Goal: Transaction & Acquisition: Purchase product/service

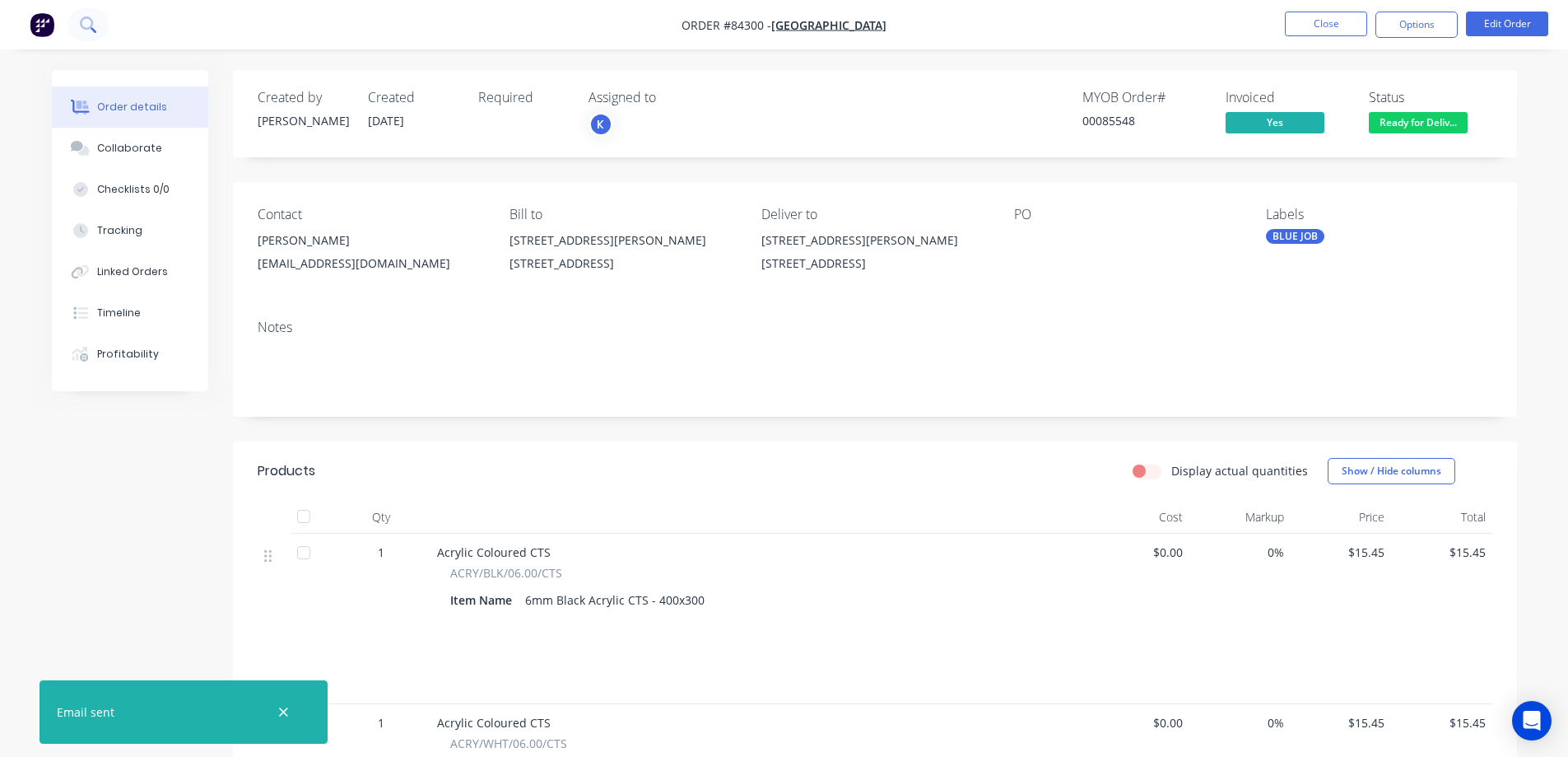
click at [72, 27] on button at bounding box center [88, 24] width 41 height 33
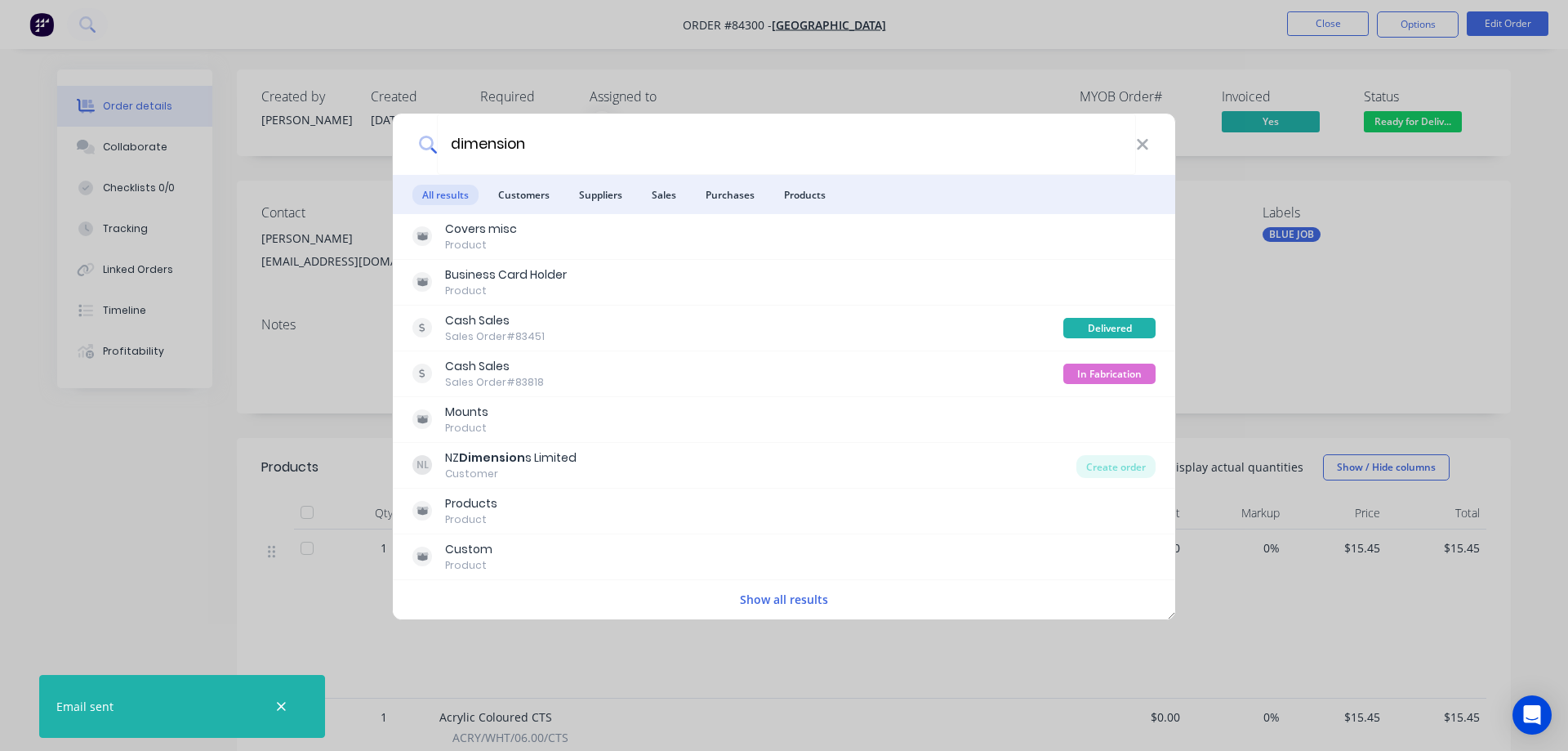
type input "dimension"
click at [287, 696] on div at bounding box center [281, 706] width 53 height 39
click at [165, 116] on div "dimension All results Customers Suppliers Sales Purchases Products Covers misc …" at bounding box center [784, 375] width 1568 height 751
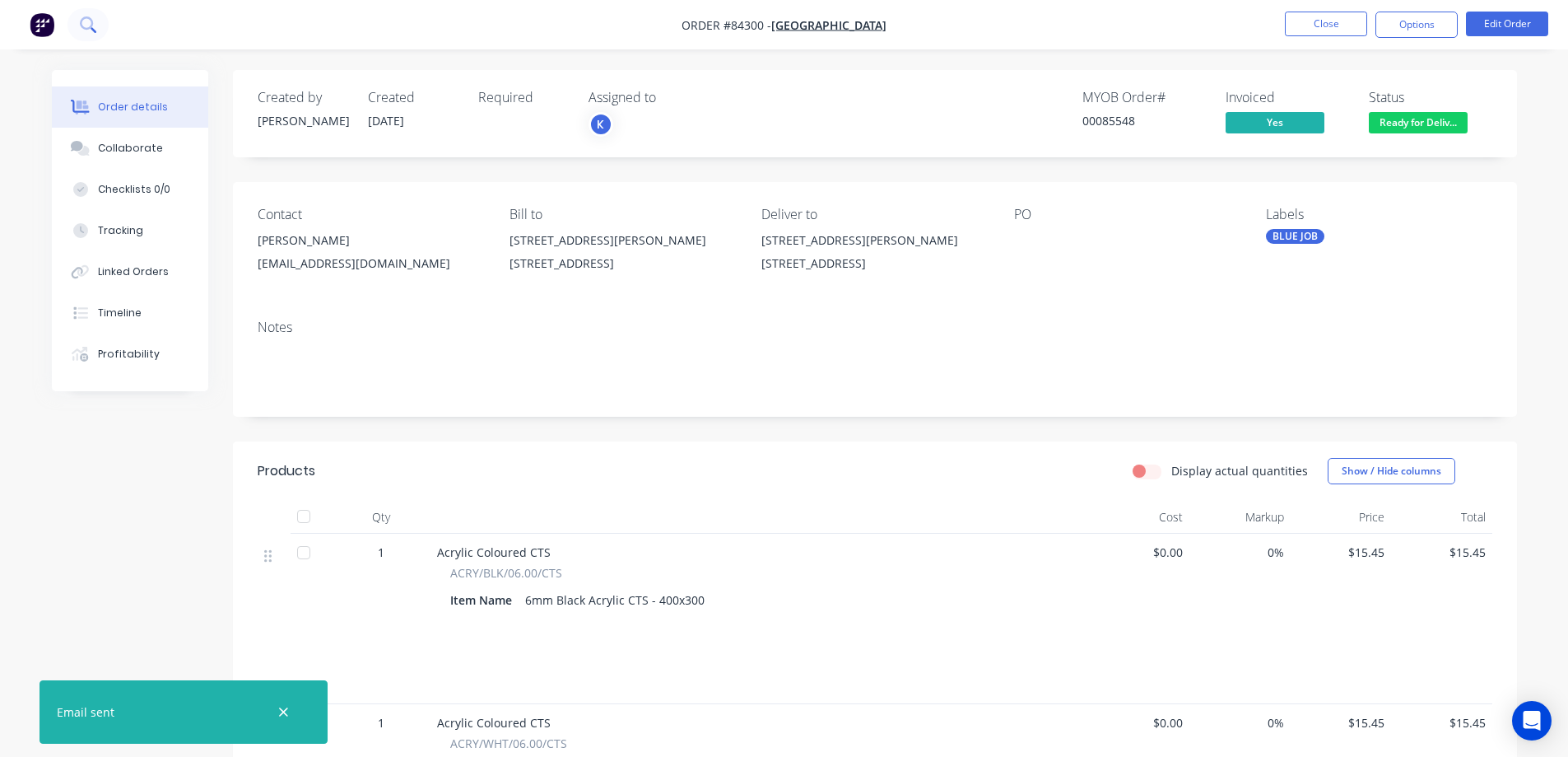
click at [93, 33] on button at bounding box center [88, 24] width 41 height 33
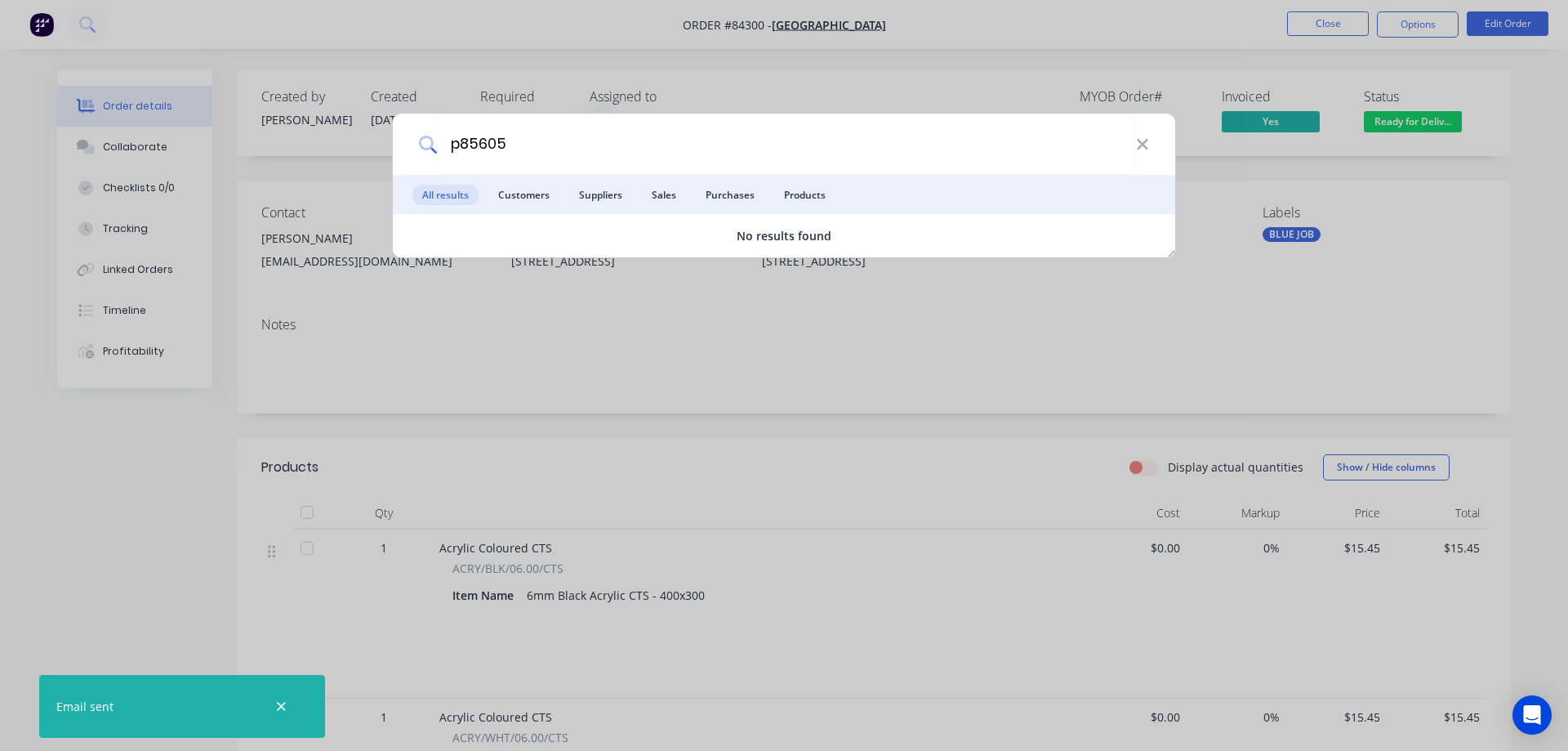
type input "p85605"
drag, startPoint x: 859, startPoint y: 107, endPoint x: 622, endPoint y: 143, distance: 239.7
click at [848, 109] on div "p85605 All results Customers Suppliers Sales Purchases Products No results found" at bounding box center [784, 375] width 1568 height 751
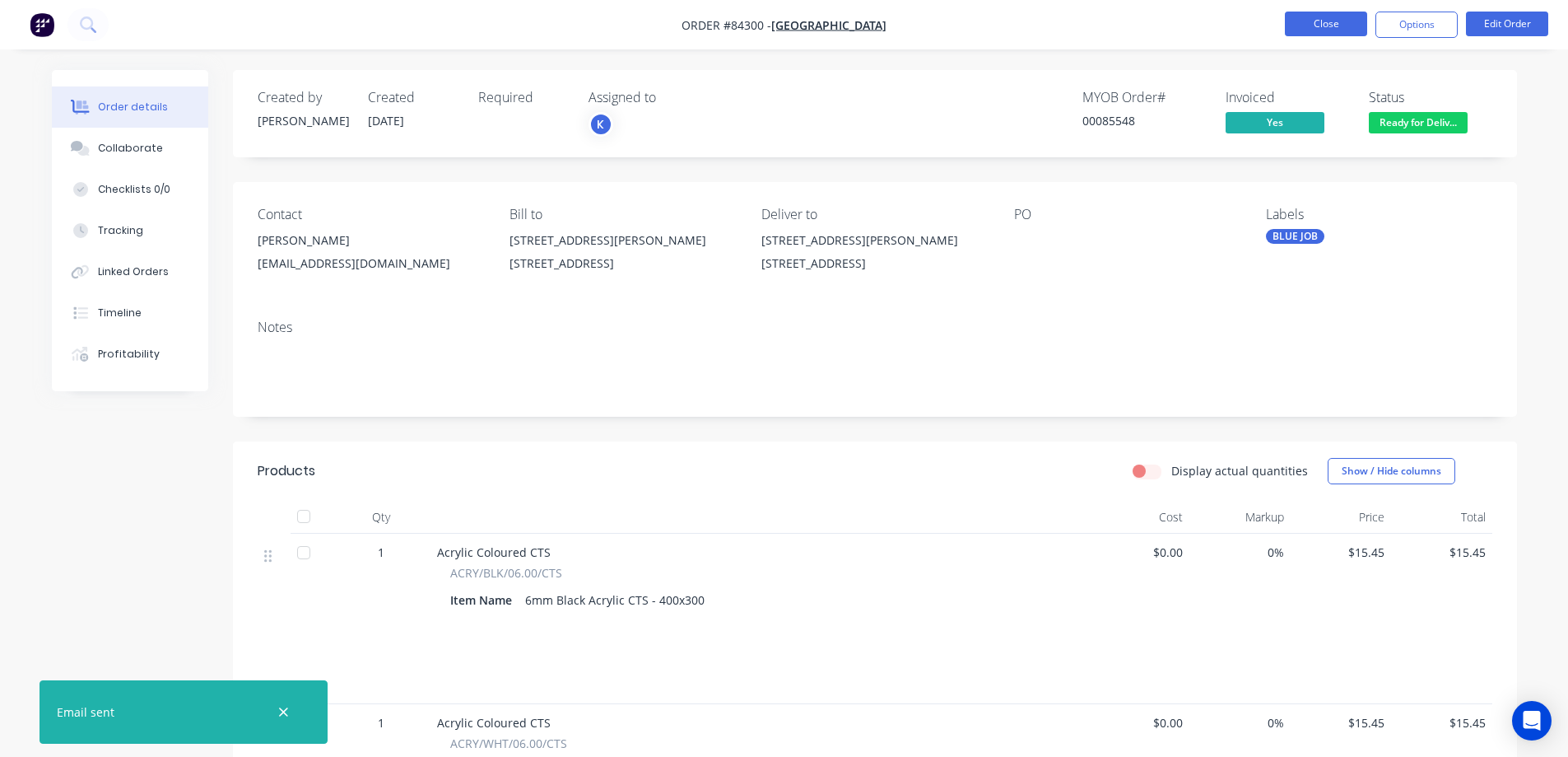
click at [1302, 18] on button "Close" at bounding box center [1325, 24] width 82 height 25
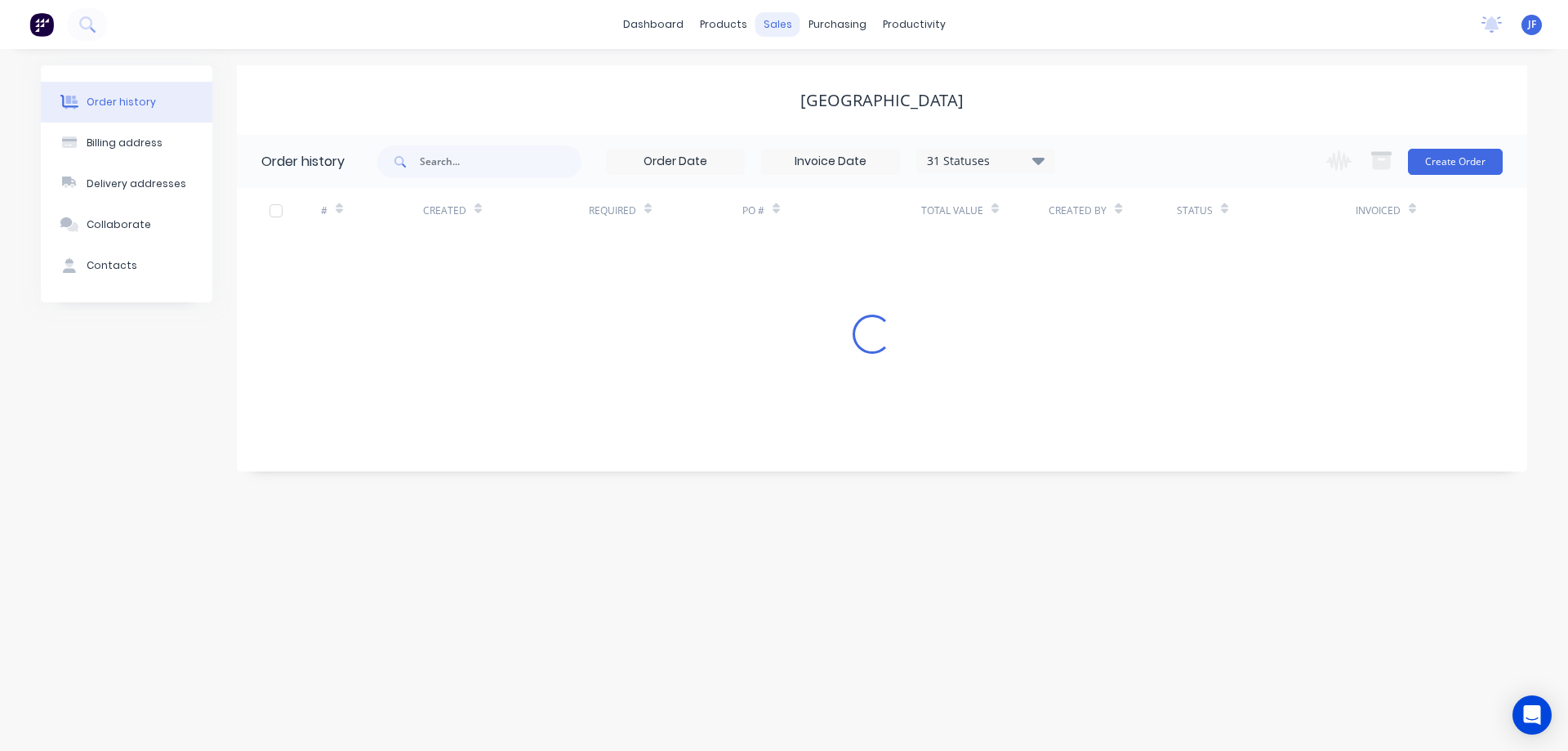
click at [782, 32] on div "sales" at bounding box center [778, 24] width 45 height 24
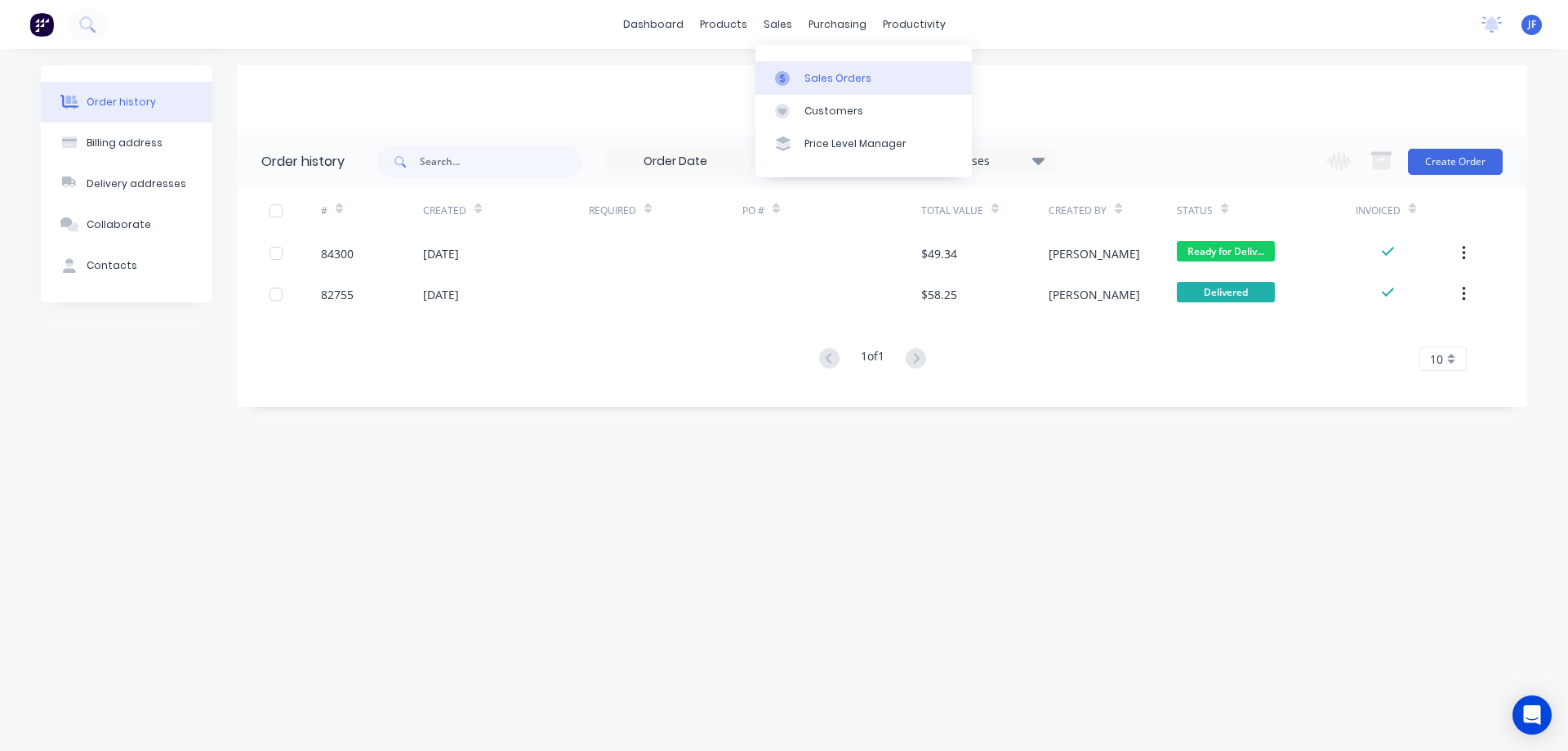
click at [794, 74] on div at bounding box center [787, 78] width 24 height 15
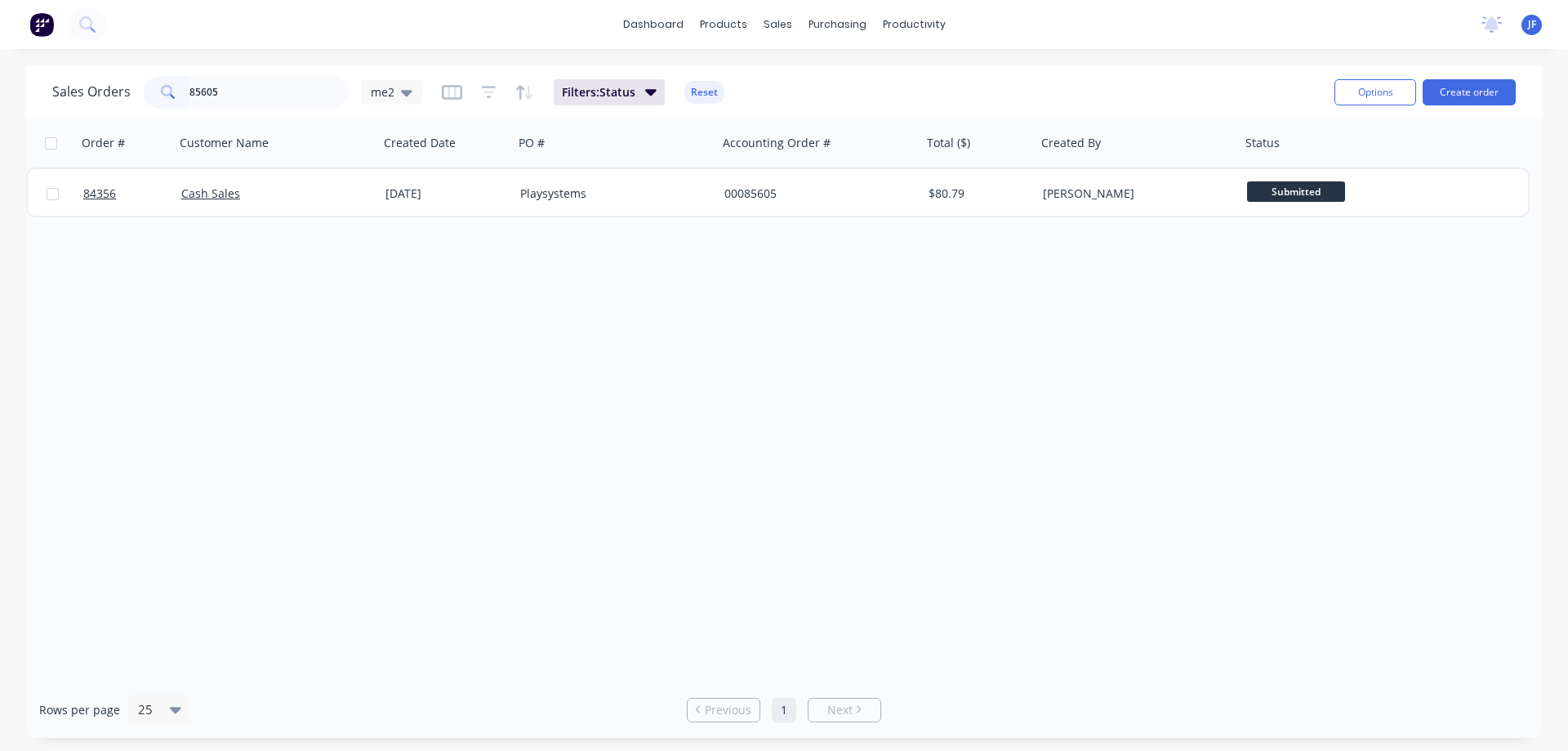
type input "85605"
click at [612, 197] on div "Playsystems" at bounding box center [610, 193] width 181 height 17
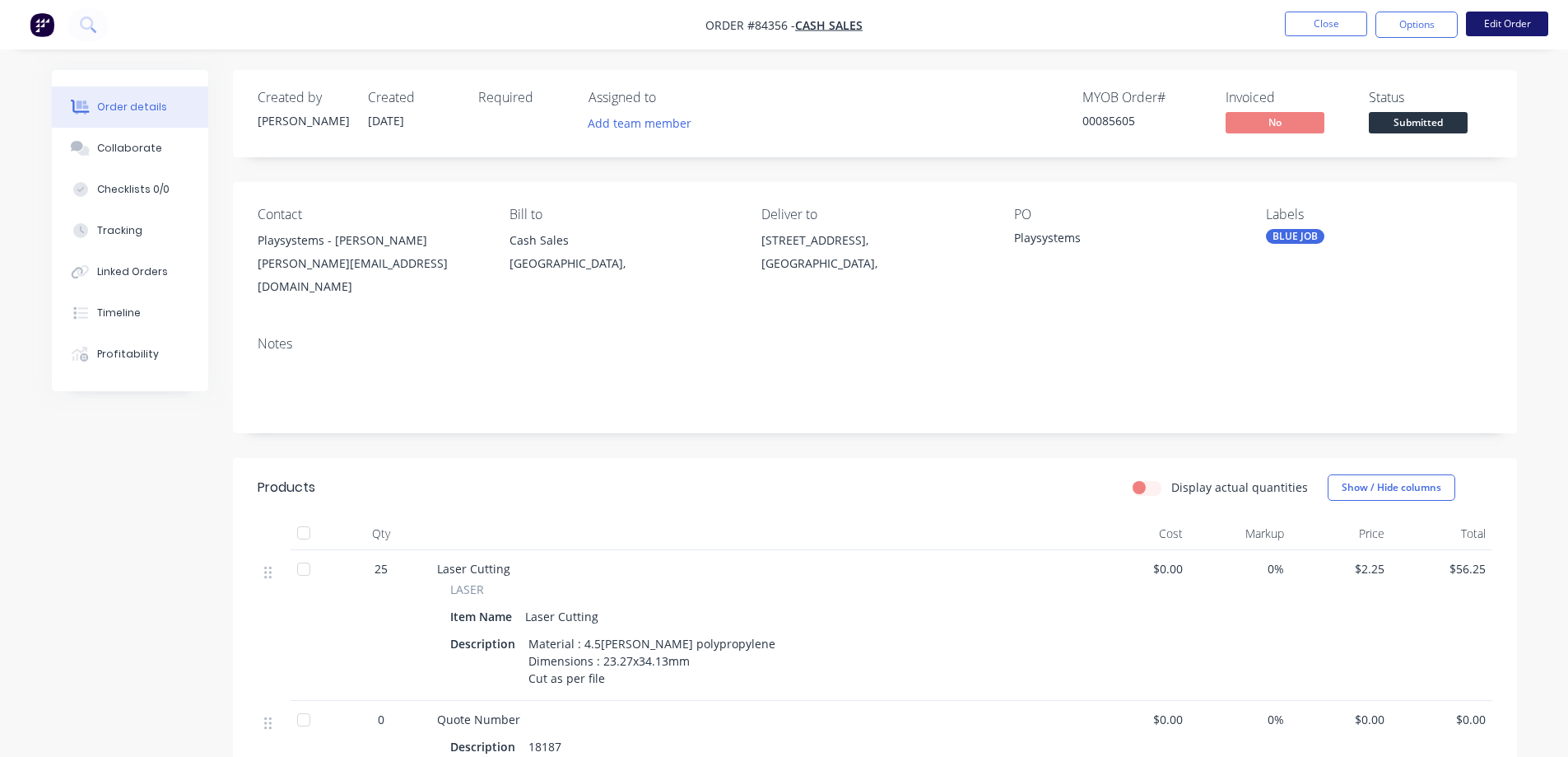
click at [1503, 33] on button "Edit Order" at bounding box center [1507, 24] width 82 height 25
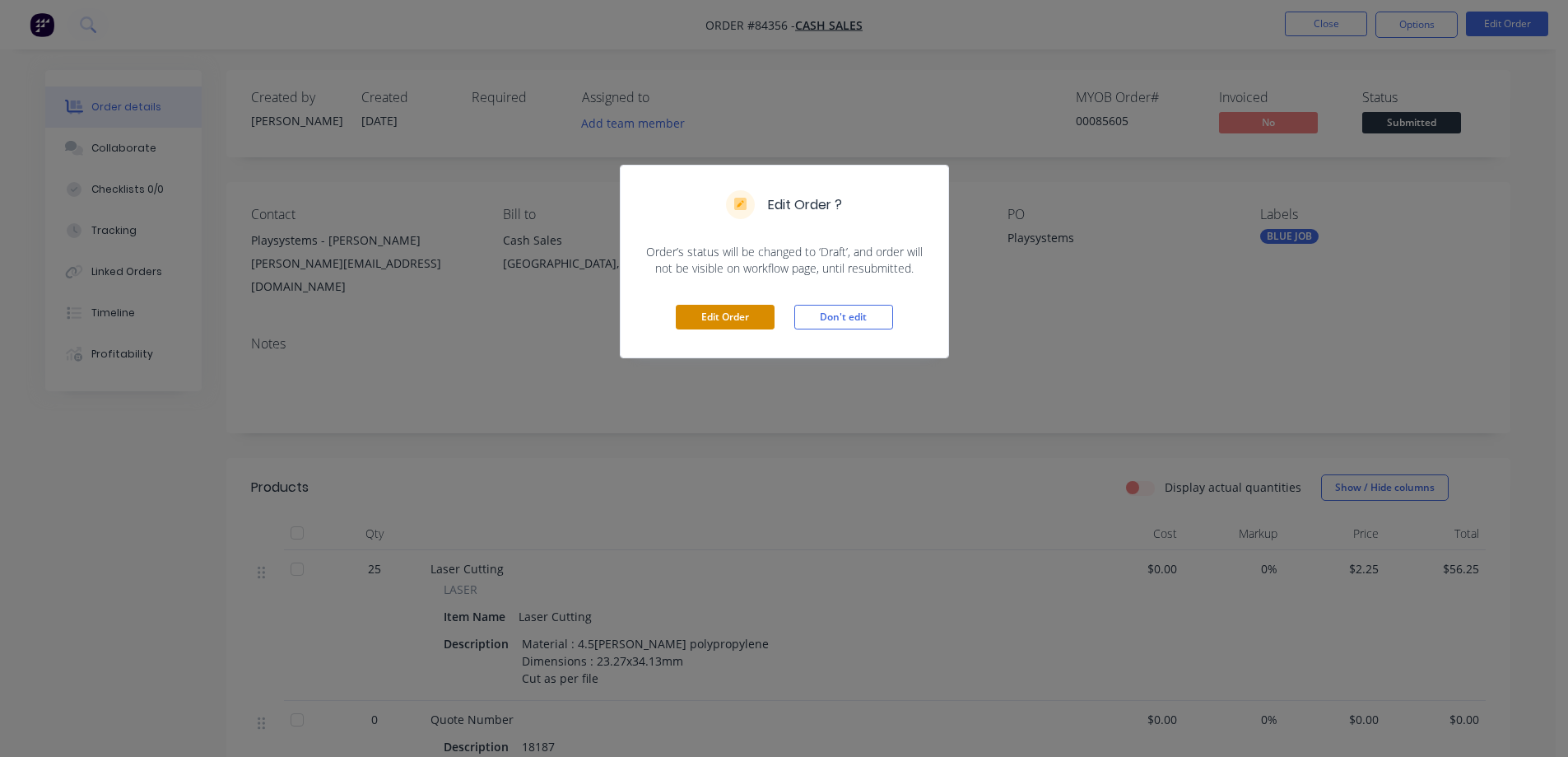
click at [741, 316] on button "Edit Order" at bounding box center [725, 317] width 99 height 25
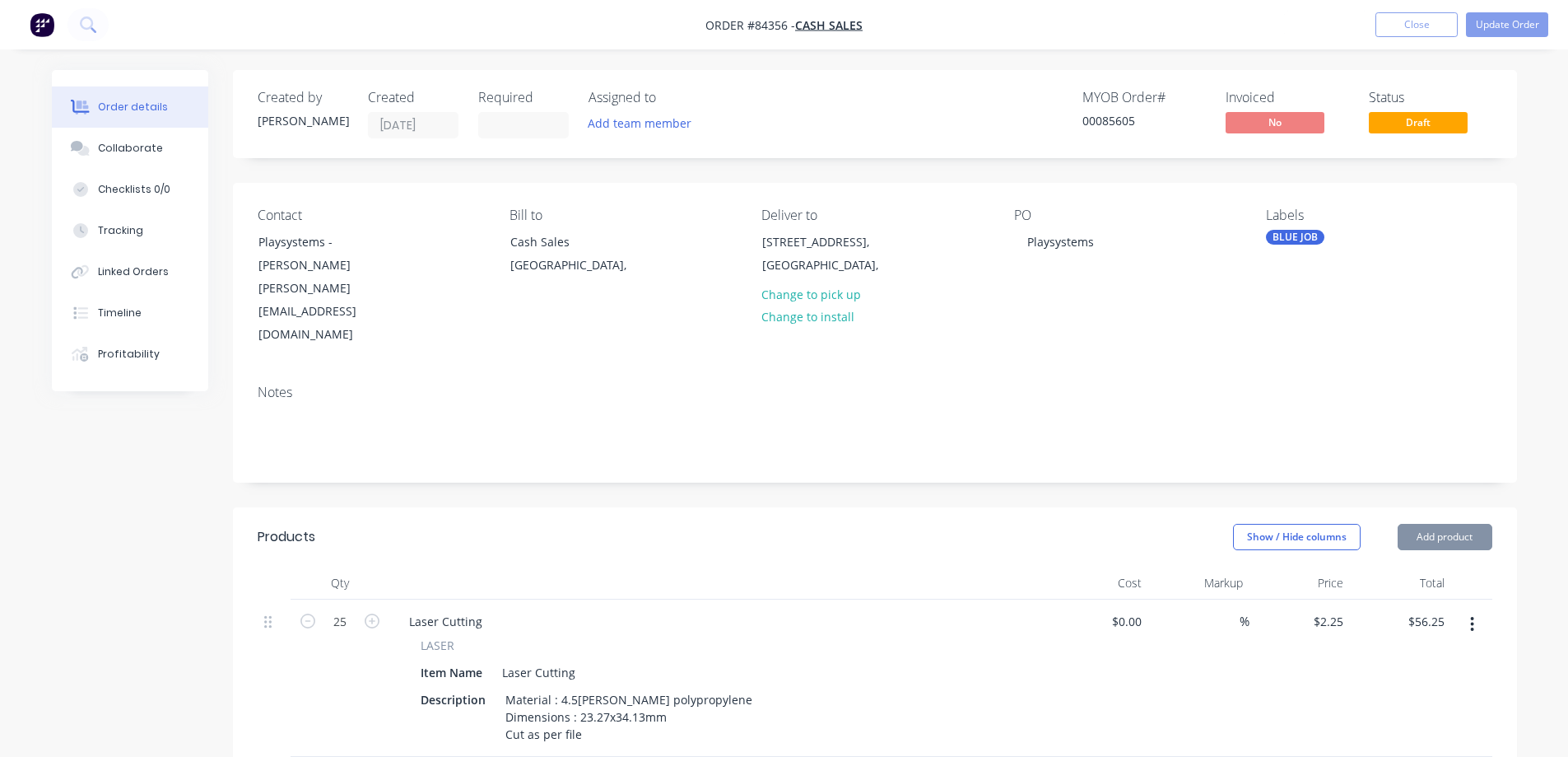
scroll to position [494, 0]
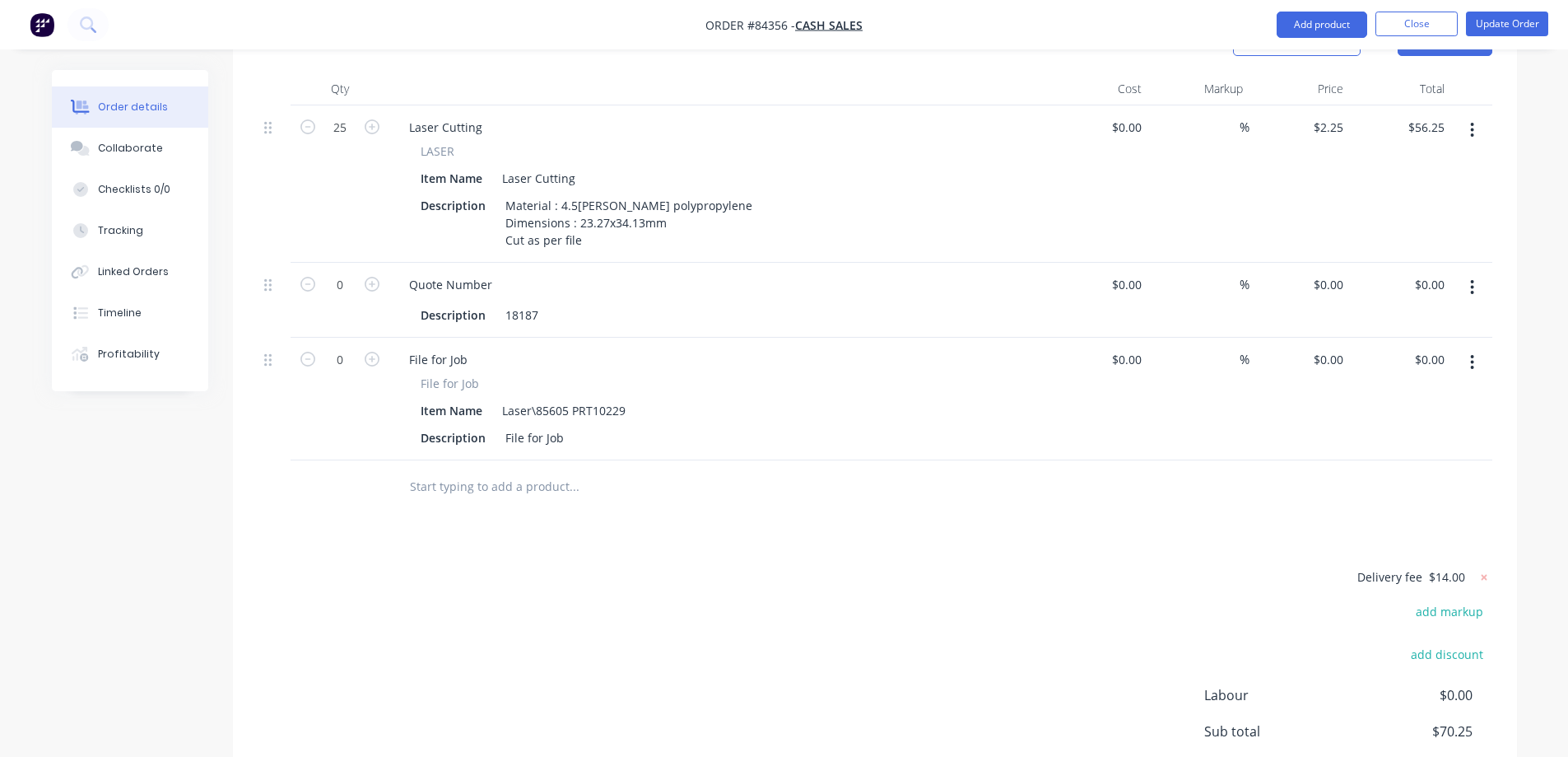
click at [534, 470] on input "text" at bounding box center [574, 486] width 330 height 33
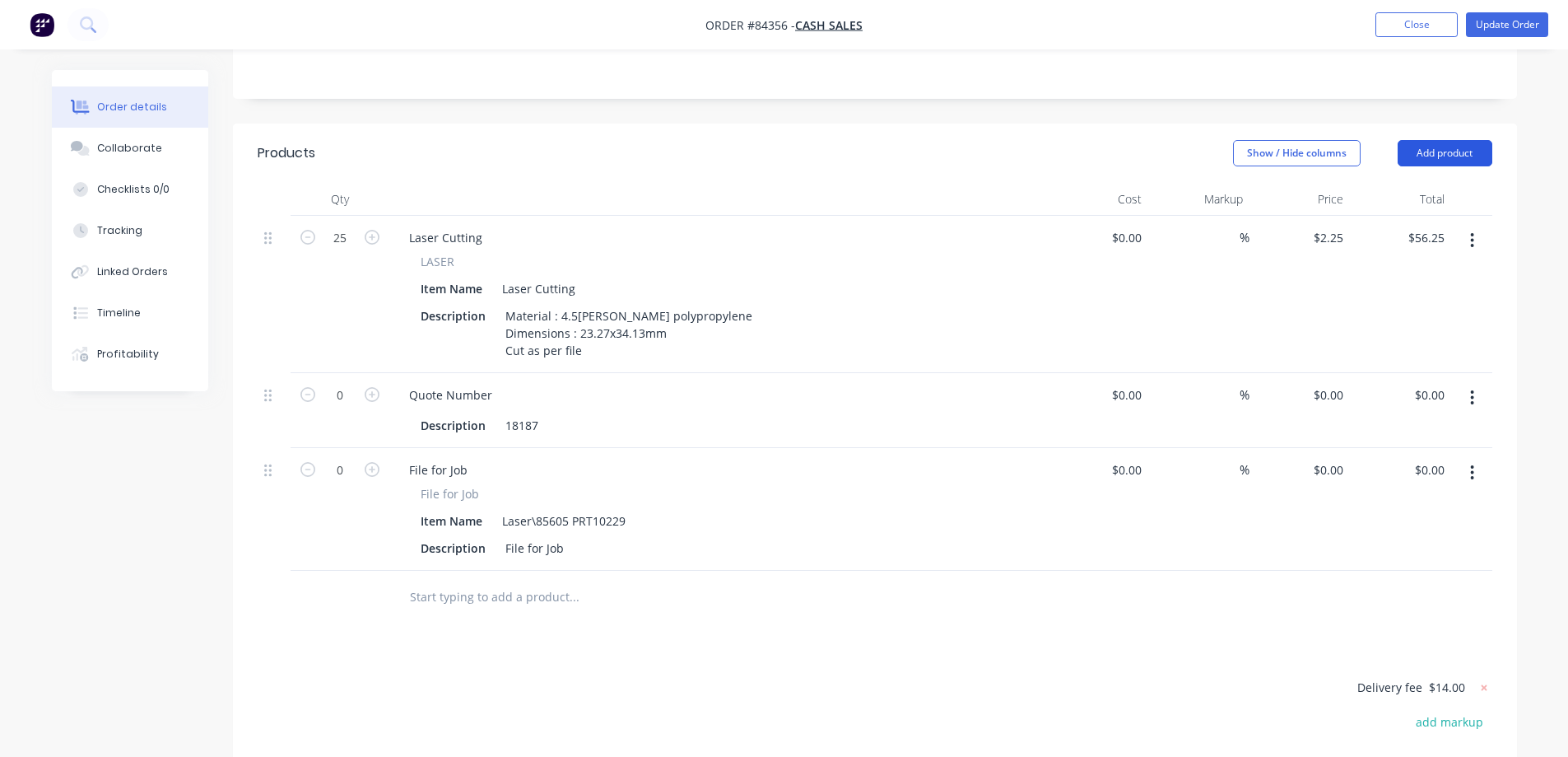
scroll to position [330, 0]
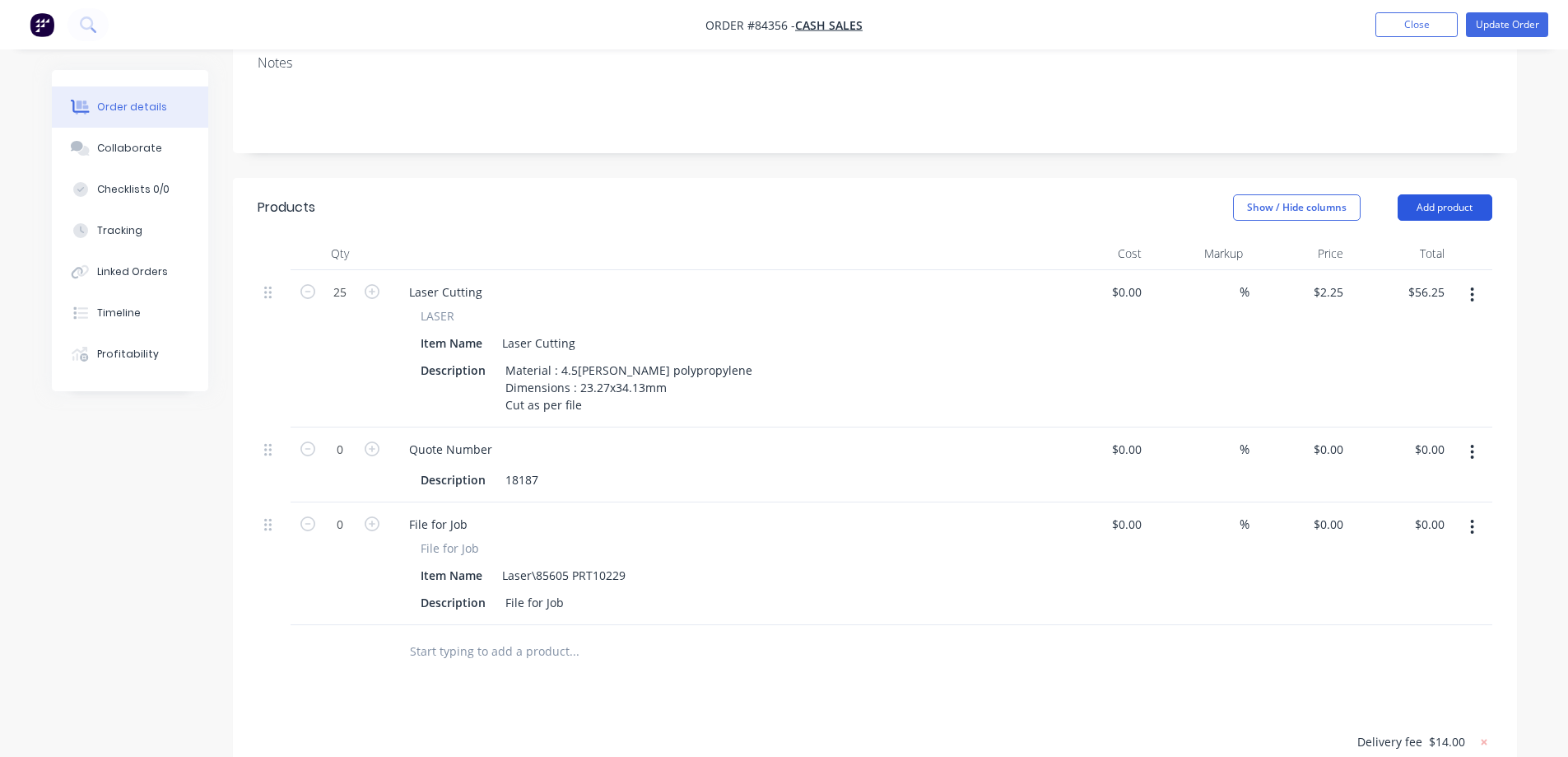
click at [1457, 194] on button "Add product" at bounding box center [1446, 207] width 95 height 27
click at [1407, 468] on div "Notes (External)" at bounding box center [1414, 480] width 126 height 24
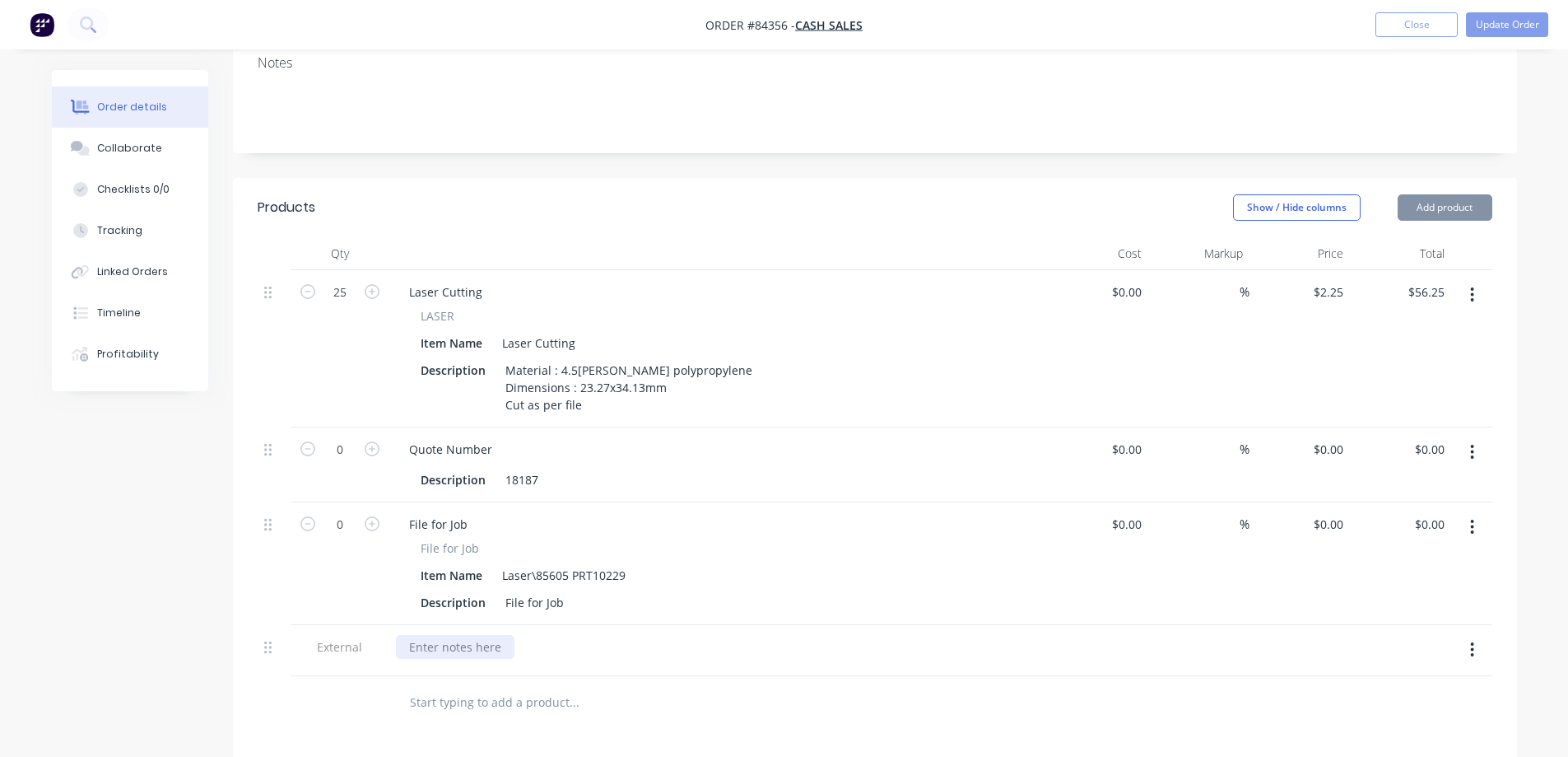
click at [468, 635] on div at bounding box center [455, 646] width 118 height 24
paste div
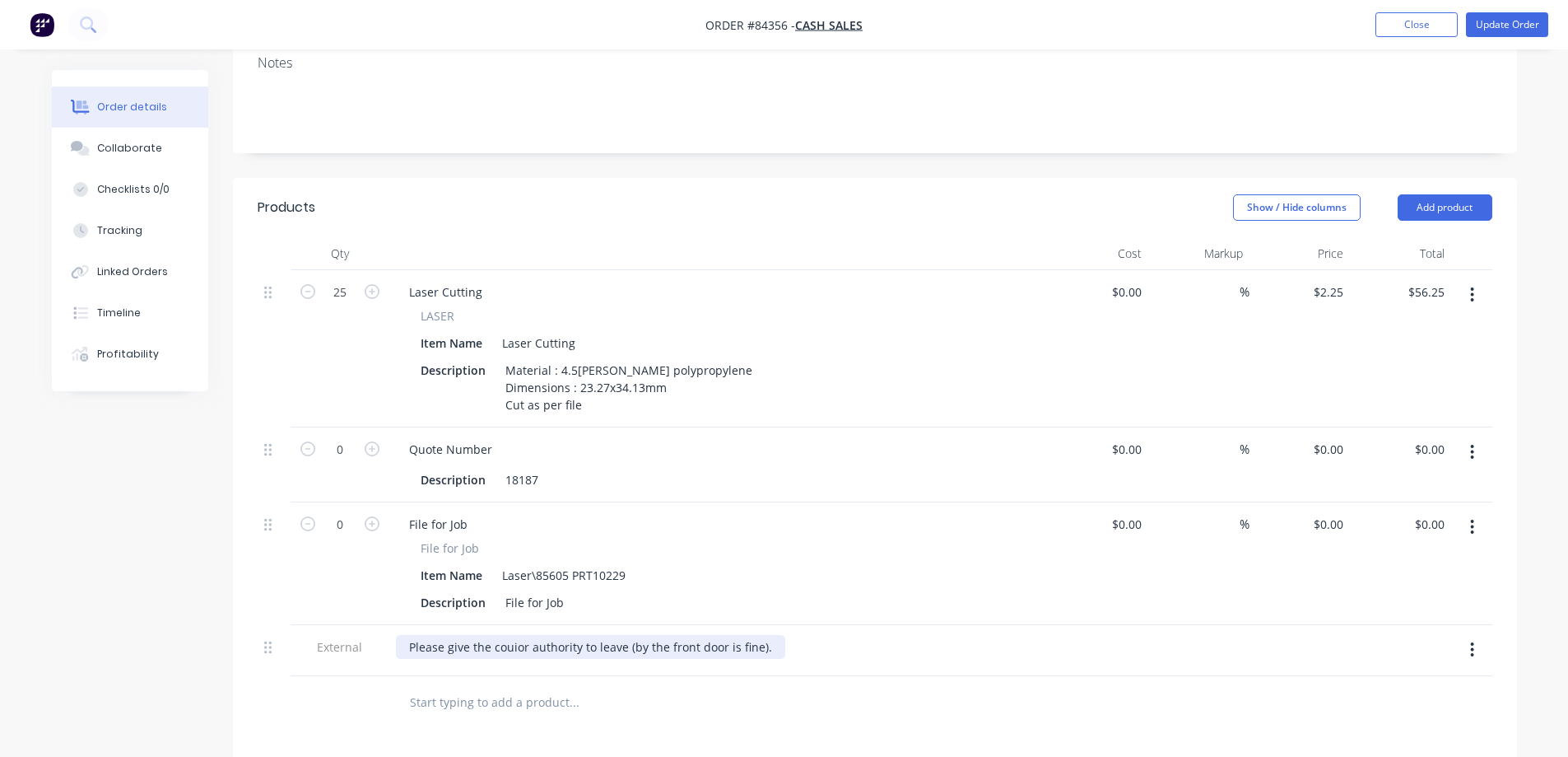
click at [509, 635] on div "Please give the couior authority to leave (by the front door is fine)." at bounding box center [590, 646] width 390 height 24
click at [1529, 23] on button "Update Order" at bounding box center [1507, 25] width 82 height 25
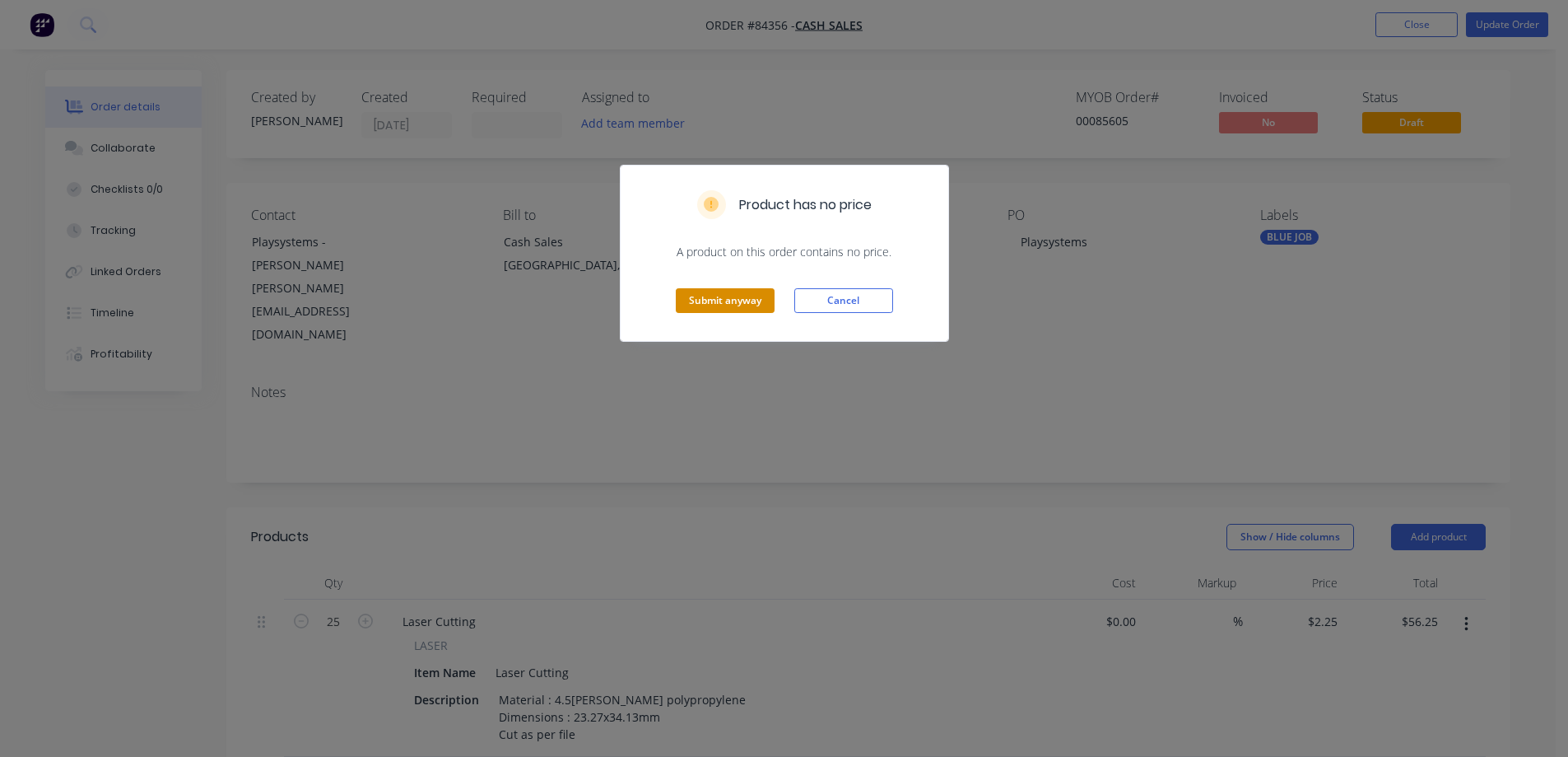
click at [731, 306] on button "Submit anyway" at bounding box center [725, 300] width 99 height 25
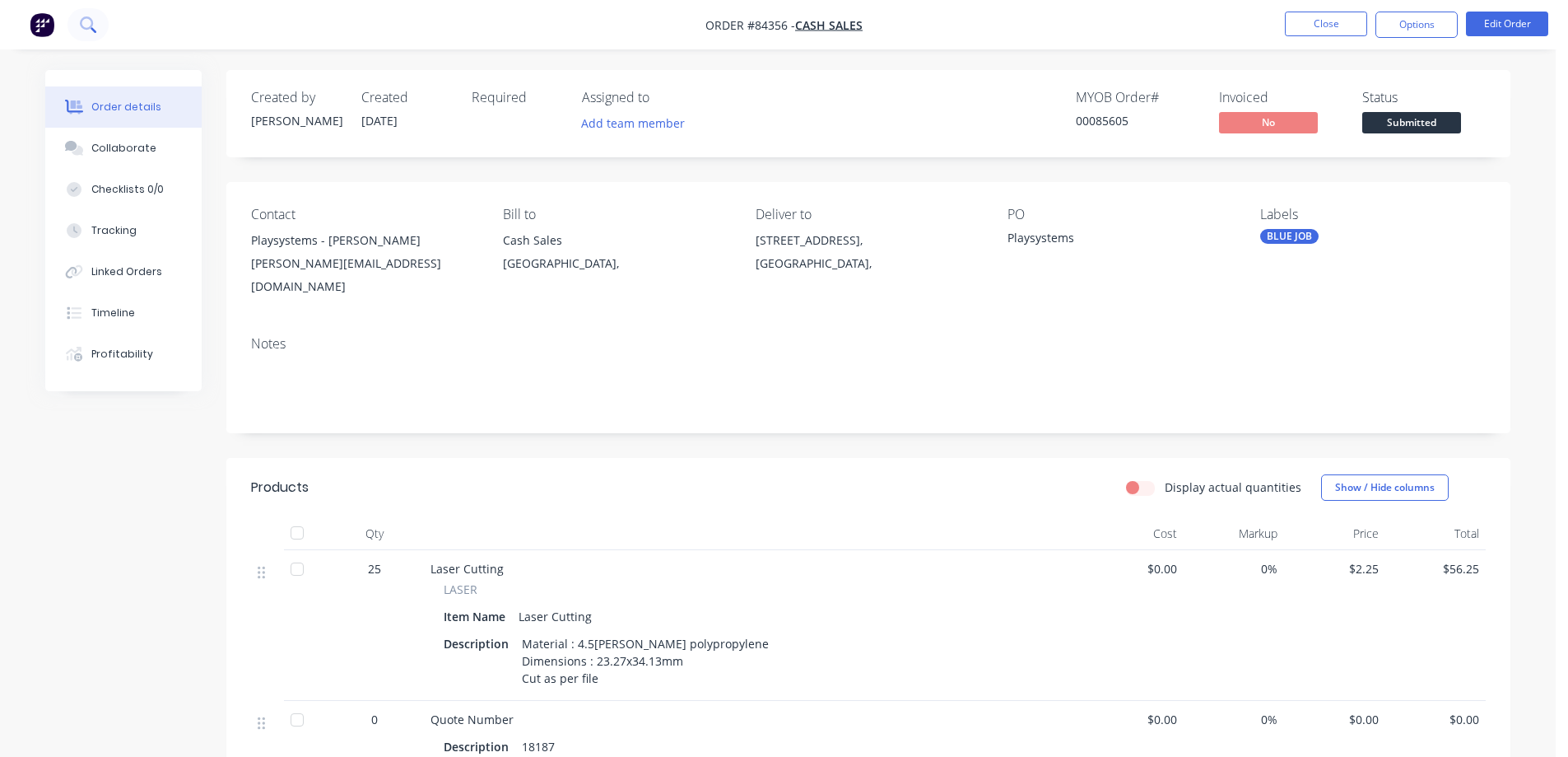
click at [96, 21] on icon at bounding box center [88, 25] width 16 height 16
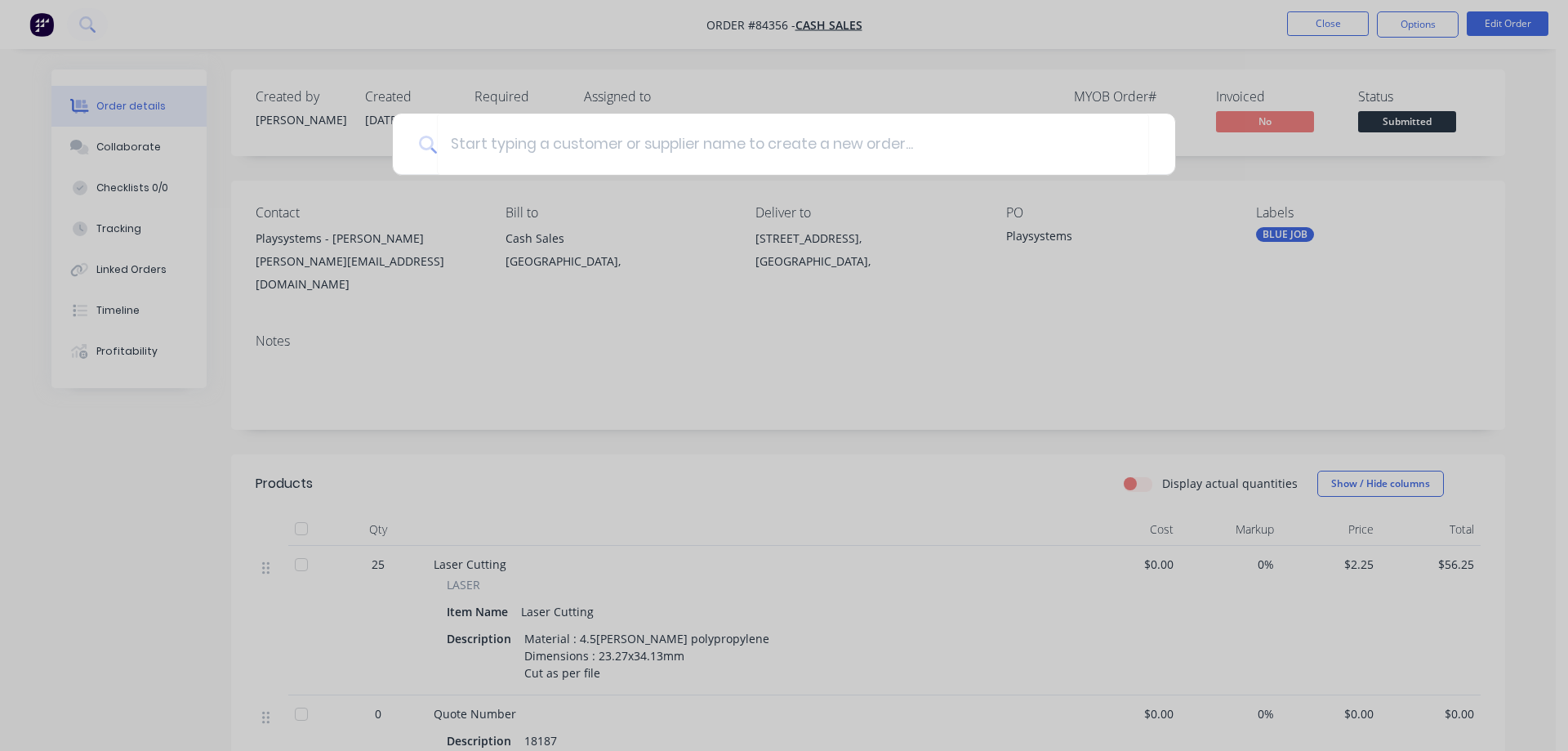
click at [311, 129] on div at bounding box center [784, 375] width 1568 height 751
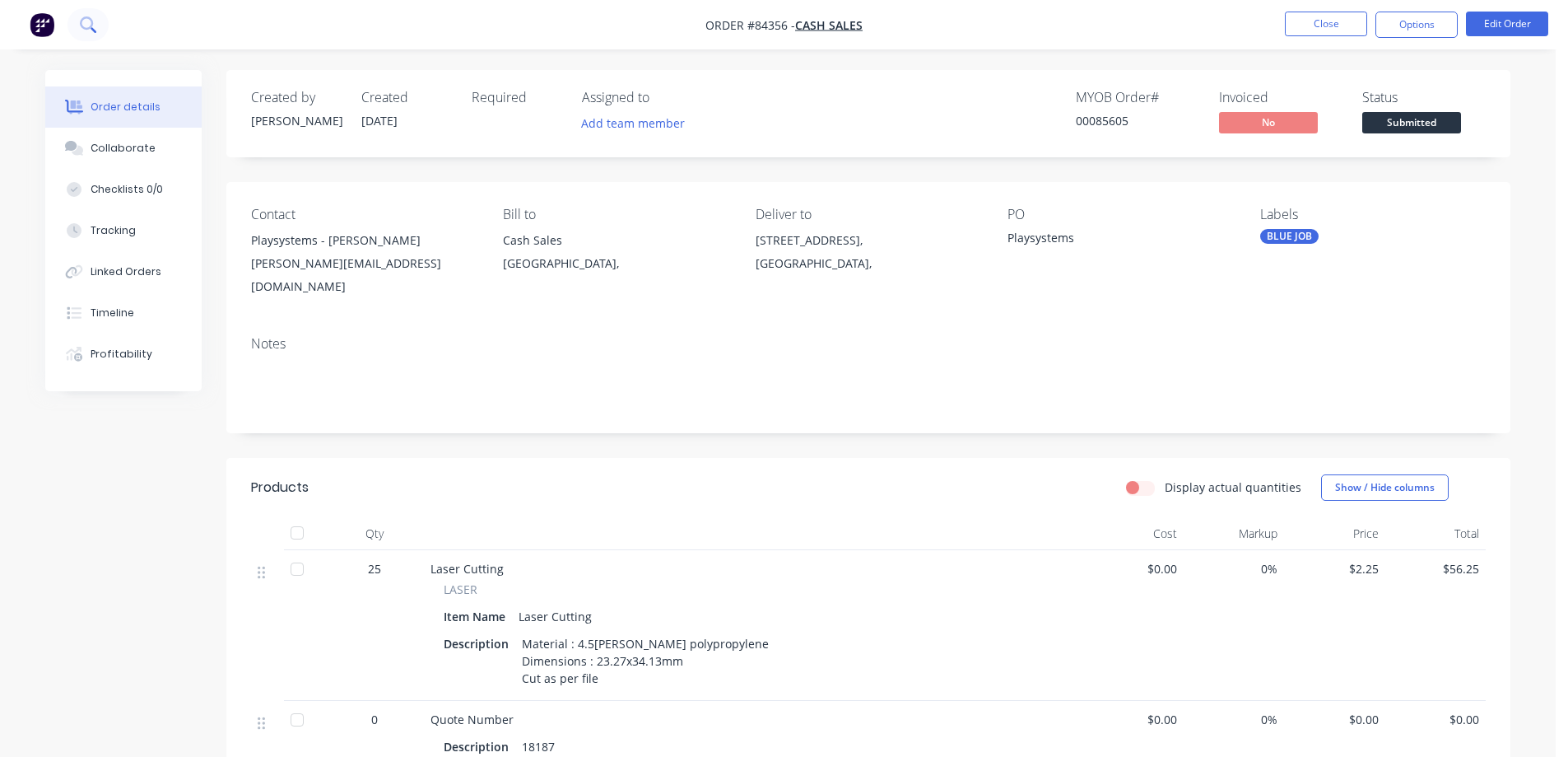
click at [74, 13] on button at bounding box center [88, 24] width 41 height 33
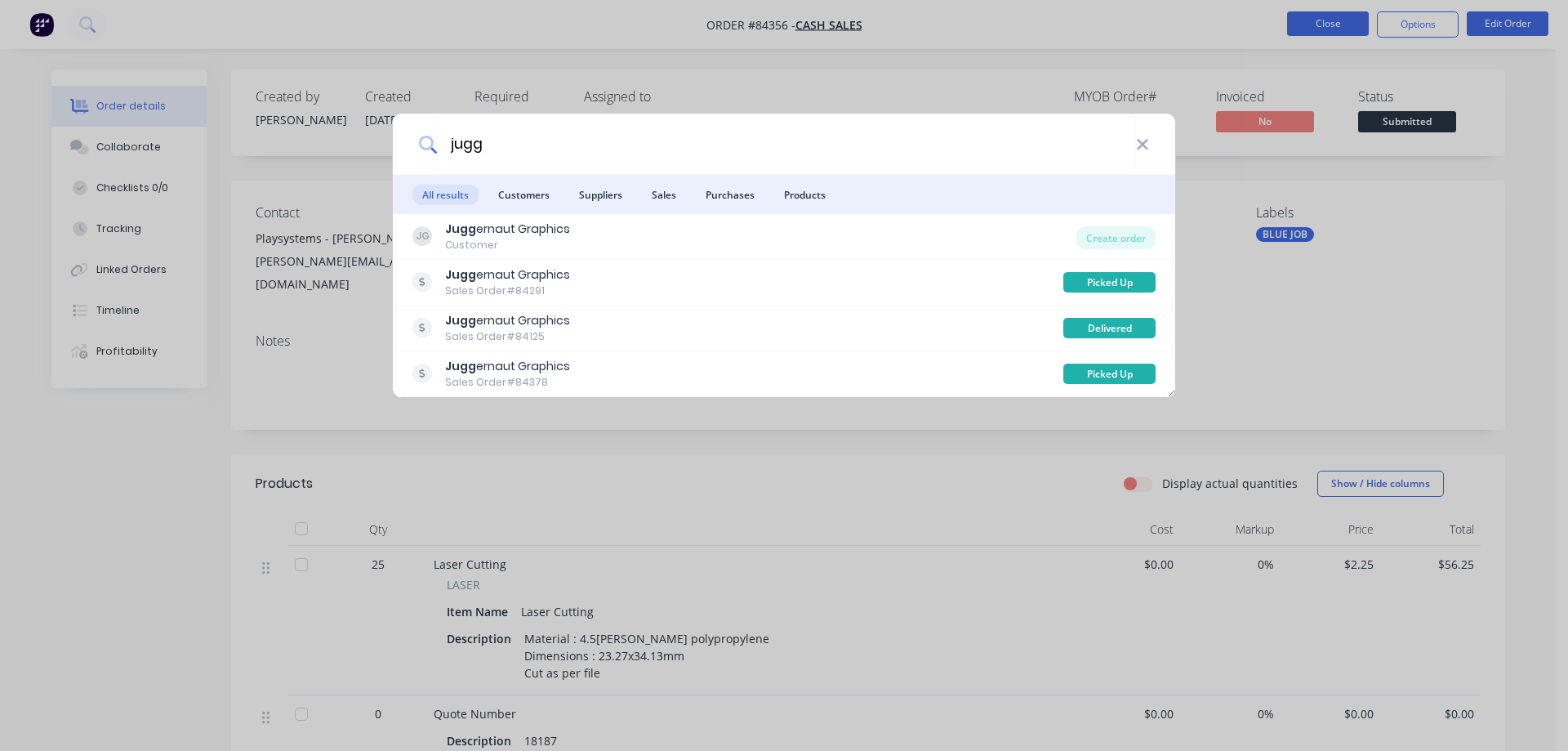
type input "jugg"
click at [1276, 28] on div "jugg All results Customers Suppliers Sales Purchases Products JG Jugg ernaut Gr…" at bounding box center [784, 375] width 1568 height 751
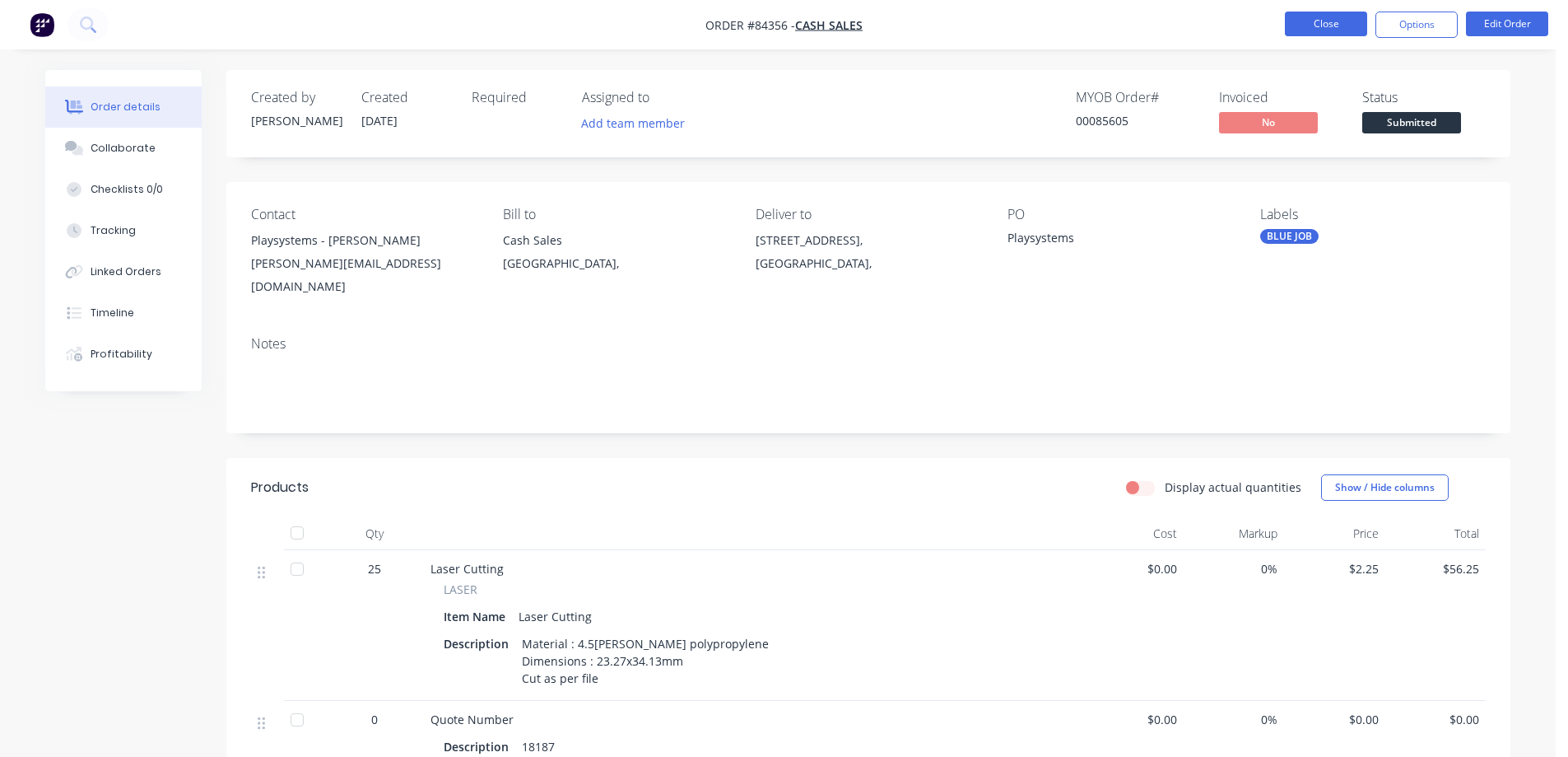
click at [1314, 29] on button "Close" at bounding box center [1325, 24] width 82 height 25
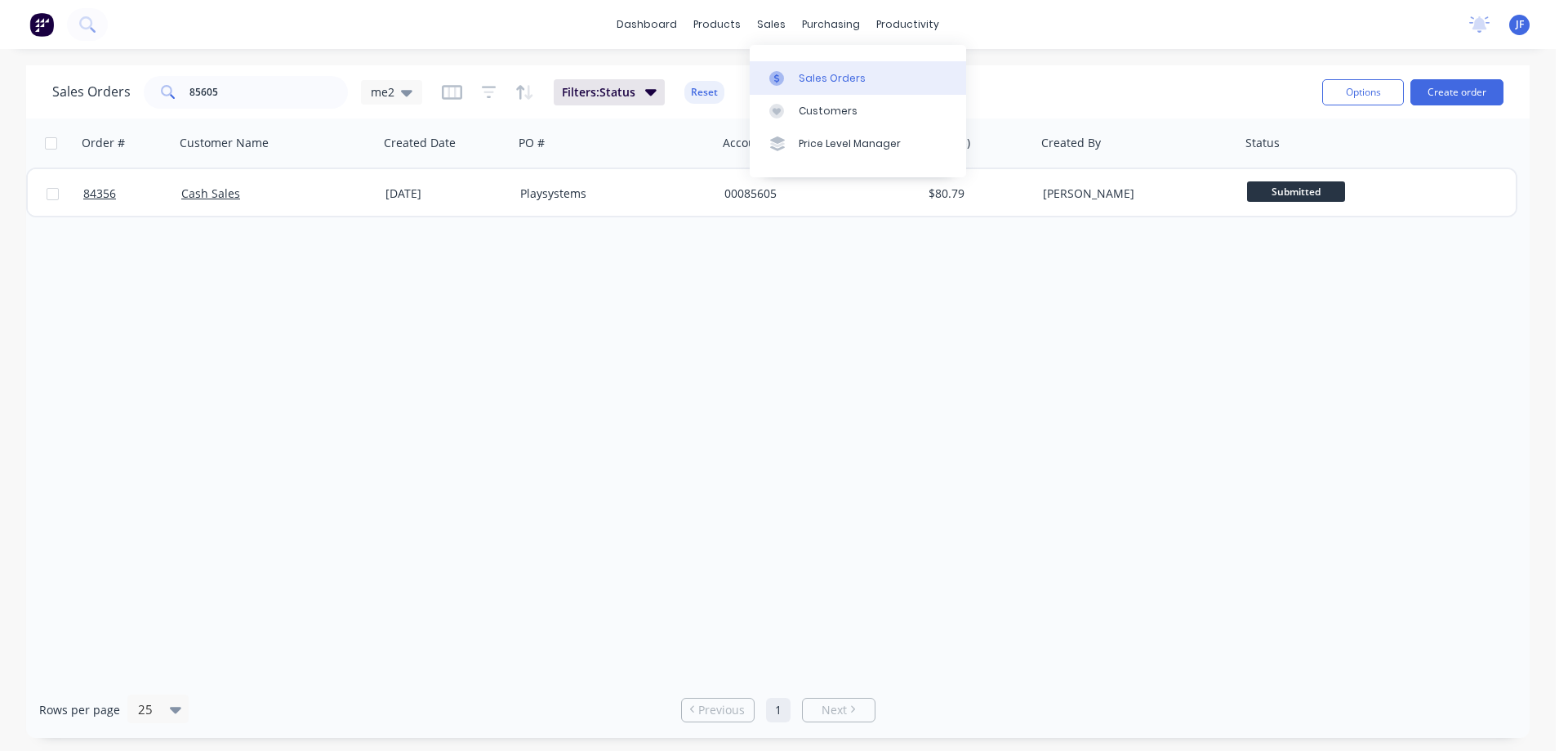
click at [791, 73] on div at bounding box center [781, 78] width 24 height 15
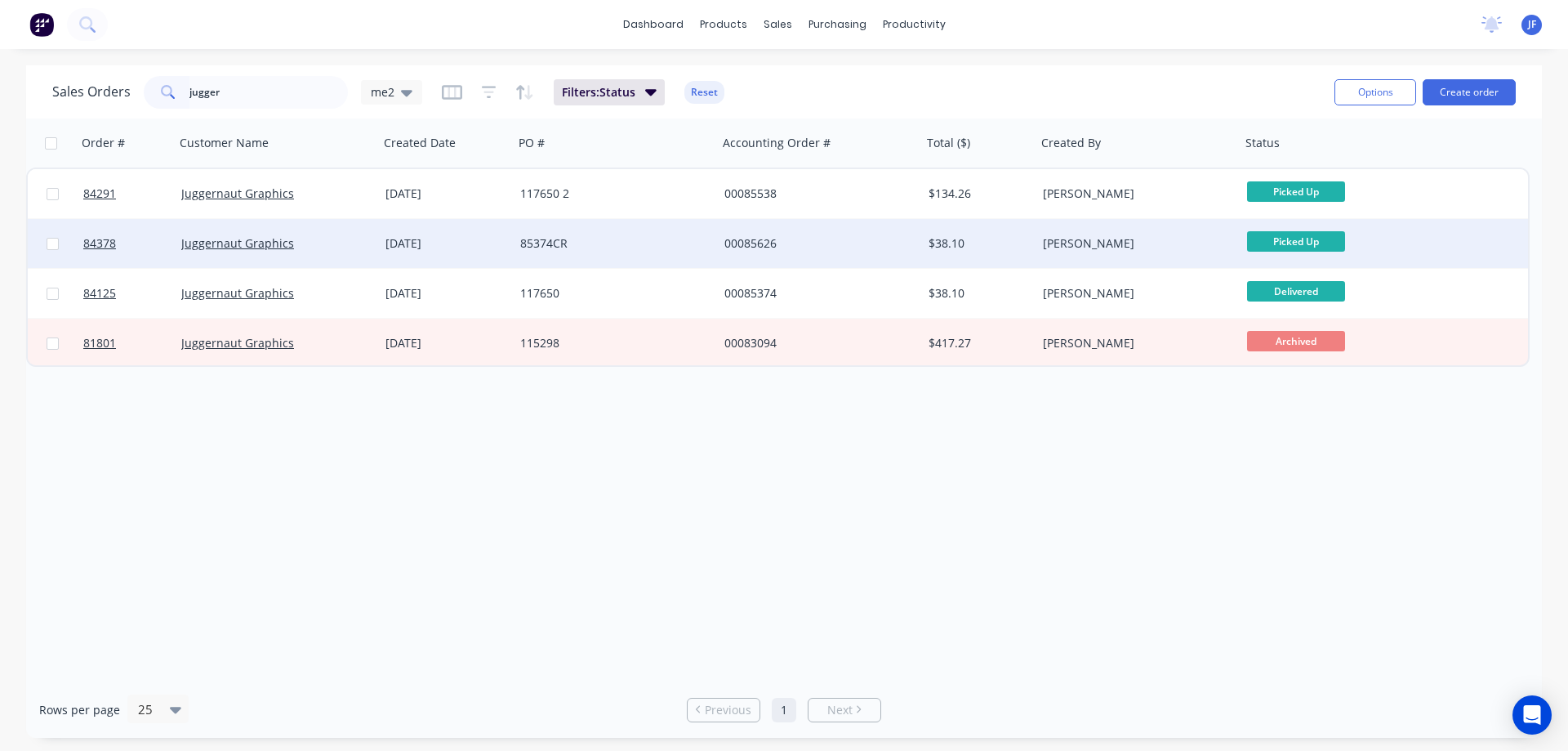
type input "jugger"
drag, startPoint x: 541, startPoint y: 251, endPoint x: 546, endPoint y: 259, distance: 9.4
click at [546, 288] on div "84291 Juggernaut Graphics 01 Sep 2025 117650 2 00085538 $134.26 Jess Freeth Pic…" at bounding box center [778, 267] width 1503 height 200
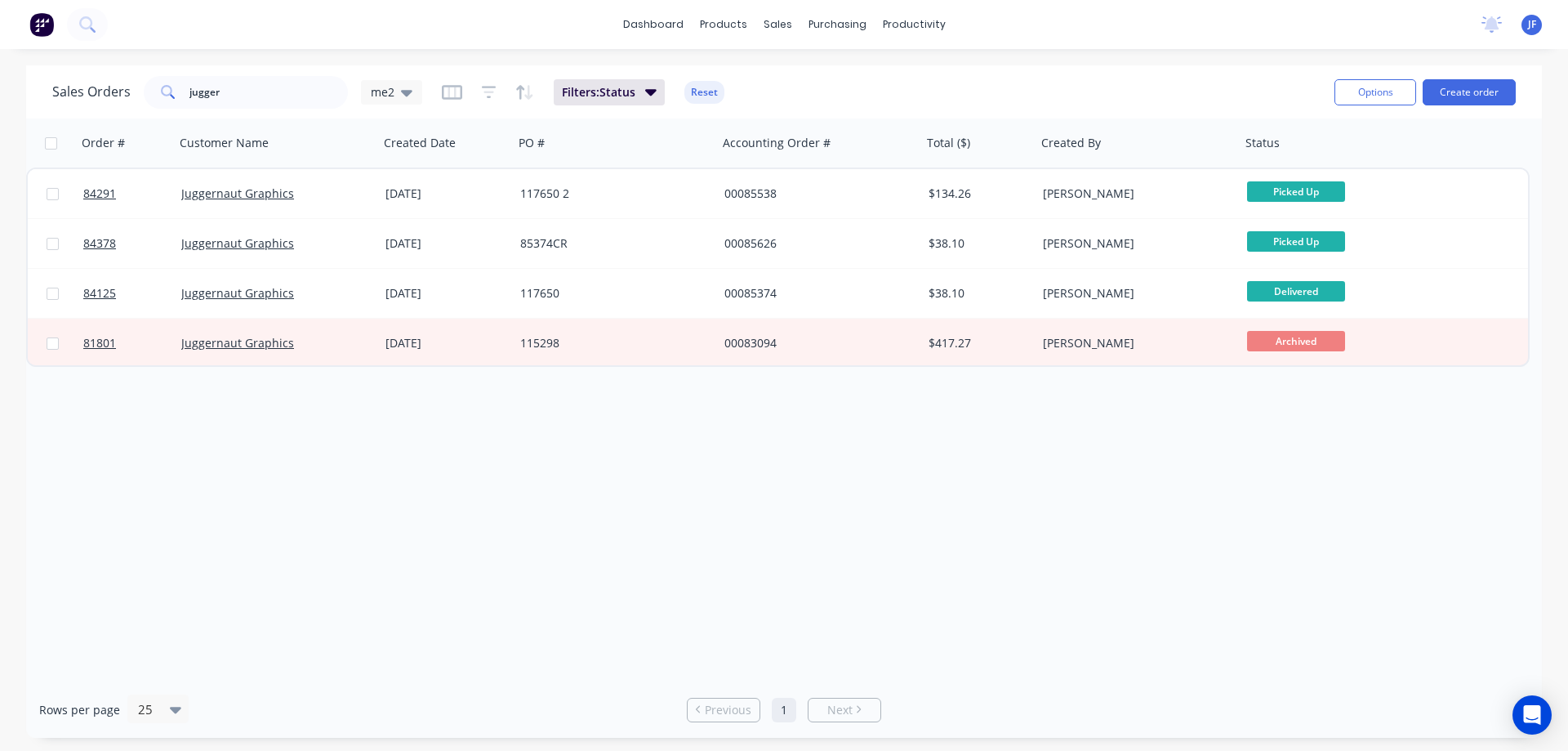
click at [527, 461] on div "Order # Customer Name Created Date PO # Accounting Order # Total ($) Created By…" at bounding box center [784, 399] width 1516 height 563
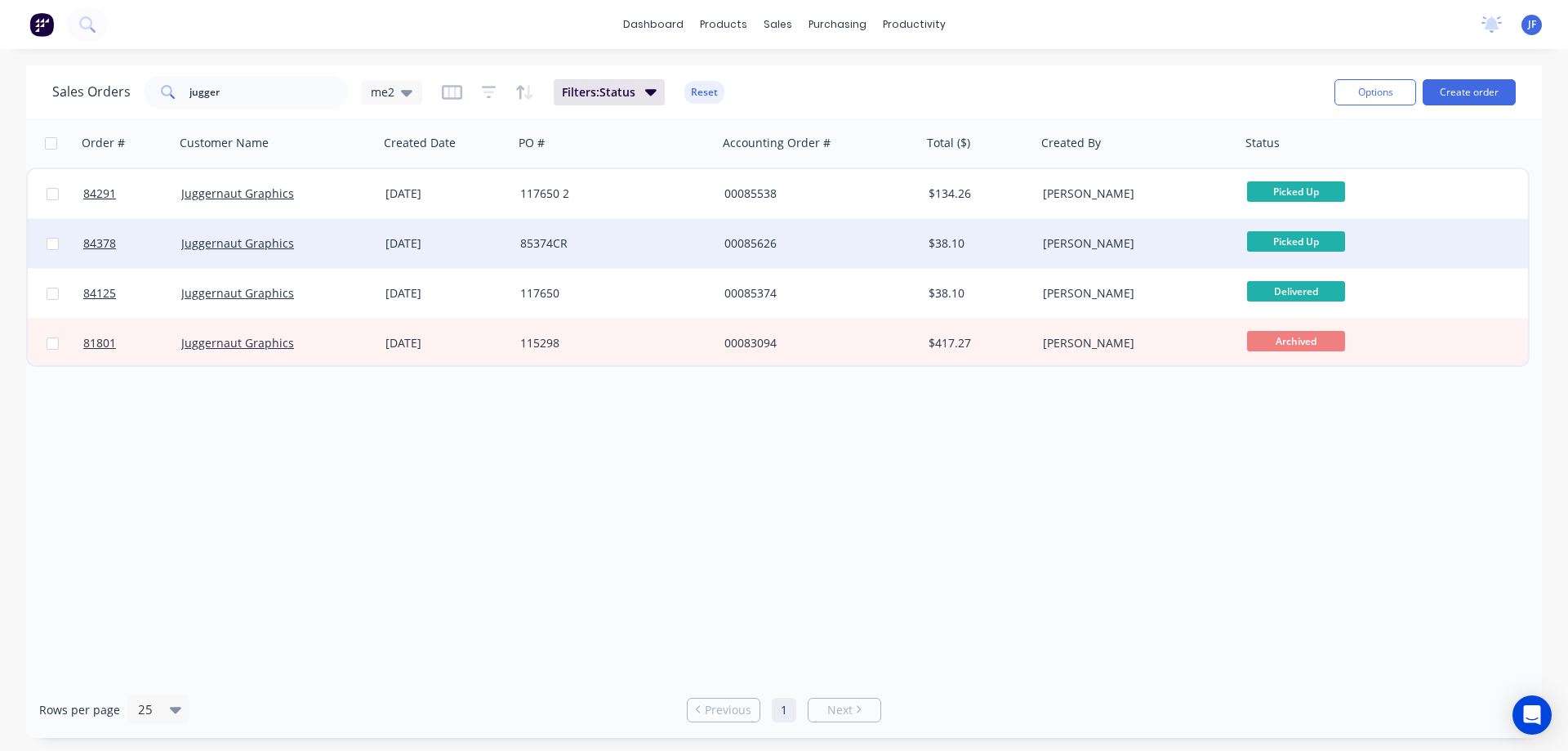
click at [412, 236] on div "[DATE]" at bounding box center [446, 243] width 121 height 17
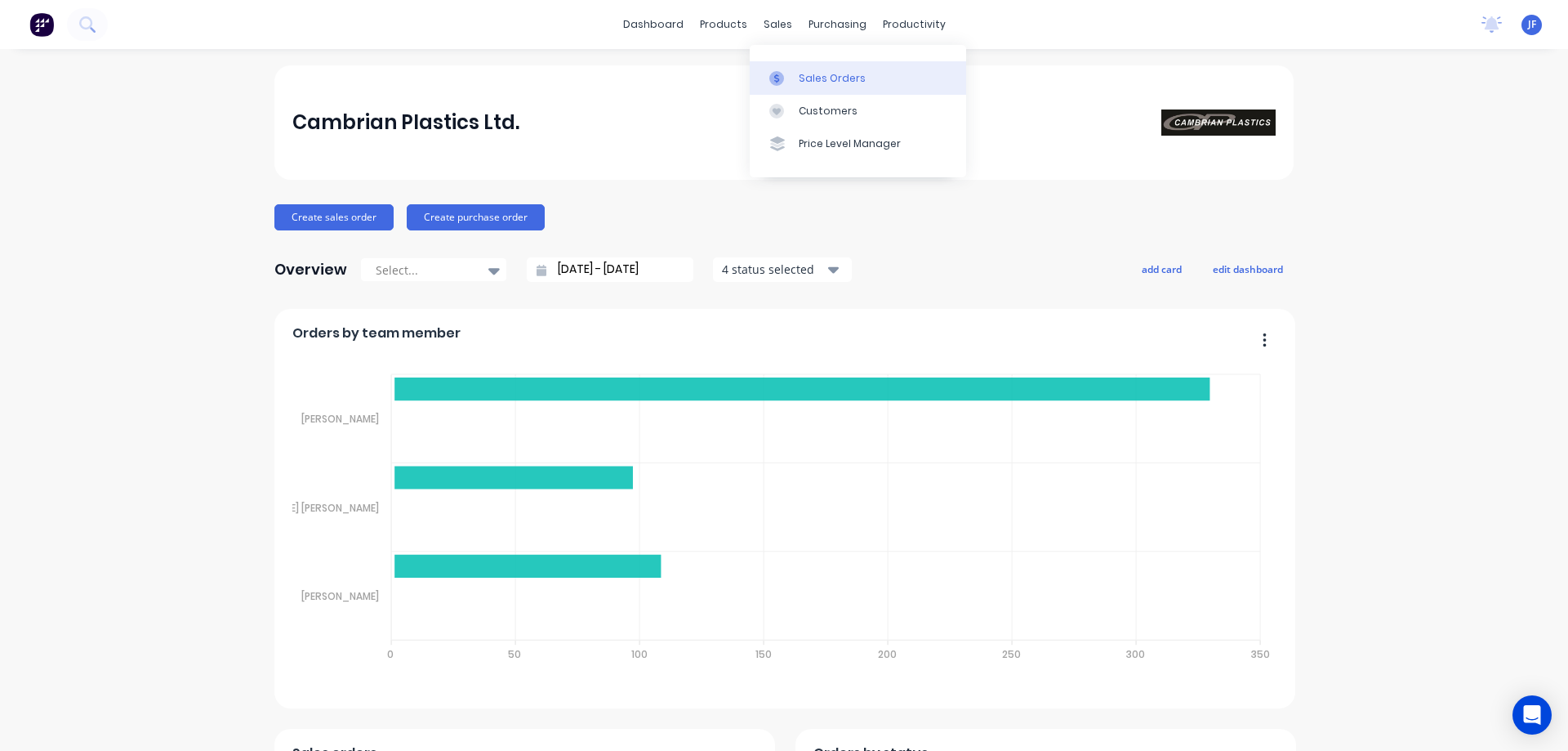
click at [790, 68] on link "Sales Orders" at bounding box center [857, 77] width 216 height 32
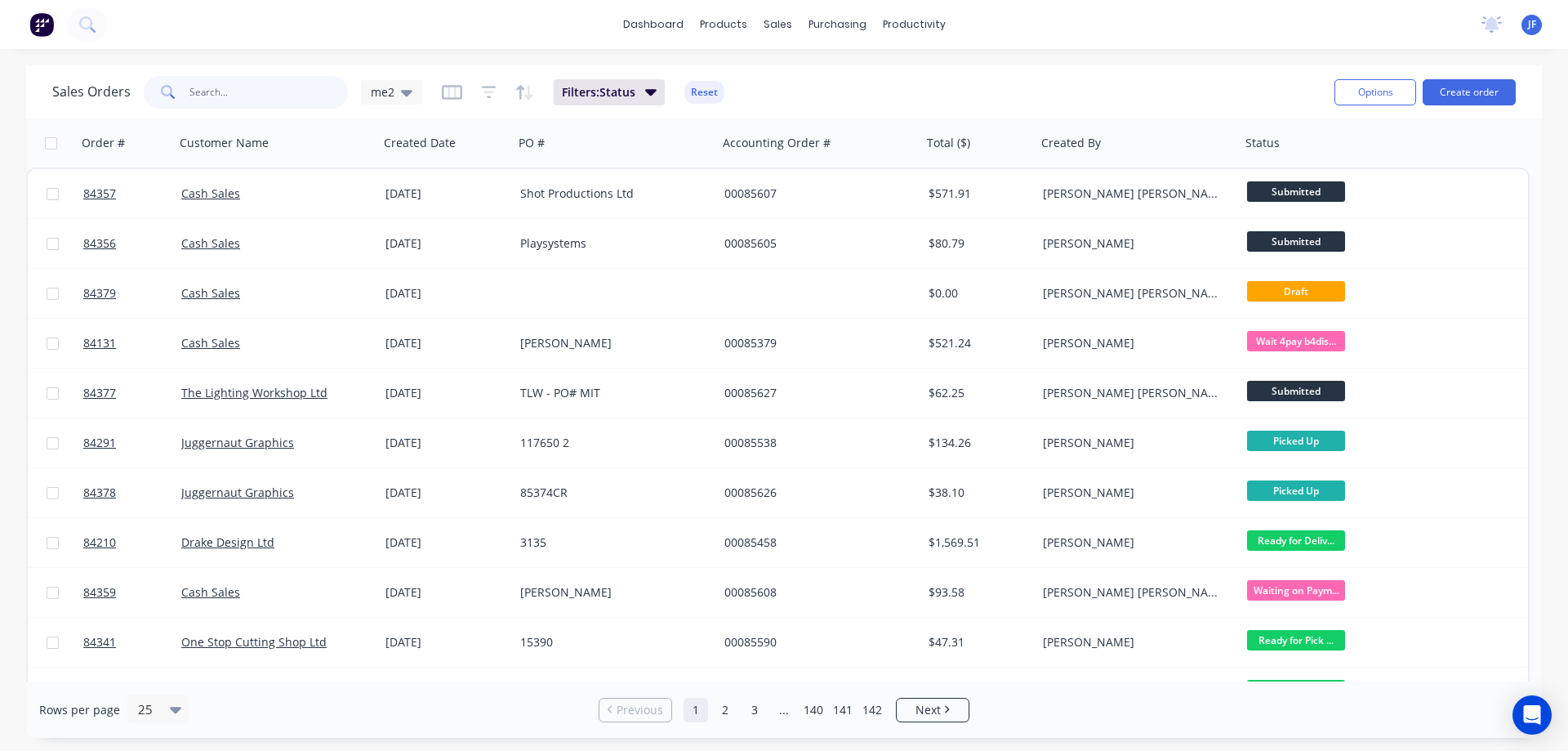
click at [207, 107] on input "text" at bounding box center [269, 92] width 160 height 32
type input "85577"
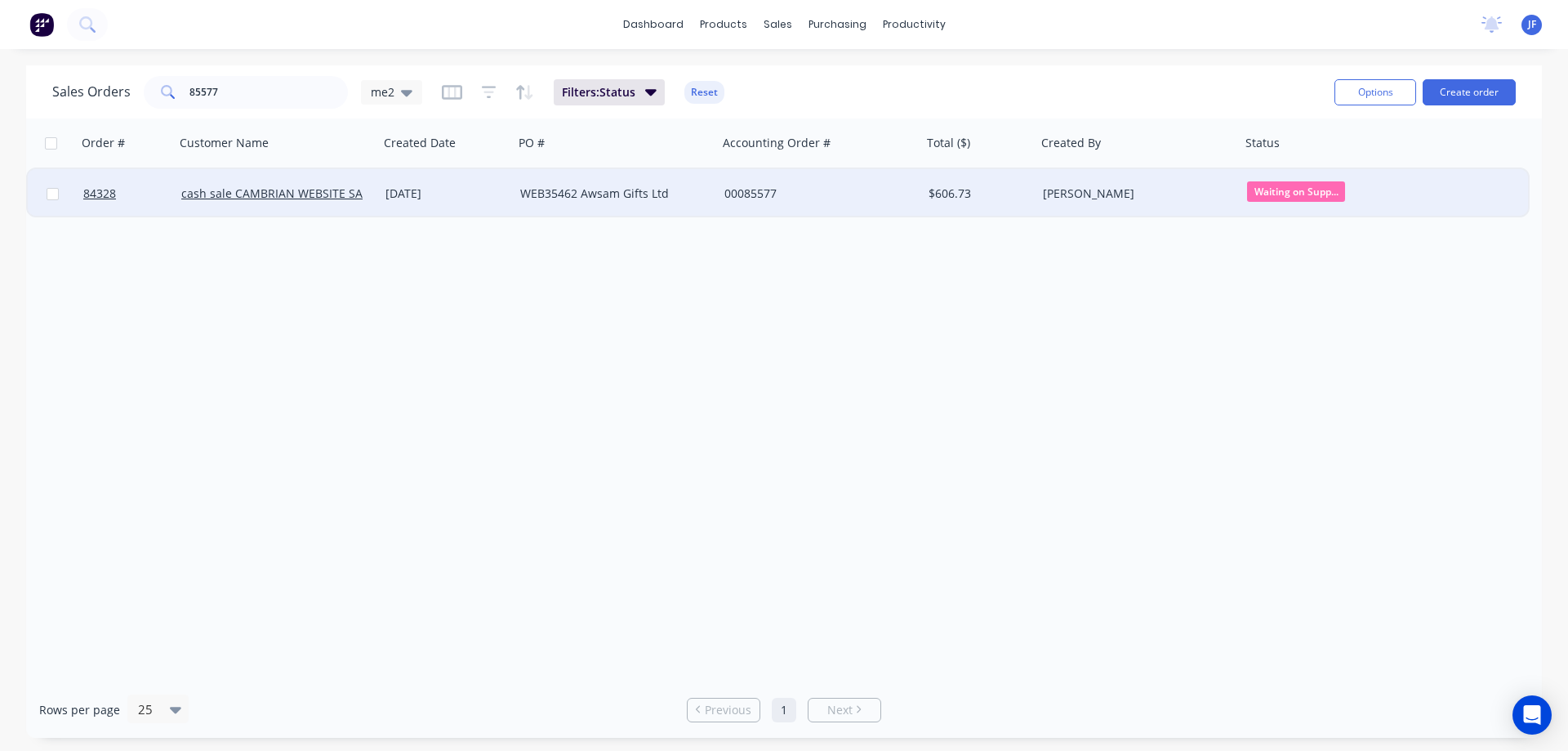
click at [718, 190] on div "00085577" at bounding box center [819, 194] width 205 height 49
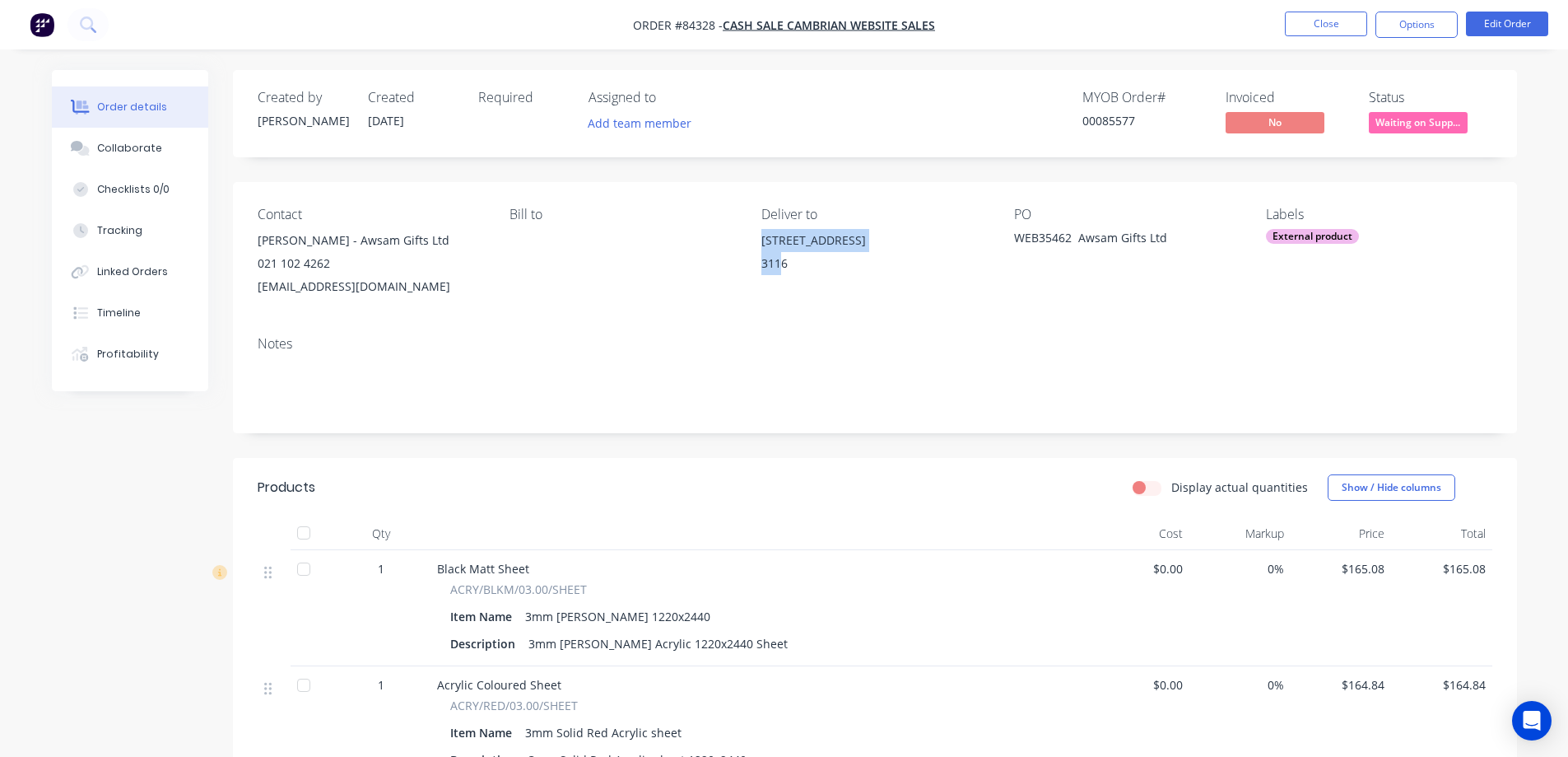
drag, startPoint x: 760, startPoint y: 241, endPoint x: 864, endPoint y: 241, distance: 104.0
click at [784, 259] on div "Contact Heather Dunkerley - Awsam Gifts Ltd 021 102 4262 awsam@awsam.co.nz Bill…" at bounding box center [875, 252] width 1285 height 141
copy div "1/18 Aerodrome Road Mount Maunganui 311"
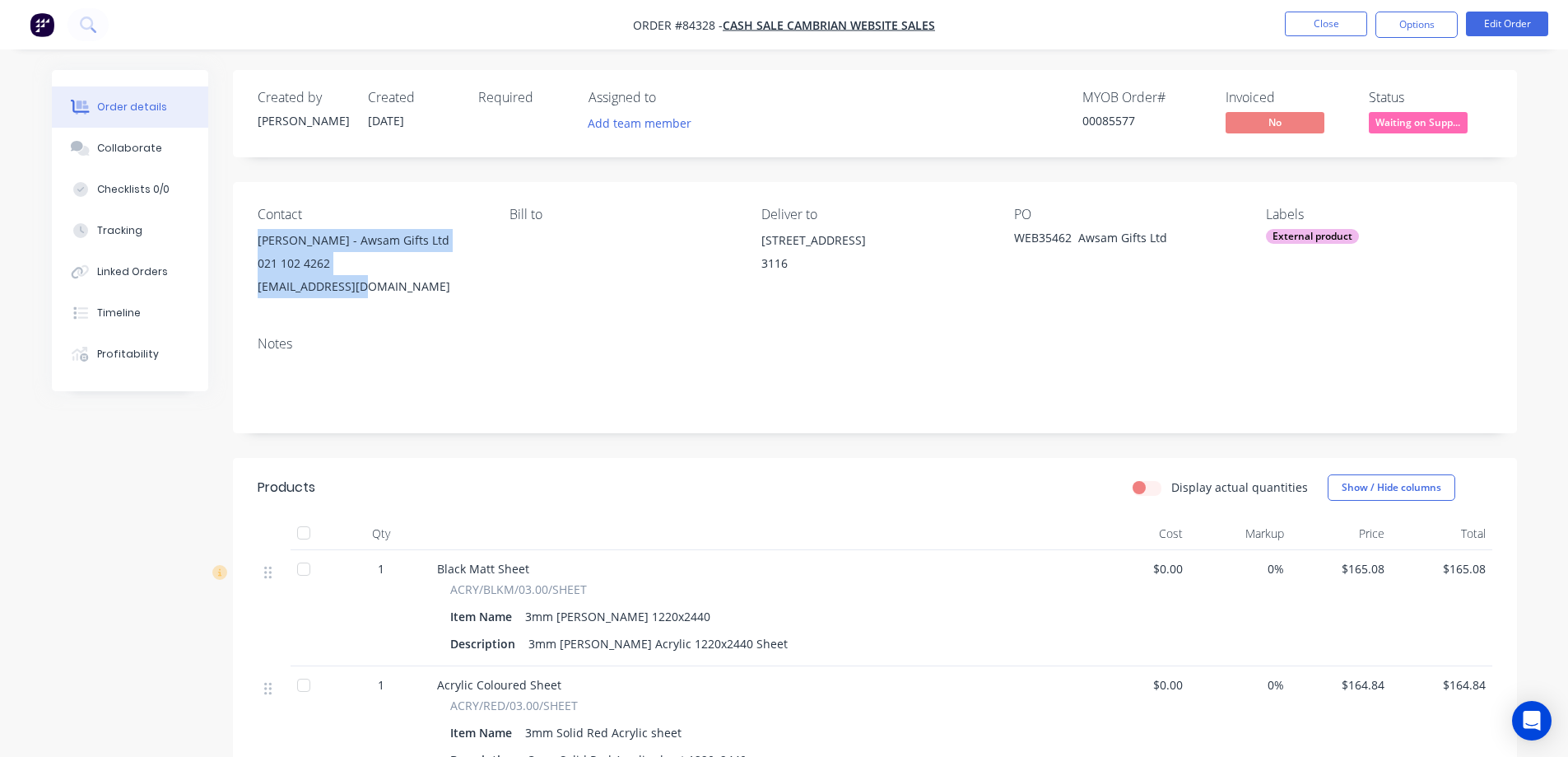
drag, startPoint x: 261, startPoint y: 242, endPoint x: 387, endPoint y: 290, distance: 134.8
click at [387, 290] on div "Heather Dunkerley - Awsam Gifts Ltd 021 102 4262 awsam@awsam.co.nz" at bounding box center [370, 264] width 226 height 69
copy div "Heather Dunkerley - Awsam Gifts Ltd 021 102 4262 awsam@awsam.co.nz"
click at [1419, 18] on button "Options" at bounding box center [1416, 25] width 82 height 27
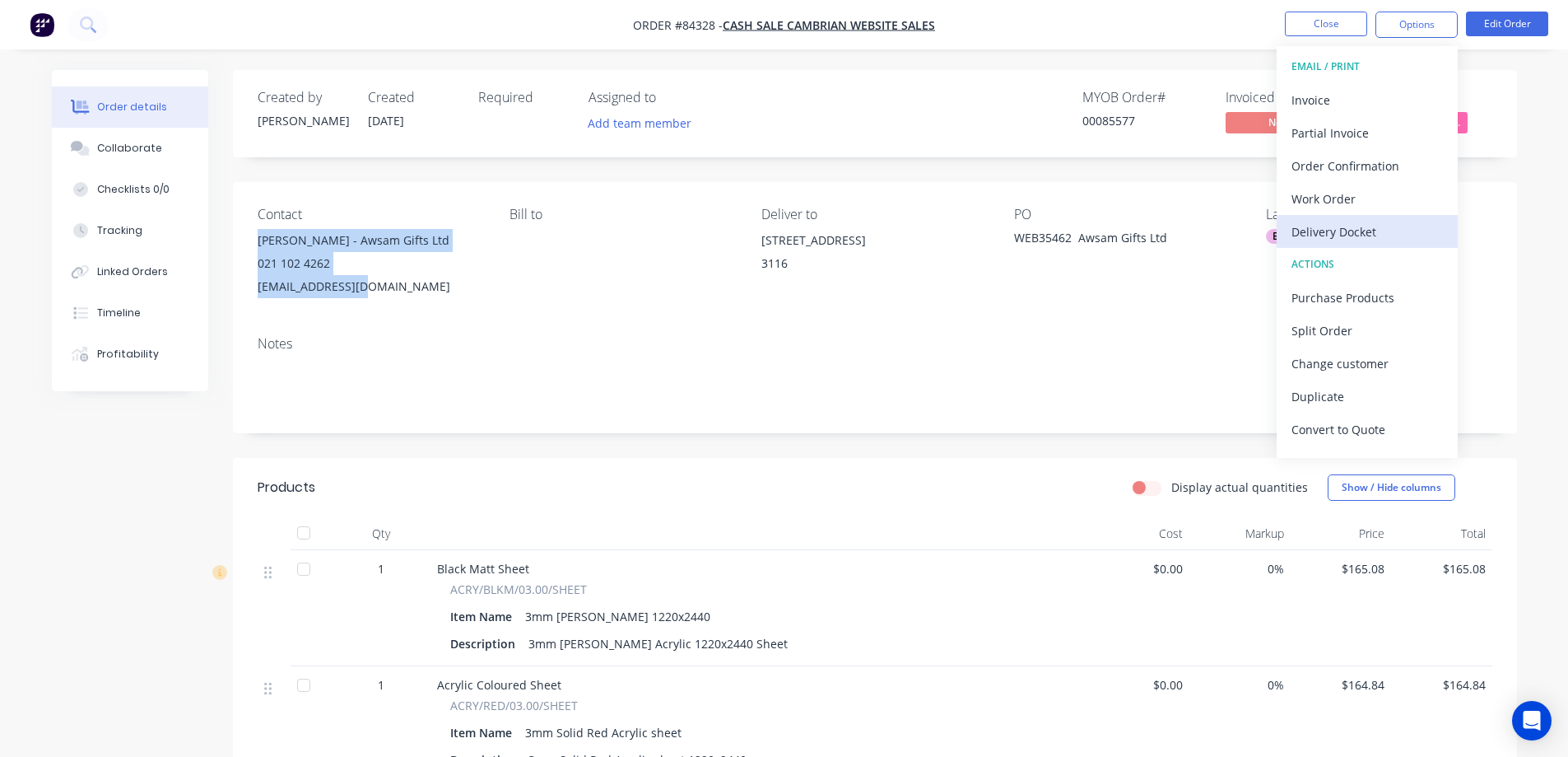
click at [1382, 231] on div "Delivery Docket" at bounding box center [1368, 232] width 152 height 24
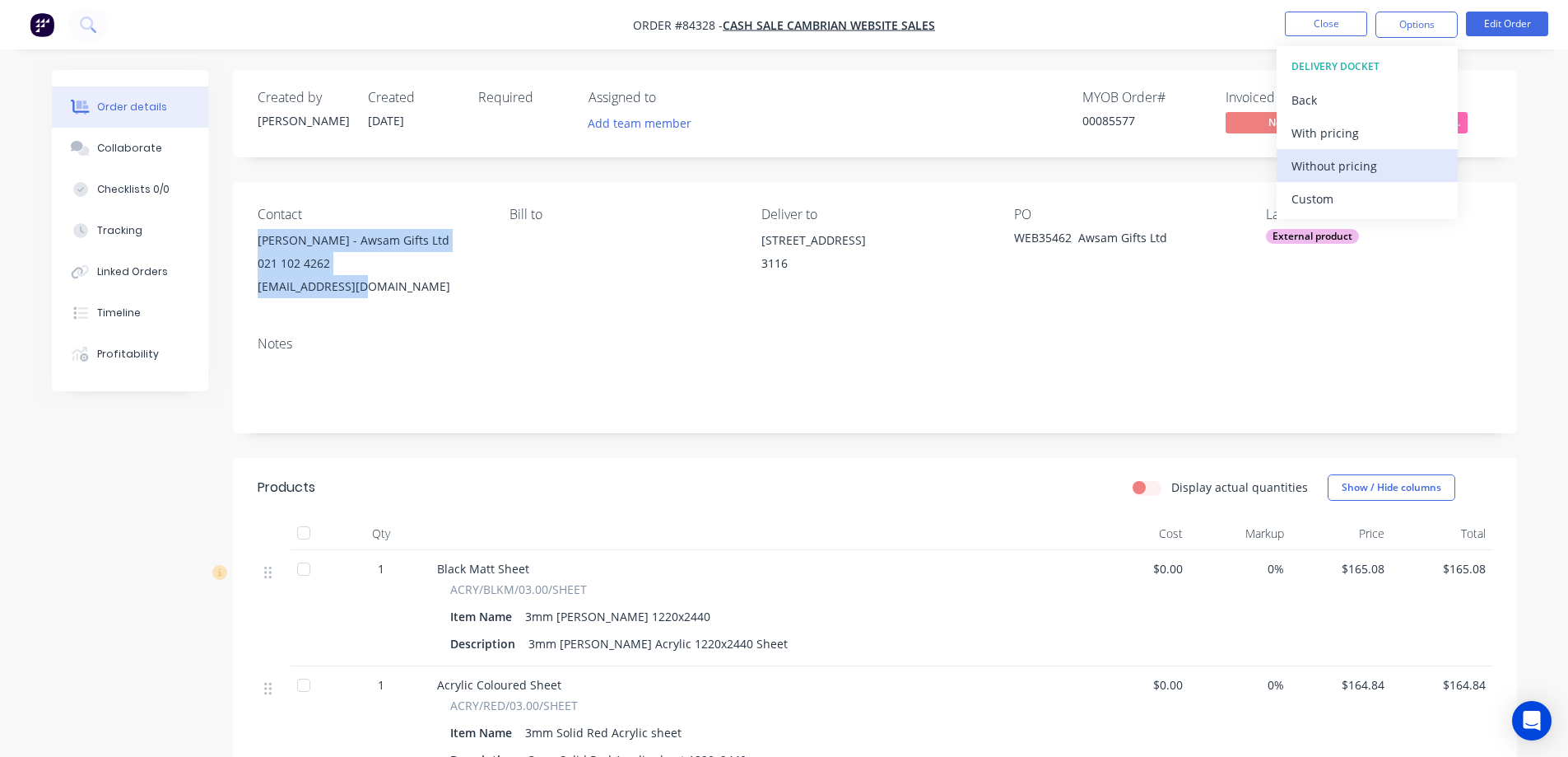
click at [1370, 162] on div "Without pricing" at bounding box center [1368, 166] width 152 height 24
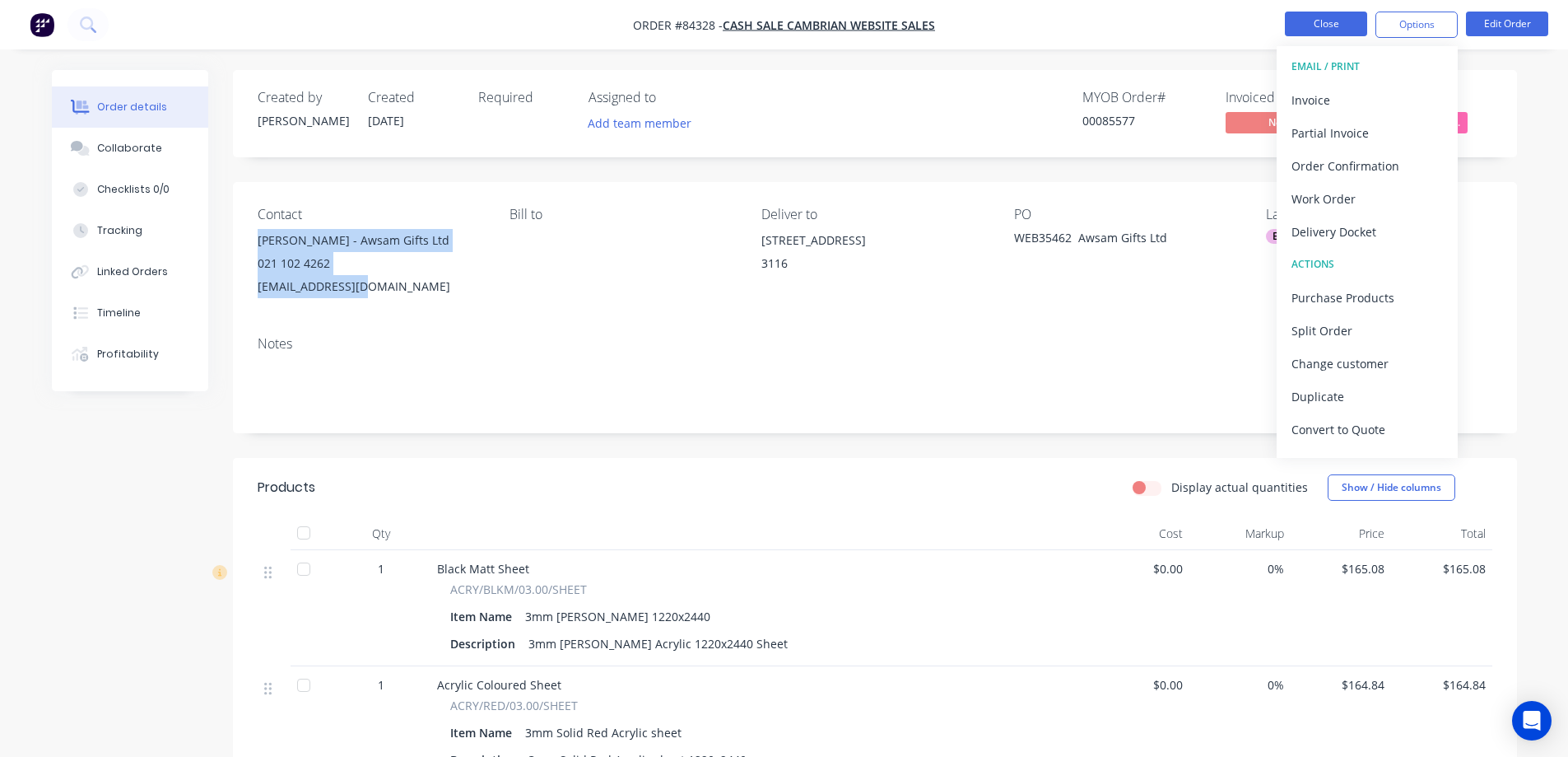
click at [1310, 18] on button "Close" at bounding box center [1325, 24] width 82 height 25
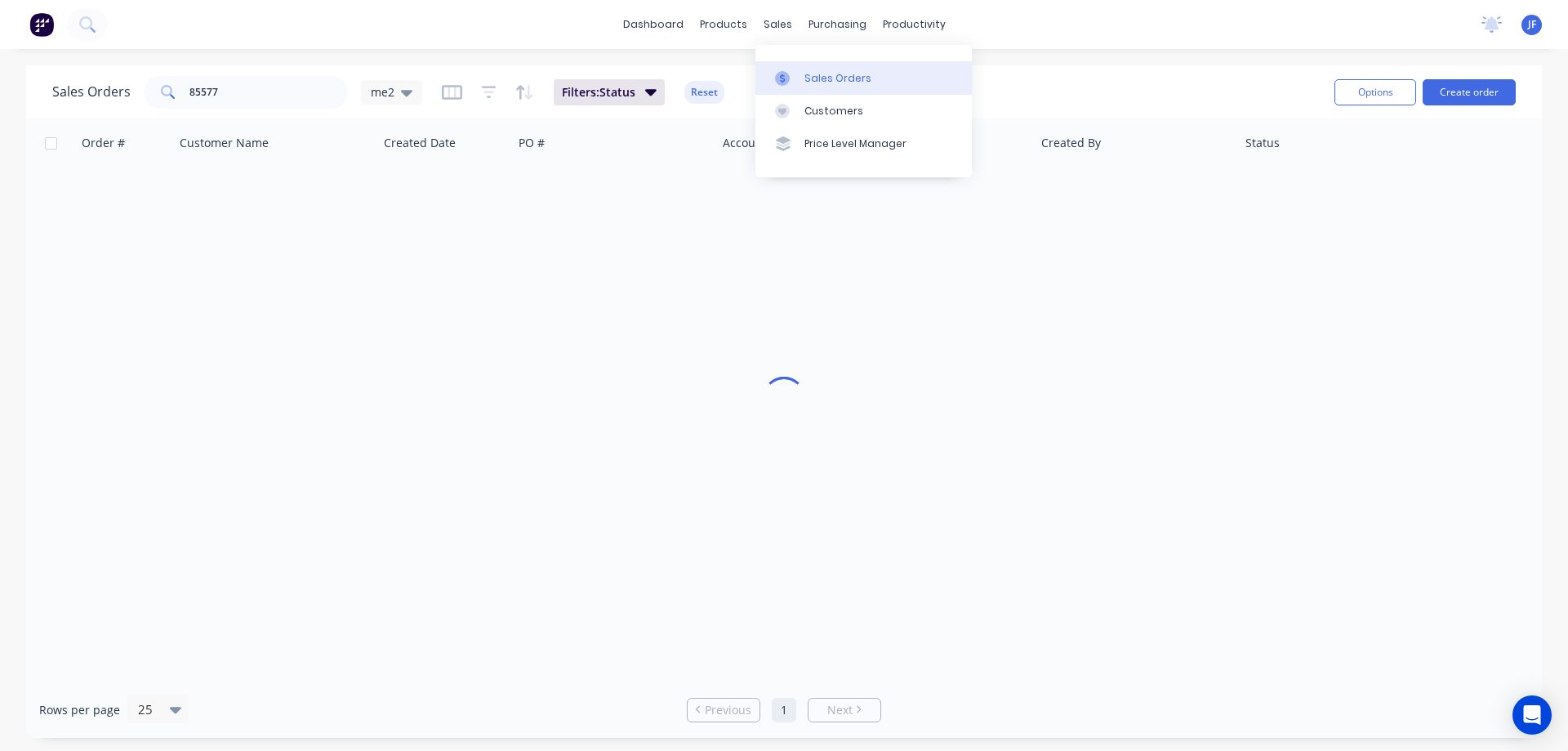
click at [792, 68] on link "Sales Orders" at bounding box center [863, 77] width 216 height 32
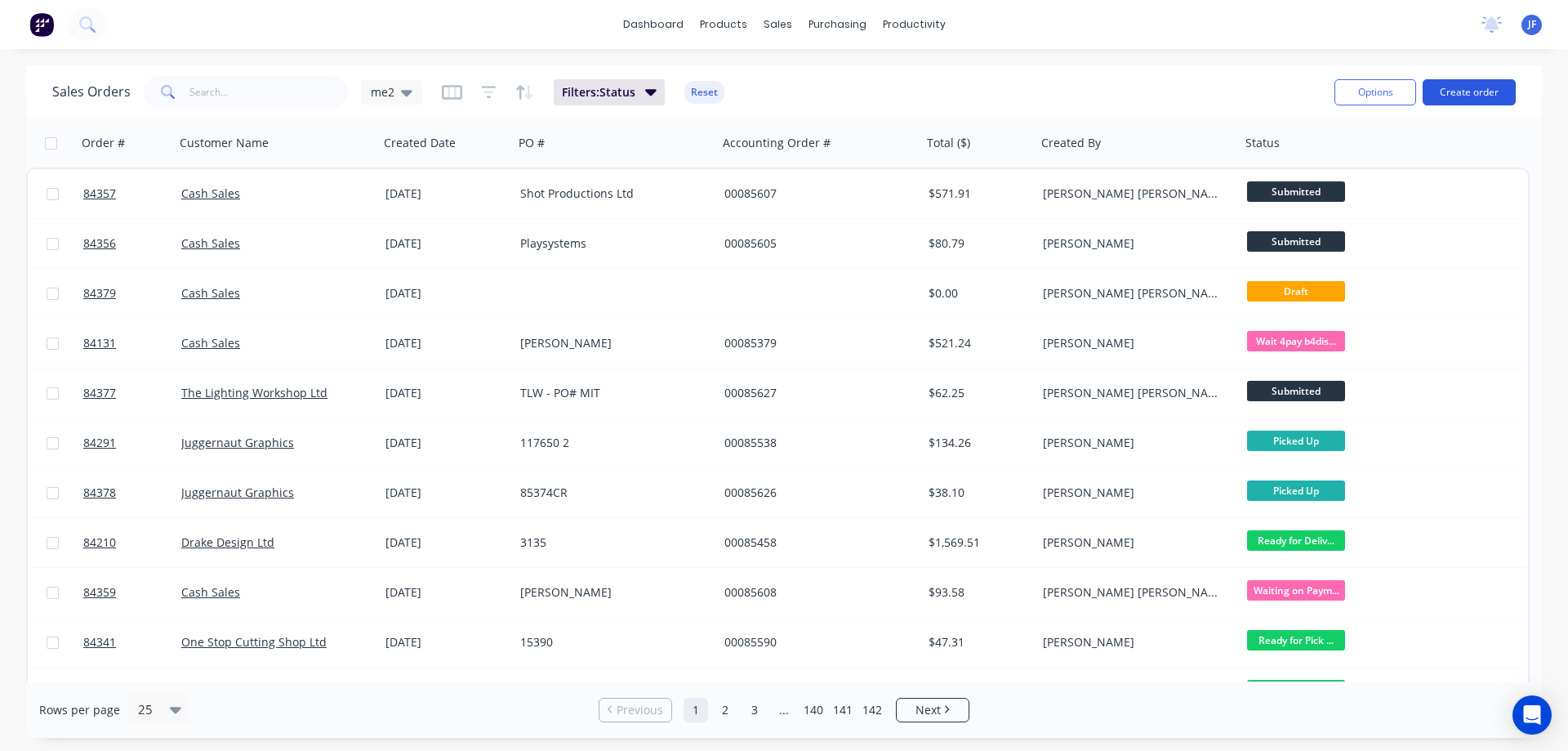
click at [1492, 82] on button "Create order" at bounding box center [1468, 92] width 93 height 26
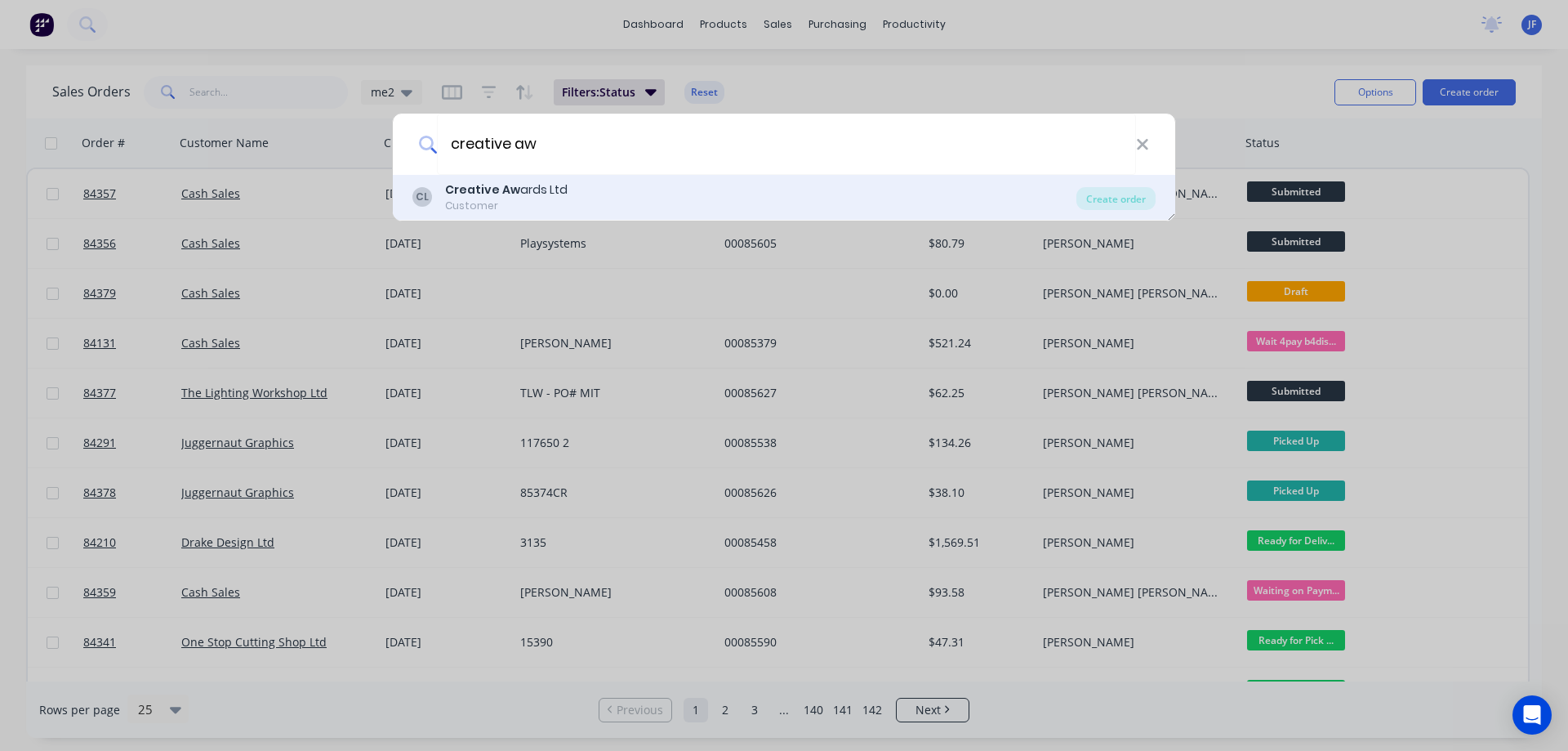
type input "creative aw"
click at [567, 195] on div "CL Creative [PERSON_NAME] Ltd Customer" at bounding box center [744, 197] width 664 height 32
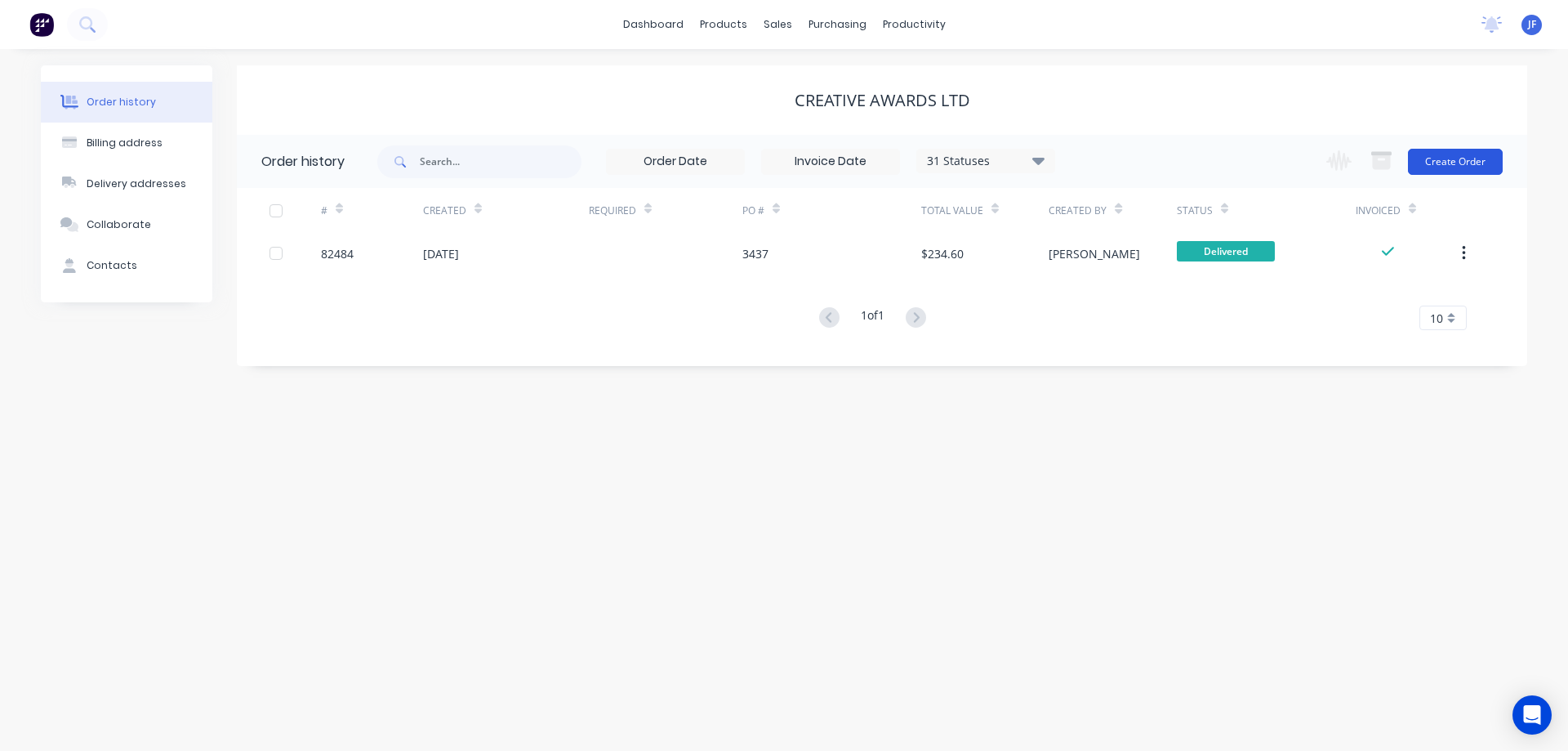
click at [1432, 156] on button "Create Order" at bounding box center [1454, 162] width 95 height 26
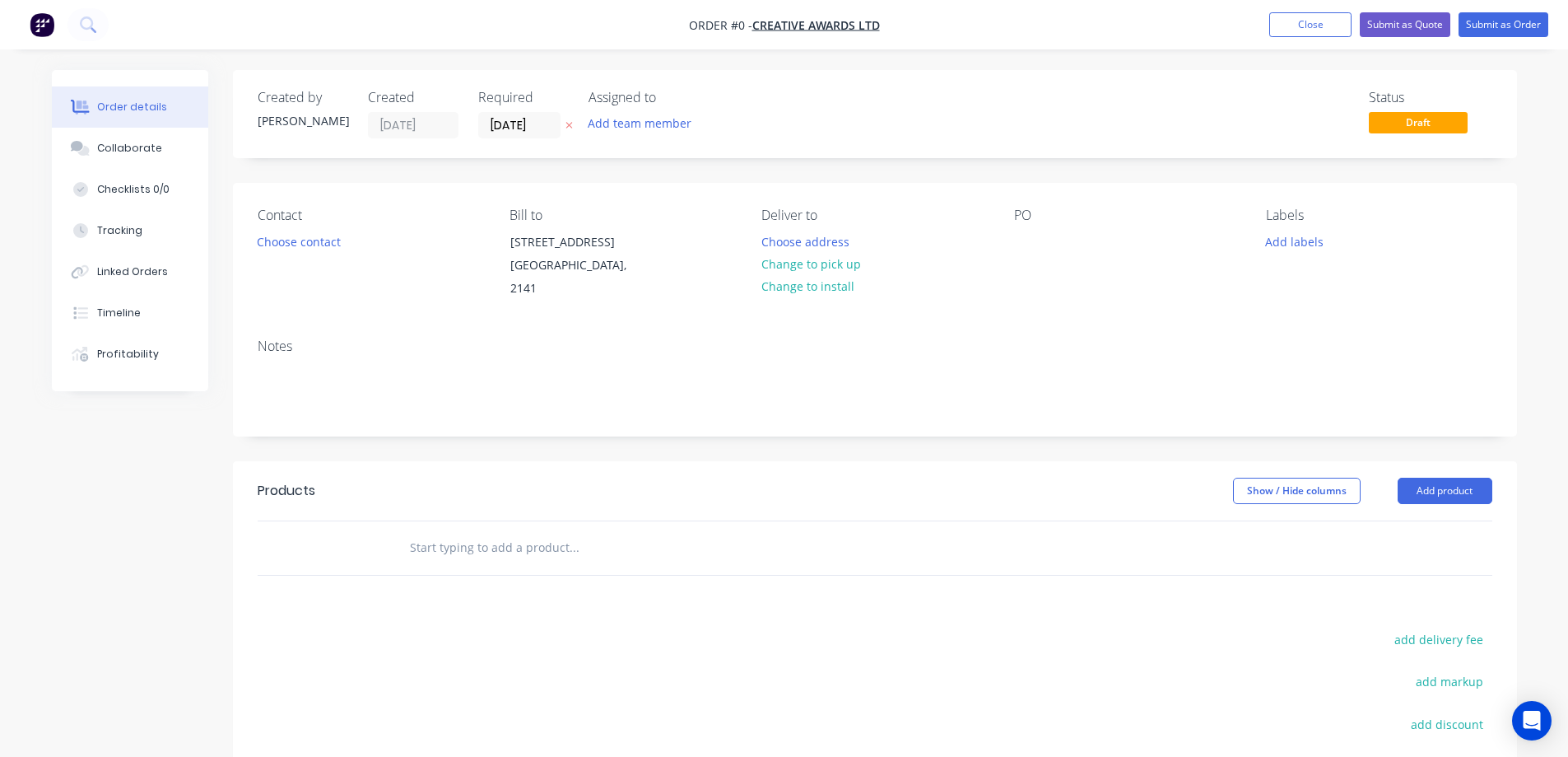
click at [569, 127] on icon at bounding box center [569, 125] width 8 height 10
click at [273, 238] on button "Choose contact" at bounding box center [298, 241] width 102 height 23
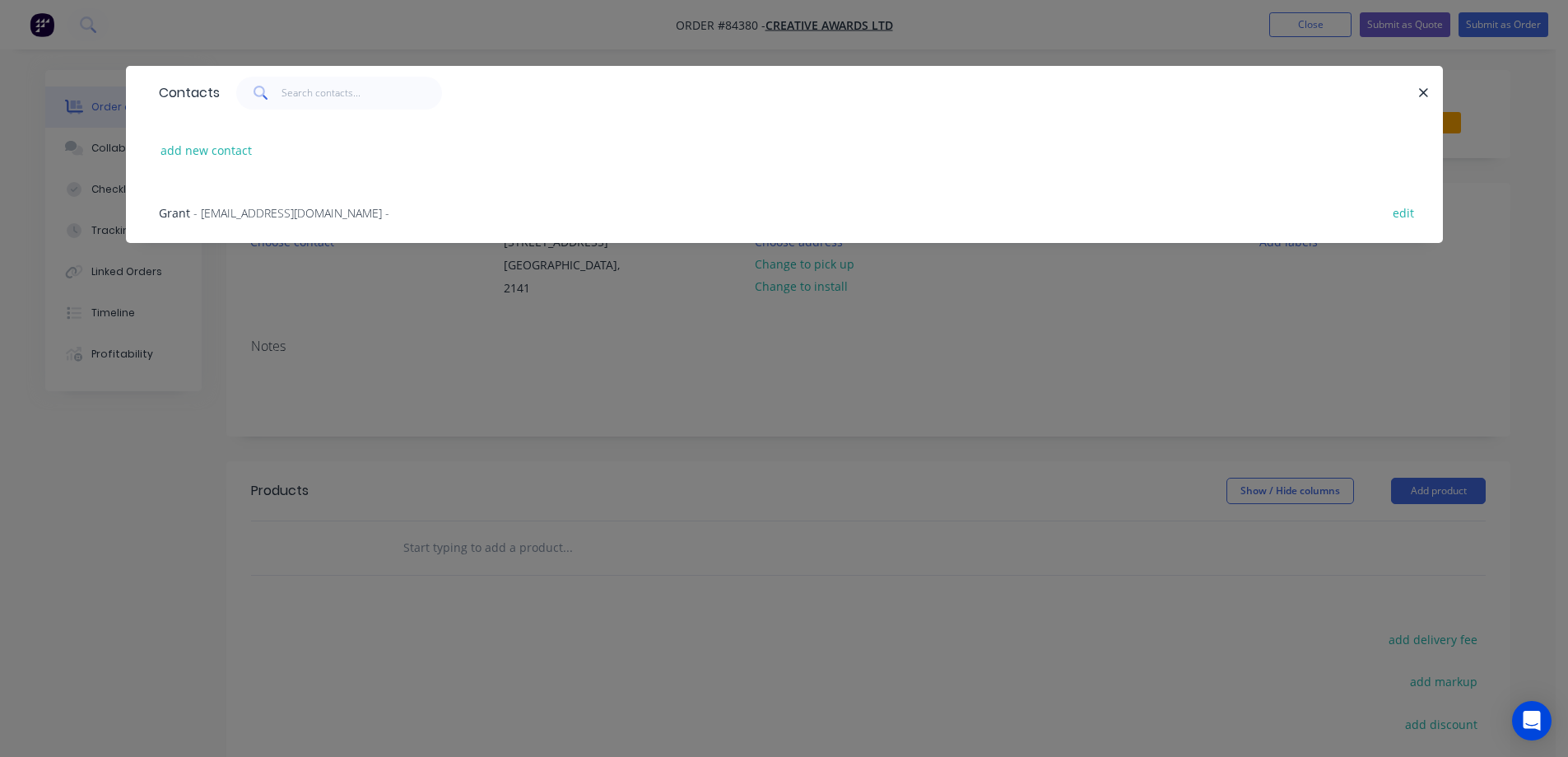
click at [222, 214] on span "- [EMAIL_ADDRESS][DOMAIN_NAME] -" at bounding box center [291, 213] width 196 height 16
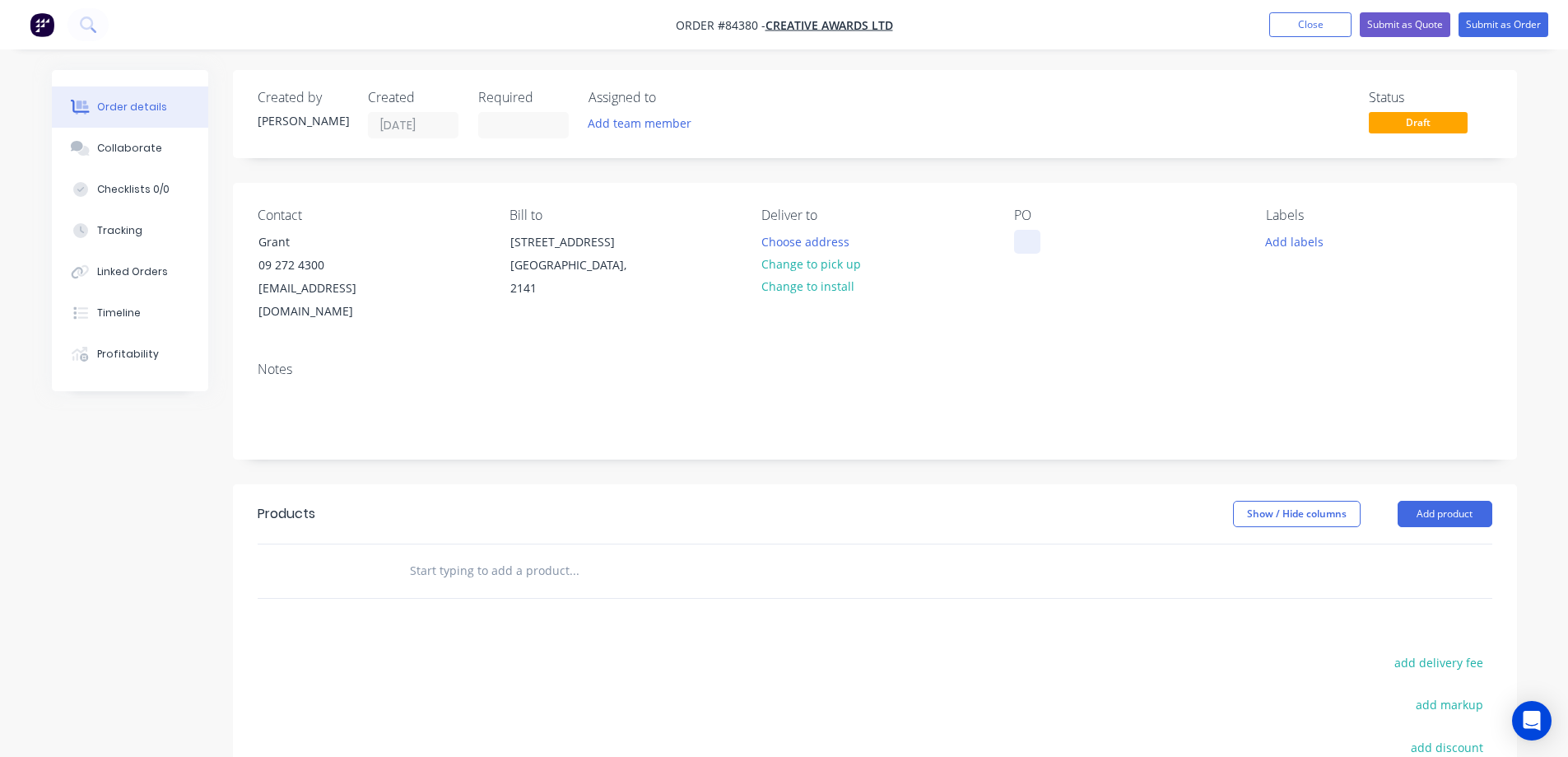
click at [1022, 236] on div at bounding box center [1027, 242] width 27 height 24
click at [798, 251] on button "Choose address" at bounding box center [805, 241] width 106 height 23
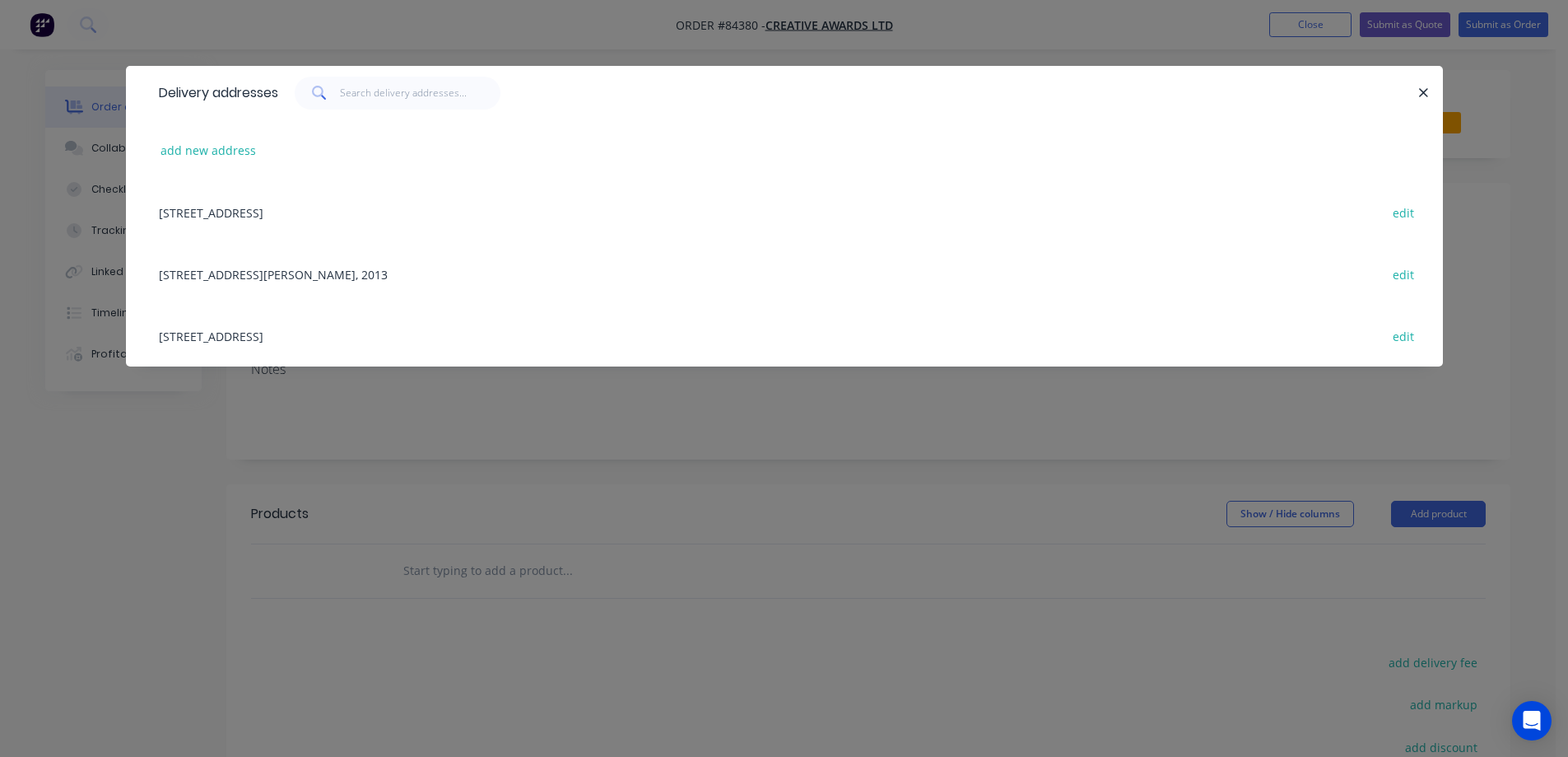
click at [271, 264] on div "[STREET_ADDRESS][PERSON_NAME], 2013 edit" at bounding box center [784, 273] width 1268 height 62
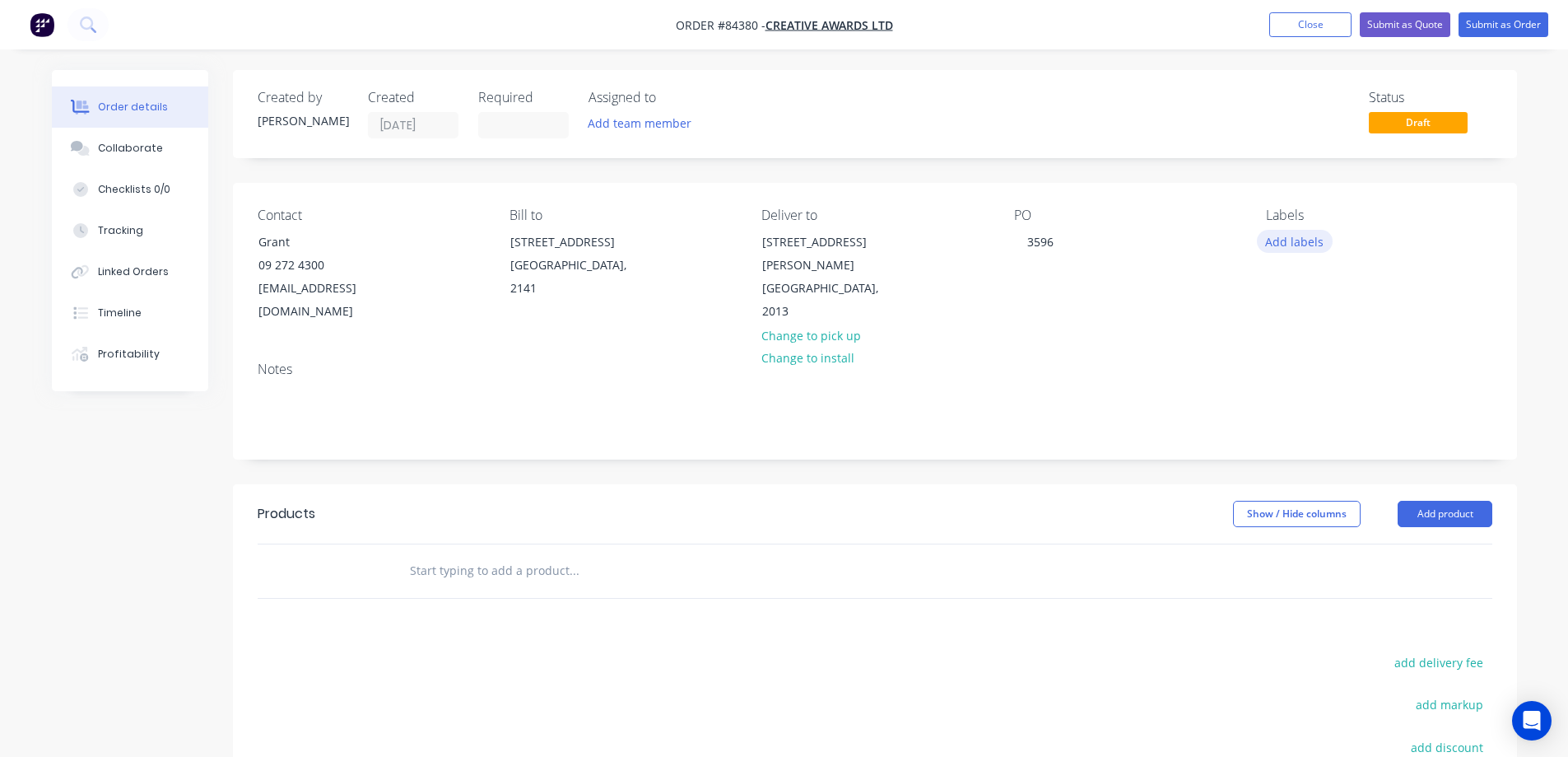
click at [1270, 245] on button "Add labels" at bounding box center [1295, 241] width 76 height 23
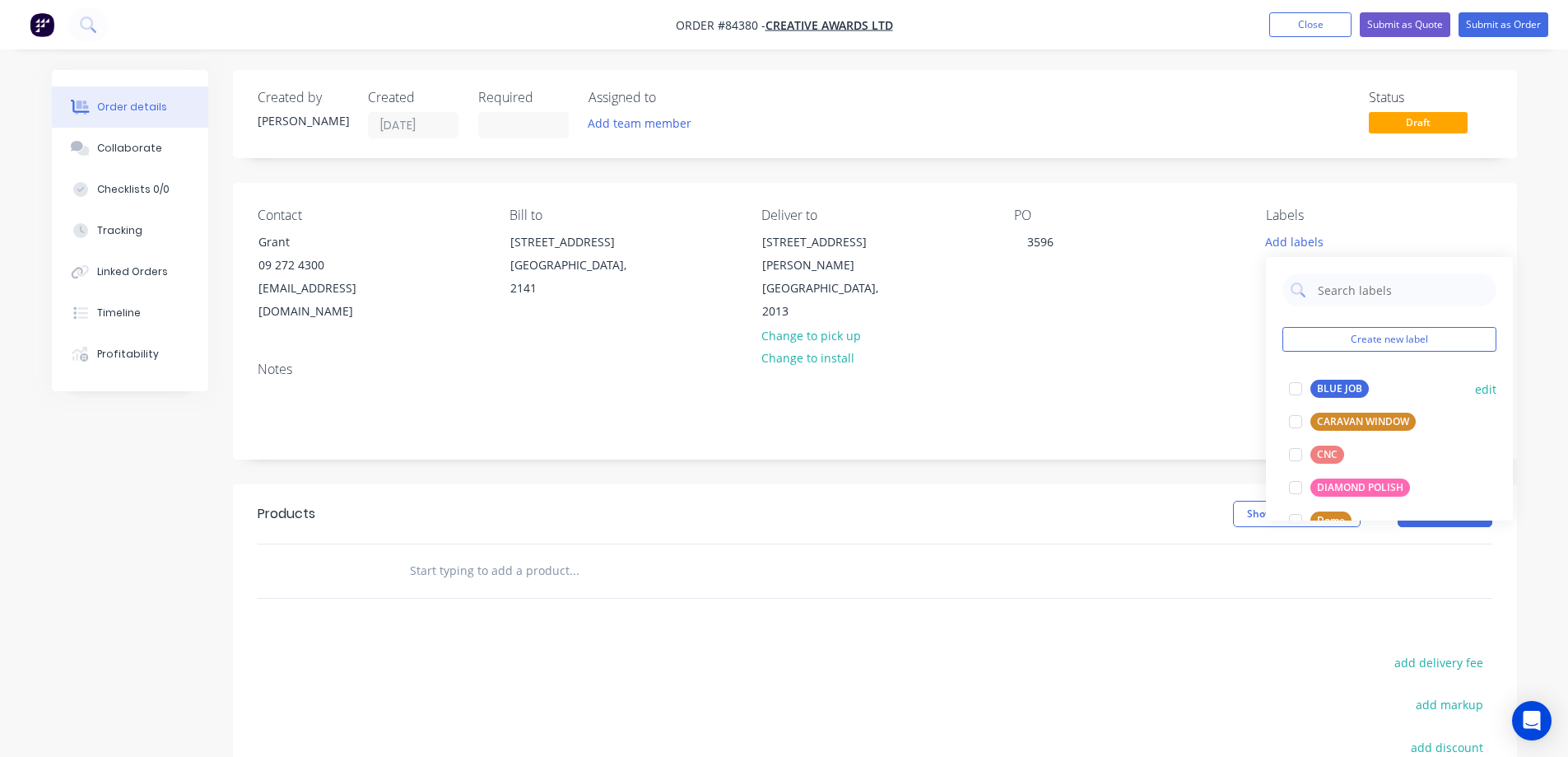
click at [1347, 385] on div "BLUE JOB" at bounding box center [1339, 389] width 58 height 18
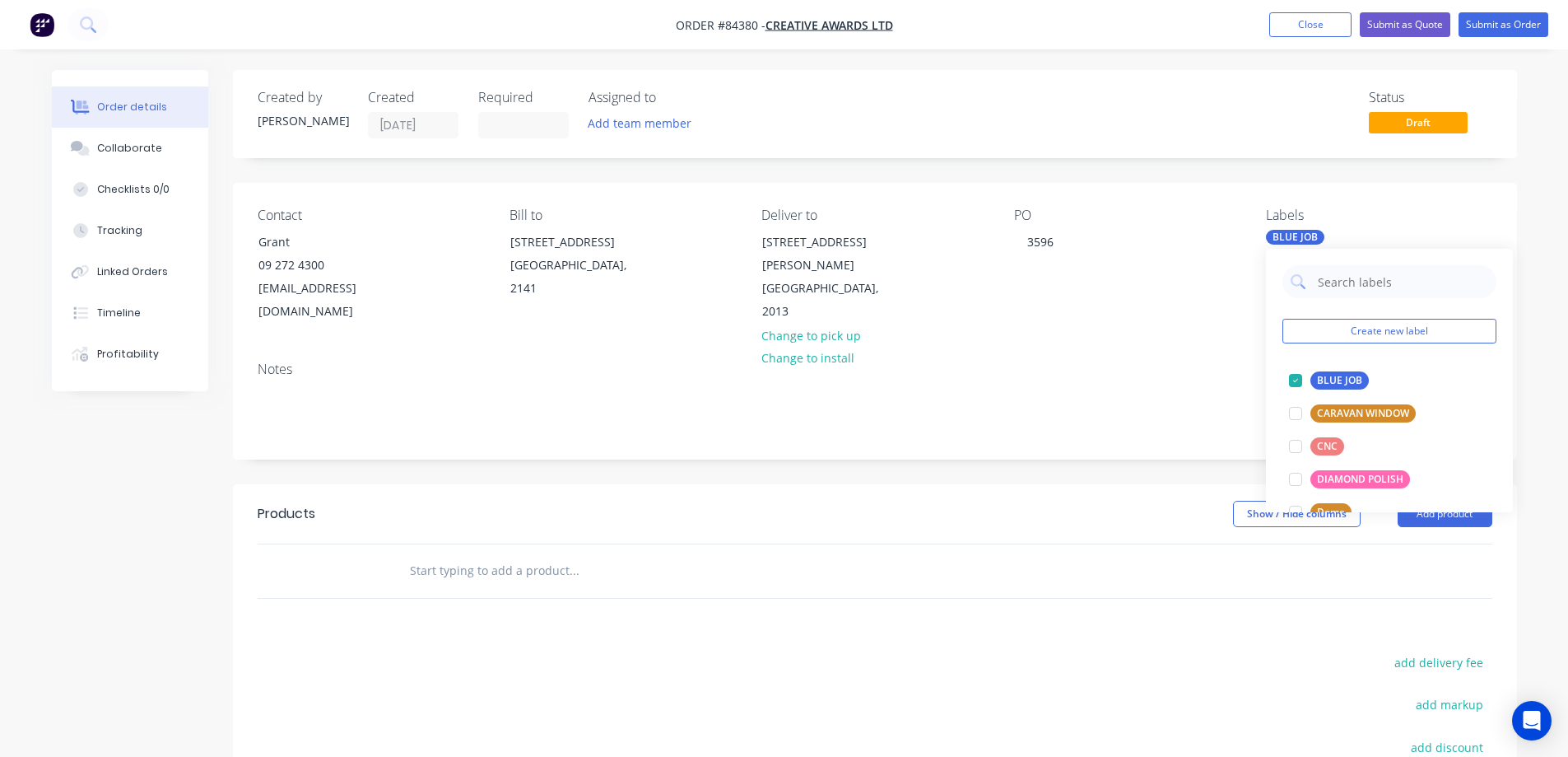
click at [563, 555] on input "text" at bounding box center [574, 570] width 330 height 33
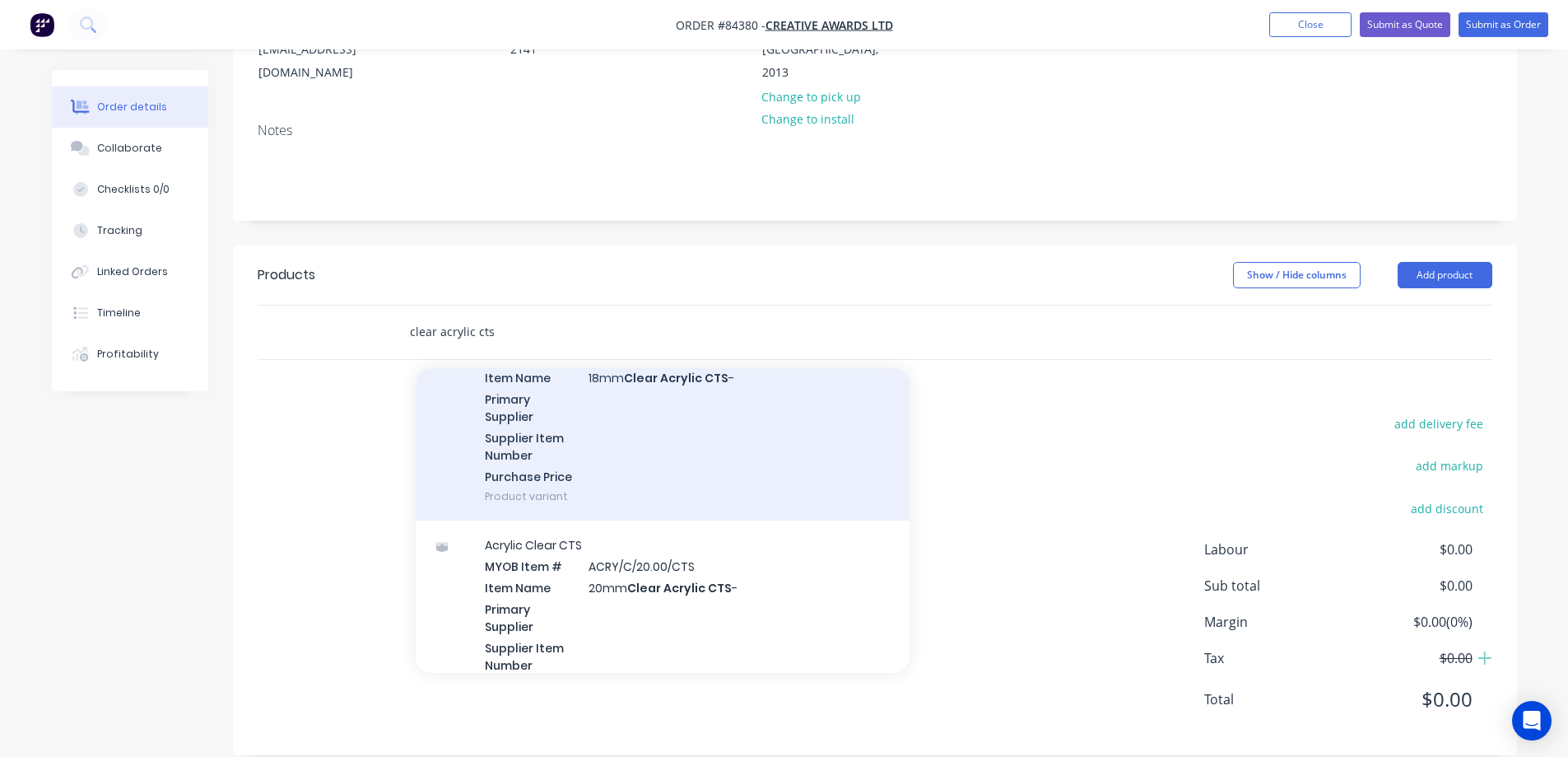
scroll to position [2141, 0]
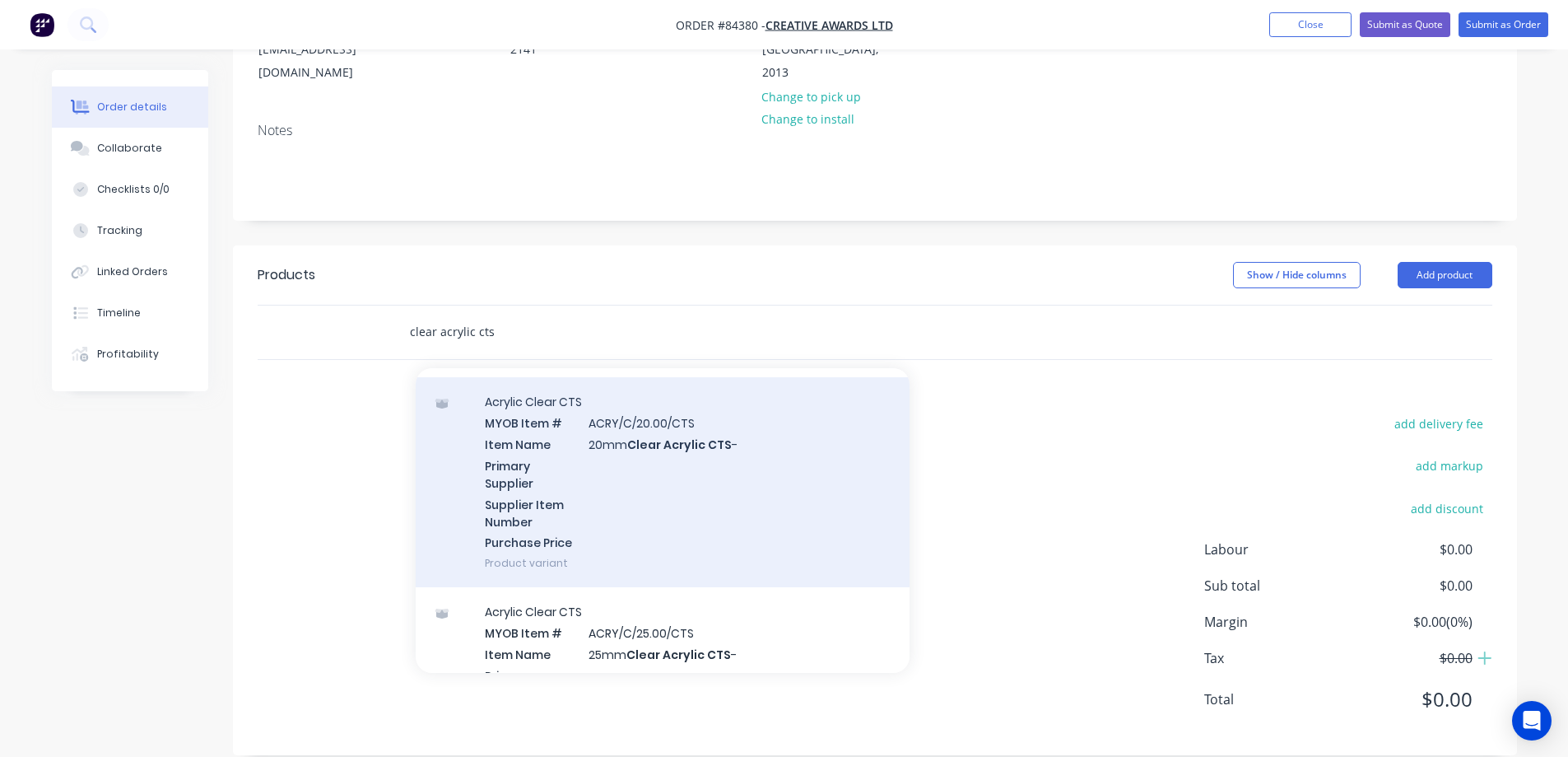
type input "clear acrylic cts"
click at [599, 494] on div "Acrylic Clear CTS MYOB Item # ACRY/C/20.00/CTS Item Name 20mm Clear Acrylic CTS…" at bounding box center [662, 482] width 494 height 210
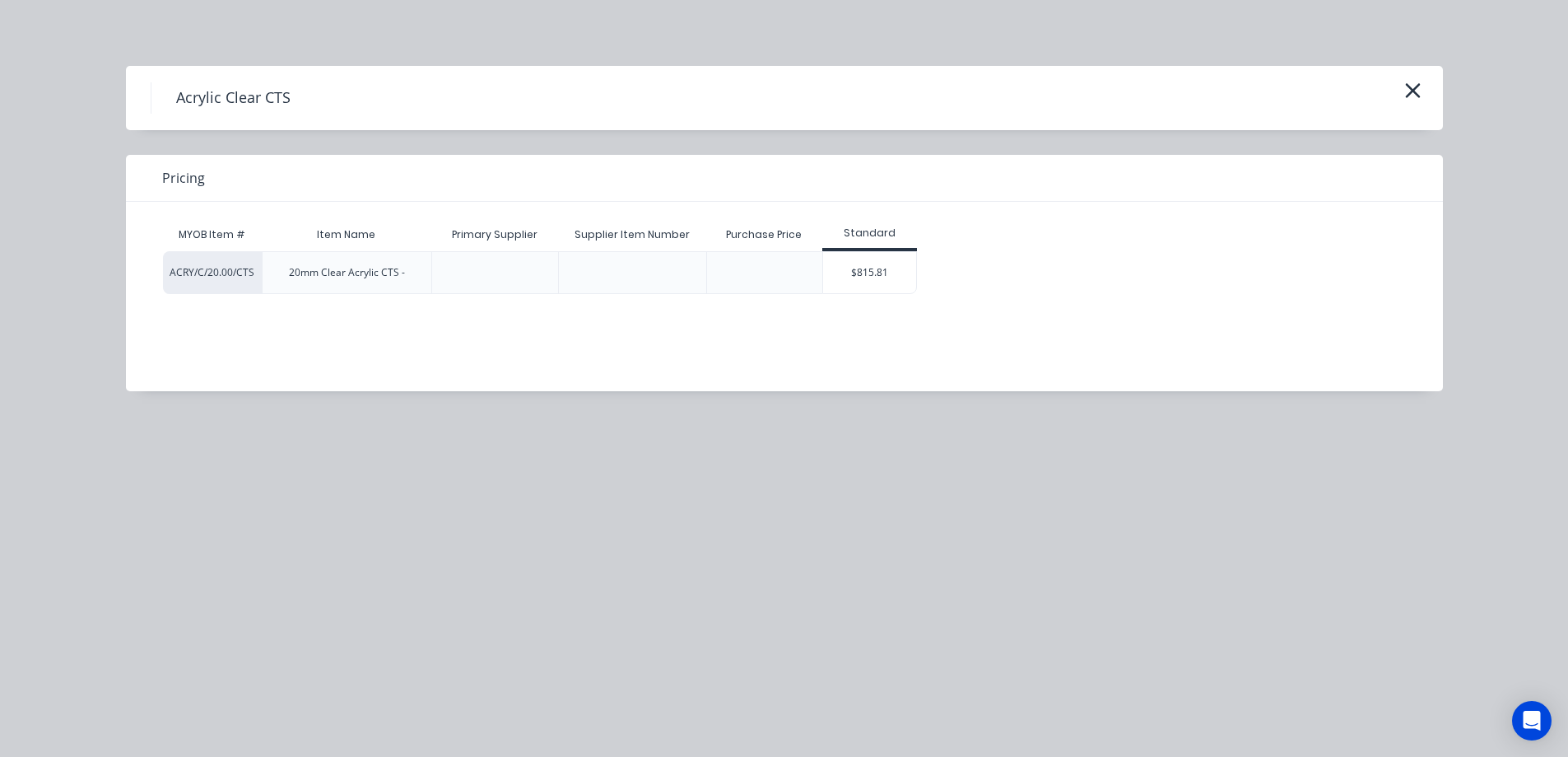
click at [928, 265] on div "ACRY/C/20.00/CTS 20mm Clear Acrylic CTS - $815.81" at bounding box center [772, 271] width 1219 height 42
click at [900, 268] on div "$815.81" at bounding box center [869, 272] width 93 height 41
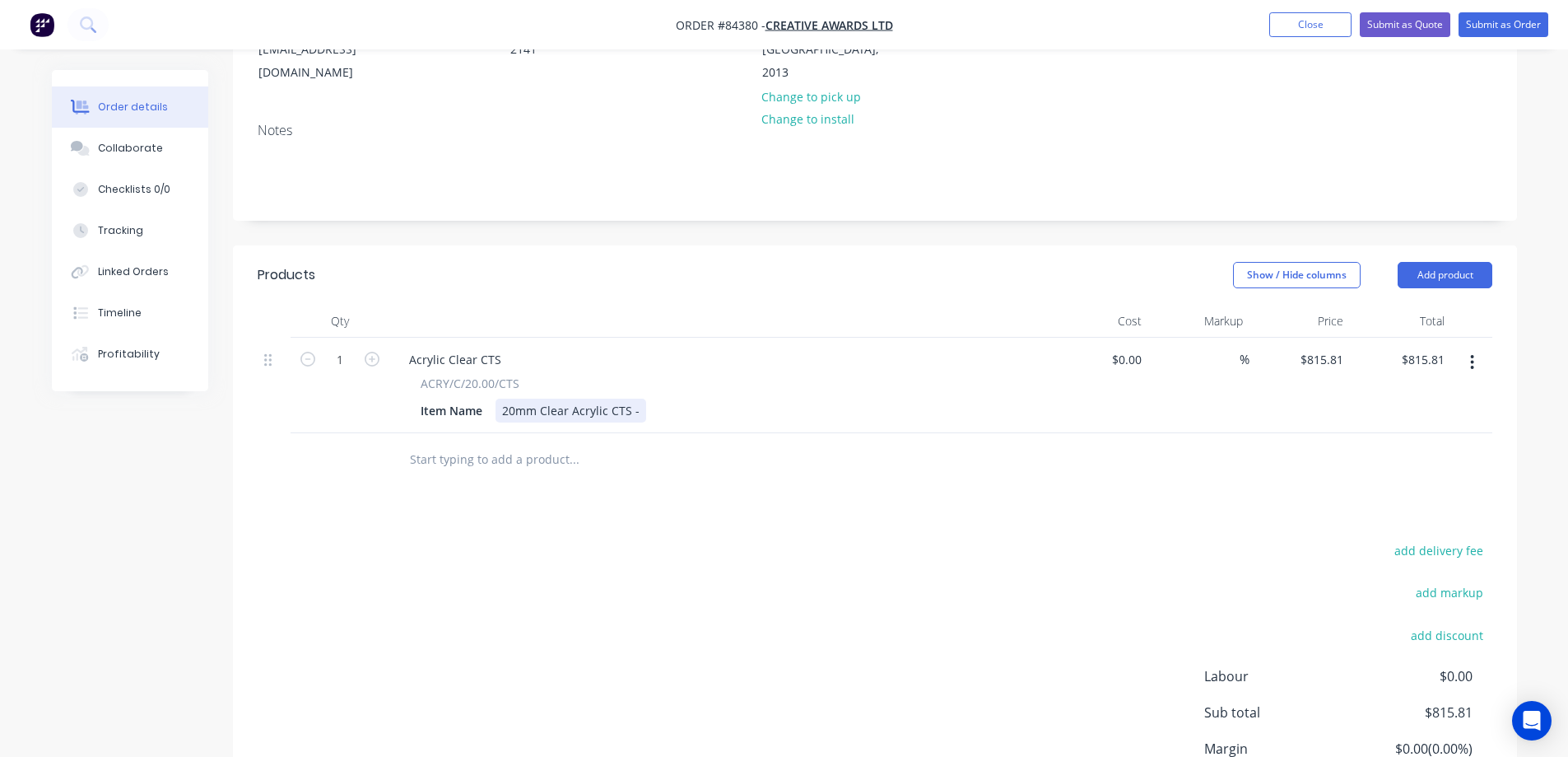
click at [637, 399] on div "20mm Clear Acrylic CTS -" at bounding box center [570, 411] width 151 height 24
click at [345, 347] on input "1" at bounding box center [339, 359] width 42 height 25
type input "30"
type input "$24,474.30"
click at [509, 492] on div "Products Show / Hide columns Add product Qty Cost Markup Price Total 30 Acrylic…" at bounding box center [875, 564] width 1285 height 637
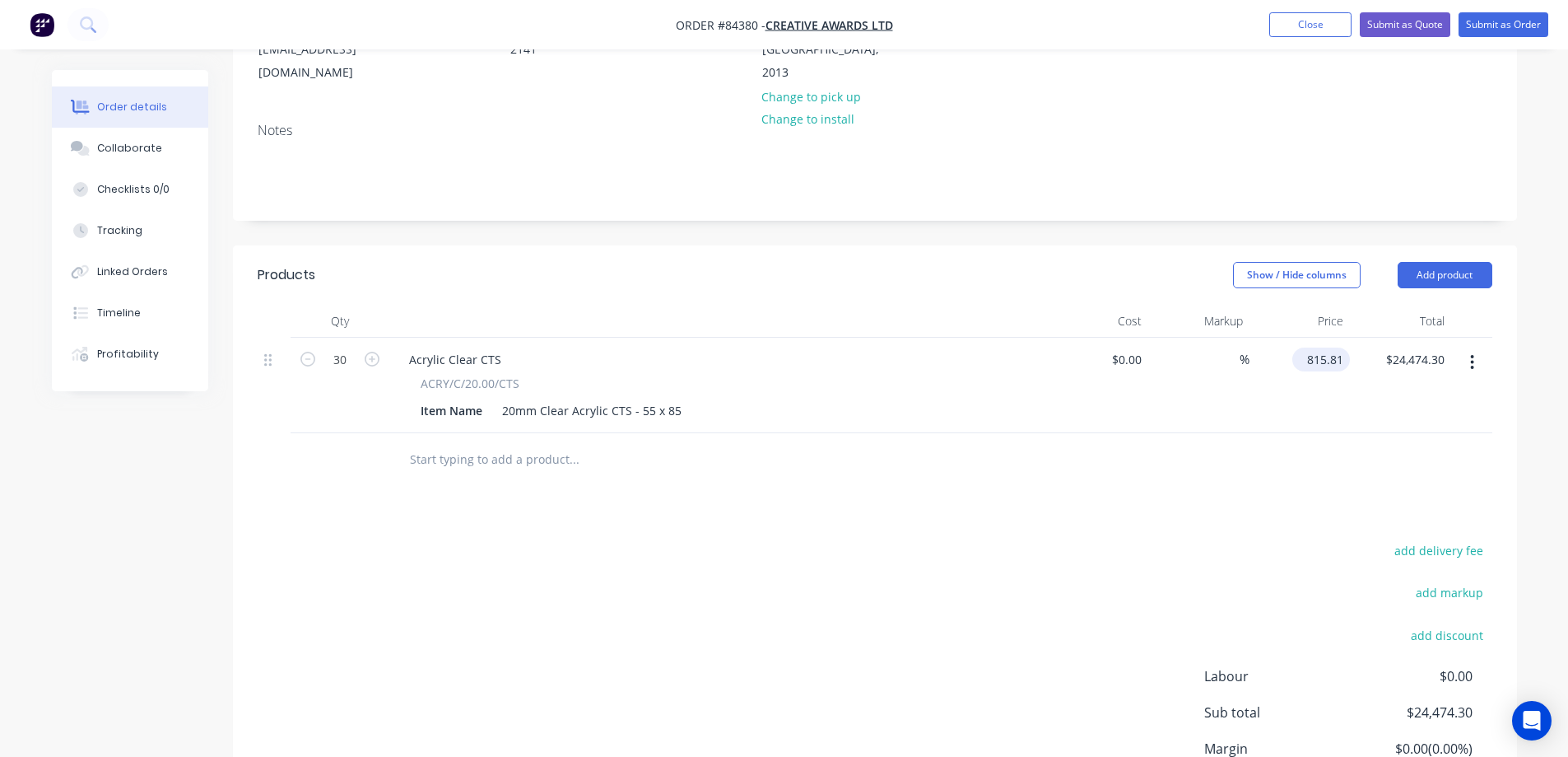
click at [1309, 347] on input "815.81" at bounding box center [1325, 359] width 51 height 24
type input "$0.00"
click at [1447, 540] on button "add delivery fee" at bounding box center [1440, 551] width 107 height 23
type input "12"
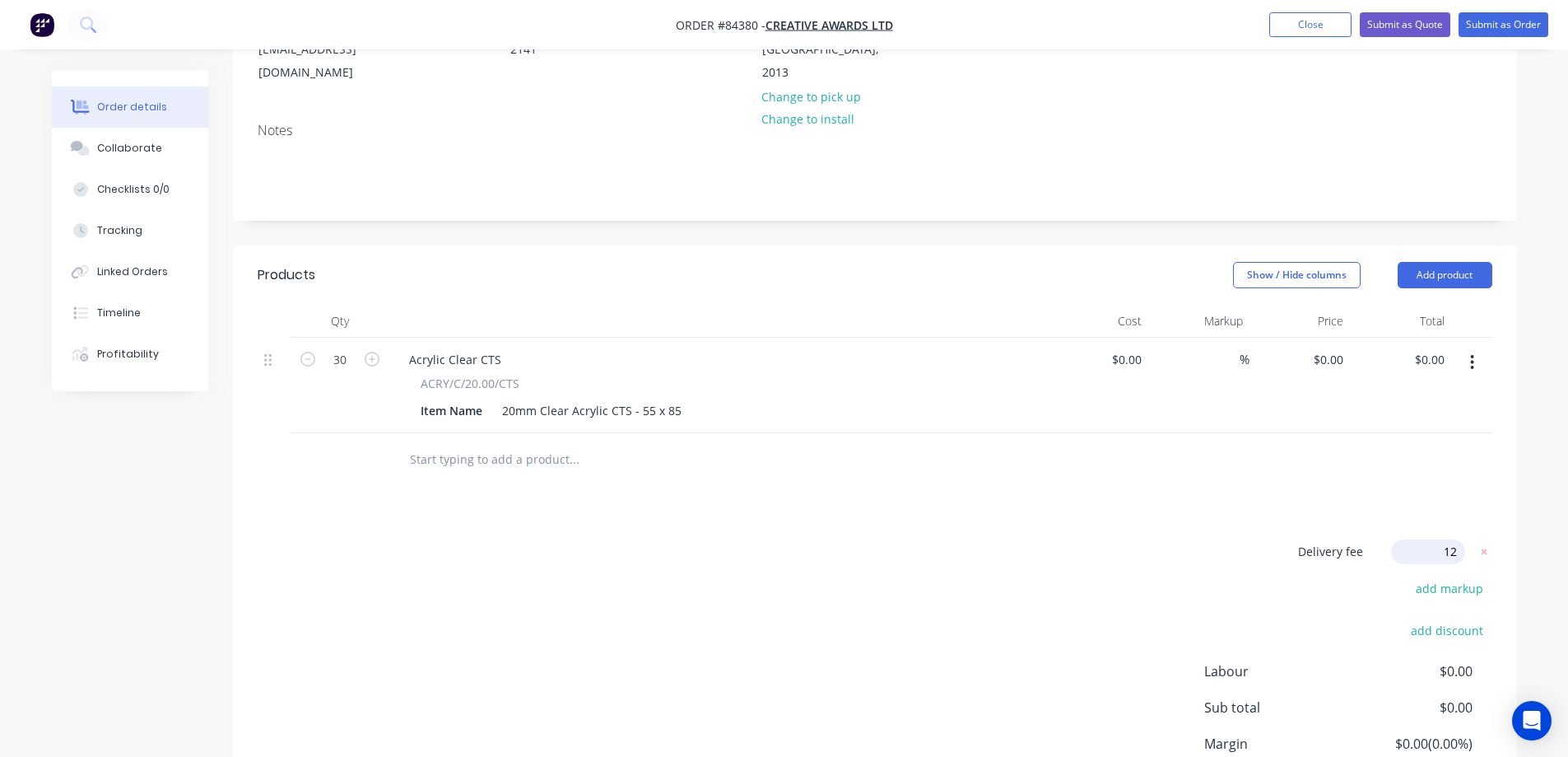
click at [1227, 509] on div "Products Show / Hide columns Add product Qty Cost Markup Price Total 30 Acrylic…" at bounding box center [875, 562] width 1285 height 633
click at [679, 399] on div "20mm Clear Acrylic CTS - 55 x 85" at bounding box center [591, 411] width 192 height 24
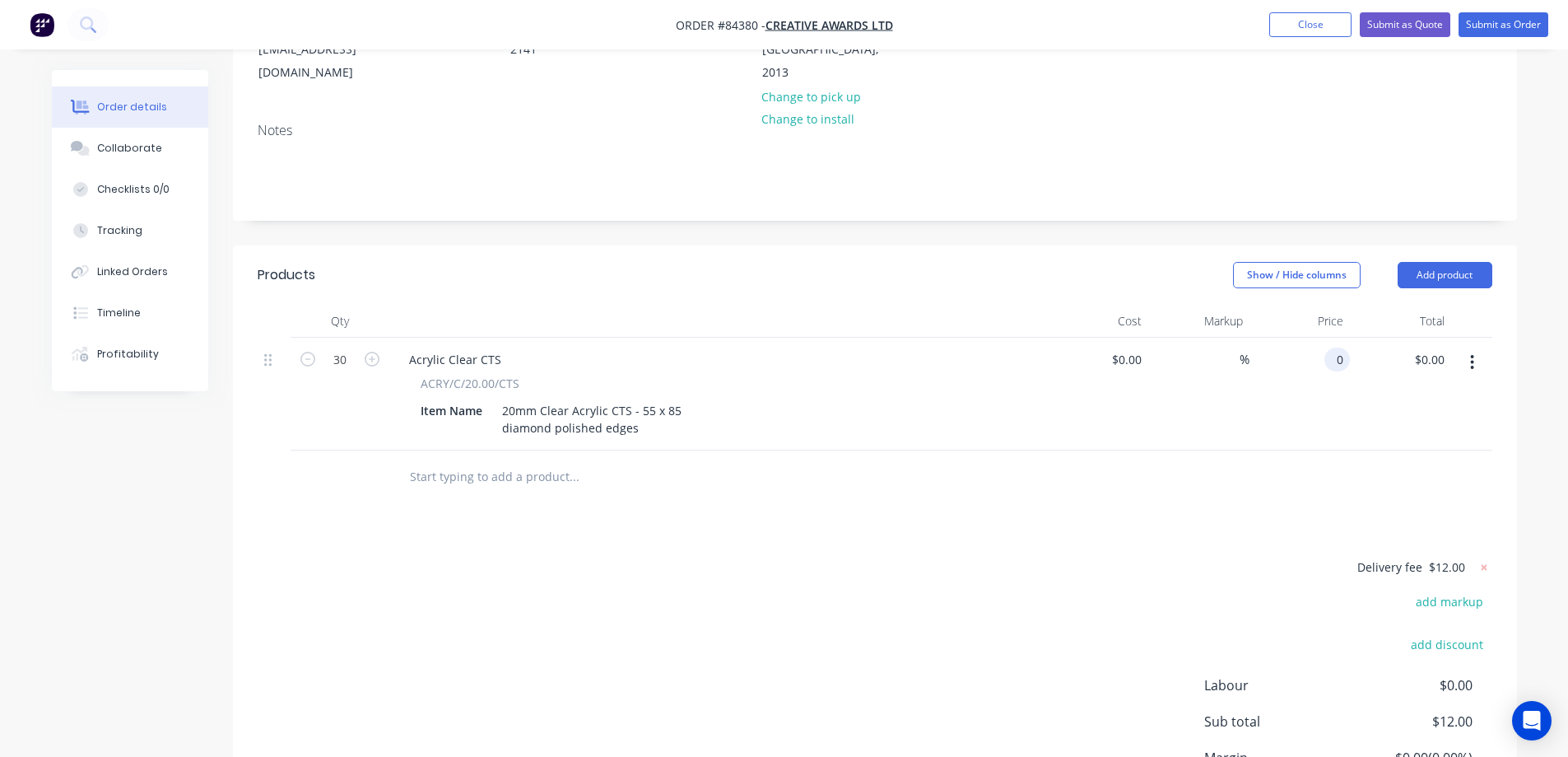
click at [1343, 347] on input "0" at bounding box center [1340, 359] width 19 height 24
type input "$8.27"
type input "$248.10"
click at [1217, 471] on div at bounding box center [875, 477] width 1235 height 53
click at [1504, 34] on button "Submit as Order" at bounding box center [1504, 25] width 90 height 25
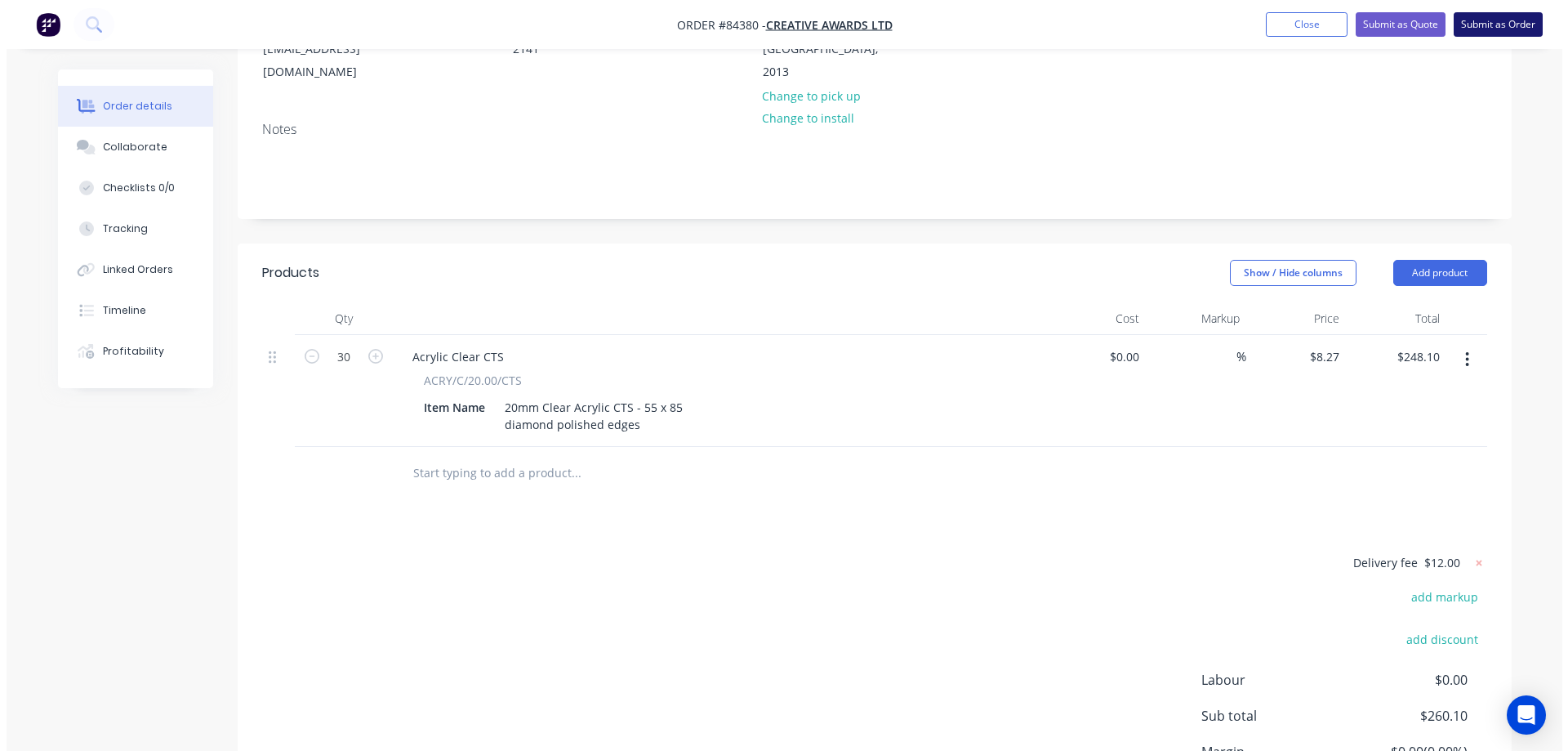
scroll to position [0, 0]
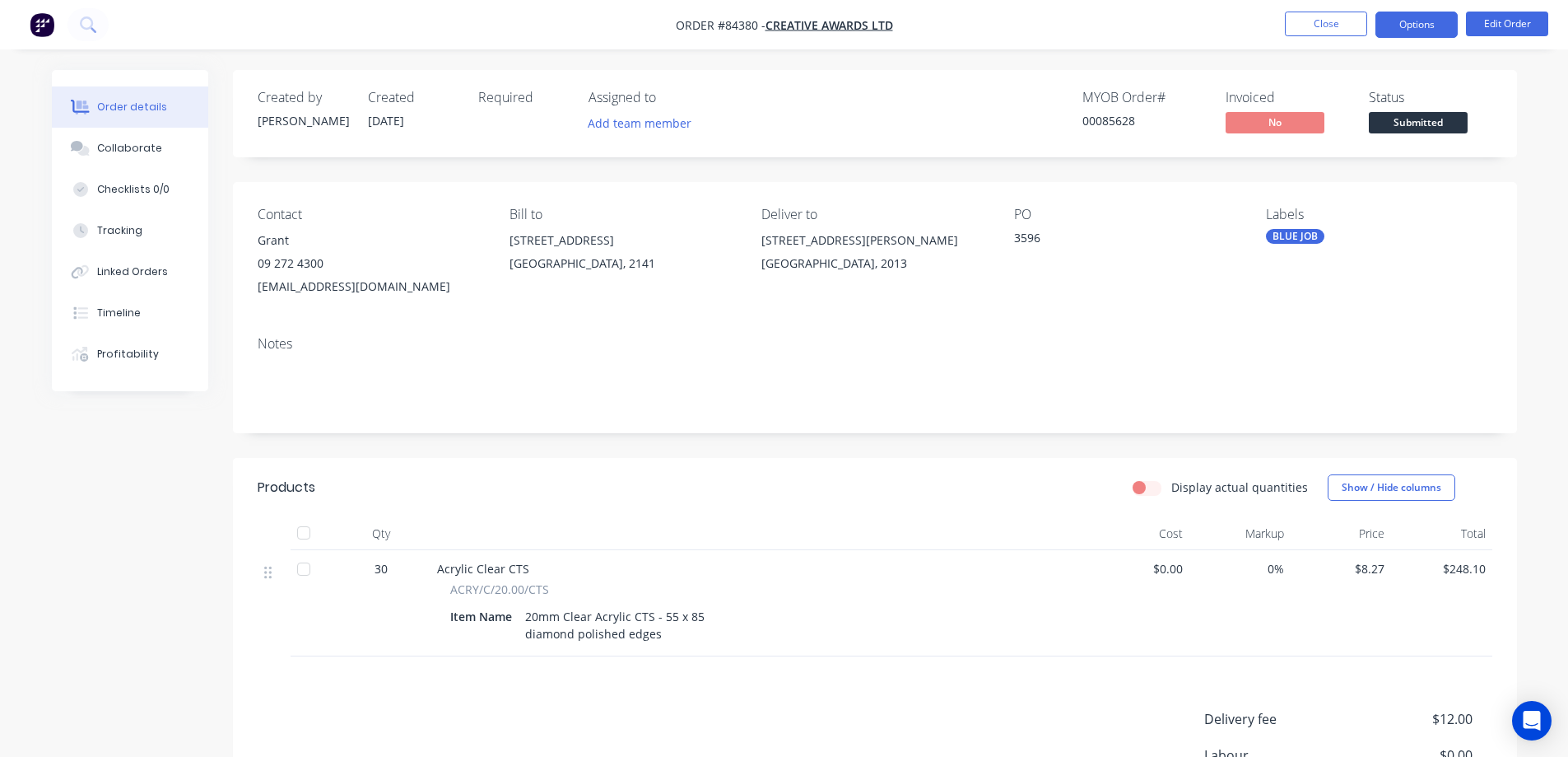
click at [1404, 28] on button "Options" at bounding box center [1416, 25] width 82 height 27
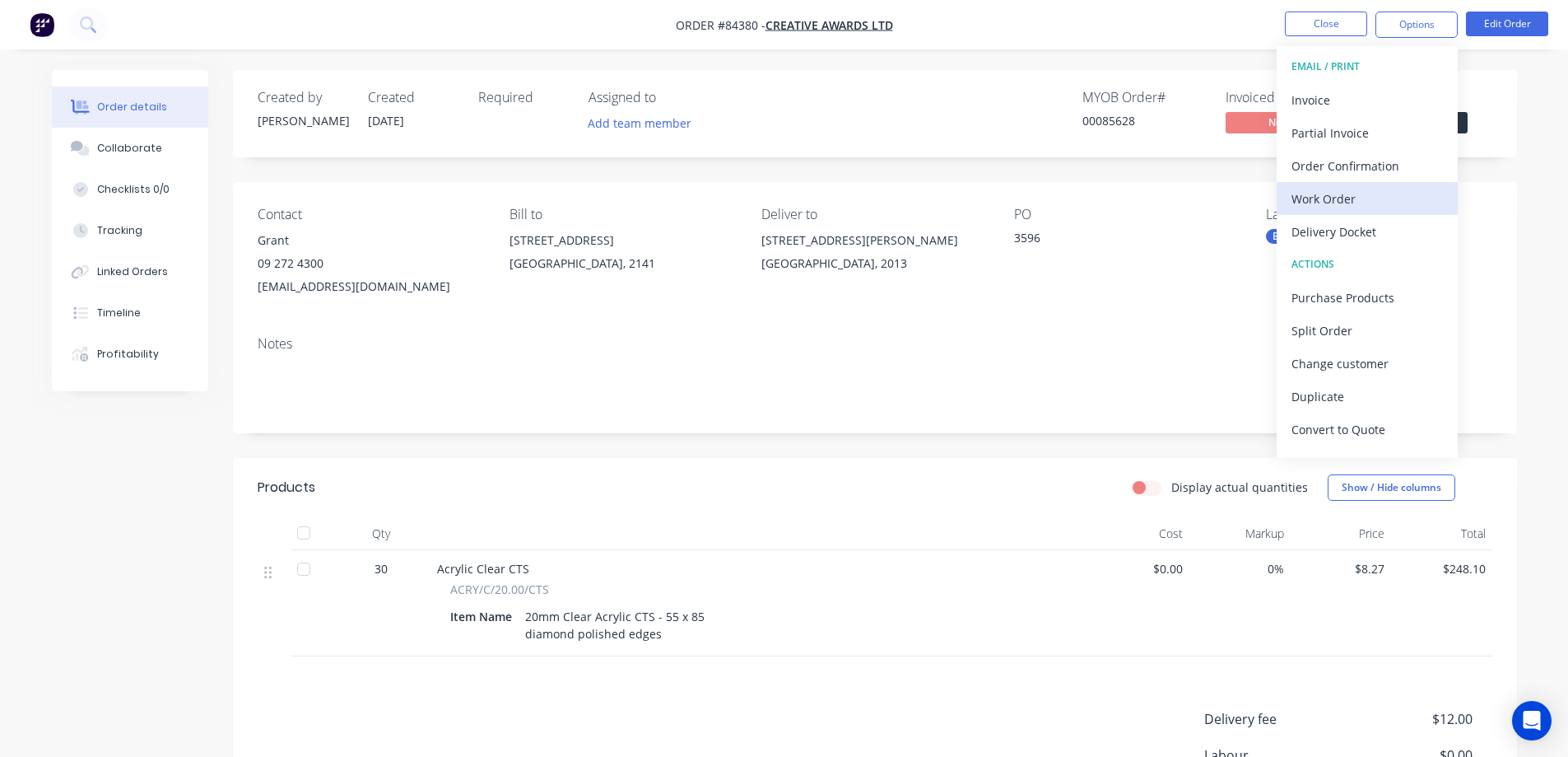
click at [1358, 196] on div "Work Order" at bounding box center [1368, 198] width 152 height 24
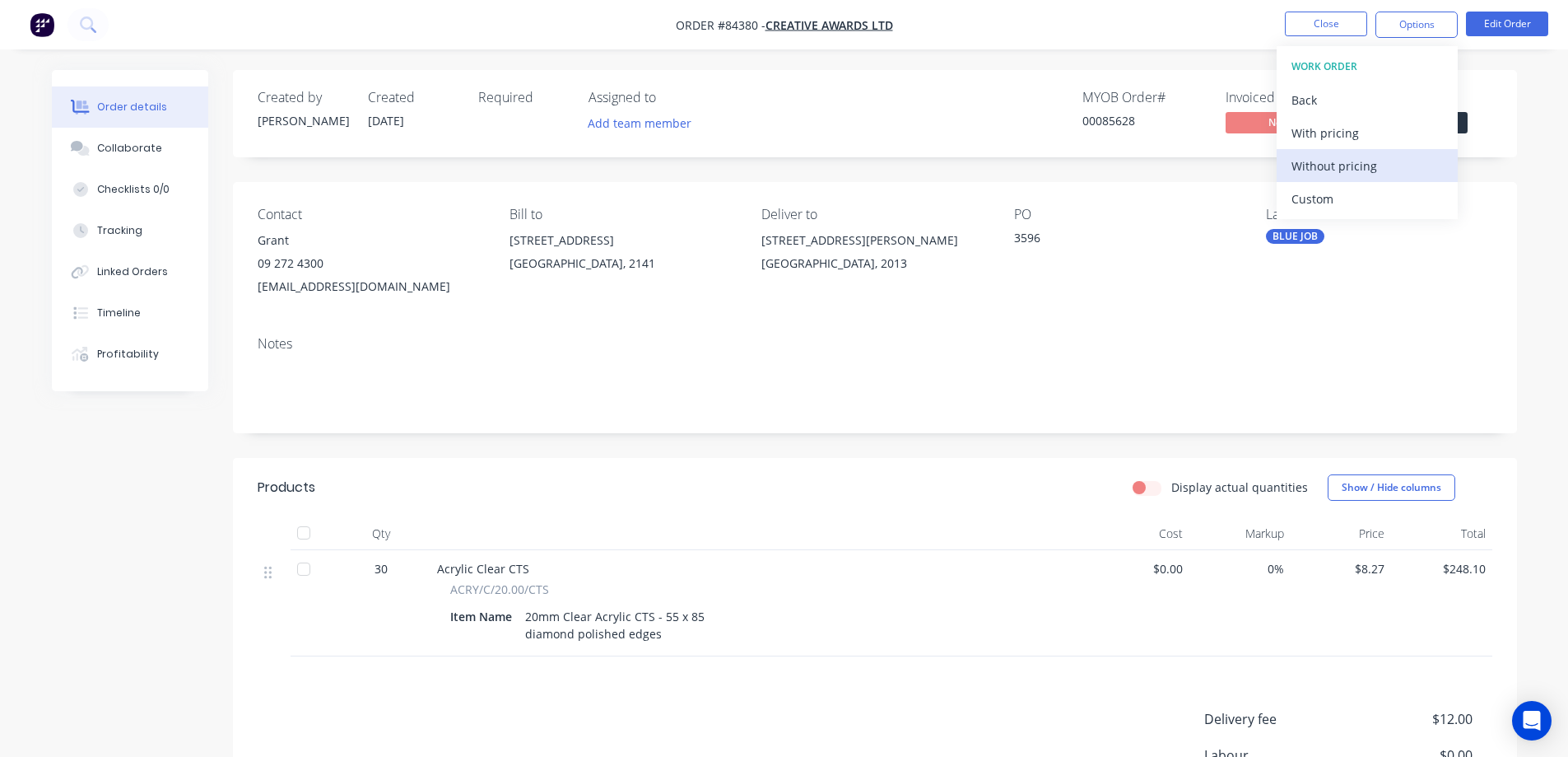
click at [1357, 172] on div "Without pricing" at bounding box center [1368, 166] width 152 height 24
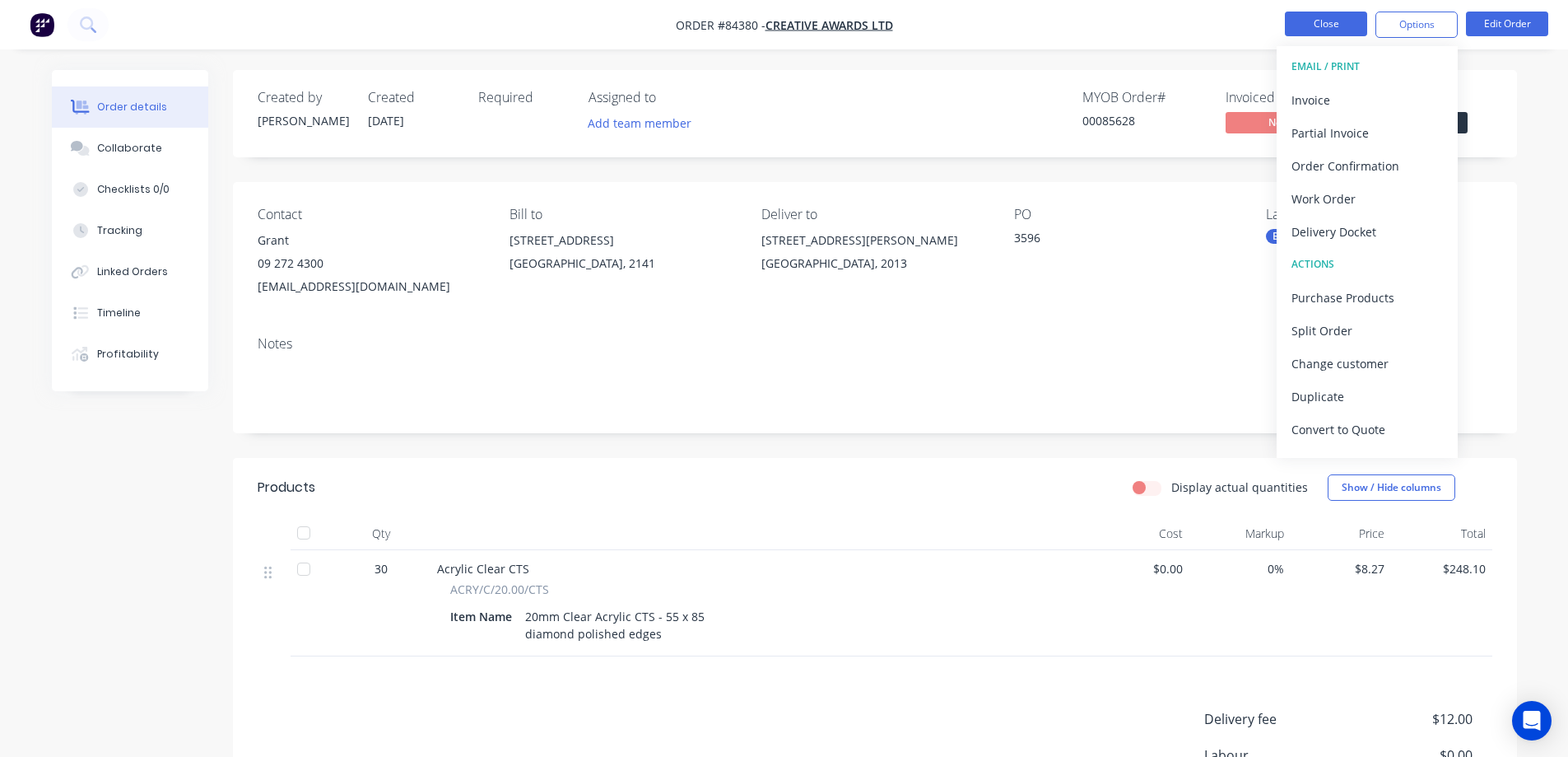
click at [1352, 23] on button "Close" at bounding box center [1325, 24] width 82 height 25
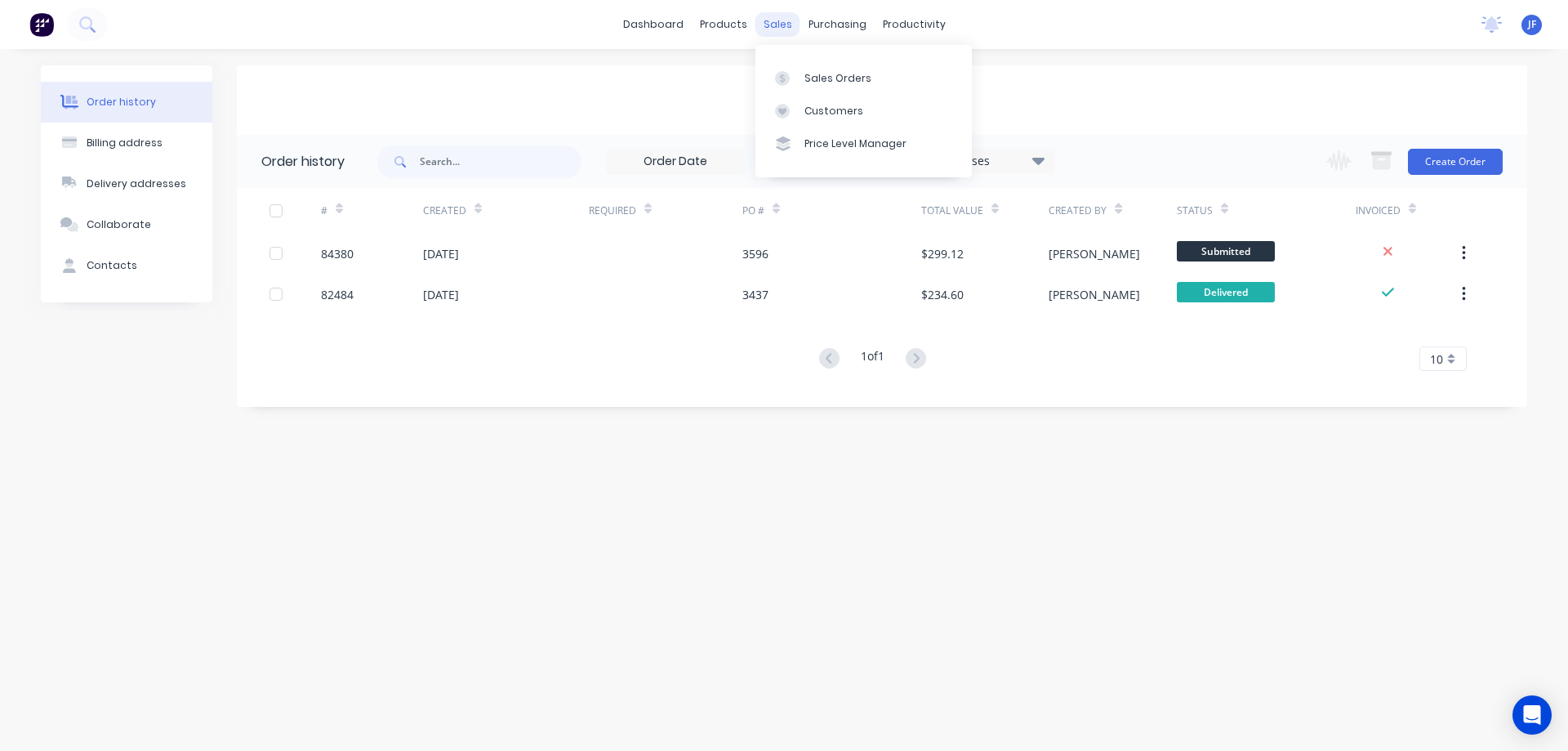
click at [779, 22] on div "sales" at bounding box center [778, 24] width 45 height 24
click at [815, 68] on link "Sales Orders" at bounding box center [863, 77] width 216 height 32
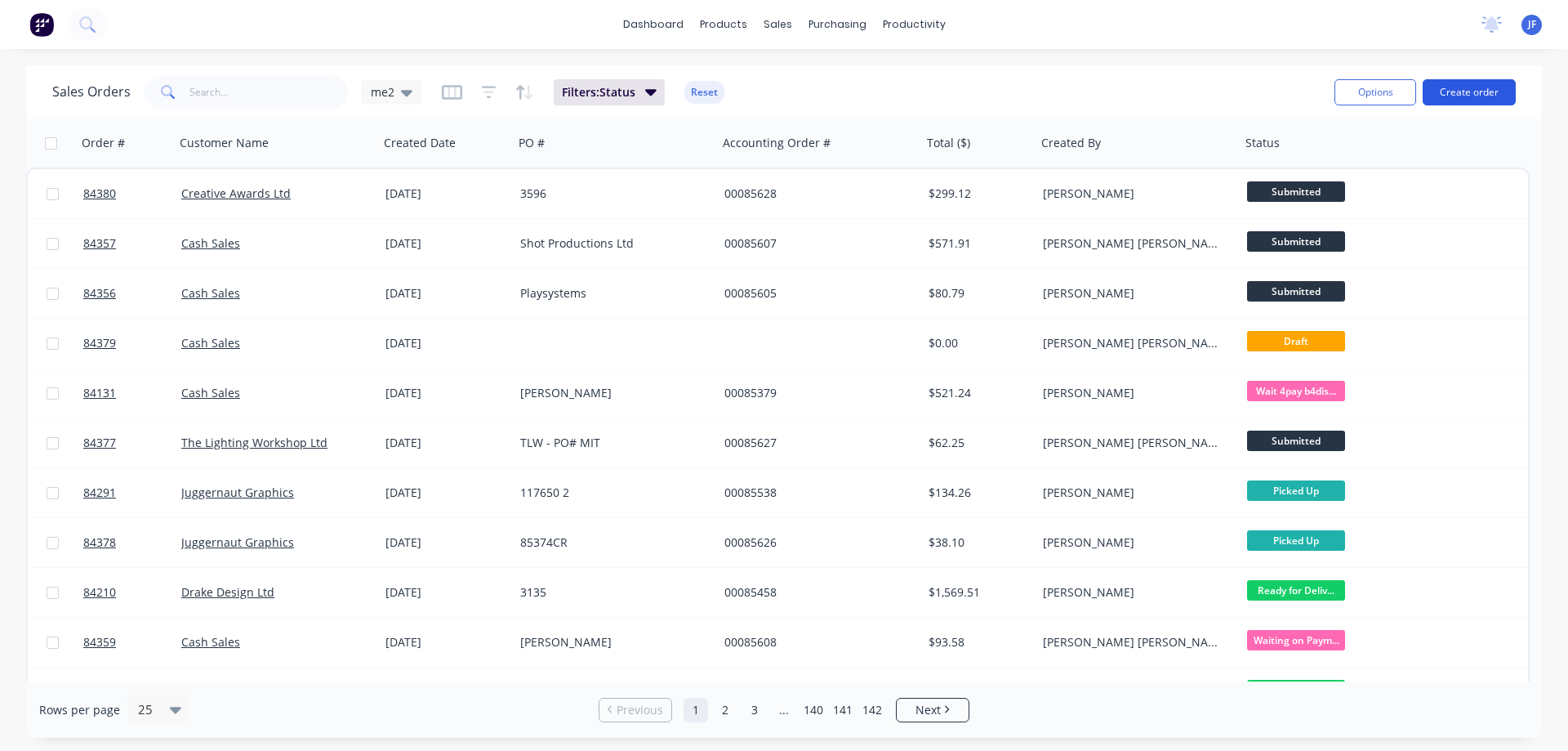
click at [1486, 93] on button "Create order" at bounding box center [1468, 92] width 93 height 26
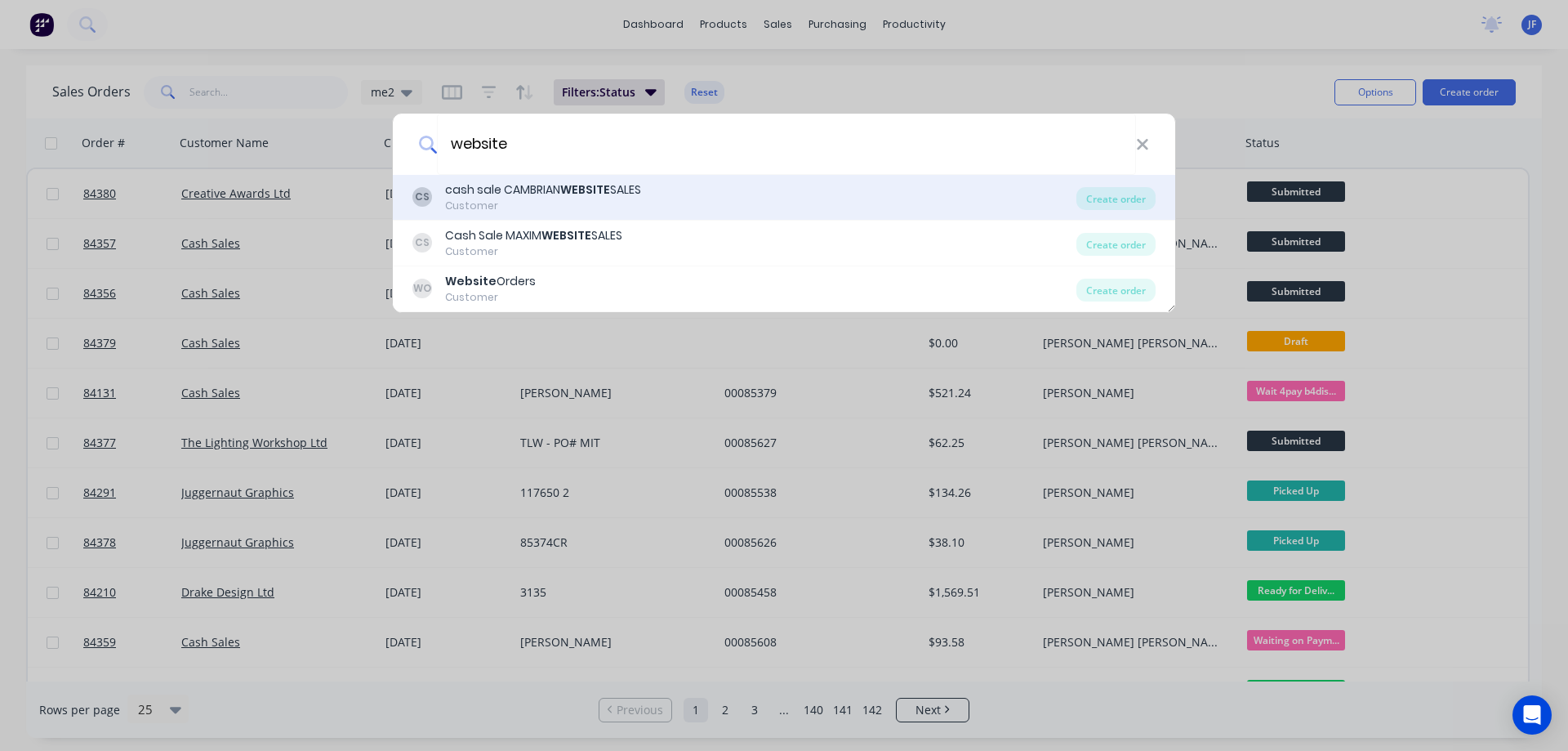
type input "website"
click at [873, 214] on div "CS cash sale CAMBRIAN WEBSITE SALES Customer Create order" at bounding box center [783, 198] width 782 height 46
click at [1039, 199] on div "CS cash sale CAMBRIAN WEBSITE SALES Customer" at bounding box center [744, 197] width 664 height 32
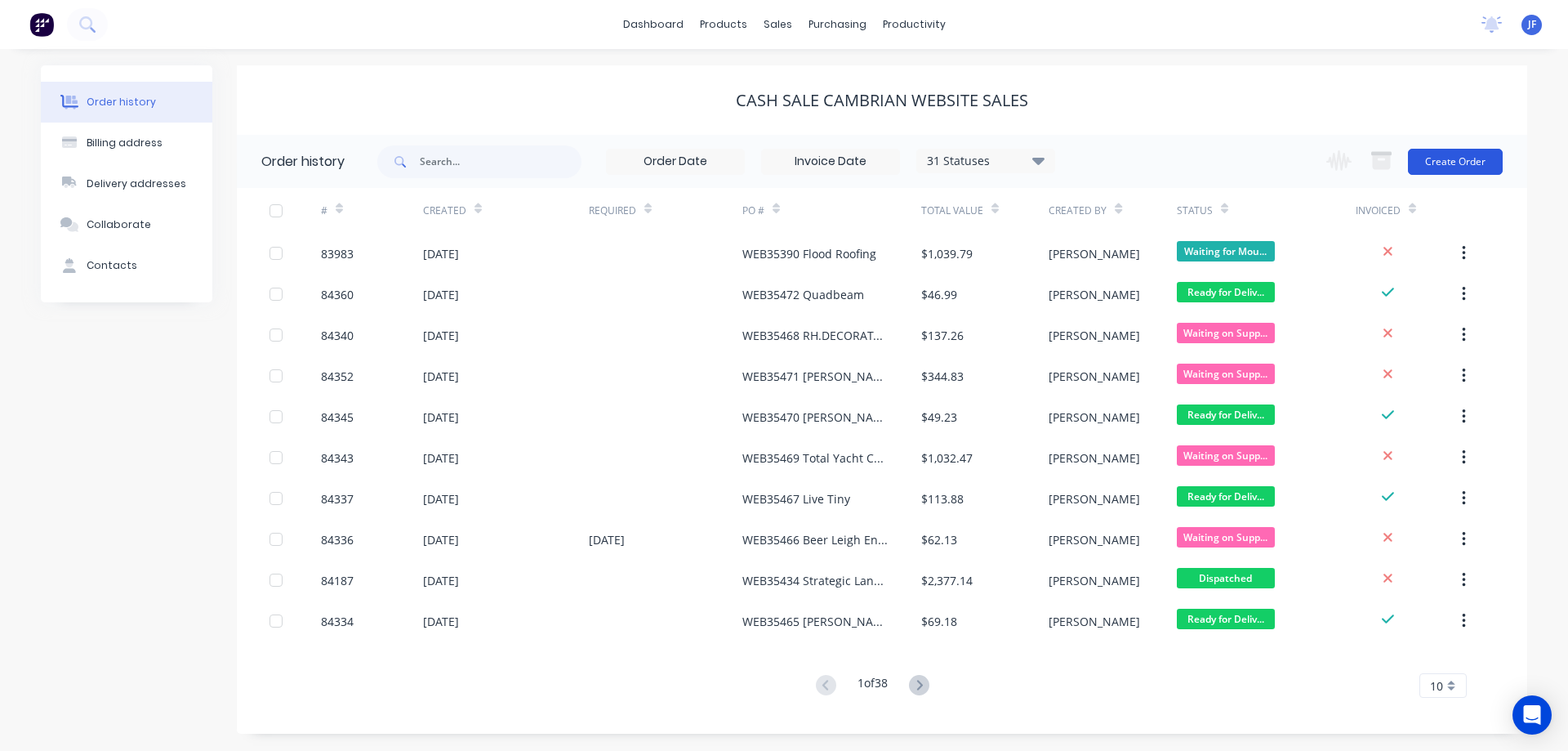
click at [1440, 169] on button "Create Order" at bounding box center [1454, 162] width 95 height 26
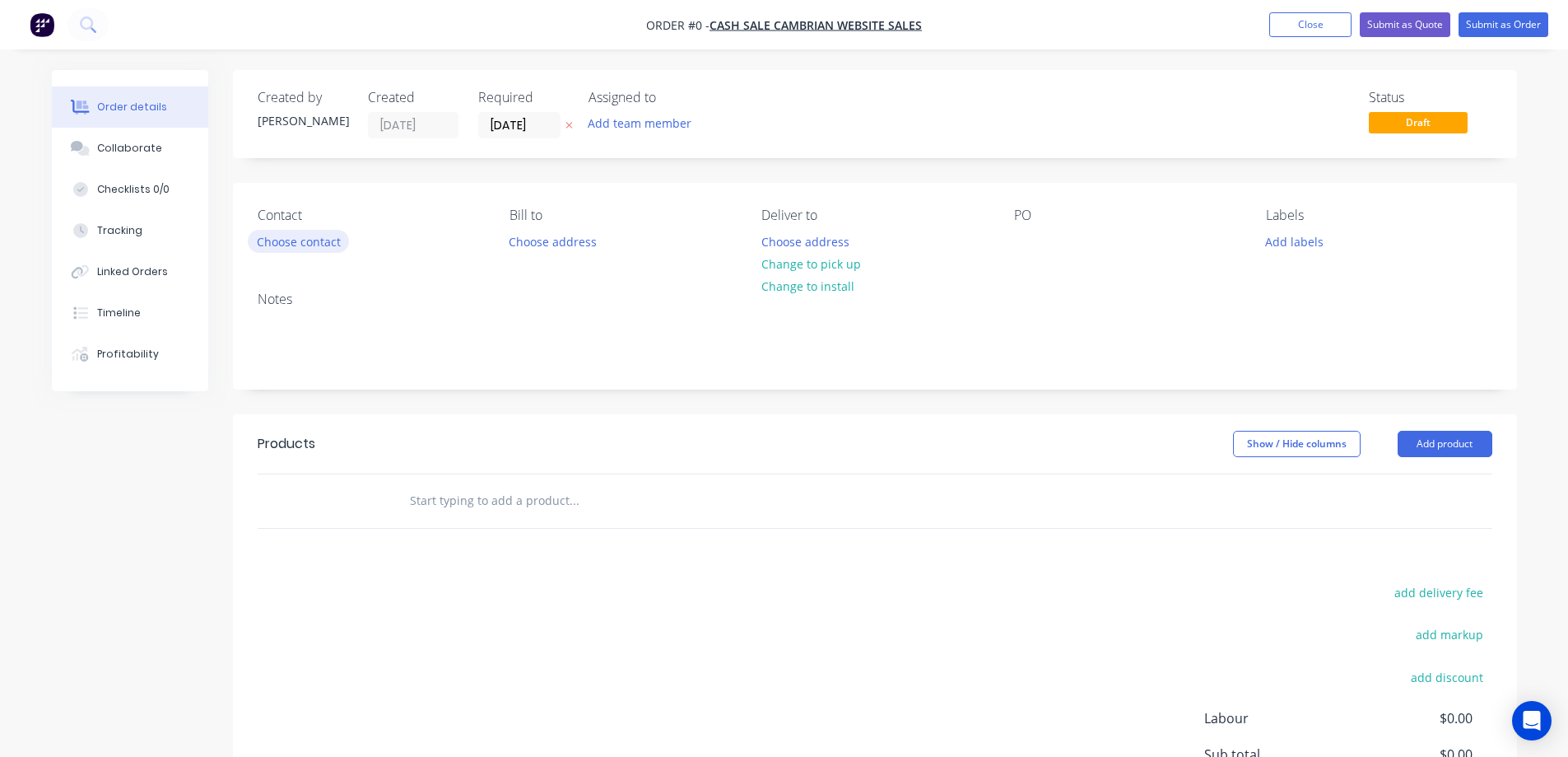
click at [285, 236] on button "Choose contact" at bounding box center [298, 241] width 102 height 23
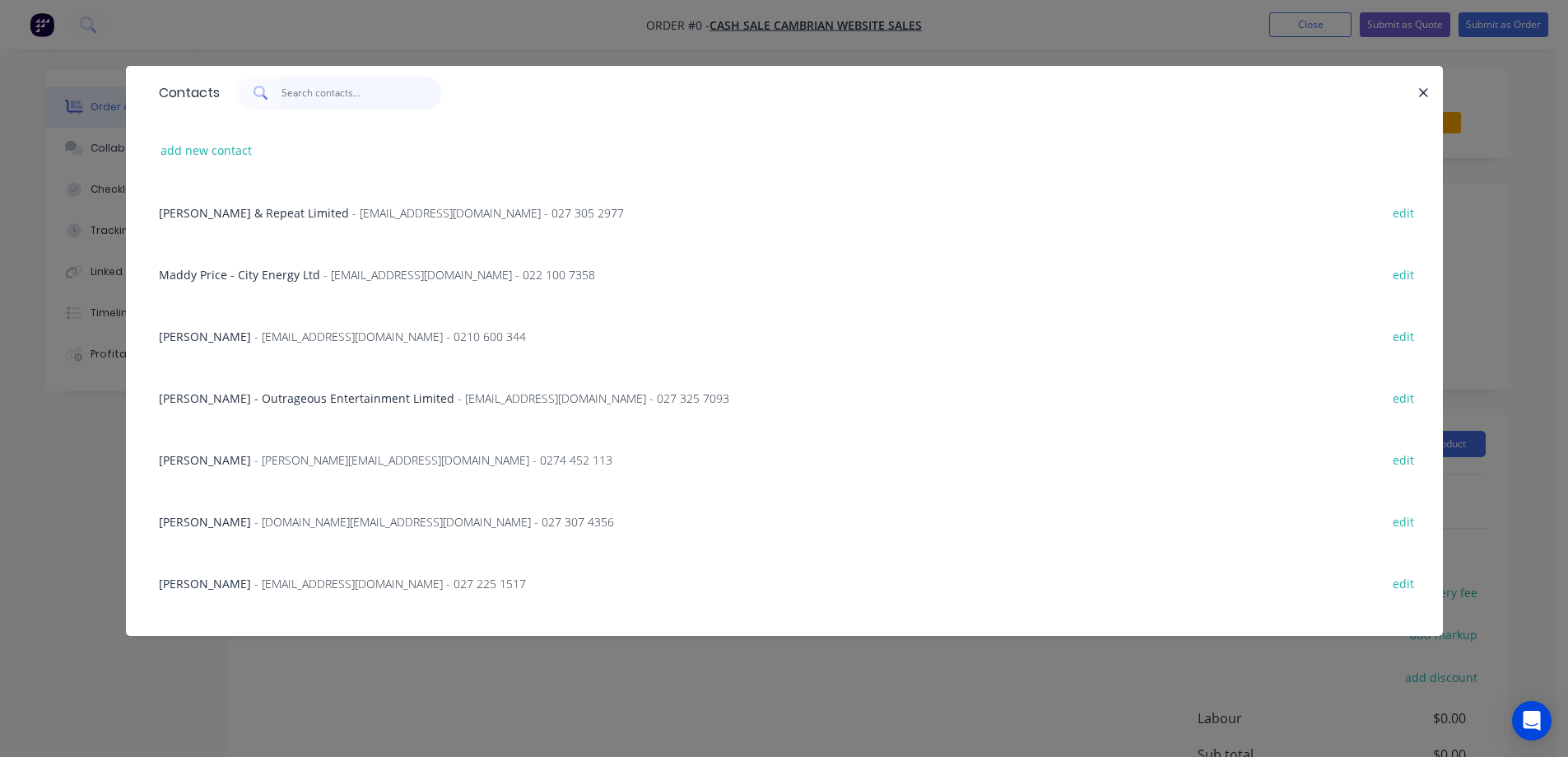
click at [399, 90] on input "text" at bounding box center [361, 93] width 161 height 33
paste input "David Hickey"
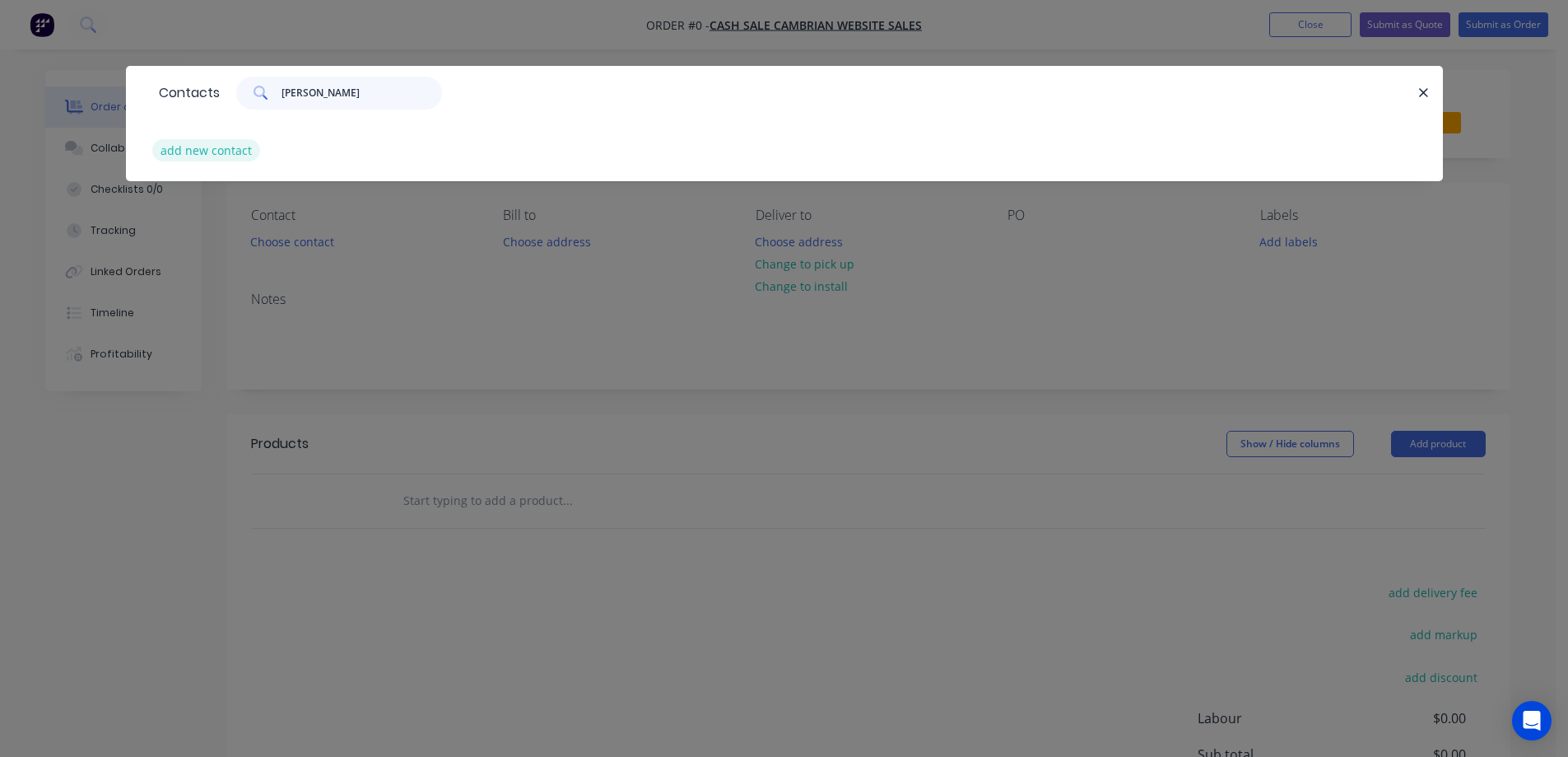
type input "David Hickey"
click at [225, 144] on button "add new contact" at bounding box center [206, 150] width 109 height 23
select select "NZ"
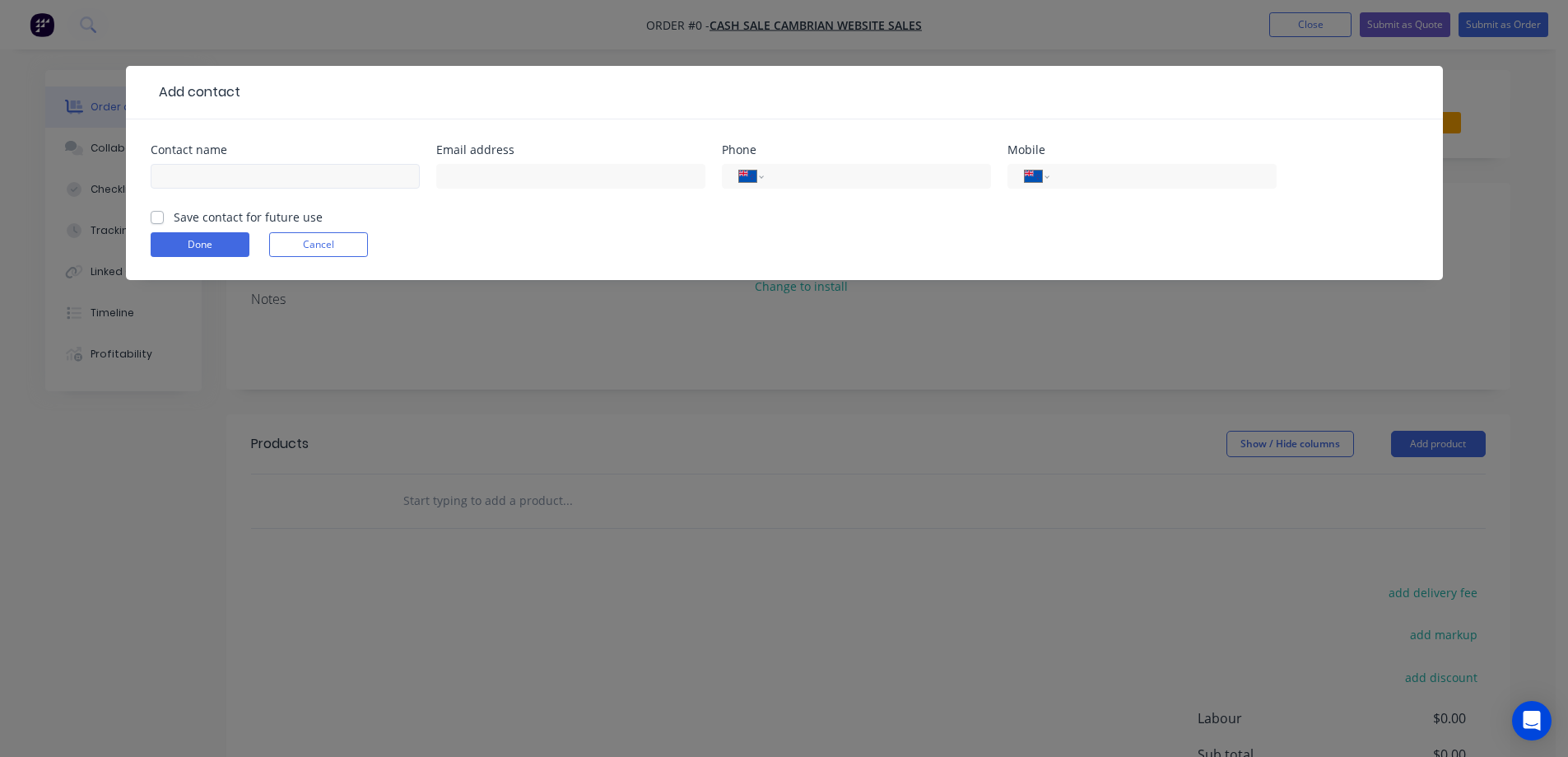
click at [249, 172] on input "text" at bounding box center [285, 176] width 269 height 25
type input "David Hickey"
click at [219, 226] on form "Contact name David Hickey Email address Phone International Afghanistan Åland I…" at bounding box center [784, 212] width 1268 height 136
click at [577, 172] on input "text" at bounding box center [570, 176] width 269 height 25
paste input "hickeyteam@gmail.com"
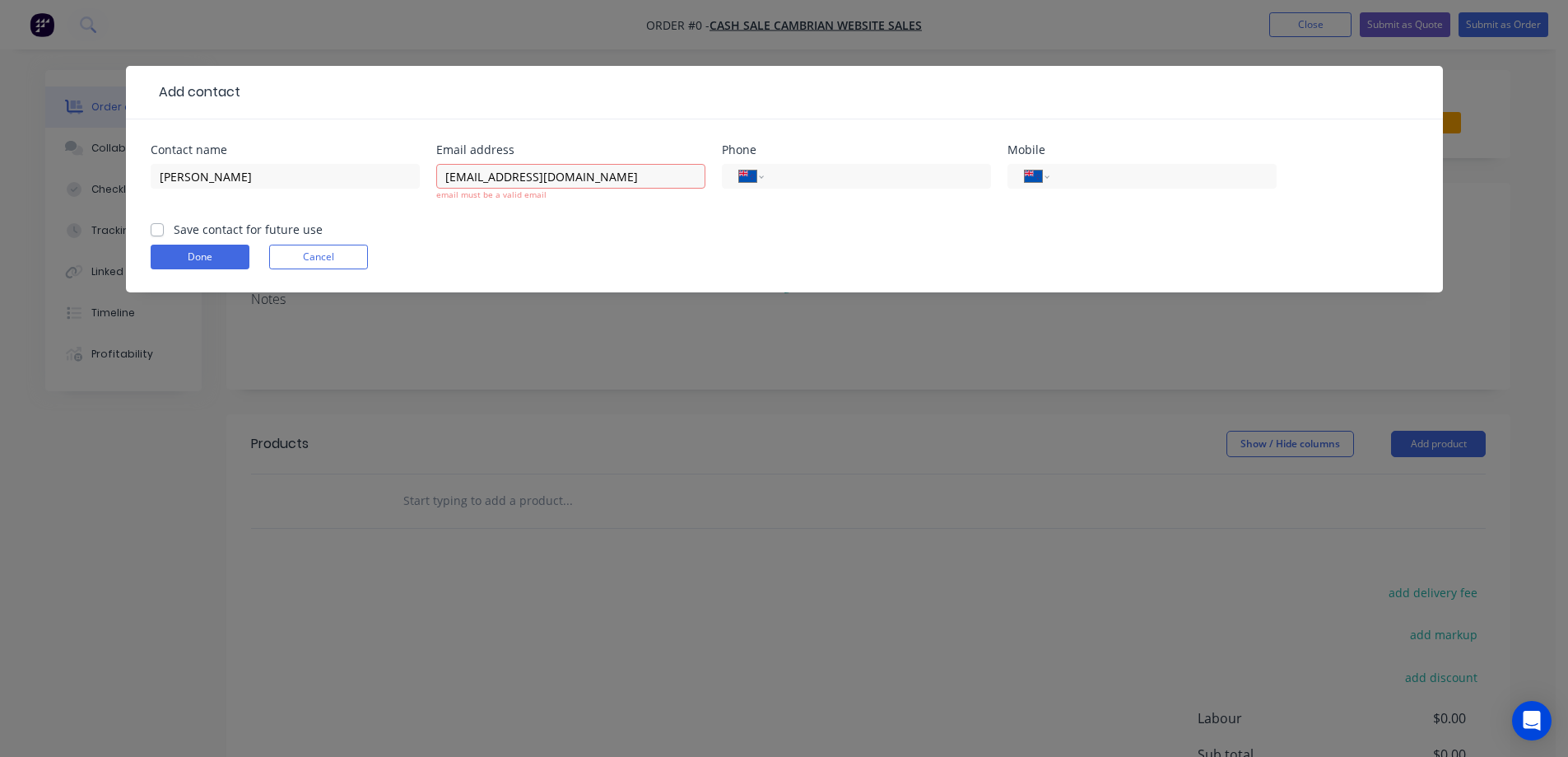
click at [302, 219] on form "Contact name David Hickey Email address hickeyteam@gmail.com email must be a va…" at bounding box center [784, 218] width 1268 height 148
click at [592, 171] on input "hickeyteam@gmail.com" at bounding box center [570, 176] width 269 height 25
type input "hickeyteam@gmail.com"
click at [158, 227] on form "Contact name David Hickey Email address hickeyteam@gmail.com email must be a va…" at bounding box center [784, 218] width 1268 height 148
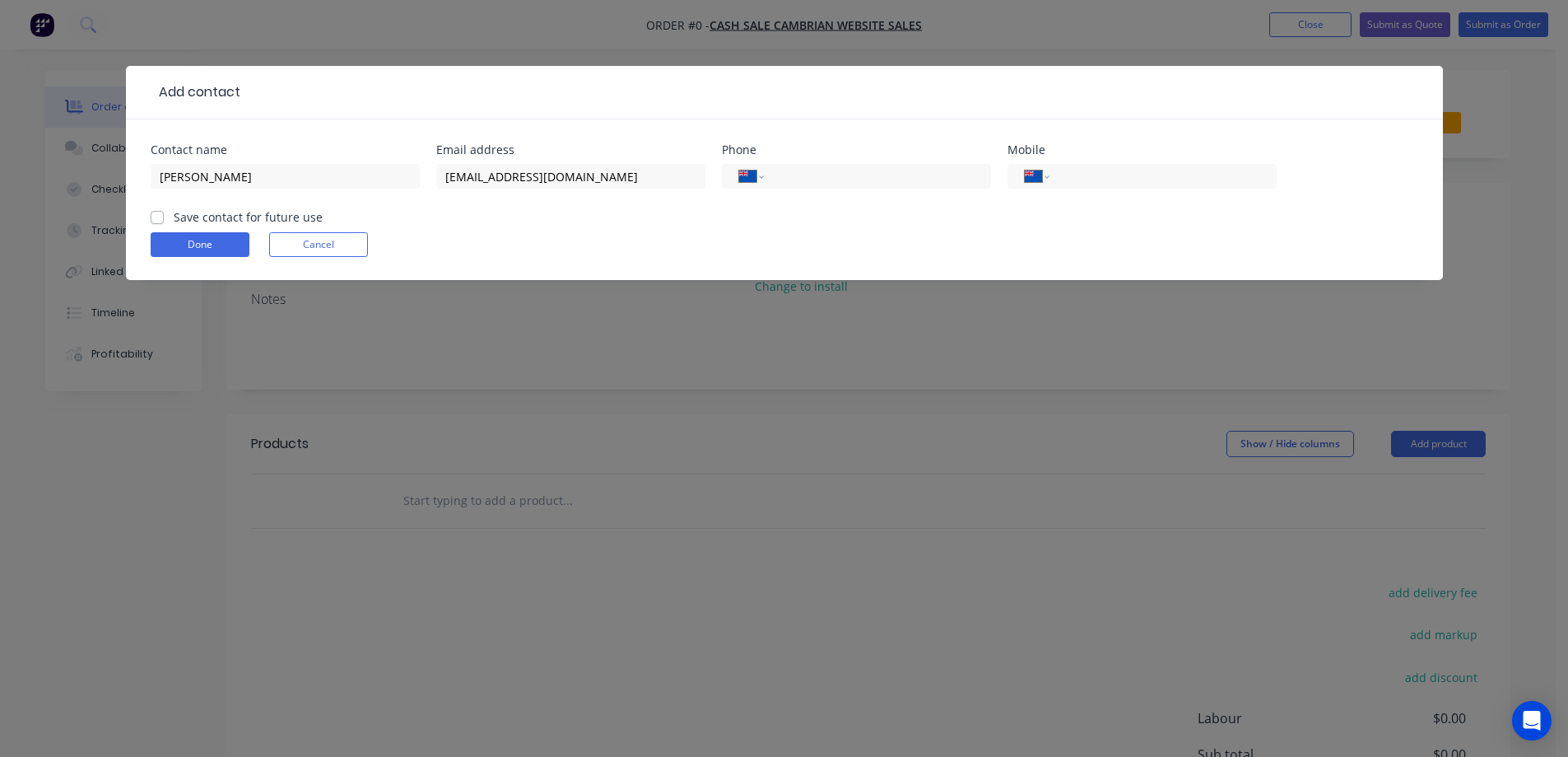
click at [149, 219] on div "Contact name David Hickey Email address hickeyteam@gmail.com Phone Internationa…" at bounding box center [784, 199] width 1317 height 161
click at [174, 220] on label "Save contact for future use" at bounding box center [248, 217] width 149 height 18
click at [159, 220] on input "Save contact for future use" at bounding box center [157, 216] width 13 height 16
checkbox input "true"
click at [1204, 187] on div "International Afghanistan Åland Islands Albania Algeria American Samoa Andorra …" at bounding box center [1142, 176] width 269 height 25
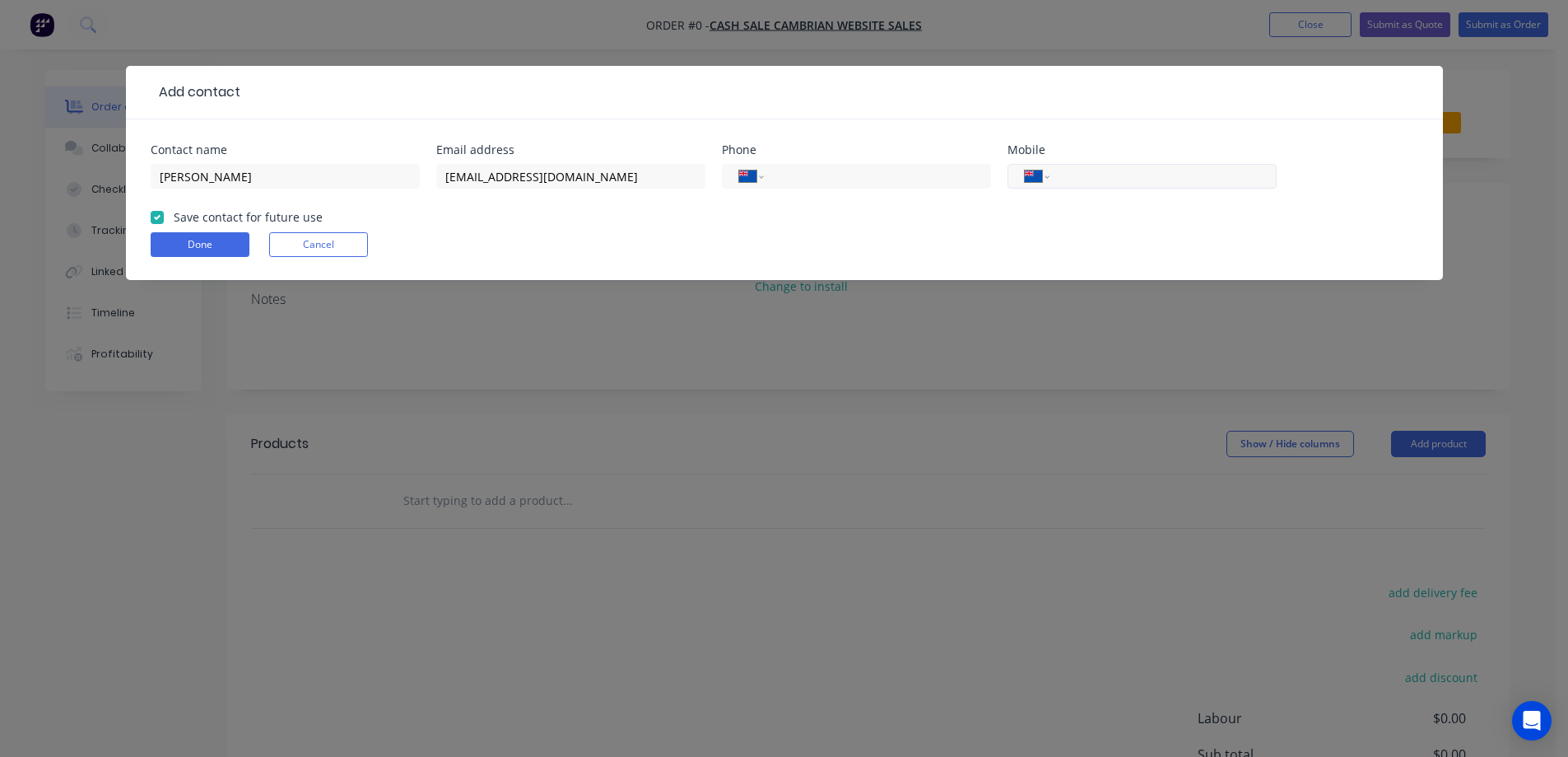
click at [1115, 177] on input "tel" at bounding box center [1160, 176] width 197 height 19
paste input "022 304 7261"
type input "022 304 7261"
click at [230, 234] on button "Done" at bounding box center [200, 244] width 99 height 25
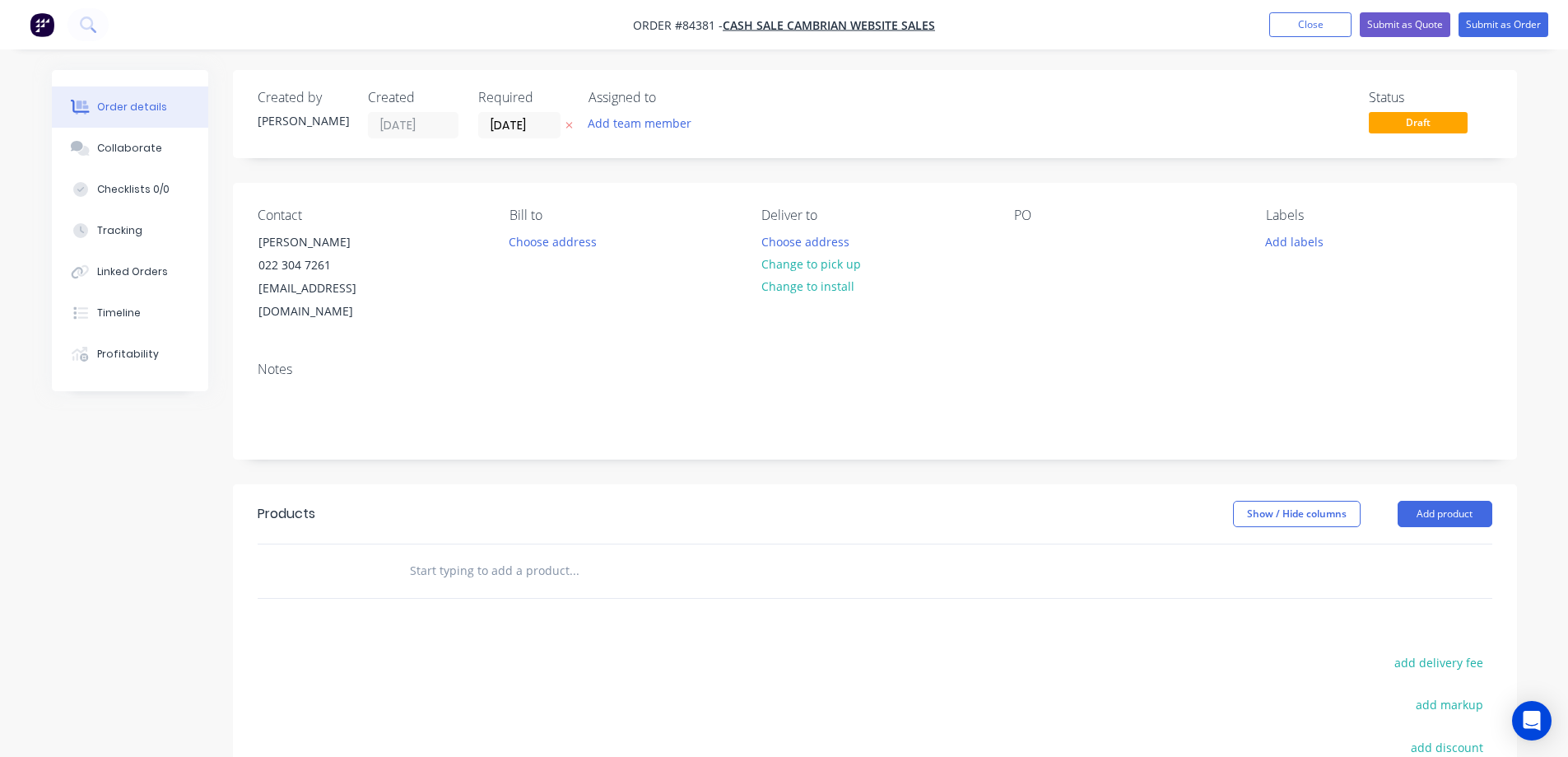
click at [572, 126] on icon at bounding box center [569, 125] width 8 height 10
click at [813, 237] on button "Choose address" at bounding box center [805, 241] width 106 height 23
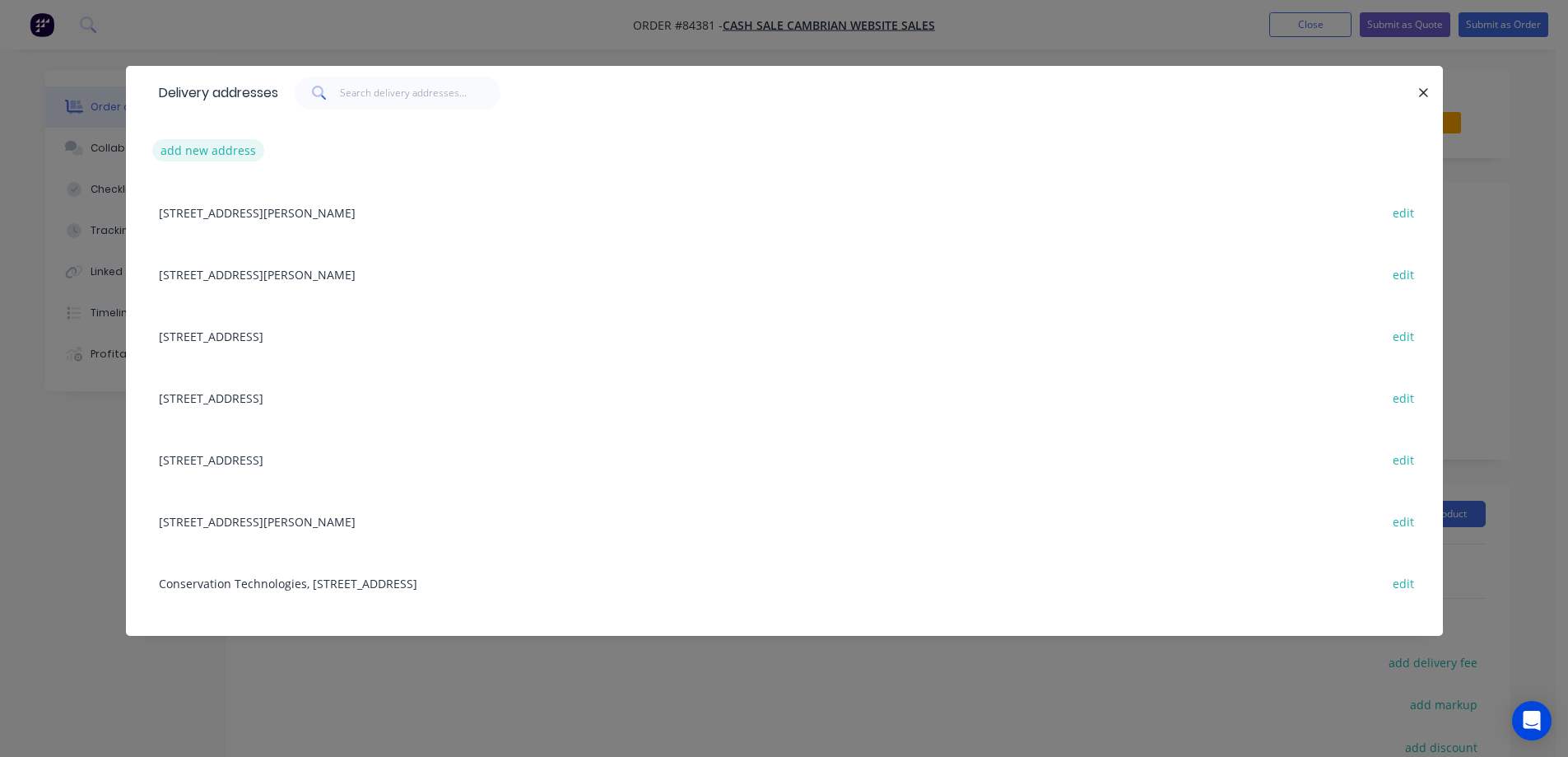
click at [226, 159] on button "add new address" at bounding box center [208, 150] width 112 height 23
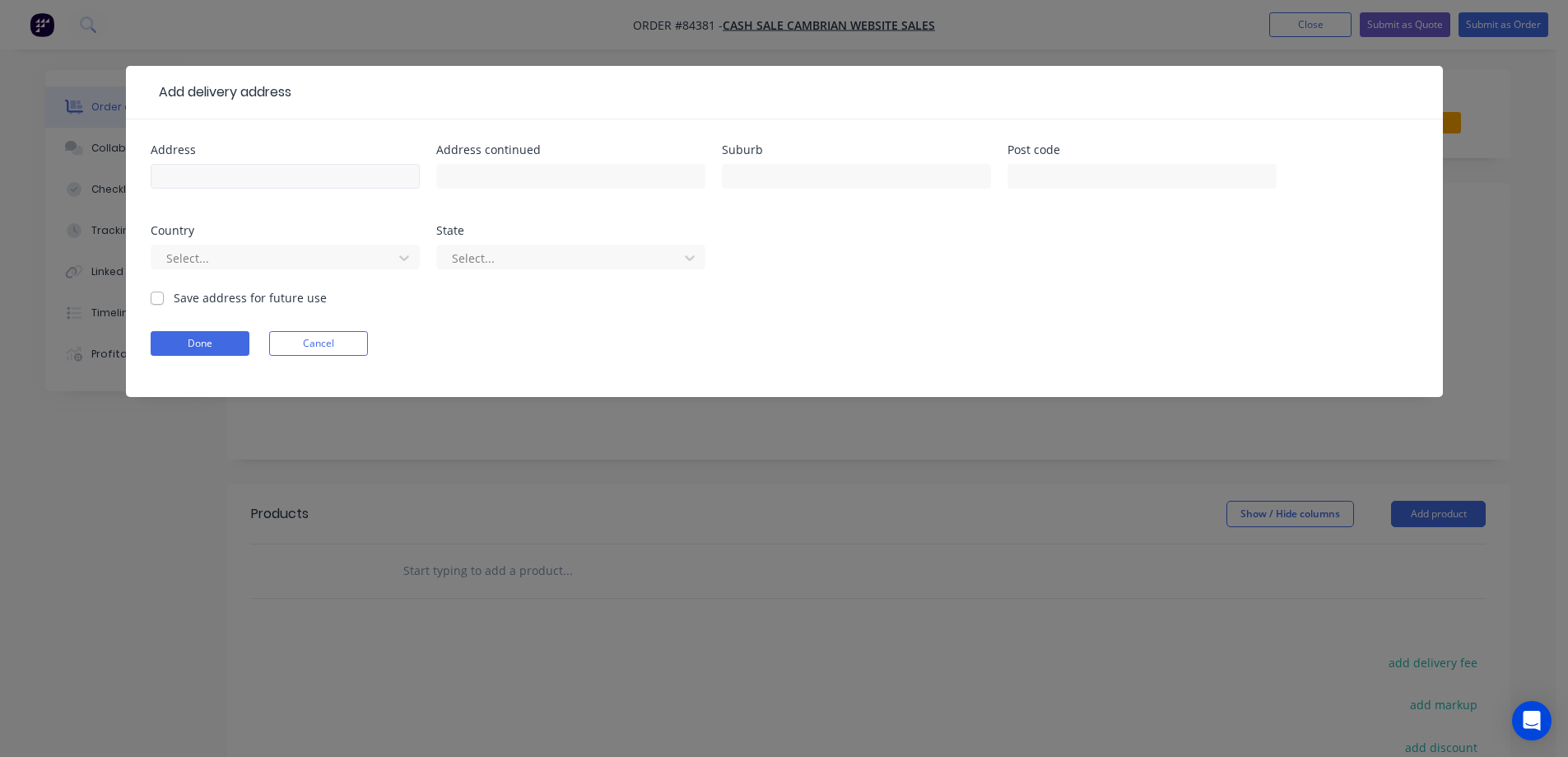
click at [288, 163] on div at bounding box center [285, 184] width 269 height 48
click at [288, 172] on input "text" at bounding box center [285, 176] width 269 height 25
paste input "24a Ngatitoa Street Tawa Wellington 5028"
click at [320, 182] on input "24a Ngatitoa Street Tawa Wellington 5028" at bounding box center [285, 176] width 269 height 25
click at [321, 182] on input "24a Ngatitoa Street Tawa Wellington 5028" at bounding box center [285, 176] width 269 height 25
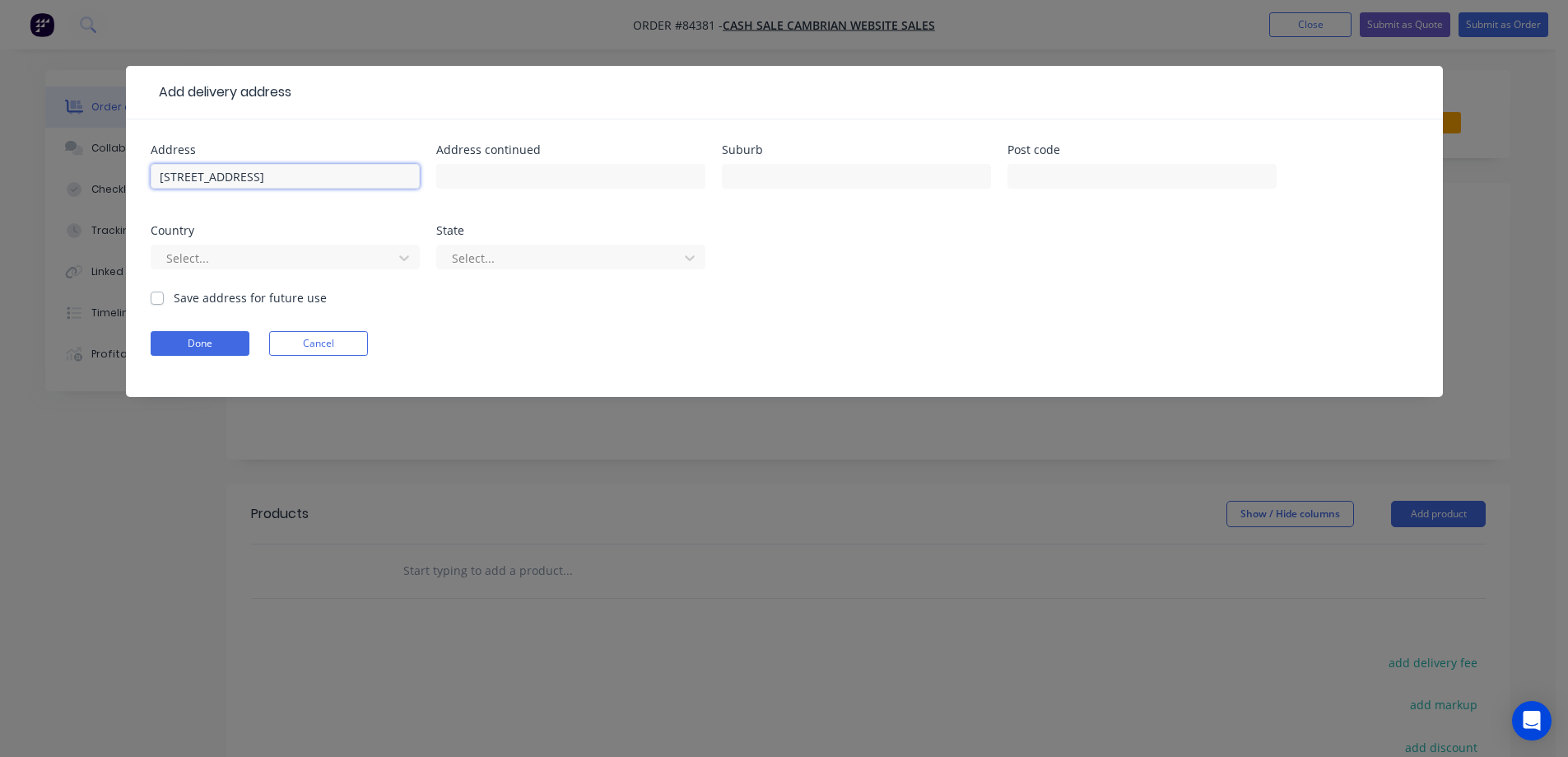
type input "24a Ngatitoa Street Tawa 5028"
type input "Wellington"
click at [275, 180] on input "24a Ngatitoa Street Tawa 5028" at bounding box center [285, 176] width 269 height 25
click at [278, 180] on input "24a Ngatitoa Street Tawa 5028" at bounding box center [285, 176] width 269 height 25
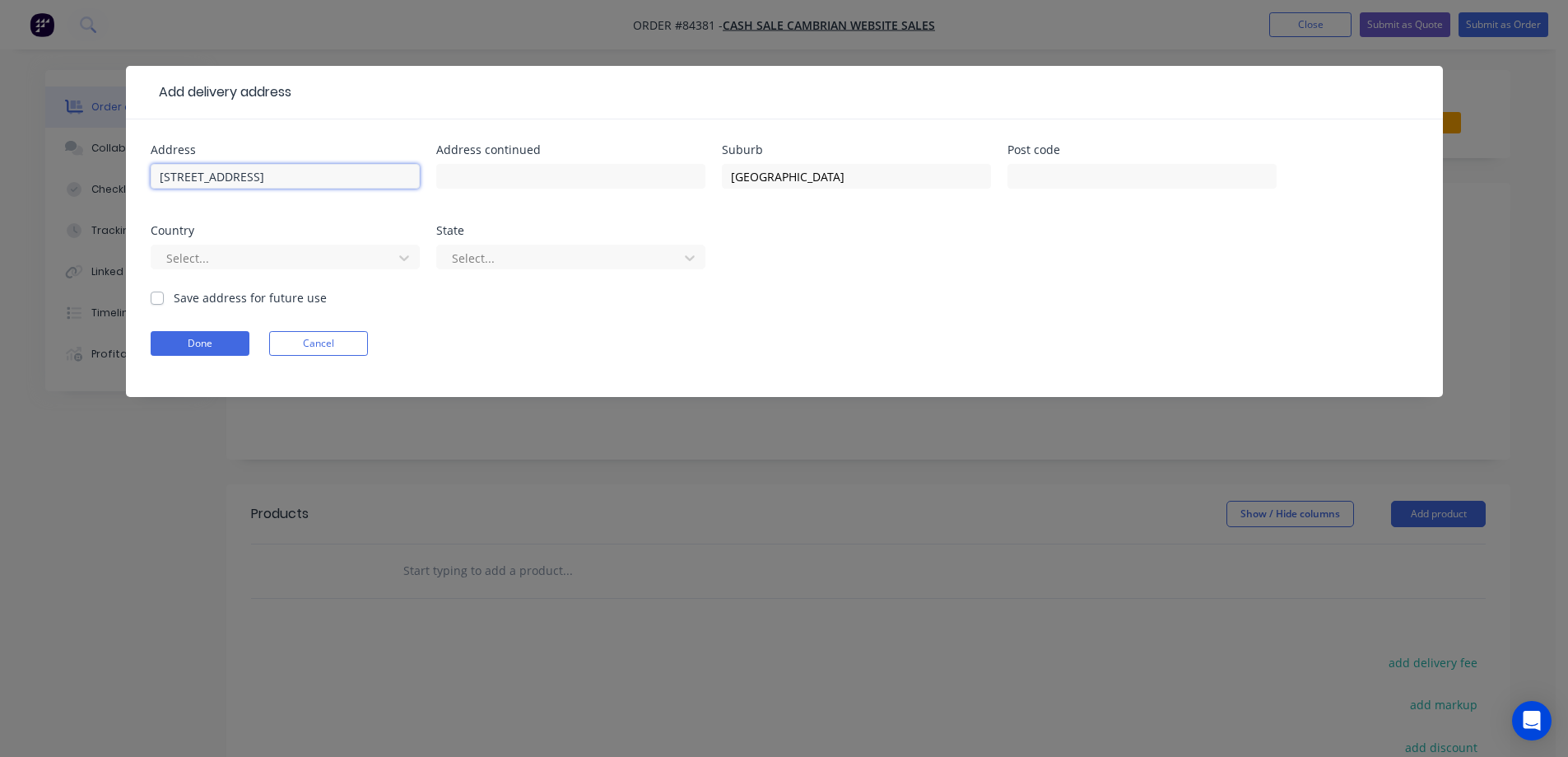
type input "24a Ngatitoa Street 5028"
type input "Tawa"
click at [286, 181] on input "24a Ngatitoa Street 5028" at bounding box center [285, 176] width 269 height 25
type input "24a Ngatitoa Street"
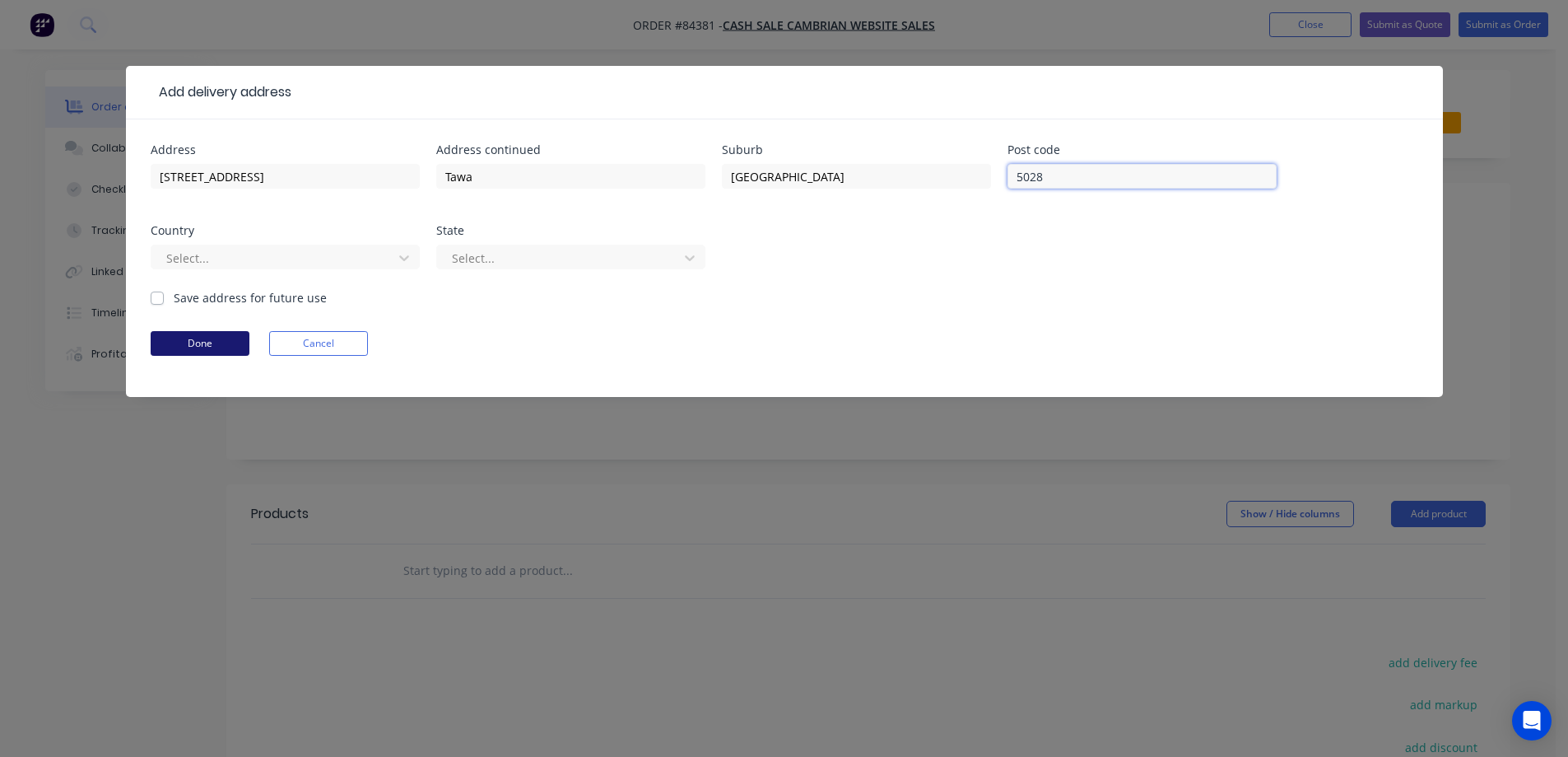
type input "5028"
click at [236, 333] on button "Done" at bounding box center [200, 342] width 99 height 25
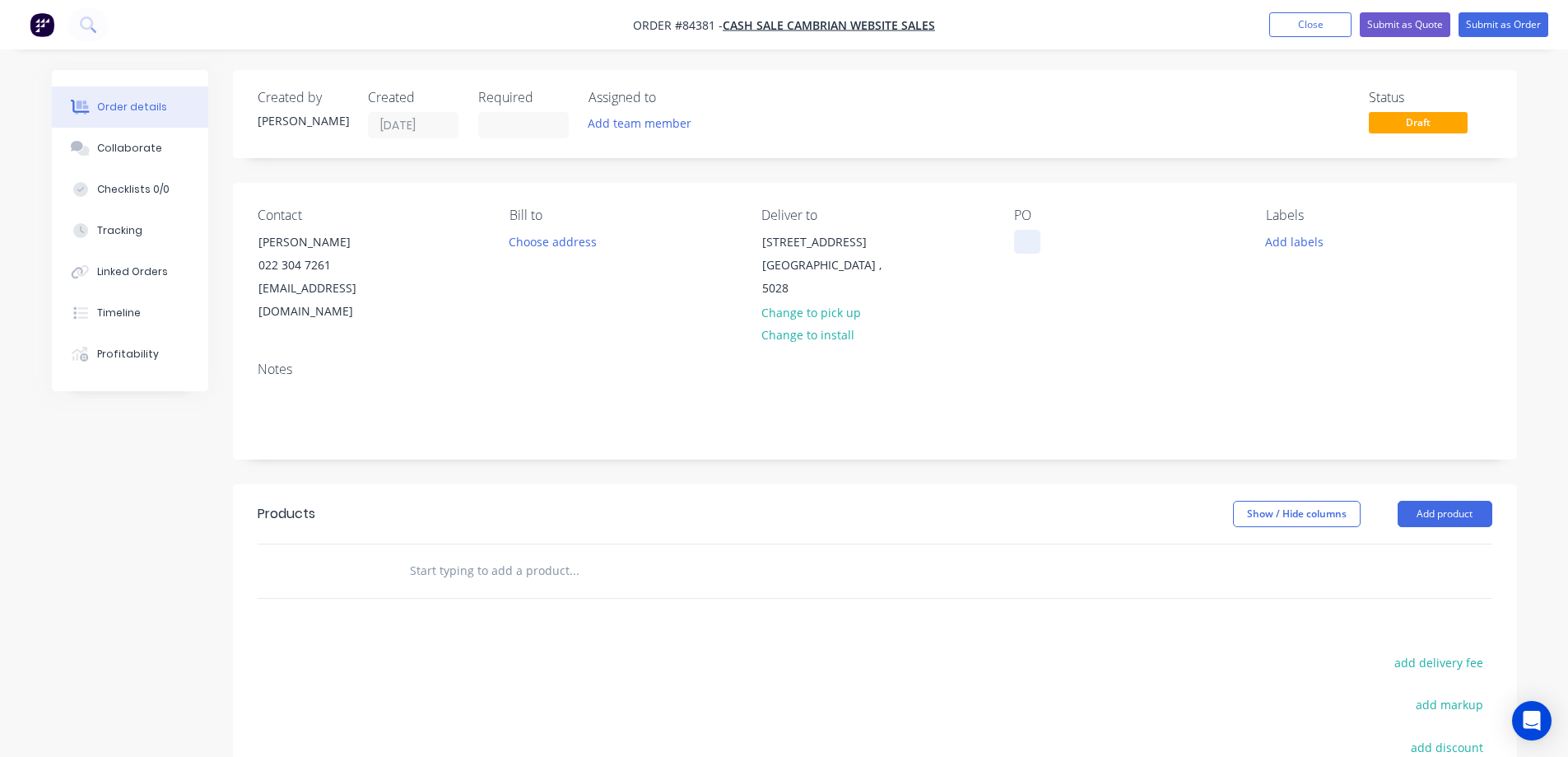
click at [1032, 237] on div at bounding box center [1027, 242] width 27 height 24
drag, startPoint x: 256, startPoint y: 242, endPoint x: 432, endPoint y: 247, distance: 176.1
click at [432, 247] on div "Contact David Hickey 022 304 7261 hickeyteam@gmail.com" at bounding box center [370, 265] width 226 height 116
copy div "David Hickey"
click at [1083, 238] on div "WEB35473" at bounding box center [1056, 242] width 84 height 24
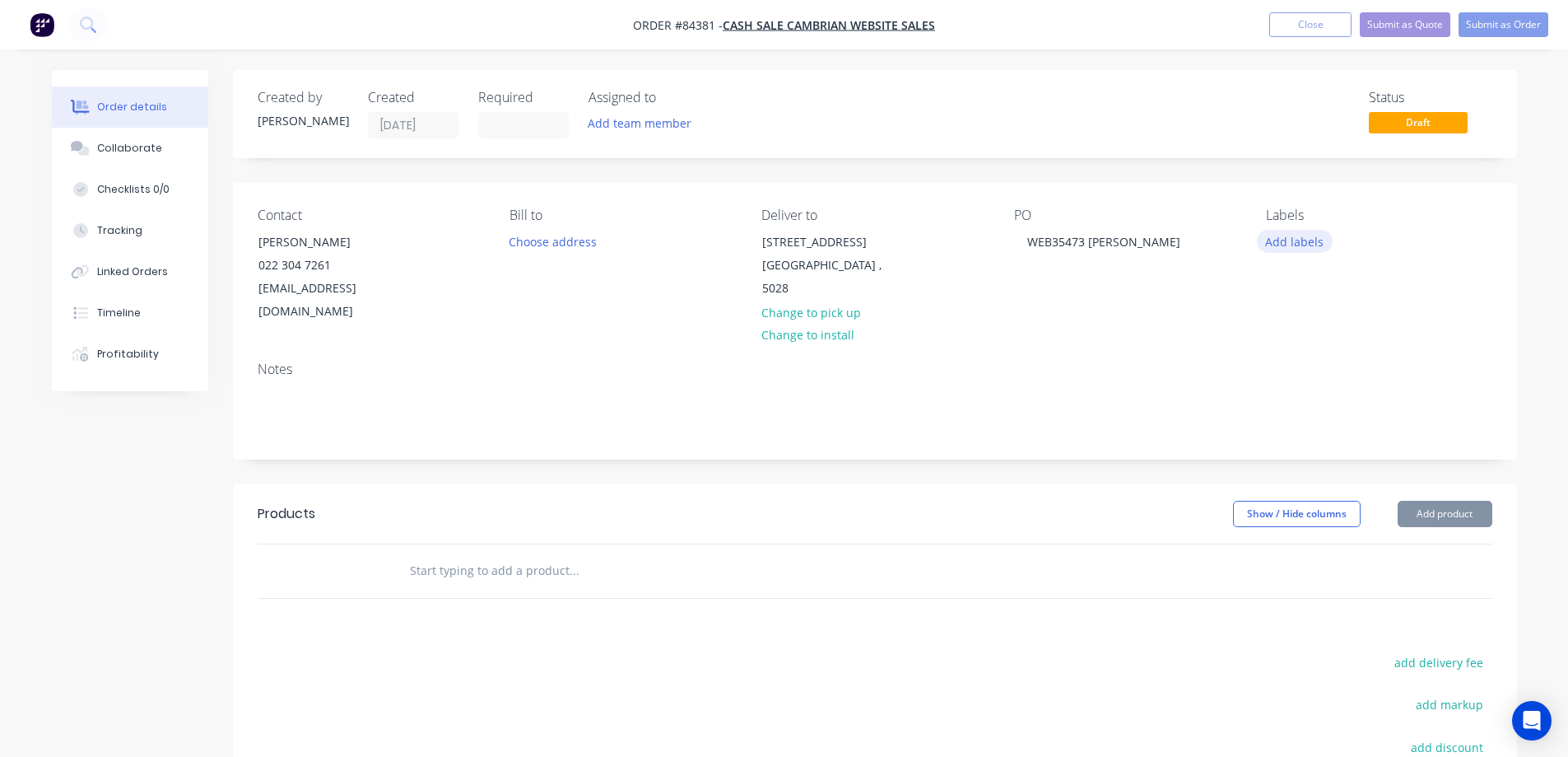
click at [1304, 241] on button "Add labels" at bounding box center [1295, 241] width 76 height 23
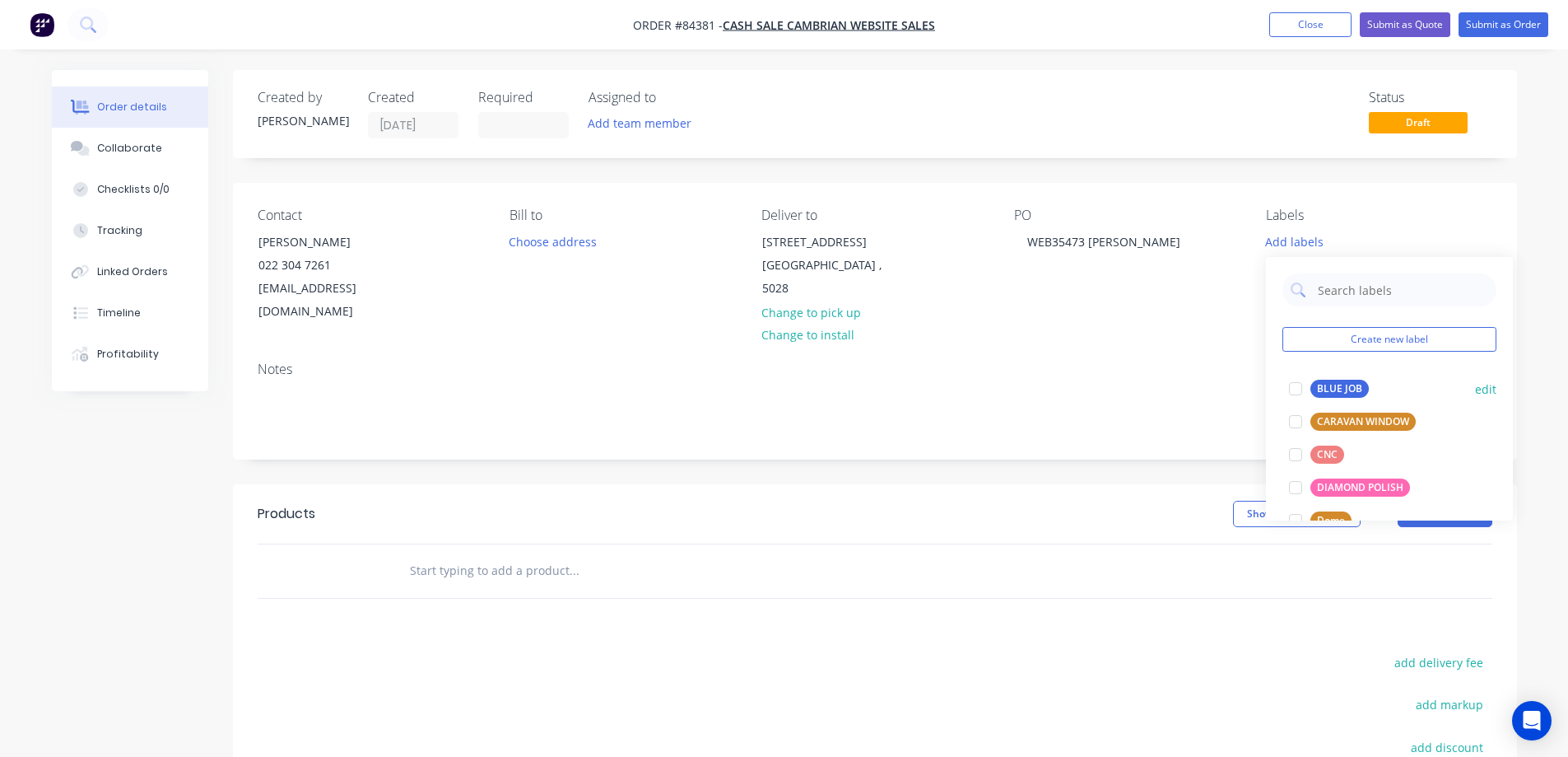
click at [1317, 382] on div "BLUE JOB" at bounding box center [1339, 389] width 58 height 18
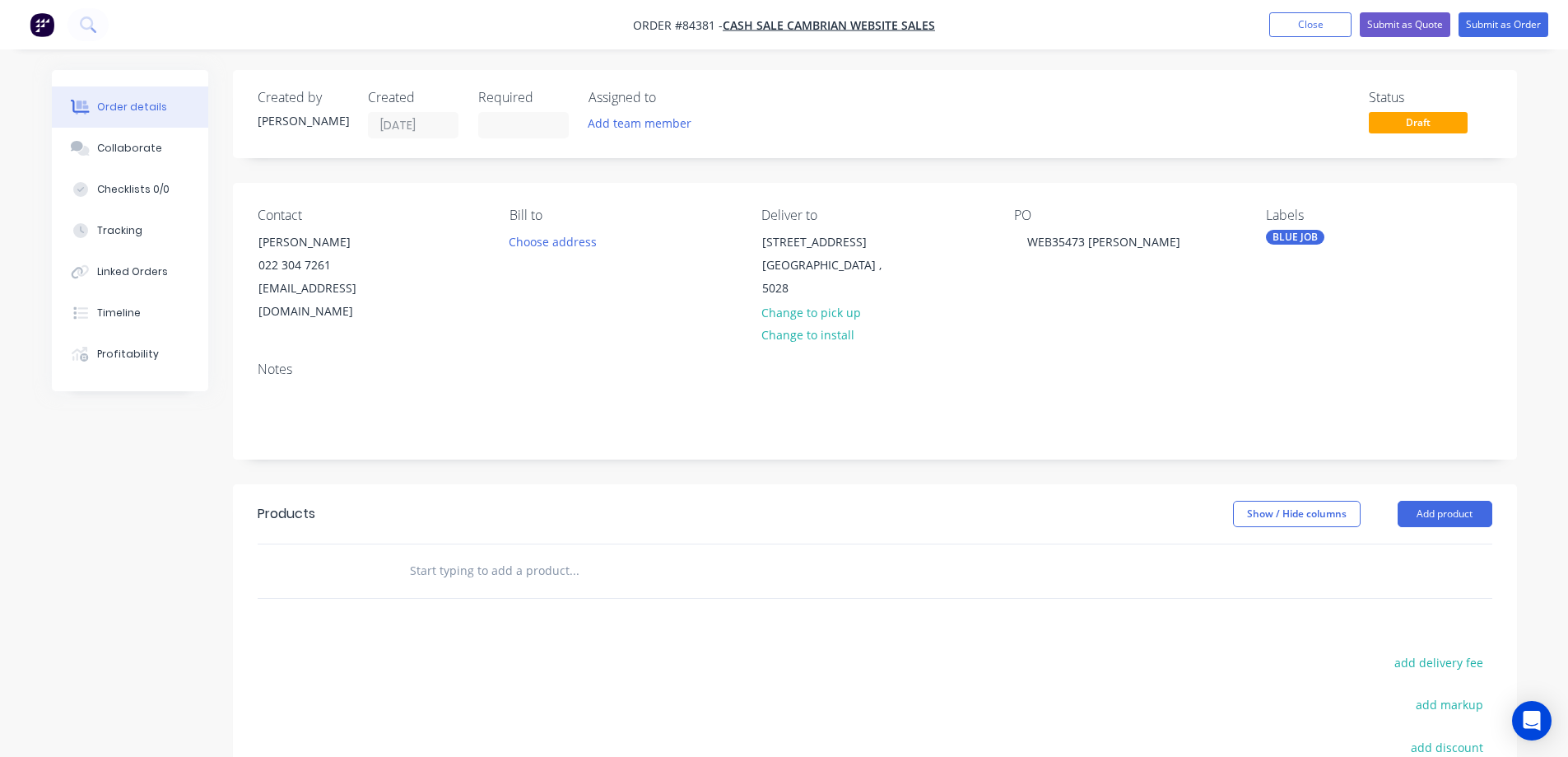
click at [643, 555] on input "text" at bounding box center [574, 570] width 330 height 33
click at [1476, 651] on button "add delivery fee" at bounding box center [1440, 662] width 107 height 23
type input "12"
click at [578, 555] on input "text" at bounding box center [574, 570] width 330 height 33
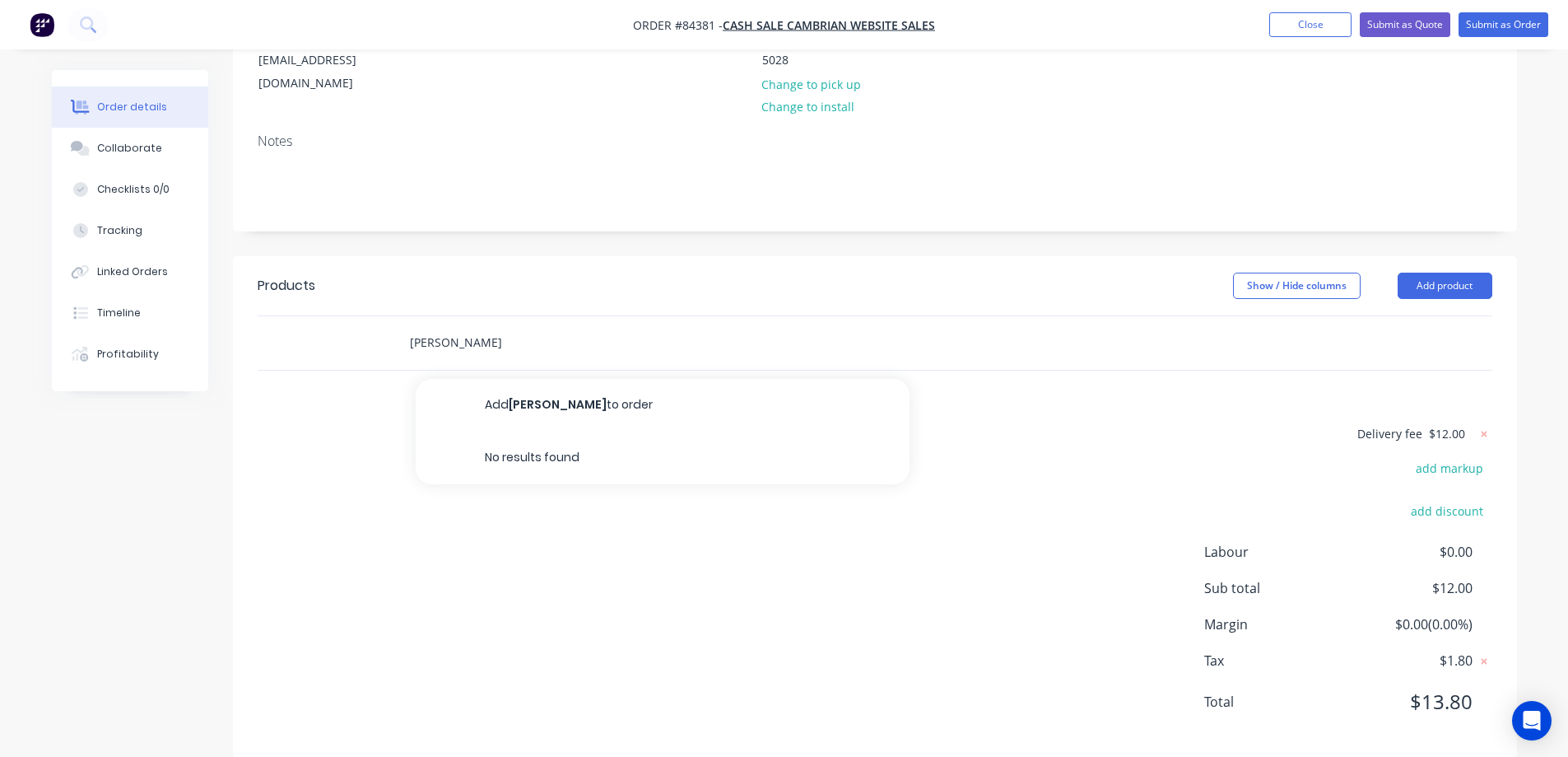
scroll to position [231, 0]
click at [439, 324] on input "matte white" at bounding box center [574, 340] width 330 height 33
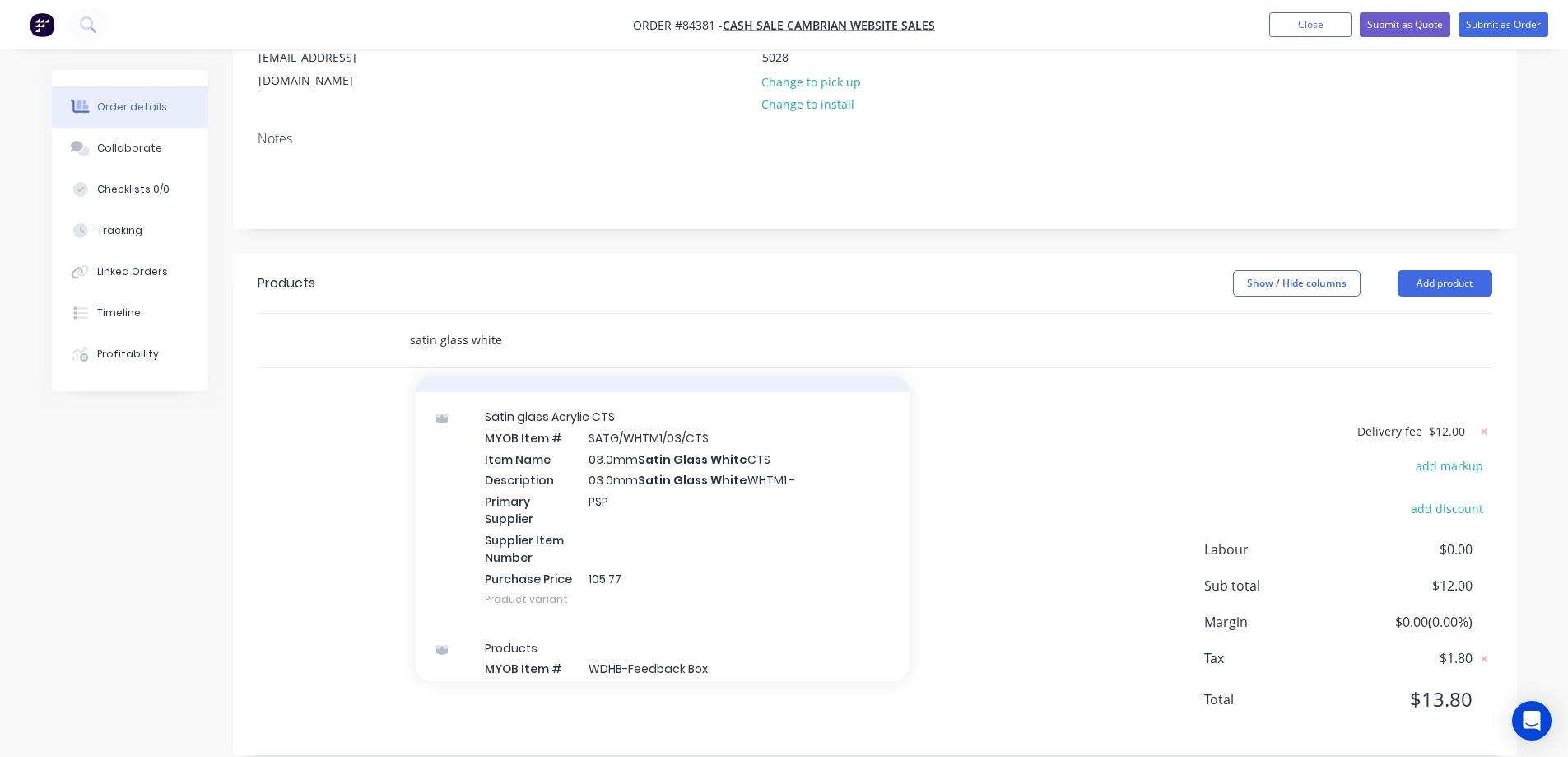
scroll to position [330, 0]
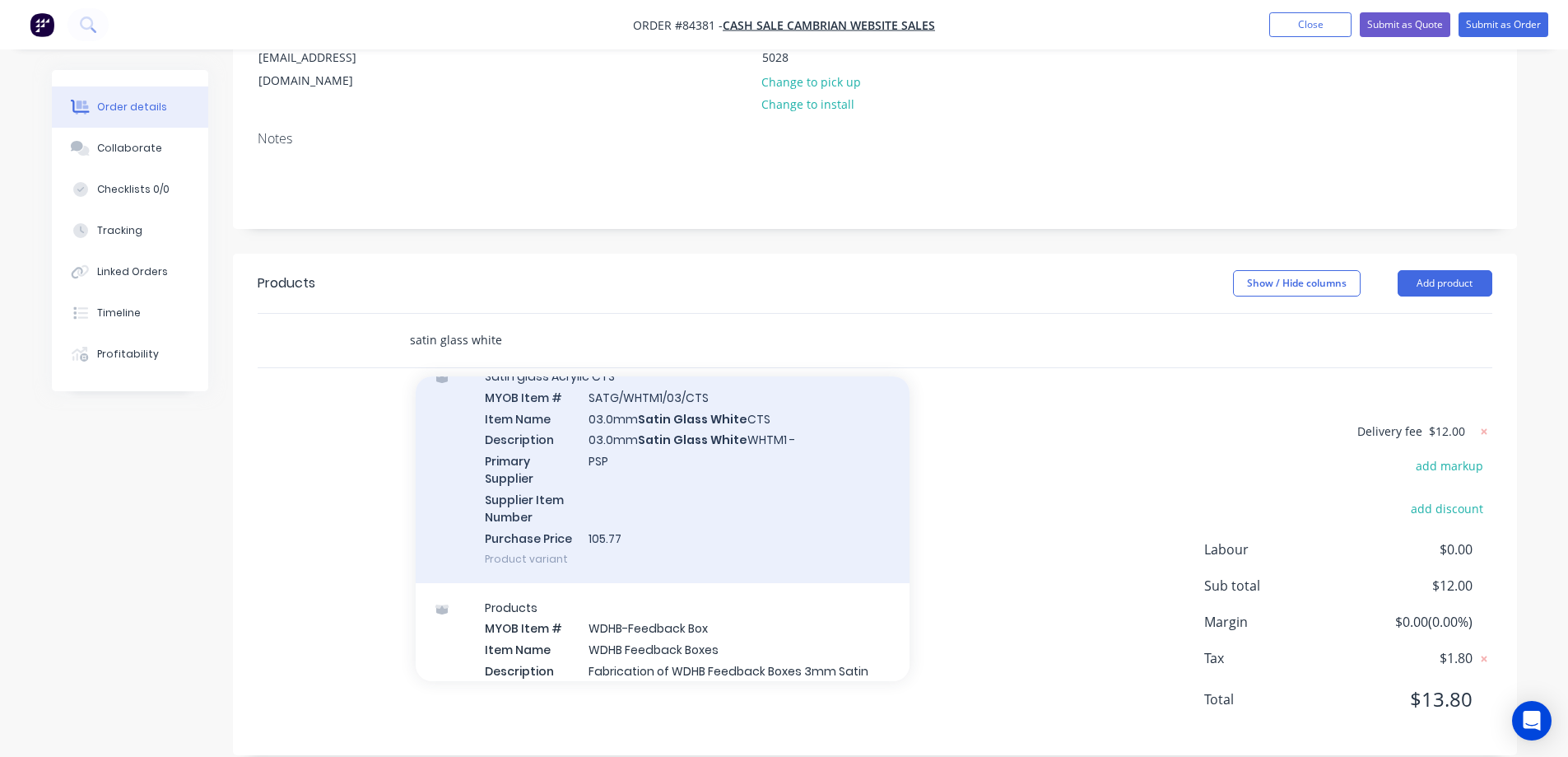
type input "satin glass white"
click at [670, 459] on div "Satin glass Acrylic CTS MYOB Item # SATG/WHTM1/03/CTS Item Name 03.0mm Satin Gl…" at bounding box center [662, 467] width 494 height 231
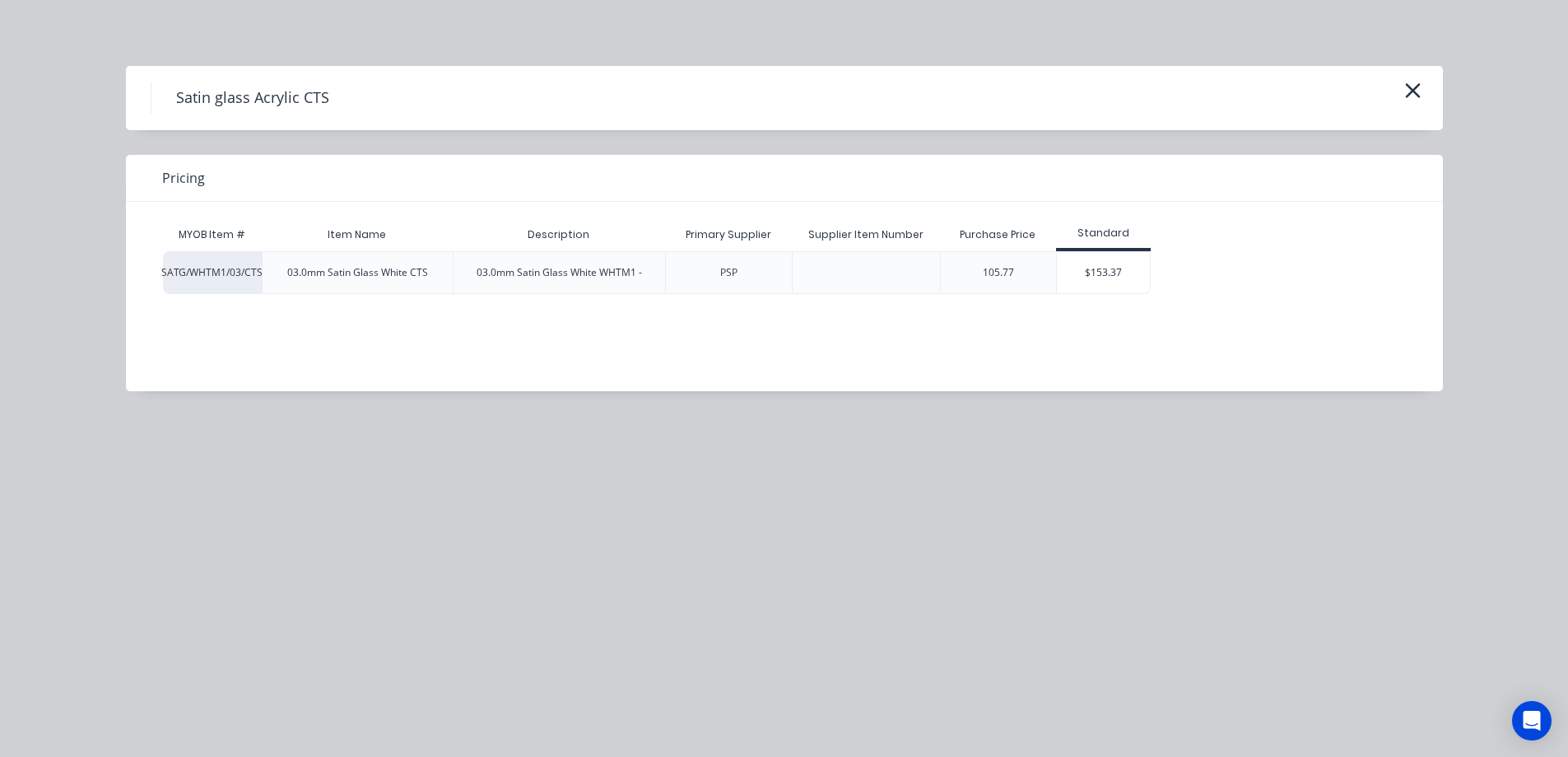
click at [1097, 282] on div "$153.37" at bounding box center [1103, 272] width 93 height 41
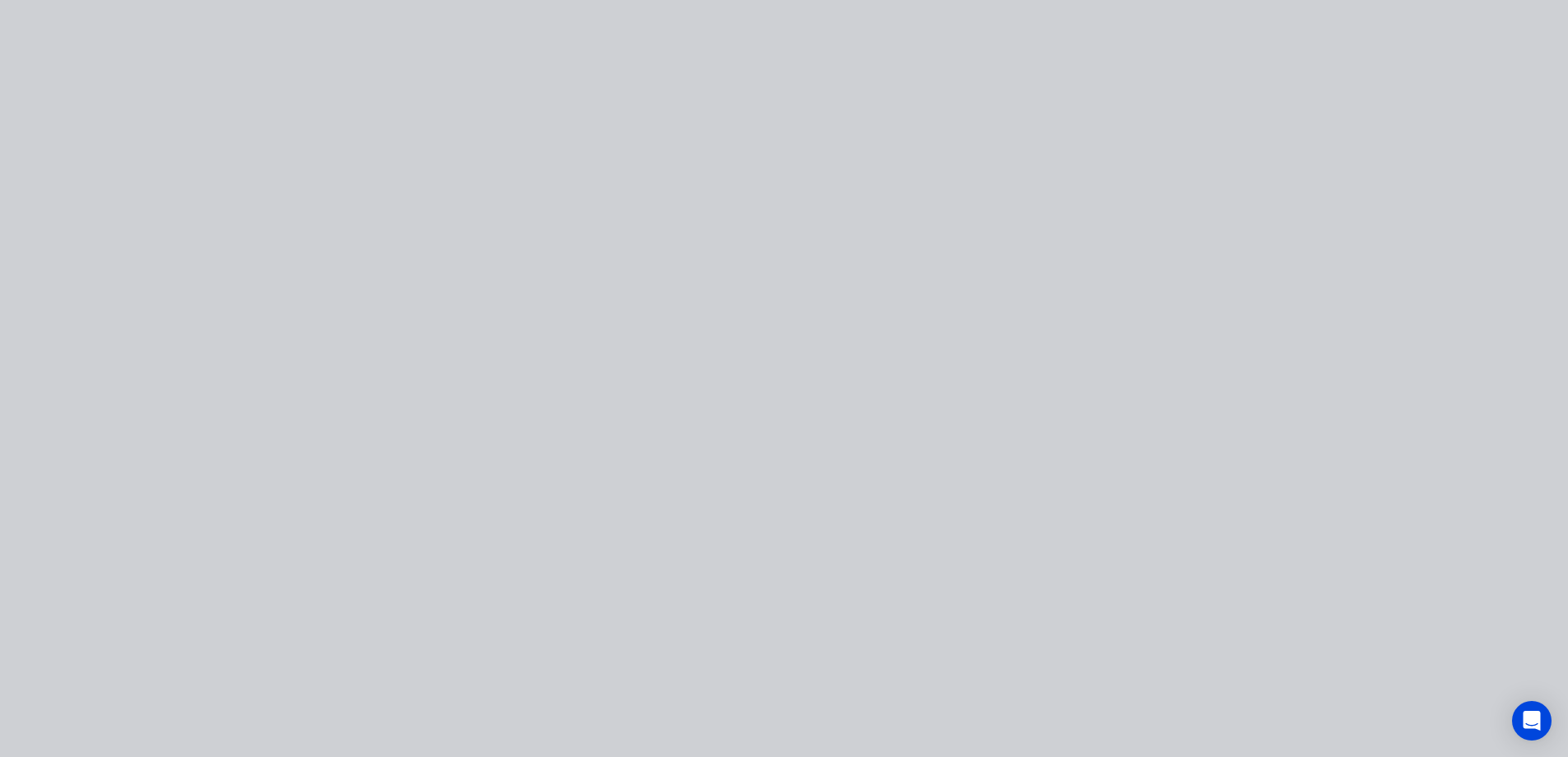
type input "$153.37"
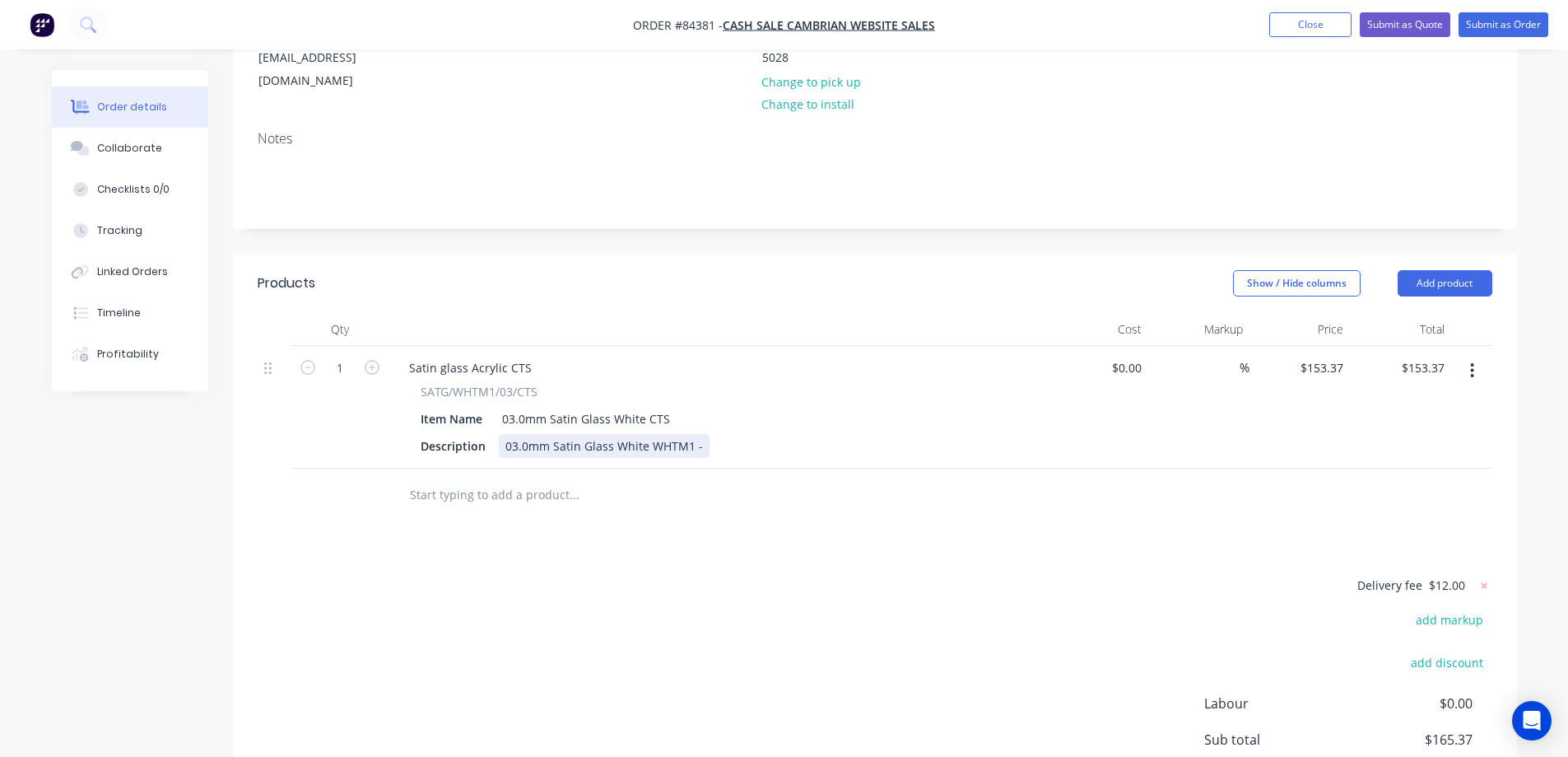
click at [700, 434] on div "03.0mm Satin Glass White WHTM1 -" at bounding box center [605, 446] width 211 height 24
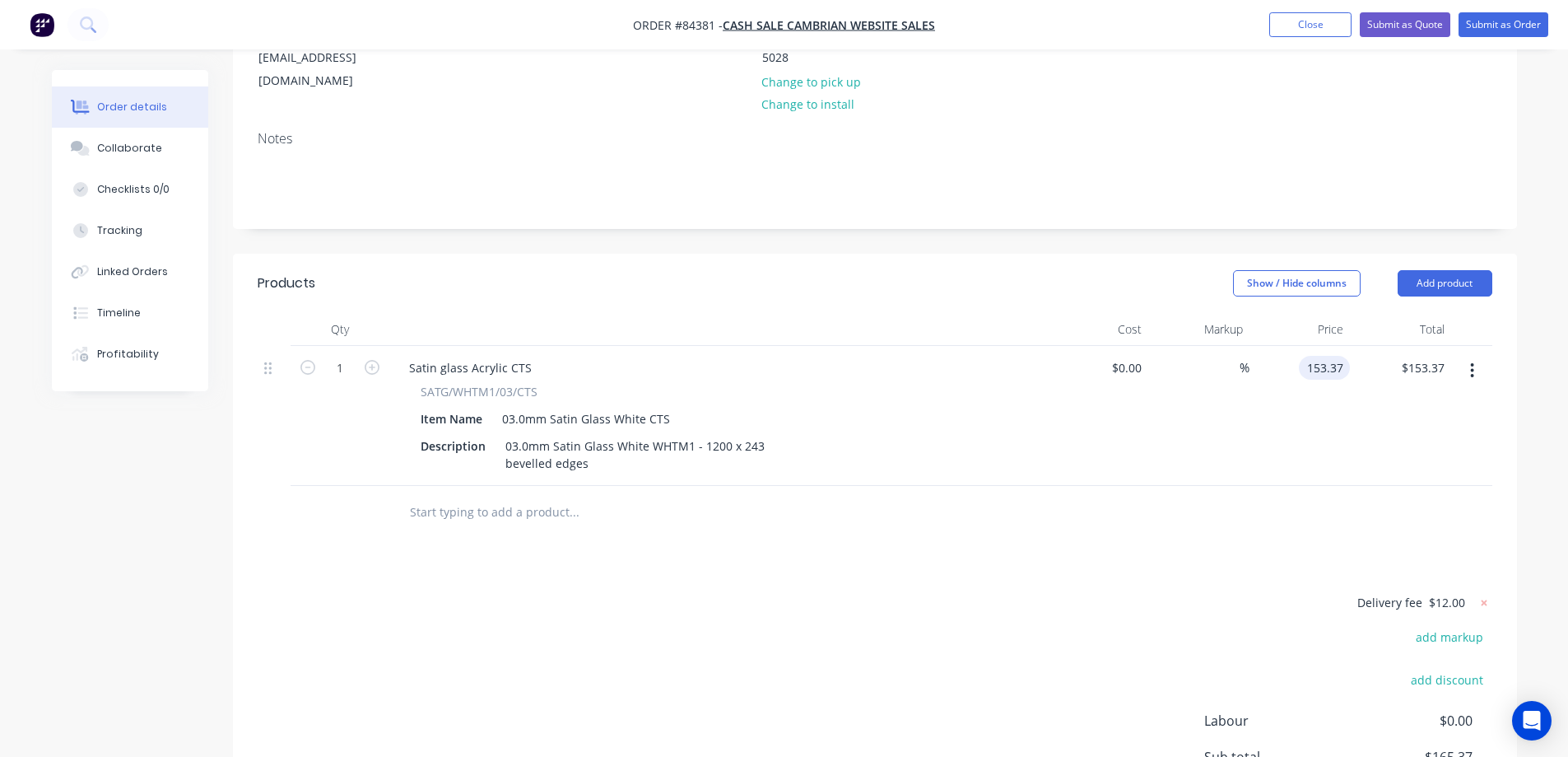
click at [1315, 355] on input "153.37" at bounding box center [1327, 367] width 44 height 24
type input "$39.94"
click at [1282, 488] on div at bounding box center [875, 512] width 1235 height 53
click at [1465, 357] on button "button" at bounding box center [1472, 370] width 38 height 30
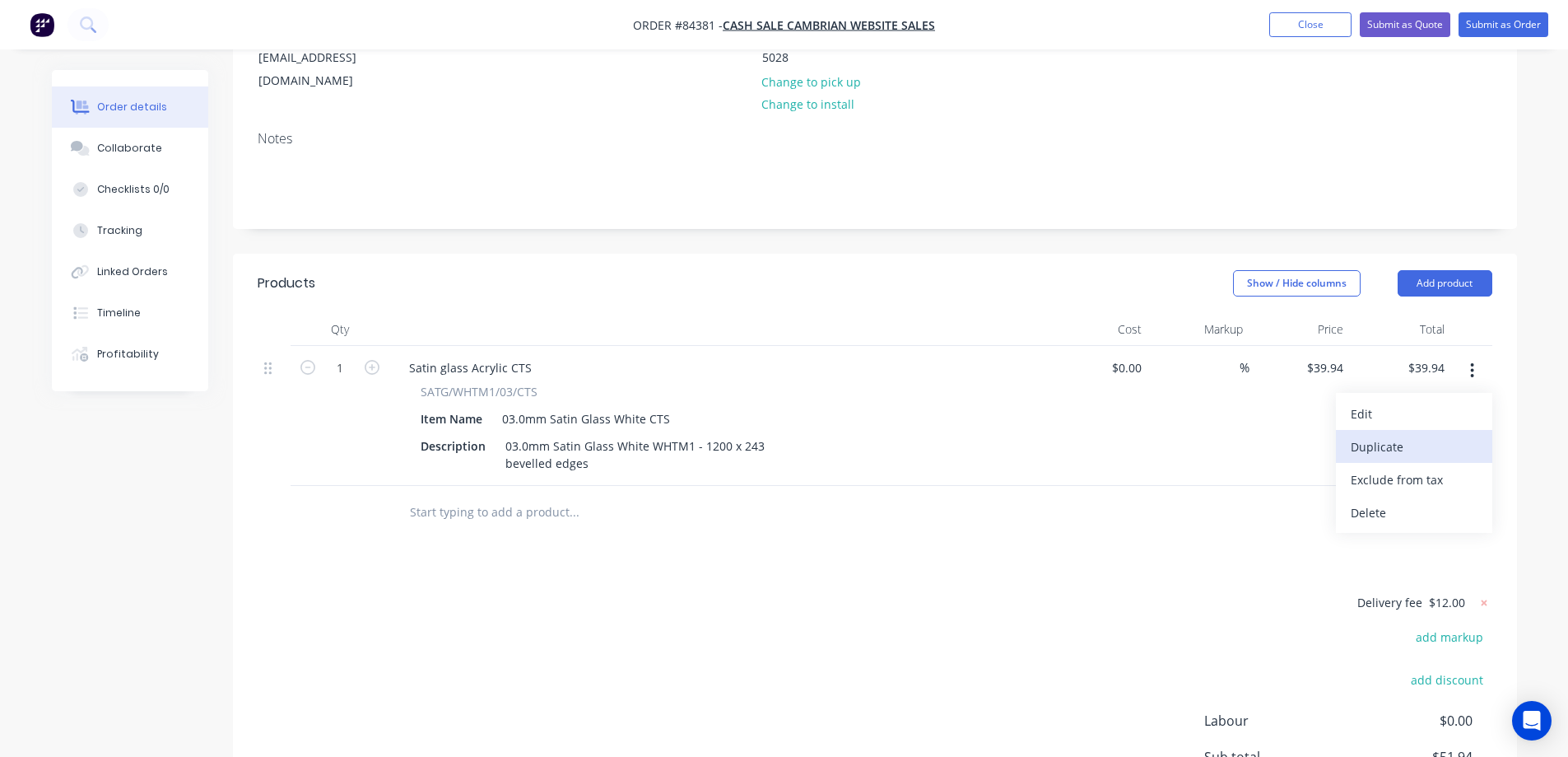
click at [1421, 435] on div "Duplicate" at bounding box center [1414, 447] width 126 height 24
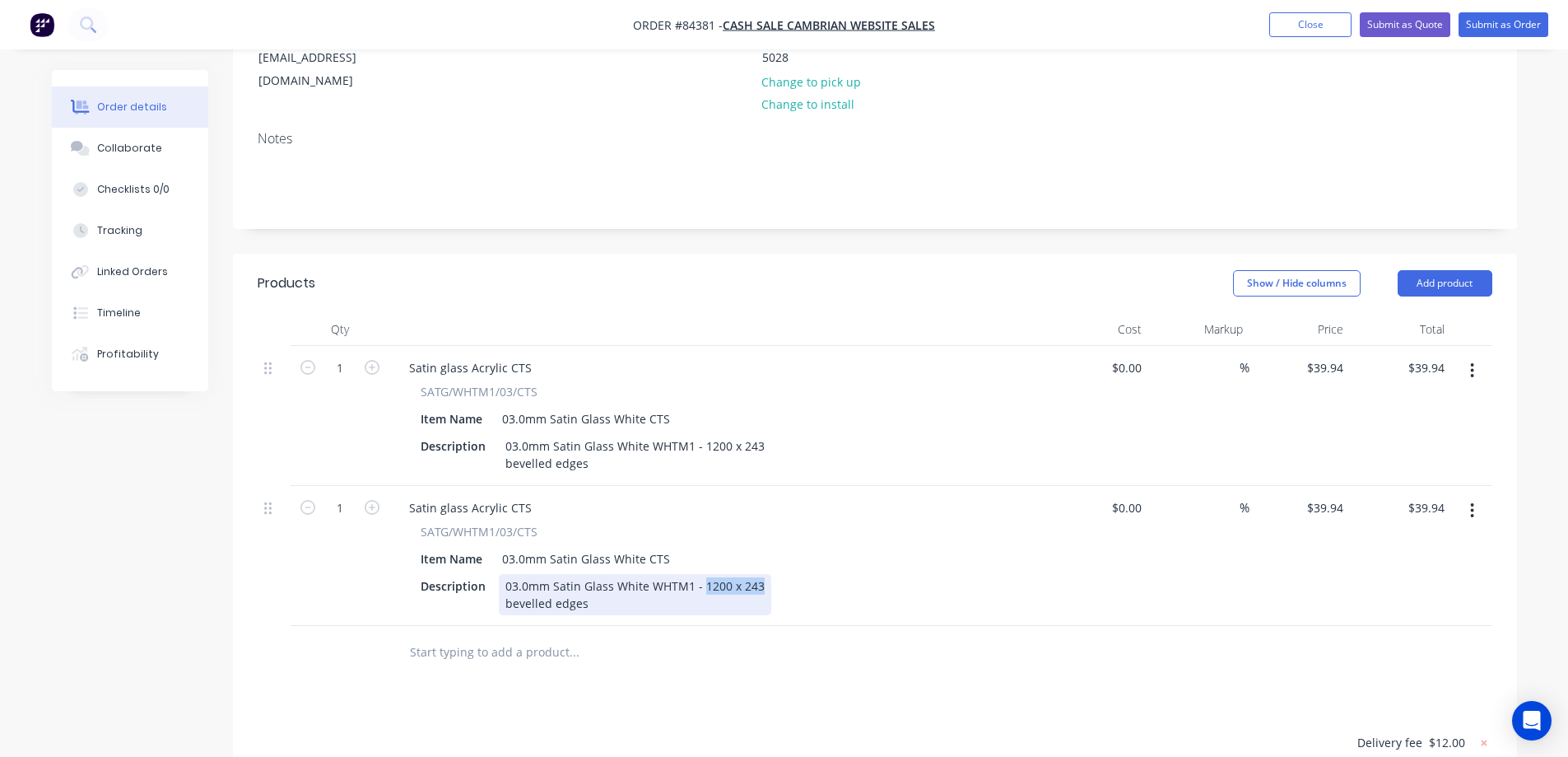
drag, startPoint x: 701, startPoint y: 564, endPoint x: 861, endPoint y: 564, distance: 160.0
click at [859, 574] on div "Description 03.0mm Satin Glass White WHTM1 - 1200 x 243 bevelled edges" at bounding box center [715, 595] width 603 height 41
click at [445, 204] on div "Notes" at bounding box center [875, 173] width 1285 height 111
click at [1317, 495] on input "39.94" at bounding box center [1327, 507] width 44 height 24
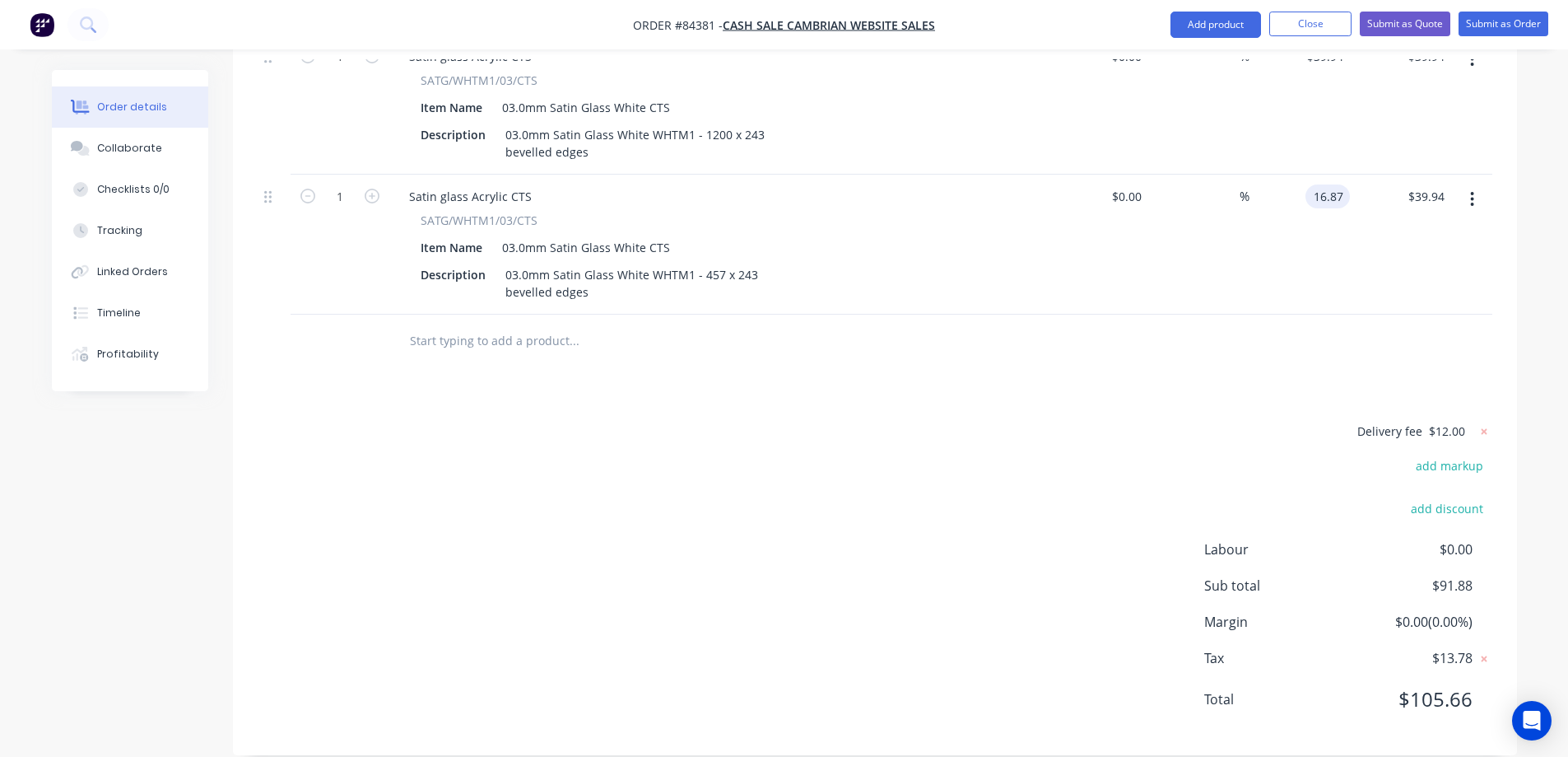
type input "$16.87"
click at [984, 486] on div "Delivery fee $12.00 add markup add discount Labour $0.00 Sub total $68.81 Margi…" at bounding box center [875, 575] width 1235 height 310
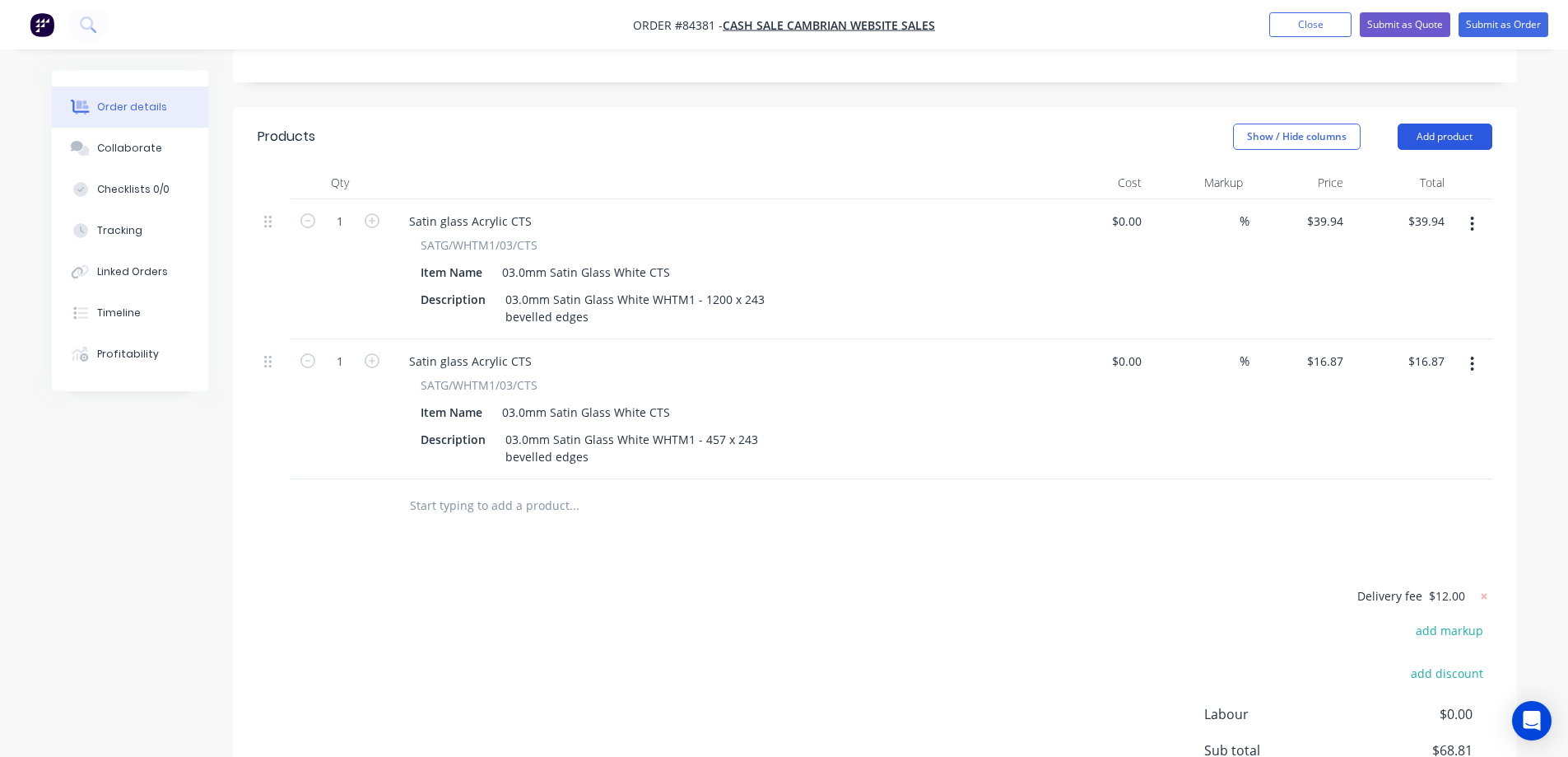
click at [1454, 123] on button "Add product" at bounding box center [1446, 136] width 95 height 27
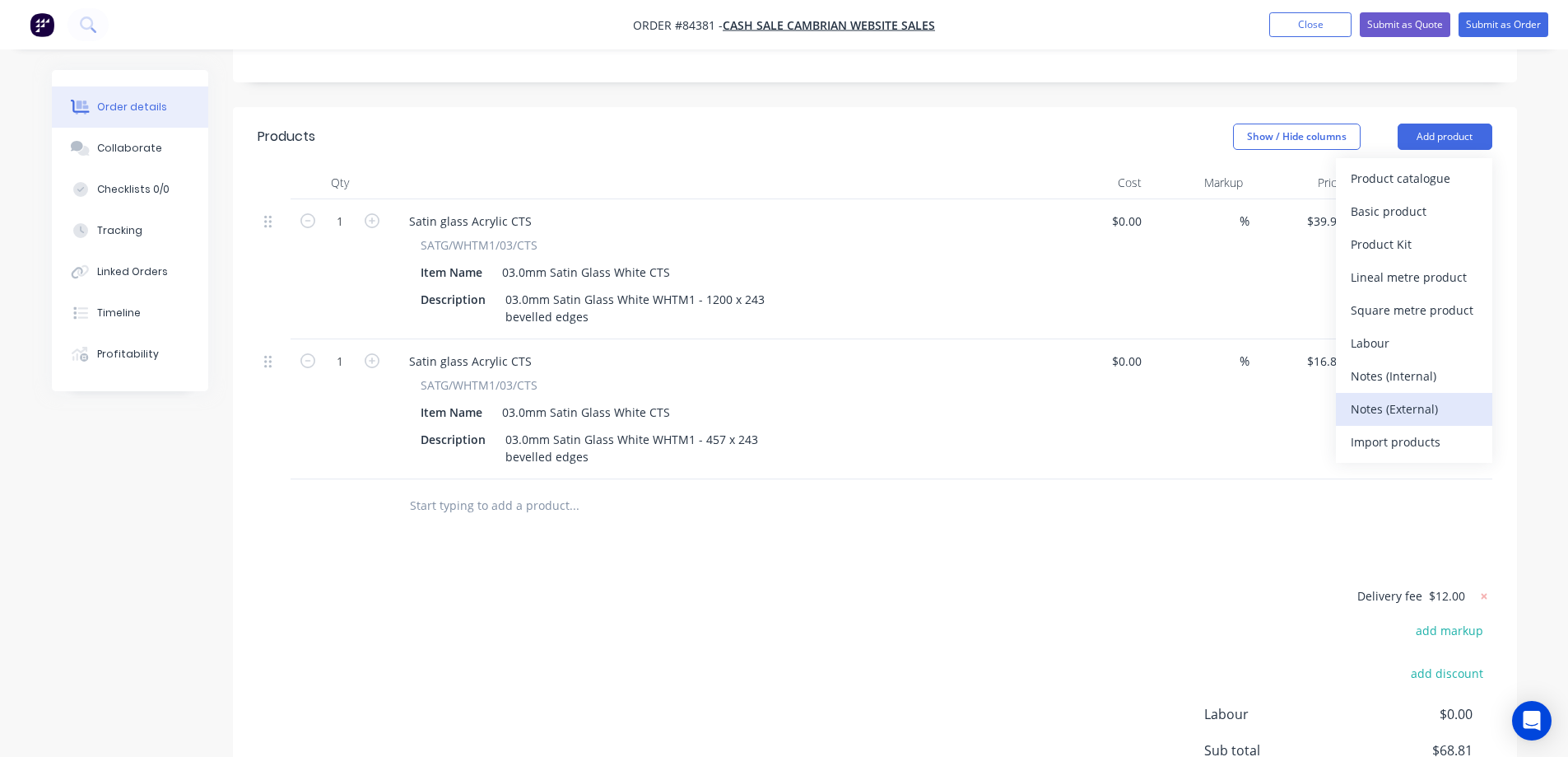
click at [1389, 397] on div "Notes (External)" at bounding box center [1414, 409] width 126 height 24
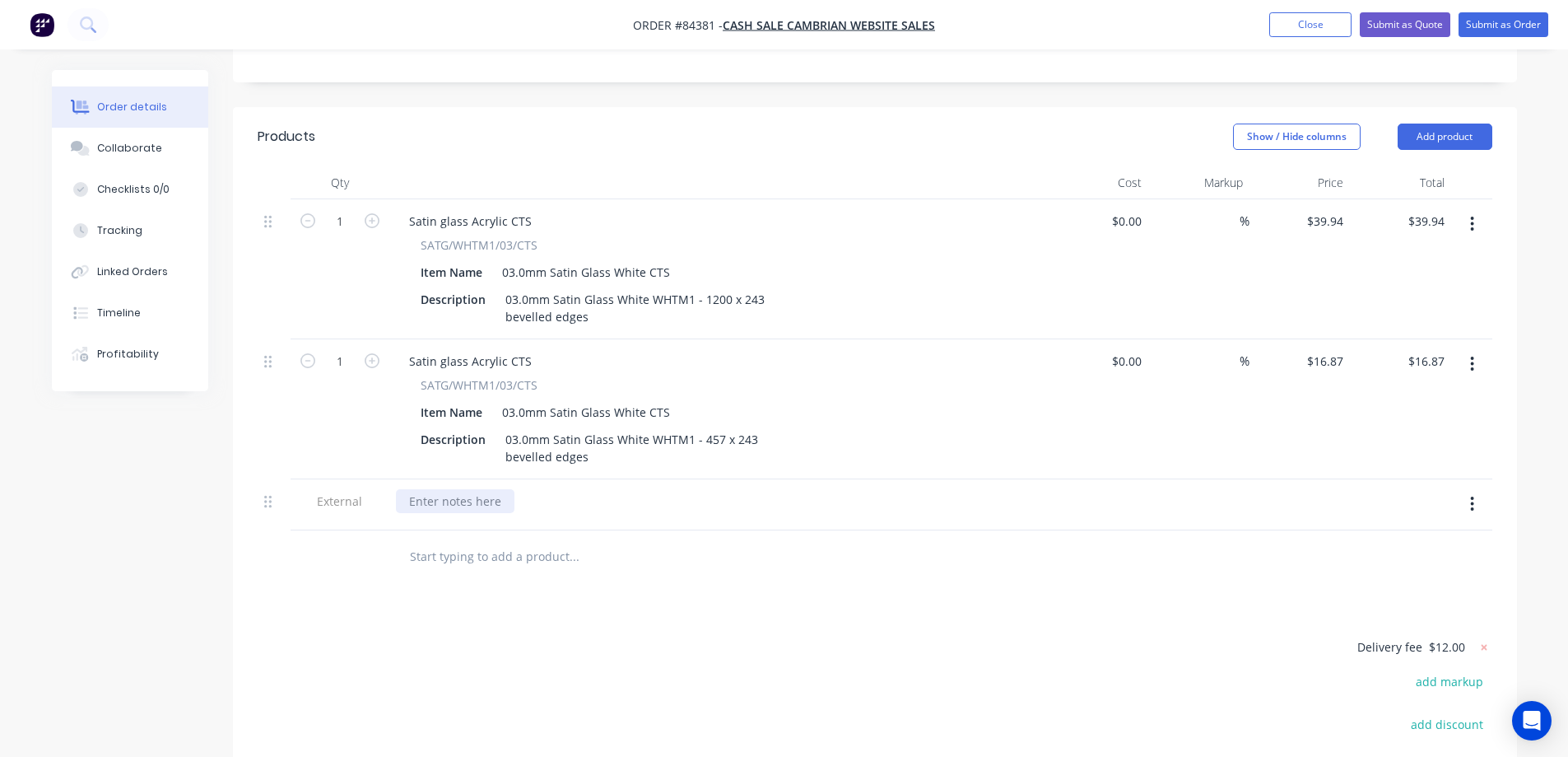
click at [481, 490] on div at bounding box center [455, 501] width 118 height 24
paste div
click at [657, 588] on div "Products Show / Hide columns Add product Qty Cost Markup Price Total 1 Satin gl…" at bounding box center [875, 538] width 1285 height 864
click at [1484, 21] on button "Submit as Order" at bounding box center [1504, 25] width 90 height 25
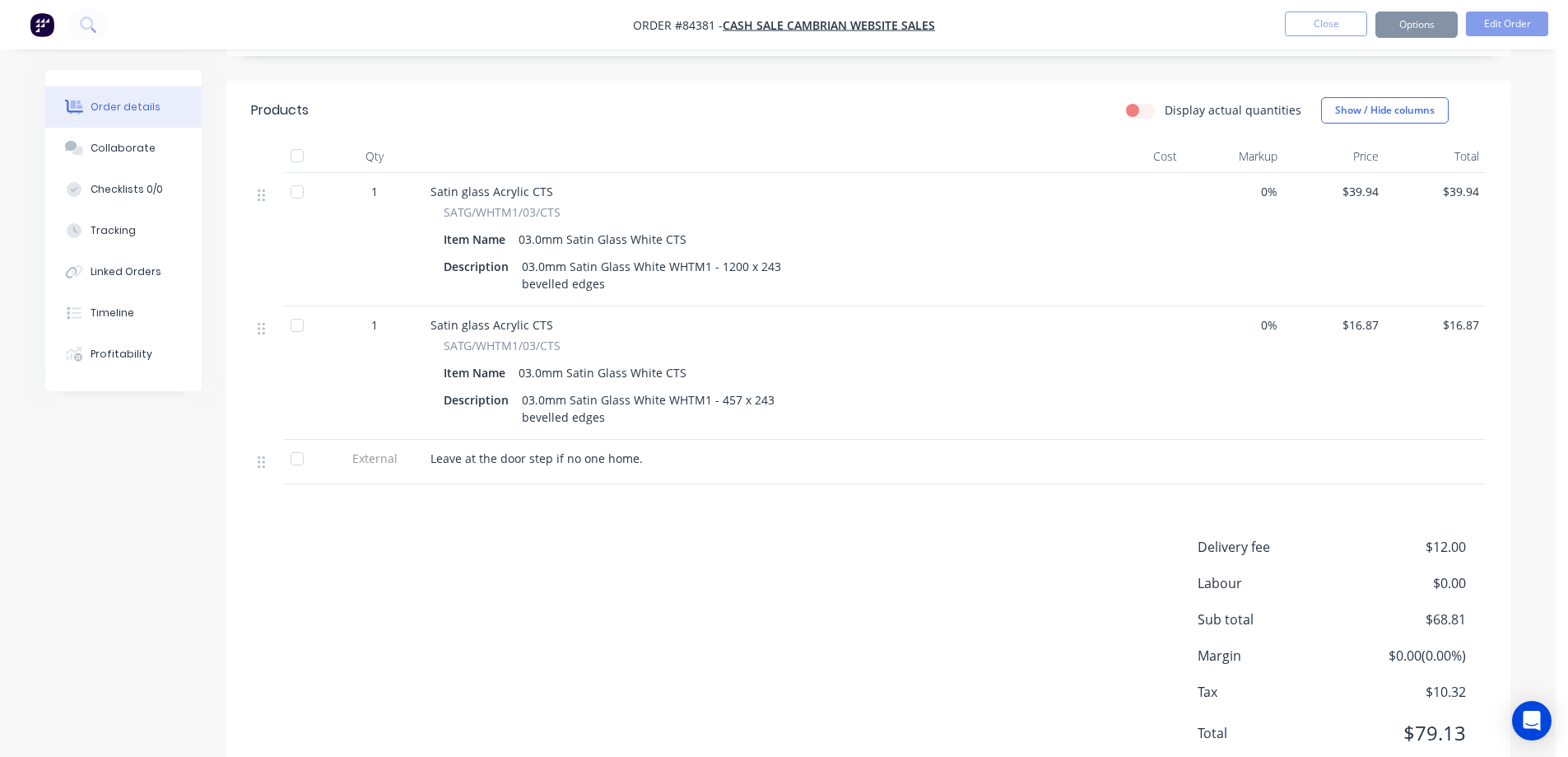
scroll to position [0, 0]
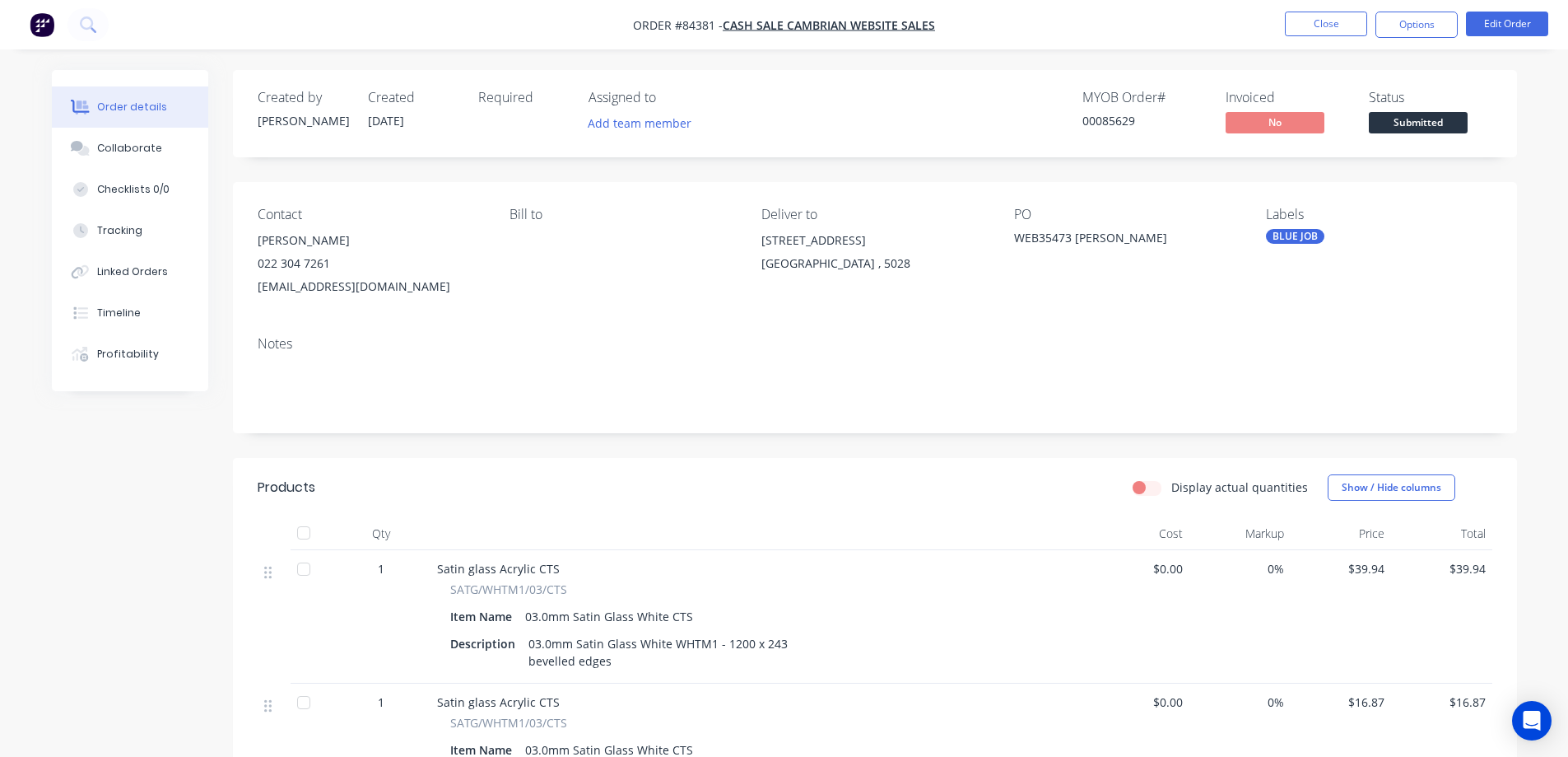
click at [1113, 120] on div "00085629" at bounding box center [1144, 120] width 123 height 18
copy div "00085629"
drag, startPoint x: 1424, startPoint y: 26, endPoint x: 1414, endPoint y: 43, distance: 19.7
click at [1424, 25] on button "Options" at bounding box center [1416, 25] width 82 height 27
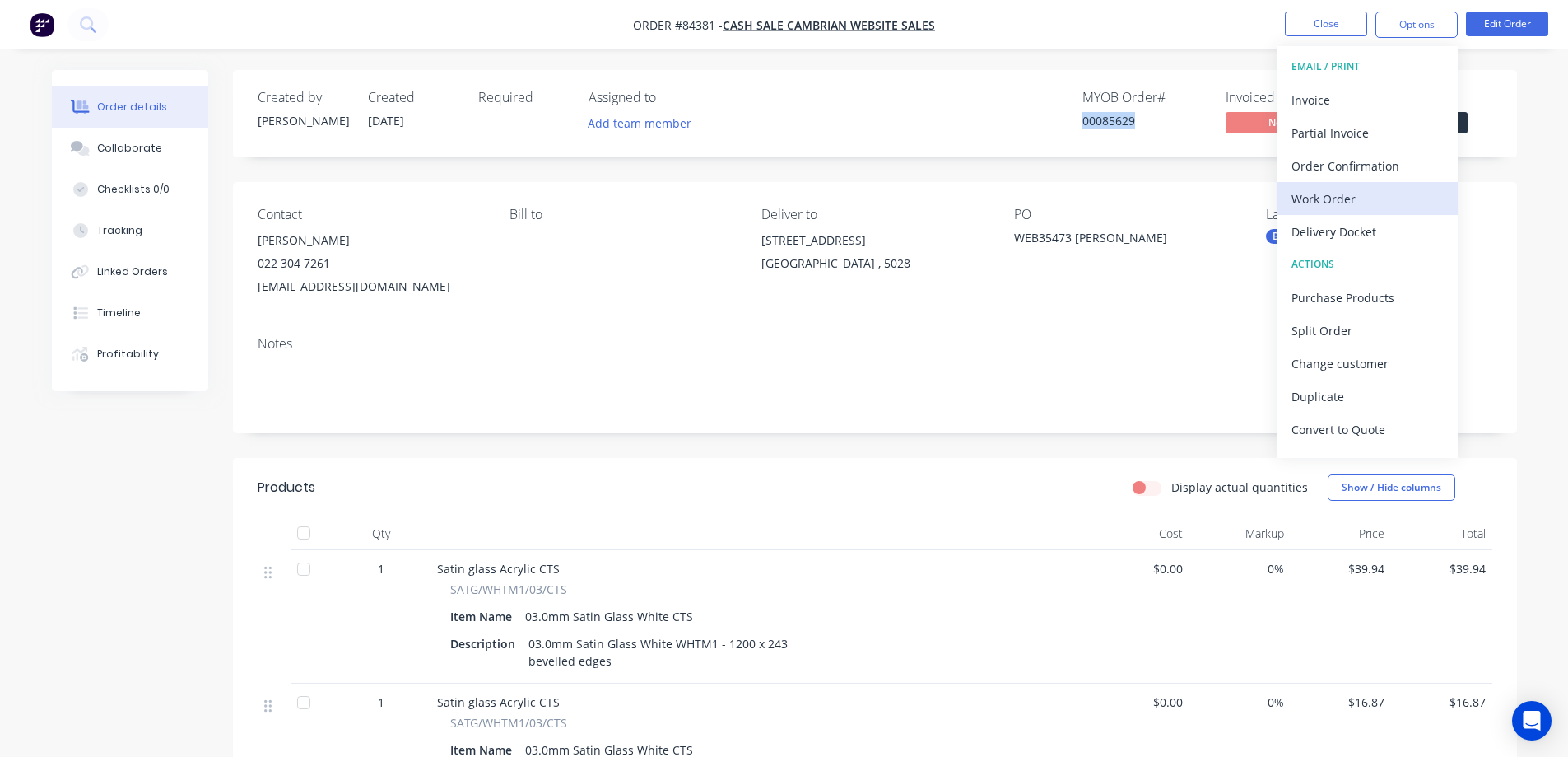
click at [1355, 196] on div "Work Order" at bounding box center [1368, 198] width 152 height 24
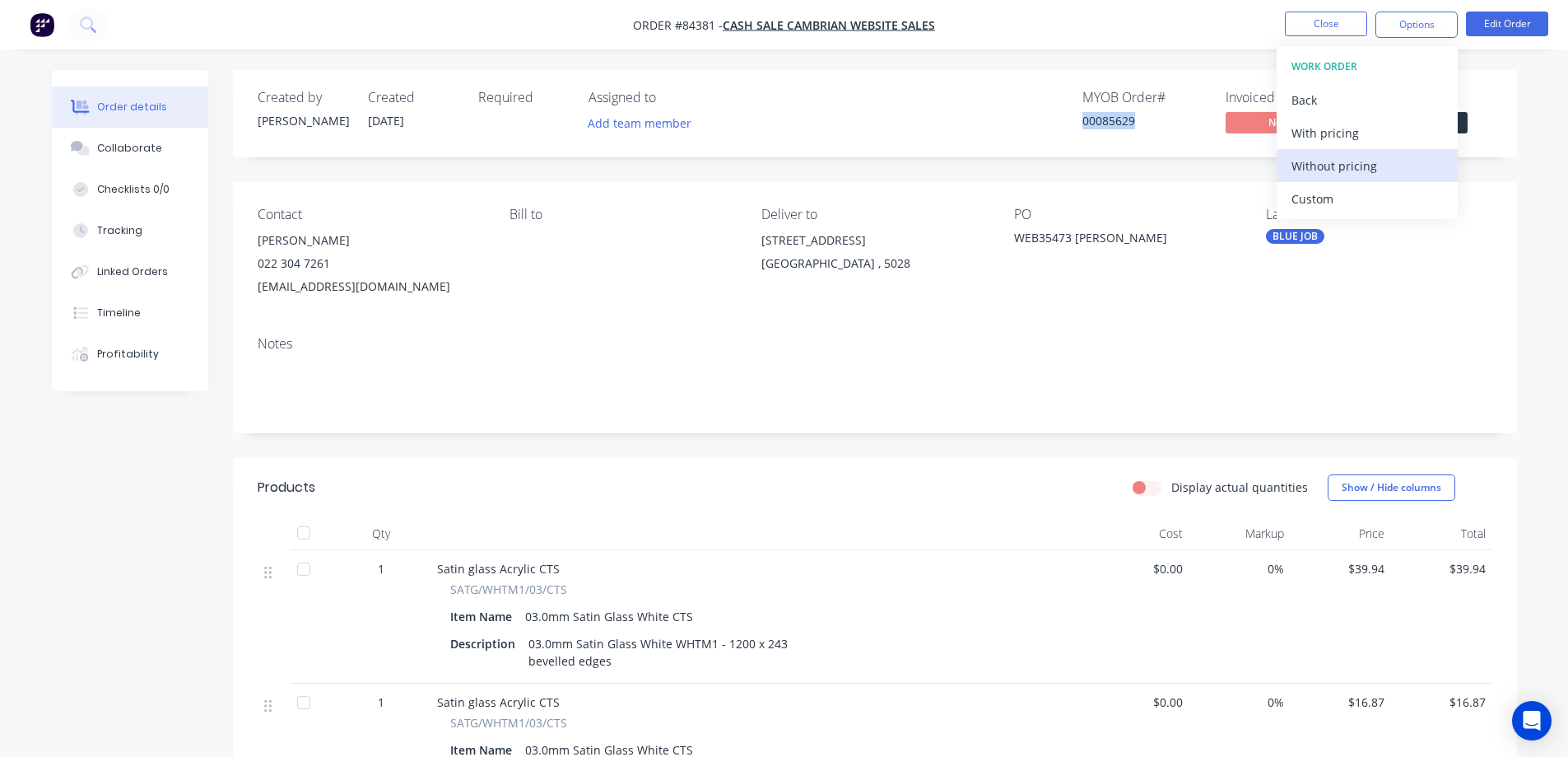
click at [1351, 172] on div "Without pricing" at bounding box center [1368, 166] width 152 height 24
click at [1364, 164] on div "Order Confirmation" at bounding box center [1368, 166] width 152 height 24
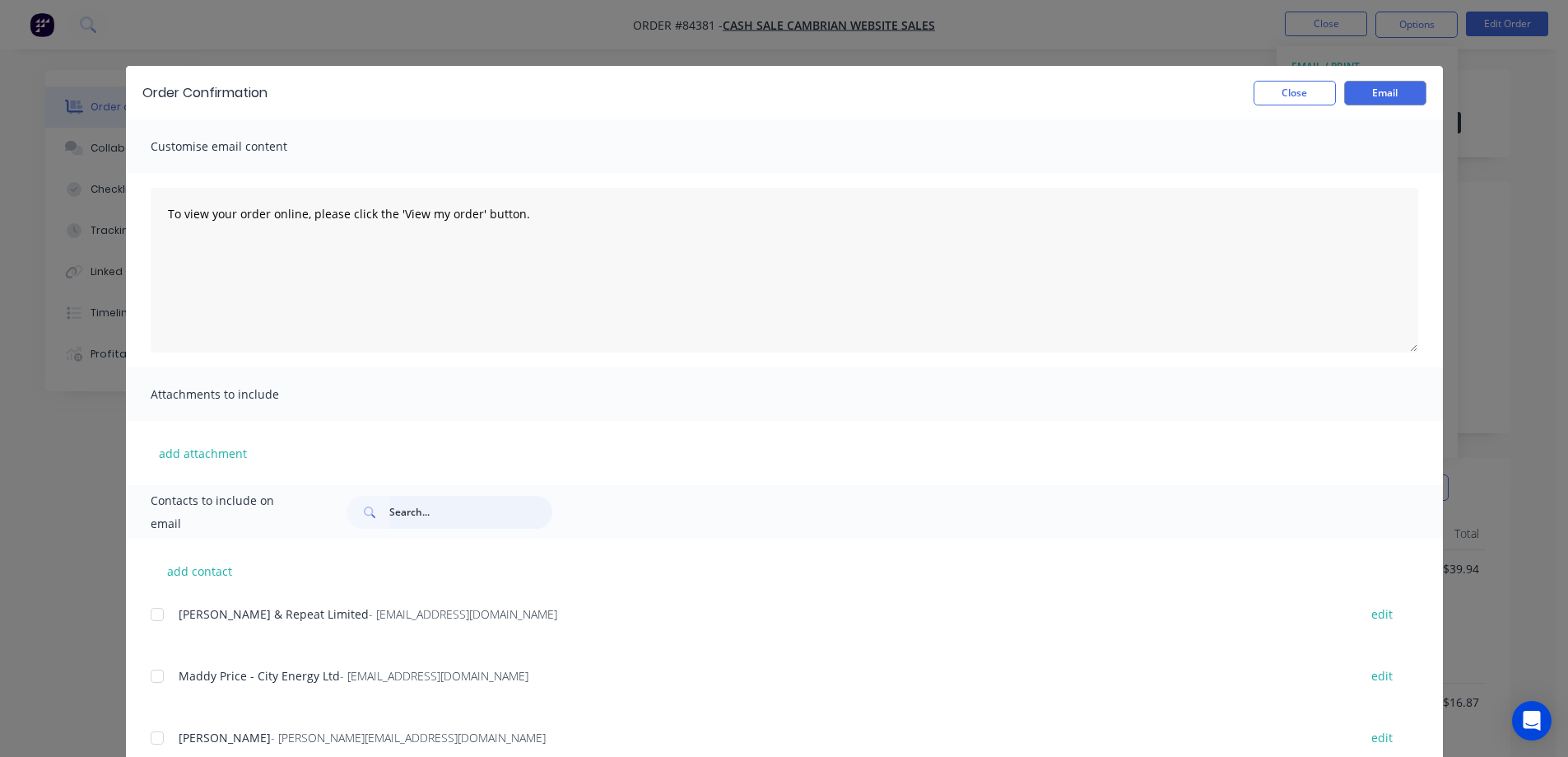
click at [396, 513] on input "text" at bounding box center [471, 511] width 163 height 33
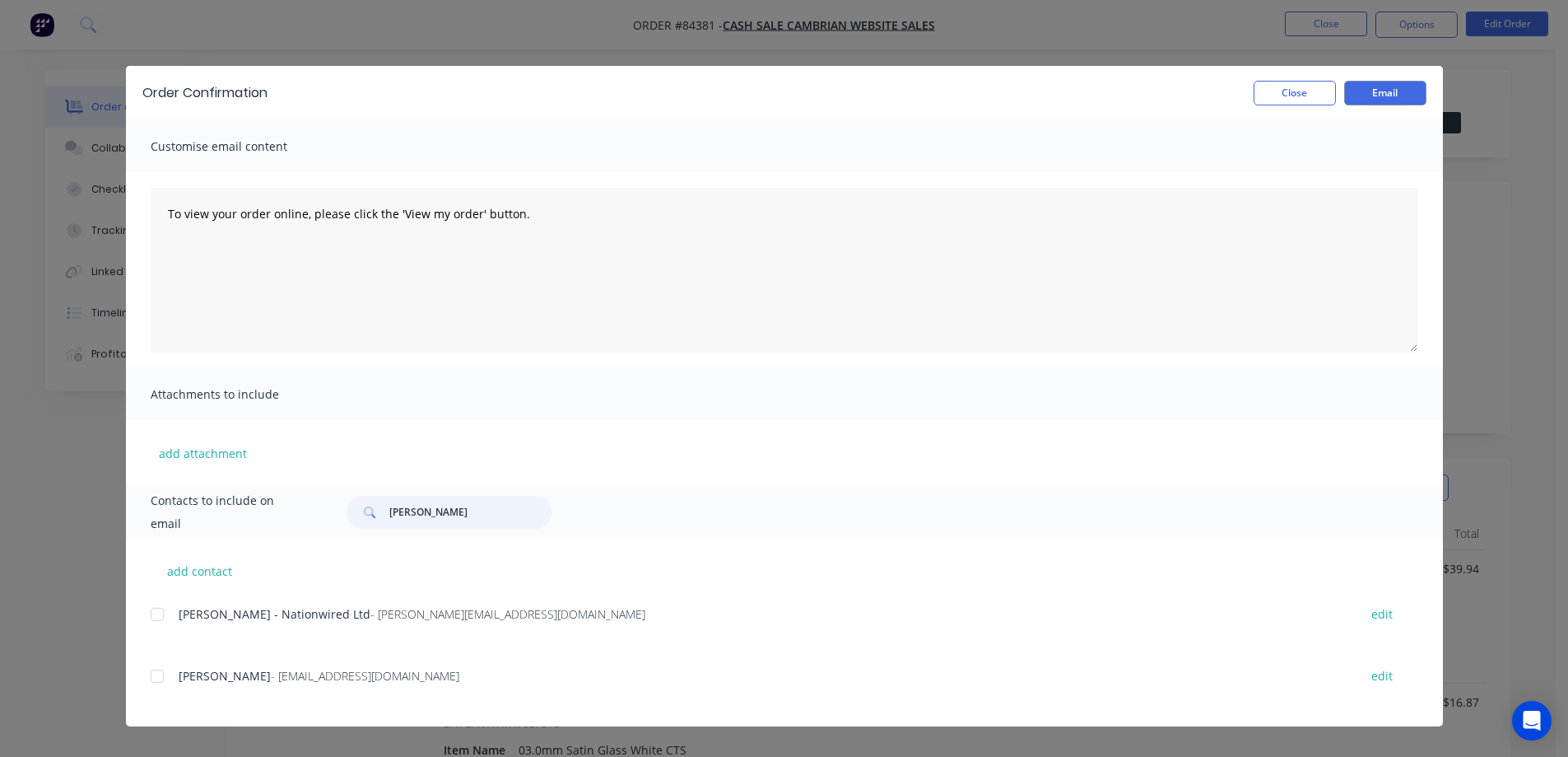
click at [168, 684] on div at bounding box center [157, 675] width 33 height 33
type input "hickey"
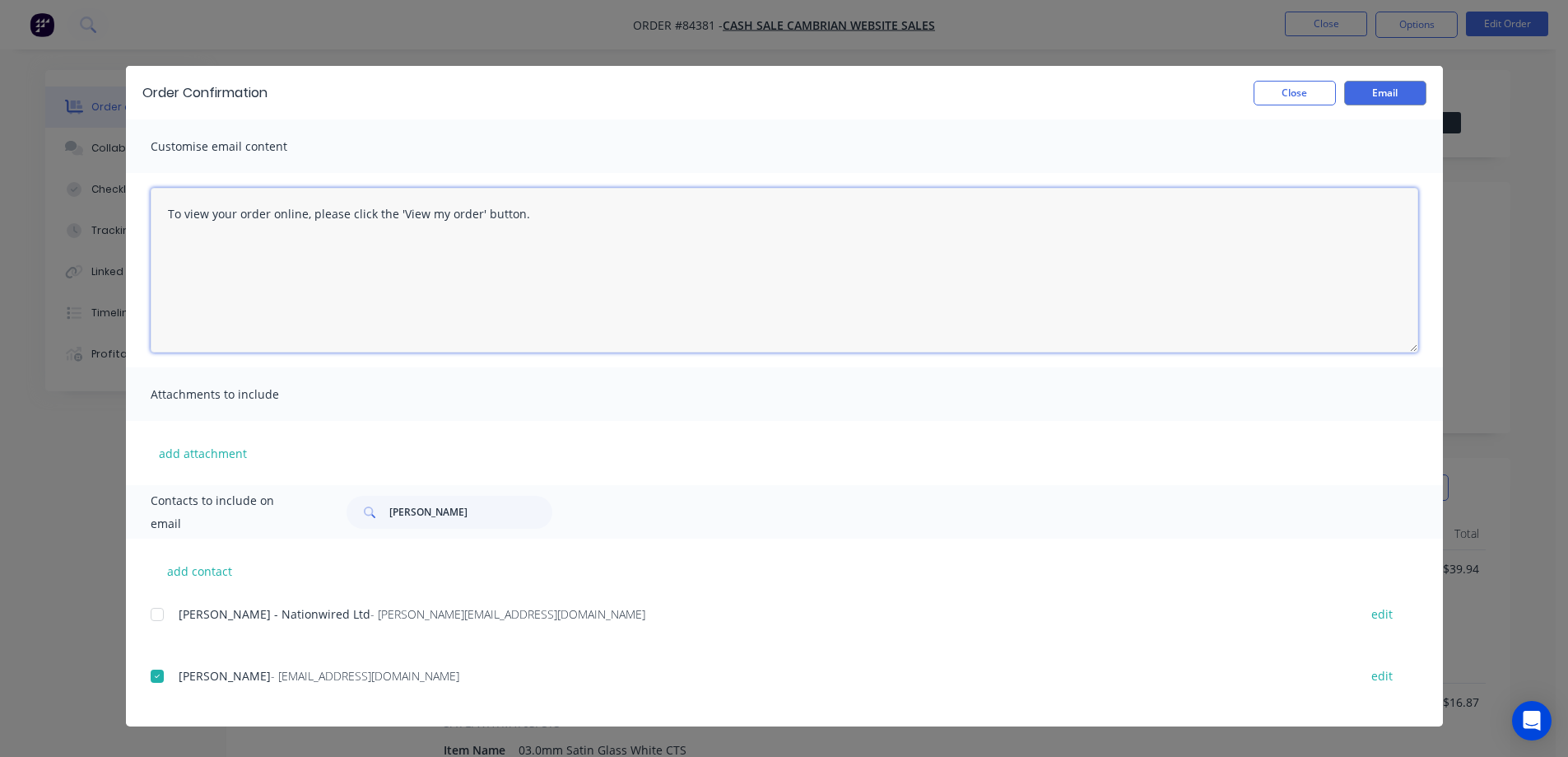
drag, startPoint x: 459, startPoint y: 321, endPoint x: 555, endPoint y: 289, distance: 101.2
click at [460, 321] on textarea "To view your order online, please click the 'View my order' button." at bounding box center [784, 269] width 1268 height 165
paste textarea "hank you for your order, confirmation of your order is attached. Your order wil…"
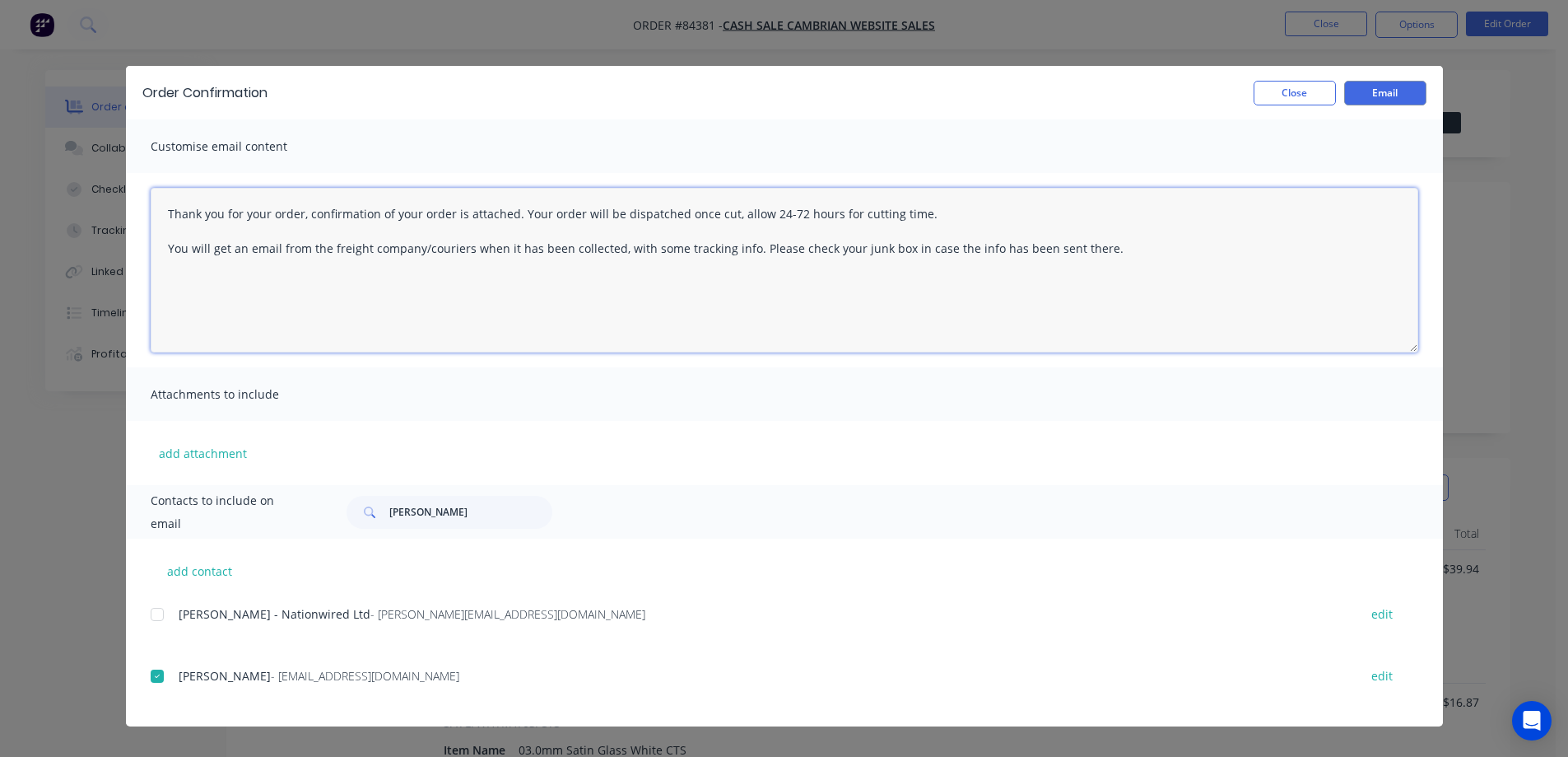
type textarea "Thank you for your order, confirmation of your order is attached. Your order wi…"
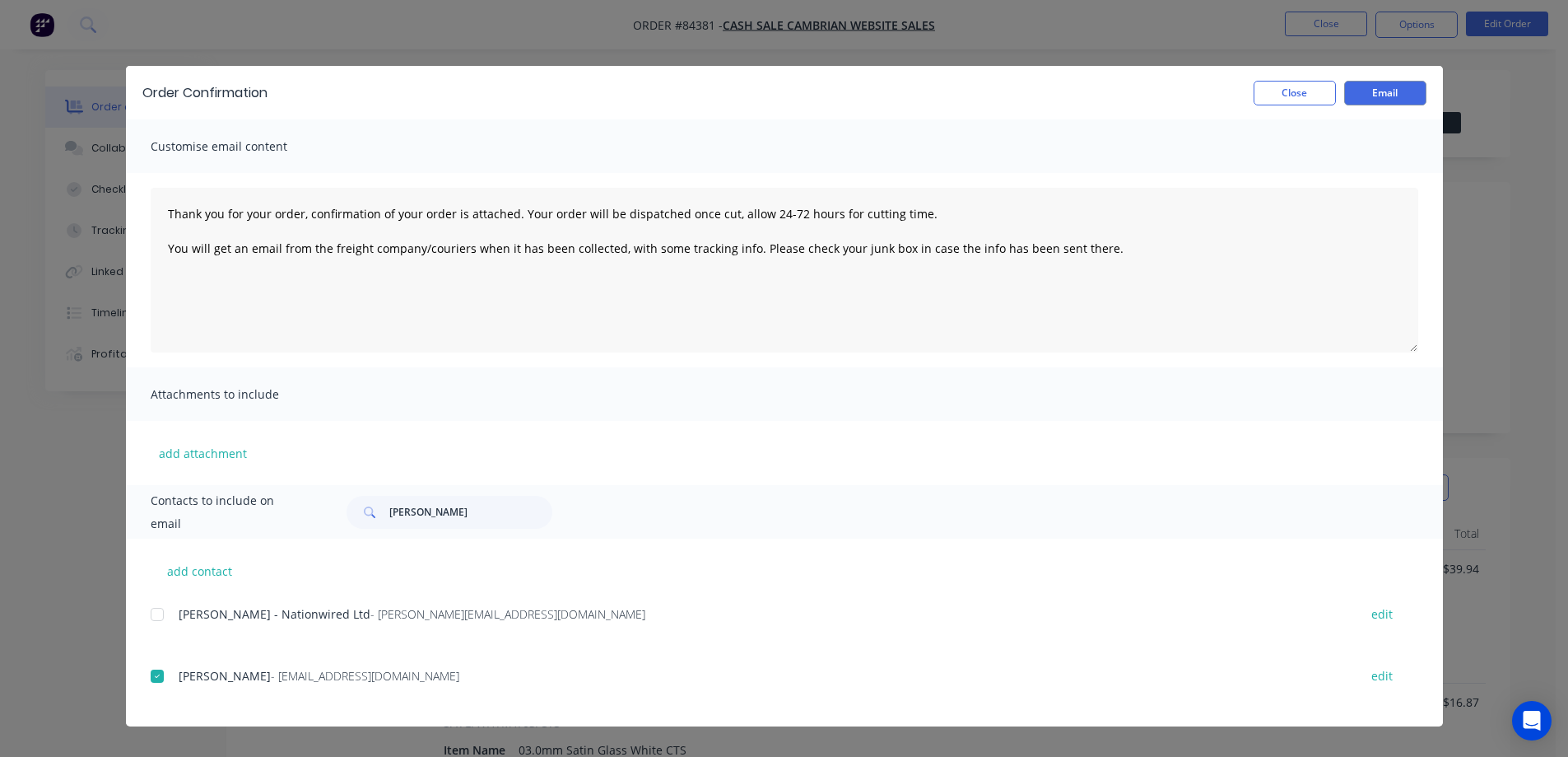
click at [1416, 79] on div "Order Confirmation Close Email" at bounding box center [784, 93] width 1317 height 53
click at [1413, 93] on button "Email" at bounding box center [1385, 93] width 82 height 25
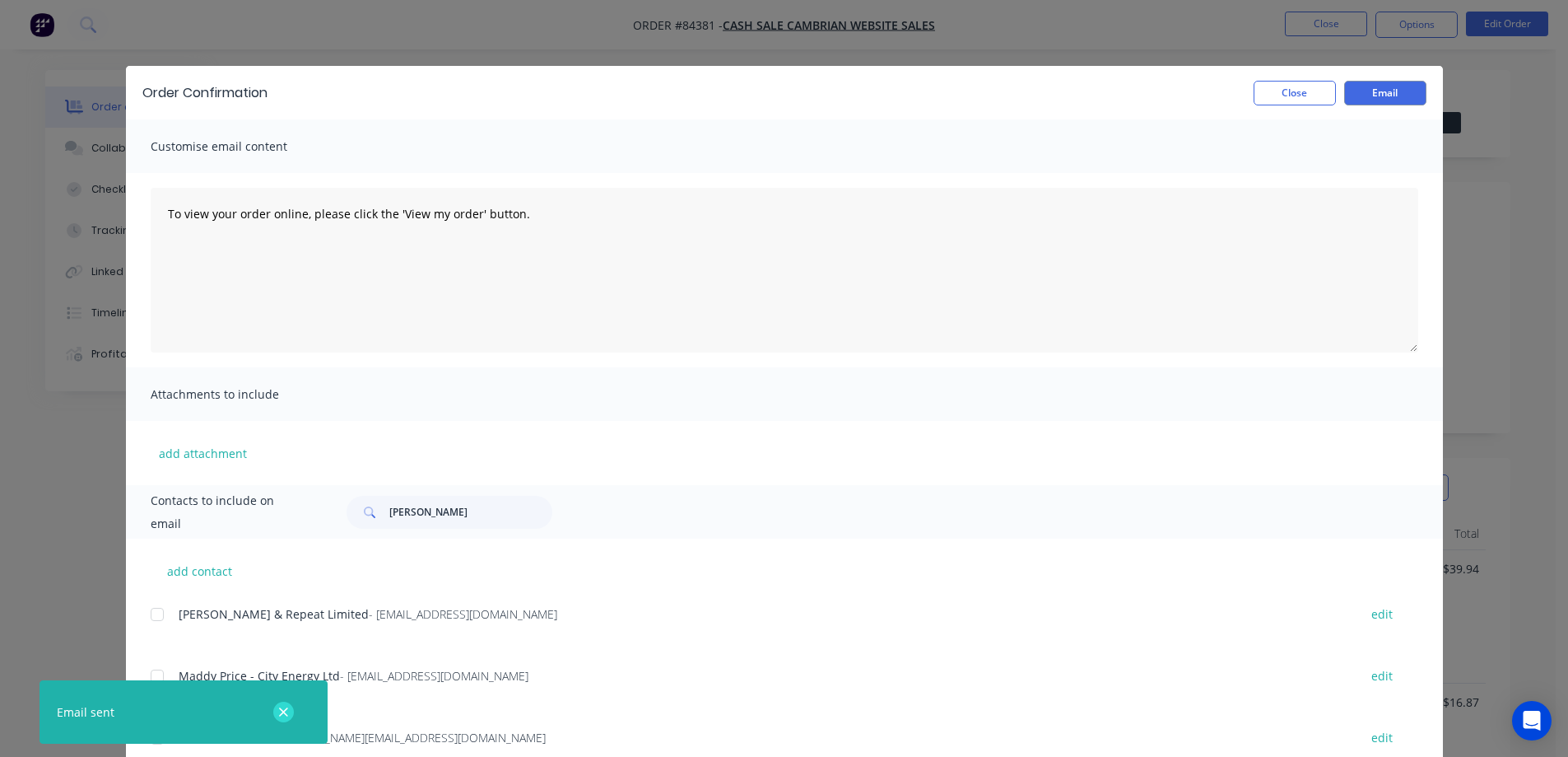
click at [282, 709] on icon "button" at bounding box center [283, 712] width 11 height 15
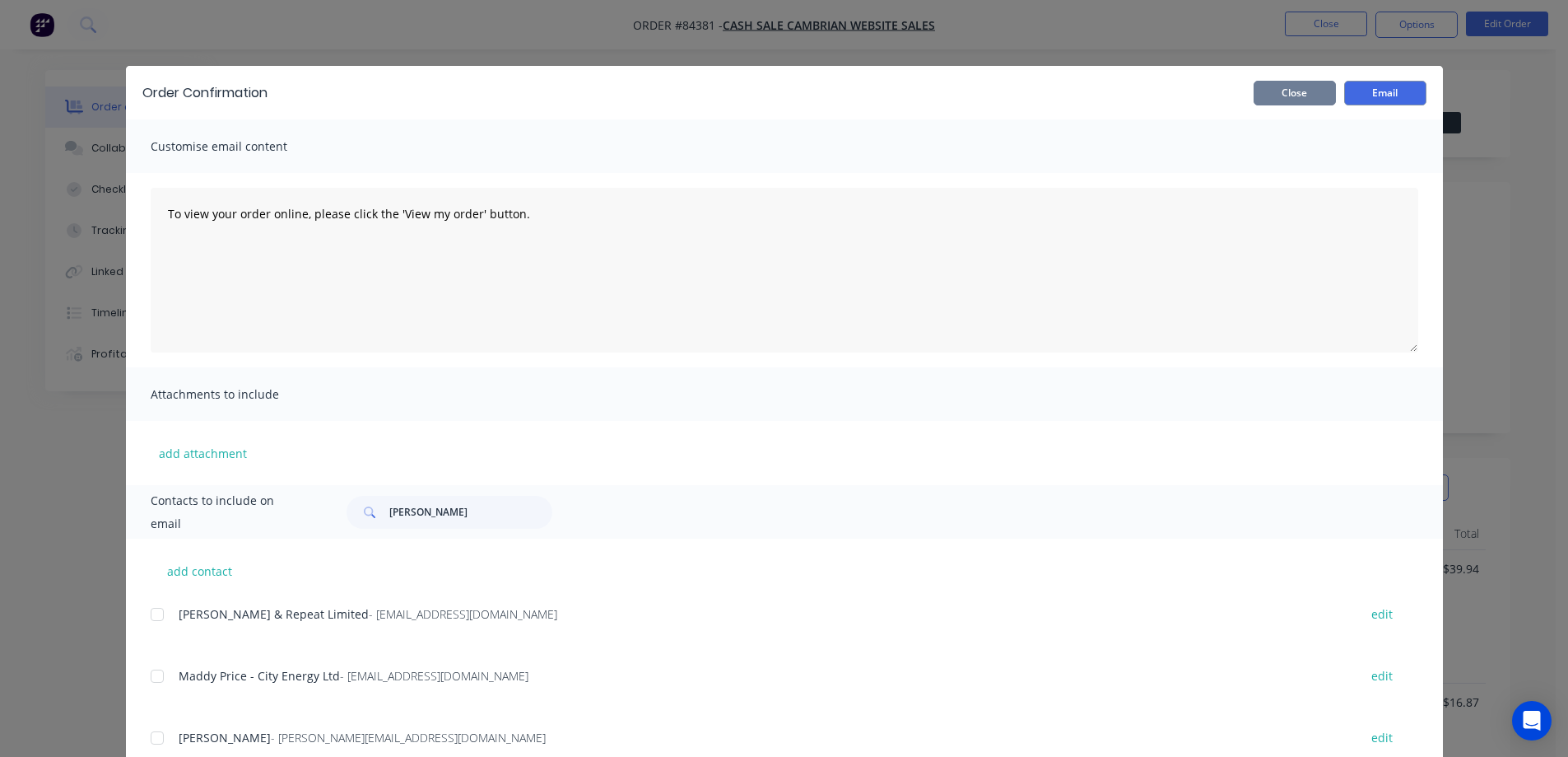
click at [1281, 100] on button "Close" at bounding box center [1295, 93] width 82 height 25
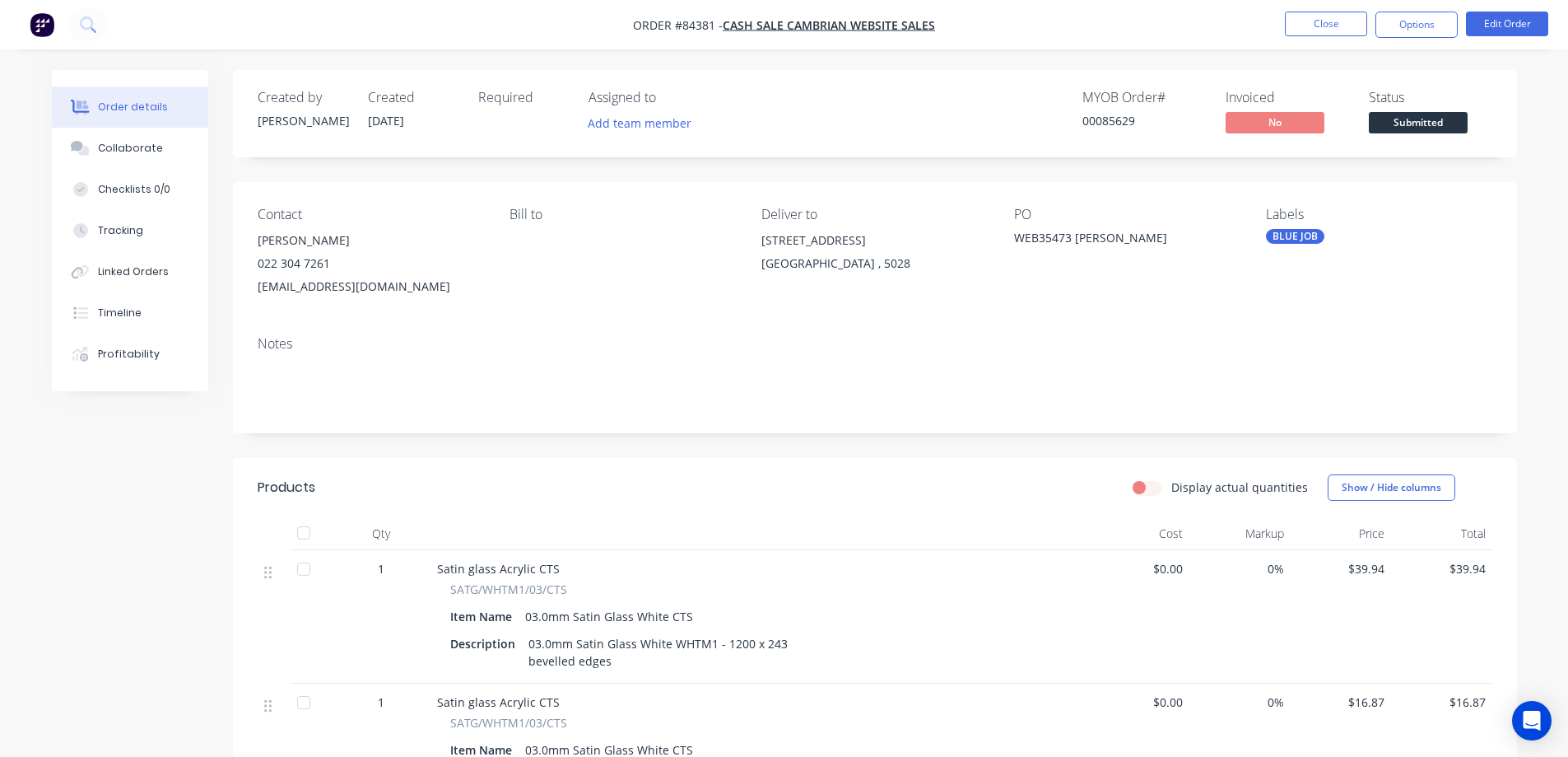
click at [1204, 59] on div "Order details Collaborate Checklists 0/0 Tracking Linked Orders Timeline Profit…" at bounding box center [784, 595] width 1568 height 1190
click at [1309, 22] on button "Close" at bounding box center [1325, 24] width 82 height 25
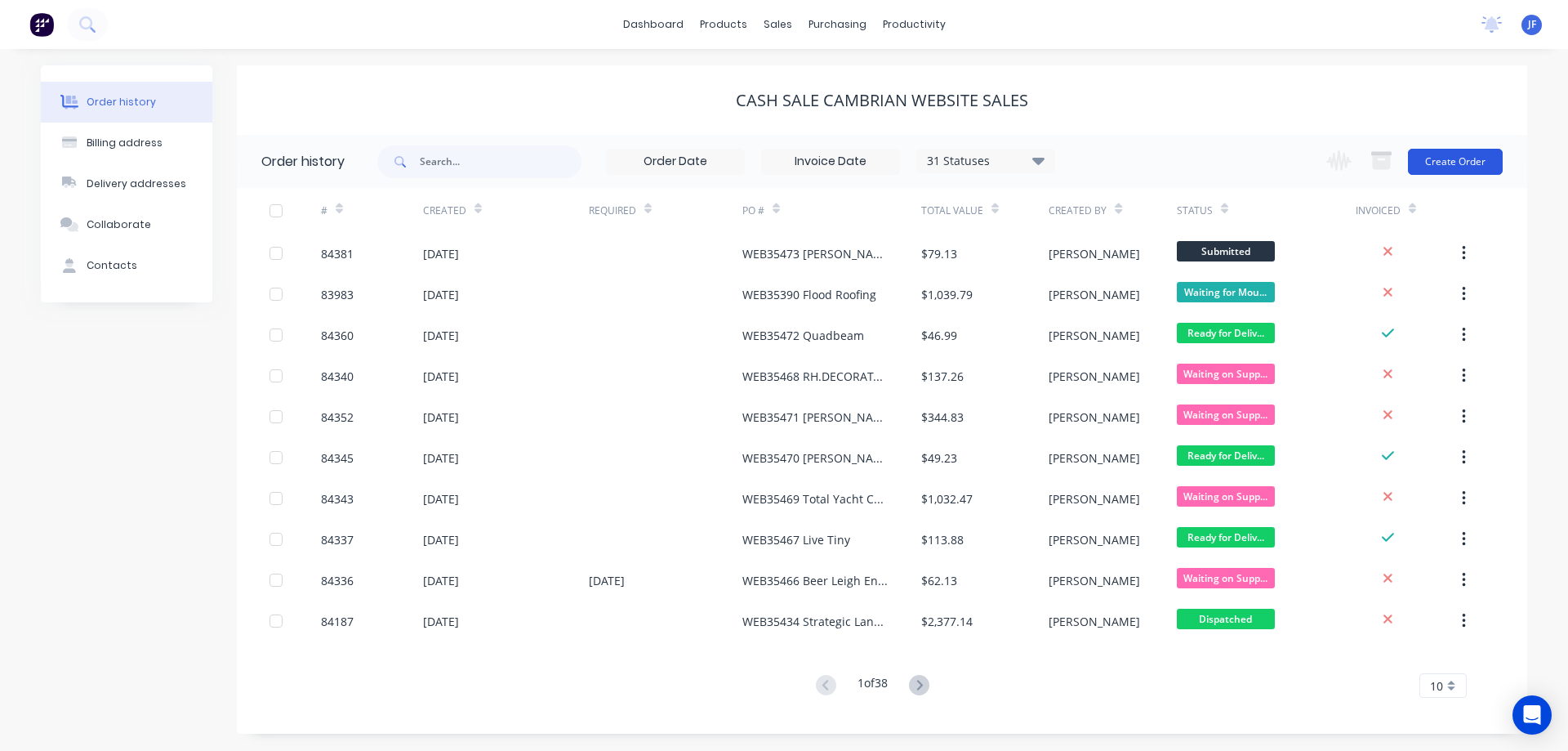
click at [1454, 169] on button "Create Order" at bounding box center [1454, 162] width 95 height 26
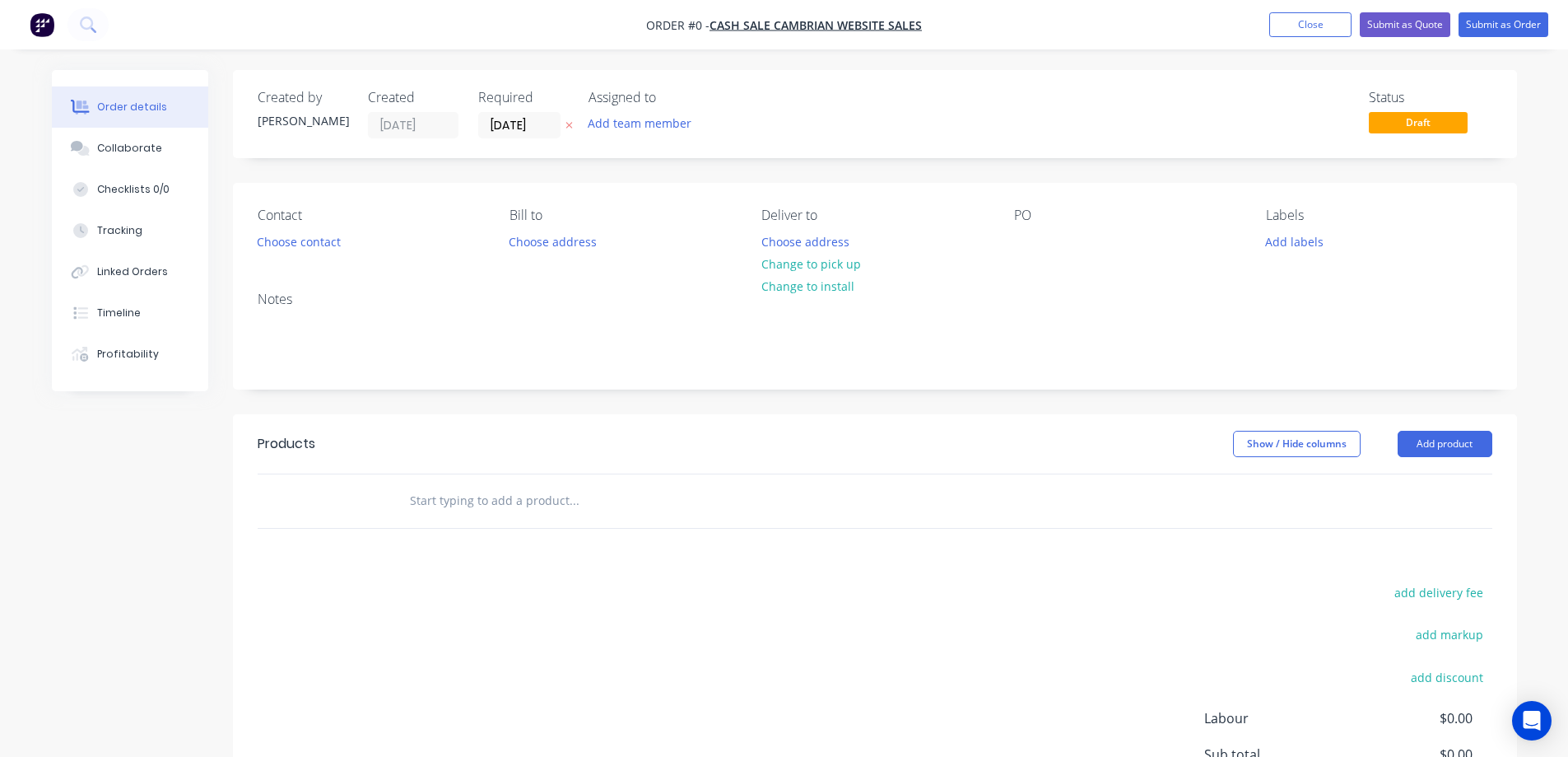
click at [574, 127] on button at bounding box center [569, 125] width 18 height 19
click at [292, 245] on button "Choose contact" at bounding box center [298, 241] width 102 height 23
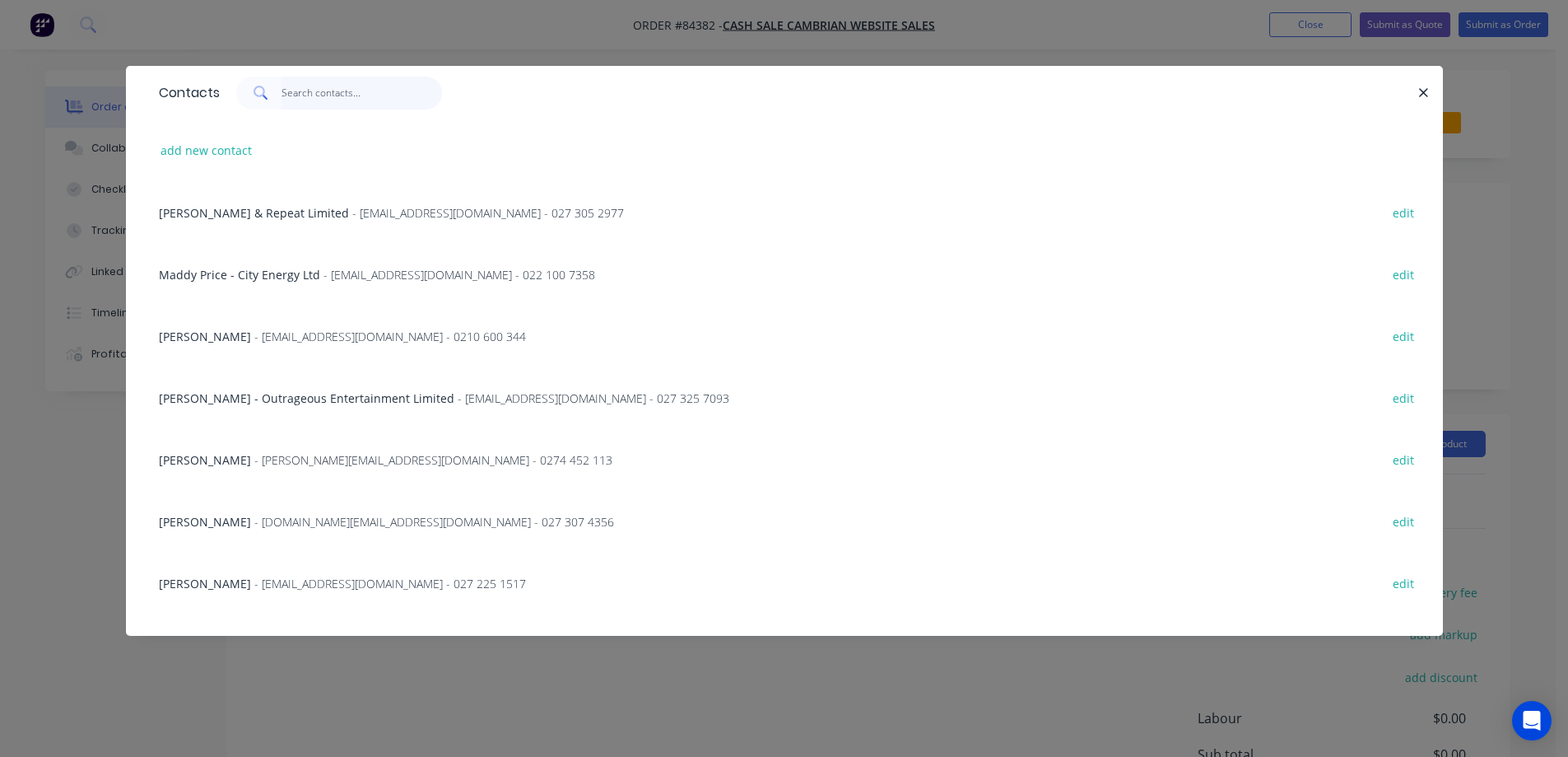
click at [324, 104] on input "text" at bounding box center [361, 93] width 161 height 33
paste input "Angus Scotney M/Y FELIX"
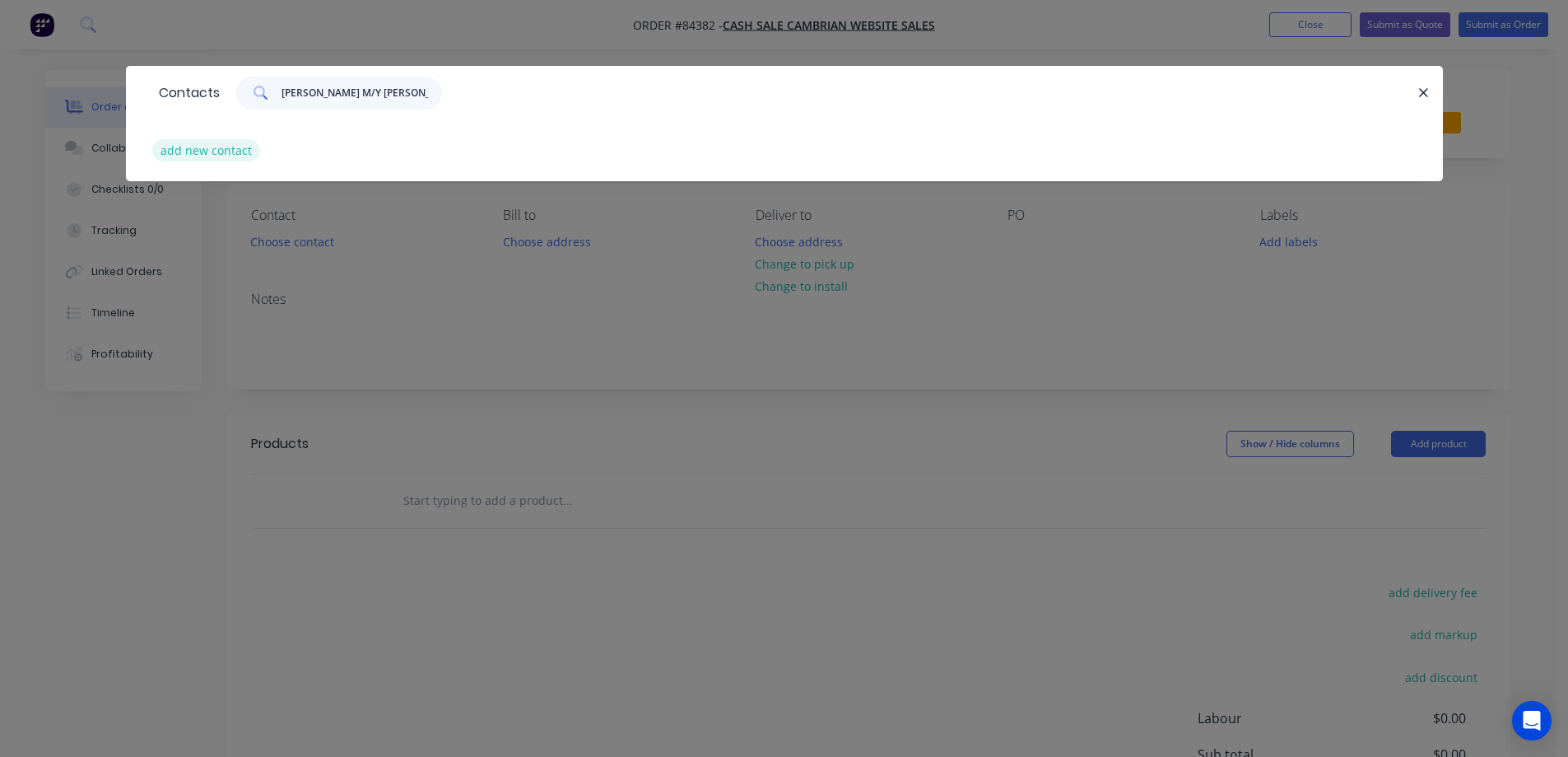
type input "Angus Scotney M/Y FELIX"
click at [227, 148] on button "add new contact" at bounding box center [206, 150] width 109 height 23
select select "NZ"
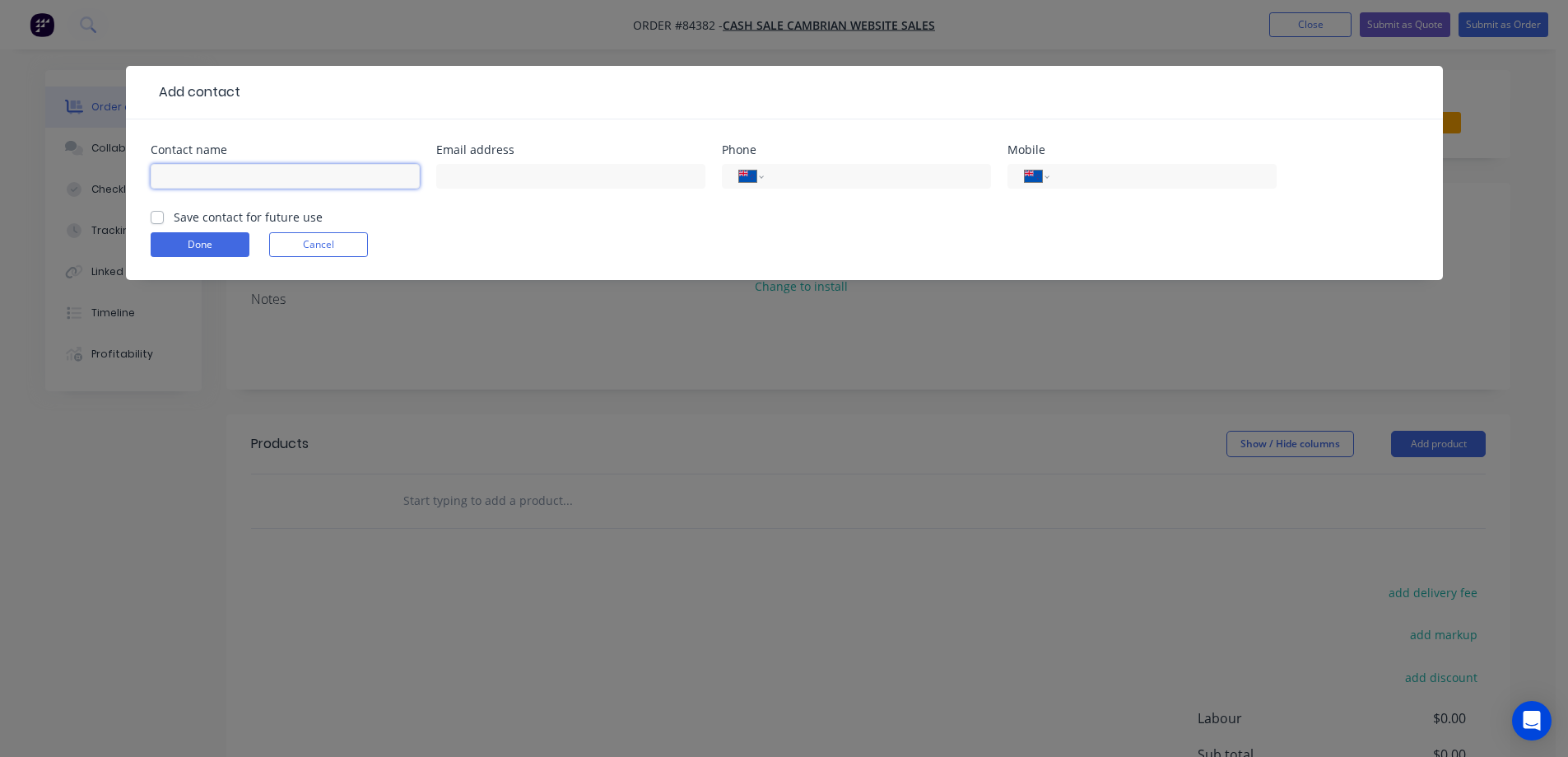
click at [231, 177] on input "text" at bounding box center [285, 176] width 269 height 25
paste input "Angus Scotney M/Y FELIX"
type input "Angus Scotney M/Y FELIX"
click at [594, 182] on input "text" at bounding box center [570, 176] width 269 height 25
paste input "bosun@m-y-felix.net"
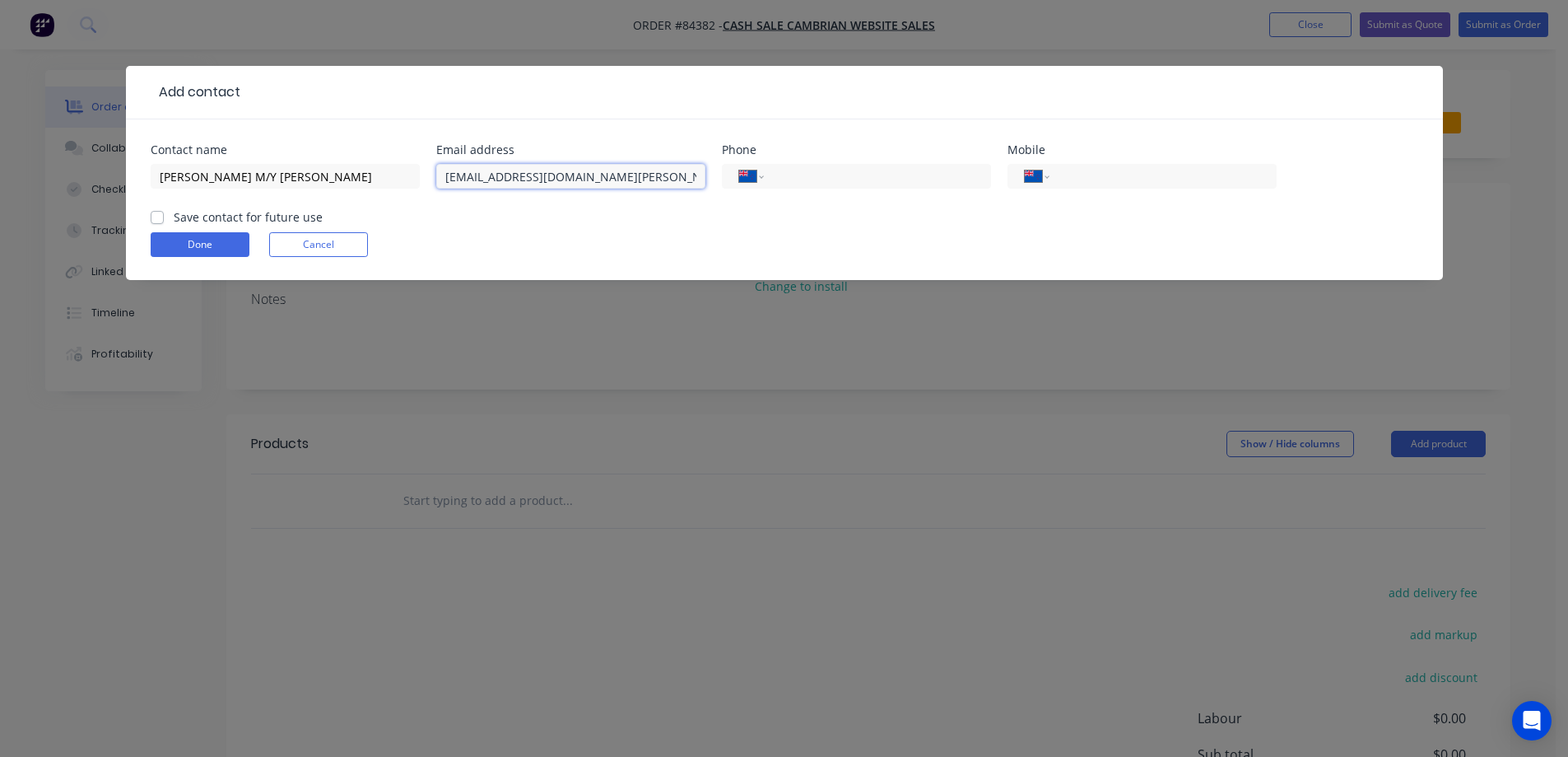
type input "bosun@m-y-felix.net"
click at [216, 216] on label "Save contact for future use" at bounding box center [248, 217] width 149 height 18
click at [164, 216] on input "Save contact for future use" at bounding box center [157, 216] width 13 height 16
checkbox input "true"
click at [1085, 168] on input "tel" at bounding box center [1160, 176] width 197 height 19
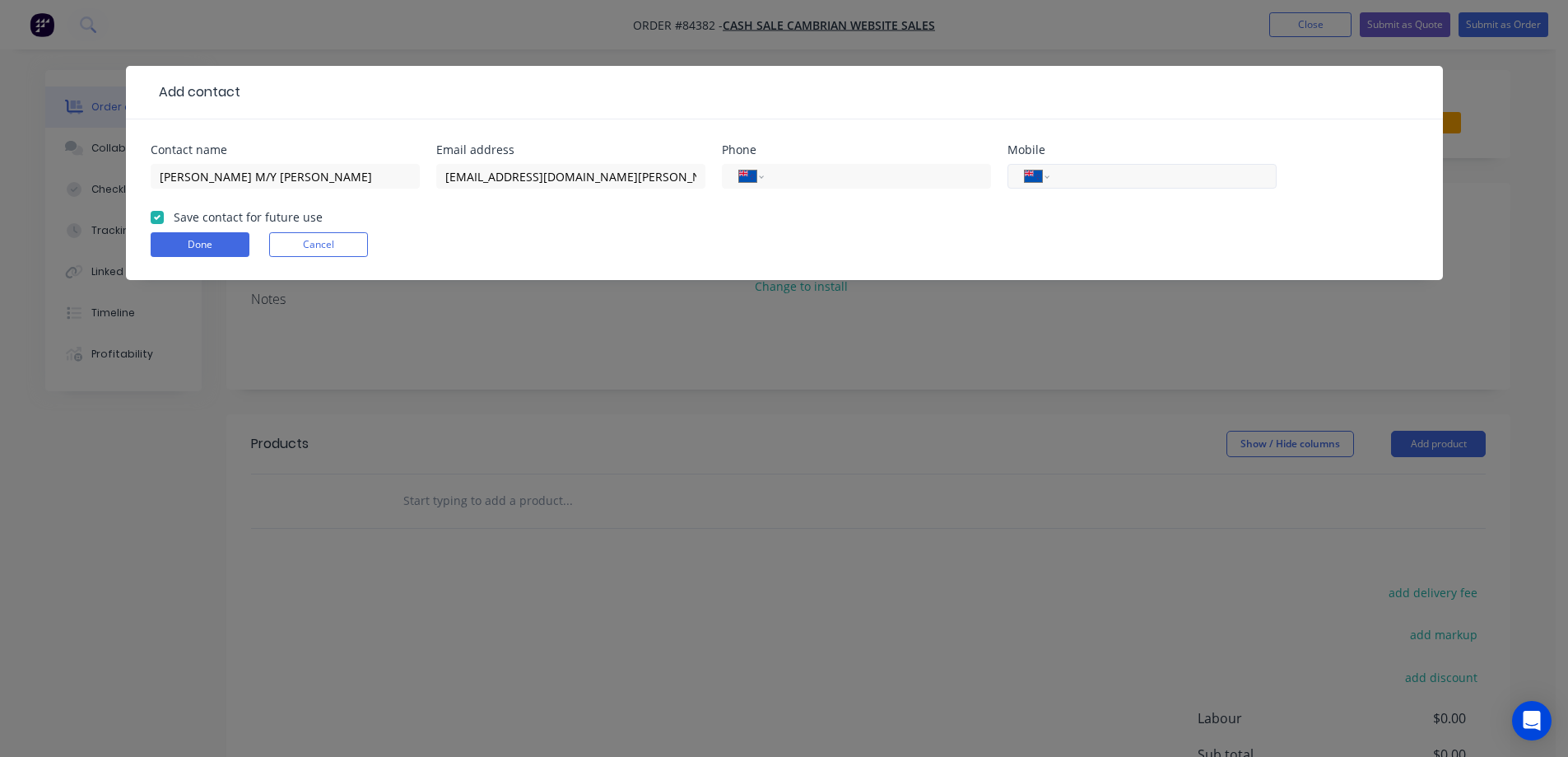
paste input "9545270909"
type input "9545270909"
click at [1031, 179] on select "International Afghanistan Åland Islands Albania Algeria American Samoa Andorra …" at bounding box center [1037, 176] width 25 height 23
select select "US"
click at [1025, 165] on select "International Afghanistan Åland Islands Albania Algeria American Samoa Andorra …" at bounding box center [1037, 176] width 25 height 23
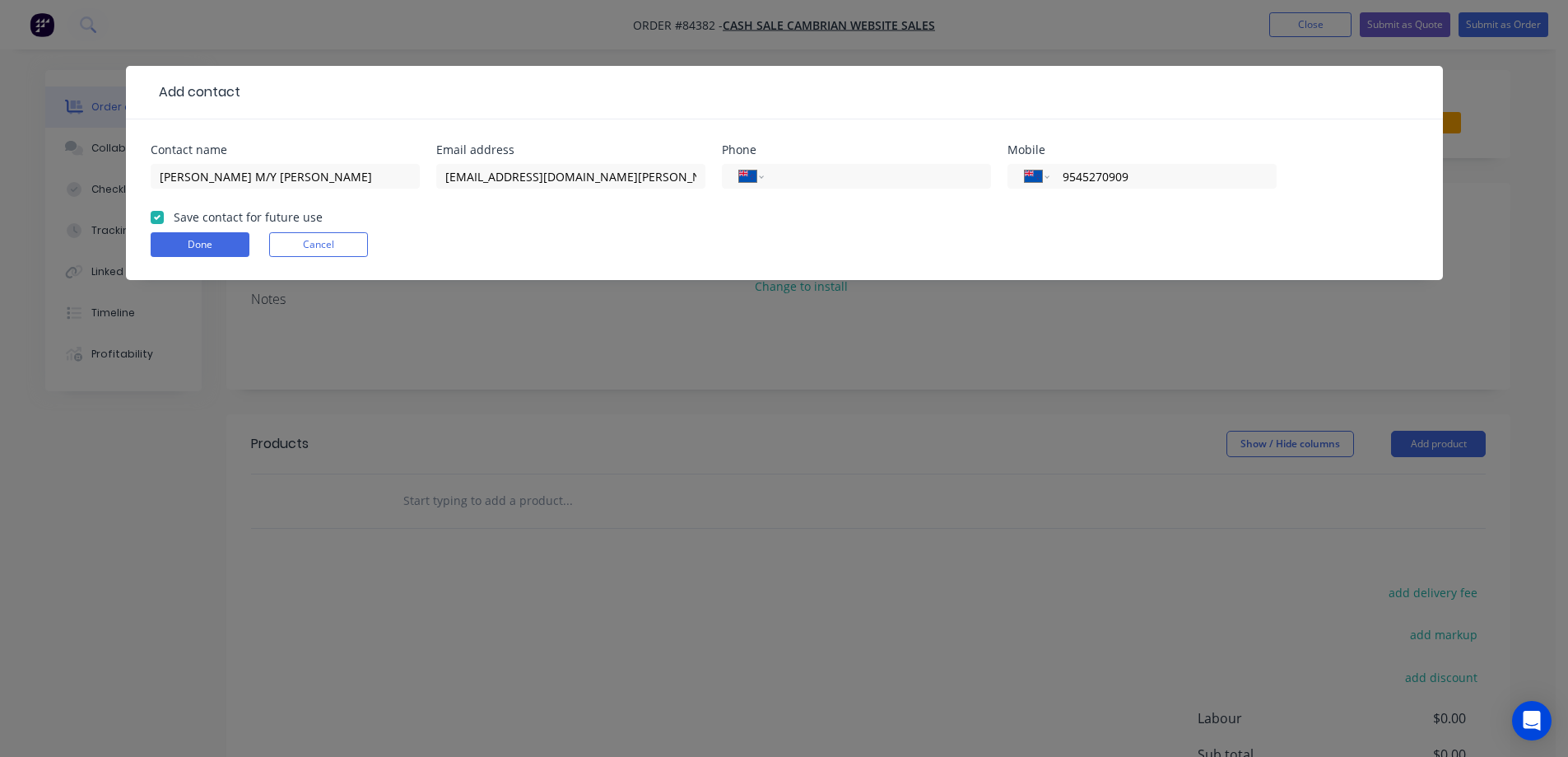
type input "(954) 527-0909"
click at [191, 244] on button "Done" at bounding box center [200, 244] width 99 height 25
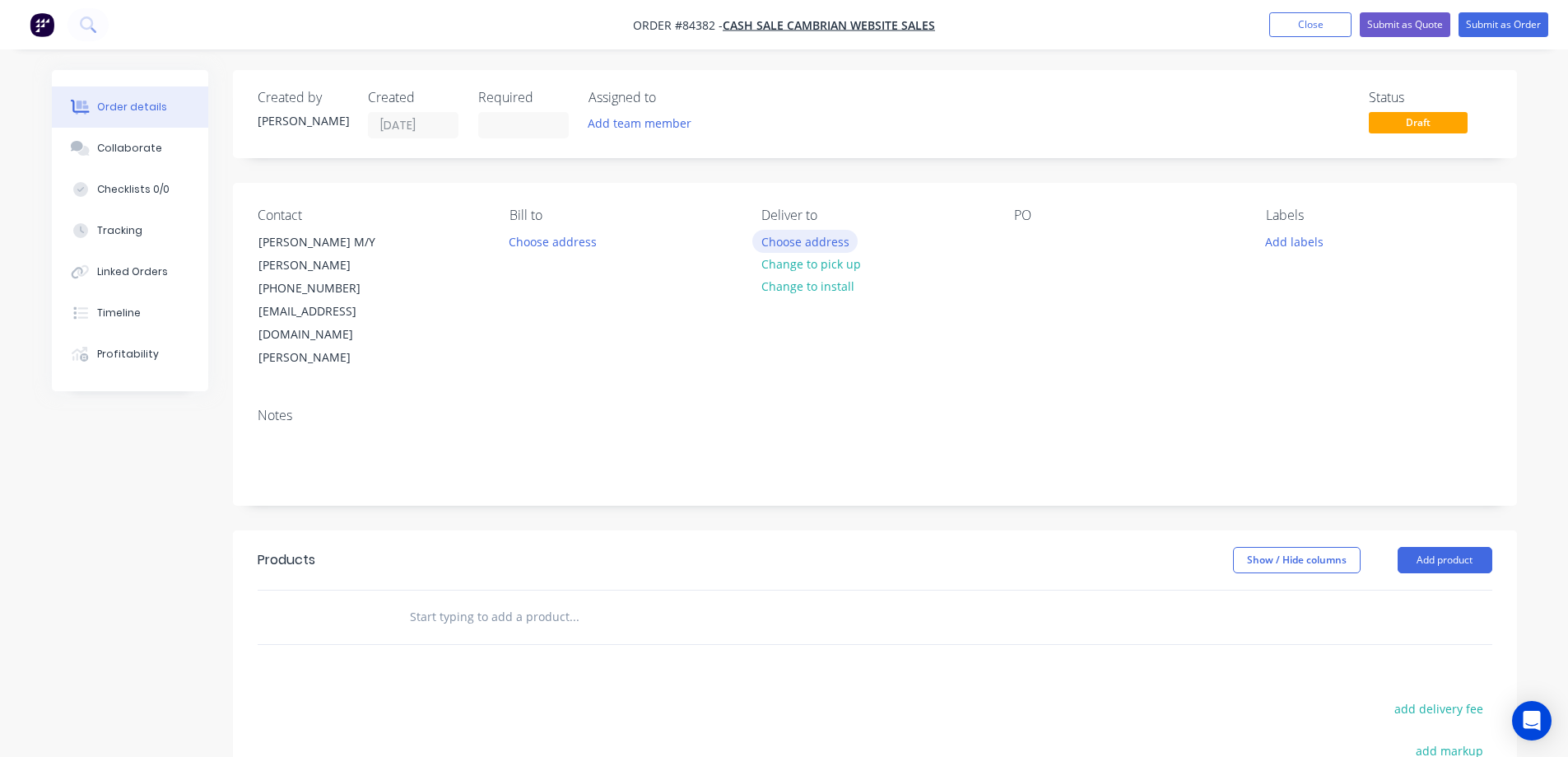
click at [840, 246] on button "Choose address" at bounding box center [805, 241] width 106 height 23
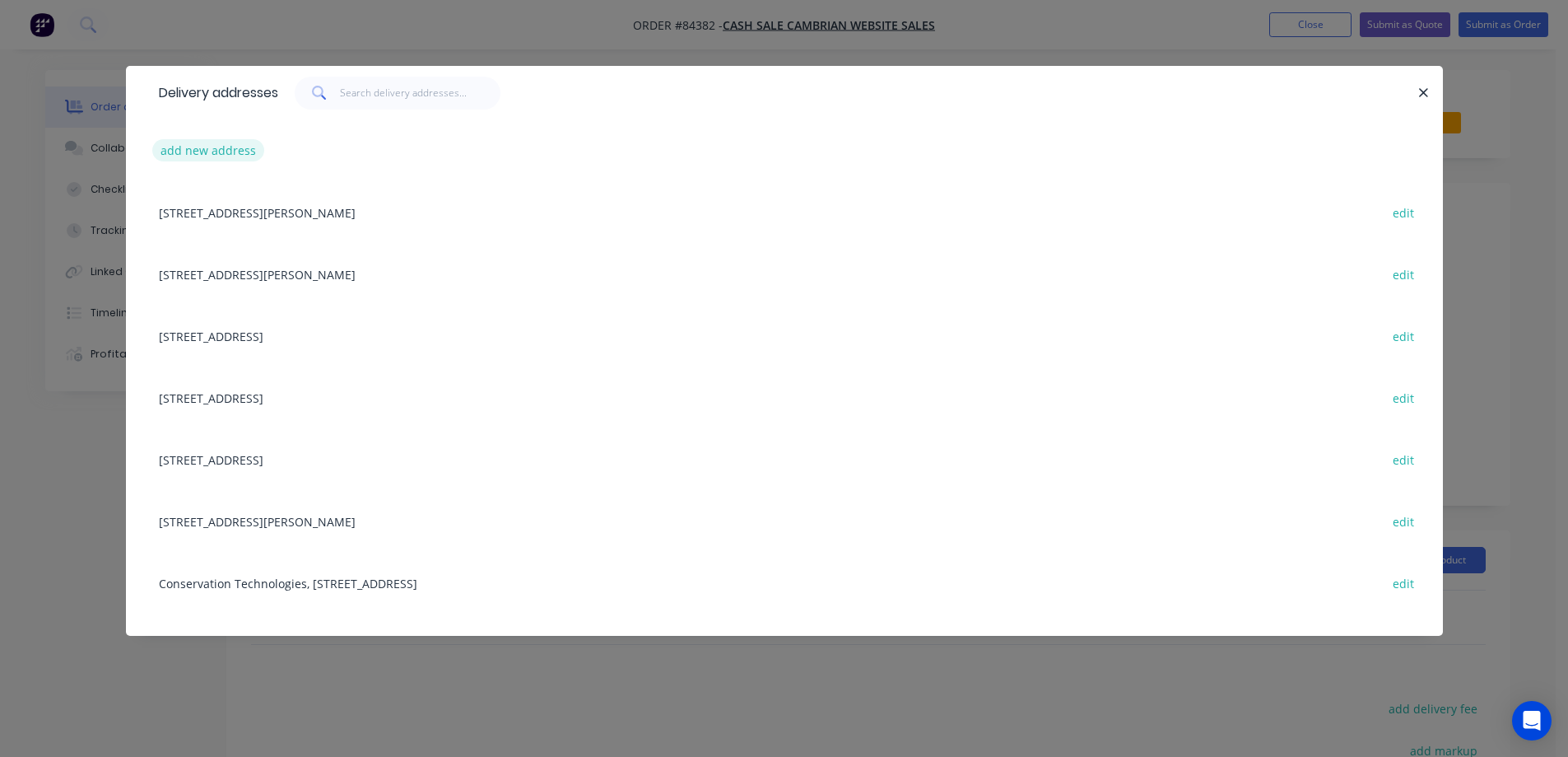
click at [243, 155] on button "add new address" at bounding box center [208, 150] width 112 height 23
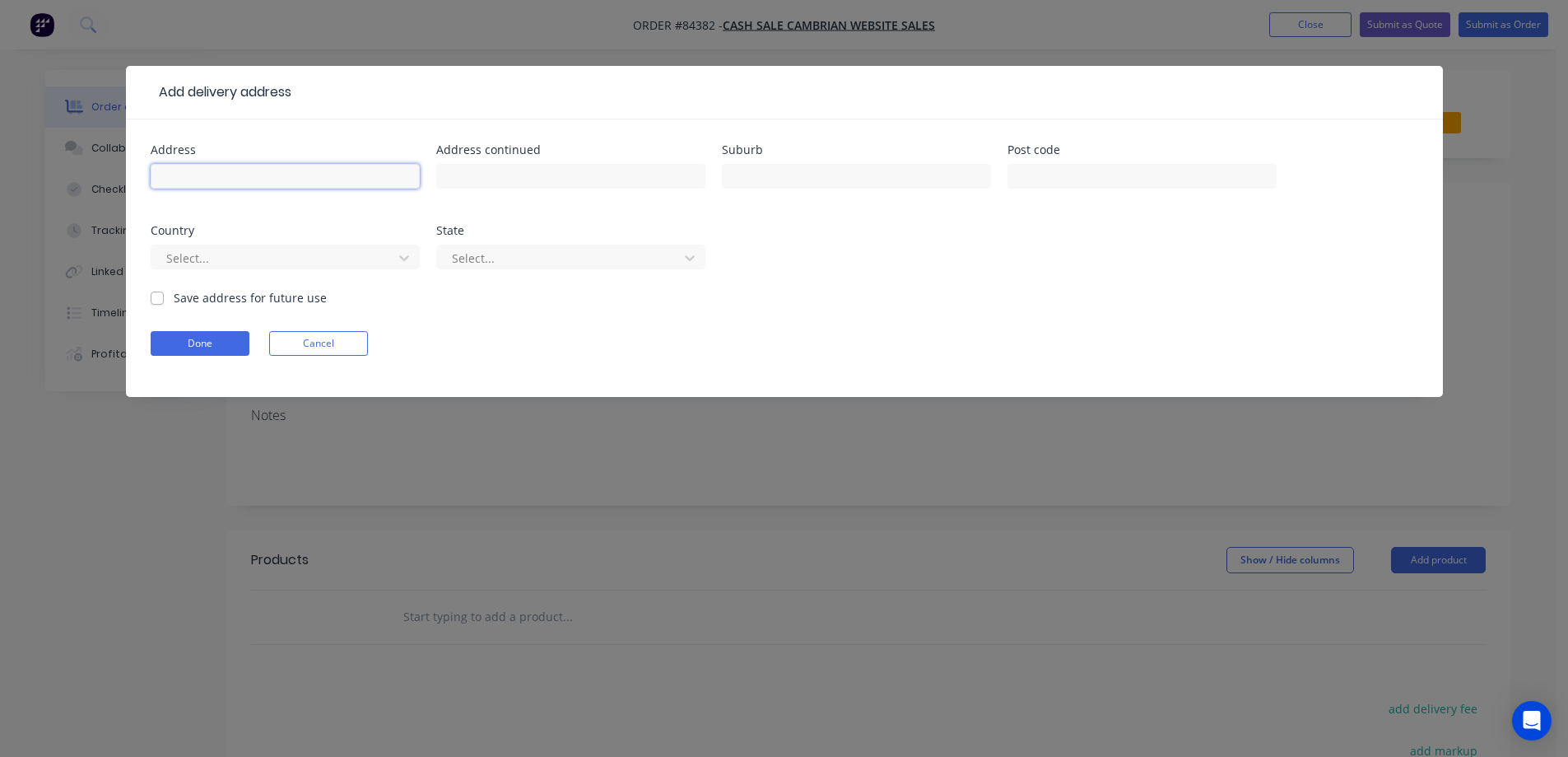
click at [198, 184] on input "text" at bounding box center [285, 176] width 269 height 25
paste input "C/o Orams Marine Store Unit 10, 160 Beaumont St Westhaven Westhaven 1010"
click at [389, 179] on input "C/o Orams Marine Store Unit 10, 160 Beaumont St Westhaven Westhaven 1010" at bounding box center [285, 176] width 269 height 25
click at [390, 179] on input "C/o Orams Marine Store Unit 10, 160 Beaumont St Westhaven Westhaven 1010" at bounding box center [285, 176] width 269 height 25
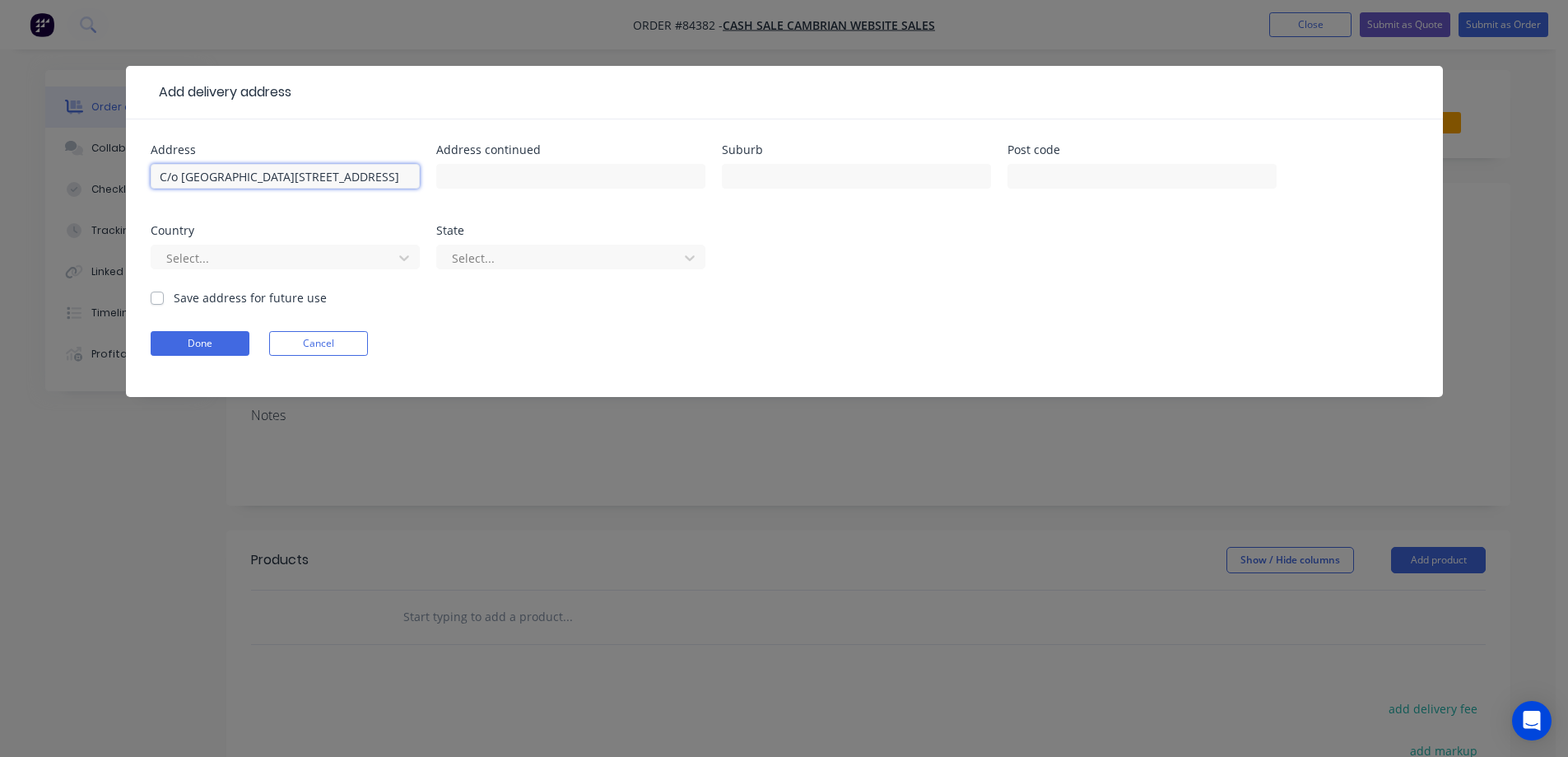
type input "C/o Orams Marine Store Unit 10, 160 Beaumont St Westhaven Westhaven"
type input "1010"
click at [380, 173] on input "C/o Orams Marine Store Unit 10, 160 Beaumont St Westhaven Westhaven" at bounding box center [285, 176] width 269 height 25
click at [291, 178] on input "C/o Orams Marine Store Unit 10, 160 Beaumont St Westhaven Westhaven" at bounding box center [285, 176] width 269 height 25
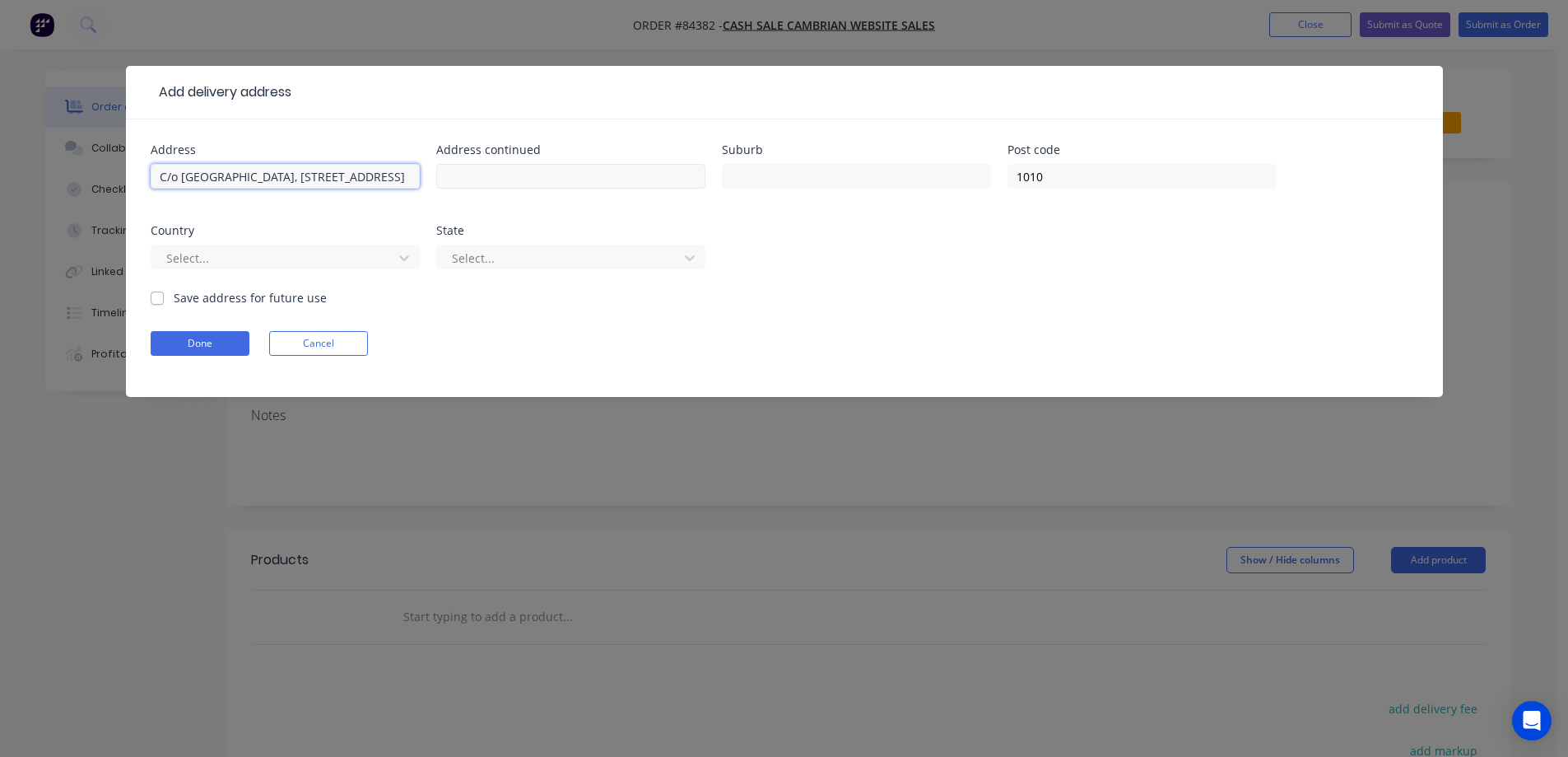
scroll to position [0, 149]
drag, startPoint x: 340, startPoint y: 180, endPoint x: 451, endPoint y: 180, distance: 111.0
click at [451, 180] on div "Address C/o Orams Marine Store, Unit 10, 160 Beaumont St Westhaven Westhaven Ad…" at bounding box center [784, 216] width 1268 height 145
click at [244, 180] on input "C/o Orams Marine Store, Unit 10, 160 Beaumont St Westhaven Westhaven" at bounding box center [285, 176] width 269 height 25
drag, startPoint x: 191, startPoint y: 178, endPoint x: 458, endPoint y: 177, distance: 267.0
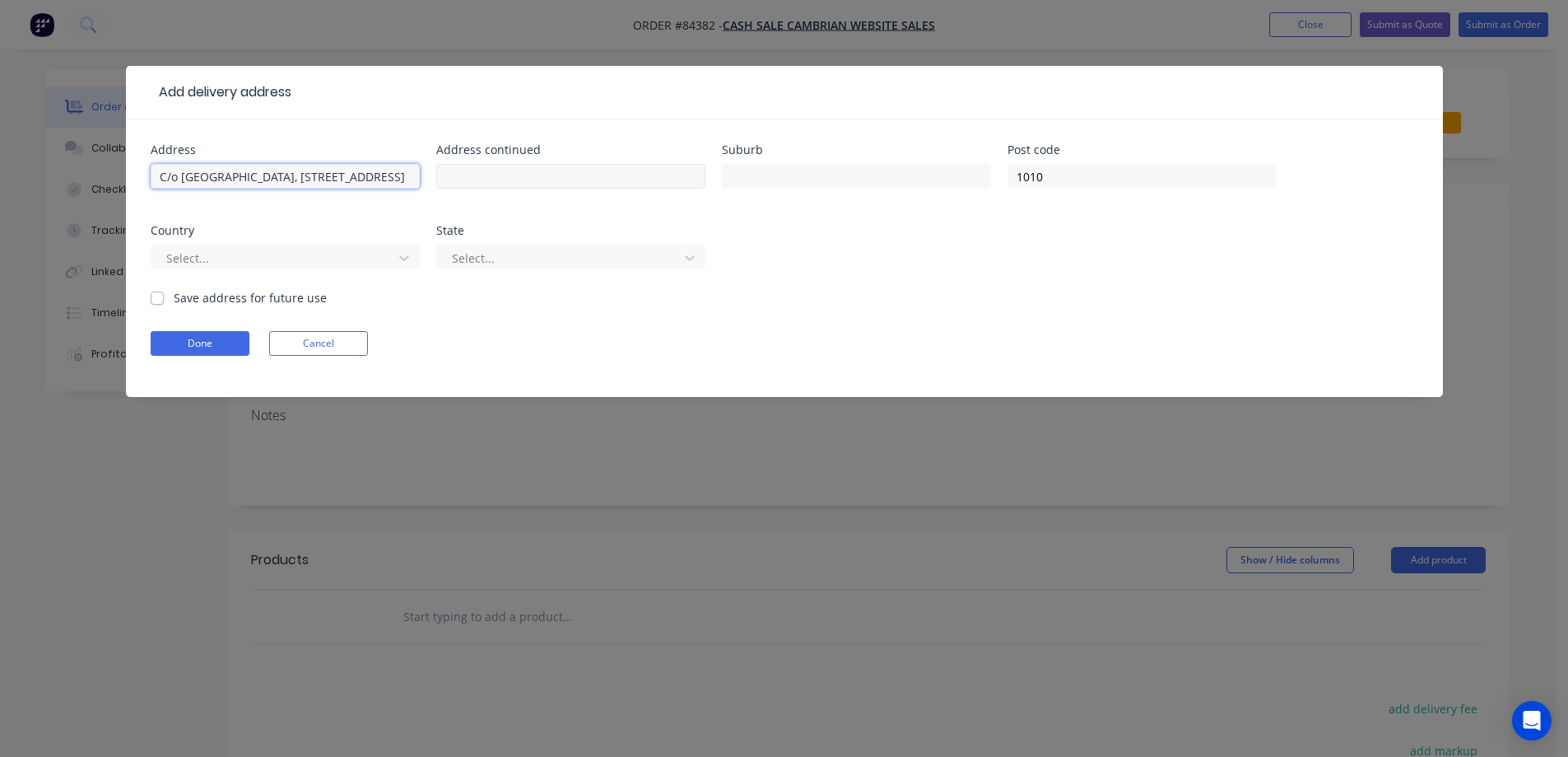
click at [458, 177] on div "Address C/o Orams Marine Store, Unit 10, 160 Beaumont St Westhaven Westhaven Ad…" at bounding box center [784, 216] width 1268 height 145
type input "C/o Orams Marine Store, Unit 10,"
click at [559, 172] on input "160 Beaumont St Westhaven Westhaven" at bounding box center [570, 176] width 269 height 25
click at [562, 173] on input "160 Beaumont St Westhaven Westhaven" at bounding box center [570, 176] width 269 height 25
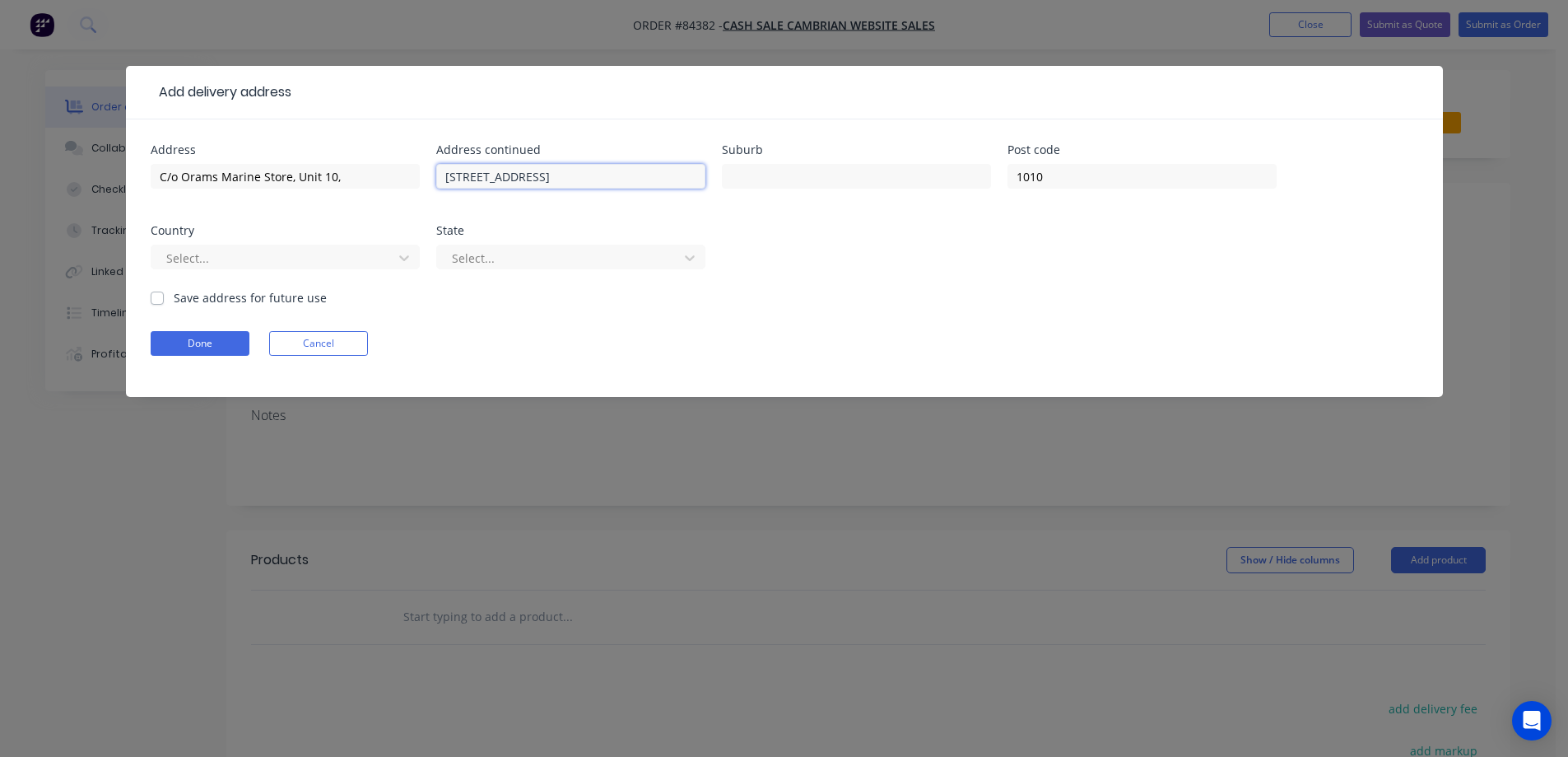
click at [562, 173] on input "160 Beaumont St Westhaven Westhaven" at bounding box center [570, 176] width 269 height 25
click at [629, 177] on input "160 Beaumont St Westhaven Westhaven" at bounding box center [570, 176] width 269 height 25
type input "160 Beaumont St Westhaven"
click at [769, 174] on input "text" at bounding box center [857, 176] width 269 height 25
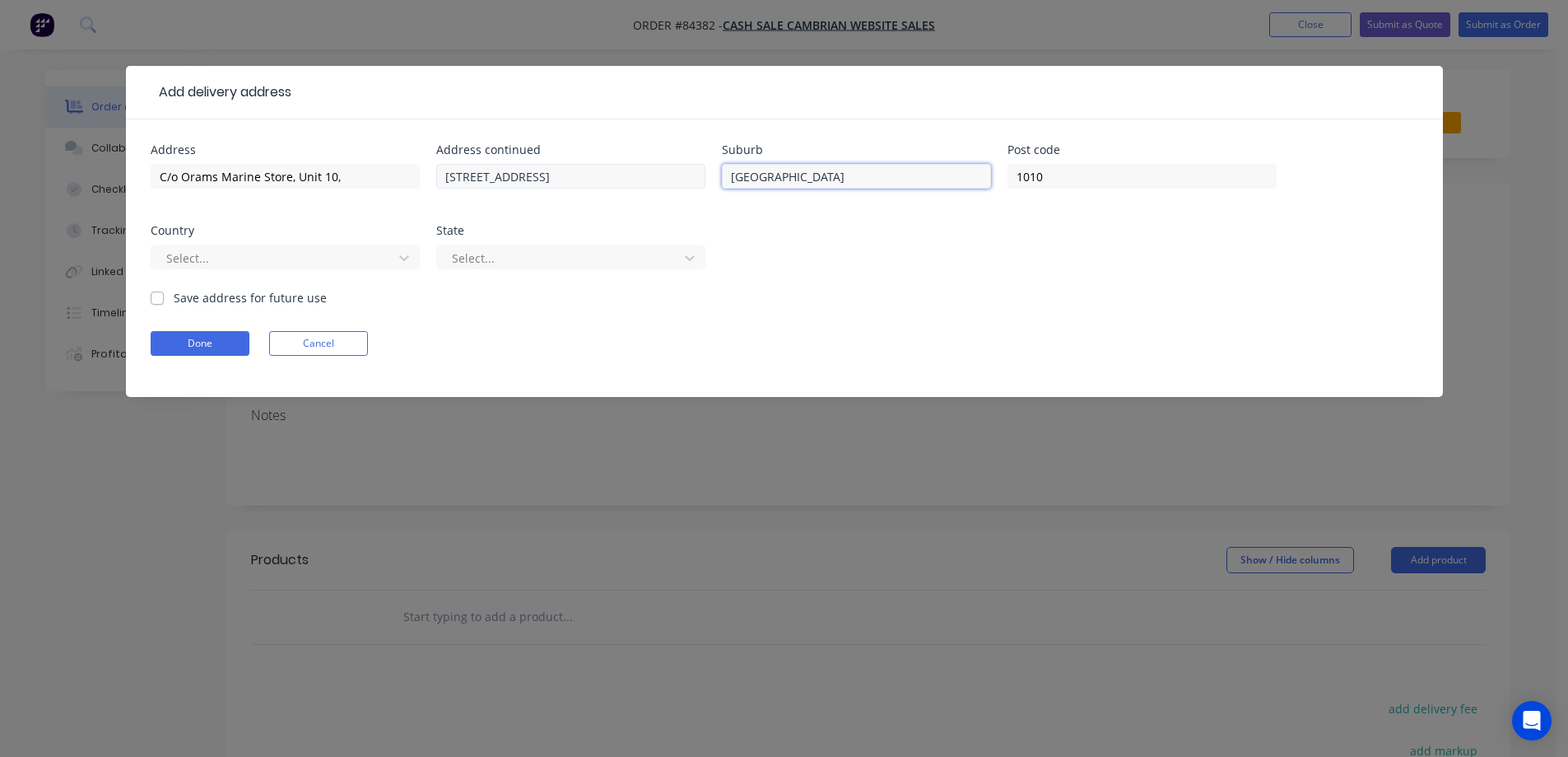
type input "Auckland"
click at [536, 177] on input "160 Beaumont St Westhaven" at bounding box center [570, 176] width 269 height 25
type input "160 Beaumont St, Westhaven"
click at [226, 342] on button "Done" at bounding box center [200, 342] width 99 height 25
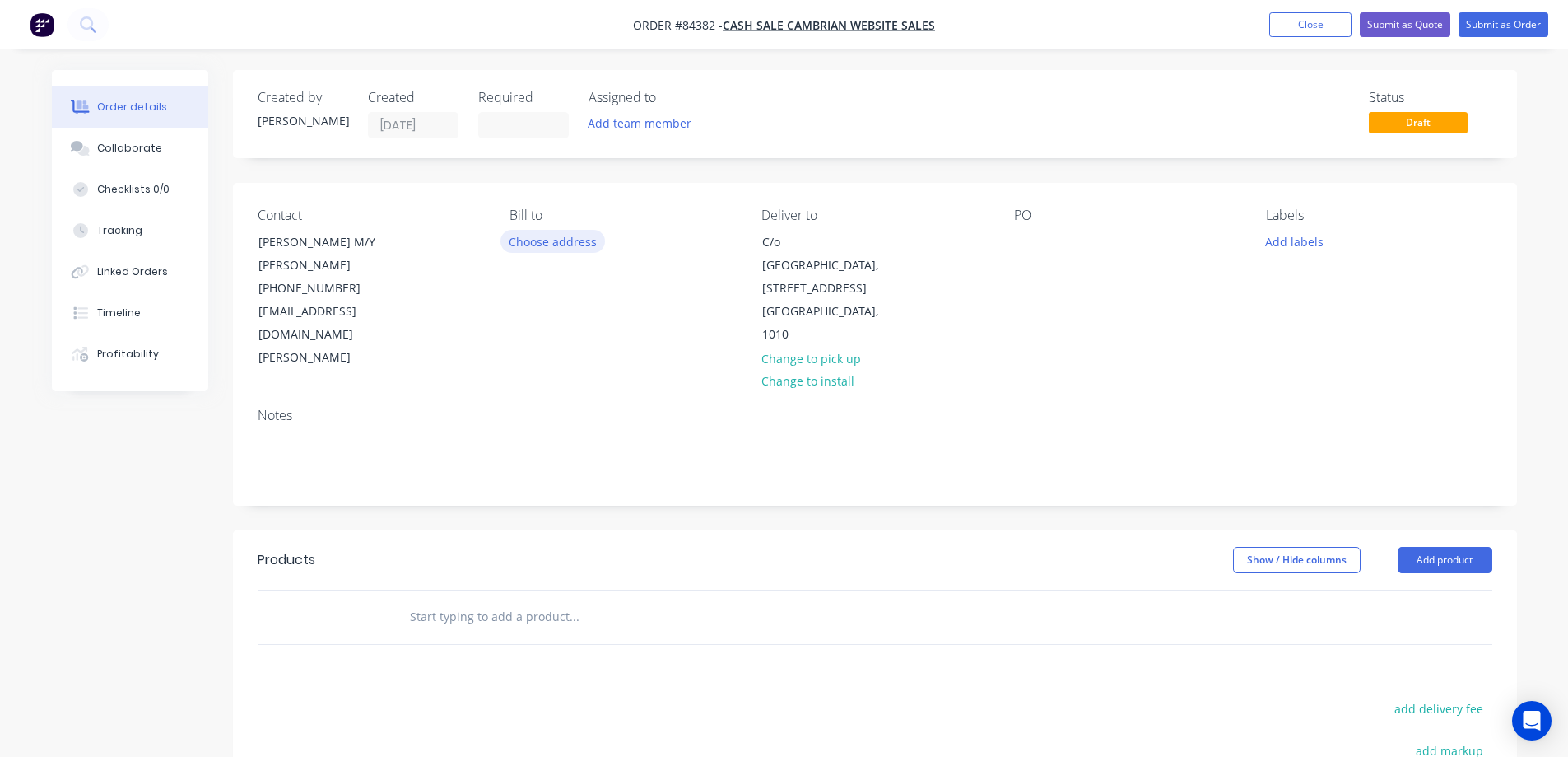
click at [570, 240] on button "Choose address" at bounding box center [553, 241] width 106 height 23
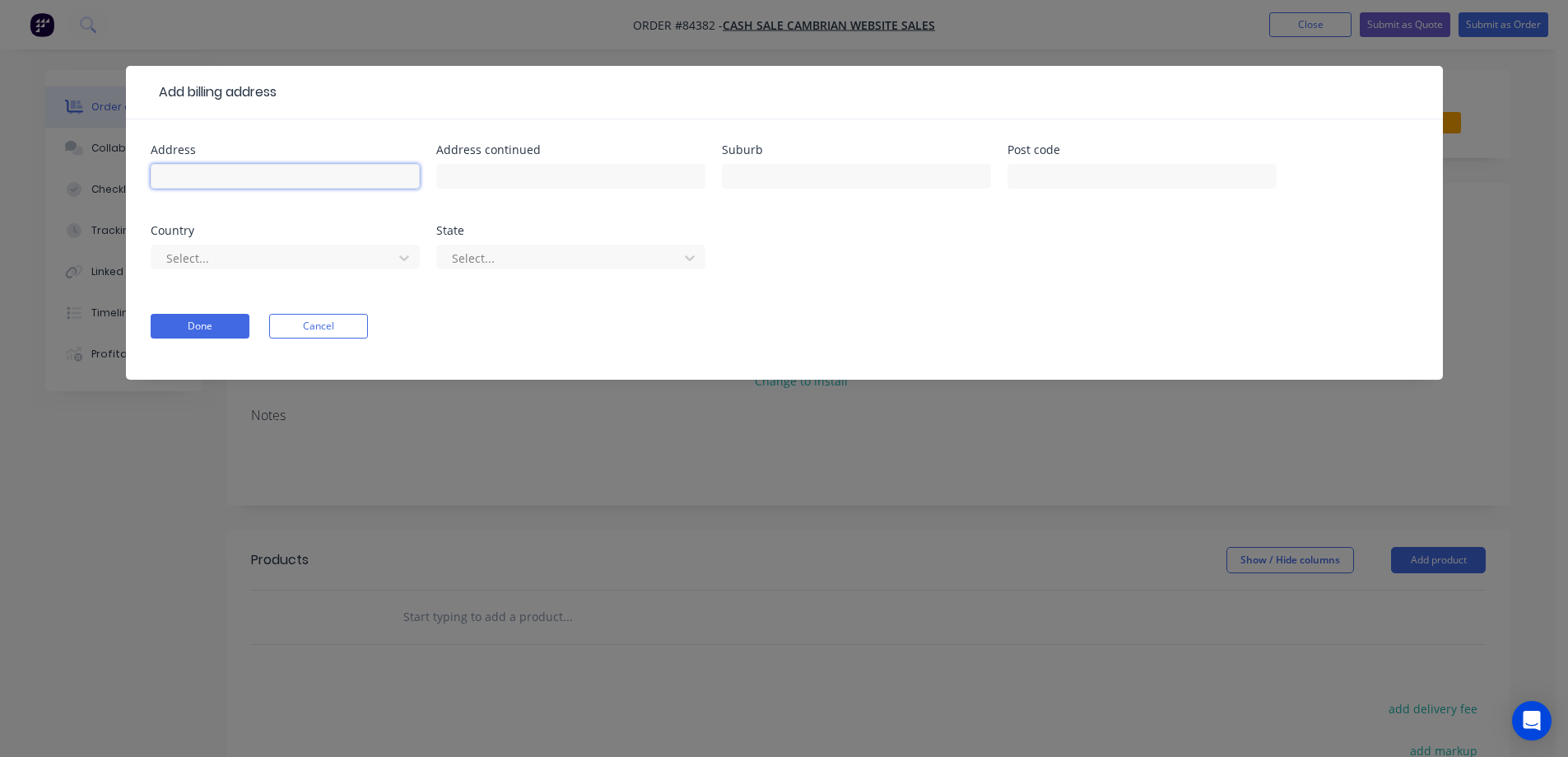
click at [239, 179] on input "text" at bounding box center [285, 176] width 269 height 25
paste input "3321 S Andrews Ave STE 25, Fort Lauderdale, FL 33316, USA Fort Lauderdale 33316"
click at [410, 177] on input "3321 S Andrews Ave STE 25, Fort Lauderdale, FL 33316, USA Fort Lauderdale 33316" at bounding box center [285, 176] width 269 height 25
click at [385, 177] on input "3321 S Andrews Ave STE 25, Fort Lauderdale, FL 33316, USA Fort Lauderdale 33316" at bounding box center [285, 176] width 269 height 25
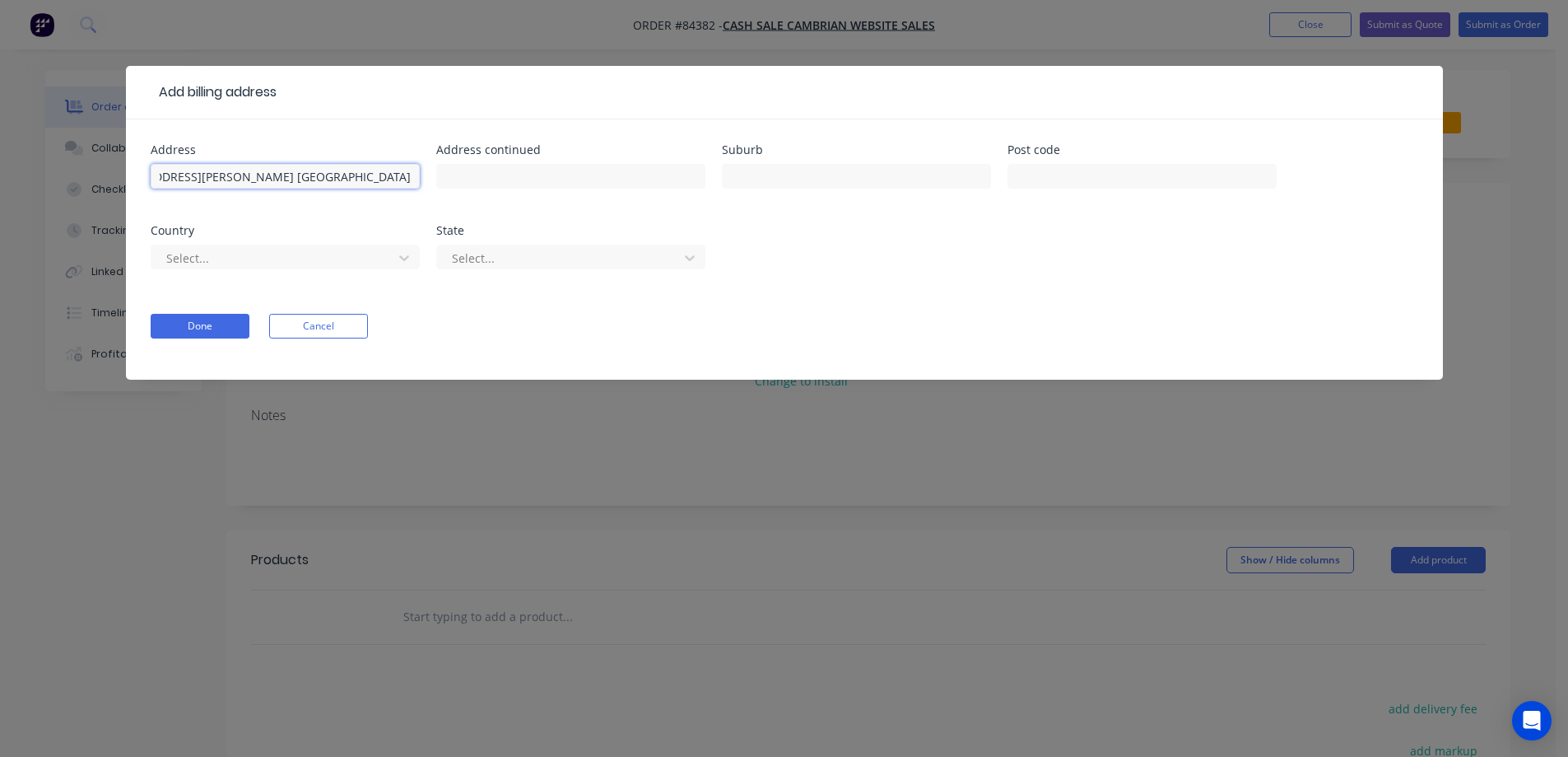
click at [385, 177] on input "3321 S Andrews Ave STE 25, Fort Lauderdale, FL 33316, USA Fort Lauderdale 33316" at bounding box center [285, 176] width 269 height 25
type input "3321 S Andrews Ave STE 25, Fort Lauderdale, FL 33316, USA Fort Lauderdale"
type input "33316"
click at [383, 194] on div "3321 S Andrews Ave STE 25, Fort Lauderdale, FL 33316, USA Fort Lauderdale" at bounding box center [285, 184] width 269 height 48
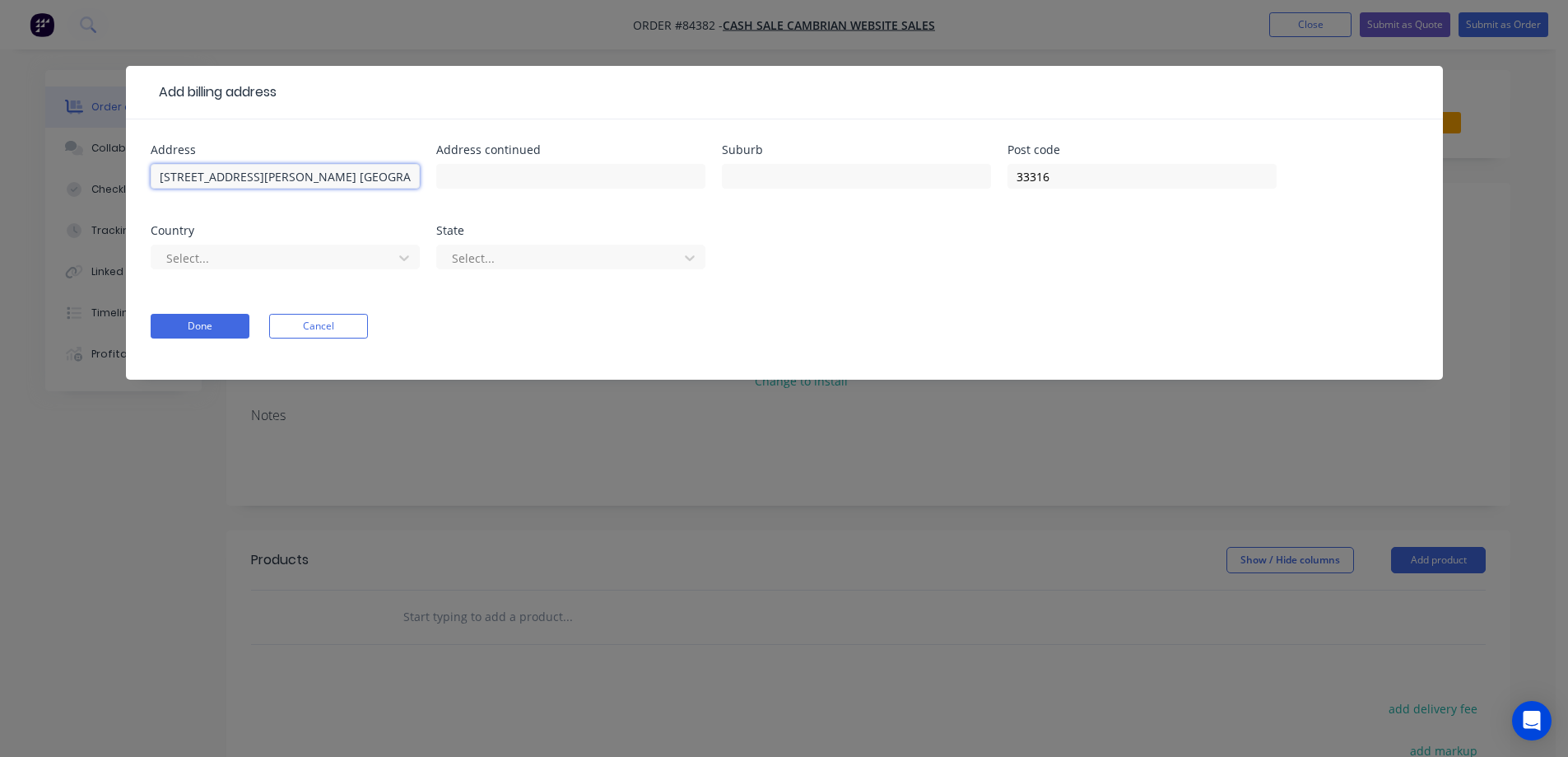
click at [321, 177] on input "3321 S Andrews Ave STE 25, Fort Lauderdale, FL 33316, USA Fort Lauderdale" at bounding box center [285, 176] width 269 height 25
click at [233, 177] on input "3321 S Andrews Ave STE 25, Fort Lauderdale, FL 33316, USA Fort Lauderdale" at bounding box center [285, 176] width 269 height 25
click at [277, 176] on input "3321 S Andrews Ave STE 25, Fort Lauderdale, FL 33316, USA Fort Lauderdale" at bounding box center [285, 176] width 269 height 25
drag, startPoint x: 310, startPoint y: 179, endPoint x: 395, endPoint y: 177, distance: 85.0
click at [395, 177] on input "3321 S Andrews Ave STE 25, Fort Lauderdale, FL 33316, USA Fort Lauderdale" at bounding box center [285, 176] width 269 height 25
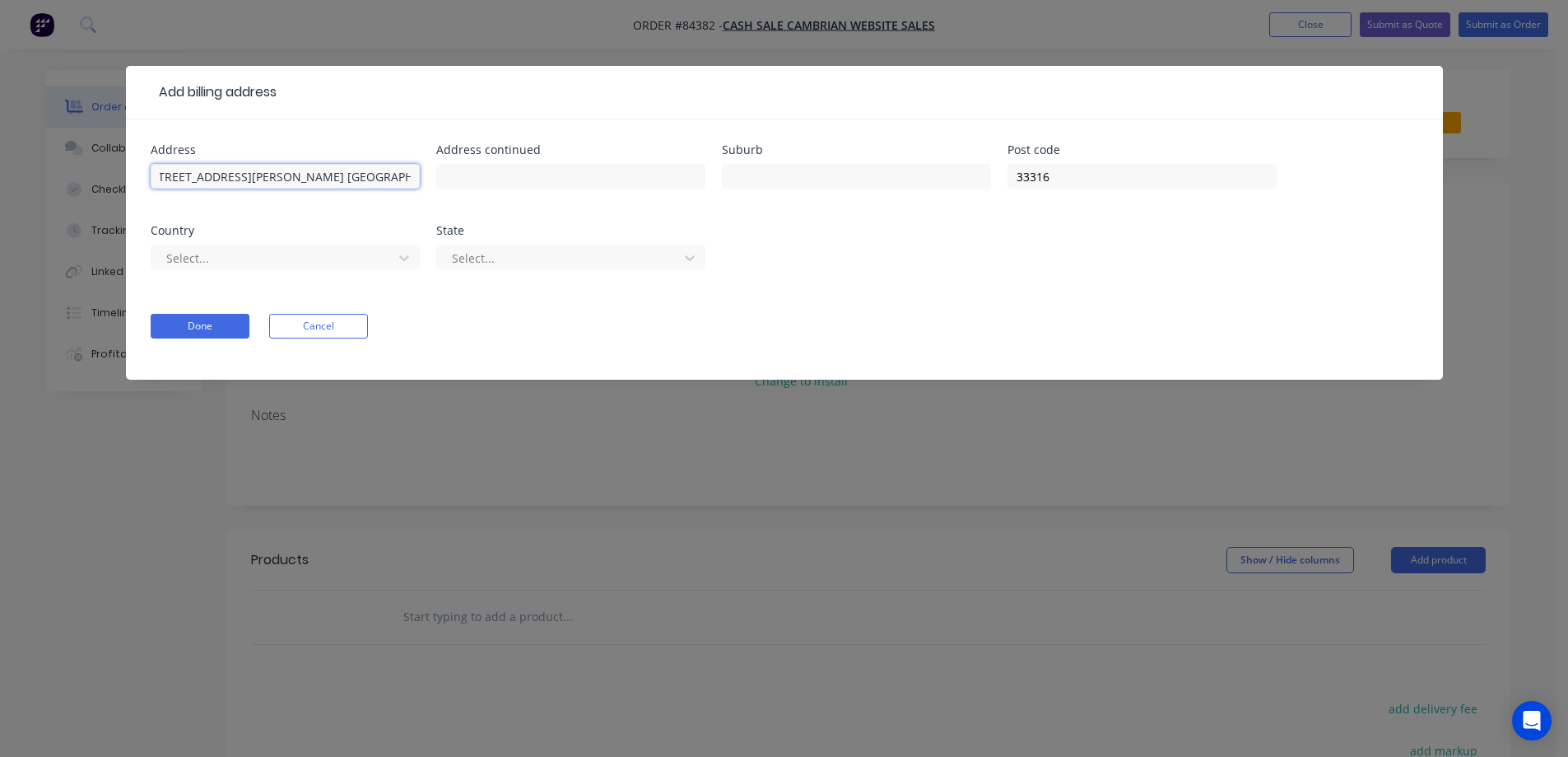
scroll to position [0, 18]
type input "3321 S Andrews Ave STE 25,L 33316, USA Fort Lauderdale"
click at [359, 178] on input "3321 S Andrews Ave STE 25,L 33316, USA Fort Lauderdale" at bounding box center [285, 176] width 269 height 25
click at [309, 177] on input "3321 S Andrews Ave STE 25,L 33316, USA Fort Lauderdale" at bounding box center [285, 176] width 269 height 25
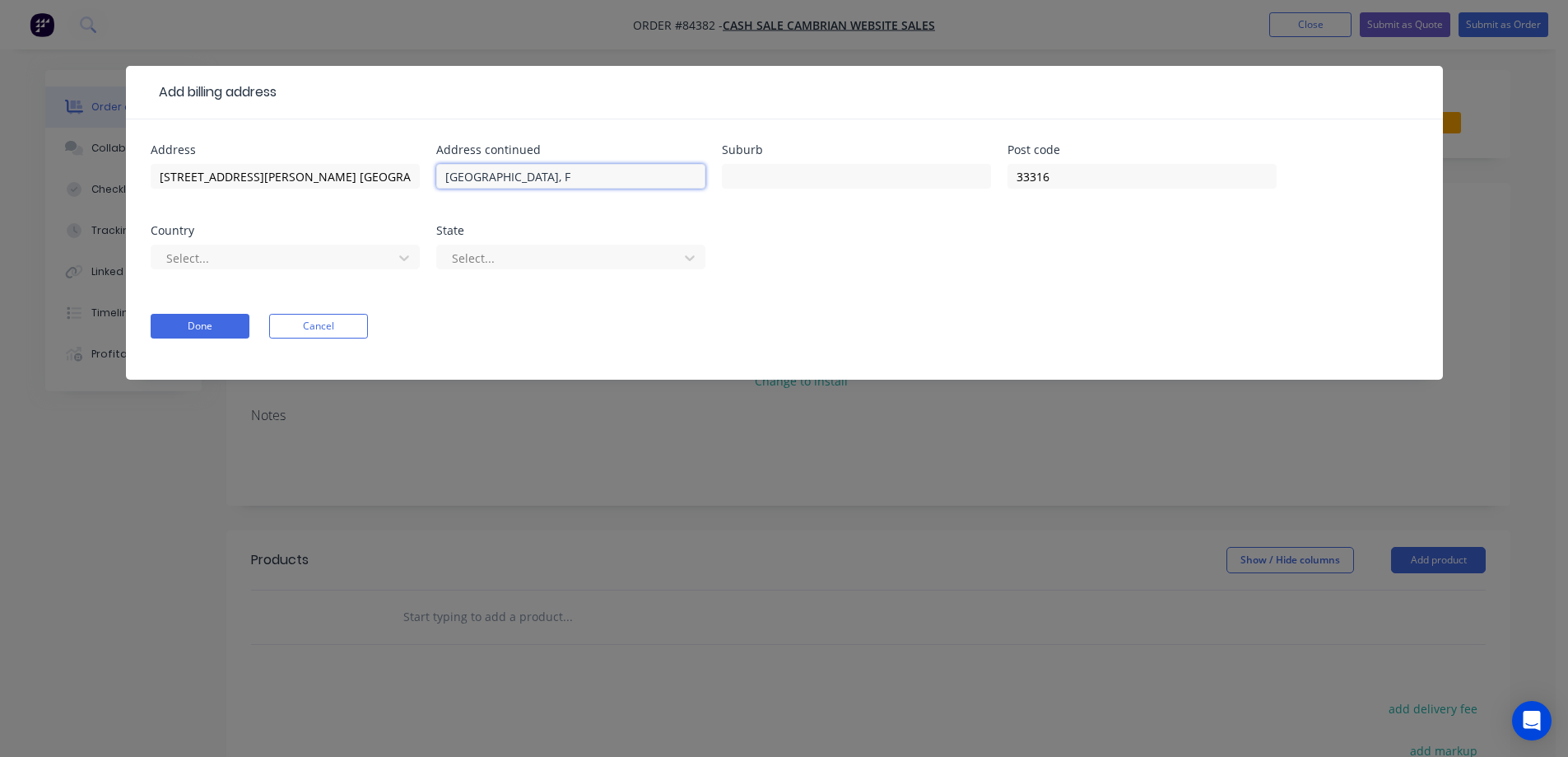
click at [547, 172] on input "Fort Lauderdale, F" at bounding box center [570, 176] width 269 height 25
type input "Fort Lauderdale, FL"
drag, startPoint x: 354, startPoint y: 174, endPoint x: 307, endPoint y: 174, distance: 47.0
click at [307, 174] on input "3321 S Andrews Ave STE 25,L 33316, USA Fort Lauderdale" at bounding box center [285, 176] width 269 height 25
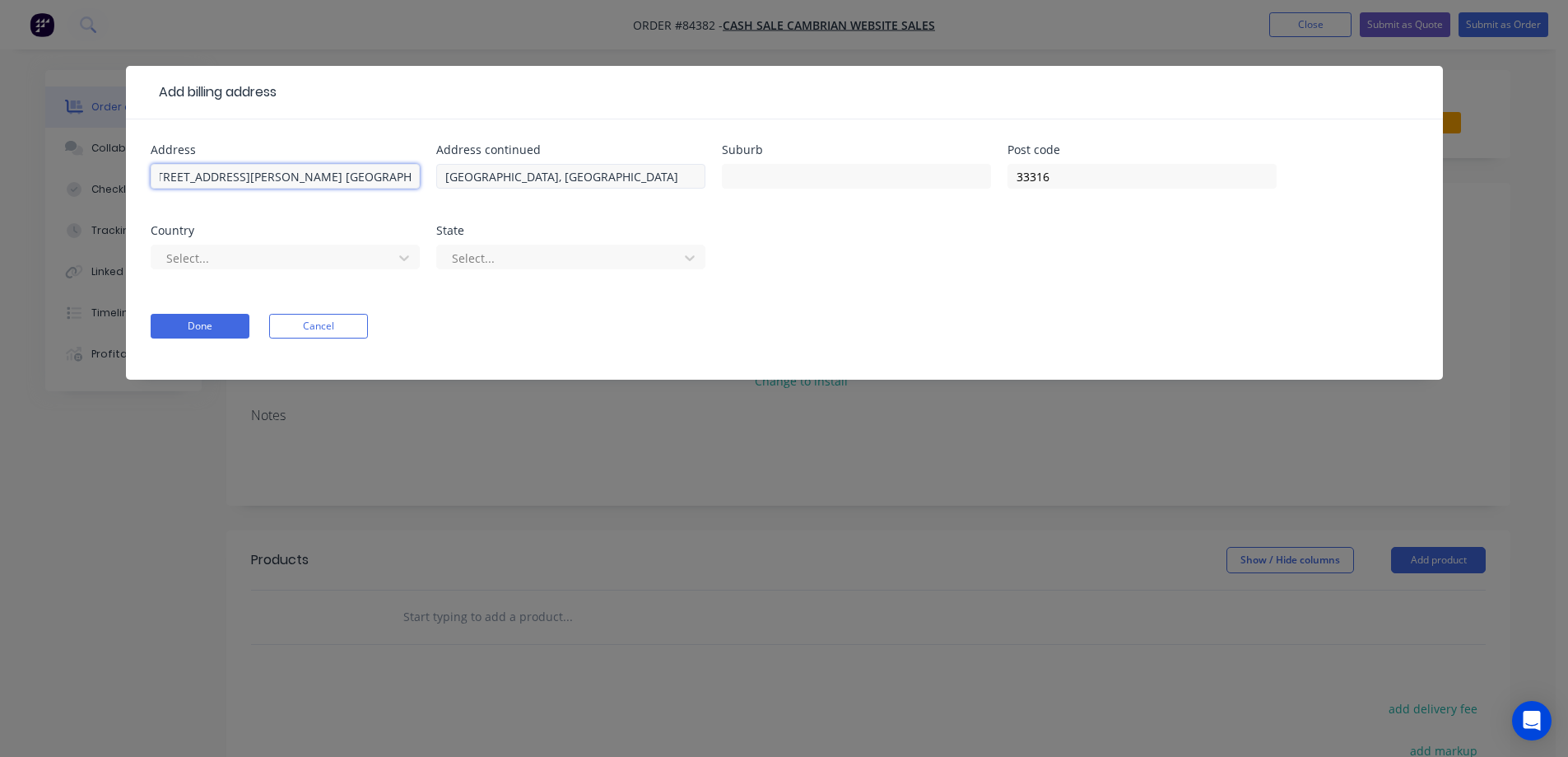
drag, startPoint x: 326, startPoint y: 180, endPoint x: 479, endPoint y: 179, distance: 153.0
click at [479, 179] on div "Address 3321 S Andrews Ave STE 25, USA Fort Lauderdale Address continued Fort L…" at bounding box center [784, 216] width 1268 height 145
click at [281, 178] on input "3321 S Andrews Ave STE 25, USA Fort Lauderdale" at bounding box center [285, 176] width 269 height 25
drag, startPoint x: 288, startPoint y: 178, endPoint x: 709, endPoint y: 180, distance: 421.0
click at [709, 180] on div "Address 3321 S Andrews Ave STE 25, USA Fort Lauderdale Address continued Fort L…" at bounding box center [784, 216] width 1268 height 145
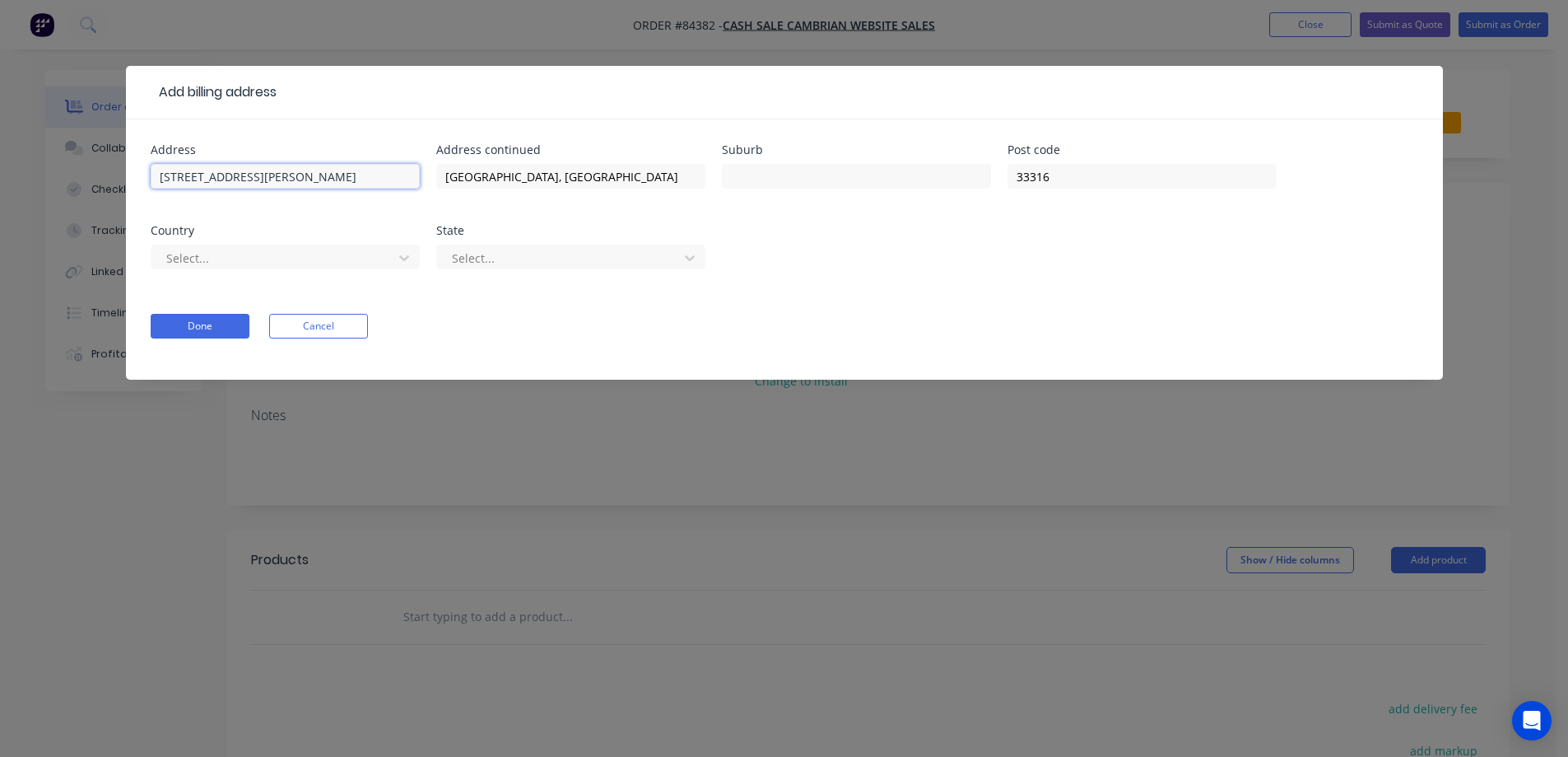
scroll to position [0, 0]
type input "3321 S Andrews Ave STE 25"
click at [763, 206] on div at bounding box center [857, 184] width 269 height 48
click at [187, 332] on button "Done" at bounding box center [200, 326] width 99 height 25
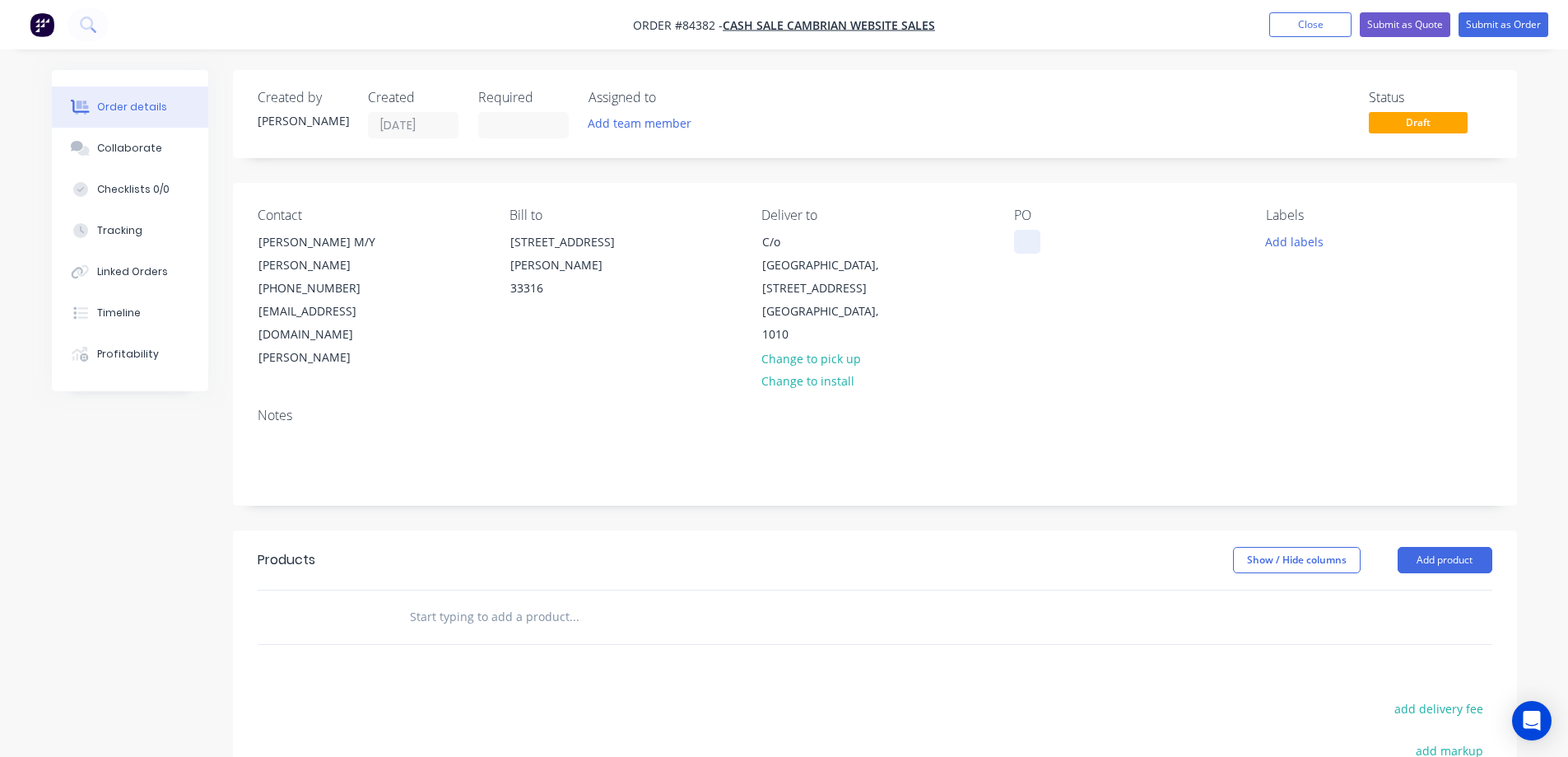
click at [1015, 247] on div at bounding box center [1027, 242] width 27 height 24
drag, startPoint x: 340, startPoint y: 241, endPoint x: 450, endPoint y: 238, distance: 110.0
click at [421, 240] on div "Contact Angus Scotney M/Y FELIX (954) 527-0909 bosun@m-y-felix.net" at bounding box center [370, 288] width 226 height 162
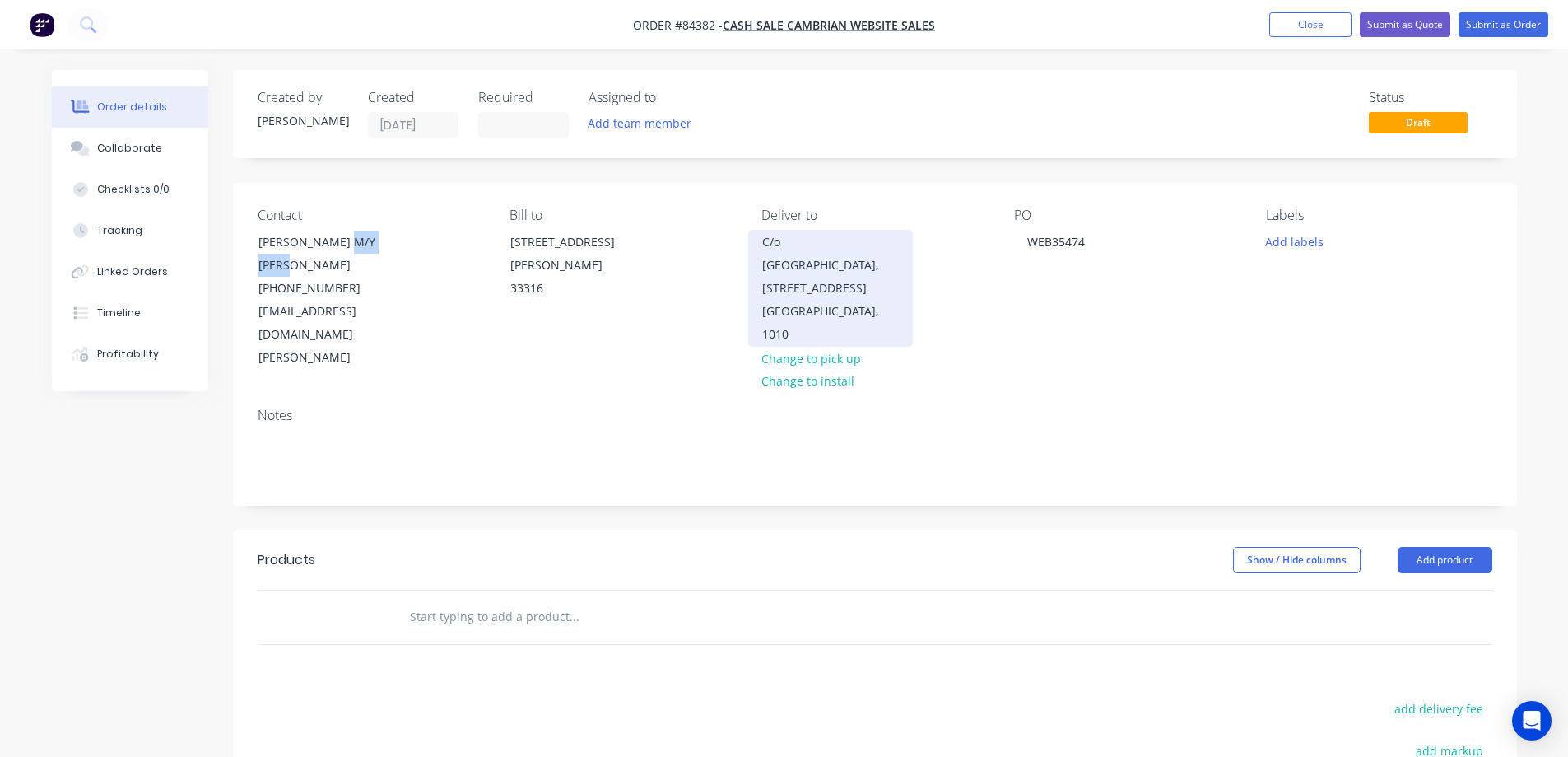
copy div "M/Y FELIX"
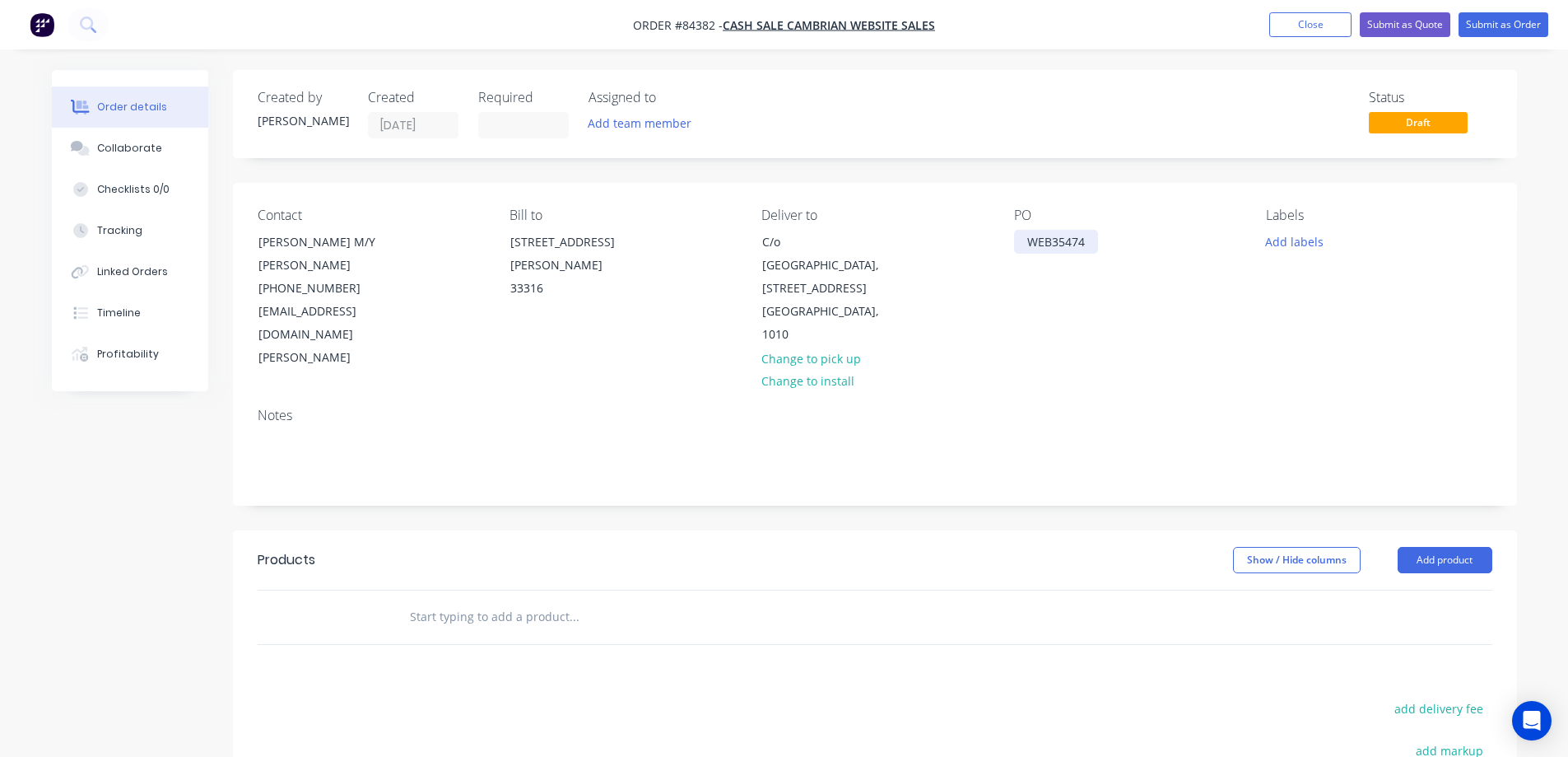
click at [1088, 238] on div "WEB35474" at bounding box center [1056, 242] width 84 height 24
click at [1280, 241] on button "Add labels" at bounding box center [1295, 241] width 76 height 23
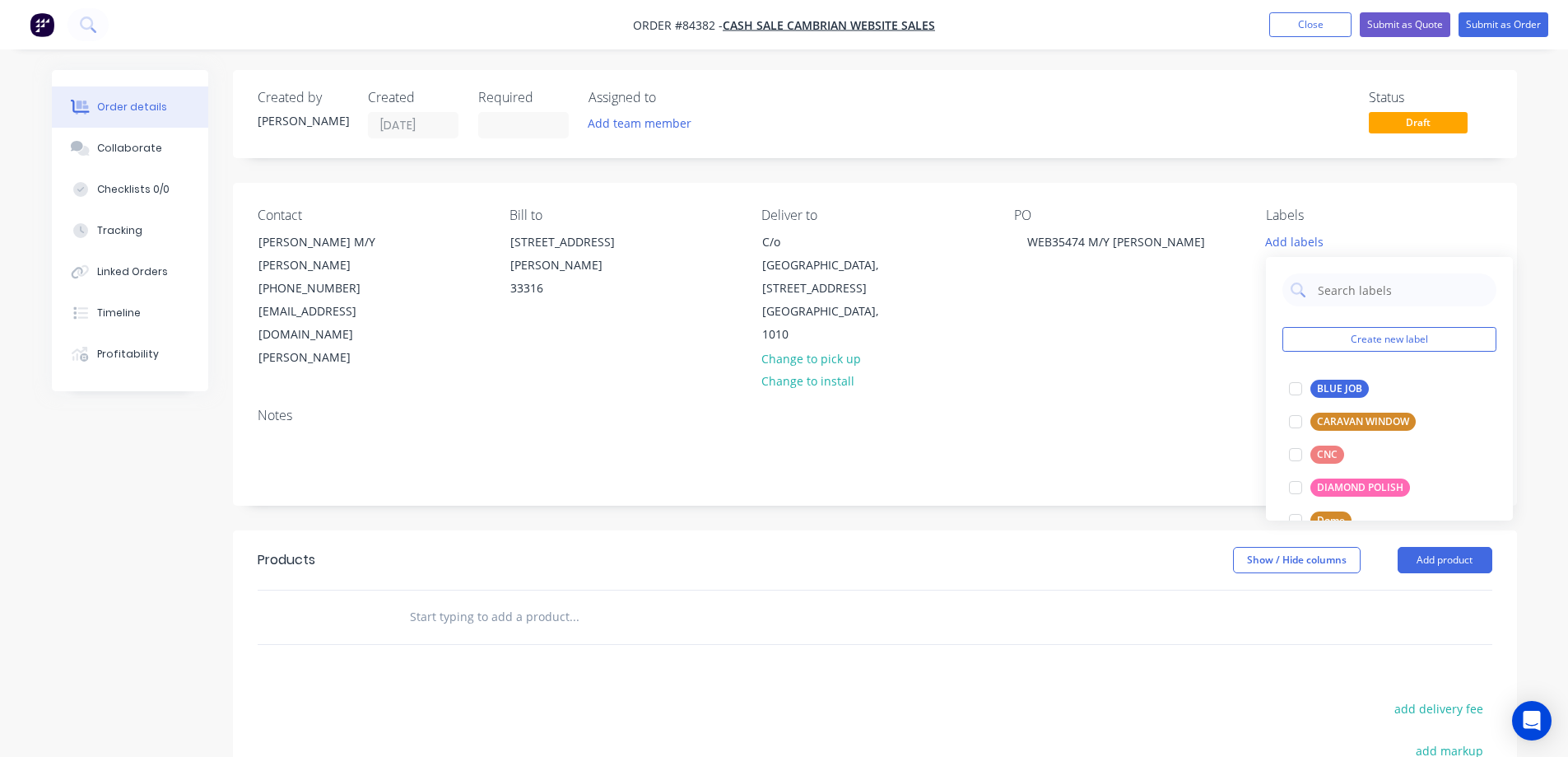
drag, startPoint x: 1137, startPoint y: 324, endPoint x: 1130, endPoint y: 329, distance: 8.6
click at [1136, 324] on div "PO WEB35474 M/Y FELIX" at bounding box center [1127, 288] width 226 height 162
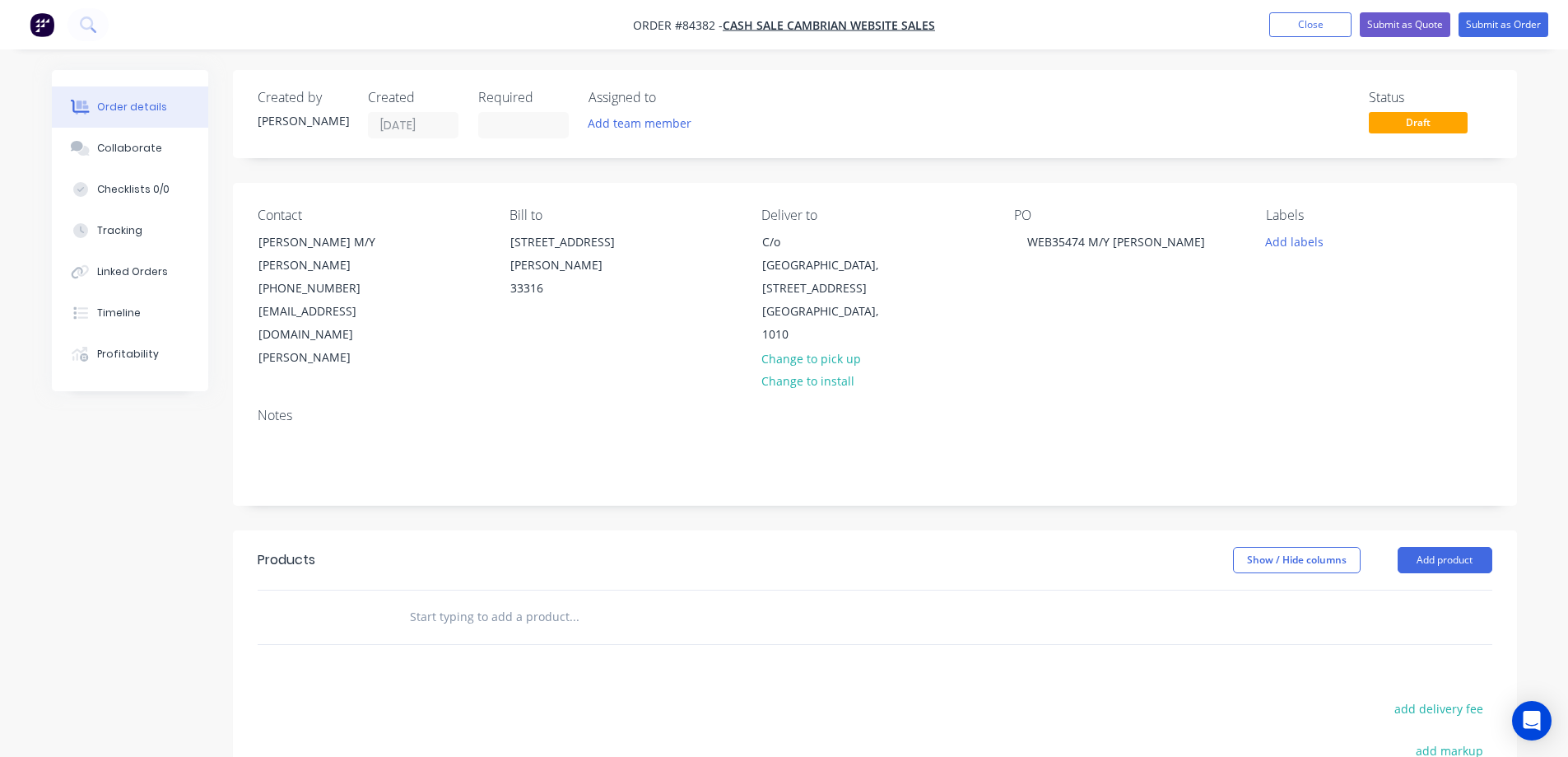
click at [557, 600] on input "text" at bounding box center [574, 616] width 330 height 33
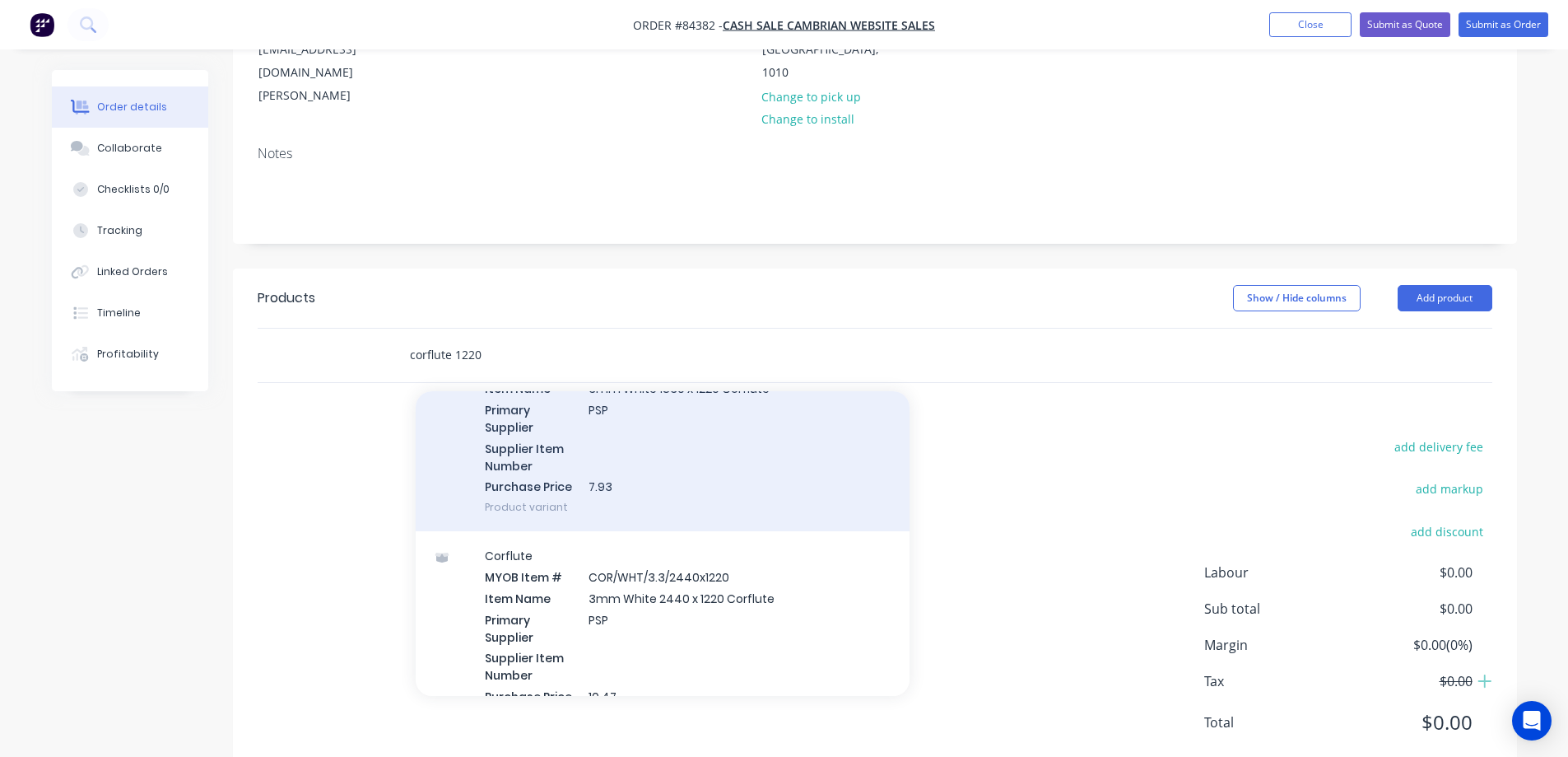
scroll to position [494, 0]
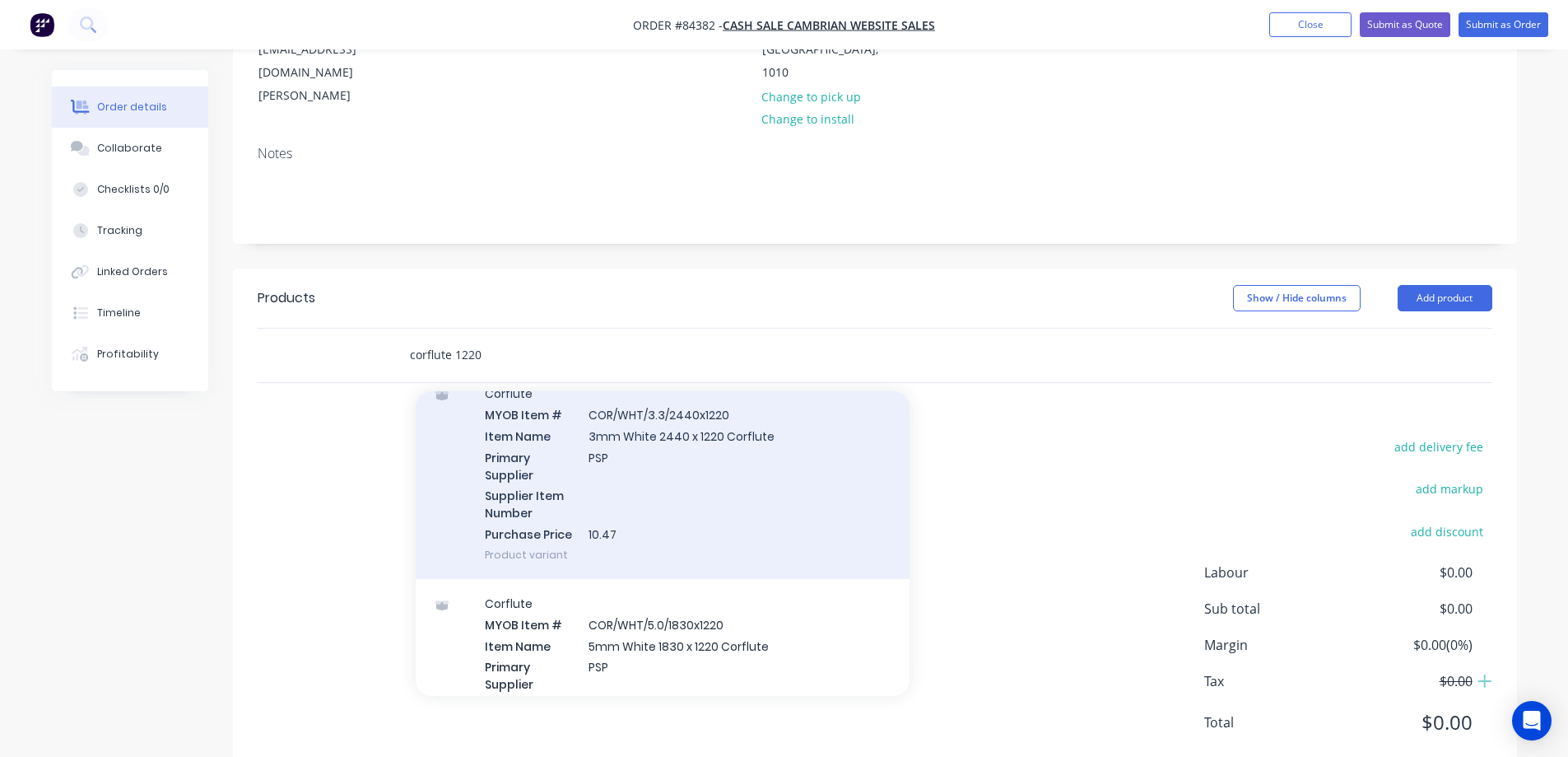
type input "corflute 1220"
click at [665, 474] on div "Corflute MYOB Item # COR/WHT/3.3/2440x1220 Item Name 3mm White 2440 x 1220 Corf…" at bounding box center [662, 474] width 494 height 210
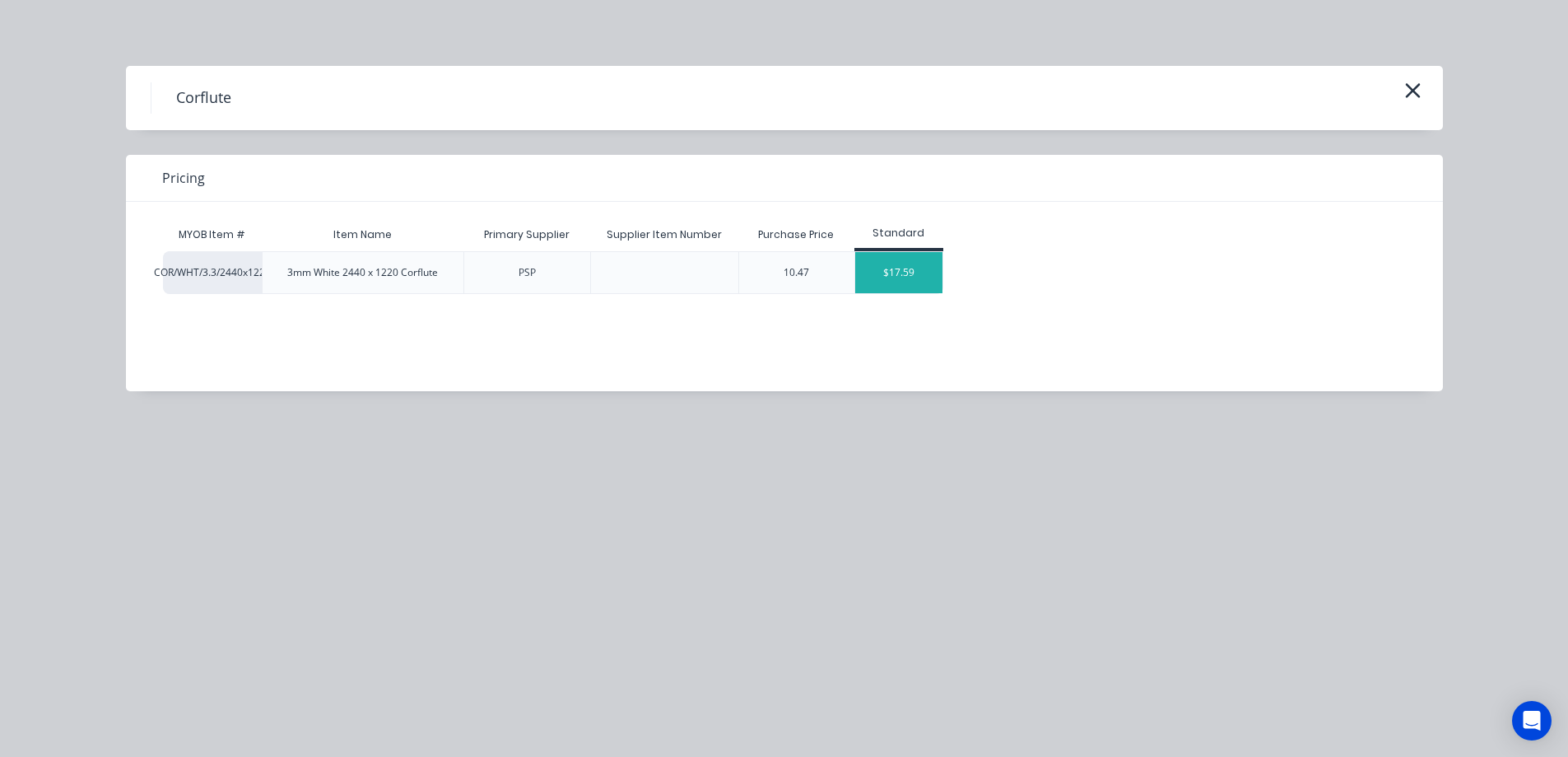
click at [894, 275] on div "$17.59" at bounding box center [899, 272] width 88 height 41
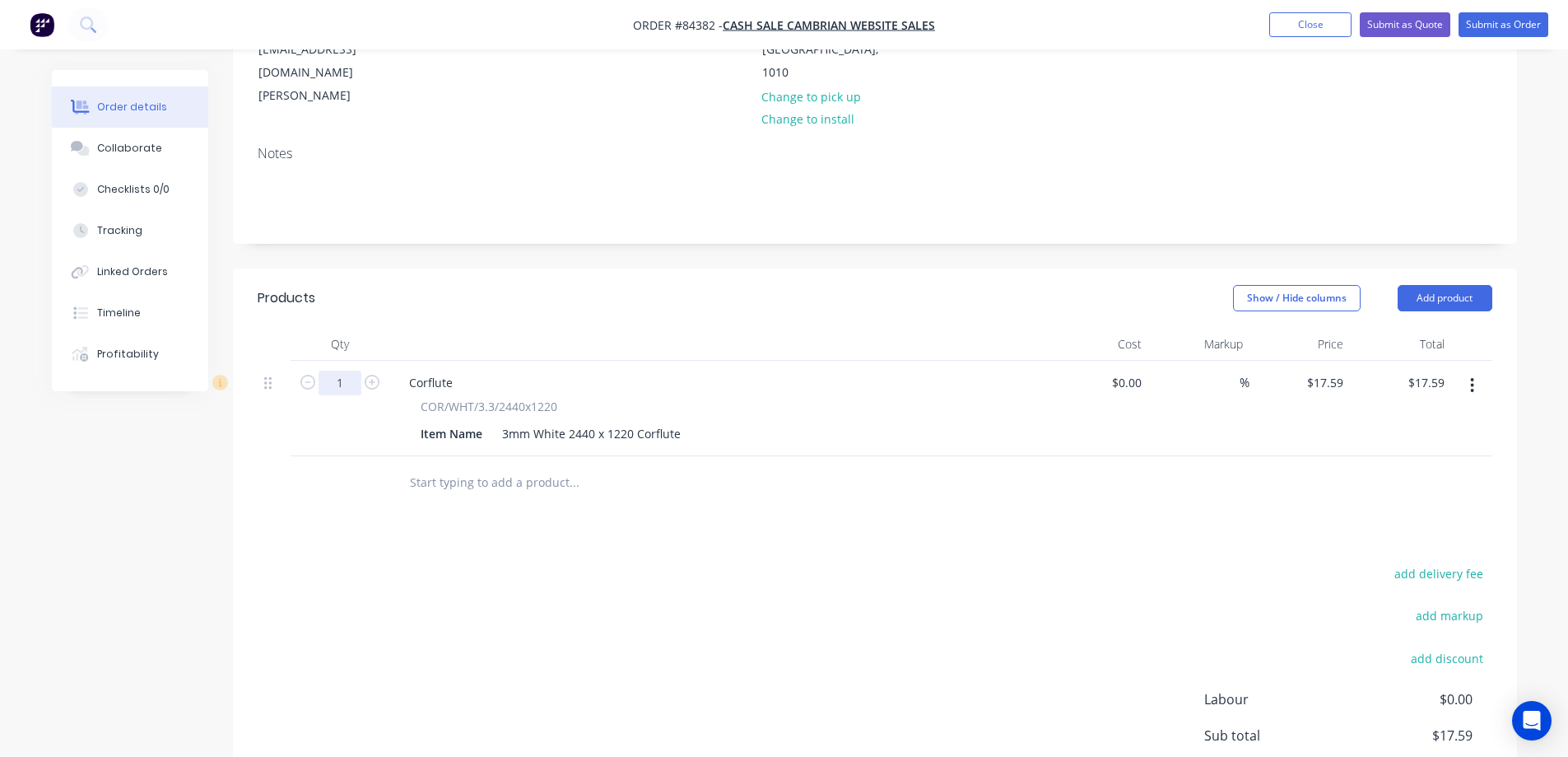
click at [344, 370] on input "1" at bounding box center [339, 382] width 42 height 25
type input "10"
type input "$175.90"
click at [1452, 563] on button "add delivery fee" at bounding box center [1440, 573] width 107 height 23
type input "77.05"
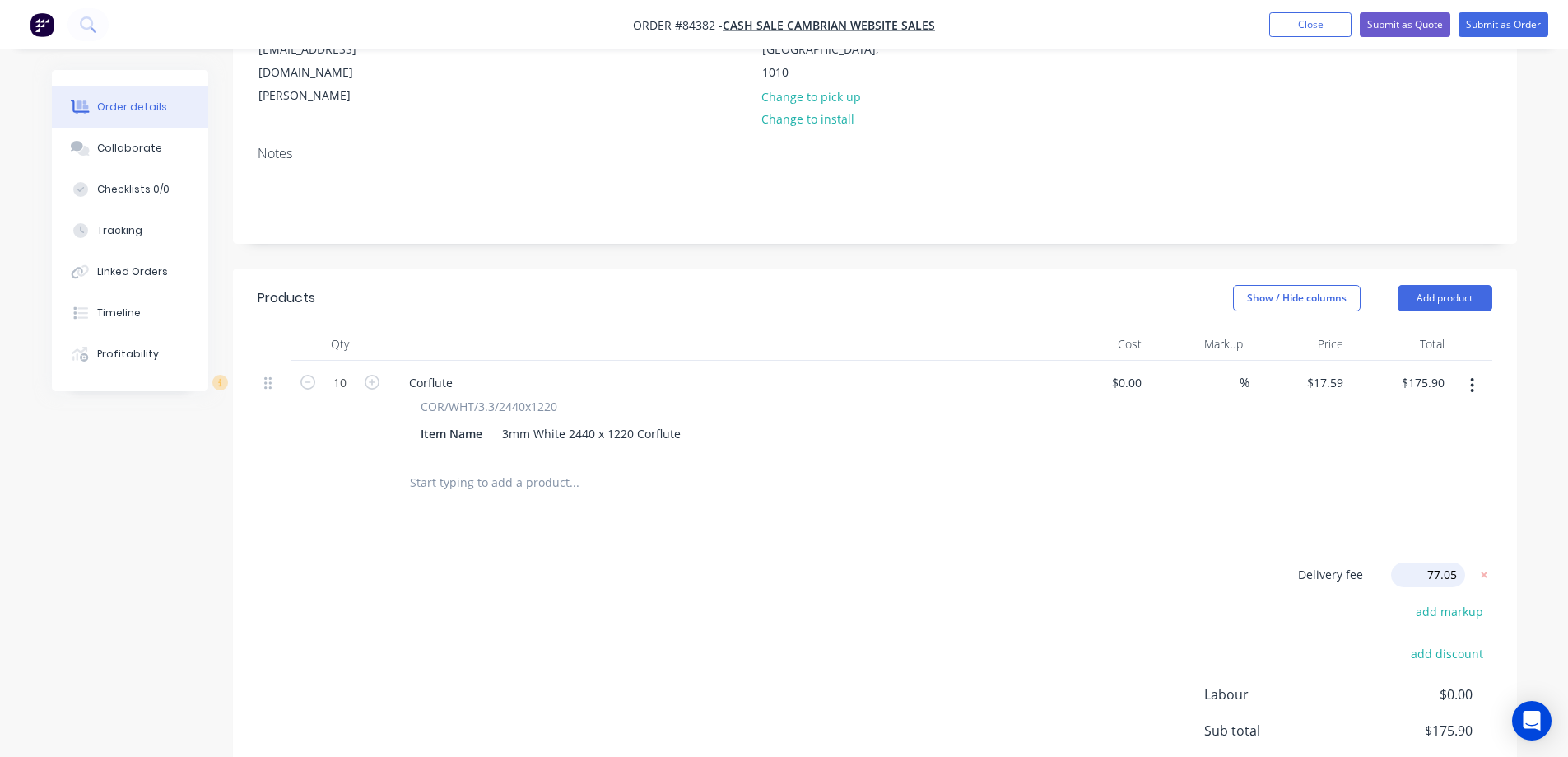
click at [1064, 593] on div "Delivery fee Delivery fee Delivery fee name (Optional) 77.05 77.05 $0 add marku…" at bounding box center [875, 719] width 1235 height 314
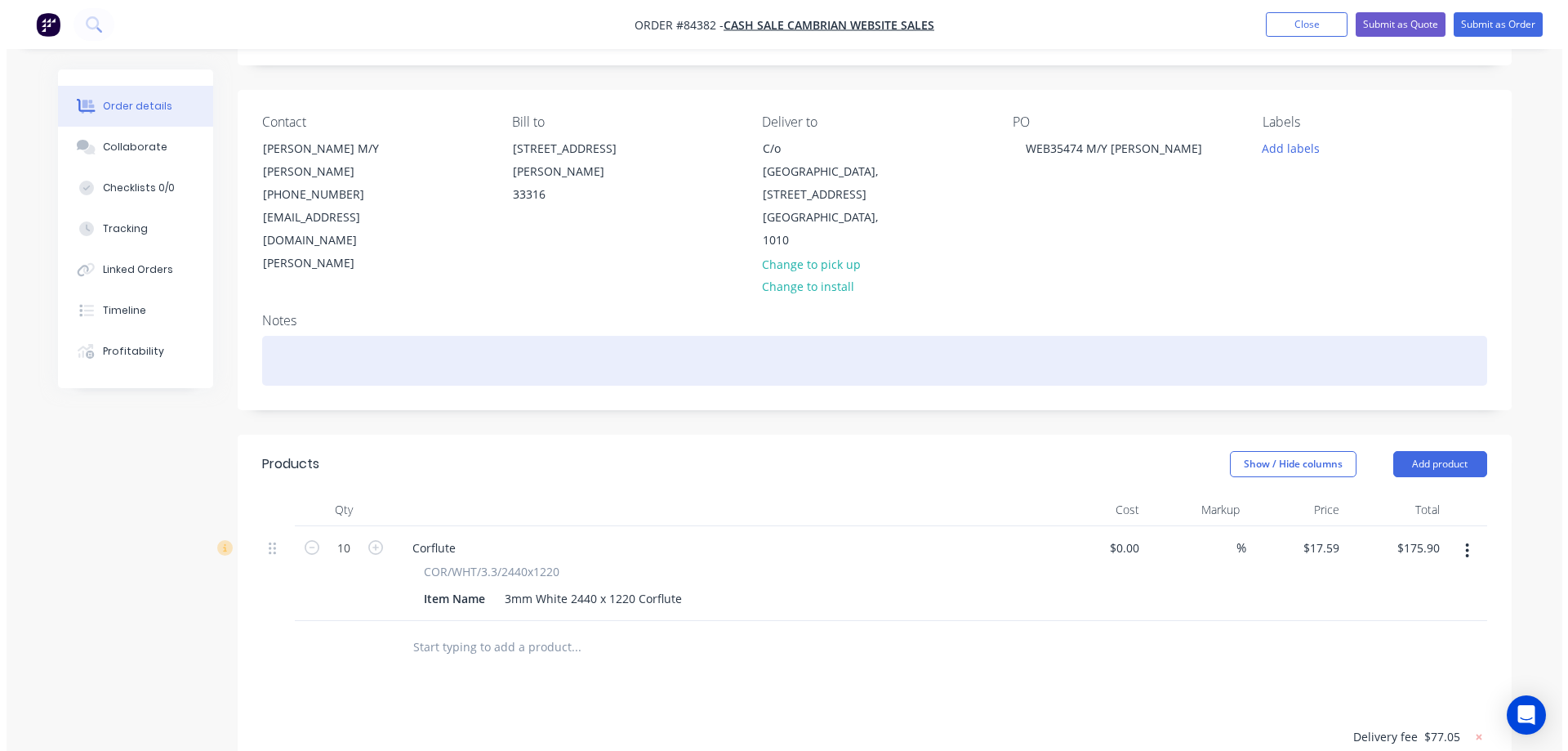
scroll to position [0, 0]
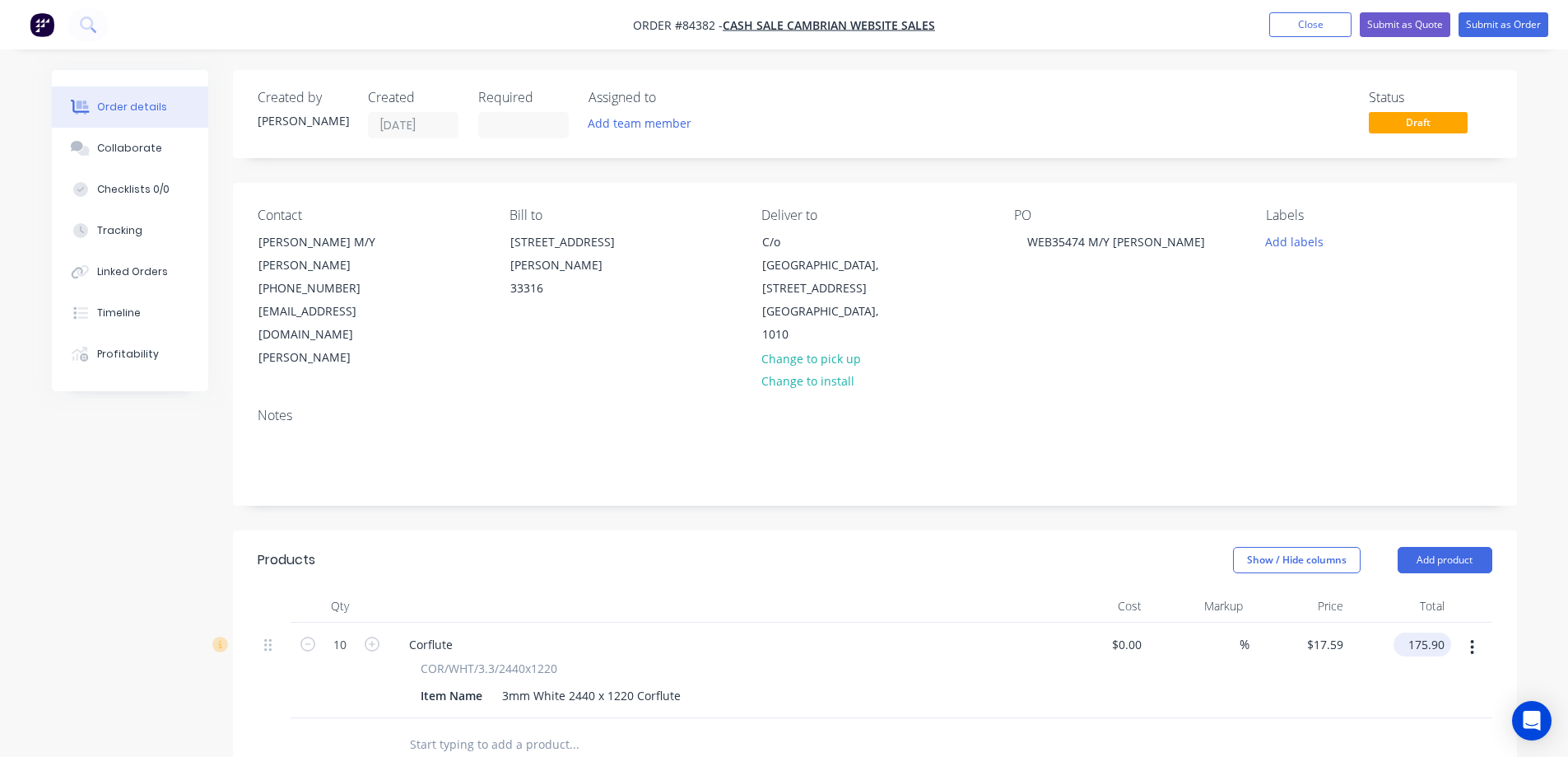
click at [1413, 633] on input "175.90" at bounding box center [1426, 644] width 51 height 24
type input "$175.90"
click at [1477, 6] on nav "Order #84382 - cash sale CAMBRIAN WEBSITE SALES Add product Close Submit as Quo…" at bounding box center [784, 25] width 1568 height 49
click at [1484, 15] on button "Submit as Order" at bounding box center [1504, 25] width 90 height 25
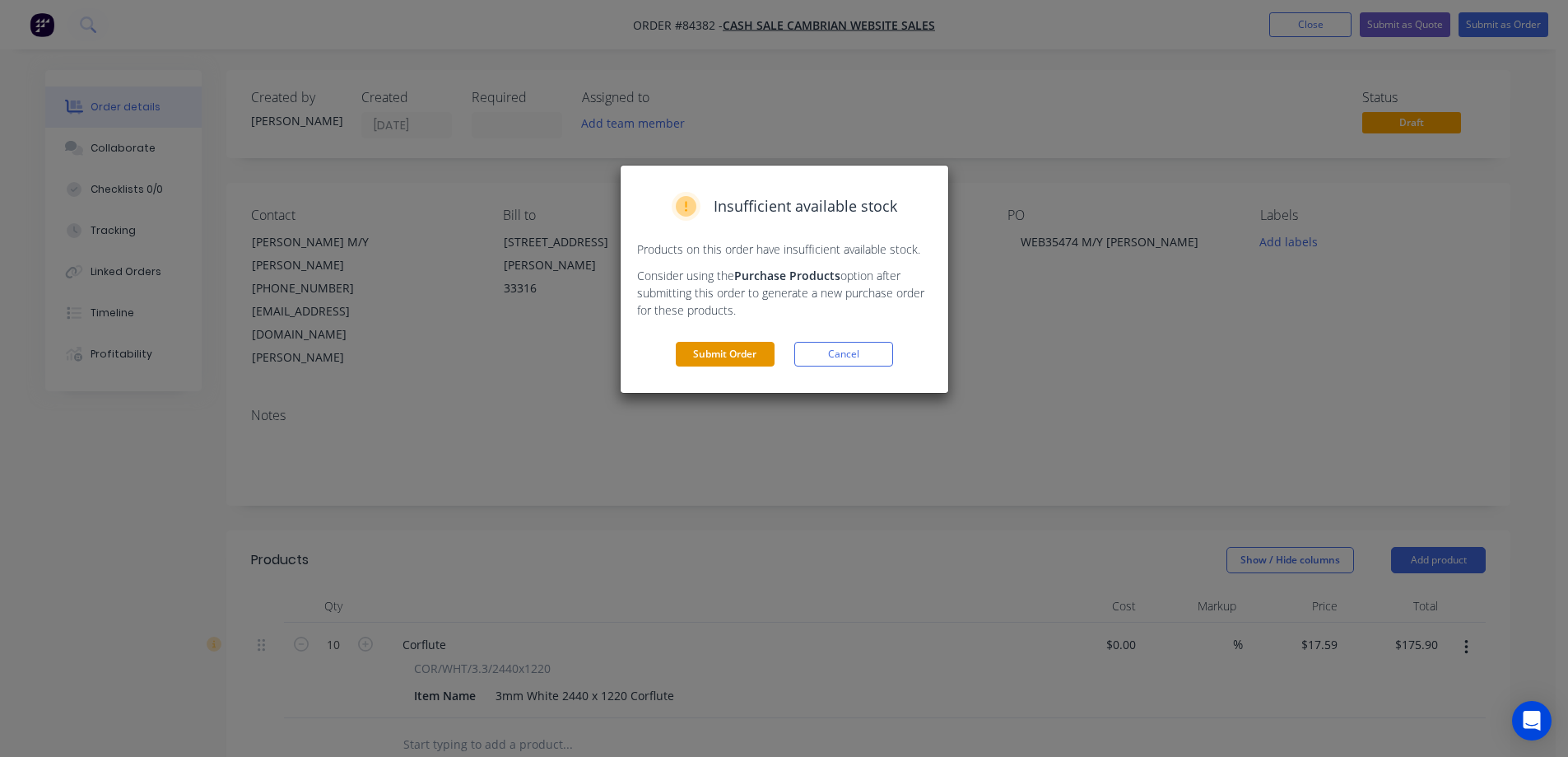
click at [748, 345] on button "Submit Order" at bounding box center [725, 353] width 99 height 25
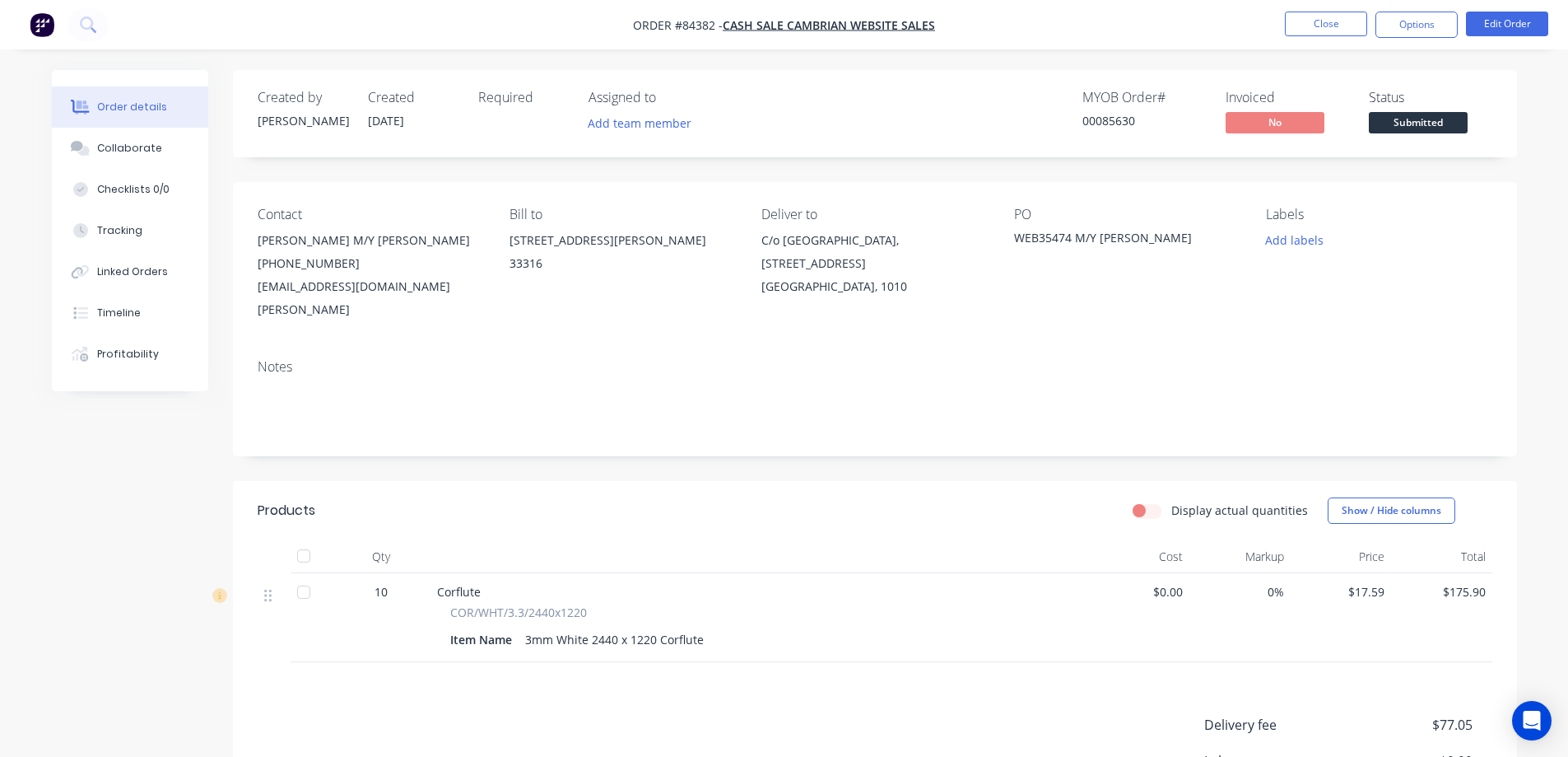
click at [1397, 45] on nav "Order #84382 - cash sale CAMBRIAN WEBSITE SALES Close Options Edit Order" at bounding box center [784, 25] width 1568 height 49
click at [1398, 33] on button "Options" at bounding box center [1416, 25] width 82 height 27
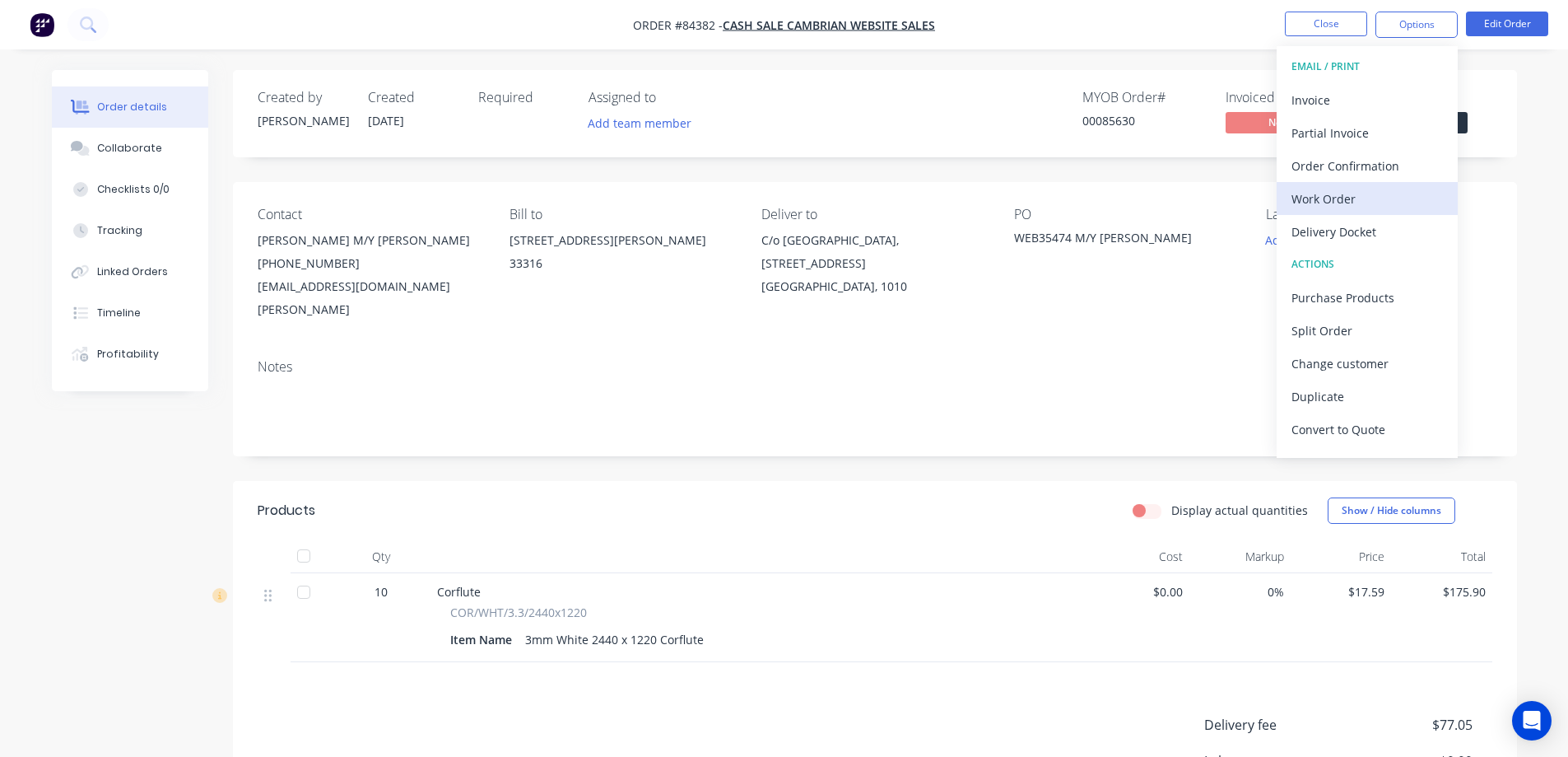
click at [1325, 203] on div "Work Order" at bounding box center [1368, 198] width 152 height 24
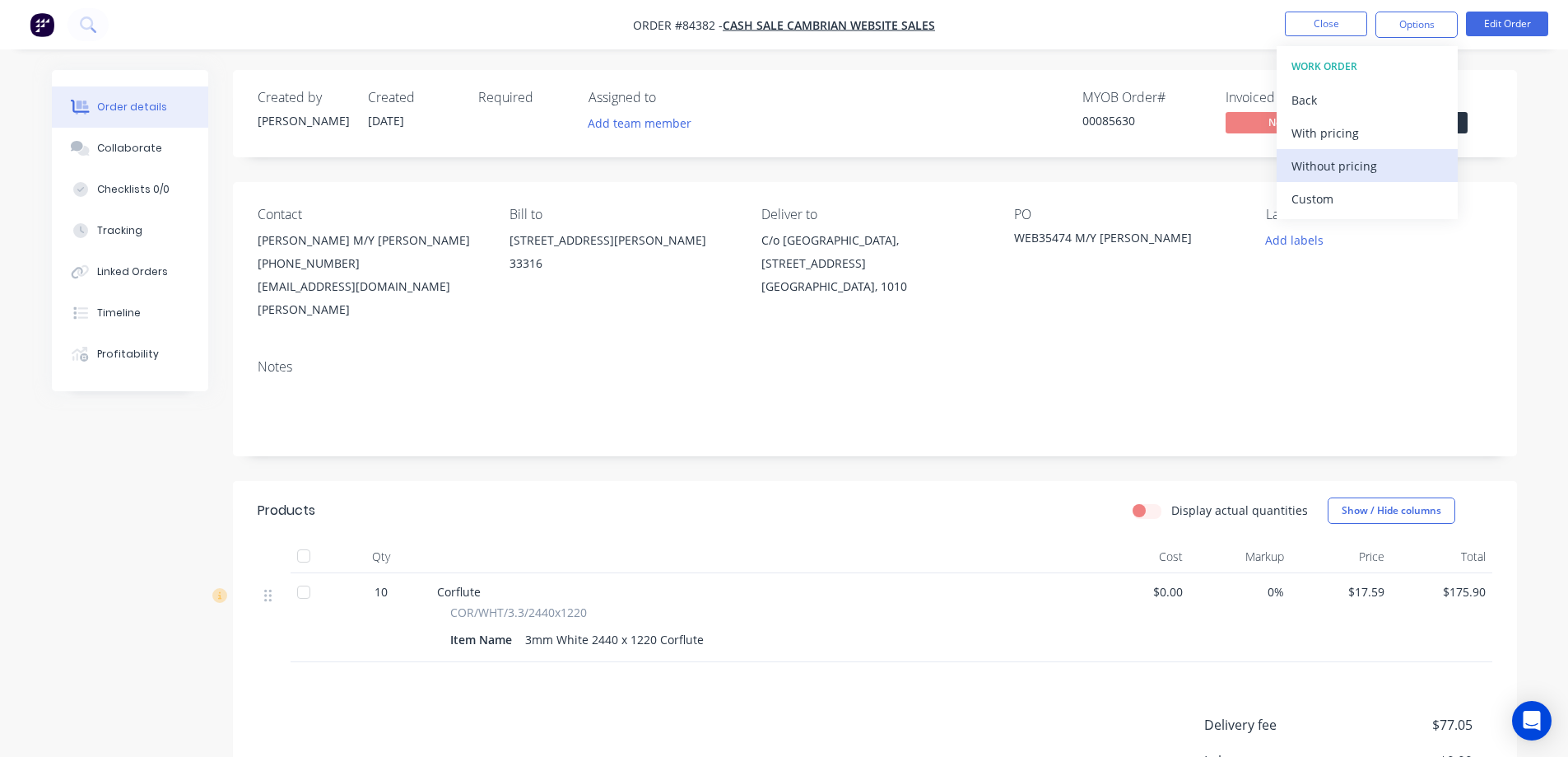
click at [1335, 171] on div "Without pricing" at bounding box center [1368, 166] width 152 height 24
click at [1331, 166] on div "Order Confirmation" at bounding box center [1368, 166] width 152 height 24
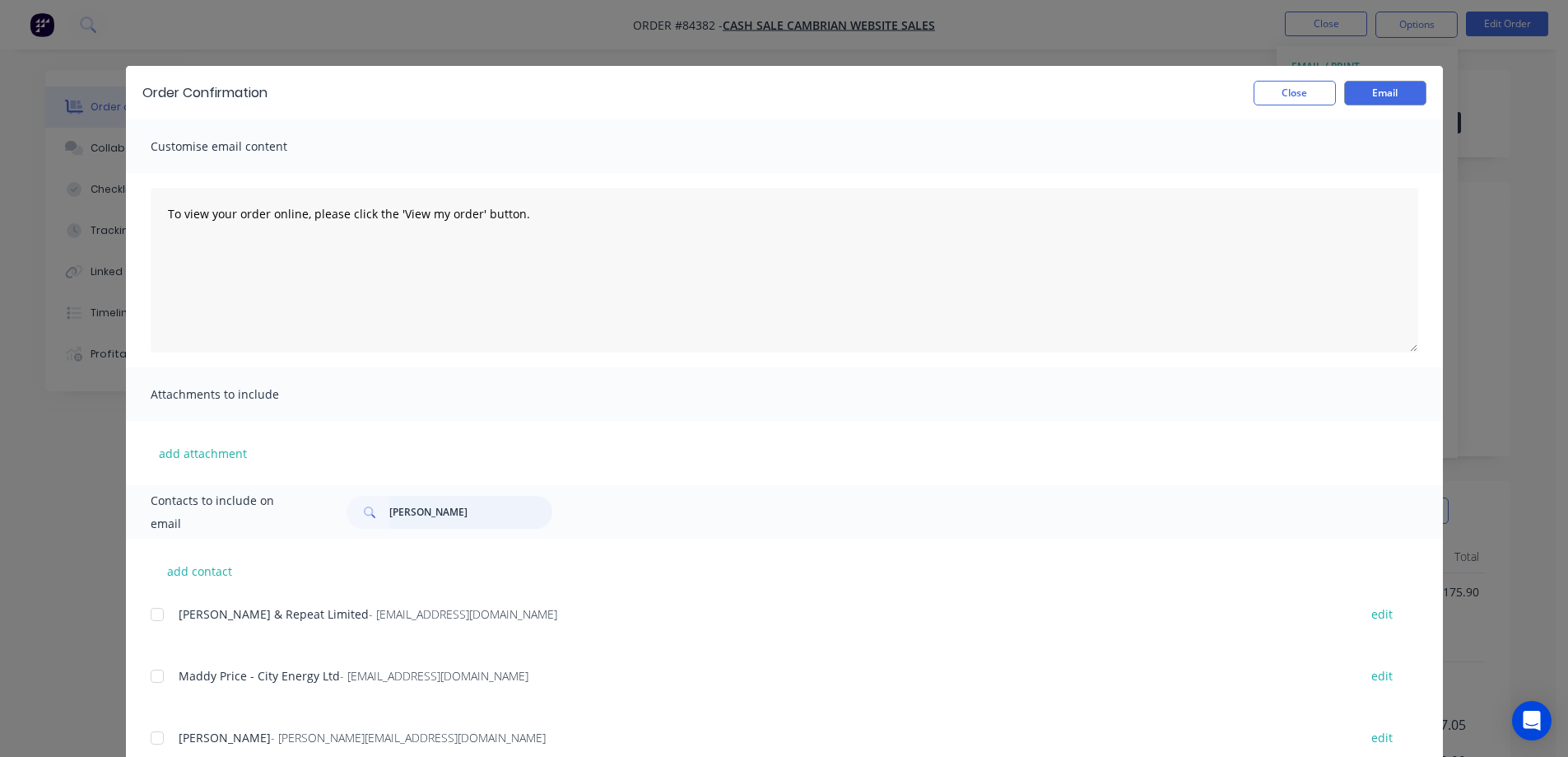
click at [403, 507] on input "hickey" at bounding box center [471, 511] width 163 height 33
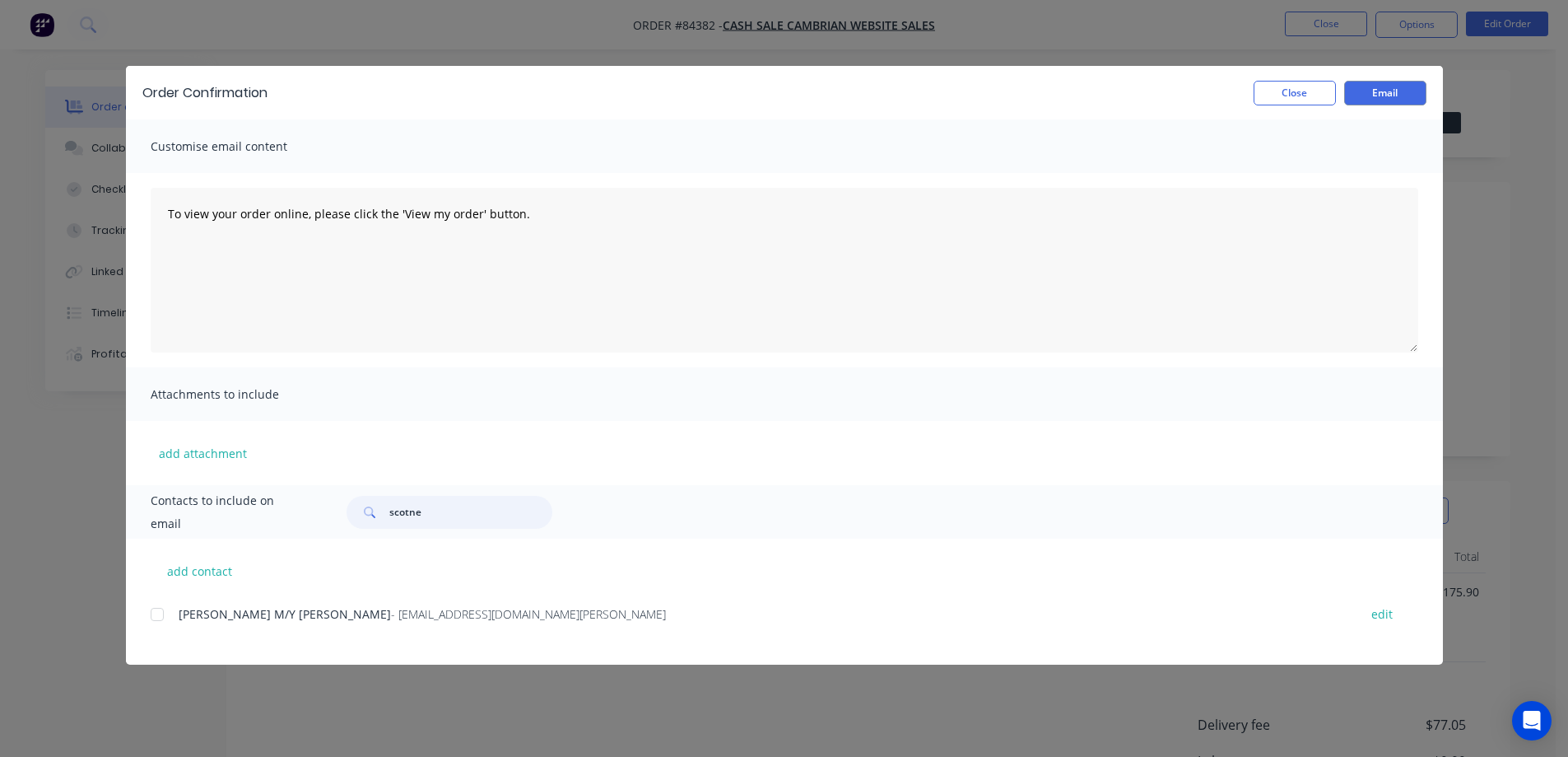
type input "scotne"
click at [167, 613] on div at bounding box center [157, 614] width 33 height 33
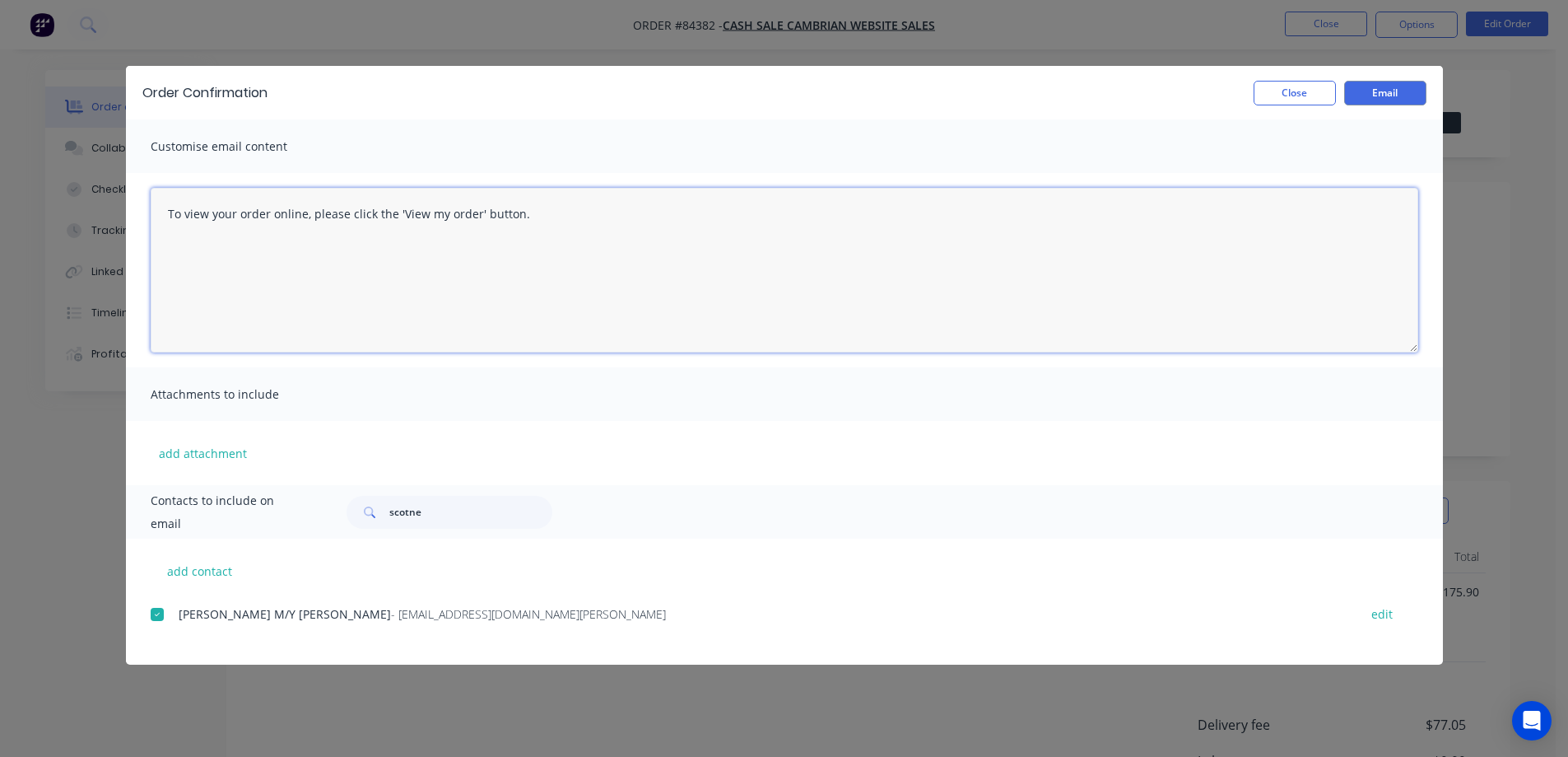
click at [321, 264] on textarea "To view your order online, please click the 'View my order' button." at bounding box center [784, 269] width 1268 height 165
paste textarea "hank you for your order, confirmation of your order is attached. We will send t…"
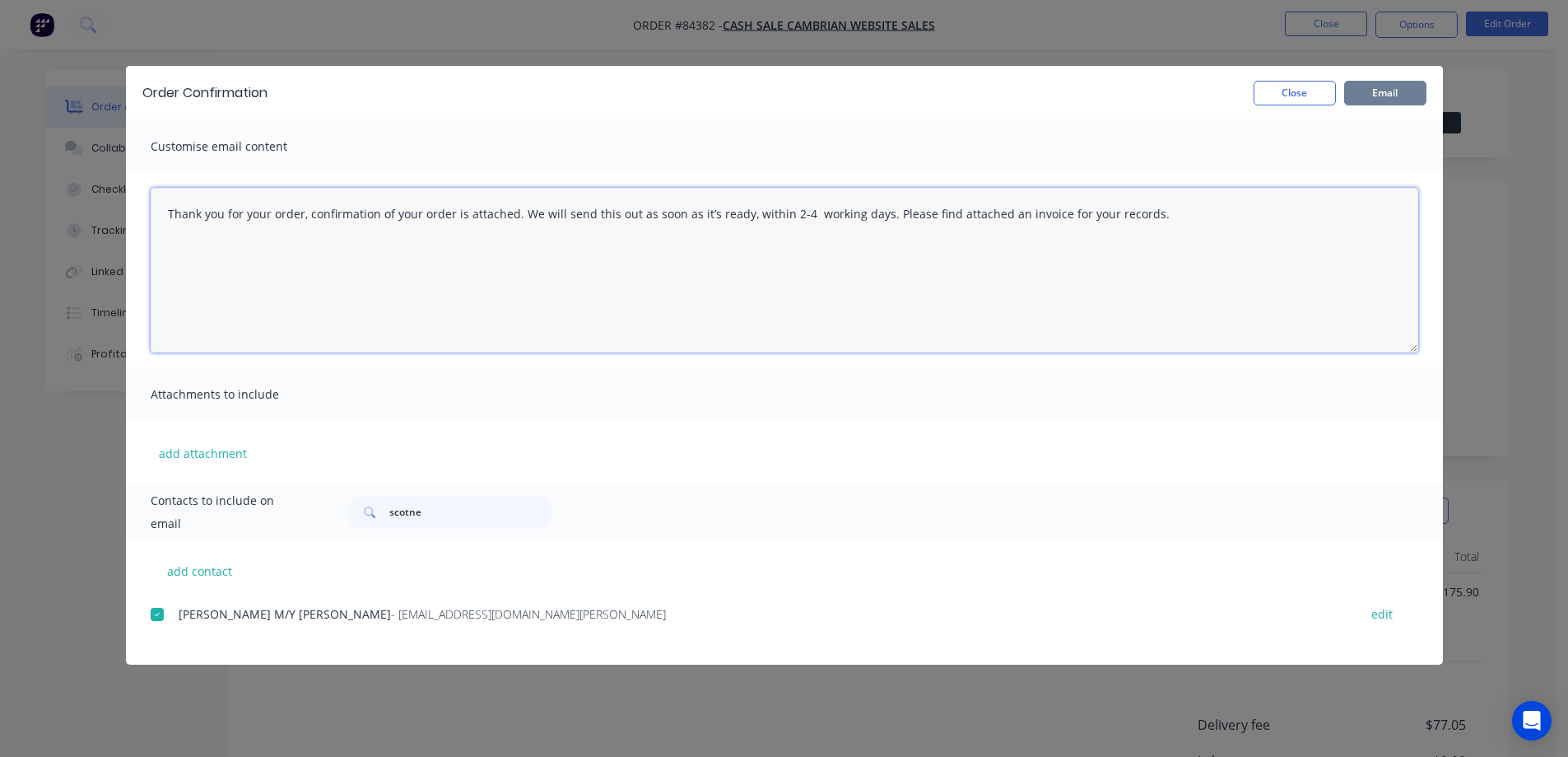
type textarea "Thank you for your order, confirmation of your order is attached. We will send …"
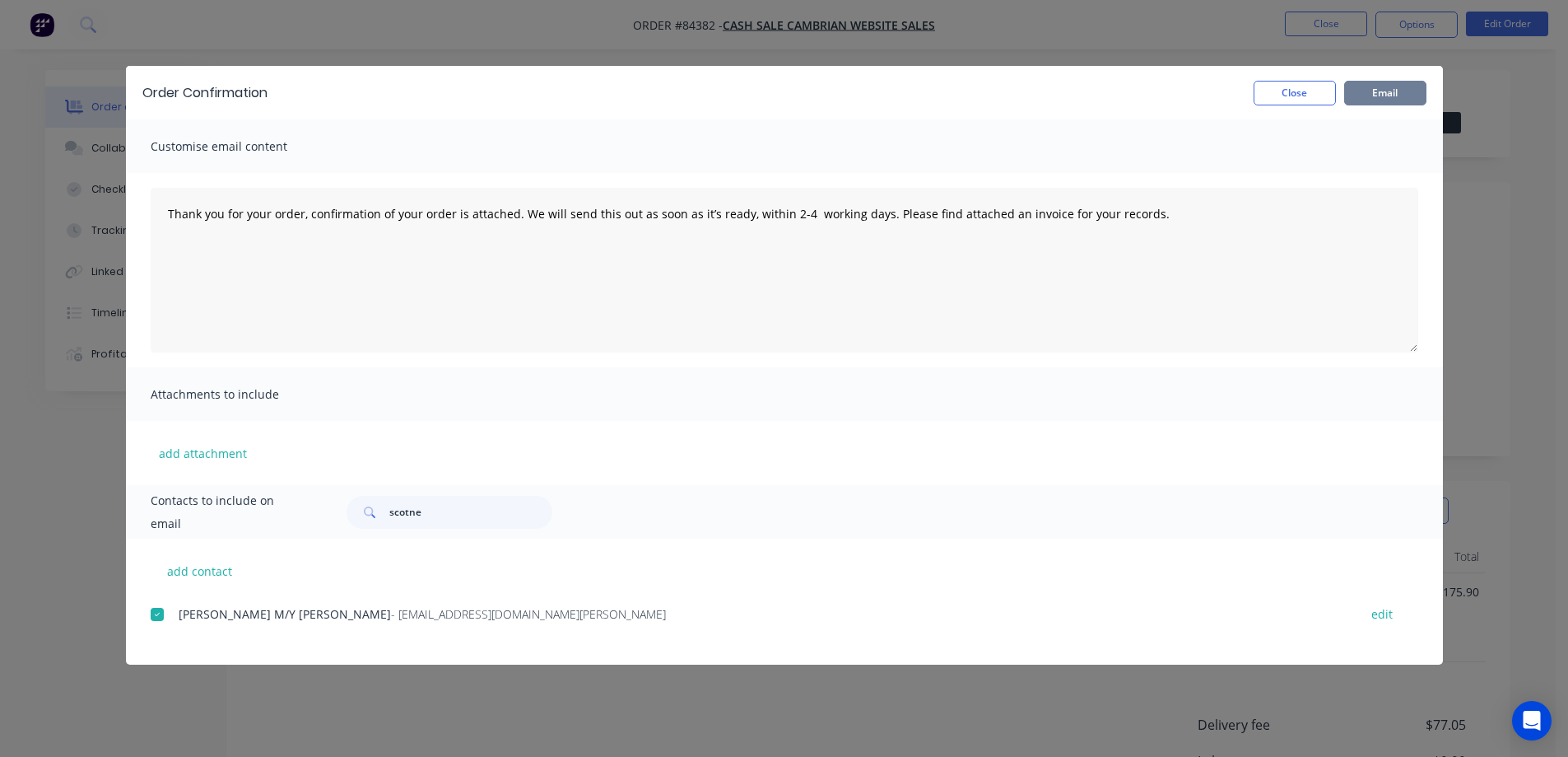
click at [1376, 96] on button "Email" at bounding box center [1385, 93] width 82 height 25
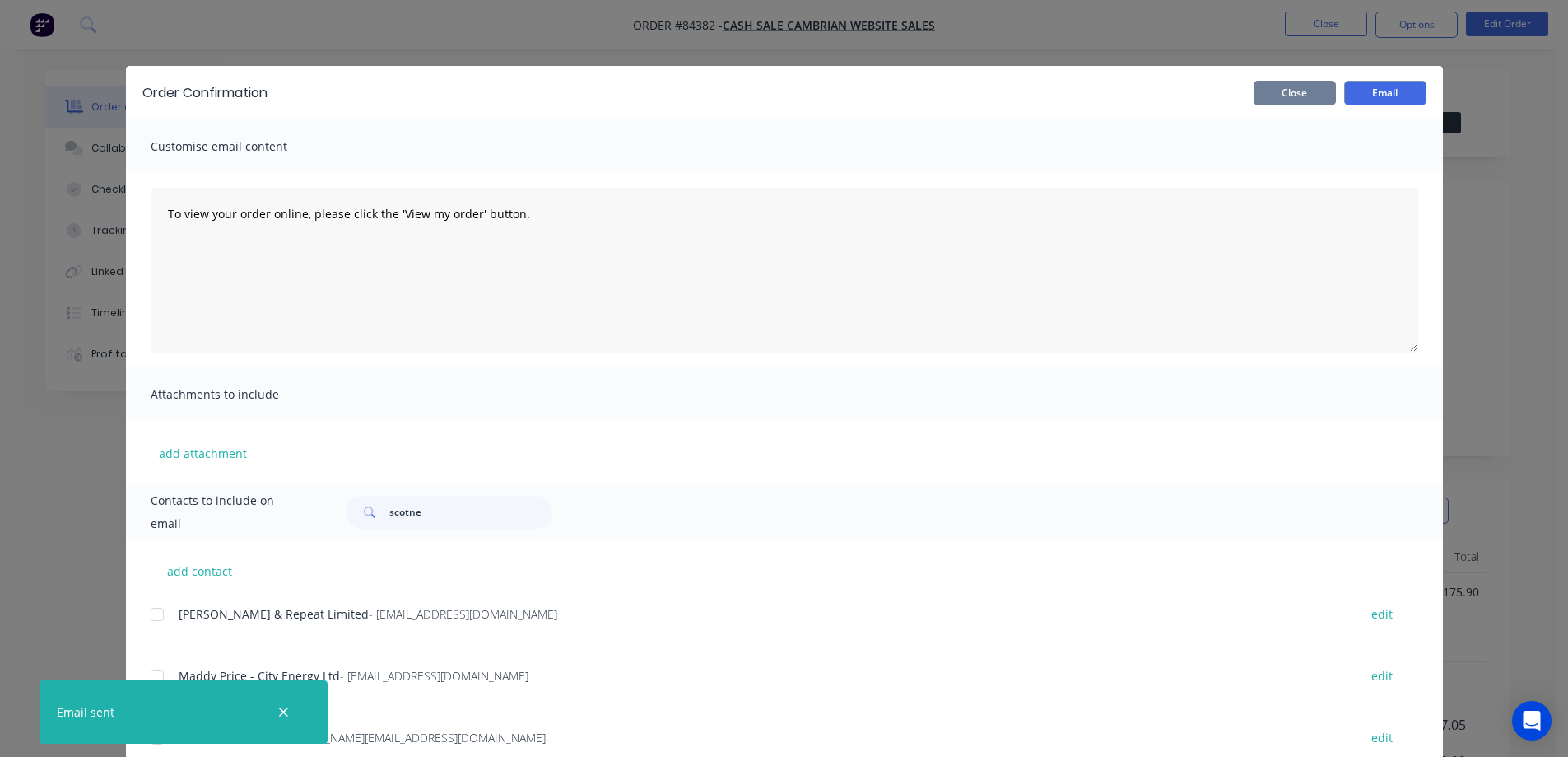
click at [1302, 82] on button "Close" at bounding box center [1295, 93] width 82 height 25
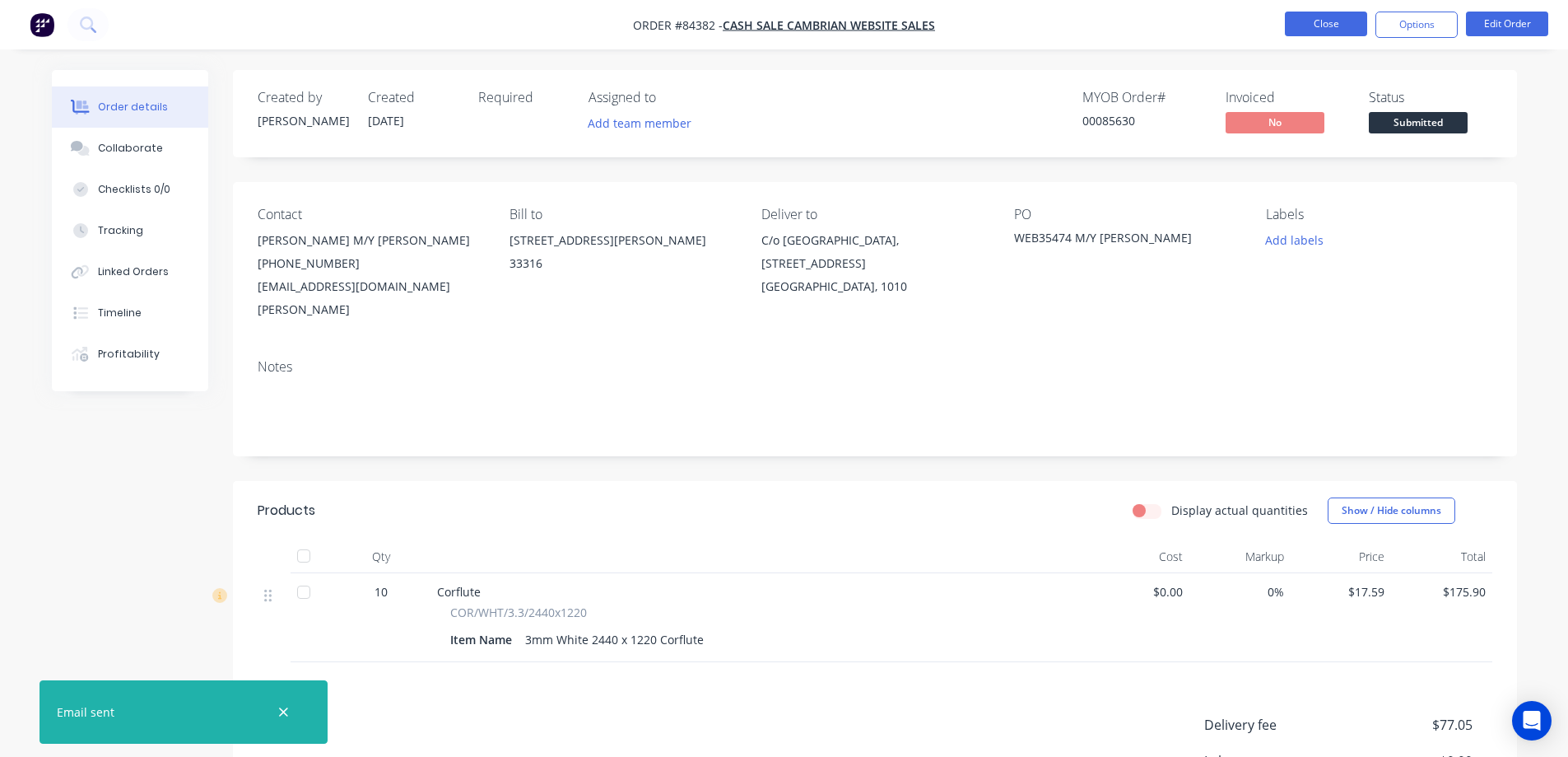
click at [1323, 27] on button "Close" at bounding box center [1325, 24] width 82 height 25
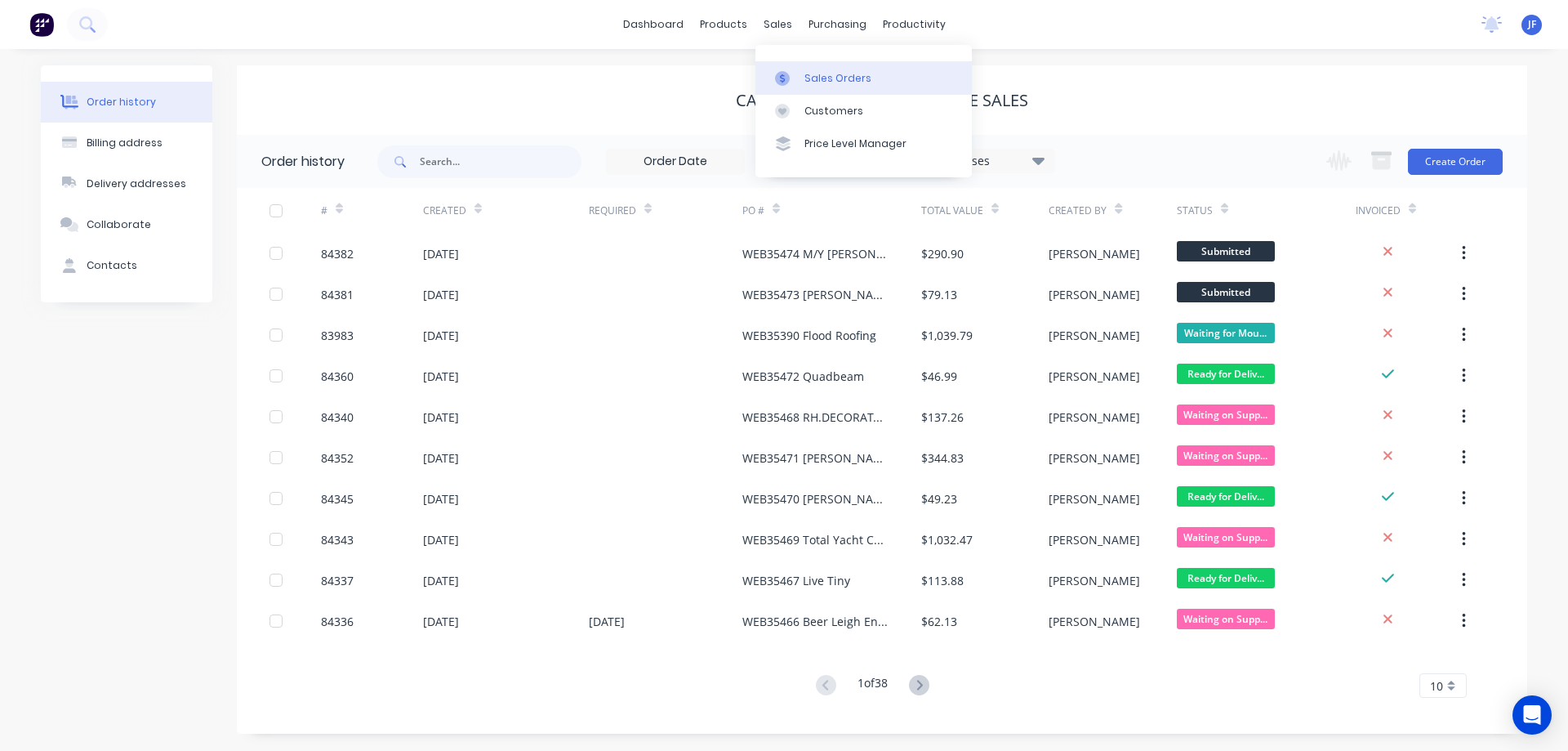
click at [802, 69] on link "Sales Orders" at bounding box center [863, 77] width 216 height 32
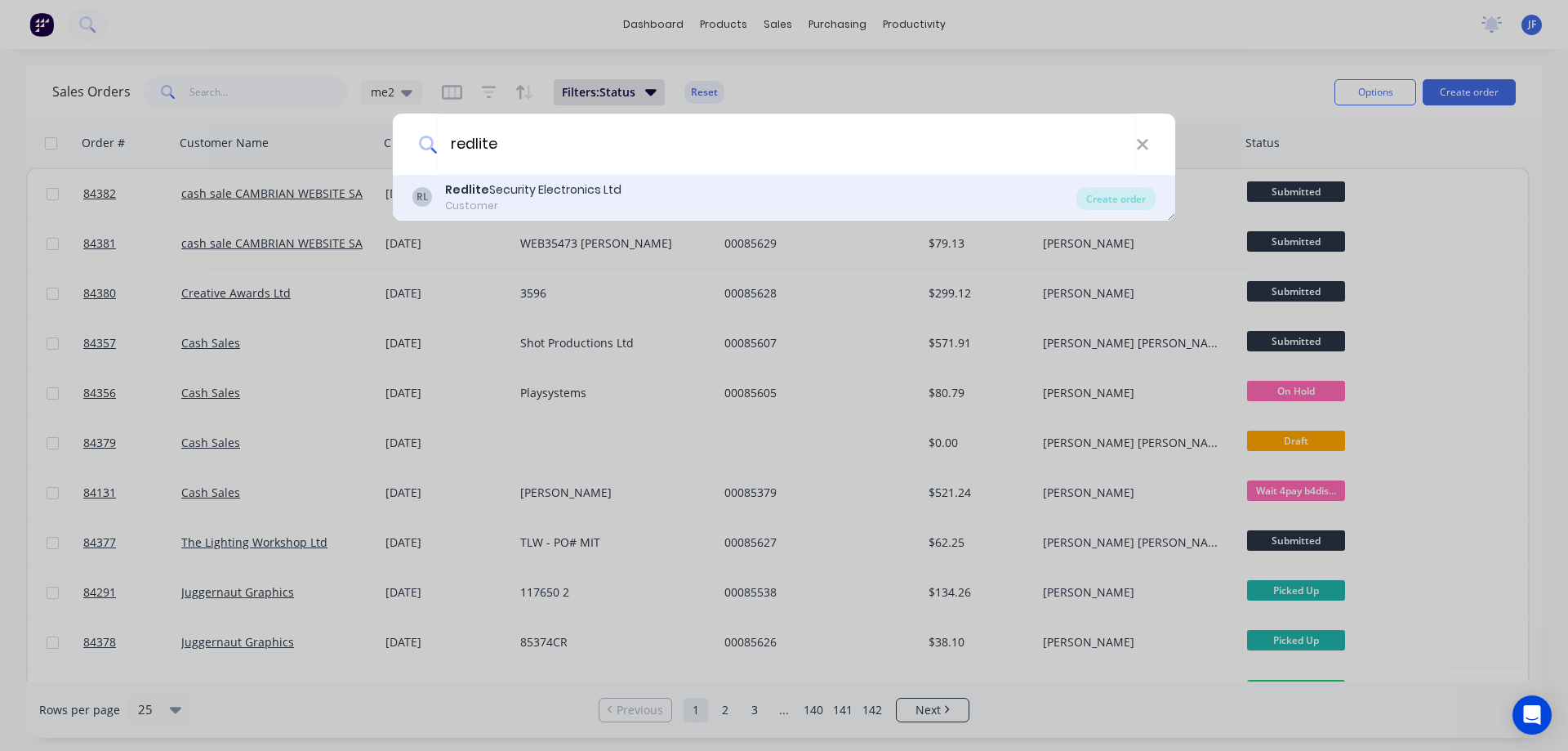
type input "redlite"
click at [864, 196] on div "RL Redlite Security Electronics Ltd Customer" at bounding box center [744, 197] width 664 height 32
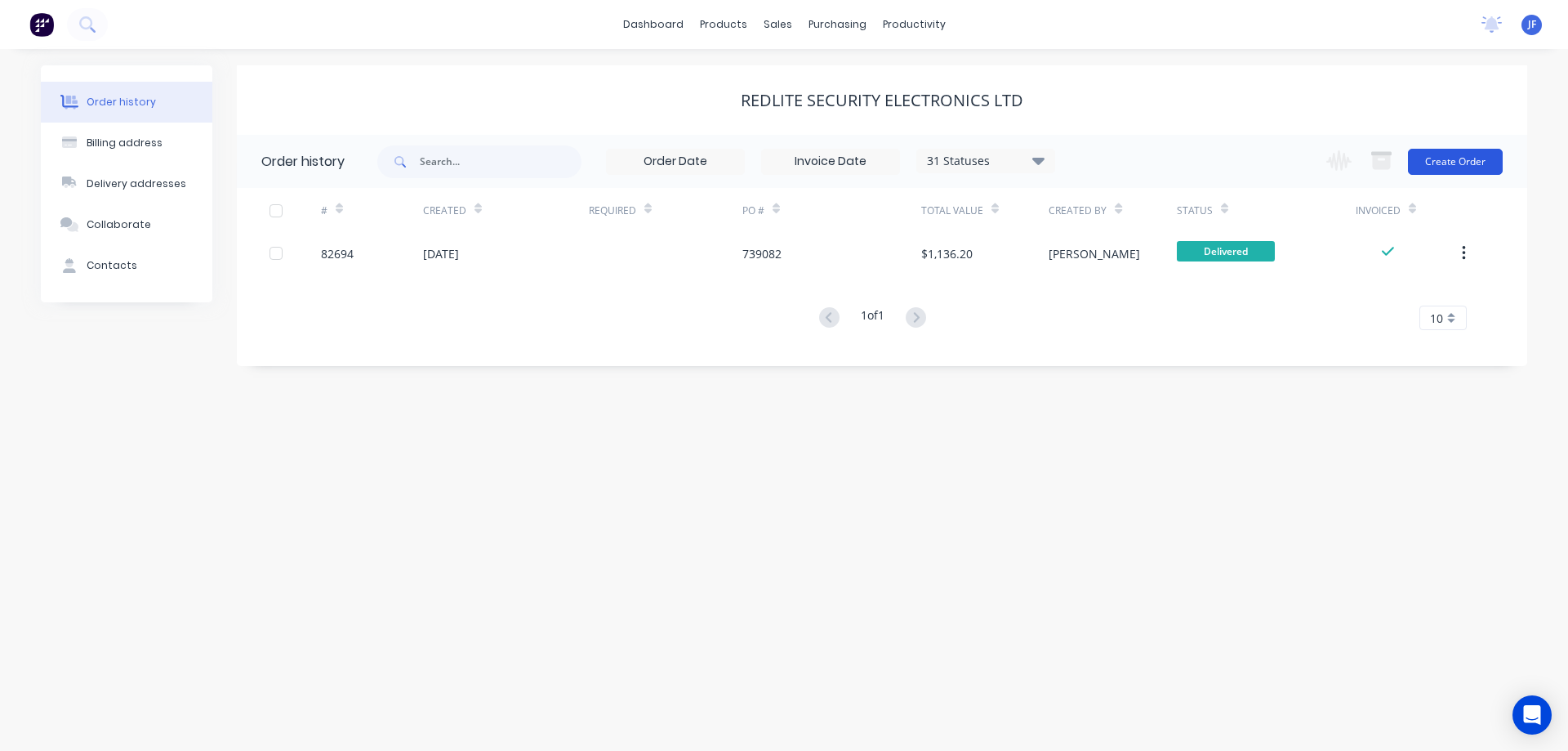
click at [1450, 152] on button "Create Order" at bounding box center [1454, 162] width 95 height 26
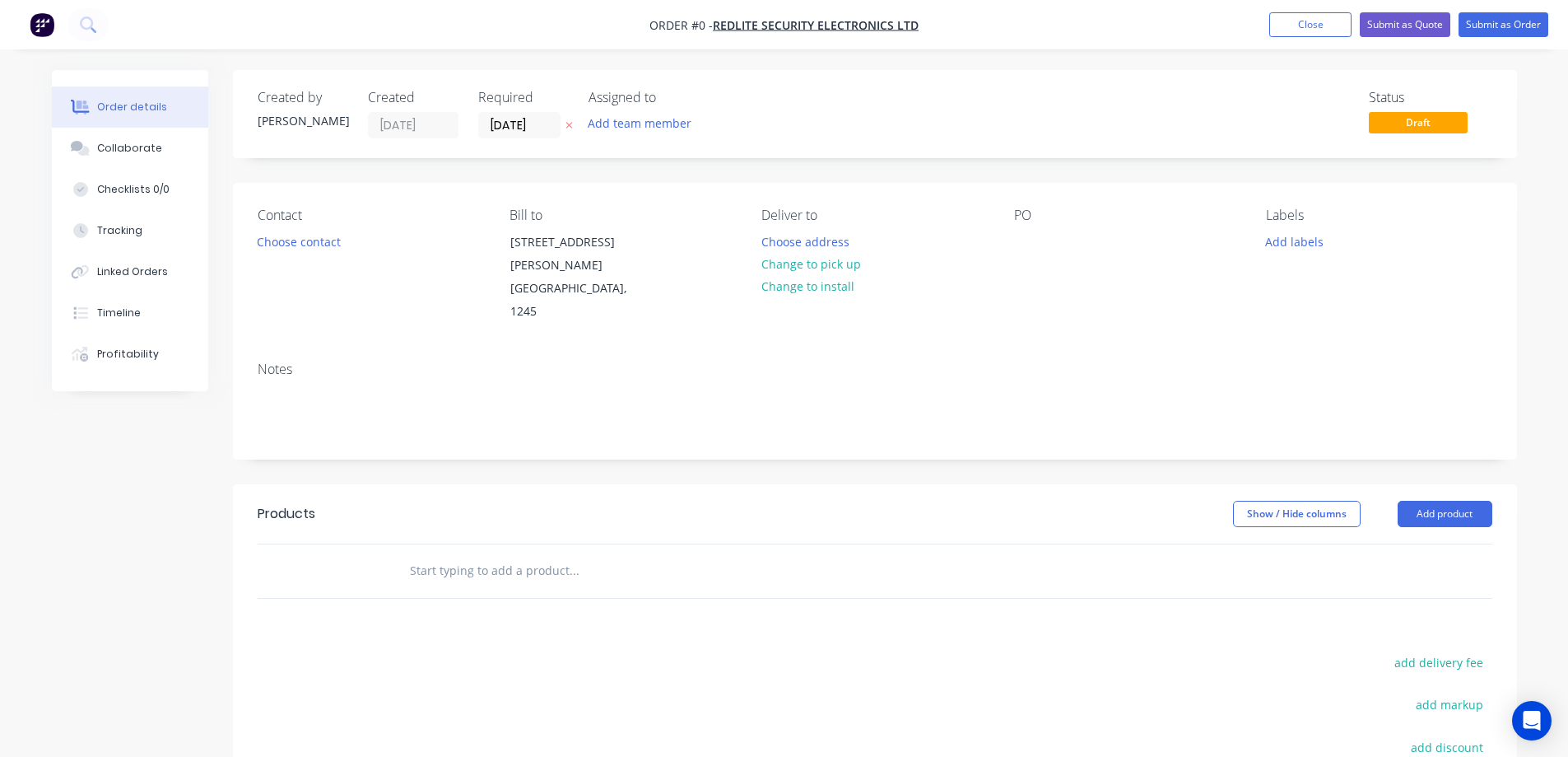
click at [569, 123] on icon at bounding box center [569, 125] width 8 height 10
click at [320, 241] on button "Choose contact" at bounding box center [298, 241] width 102 height 23
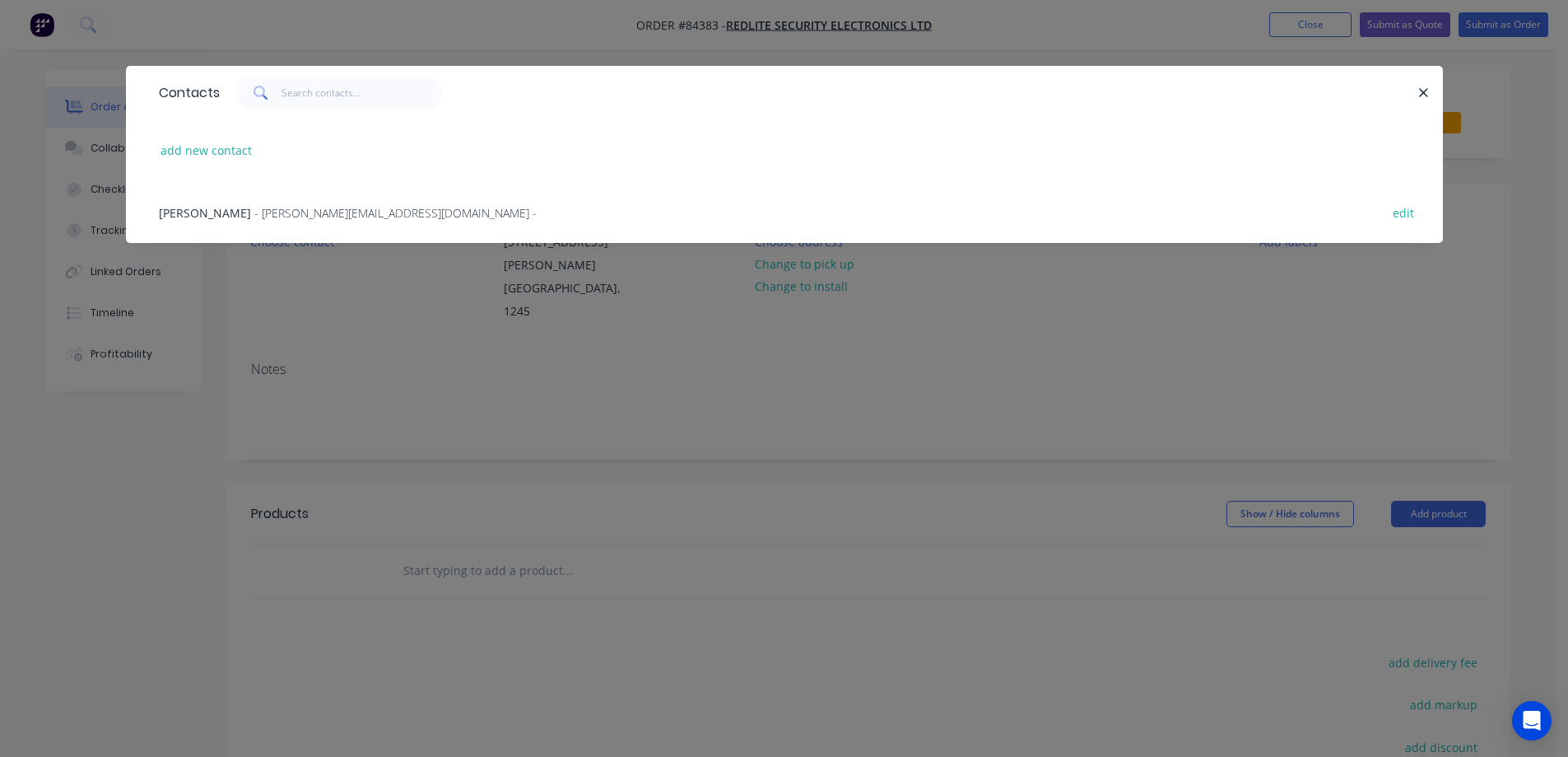
click at [255, 213] on span "- lesley@redlite.co.nz -" at bounding box center [396, 213] width 282 height 16
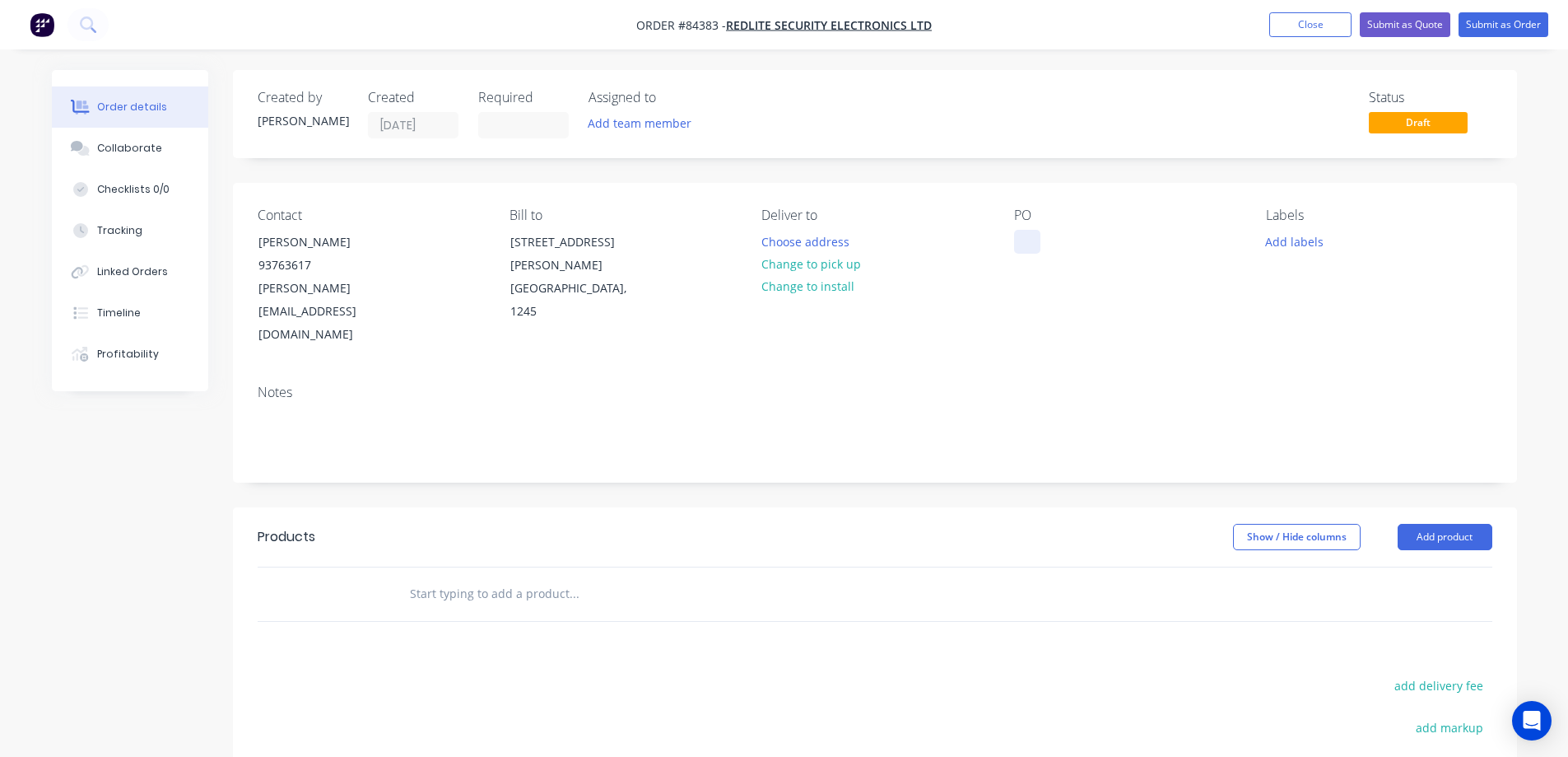
drag, startPoint x: 1026, startPoint y: 233, endPoint x: 967, endPoint y: 243, distance: 59.8
click at [1026, 233] on div at bounding box center [1027, 242] width 27 height 24
paste div
click at [780, 243] on button "Choose address" at bounding box center [805, 241] width 106 height 23
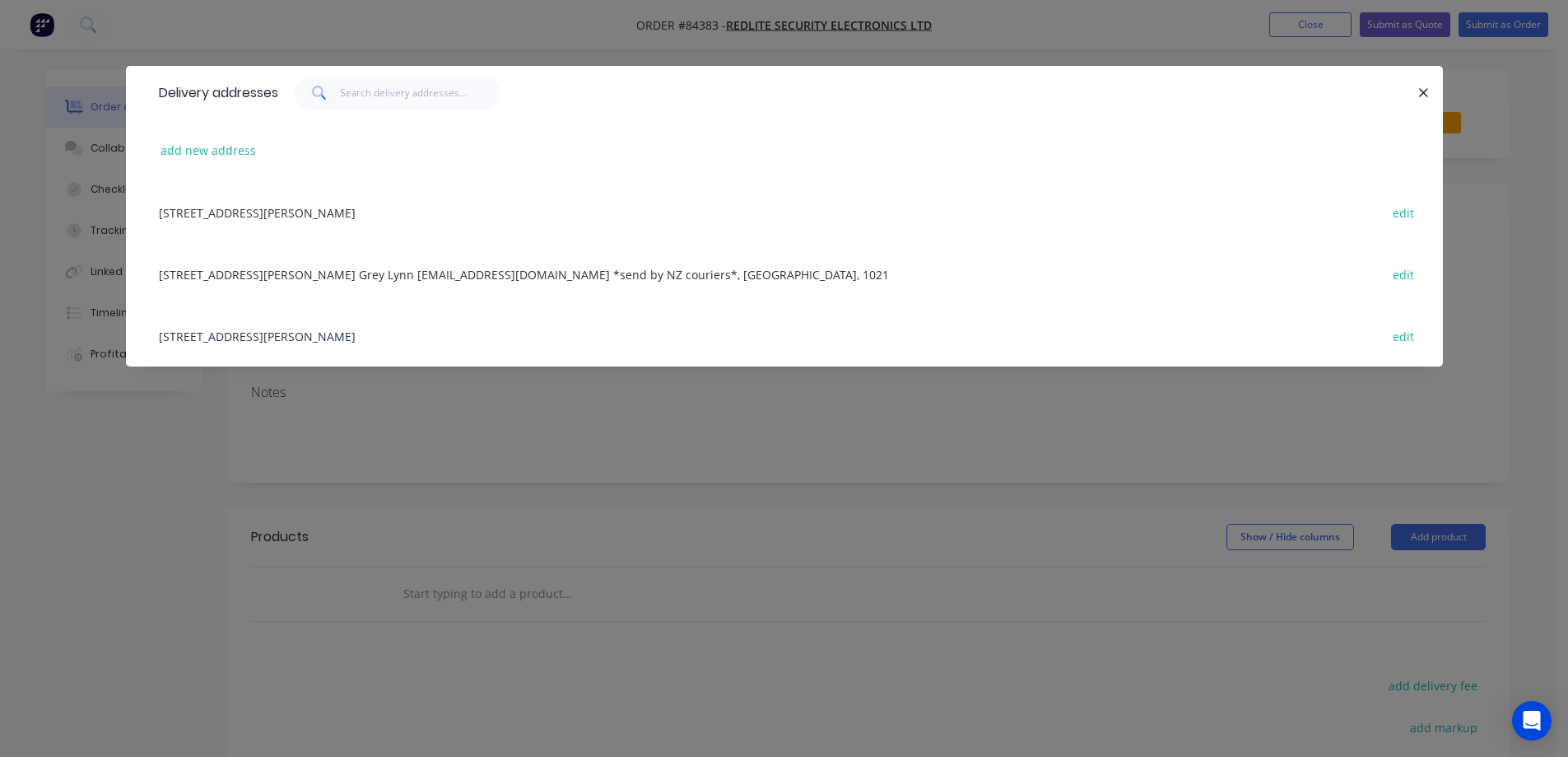
click at [214, 267] on div "8 Murdoch Rd Grey Lynn lesley@redlite.co.nz *send by NZ couriers*, Auckland, 10…" at bounding box center [784, 273] width 1268 height 62
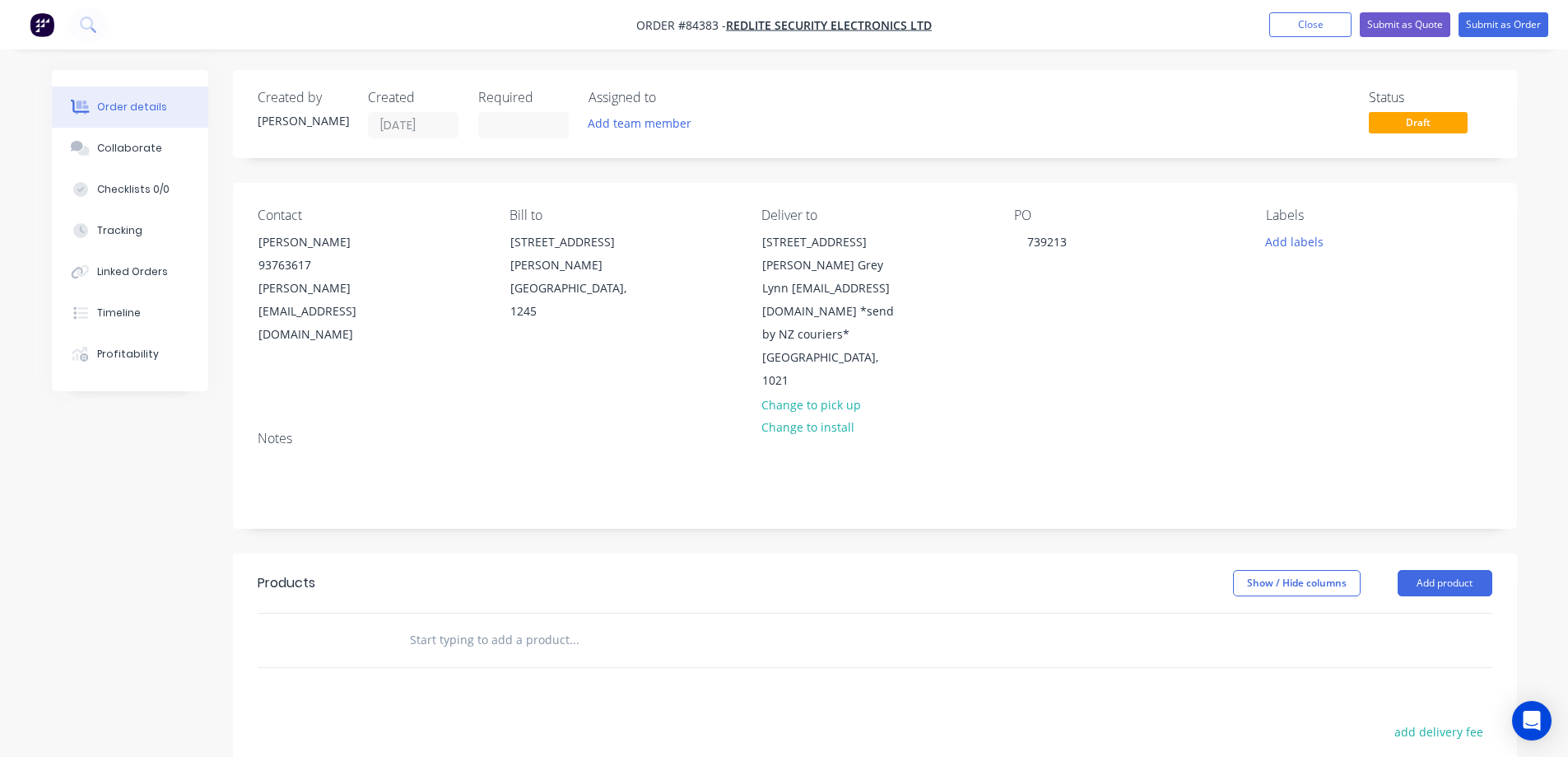
click at [452, 624] on input "text" at bounding box center [574, 640] width 330 height 33
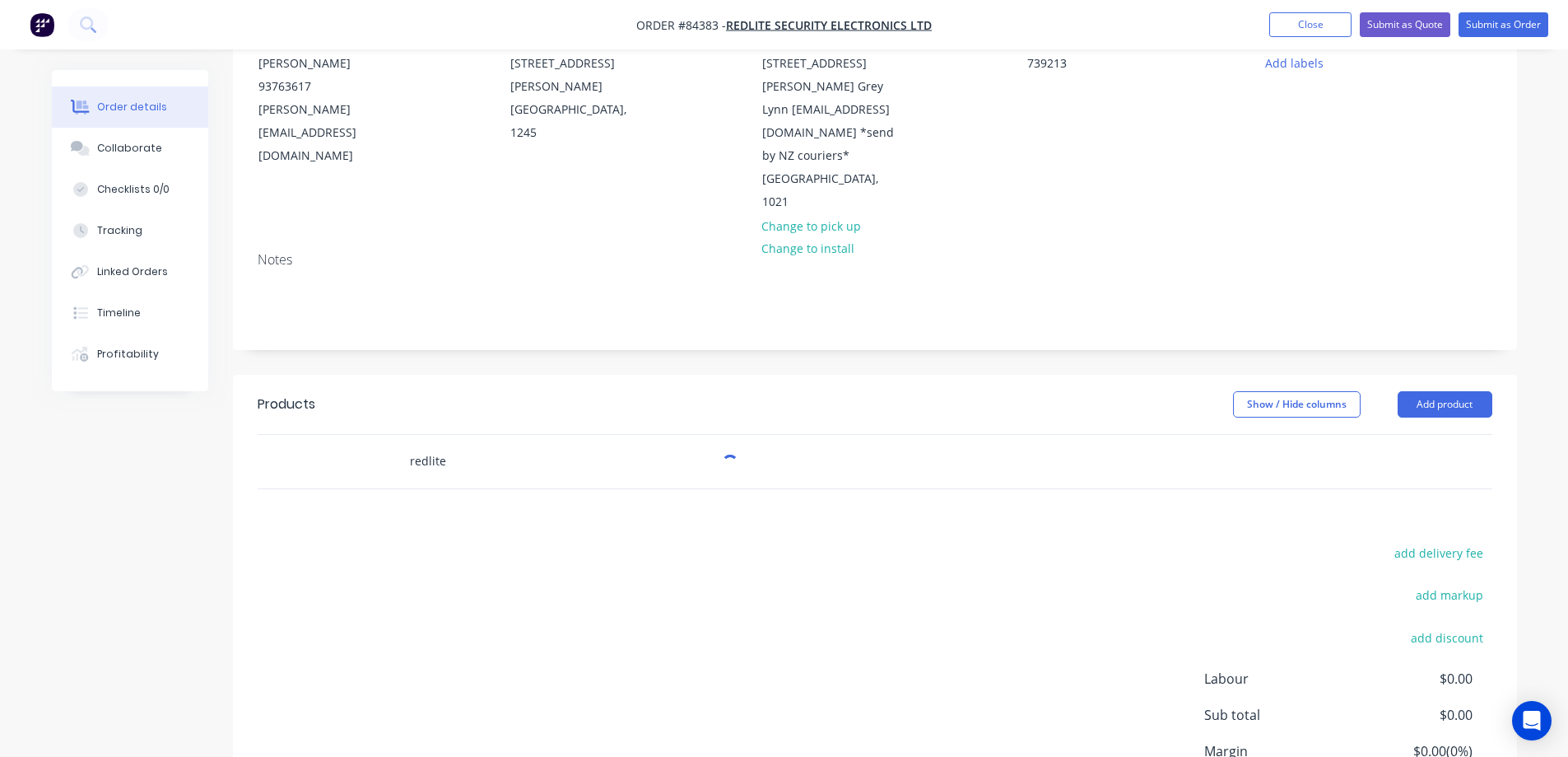
scroll to position [262, 0]
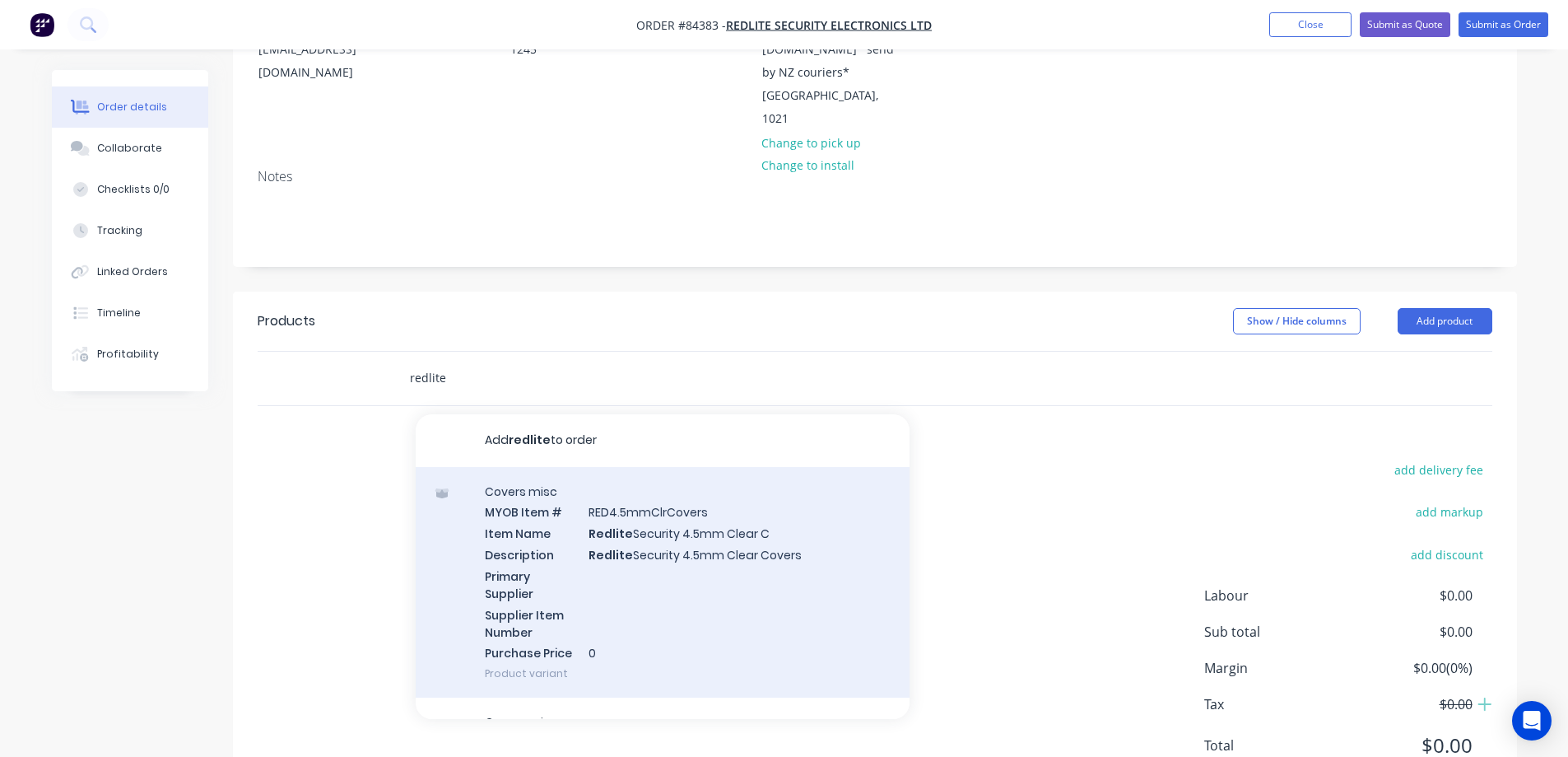
type input "redlite"
click at [572, 547] on div "Covers misc MYOB Item # RED4.5mmClrCovers Item Name Redlite Security 4.5mm Clea…" at bounding box center [662, 582] width 494 height 231
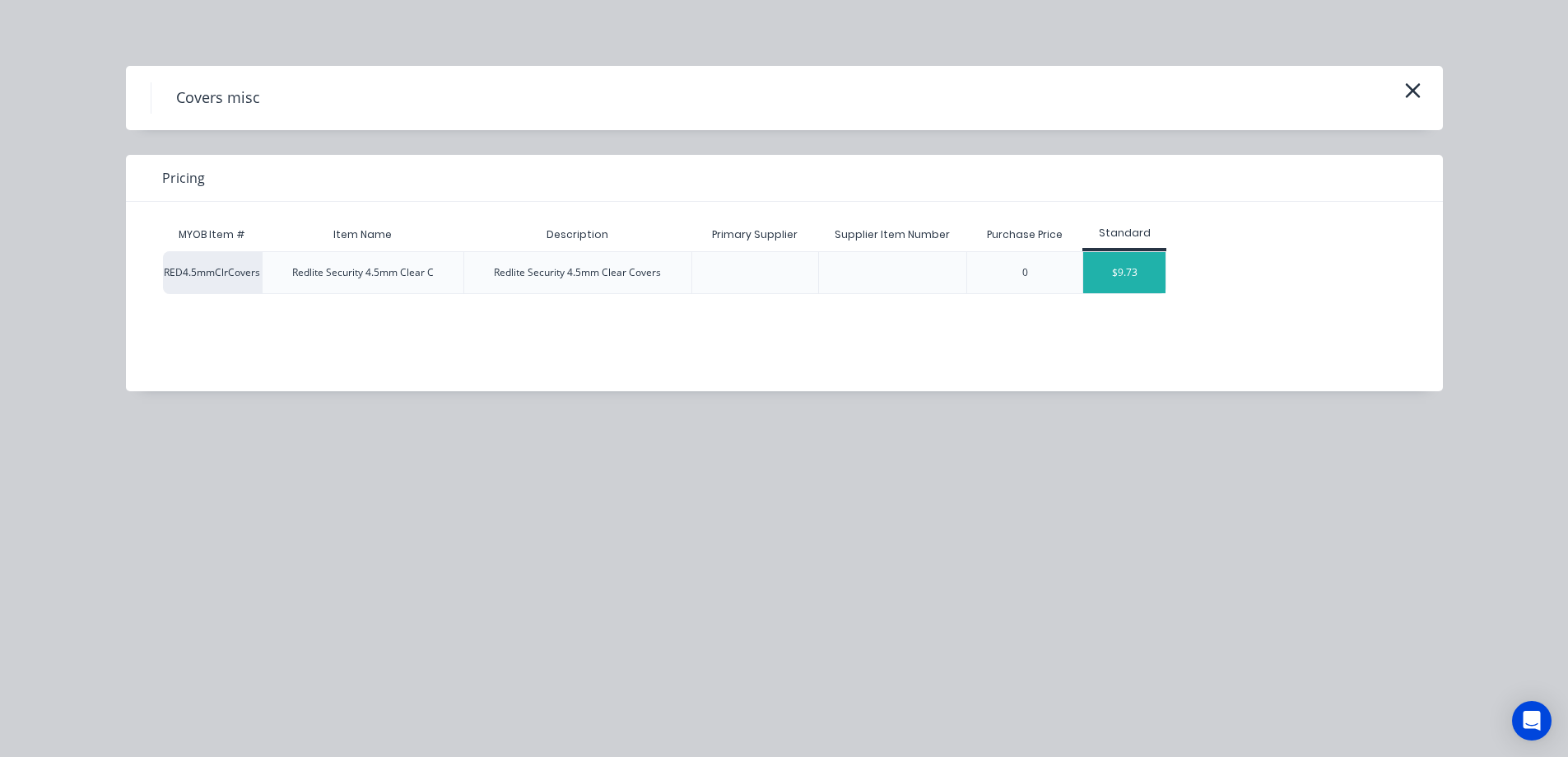
click at [1106, 285] on div "$9.73" at bounding box center [1124, 272] width 82 height 41
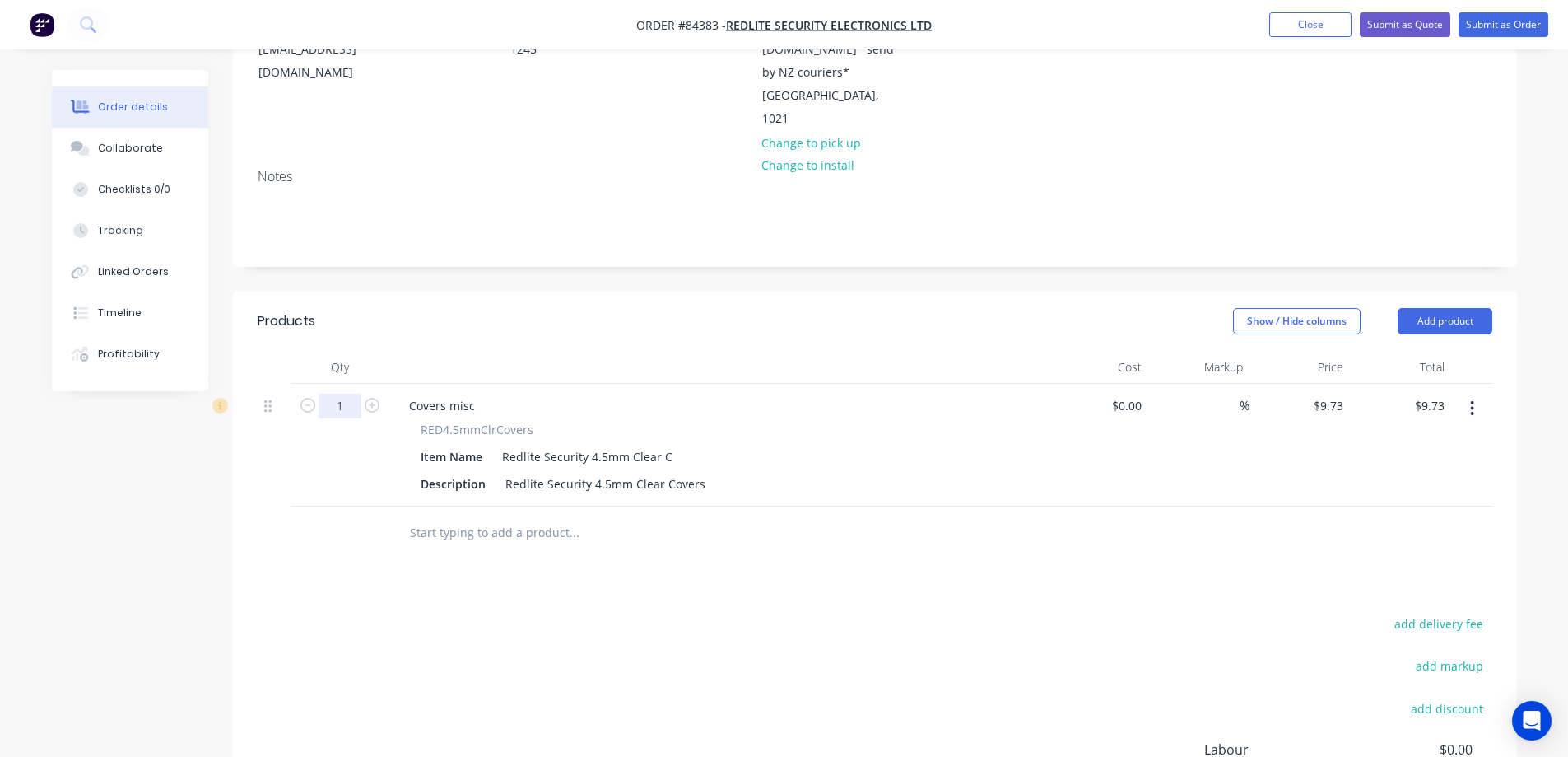
click at [336, 394] on input "1" at bounding box center [339, 406] width 42 height 25
type input "50"
type input "$486.50"
drag, startPoint x: 1129, startPoint y: 538, endPoint x: 1203, endPoint y: 455, distance: 111.2
click at [1130, 537] on div "Products Show / Hide columns Add product Qty Cost Markup Price Total 50 Covers …" at bounding box center [875, 623] width 1285 height 664
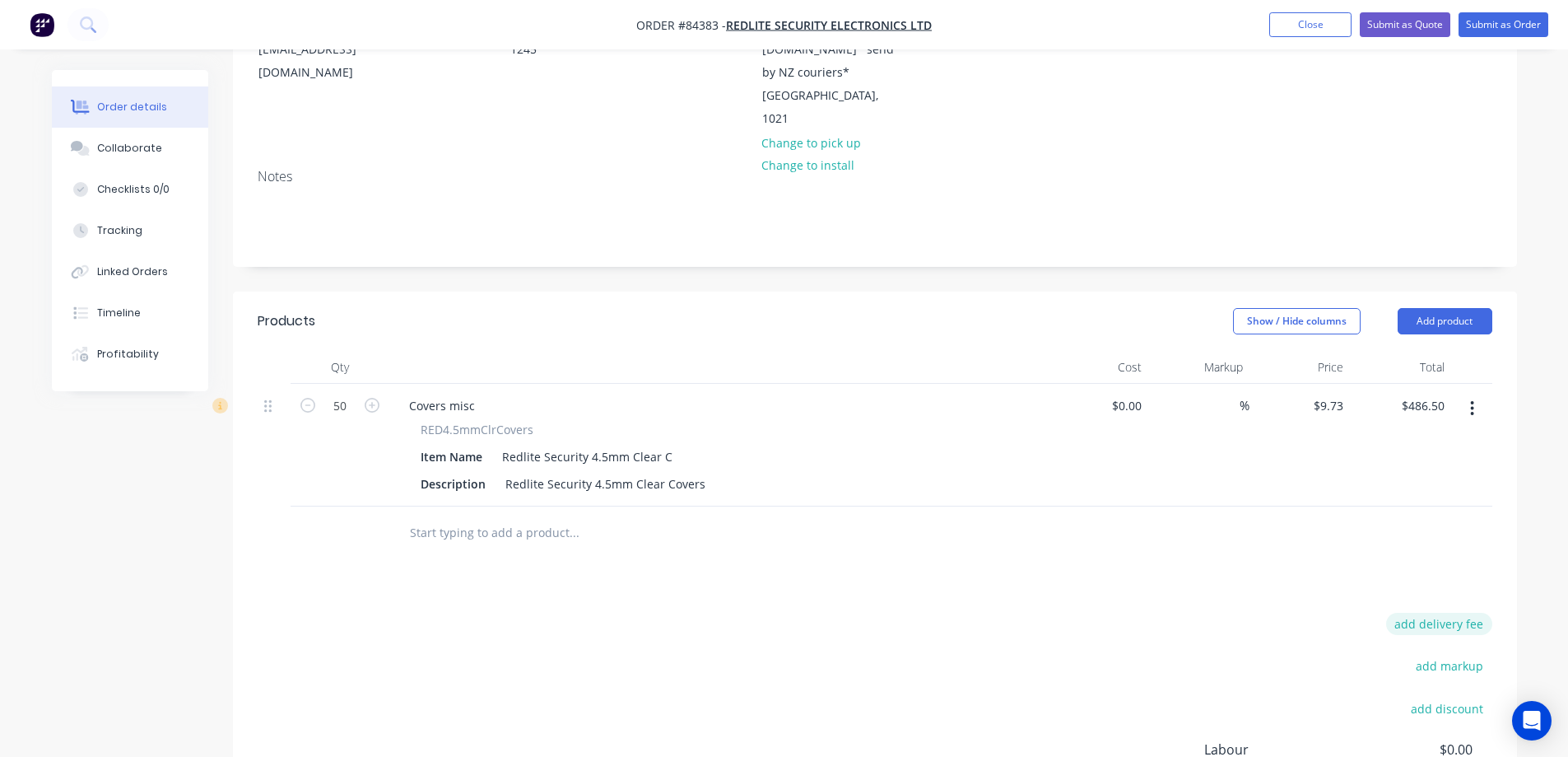
click at [1484, 613] on button "add delivery fee" at bounding box center [1440, 624] width 107 height 23
type input "15"
click at [1426, 519] on div "Products Show / Hide columns Add product Qty Cost Markup Price Total 50 Covers …" at bounding box center [875, 621] width 1285 height 659
click at [1479, 37] on button "Submit as Order" at bounding box center [1504, 25] width 90 height 25
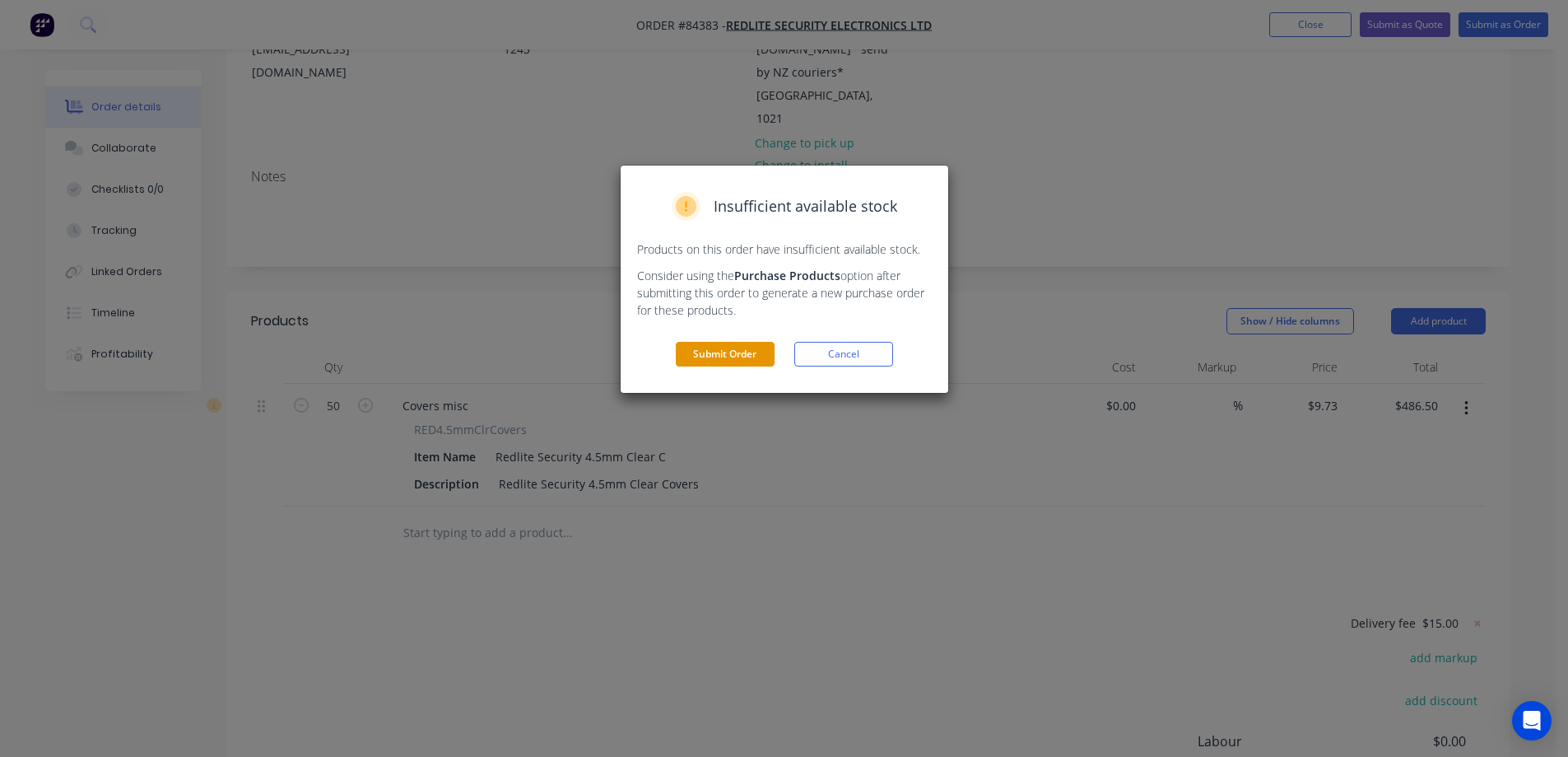
click at [754, 352] on button "Submit Order" at bounding box center [725, 353] width 99 height 25
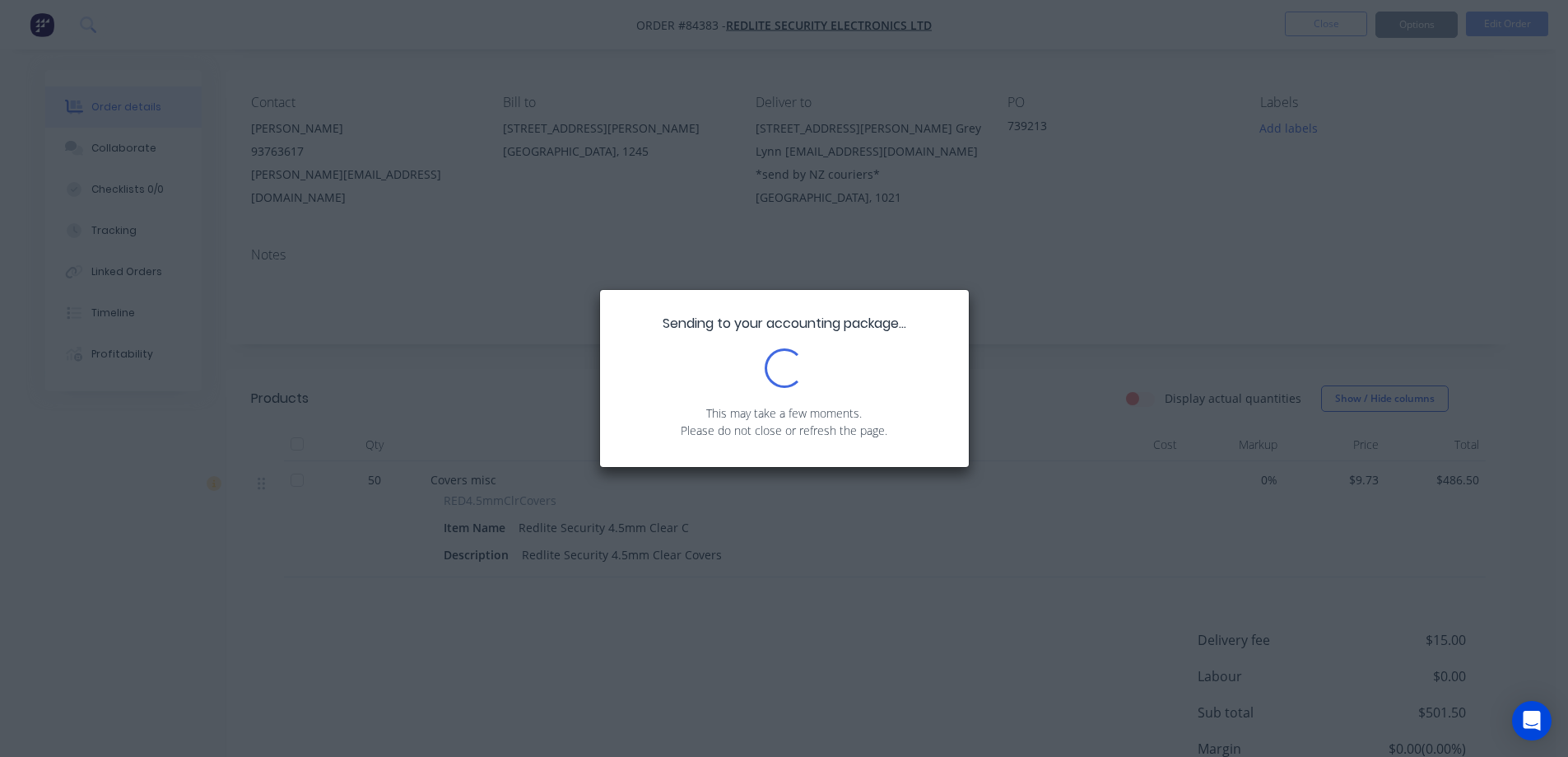
scroll to position [0, 0]
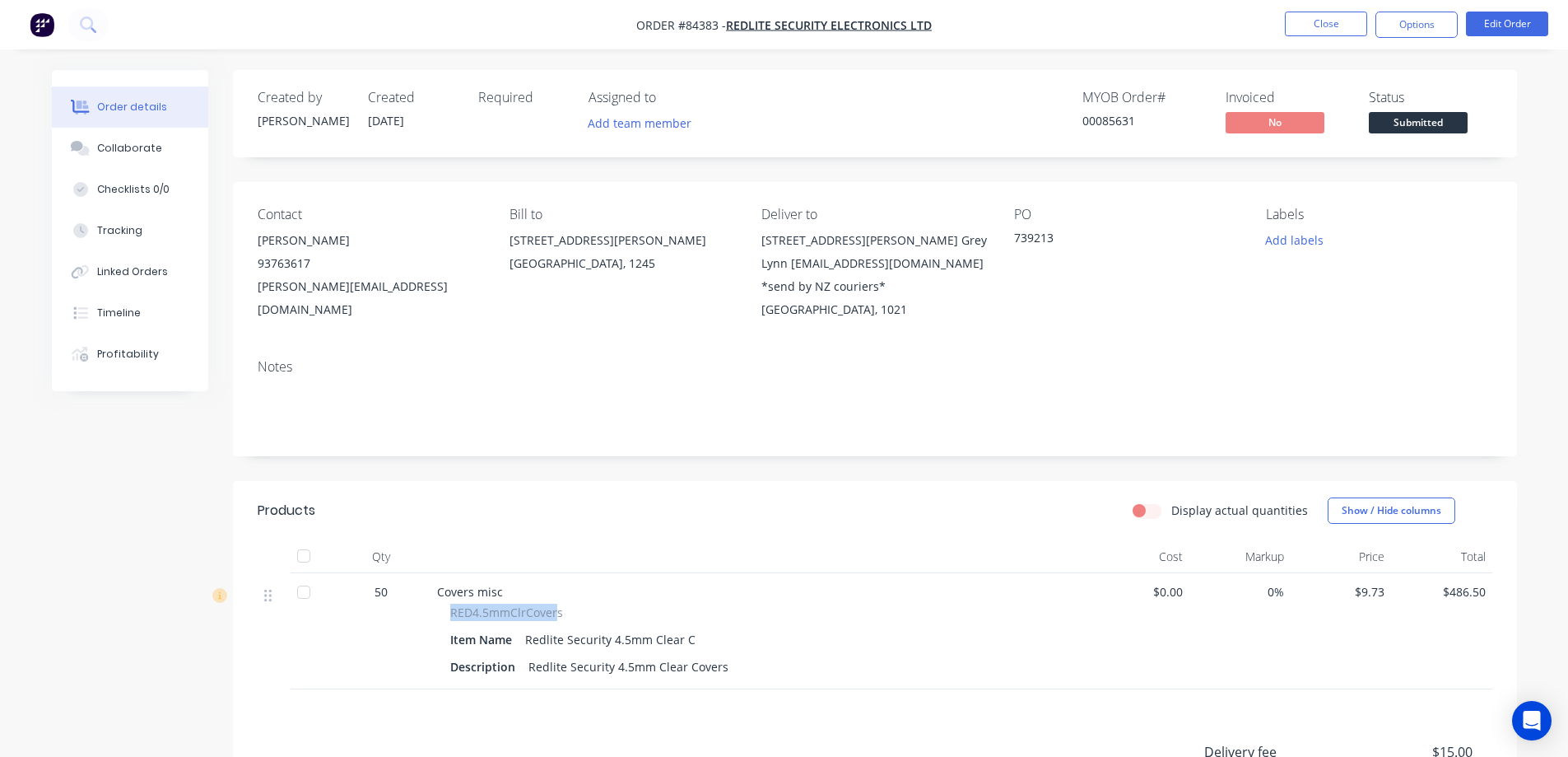
drag, startPoint x: 451, startPoint y: 612, endPoint x: 558, endPoint y: 612, distance: 107.0
click at [558, 612] on span "RED4.5mmClrCovers" at bounding box center [506, 613] width 112 height 18
click at [739, 553] on div at bounding box center [759, 556] width 658 height 33
click at [1311, 243] on button "Add labels" at bounding box center [1295, 240] width 76 height 23
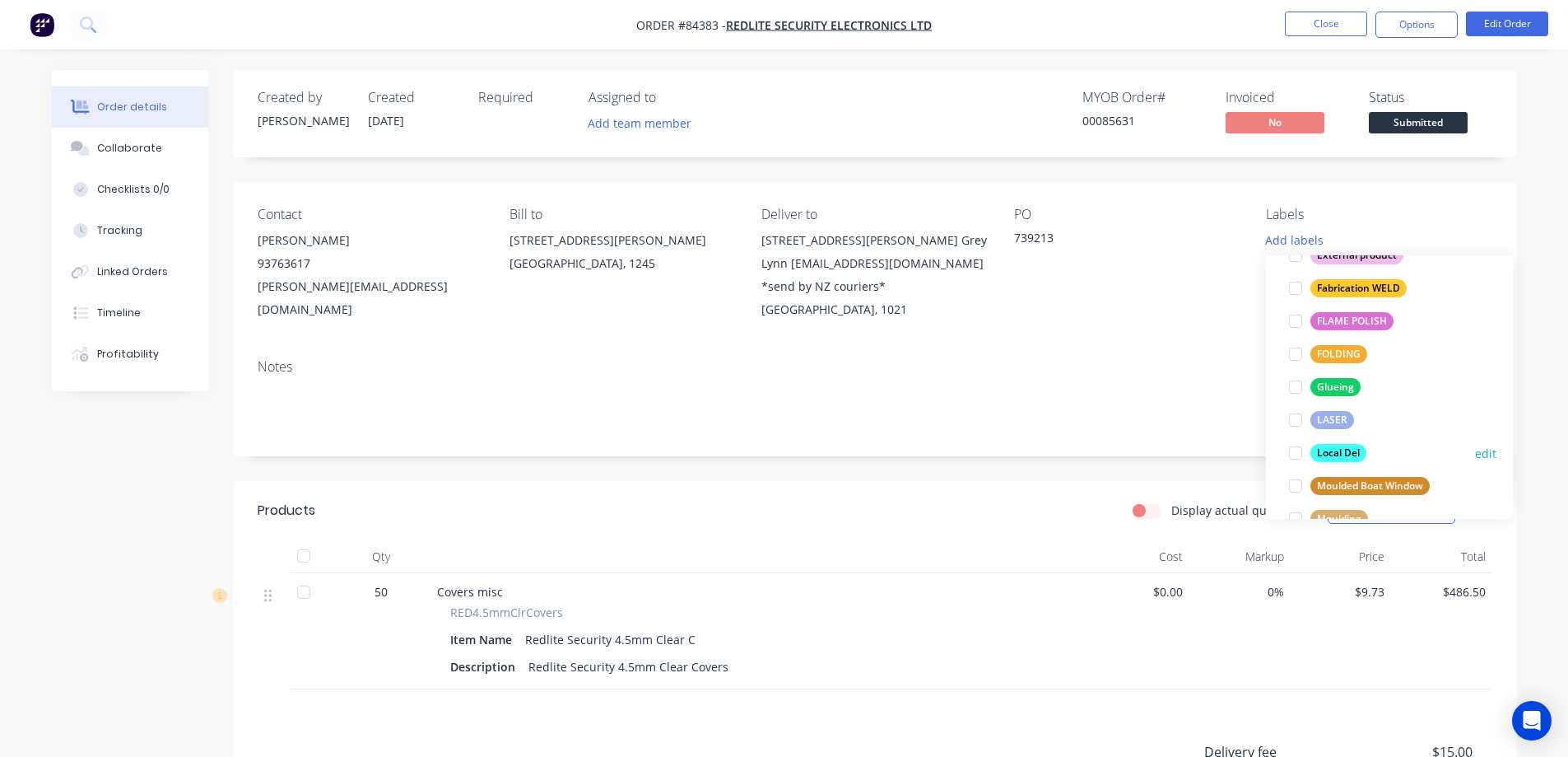
scroll to position [626, 0]
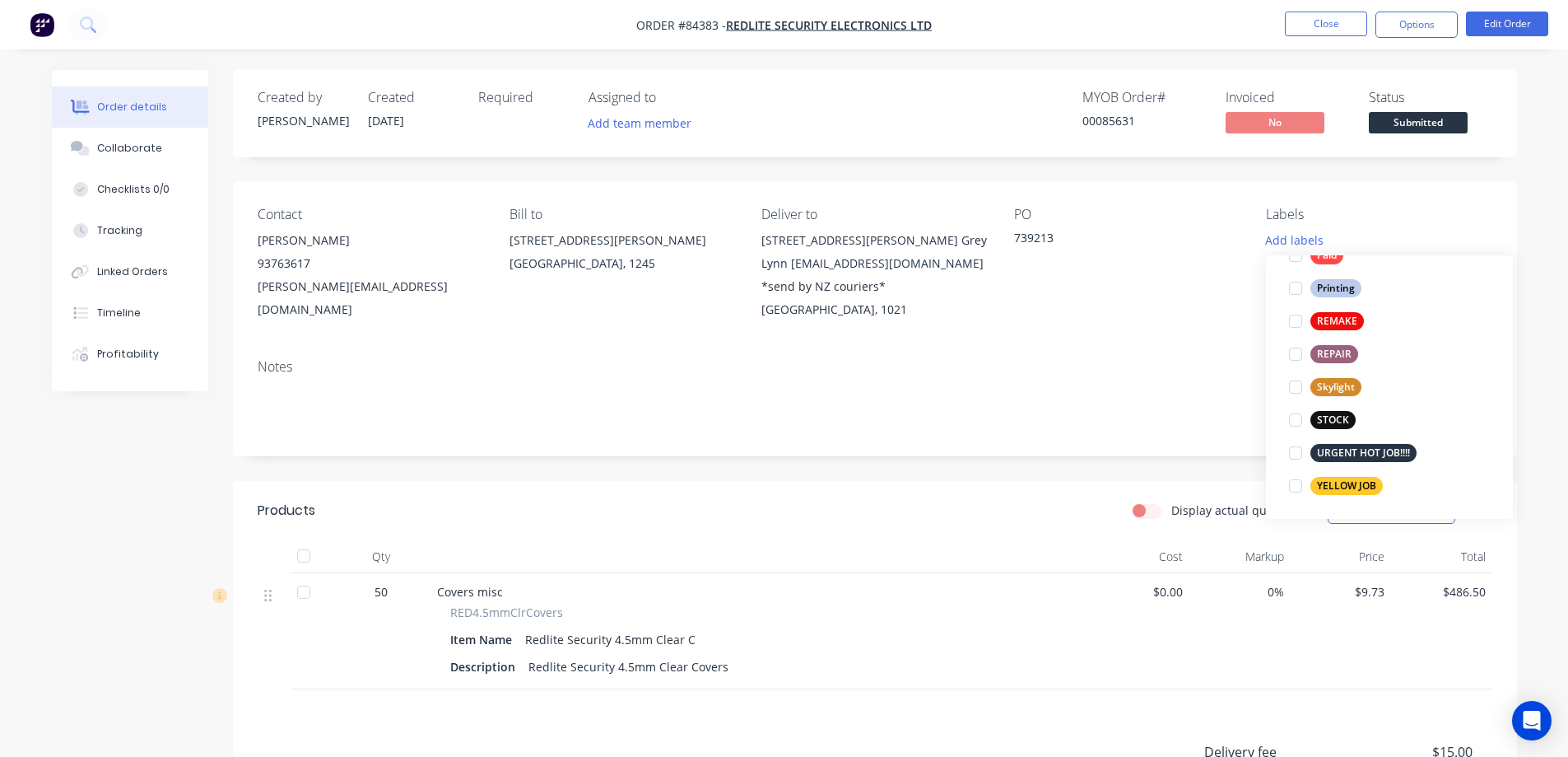
click at [1336, 485] on div "YELLOW JOB" at bounding box center [1346, 486] width 72 height 18
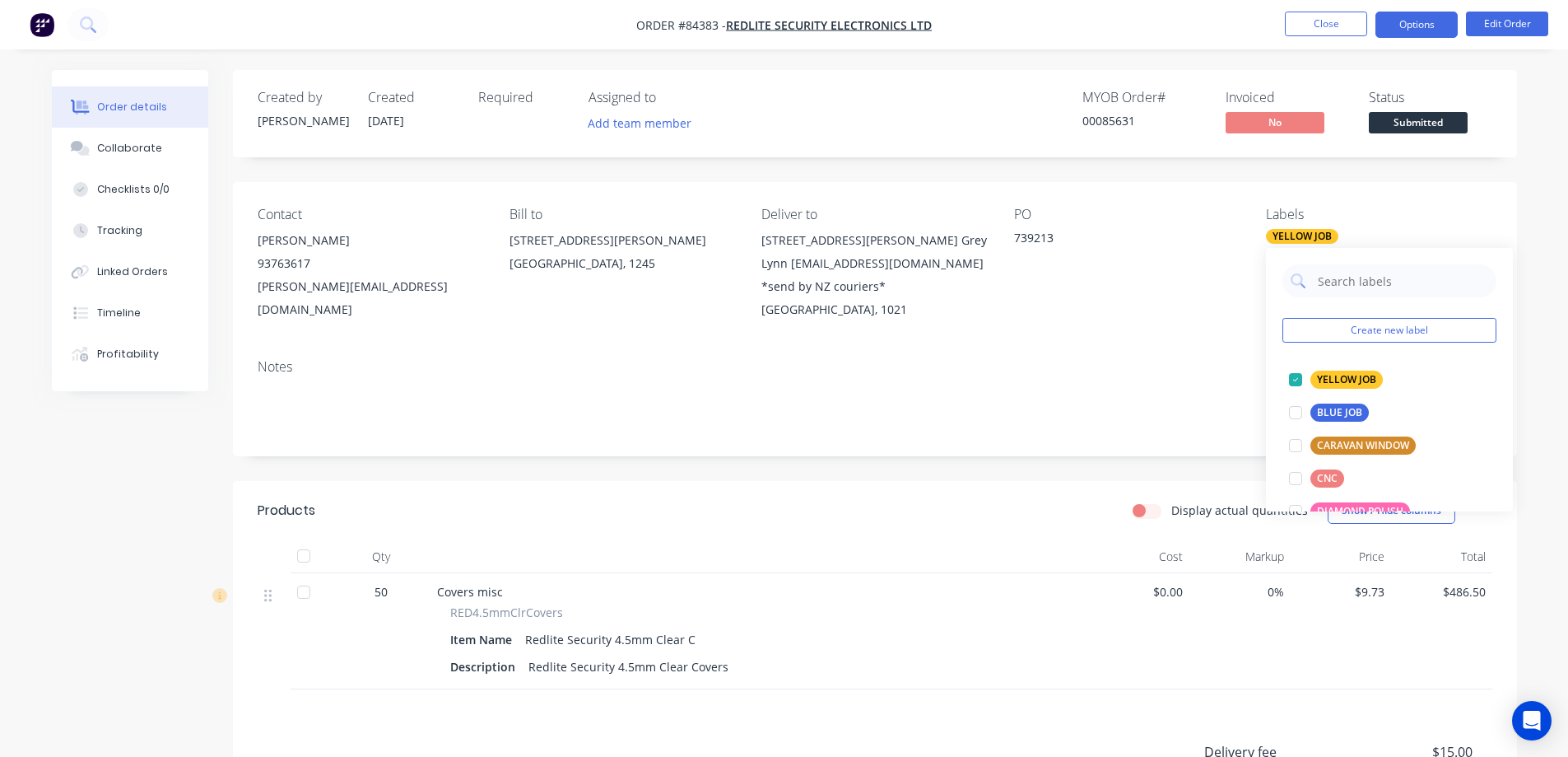
click at [1395, 20] on button "Options" at bounding box center [1416, 25] width 82 height 27
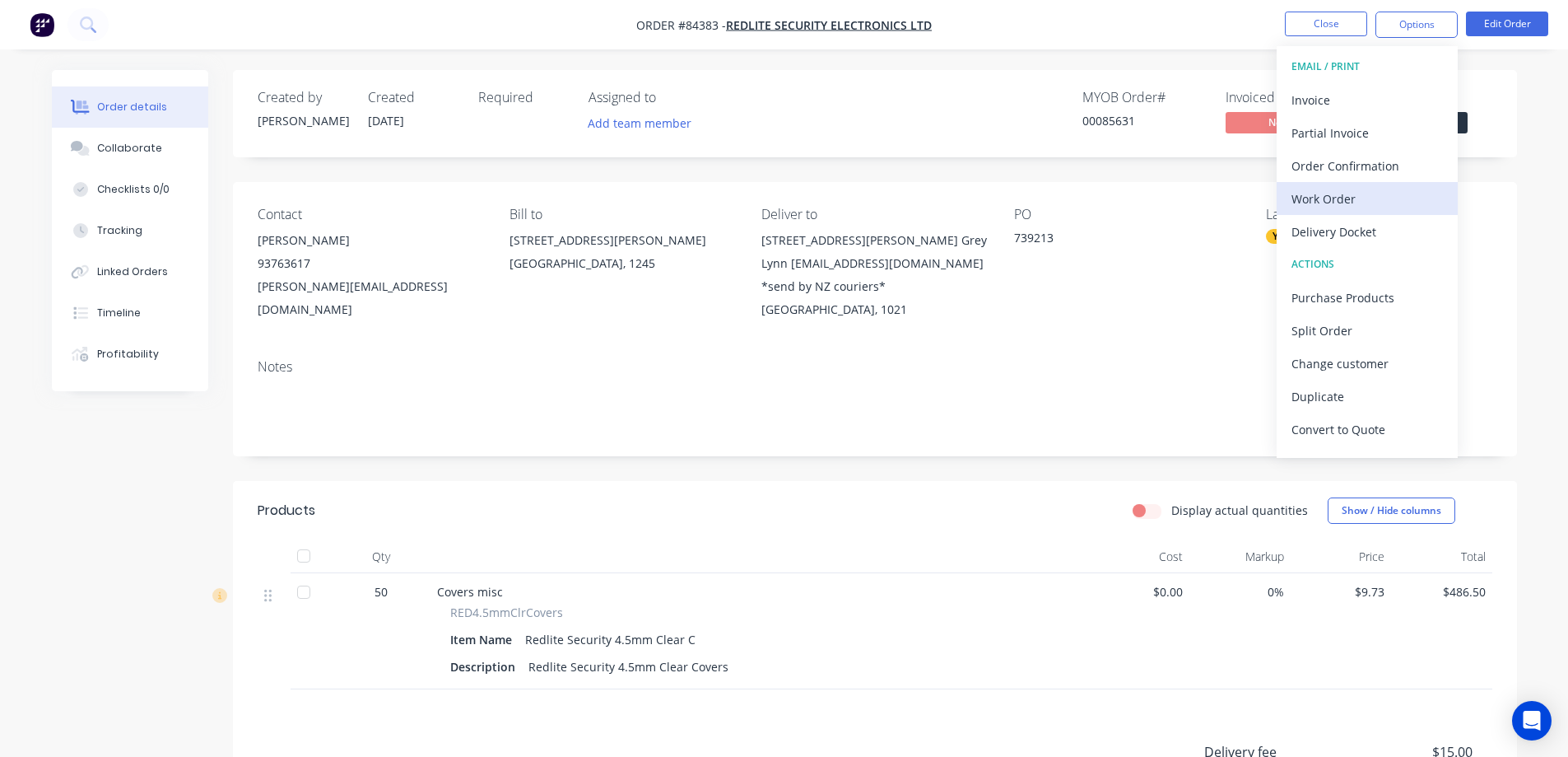
click at [1321, 199] on div "Work Order" at bounding box center [1368, 198] width 152 height 24
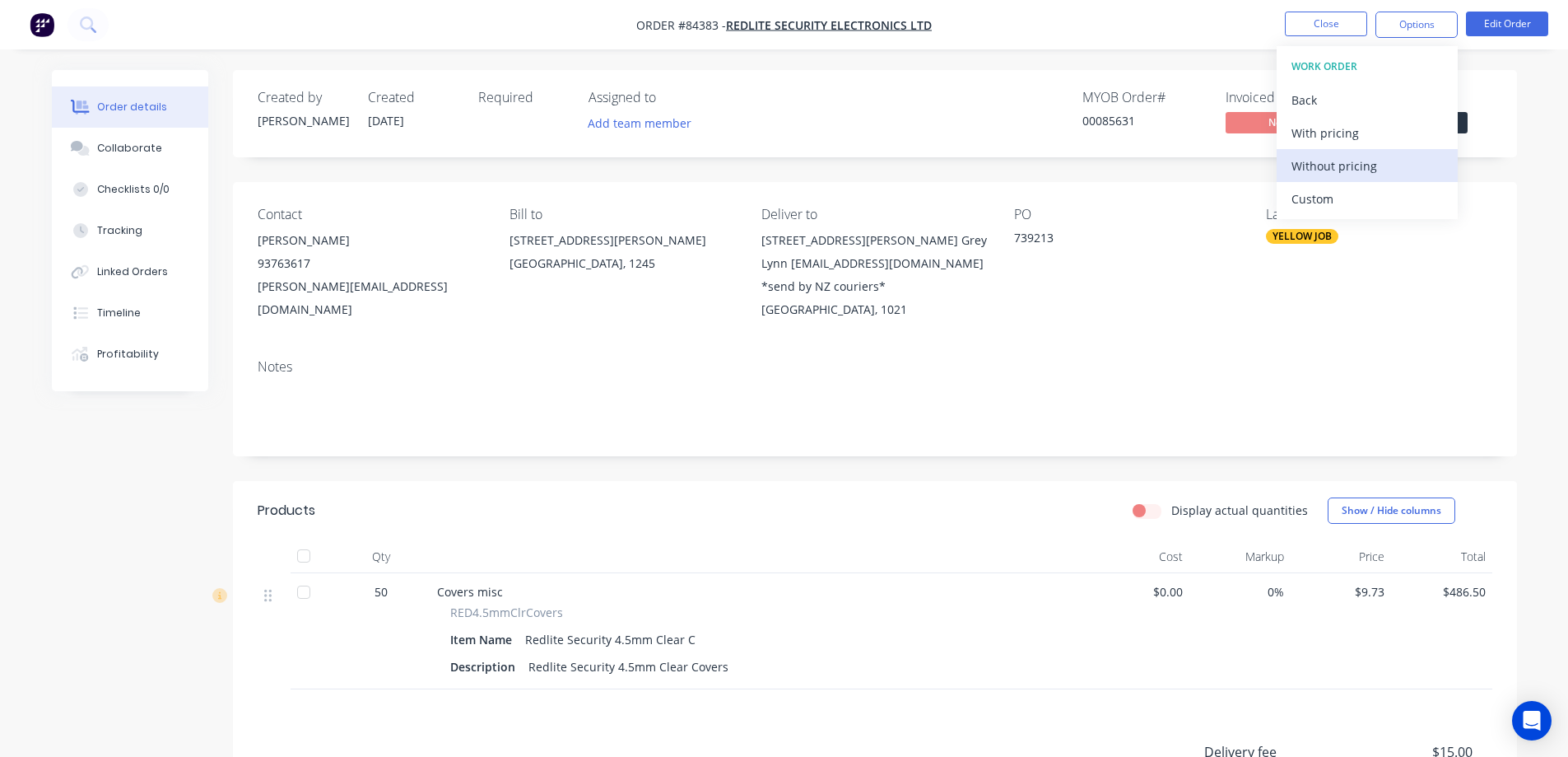
click at [1333, 162] on div "Without pricing" at bounding box center [1368, 166] width 152 height 24
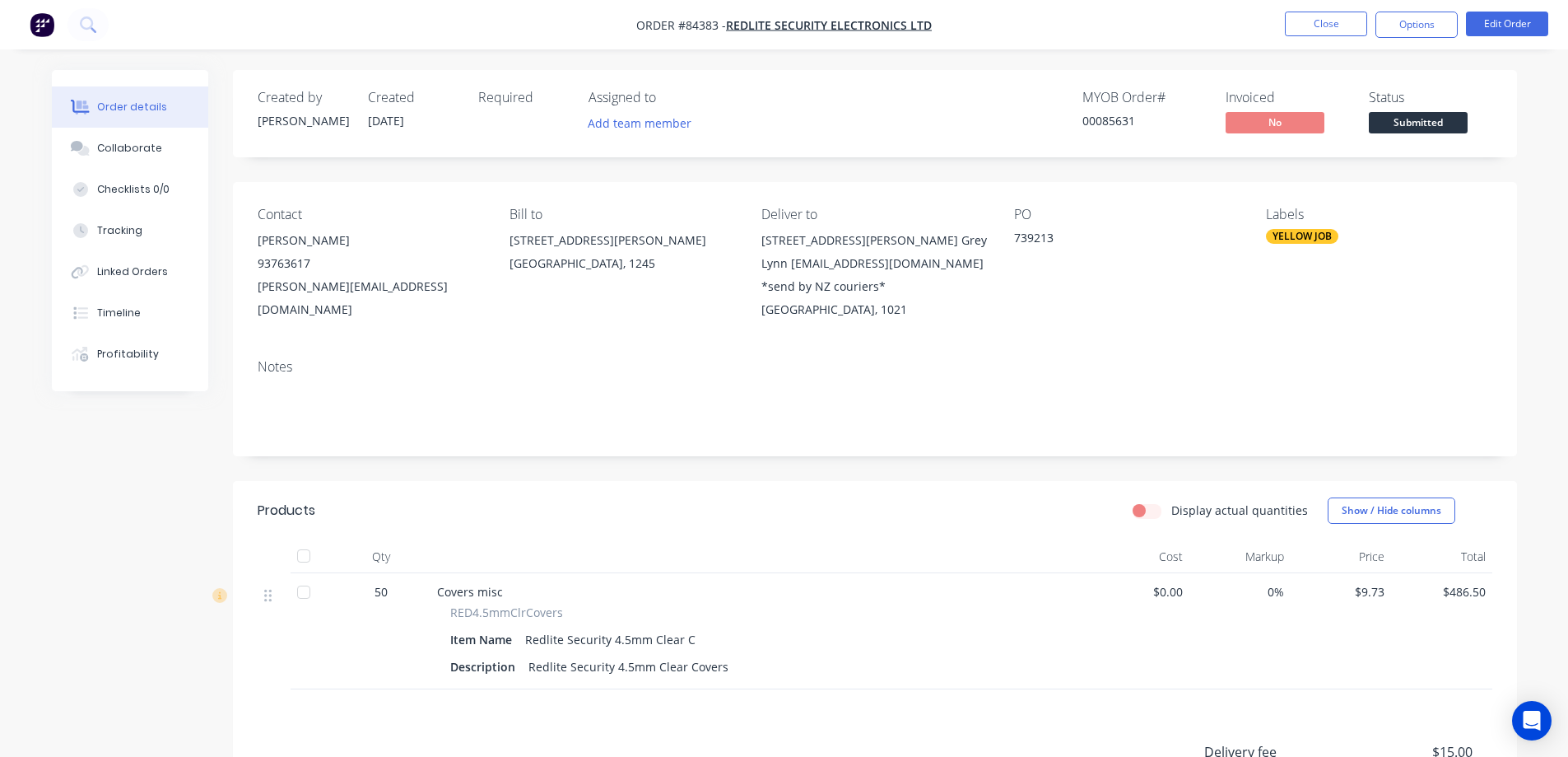
drag, startPoint x: 147, startPoint y: 66, endPoint x: 131, endPoint y: 48, distance: 24.1
click at [147, 64] on div "Order details Collaborate Checklists 0/0 Tracking Linked Orders Timeline Profit…" at bounding box center [784, 509] width 1568 height 1019
click at [100, 23] on button at bounding box center [88, 24] width 41 height 33
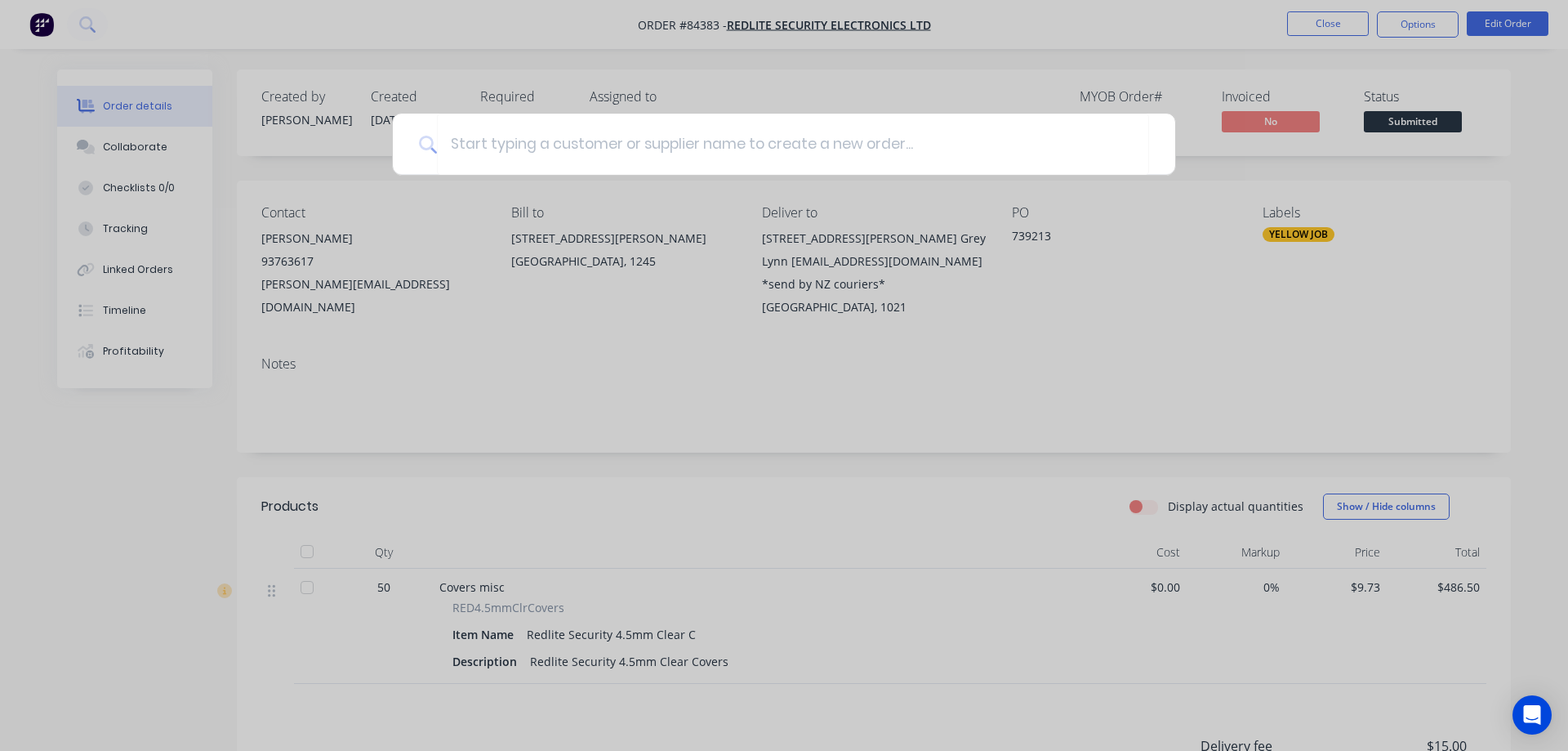
click at [1359, 29] on div at bounding box center [784, 375] width 1568 height 751
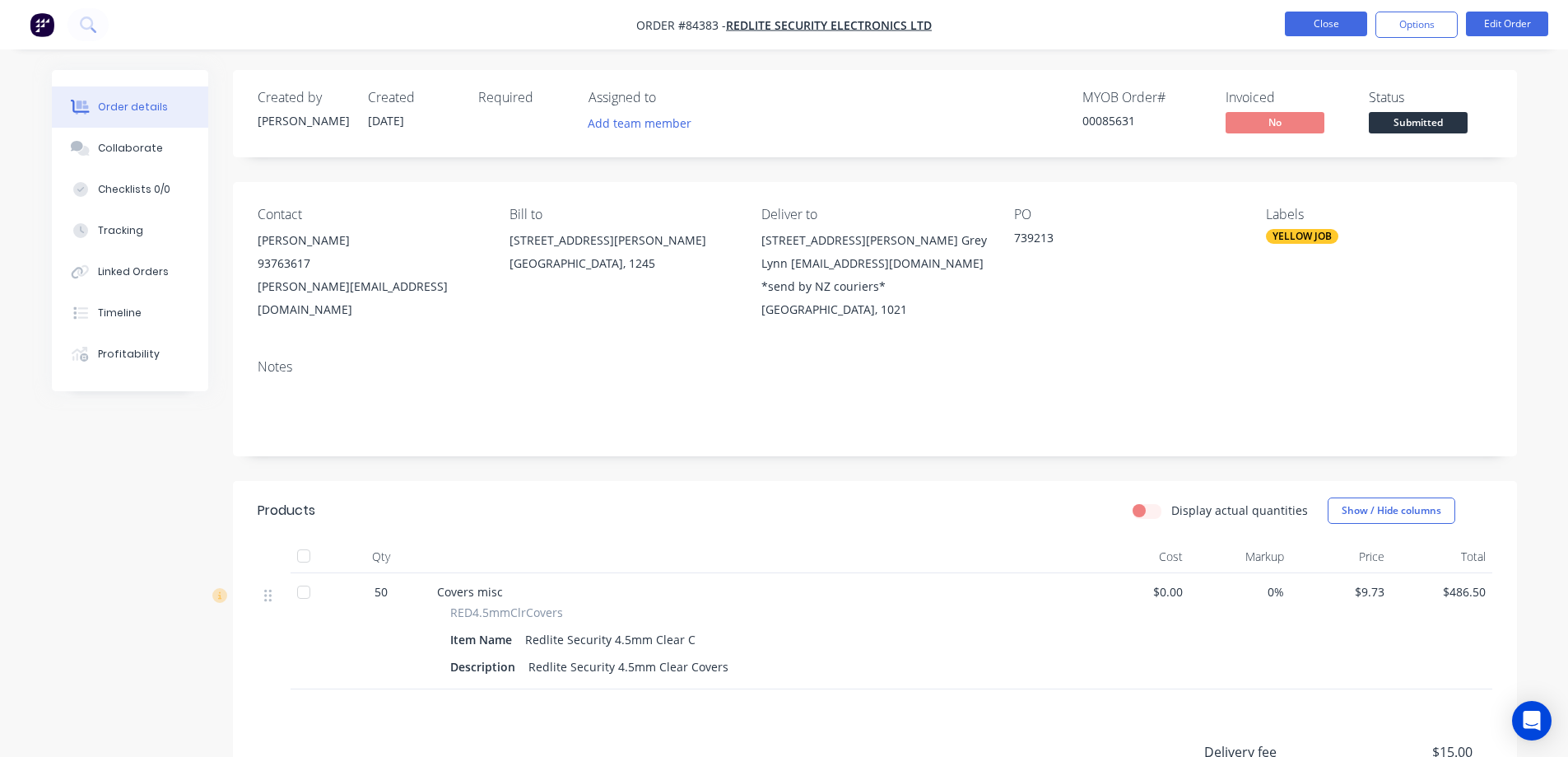
click at [1352, 27] on button "Close" at bounding box center [1325, 24] width 82 height 25
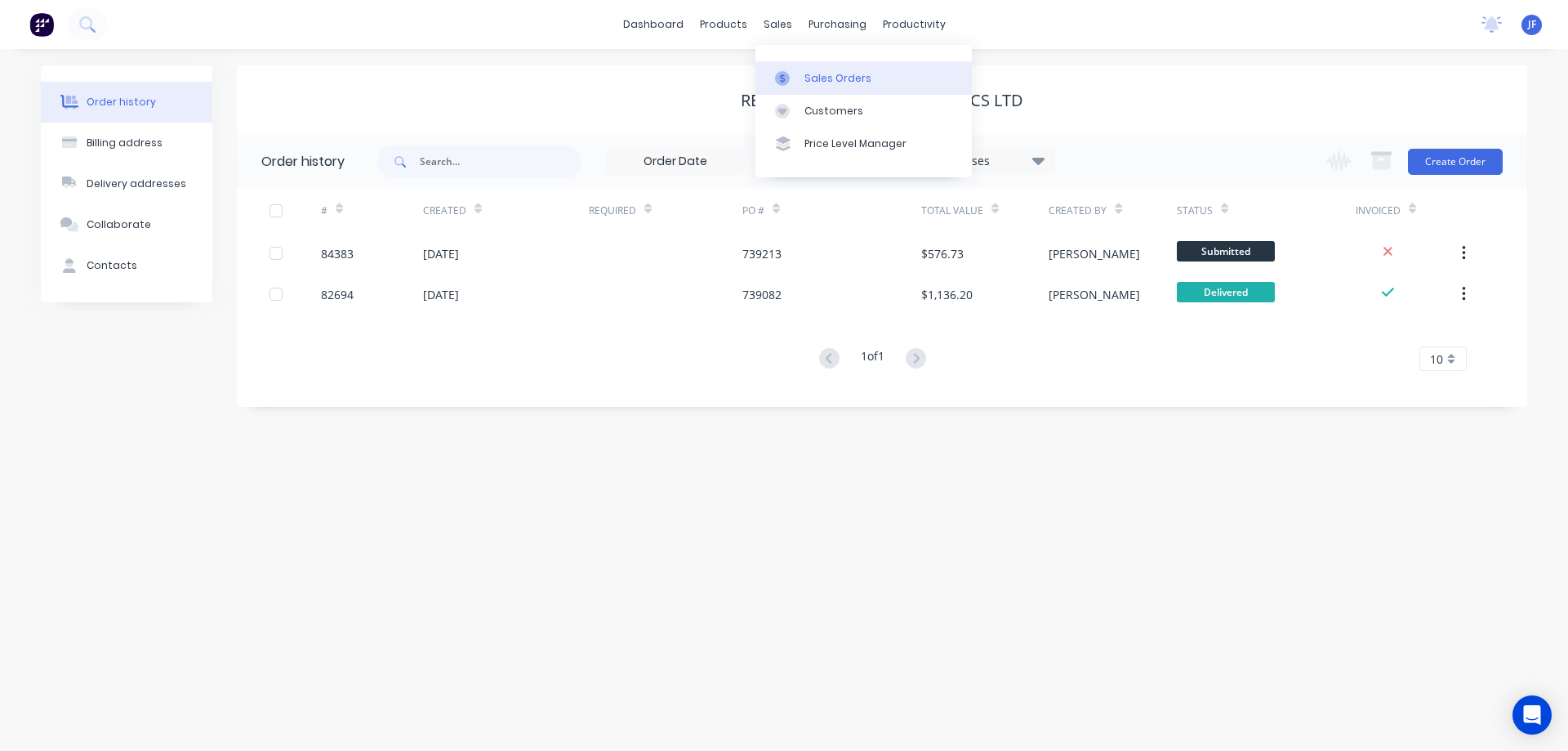
click at [797, 71] on div at bounding box center [787, 78] width 24 height 15
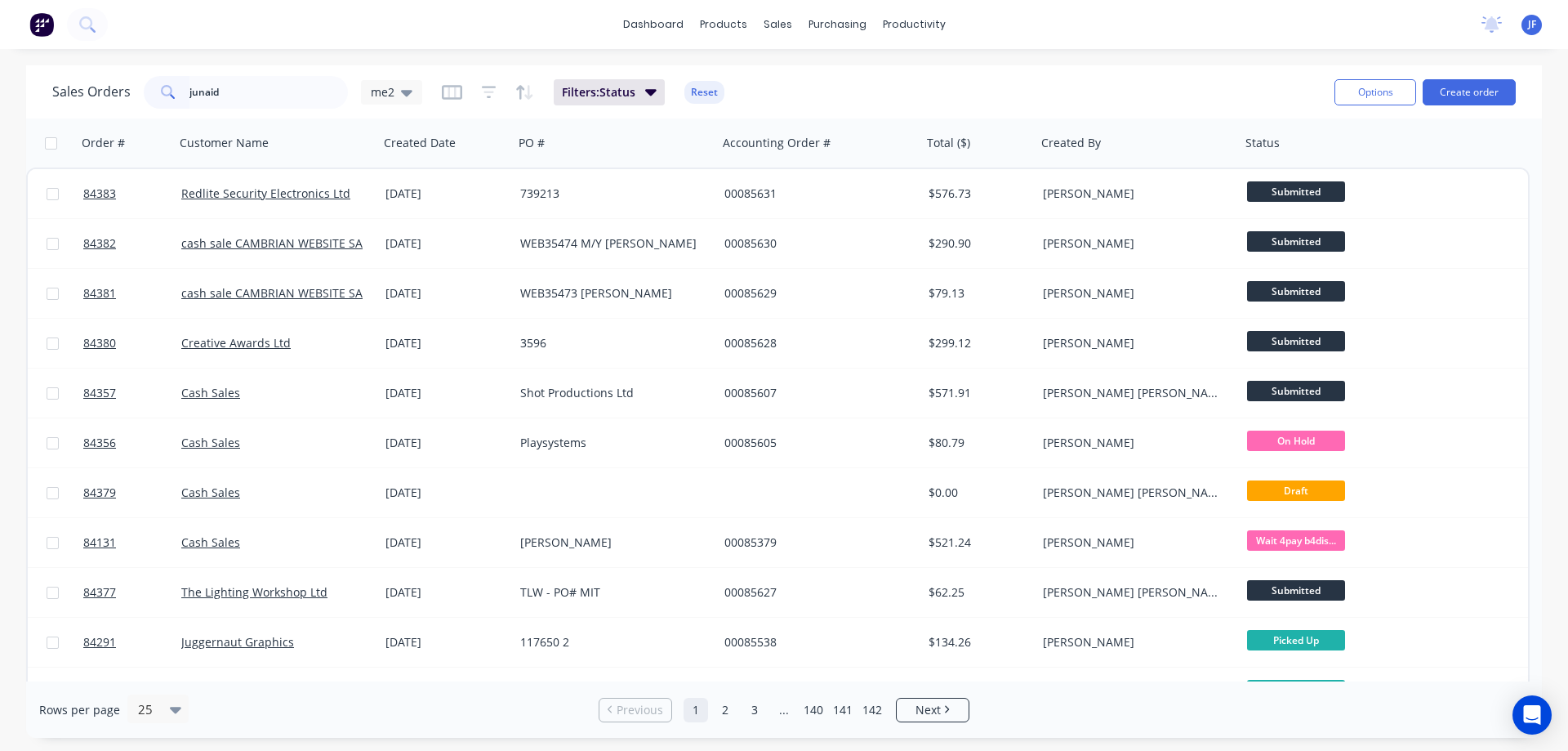
type input "junaid"
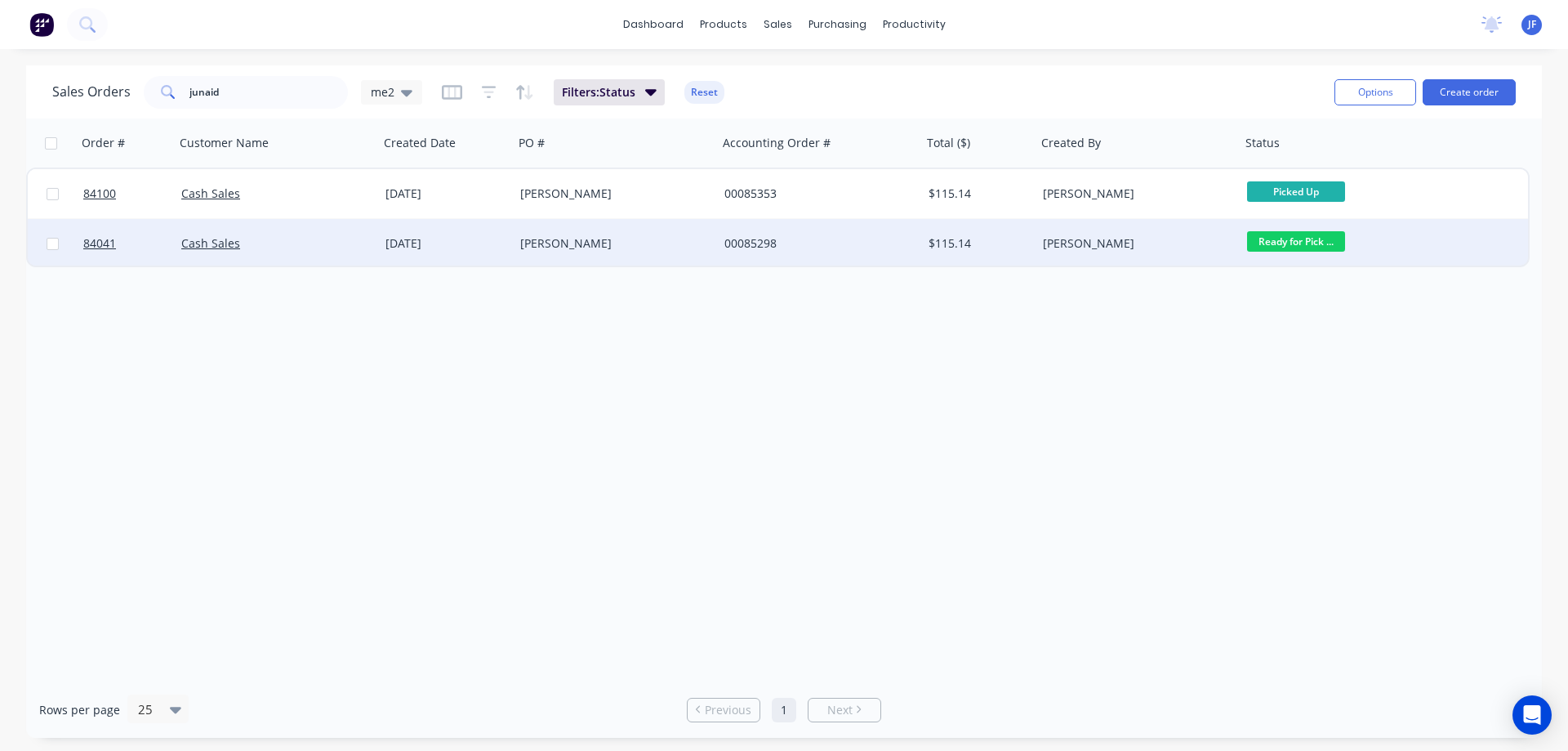
click at [854, 228] on div "00085298" at bounding box center [819, 244] width 205 height 49
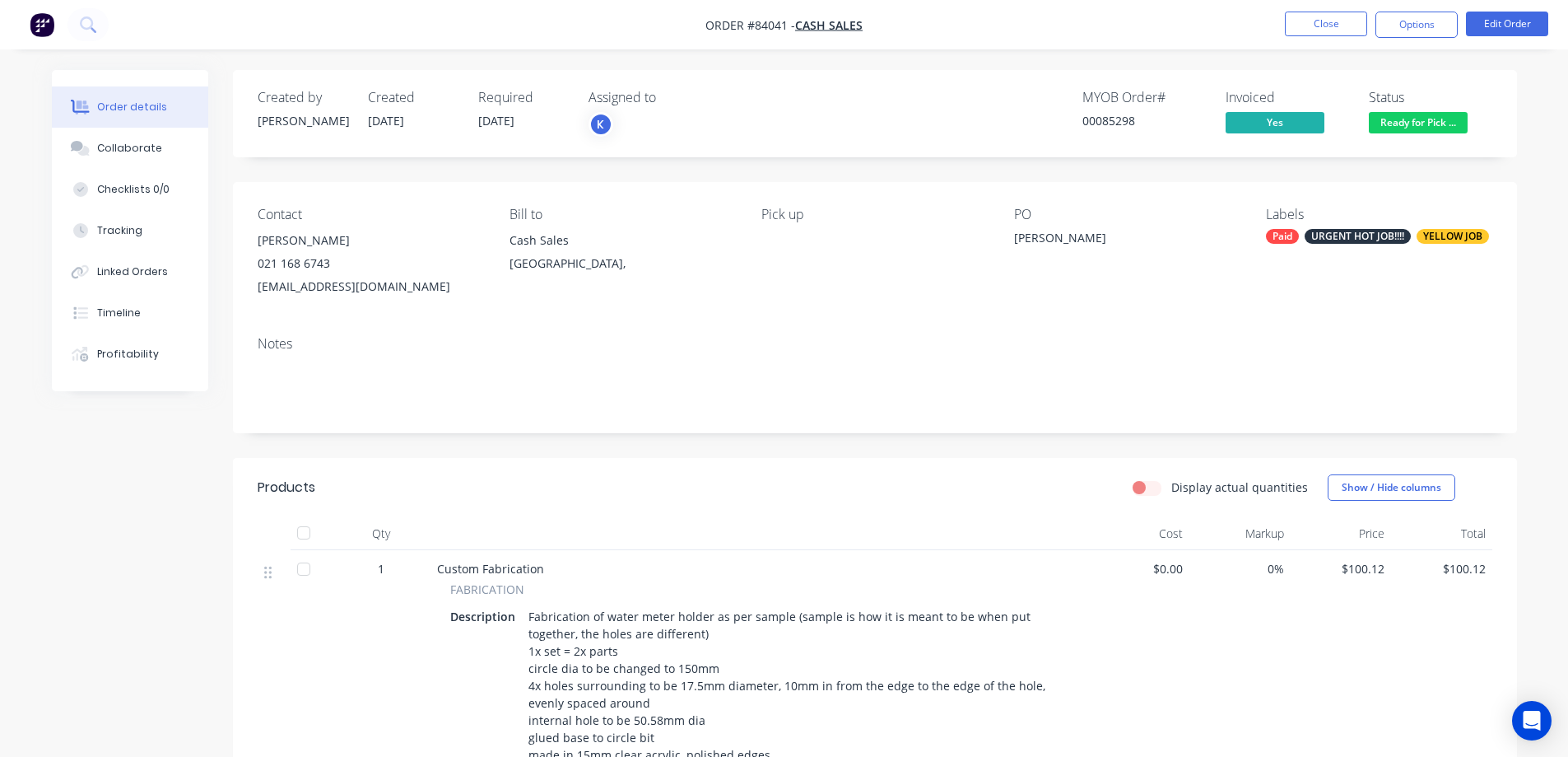
click at [1411, 130] on span "Ready for Pick ..." at bounding box center [1419, 121] width 99 height 21
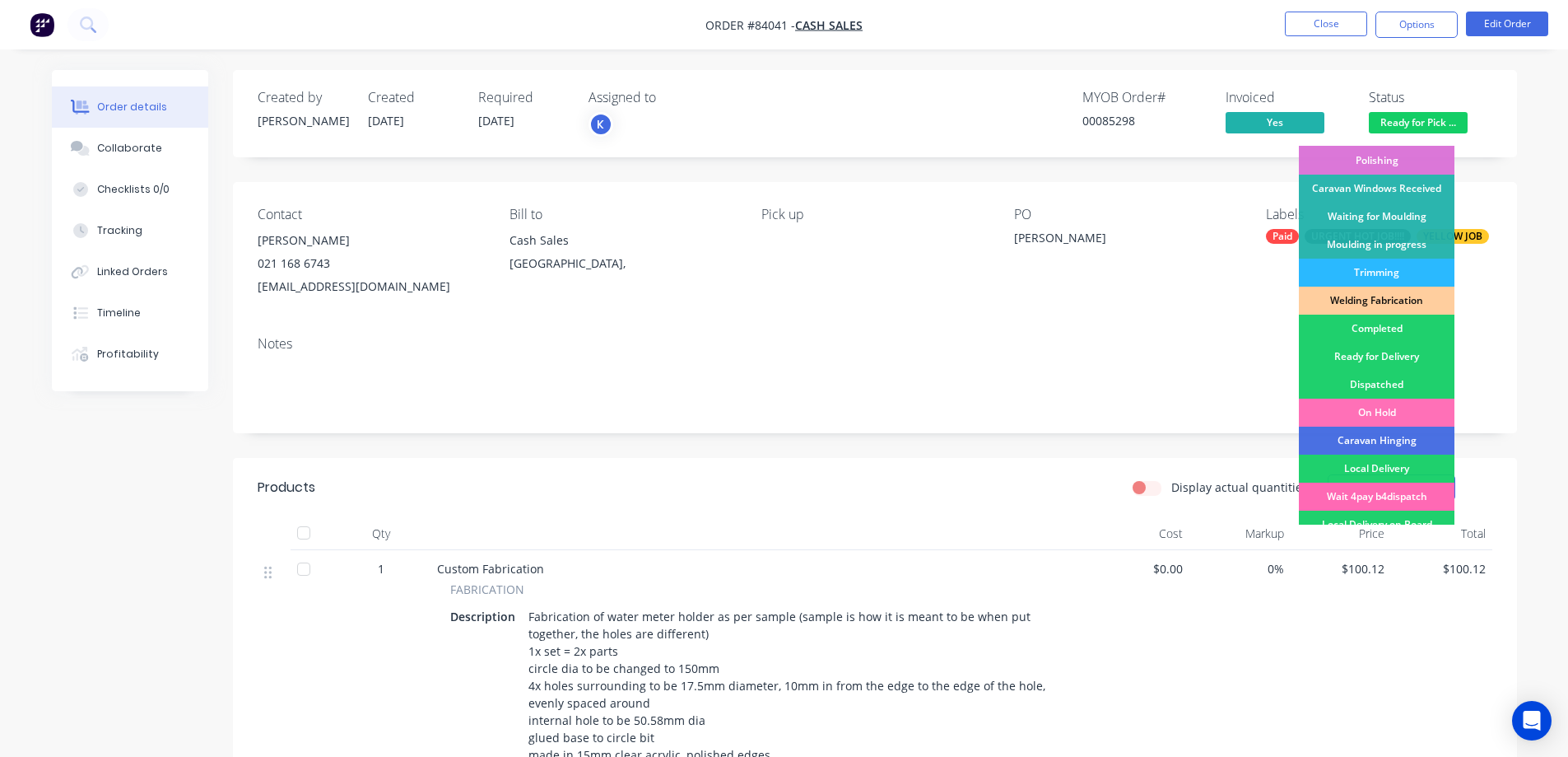
scroll to position [321, 0]
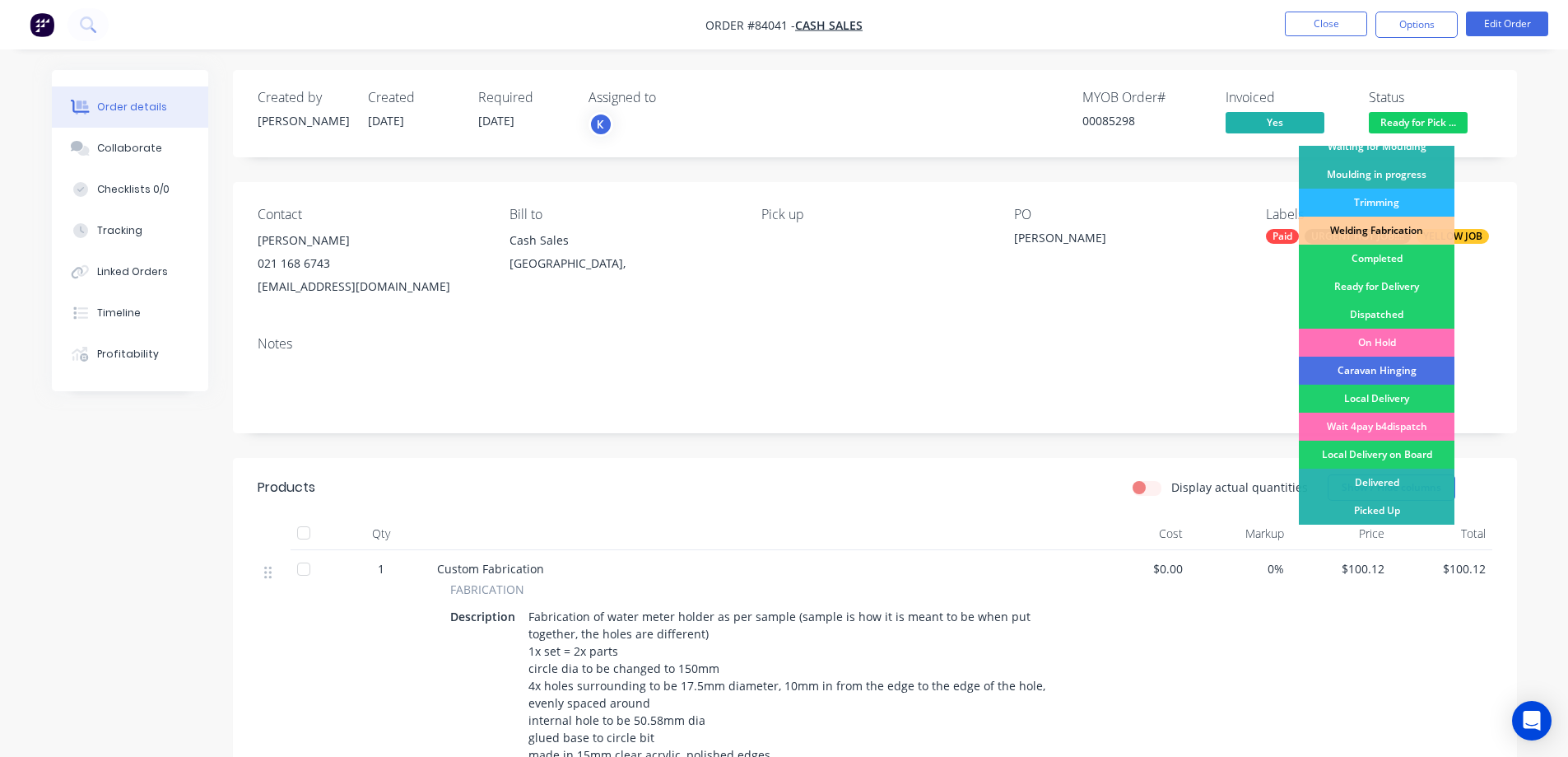
drag, startPoint x: 1387, startPoint y: 505, endPoint x: 1387, endPoint y: 494, distance: 11.0
click at [1387, 506] on div "Picked Up" at bounding box center [1378, 510] width 156 height 28
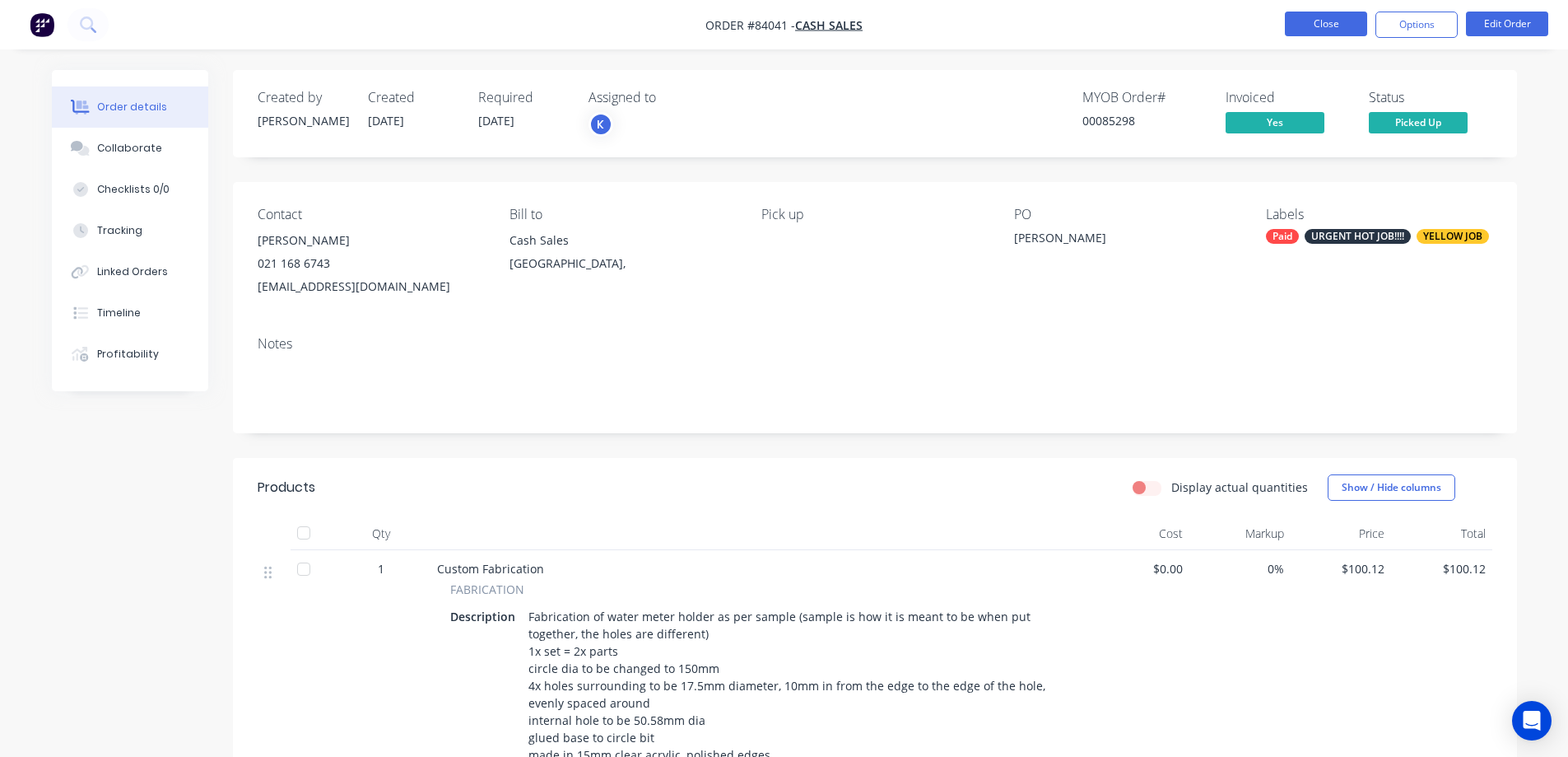
click at [1337, 25] on button "Close" at bounding box center [1325, 24] width 82 height 25
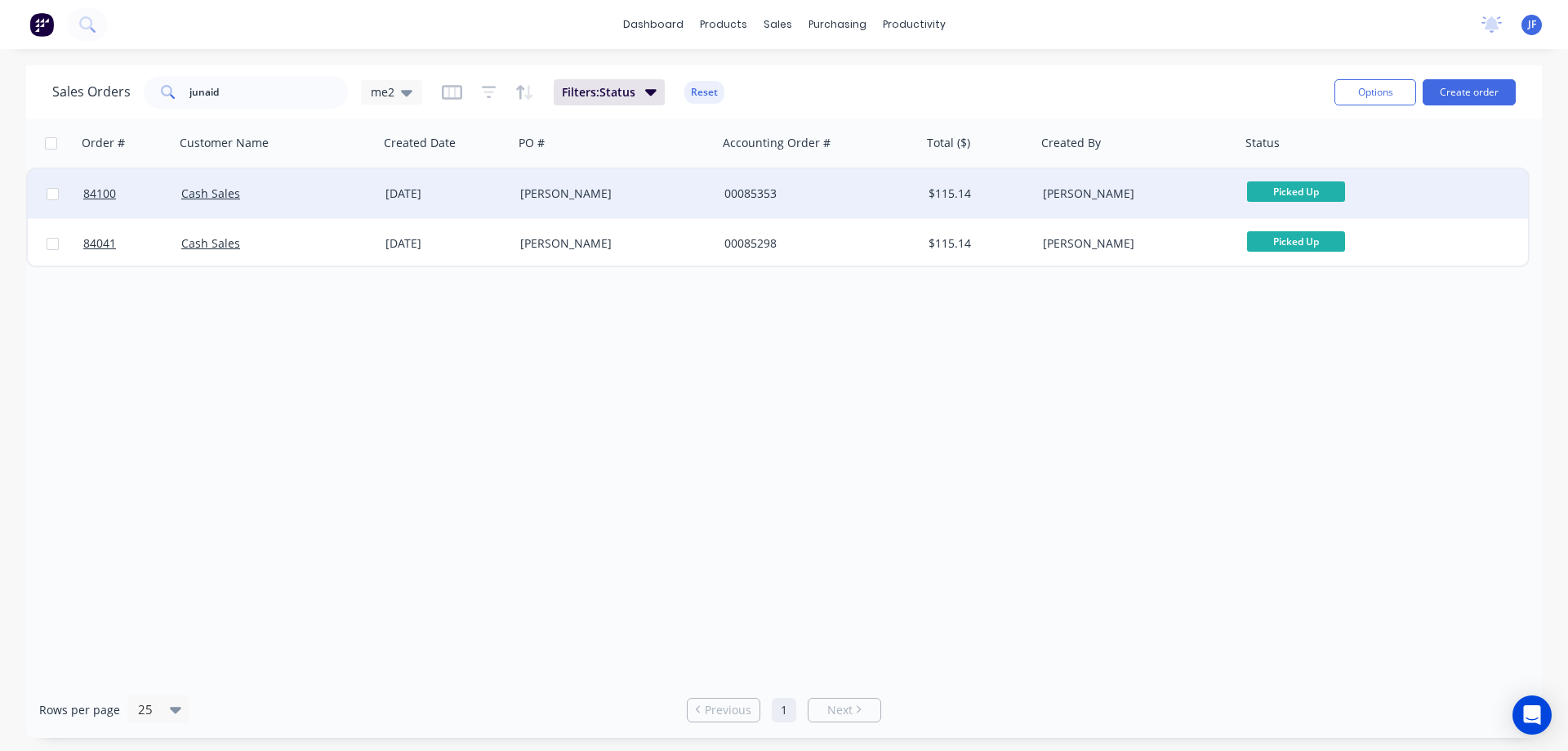
click at [907, 187] on div "00085353" at bounding box center [819, 193] width 191 height 17
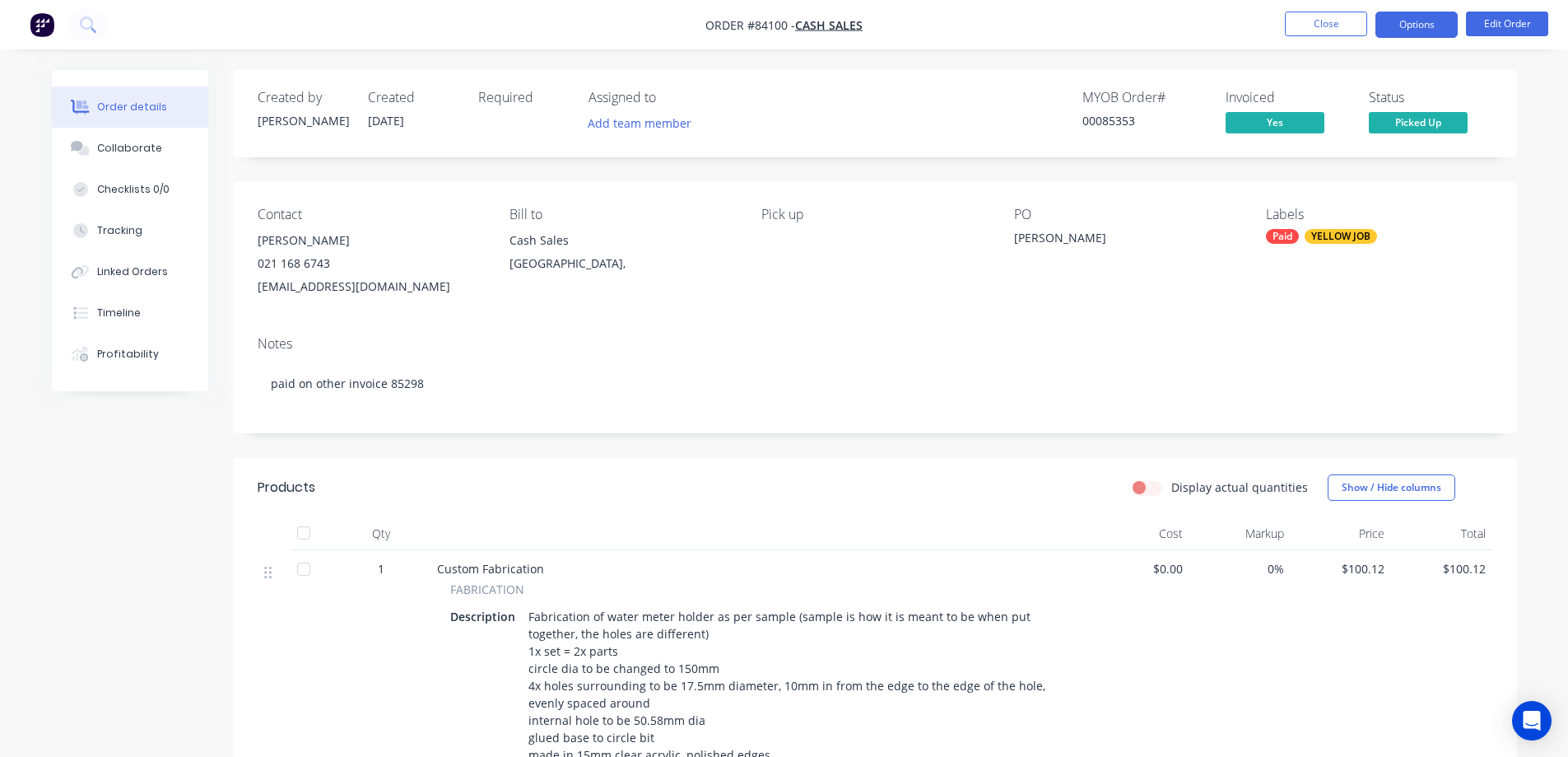
click at [1401, 27] on button "Options" at bounding box center [1416, 25] width 82 height 27
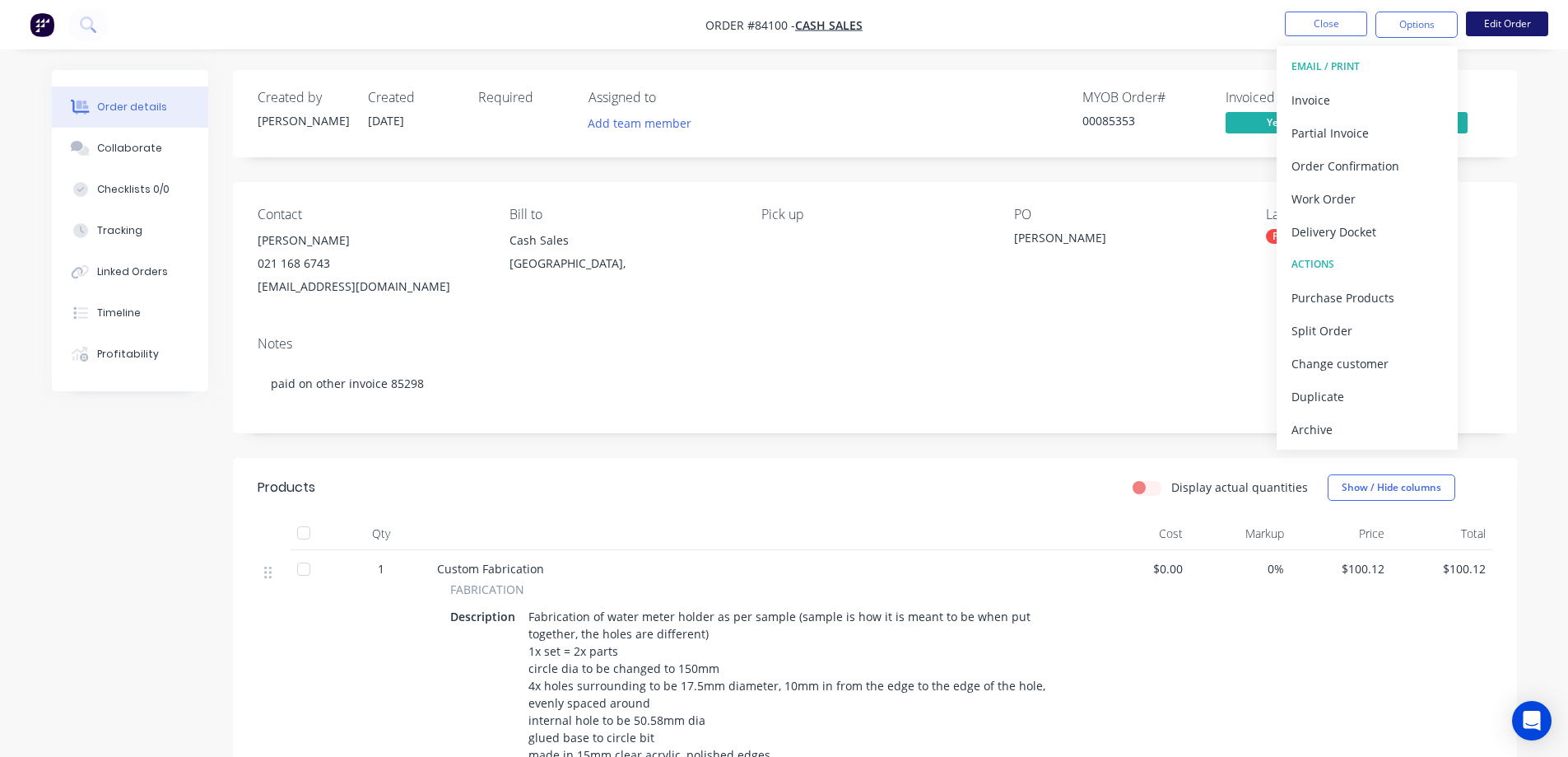
click at [1494, 23] on button "Edit Order" at bounding box center [1507, 24] width 82 height 25
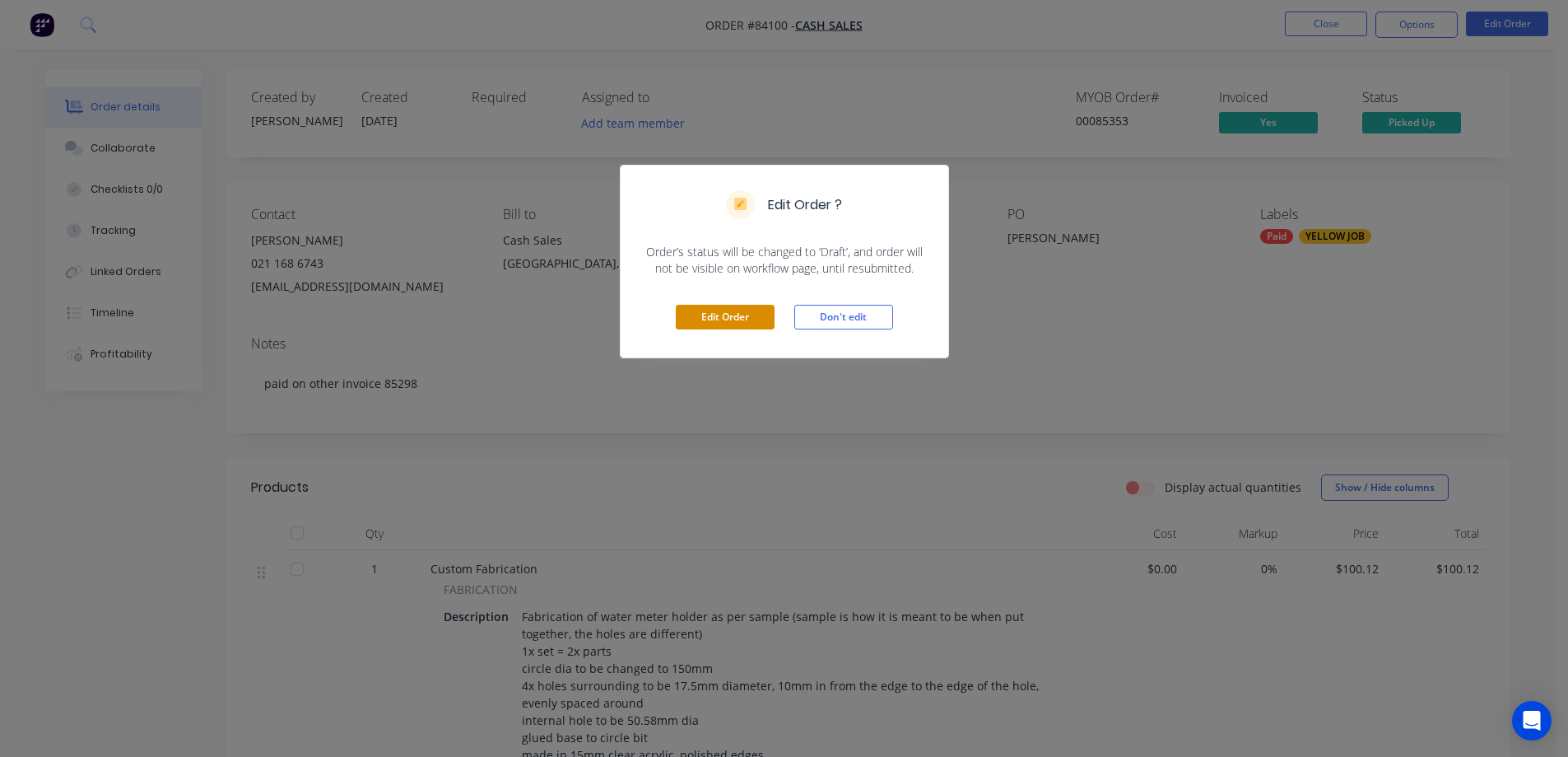
click at [718, 308] on button "Edit Order" at bounding box center [725, 317] width 99 height 25
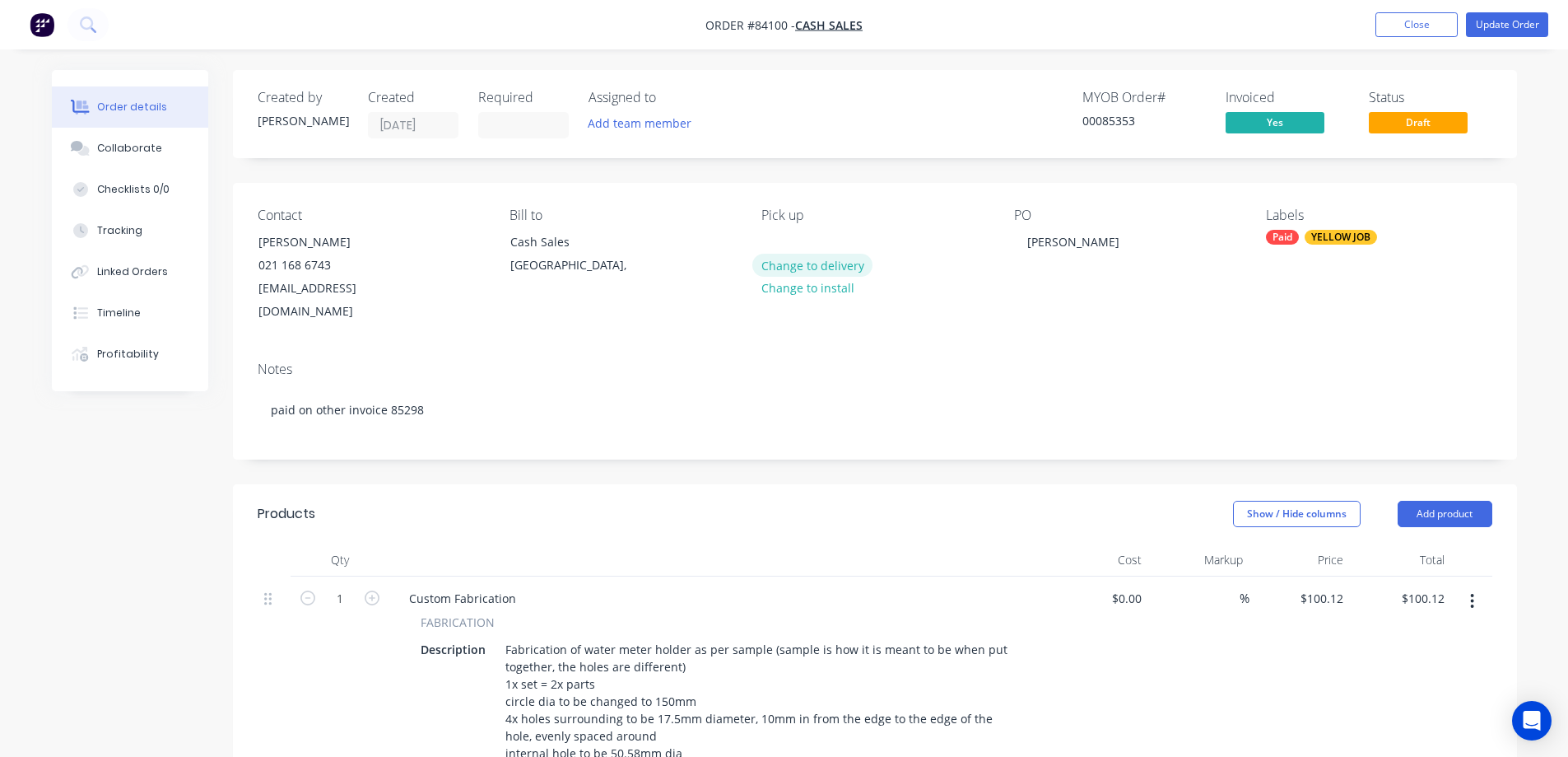
click at [835, 267] on button "Change to delivery" at bounding box center [813, 265] width 120 height 23
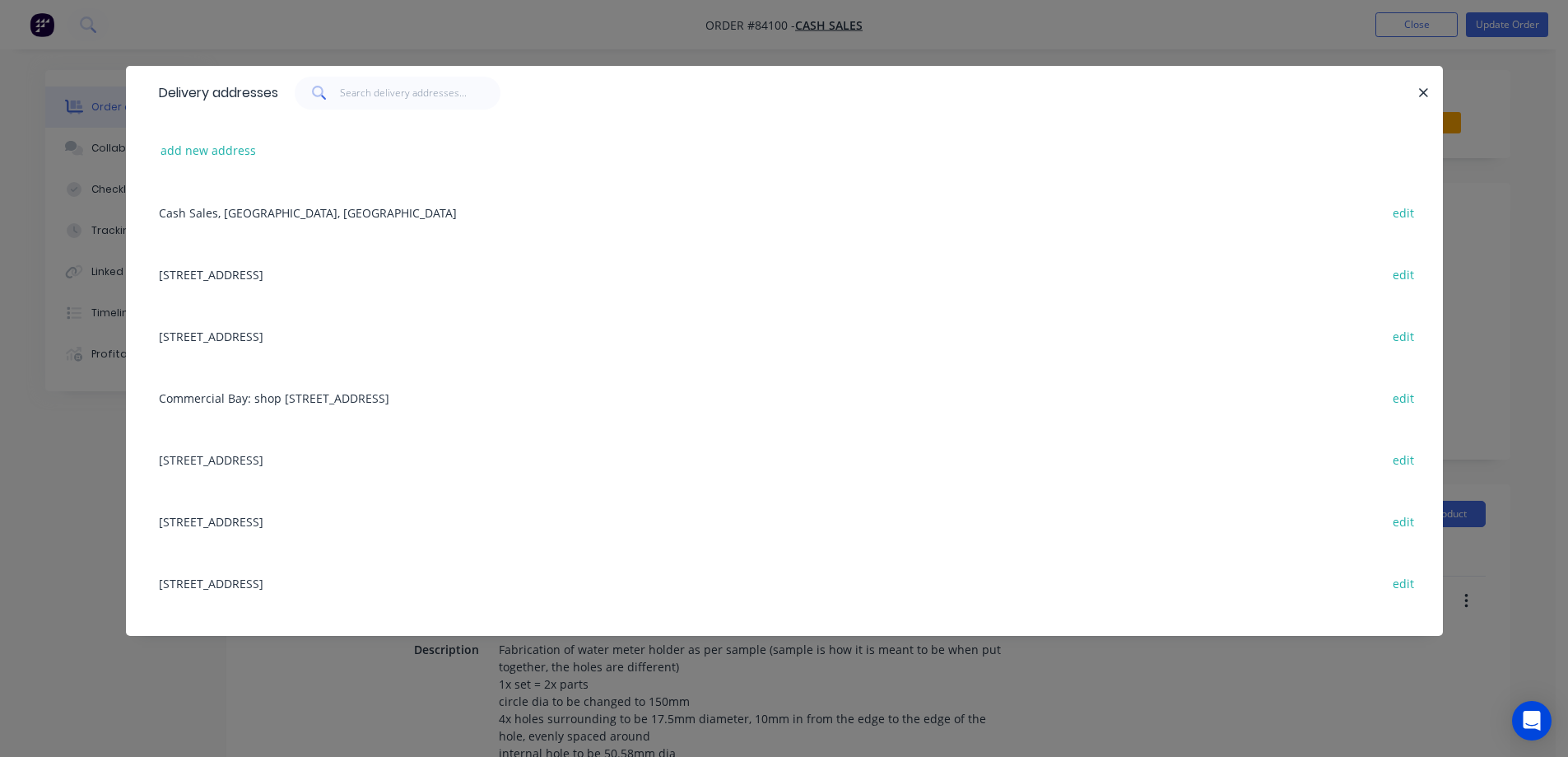
click at [209, 164] on div "add new address" at bounding box center [784, 150] width 1268 height 62
click at [216, 153] on button "add new address" at bounding box center [208, 150] width 112 height 23
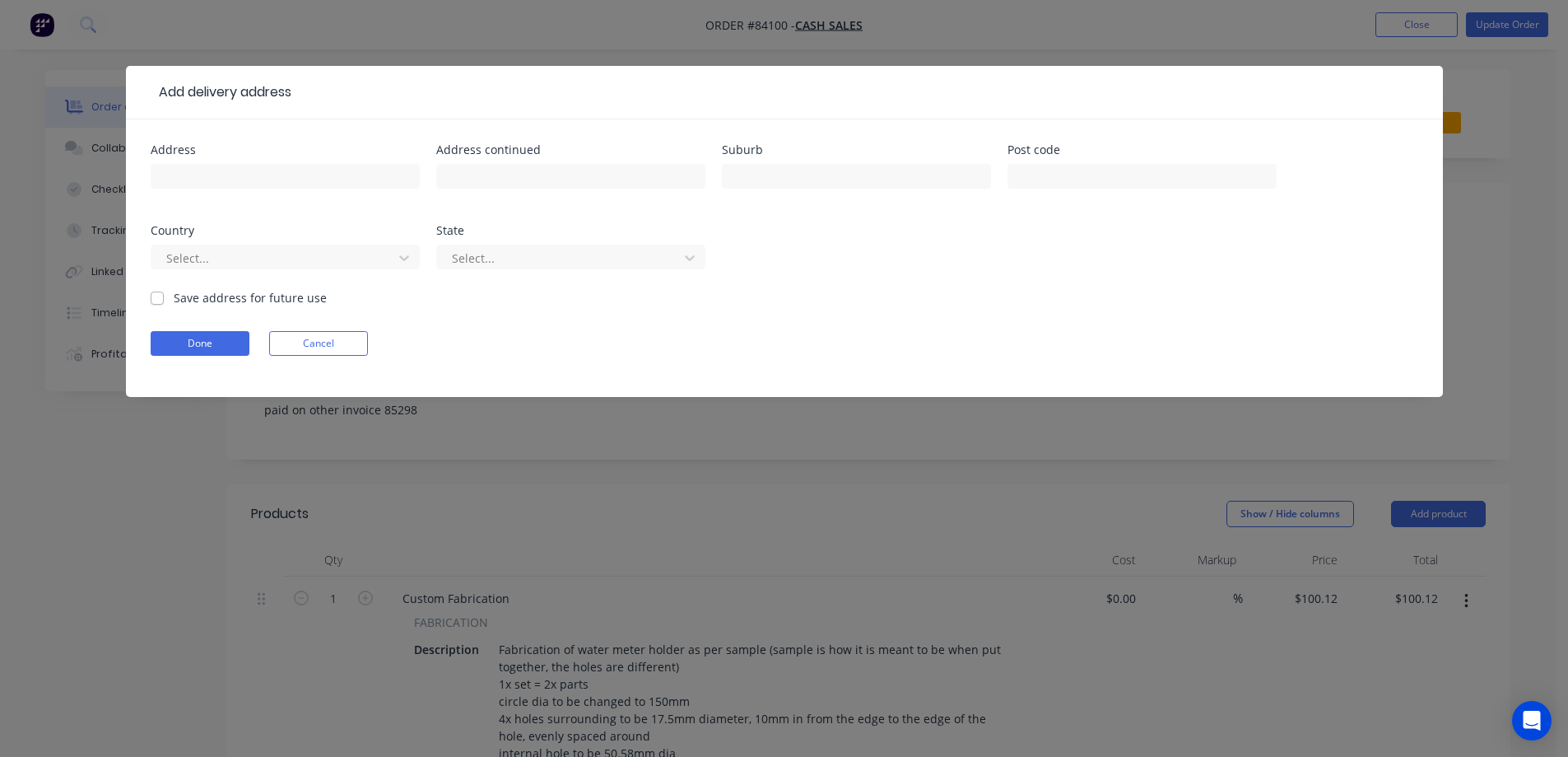
click at [229, 167] on input "text" at bounding box center [285, 176] width 269 height 25
click at [364, 175] on input "Unit 14, 18 Lambie Drive, Papatoetoe, Auckland, 2104" at bounding box center [285, 176] width 269 height 25
click at [361, 175] on input "Unit 14, 18 Lambie Drive, Papatoetoe, Auckland, 2104" at bounding box center [285, 176] width 269 height 25
click at [349, 176] on input "Unit 14, 18 Lambie Drive, Papatoetoe, Auckland, 2104" at bounding box center [285, 176] width 269 height 25
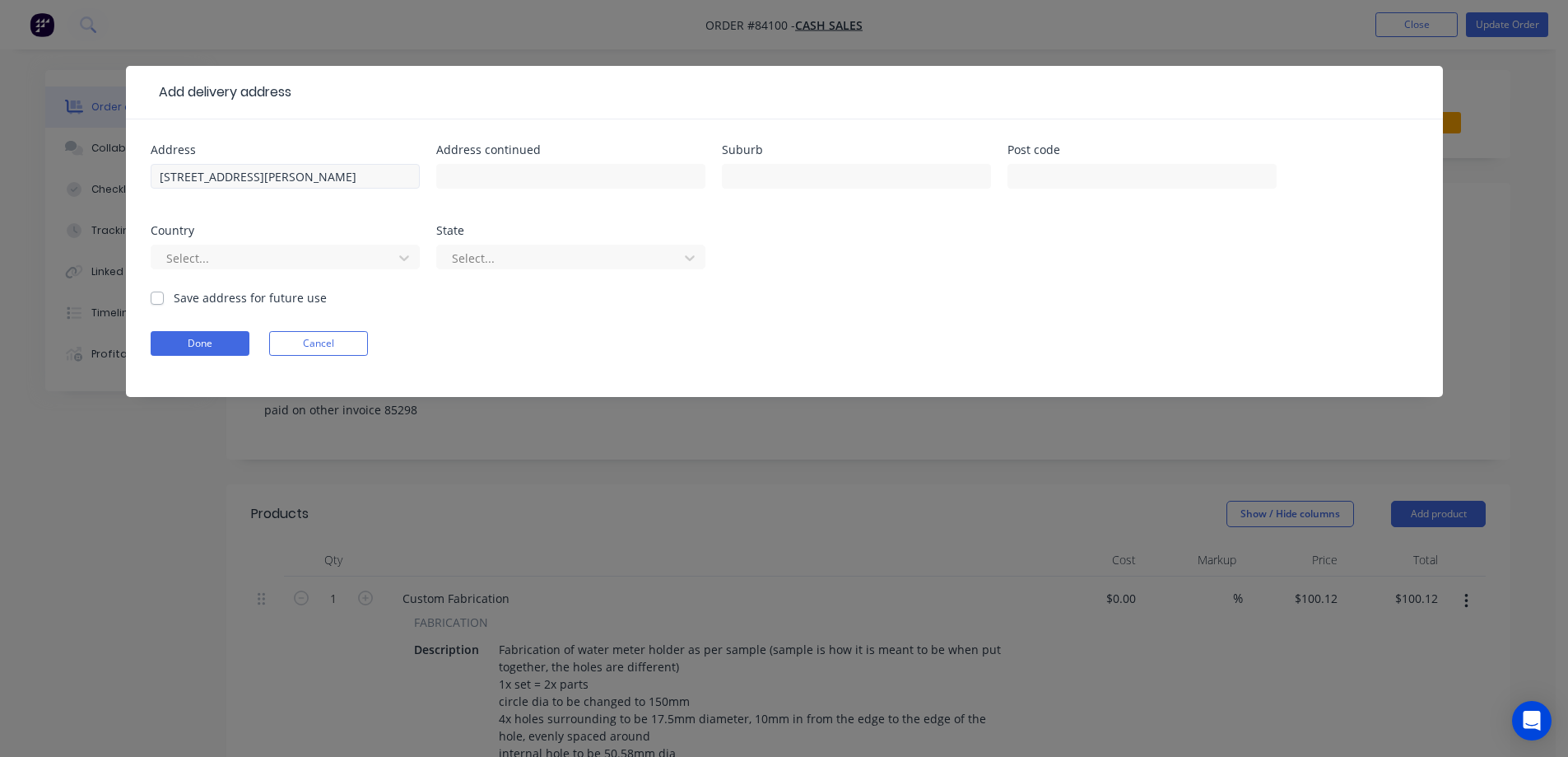
click at [349, 176] on input "Unit 14, 18 Lambie Drive, Papatoetoe, Auckland, 2104" at bounding box center [285, 176] width 269 height 25
type input "Unit 14, 18 Lambie Drive, Papatoetoe, , 2104"
type input "[GEOGRAPHIC_DATA]"
click at [391, 176] on input "Unit 14, 18 Lambie Drive, Papatoetoe, , 2104" at bounding box center [285, 176] width 269 height 25
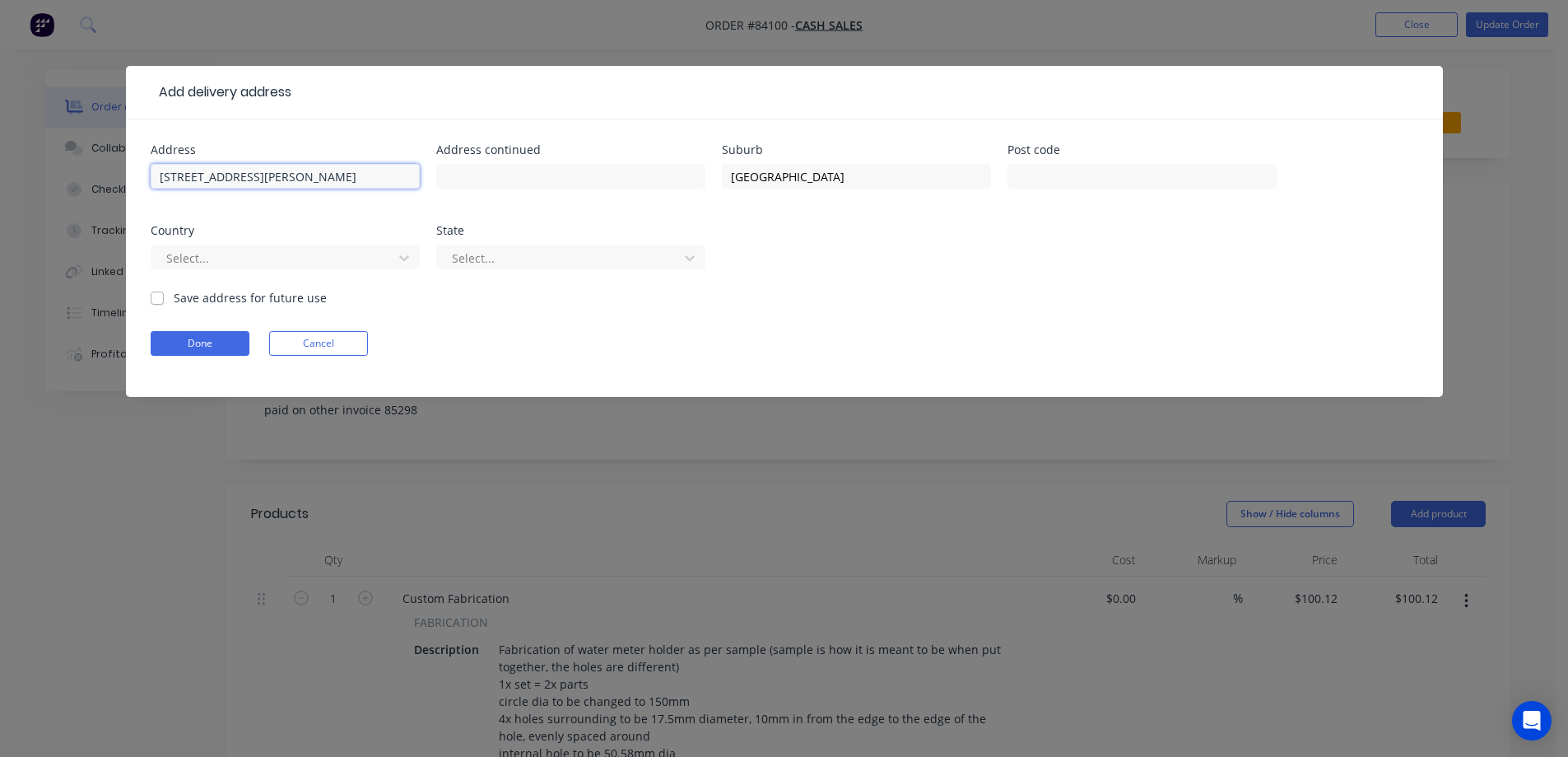
click at [391, 176] on input "Unit 14, 18 Lambie Drive, Papatoetoe, , 2104" at bounding box center [285, 176] width 269 height 25
type input "Unit 14, 18 Lambie Drive, Papatoetoe, ,"
type input "2104"
click at [334, 177] on input "Unit 14, 18 Lambie Drive, Papatoetoe, ," at bounding box center [285, 176] width 269 height 25
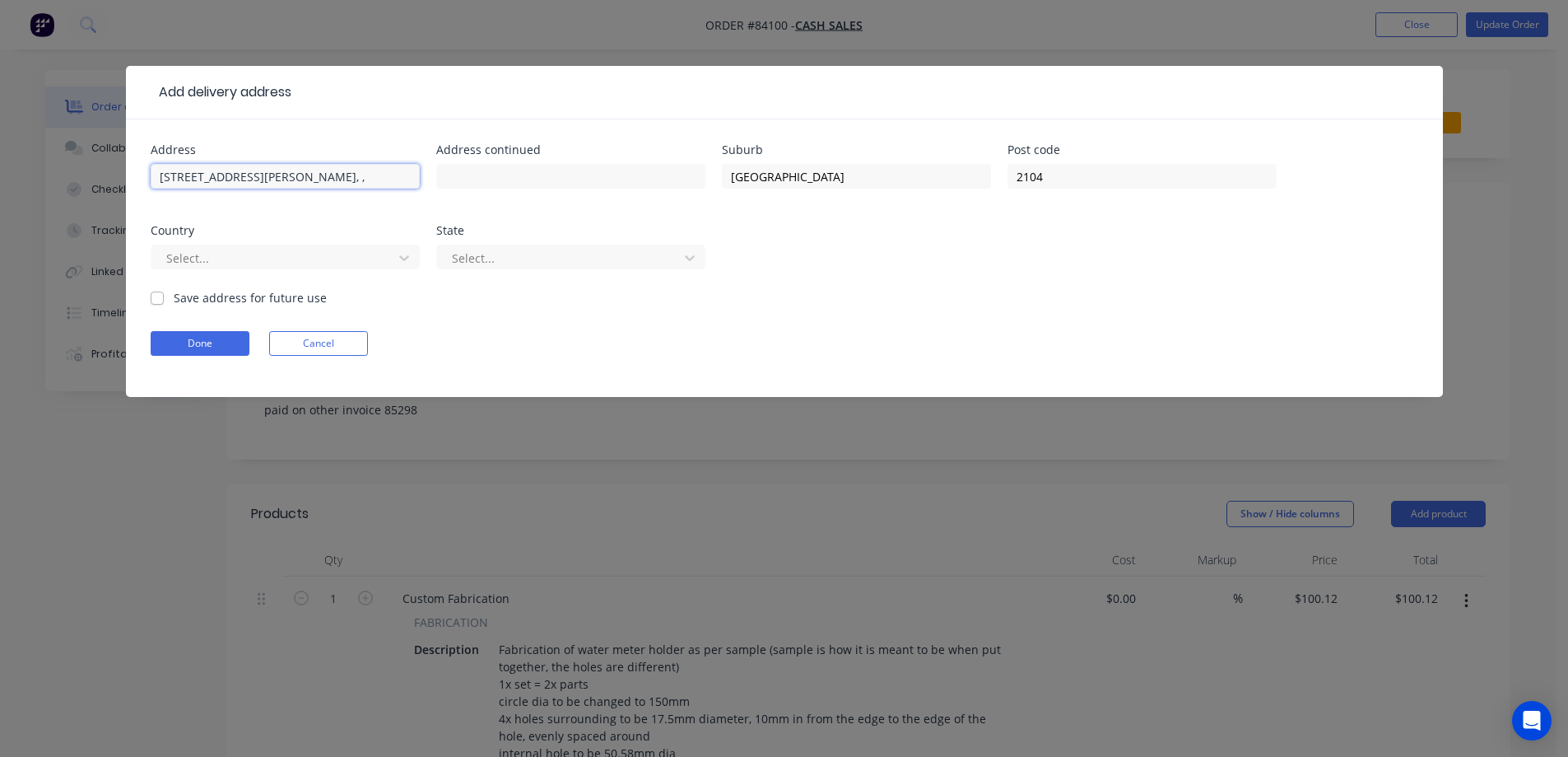
type input "Unit 14, 18 Lambie Drive, , ,"
type input "Papatoetoe"
drag, startPoint x: 306, startPoint y: 179, endPoint x: 290, endPoint y: 179, distance: 16.0
click at [290, 179] on input "Unit 14, 18 Lambie Drive, , ," at bounding box center [285, 176] width 269 height 25
type input "Unit 14, 18 Lambie Drive"
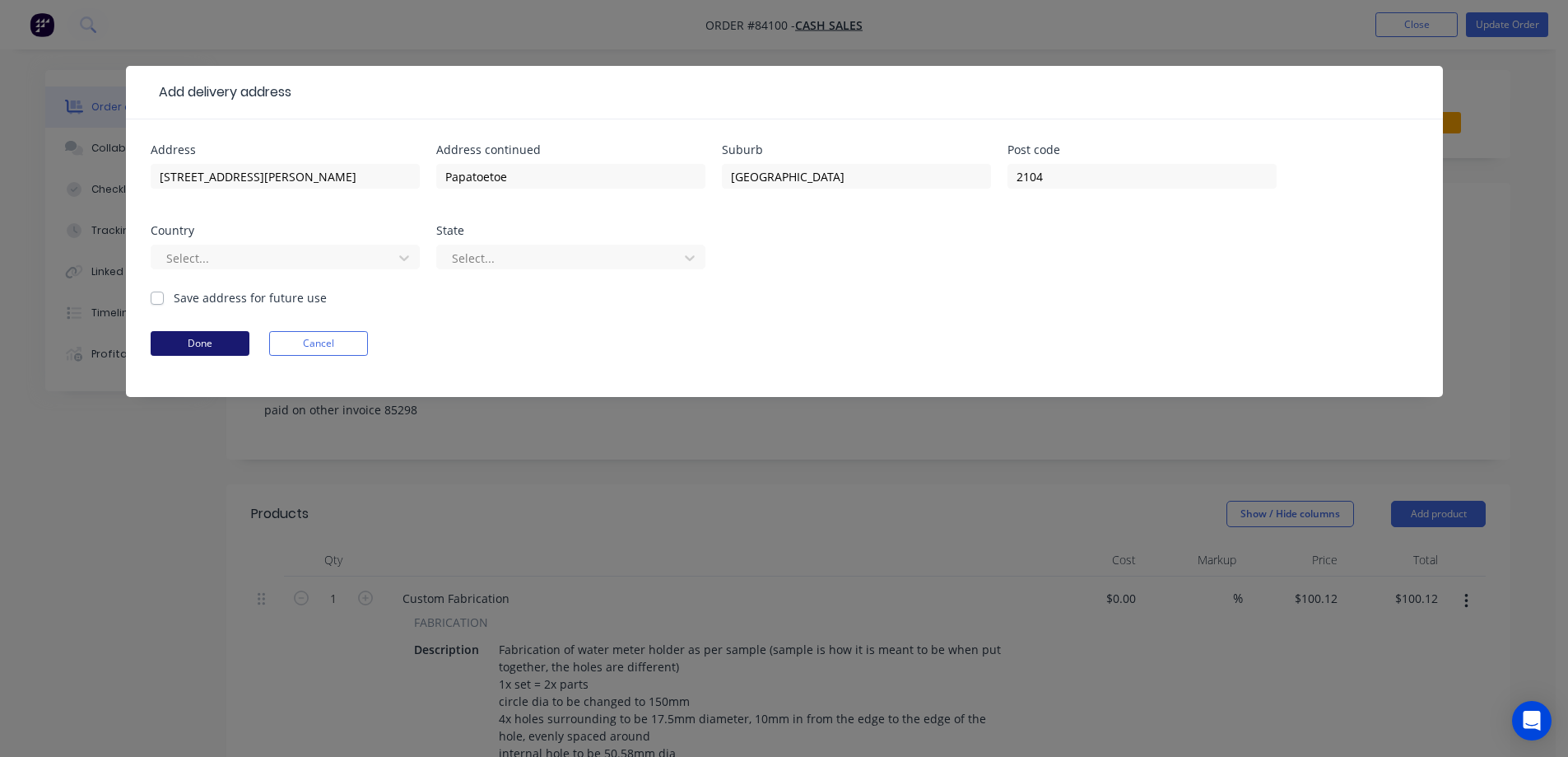
click at [202, 347] on button "Done" at bounding box center [200, 342] width 99 height 25
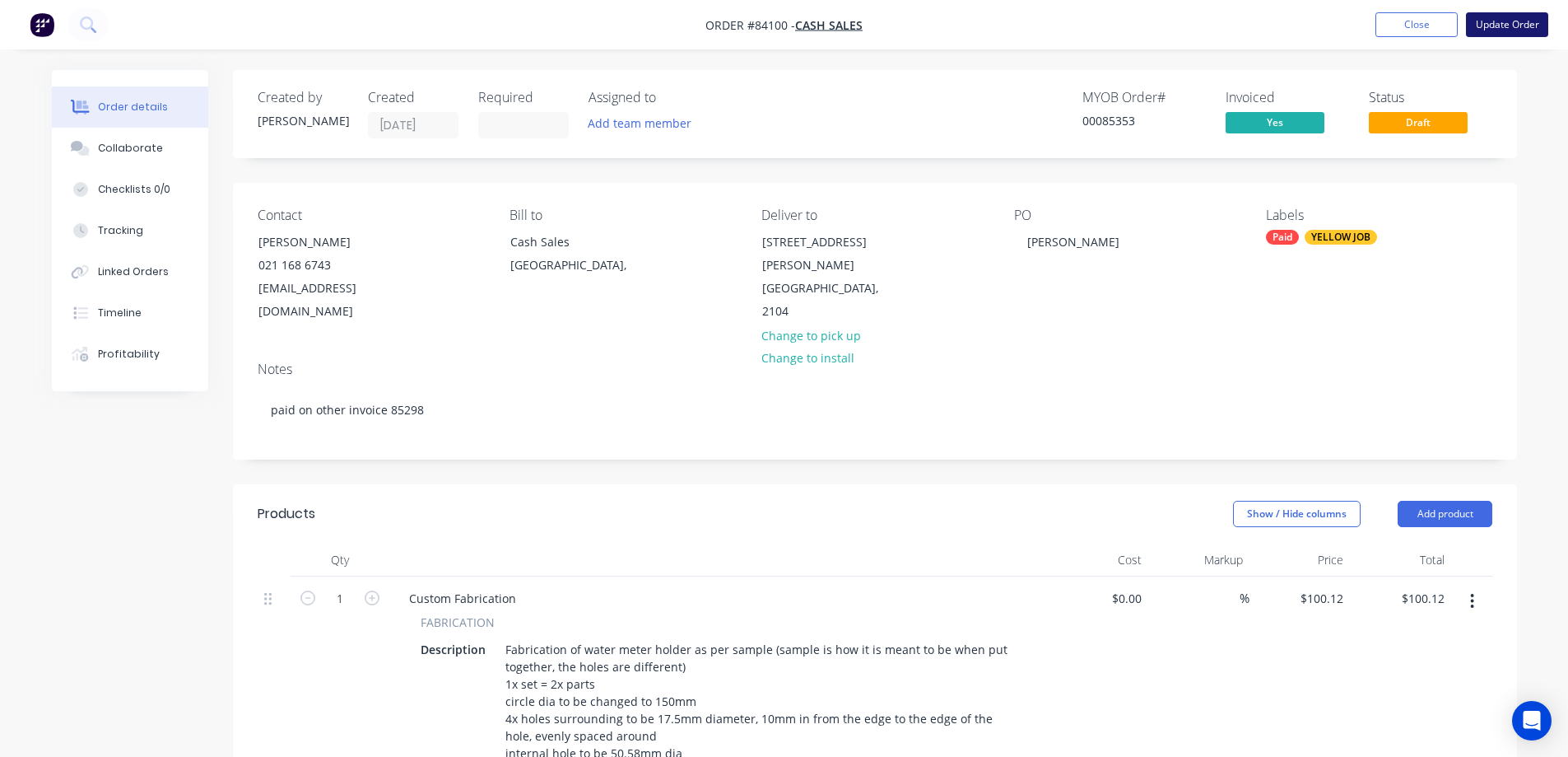
click at [1497, 18] on button "Update Order" at bounding box center [1507, 25] width 82 height 25
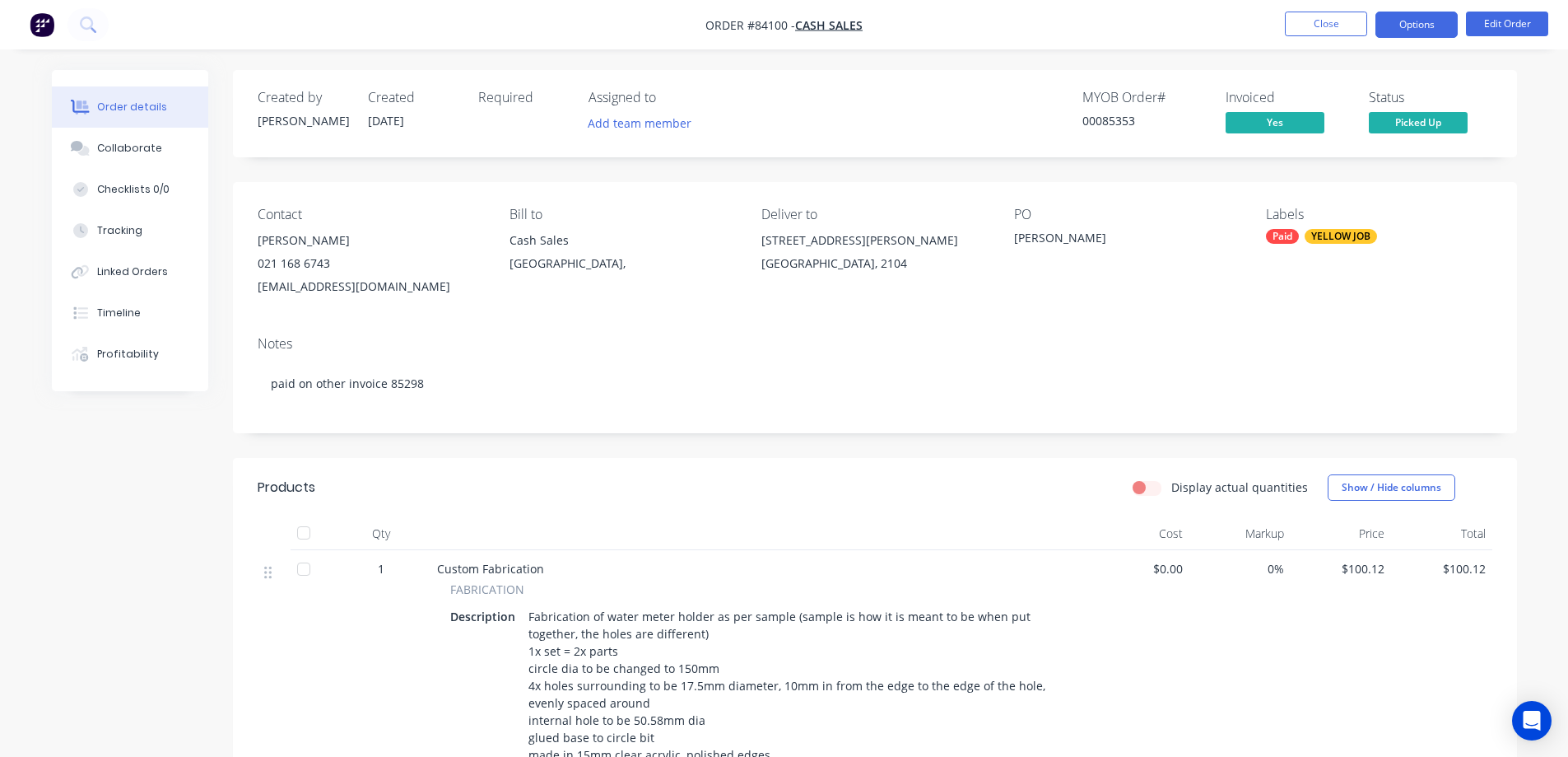
click at [1448, 23] on button "Options" at bounding box center [1416, 25] width 82 height 27
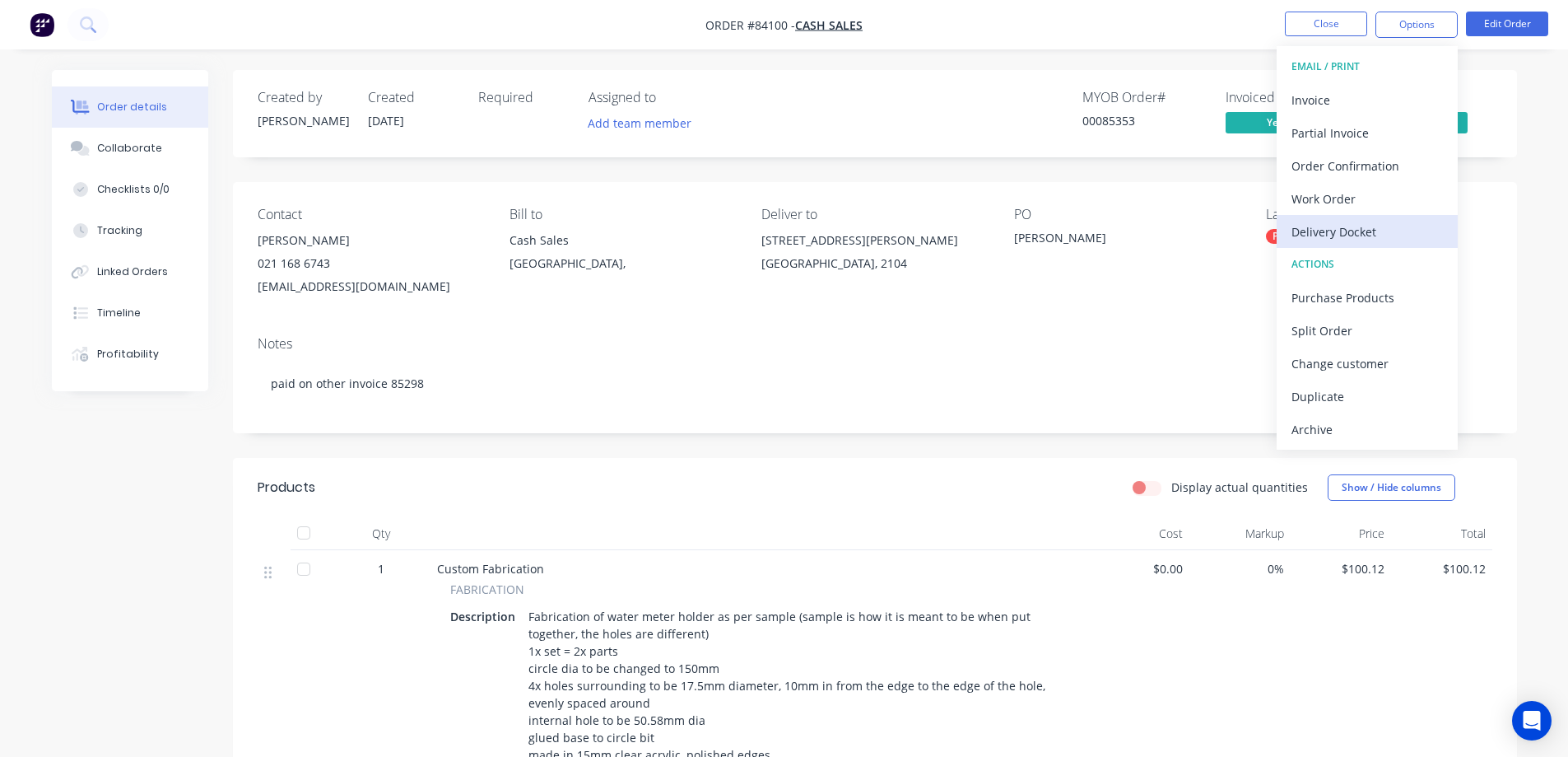
click at [1354, 224] on div "Delivery Docket" at bounding box center [1368, 232] width 152 height 24
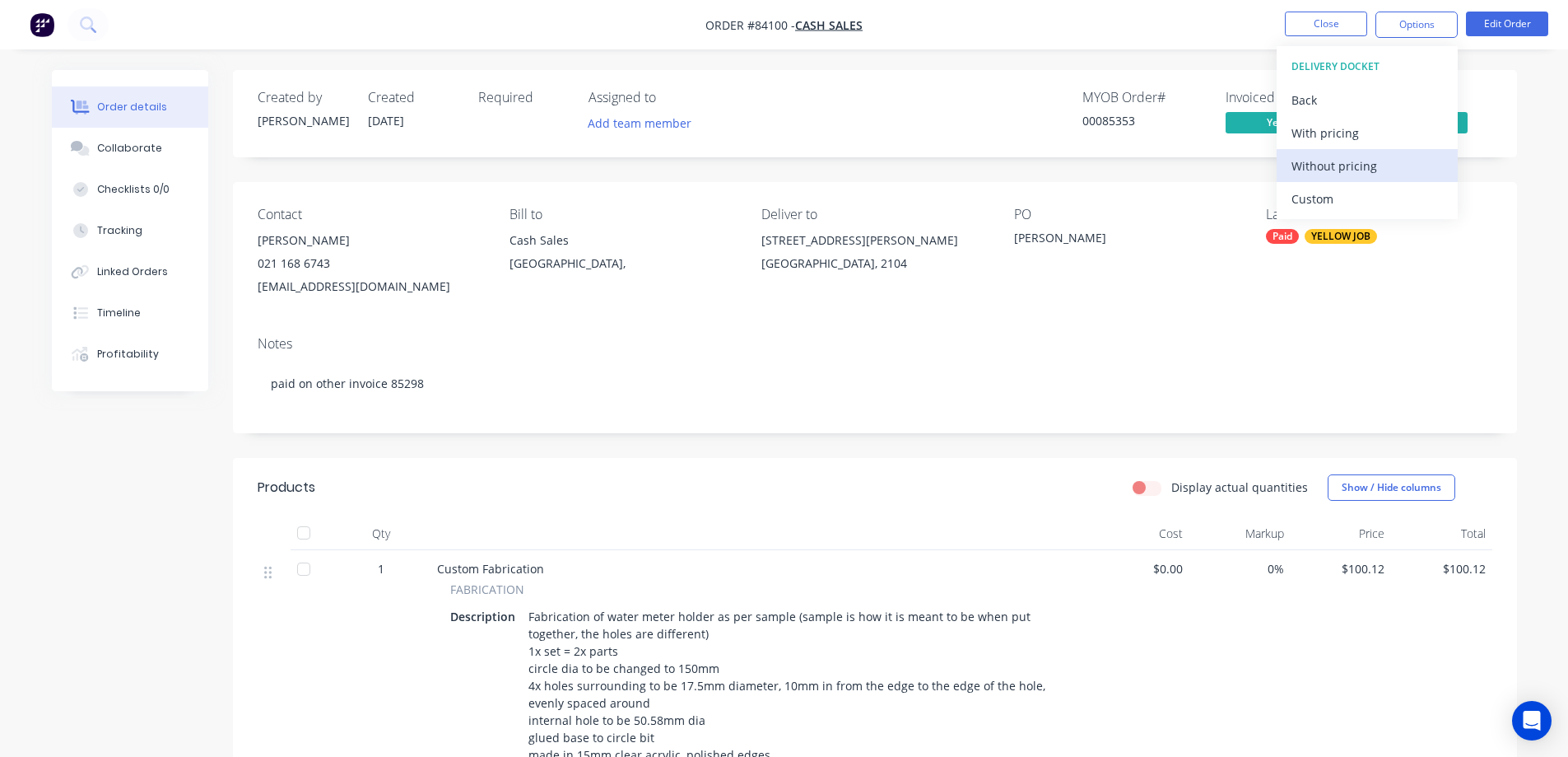
click at [1363, 170] on div "Without pricing" at bounding box center [1368, 166] width 152 height 24
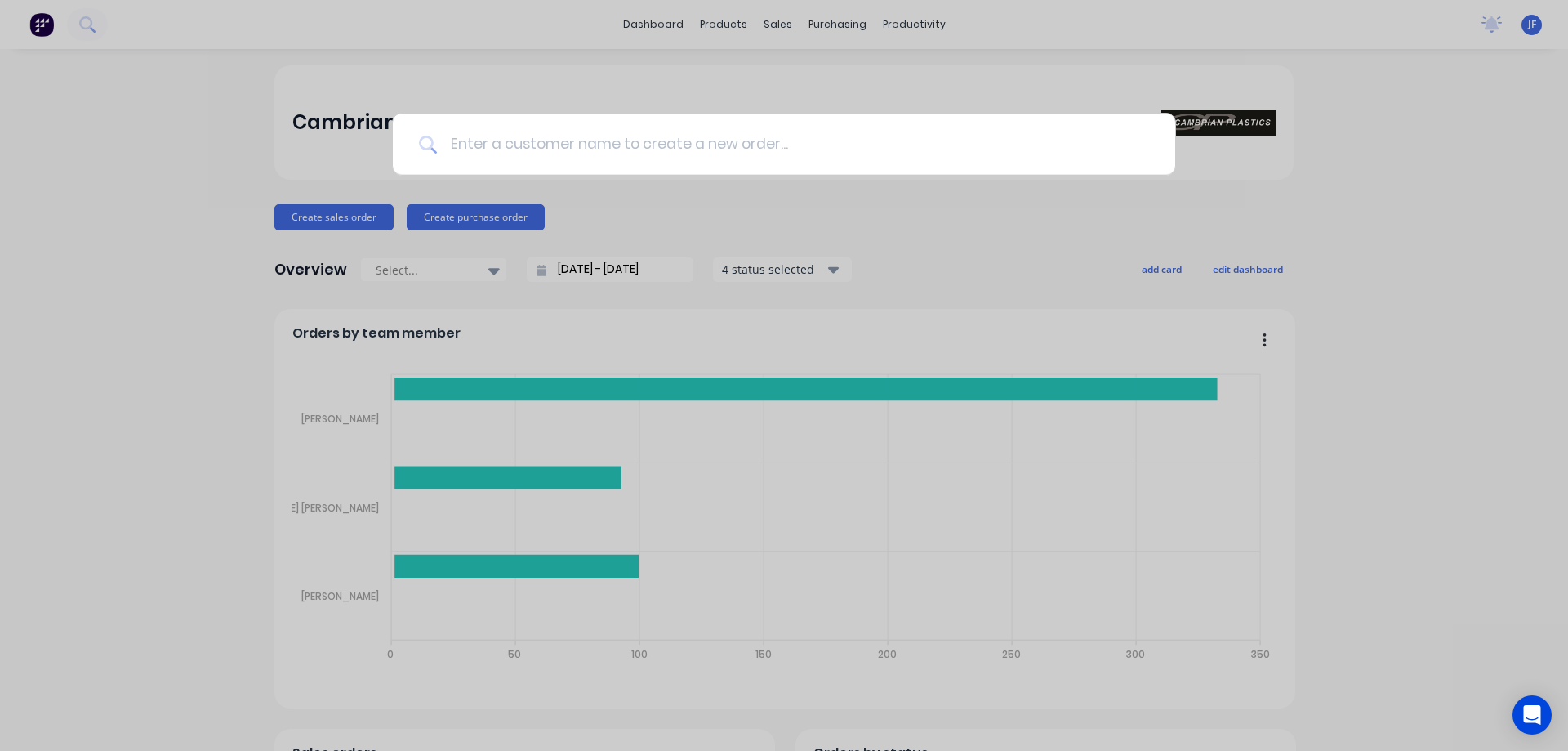
click at [496, 157] on input at bounding box center [793, 144] width 713 height 62
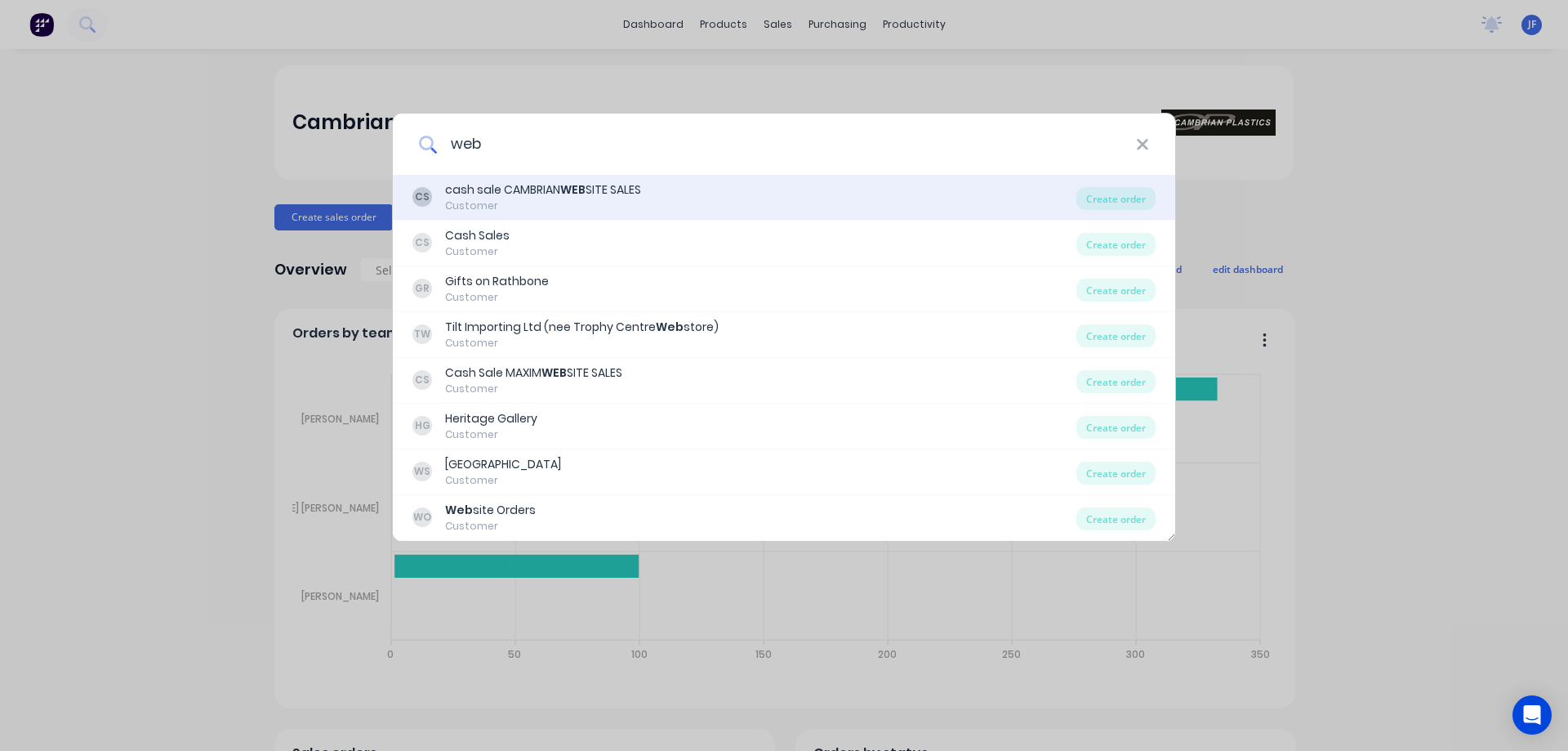
type input "web"
click at [530, 199] on div "Customer" at bounding box center [543, 206] width 196 height 15
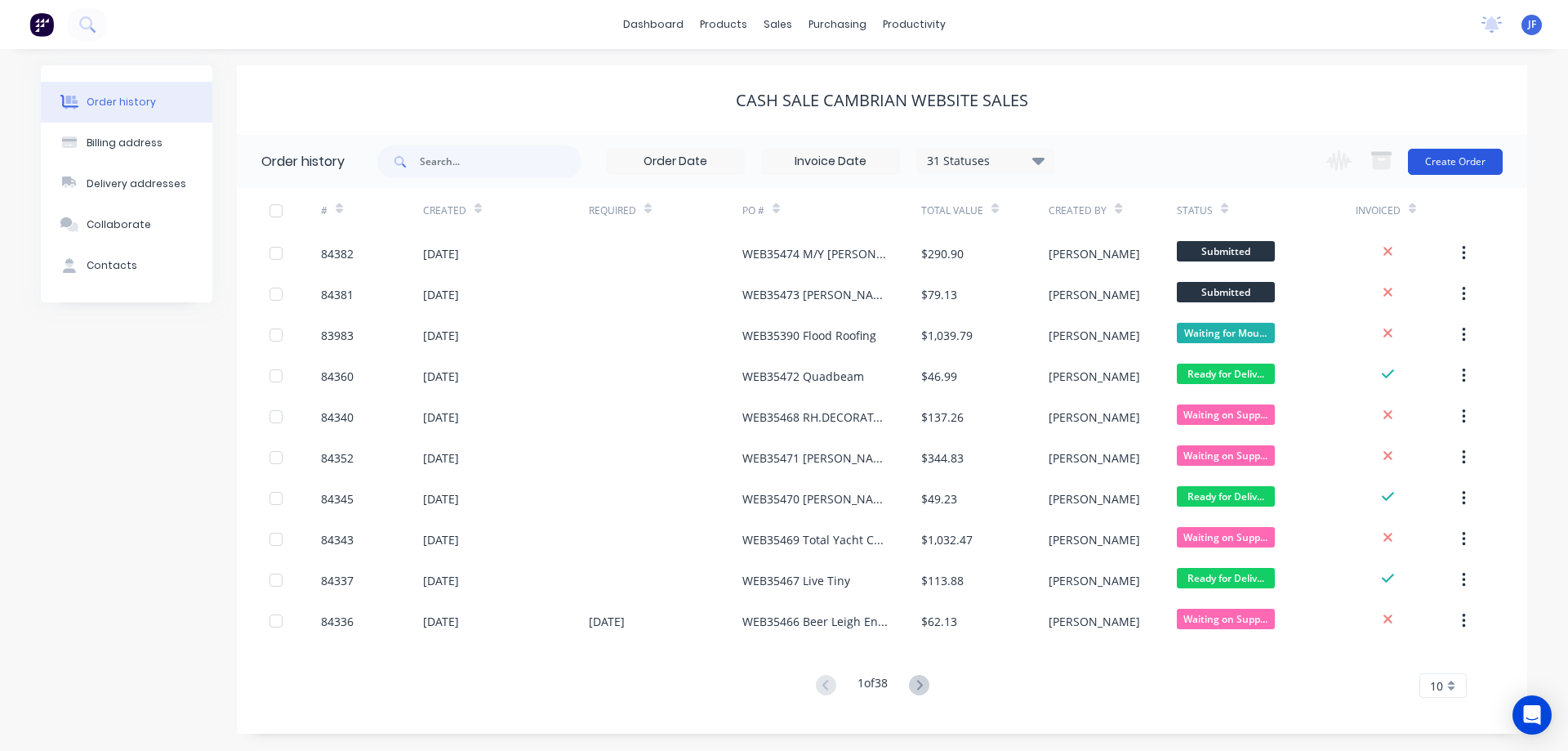
click at [1443, 163] on button "Create Order" at bounding box center [1454, 162] width 95 height 26
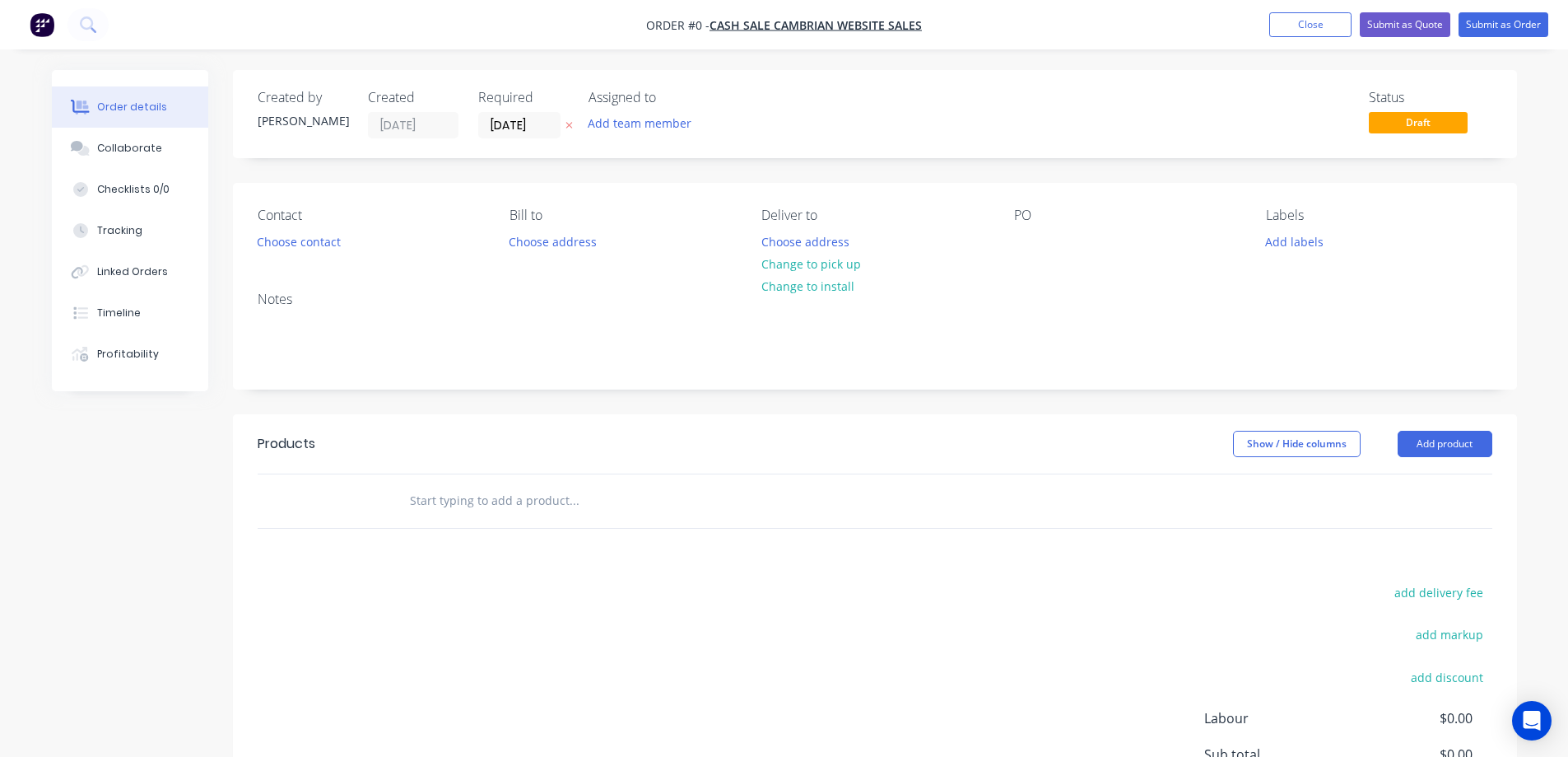
click at [569, 127] on icon at bounding box center [569, 125] width 8 height 10
click at [295, 243] on button "Choose contact" at bounding box center [298, 241] width 102 height 23
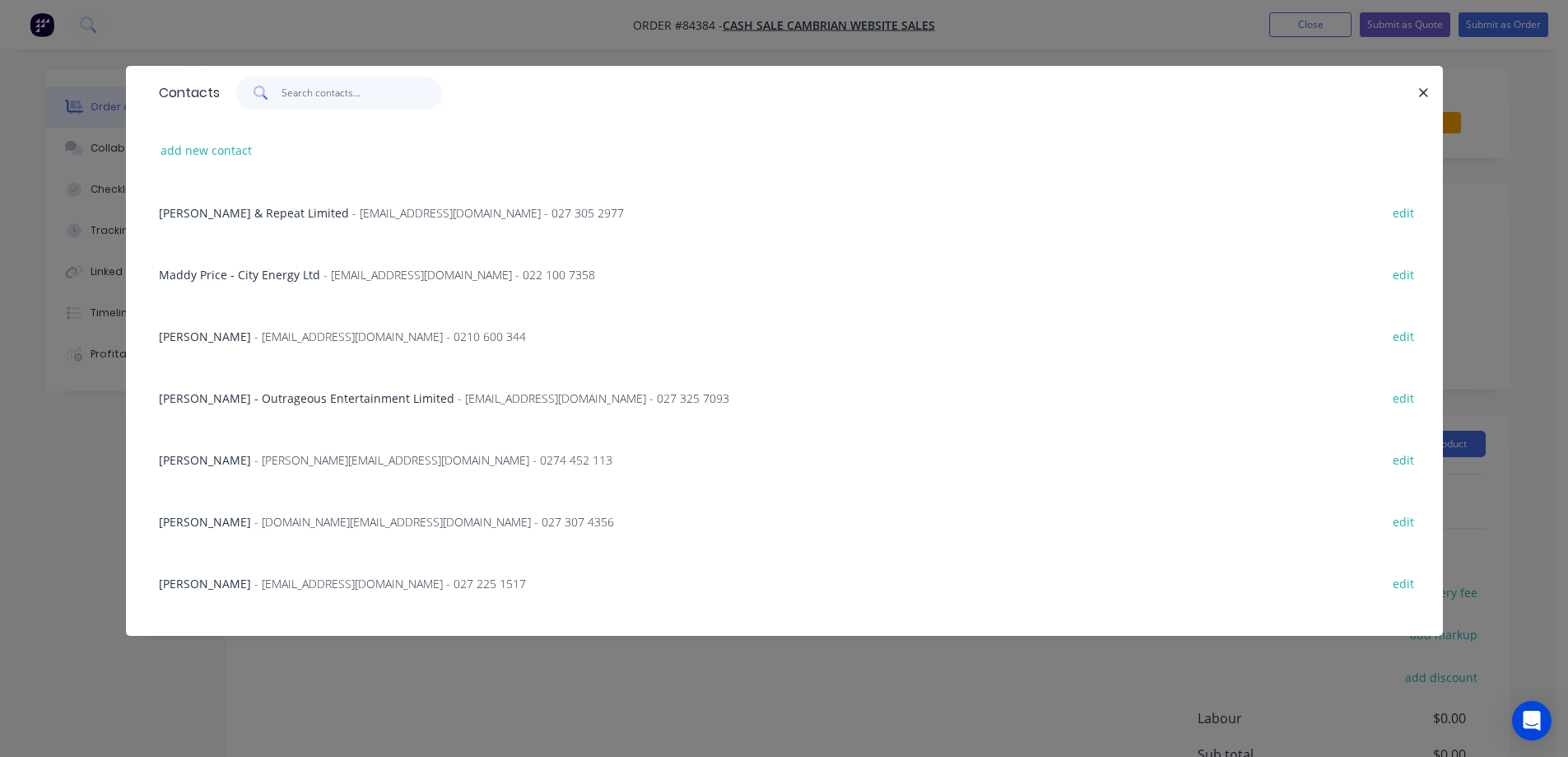
click at [359, 100] on input "text" at bounding box center [361, 93] width 161 height 33
paste input "Snap Printing East Tamaki"
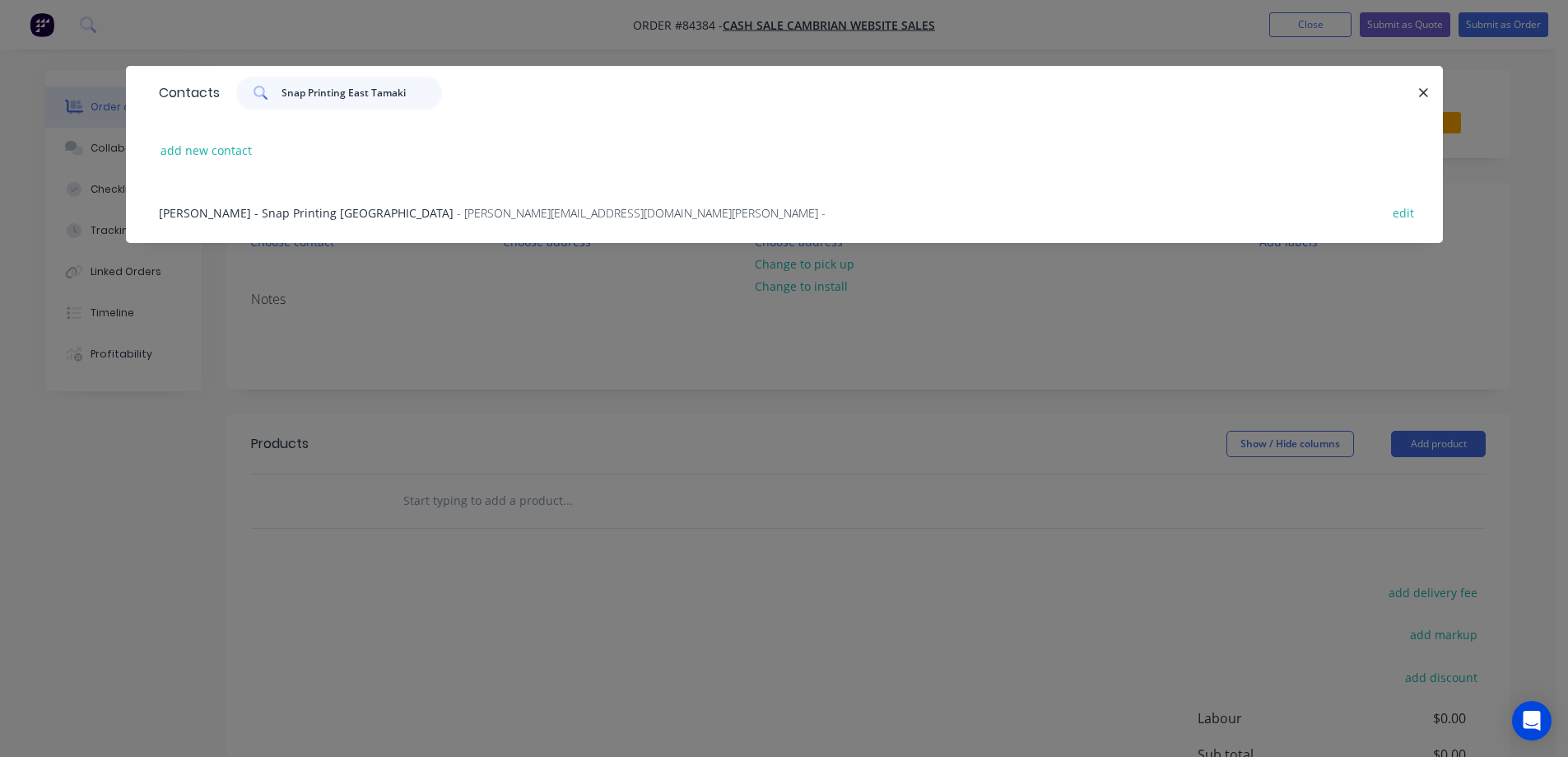
type input "Snap Printing East Tamaki"
click at [343, 201] on div "[PERSON_NAME] - Snap Printing East Tamaki - [EMAIL_ADDRESS][DOMAIN_NAME] - edit" at bounding box center [784, 212] width 1268 height 62
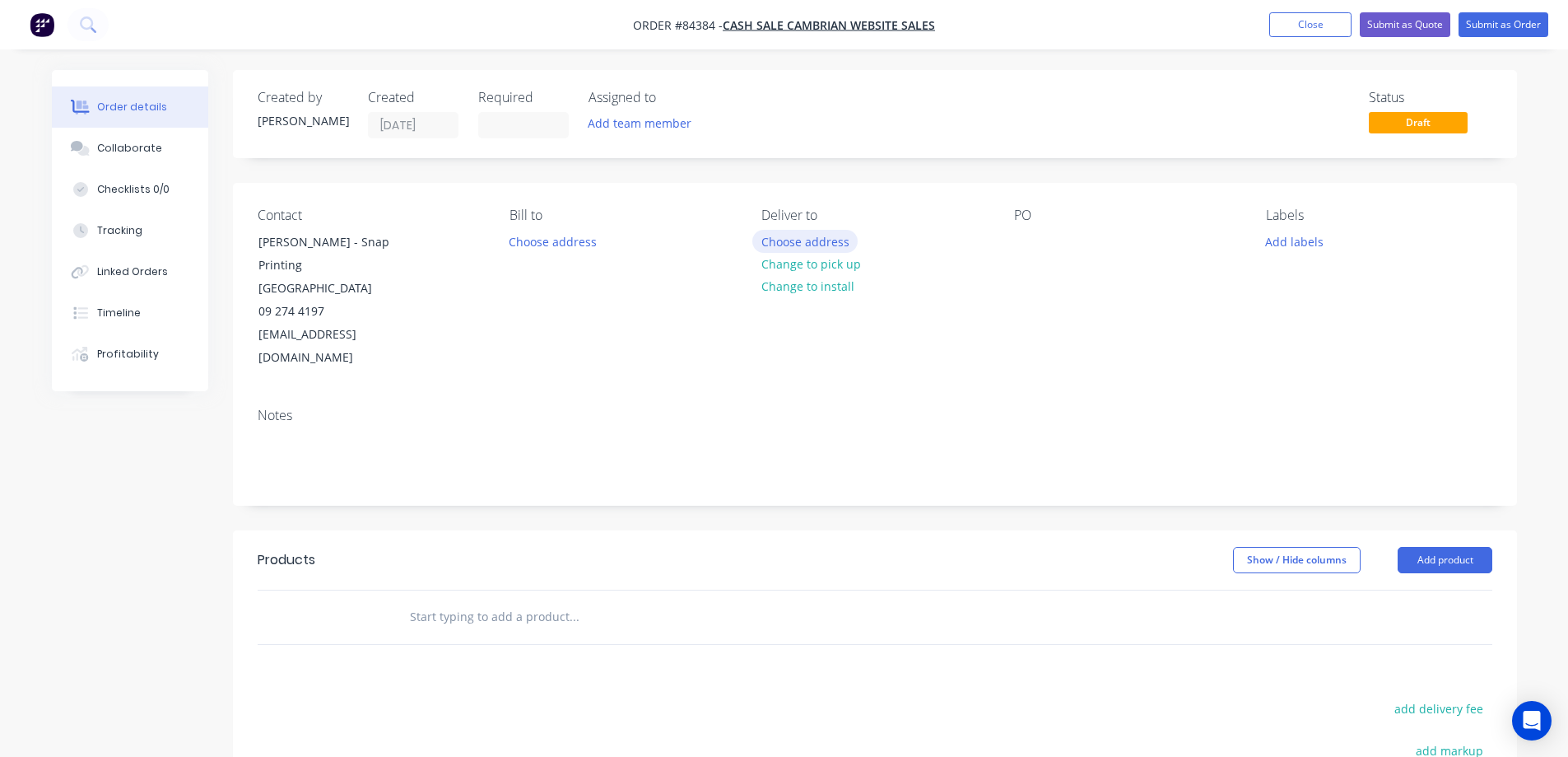
click at [838, 238] on button "Choose address" at bounding box center [805, 241] width 106 height 23
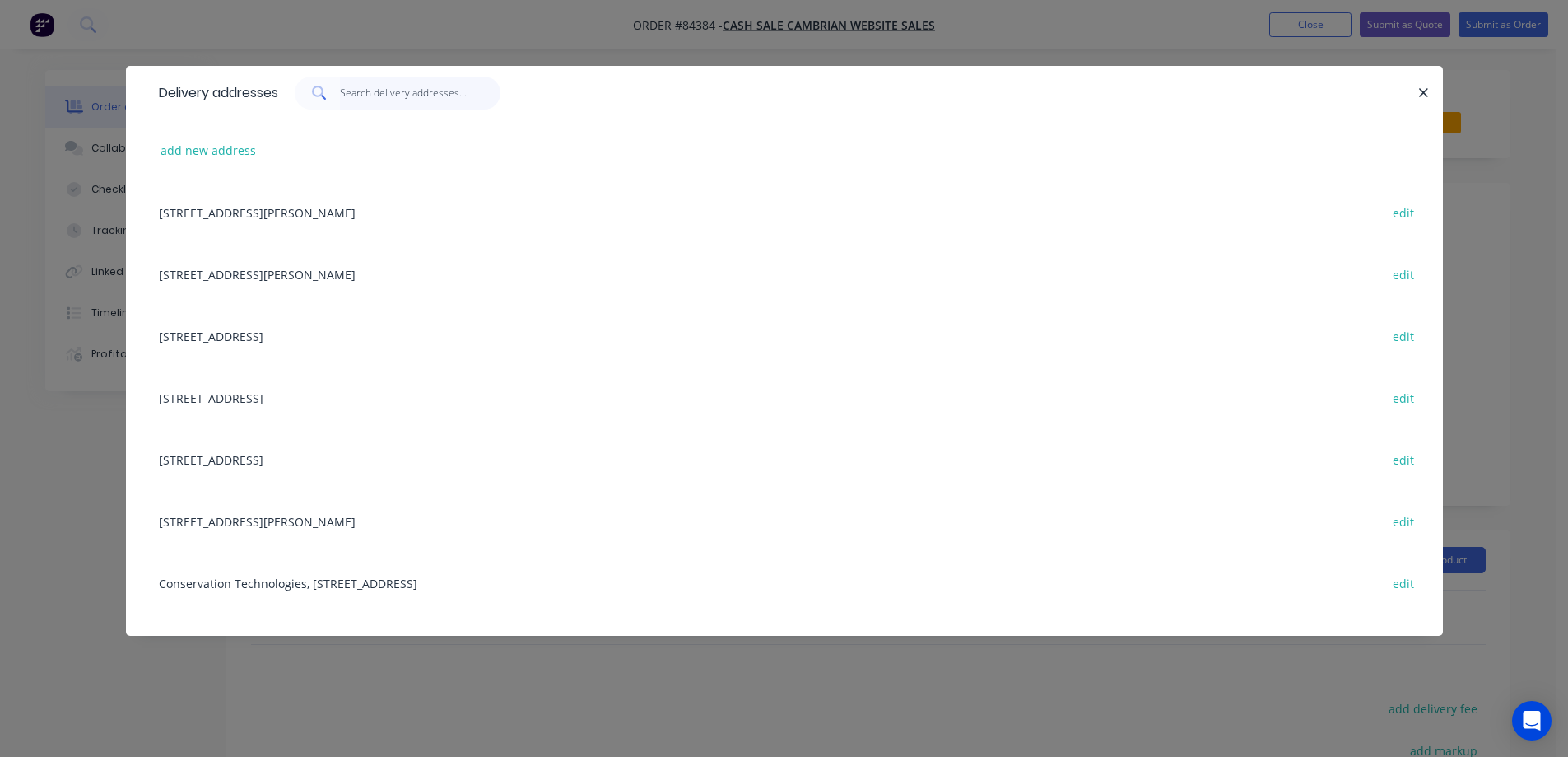
click at [384, 100] on input "text" at bounding box center [420, 93] width 161 height 33
paste input "[STREET_ADDRESS][PERSON_NAME]"
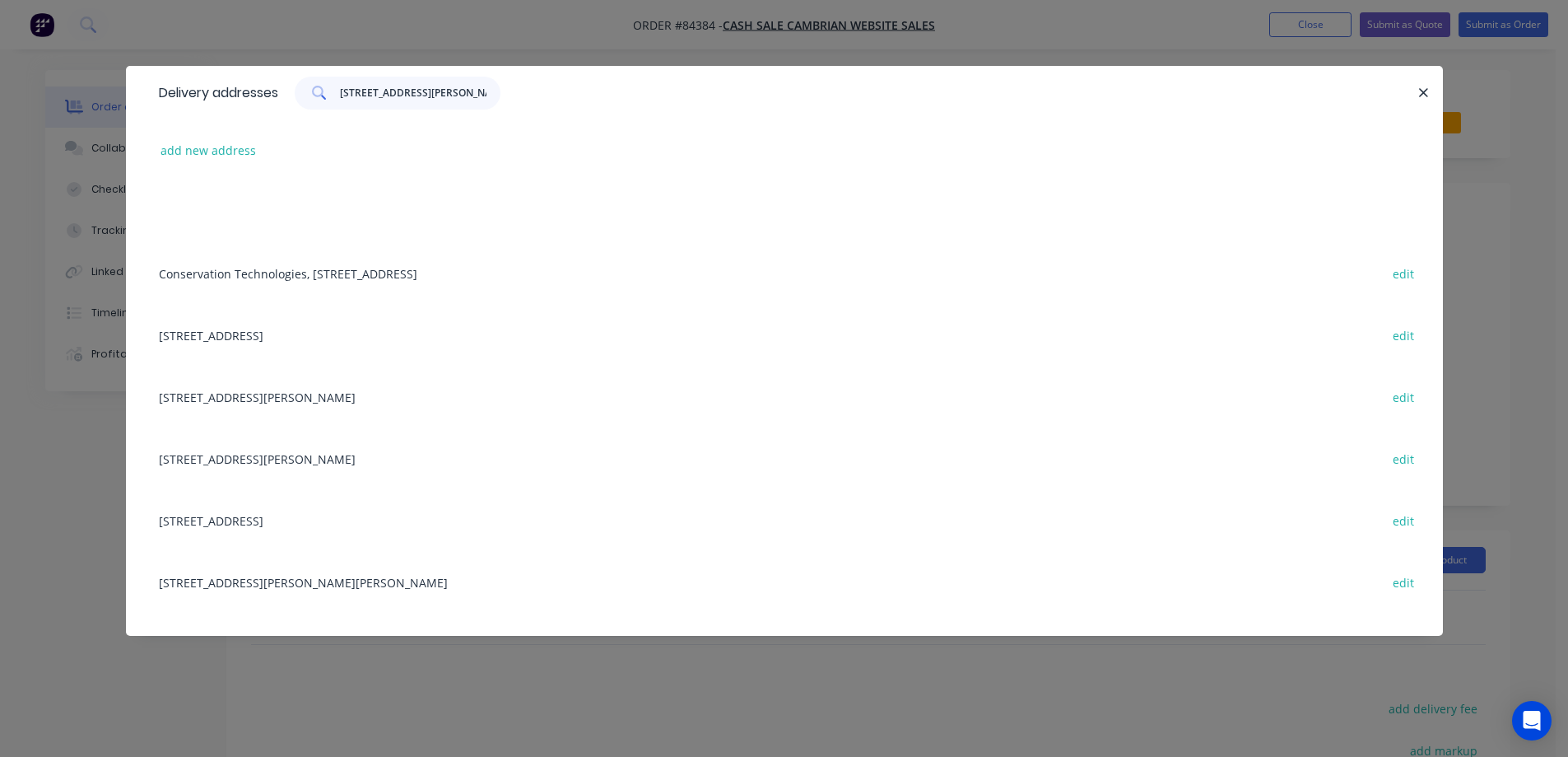
scroll to position [494, 0]
type input "[STREET_ADDRESS][PERSON_NAME]"
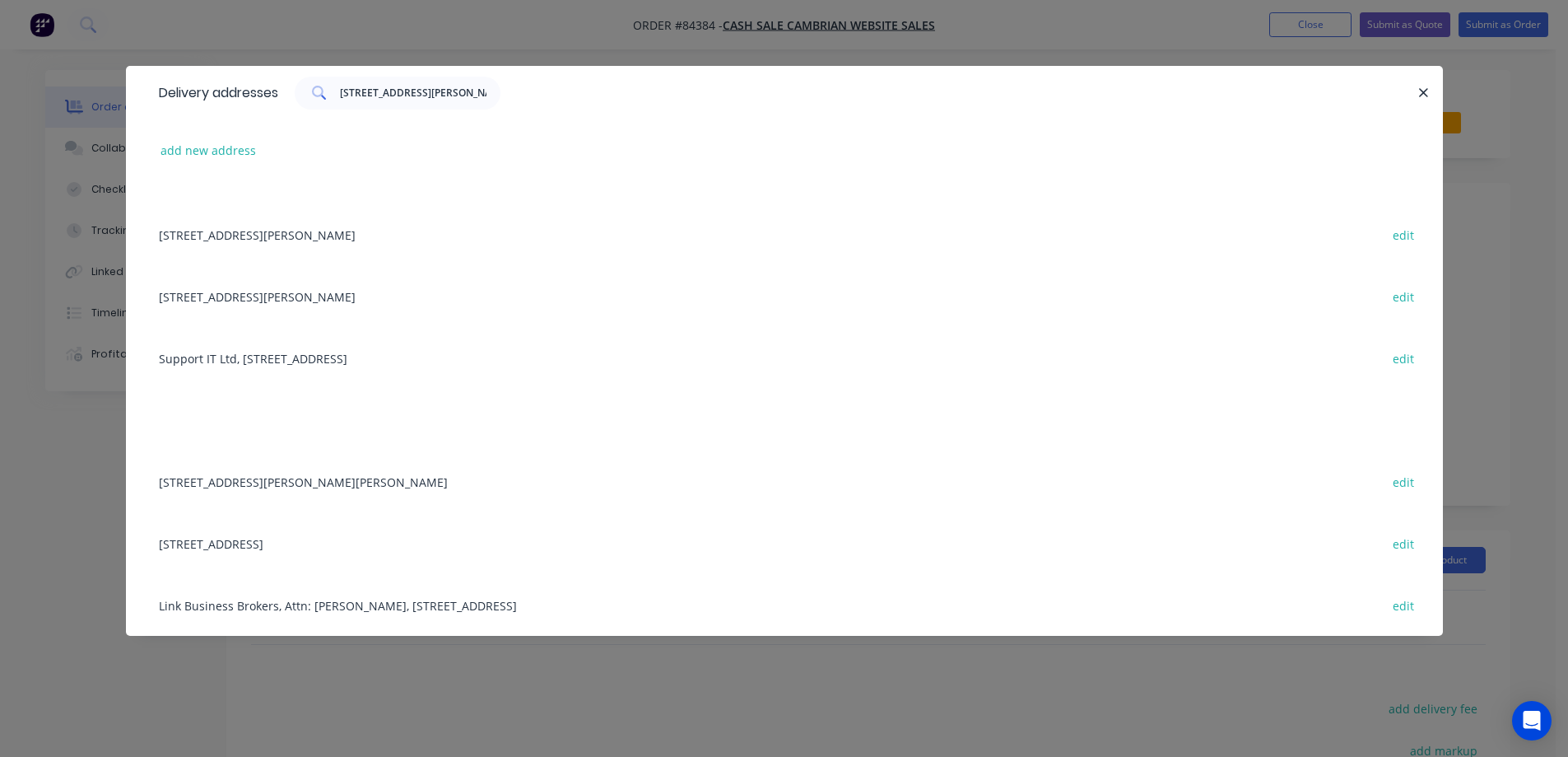
scroll to position [2141, 0]
click at [206, 153] on button "add new address" at bounding box center [208, 150] width 112 height 23
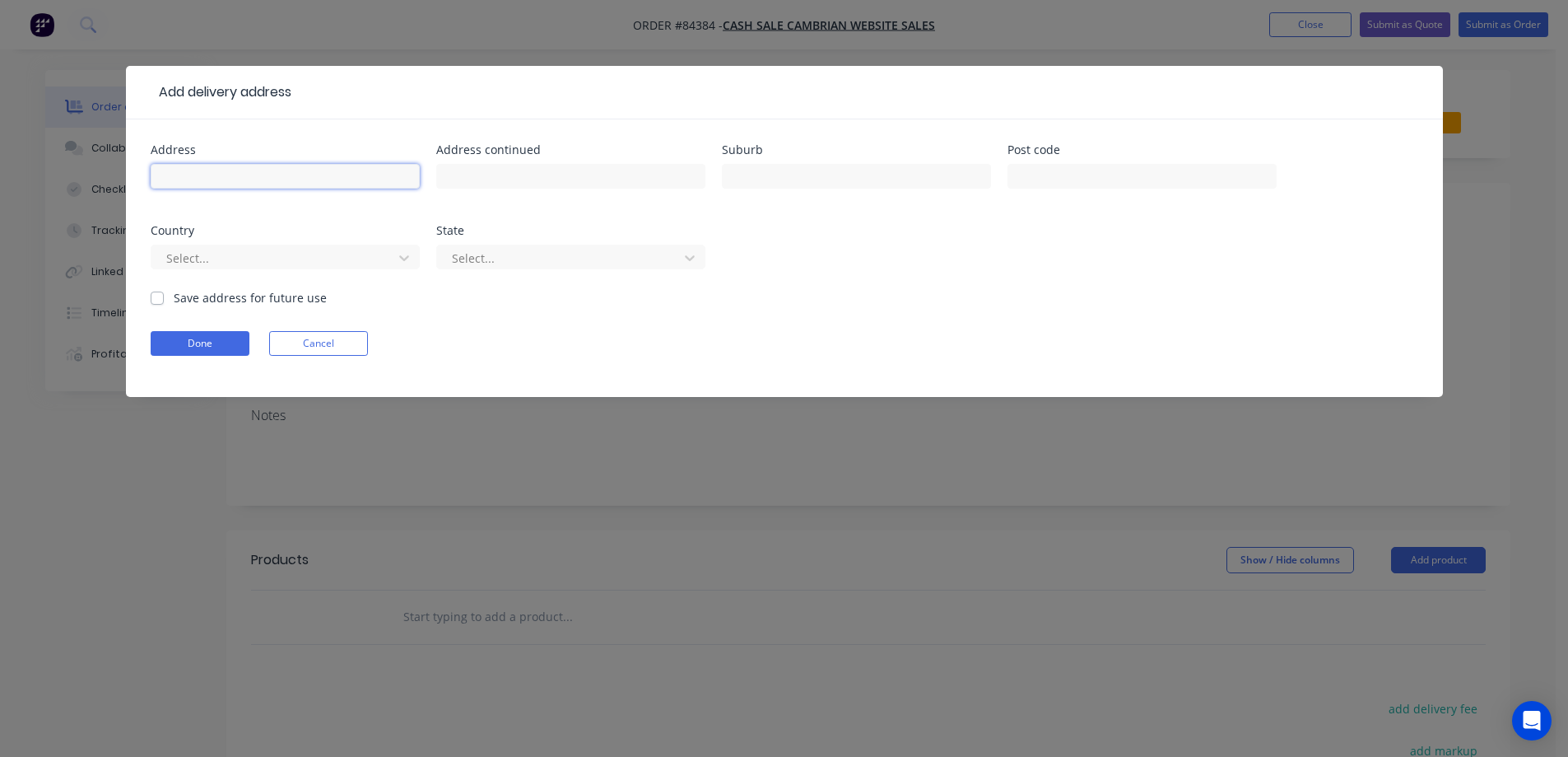
click at [209, 166] on input "text" at bounding box center [285, 176] width 269 height 25
paste input "[STREET_ADDRESS][PERSON_NAME]"
type input "[STREET_ADDRESS][PERSON_NAME]"
click at [466, 183] on input "text" at bounding box center [570, 176] width 269 height 25
paste input "East Tamaki"
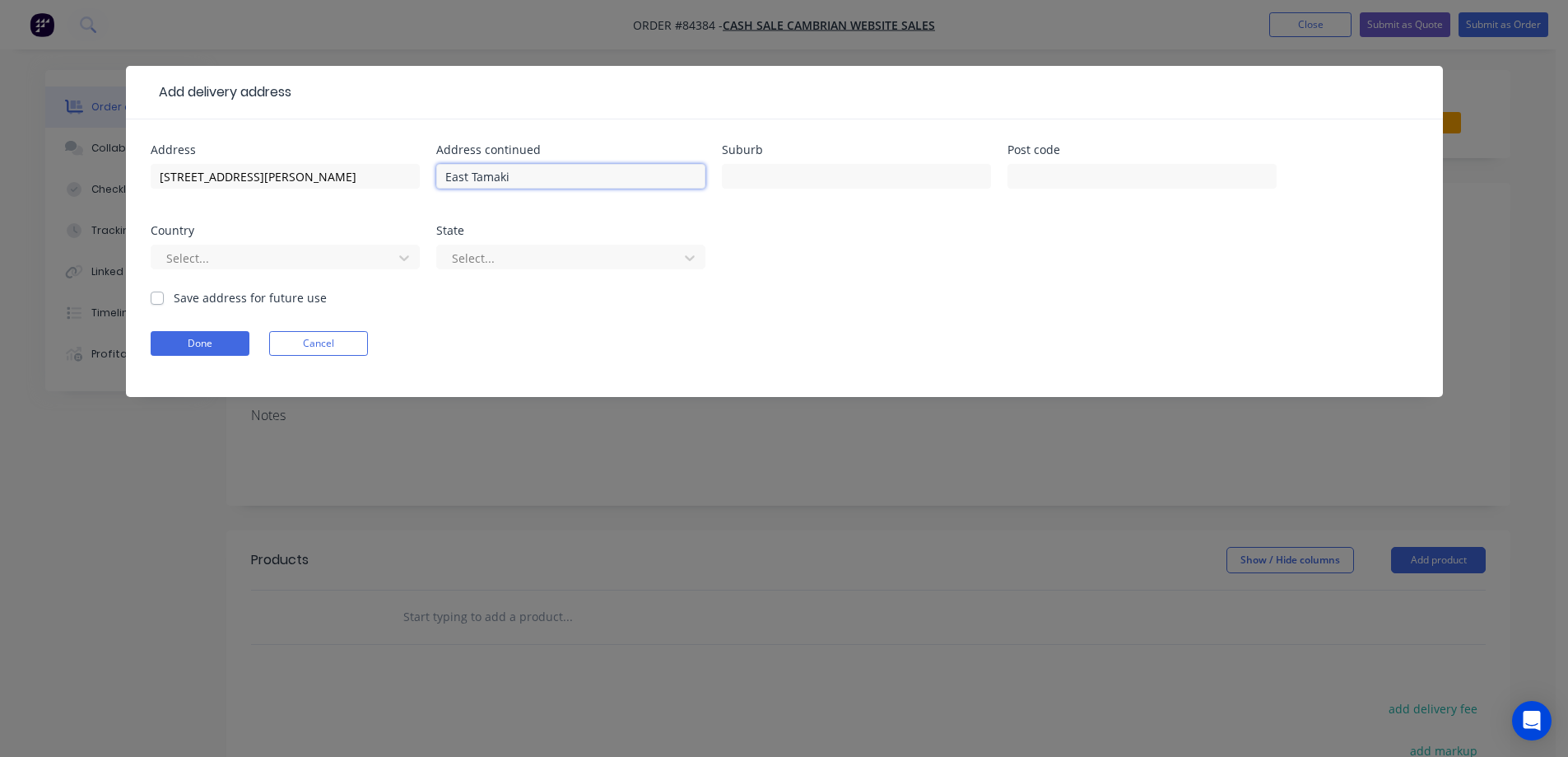
type input "East Tamaki"
click at [984, 174] on input "text" at bounding box center [857, 176] width 269 height 25
paste input "Auckland"
type input "Auckland"
click at [1065, 178] on input "text" at bounding box center [1142, 176] width 269 height 25
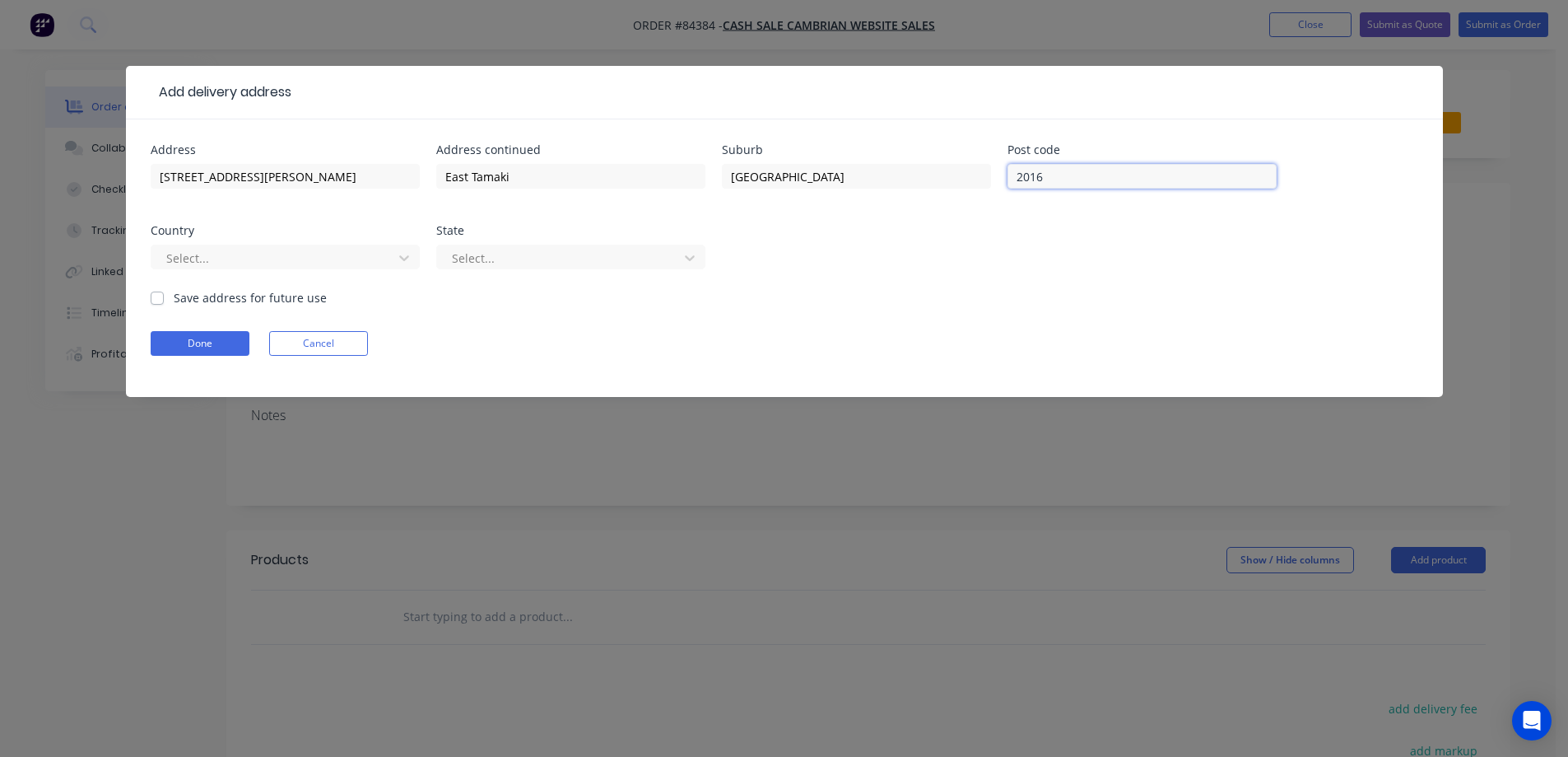
type input "2016"
click at [247, 301] on label "Save address for future use" at bounding box center [250, 298] width 153 height 18
click at [164, 301] on input "Save address for future use" at bounding box center [157, 297] width 13 height 16
checkbox input "true"
click at [215, 343] on button "Done" at bounding box center [200, 342] width 99 height 25
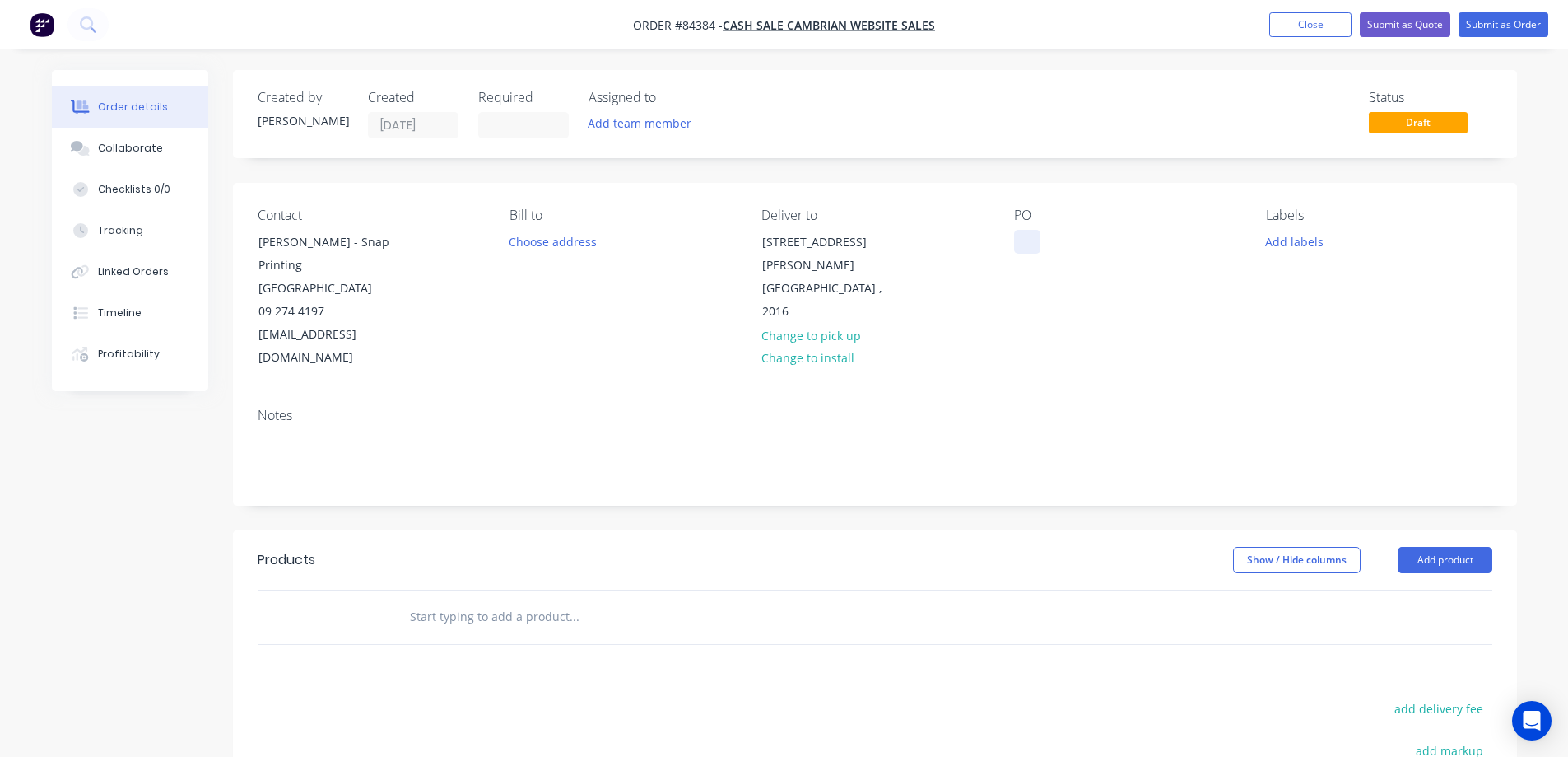
click at [1016, 240] on div at bounding box center [1027, 242] width 27 height 24
drag, startPoint x: 256, startPoint y: 265, endPoint x: 455, endPoint y: 284, distance: 199.9
click at [455, 284] on div "Contact Stephen Passmore - Snap Printing East Tamaki 09 274 4197 stephenp@eastt…" at bounding box center [370, 288] width 226 height 162
copy div "Snap Printing East Tamaki"
click at [1091, 243] on div "WEB35475" at bounding box center [1056, 242] width 84 height 24
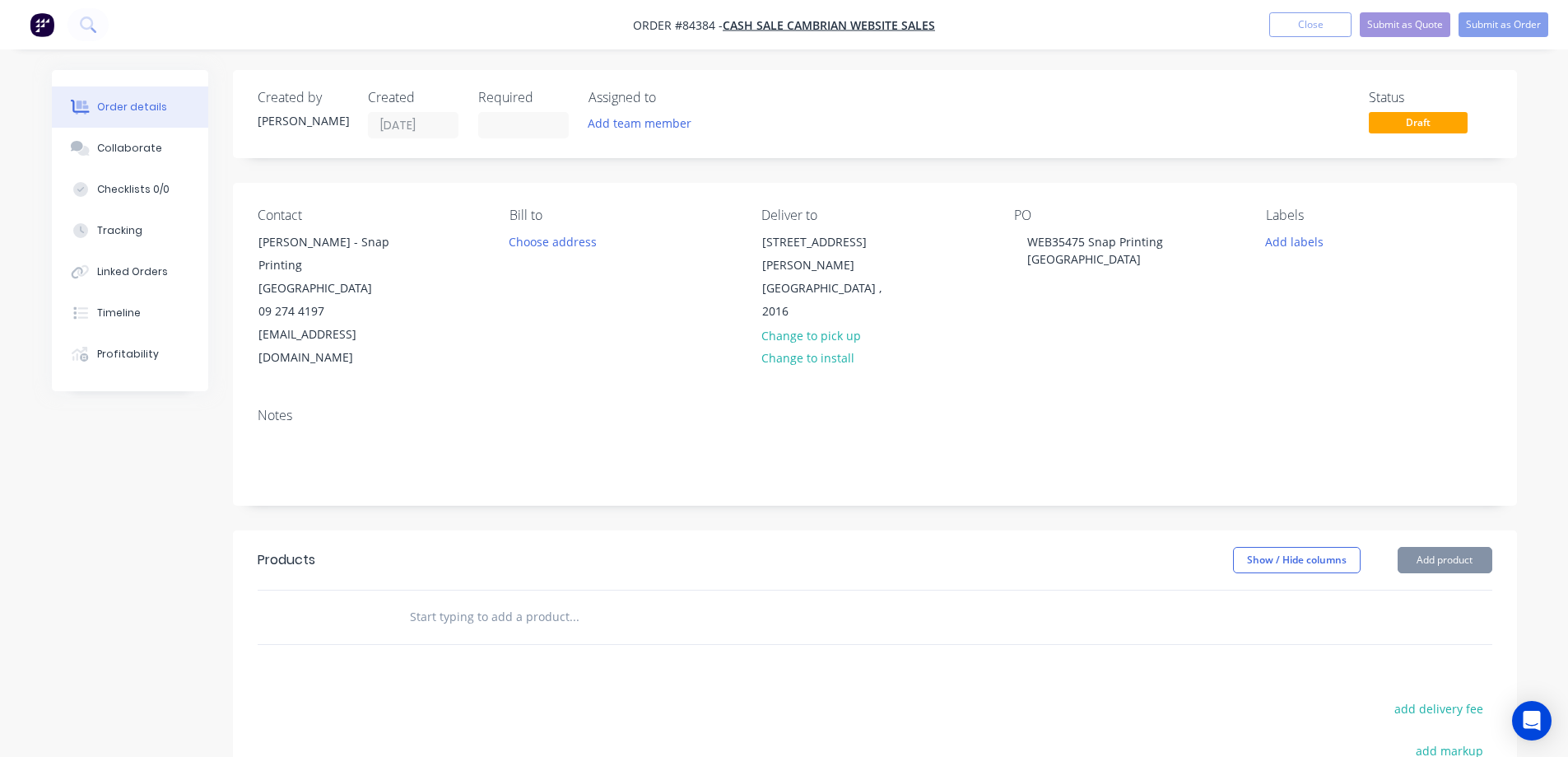
click at [562, 600] on input "text" at bounding box center [574, 616] width 330 height 33
click at [490, 600] on input "text" at bounding box center [574, 616] width 330 height 33
paste input "CHA42HP"
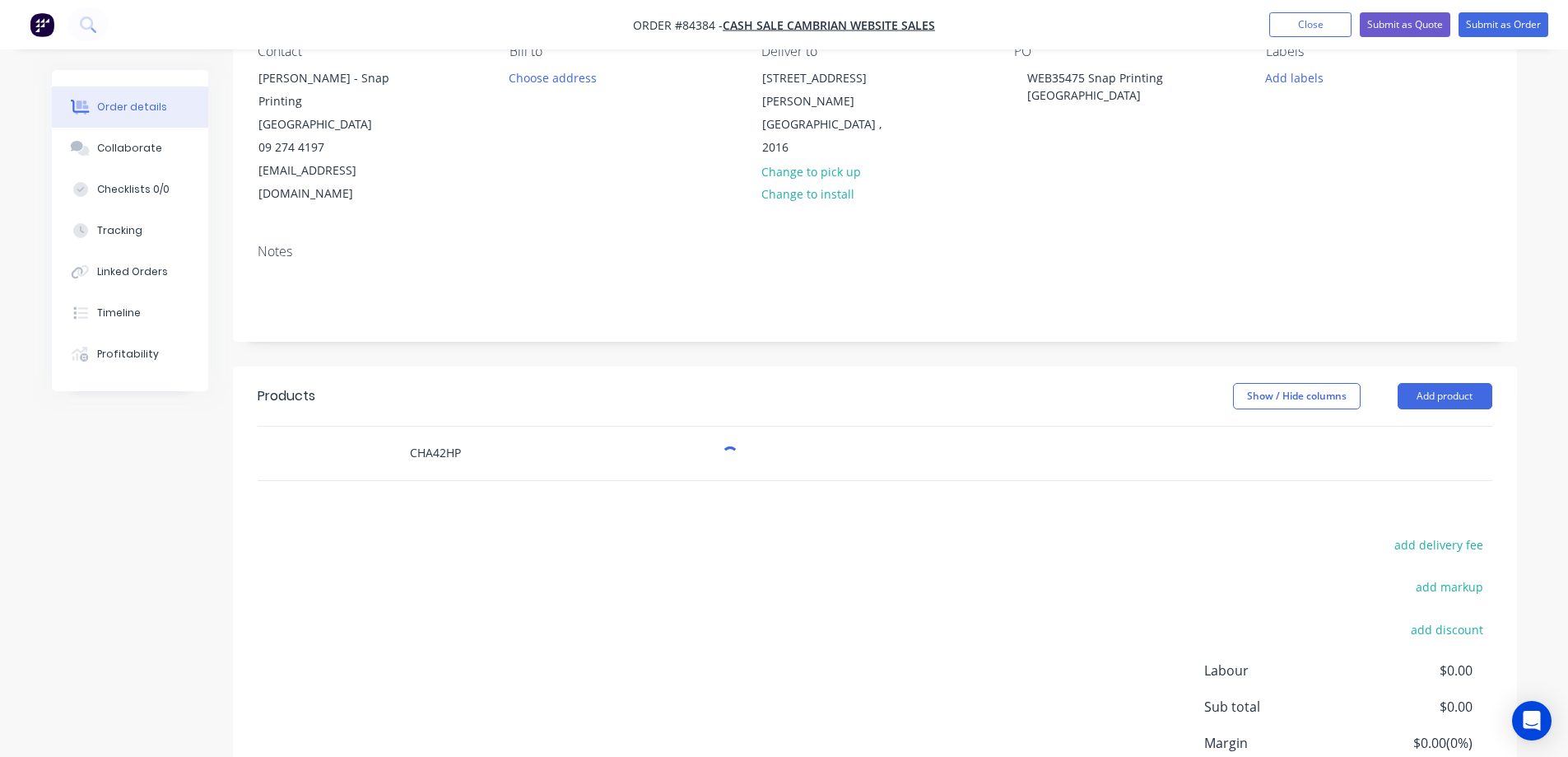
scroll to position [165, 0]
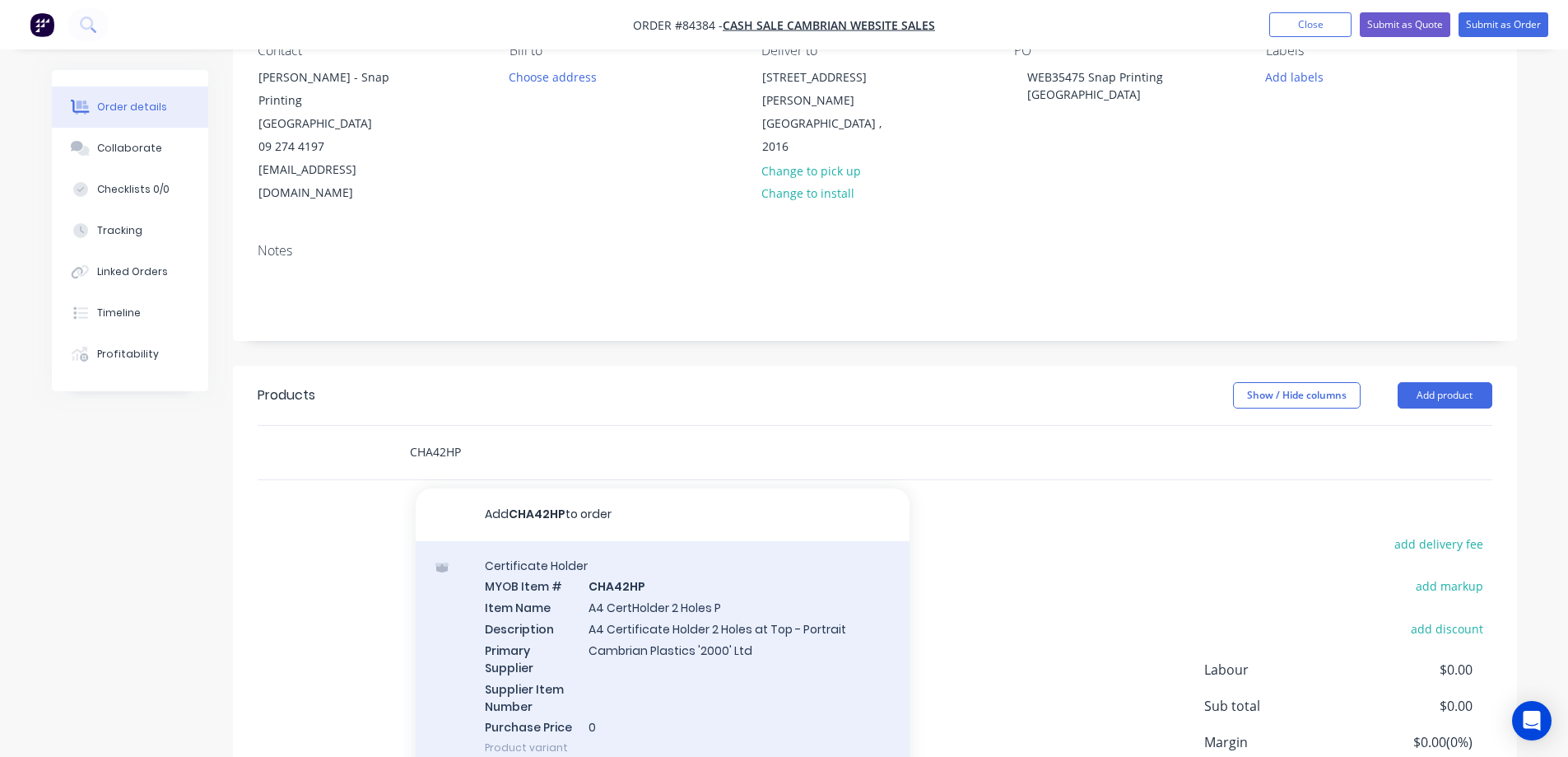
type input "CHA42HP"
click at [679, 667] on div "Certificate Holder MYOB Item # CHA42HP Item Name A4 CertHolder 2 Holes P Descri…" at bounding box center [662, 656] width 494 height 231
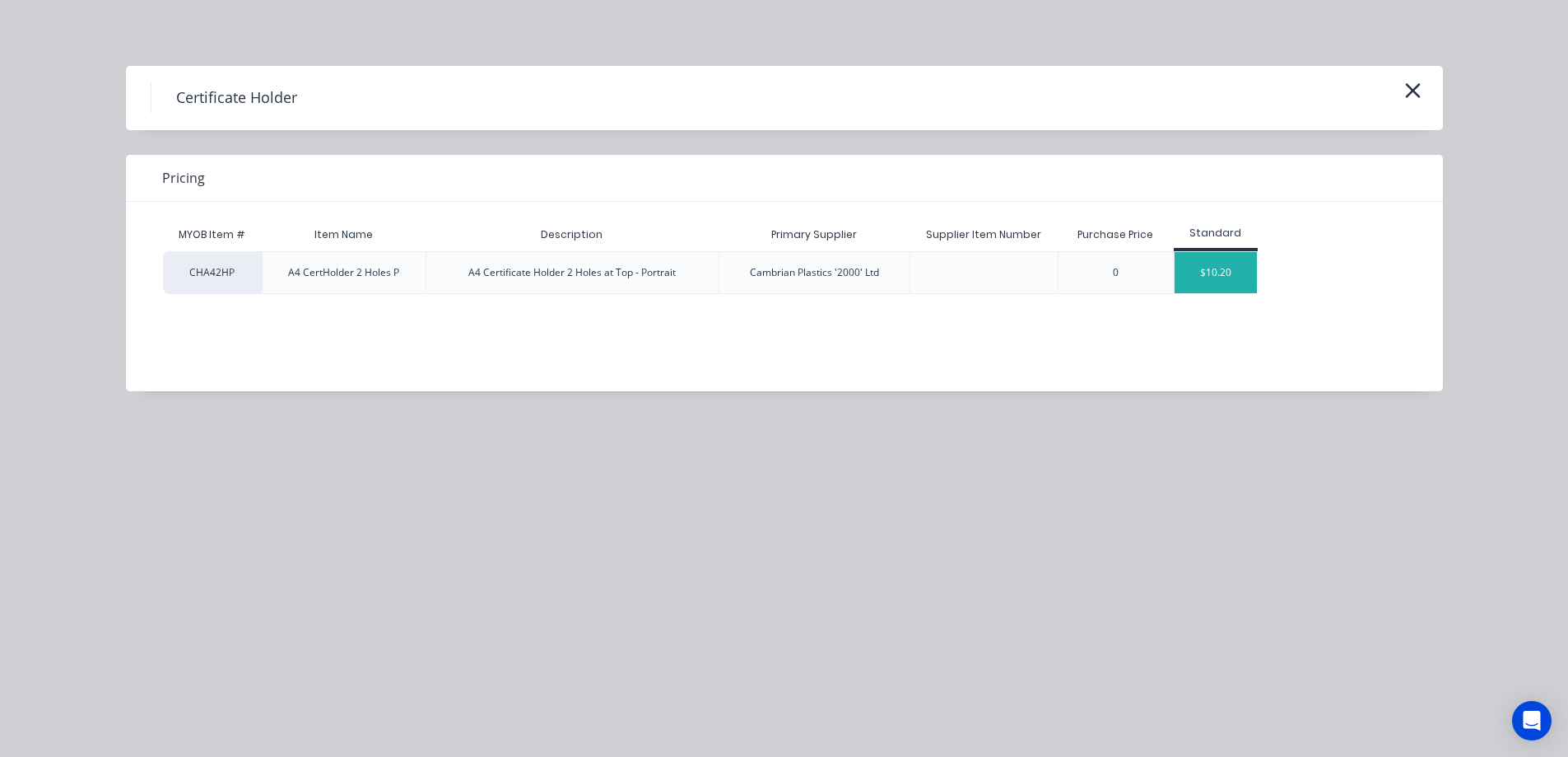
click at [1242, 281] on div "$10.20" at bounding box center [1216, 272] width 82 height 41
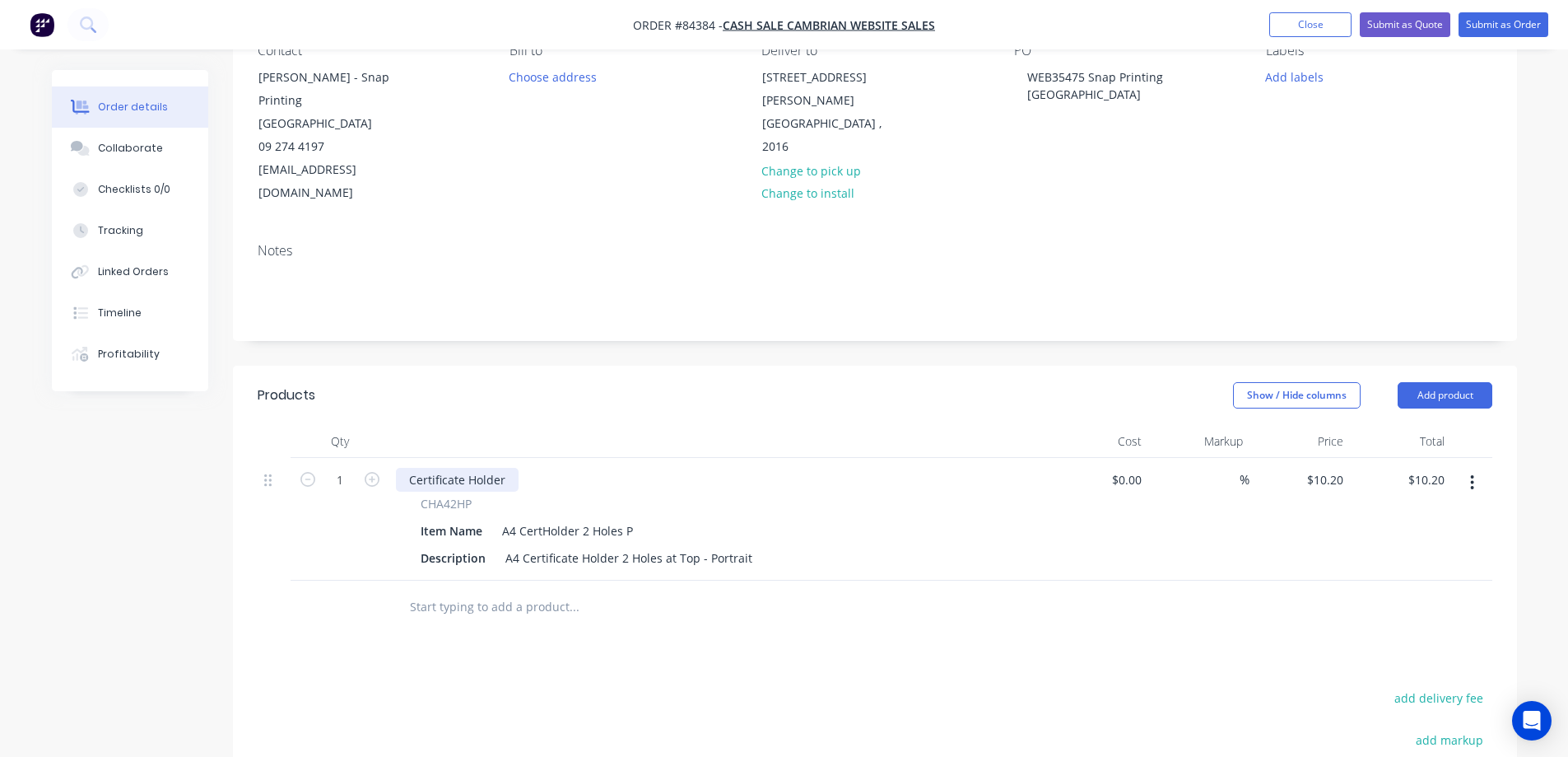
click at [458, 468] on div "Certificate Holder" at bounding box center [457, 480] width 122 height 24
paste div
click at [339, 468] on input "1" at bounding box center [339, 480] width 42 height 25
type input "10"
drag, startPoint x: 1125, startPoint y: 590, endPoint x: 1390, endPoint y: 484, distance: 285.4
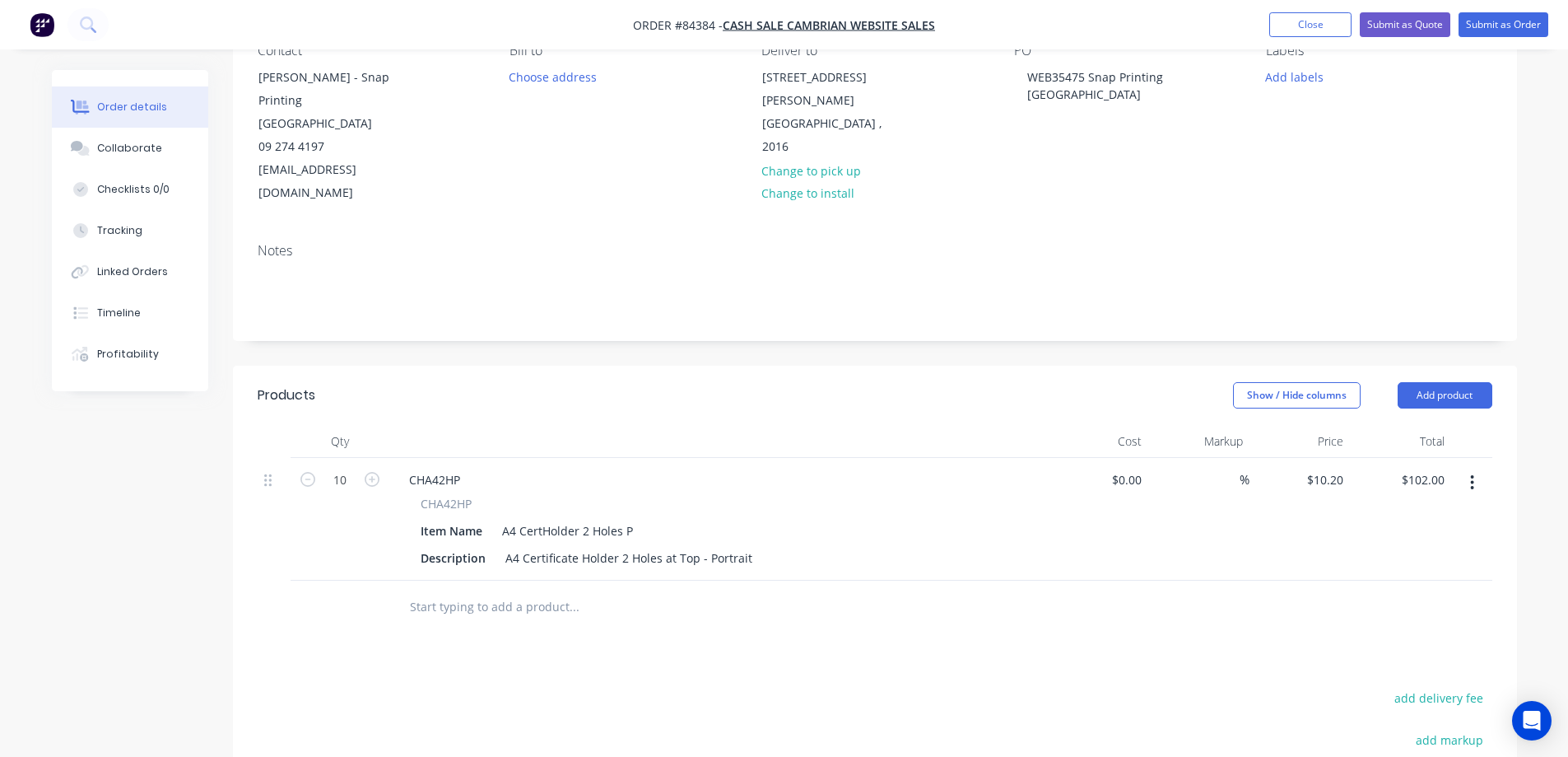
click at [1148, 580] on div at bounding box center [875, 607] width 1235 height 53
click at [1430, 468] on input "102.00" at bounding box center [1426, 480] width 51 height 24
type input "129"
type input "$12.90"
type input "$129.00"
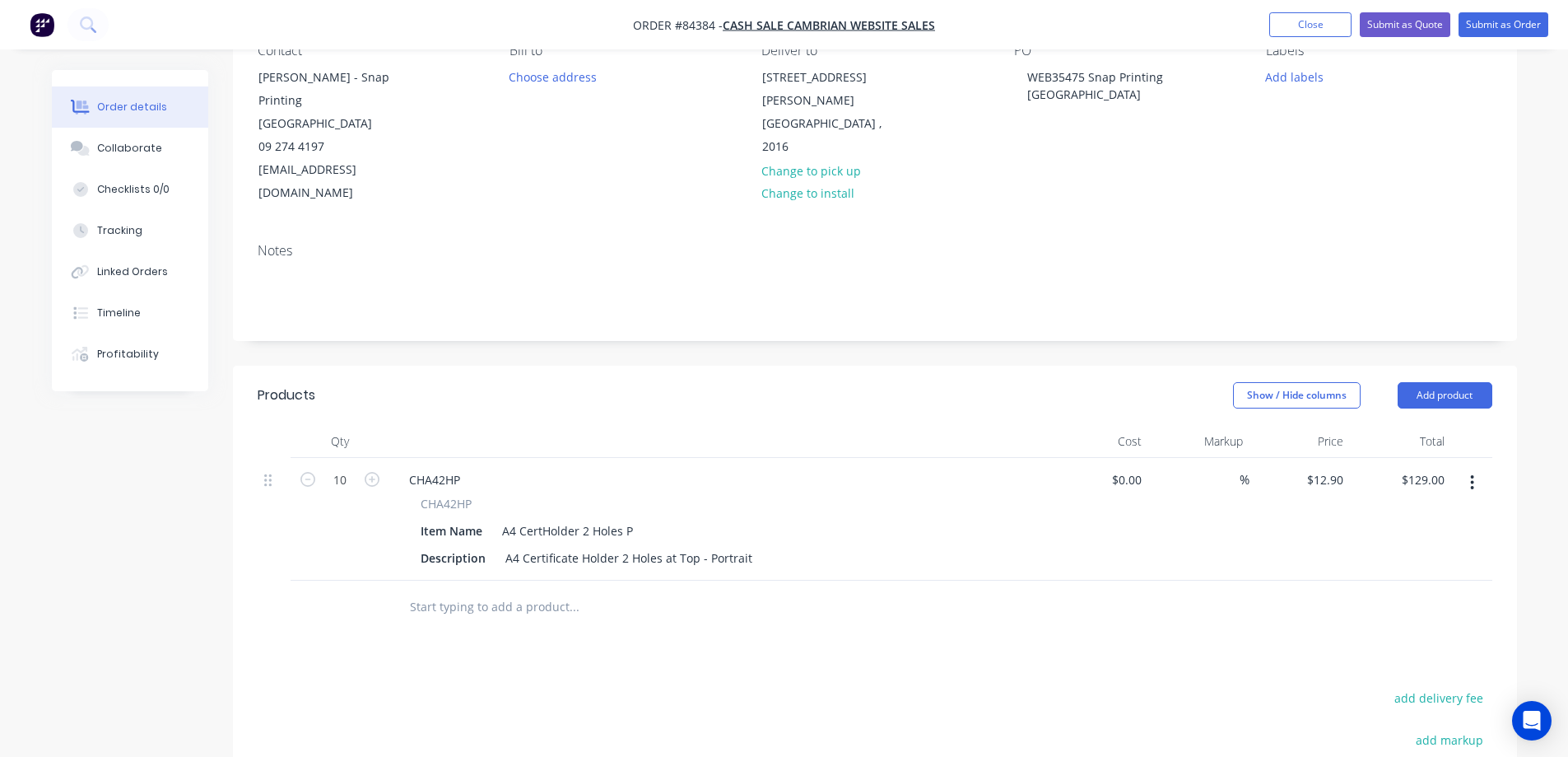
drag, startPoint x: 1174, startPoint y: 610, endPoint x: 1186, endPoint y: 615, distance: 13.0
click at [1179, 614] on div "Products Show / Hide columns Add product Qty Cost Markup Price Total 10 CHA42HP…" at bounding box center [875, 697] width 1285 height 664
click at [1434, 687] on button "add delivery fee" at bounding box center [1440, 698] width 107 height 23
type input "12"
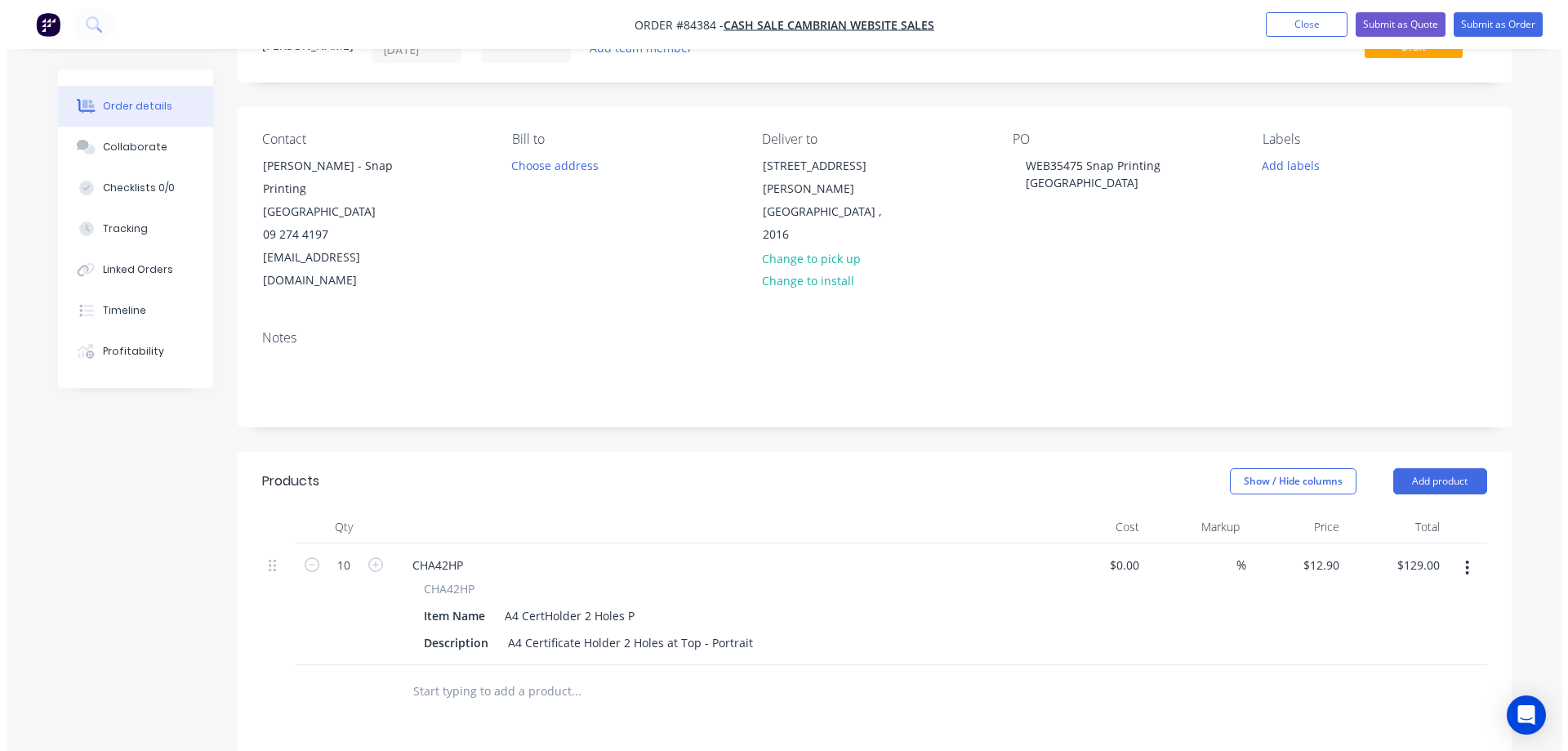
scroll to position [0, 0]
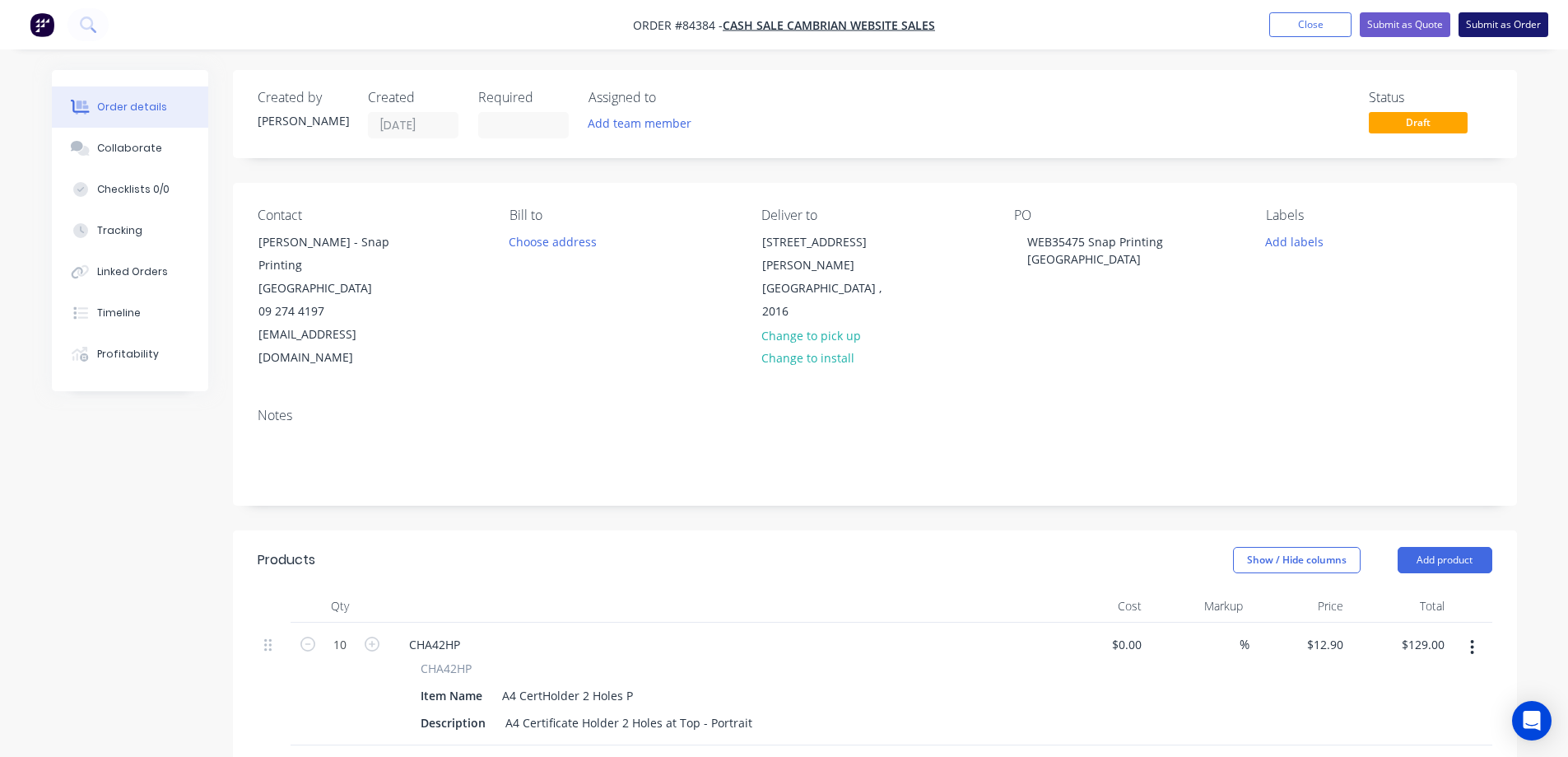
click at [1477, 27] on button "Submit as Order" at bounding box center [1504, 25] width 90 height 25
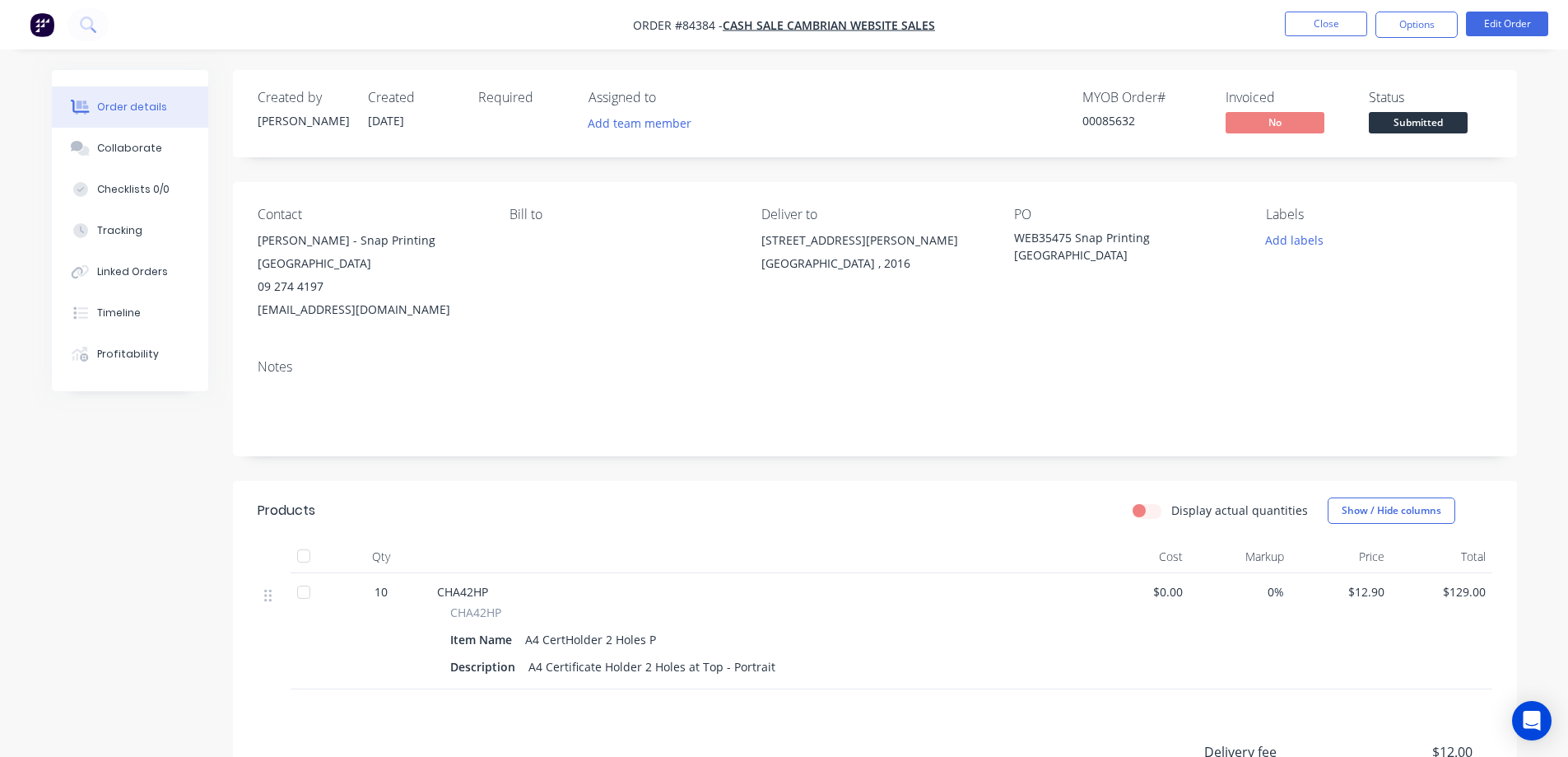
click at [1111, 121] on div "00085632" at bounding box center [1144, 120] width 123 height 18
copy div "00085632"
click at [1437, 20] on button "Options" at bounding box center [1416, 25] width 82 height 27
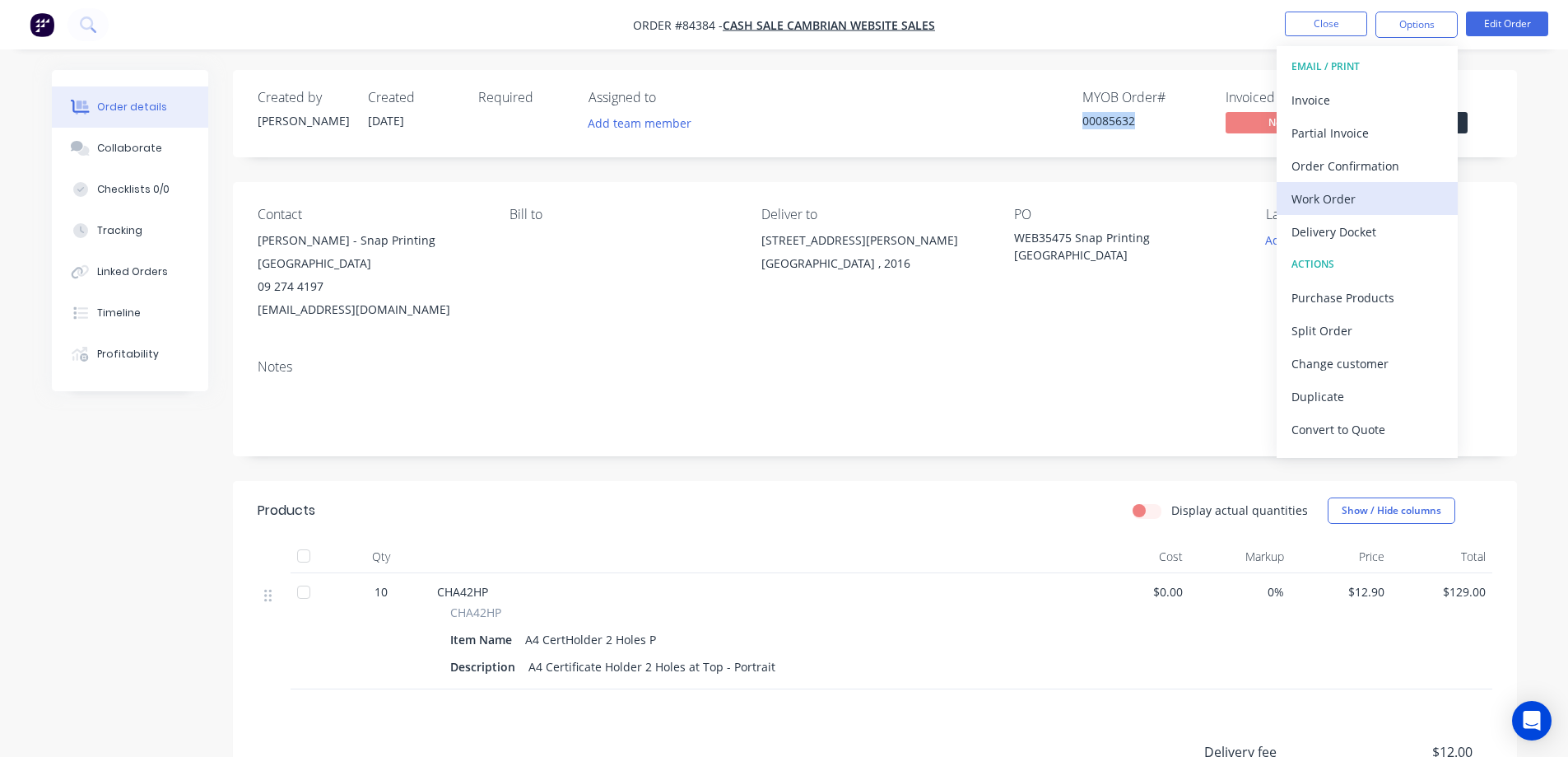
click at [1335, 193] on div "Work Order" at bounding box center [1368, 198] width 152 height 24
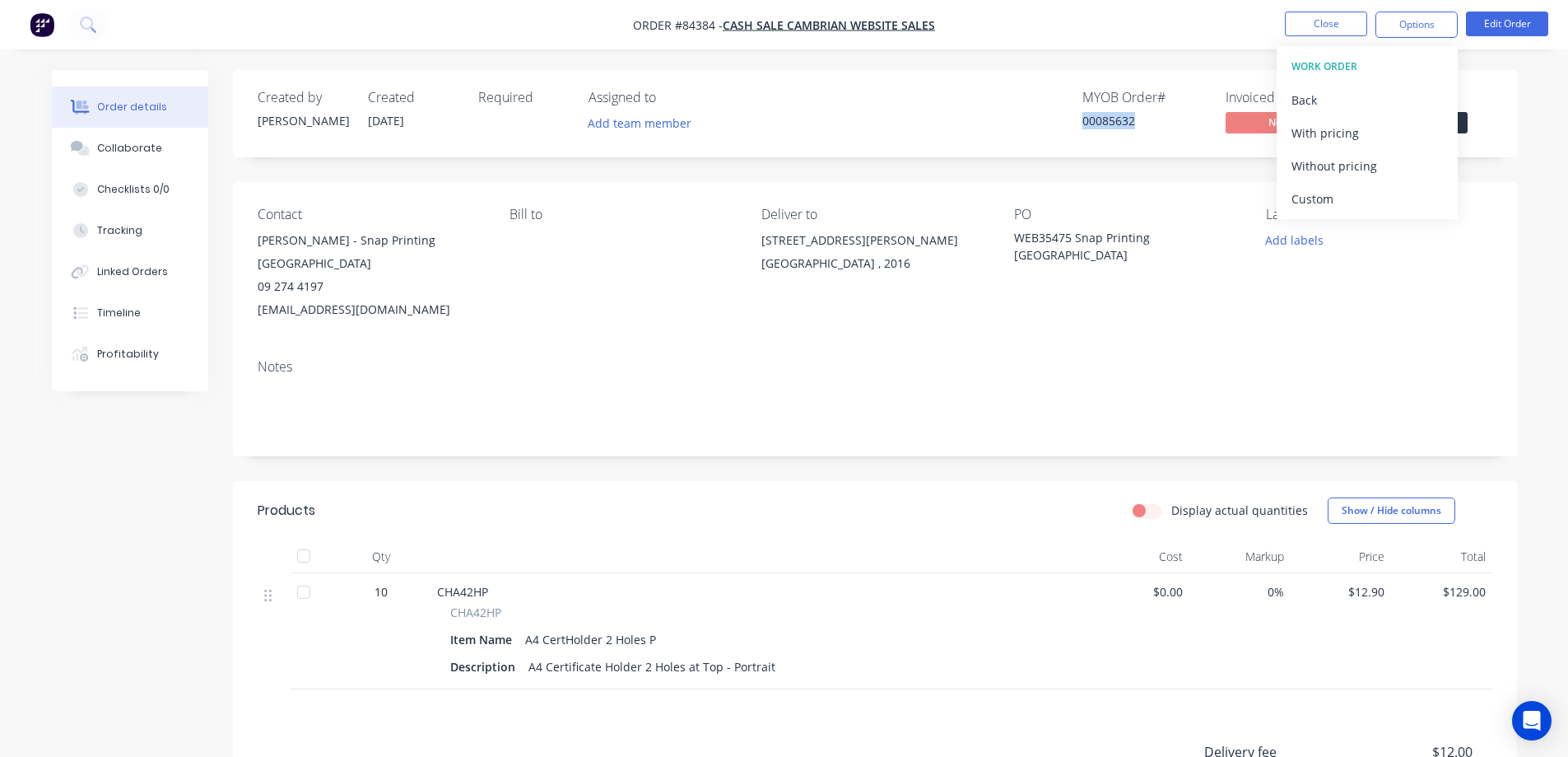
drag, startPoint x: 1339, startPoint y: 169, endPoint x: 1236, endPoint y: 218, distance: 114.1
click at [1339, 169] on div "Without pricing" at bounding box center [1368, 166] width 152 height 24
click at [987, 62] on div "Order details Collaborate Checklists 0/0 Tracking Linked Orders Timeline Profit…" at bounding box center [784, 509] width 1568 height 1019
click at [484, 618] on span "CHA42HP" at bounding box center [476, 613] width 51 height 18
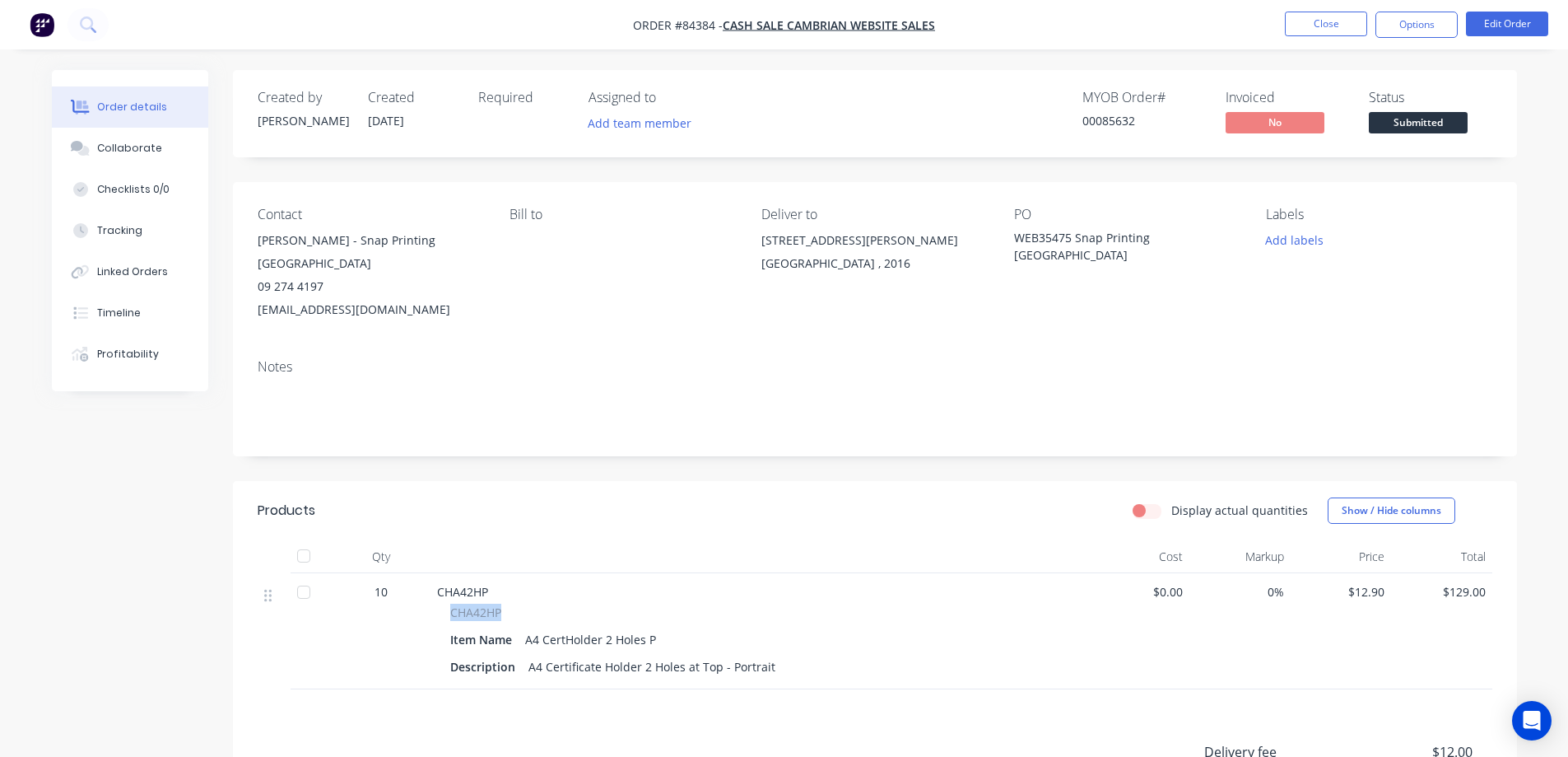
click at [484, 618] on span "CHA42HP" at bounding box center [476, 613] width 51 height 18
copy span "CHA42HP"
click at [1334, 33] on button "Close" at bounding box center [1325, 24] width 82 height 25
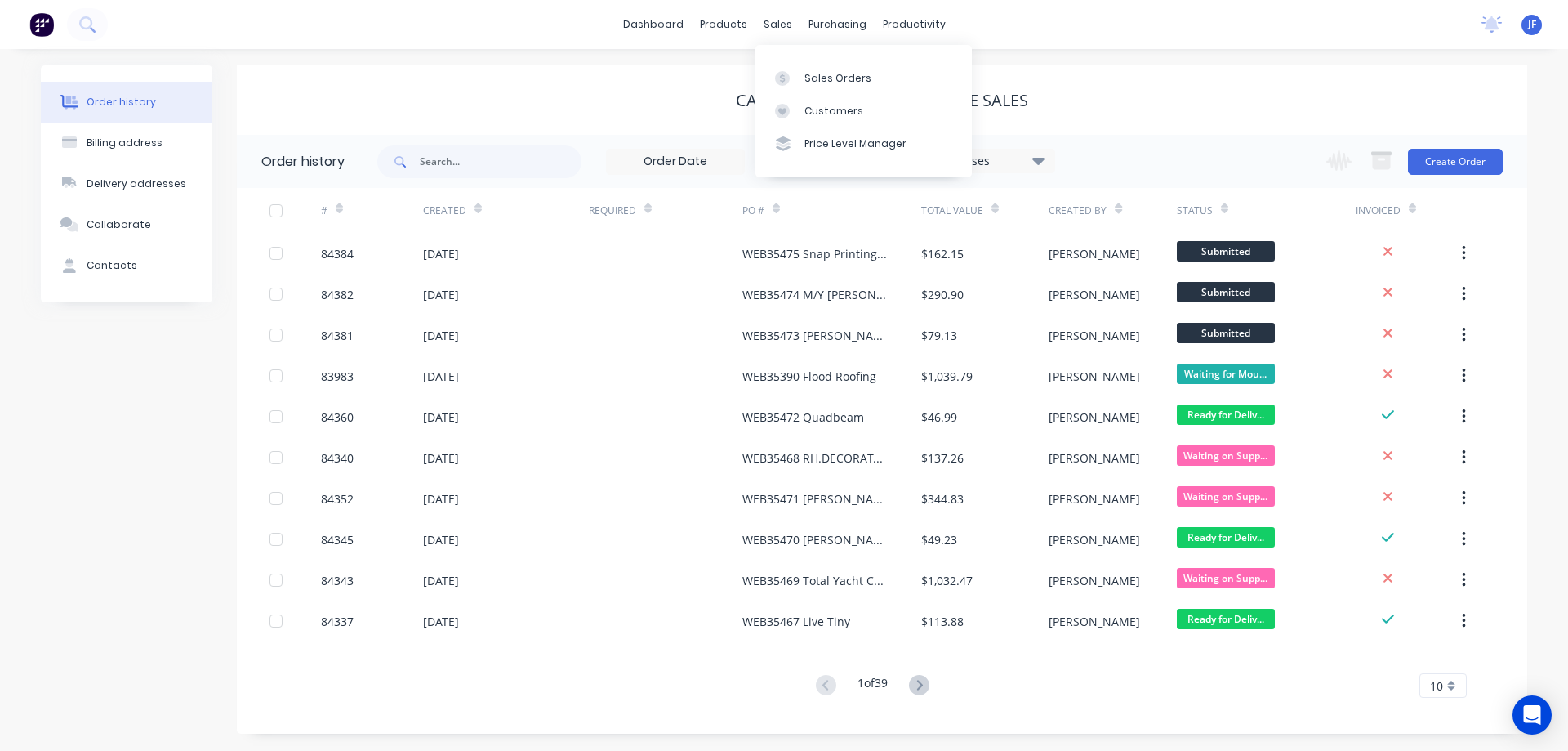
drag, startPoint x: 780, startPoint y: 25, endPoint x: 797, endPoint y: 57, distance: 36.2
click at [781, 25] on div "sales" at bounding box center [778, 24] width 45 height 24
click at [814, 81] on div "Sales Orders" at bounding box center [838, 78] width 67 height 15
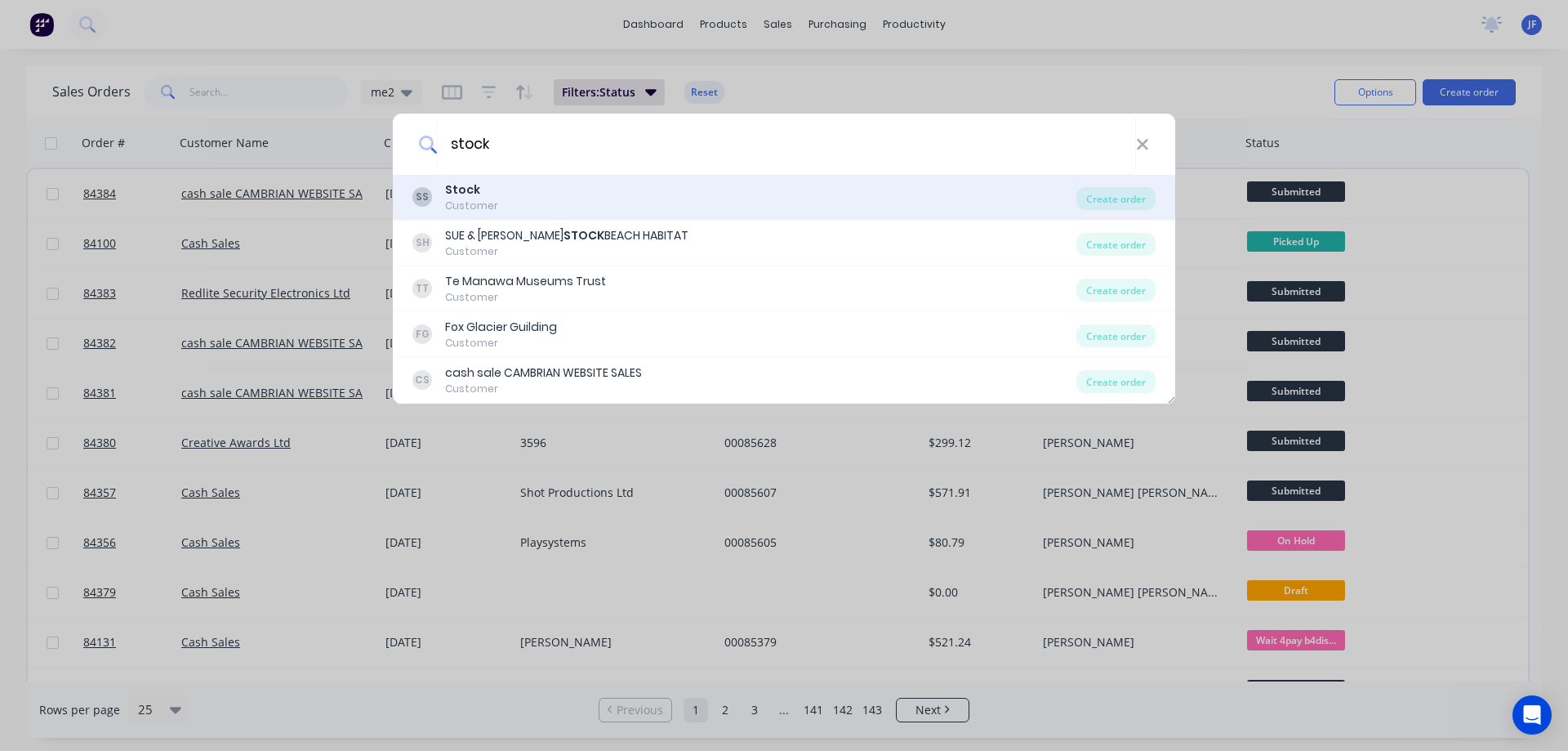
type input "stock"
click at [565, 185] on div "SS Stock Customer" at bounding box center [744, 197] width 664 height 32
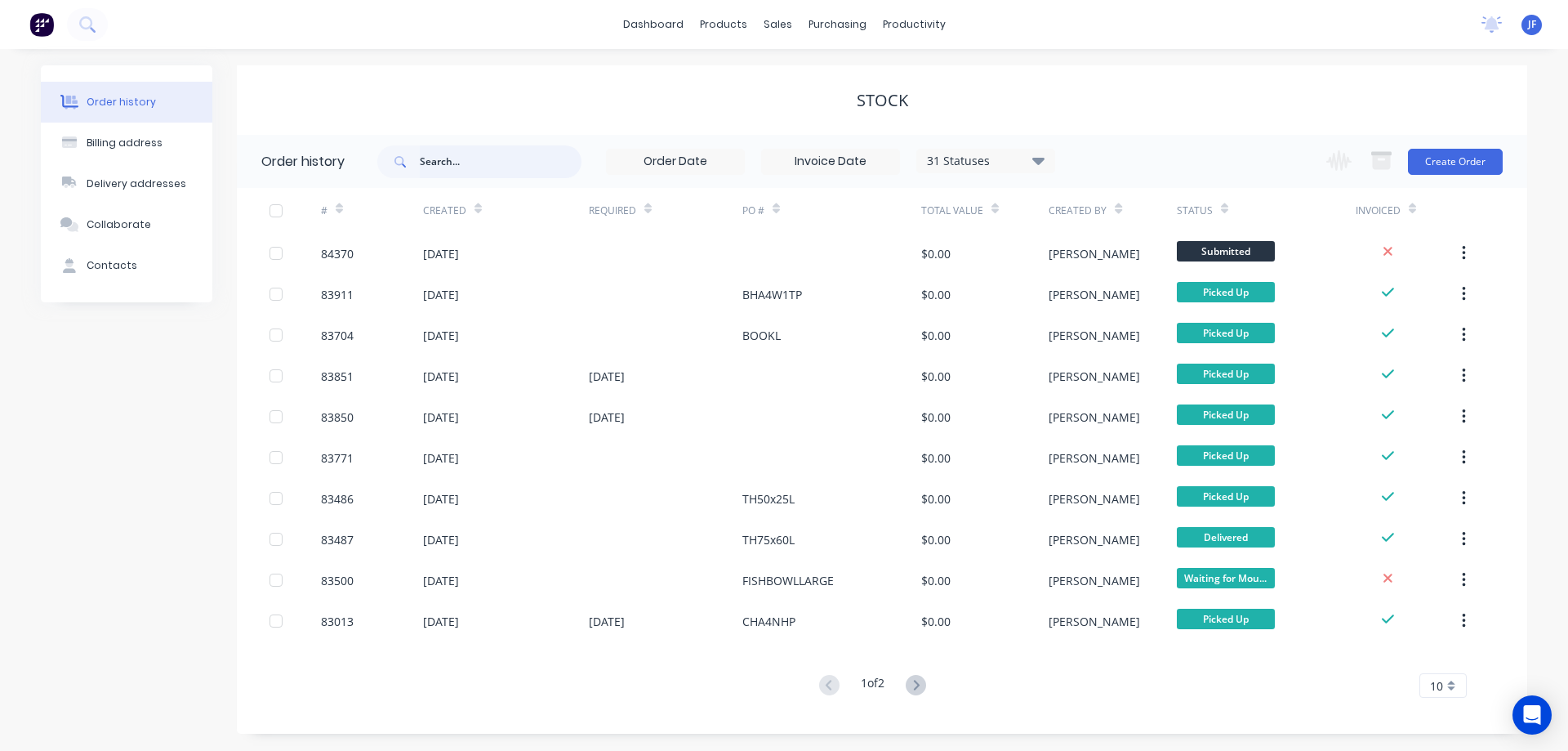
click at [500, 165] on input "text" at bounding box center [500, 162] width 161 height 32
paste input "CHA42HP"
type input "CHA42HP"
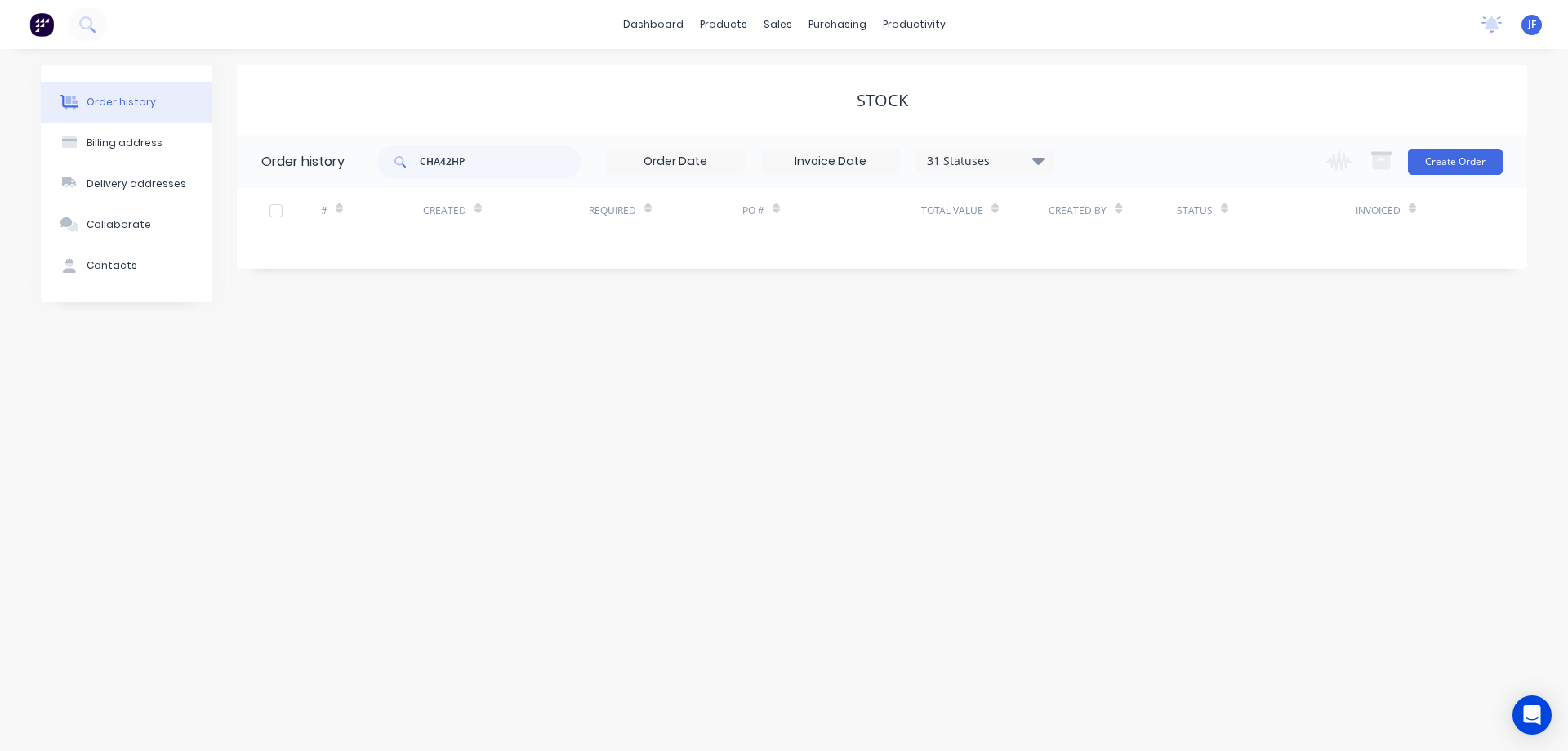
click at [1468, 146] on div "Change order status Submitted Waiting on Supplier Waiting on Payment CNC Cut Sh…" at bounding box center [1409, 162] width 186 height 53
click at [1467, 154] on button "Create Order" at bounding box center [1454, 162] width 95 height 26
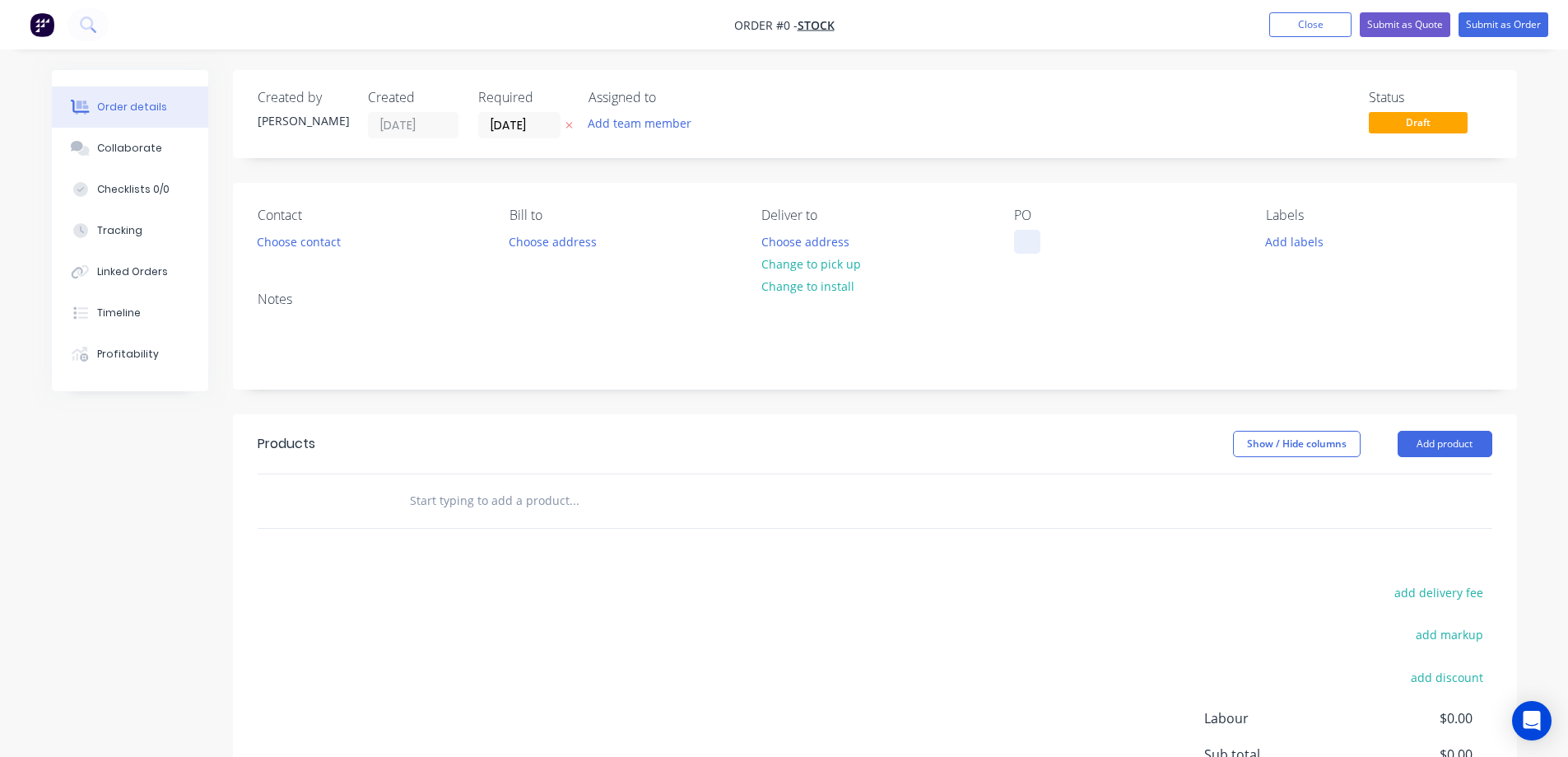
click at [1031, 235] on div at bounding box center [1027, 242] width 27 height 24
paste div
click at [832, 264] on div "Order details Collaborate Checklists 0/0 Tracking Linked Orders Timeline Profit…" at bounding box center [784, 509] width 1499 height 878
click at [569, 121] on icon at bounding box center [569, 125] width 8 height 10
click at [472, 504] on input "text" at bounding box center [574, 500] width 330 height 33
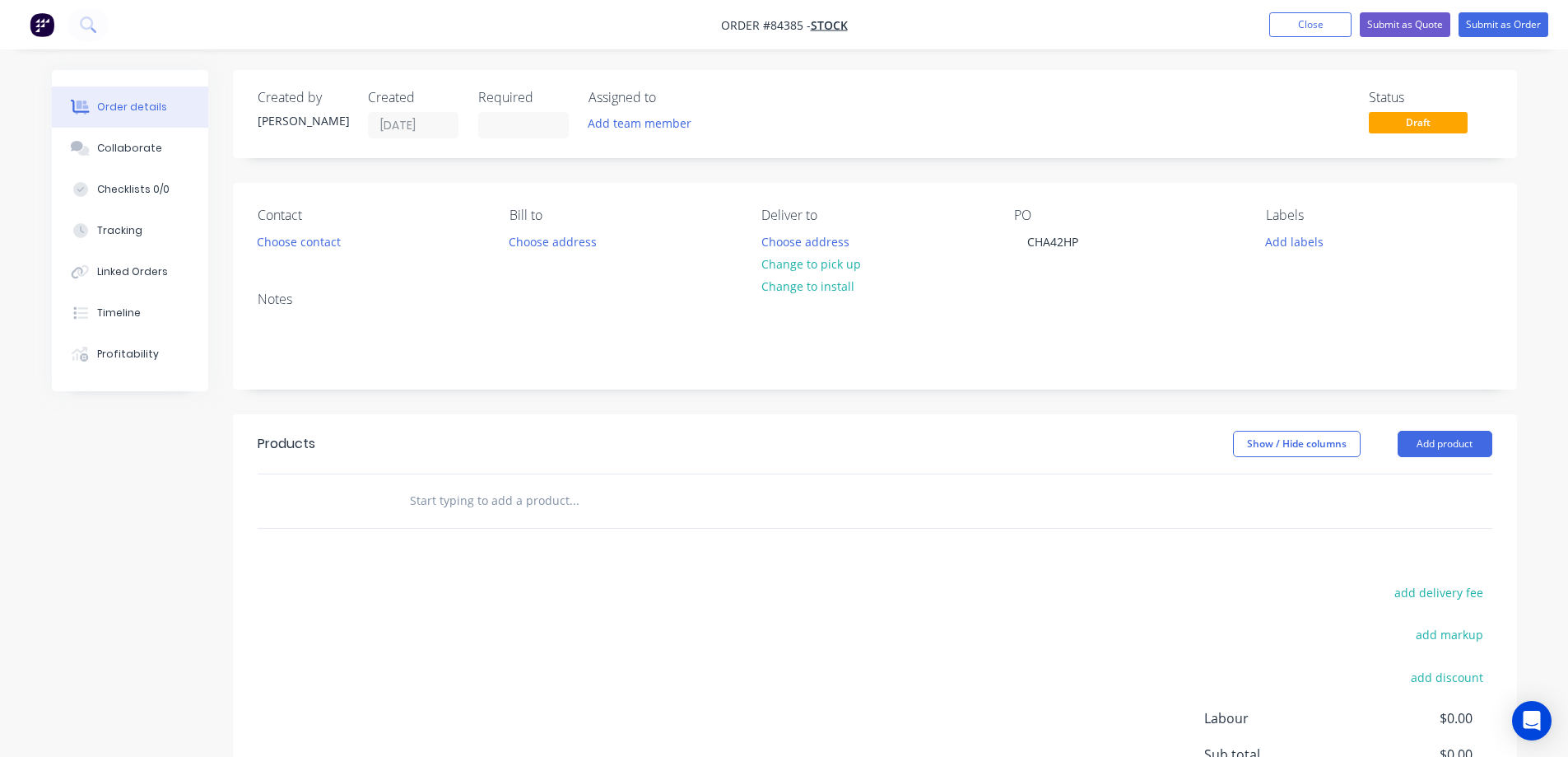
paste input "CHA42HP"
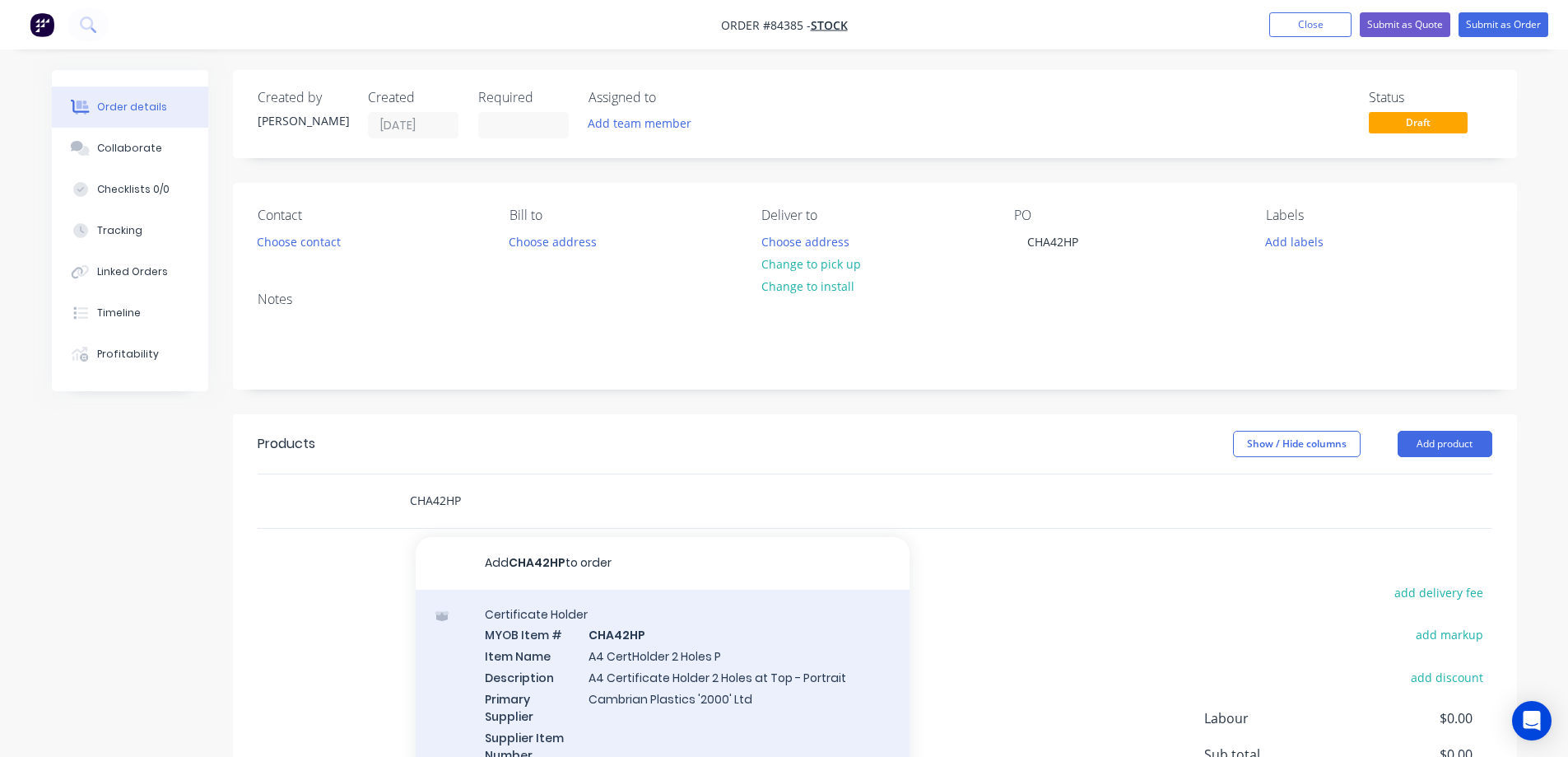
type input "CHA42HP"
click at [553, 644] on div "Certificate Holder MYOB Item # CHA42HP Item Name A4 CertHolder 2 Holes P Descri…" at bounding box center [662, 705] width 494 height 231
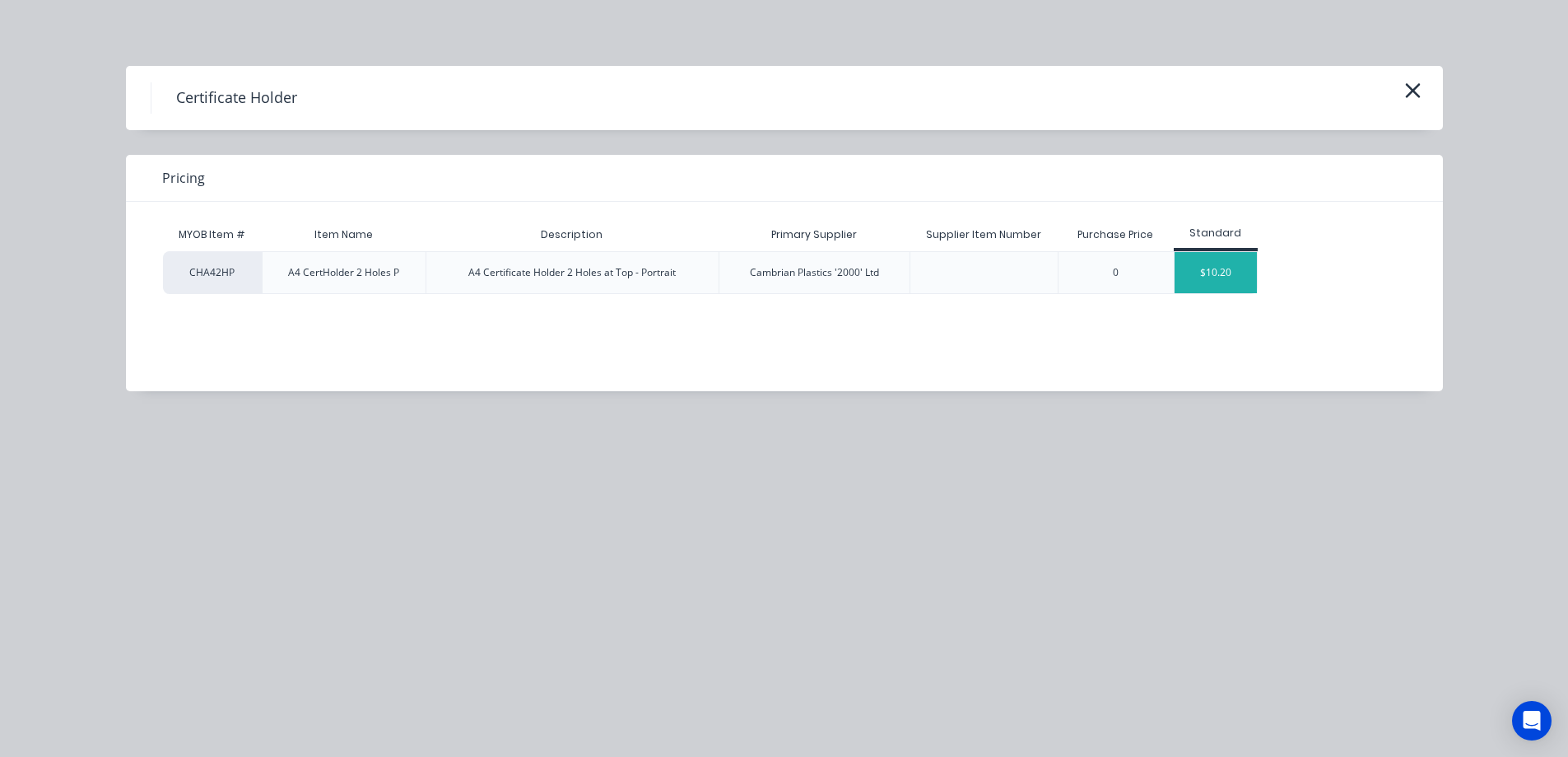
click at [1196, 266] on div "$10.20" at bounding box center [1216, 272] width 82 height 41
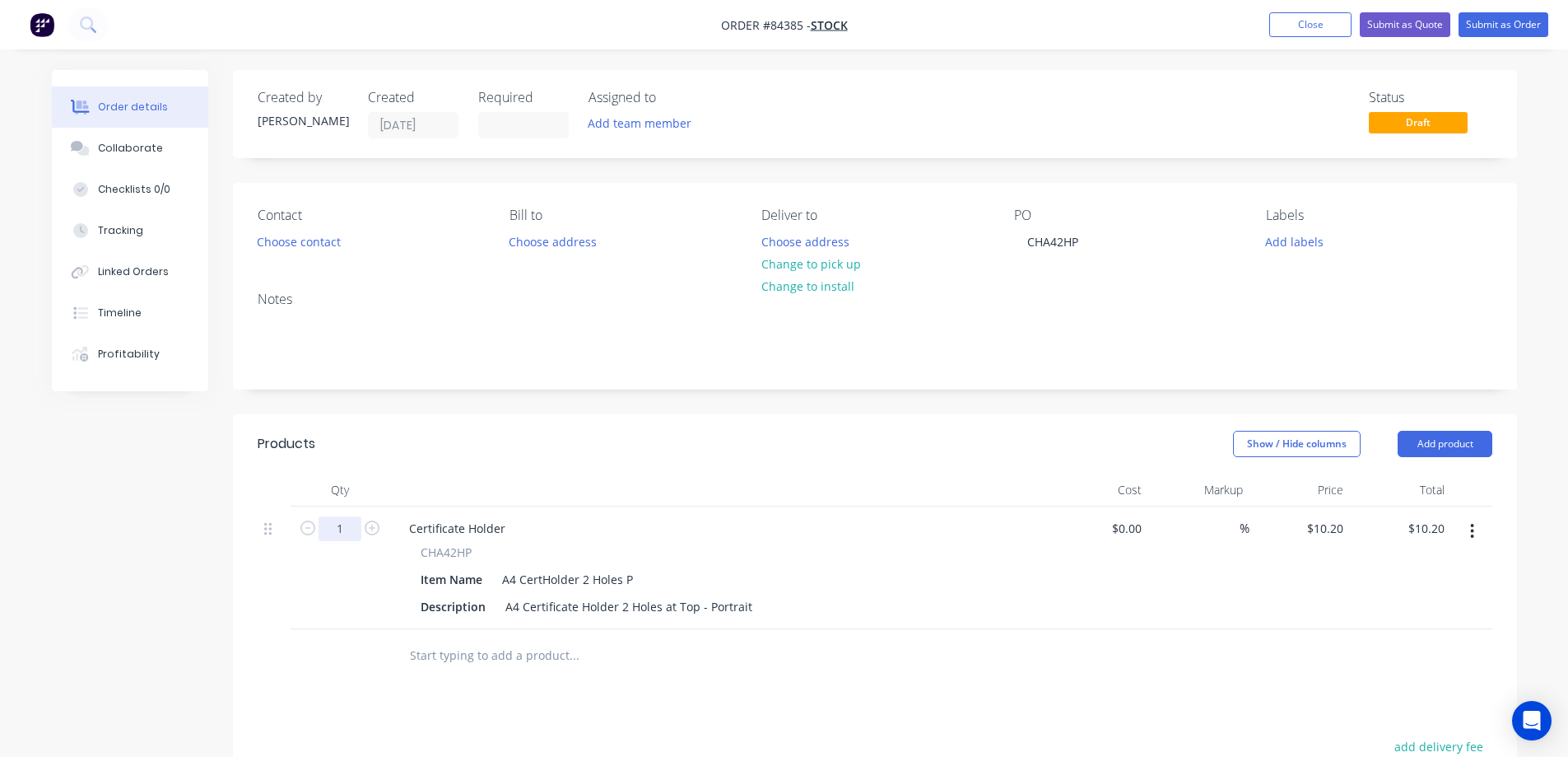
click at [336, 529] on input "1" at bounding box center [339, 528] width 42 height 25
type input "25"
type input "$255.00"
click at [861, 424] on header "Products Show / Hide columns Add product" at bounding box center [875, 444] width 1285 height 59
click at [1318, 534] on div "10.2 $10.20" at bounding box center [1325, 528] width 51 height 24
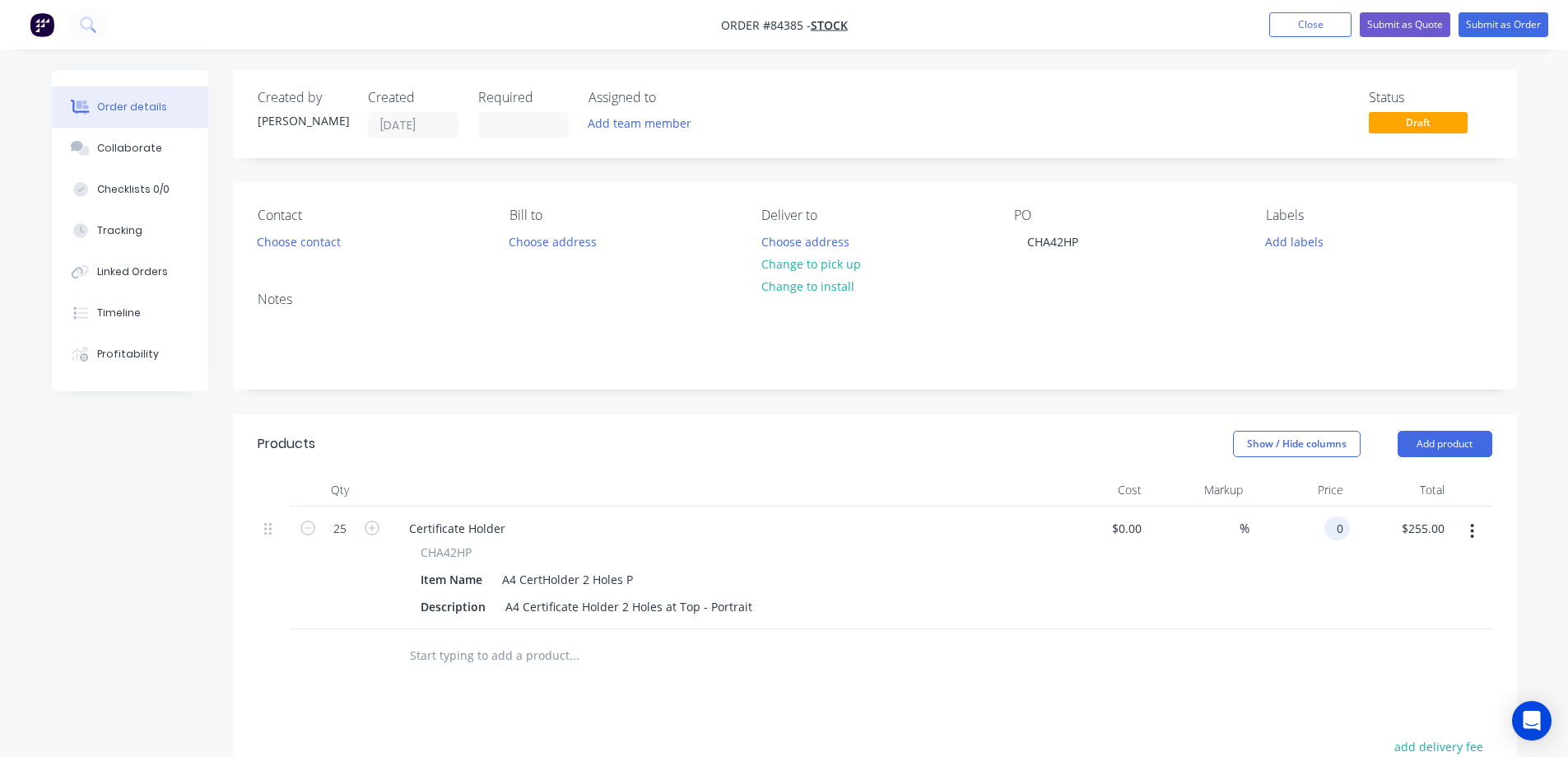
type input "$0.00"
click at [1471, 38] on nav "Order #84385 - Stock Add product Close Submit as Quote Submit as Order" at bounding box center [784, 25] width 1568 height 49
click at [1479, 28] on button "Submit as Order" at bounding box center [1504, 25] width 90 height 25
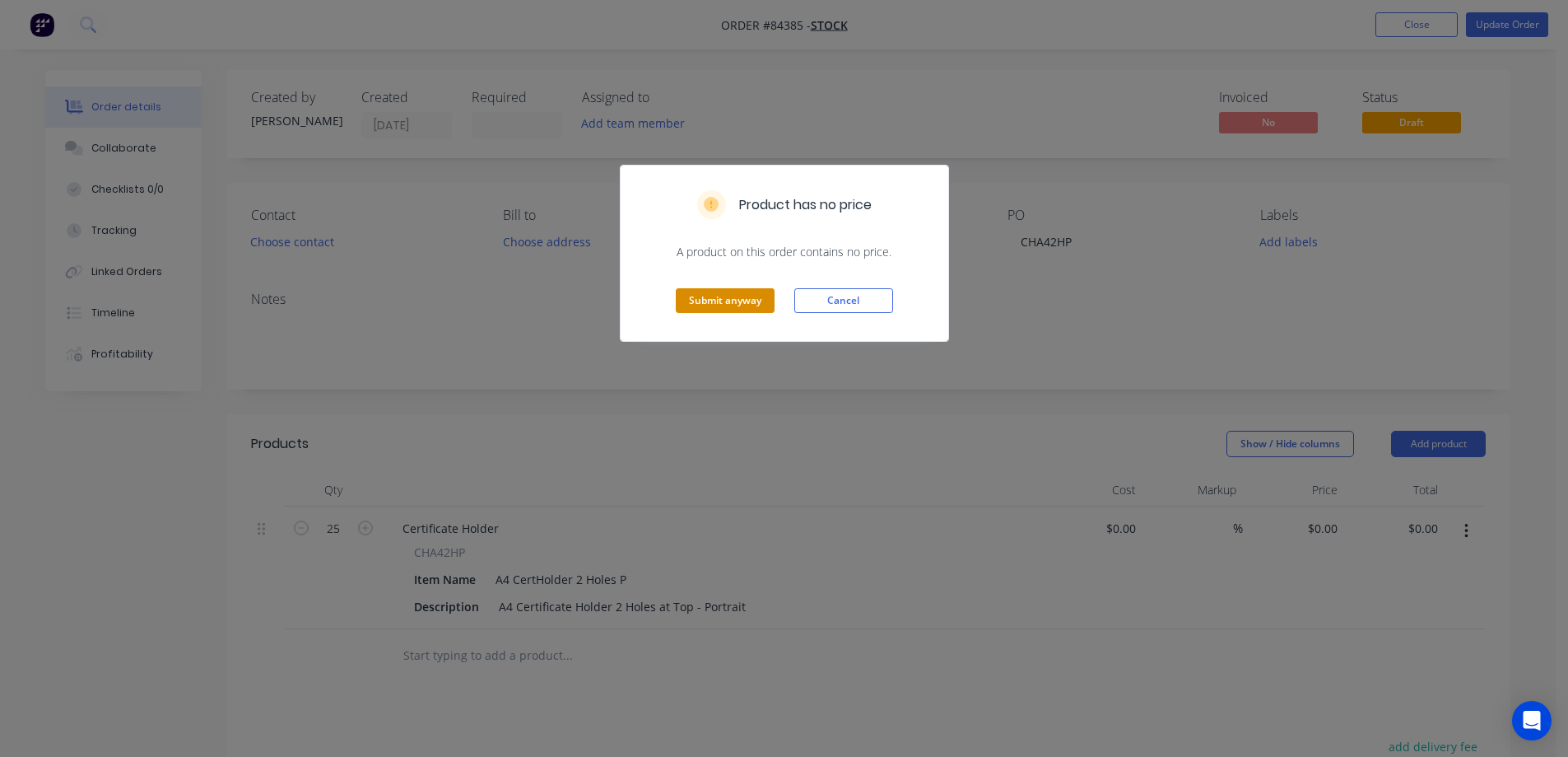
click at [711, 310] on button "Submit anyway" at bounding box center [725, 300] width 99 height 25
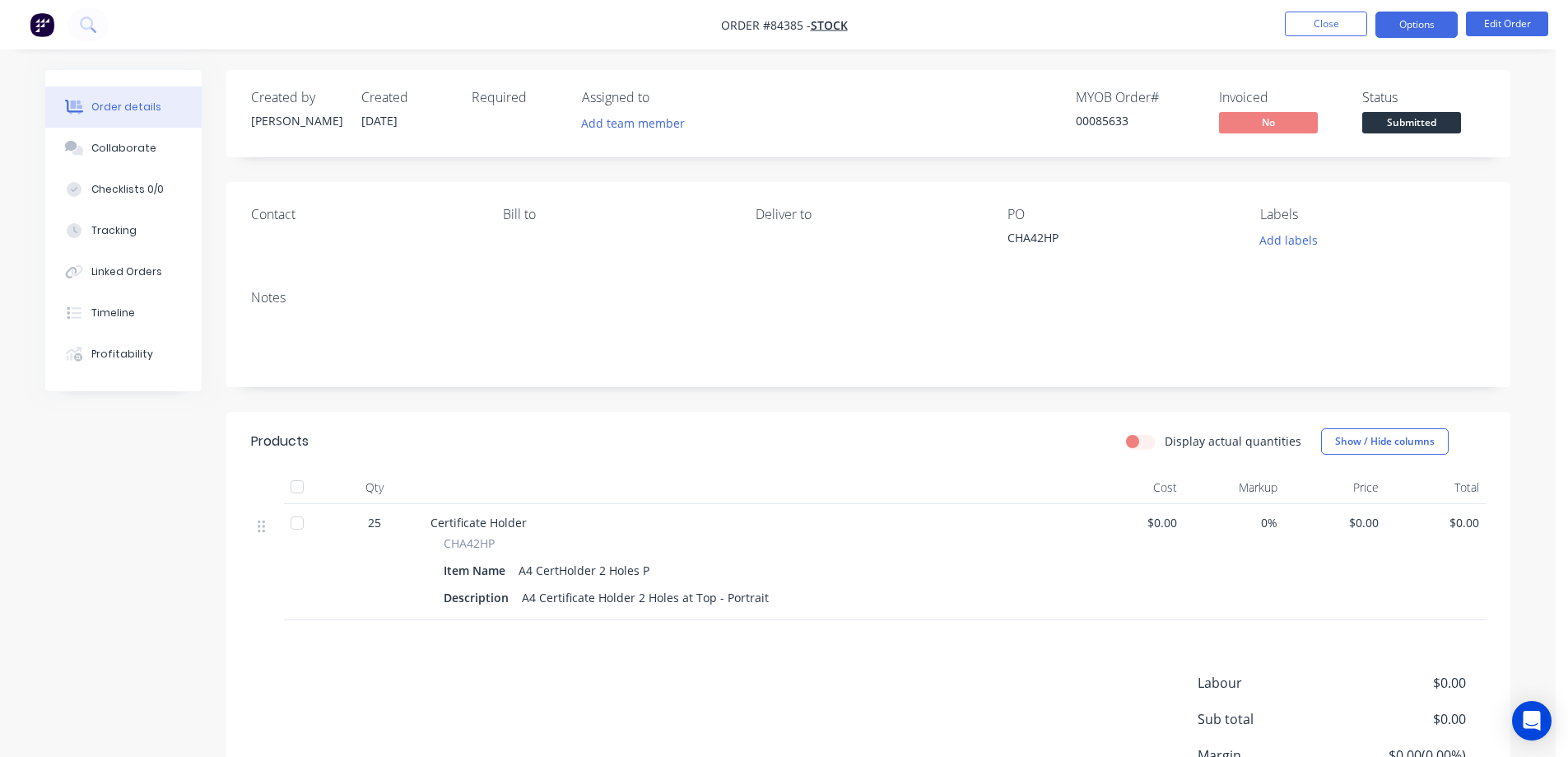
click at [1428, 25] on button "Options" at bounding box center [1416, 25] width 82 height 27
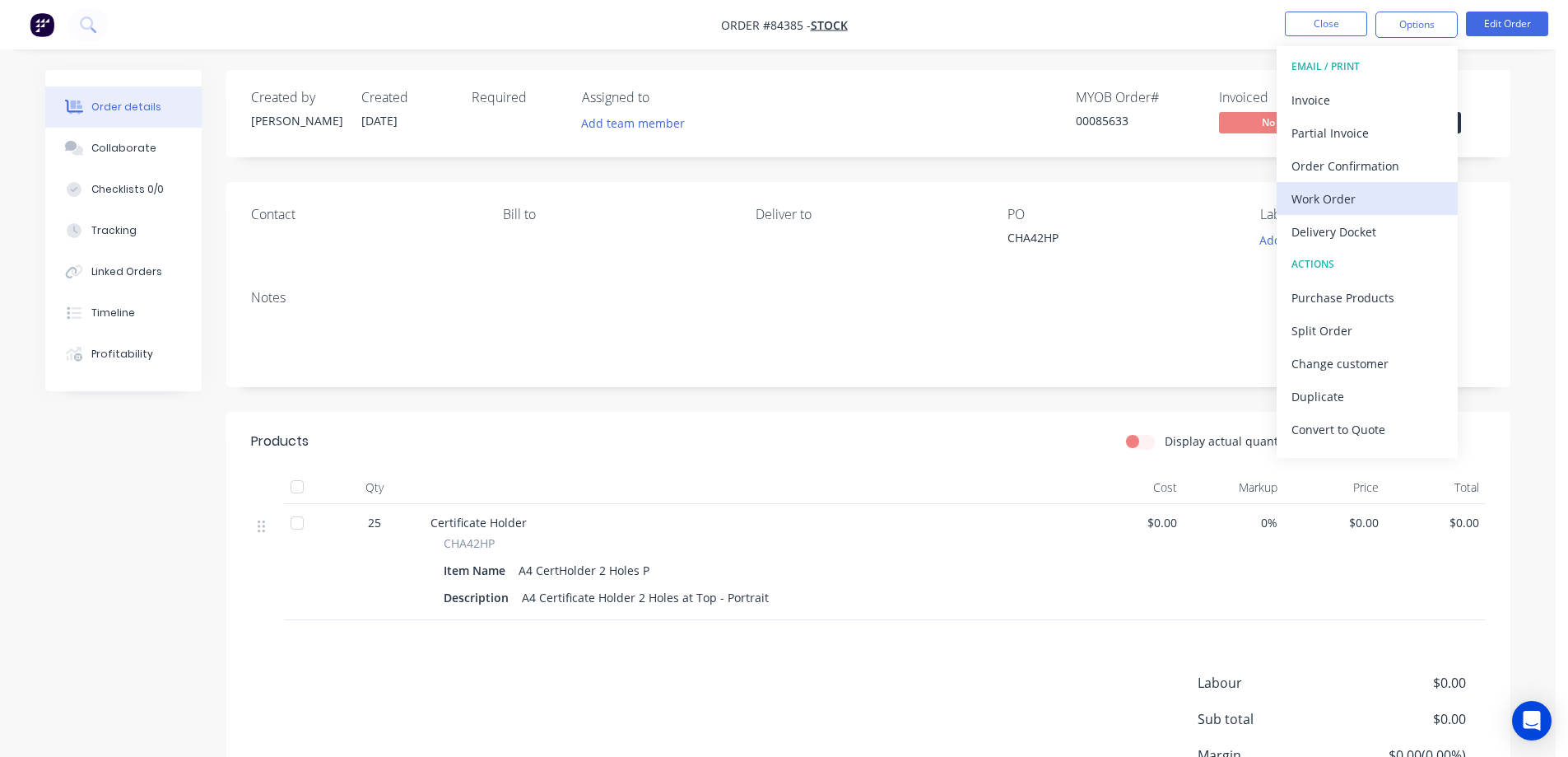
click at [1330, 194] on div "Work Order" at bounding box center [1368, 198] width 152 height 24
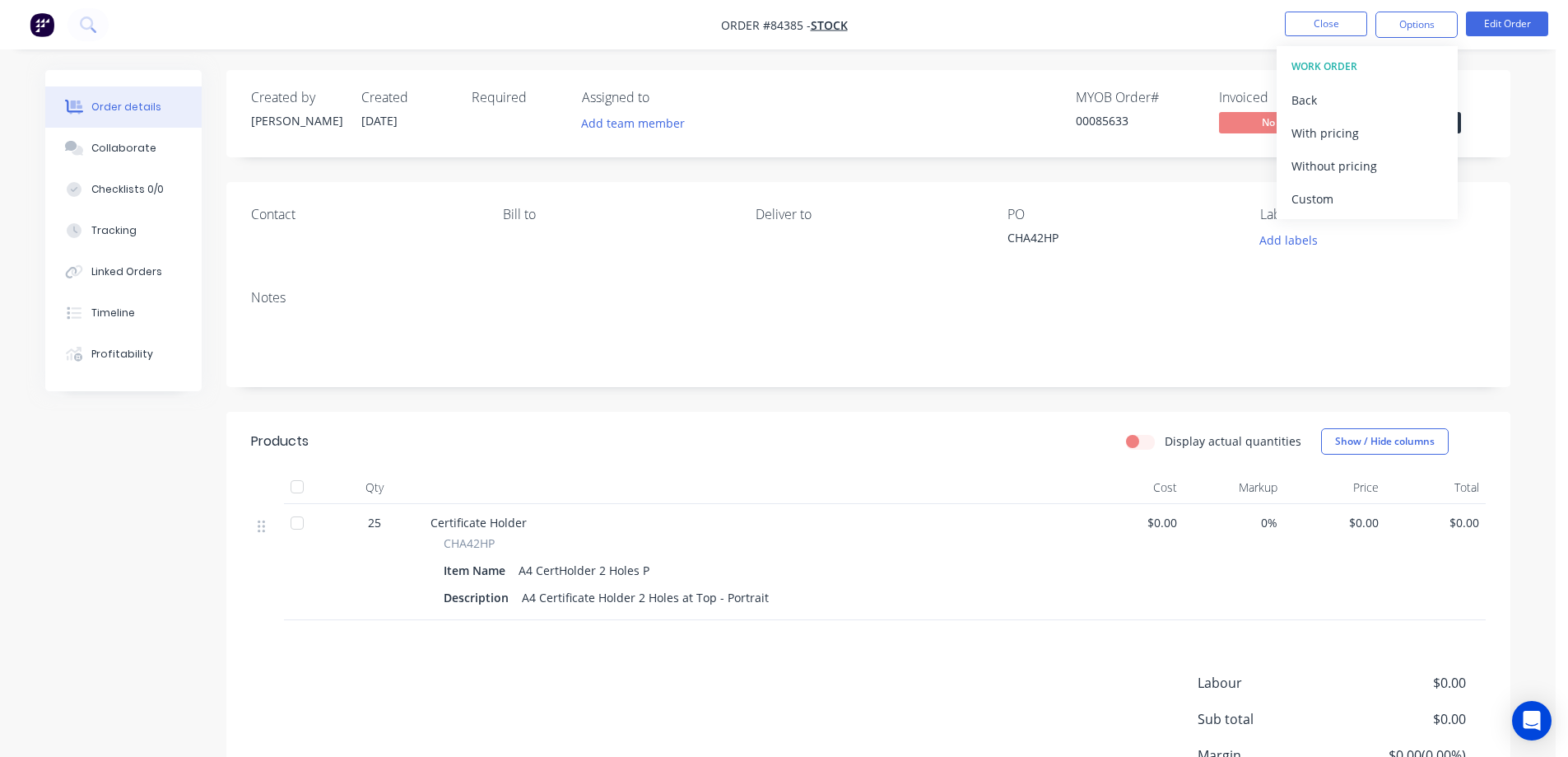
click at [1336, 173] on div "Without pricing" at bounding box center [1368, 166] width 152 height 24
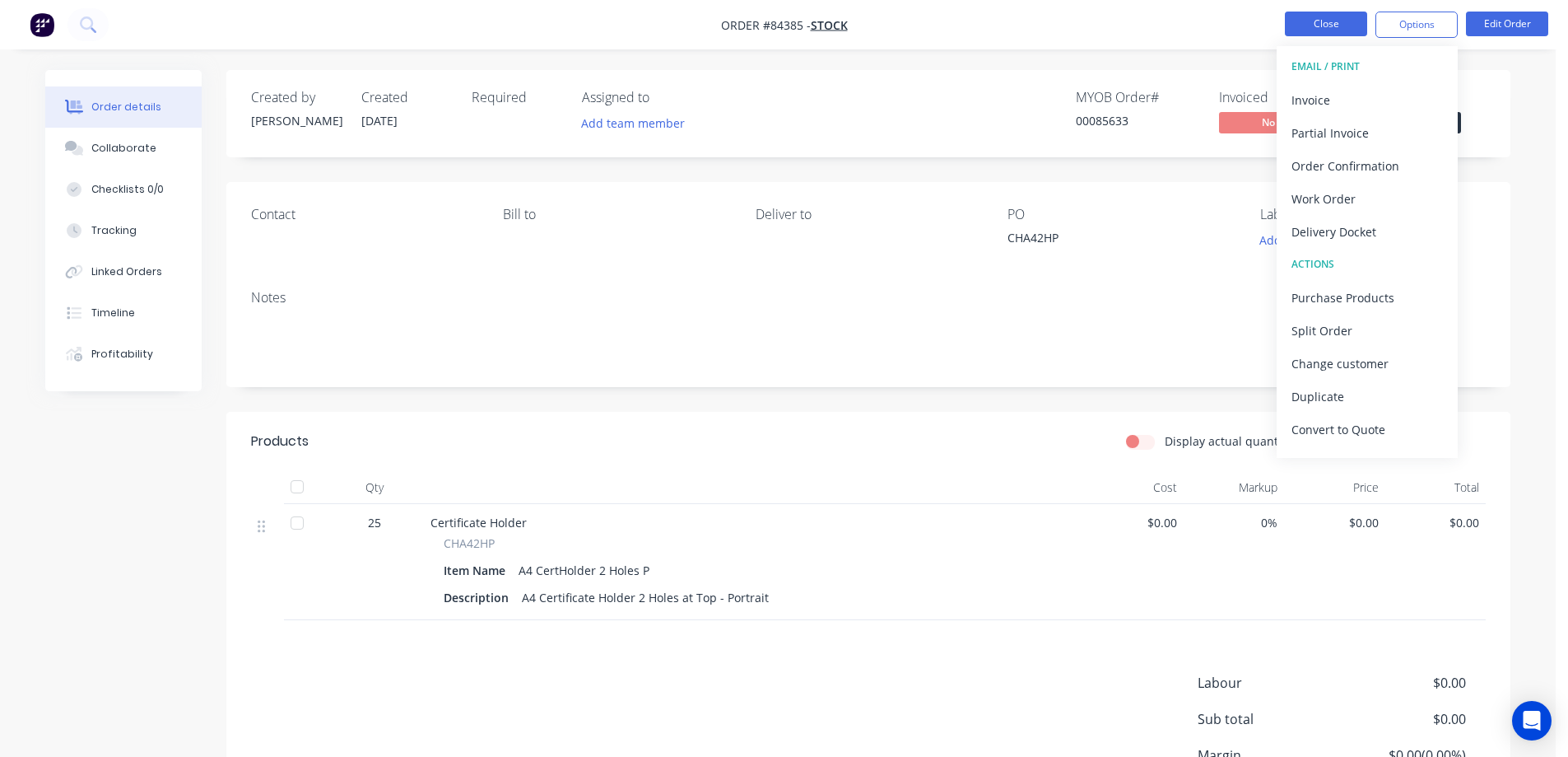
click at [1325, 27] on button "Close" at bounding box center [1325, 24] width 82 height 25
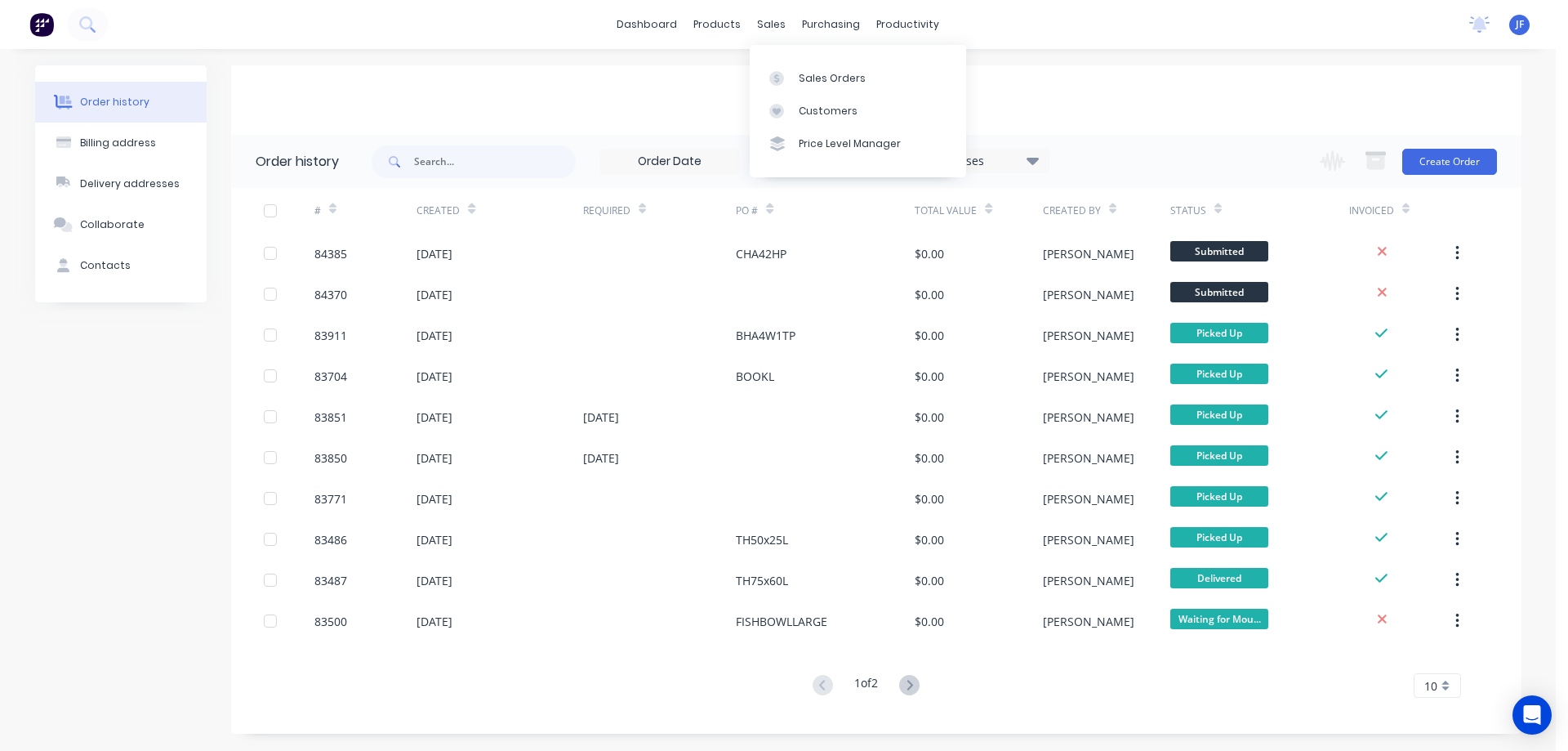
click at [1272, 49] on div "Order history Billing address Delivery addresses Collaborate Contacts Stock Ord…" at bounding box center [777, 399] width 1555 height 702
click at [803, 76] on div "Sales Orders" at bounding box center [832, 78] width 67 height 15
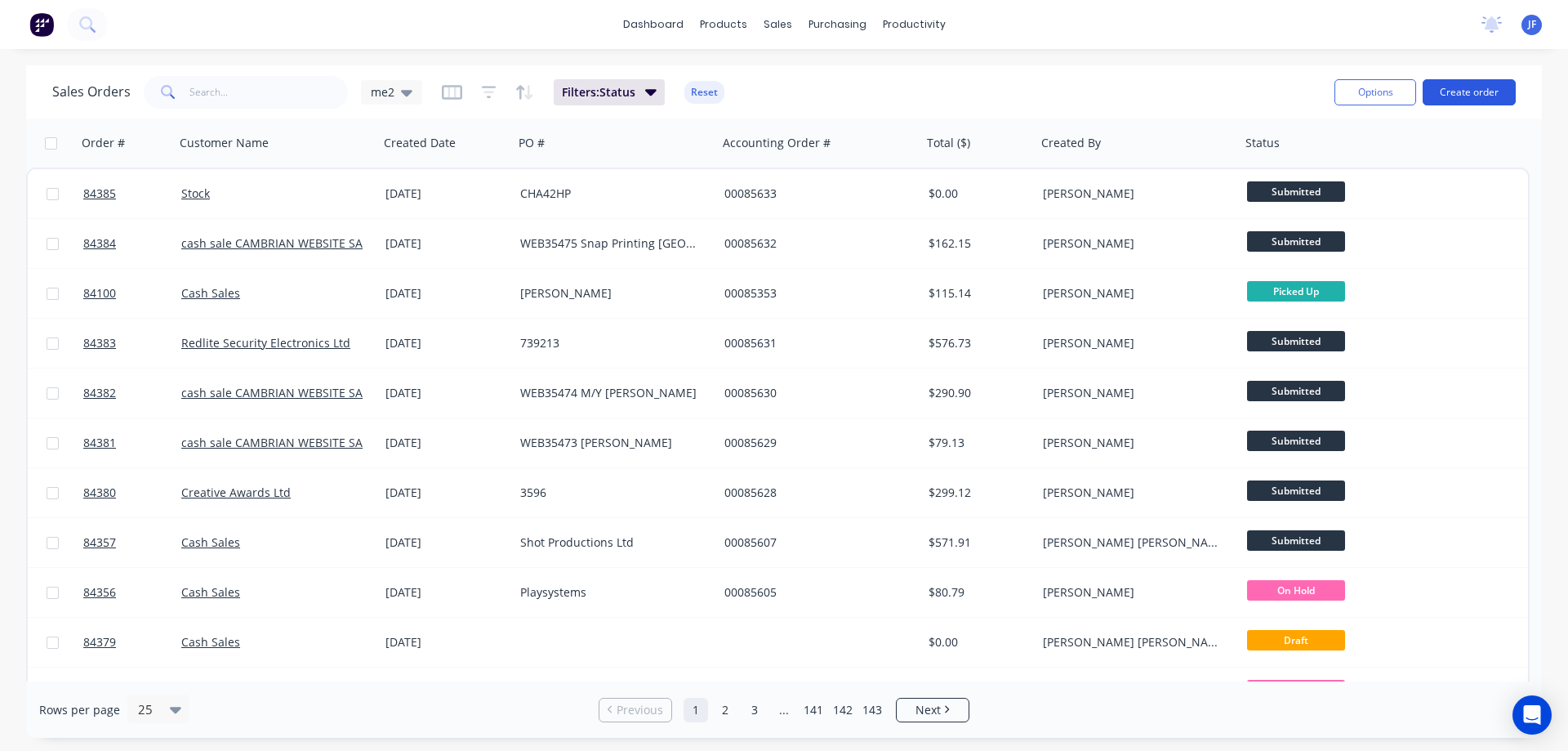
click at [1492, 92] on button "Create order" at bounding box center [1468, 92] width 93 height 26
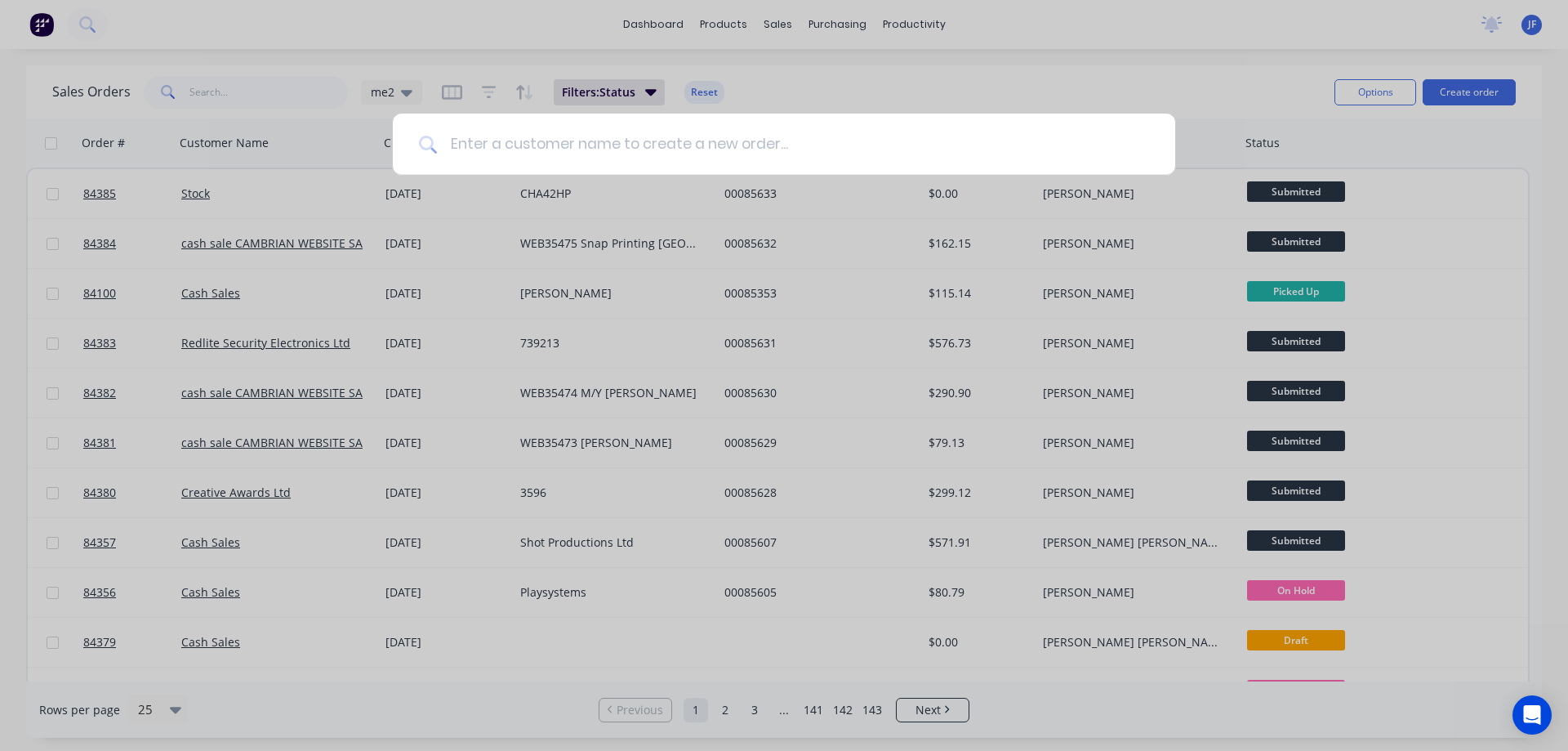
click at [589, 146] on input at bounding box center [793, 144] width 713 height 62
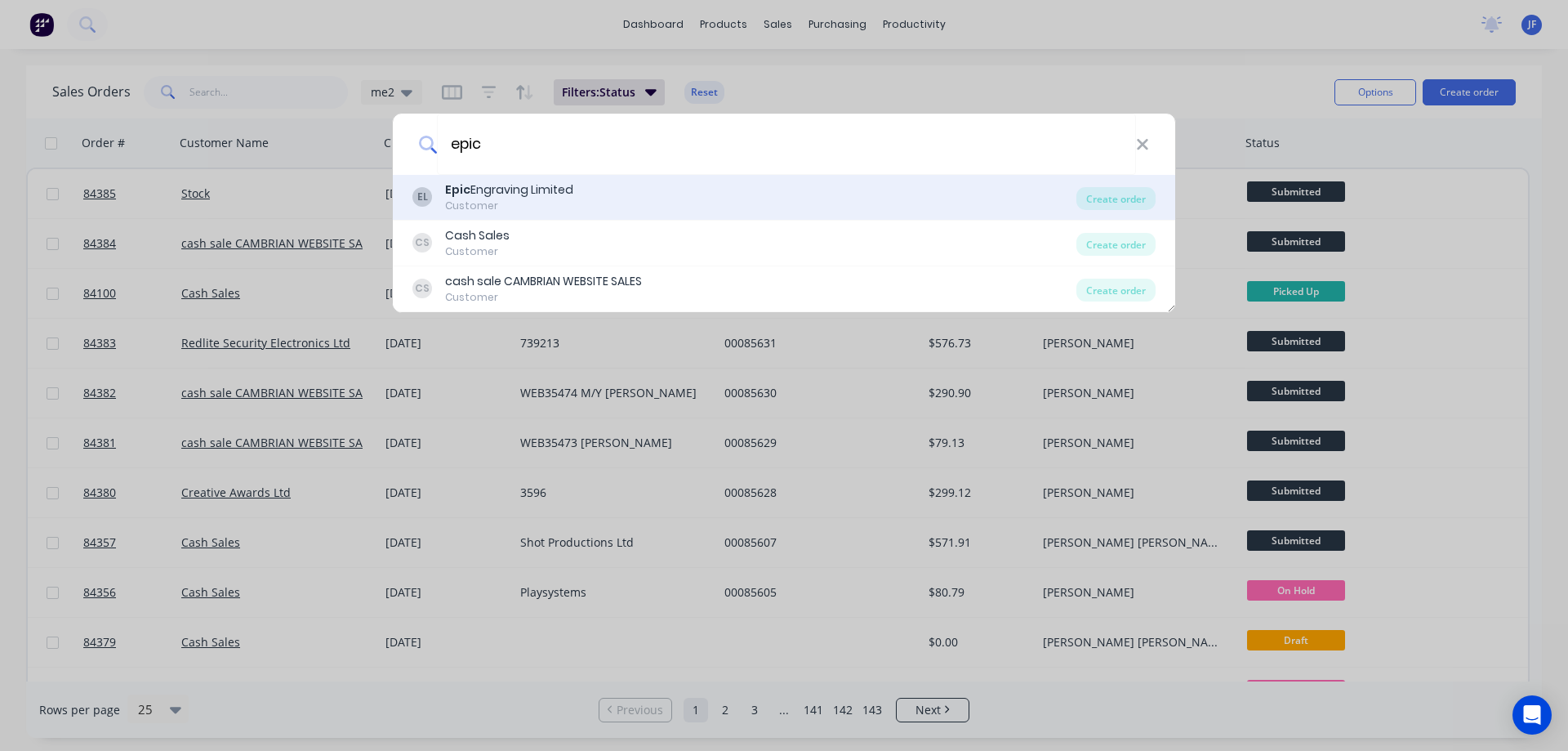
type input "epic"
click at [599, 199] on div "EL Epic Engraving Limited Customer" at bounding box center [744, 197] width 664 height 32
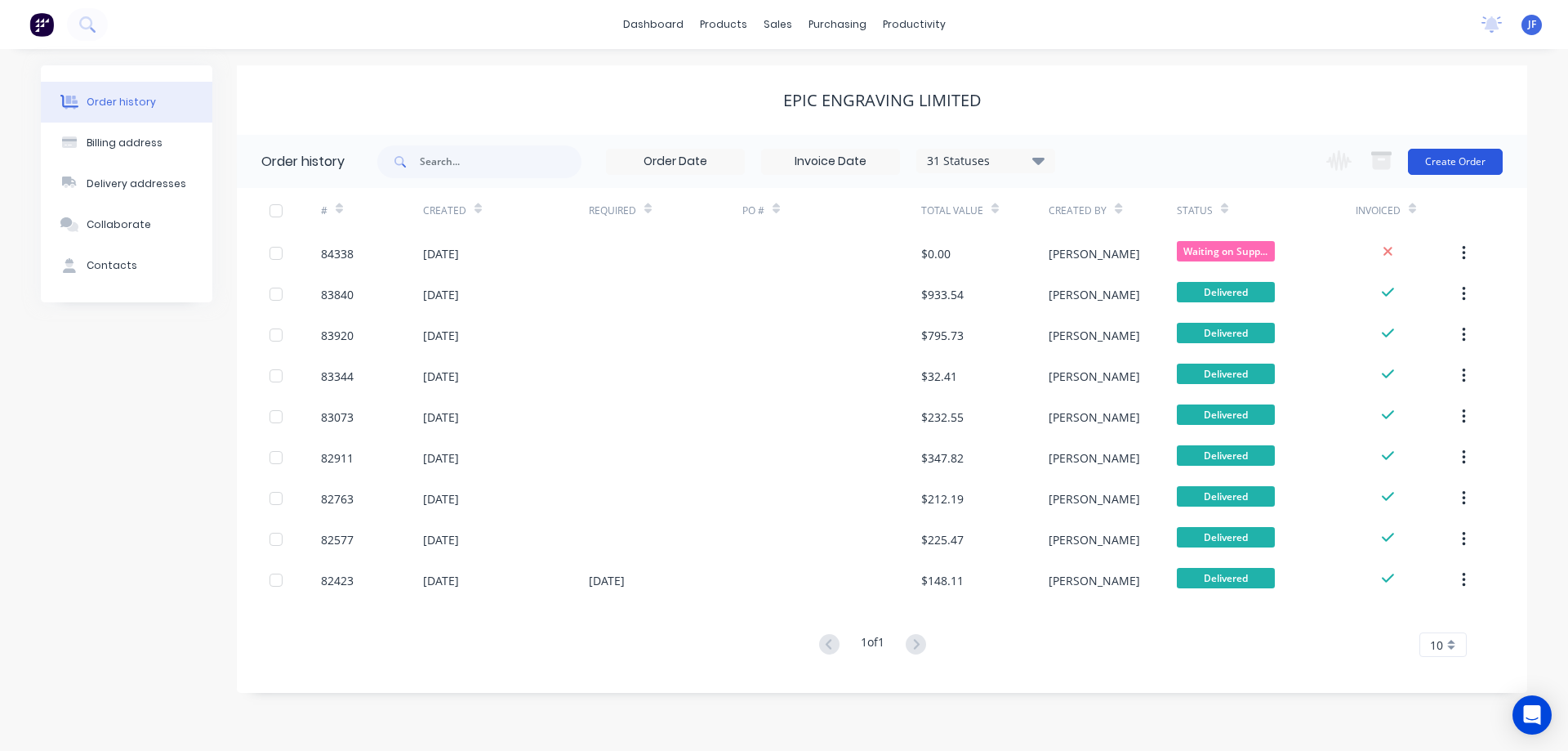
click at [1436, 171] on button "Create Order" at bounding box center [1454, 162] width 95 height 26
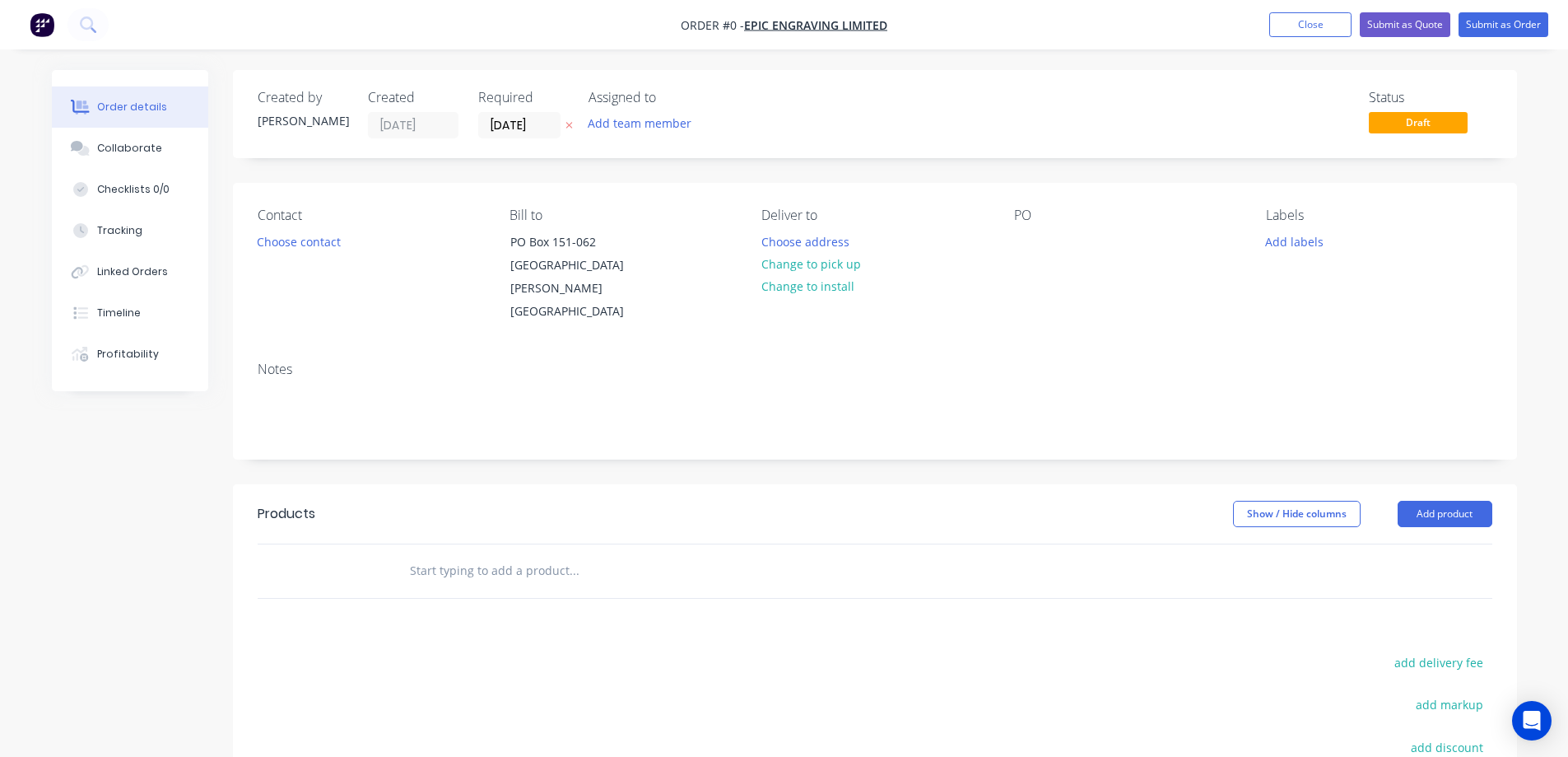
click at [569, 124] on icon at bounding box center [568, 125] width 7 height 7
click at [325, 241] on button "Choose contact" at bounding box center [298, 241] width 102 height 23
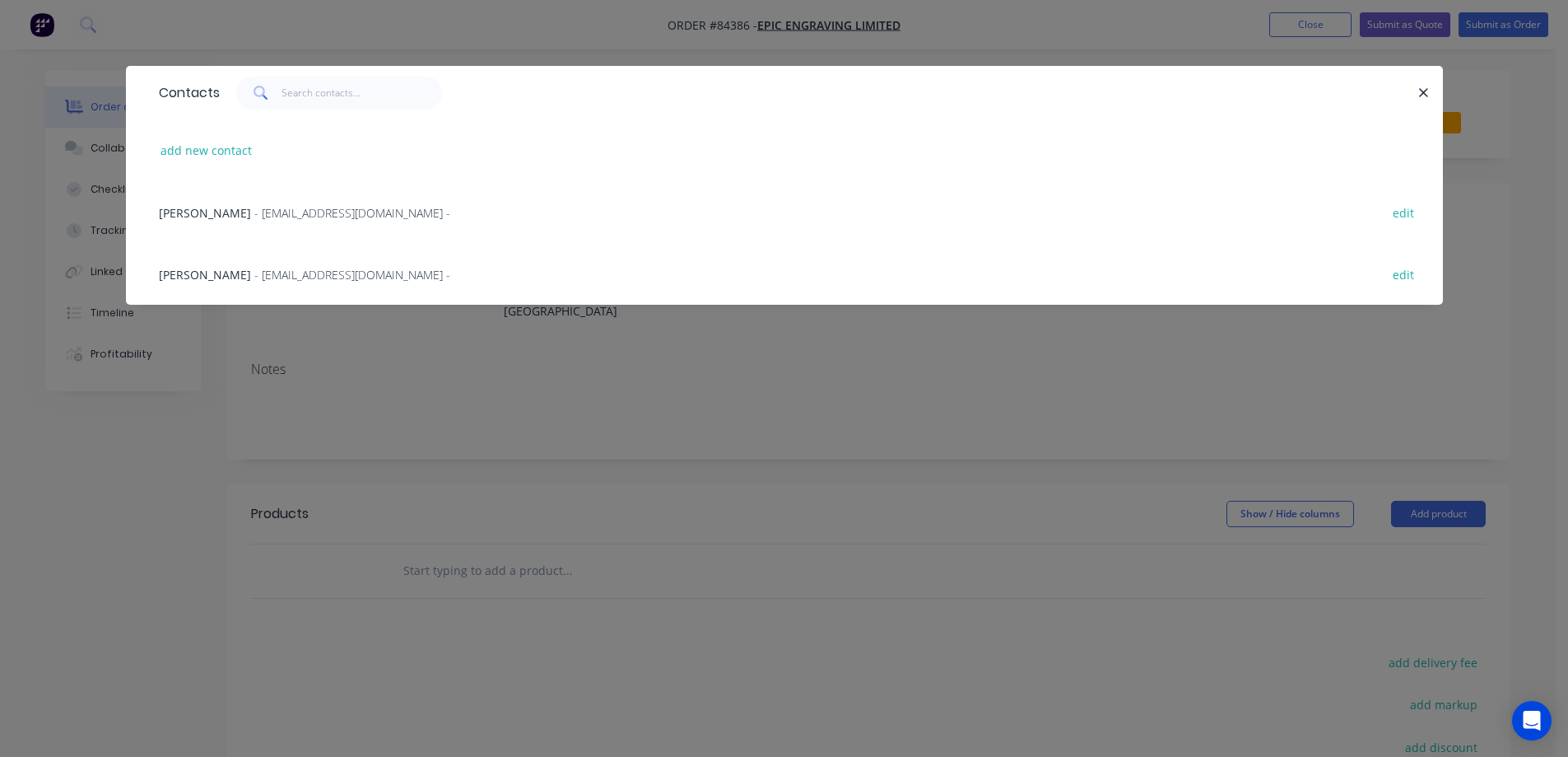
click at [249, 283] on div "[PERSON_NAME] - [EMAIL_ADDRESS][DOMAIN_NAME] - edit" at bounding box center [784, 273] width 1268 height 62
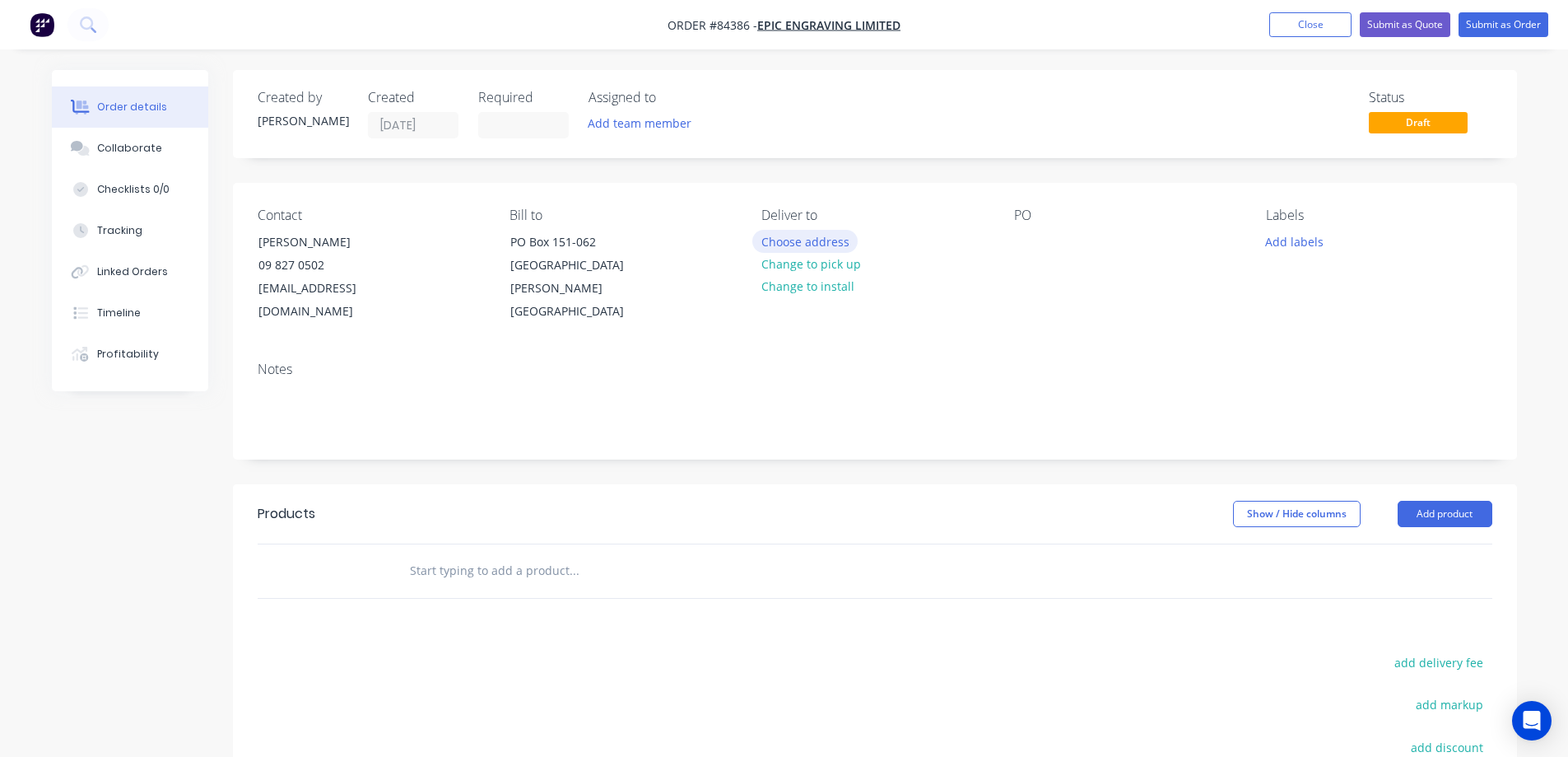
click at [817, 244] on button "Choose address" at bounding box center [805, 241] width 106 height 23
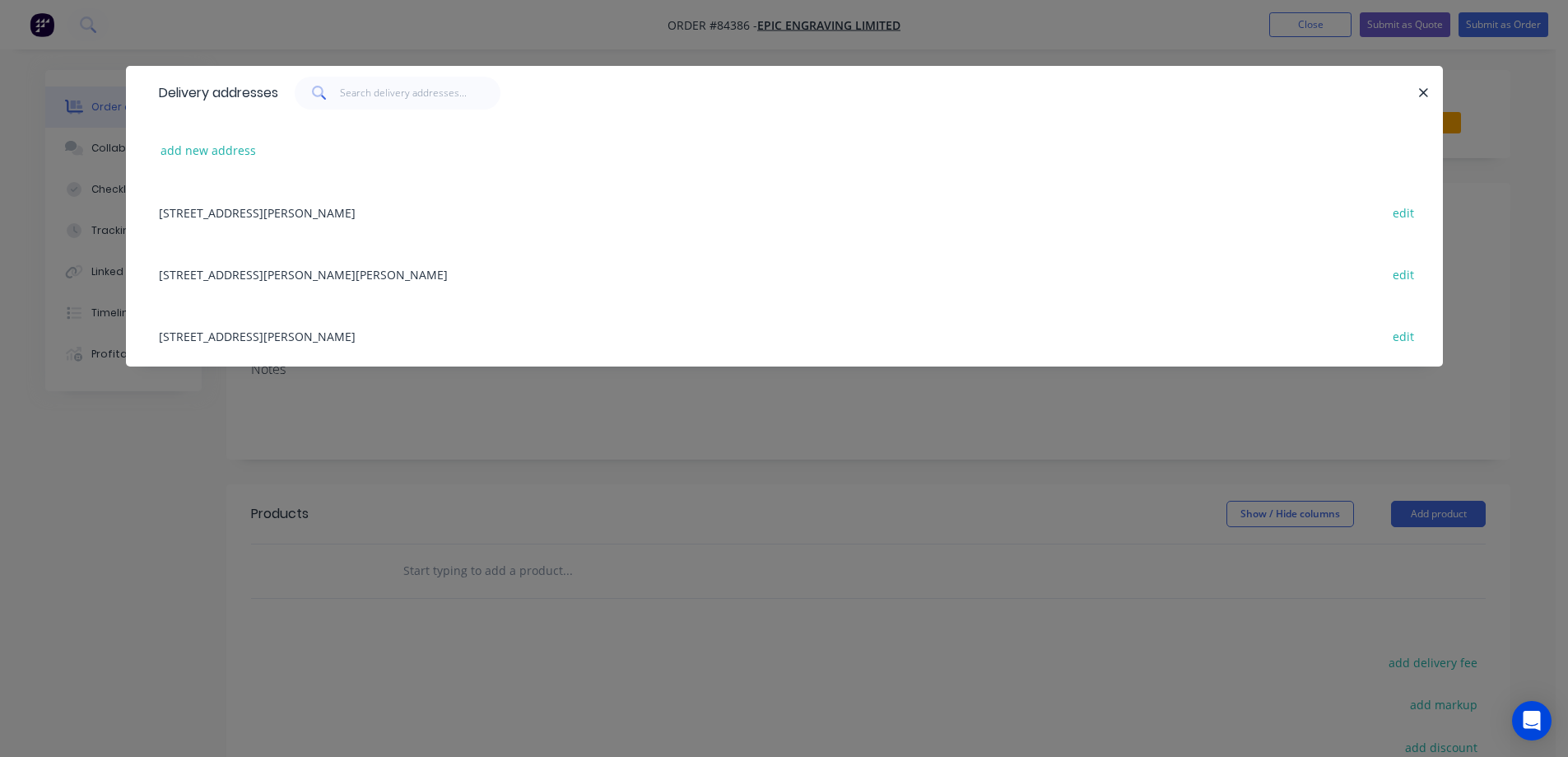
click at [315, 280] on div "[STREET_ADDRESS][PERSON_NAME][PERSON_NAME] edit" at bounding box center [784, 273] width 1268 height 62
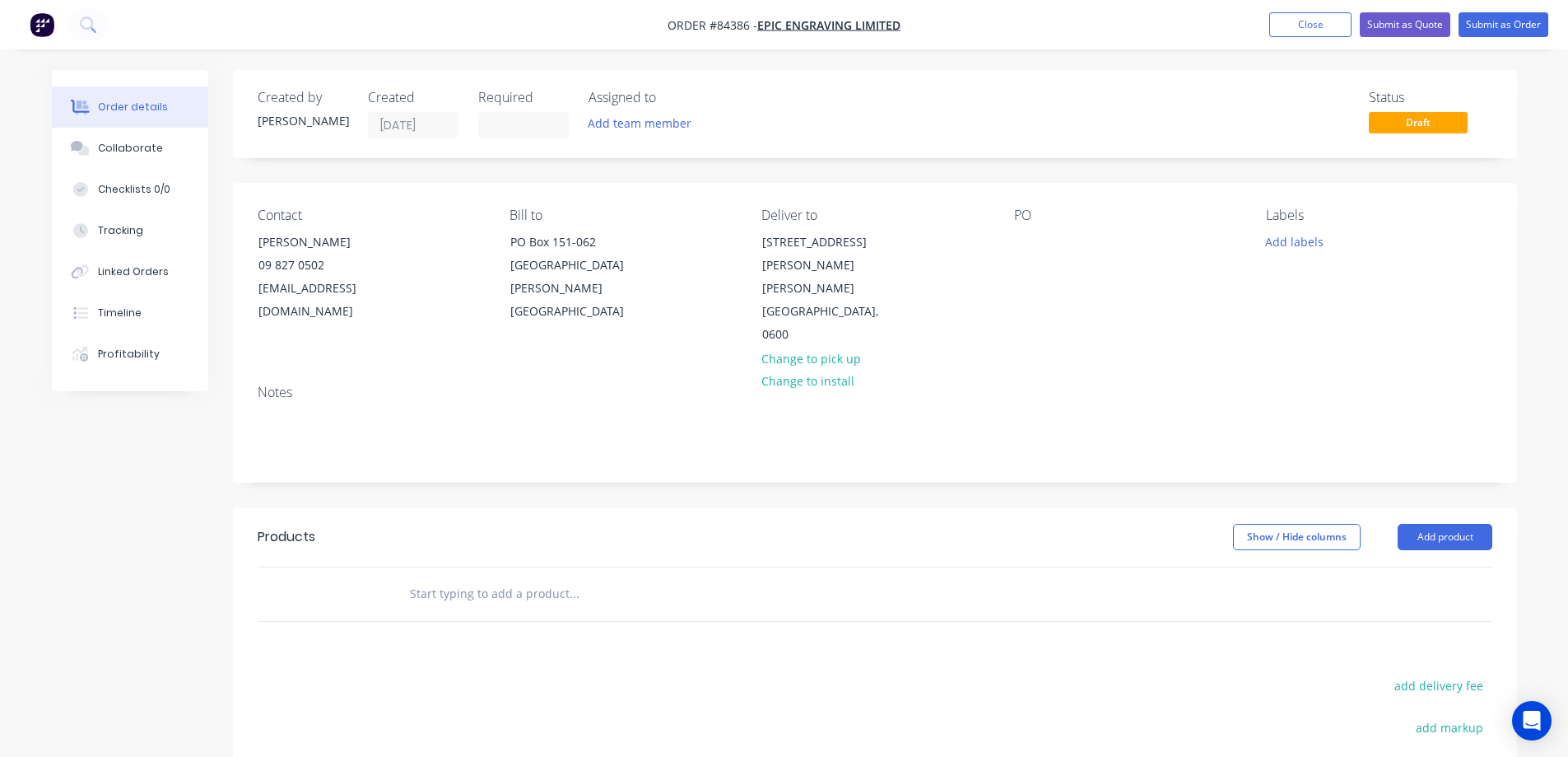
click at [480, 577] on input "text" at bounding box center [574, 593] width 330 height 33
type input "c"
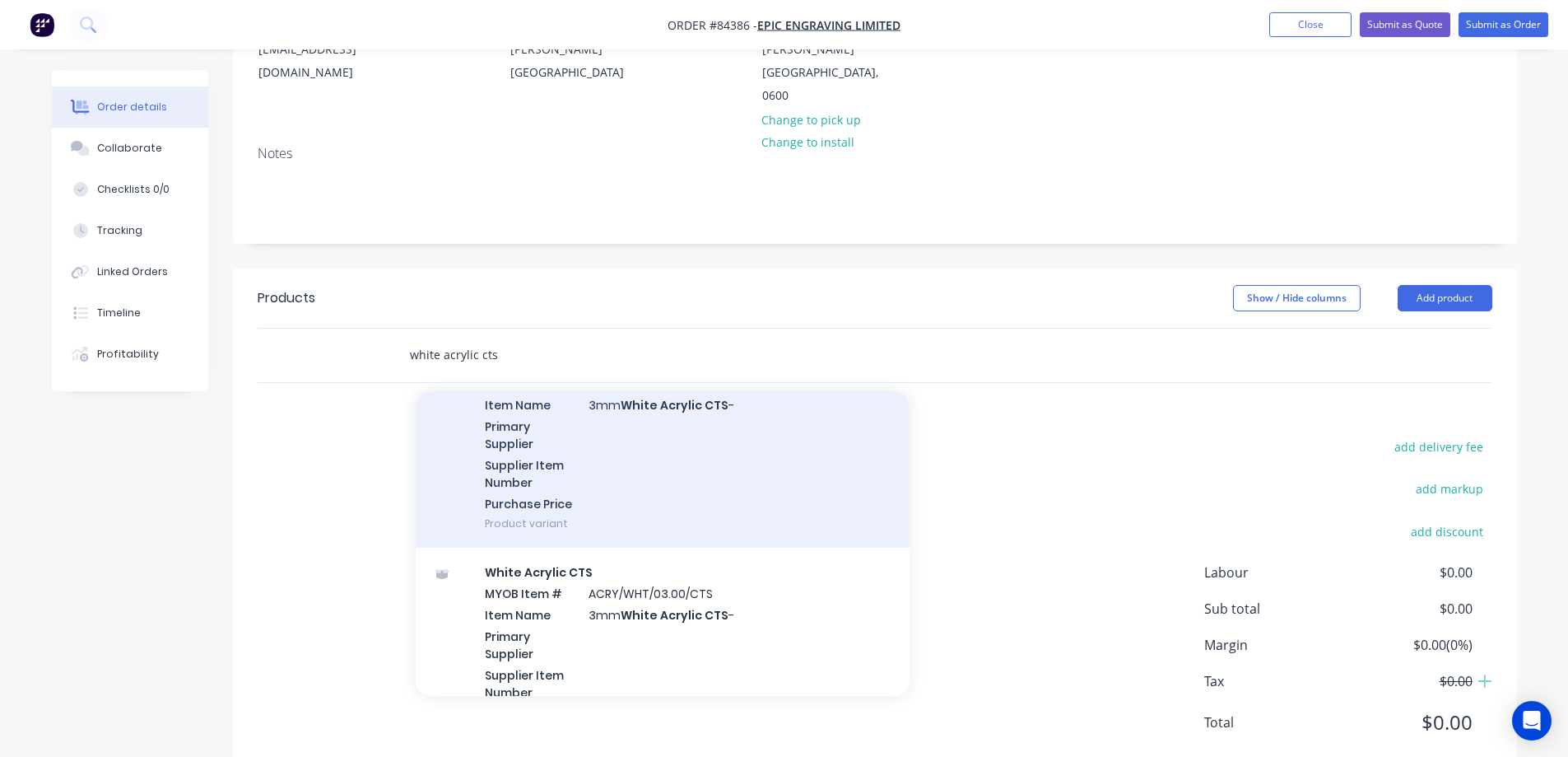
scroll to position [165, 0]
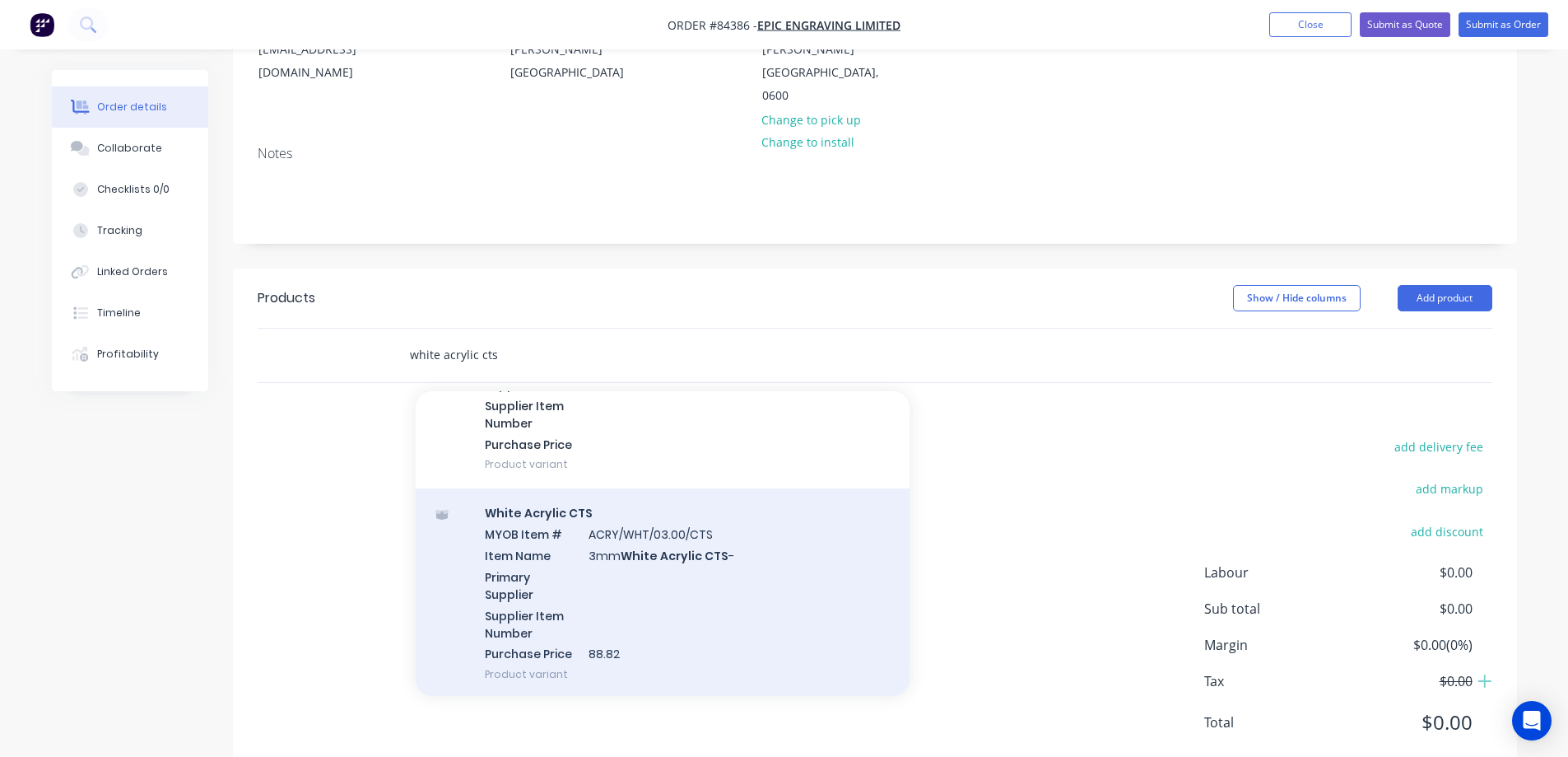
type input "white acrylic cts"
click at [694, 546] on div "White Acrylic CTS MYOB Item # ACRY/WHT/03.00/CTS Item Name 3mm White Acrylic CT…" at bounding box center [662, 593] width 494 height 210
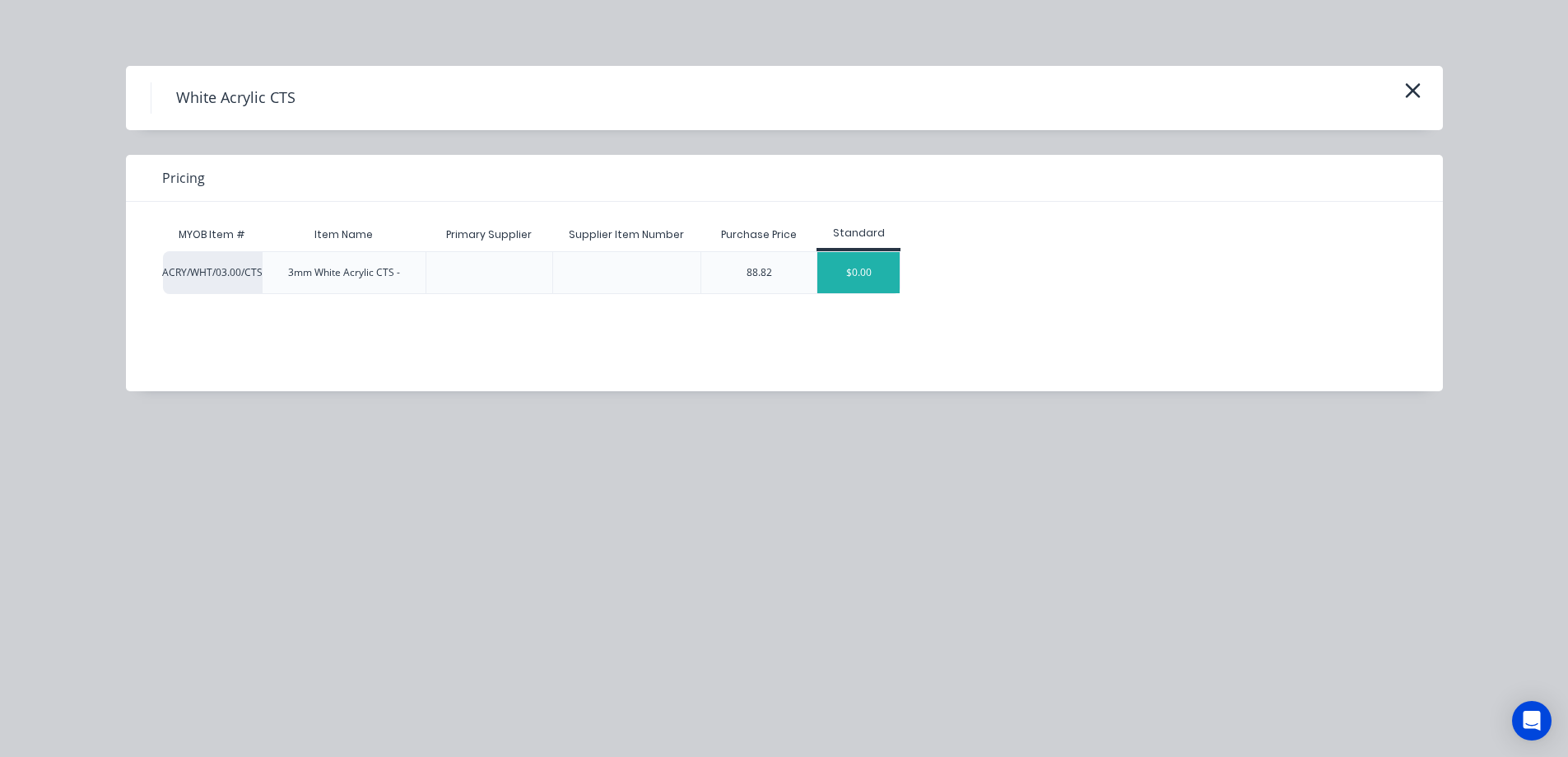
click at [851, 274] on div "$0.00" at bounding box center [859, 272] width 82 height 41
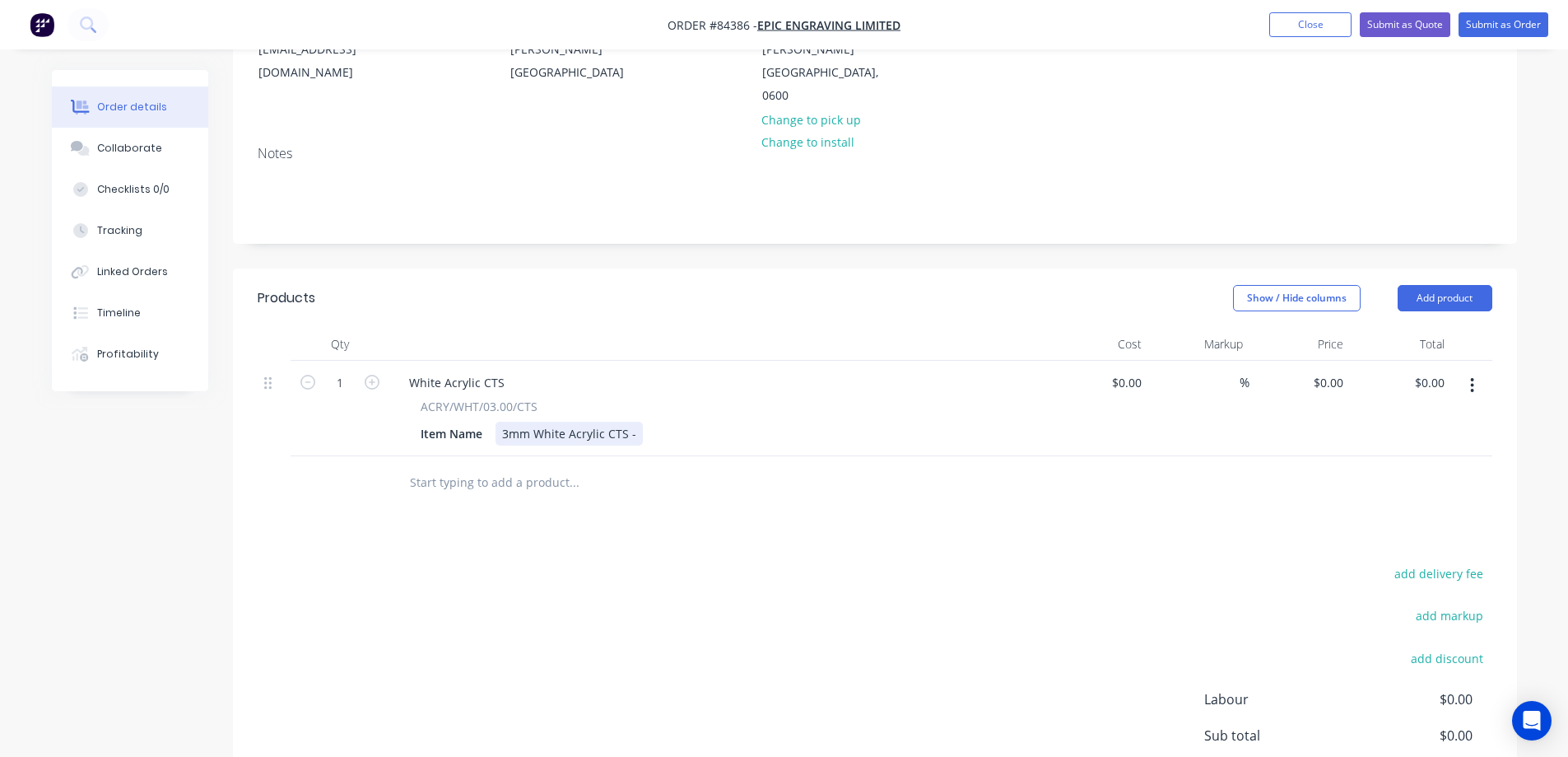
click at [635, 421] on div "3mm White Acrylic CTS -" at bounding box center [568, 433] width 147 height 24
click at [339, 370] on input "1" at bounding box center [339, 382] width 42 height 25
type input "3"
click at [536, 563] on div "add delivery fee add markup add discount Labour $0.00 Sub total $0.00 Margin $0…" at bounding box center [875, 721] width 1235 height 318
click at [1346, 370] on input "0" at bounding box center [1340, 382] width 19 height 24
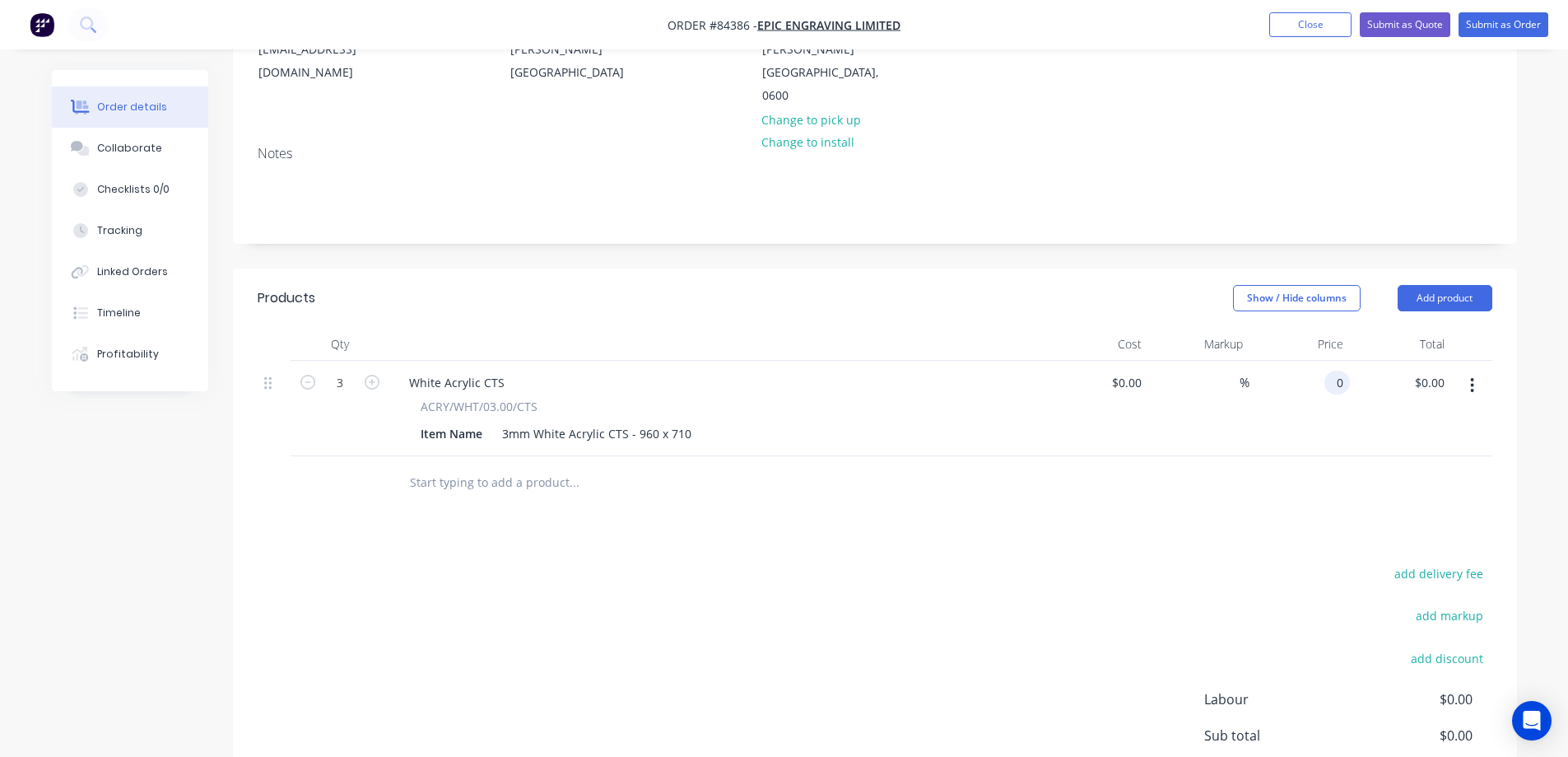
paste input "33.72"
type input "$33.72"
type input "$101.16"
click at [1369, 456] on div at bounding box center [875, 483] width 1235 height 53
click at [1500, 36] on nav "Order #84386 - Epic Engraving Limited Add product Close Submit as Quote Submit …" at bounding box center [784, 25] width 1568 height 49
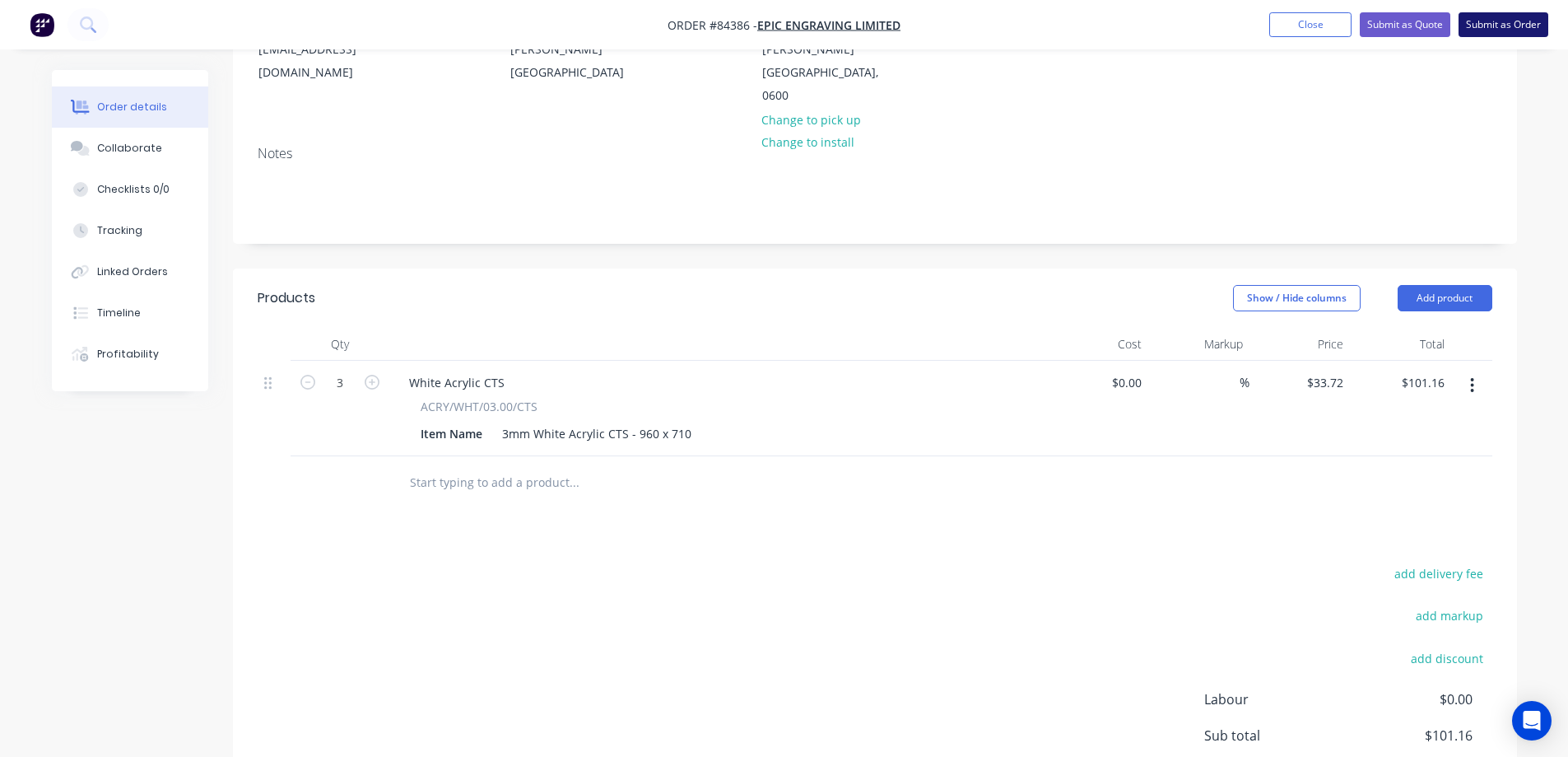
click at [1494, 26] on button "Submit as Order" at bounding box center [1504, 25] width 90 height 25
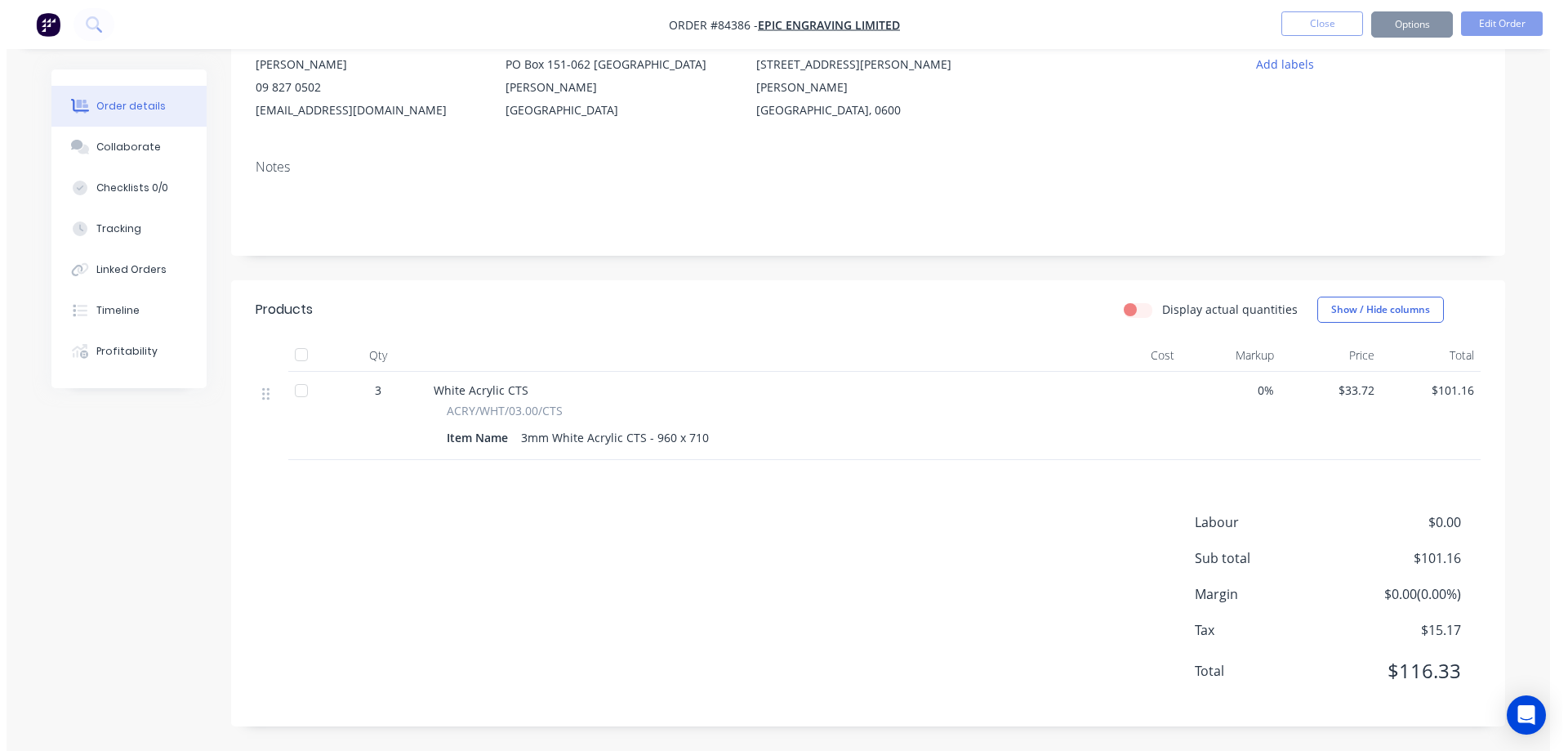
scroll to position [0, 0]
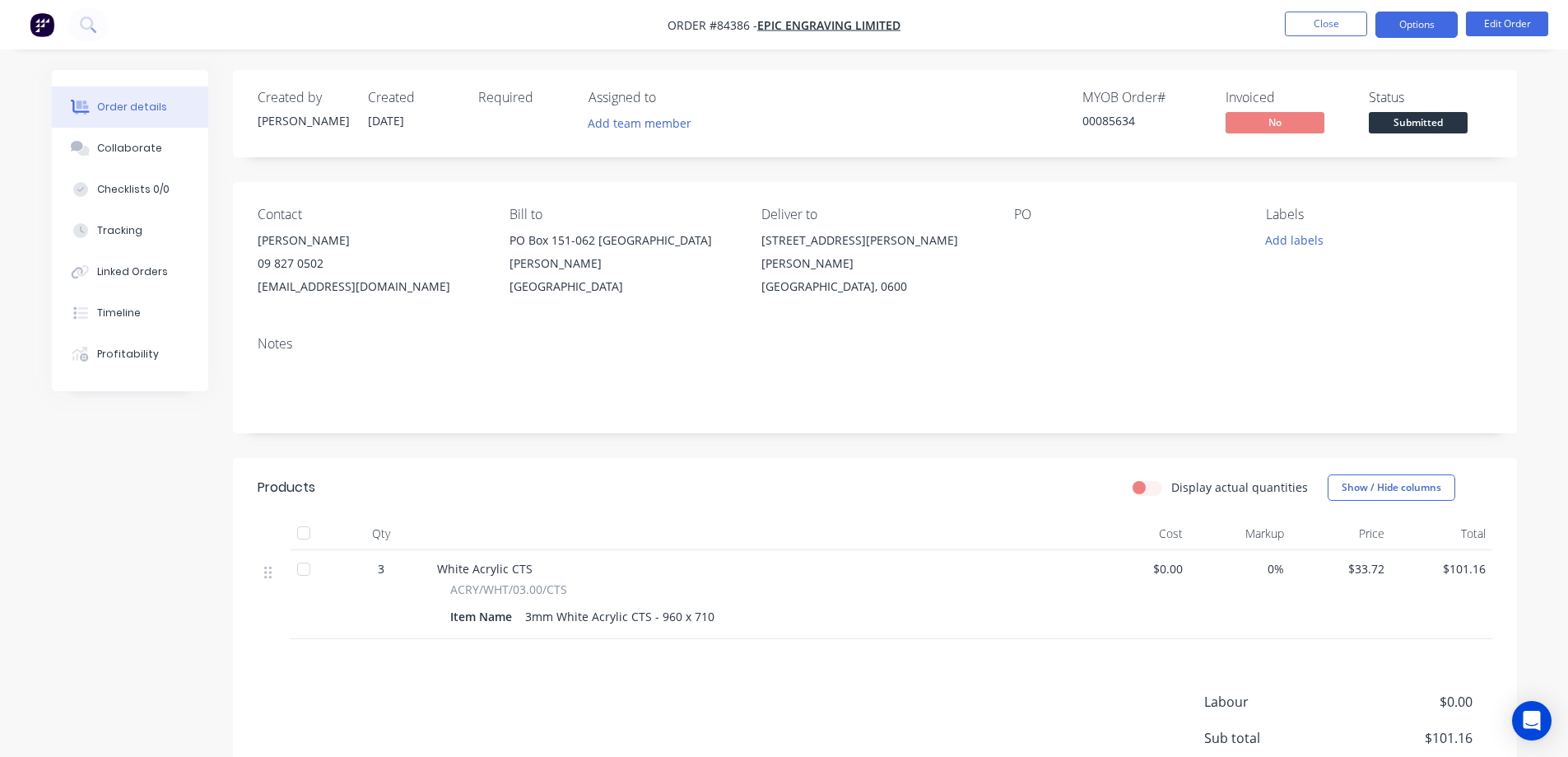
click at [1407, 29] on button "Options" at bounding box center [1416, 25] width 82 height 27
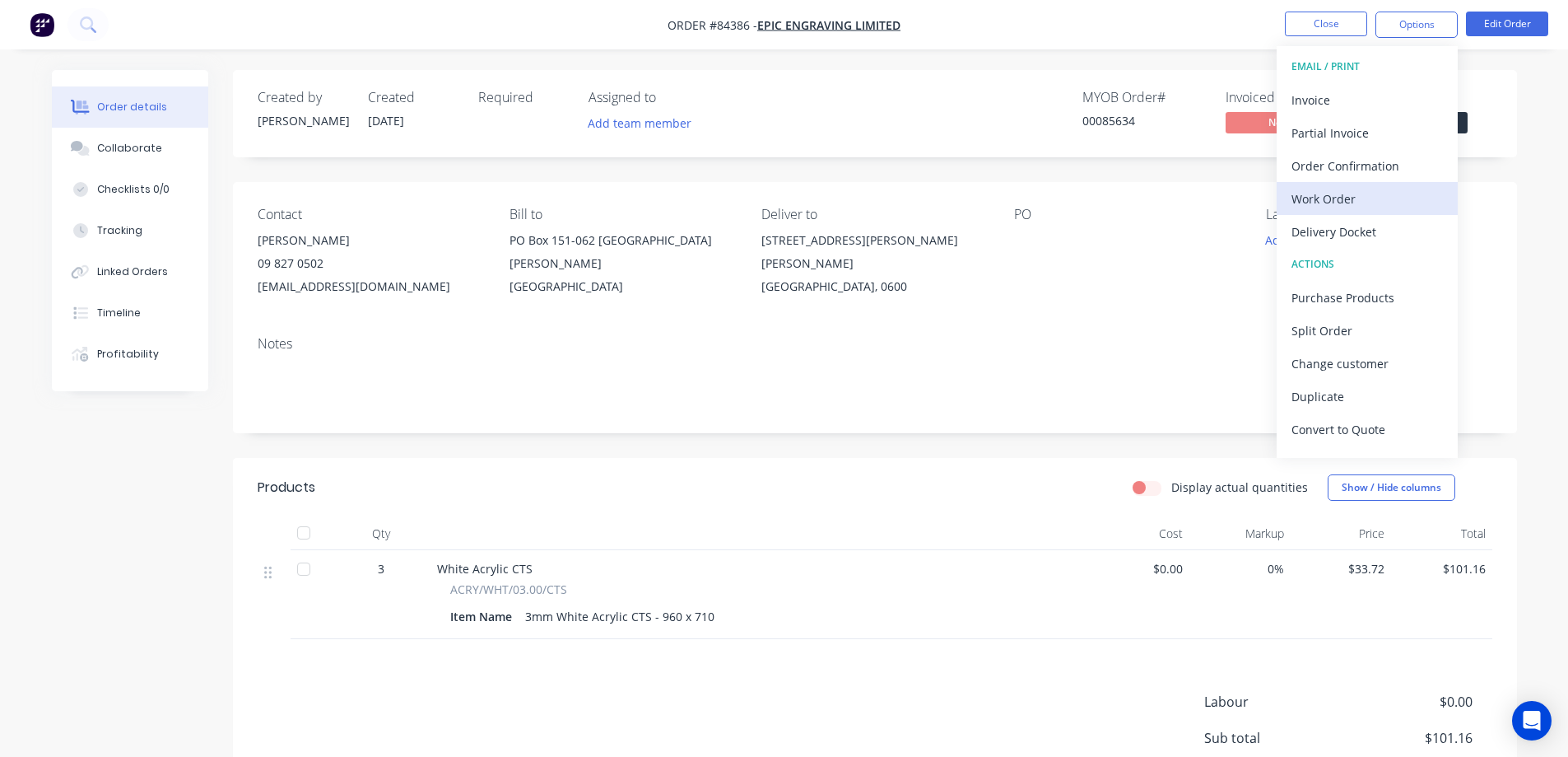
click at [1347, 189] on div "Work Order" at bounding box center [1368, 198] width 152 height 24
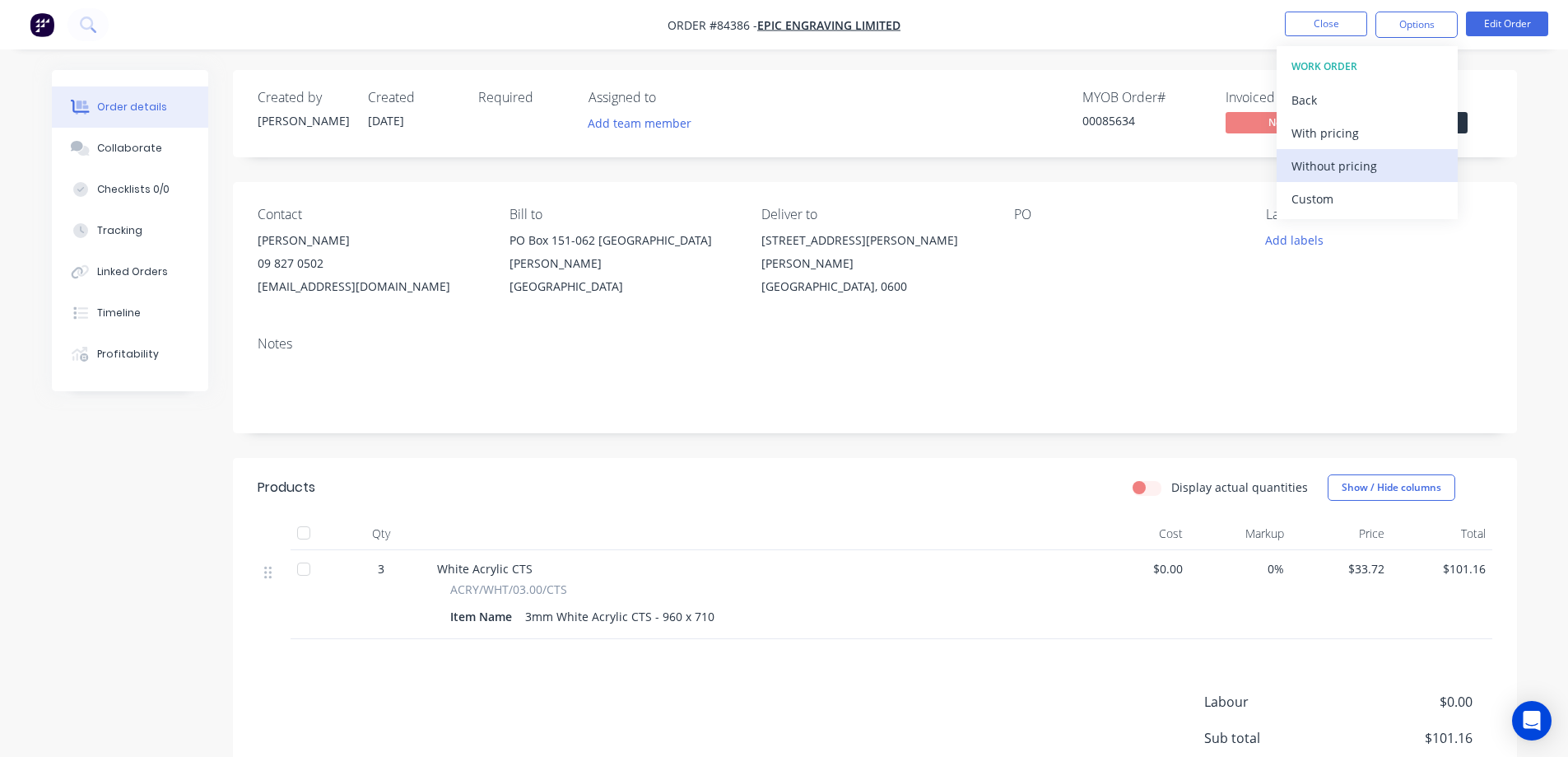
click at [1351, 162] on div "Without pricing" at bounding box center [1368, 166] width 152 height 24
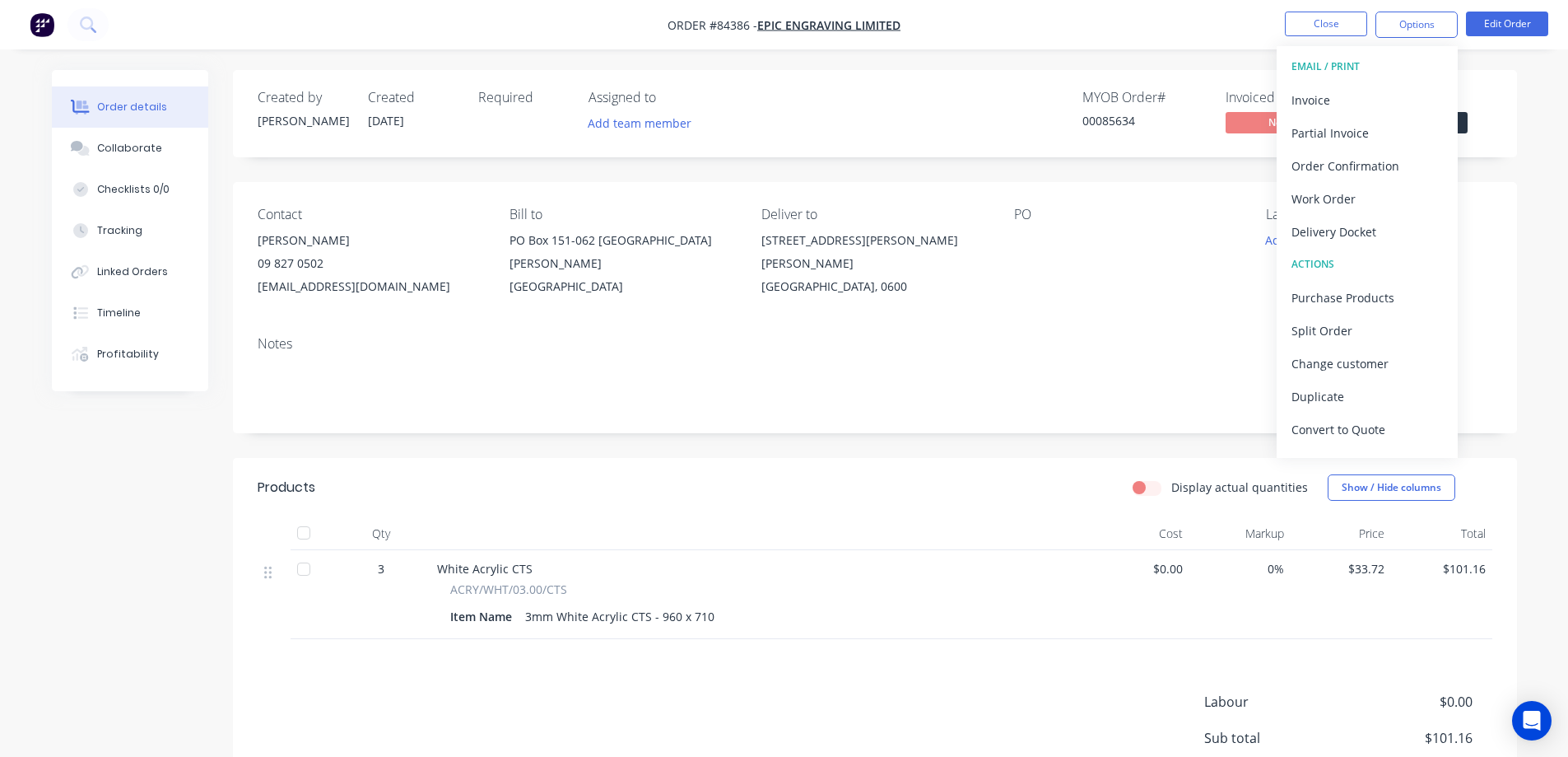
click at [118, 35] on nav "Order #84386 - Epic Engraving Limited Close Options EMAIL / PRINT Invoice Parti…" at bounding box center [784, 25] width 1568 height 49
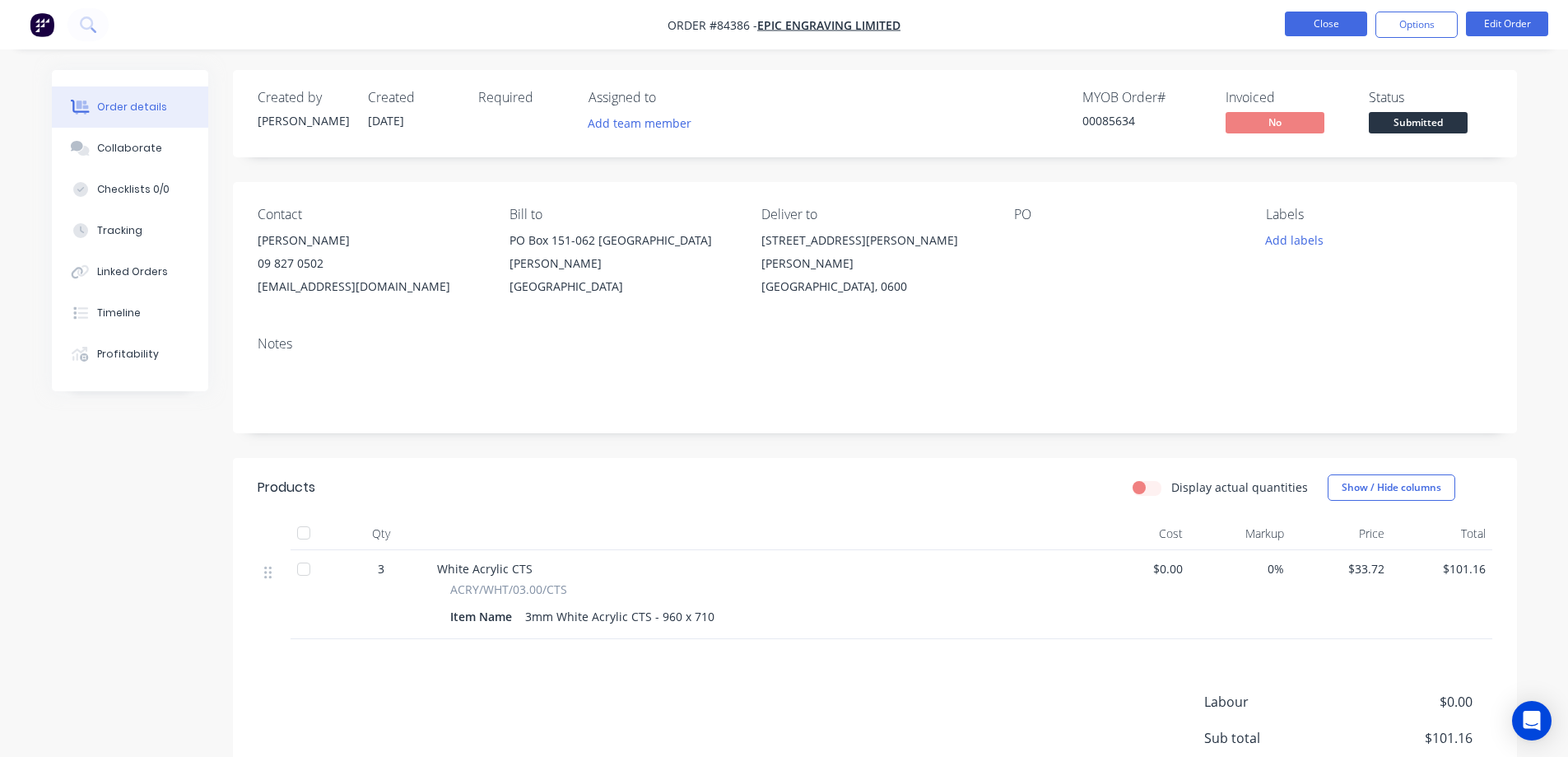
click at [1297, 28] on button "Close" at bounding box center [1325, 24] width 82 height 25
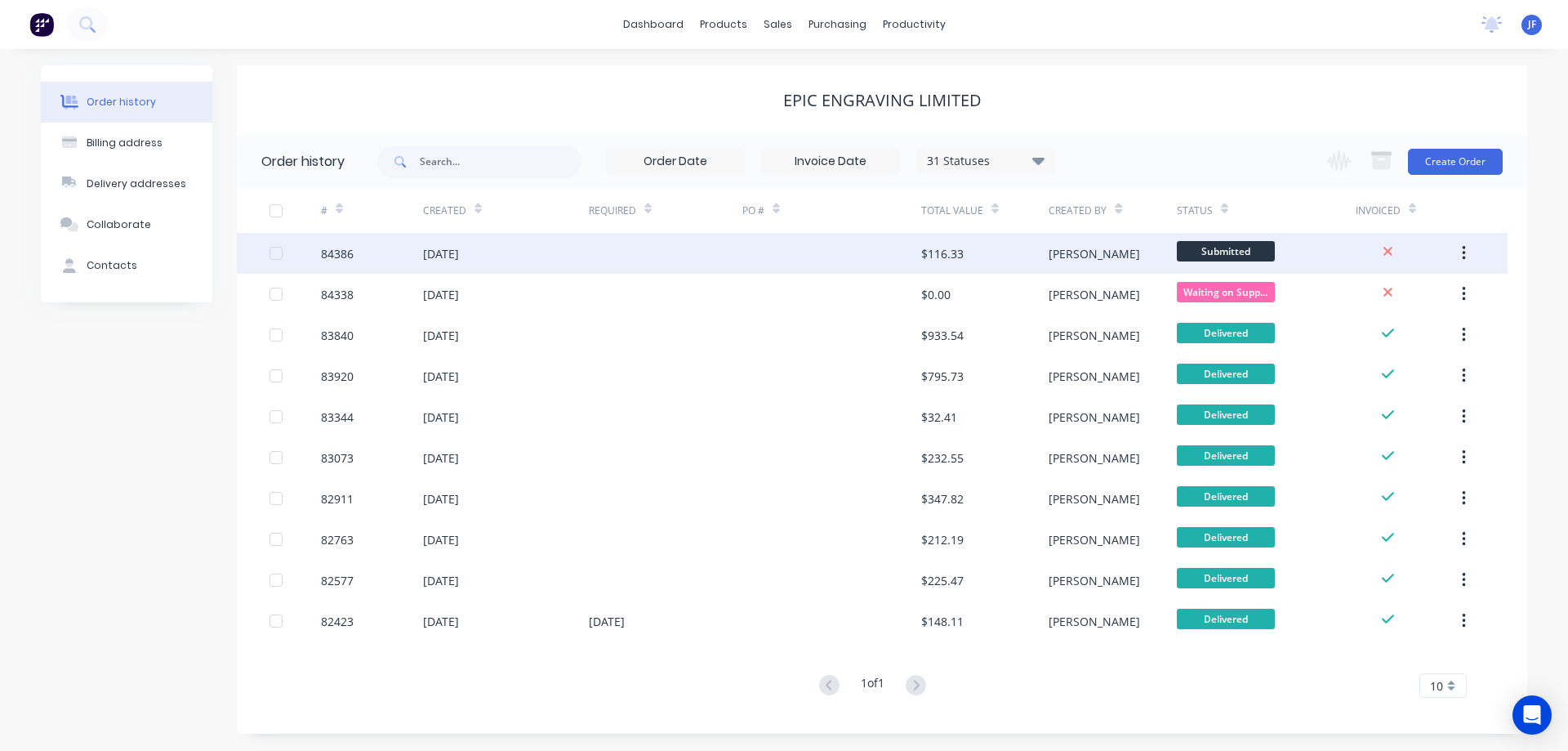
click at [1098, 249] on div "[PERSON_NAME]" at bounding box center [1112, 254] width 127 height 41
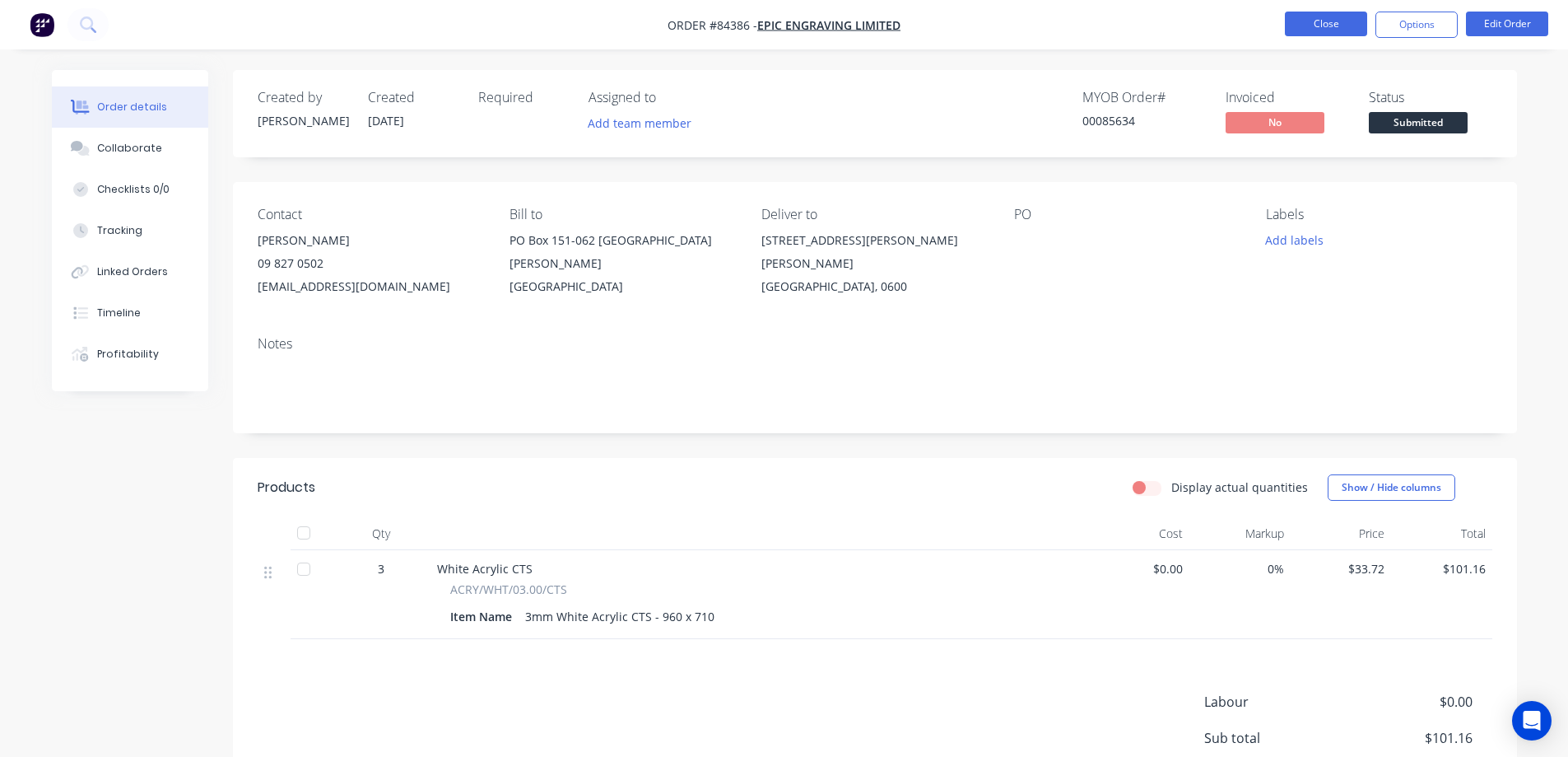
click at [1335, 16] on button "Close" at bounding box center [1325, 24] width 82 height 25
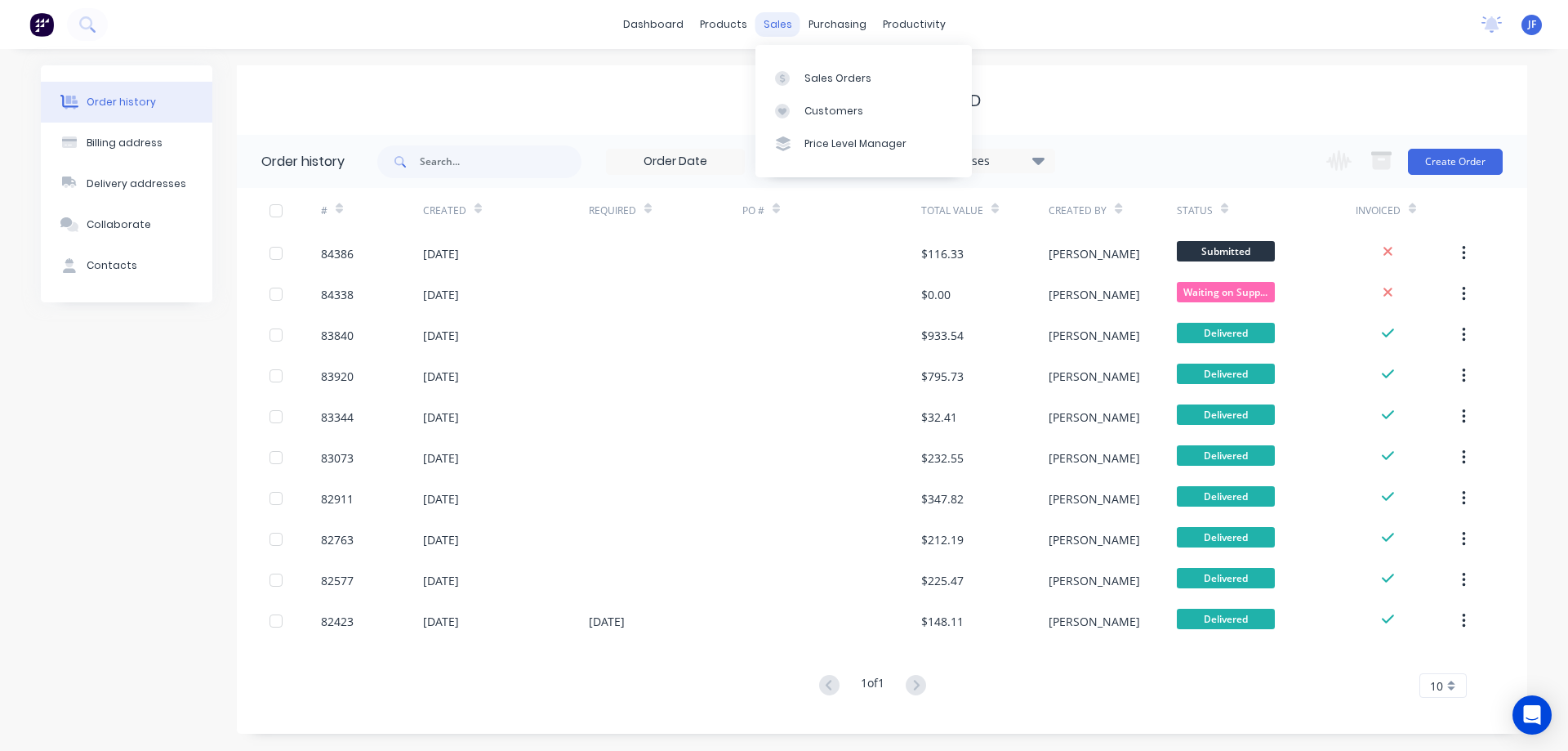
click at [774, 34] on div "sales" at bounding box center [778, 24] width 45 height 24
click at [816, 88] on link "Sales Orders" at bounding box center [863, 77] width 216 height 32
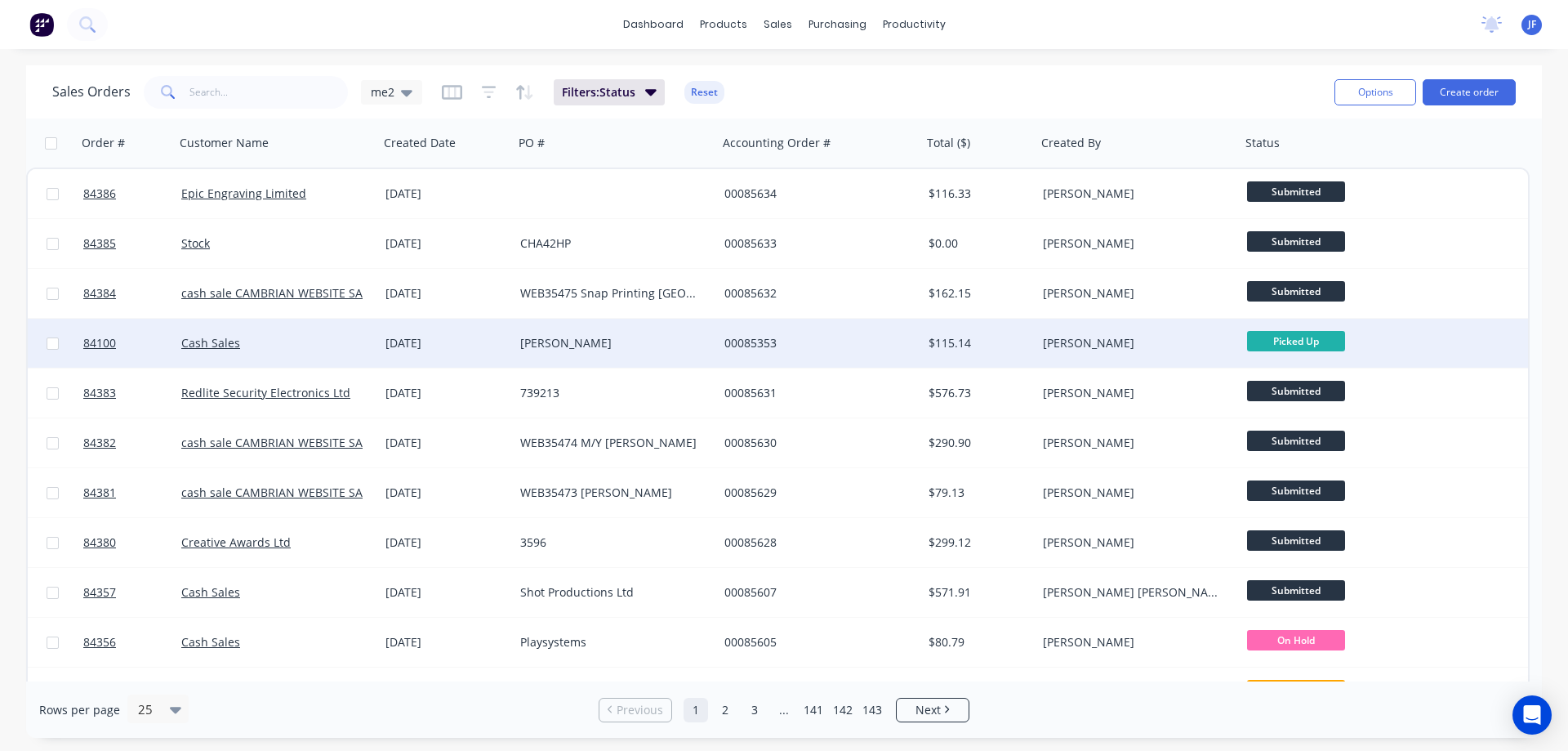
click at [850, 328] on div "00085353" at bounding box center [819, 343] width 205 height 49
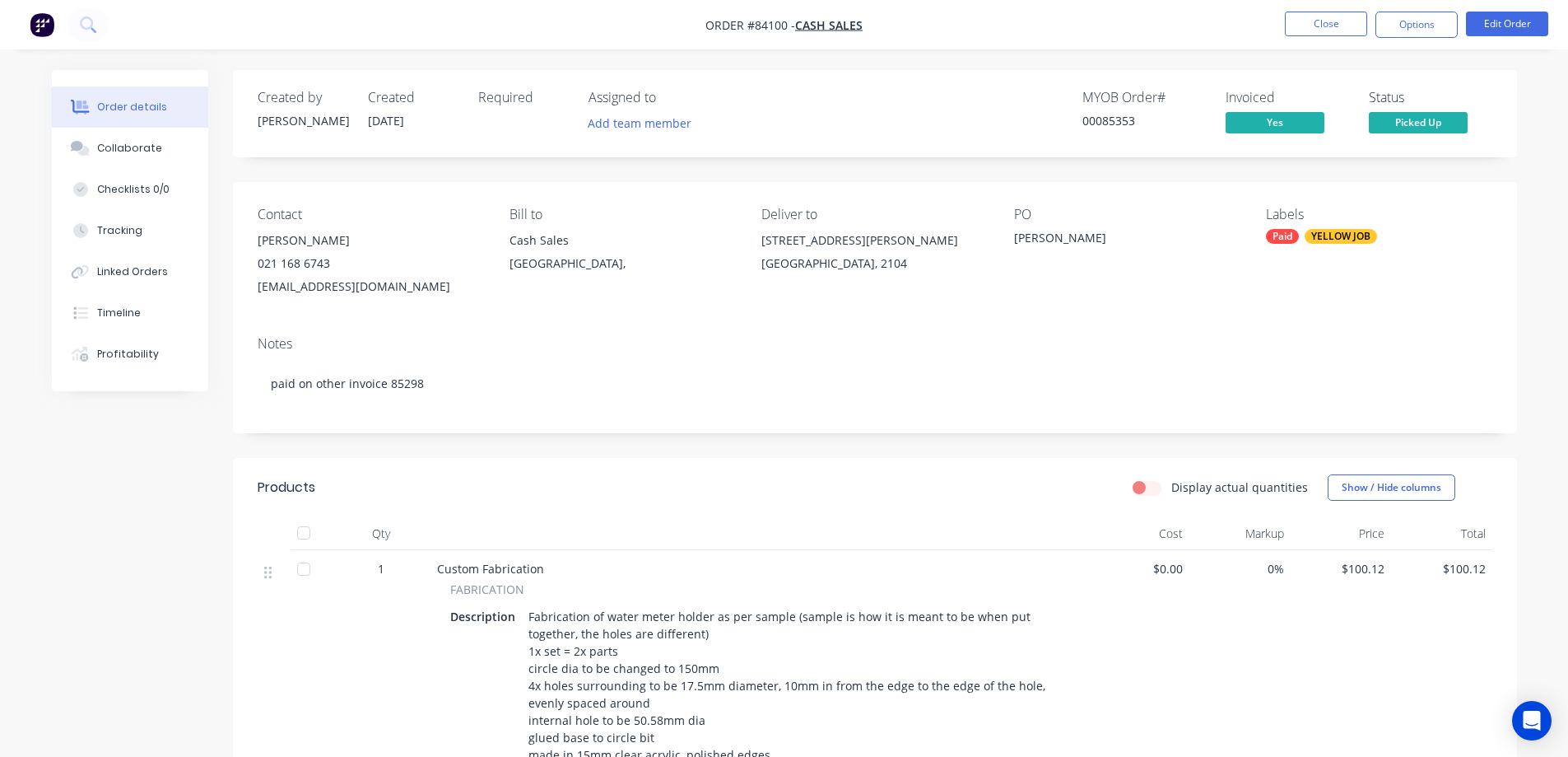
click at [1409, 124] on span "Picked Up" at bounding box center [1419, 121] width 99 height 21
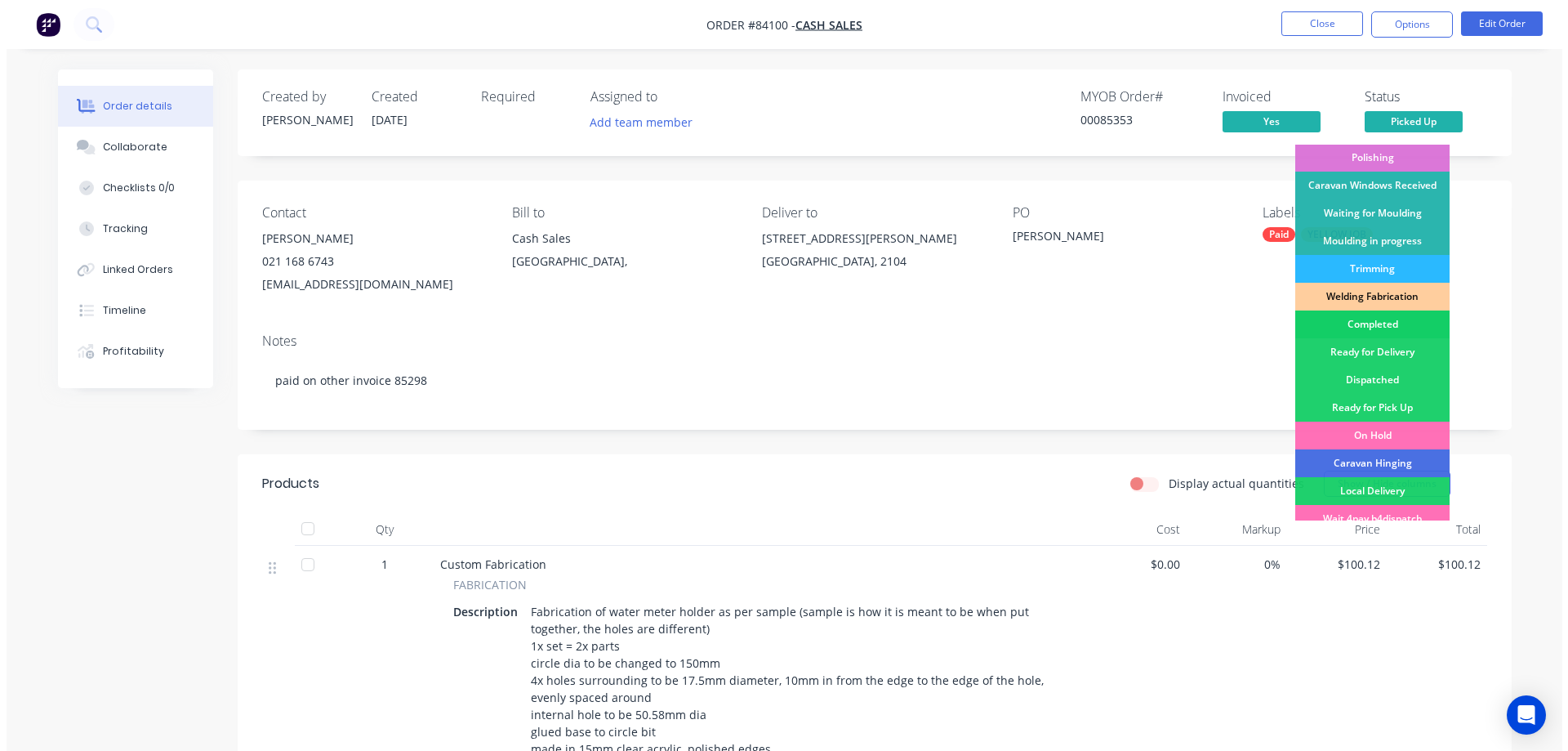
scroll to position [318, 0]
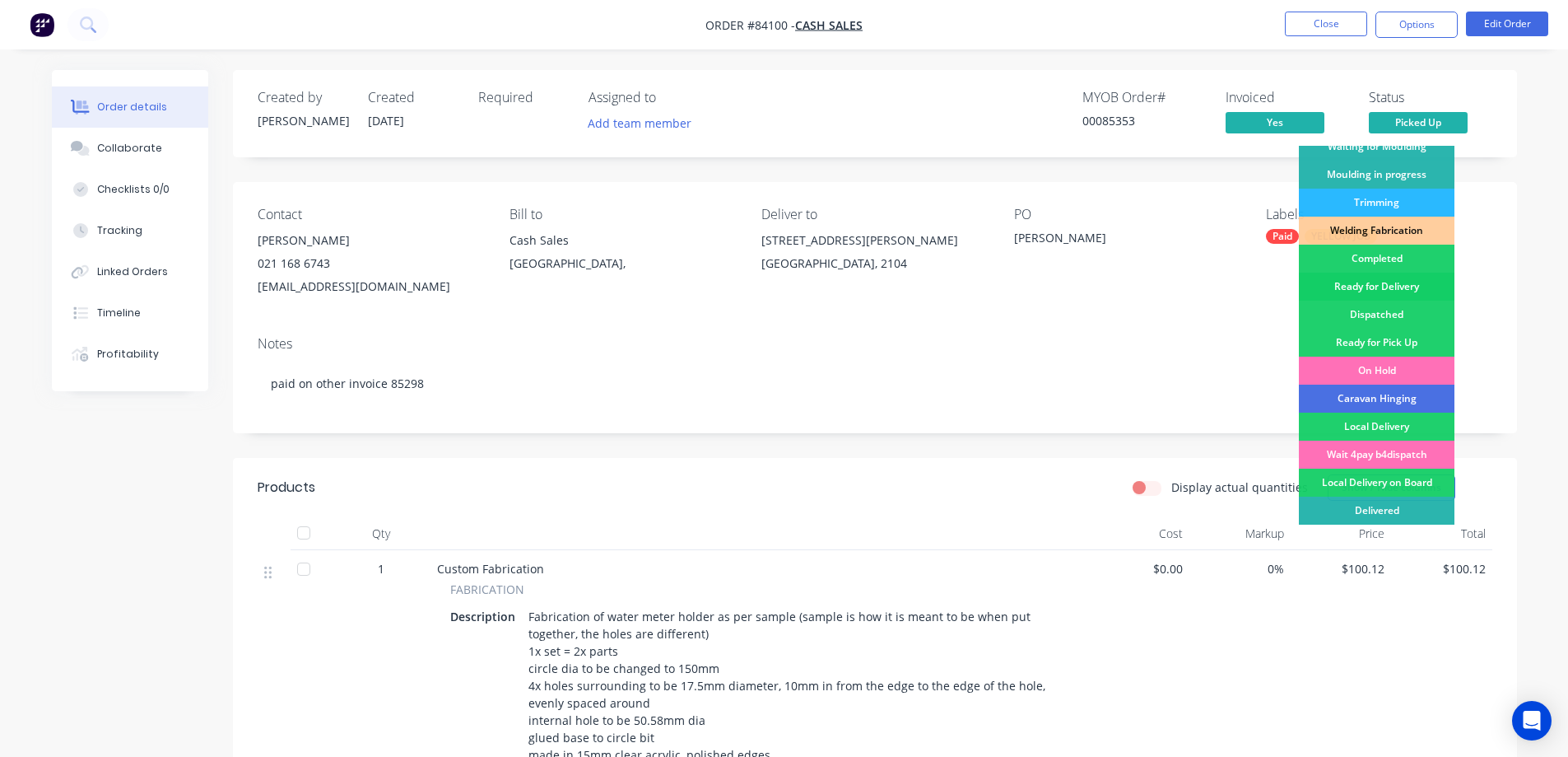
click at [1399, 279] on div "Ready for Delivery" at bounding box center [1378, 286] width 156 height 28
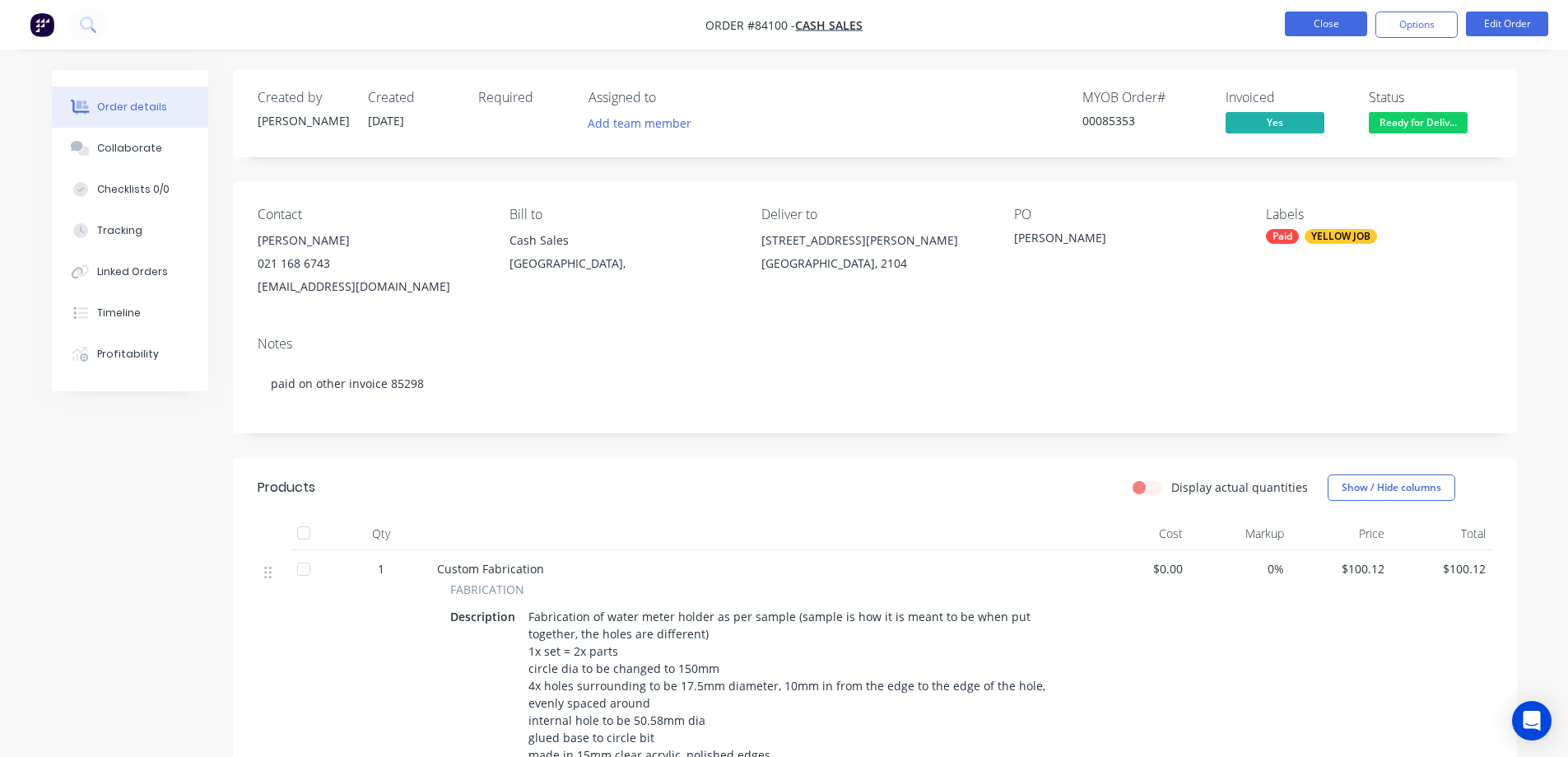
click at [1328, 29] on button "Close" at bounding box center [1325, 24] width 82 height 25
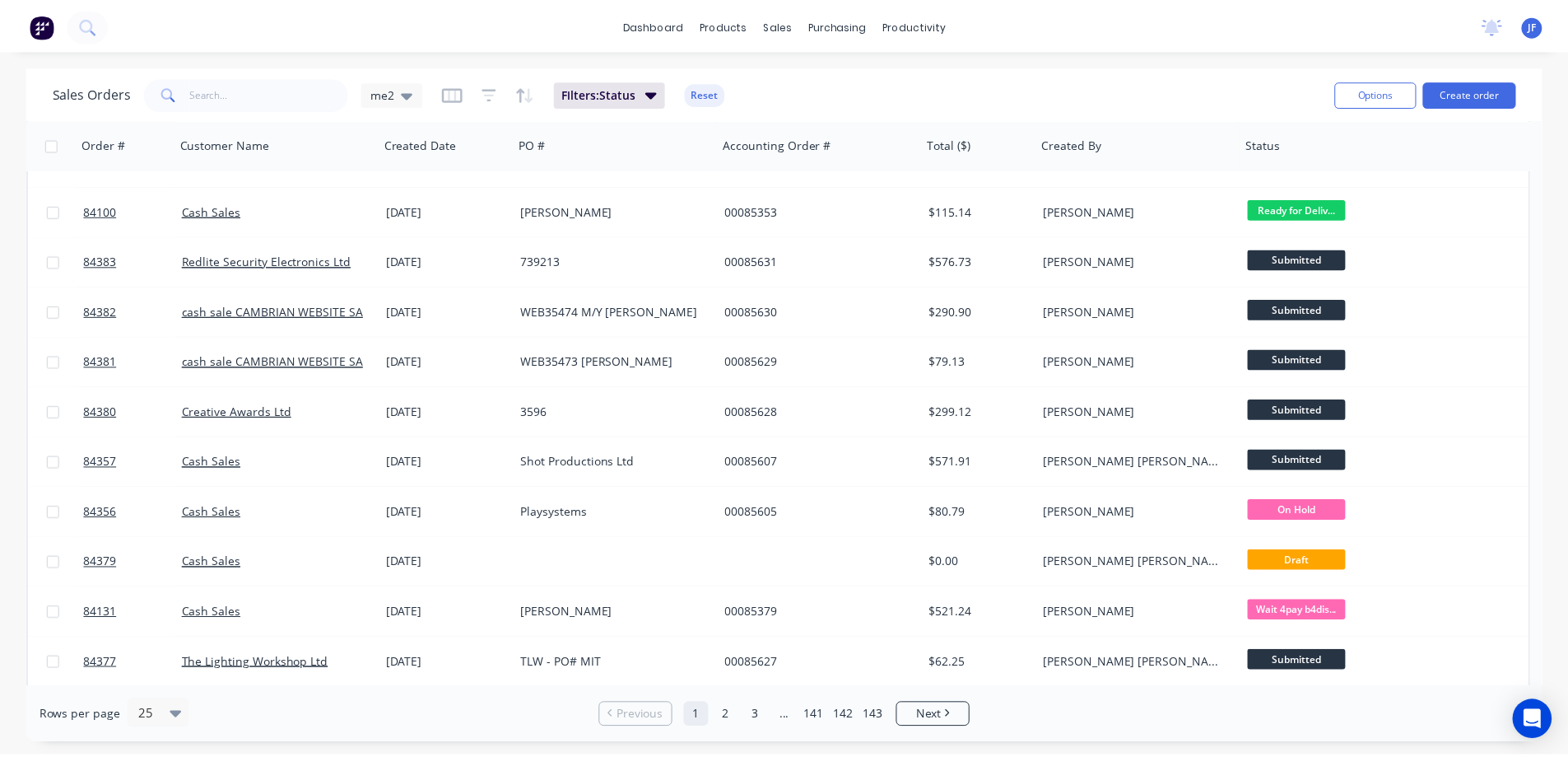
scroll to position [165, 0]
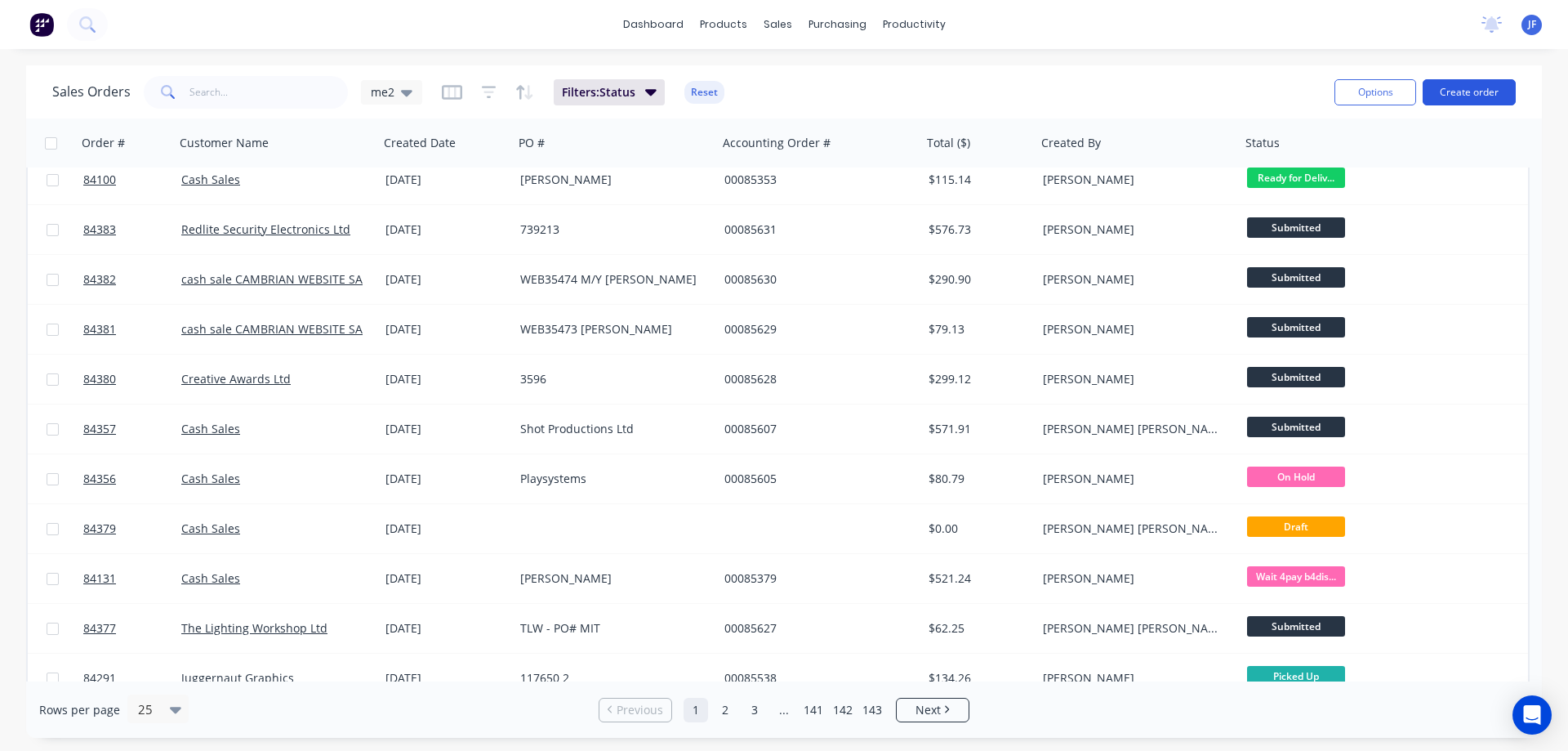
click at [1497, 96] on button "Create order" at bounding box center [1468, 92] width 93 height 26
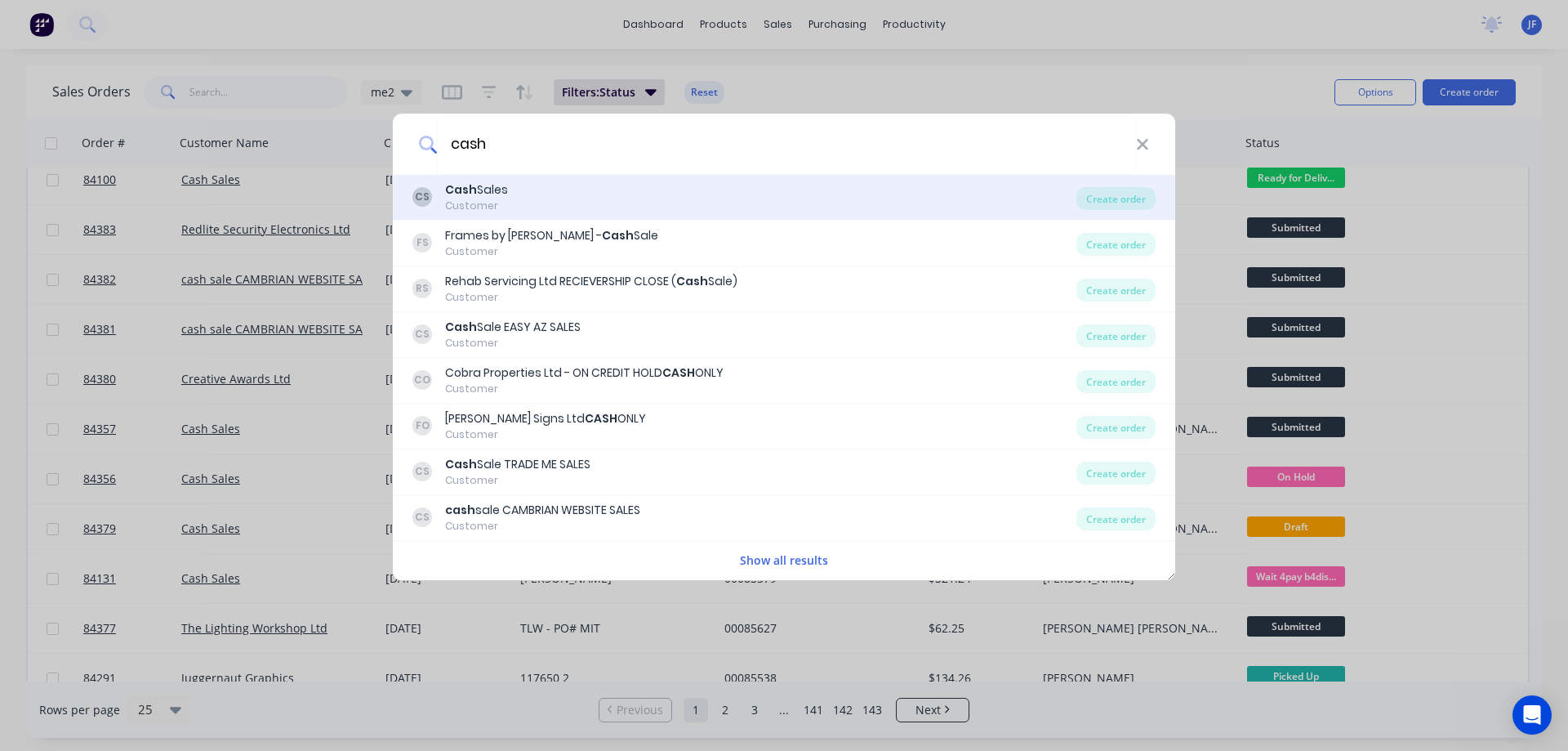
type input "cash"
click at [641, 185] on div "CS Cash Sales Customer" at bounding box center [744, 197] width 664 height 32
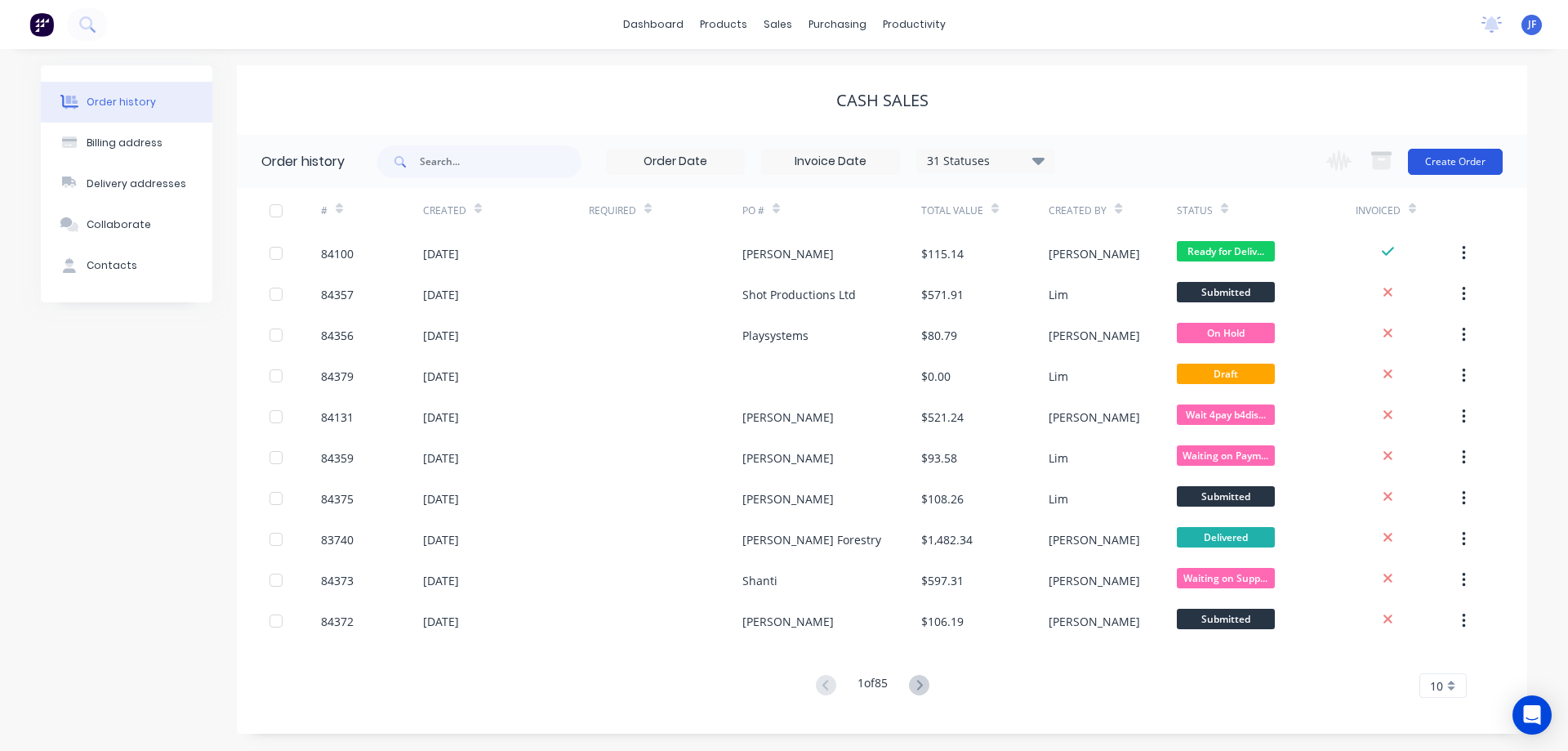
click at [1472, 161] on button "Create Order" at bounding box center [1454, 162] width 95 height 26
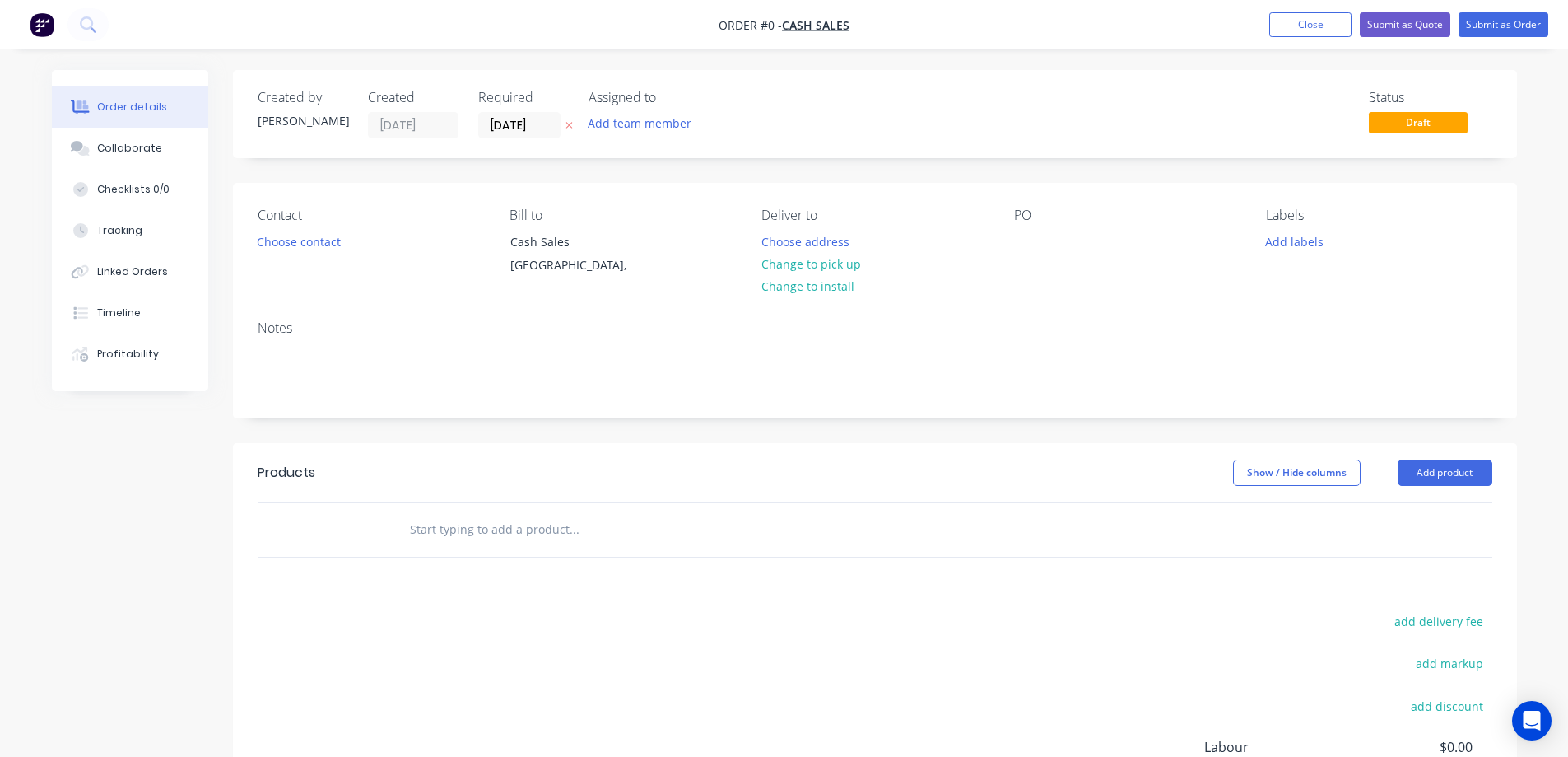
click at [572, 131] on button at bounding box center [569, 125] width 18 height 19
click at [316, 234] on button "Choose contact" at bounding box center [298, 241] width 102 height 23
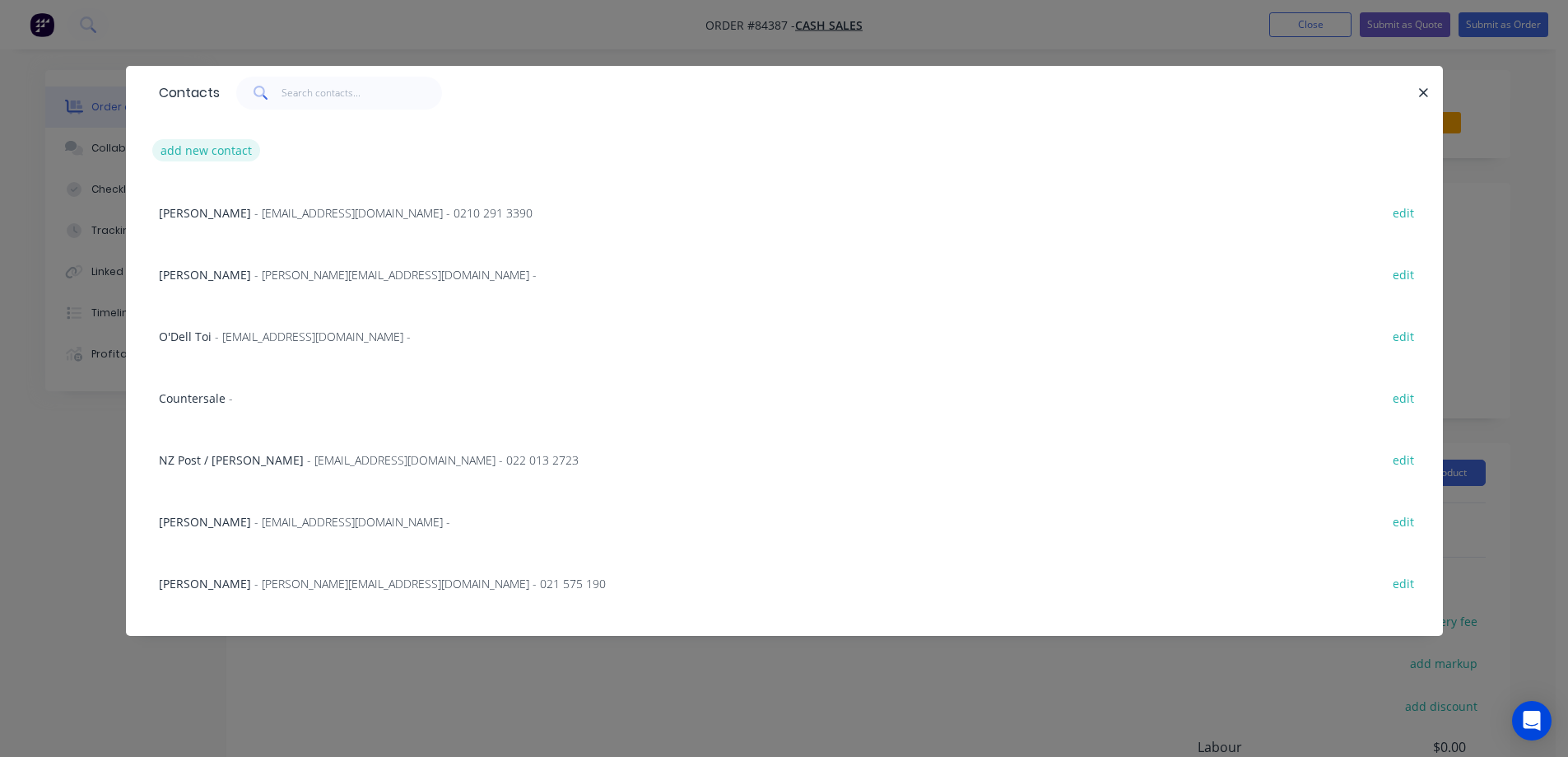
click at [231, 153] on button "add new contact" at bounding box center [206, 150] width 109 height 23
select select "NZ"
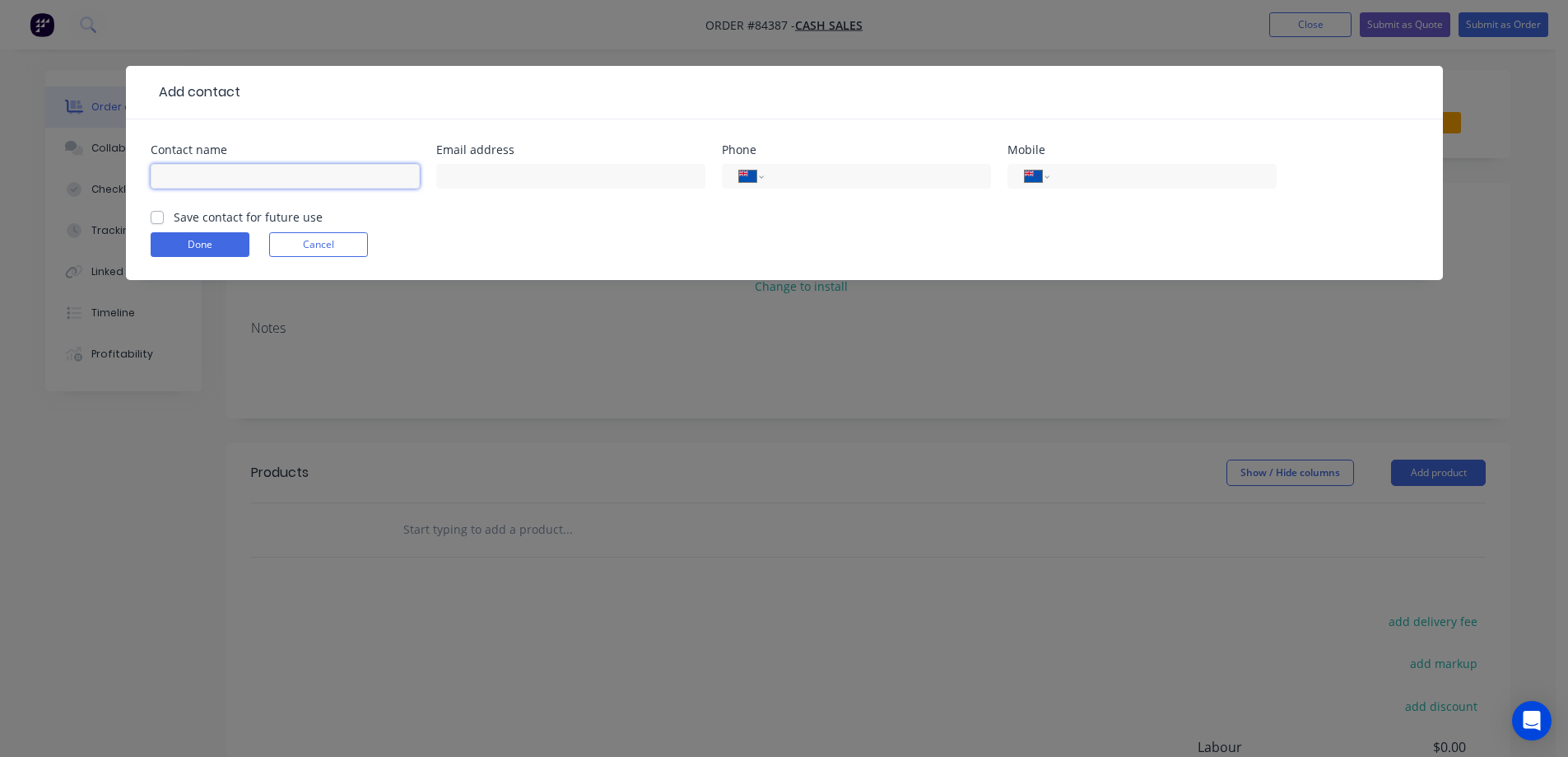
click at [350, 178] on input "text" at bounding box center [285, 176] width 269 height 25
paste input "Nic Scampion <njscampion@gmail.com"
drag, startPoint x: 242, startPoint y: 178, endPoint x: 338, endPoint y: 177, distance: 96.0
click at [377, 177] on input "Nic Scampion <njscampion@gmail.com" at bounding box center [285, 176] width 269 height 25
type input "Nic Scampion <"
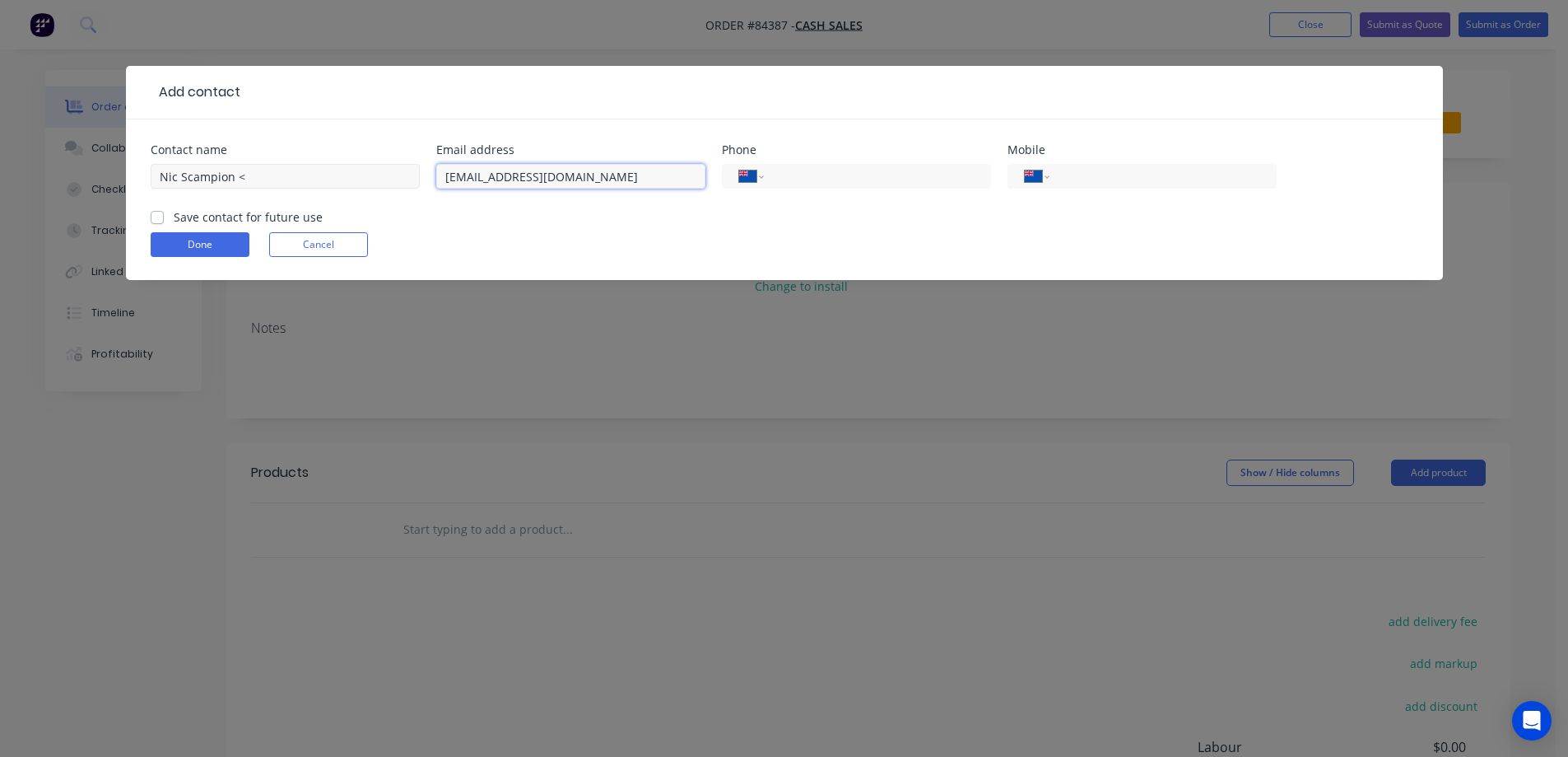
type input "njscampion@gmail.com"
click at [336, 182] on input "Nic Scampion <" at bounding box center [285, 176] width 269 height 25
type input "Nic Scampion"
click at [278, 213] on label "Save contact for future use" at bounding box center [248, 217] width 149 height 18
click at [164, 213] on input "Save contact for future use" at bounding box center [157, 216] width 13 height 16
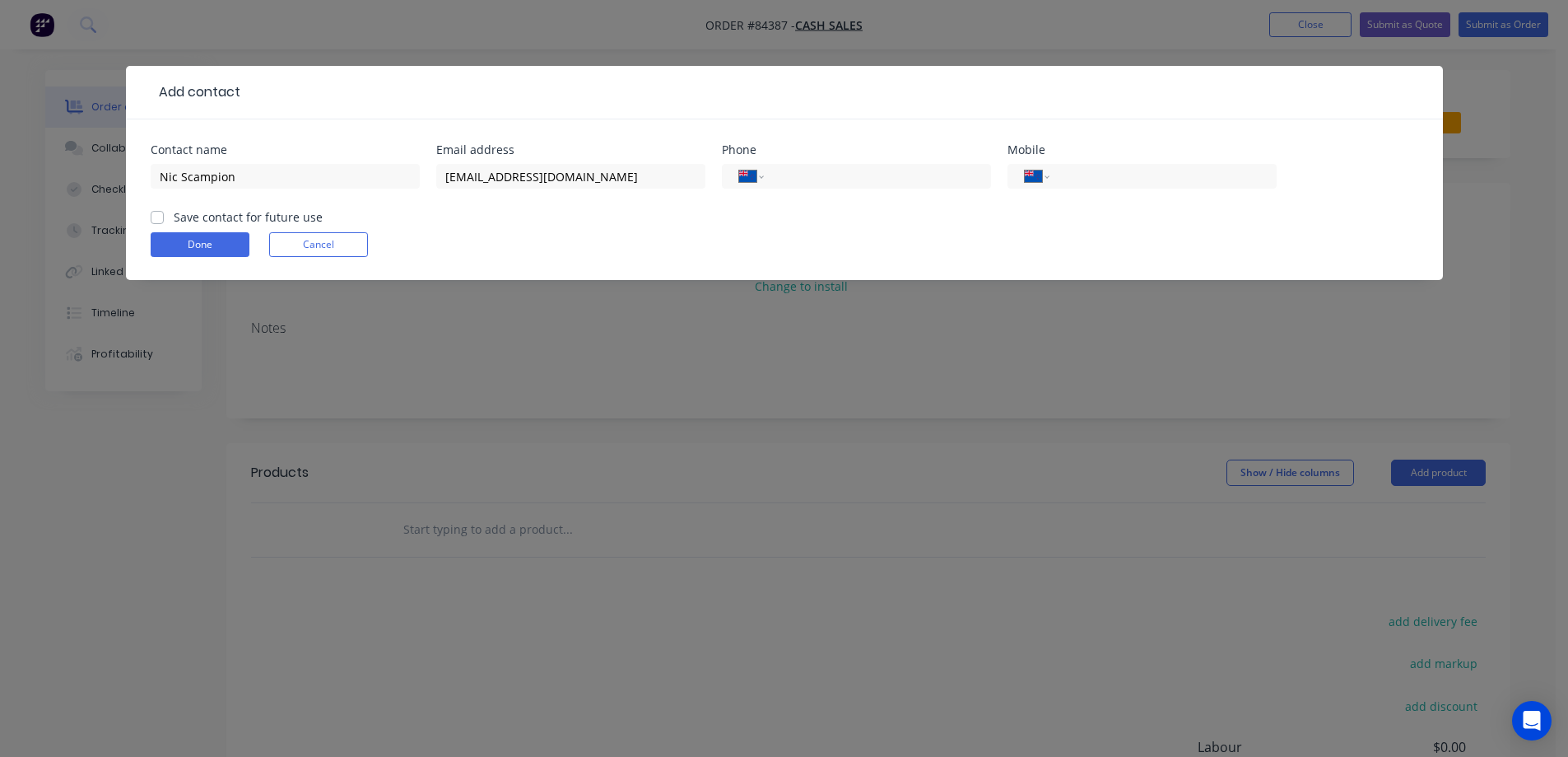
checkbox input "true"
click at [1206, 165] on div "International Afghanistan Åland Islands Albania Algeria American Samoa Andorra …" at bounding box center [1142, 176] width 269 height 25
click at [1187, 177] on input "tel" at bounding box center [1160, 176] width 197 height 19
paste input "021 823 378"
type input "021 823 378"
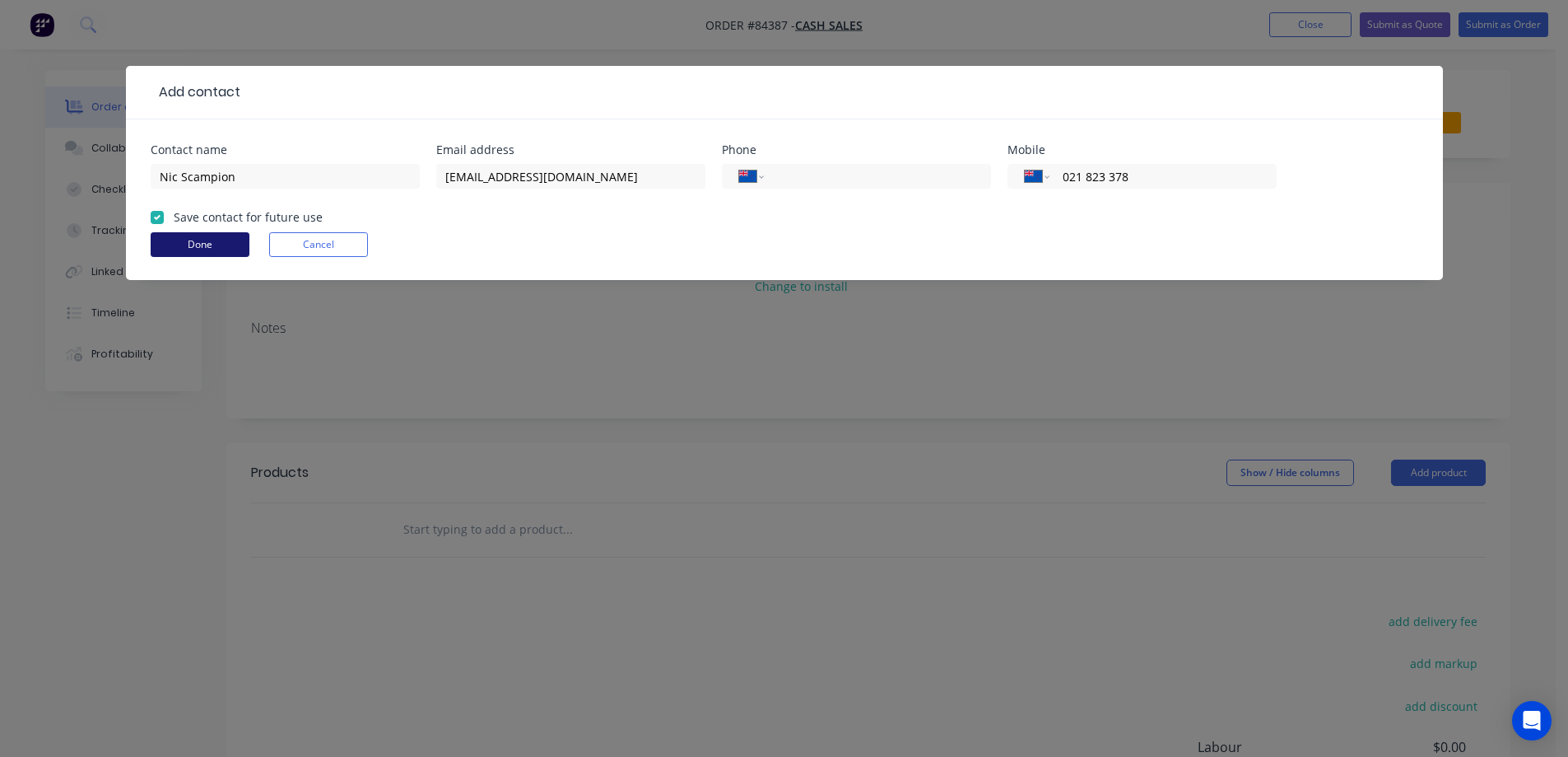
click at [191, 242] on button "Done" at bounding box center [200, 244] width 99 height 25
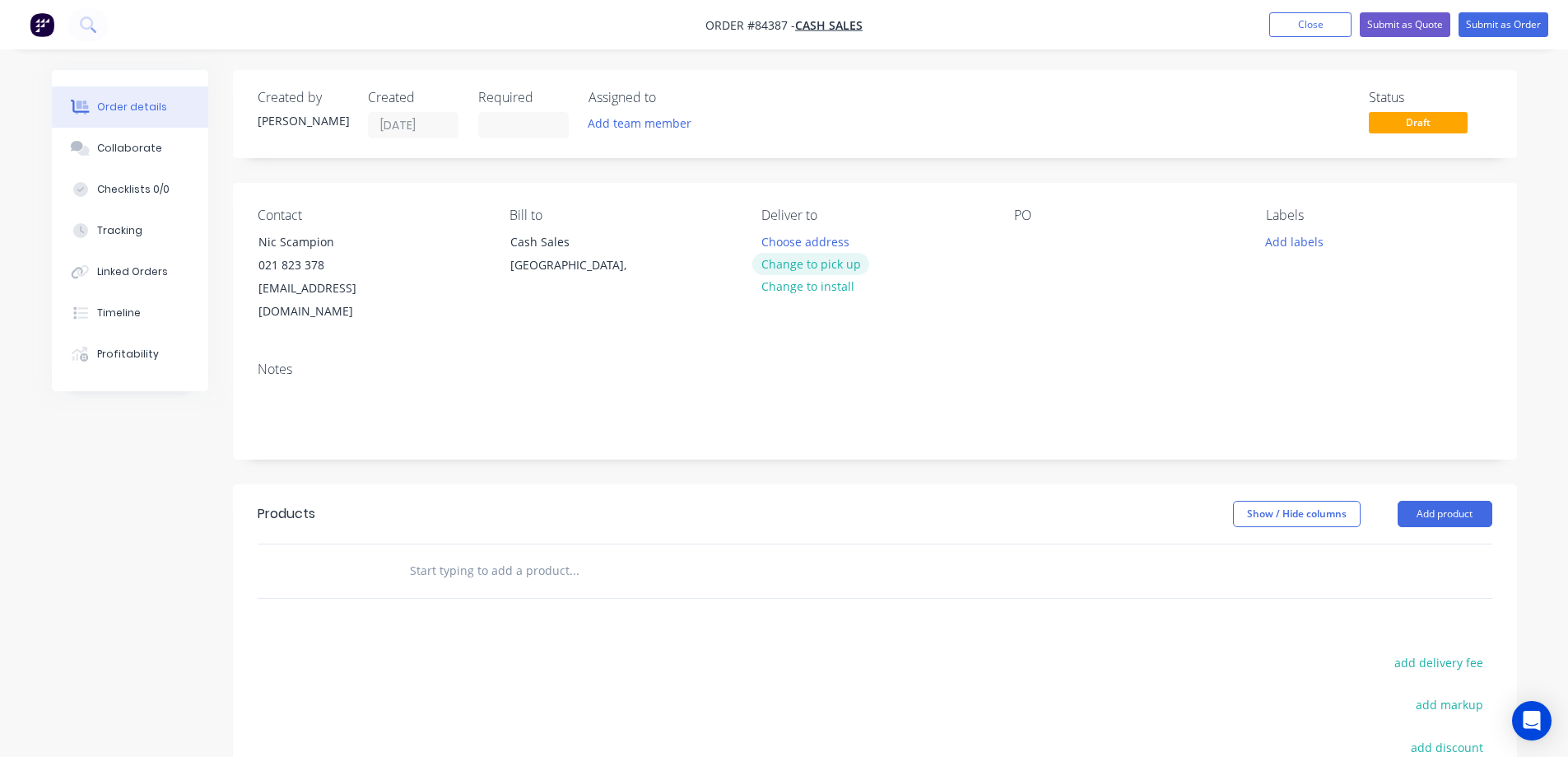
click at [832, 269] on button "Change to pick up" at bounding box center [811, 264] width 116 height 23
drag, startPoint x: 255, startPoint y: 245, endPoint x: 434, endPoint y: 248, distance: 179.0
click at [434, 248] on div "Contact Nic Scampion 021 823 378 njscampion@gmail.com" at bounding box center [370, 265] width 226 height 116
copy div "Nic Scampion"
click at [1019, 240] on div at bounding box center [1027, 242] width 27 height 24
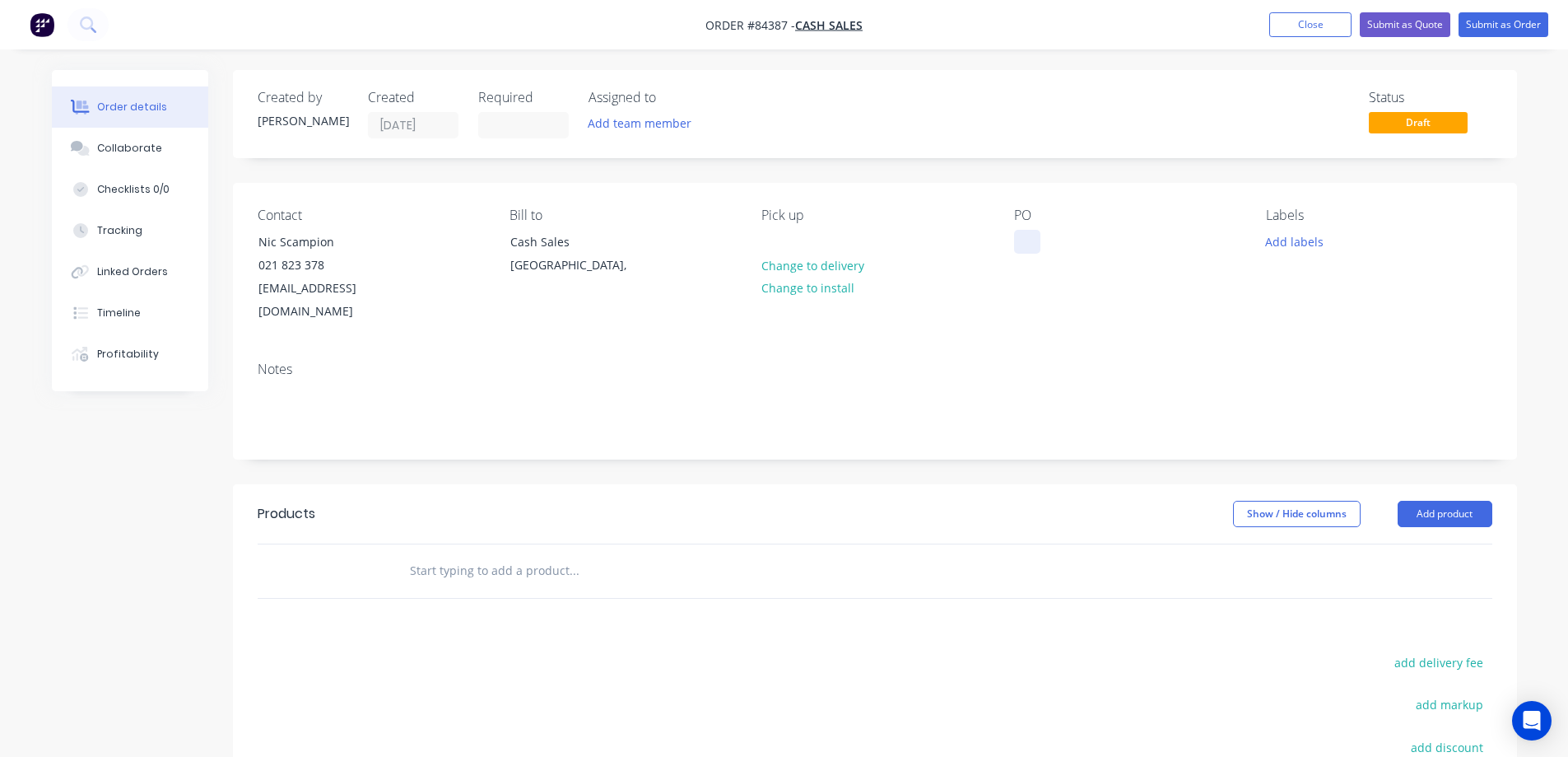
paste div
click at [538, 555] on input "text" at bounding box center [574, 570] width 330 height 33
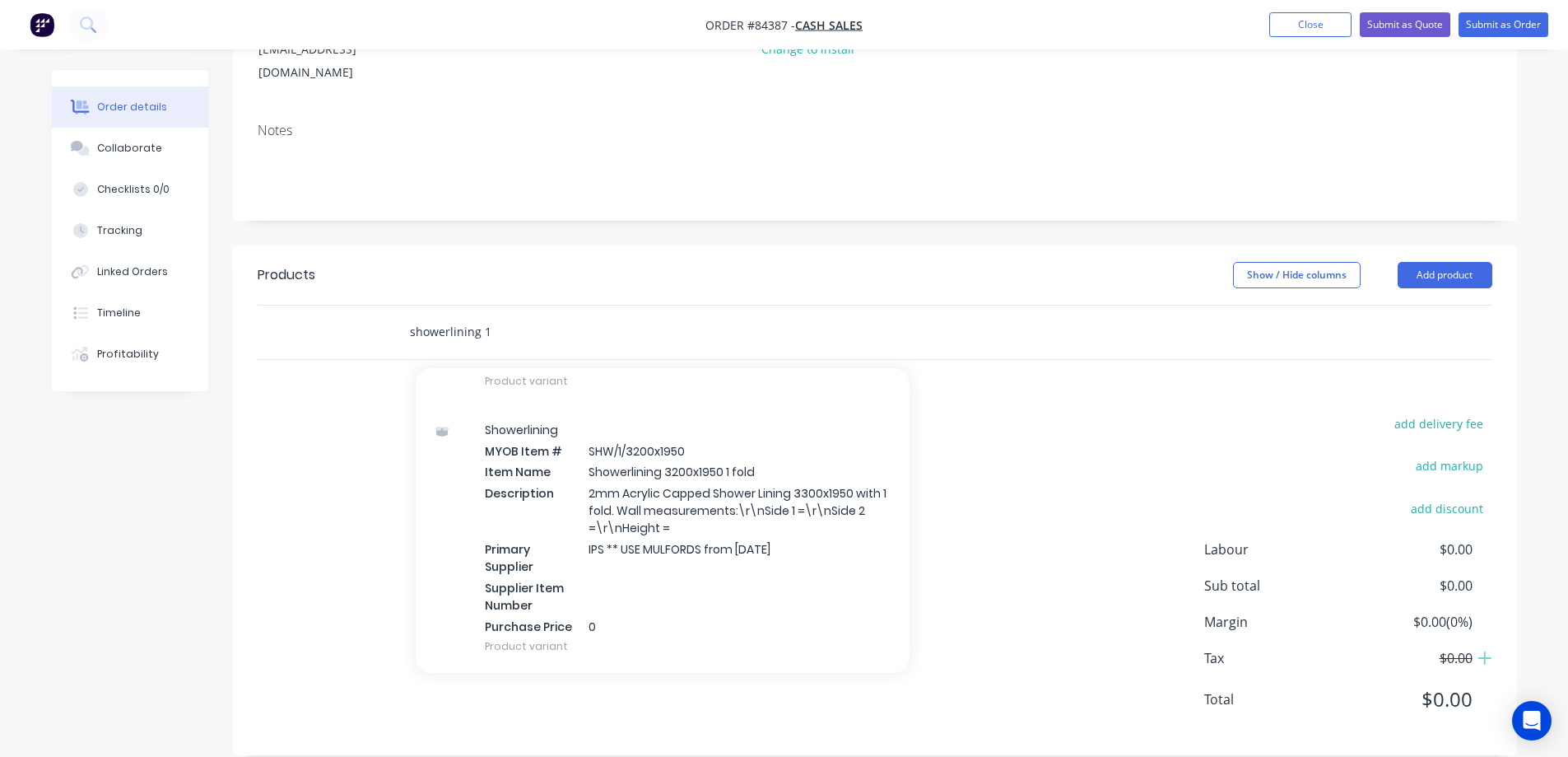
scroll to position [988, 0]
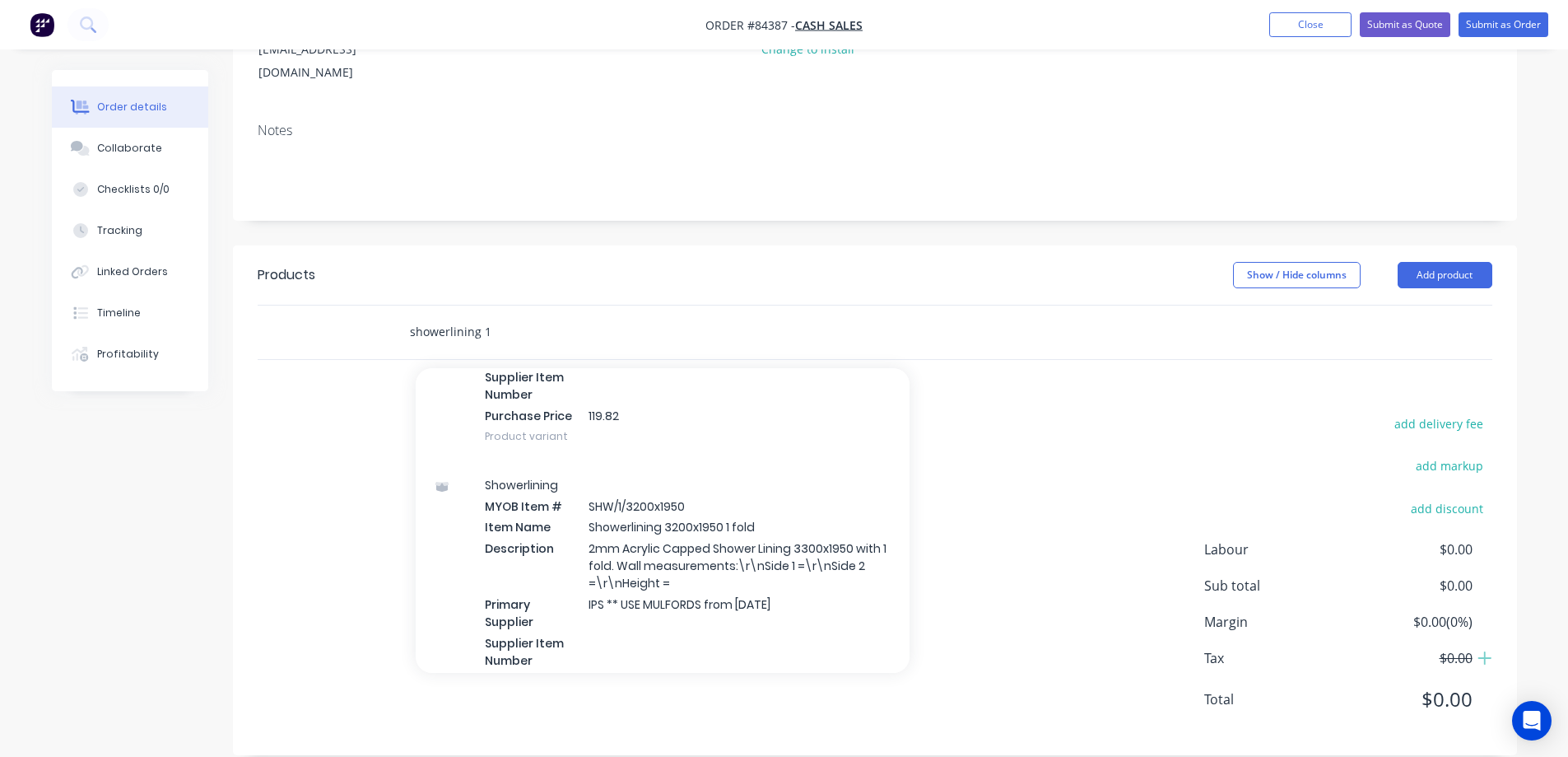
type input "showerlining 1"
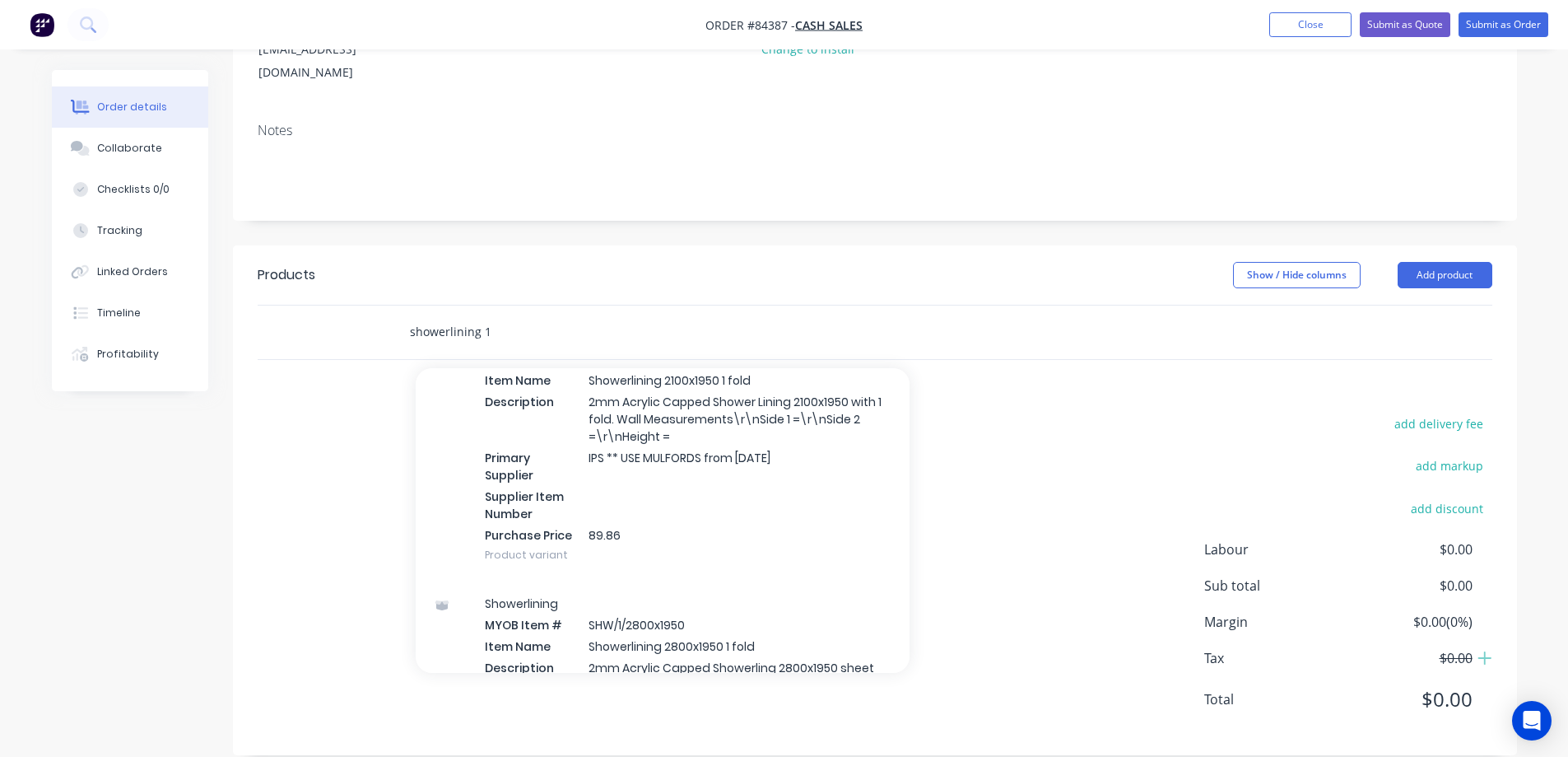
scroll to position [658, 0]
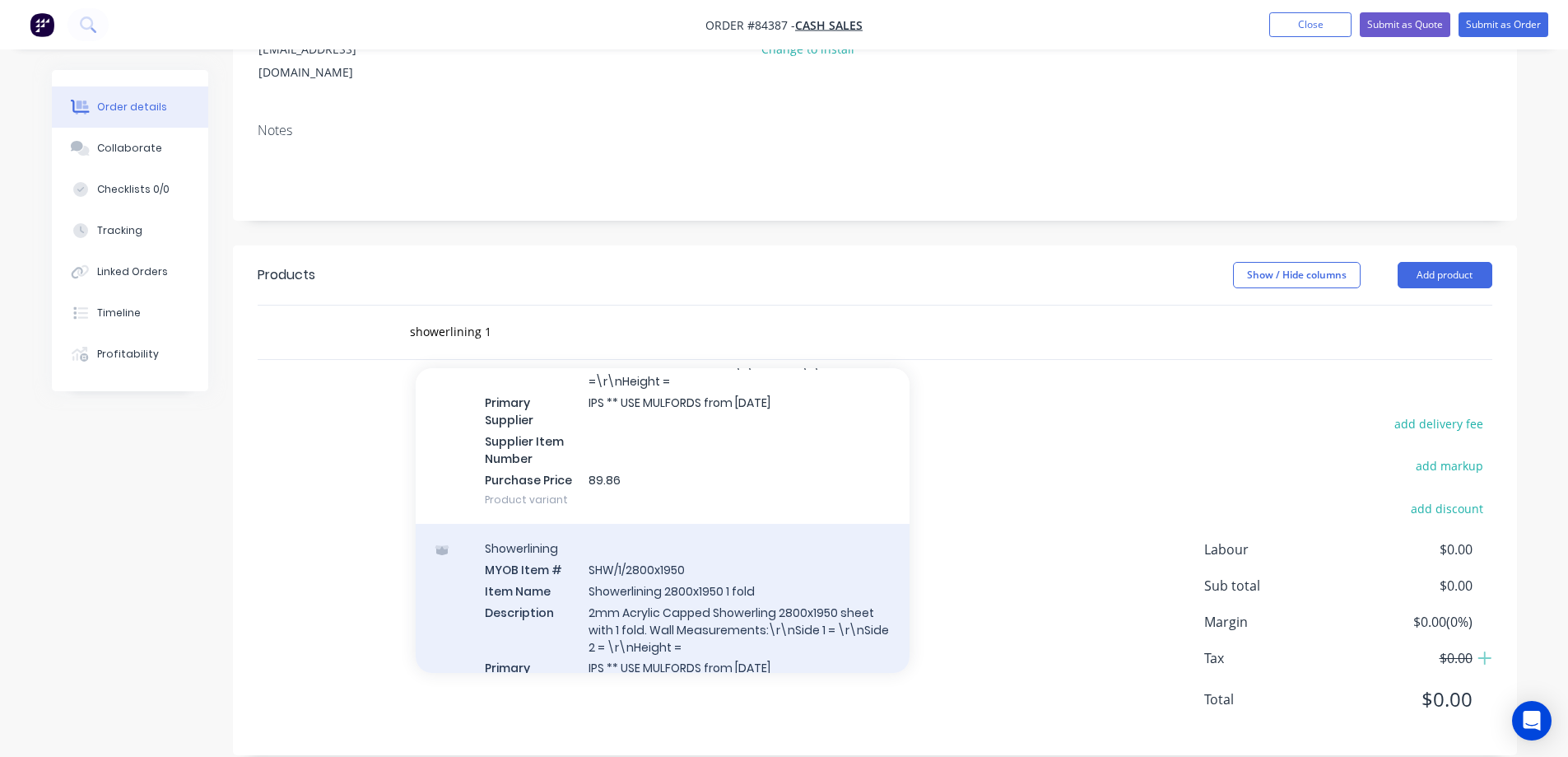
click at [664, 575] on div "Showerlining MYOB Item # SHW/1/2800x1950 Item Name Showerlining 2800x1950 1 fol…" at bounding box center [662, 657] width 494 height 266
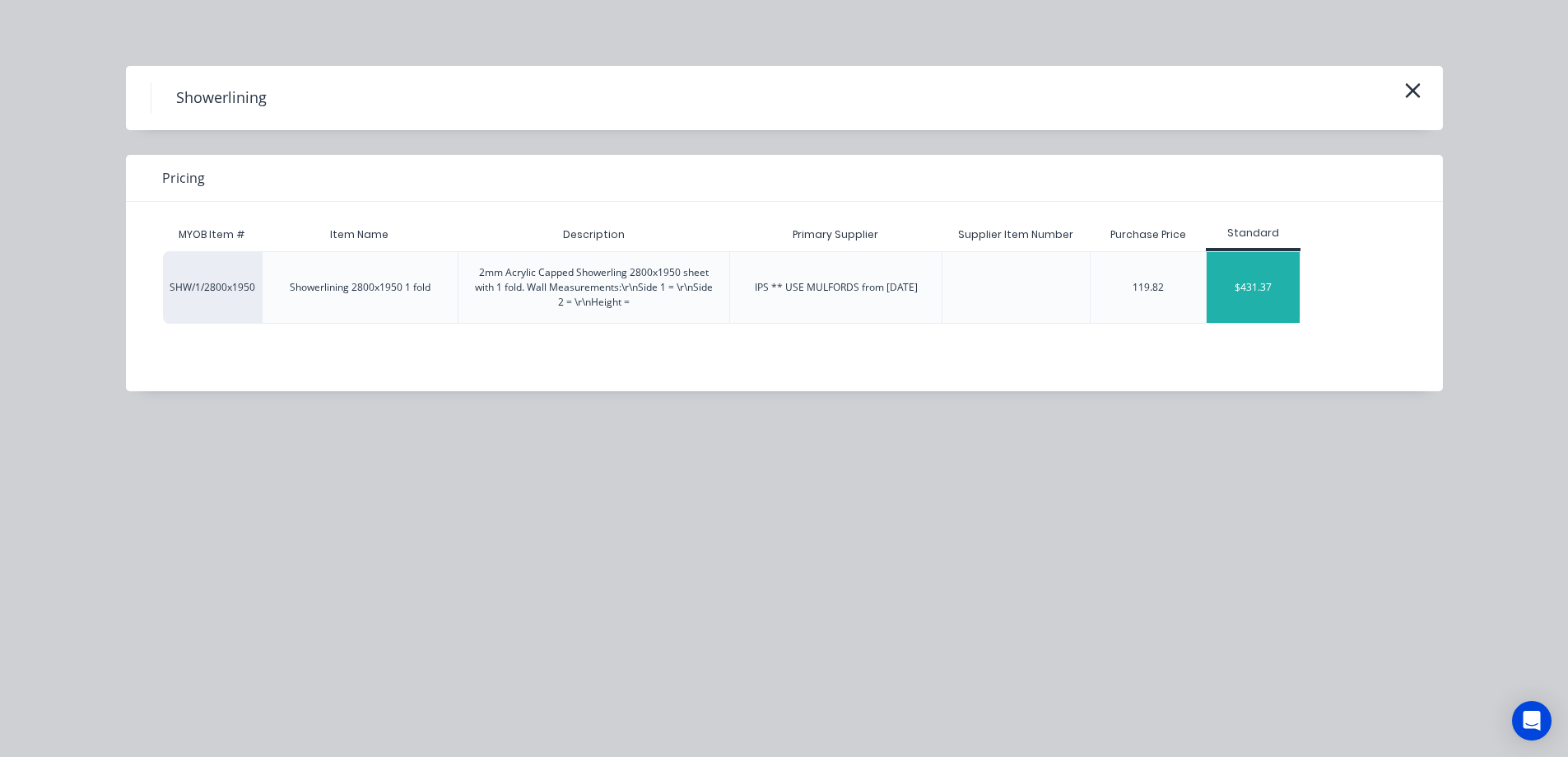
click at [1245, 278] on div "$431.37" at bounding box center [1253, 287] width 93 height 71
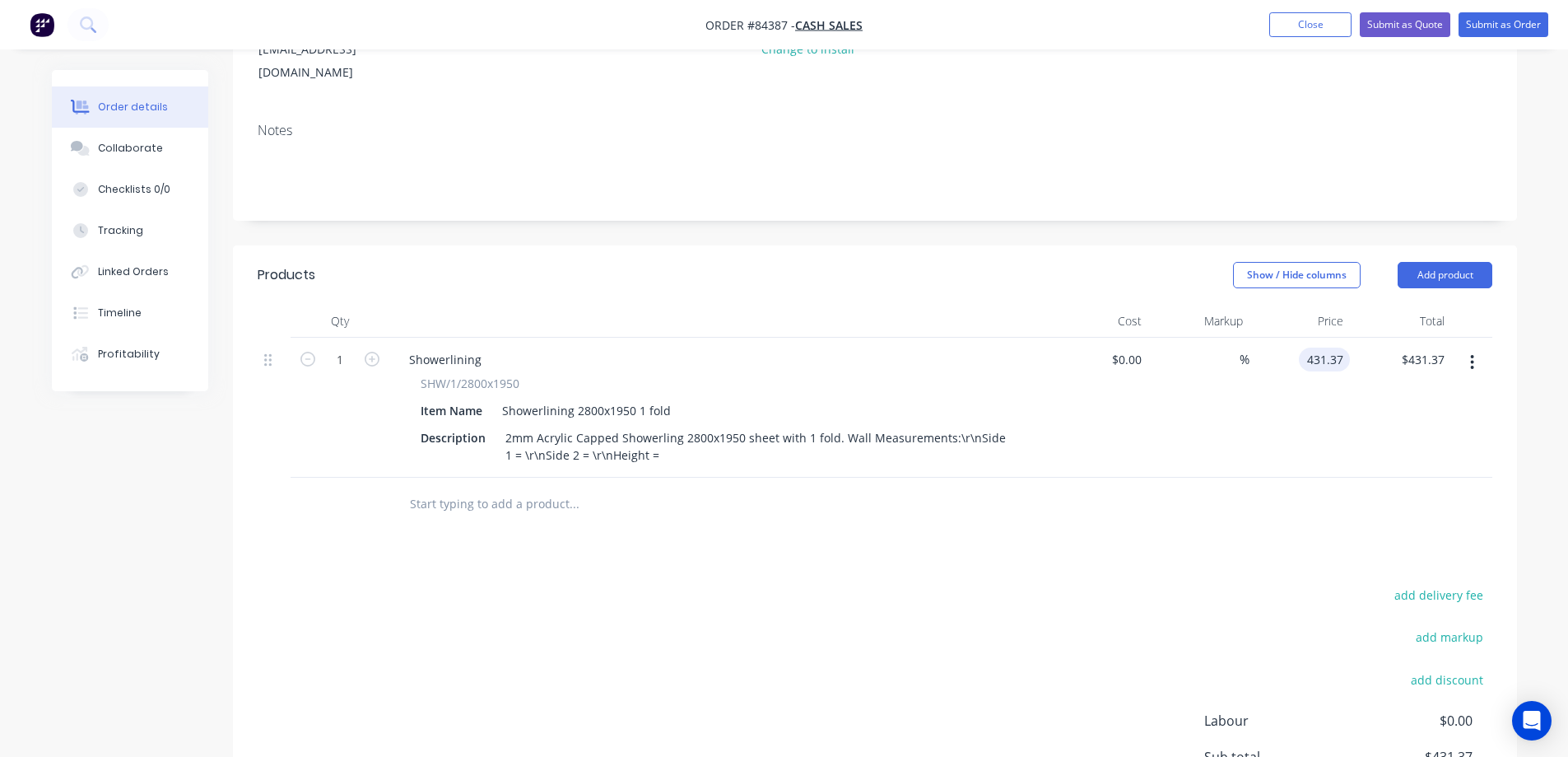
click at [1320, 347] on input "431.37" at bounding box center [1327, 359] width 44 height 24
paste input
type input "$431.37"
click at [1296, 452] on div "$431.37 431.37" at bounding box center [1301, 408] width 102 height 140
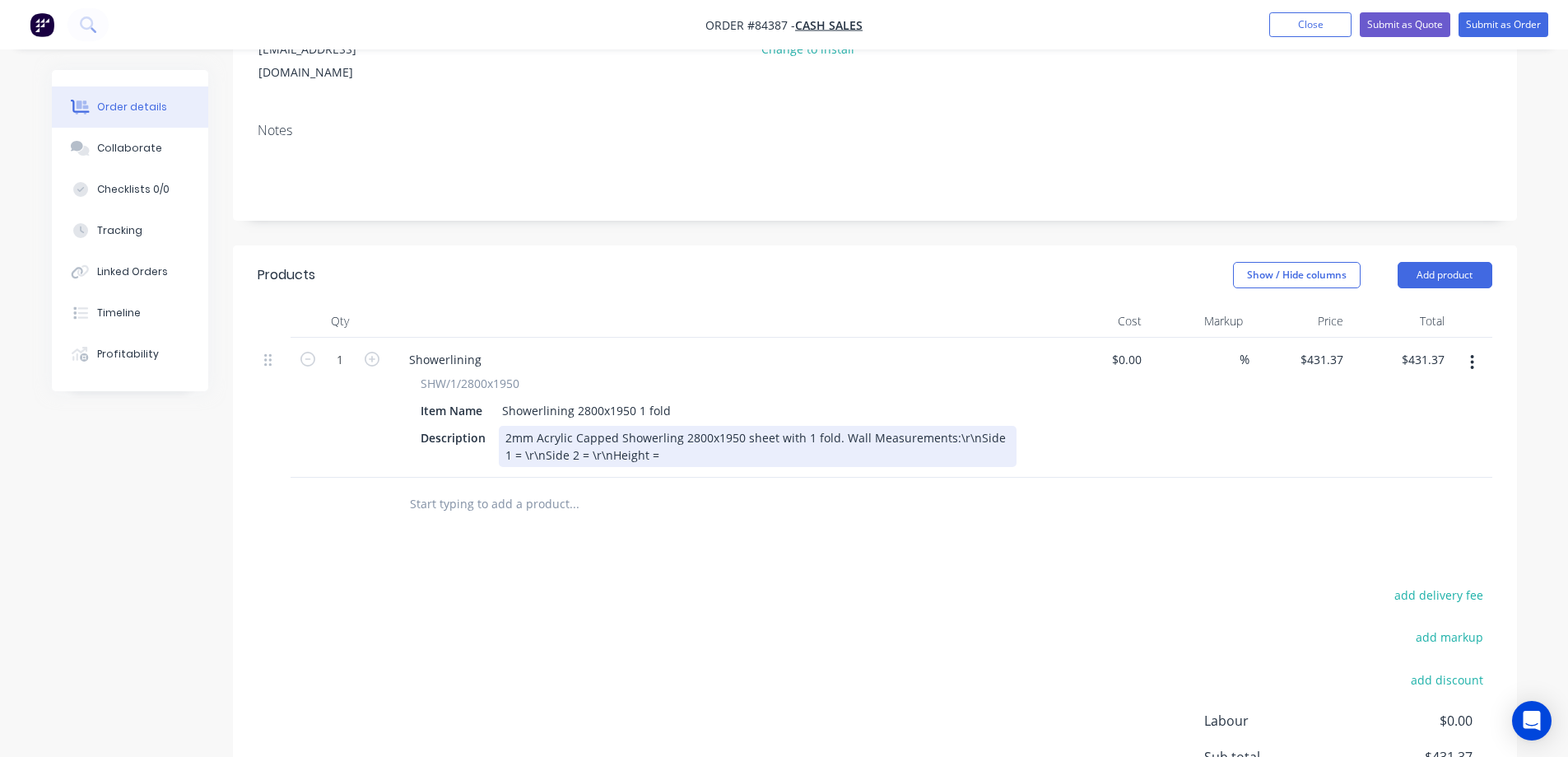
click at [838, 425] on div "2mm Acrylic Capped Showerling 2800x1950 sheet with 1 fold. Wall Measurements:\r…" at bounding box center [758, 446] width 518 height 41
drag, startPoint x: 628, startPoint y: 434, endPoint x: 617, endPoint y: 434, distance: 11.0
click at [617, 434] on div "2mm Acrylic Capped Showerling 2800x1950 sheet with 1 fold. Wall Measurements:\r…" at bounding box center [675, 446] width 352 height 41
drag, startPoint x: 632, startPoint y: 434, endPoint x: 614, endPoint y: 433, distance: 18.0
click at [614, 433] on div "2mm Acrylic Capped Showerling 2800x1950 sheet with 1 fold. Wall Measurements:\r…" at bounding box center [675, 446] width 352 height 41
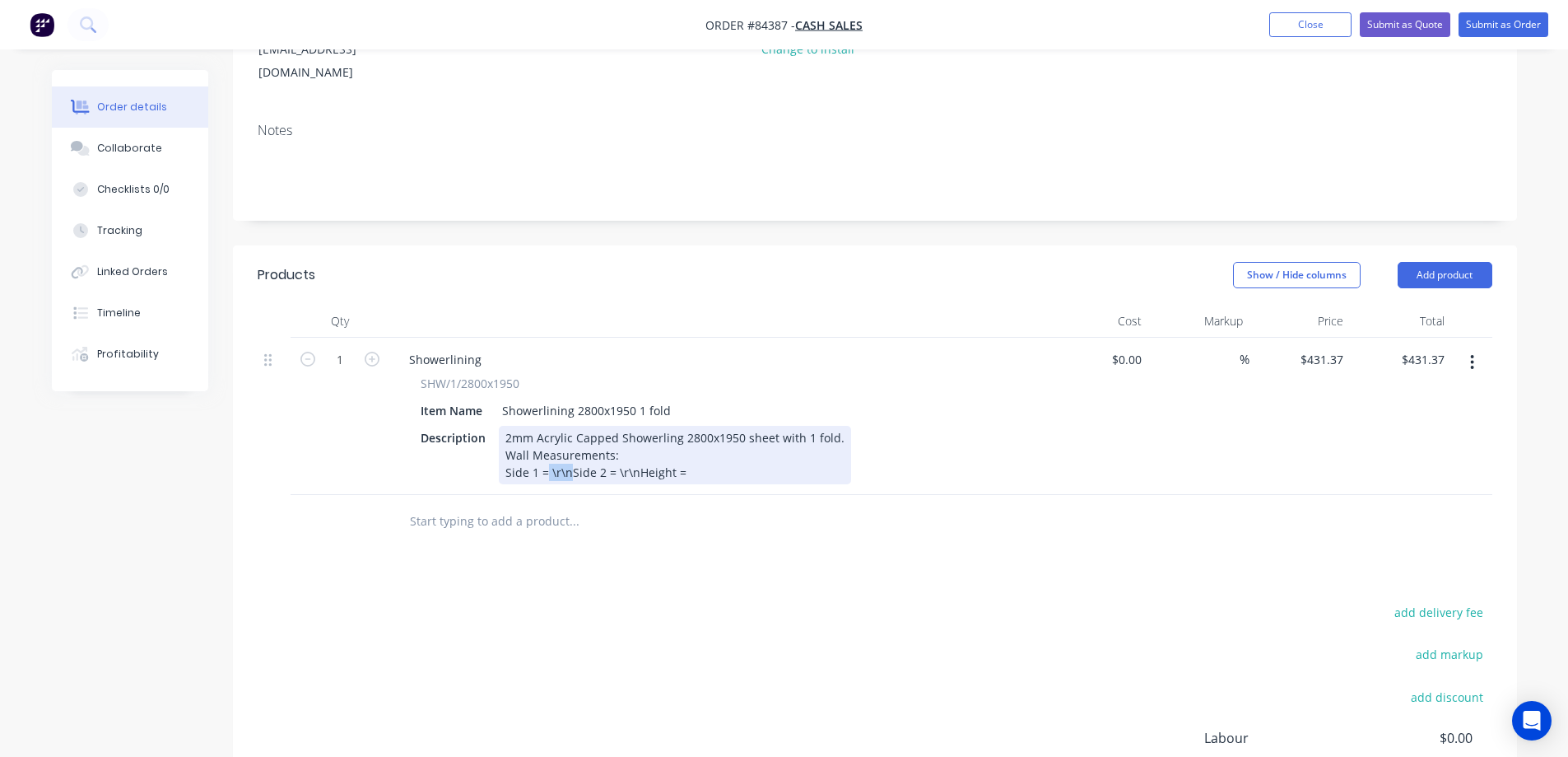
drag, startPoint x: 569, startPoint y: 449, endPoint x: 547, endPoint y: 449, distance: 22.0
click at [547, 449] on div "2mm Acrylic Capped Showerling 2800x1950 sheet with 1 fold. Wall Measurements: S…" at bounding box center [675, 454] width 352 height 58
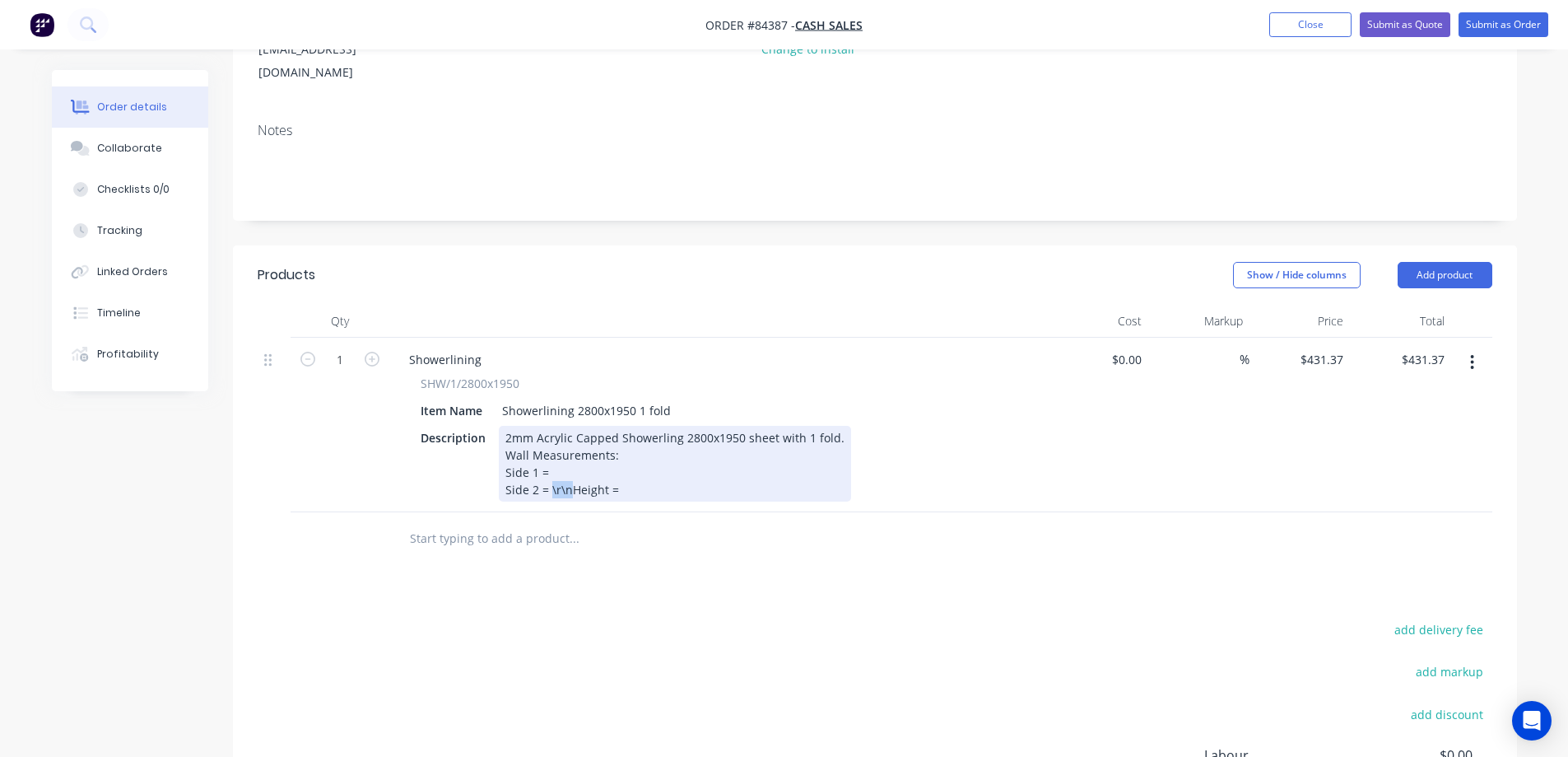
drag, startPoint x: 568, startPoint y: 468, endPoint x: 548, endPoint y: 465, distance: 20.2
click at [548, 465] on div "2mm Acrylic Capped Showerling 2800x1950 sheet with 1 fold. Wall Measurements: S…" at bounding box center [675, 463] width 352 height 76
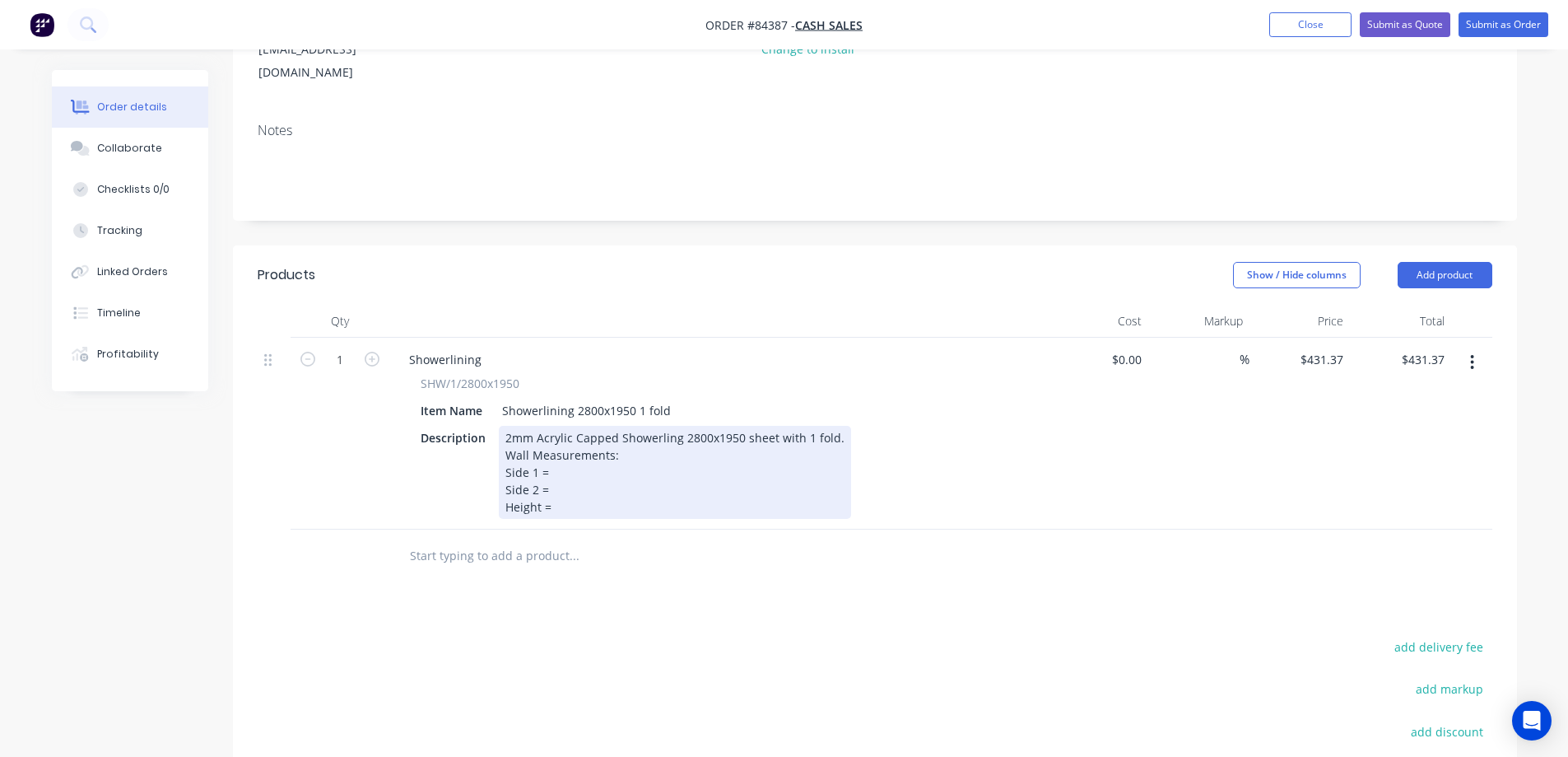
click at [778, 430] on div "2mm Acrylic Capped Showerling 2800x1950 sheet with 1 fold. Wall Measurements: S…" at bounding box center [675, 472] width 352 height 93
click at [600, 490] on div "2mm Acrylic Capped Showerling 2800x1950 sheet with 1 fold. Wall Measurements: S…" at bounding box center [675, 472] width 352 height 93
click at [561, 485] on div "2mm Acrylic Capped Showerling 2800x1950 sheet with 1 fold. Wall Measurements: S…" at bounding box center [675, 472] width 352 height 93
click at [560, 450] on div "2mm Acrylic Capped Showerling 2800x1950 sheet with 1 fold. Wall Measurements: S…" at bounding box center [675, 472] width 352 height 93
click at [628, 433] on div "2mm Acrylic Capped Showerling 2800x1950 sheet with 1 fold. Wall Measurements: S…" at bounding box center [675, 472] width 352 height 93
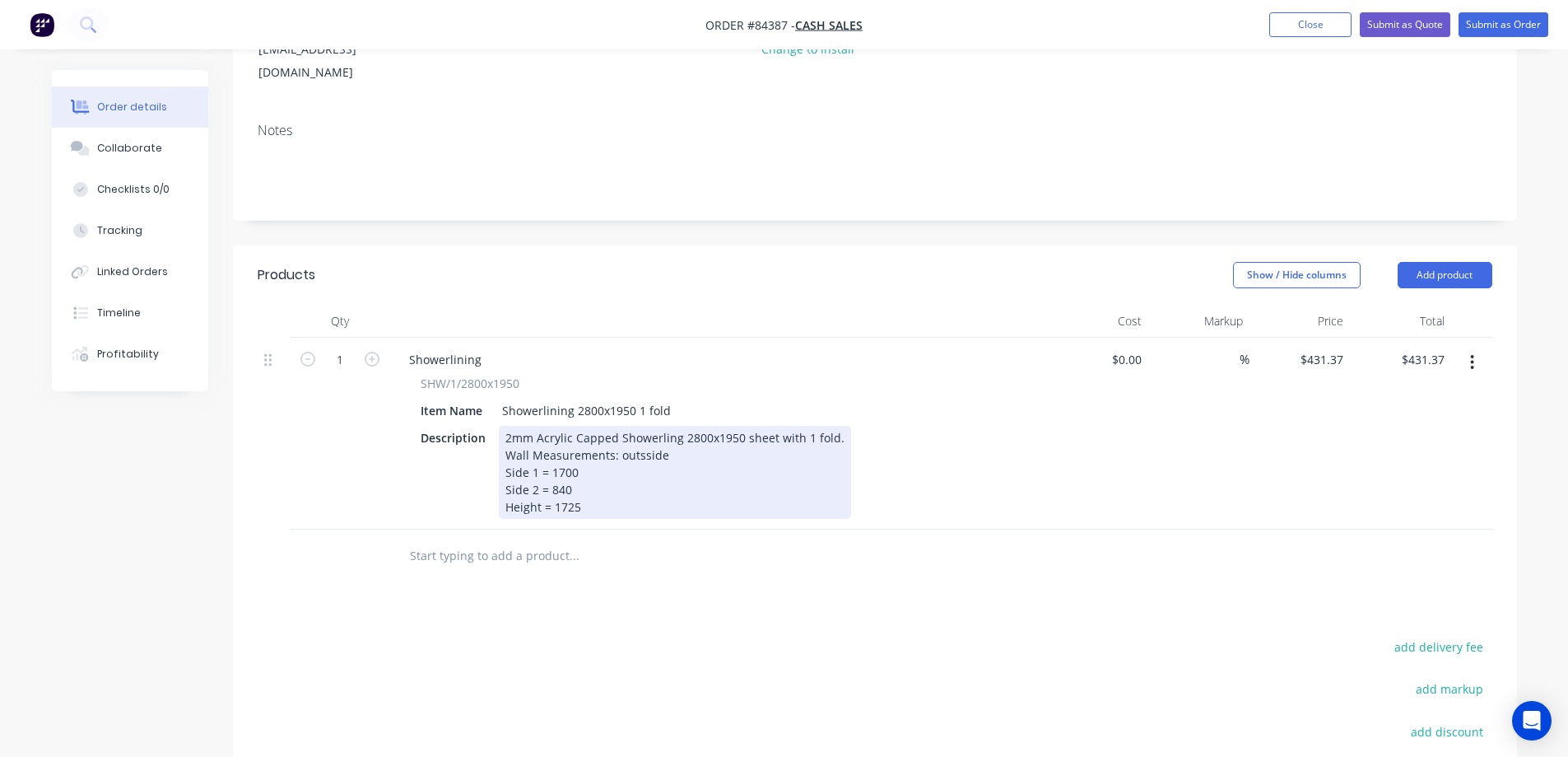
click at [629, 433] on div "2mm Acrylic Capped Showerling 2800x1950 sheet with 1 fold. Wall Measurements: o…" at bounding box center [675, 472] width 352 height 93
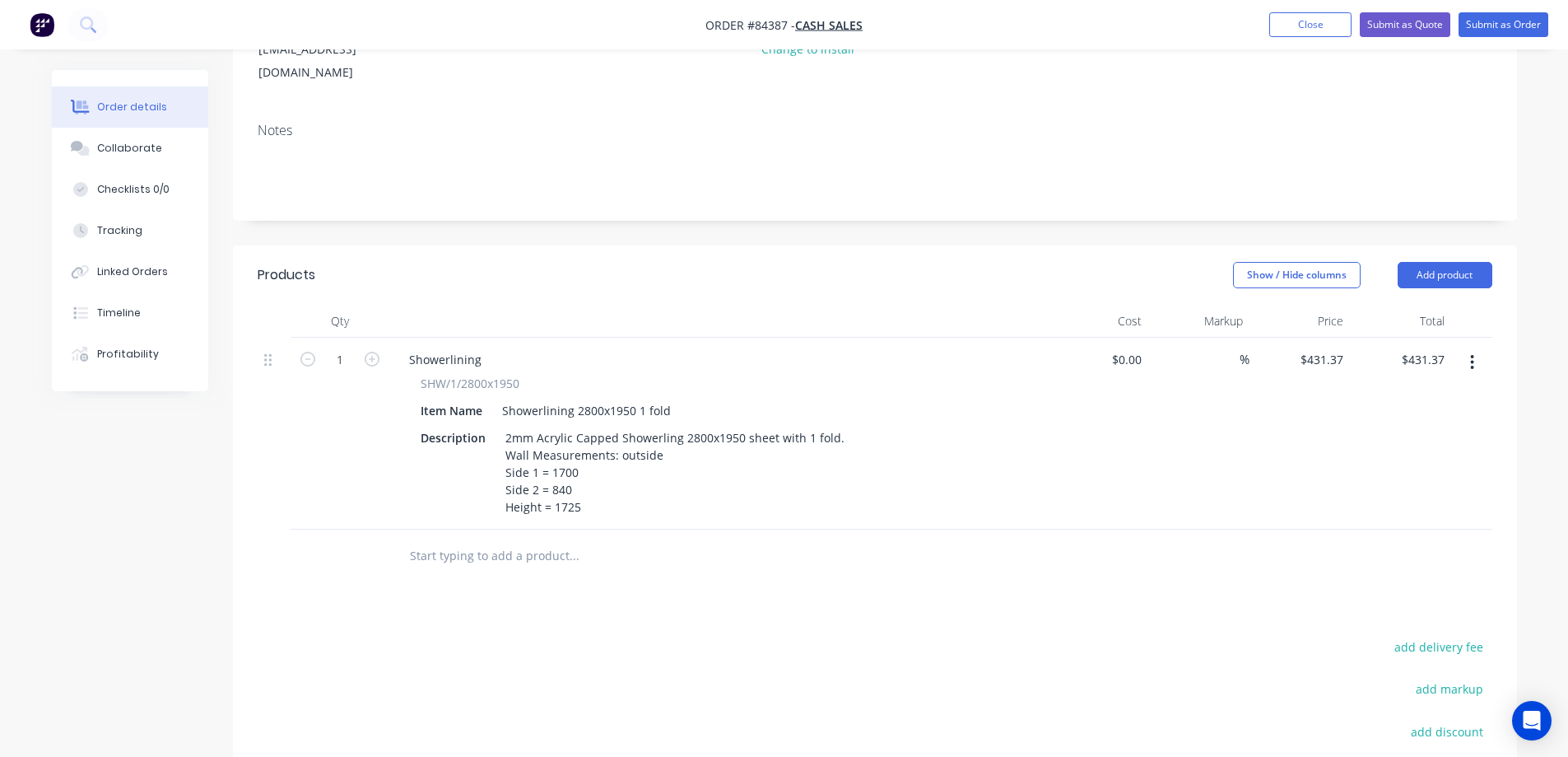
click at [1177, 469] on div "%" at bounding box center [1199, 433] width 102 height 191
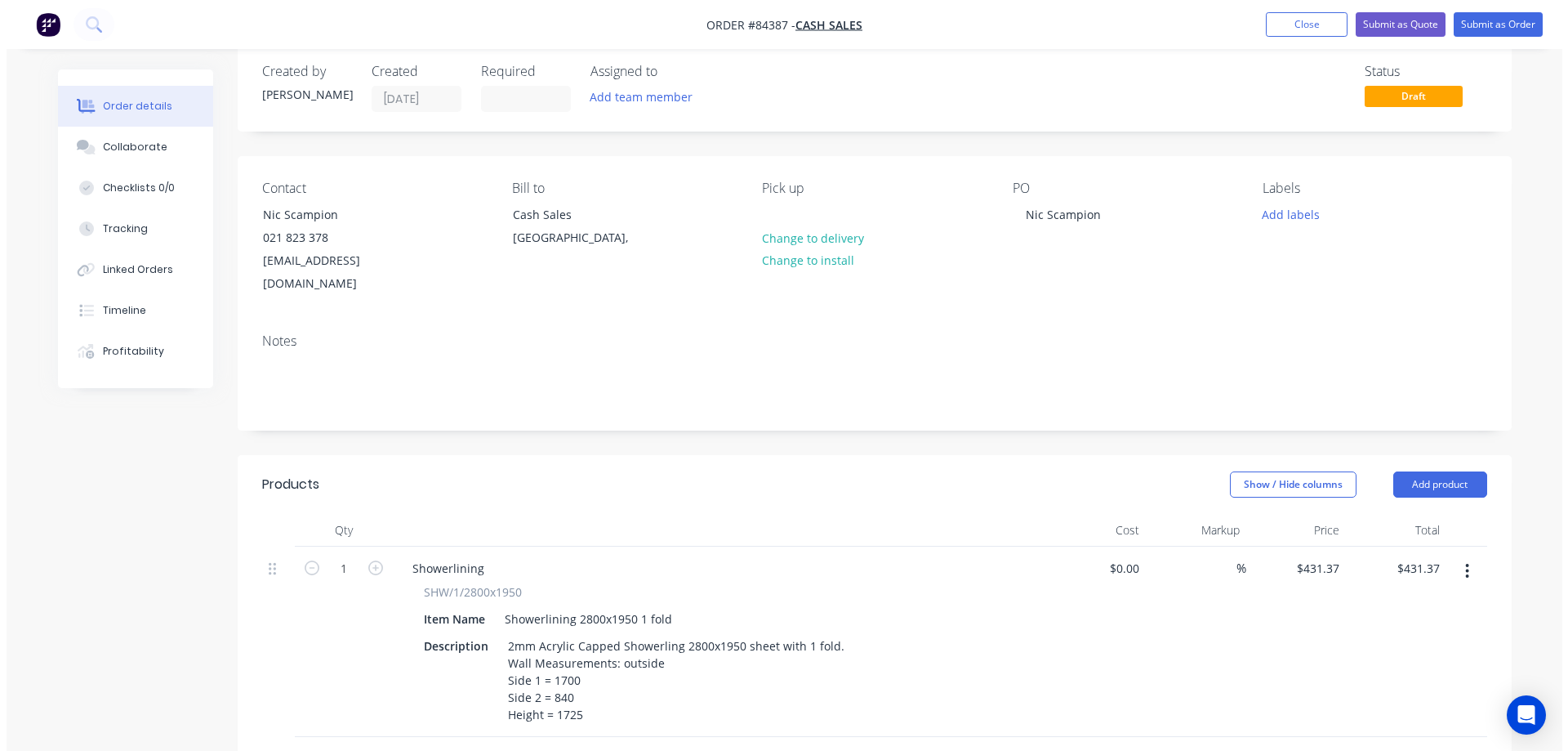
scroll to position [0, 0]
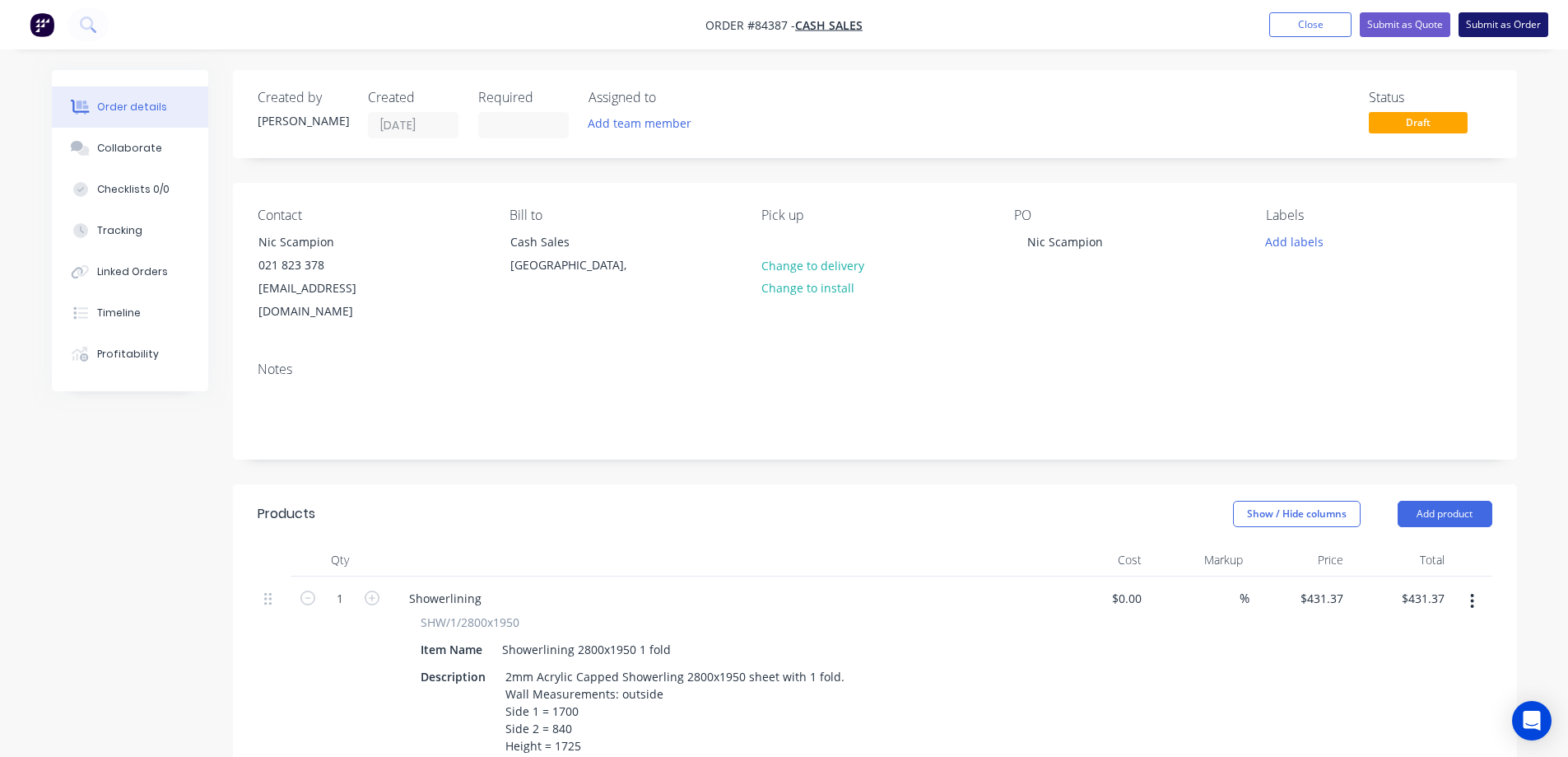
click at [1505, 26] on button "Submit as Order" at bounding box center [1504, 25] width 90 height 25
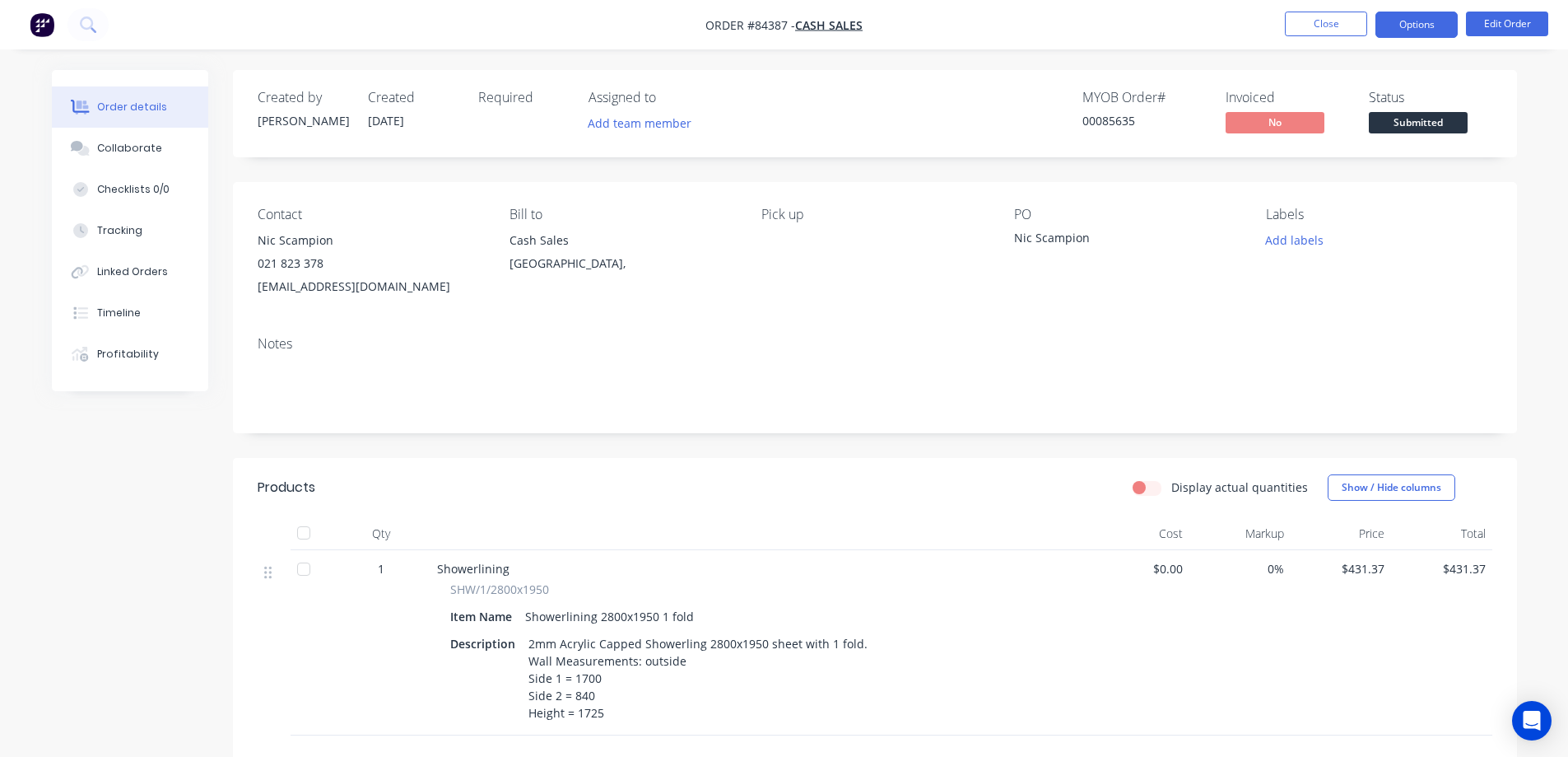
click at [1404, 18] on button "Options" at bounding box center [1416, 25] width 82 height 27
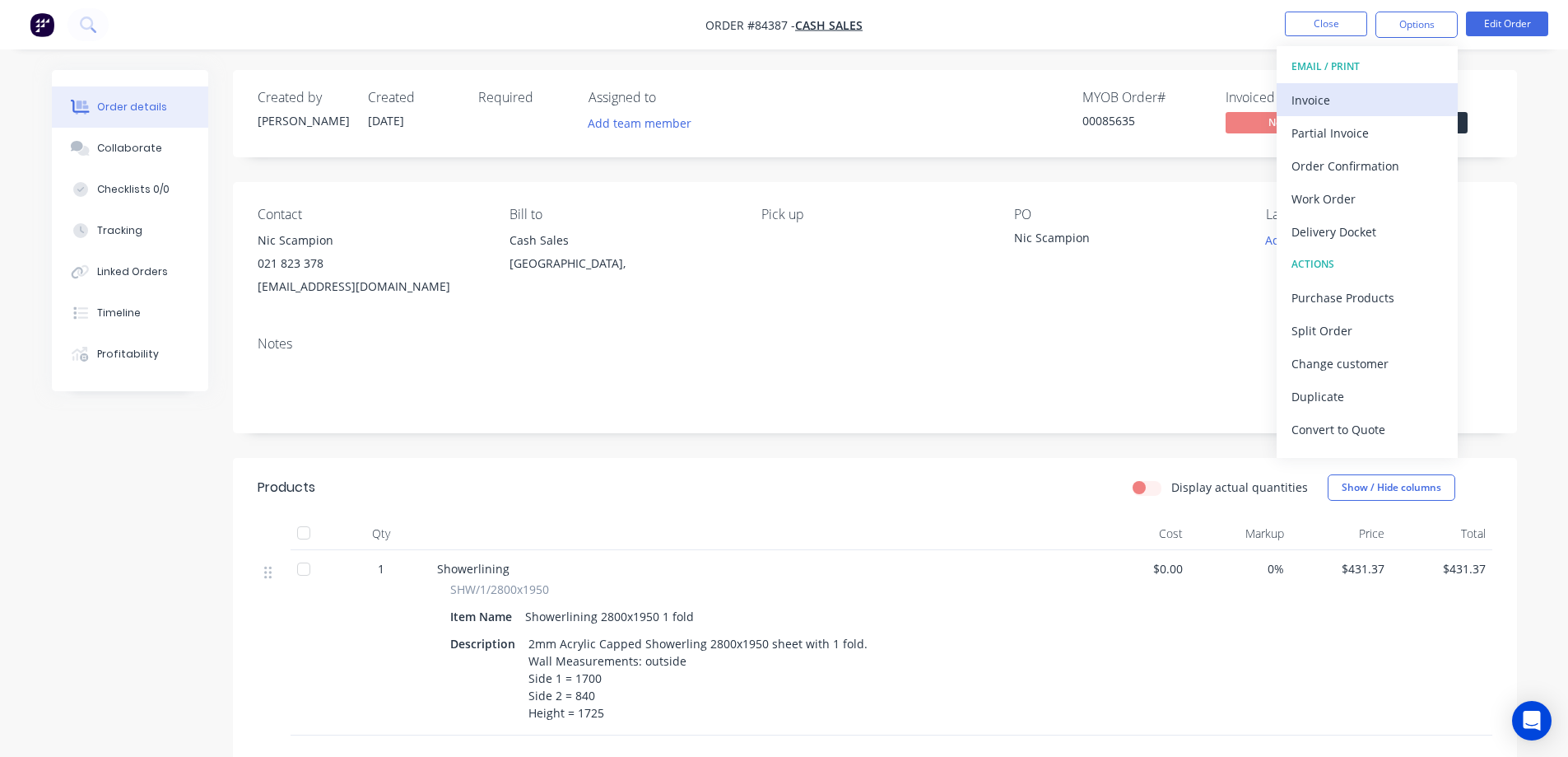
click at [1365, 88] on div "Invoice" at bounding box center [1368, 100] width 152 height 24
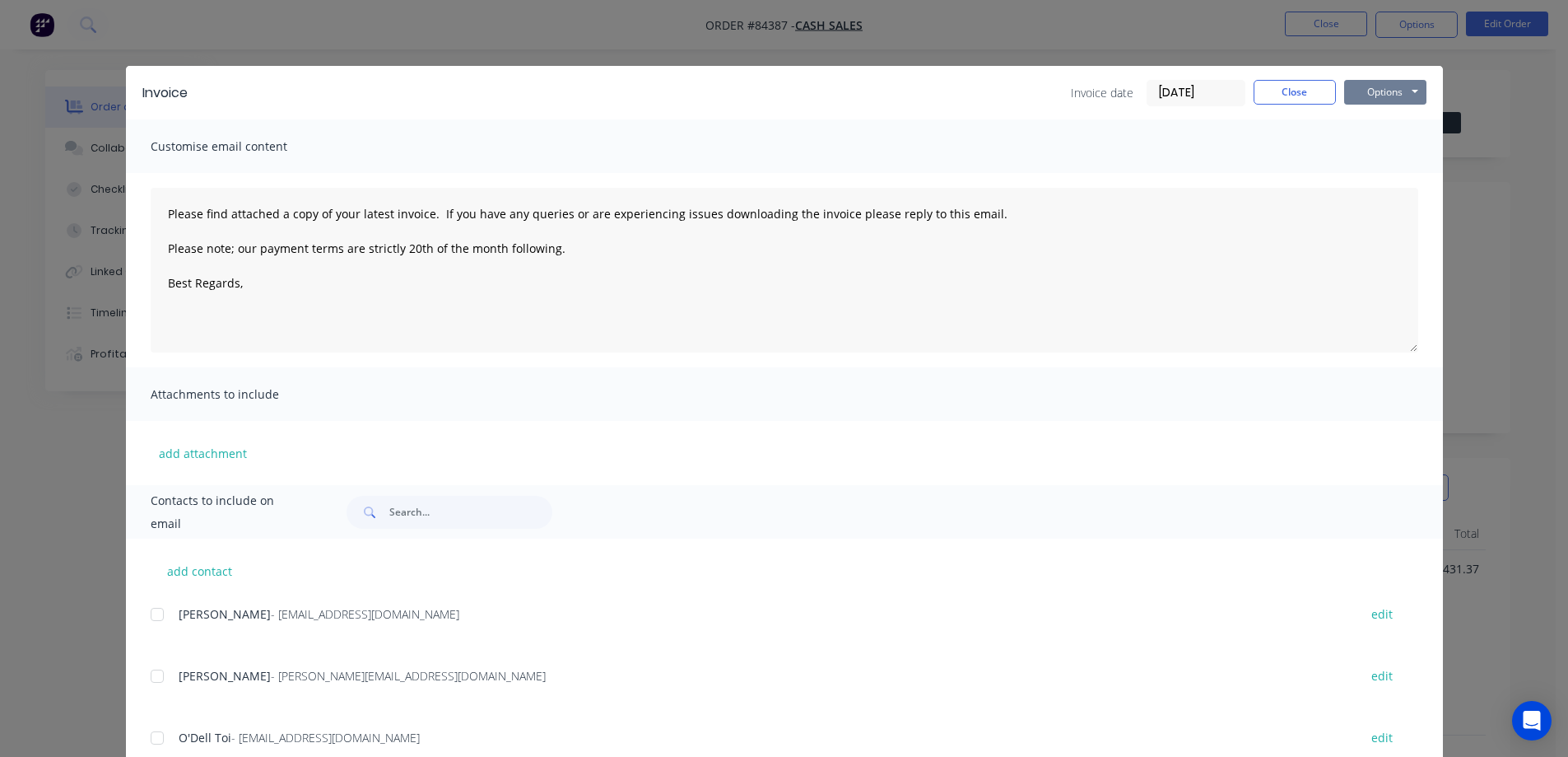
click at [1390, 82] on button "Options" at bounding box center [1385, 92] width 82 height 25
click at [1394, 119] on button "Preview" at bounding box center [1397, 121] width 106 height 28
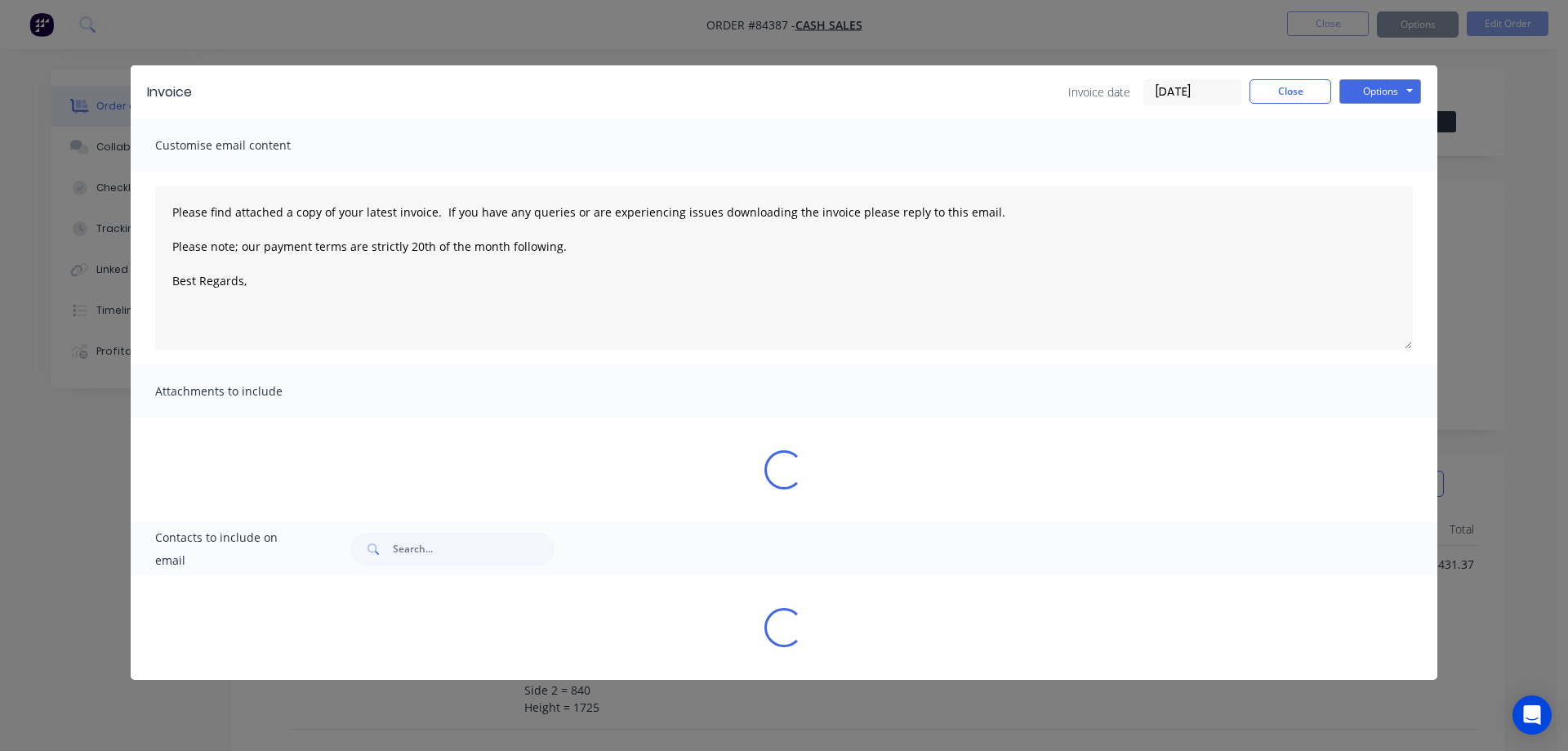
type textarea "Please find attached a copy of your latest invoice. If you have any queries or …"
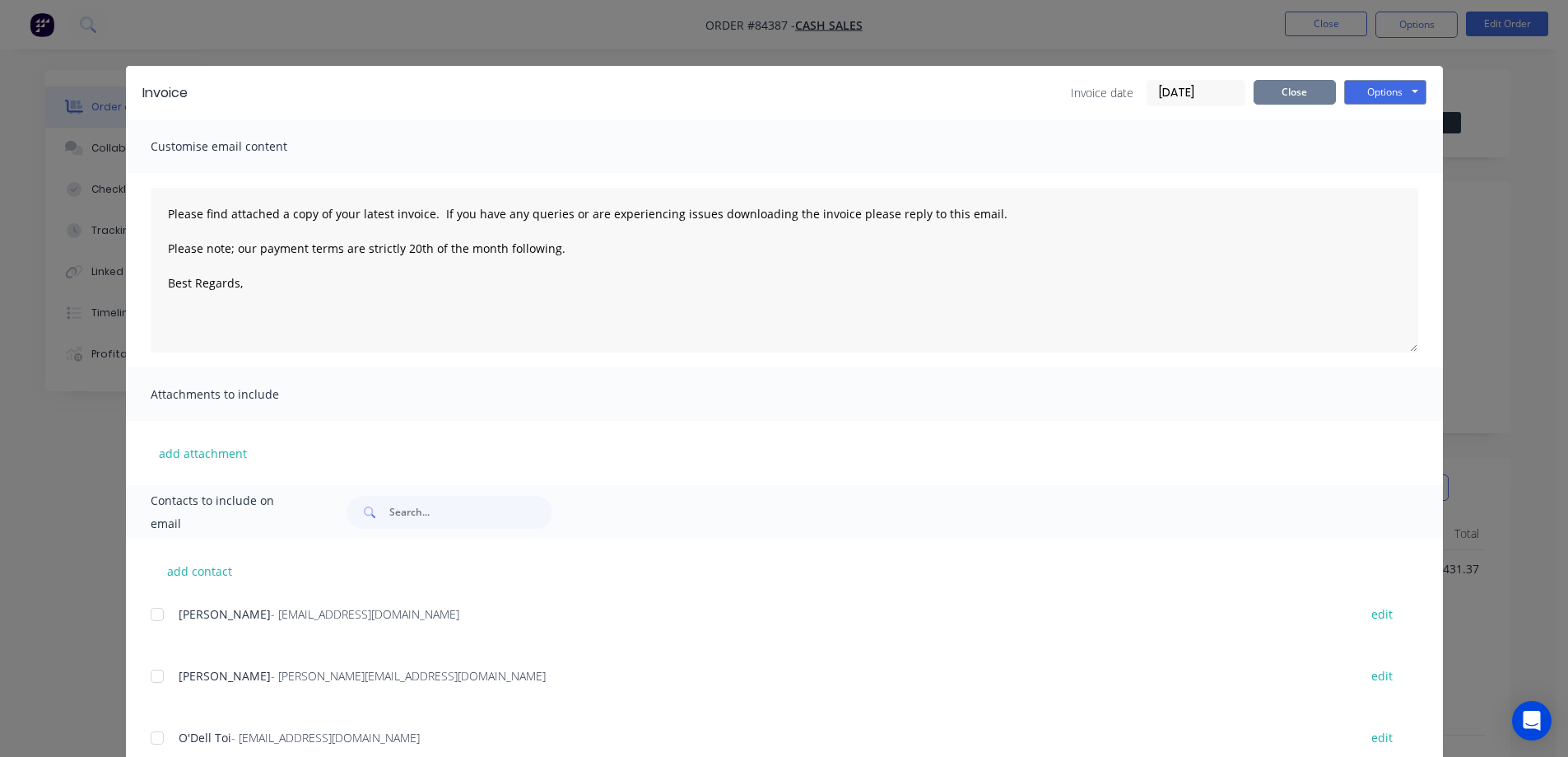
click at [1308, 84] on button "Close" at bounding box center [1295, 92] width 82 height 25
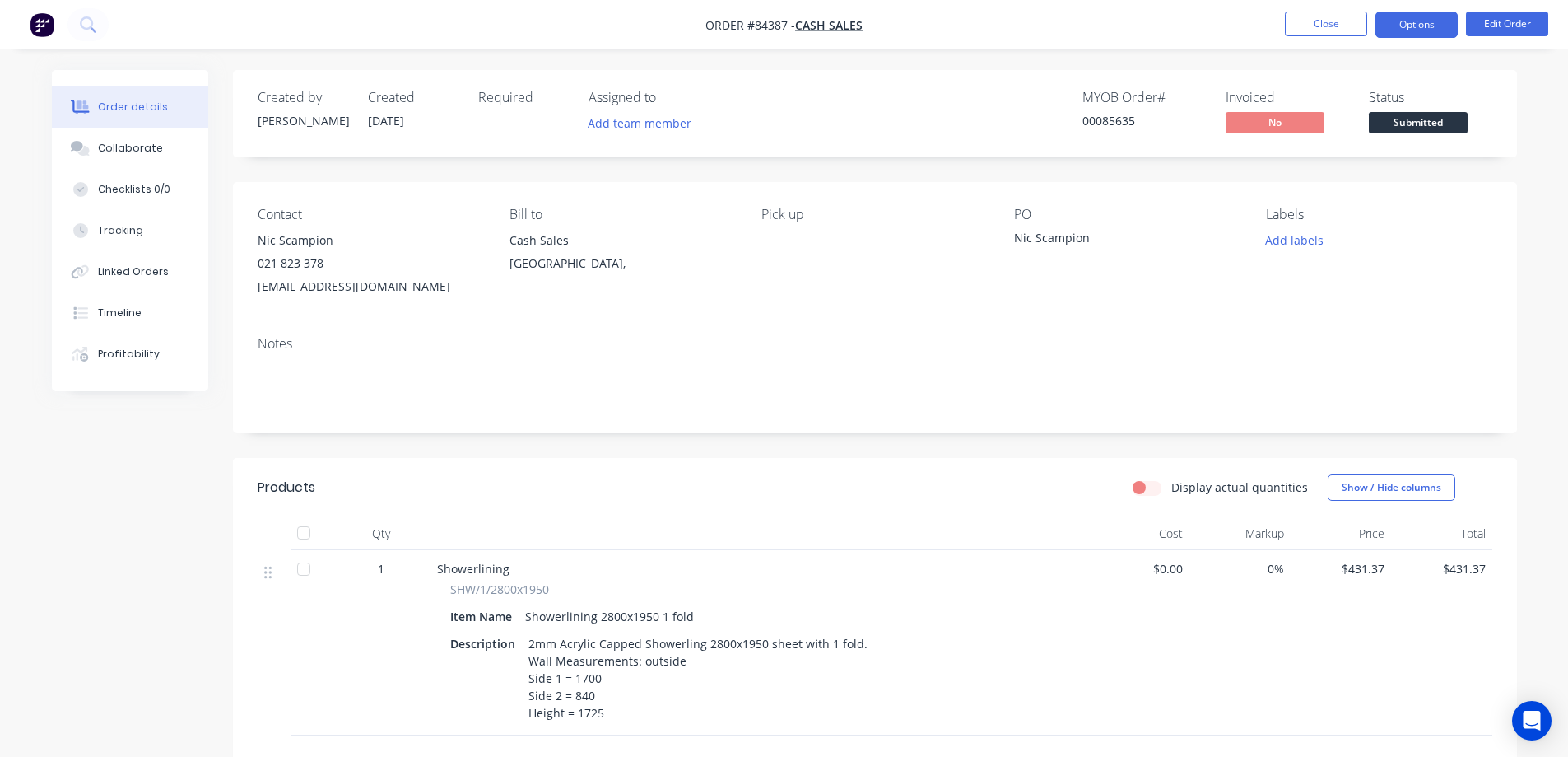
click at [1403, 15] on button "Options" at bounding box center [1416, 25] width 82 height 27
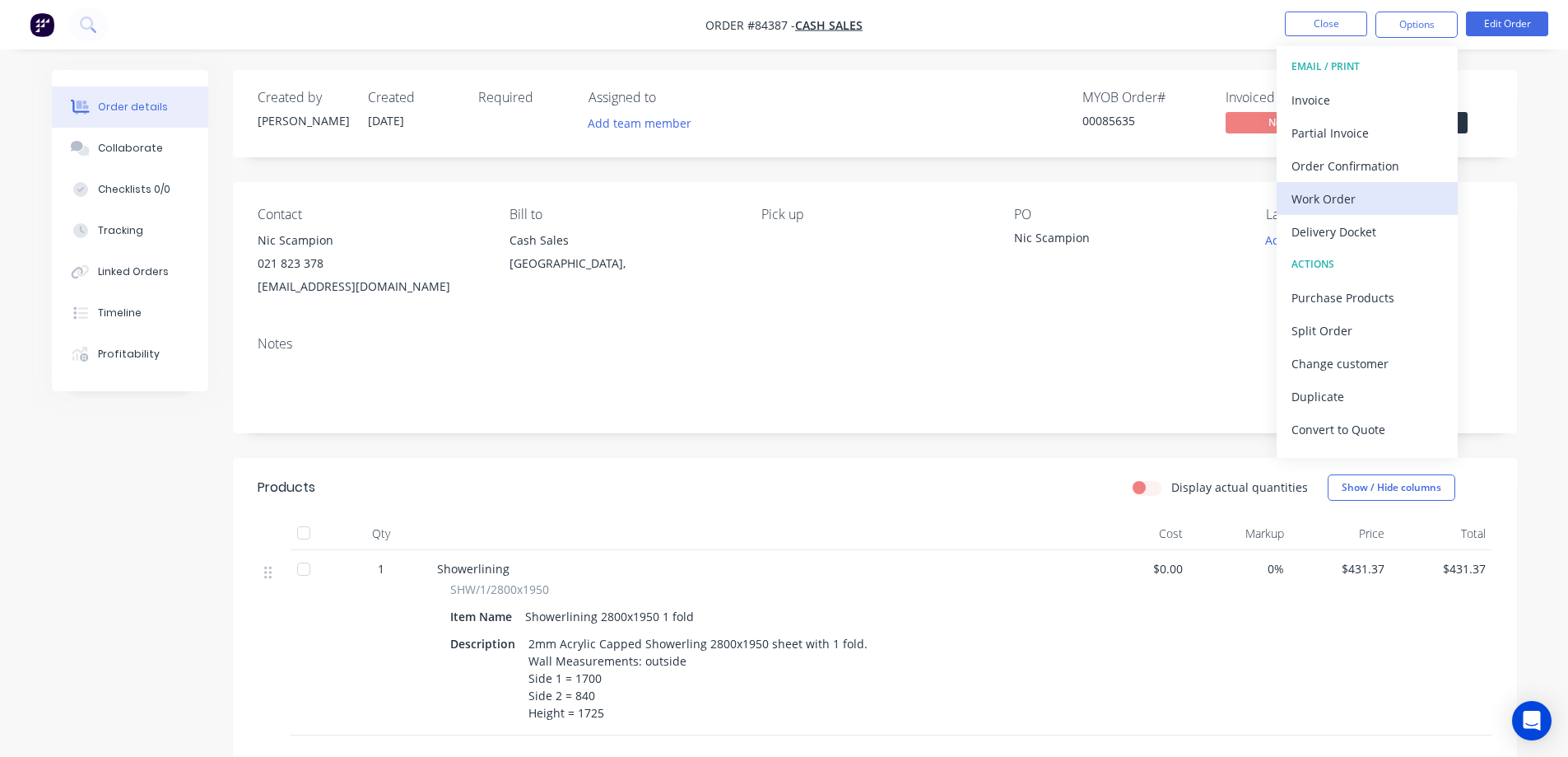
click at [1357, 189] on div "Work Order" at bounding box center [1368, 198] width 152 height 24
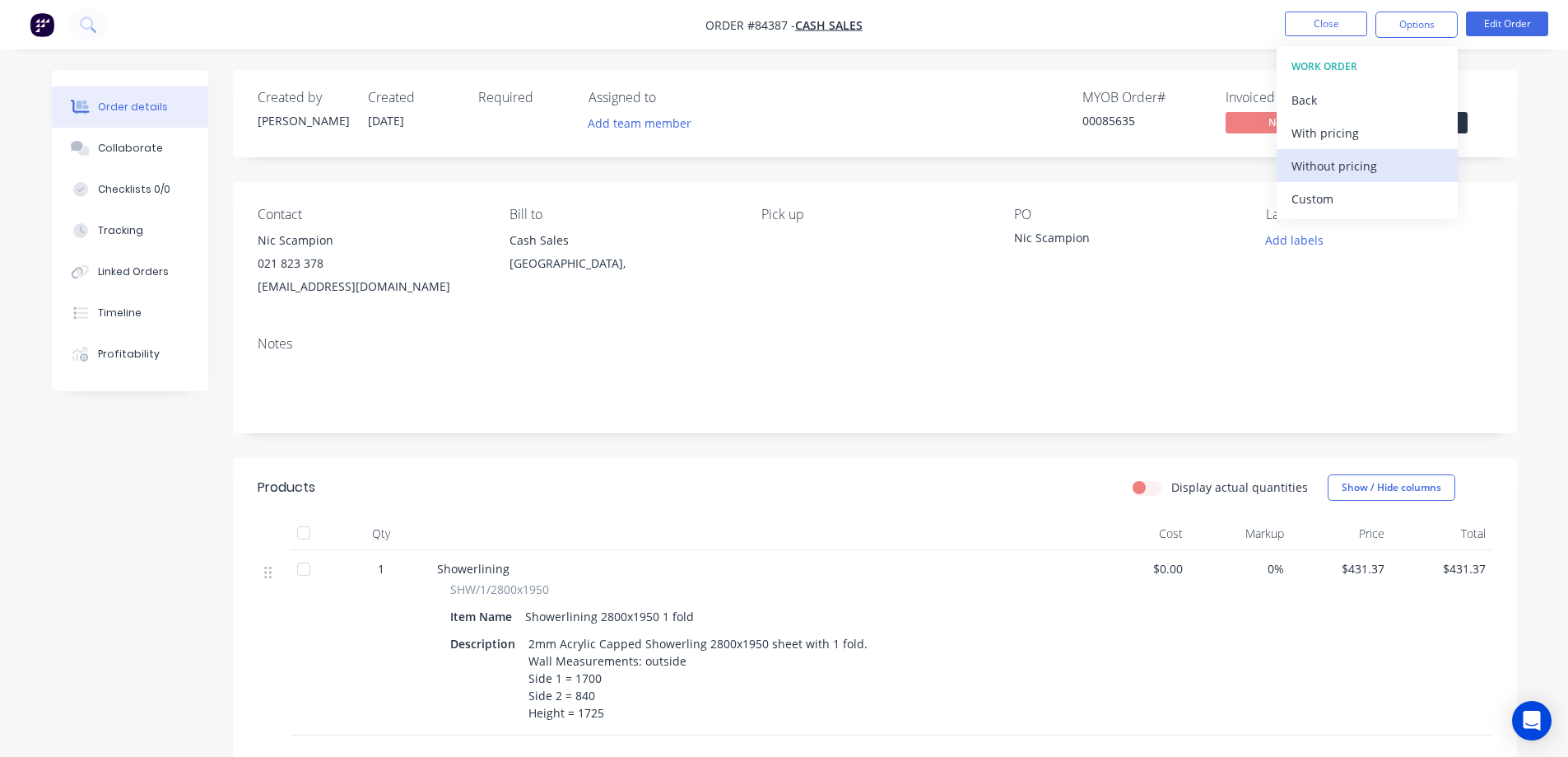
click at [1364, 162] on div "Without pricing" at bounding box center [1368, 166] width 152 height 24
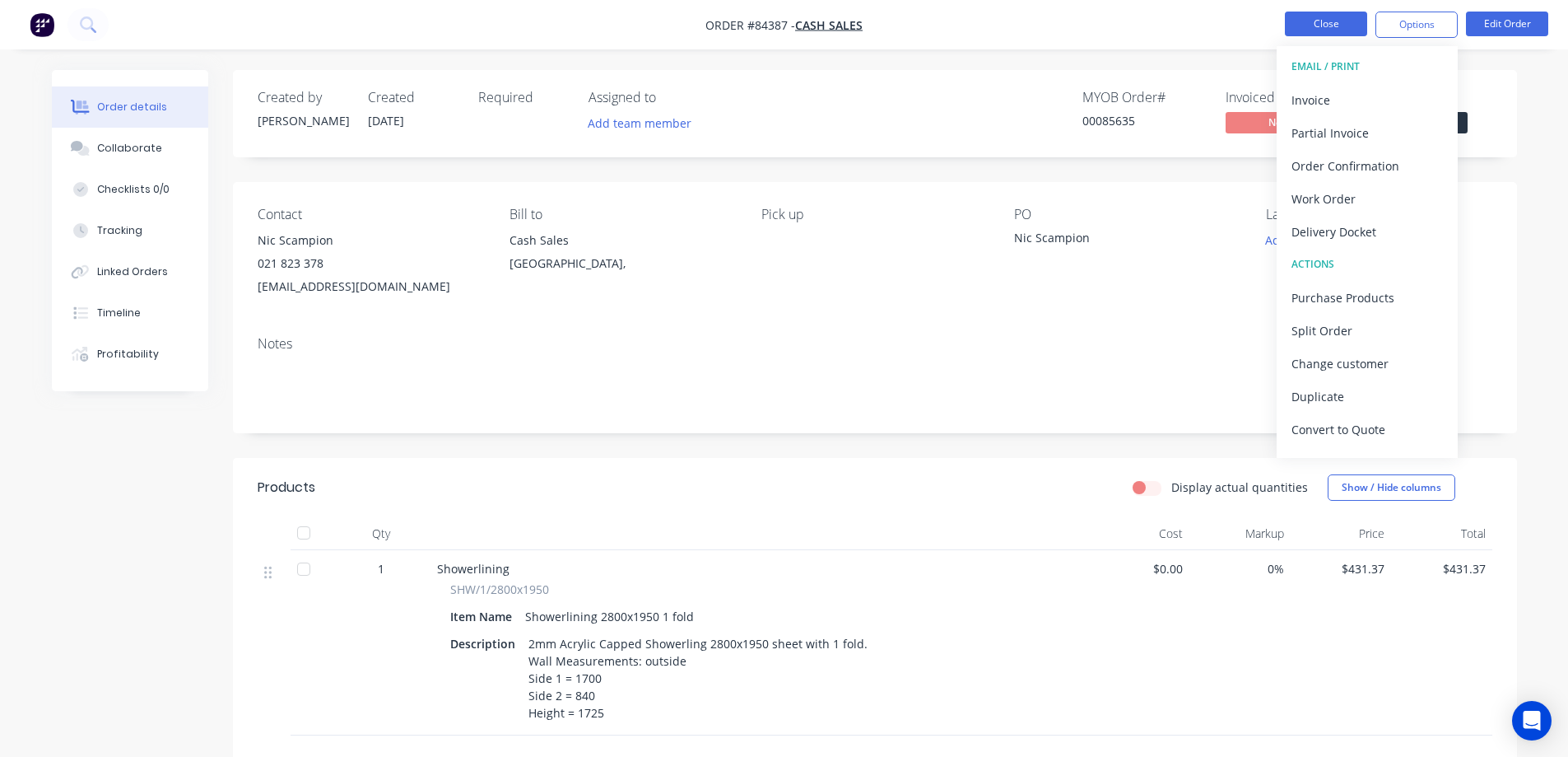
click at [1350, 26] on button "Close" at bounding box center [1325, 24] width 82 height 25
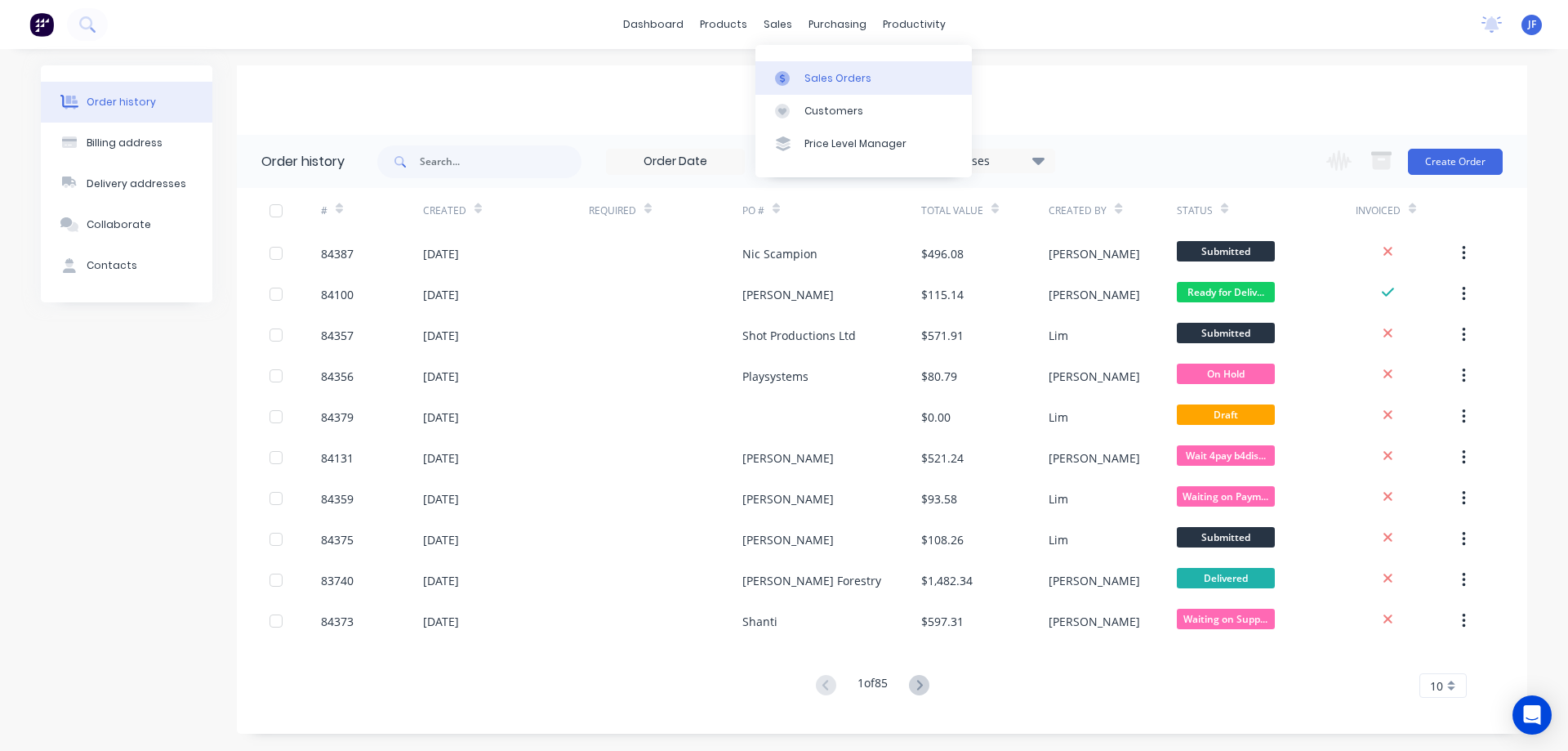
click at [816, 72] on div "Sales Orders" at bounding box center [838, 78] width 67 height 15
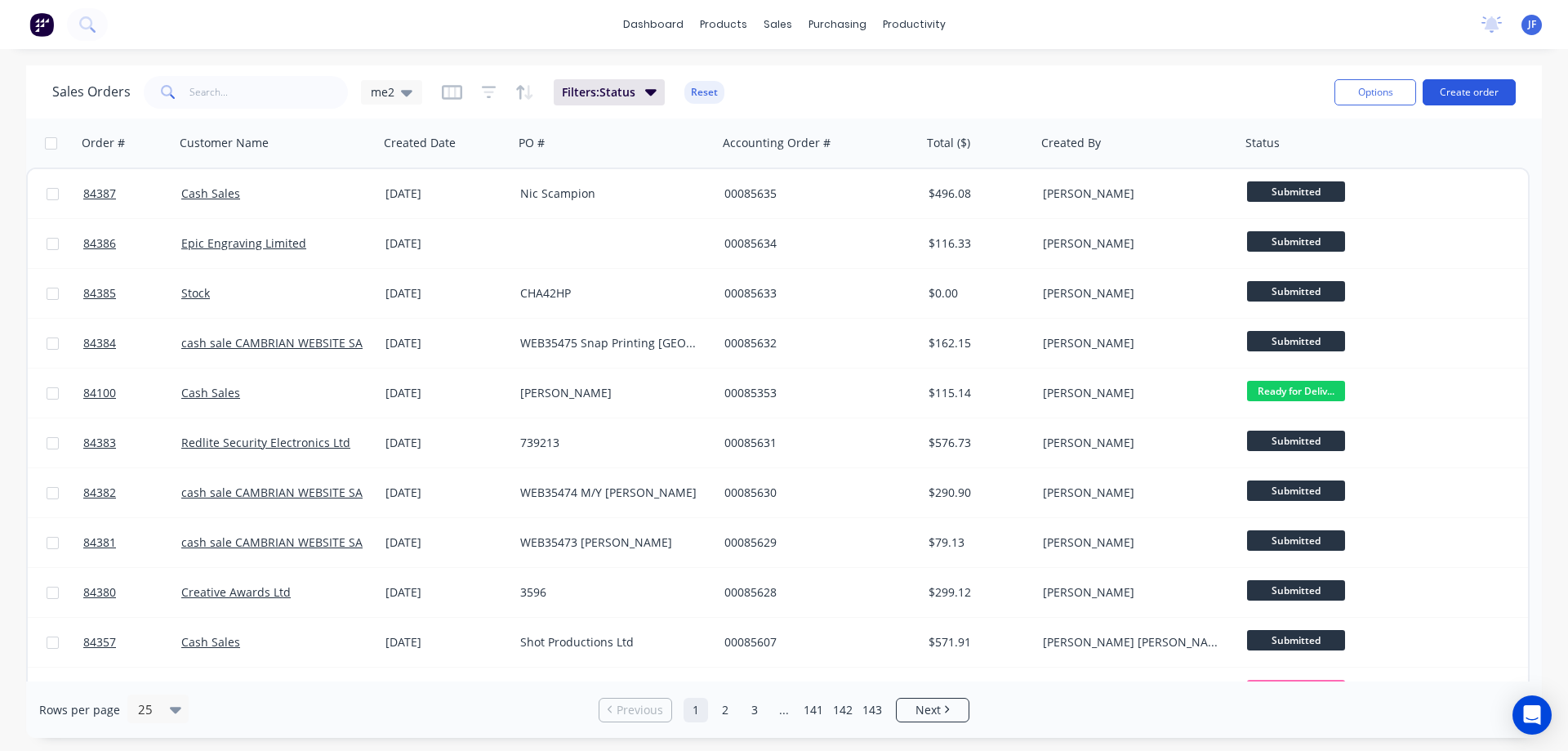
click at [1487, 98] on button "Create order" at bounding box center [1468, 92] width 93 height 26
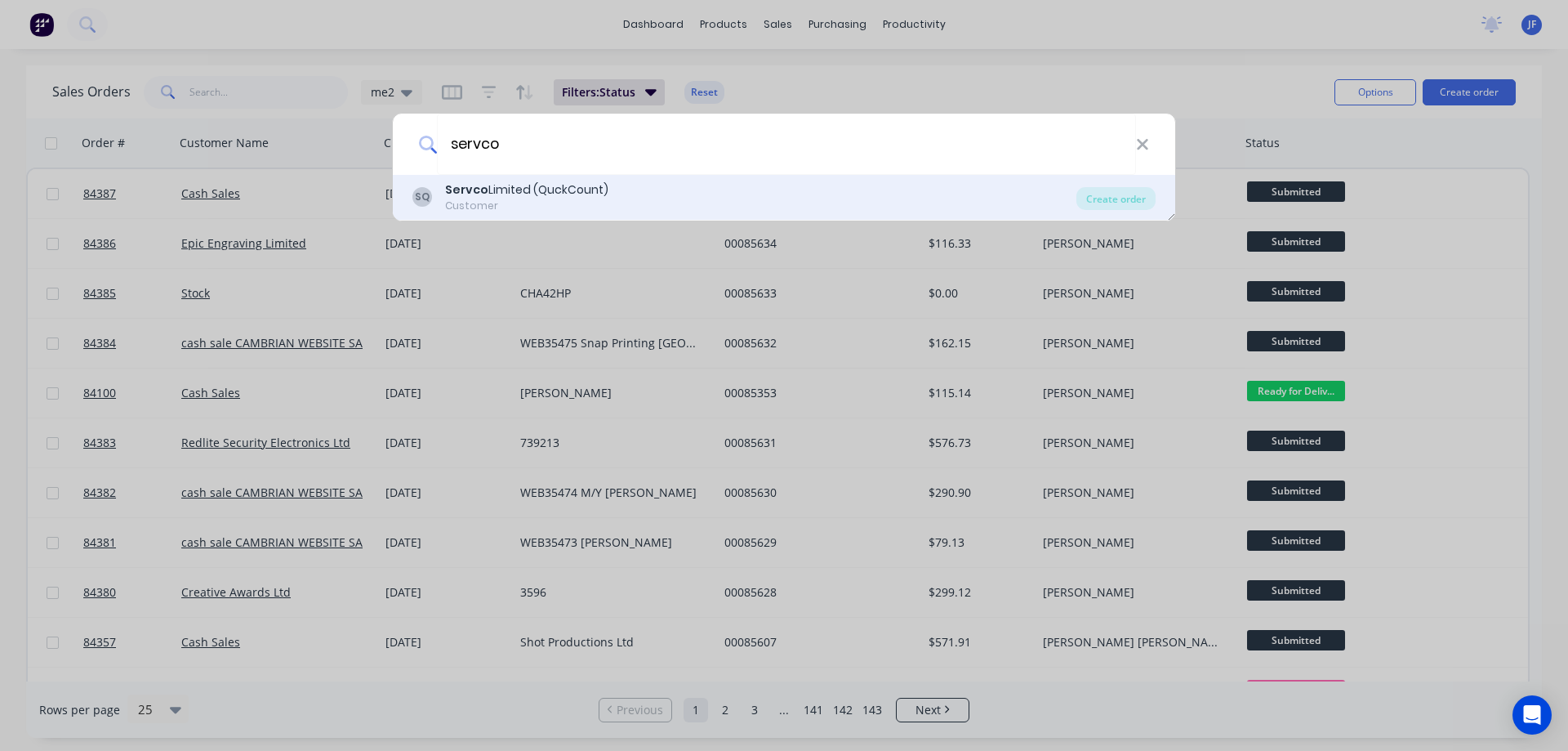
type input "servco"
click at [561, 200] on div "Customer" at bounding box center [527, 206] width 163 height 15
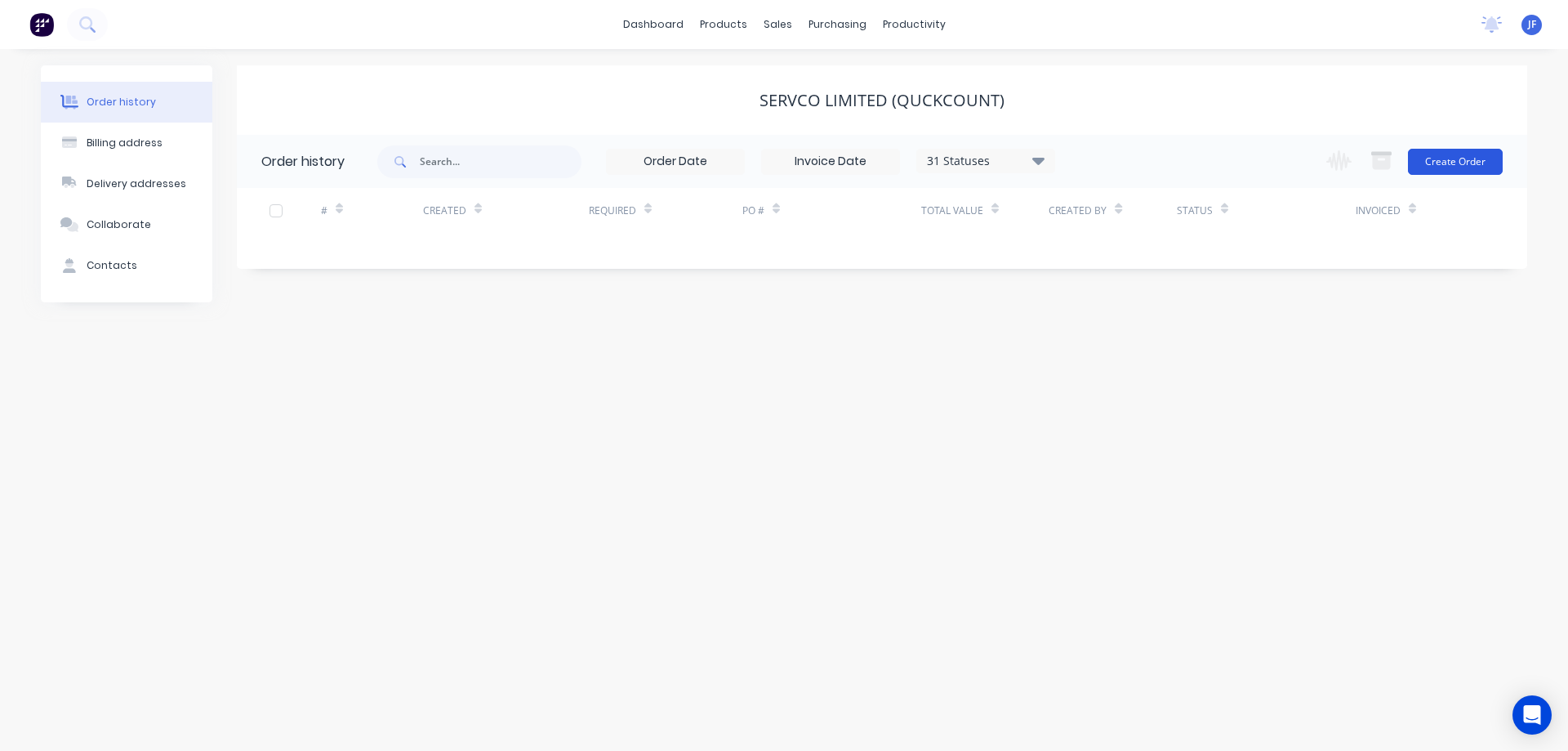
click at [1445, 165] on button "Create Order" at bounding box center [1454, 162] width 95 height 26
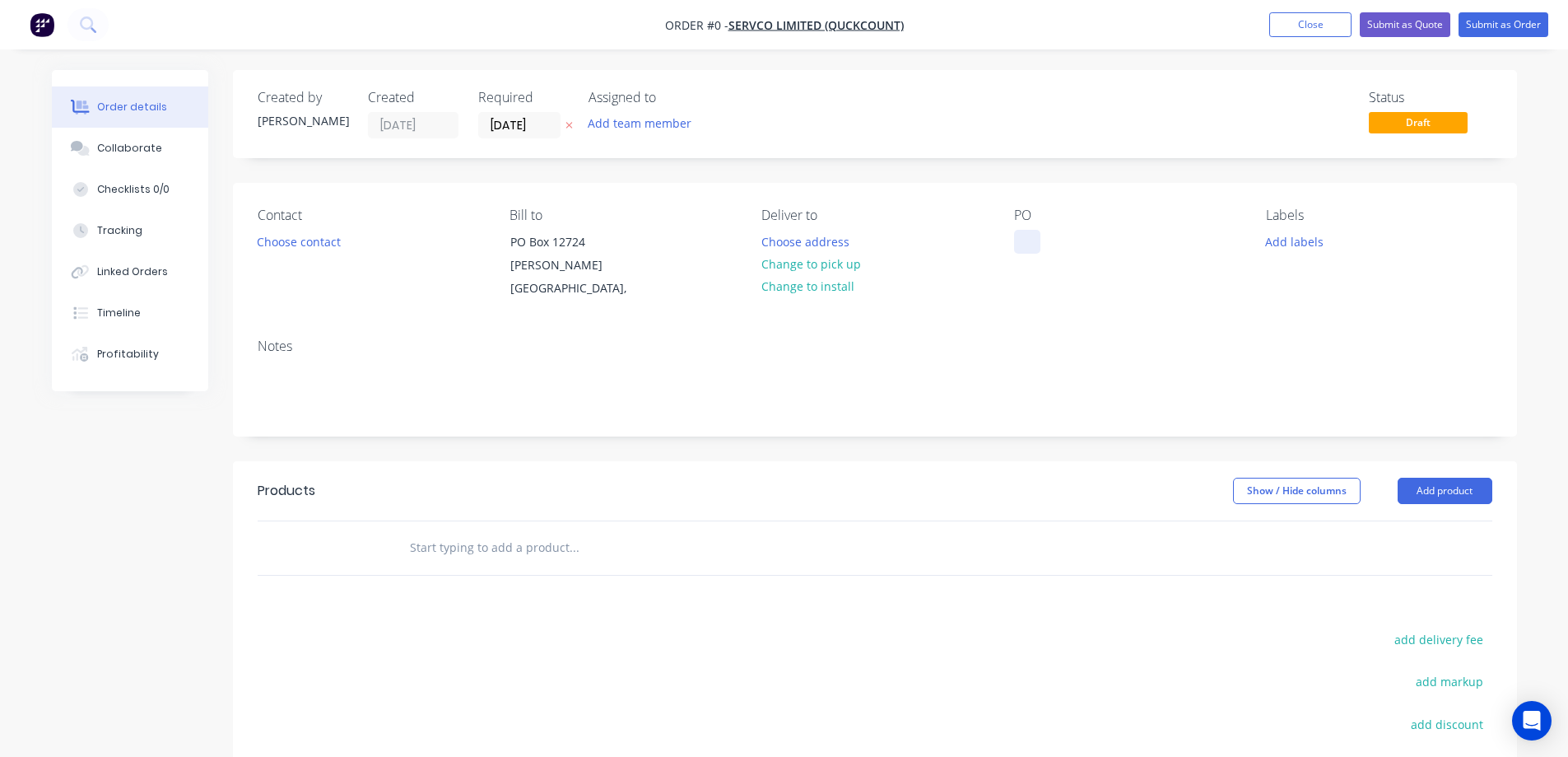
drag, startPoint x: 1036, startPoint y: 239, endPoint x: 1005, endPoint y: 247, distance: 32.0
click at [1035, 239] on div at bounding box center [1027, 242] width 27 height 24
paste div
click at [572, 130] on div "Order details Collaborate Checklists 0/0 Tracking Linked Orders Timeline Profit…" at bounding box center [784, 533] width 1499 height 926
click at [570, 126] on icon at bounding box center [569, 125] width 8 height 10
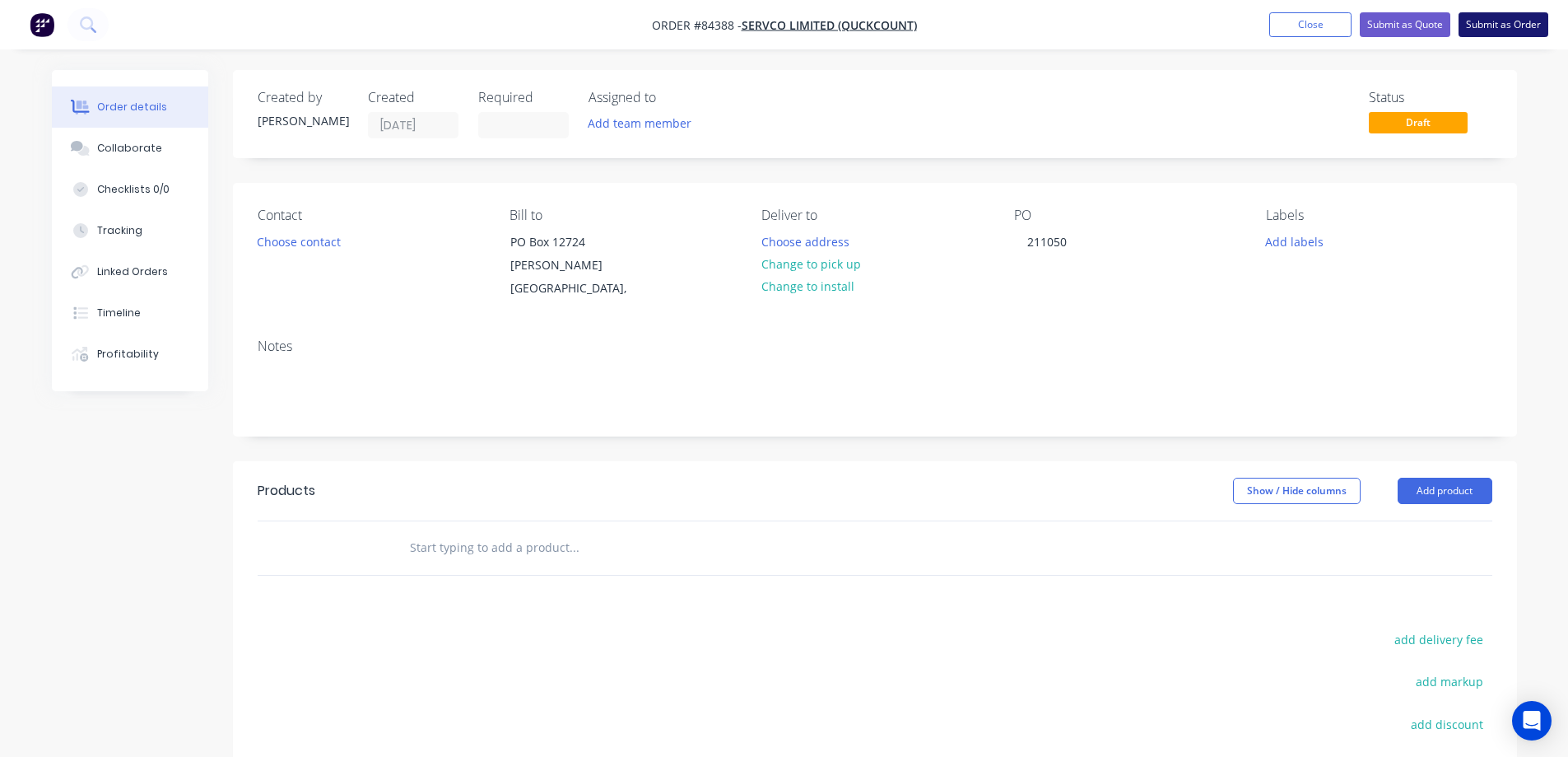
click at [1494, 27] on button "Submit as Order" at bounding box center [1504, 25] width 90 height 25
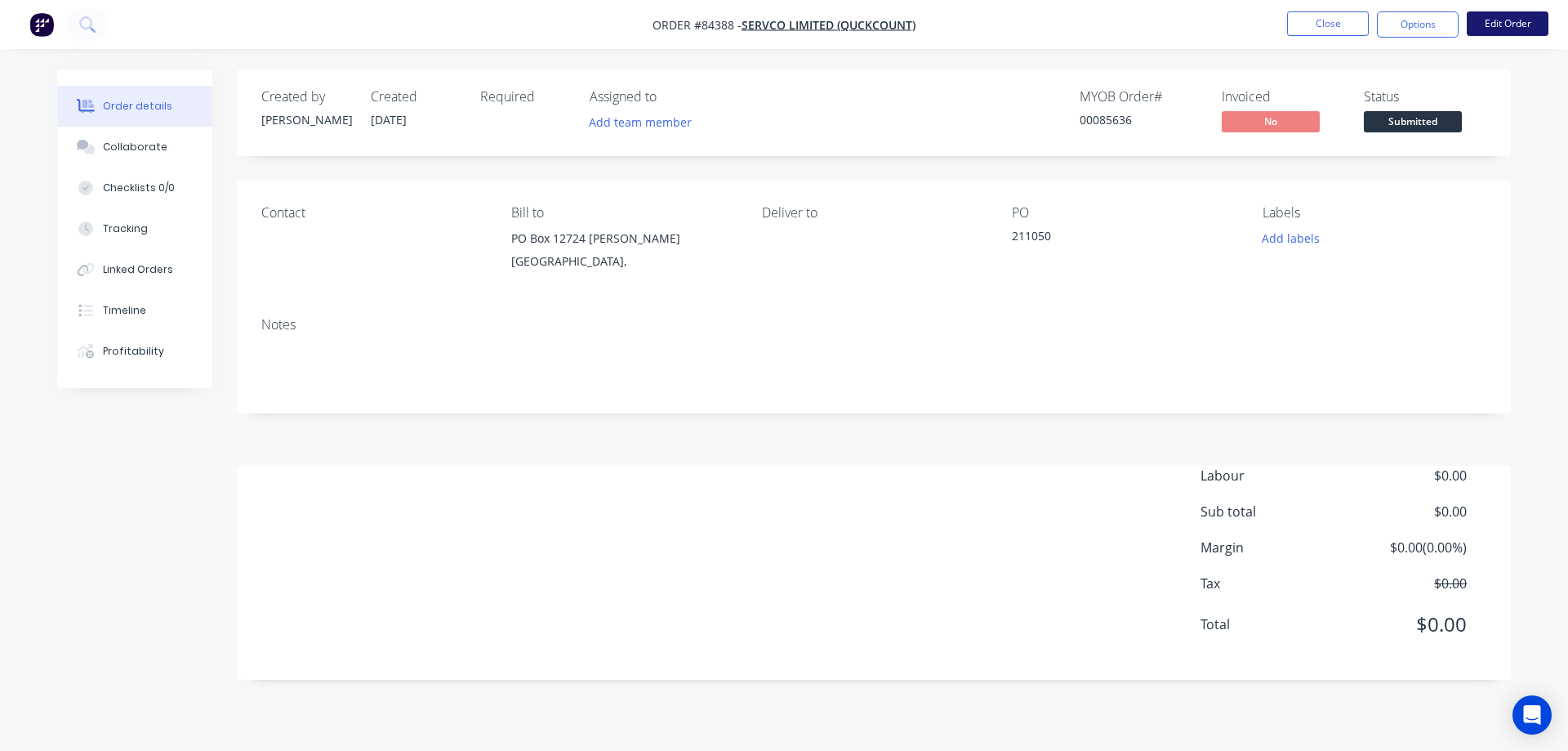
click at [1500, 30] on button "Edit Order" at bounding box center [1507, 23] width 81 height 24
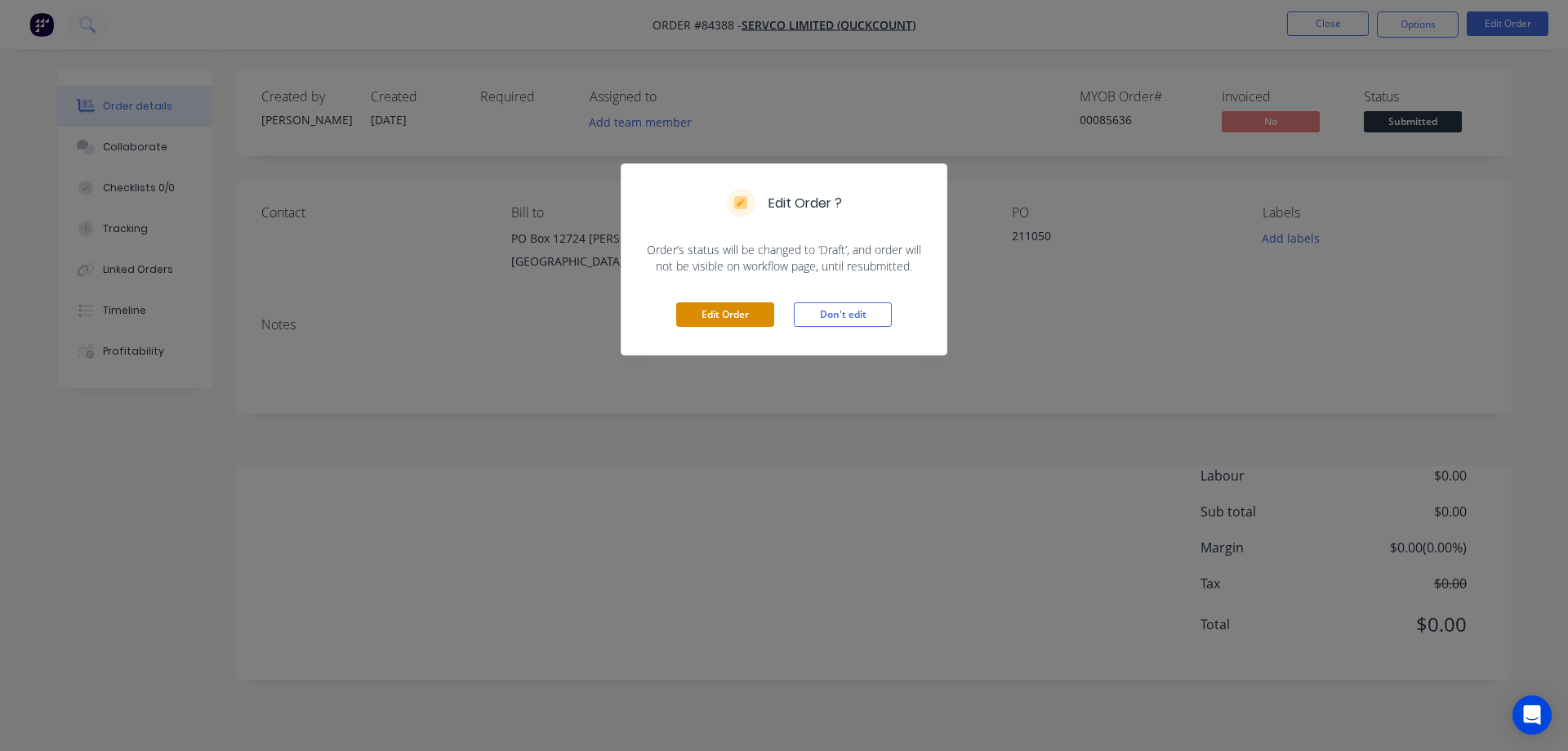
click at [711, 307] on button "Edit Order" at bounding box center [725, 314] width 98 height 24
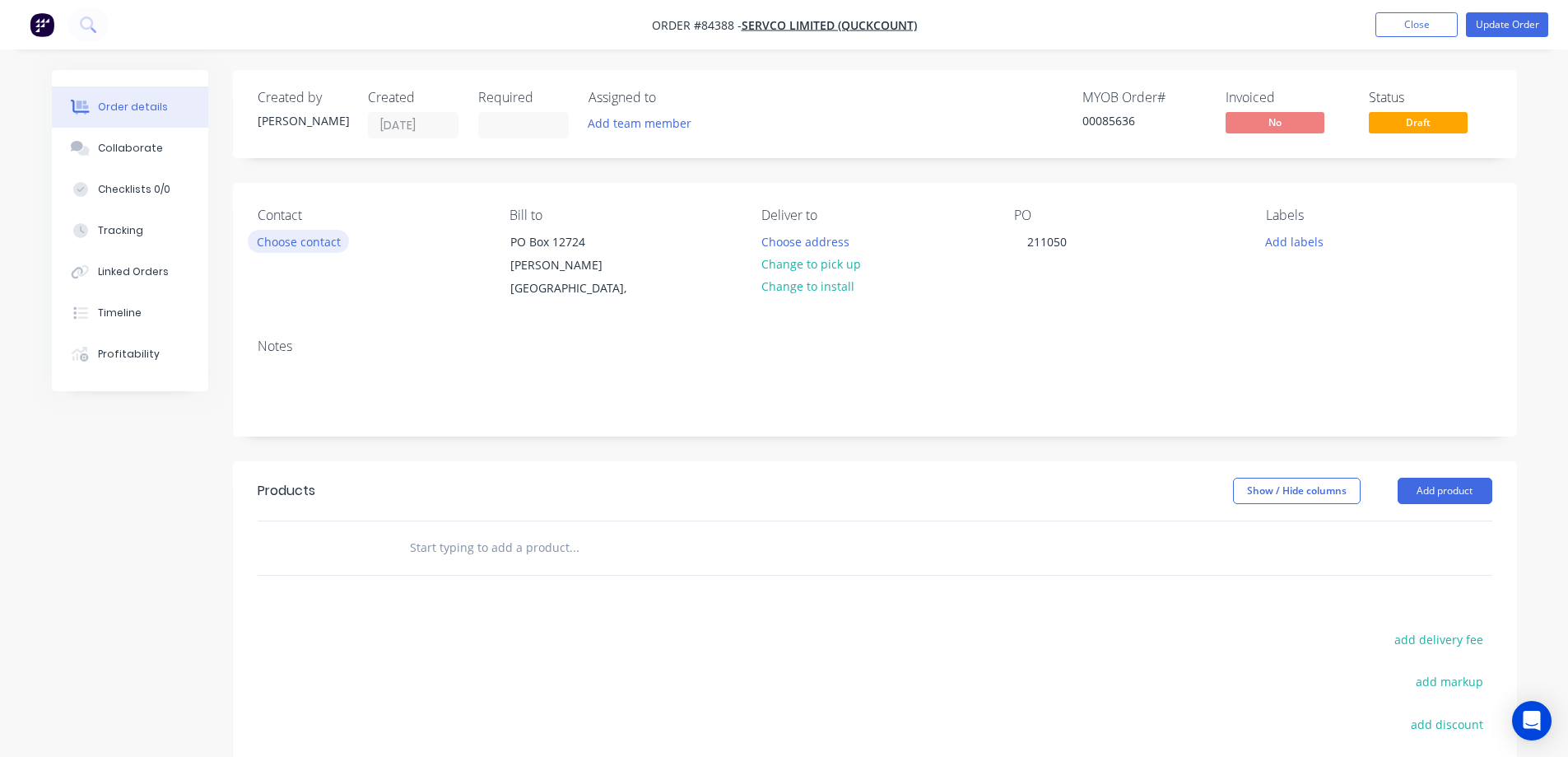
click at [277, 245] on button "Choose contact" at bounding box center [298, 241] width 102 height 23
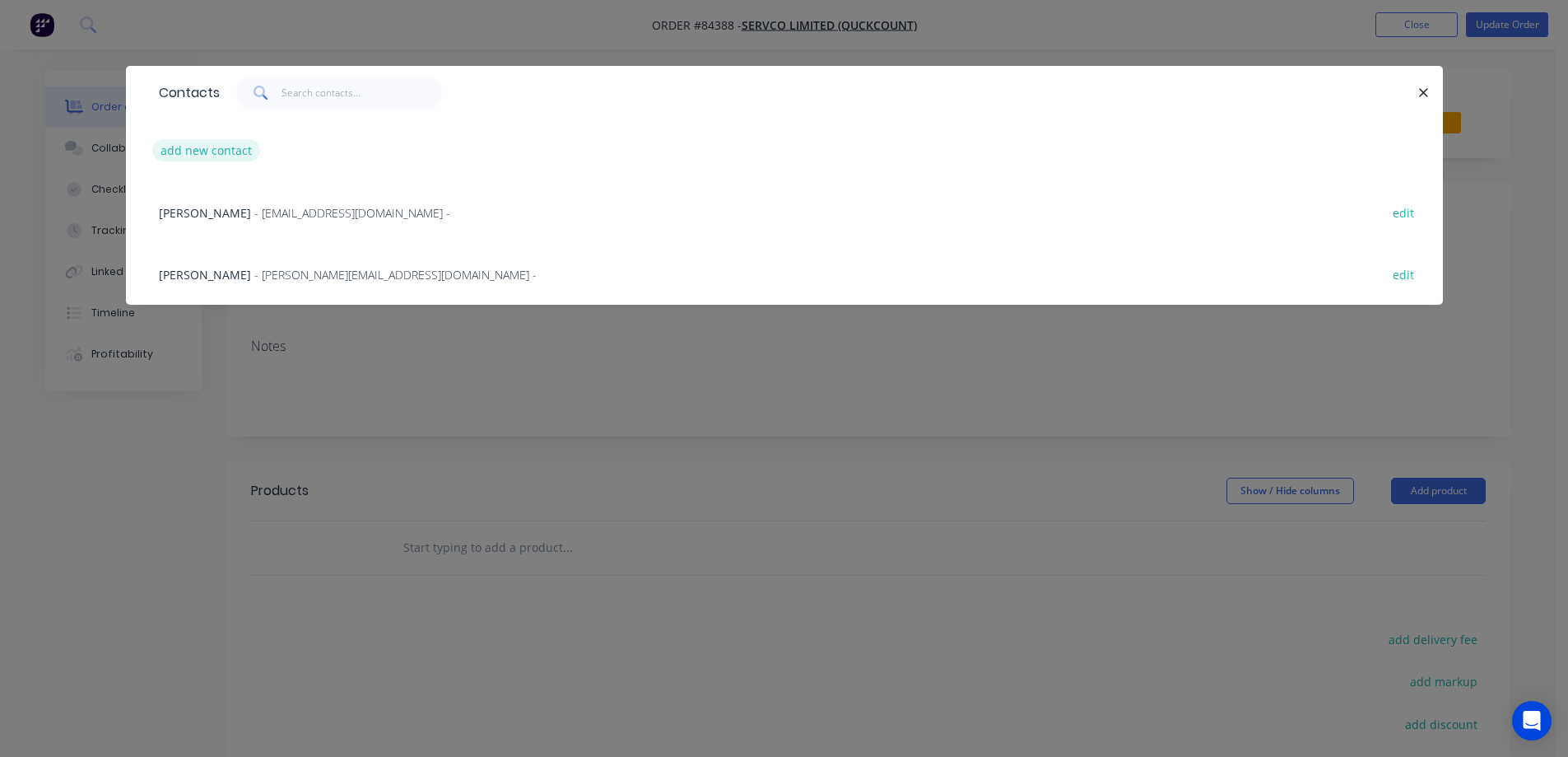
click at [187, 152] on button "add new contact" at bounding box center [206, 150] width 109 height 23
select select "NZ"
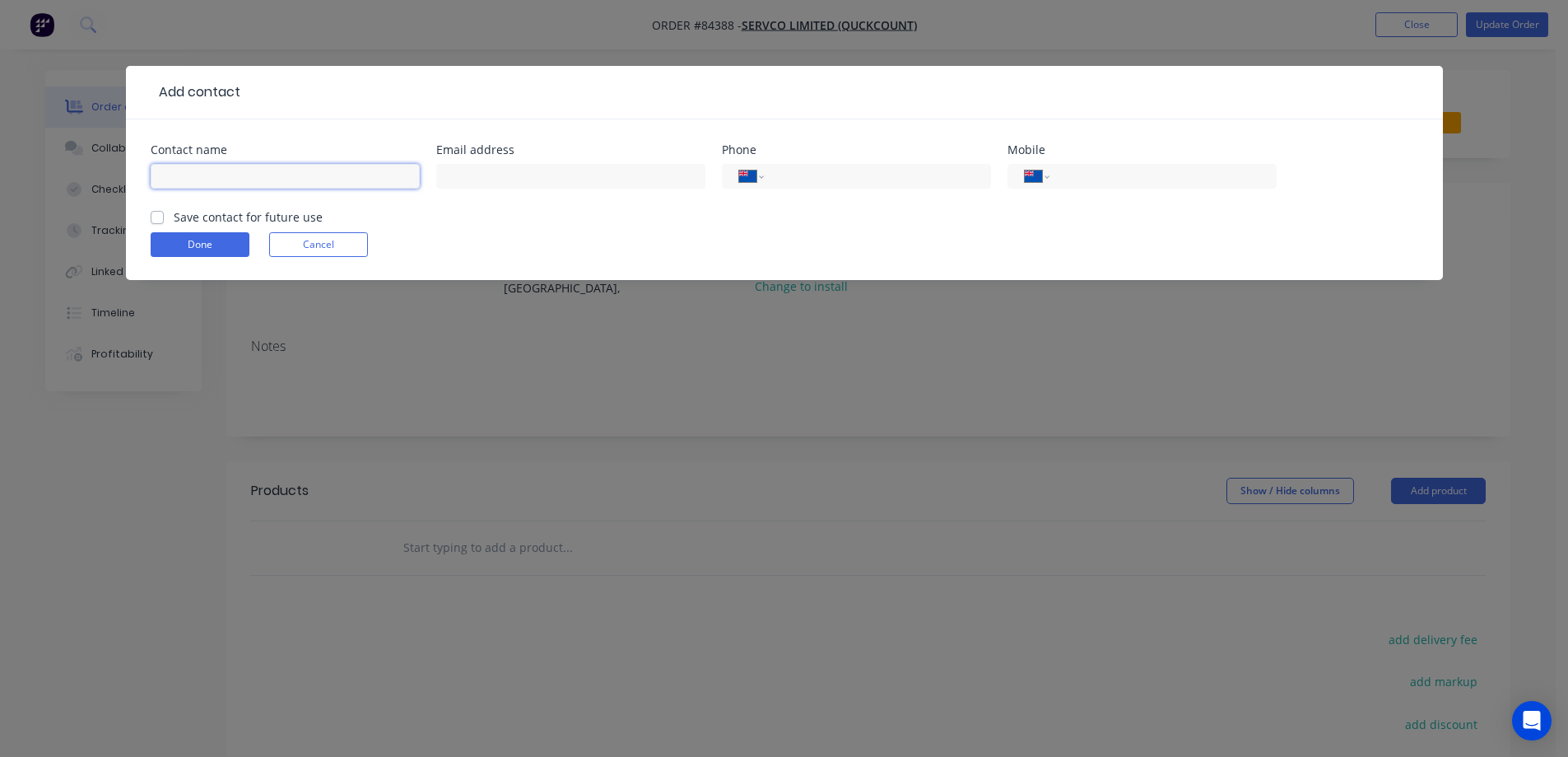
click at [350, 177] on input "text" at bounding box center [285, 176] width 269 height 25
paste input "Nick"
type input "Nick"
click at [271, 219] on label "Save contact for future use" at bounding box center [248, 217] width 149 height 18
click at [164, 219] on input "Save contact for future use" at bounding box center [157, 216] width 13 height 16
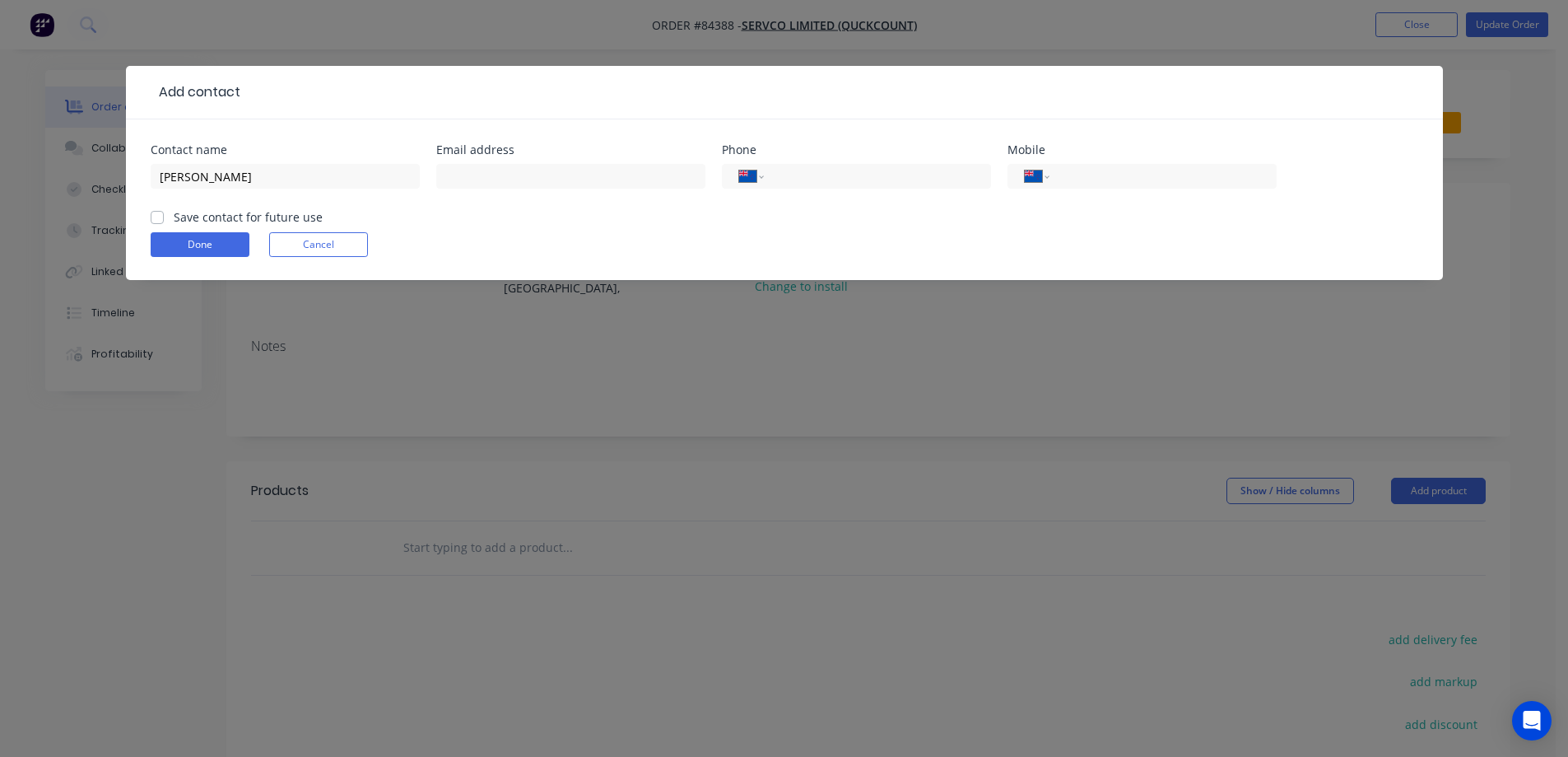
checkbox input "true"
click at [470, 175] on input "text" at bounding box center [570, 176] width 269 height 25
paste input "nick@servco.co.nz"
type input "nick@servco.co.nz"
drag, startPoint x: 167, startPoint y: 250, endPoint x: 564, endPoint y: 243, distance: 397.1
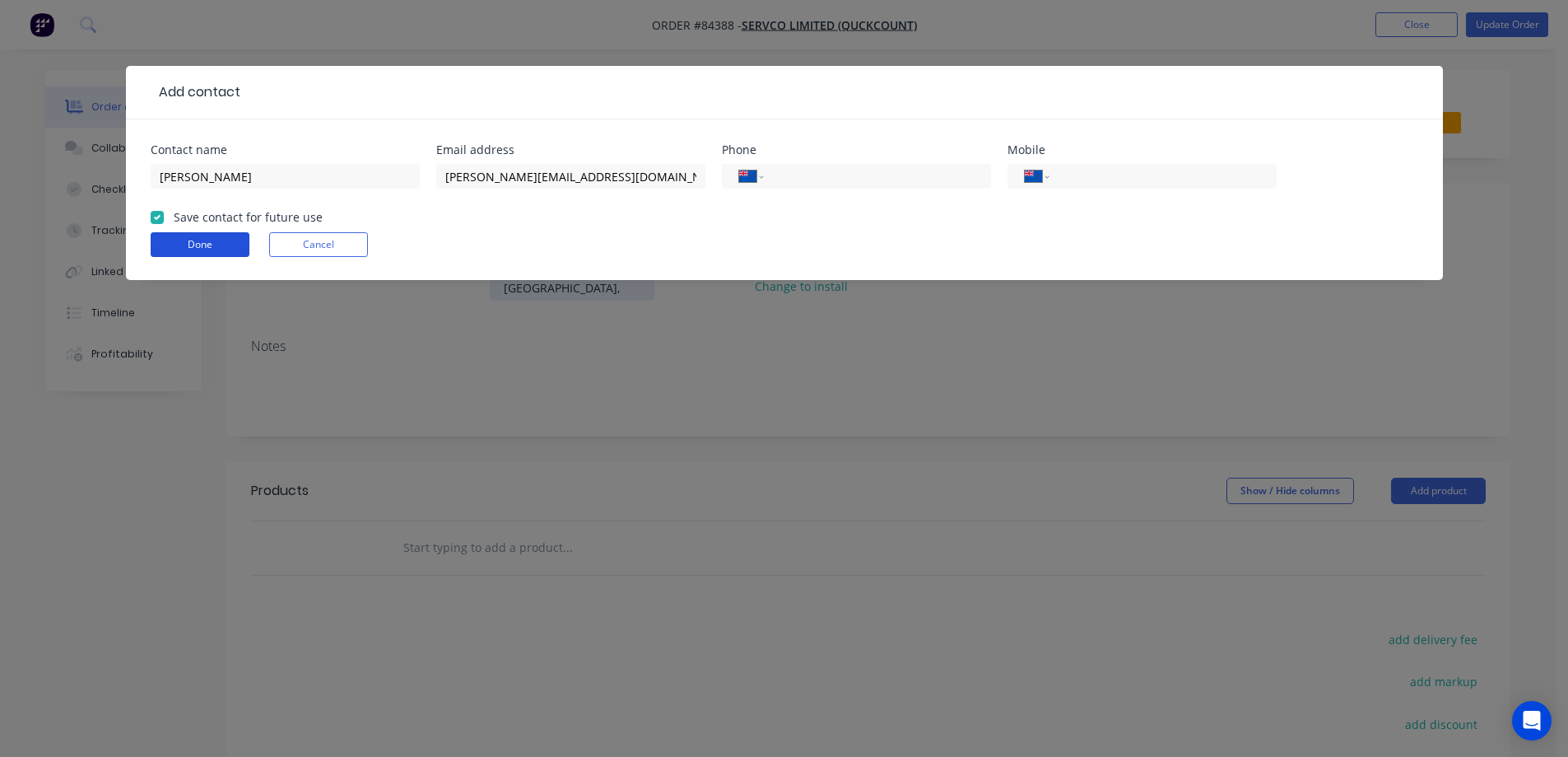
click at [169, 250] on button "Done" at bounding box center [200, 244] width 99 height 25
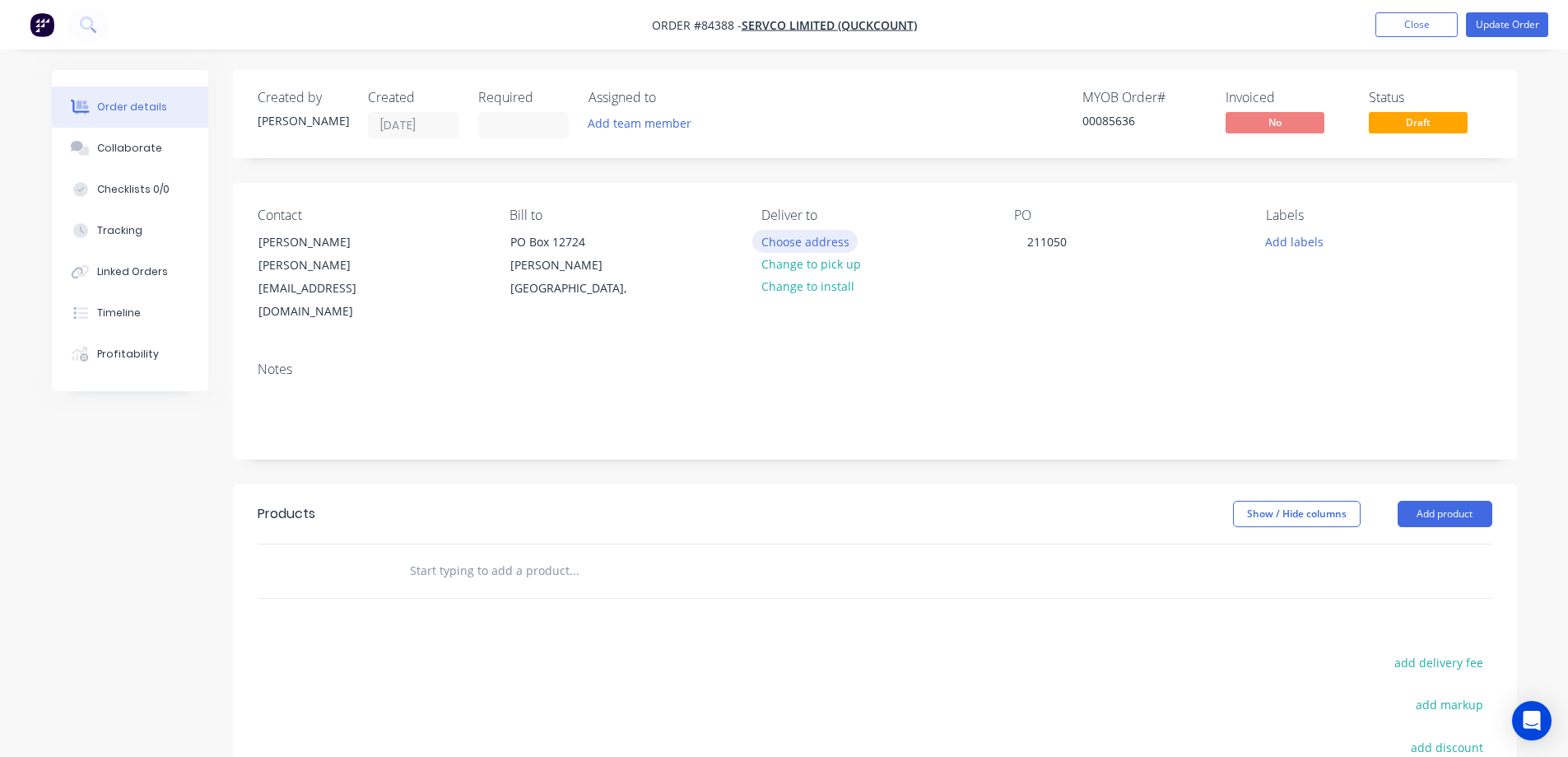
click at [837, 241] on button "Choose address" at bounding box center [805, 241] width 106 height 23
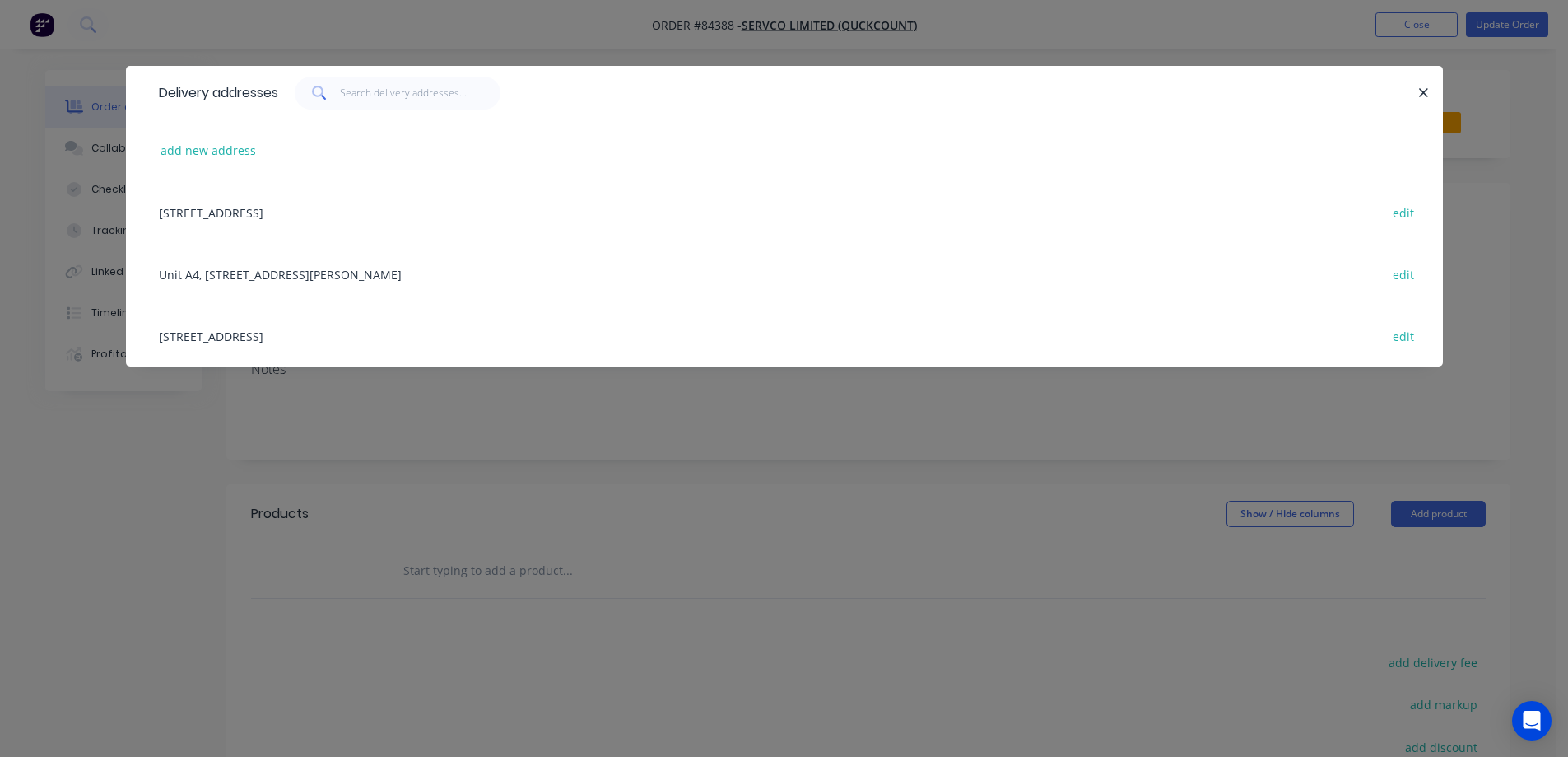
click at [241, 289] on div "Unit A4, 269A Mt Smart Road Penrose, Auckland Purchase Order Required, Auckland…" at bounding box center [784, 273] width 1268 height 62
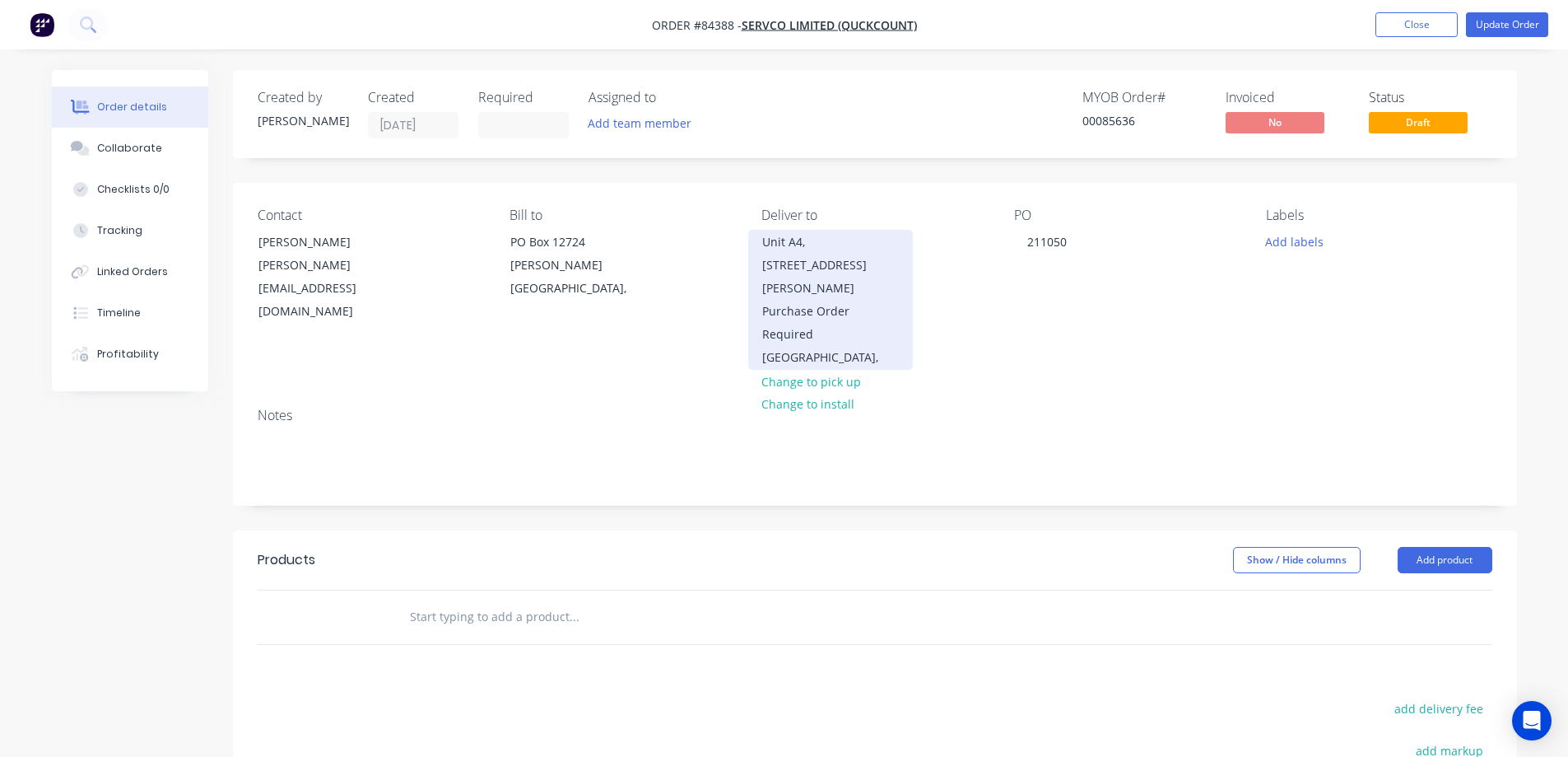
click at [841, 284] on div "Unit A4, 269A Mt Smart Road Penrose, Auckland Purchase Order Required" at bounding box center [831, 288] width 137 height 115
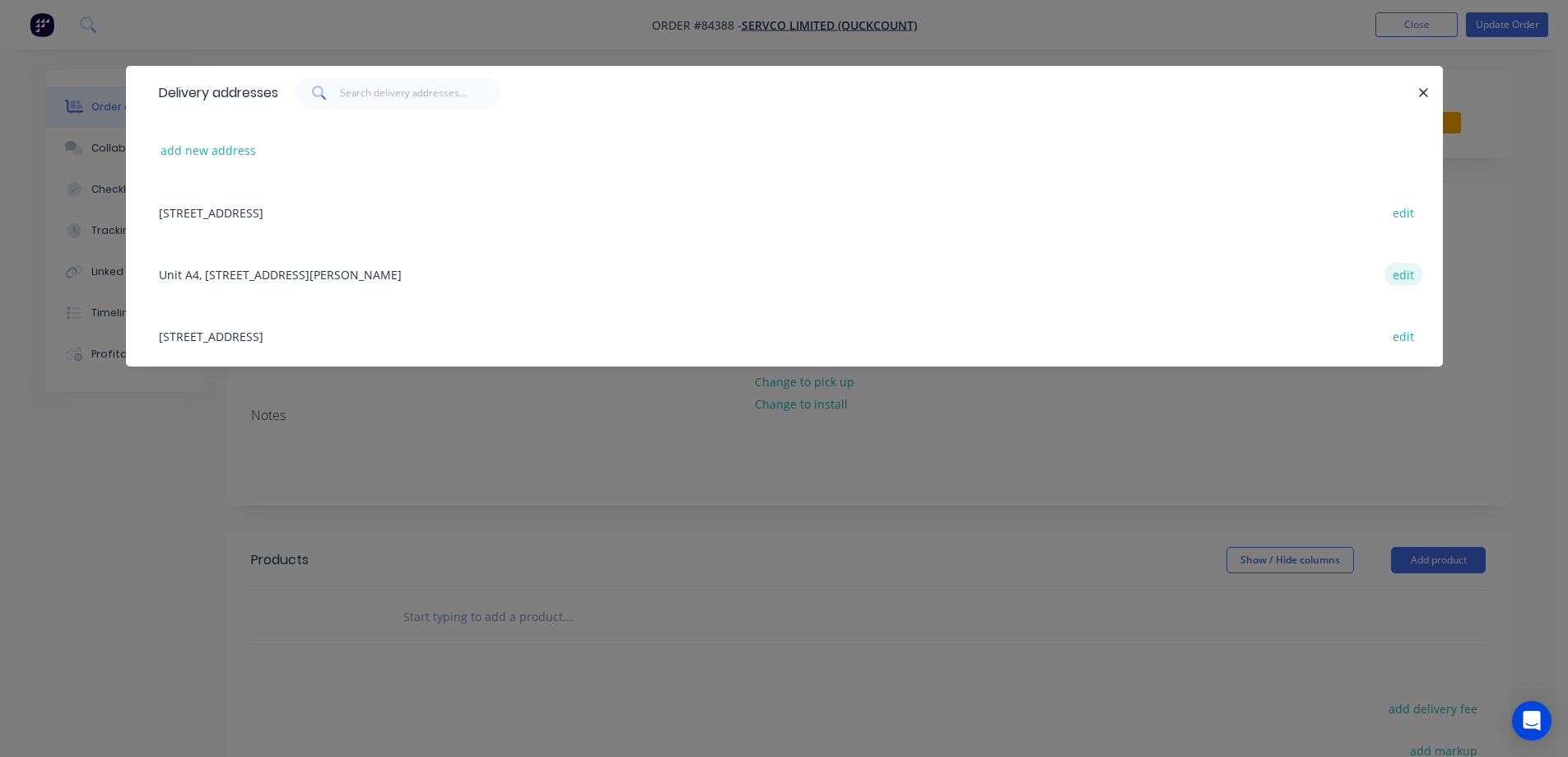
click at [1406, 266] on button "edit" at bounding box center [1403, 273] width 38 height 23
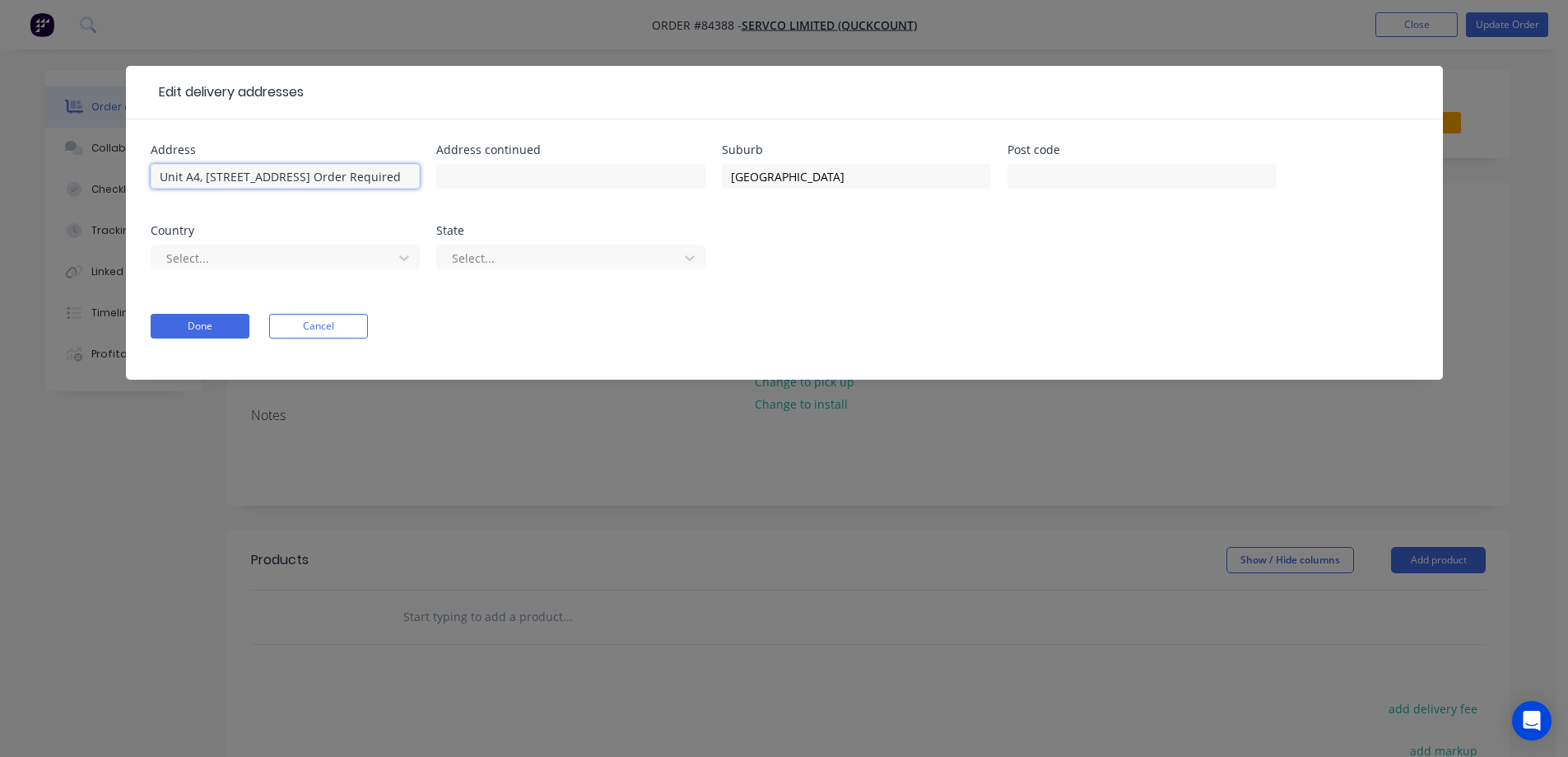
click at [195, 177] on input "Unit A4, 269A Mt Smart RoadPenrose, AucklandPurchase Order Required" at bounding box center [285, 176] width 269 height 25
drag, startPoint x: 188, startPoint y: 177, endPoint x: 196, endPoint y: 177, distance: 8.0
click at [196, 177] on input "Unit A4, 269A Mt Smart RoadPenrose, AucklandPurchase Order Required" at bounding box center [285, 176] width 269 height 25
click at [191, 178] on input "Unit #E3, 269A Mt Smart RoadPenrose, AucklandPurchase Order Required" at bounding box center [285, 176] width 269 height 25
type input "Unit E3, 269A Mt Smart RoadPenrose, AucklandPurchase Order Required"
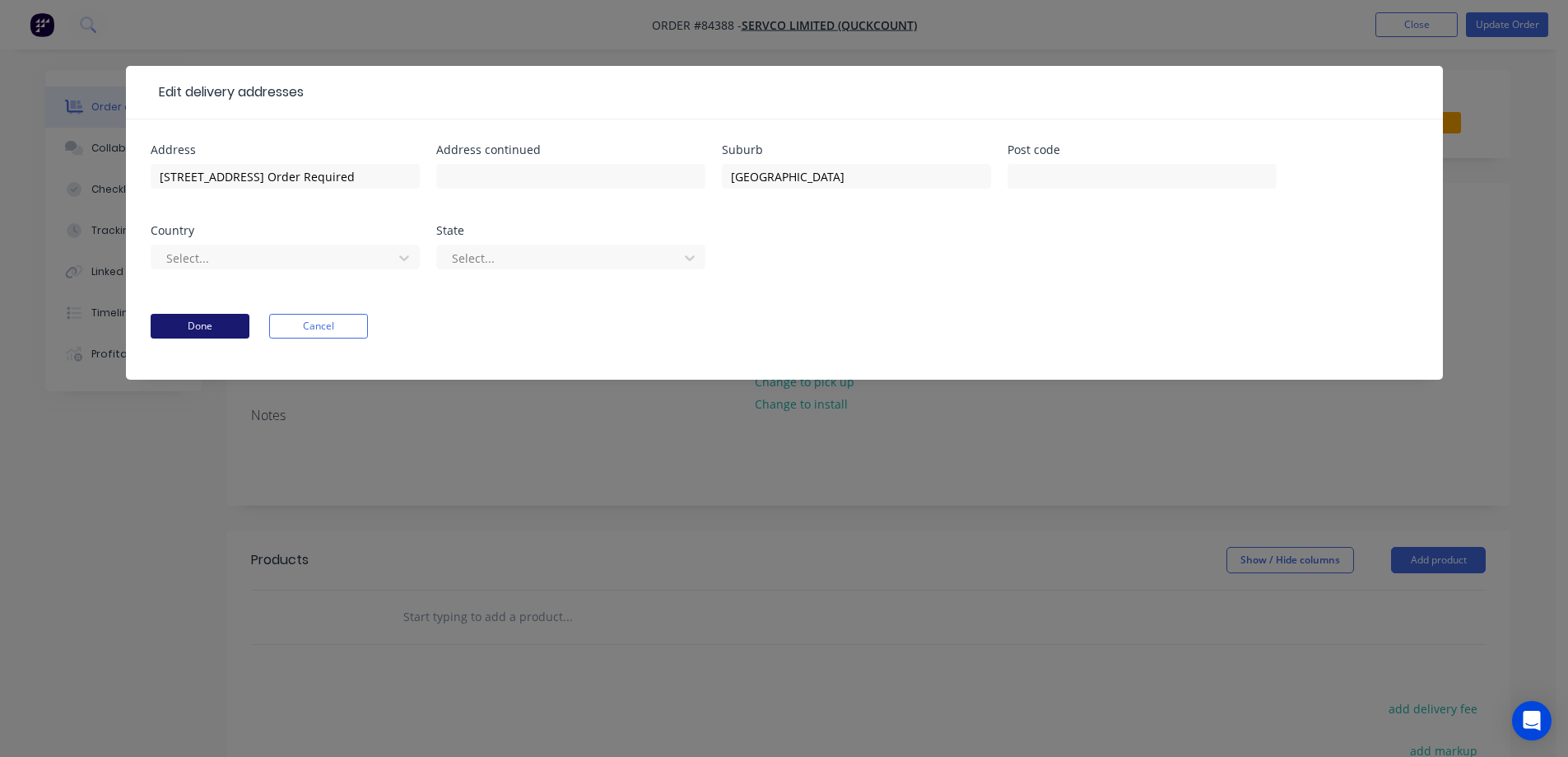
click at [206, 327] on button "Done" at bounding box center [200, 326] width 99 height 25
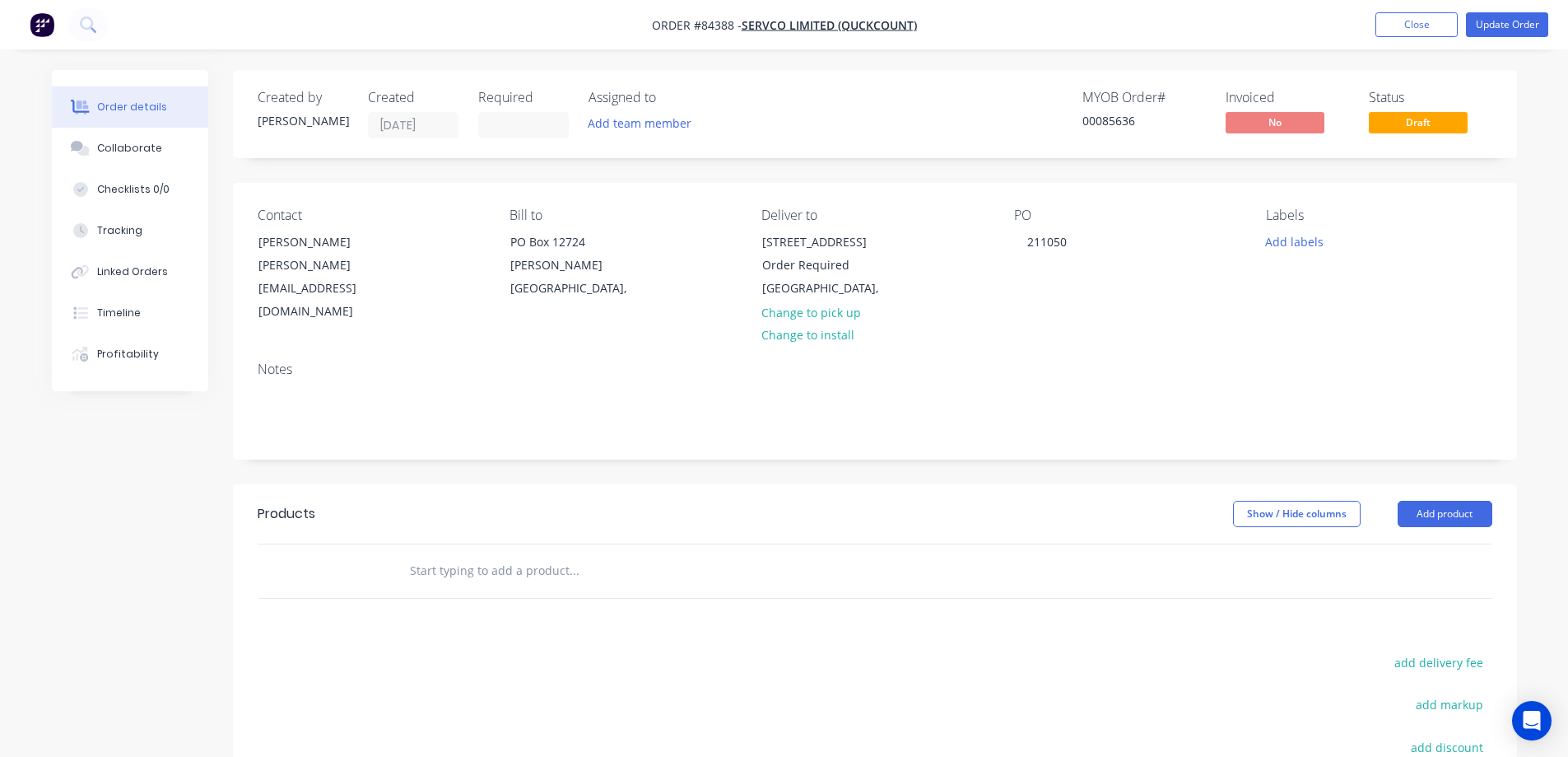
click at [425, 582] on input "text" at bounding box center [574, 570] width 330 height 33
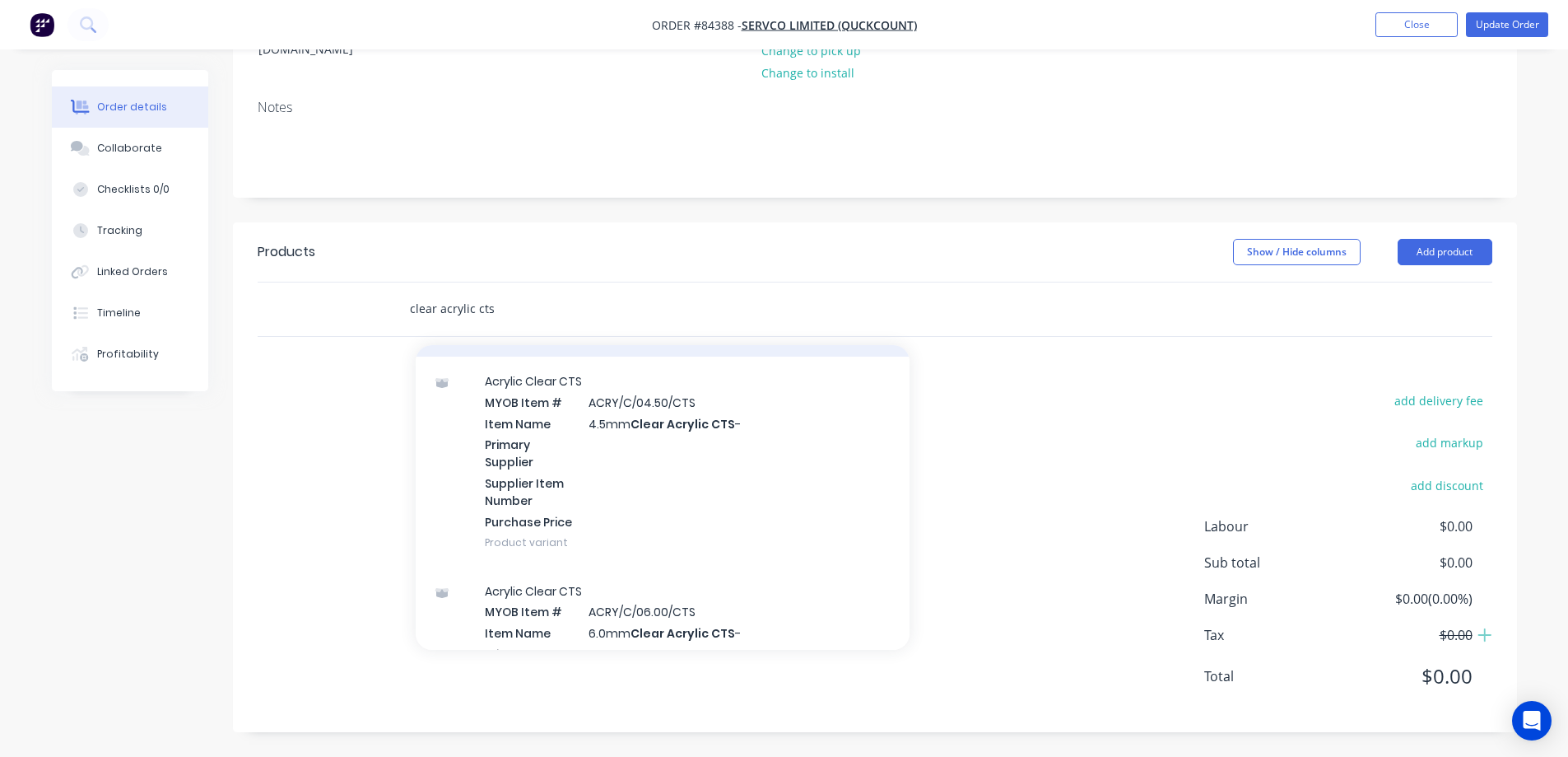
scroll to position [823, 0]
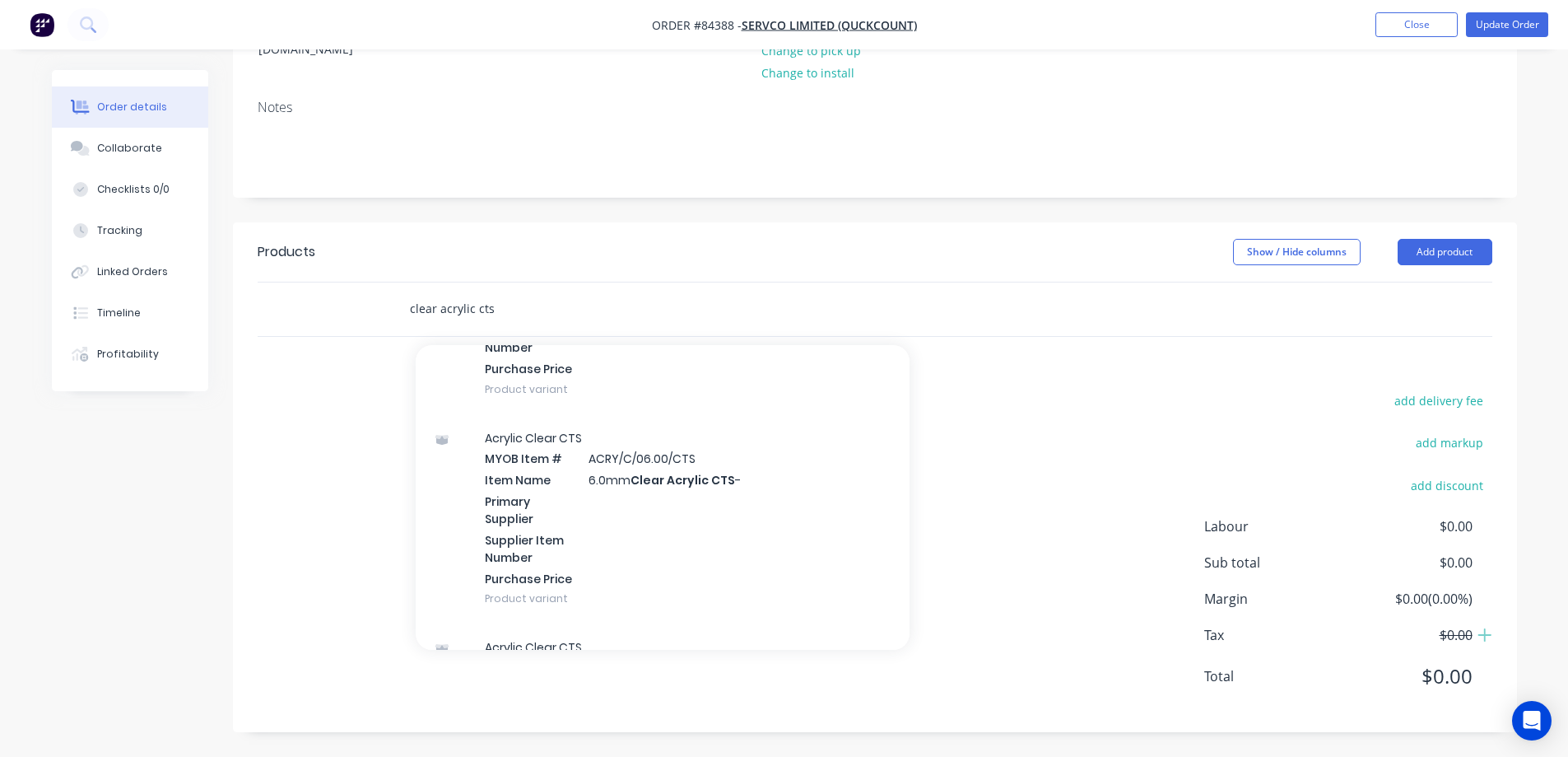
type input "clear acrylic cts"
click at [704, 530] on div "Acrylic Clear CTS MYOB Item # ACRY/C/06.00/CTS Item Name 6.0mm Clear Acrylic CT…" at bounding box center [662, 518] width 494 height 210
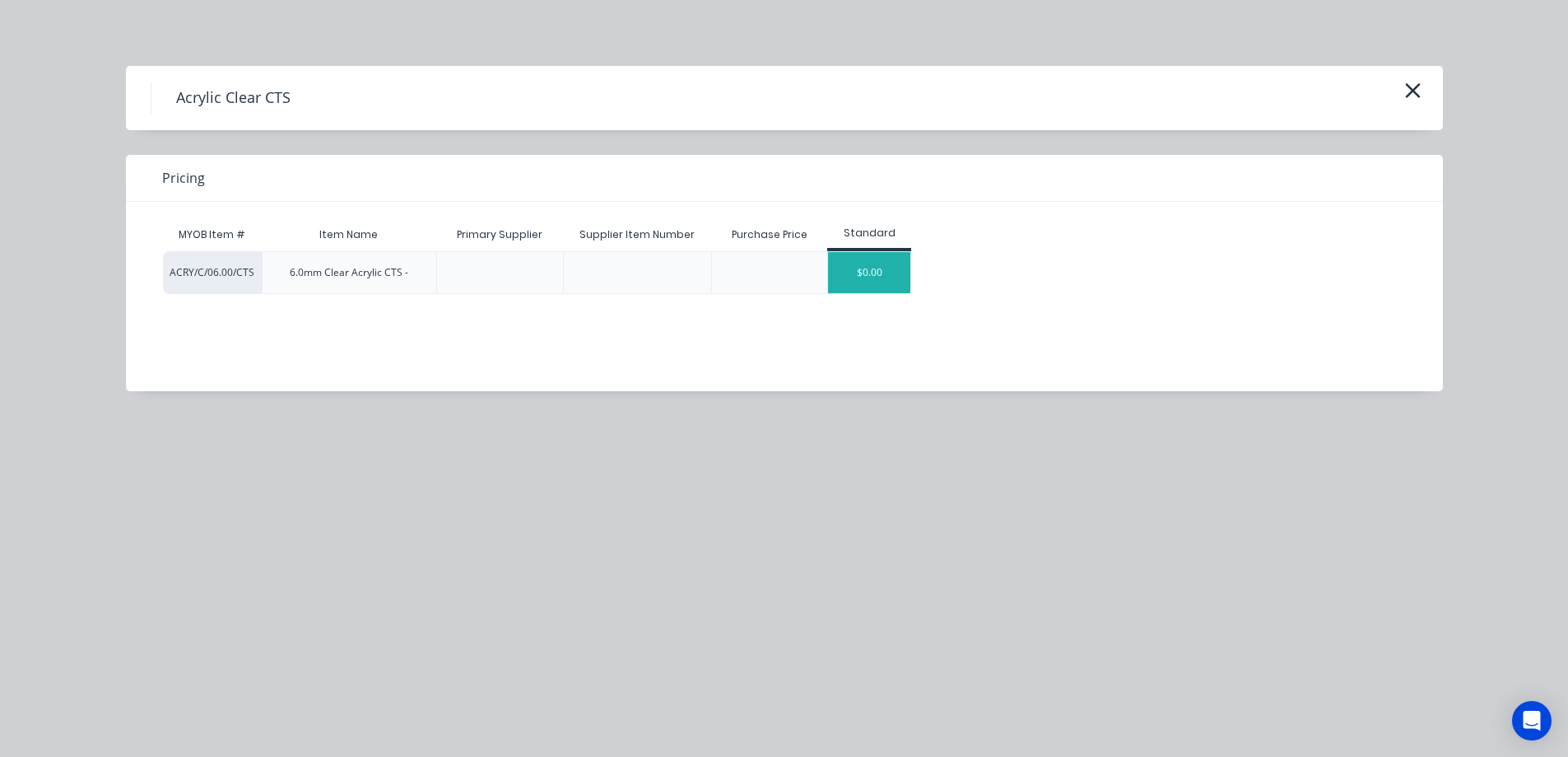
click at [859, 281] on div "$0.00" at bounding box center [868, 272] width 82 height 41
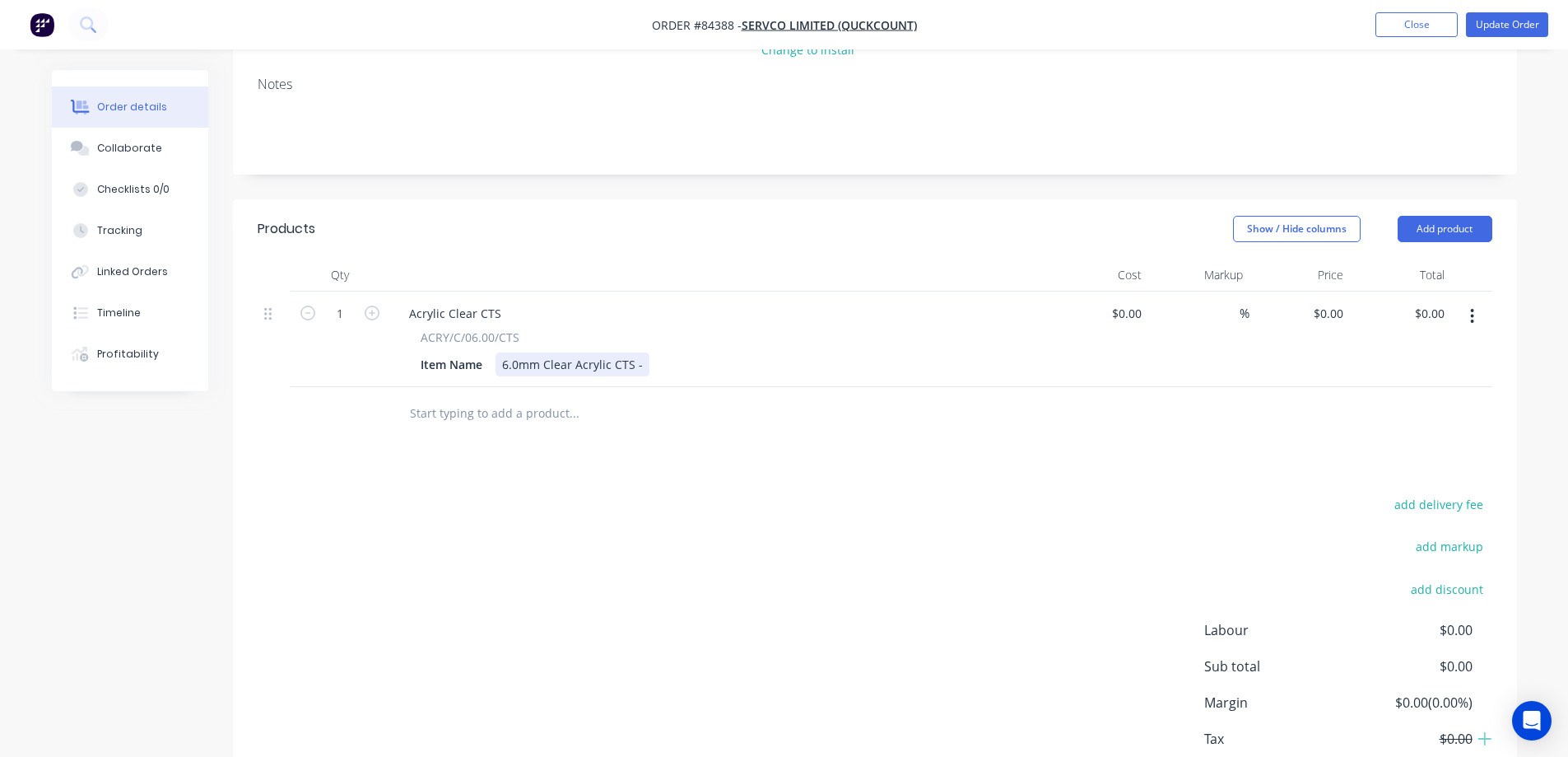
drag, startPoint x: 641, startPoint y: 385, endPoint x: 574, endPoint y: 425, distance: 78.0
click at [641, 376] on div "6.0mm Clear Acrylic CTS -" at bounding box center [572, 364] width 154 height 24
drag, startPoint x: 1330, startPoint y: 337, endPoint x: 1228, endPoint y: 336, distance: 102.0
click at [1330, 326] on div "0 $0.00" at bounding box center [1327, 313] width 44 height 24
type input "$127.96"
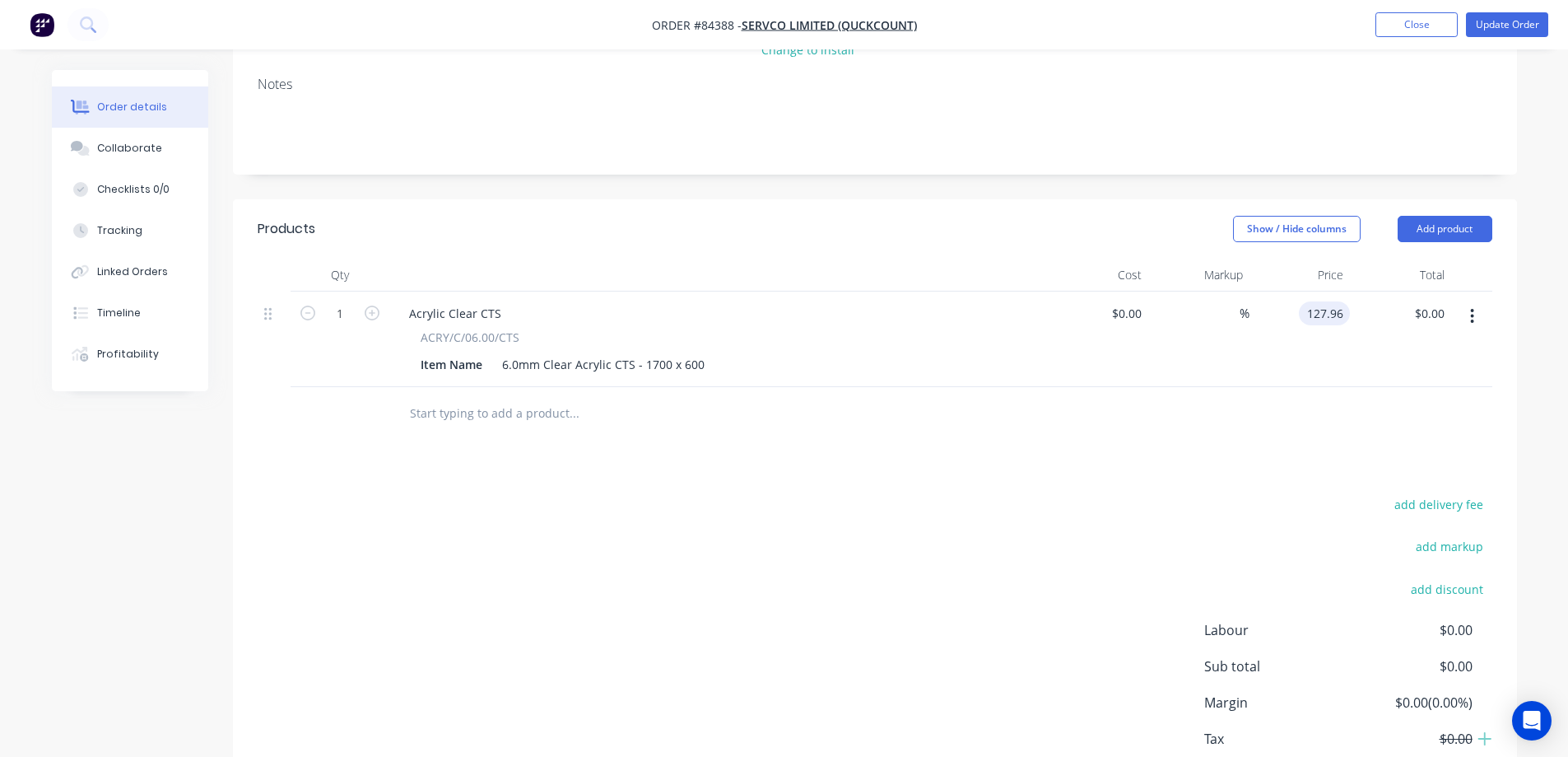
type input "$127.96"
click at [620, 542] on div "add delivery fee add markup add discount Labour $0.00 Sub total $0.00 Margin $0…" at bounding box center [875, 652] width 1235 height 318
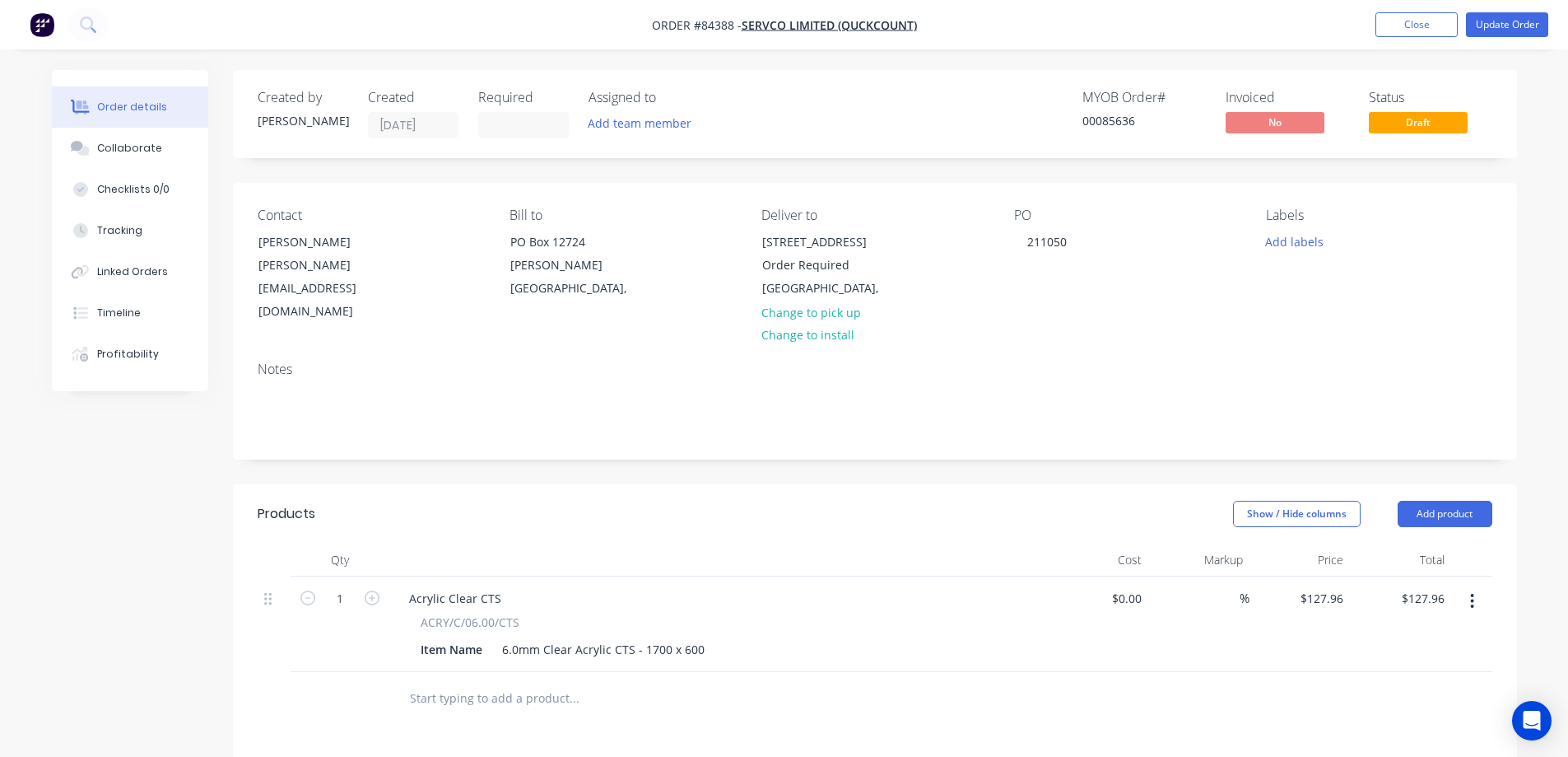
scroll to position [165, 0]
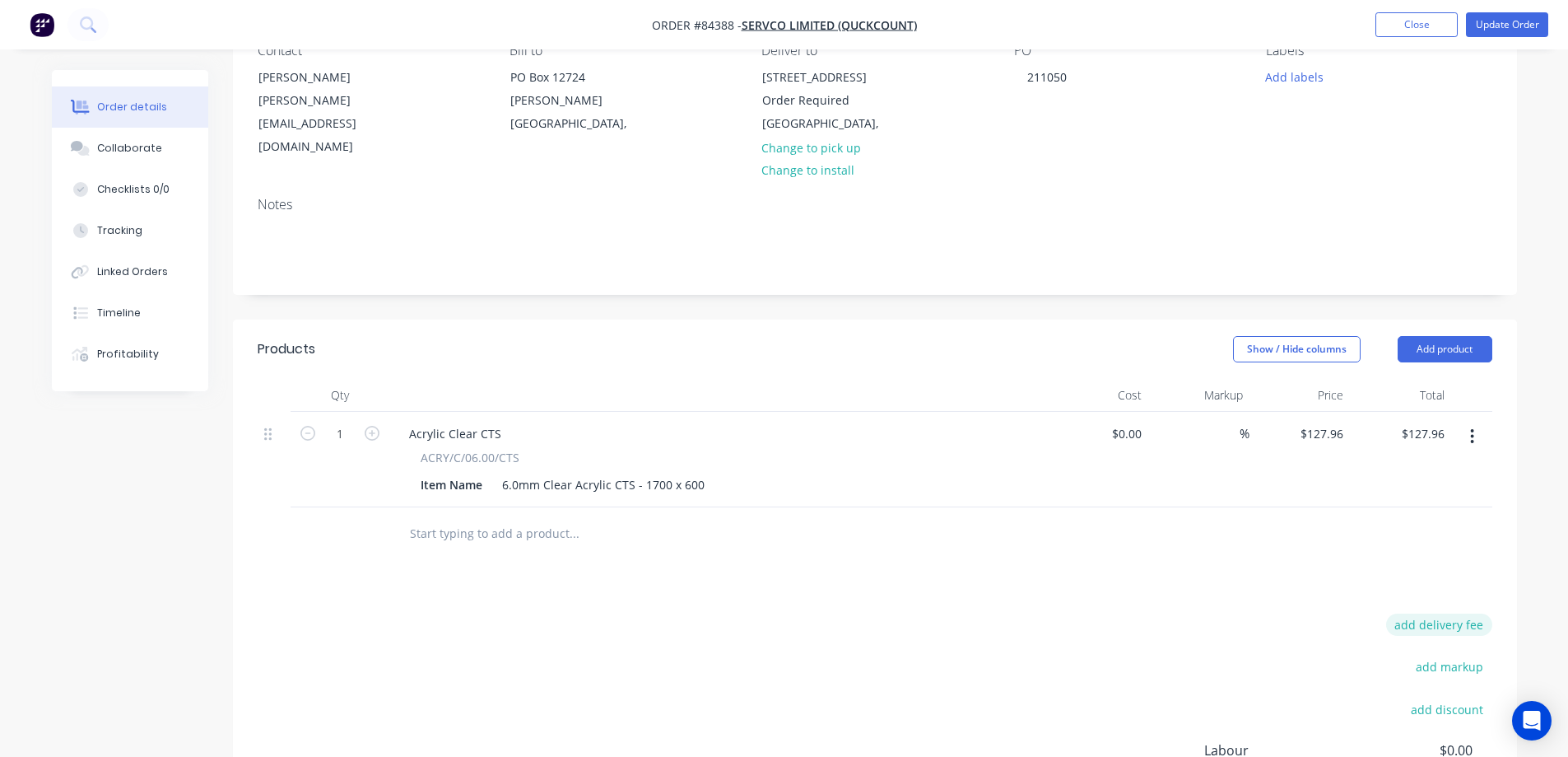
click at [1450, 636] on button "add delivery fee" at bounding box center [1440, 625] width 107 height 23
type input "16"
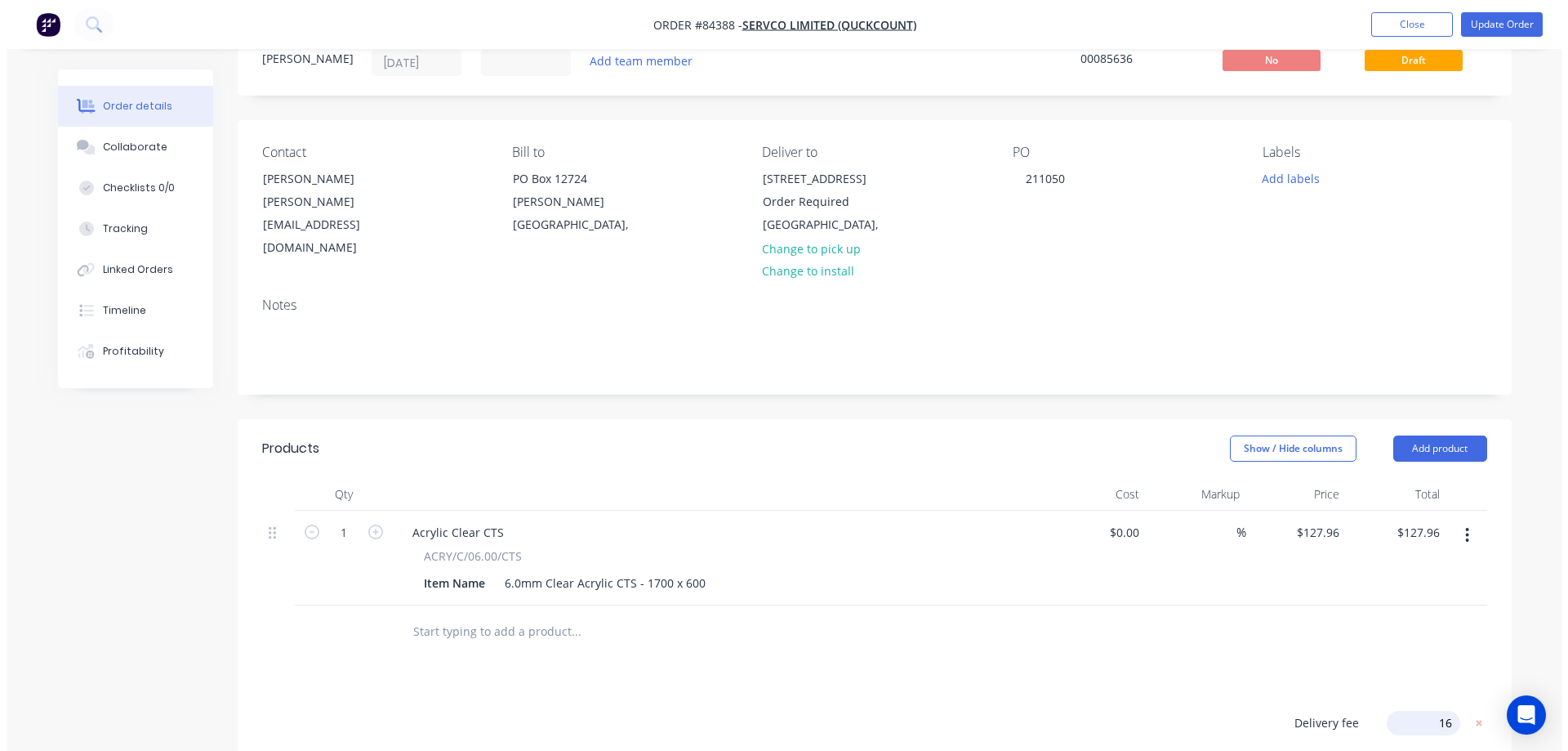
scroll to position [0, 0]
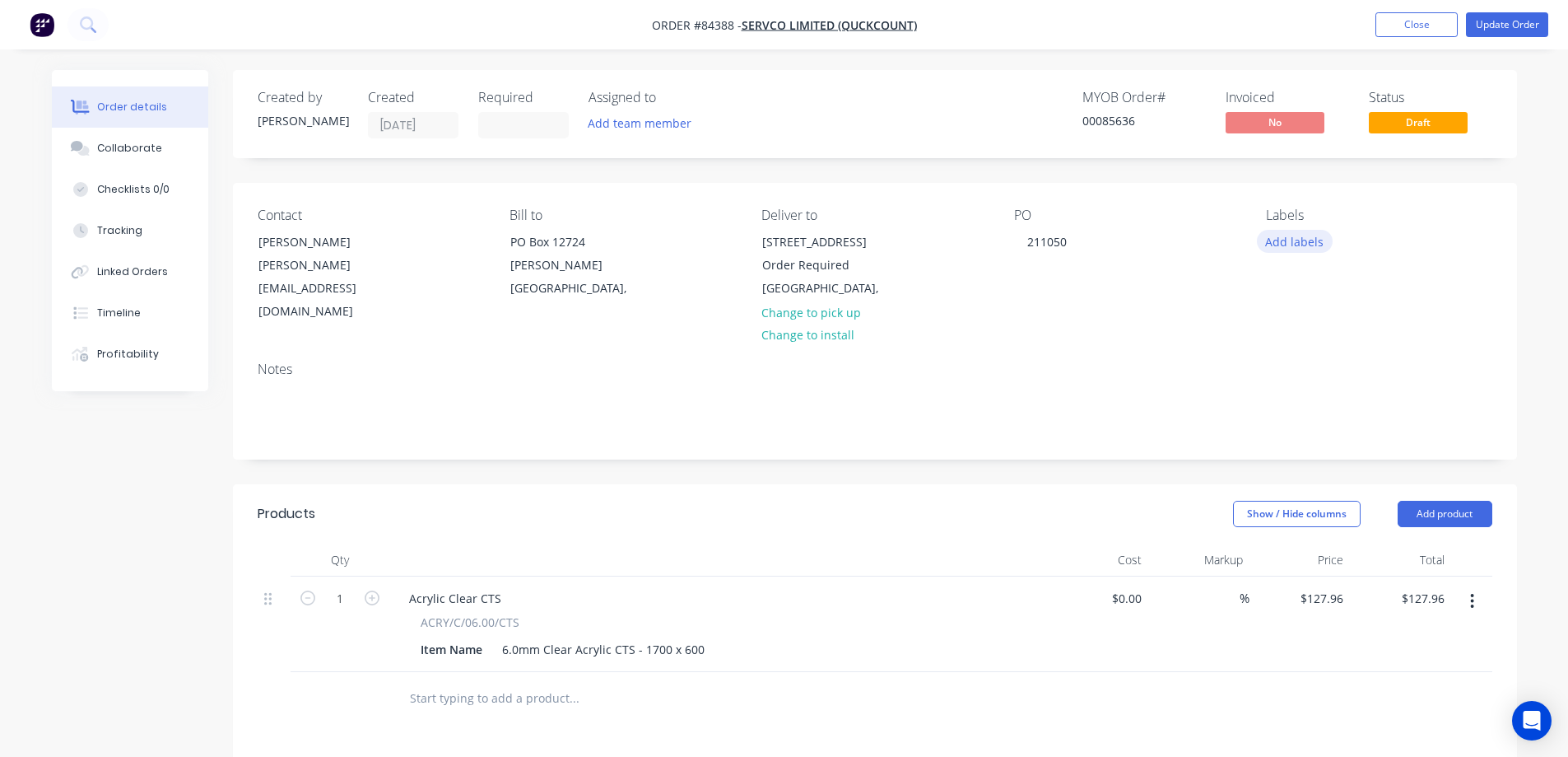
click at [1301, 241] on button "Add labels" at bounding box center [1295, 241] width 76 height 23
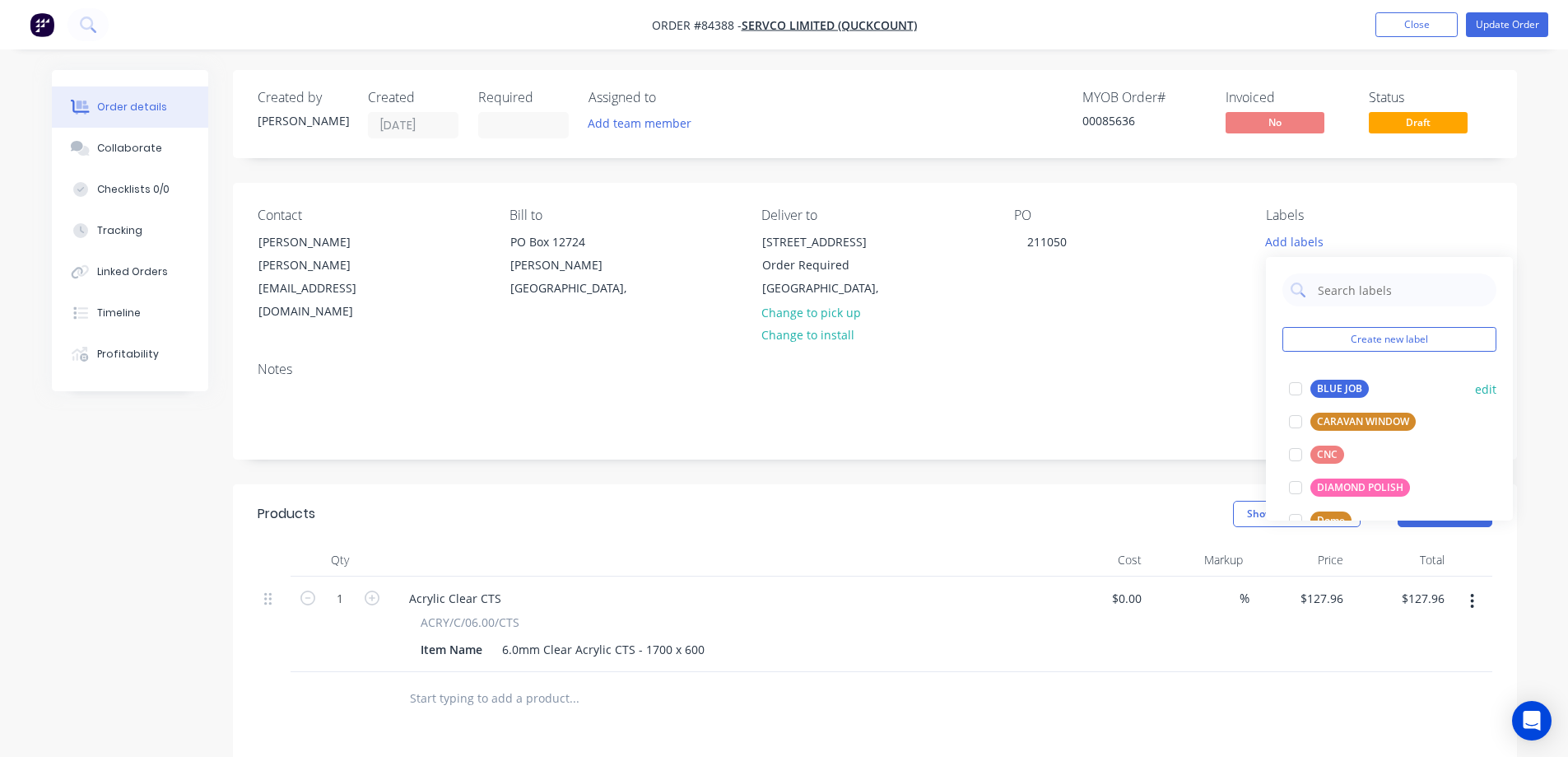
click at [1330, 388] on div "BLUE JOB" at bounding box center [1339, 389] width 58 height 18
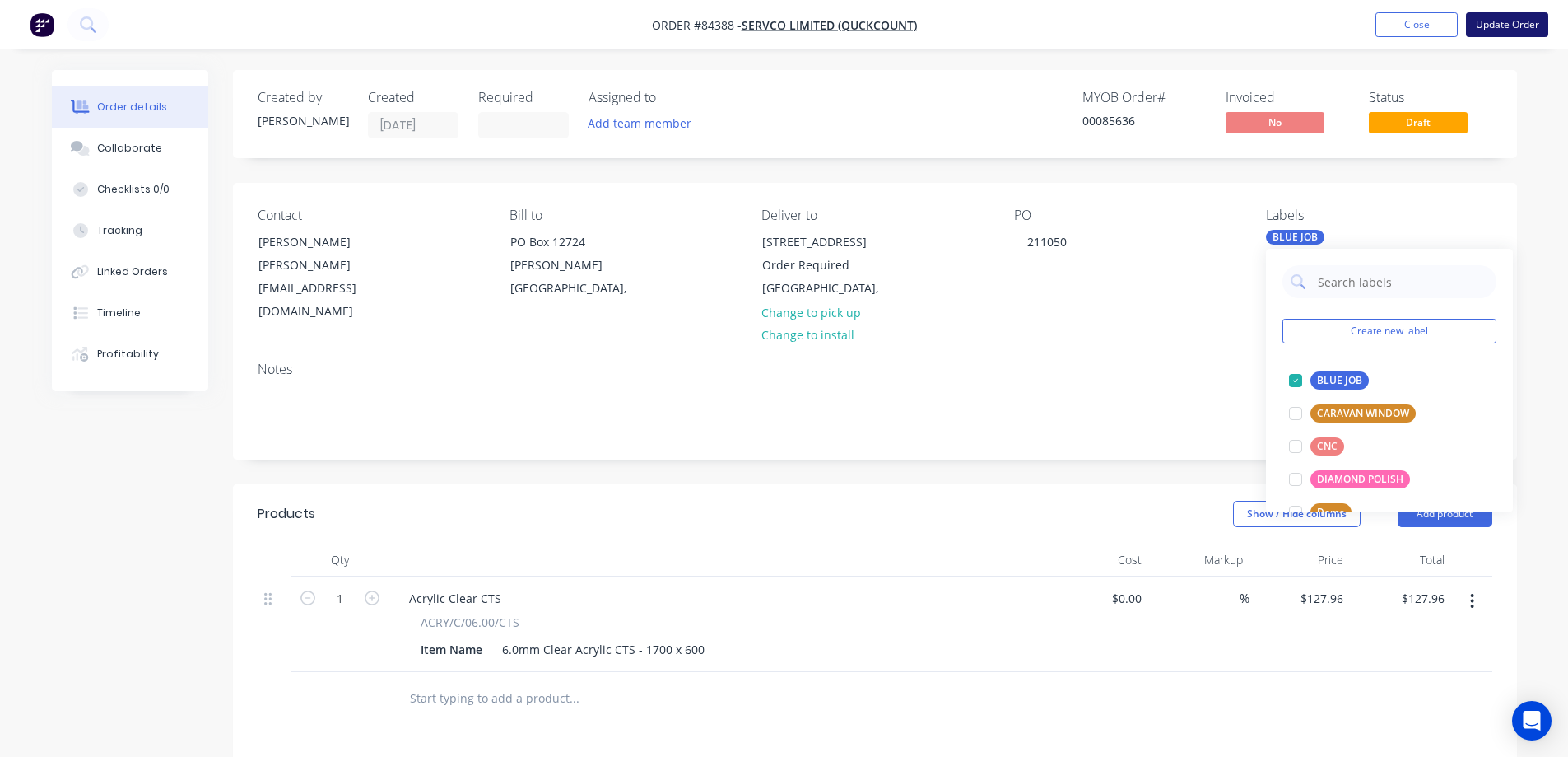
click at [1496, 27] on button "Update Order" at bounding box center [1507, 25] width 82 height 25
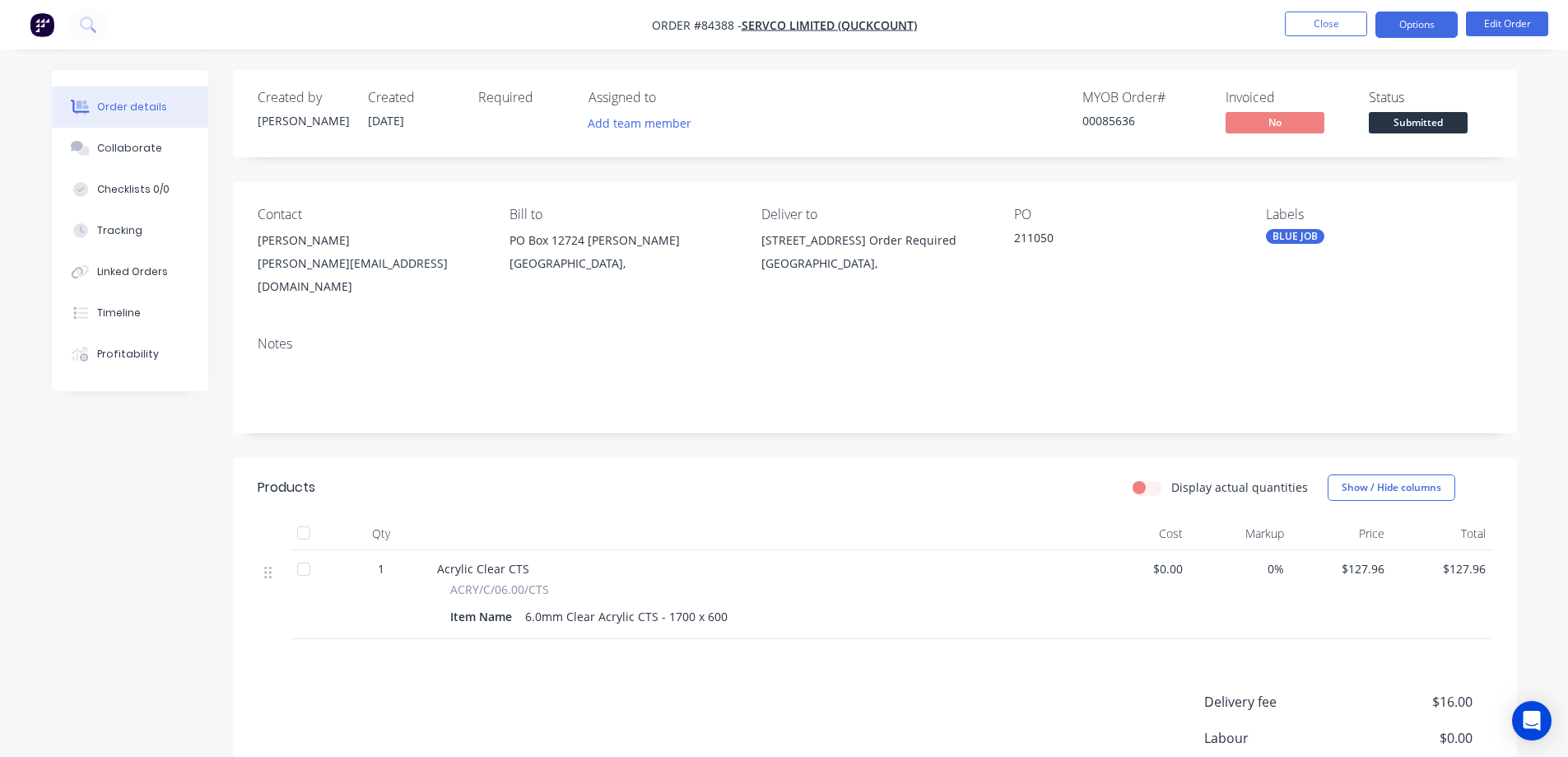
click at [1430, 19] on button "Options" at bounding box center [1416, 25] width 82 height 27
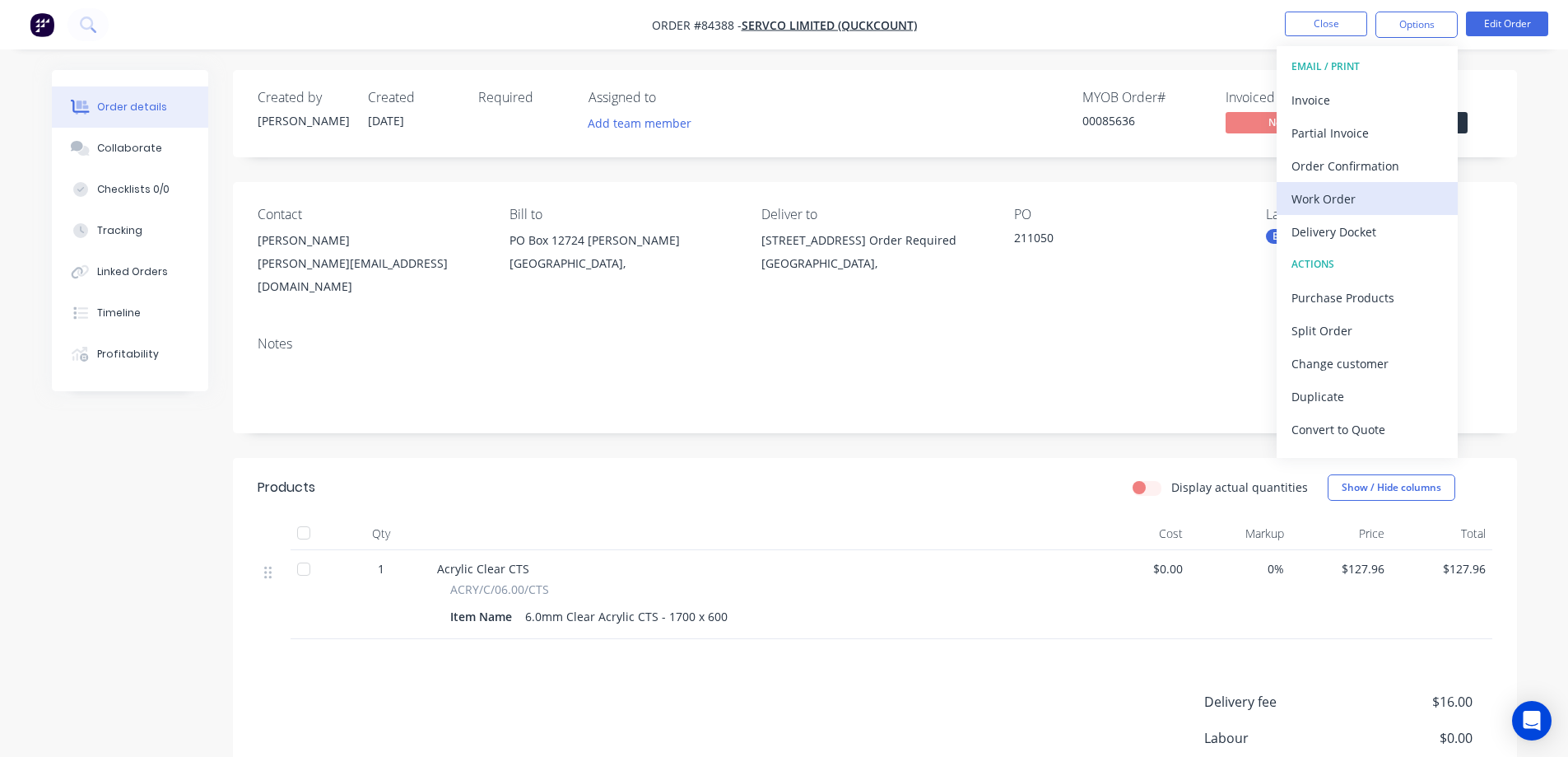
click at [1332, 194] on div "Work Order" at bounding box center [1368, 198] width 152 height 24
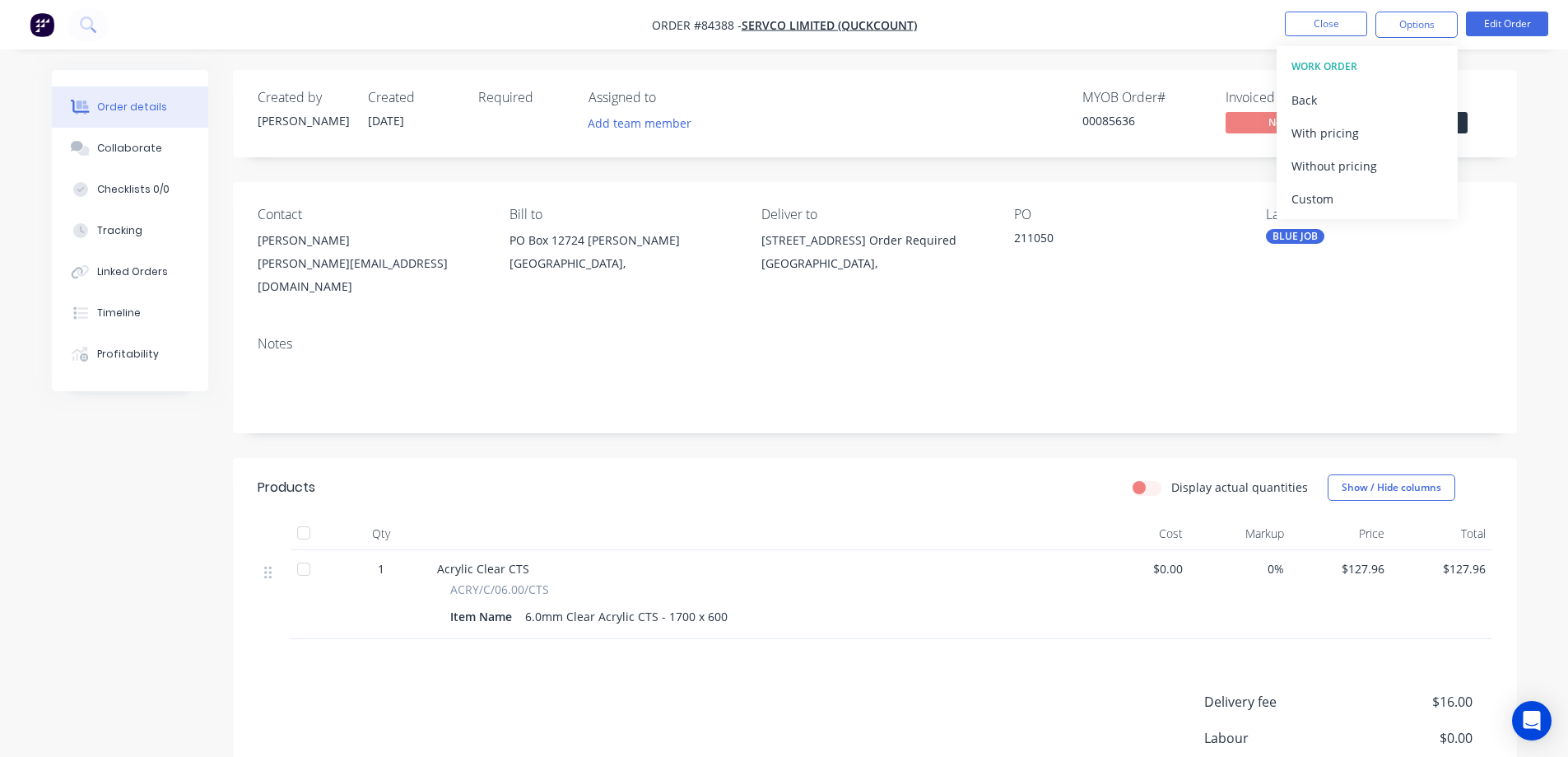
click at [1334, 172] on div "Without pricing" at bounding box center [1368, 166] width 152 height 24
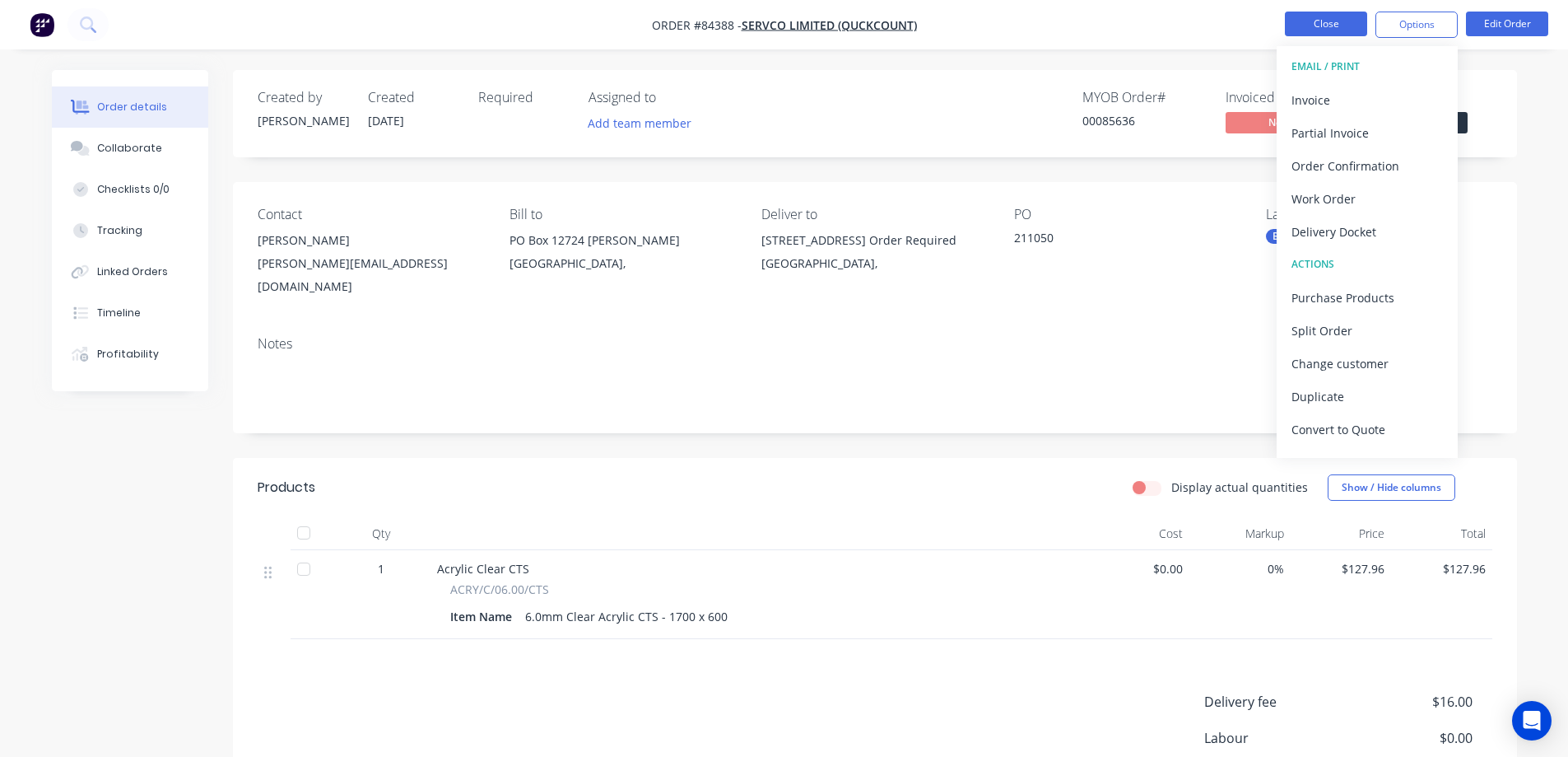
click at [1320, 31] on button "Close" at bounding box center [1325, 24] width 82 height 25
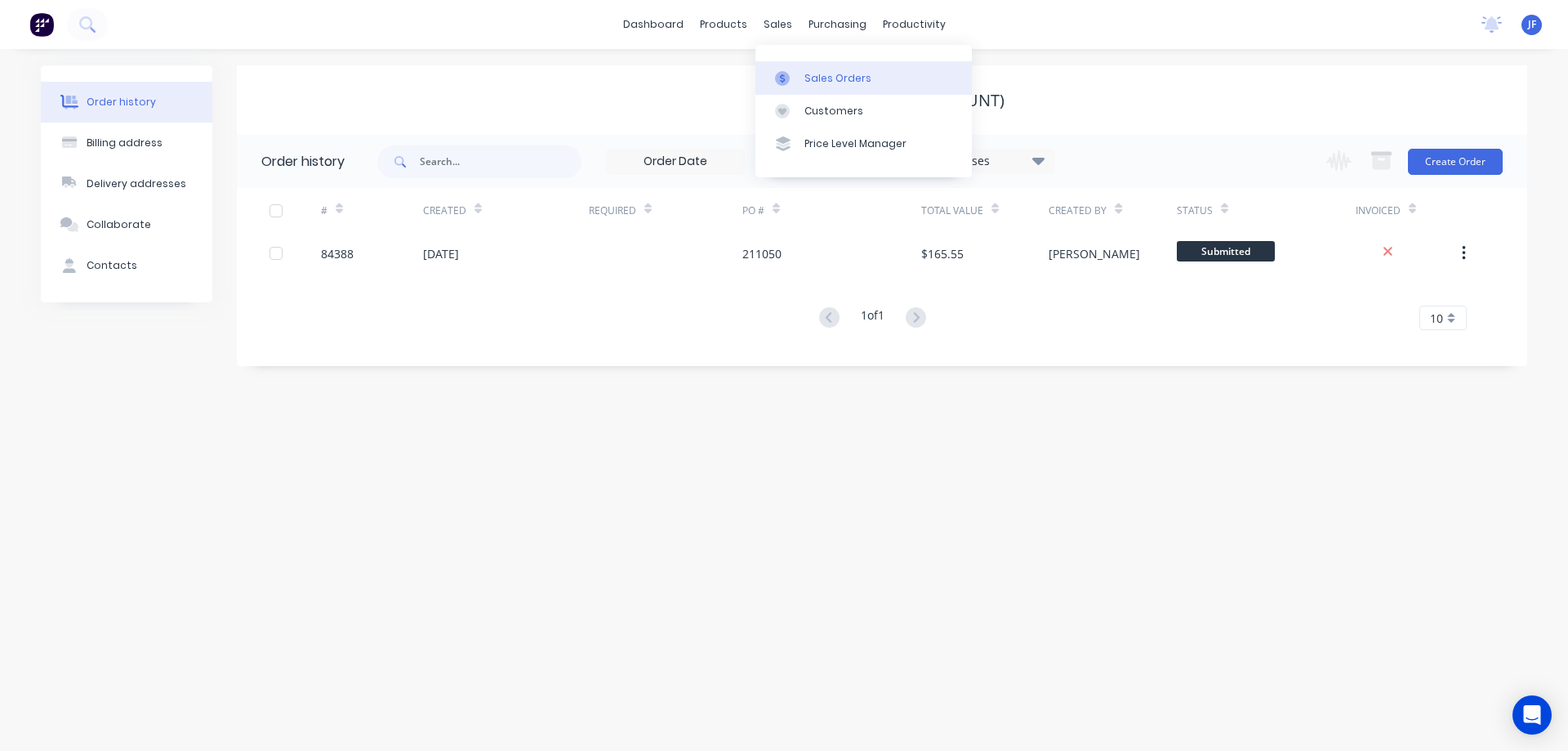
click at [805, 71] on div "Sales Orders" at bounding box center [838, 78] width 67 height 15
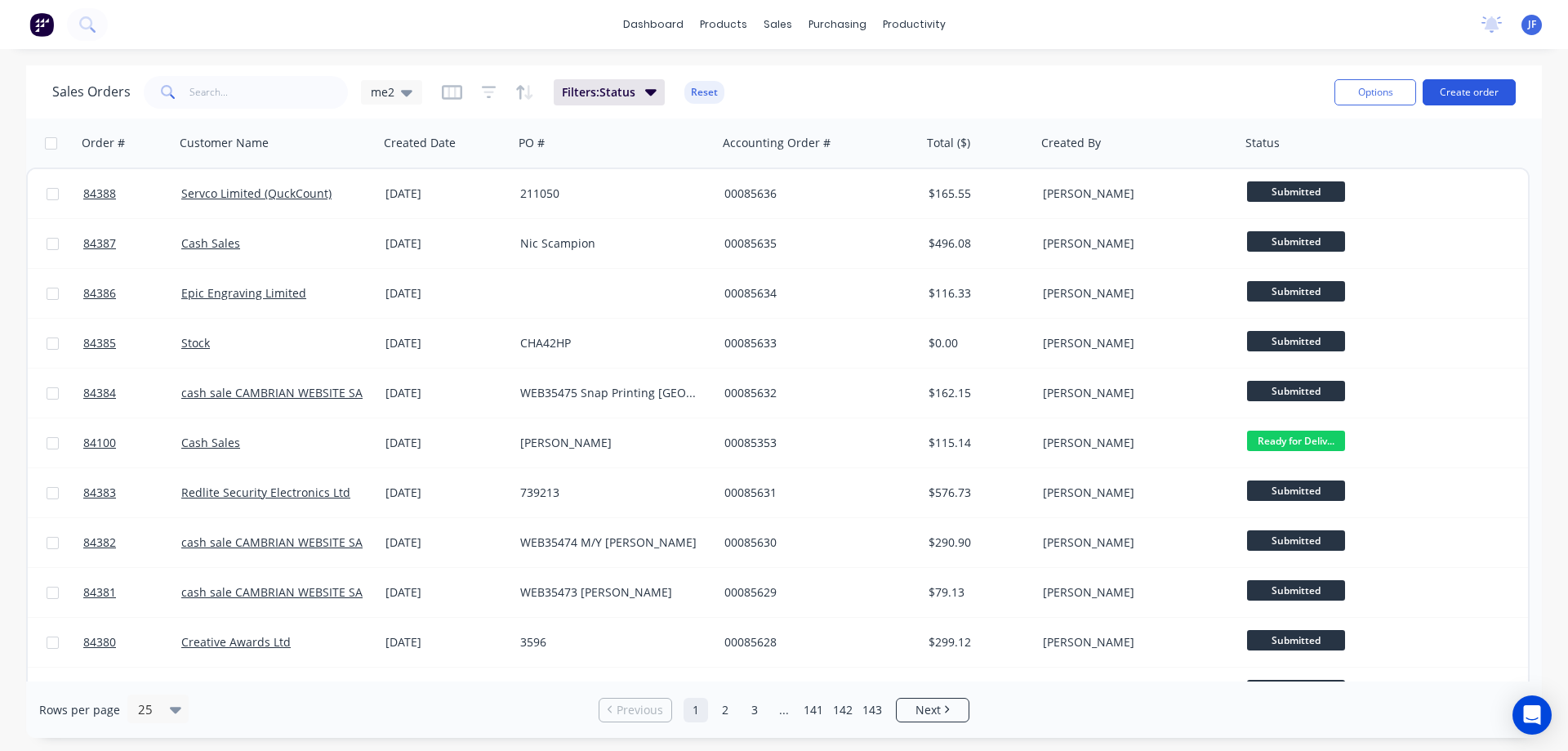
click at [1465, 91] on button "Create order" at bounding box center [1468, 92] width 93 height 26
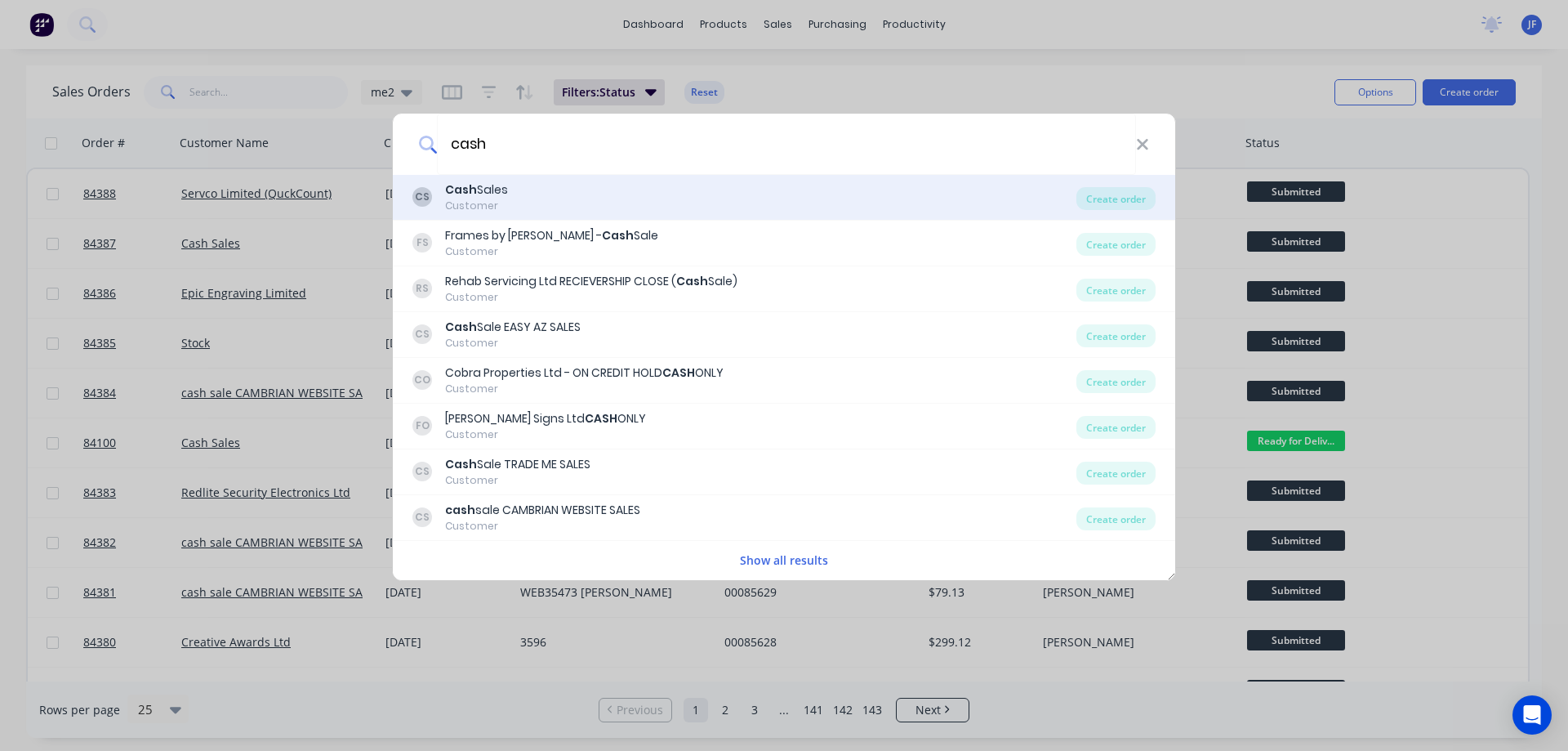
type input "cash"
click at [629, 196] on div "CS Cash Sales Customer" at bounding box center [744, 197] width 664 height 32
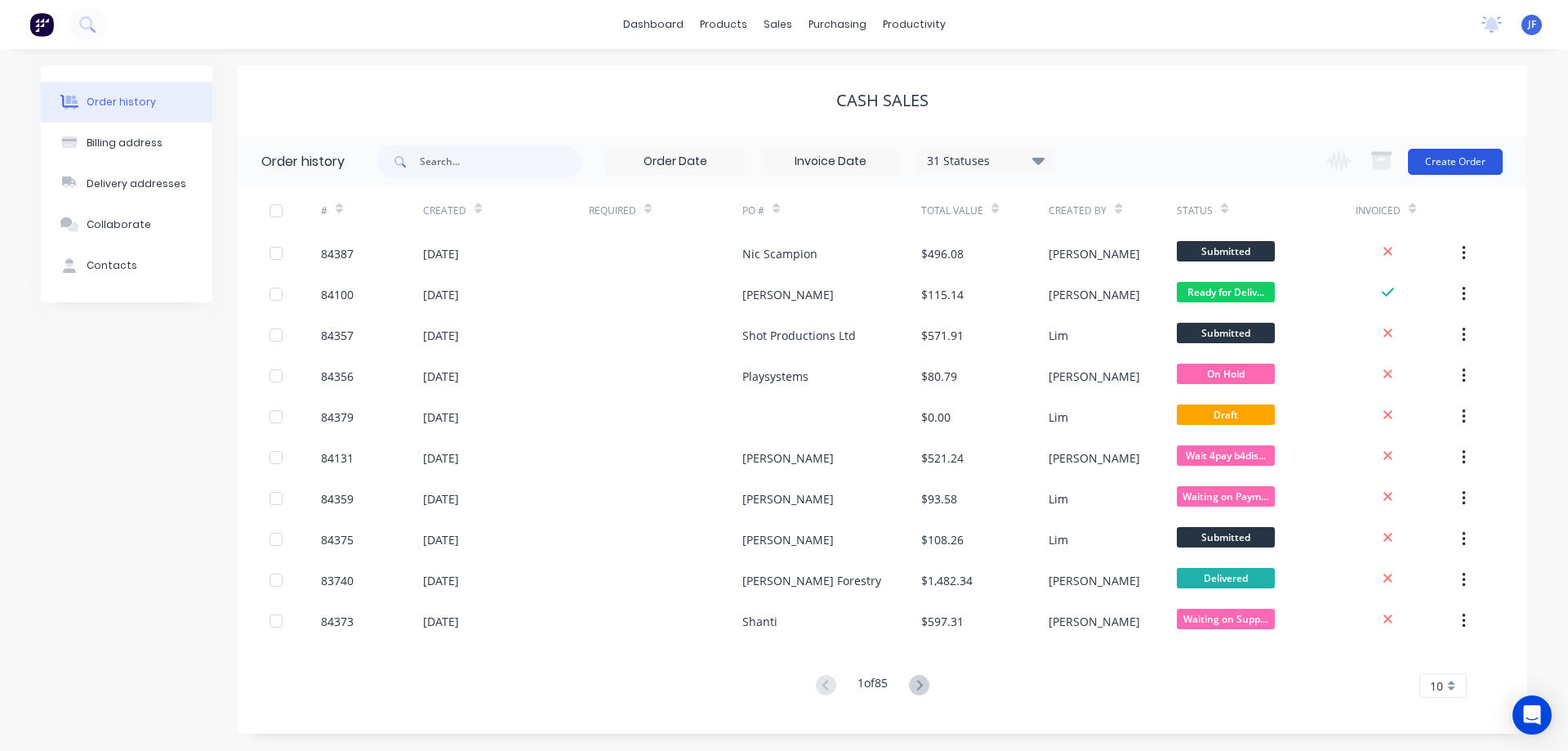
click at [1467, 159] on button "Create Order" at bounding box center [1454, 162] width 95 height 26
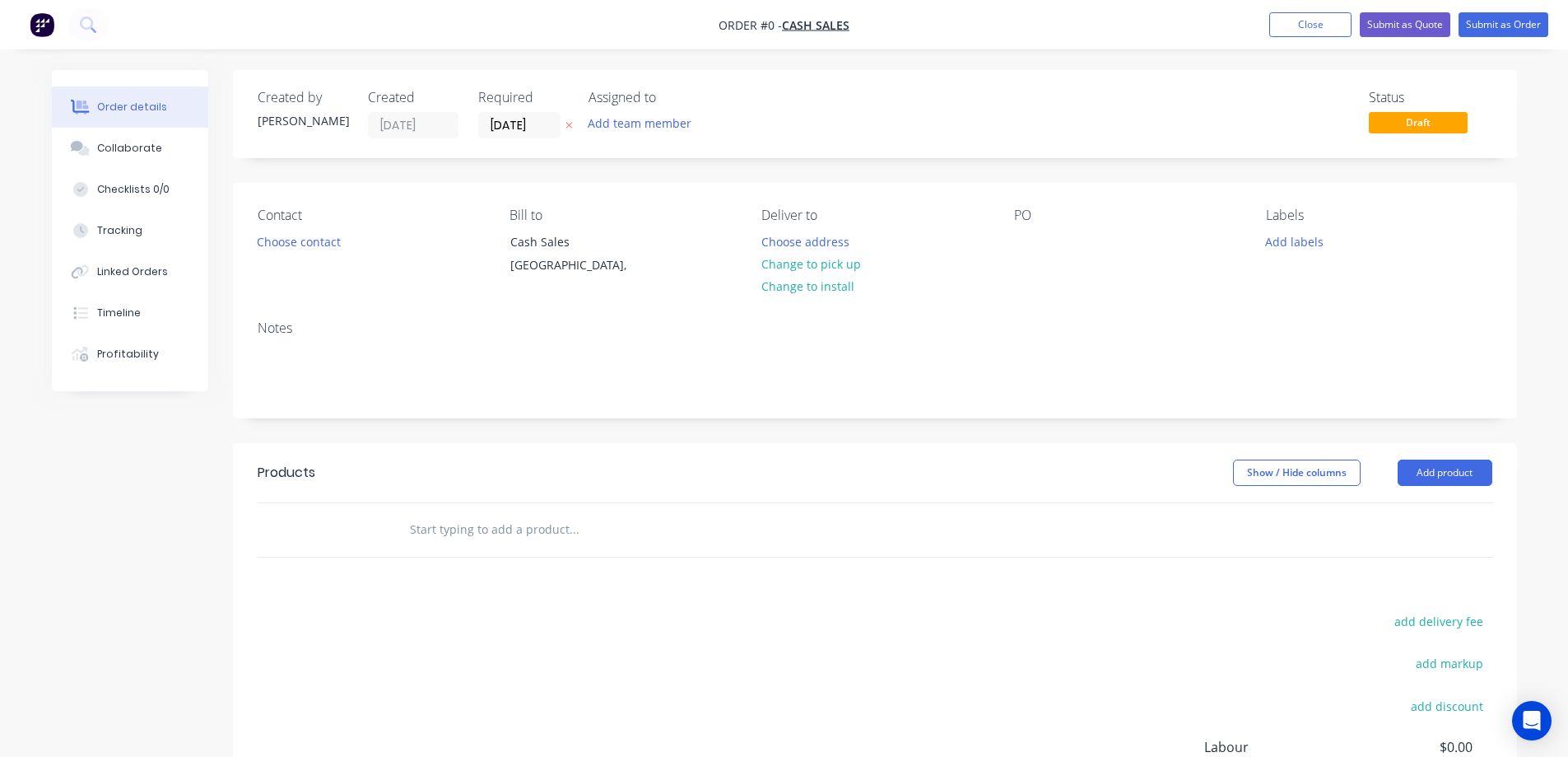
click at [568, 121] on icon at bounding box center [569, 125] width 8 height 10
click at [281, 236] on button "Choose contact" at bounding box center [298, 241] width 102 height 23
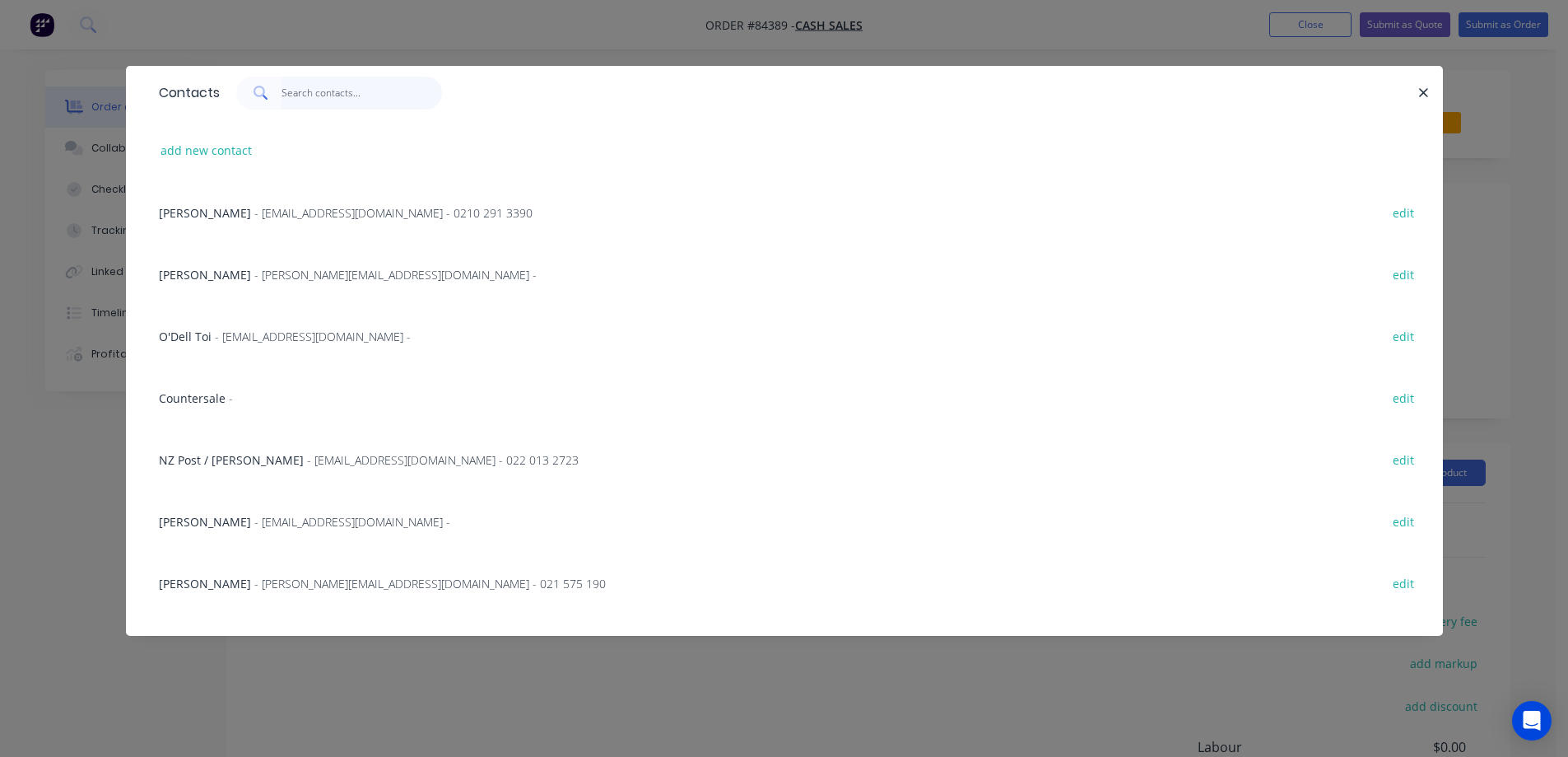
click at [325, 79] on input "text" at bounding box center [361, 93] width 161 height 33
paste input "[PERSON_NAME]"
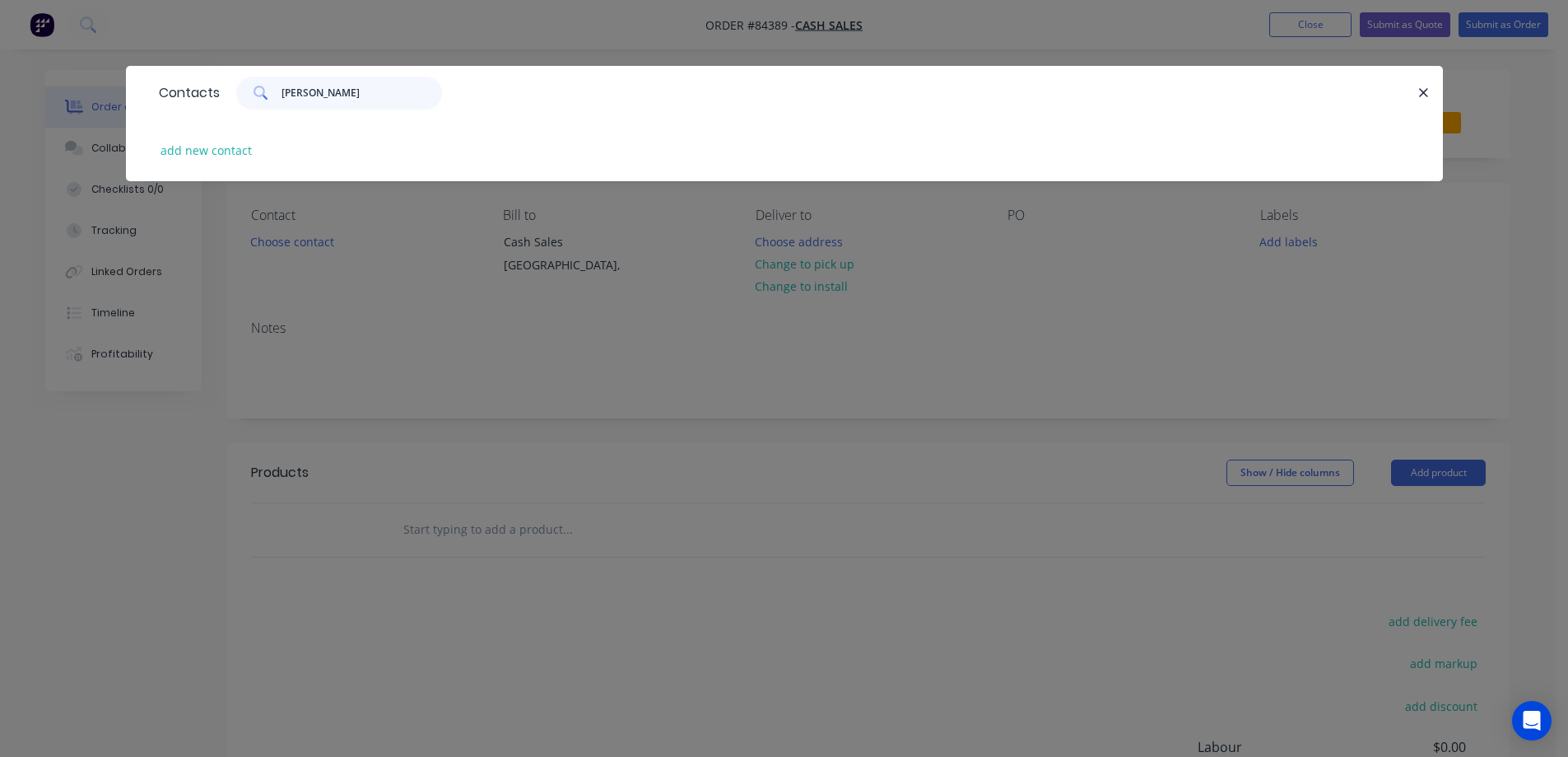
type input "[PERSON_NAME]"
click at [228, 138] on div "add new contact" at bounding box center [784, 150] width 1268 height 62
click at [244, 158] on button "add new contact" at bounding box center [206, 150] width 109 height 23
select select "NZ"
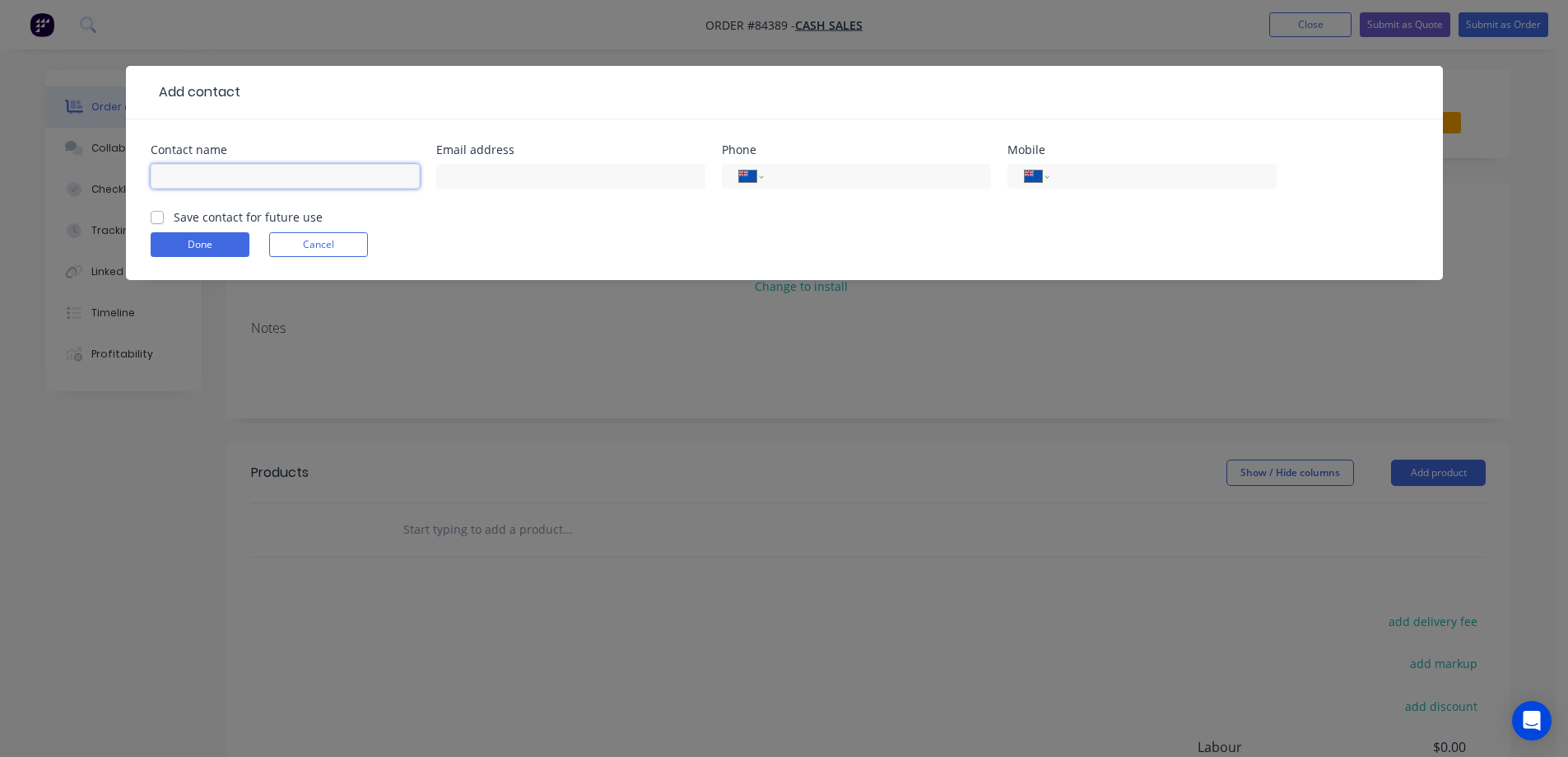
click at [274, 176] on input "text" at bounding box center [285, 176] width 269 height 25
paste input "[PERSON_NAME]"
type input "[PERSON_NAME]"
click at [274, 213] on label "Save contact for future use" at bounding box center [248, 217] width 149 height 18
click at [164, 213] on input "Save contact for future use" at bounding box center [157, 216] width 13 height 16
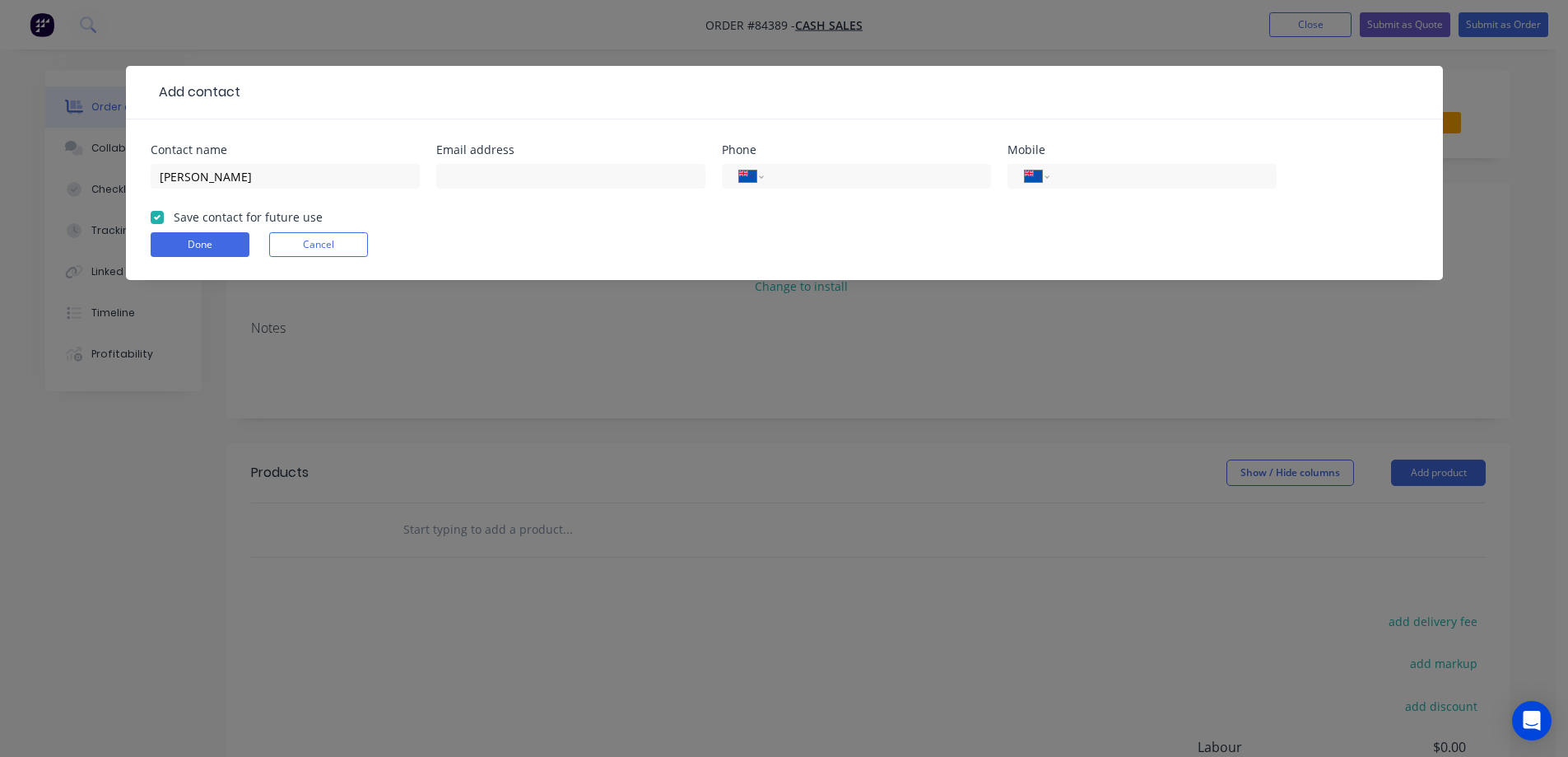
checkbox input "true"
click at [1220, 167] on input "tel" at bounding box center [1160, 176] width 197 height 19
paste input "027 252 5438"
type input "027 252 5438"
click at [344, 181] on input "[PERSON_NAME]" at bounding box center [285, 176] width 269 height 25
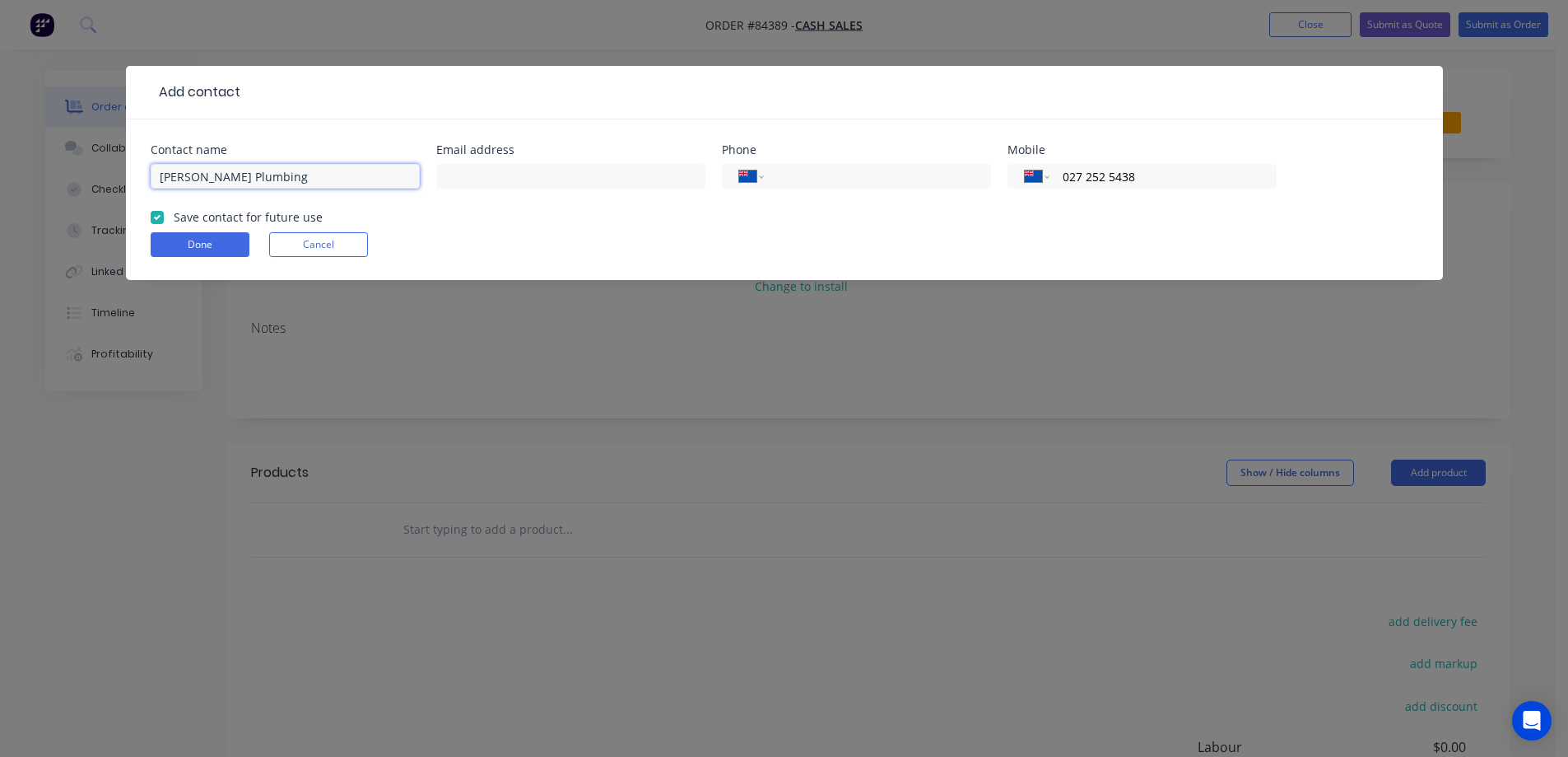
type input "[PERSON_NAME] Plumbing"
click at [588, 170] on input "text" at bounding box center [570, 176] width 269 height 25
paste input "[EMAIL_ADDRESS][DOMAIN_NAME]"
type input "[EMAIL_ADDRESS][DOMAIN_NAME]"
click at [205, 241] on button "Done" at bounding box center [200, 244] width 99 height 25
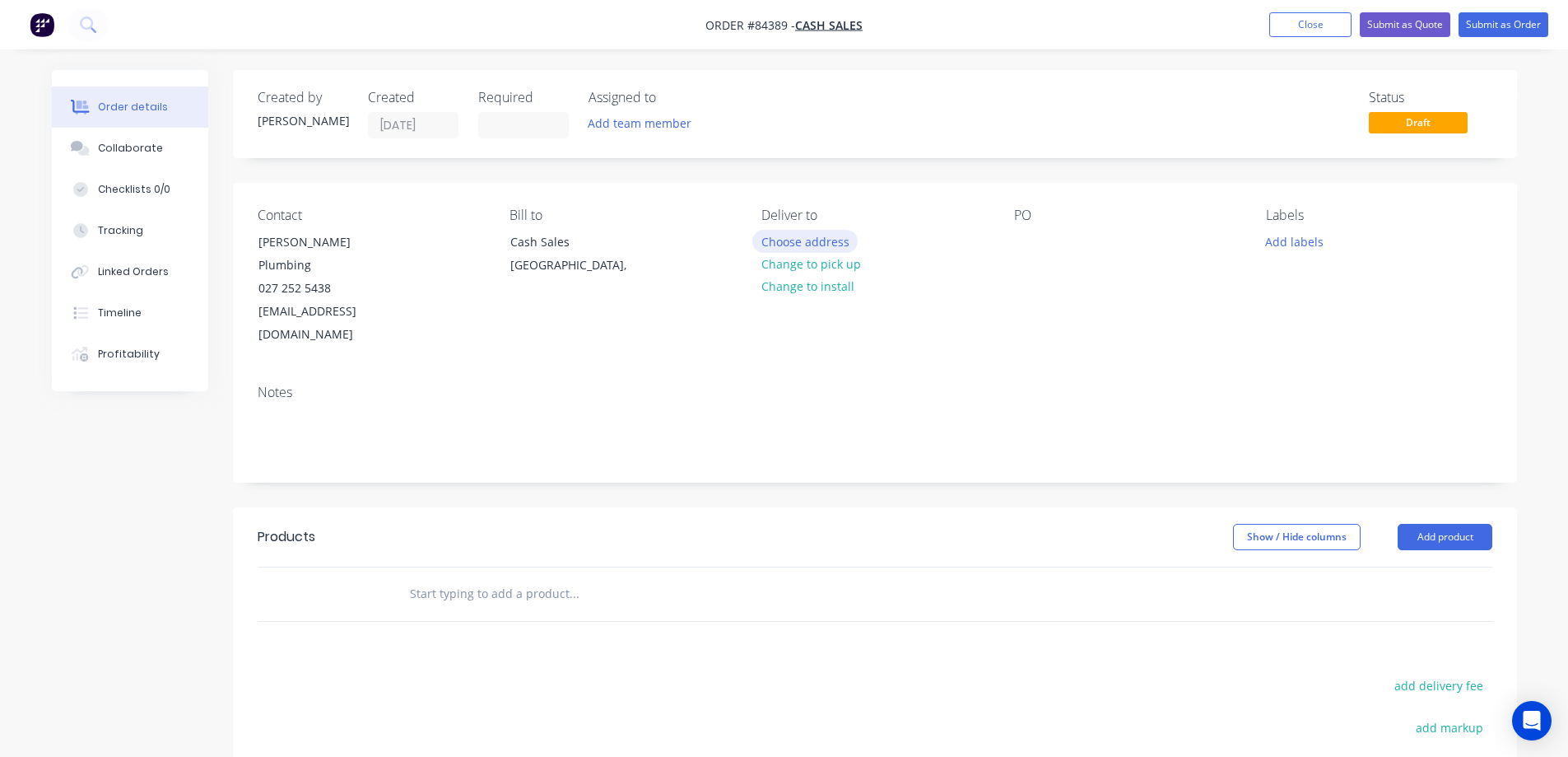
click at [828, 248] on button "Choose address" at bounding box center [805, 241] width 106 height 23
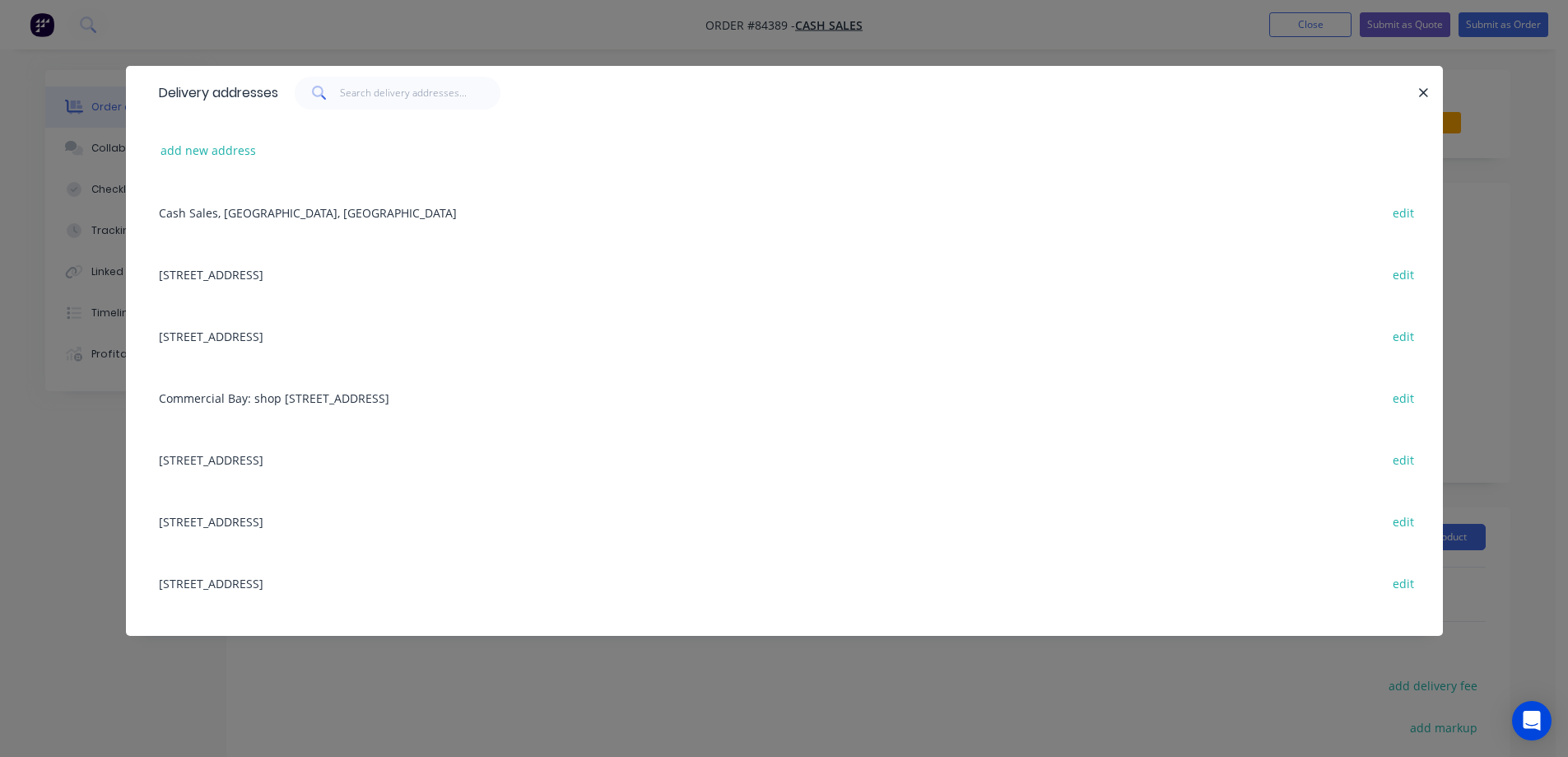
click at [165, 55] on div "Delivery addresses add new address Cash Sales, [GEOGRAPHIC_DATA], [GEOGRAPHIC_D…" at bounding box center [784, 378] width 1568 height 757
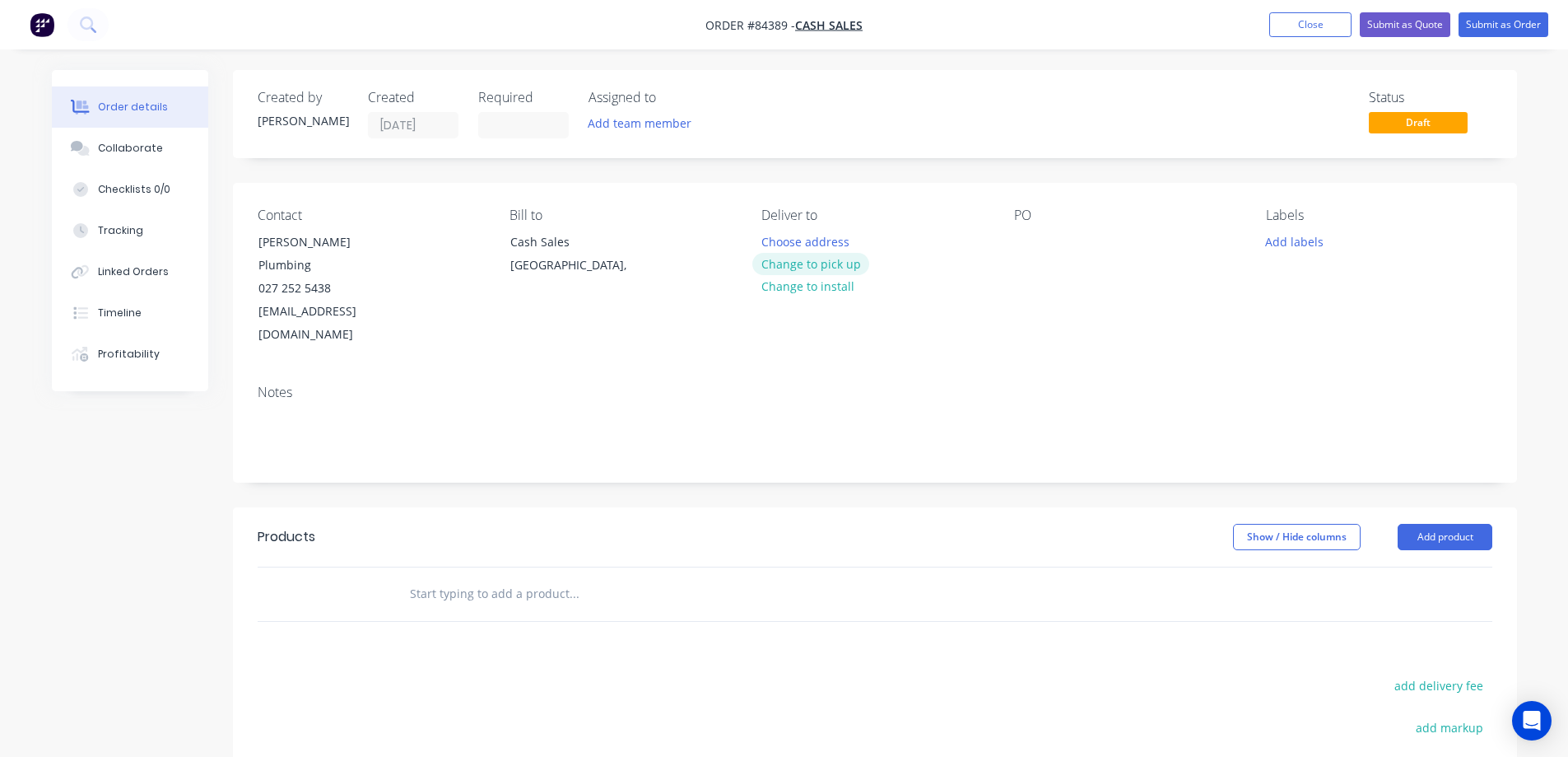
click at [790, 265] on button "Change to pick up" at bounding box center [811, 264] width 116 height 23
drag, startPoint x: 257, startPoint y: 264, endPoint x: 420, endPoint y: 271, distance: 163.2
click at [420, 271] on div "Contact [PERSON_NAME] Plumbing 027 252 5438 [EMAIL_ADDRESS][DOMAIN_NAME]" at bounding box center [370, 276] width 226 height 139
copy div "Boreham Plumbing"
click at [1035, 237] on div at bounding box center [1027, 242] width 27 height 24
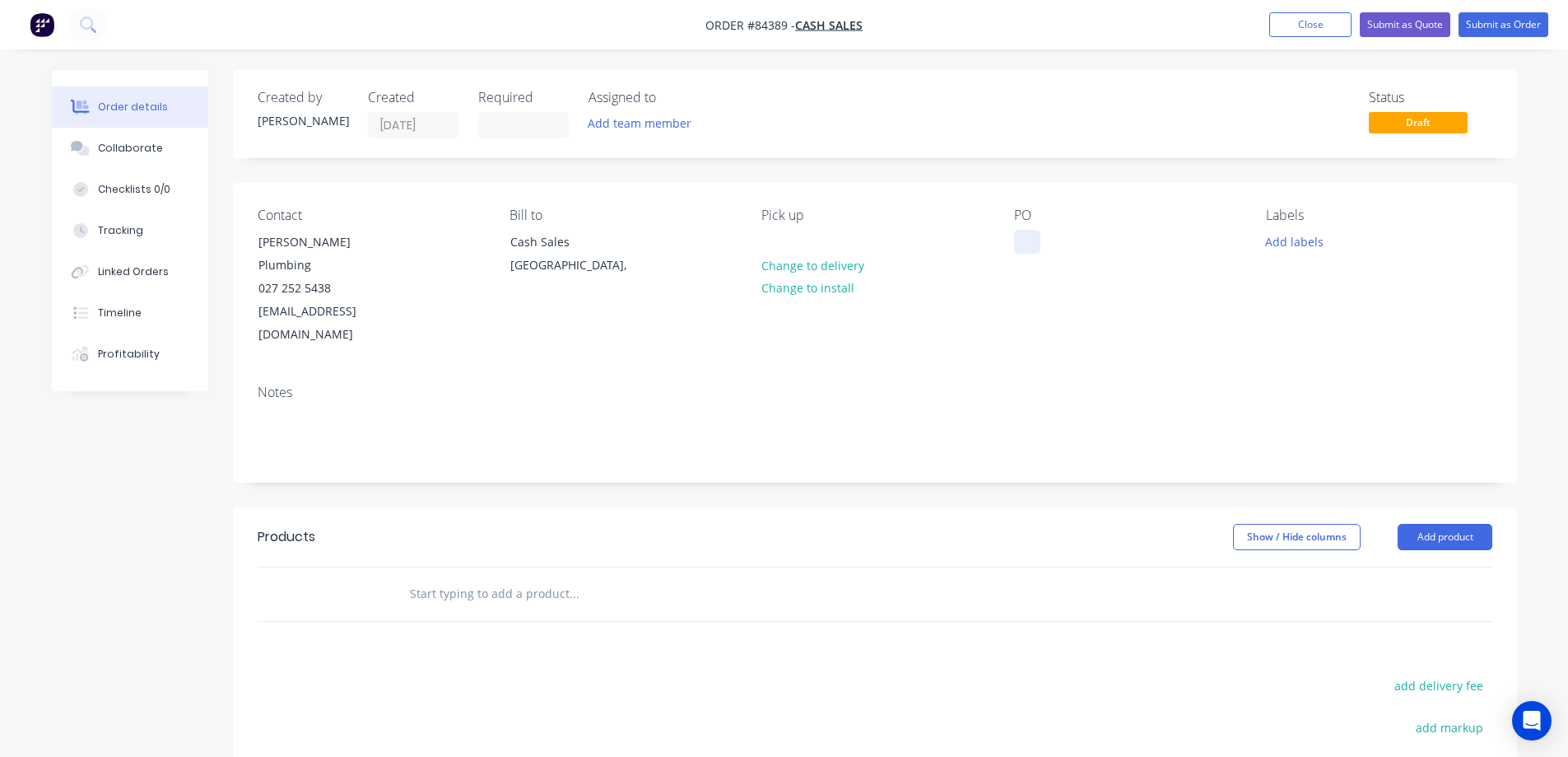
paste div
click at [553, 577] on input "text" at bounding box center [574, 593] width 330 height 33
type input "p"
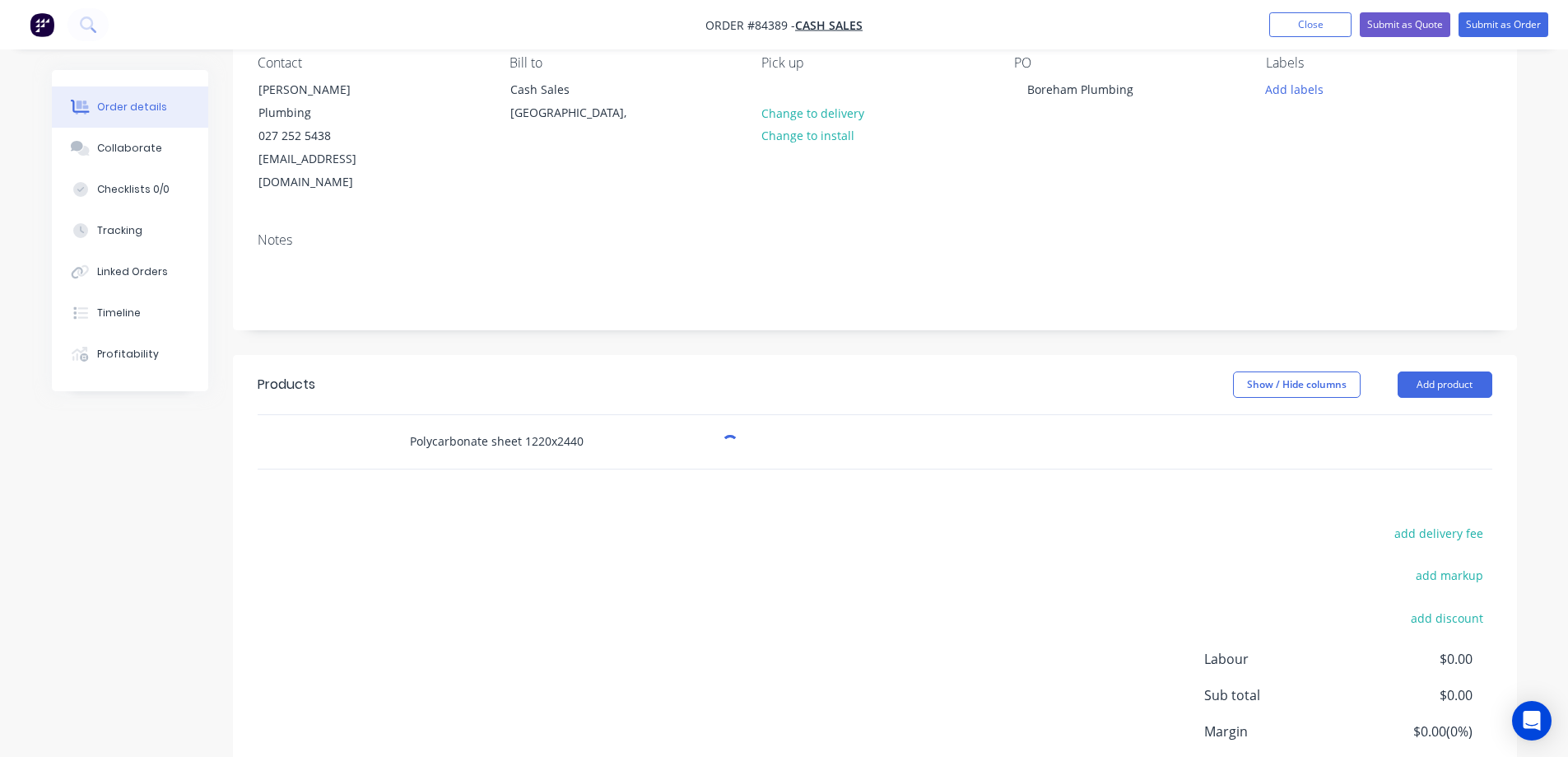
scroll to position [262, 0]
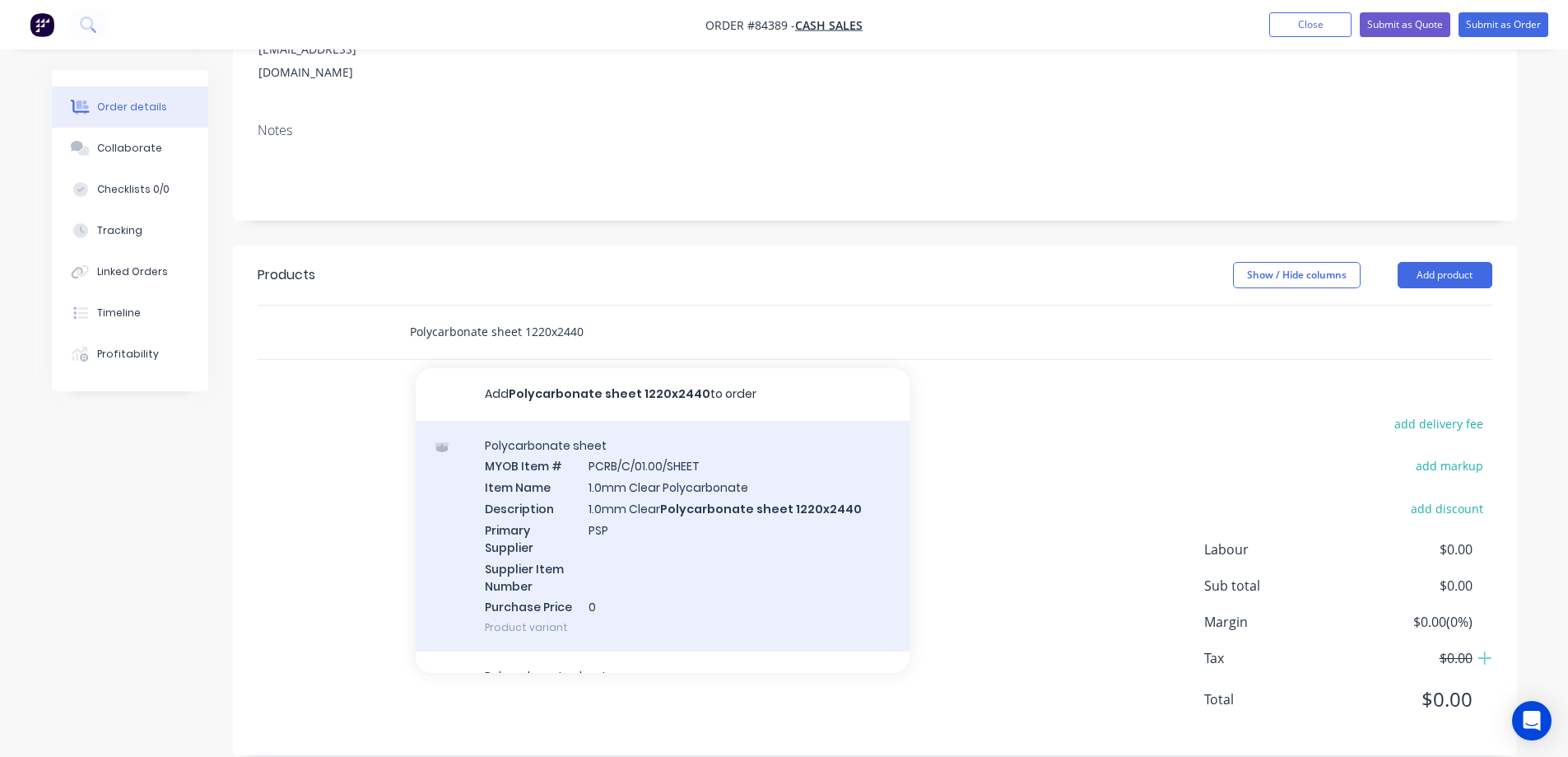
type input "Polycarbonate sheet 1220x2440"
click at [699, 521] on div "Polycarbonate sheet MYOB Item # PCRB/C/01.00/SHEET Item Name 1.0mm Clear Polyca…" at bounding box center [662, 536] width 494 height 231
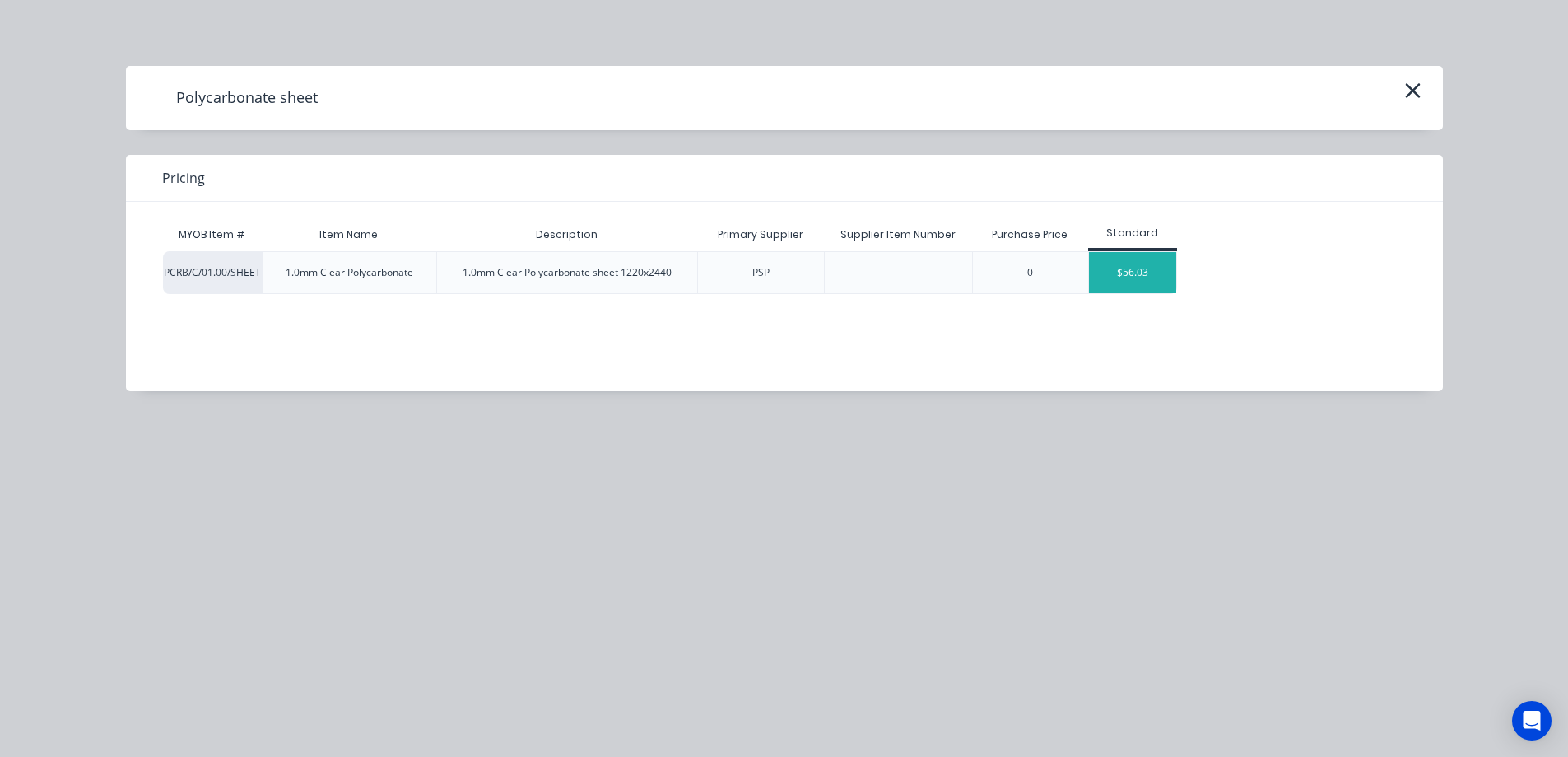
click at [1101, 277] on div "$56.03" at bounding box center [1133, 272] width 88 height 41
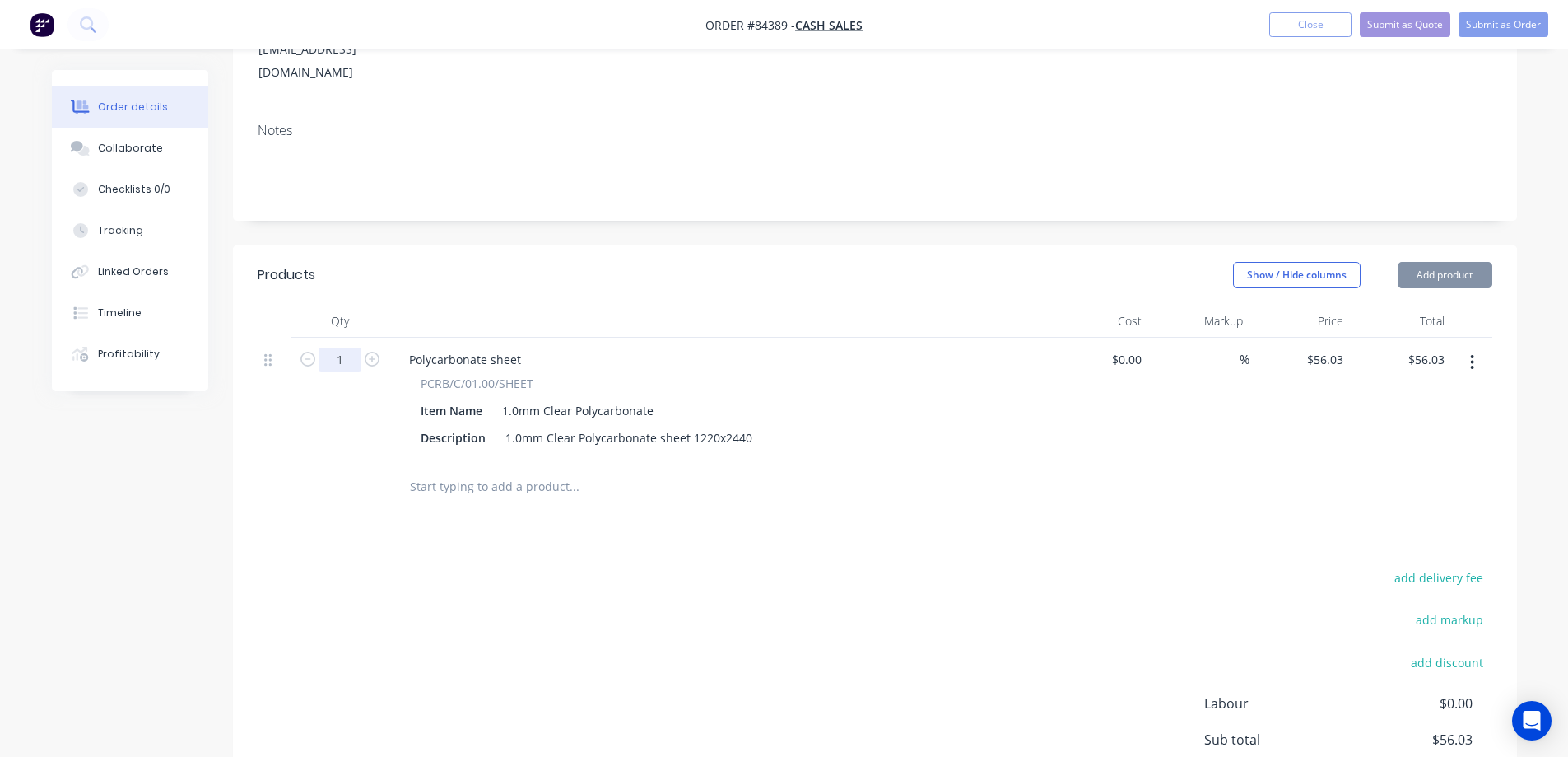
click at [336, 347] on input "1" at bounding box center [339, 359] width 42 height 25
type input "4"
type input "$224.12"
click at [595, 584] on div "add delivery fee add markup add discount Labour $0.00 Sub total $56.03 Margin $…" at bounding box center [875, 725] width 1235 height 318
click at [1325, 347] on input "56.03" at bounding box center [1327, 359] width 44 height 24
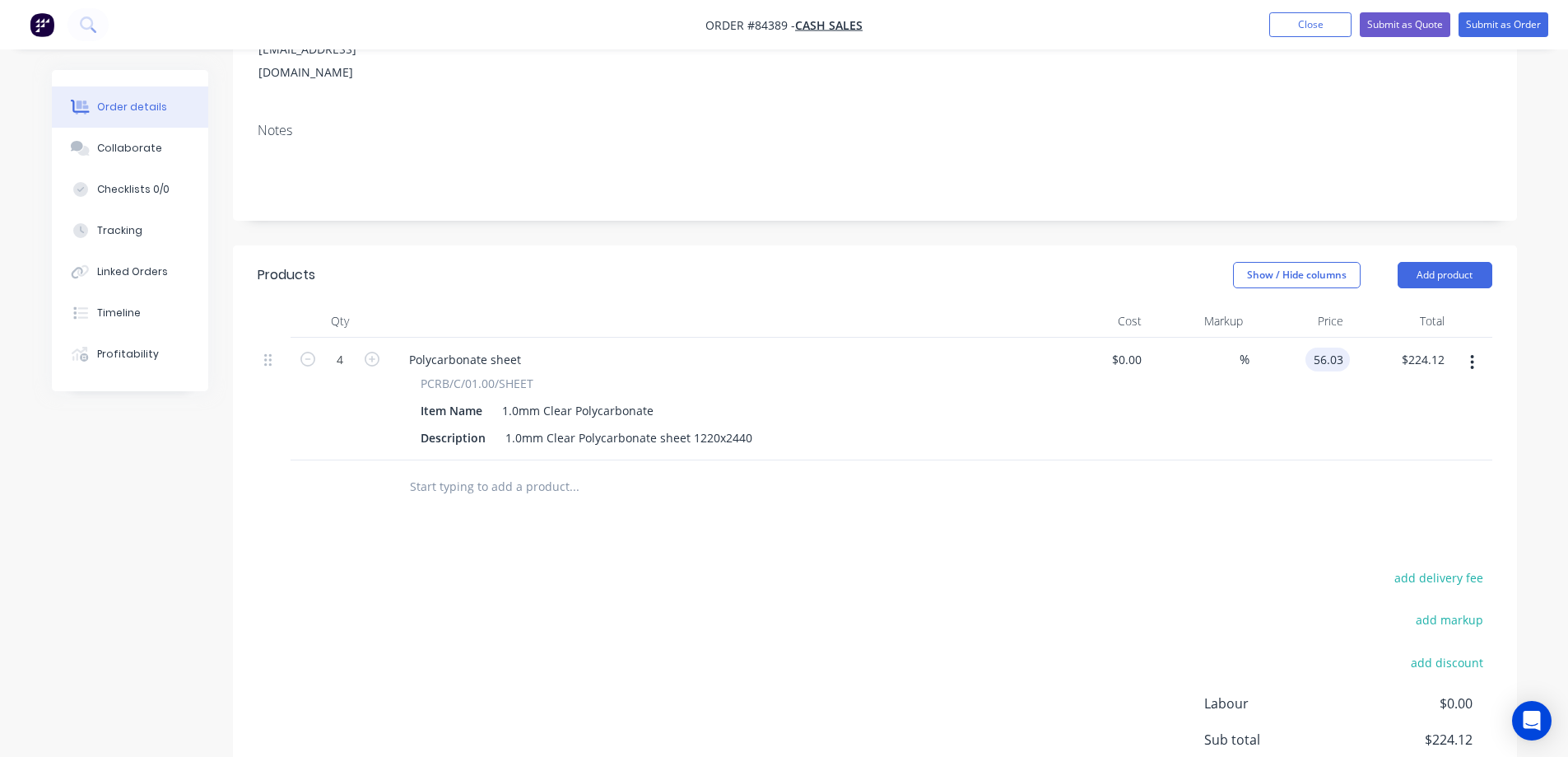
paste input "9.88"
type input "$59.88"
type input "$239.52"
click at [1292, 494] on div "Products Show / Hide columns Add product Qty Cost Markup Price Total 4 Polycarb…" at bounding box center [875, 577] width 1285 height 664
click at [1461, 567] on button "add delivery fee" at bounding box center [1440, 577] width 107 height 23
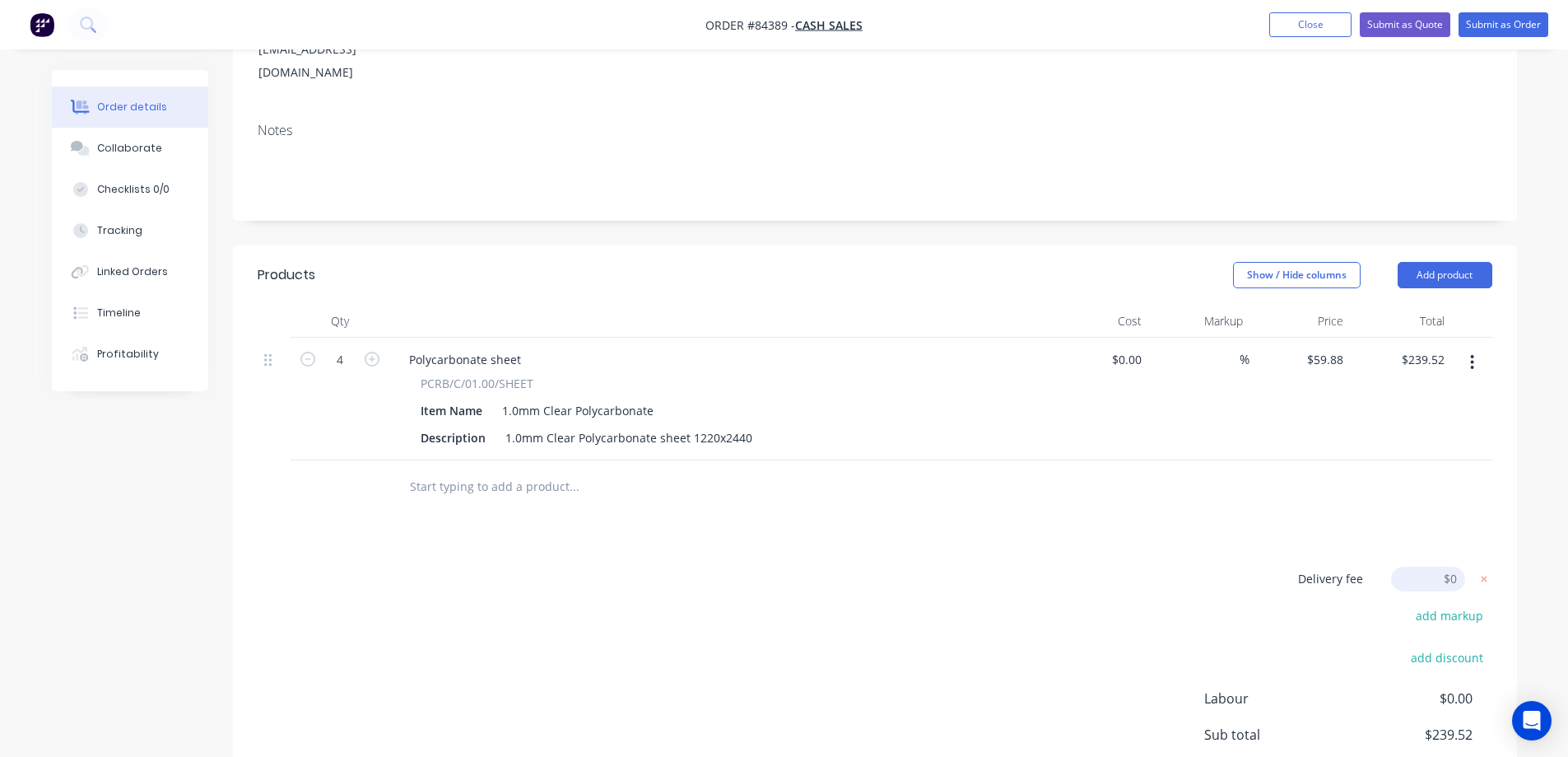
click at [1239, 567] on div "Delivery fee Delivery fee Delivery fee name (Optional) $0 add markup add discou…" at bounding box center [875, 723] width 1235 height 314
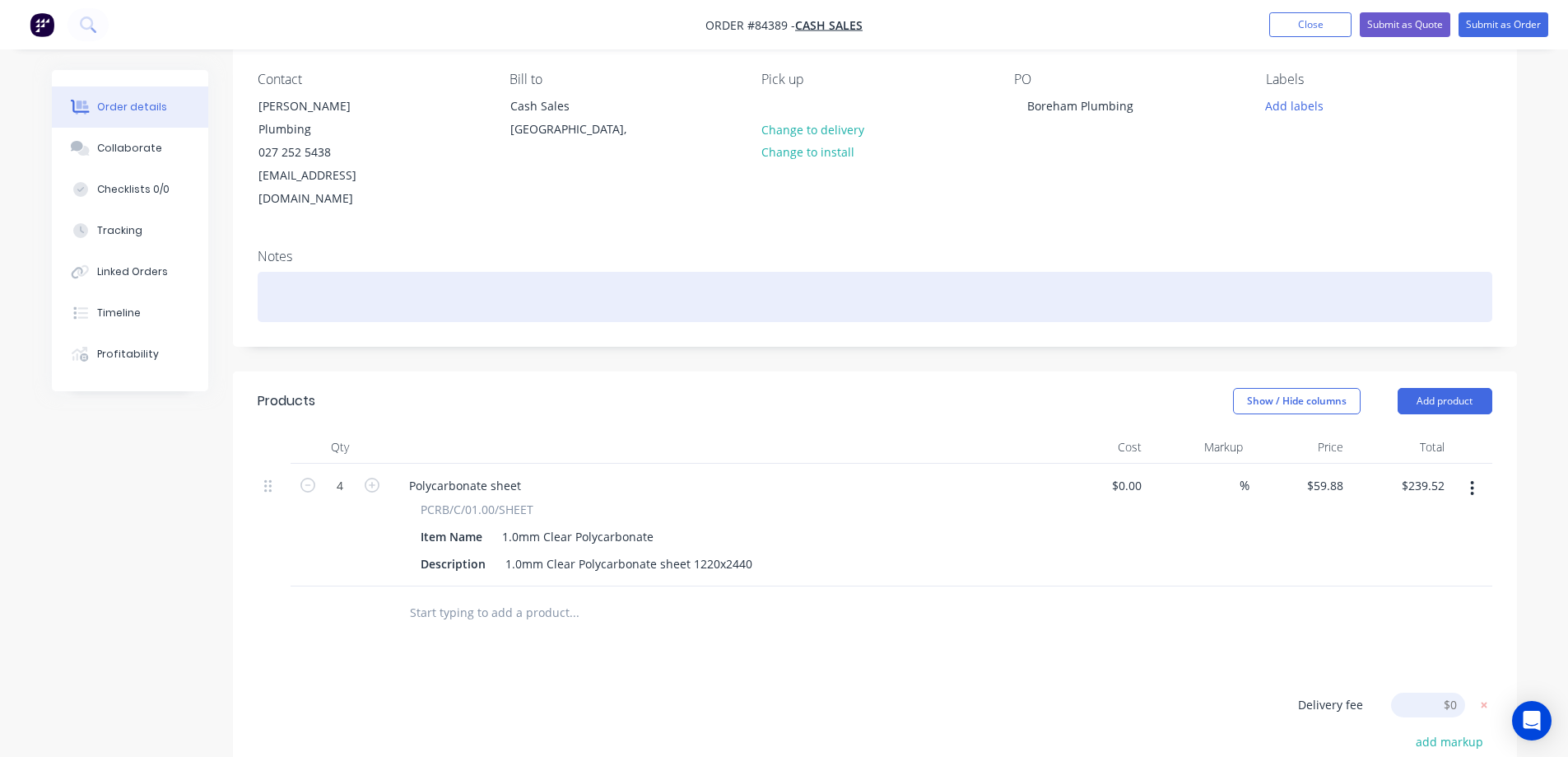
scroll to position [97, 0]
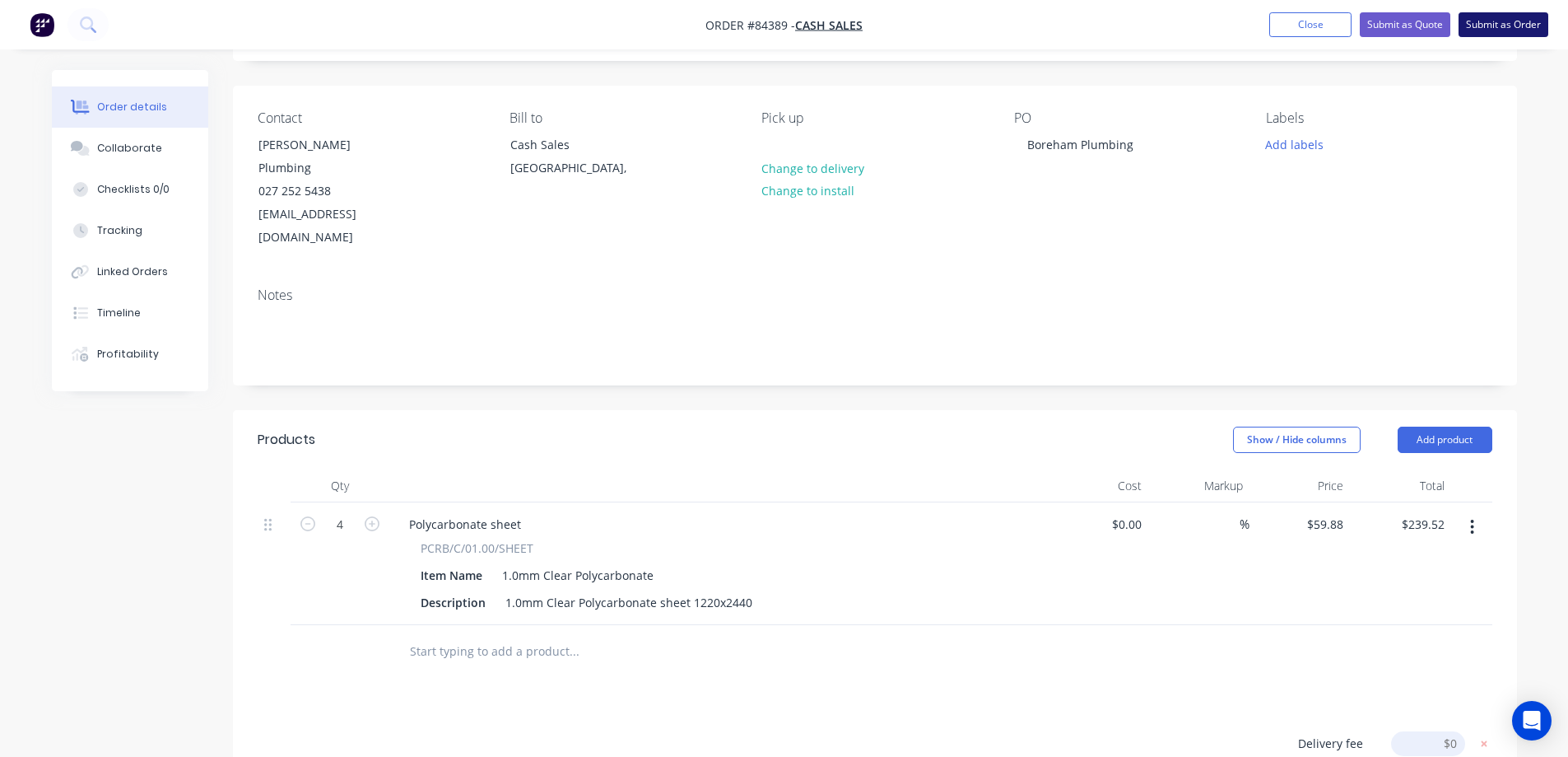
click at [1476, 25] on button "Submit as Order" at bounding box center [1504, 25] width 90 height 25
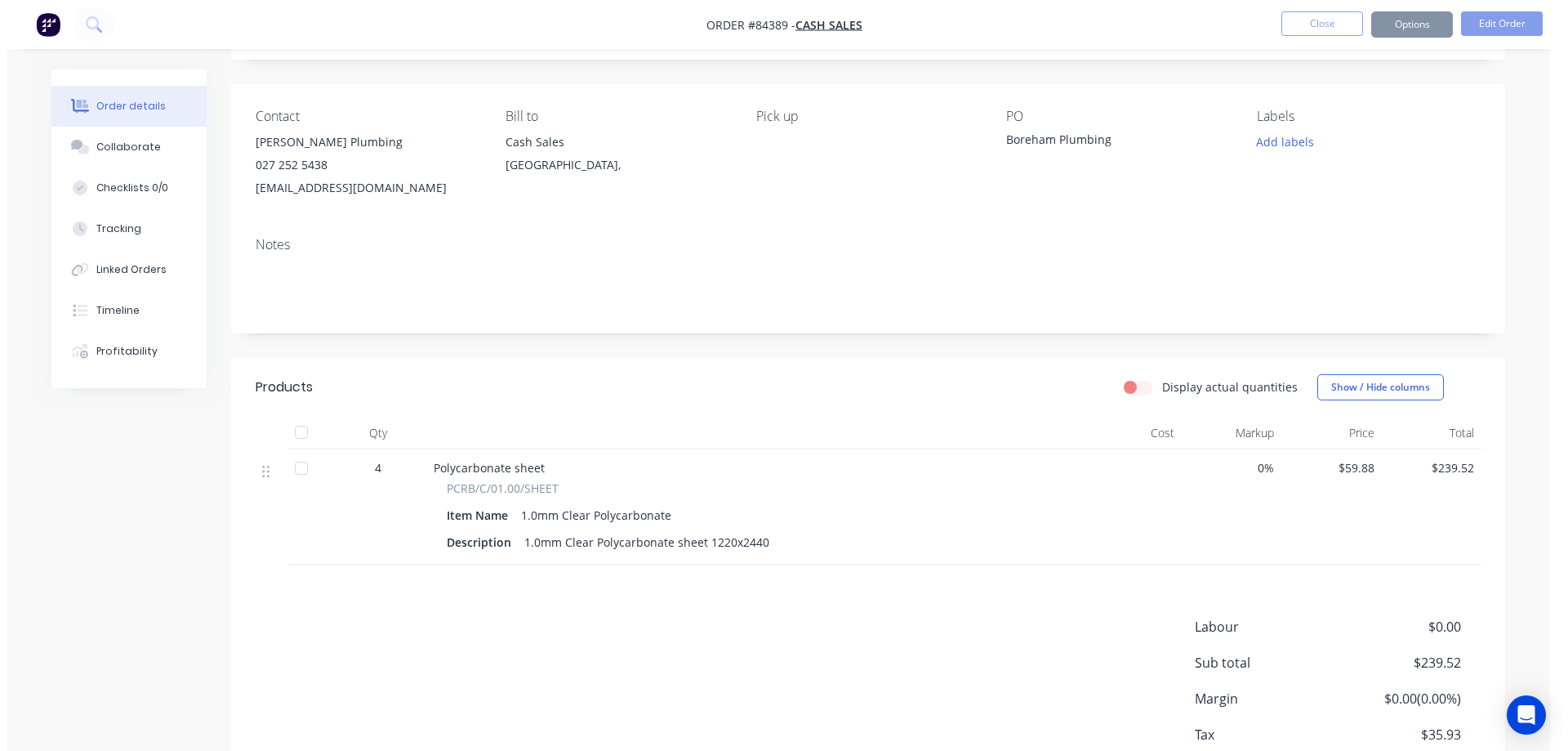
scroll to position [0, 0]
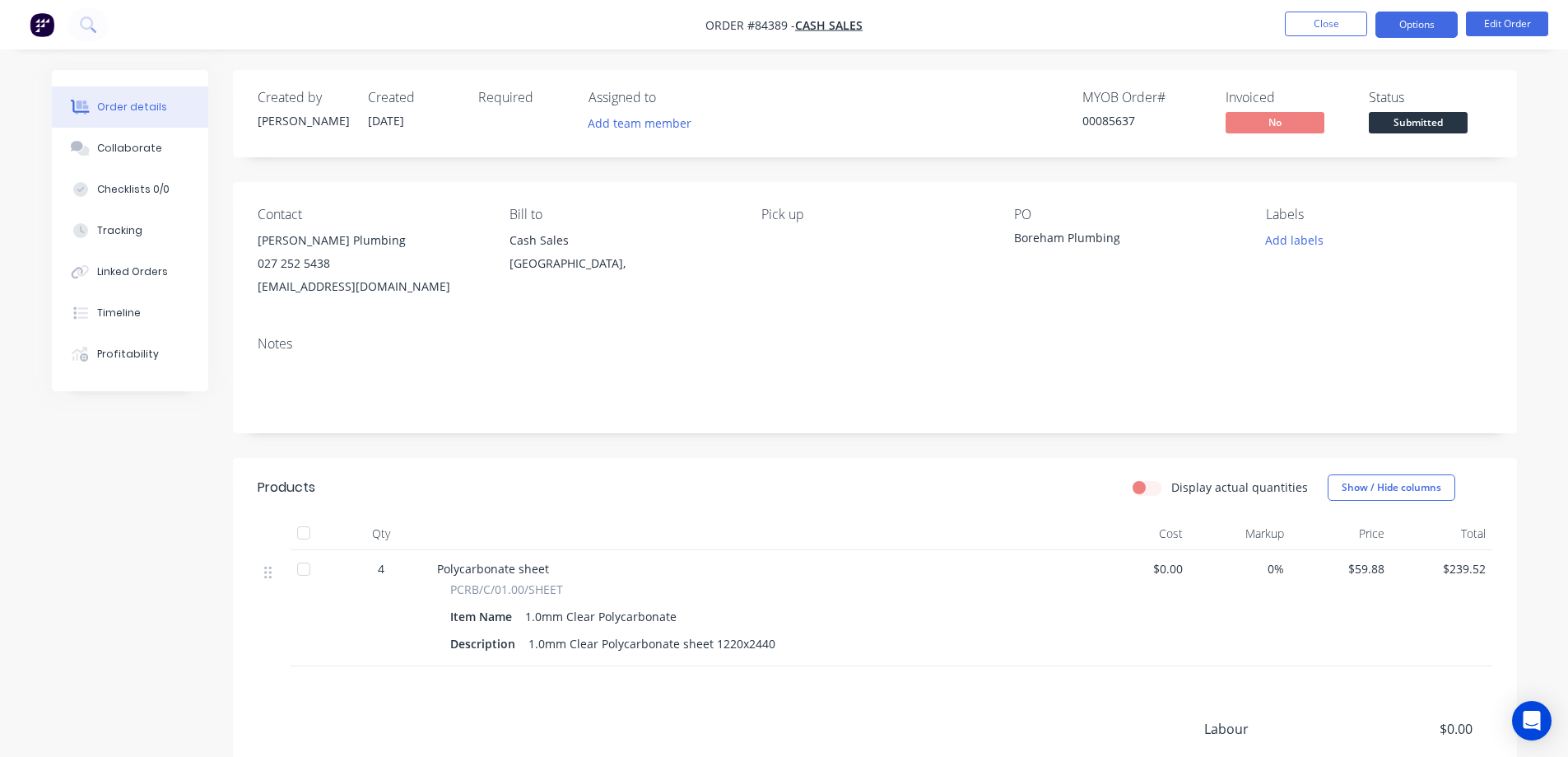
click at [1427, 21] on button "Options" at bounding box center [1416, 25] width 82 height 27
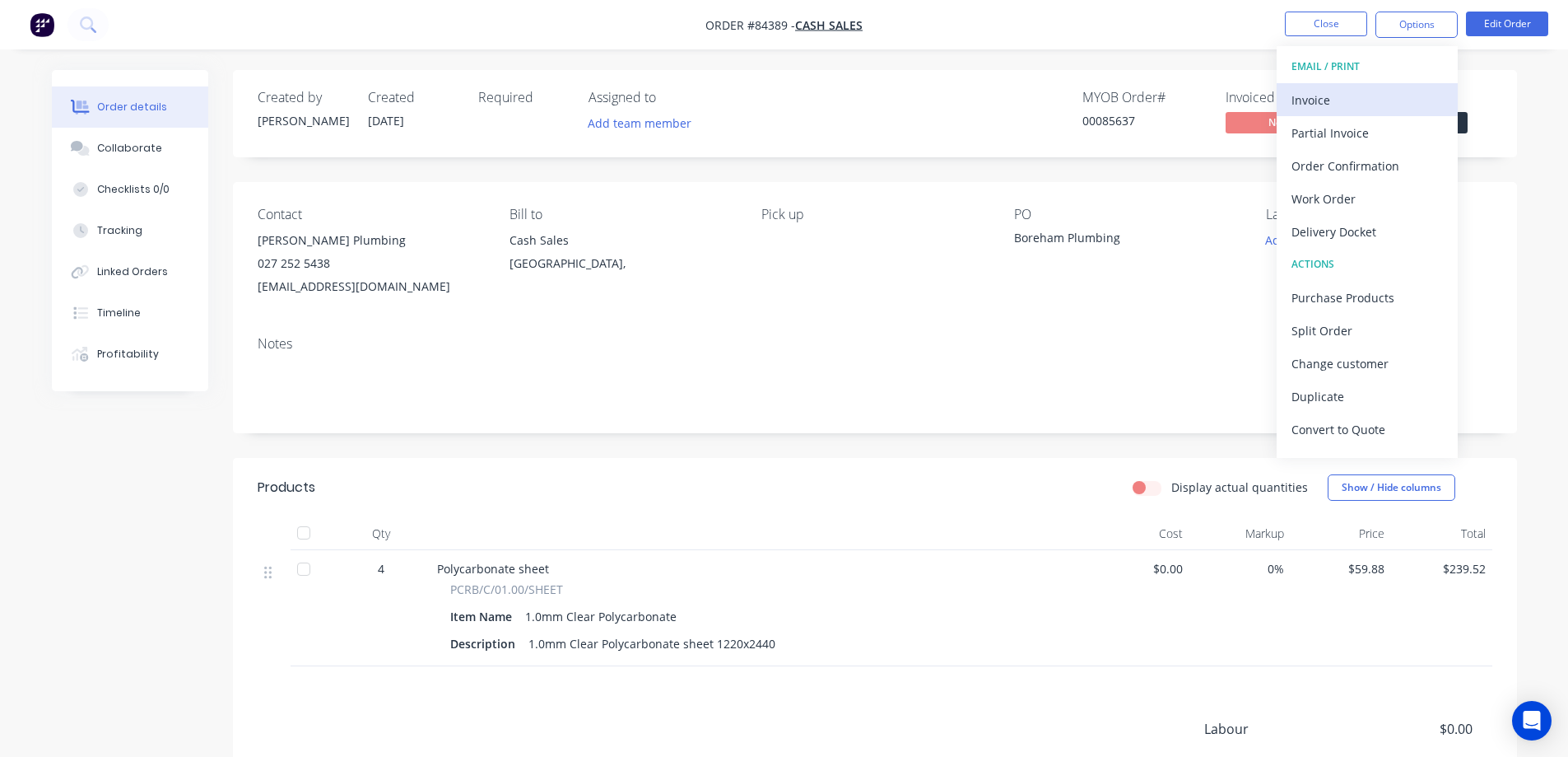
click at [1368, 97] on div "Invoice" at bounding box center [1368, 100] width 152 height 24
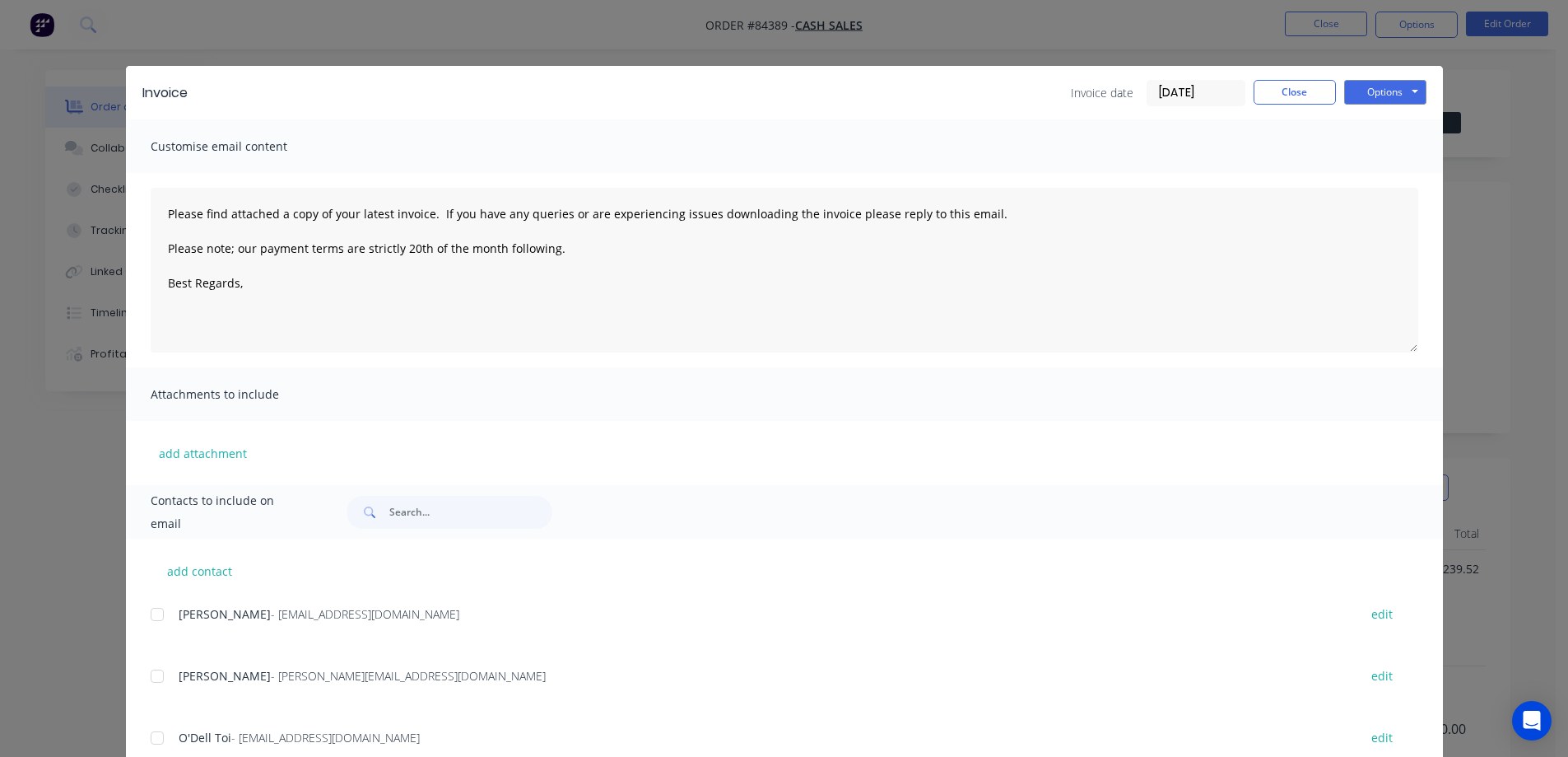
click at [1385, 82] on button "Options" at bounding box center [1385, 92] width 82 height 25
click at [1389, 117] on button "Preview" at bounding box center [1397, 121] width 106 height 28
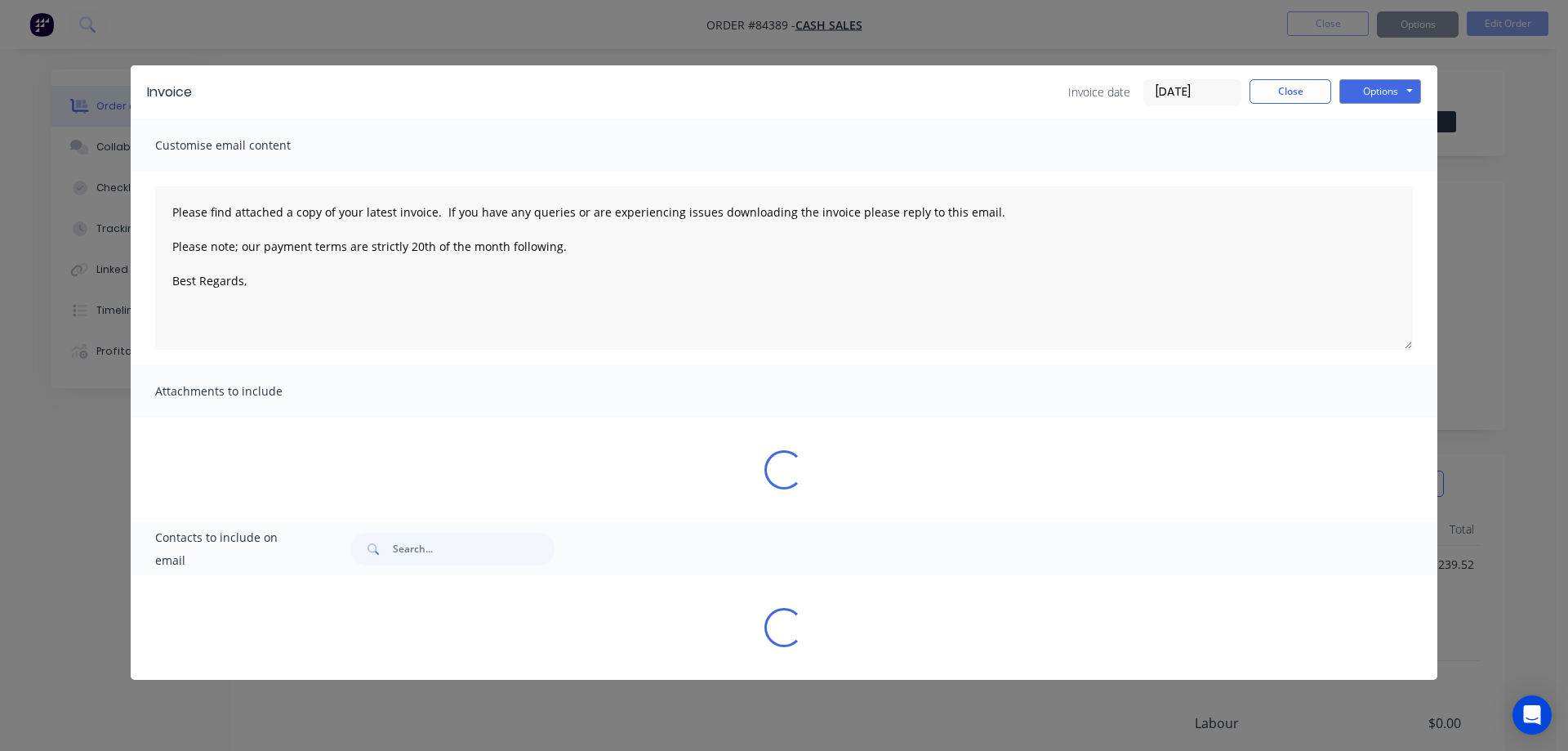
type textarea "Please find attached a copy of your latest invoice. If you have any queries or …"
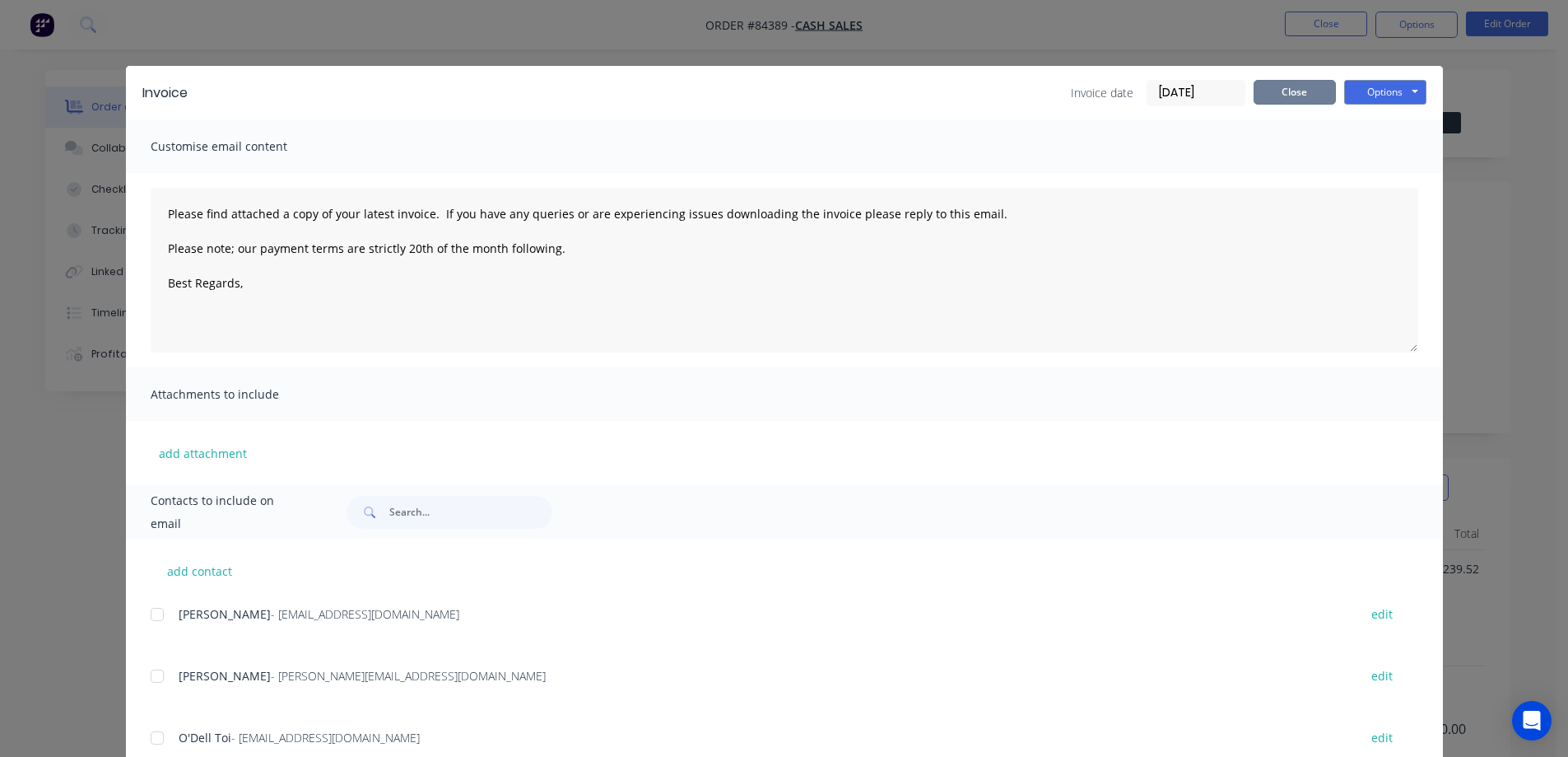
drag, startPoint x: 1270, startPoint y: 97, endPoint x: 1333, endPoint y: 59, distance: 73.6
click at [1274, 96] on button "Close" at bounding box center [1295, 92] width 82 height 25
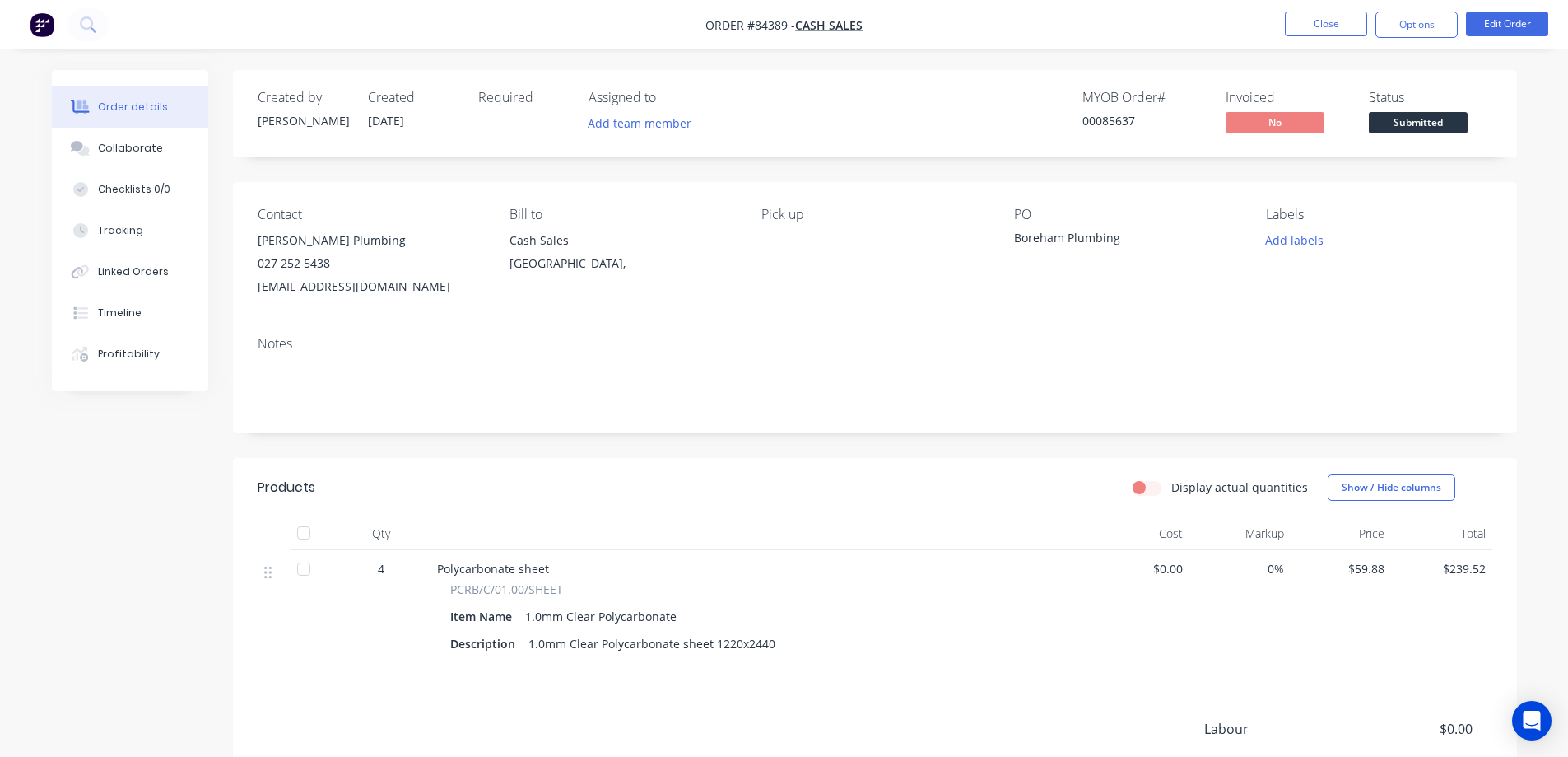
click at [1371, 33] on ul "Close Options Edit Order" at bounding box center [1416, 25] width 303 height 27
click at [1404, 26] on button "Options" at bounding box center [1416, 25] width 82 height 27
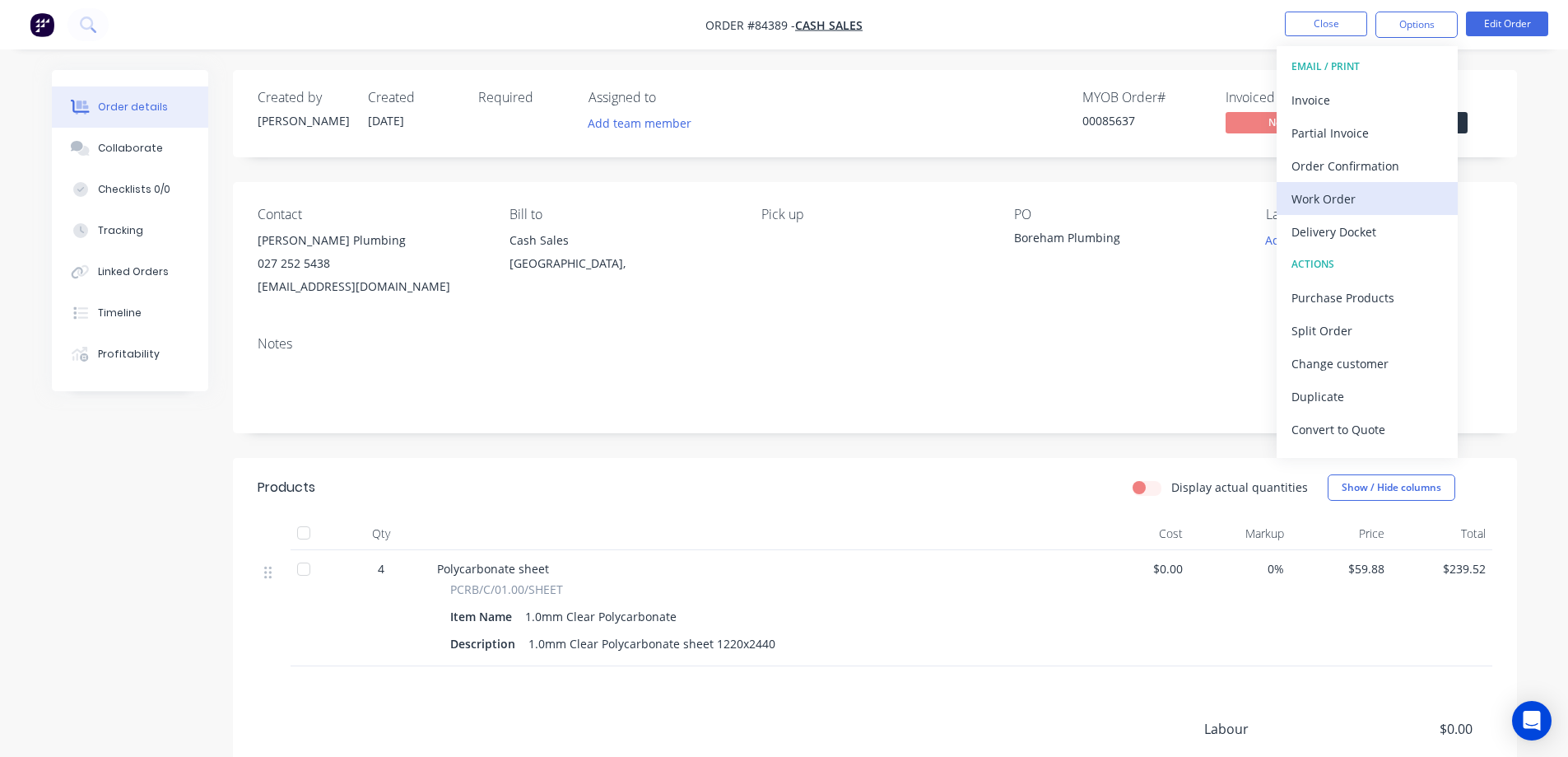
click at [1381, 187] on button "Work Order" at bounding box center [1368, 197] width 182 height 33
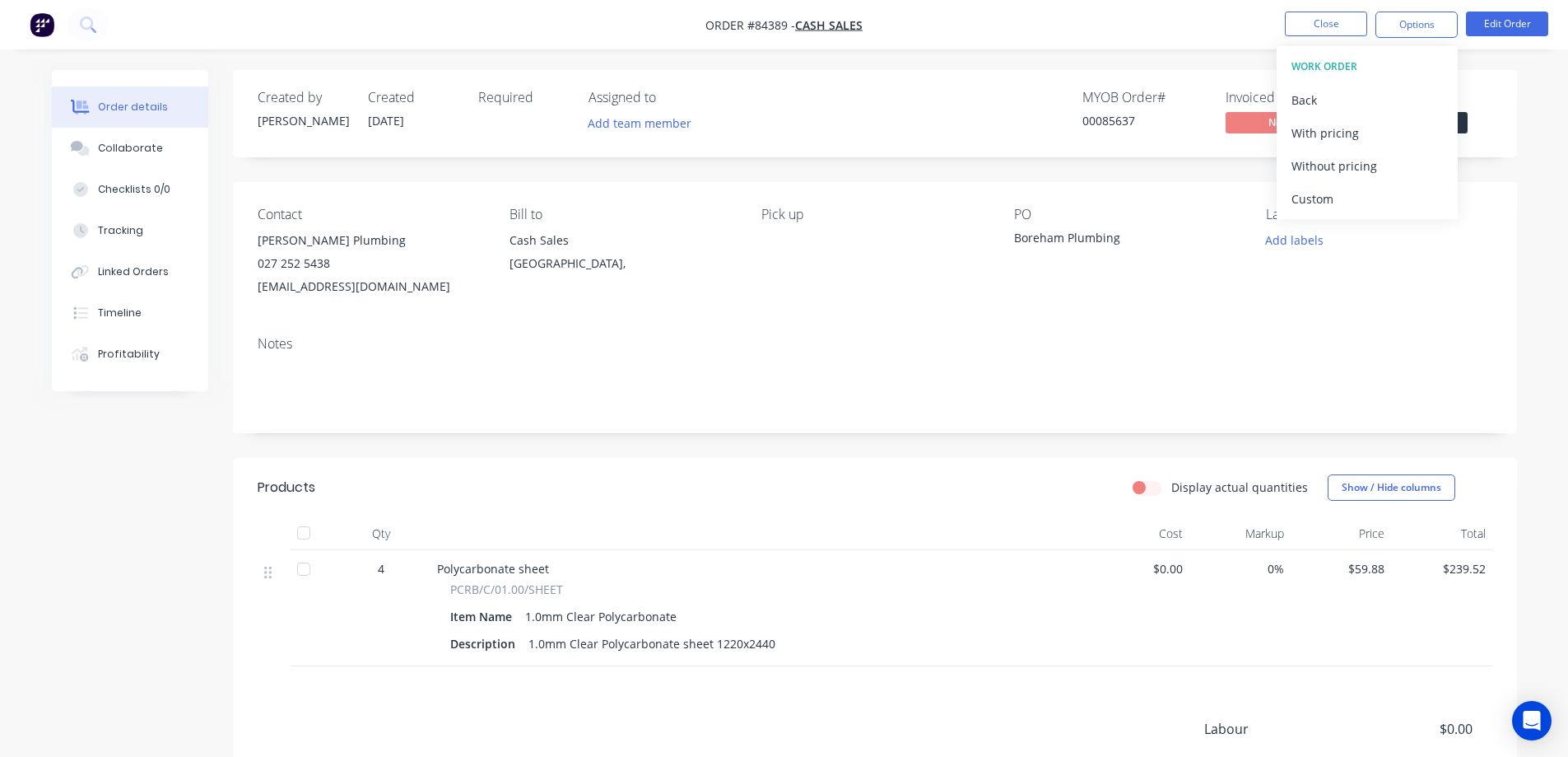
click at [1384, 160] on div "Without pricing" at bounding box center [1368, 166] width 152 height 24
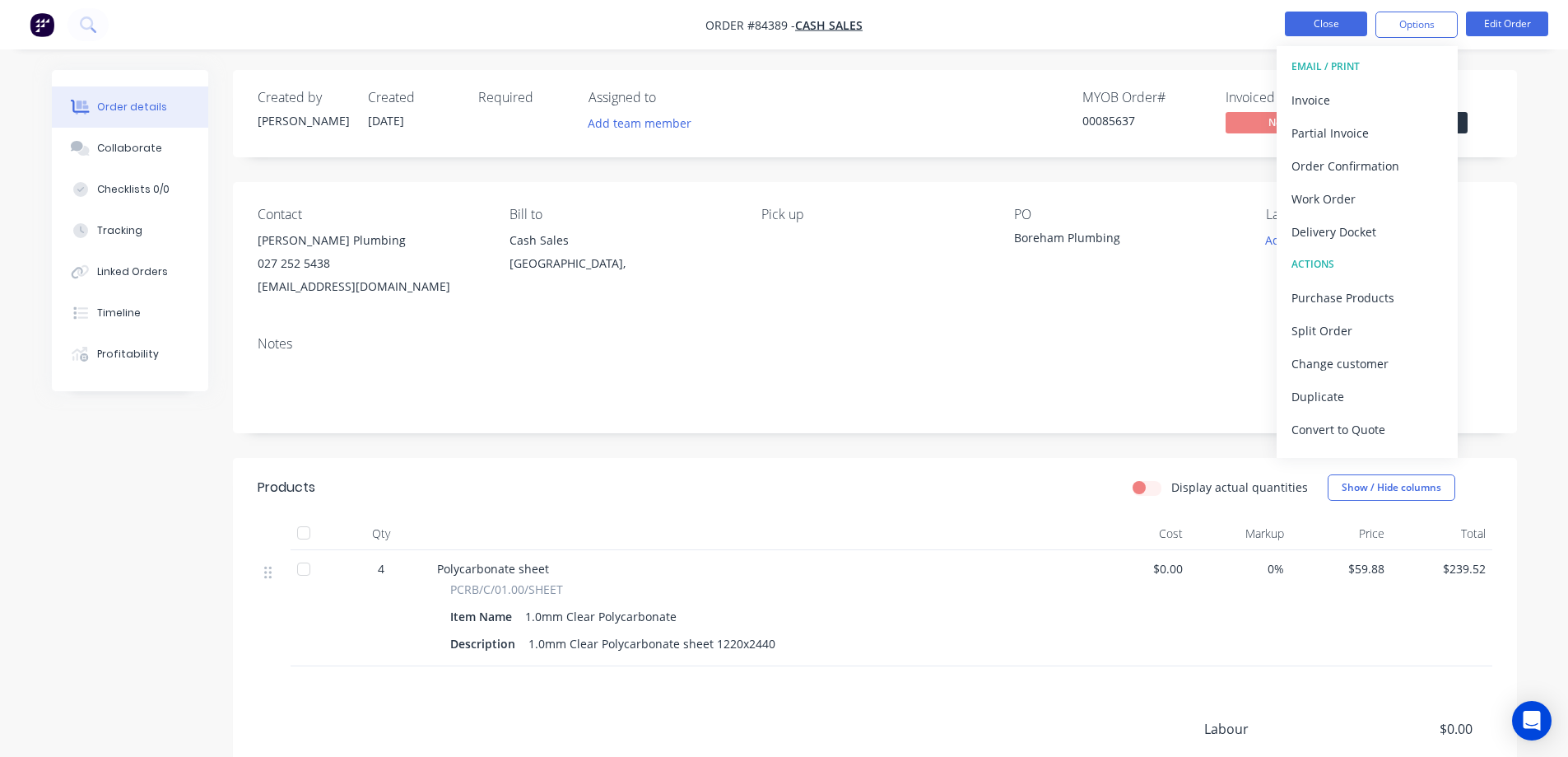
click at [1324, 23] on button "Close" at bounding box center [1325, 24] width 82 height 25
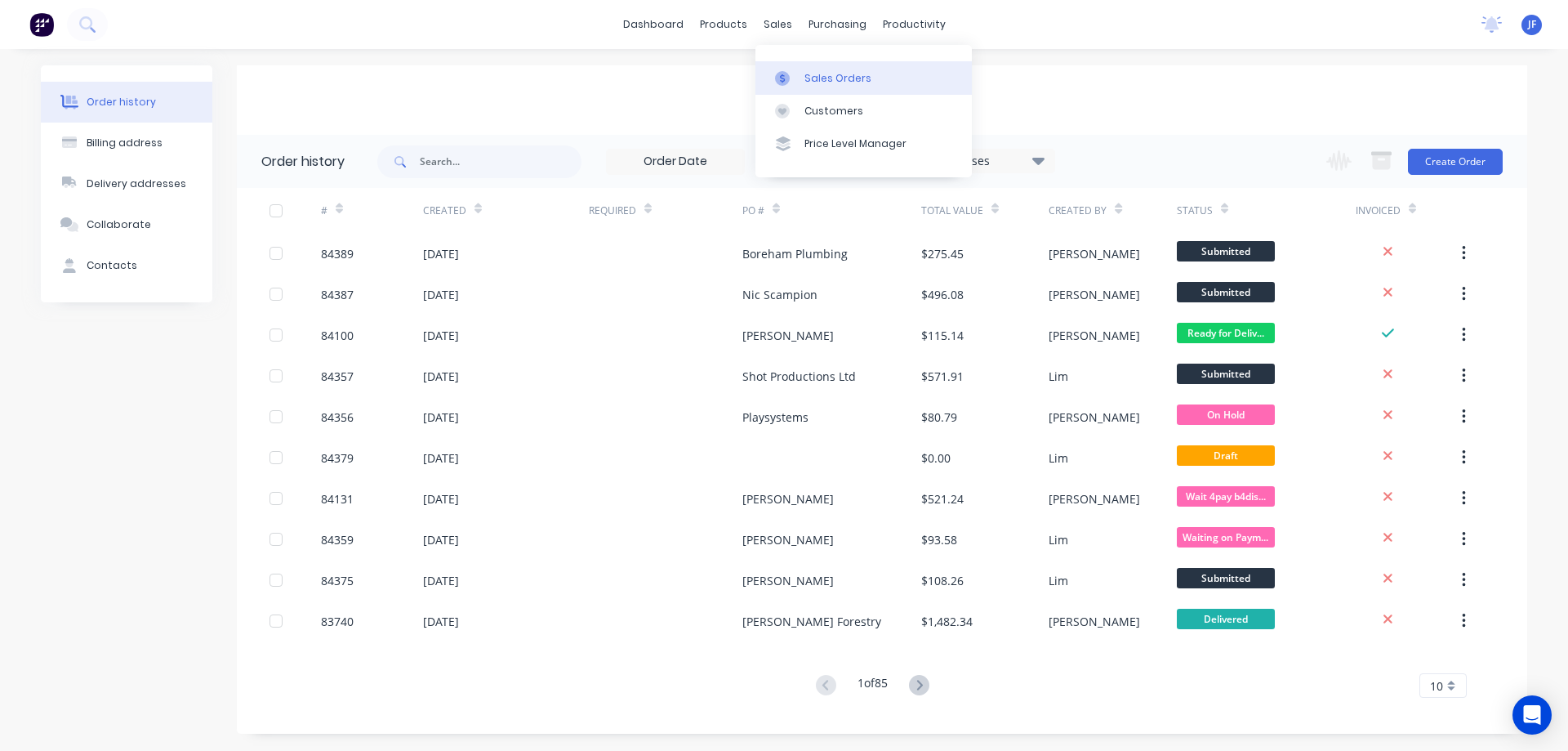
click at [817, 65] on link "Sales Orders" at bounding box center [863, 77] width 216 height 32
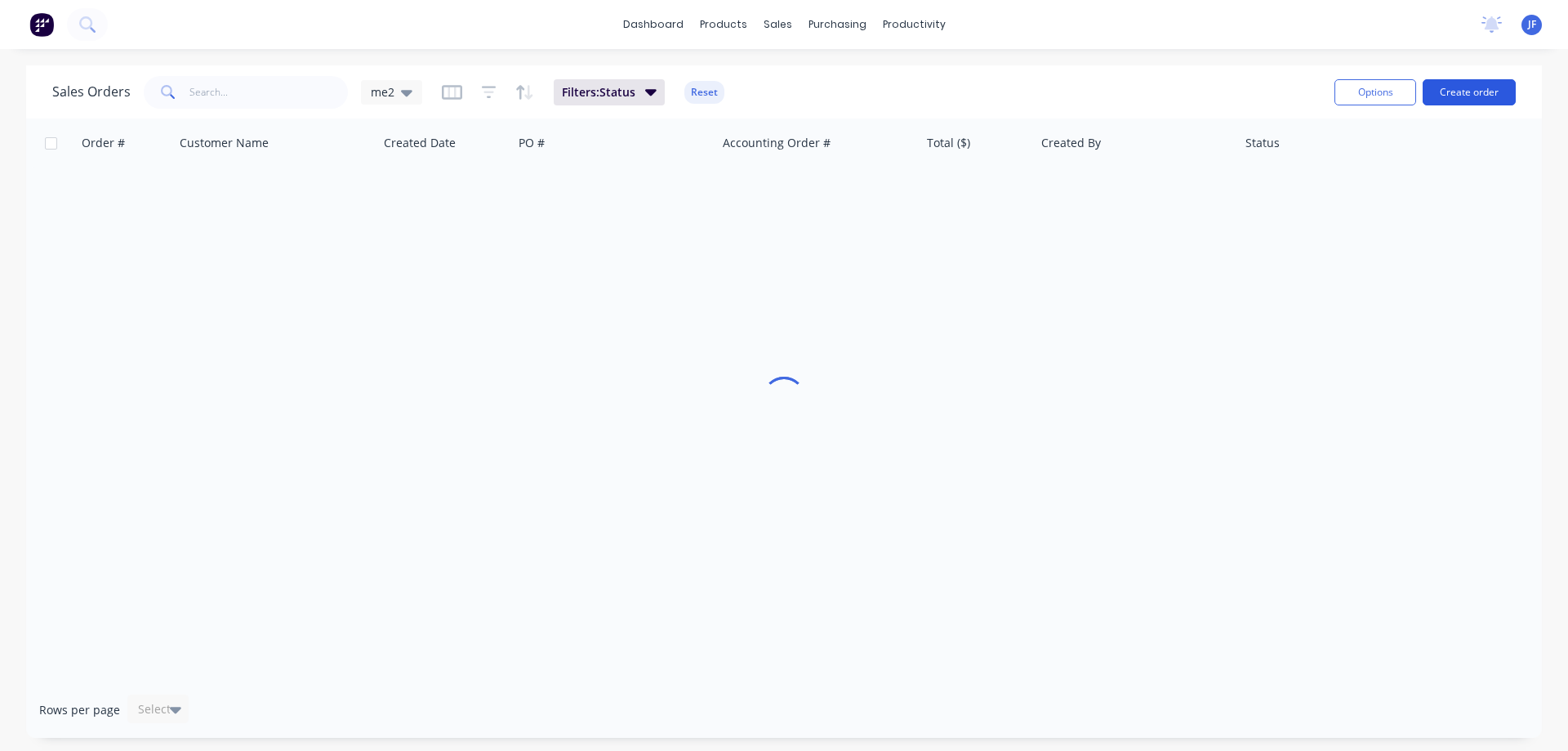
click at [1447, 91] on button "Create order" at bounding box center [1468, 92] width 93 height 26
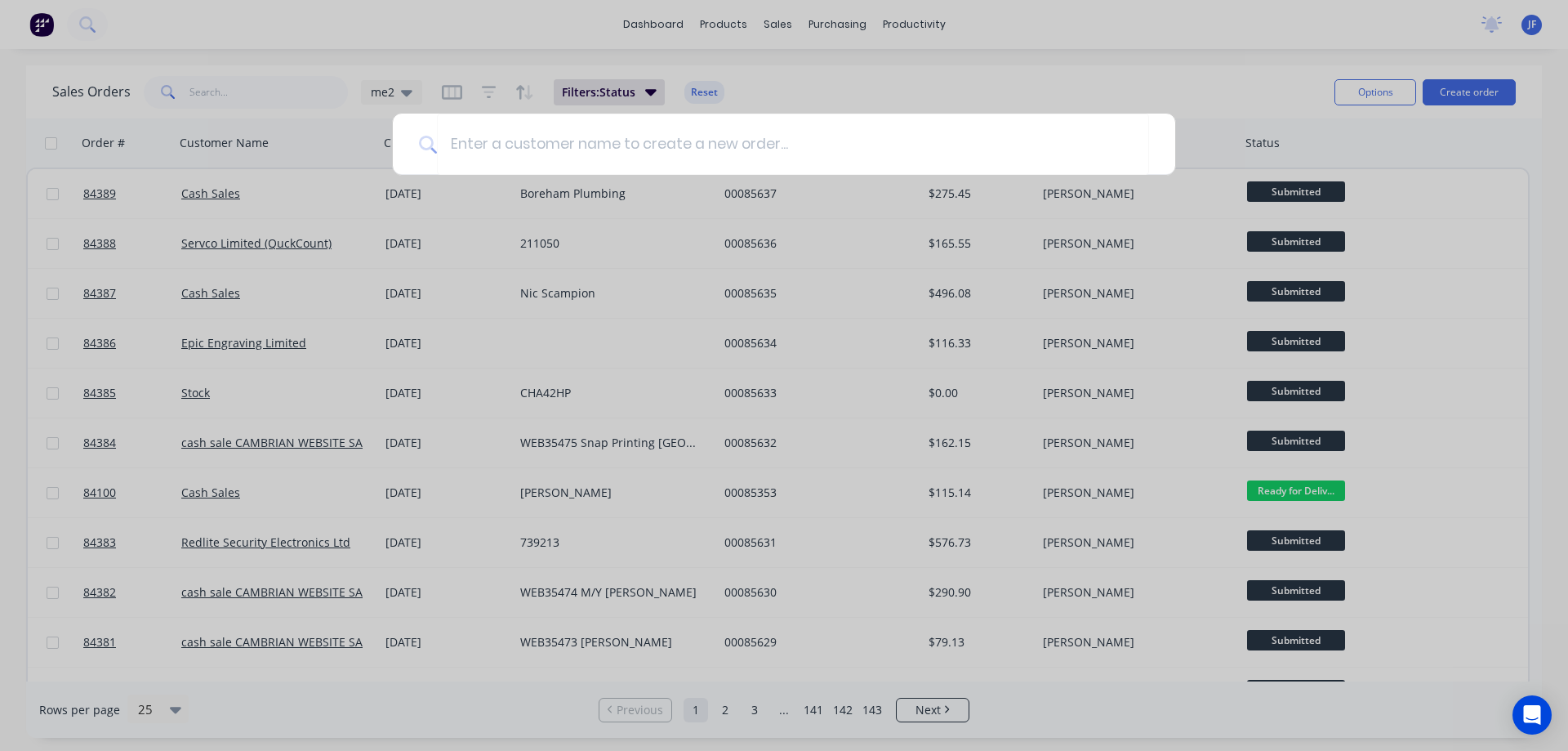
click at [730, 41] on div at bounding box center [784, 375] width 1568 height 751
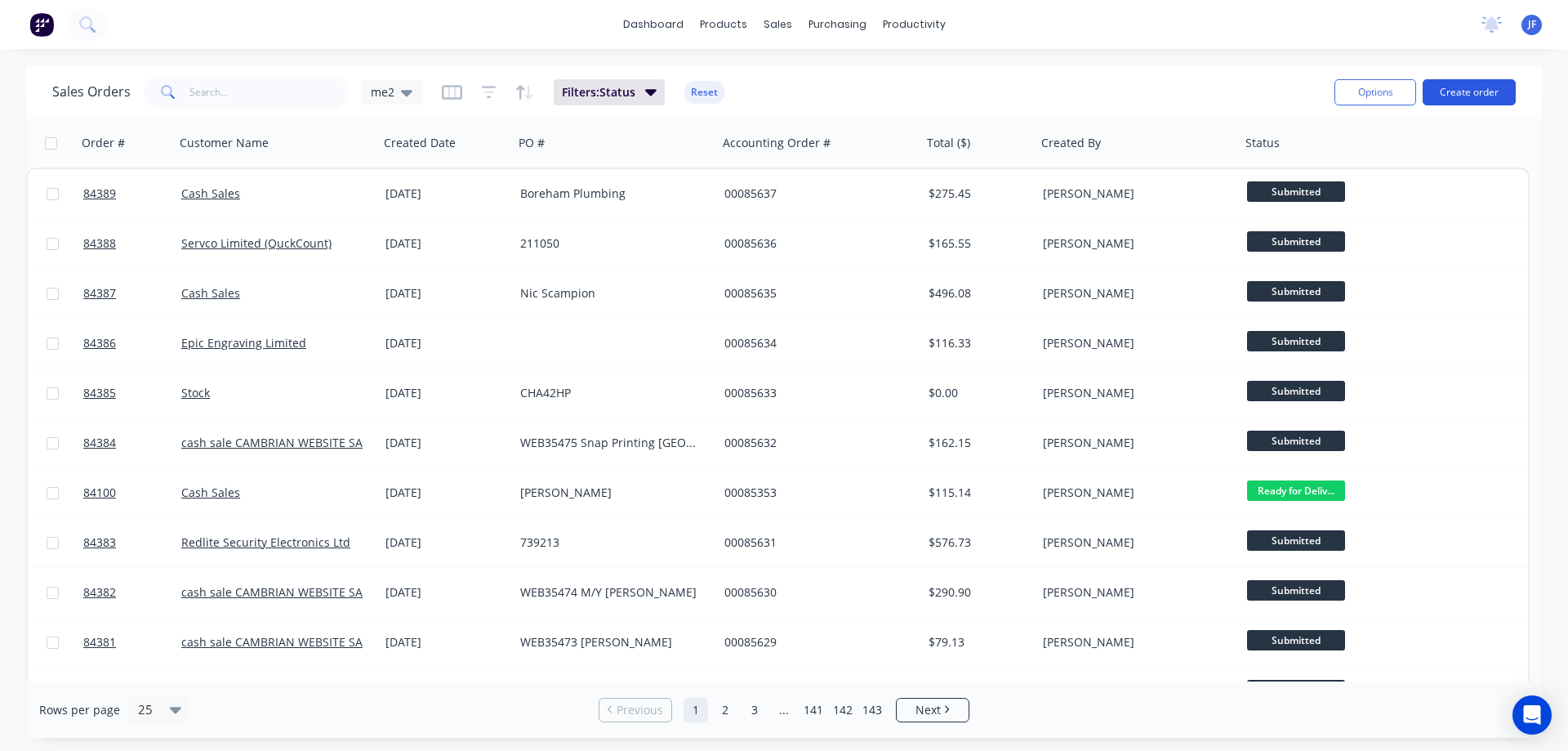
click at [1463, 95] on button "Create order" at bounding box center [1468, 92] width 93 height 26
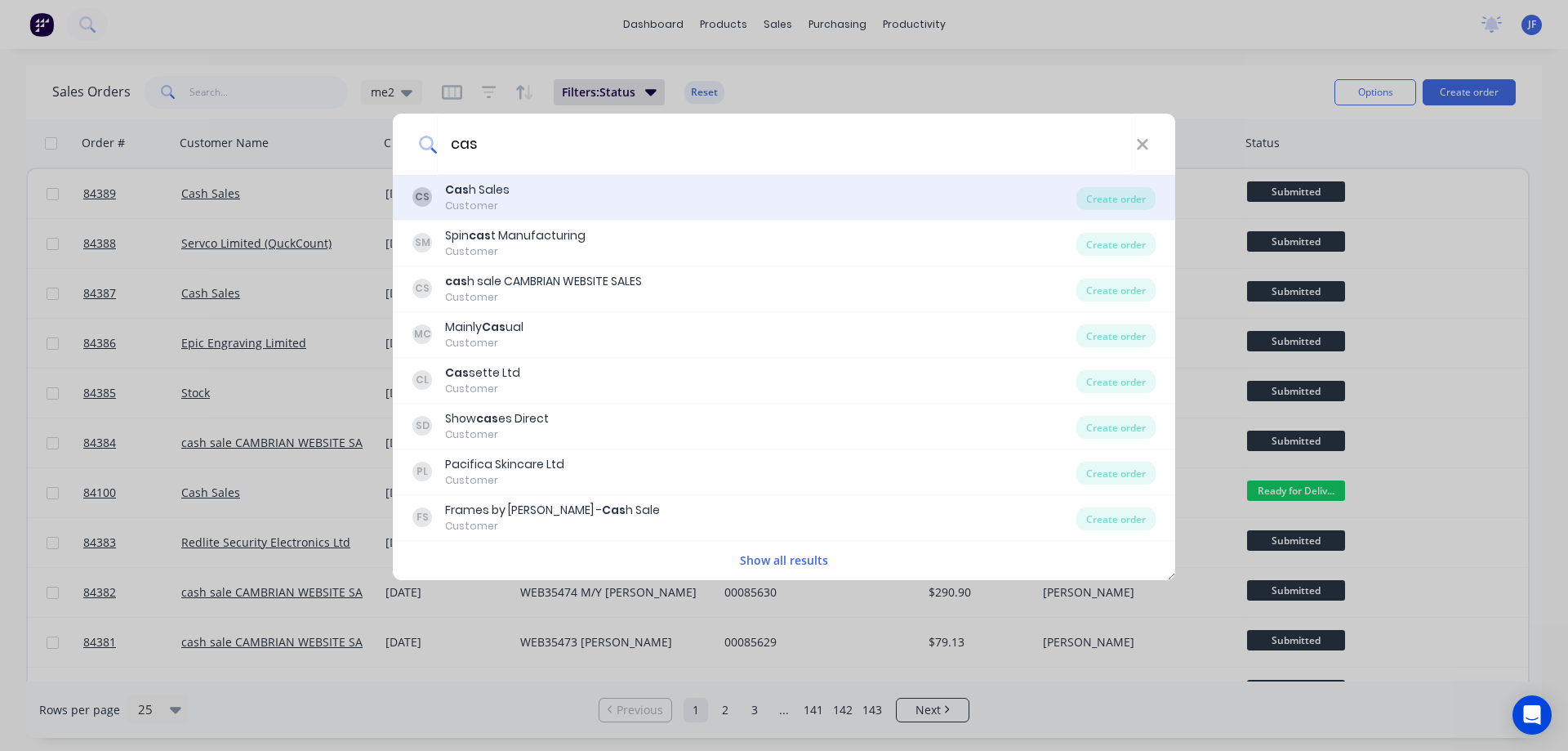
type input "cas"
click at [633, 195] on div "CS Cas h Sales Customer" at bounding box center [744, 197] width 664 height 32
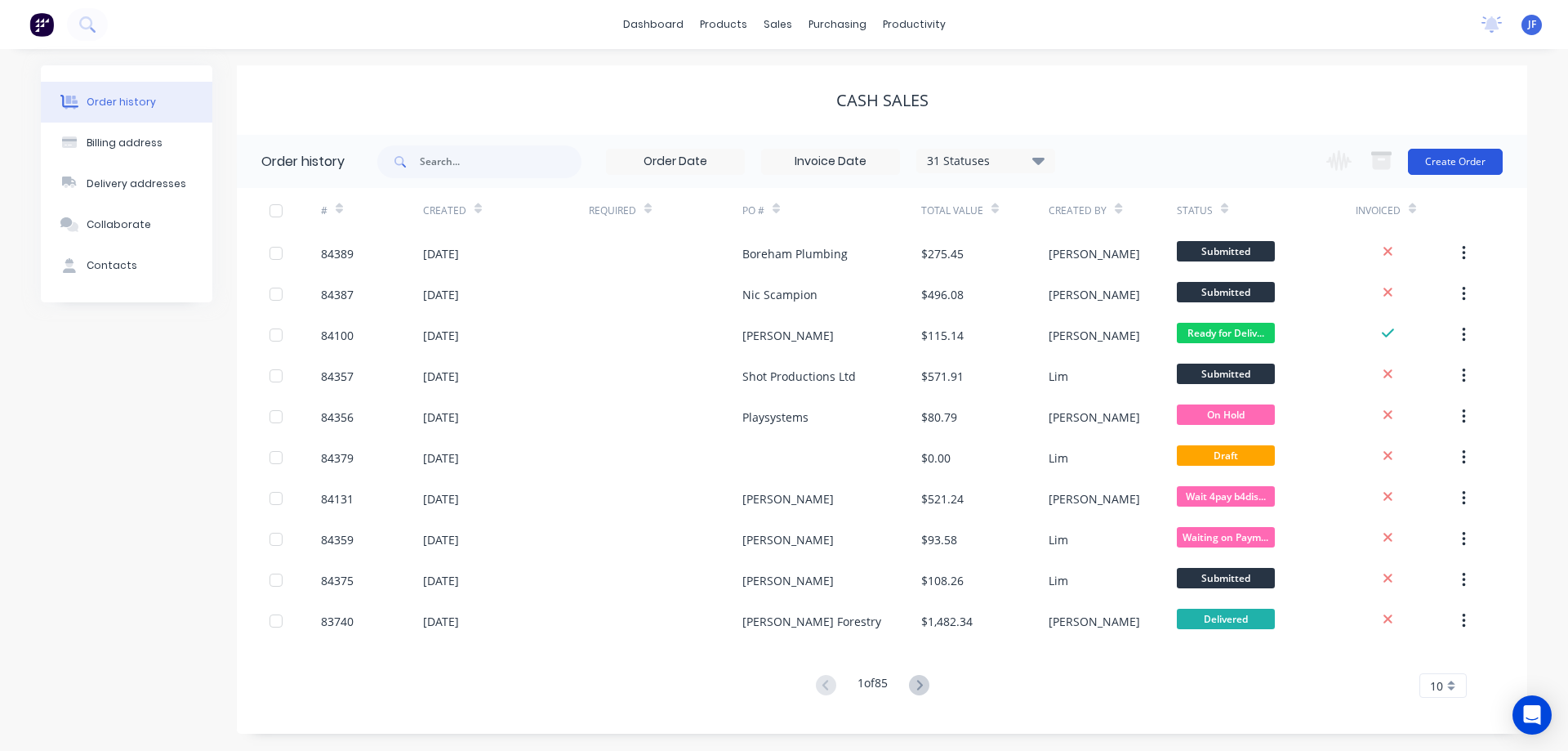
click at [1444, 156] on button "Create Order" at bounding box center [1454, 162] width 95 height 26
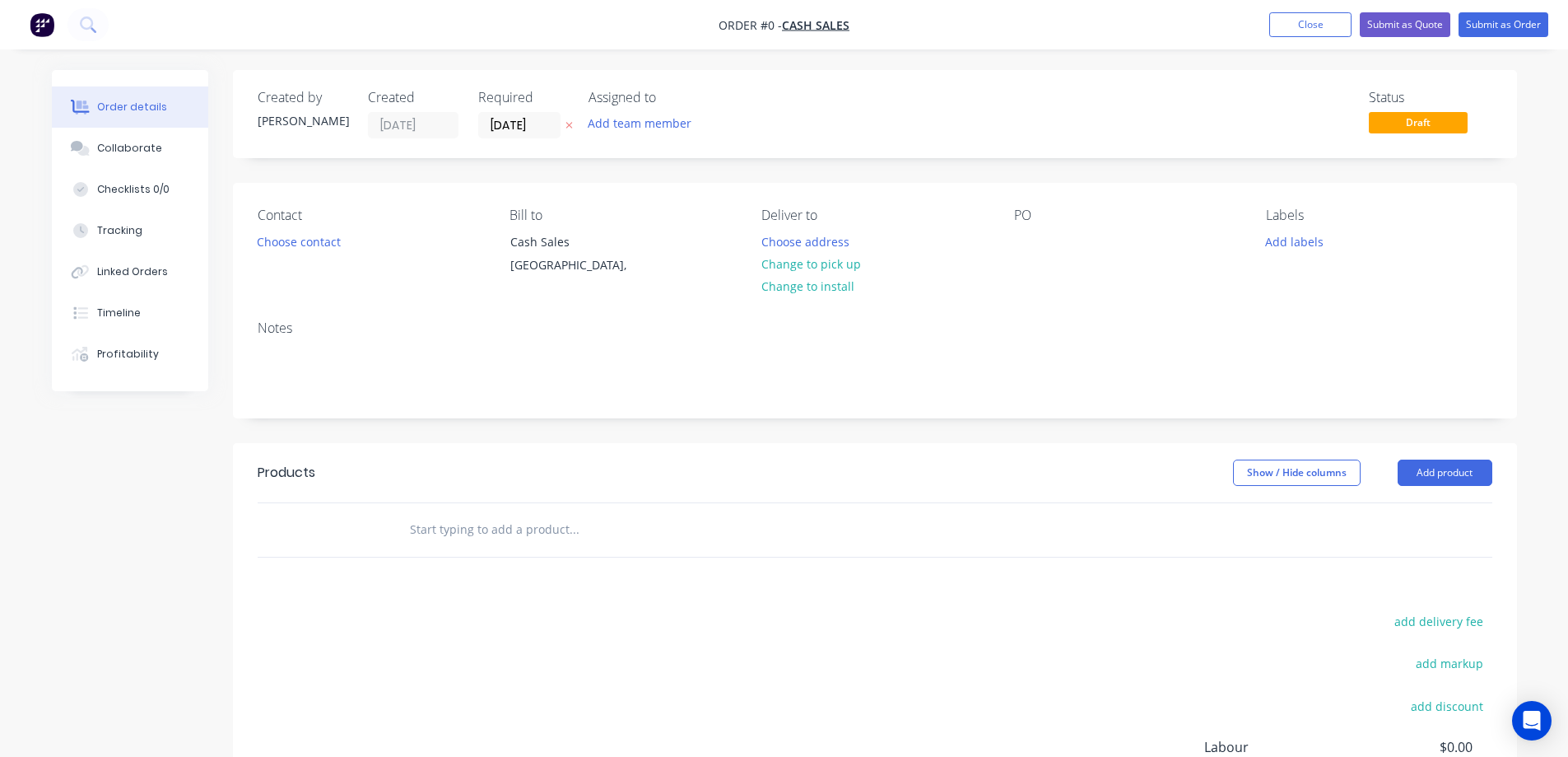
click at [565, 126] on button at bounding box center [569, 125] width 18 height 19
click at [276, 236] on button "Choose contact" at bounding box center [298, 241] width 102 height 23
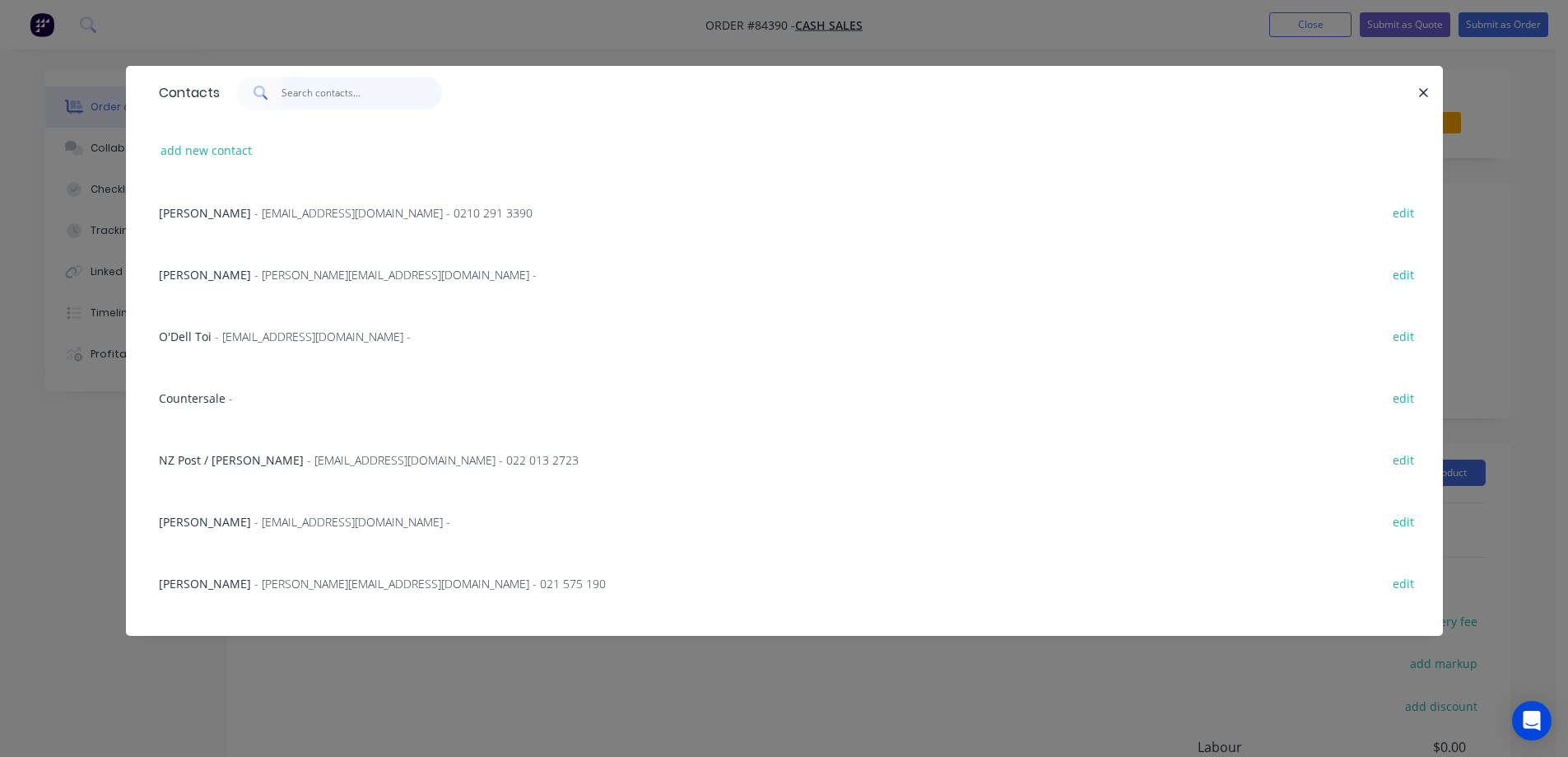
click at [333, 91] on input "text" at bounding box center [361, 93] width 161 height 33
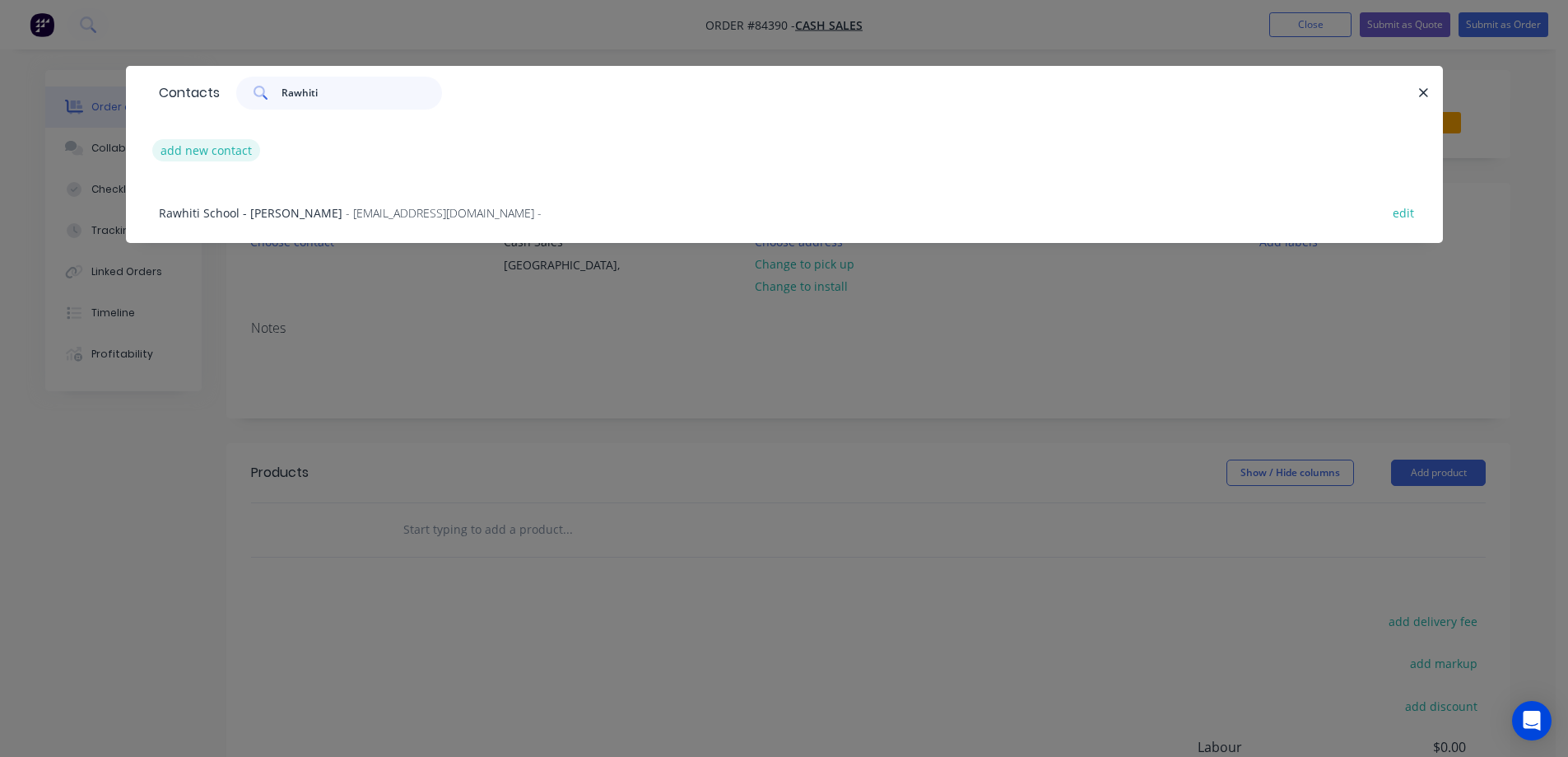
type input "Rawhiti"
click at [225, 147] on button "add new contact" at bounding box center [206, 150] width 109 height 23
select select "NZ"
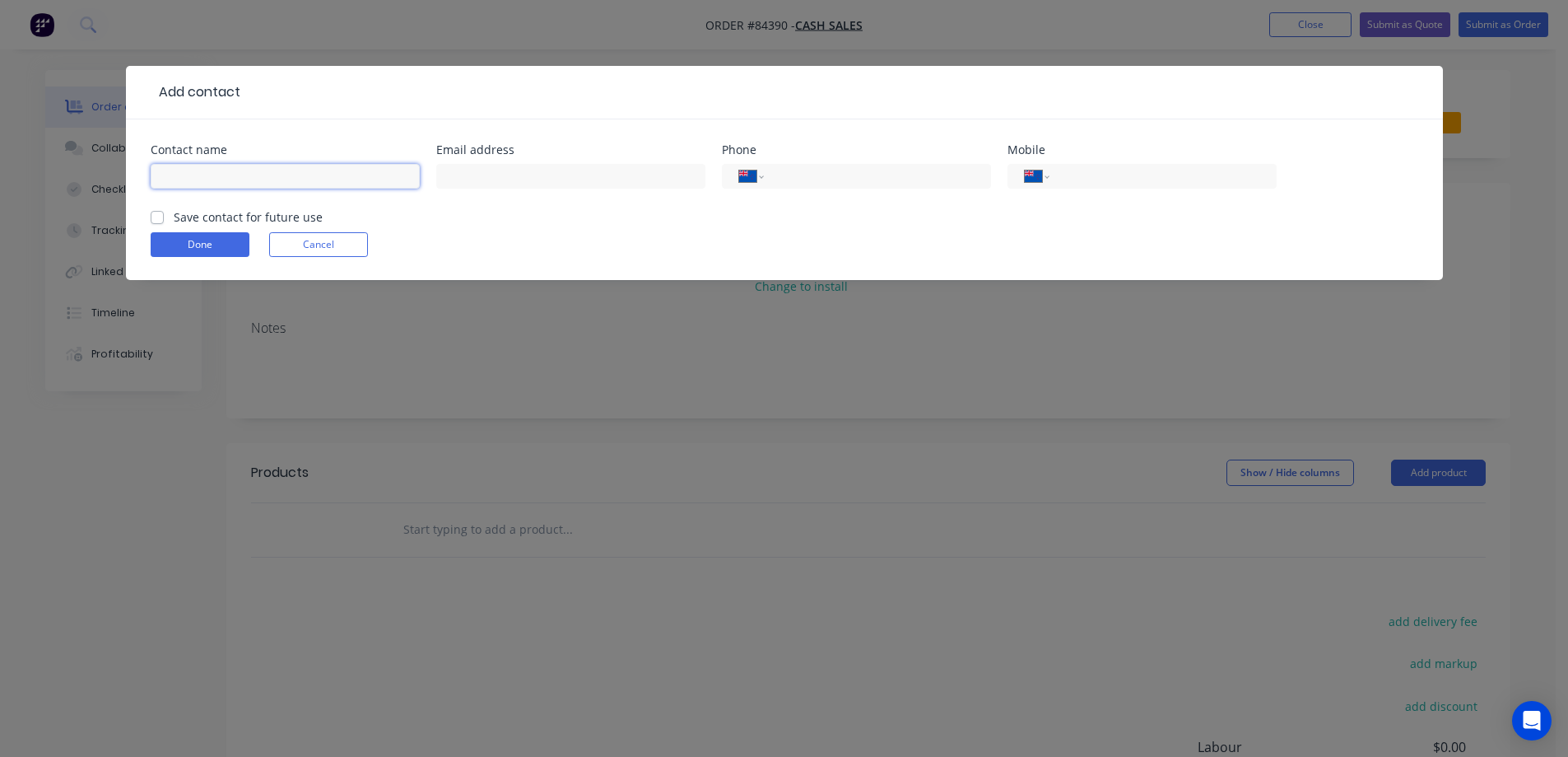
click at [225, 172] on input "text" at bounding box center [285, 176] width 269 height 25
paste input "Rawhiti Estate To: Liz Janssen liz.janssen@thebegroup.co.nz"
drag, startPoint x: 251, startPoint y: 177, endPoint x: 467, endPoint y: 181, distance: 216.0
click at [467, 181] on div "Contact name Rawhiti Estate To: Liz Janssen liz.janssen@thebegroup.co.nz Email …" at bounding box center [784, 176] width 1268 height 64
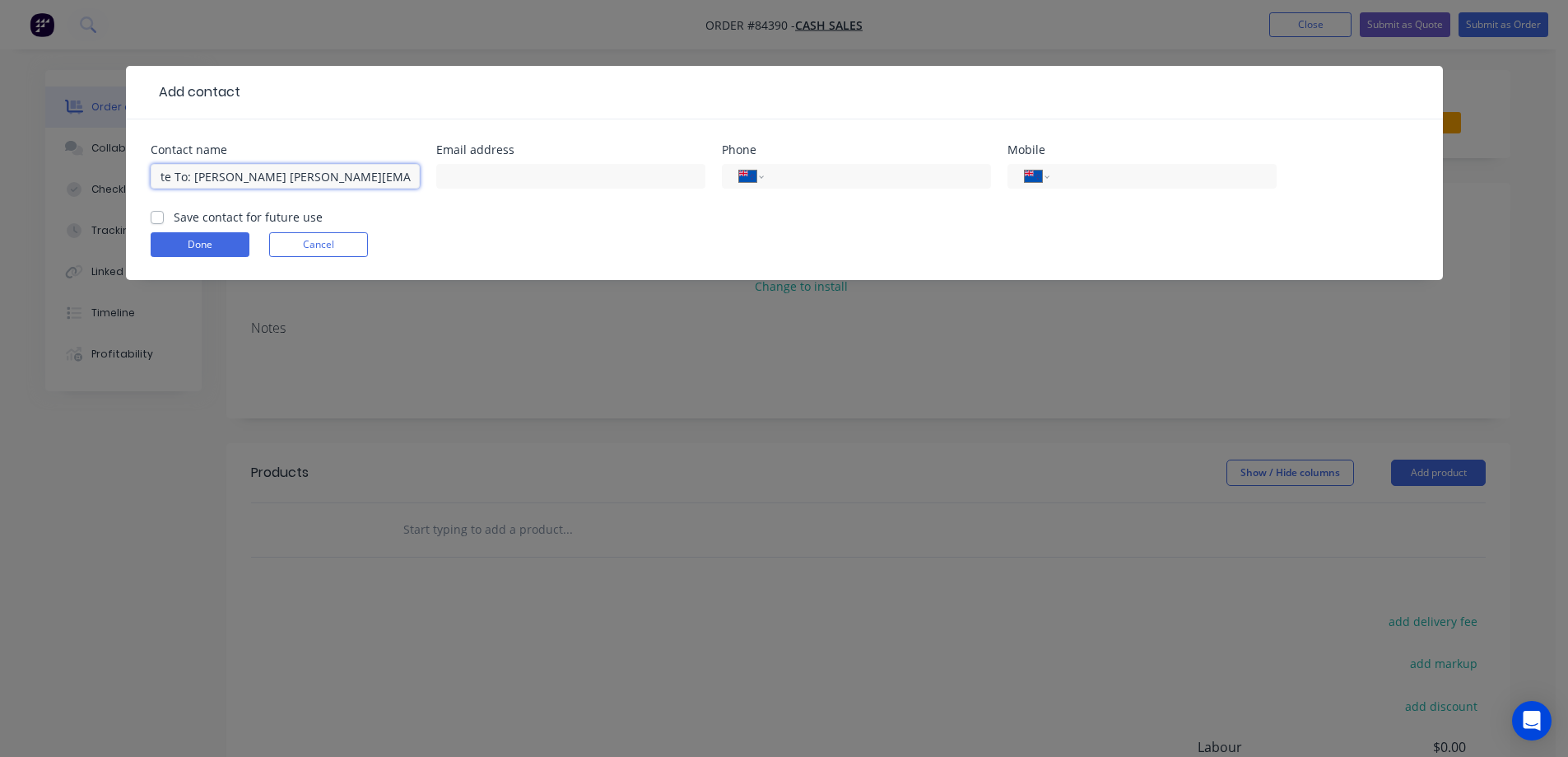
type input "Rawhiti Estate To: Liz Janssen"
type input "liz.janssen@thebegroup.co.nz"
drag, startPoint x: 255, startPoint y: 177, endPoint x: 237, endPoint y: 177, distance: 18.0
click at [237, 177] on input "Rawhiti Estate To: Liz Janssen" at bounding box center [285, 176] width 269 height 25
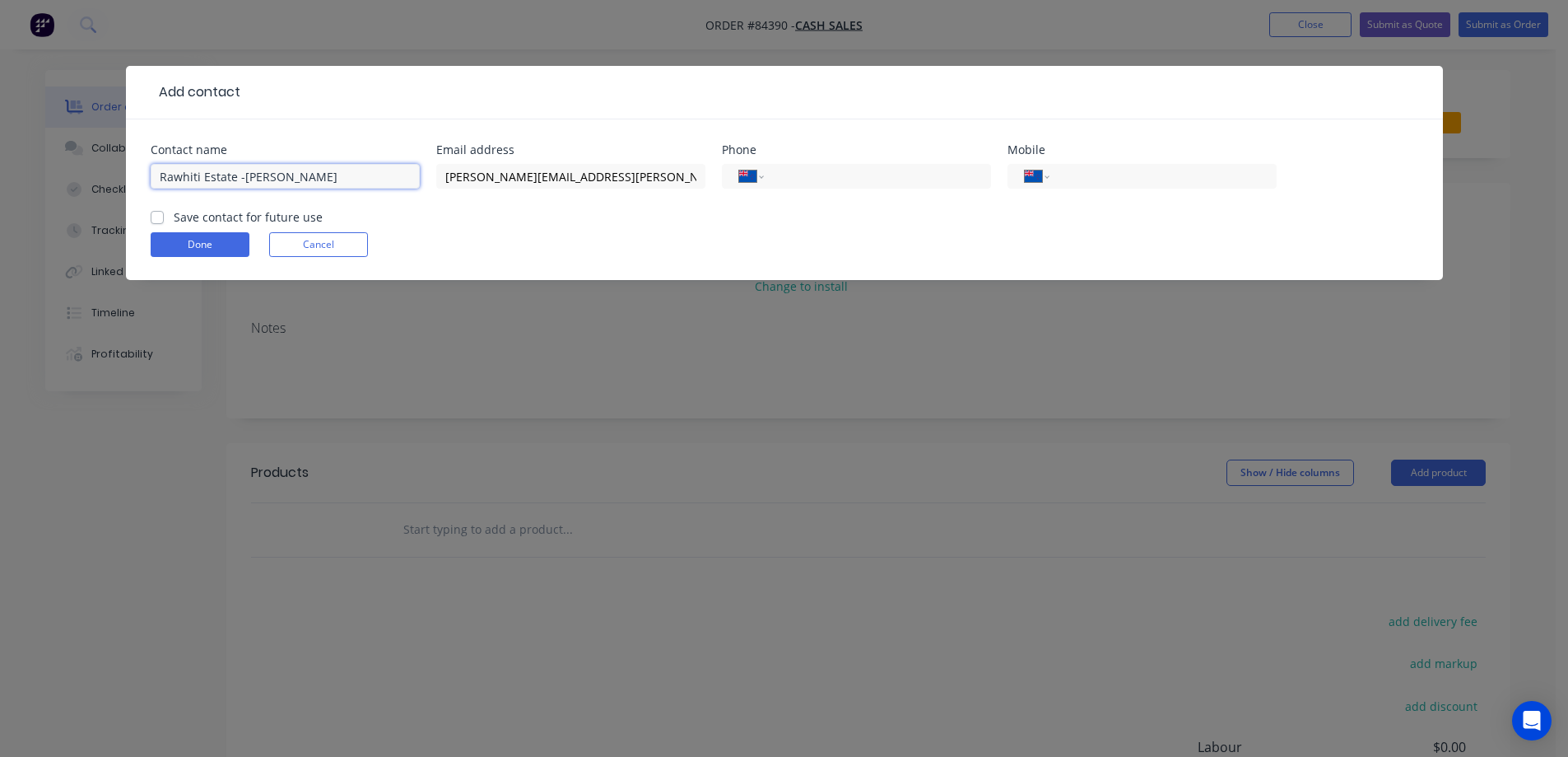
type input "Rawhiti Estate -Liz Janssen"
click at [211, 217] on label "Save contact for future use" at bounding box center [248, 217] width 149 height 18
click at [164, 217] on input "Save contact for future use" at bounding box center [157, 216] width 13 height 16
checkbox input "true"
click at [246, 181] on input "Rawhiti Estate -Liz Janssen" at bounding box center [285, 176] width 269 height 25
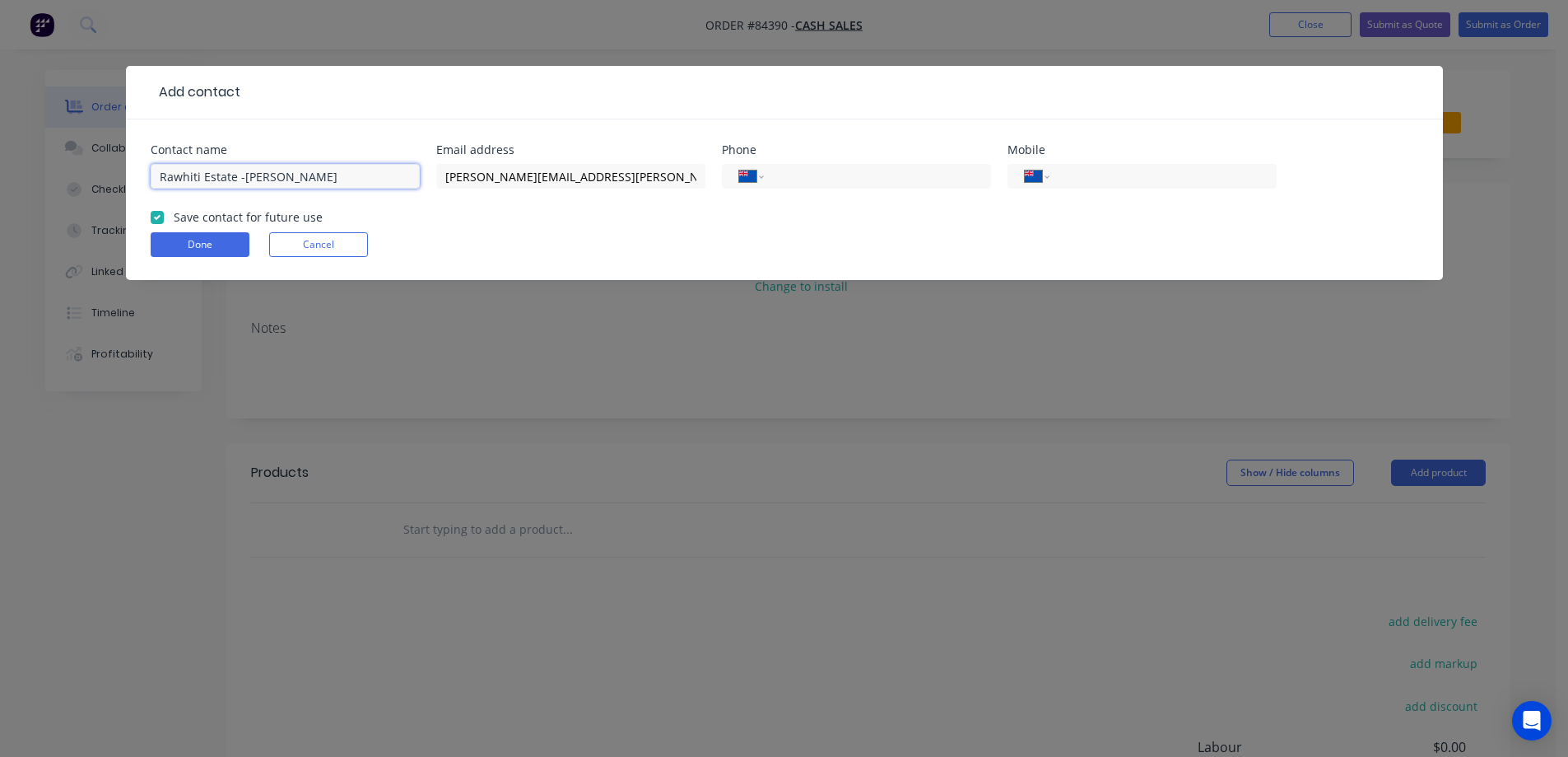
click at [243, 182] on input "Rawhiti Estate -Liz Janssen" at bounding box center [285, 176] width 269 height 25
type input "Rawhiti Estate - Liz Janssen"
click at [225, 241] on button "Done" at bounding box center [200, 244] width 99 height 25
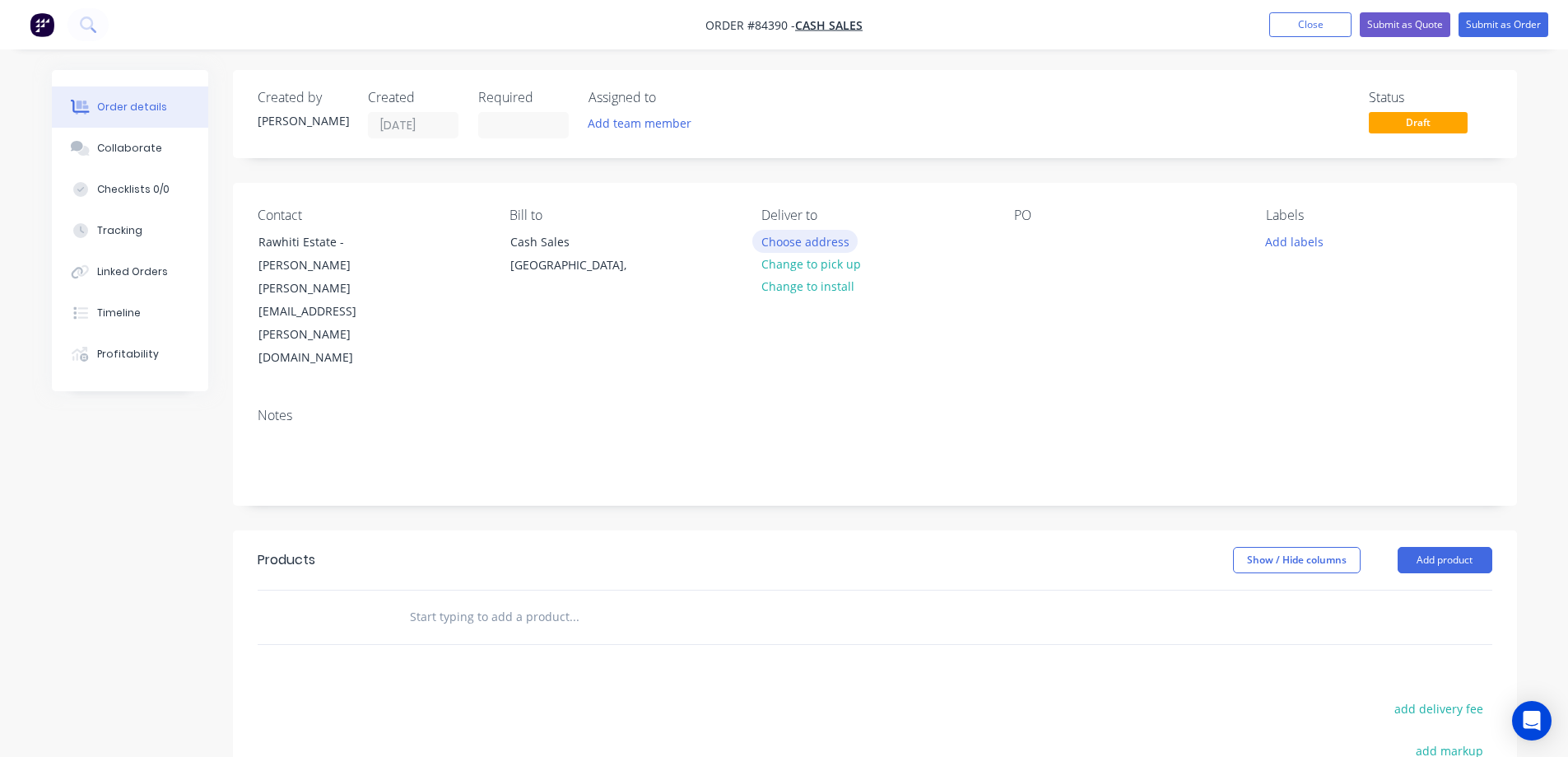
click at [800, 239] on button "Choose address" at bounding box center [805, 241] width 106 height 23
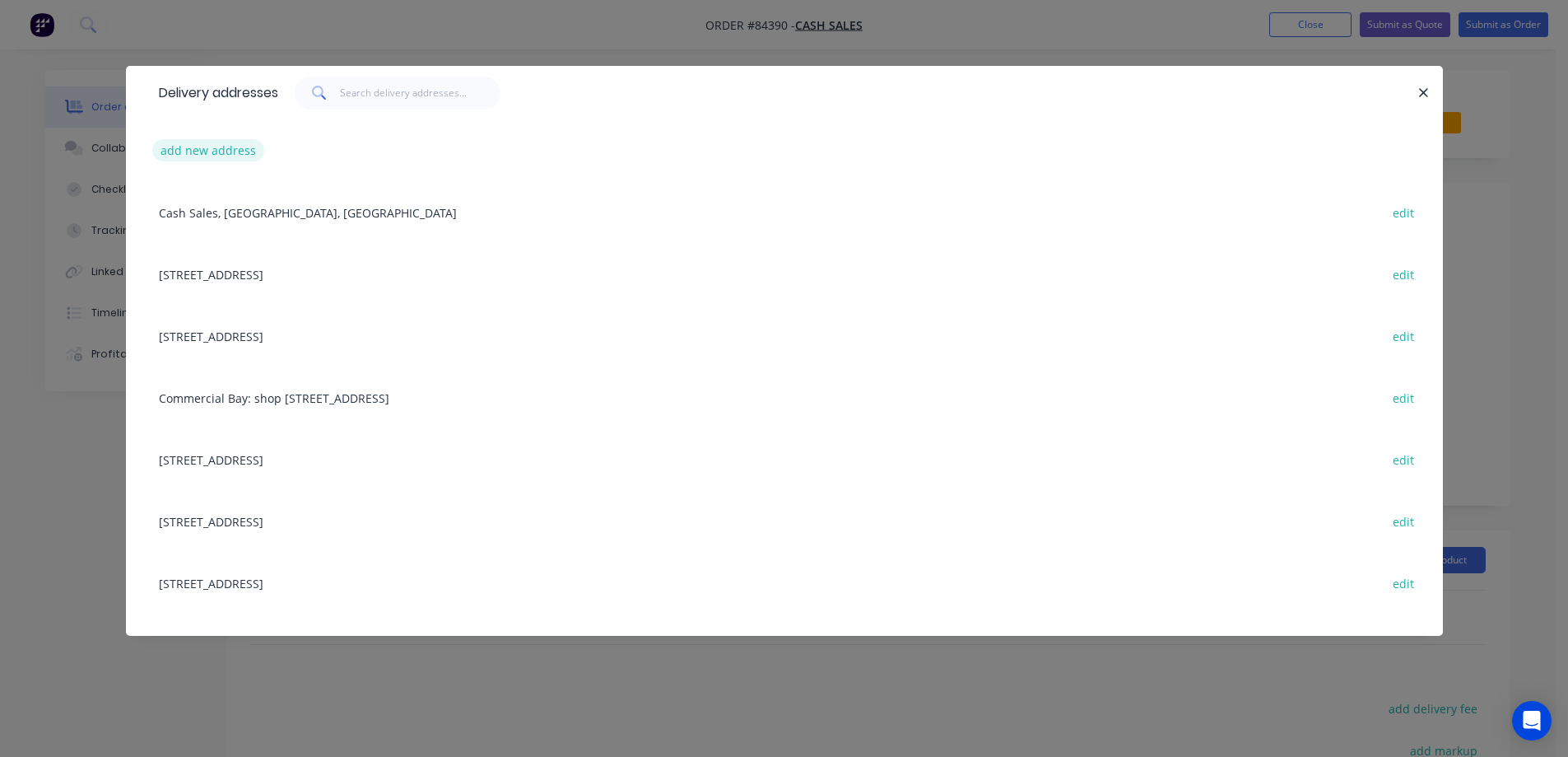
click at [211, 140] on button "add new address" at bounding box center [208, 150] width 112 height 23
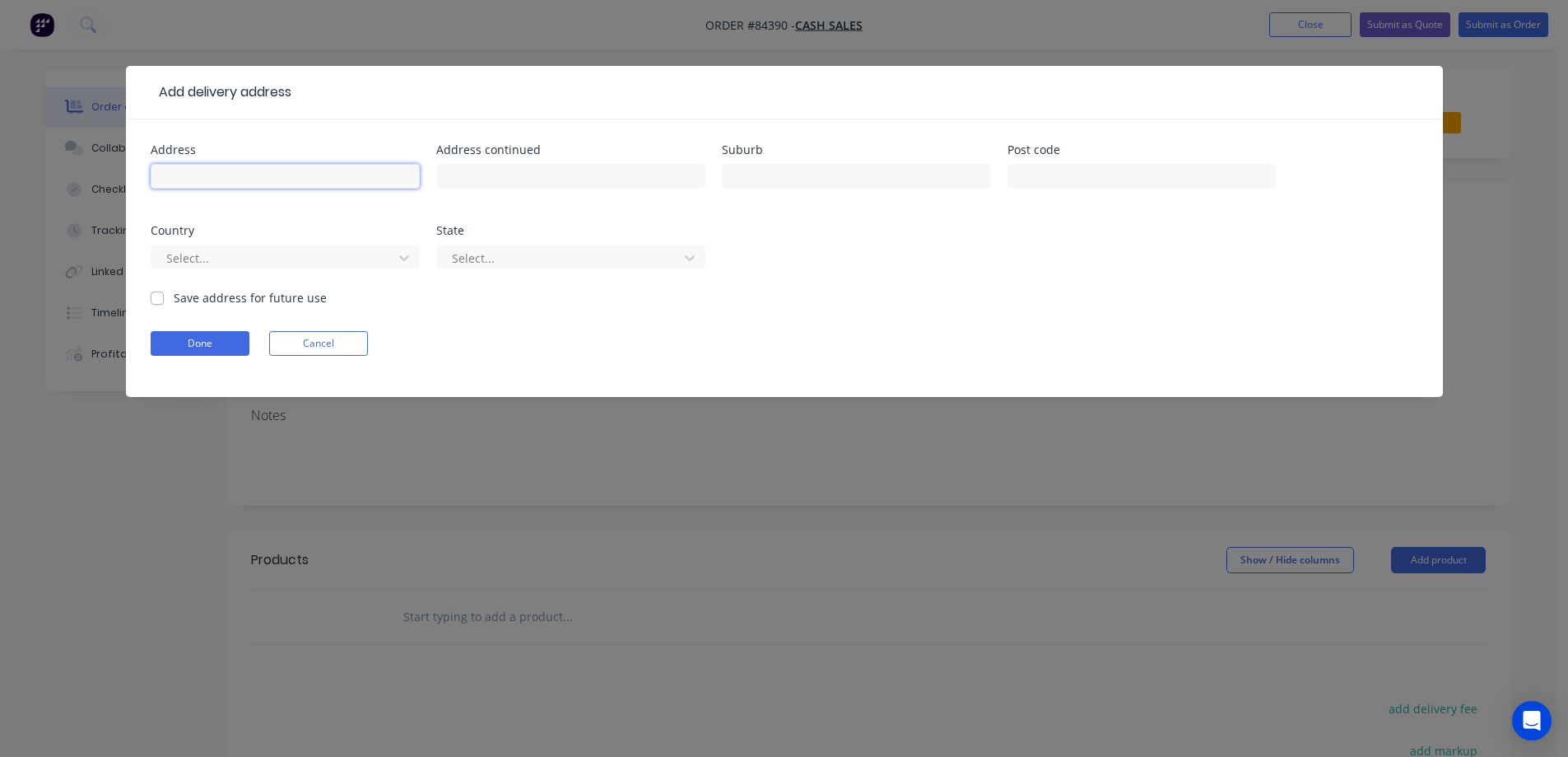
click at [218, 167] on input "text" at bounding box center [285, 176] width 269 height 25
paste input "14 Rangitoto Ave Remuera Auckland 1050"
click at [327, 176] on input "14 Rangitoto Ave Remuera Auckland 1050" at bounding box center [285, 176] width 269 height 25
type input "14 Rangitoto Ave Remuera 1050"
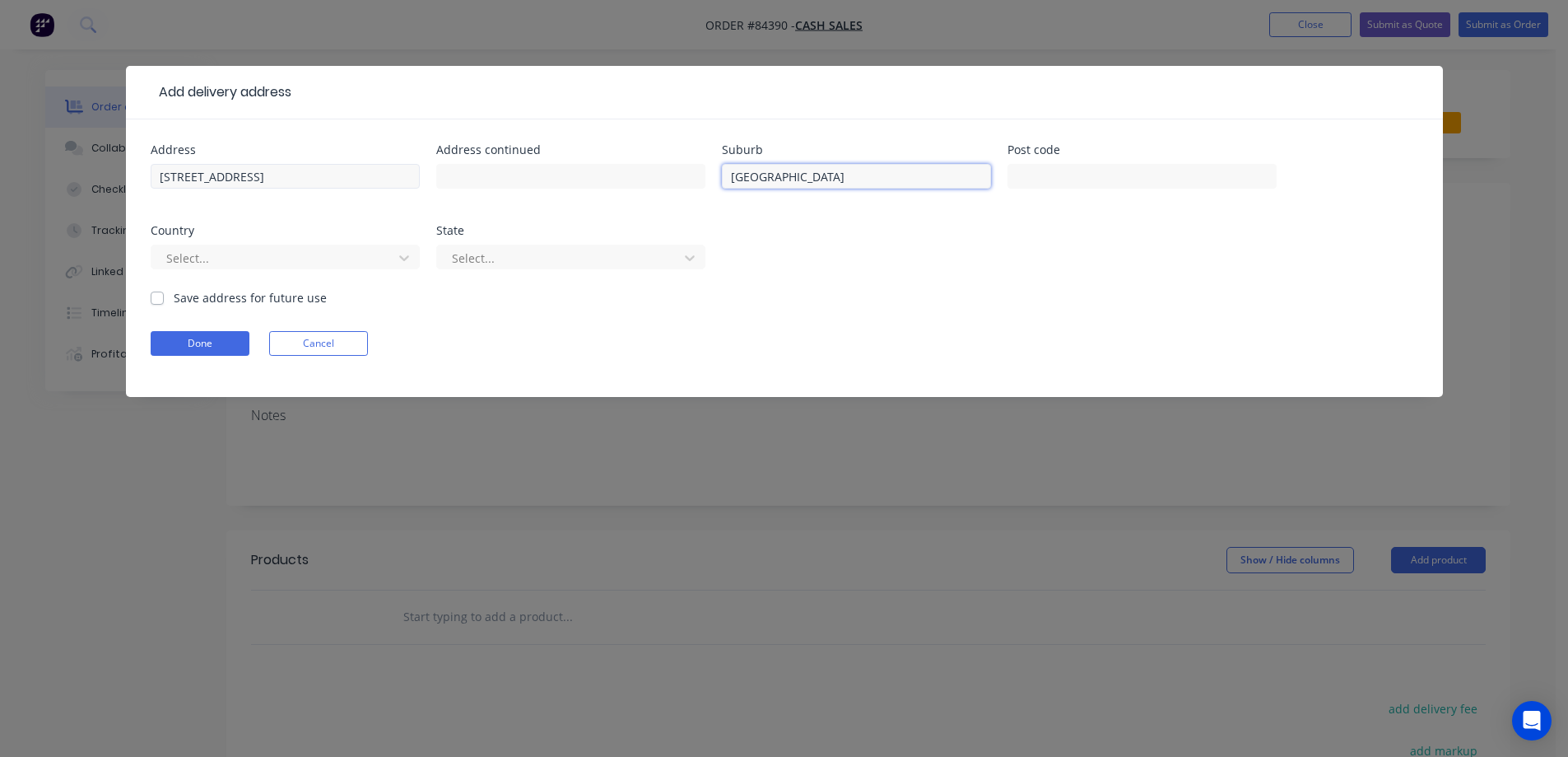
type input "Auckland"
click at [277, 172] on input "14 Rangitoto Ave Remuera 1050" at bounding box center [285, 176] width 269 height 25
type input "14 Rangitoto Ave 1050"
type input "Remuera"
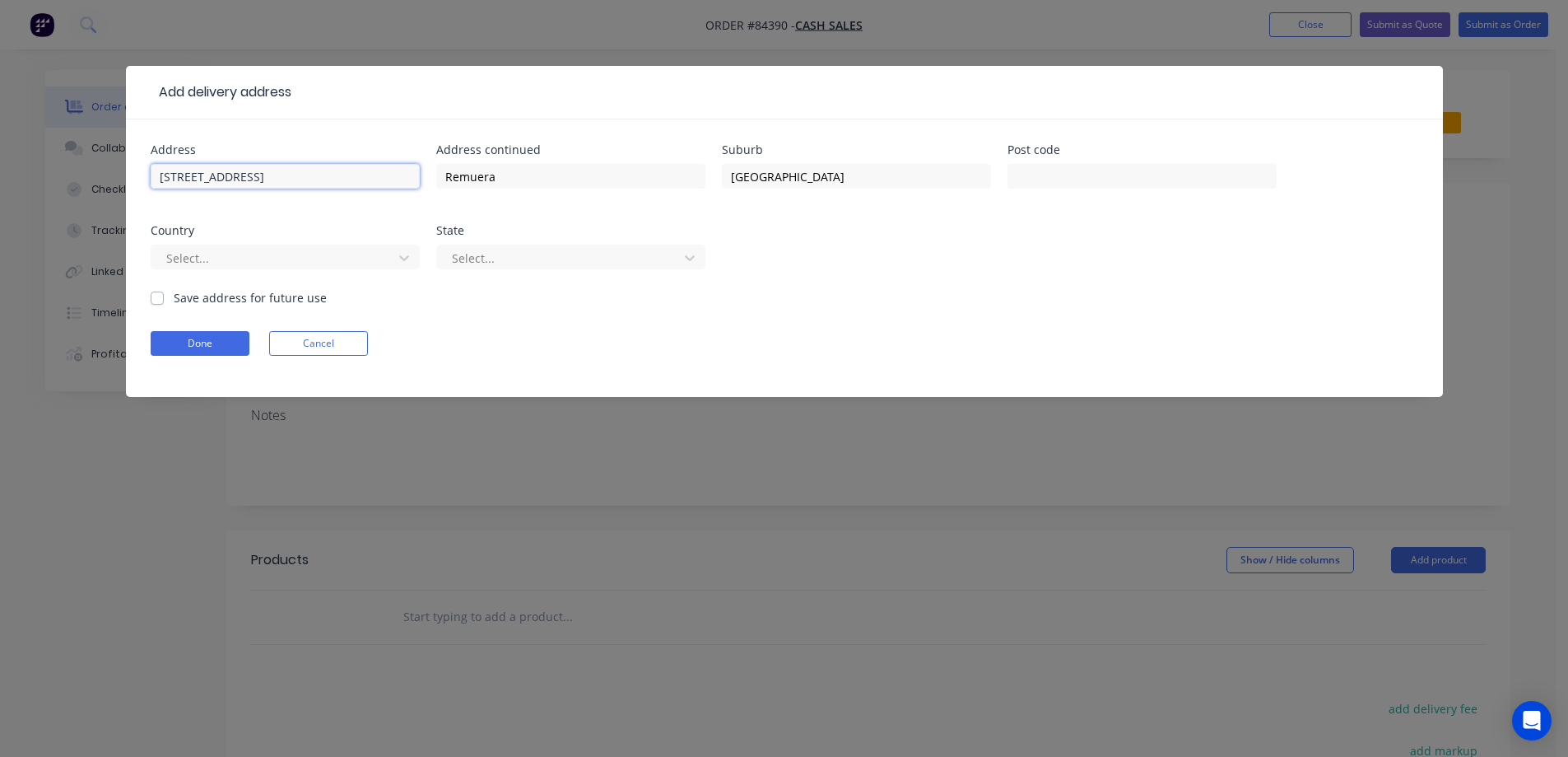
click at [266, 179] on input "14 Rangitoto Ave 1050" at bounding box center [285, 176] width 269 height 25
type input "14 Rangitoto Ave"
type input "1050"
click at [211, 337] on button "Done" at bounding box center [200, 342] width 99 height 25
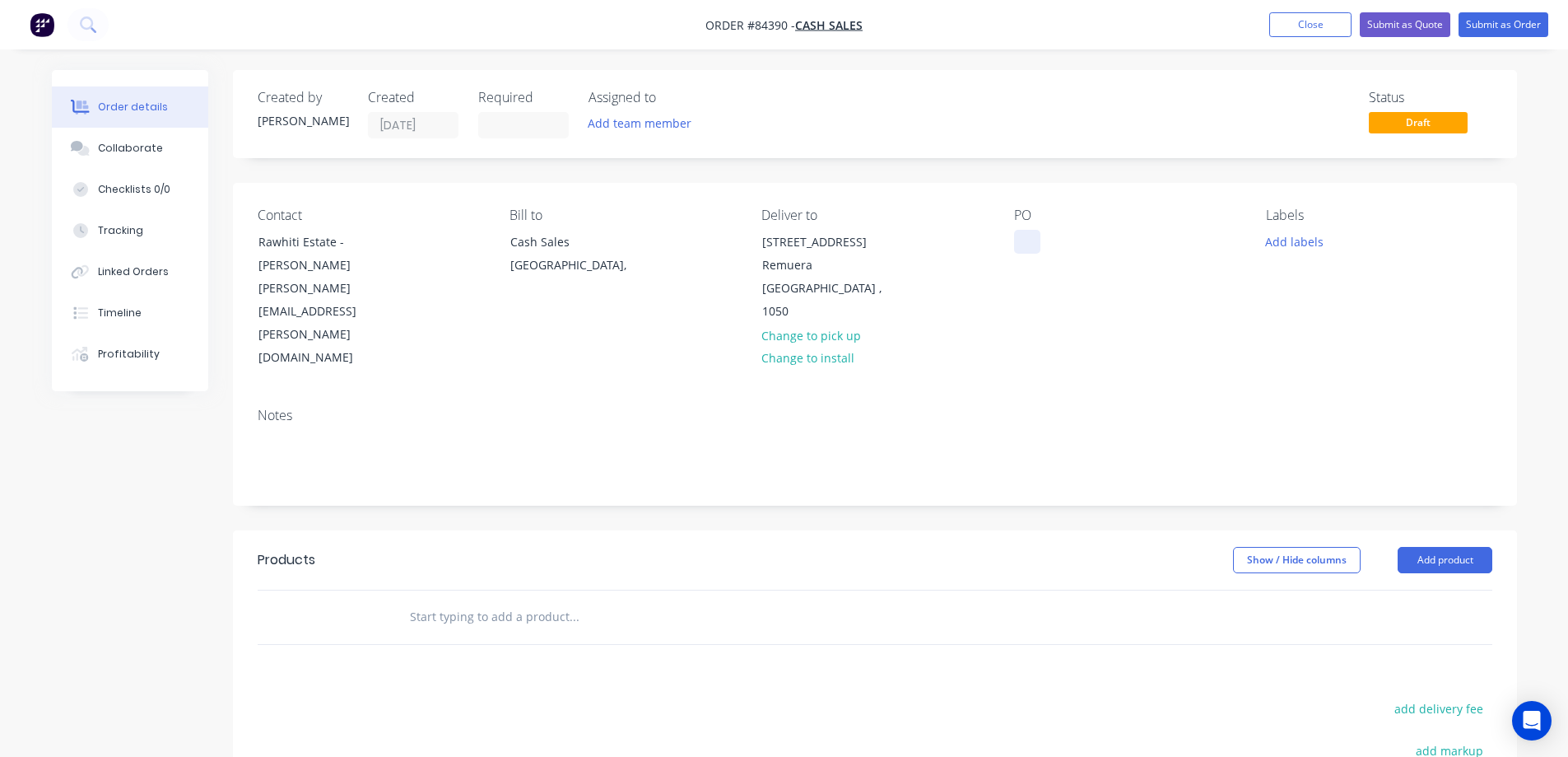
click at [1016, 238] on div at bounding box center [1027, 242] width 27 height 24
click at [1037, 243] on div at bounding box center [1027, 242] width 27 height 24
paste div
drag, startPoint x: 520, startPoint y: 544, endPoint x: 511, endPoint y: 545, distance: 9.1
click at [520, 600] on input "text" at bounding box center [574, 616] width 330 height 33
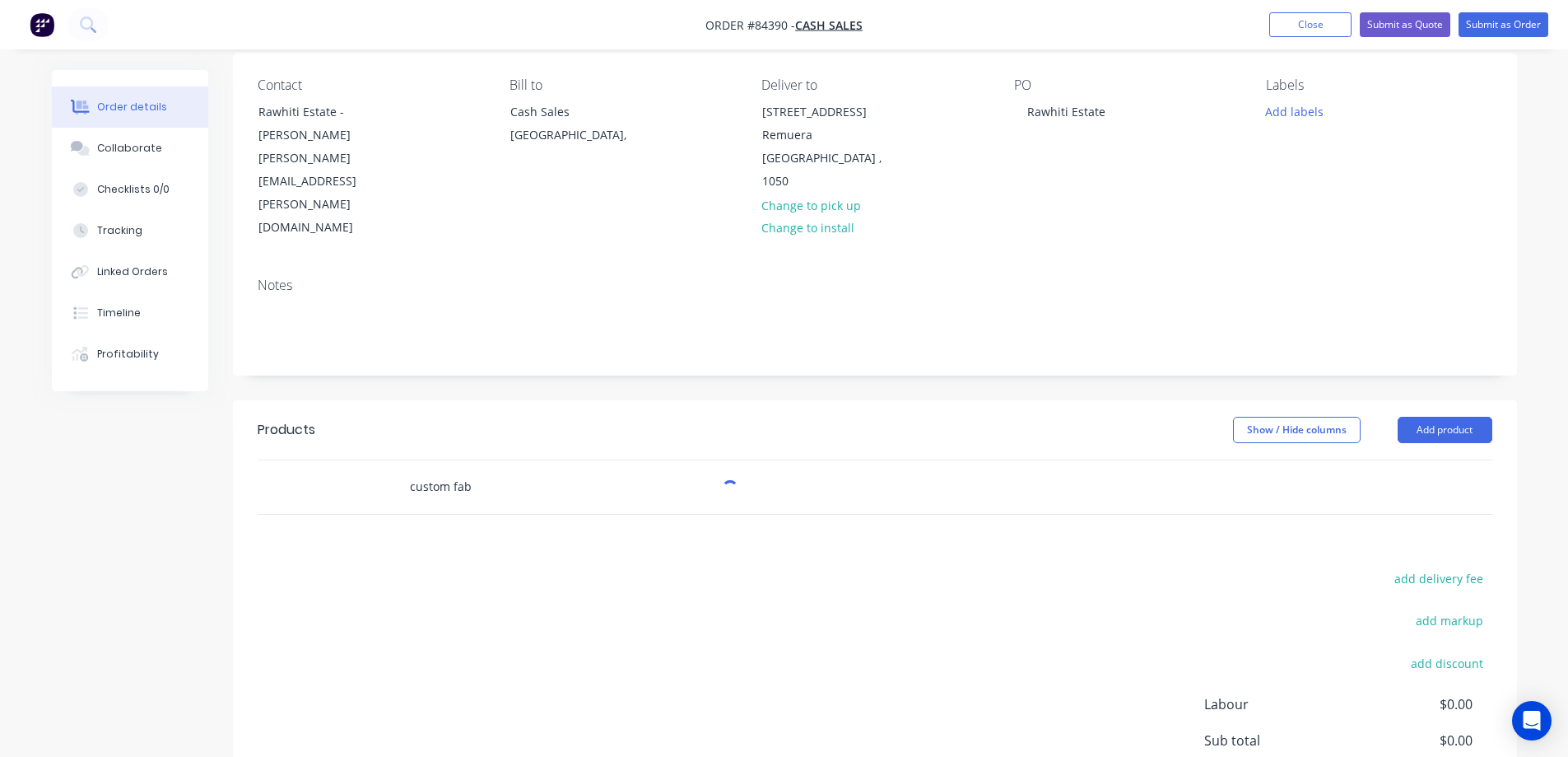
scroll to position [239, 0]
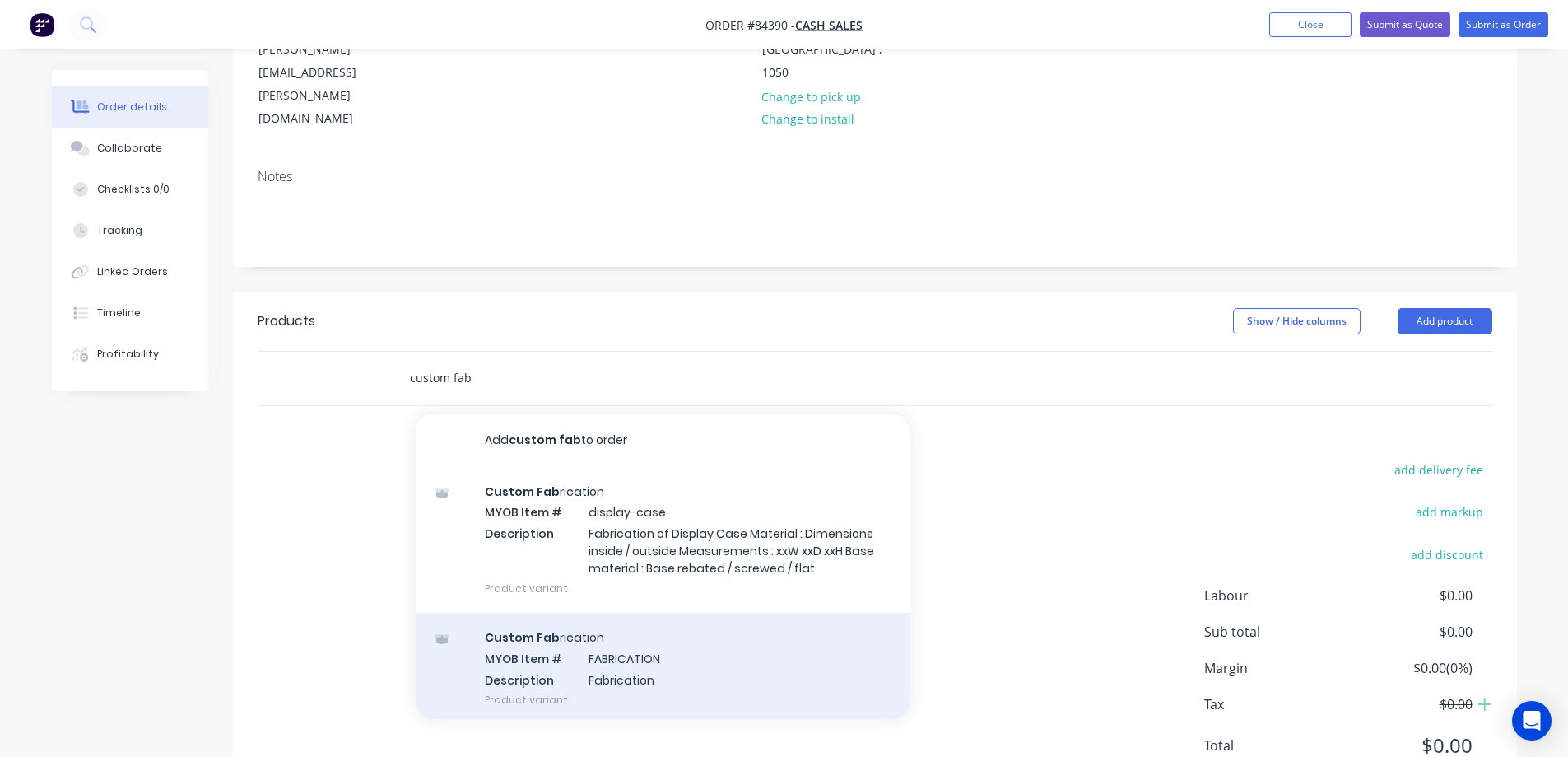
type input "custom fab"
click at [624, 613] on div "Custom Fab rication MYOB Item # FABRICATION Description Fabrication Product var…" at bounding box center [662, 668] width 494 height 112
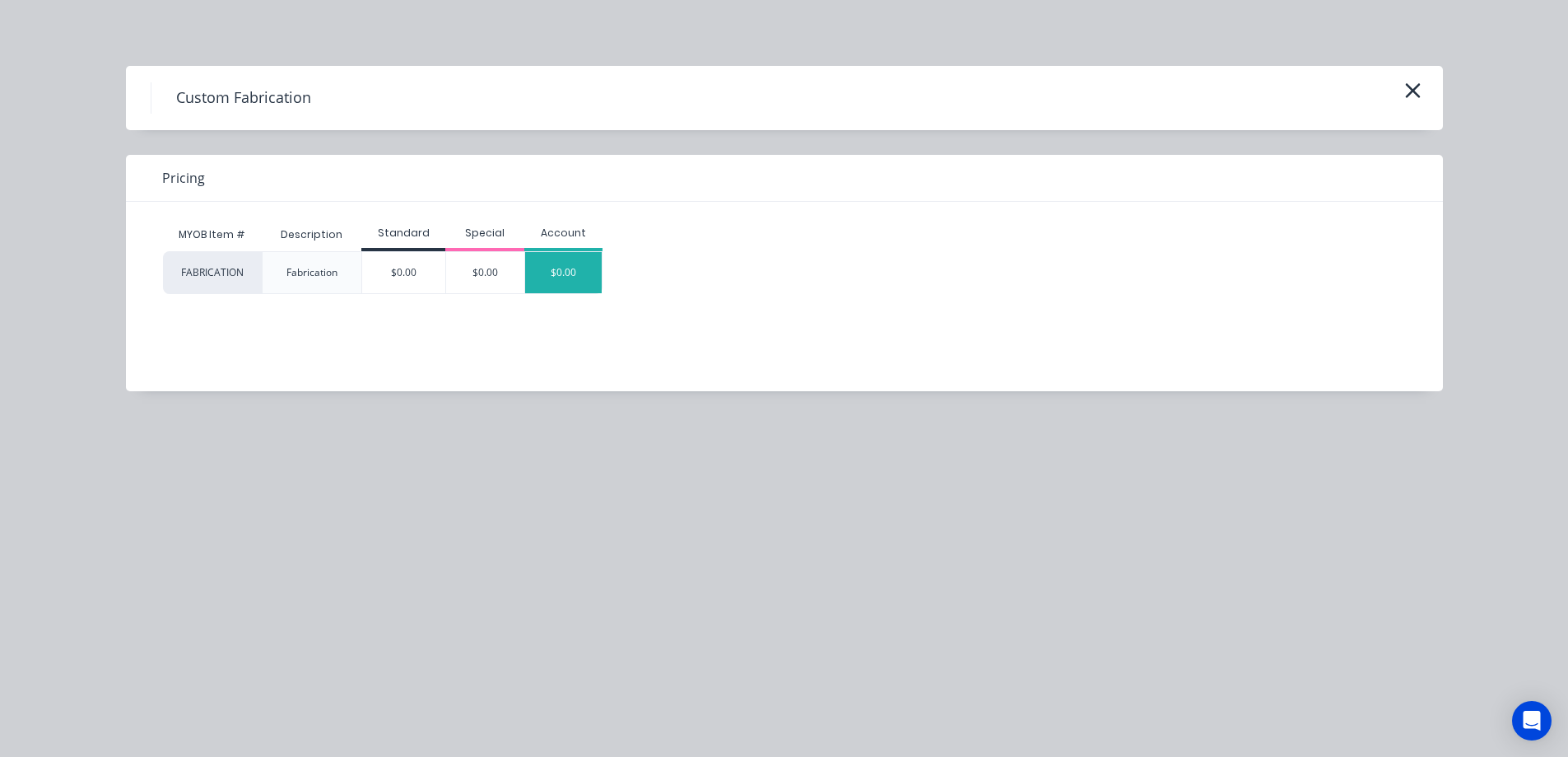
click at [578, 261] on div "$0.00" at bounding box center [563, 272] width 77 height 41
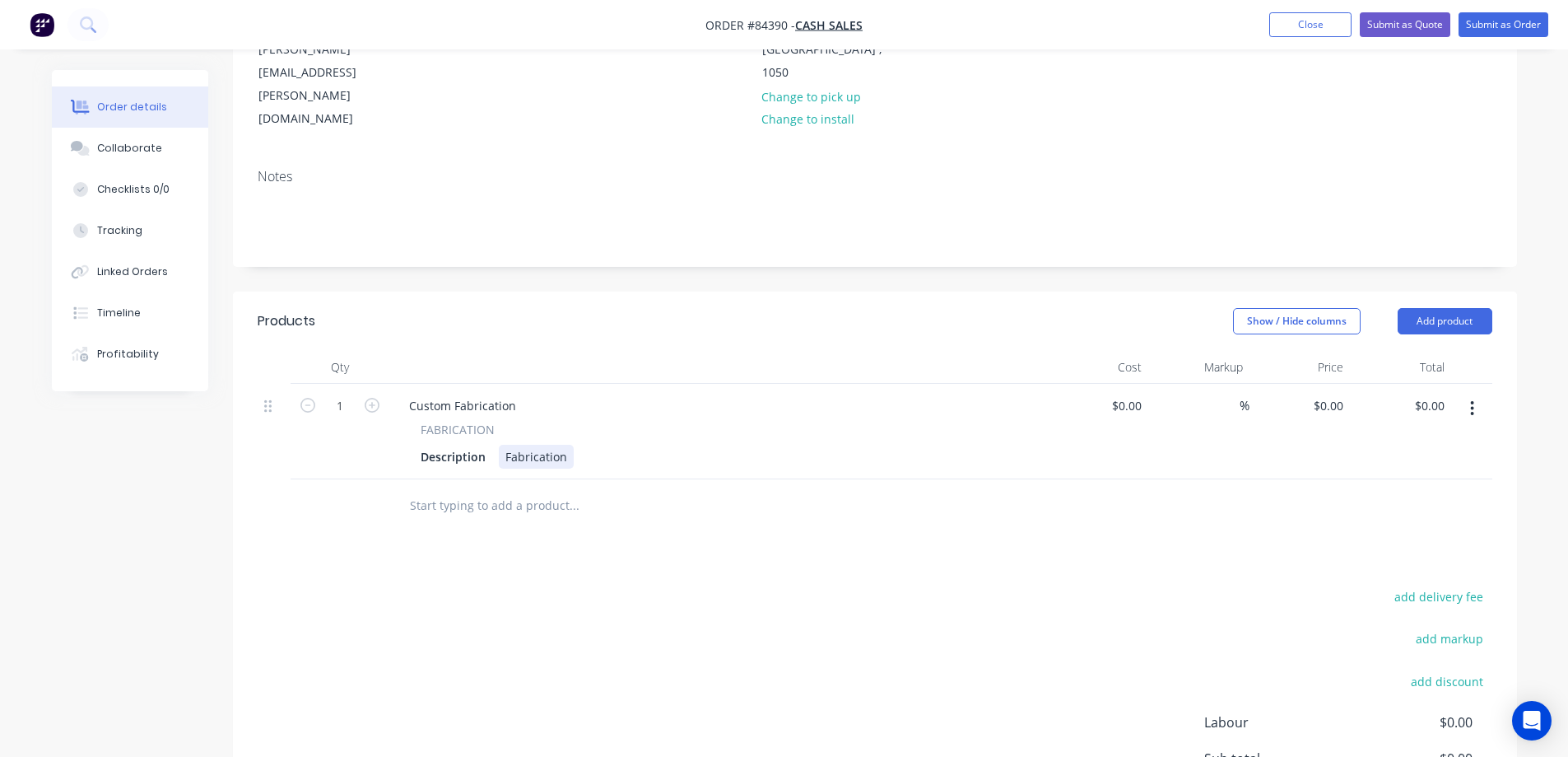
click at [562, 445] on div "Fabrication" at bounding box center [537, 457] width 75 height 24
paste div
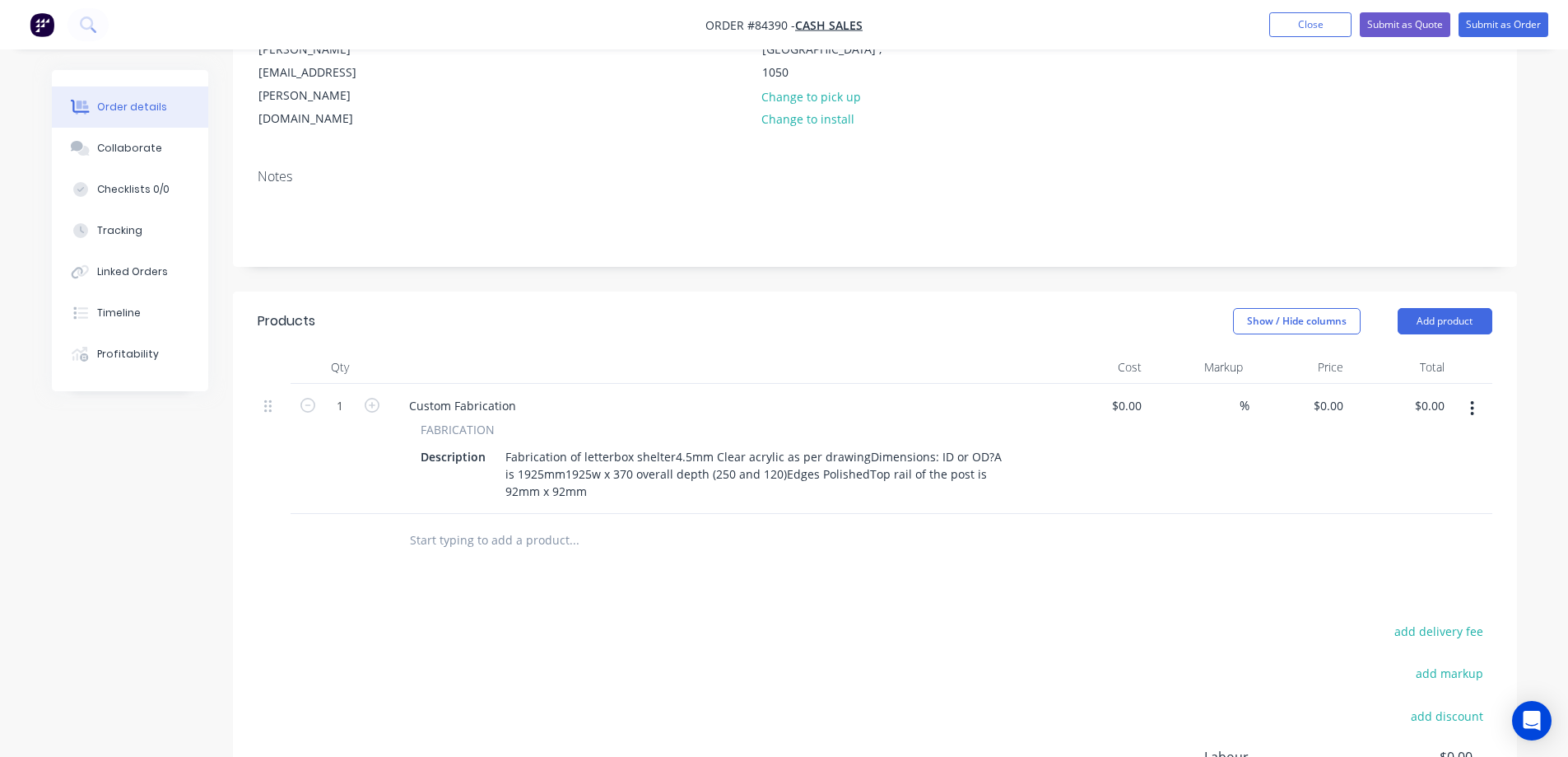
drag, startPoint x: 644, startPoint y: 554, endPoint x: 644, endPoint y: 509, distance: 45.0
click at [644, 555] on div "Products Show / Hide columns Add product Qty Cost Markup Price Total 1 Custom F…" at bounding box center [875, 627] width 1285 height 671
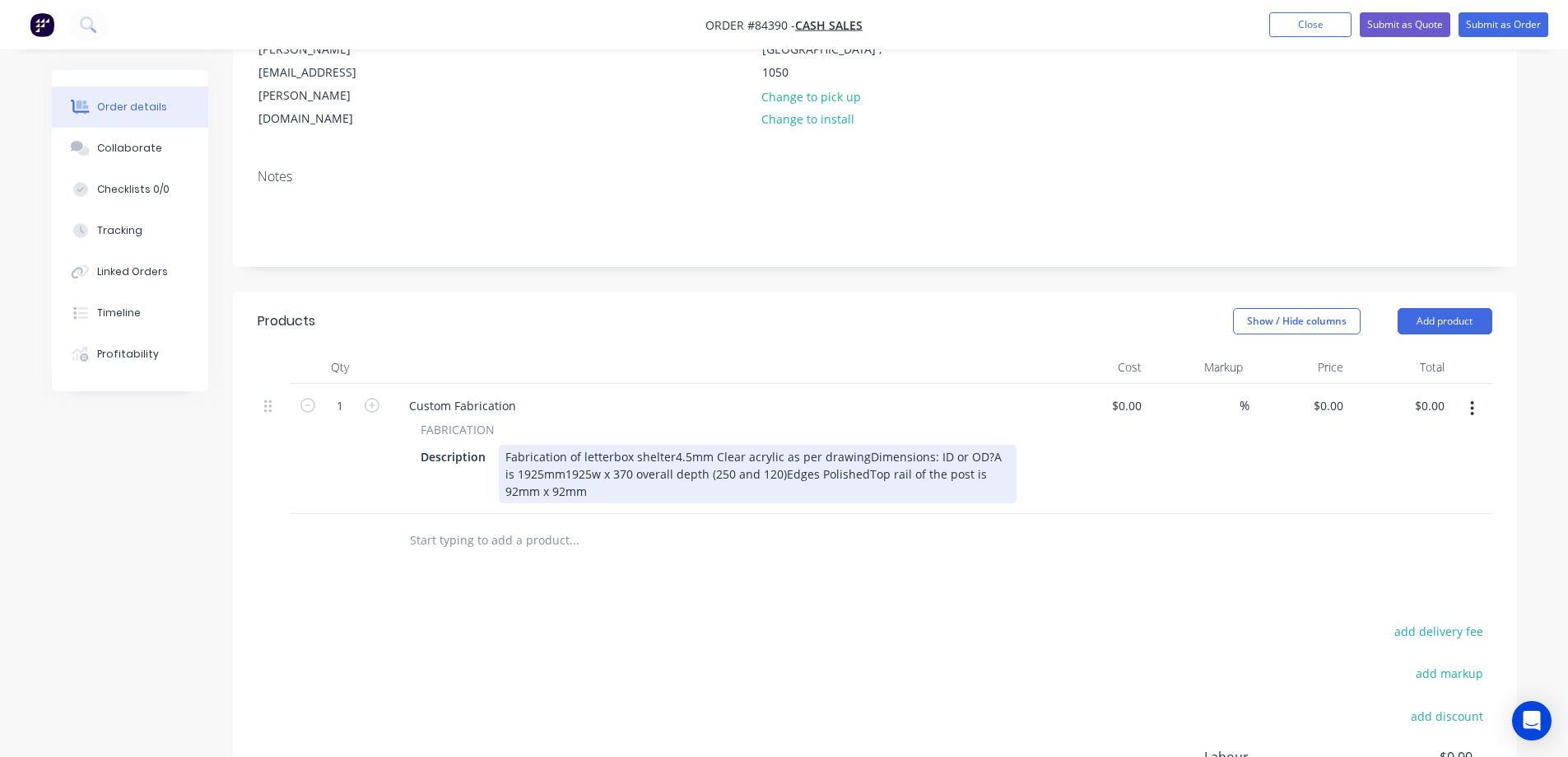
click at [670, 445] on div "Fabrication of letterbox shelter4.5mm Clear acrylic as per drawingDimensions: I…" at bounding box center [758, 474] width 518 height 58
click at [694, 445] on div "Fabrication of letterbox shelter 4.5mm Clear acrylic as per drawingDimensions: …" at bounding box center [758, 474] width 518 height 58
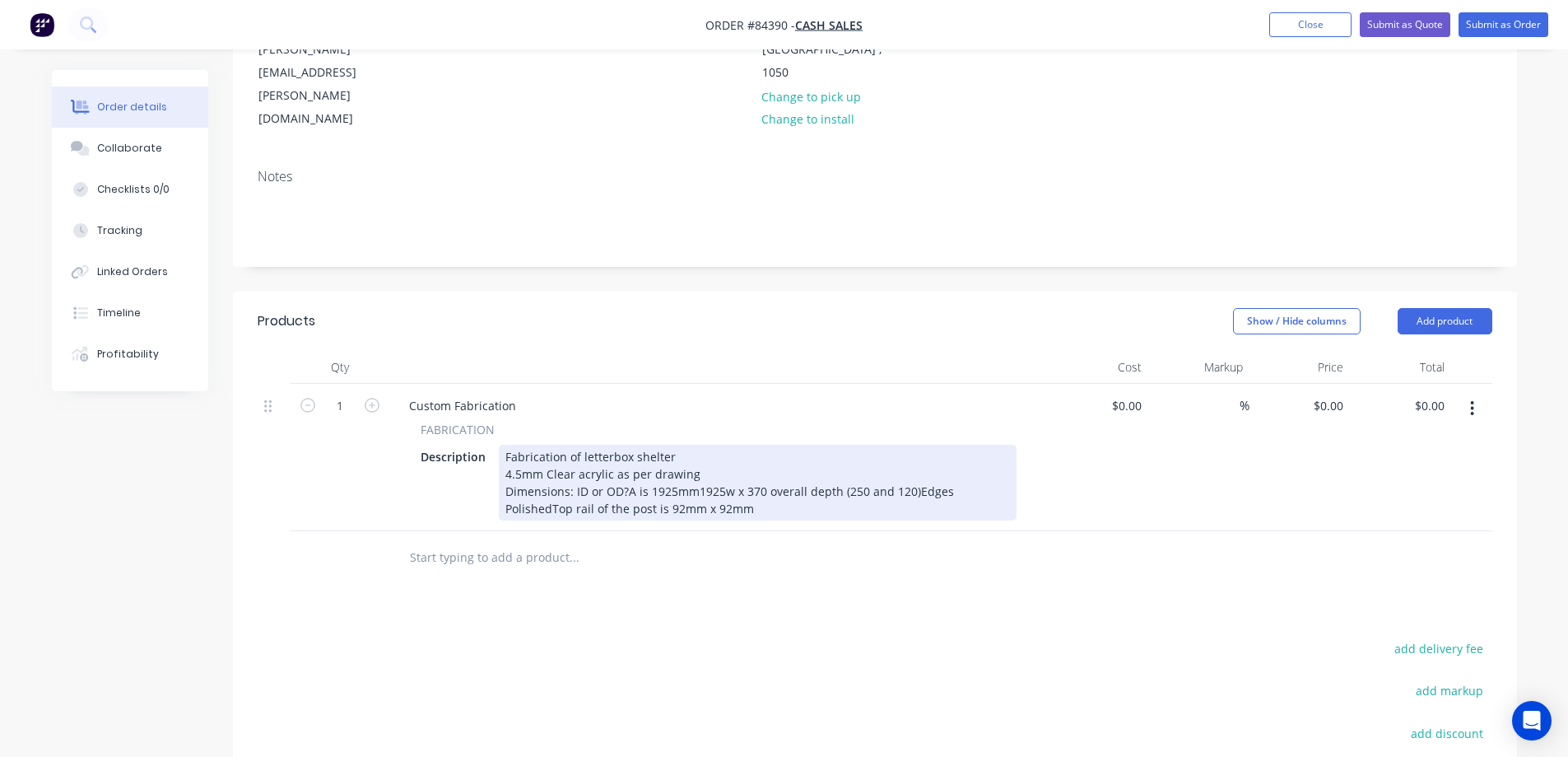
click at [628, 445] on div "Fabrication of letterbox shelter 4.5mm Clear acrylic as per drawing Dimensions:…" at bounding box center [758, 483] width 518 height 76
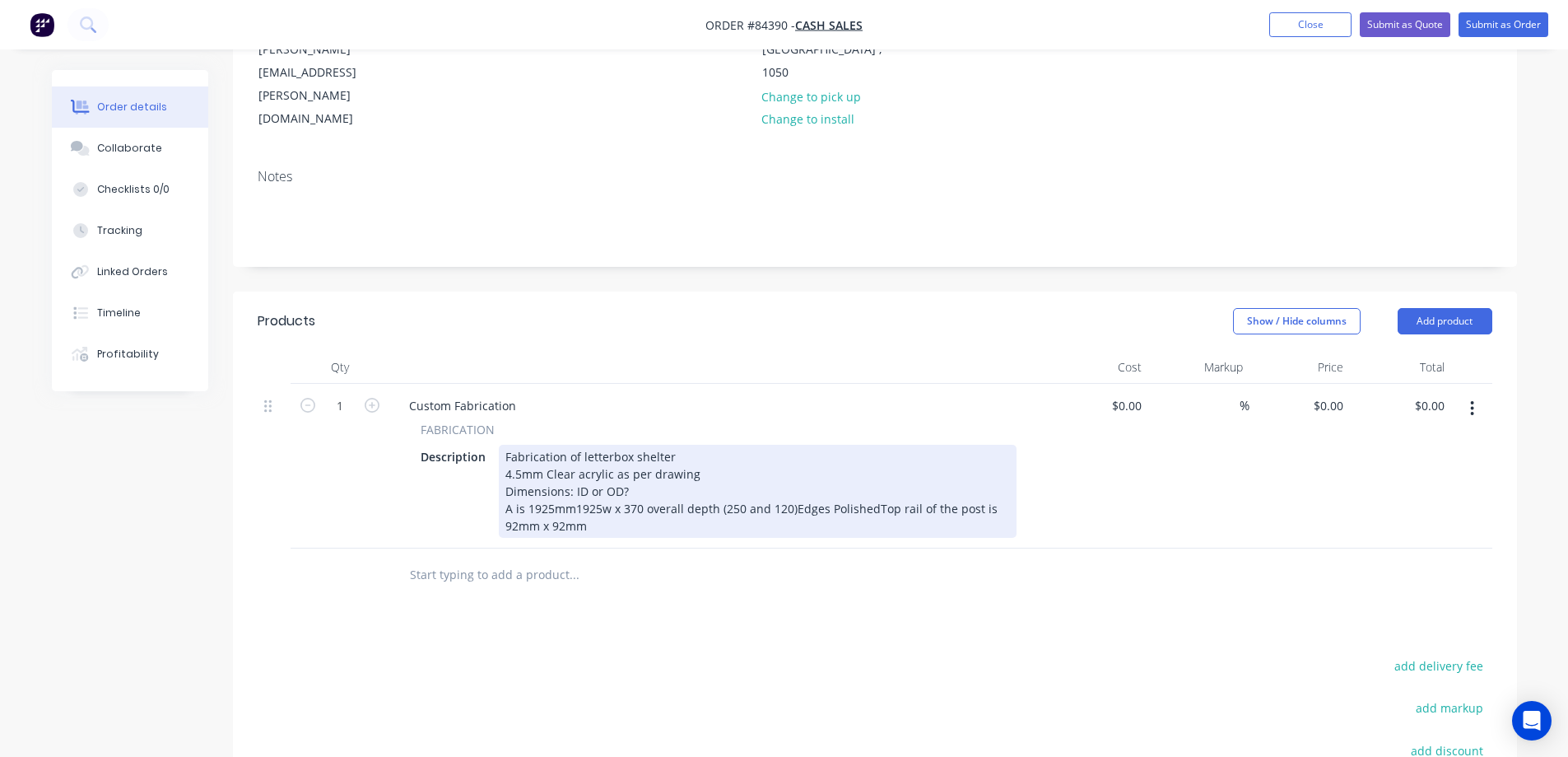
click at [576, 445] on div "Fabrication of letterbox shelter 4.5mm Clear acrylic as per drawing Dimensions:…" at bounding box center [758, 492] width 518 height 93
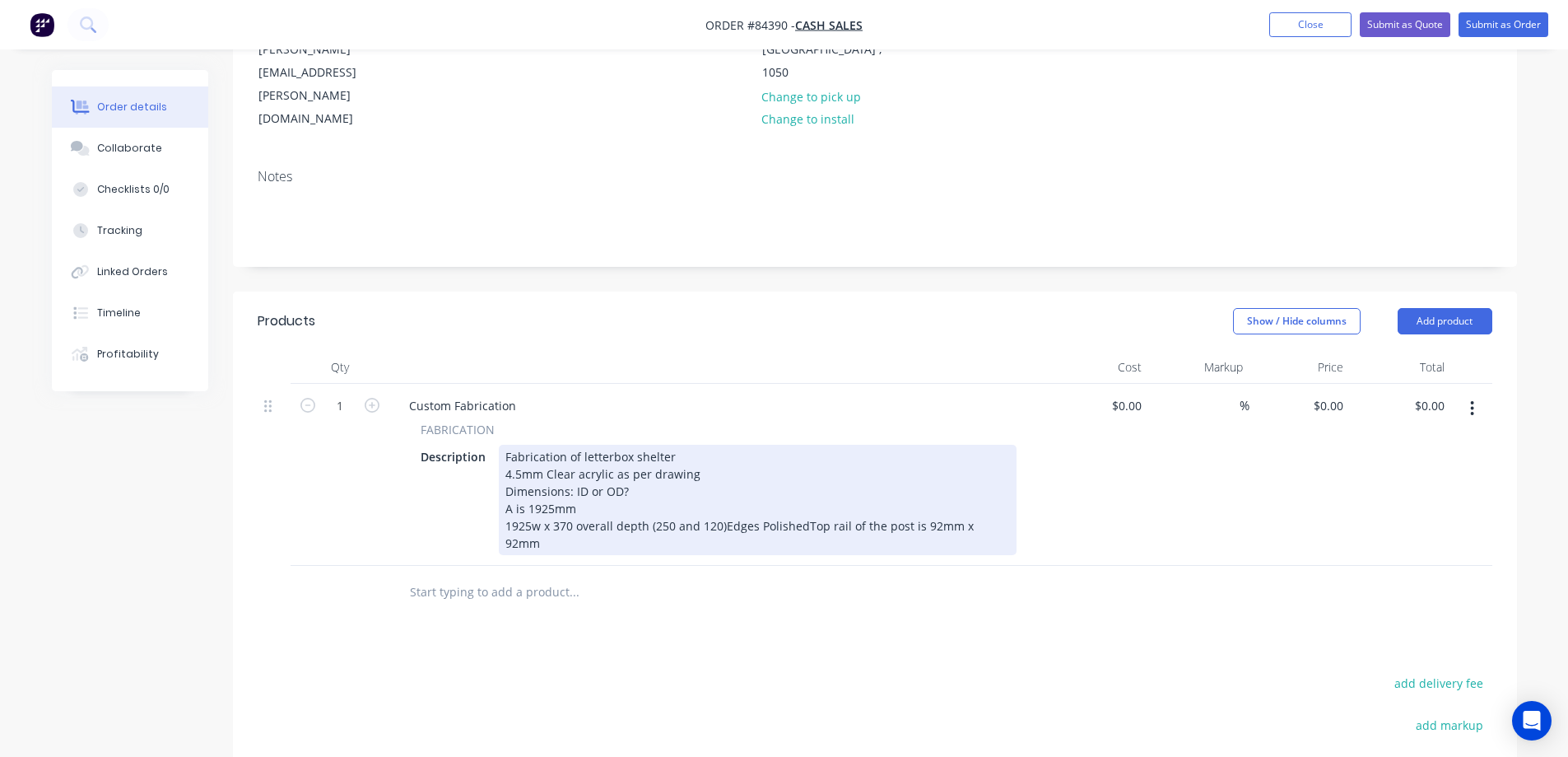
click at [720, 460] on div "Fabrication of letterbox shelter 4.5mm Clear acrylic as per drawing Dimensions:…" at bounding box center [758, 500] width 518 height 111
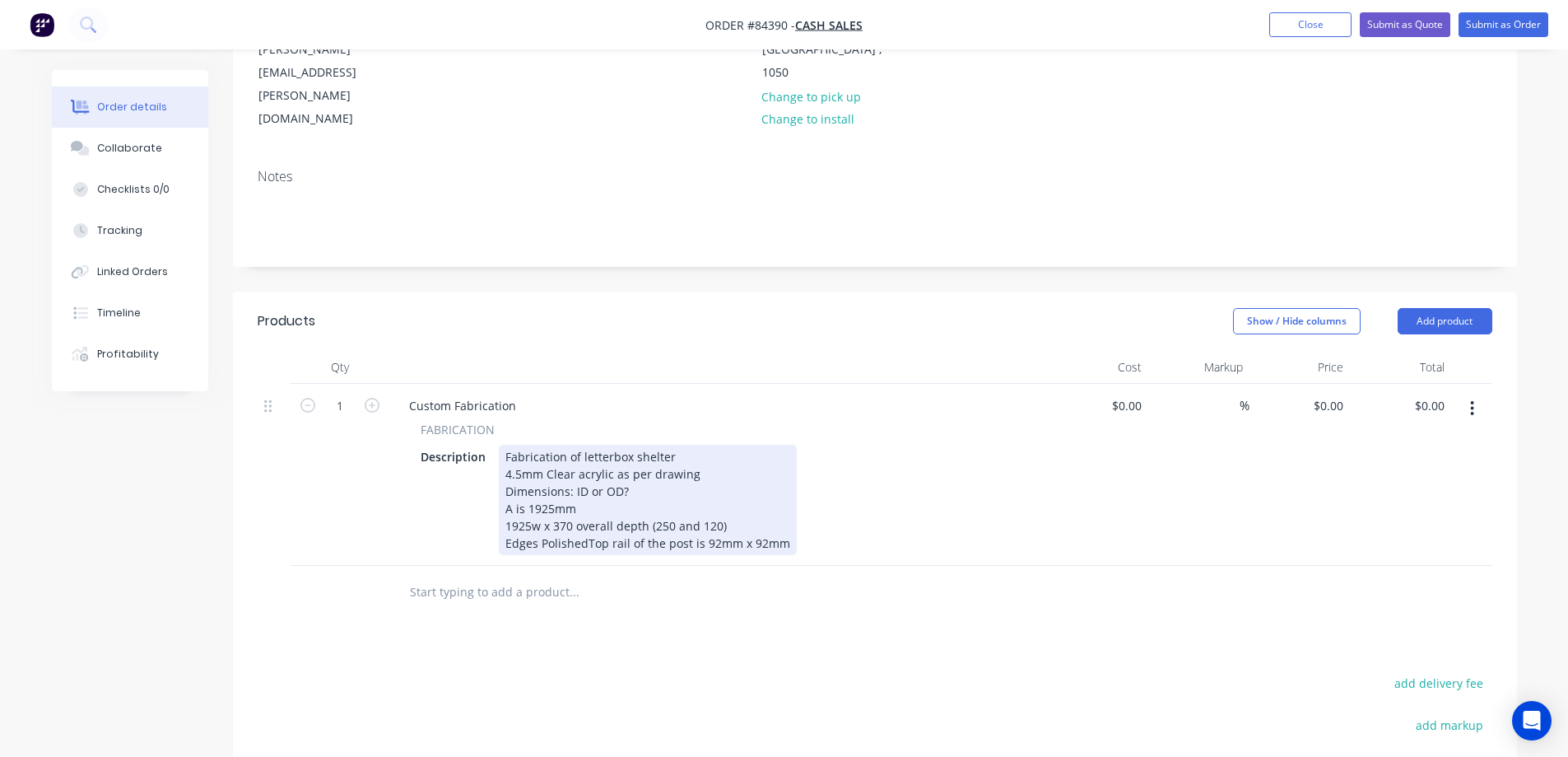
click at [585, 471] on div "Fabrication of letterbox shelter 4.5mm Clear acrylic as per drawing Dimensions:…" at bounding box center [648, 500] width 298 height 111
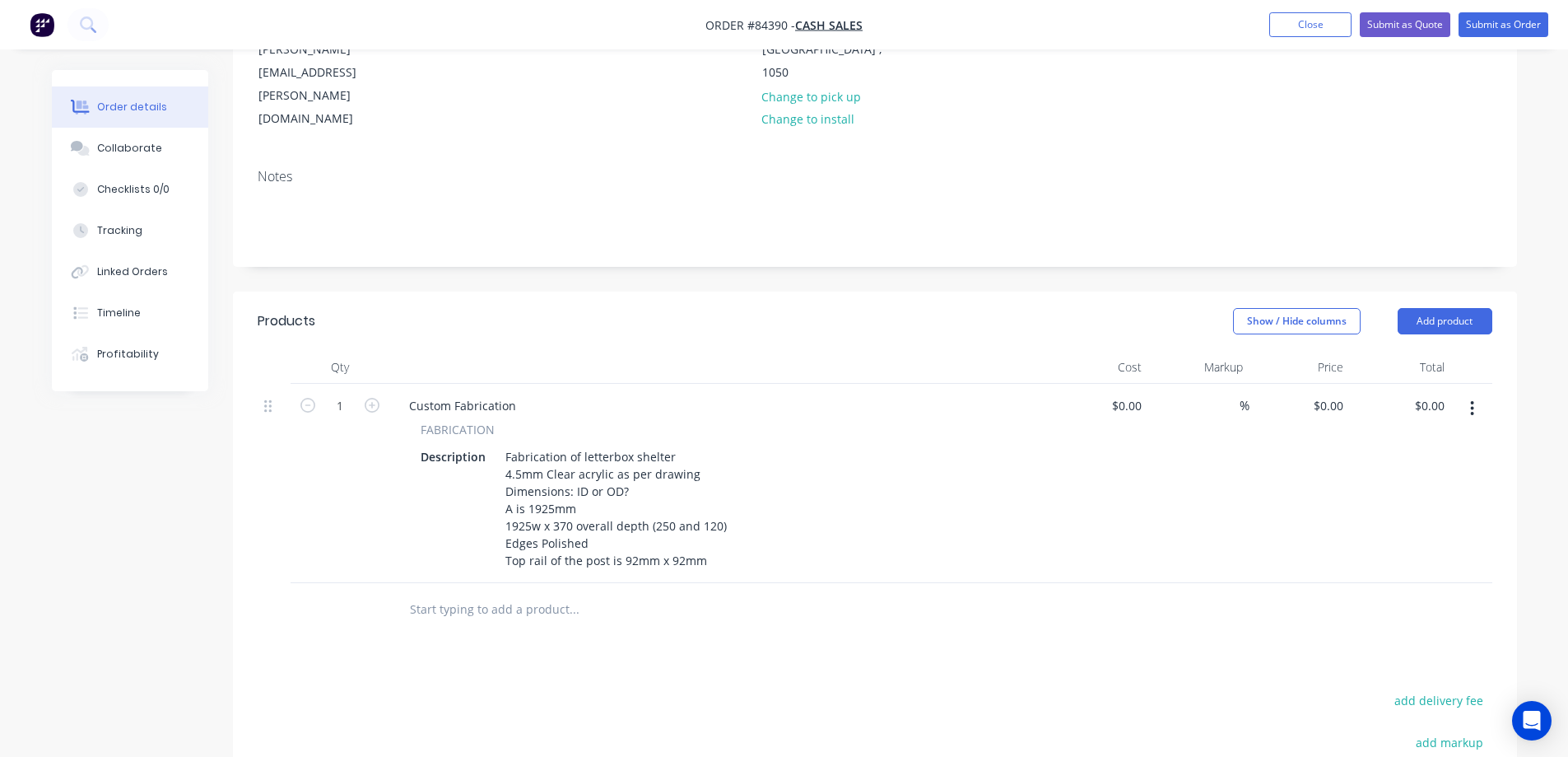
drag, startPoint x: 879, startPoint y: 656, endPoint x: 1139, endPoint y: 487, distance: 310.1
click at [1331, 394] on input "0" at bounding box center [1340, 406] width 19 height 24
type input "$245.80"
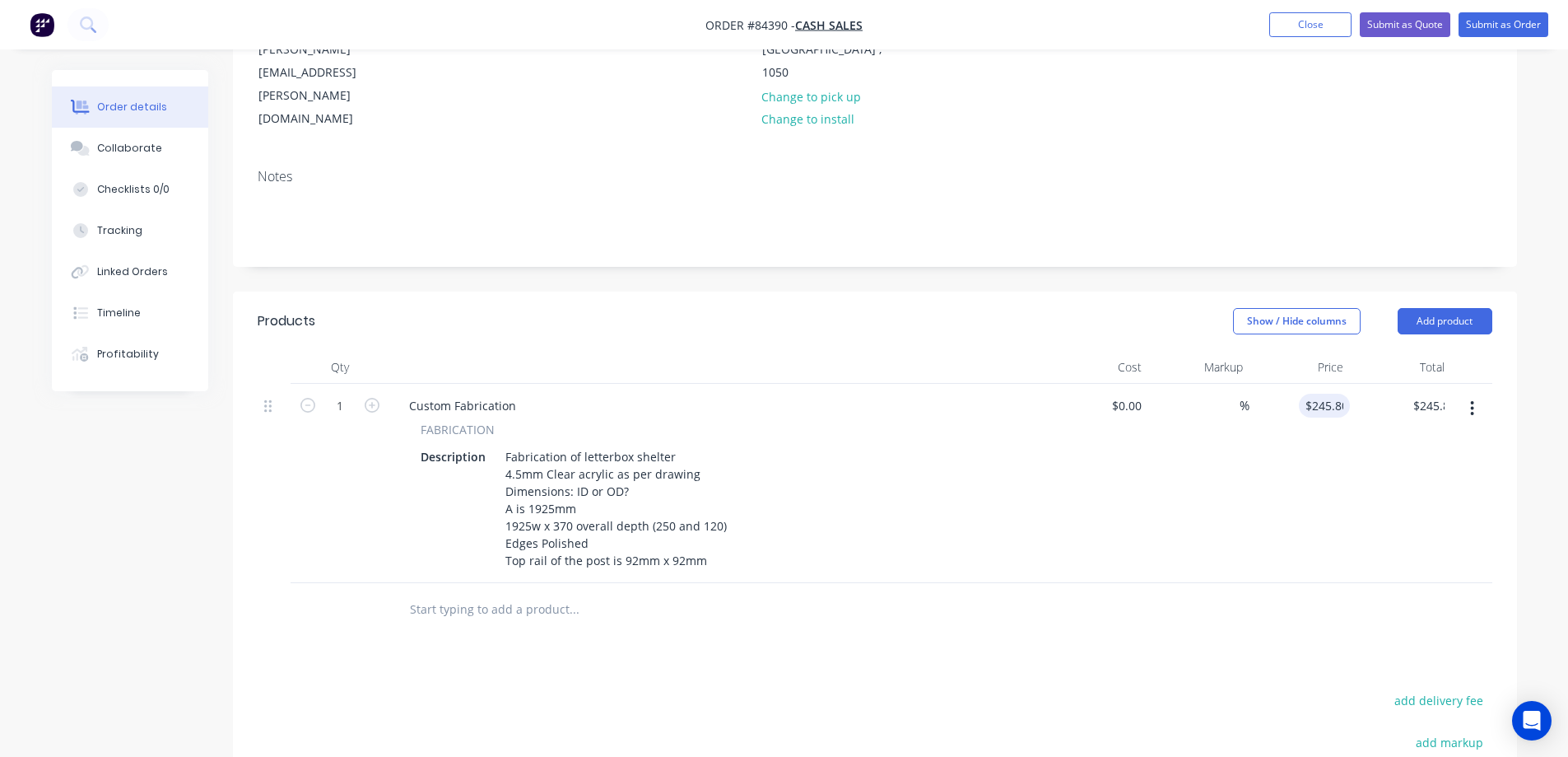
click at [1347, 384] on div "$245.80 245.80" at bounding box center [1301, 484] width 102 height 199
click at [1466, 689] on button "add delivery fee" at bounding box center [1440, 700] width 107 height 23
type input "40"
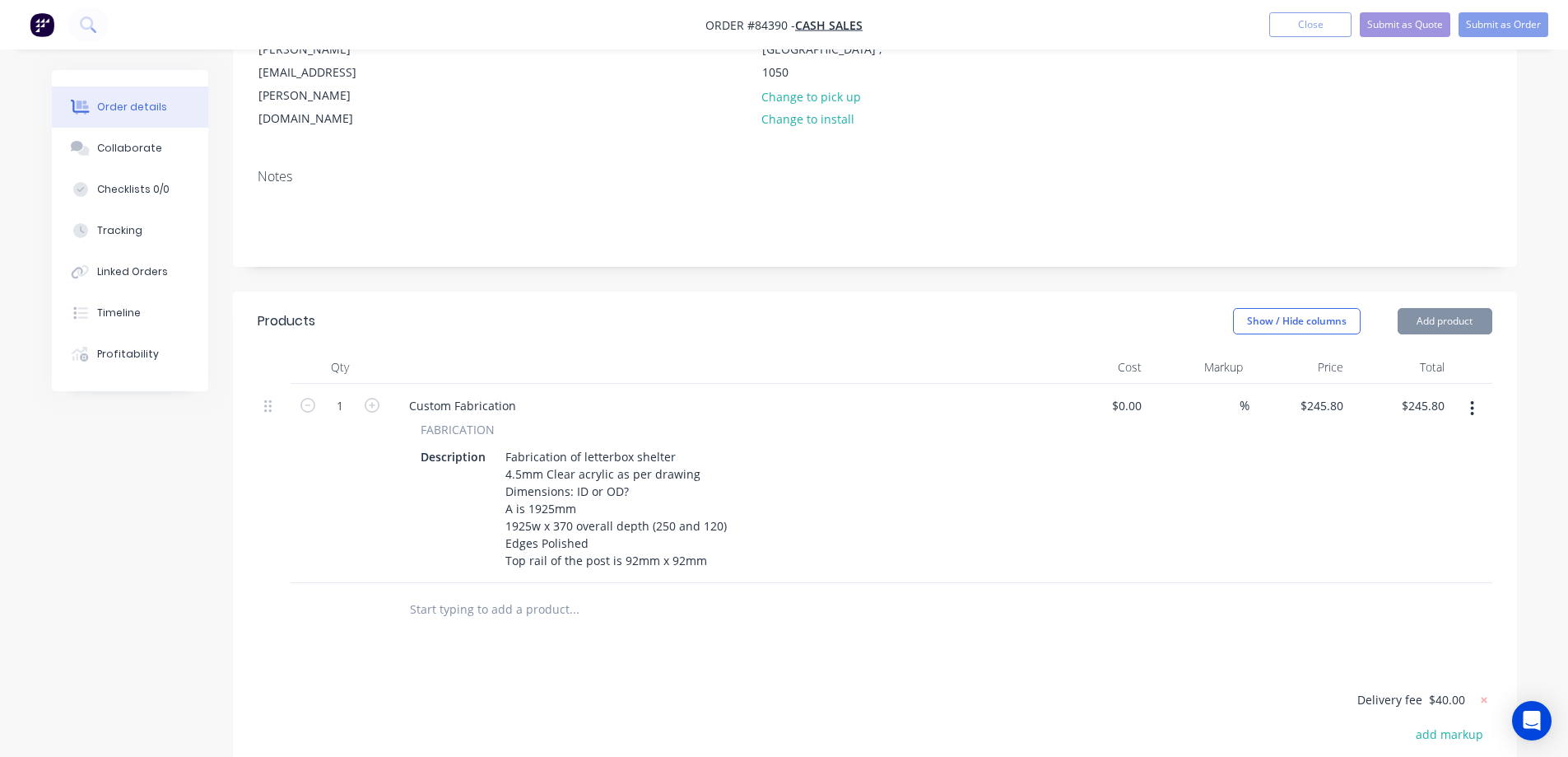
click at [1277, 589] on div "Products Show / Hide columns Add product Qty Cost Markup Price Total 1 Custom F…" at bounding box center [875, 657] width 1285 height 732
click at [572, 593] on input "text" at bounding box center [574, 609] width 330 height 33
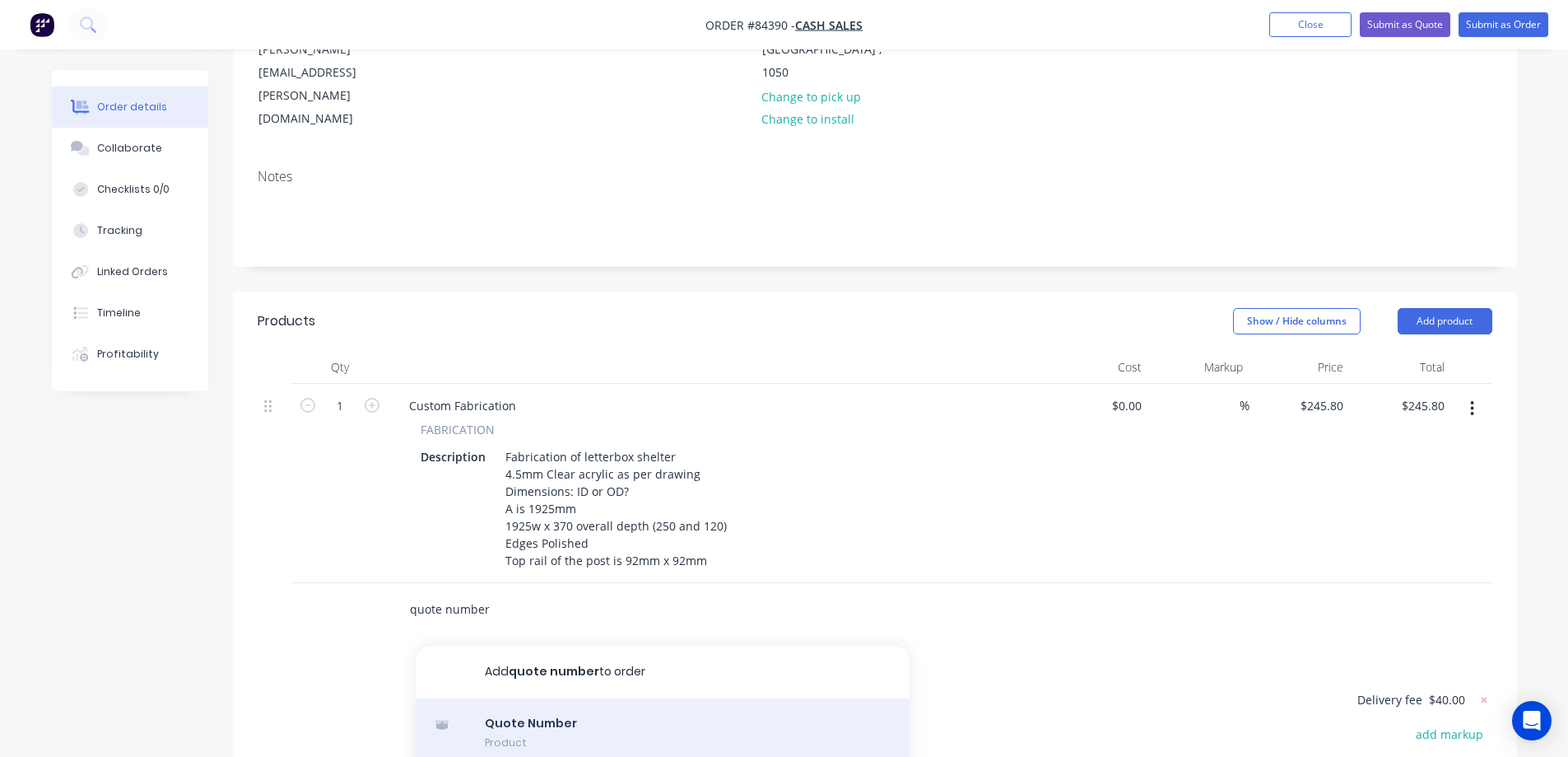
type input "quote number"
click at [516, 699] on div "Quote Number Product" at bounding box center [662, 733] width 494 height 69
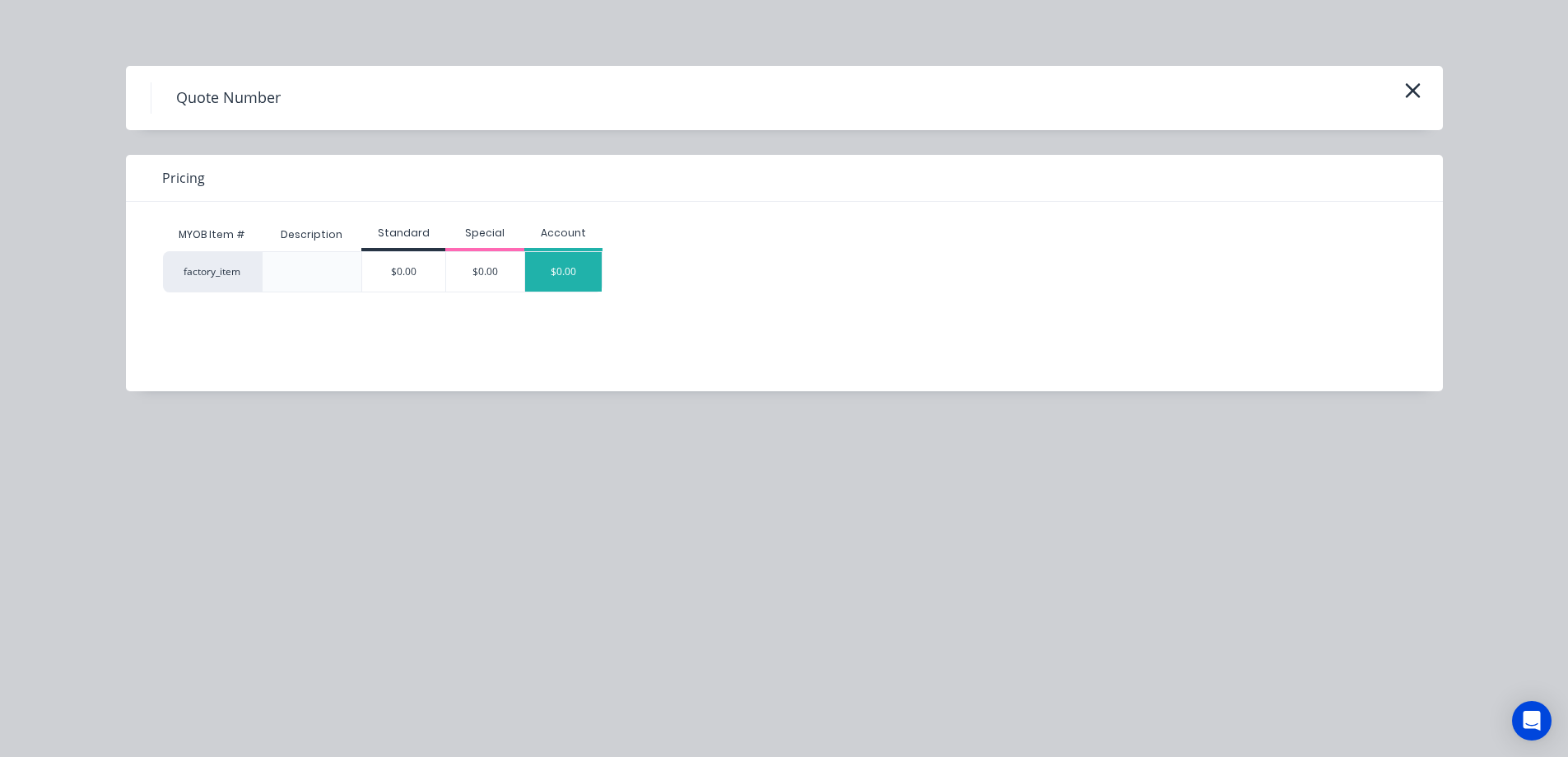
click at [574, 290] on div "$0.00" at bounding box center [563, 271] width 77 height 39
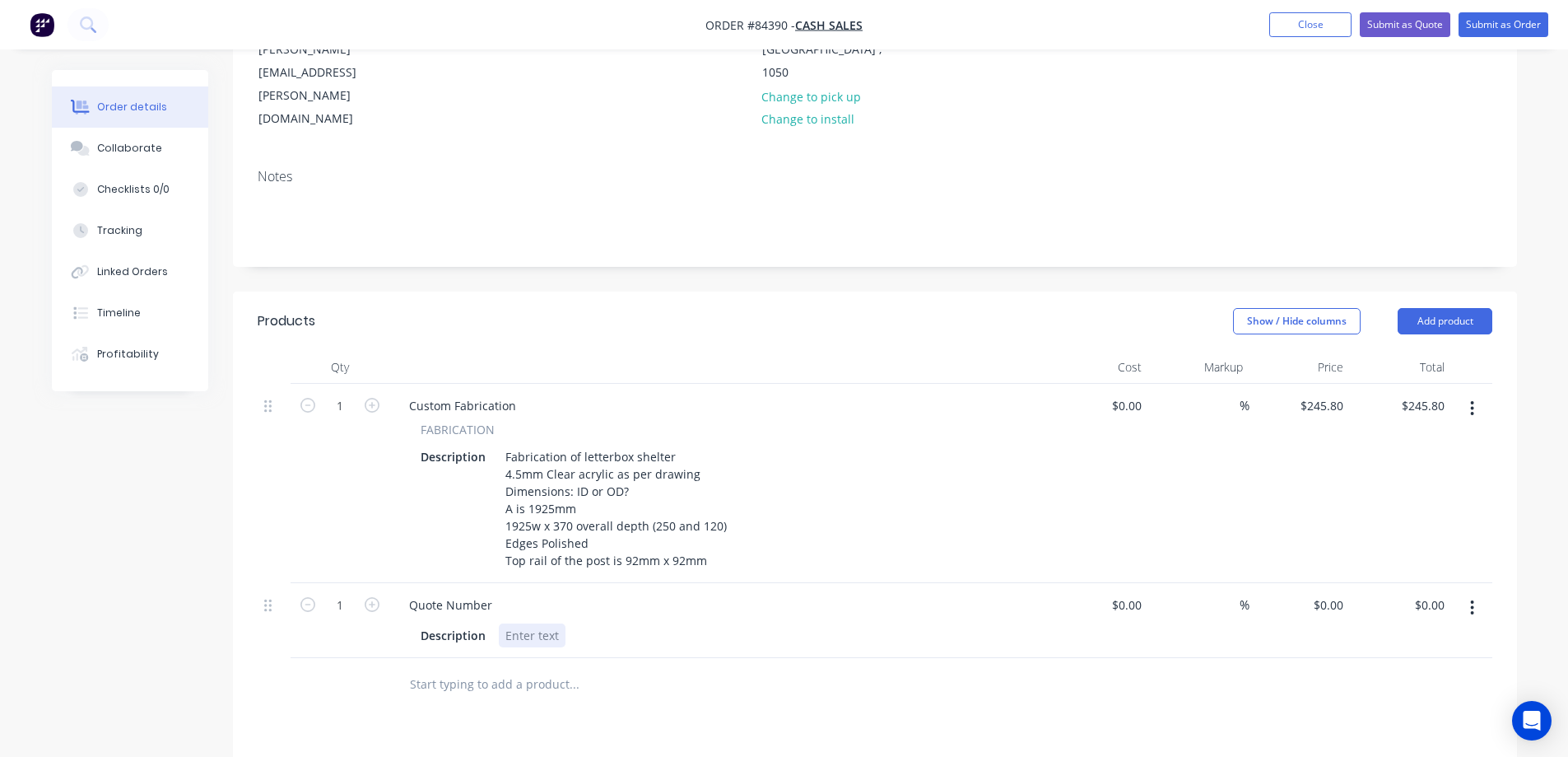
click at [538, 624] on div at bounding box center [533, 636] width 67 height 24
click at [306, 597] on icon "button" at bounding box center [308, 604] width 15 height 15
type input "0"
click at [727, 668] on input "text" at bounding box center [574, 684] width 330 height 33
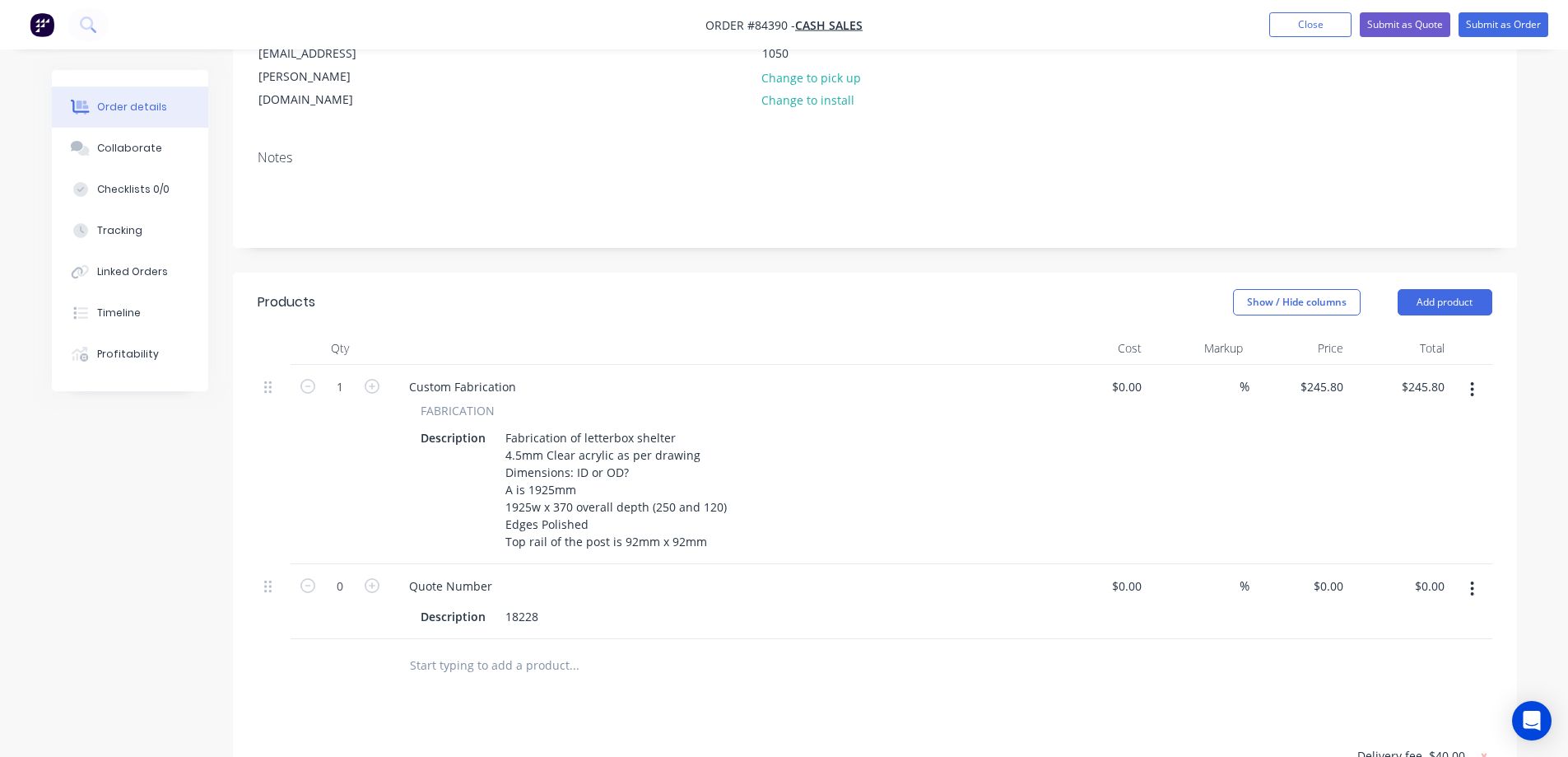
scroll to position [0, 0]
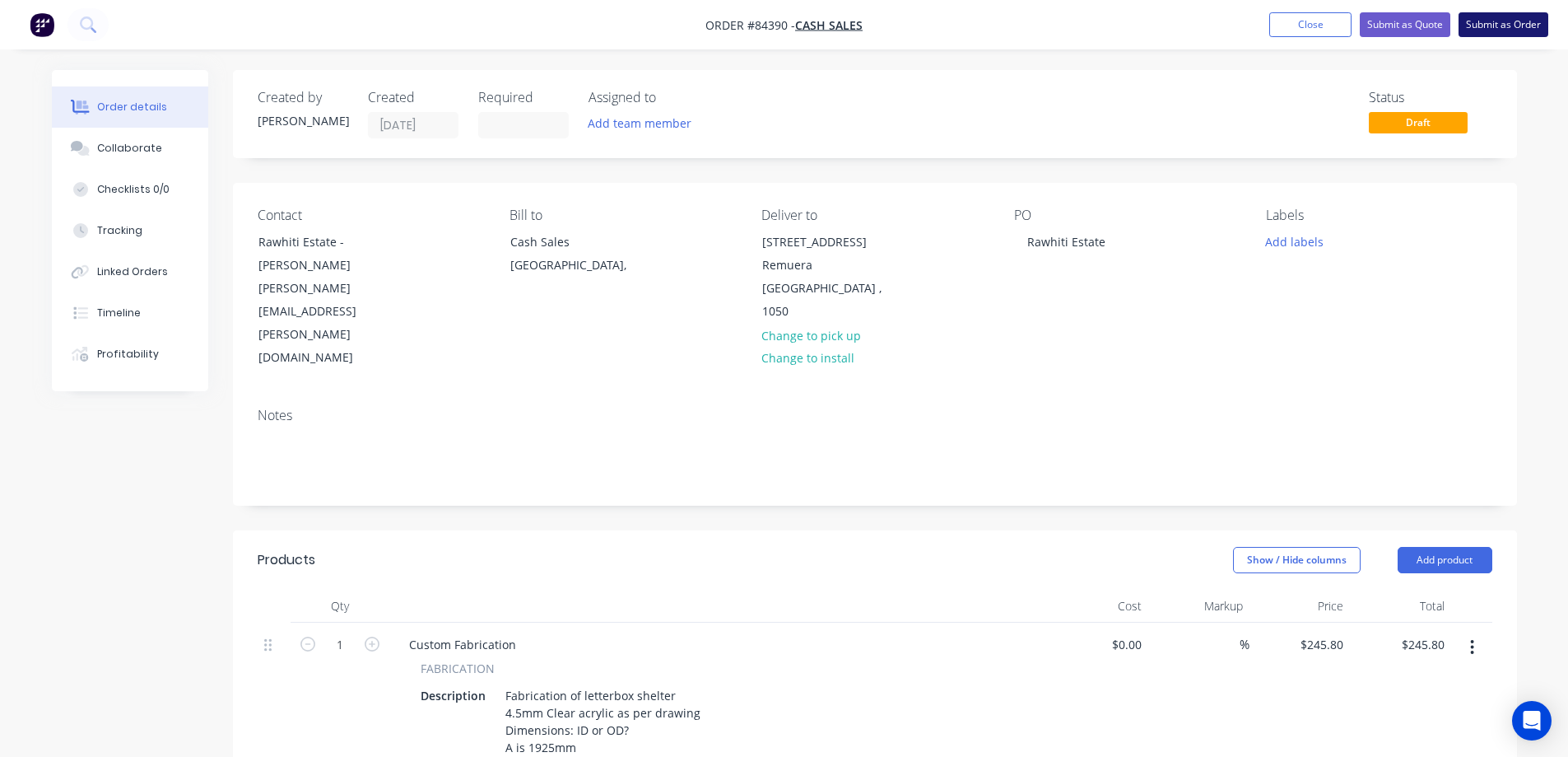
click at [1494, 30] on button "Submit as Order" at bounding box center [1504, 25] width 90 height 25
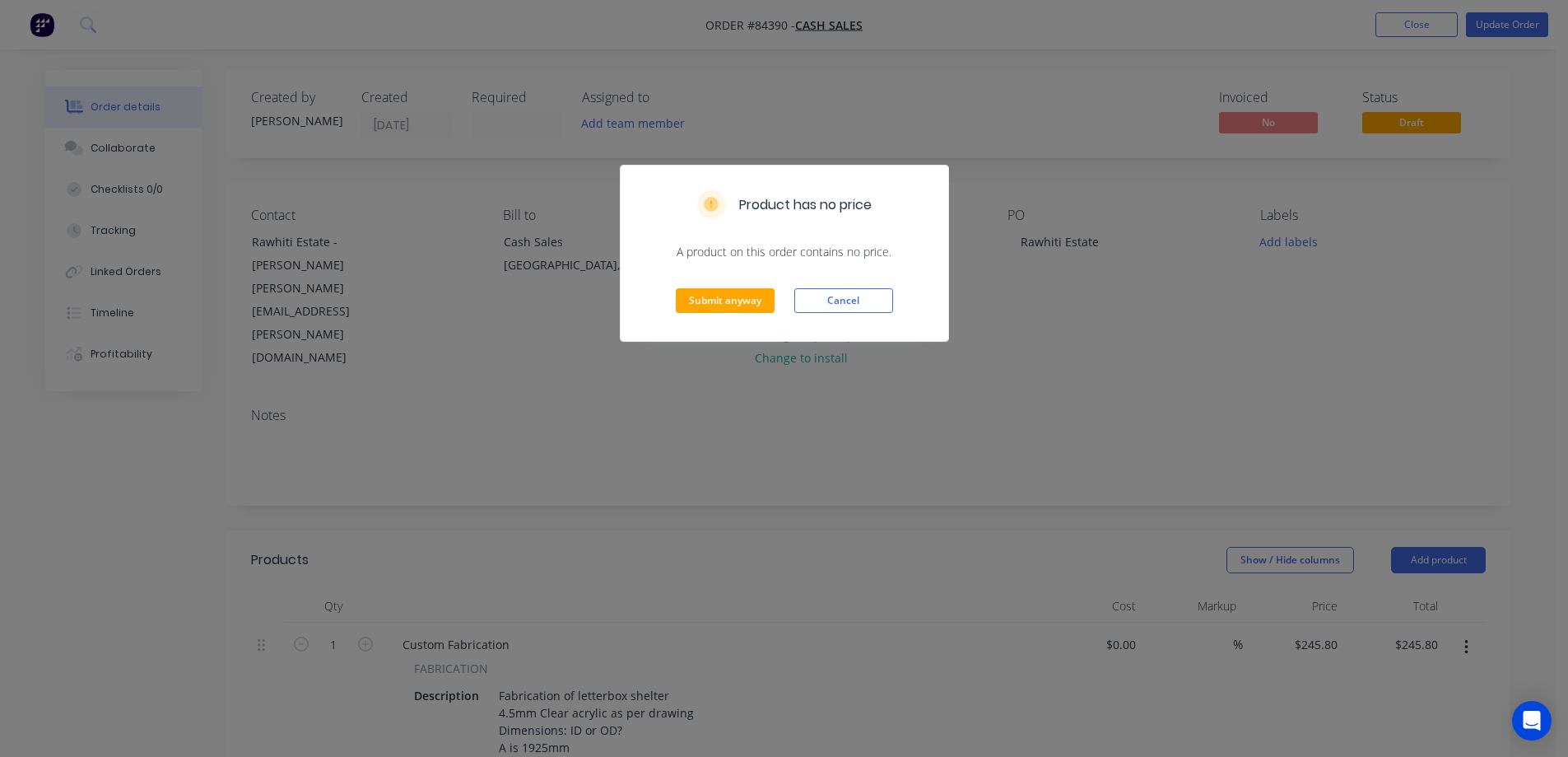
click at [1286, 239] on div "Product has no price A product on this order contains no price. Submit anyway C…" at bounding box center [784, 378] width 1568 height 757
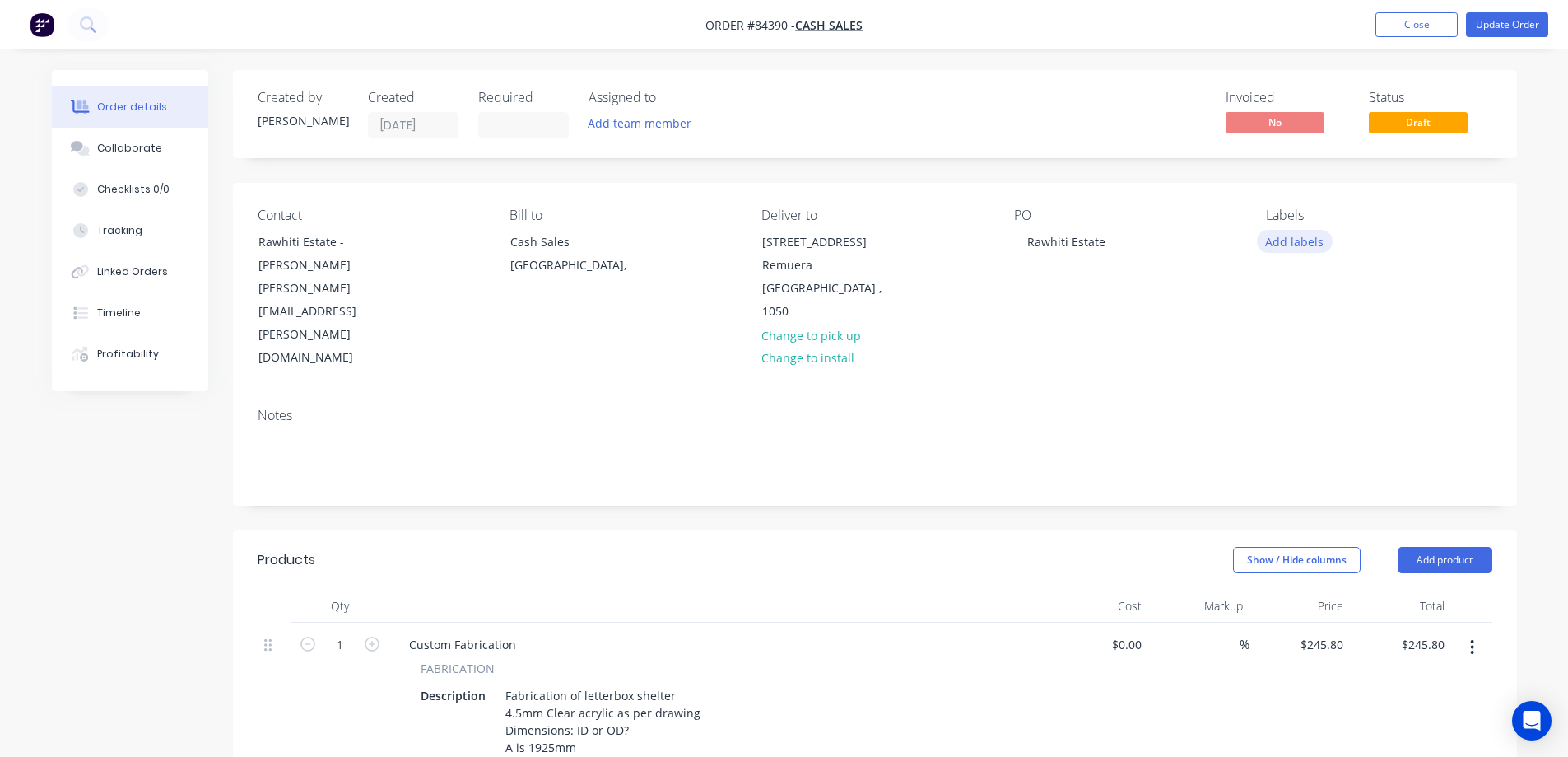
click at [1297, 249] on button "Add labels" at bounding box center [1295, 241] width 76 height 23
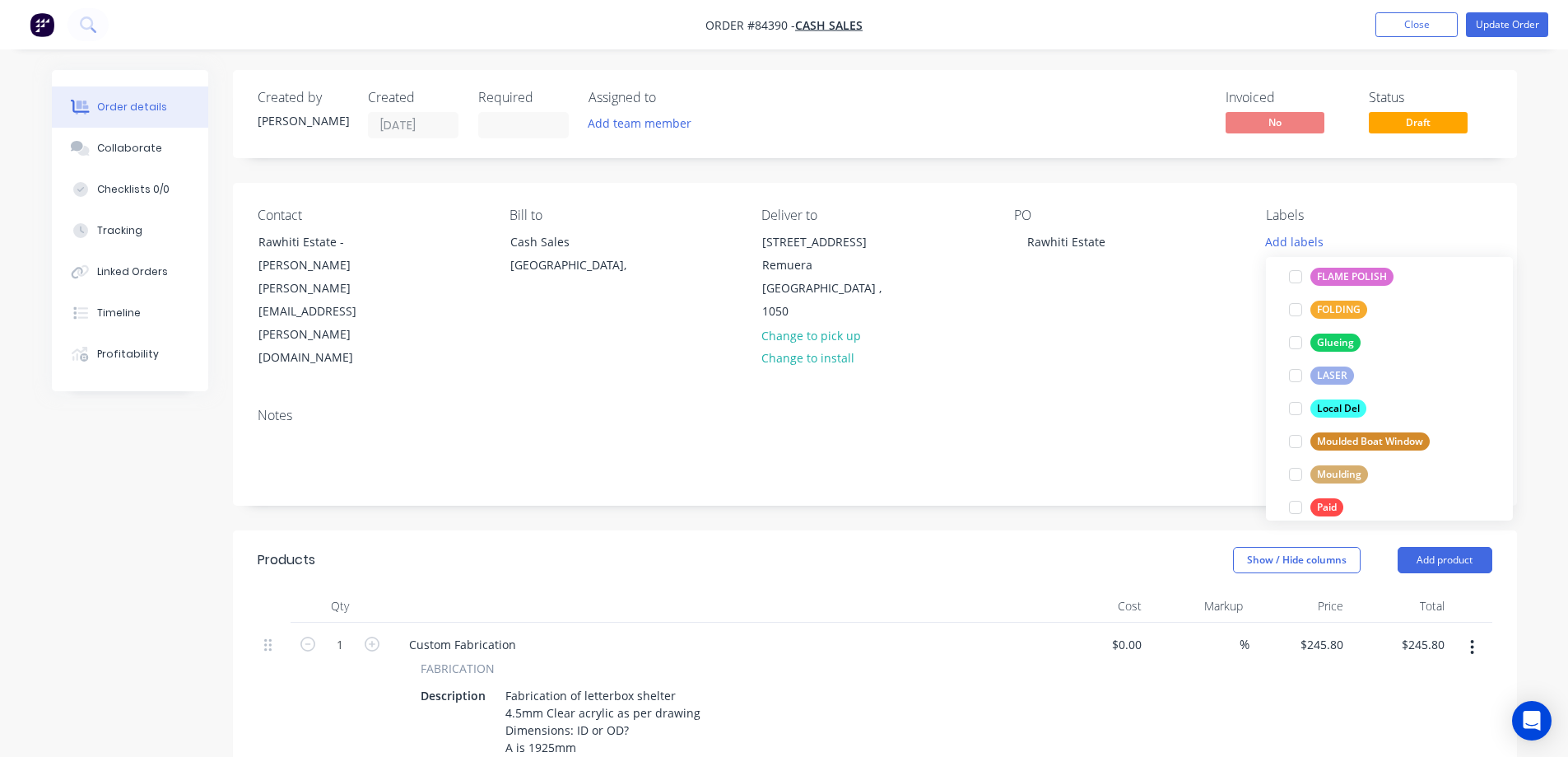
scroll to position [626, 0]
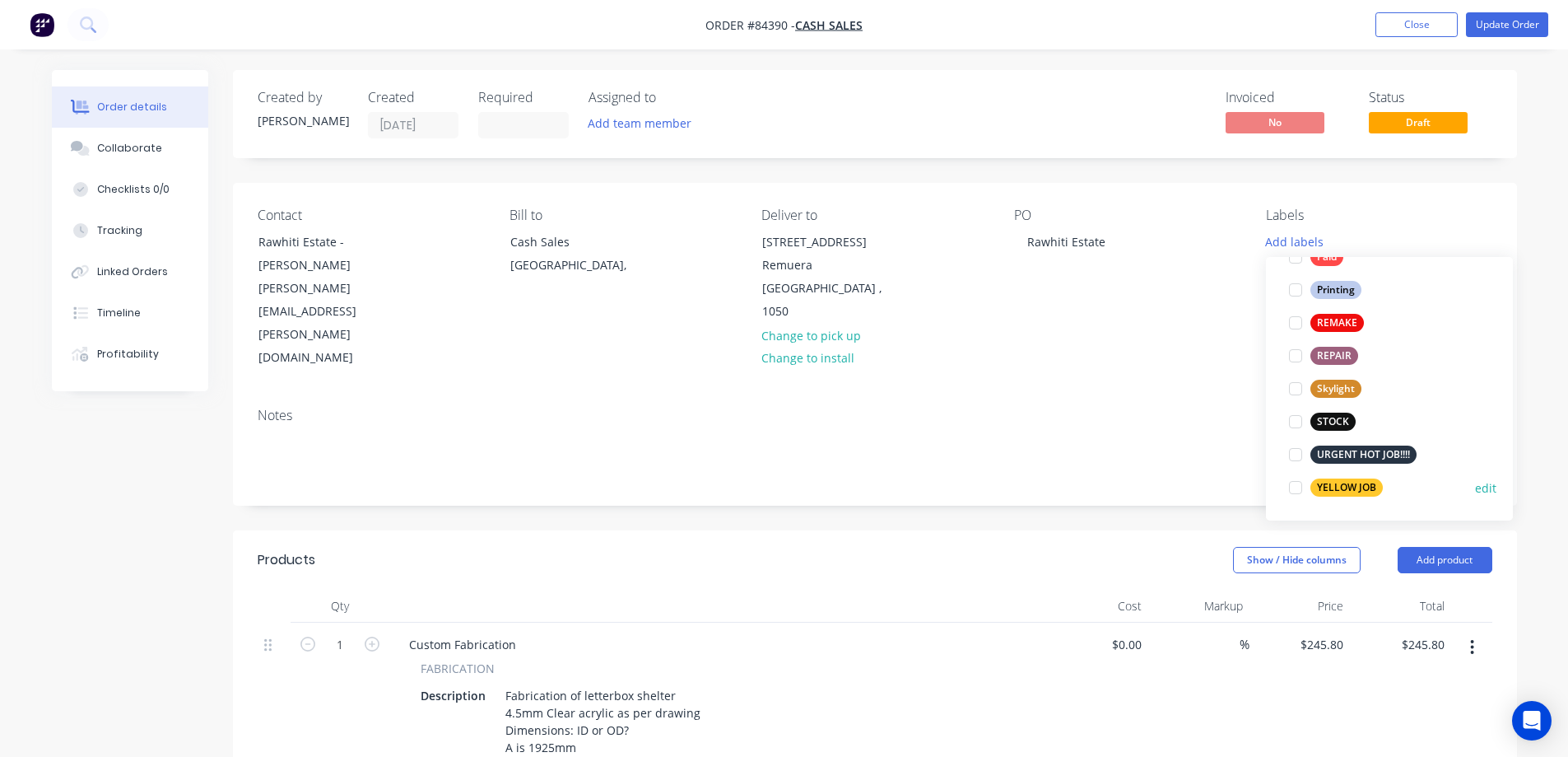
click at [1340, 478] on button "YELLOW JOB" at bounding box center [1336, 487] width 107 height 23
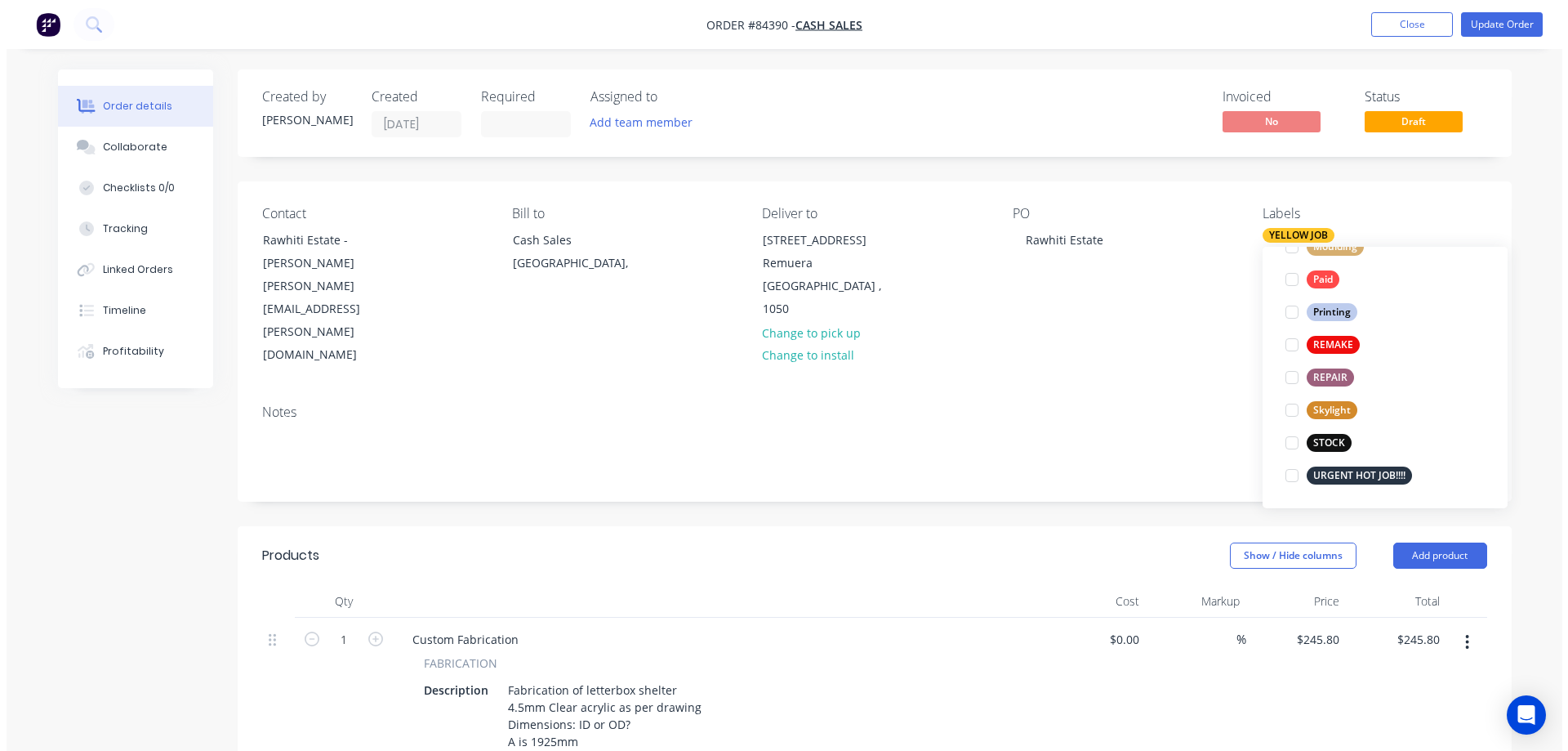
scroll to position [0, 0]
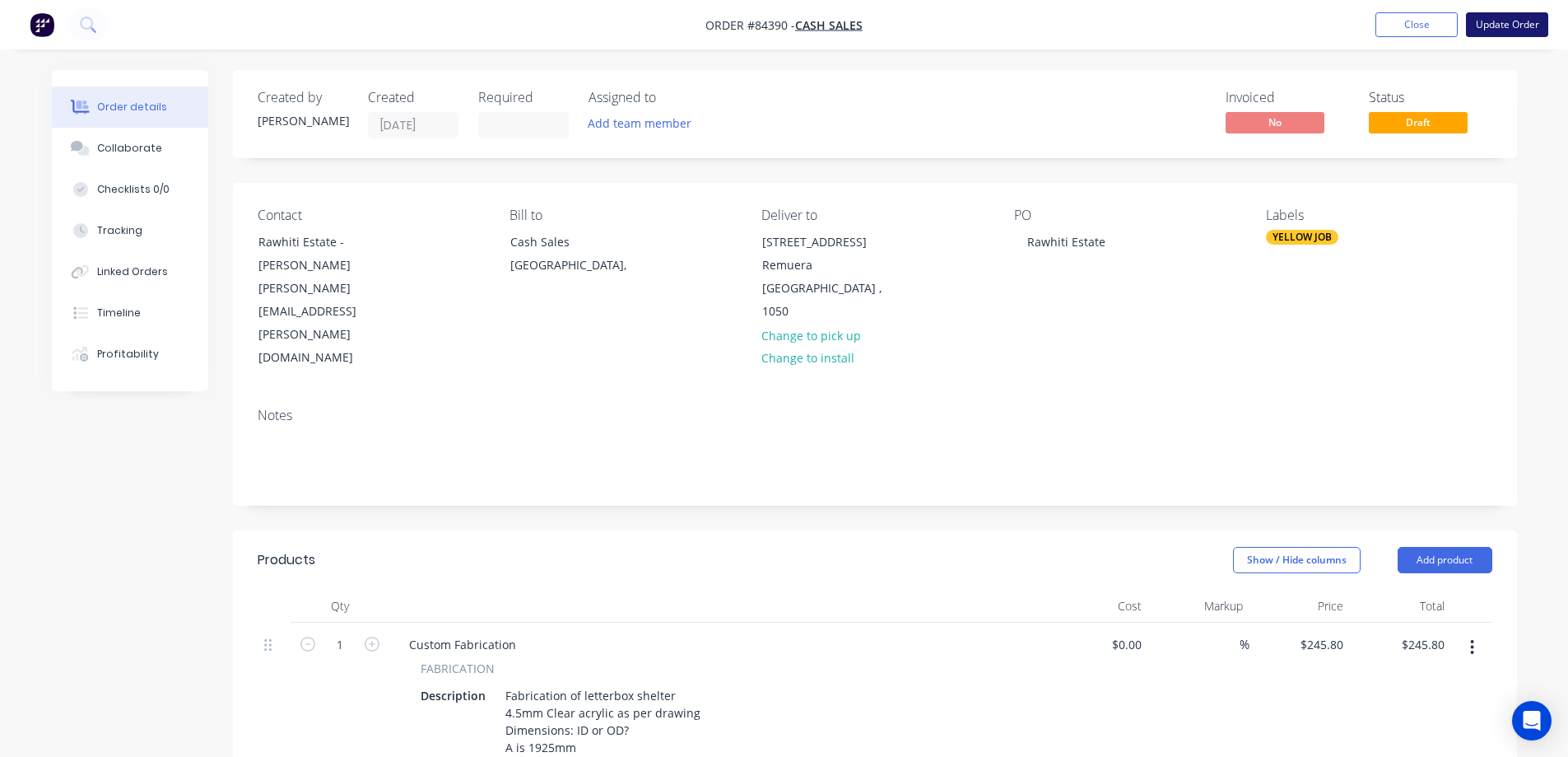
click at [1504, 30] on button "Update Order" at bounding box center [1507, 25] width 82 height 25
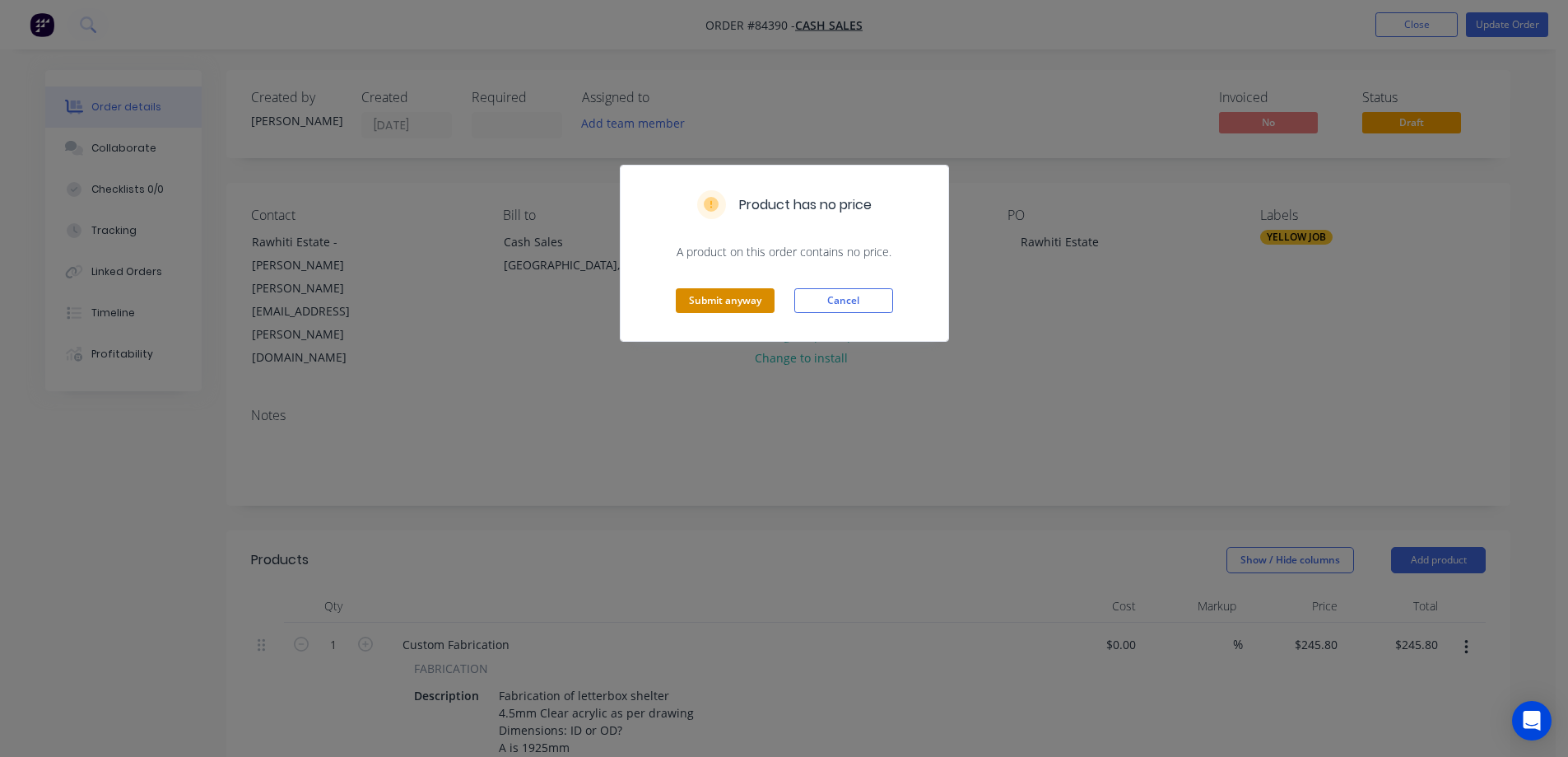
click at [722, 300] on button "Submit anyway" at bounding box center [725, 300] width 99 height 25
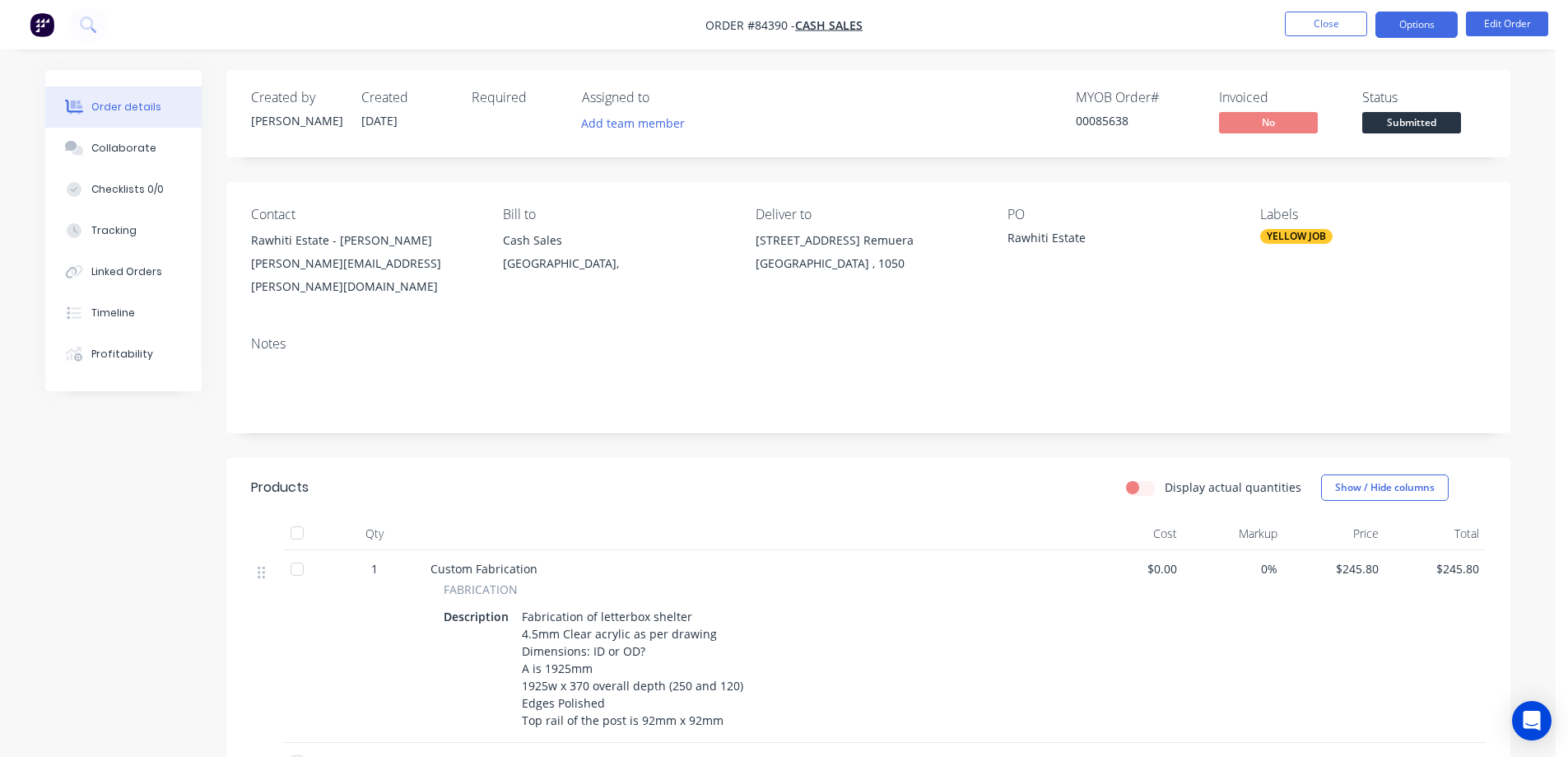
drag, startPoint x: 1430, startPoint y: 23, endPoint x: 1418, endPoint y: 39, distance: 20.0
click at [1430, 23] on button "Options" at bounding box center [1416, 25] width 82 height 27
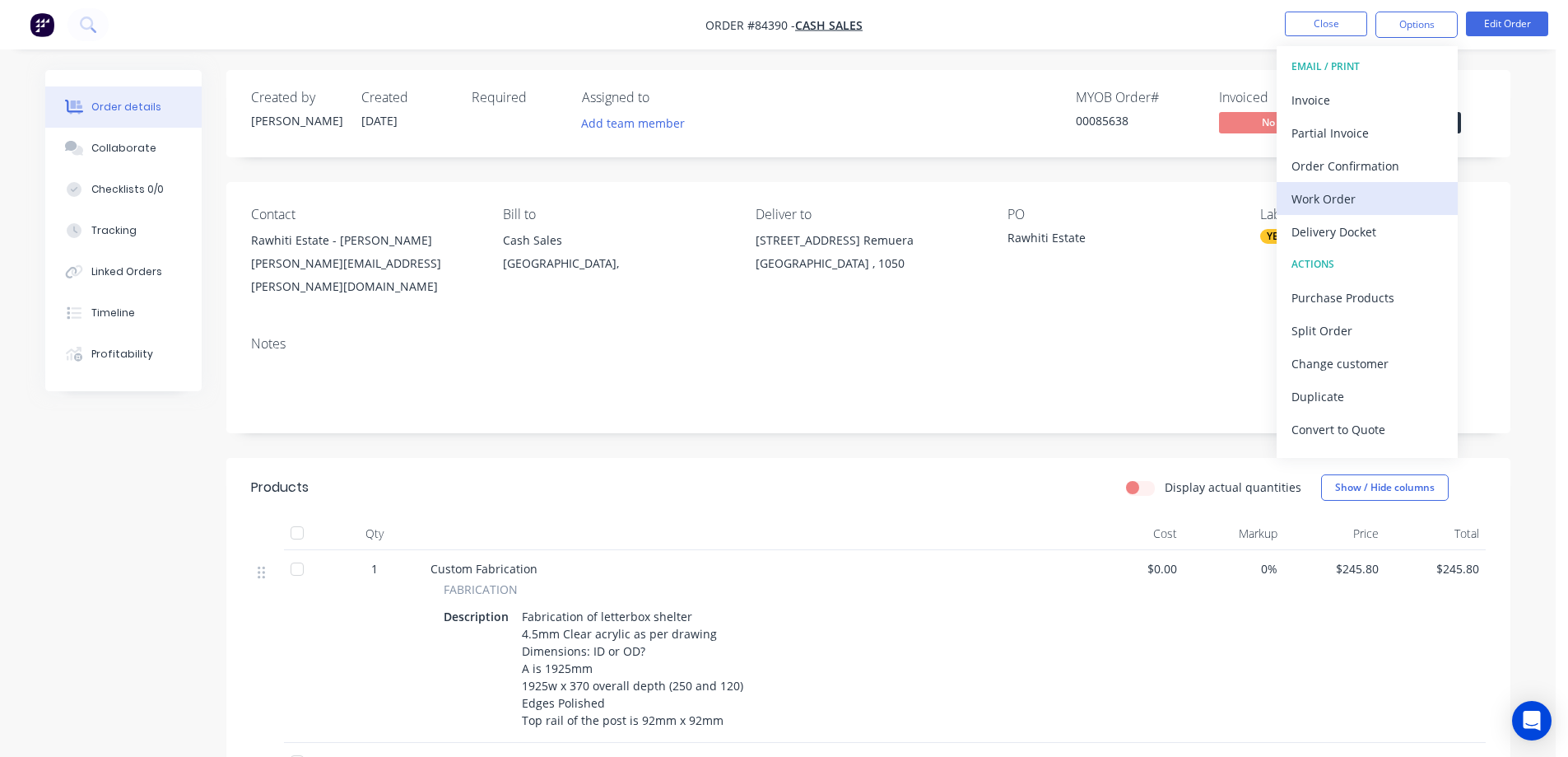
click at [1314, 201] on div "Work Order" at bounding box center [1368, 198] width 152 height 24
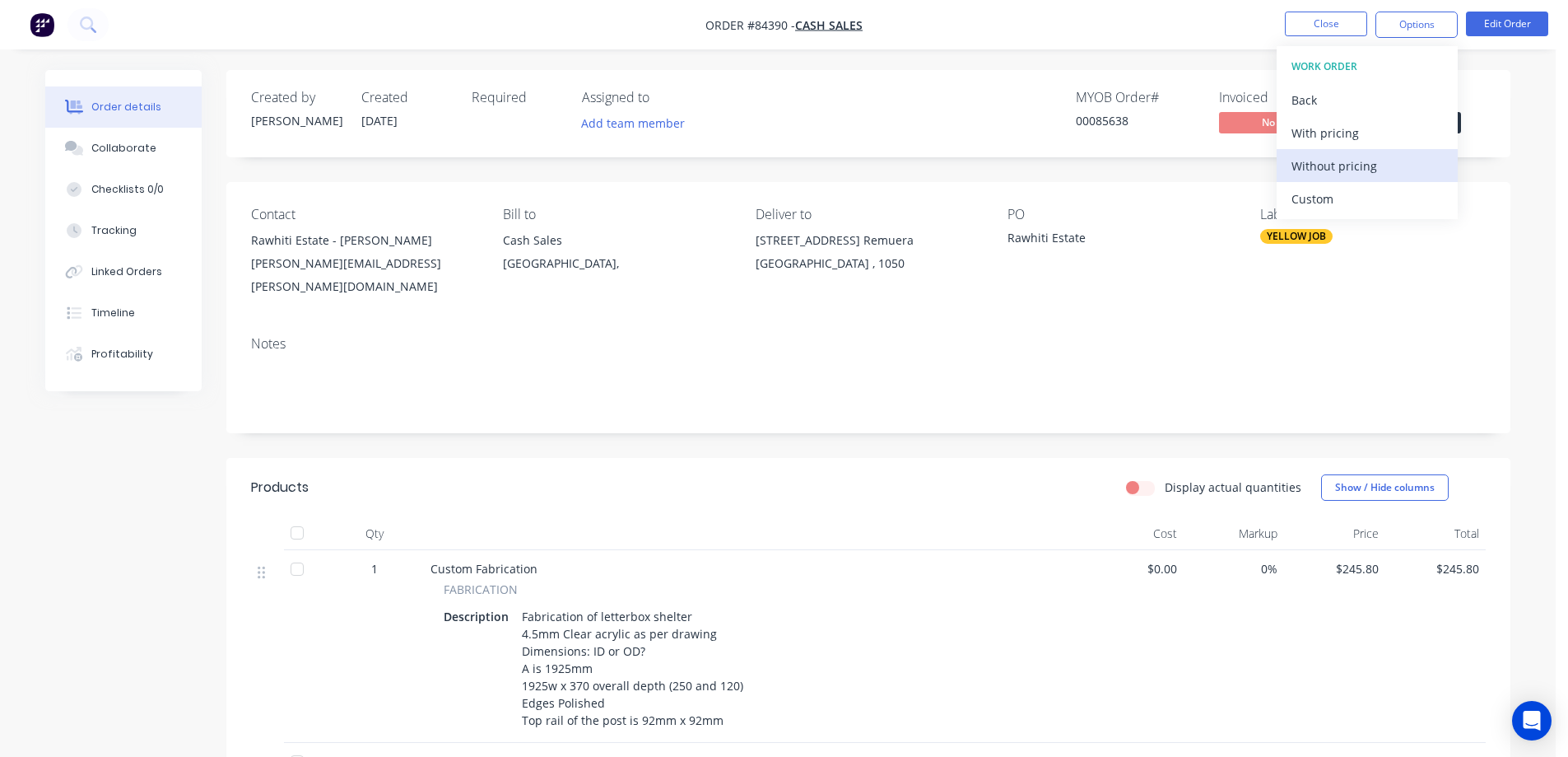
click at [1328, 172] on div "Without pricing" at bounding box center [1368, 166] width 152 height 24
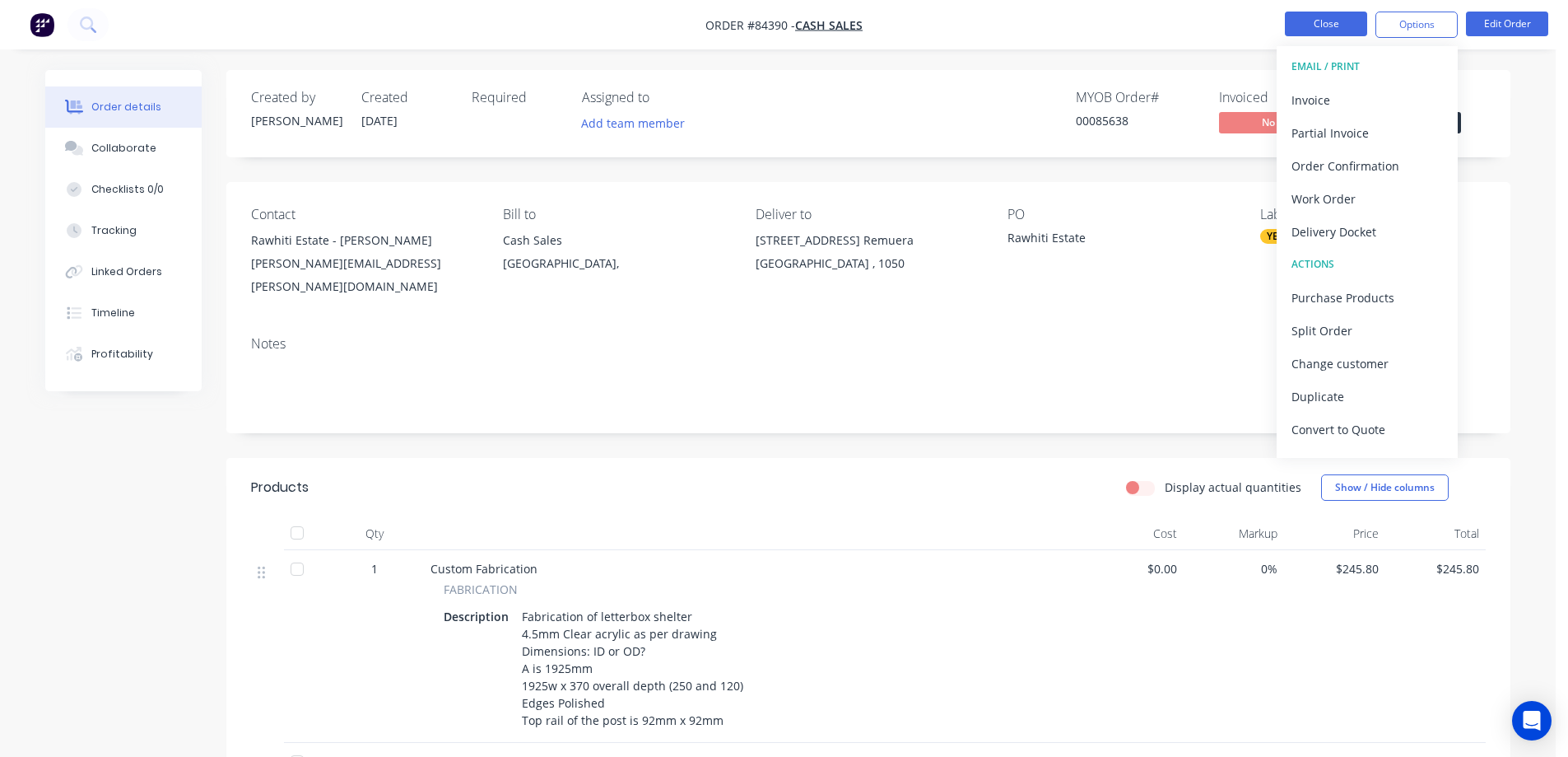
click at [1294, 24] on button "Close" at bounding box center [1325, 24] width 82 height 25
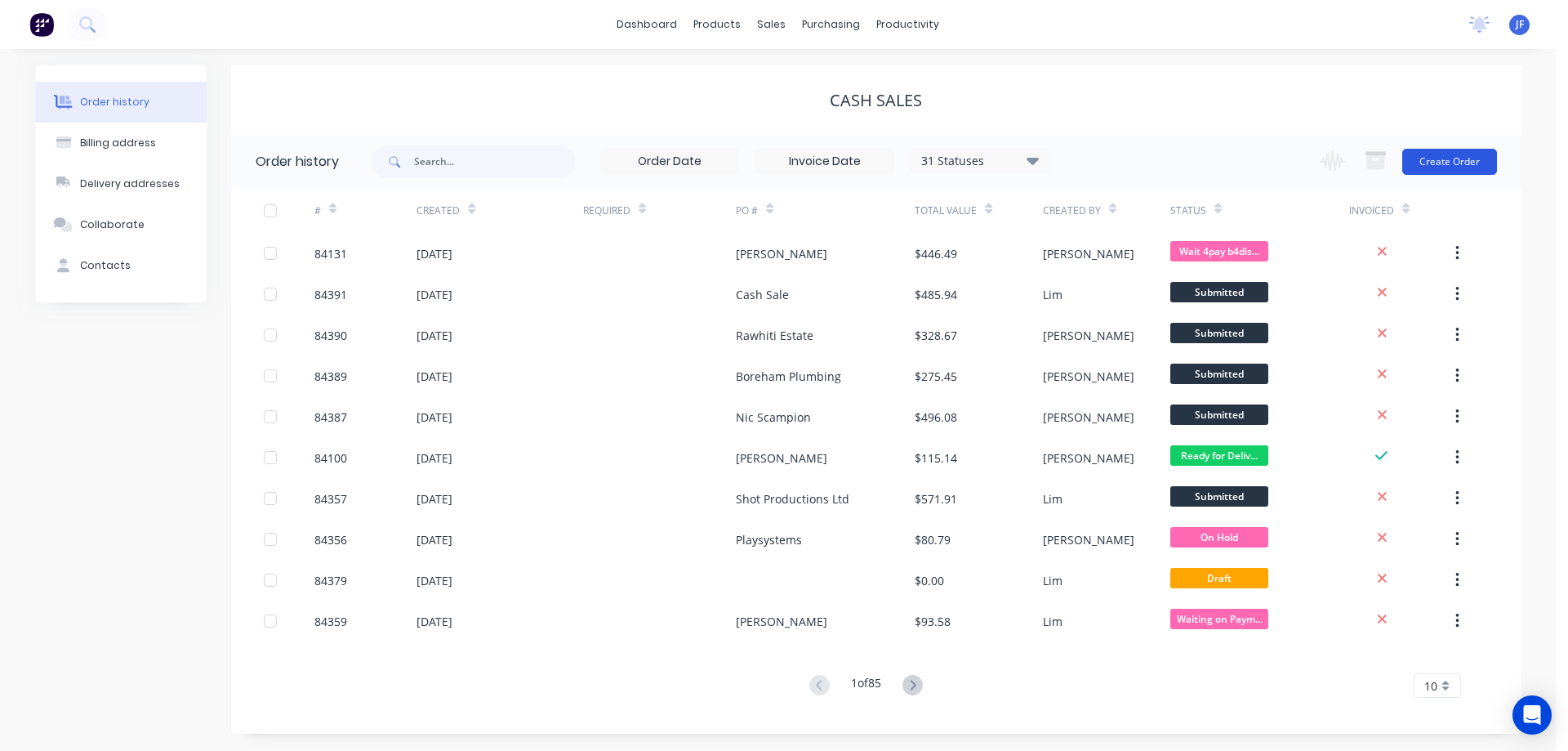
click at [1433, 165] on button "Create Order" at bounding box center [1450, 162] width 95 height 26
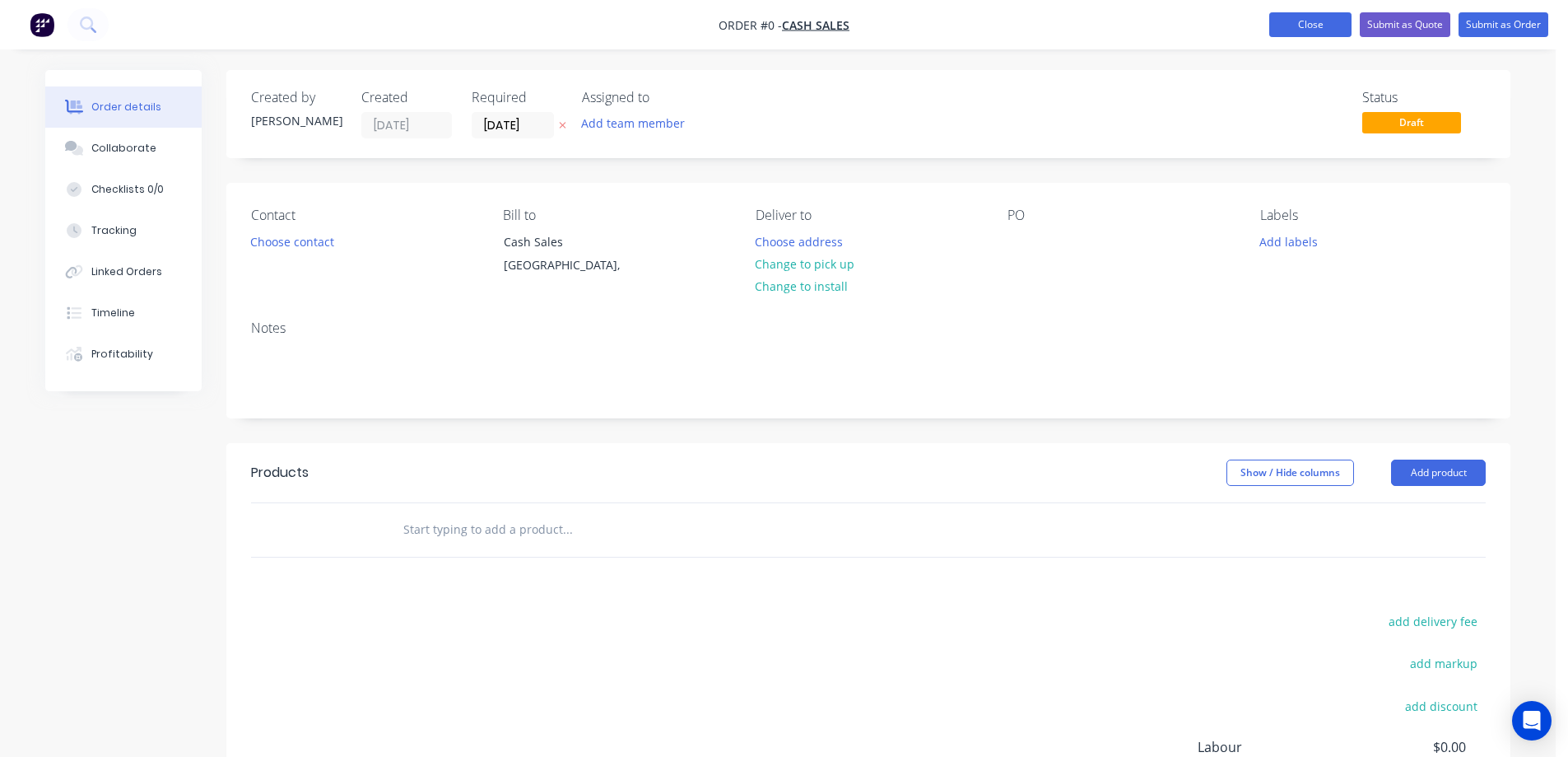
click at [1313, 20] on button "Close" at bounding box center [1310, 25] width 82 height 25
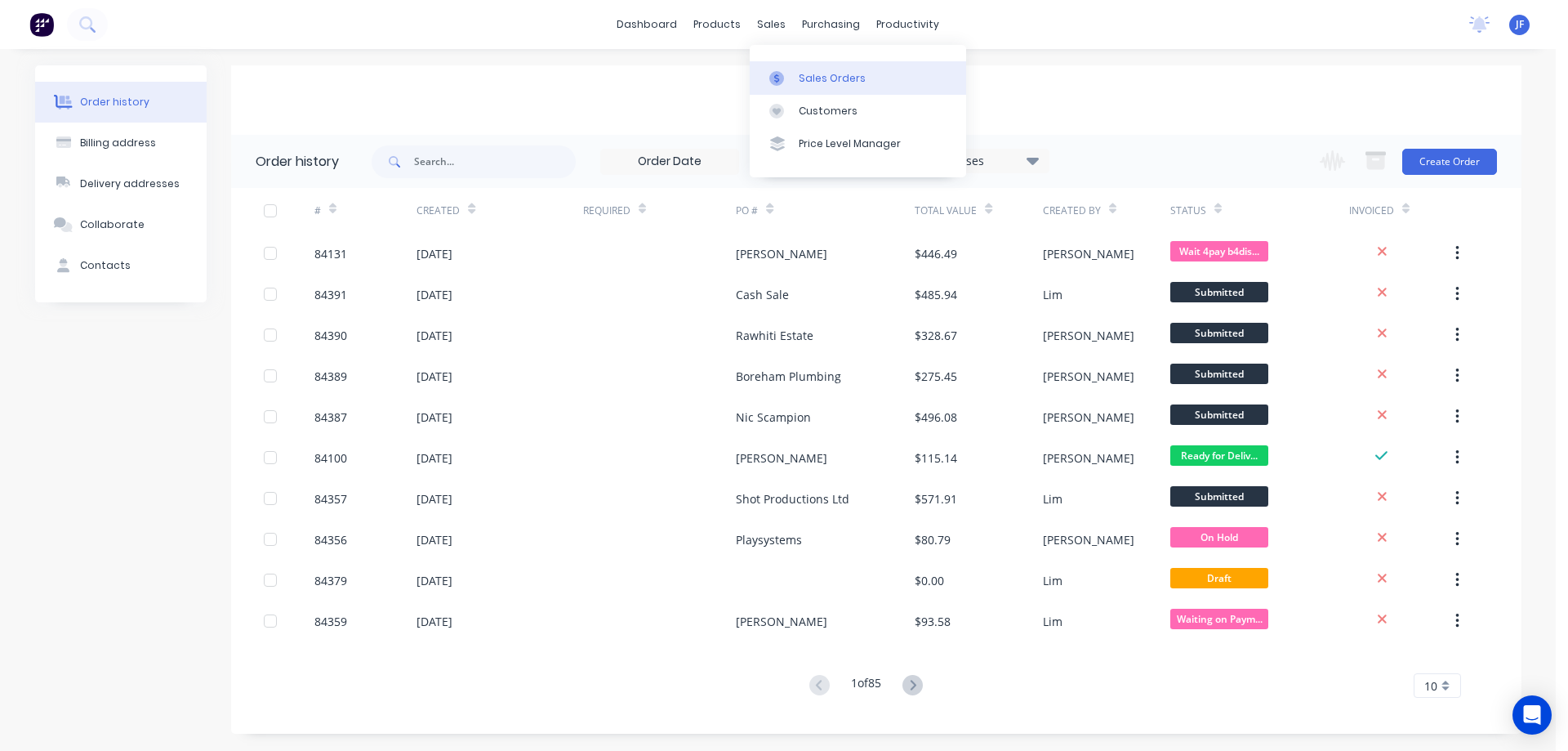
click at [791, 75] on div at bounding box center [781, 78] width 24 height 15
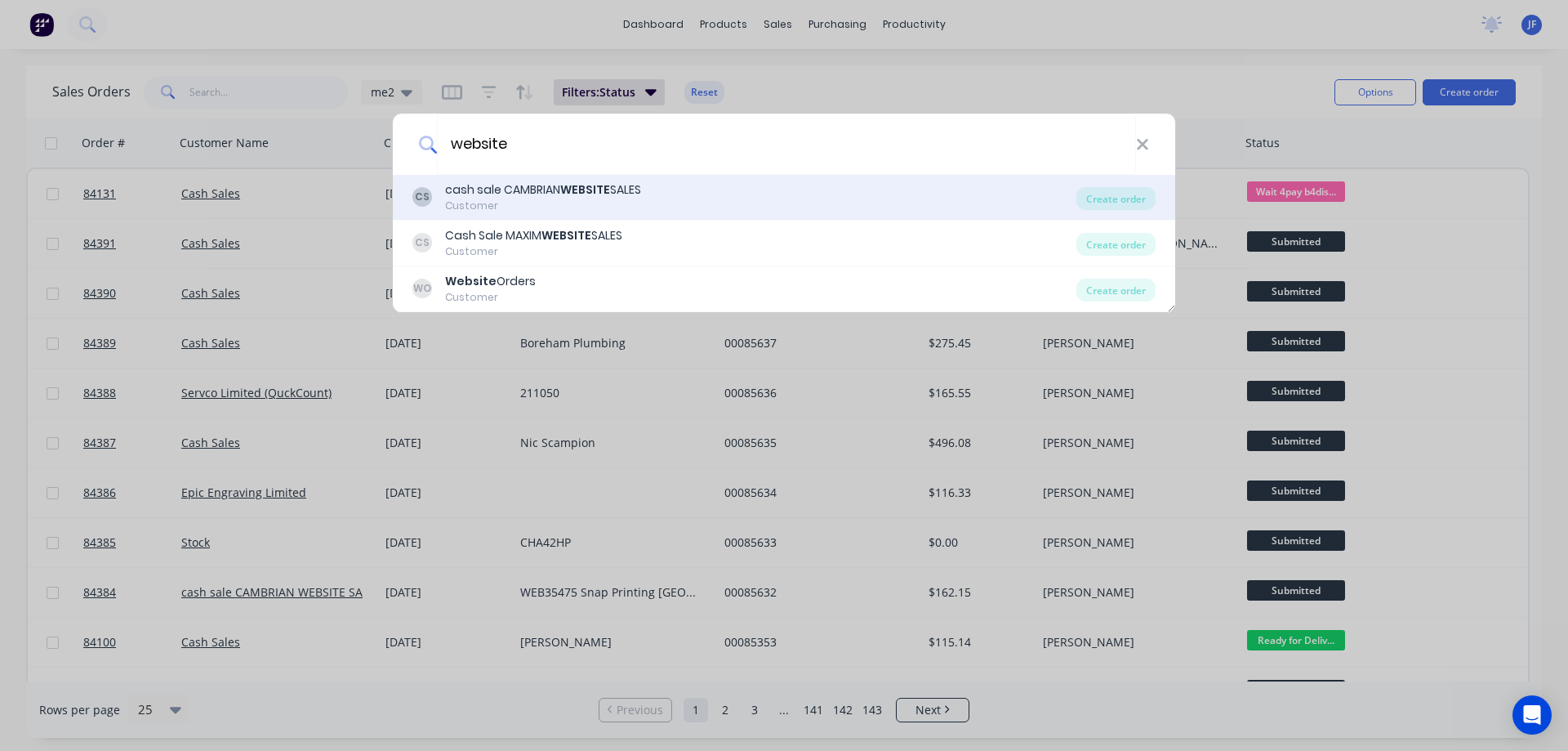
type input "website"
click at [763, 210] on div "CS cash sale CAMBRIAN WEBSITE SALES Customer" at bounding box center [744, 197] width 664 height 32
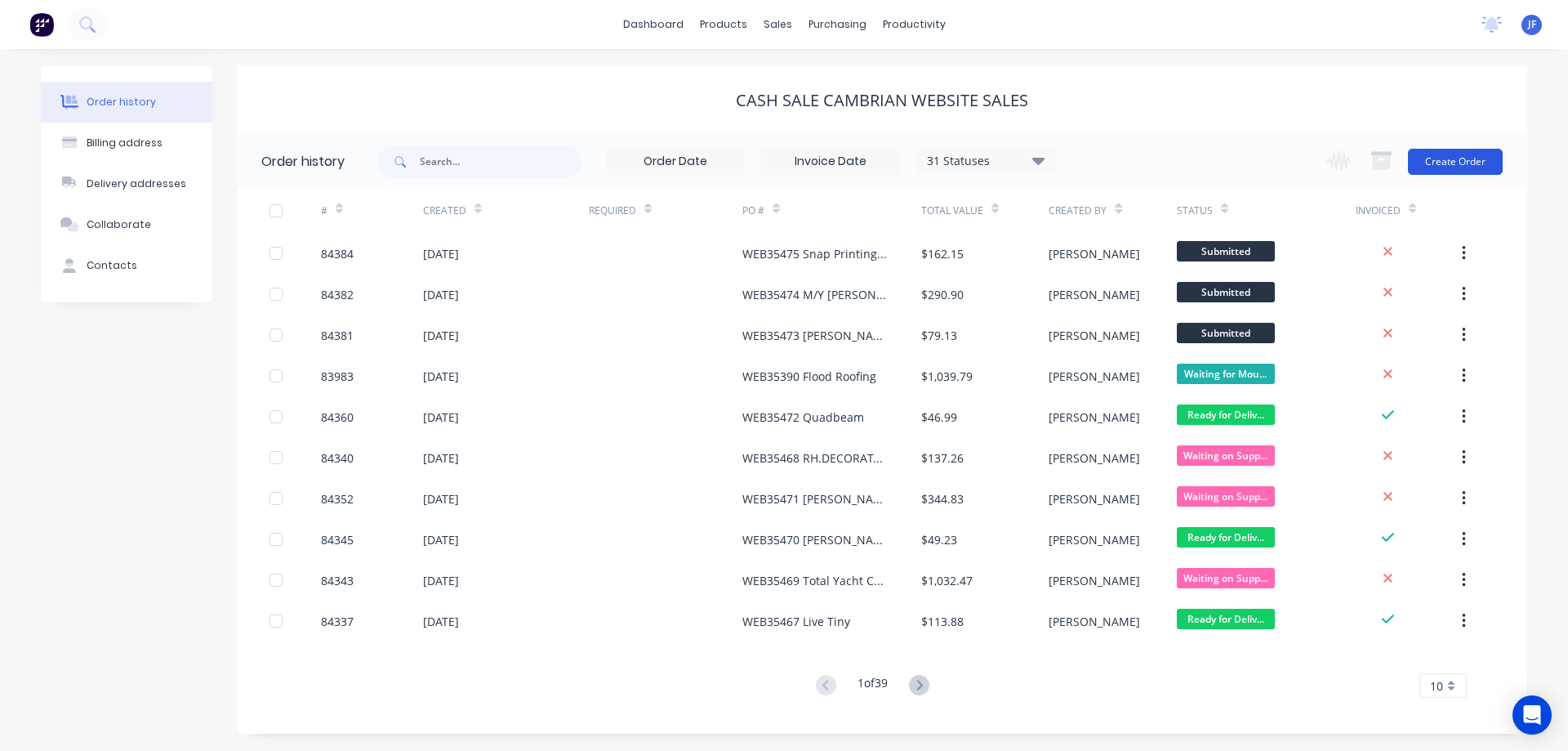
click at [1445, 164] on button "Create Order" at bounding box center [1454, 162] width 95 height 26
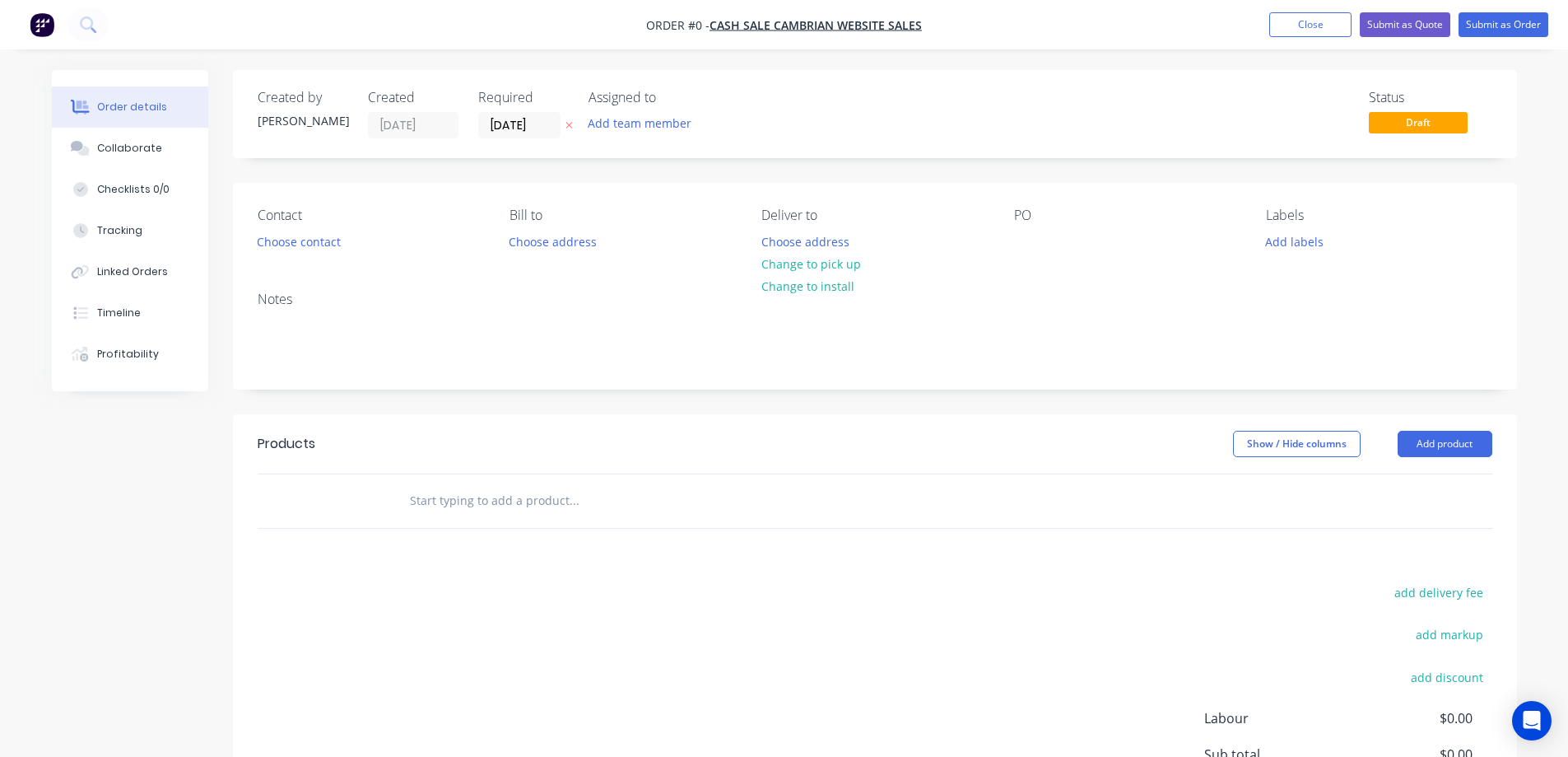
click at [566, 126] on icon at bounding box center [569, 125] width 8 height 10
click at [297, 239] on button "Choose contact" at bounding box center [298, 241] width 102 height 23
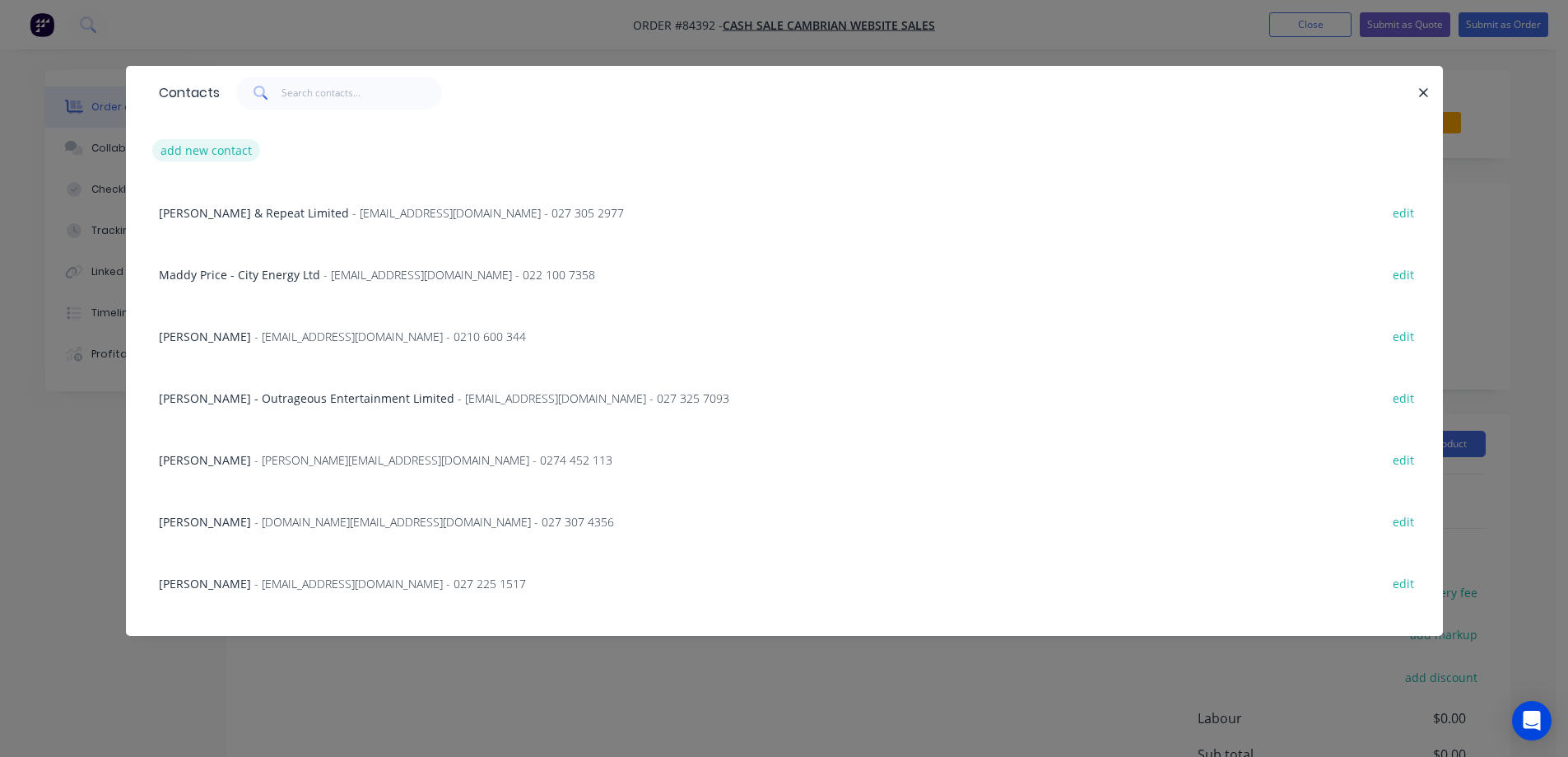
click at [221, 145] on button "add new contact" at bounding box center [206, 150] width 109 height 23
select select "NZ"
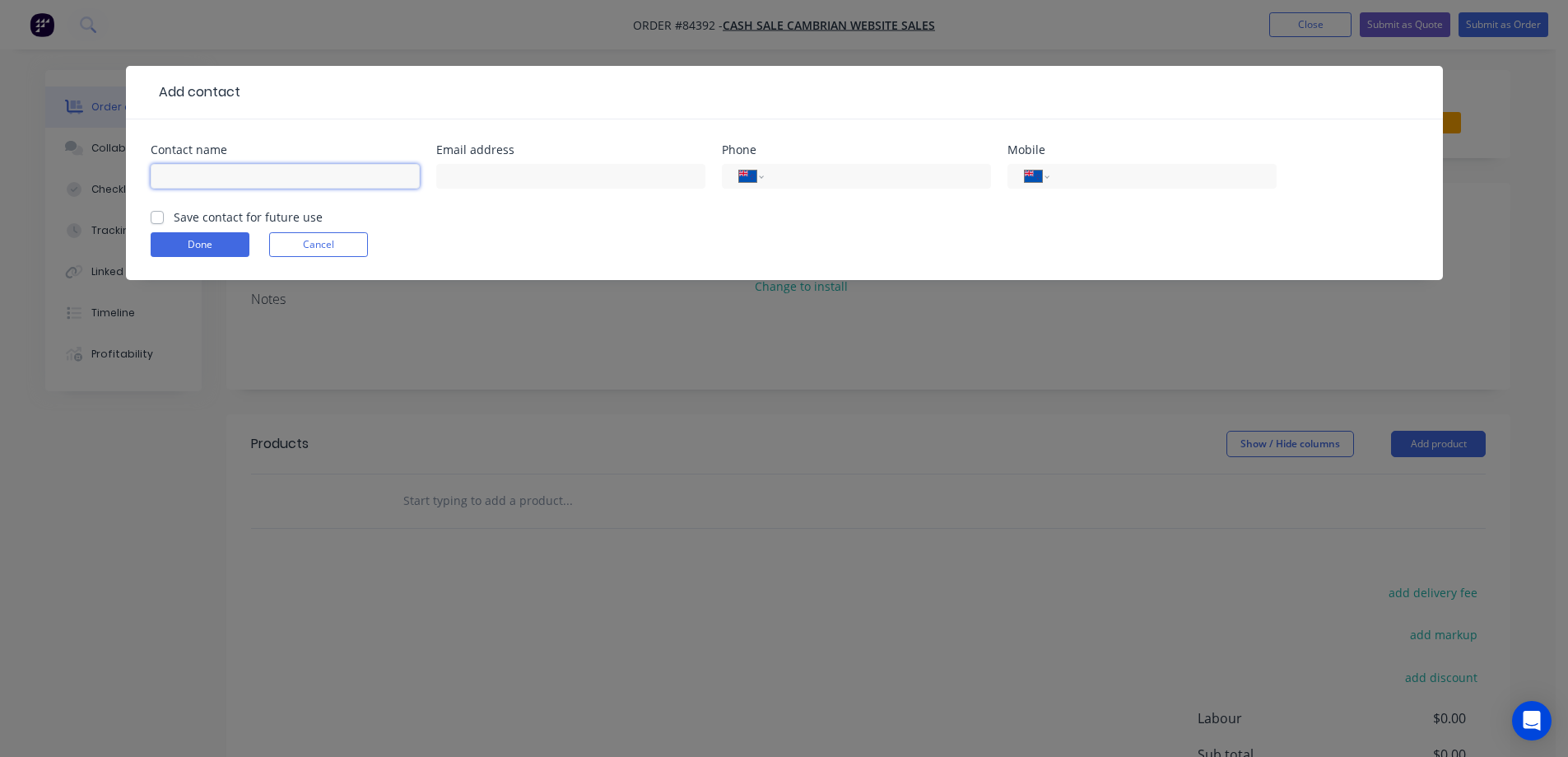
drag, startPoint x: 166, startPoint y: 175, endPoint x: 172, endPoint y: 189, distance: 15.2
click at [167, 175] on input "text" at bounding box center [285, 176] width 269 height 25
paste input "[PERSON_NAME]"
type input "[PERSON_NAME]"
click at [178, 217] on label "Save contact for future use" at bounding box center [248, 217] width 149 height 18
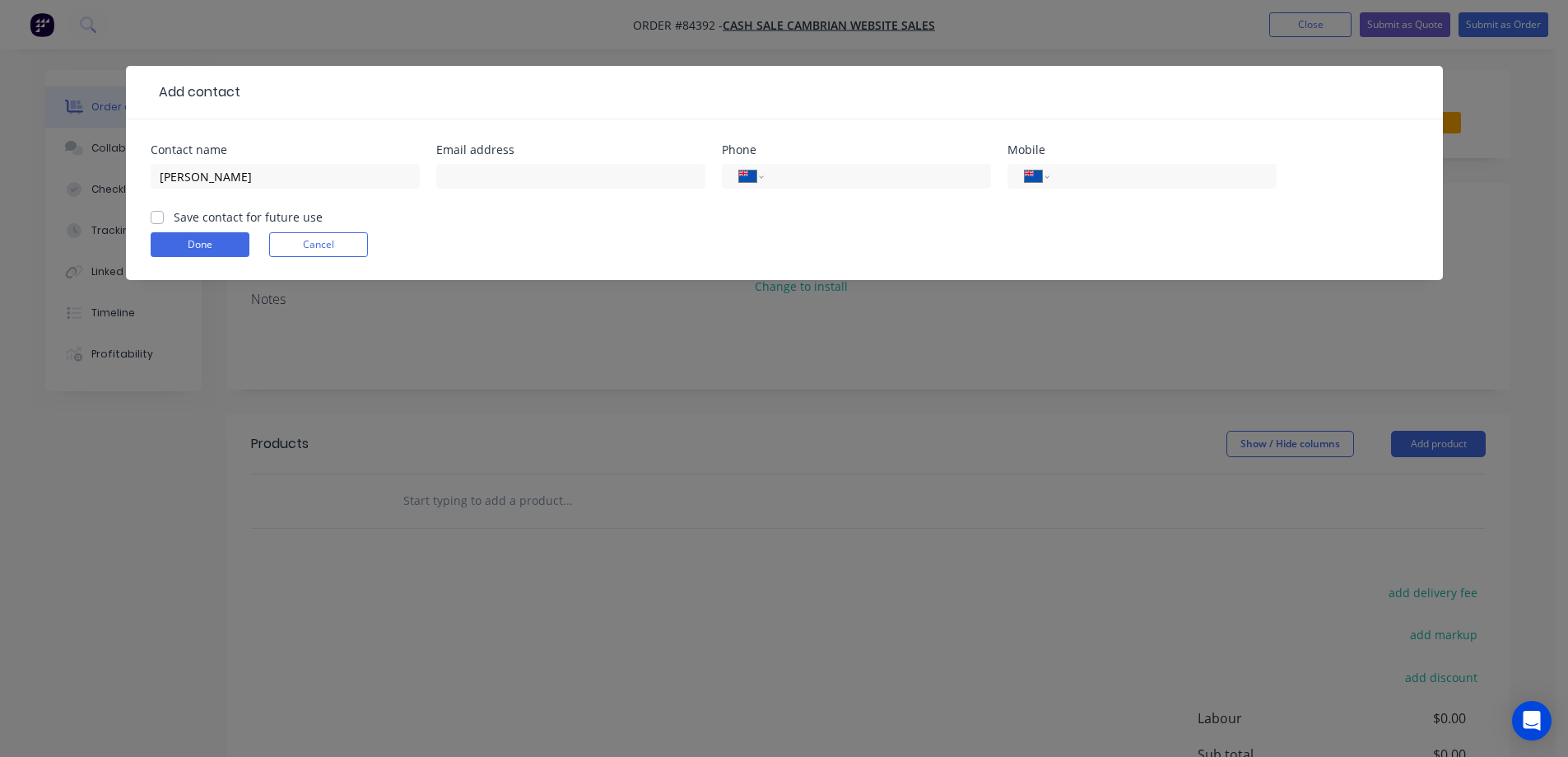
click at [164, 217] on input "Save contact for future use" at bounding box center [157, 216] width 13 height 16
checkbox input "true"
click at [536, 172] on input "text" at bounding box center [570, 176] width 269 height 25
paste input "[EMAIL_ADDRESS][DOMAIN_NAME]"
type input "[EMAIL_ADDRESS][DOMAIN_NAME]"
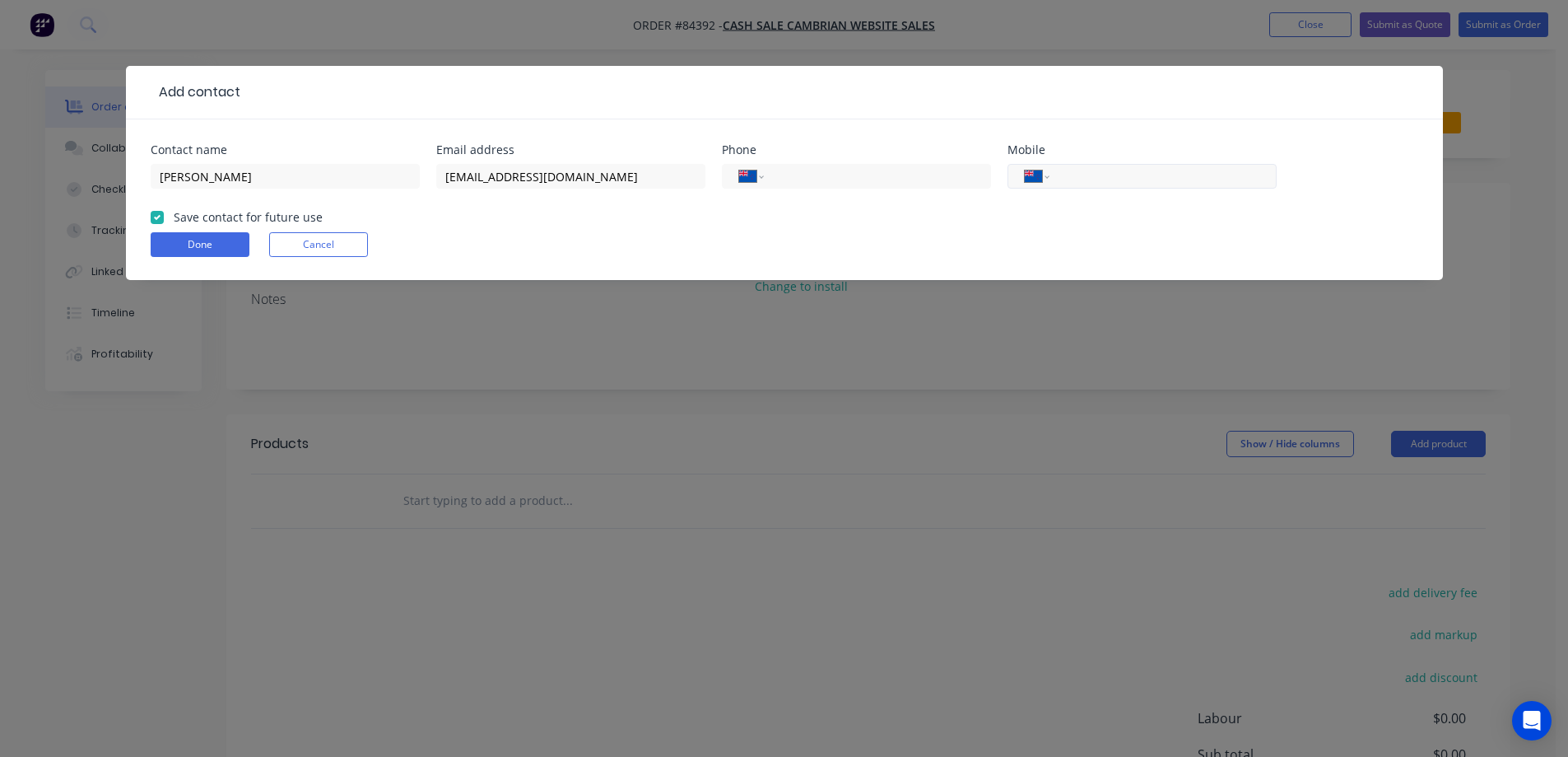
click at [1070, 177] on input "tel" at bounding box center [1160, 176] width 197 height 19
paste input "0274 680 354"
type input "0274 680 354"
click at [206, 240] on button "Done" at bounding box center [200, 244] width 99 height 25
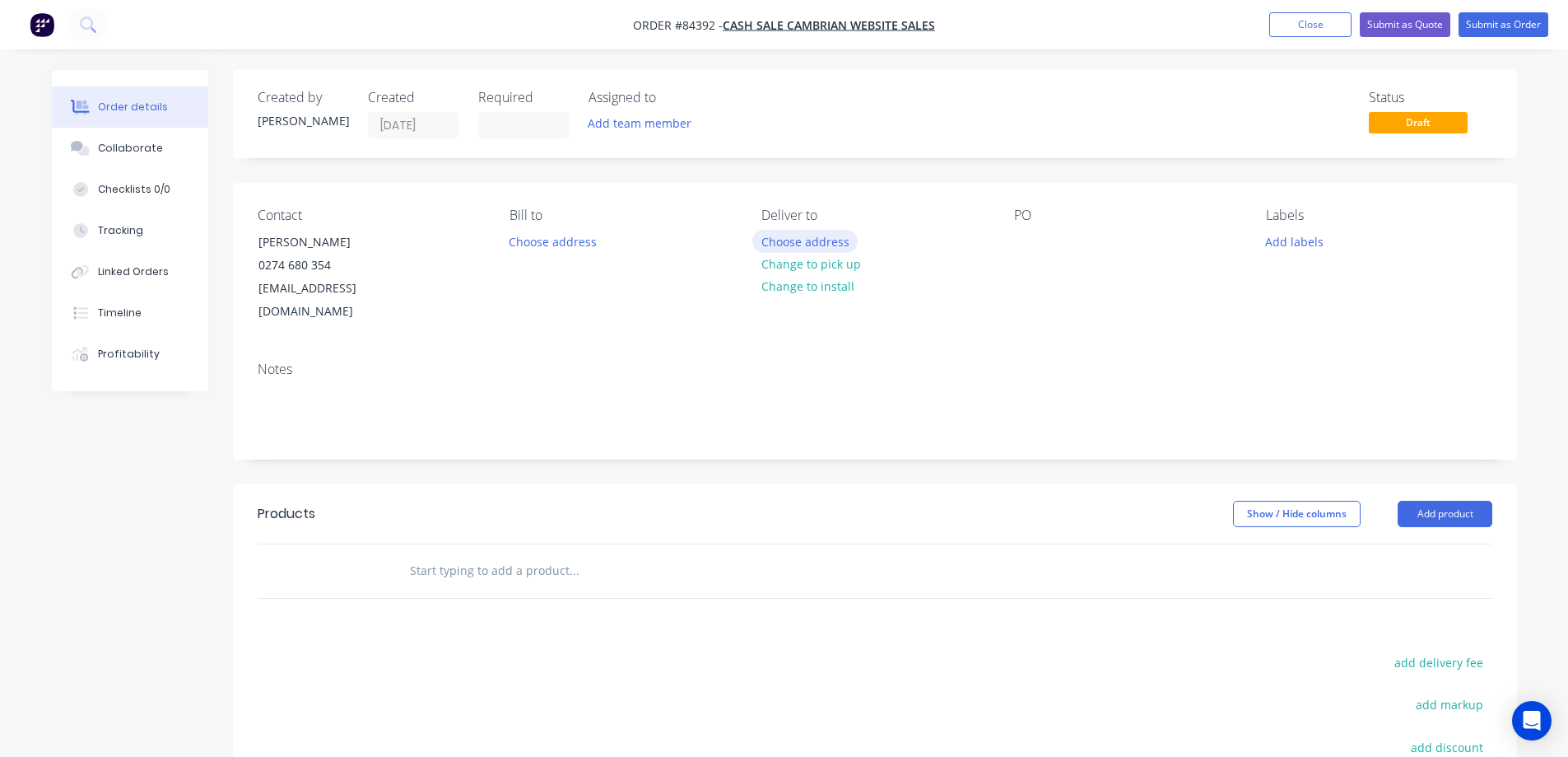
click at [784, 236] on button "Choose address" at bounding box center [805, 241] width 106 height 23
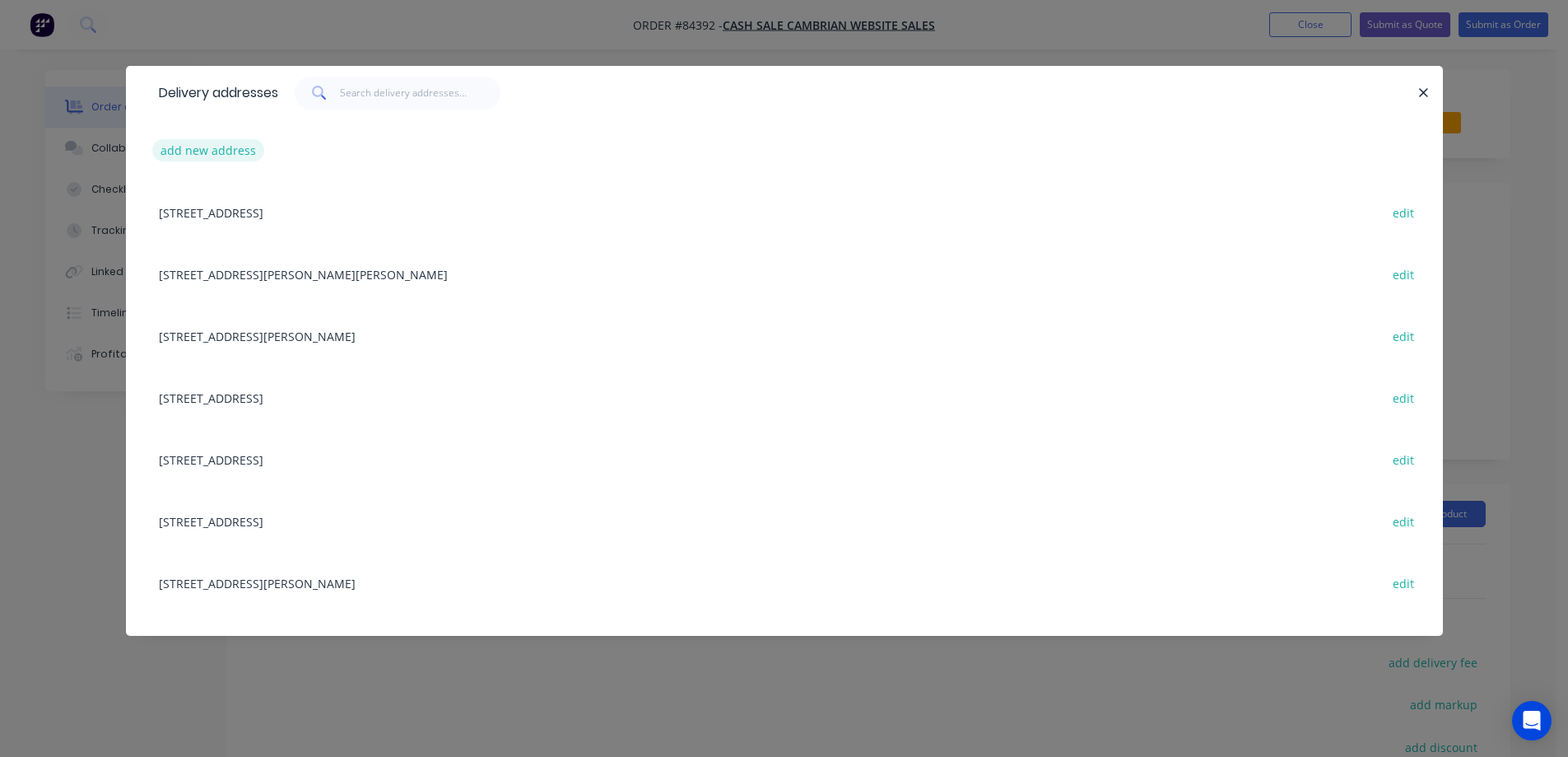
click at [203, 147] on button "add new address" at bounding box center [208, 150] width 112 height 23
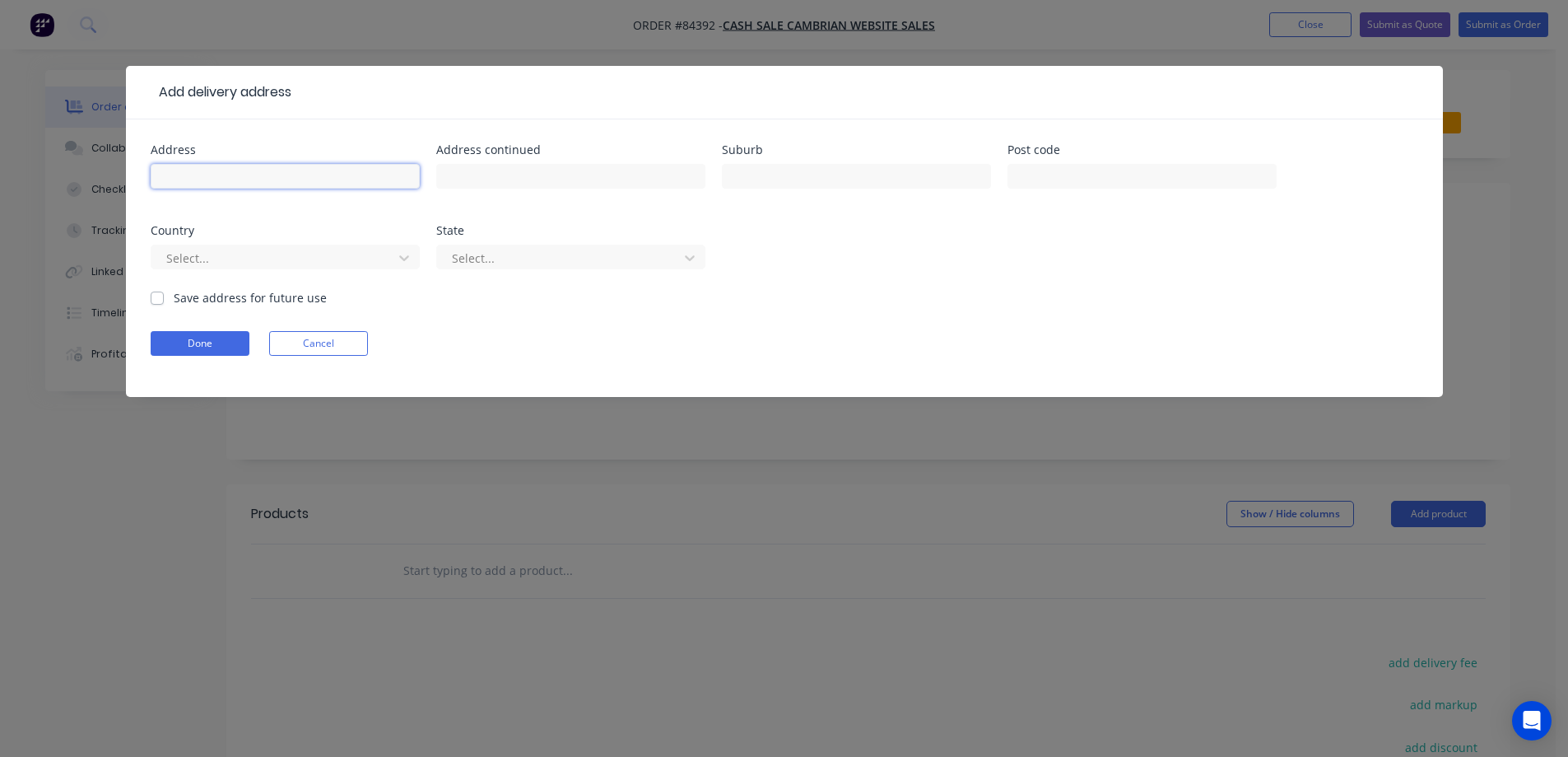
click at [234, 174] on input "text" at bounding box center [285, 176] width 269 height 25
paste input "[STREET_ADDRESS][PERSON_NAME]"
click at [314, 180] on input "[STREET_ADDRESS][PERSON_NAME]" at bounding box center [285, 176] width 269 height 25
type input "[STREET_ADDRESS][PERSON_NAME]"
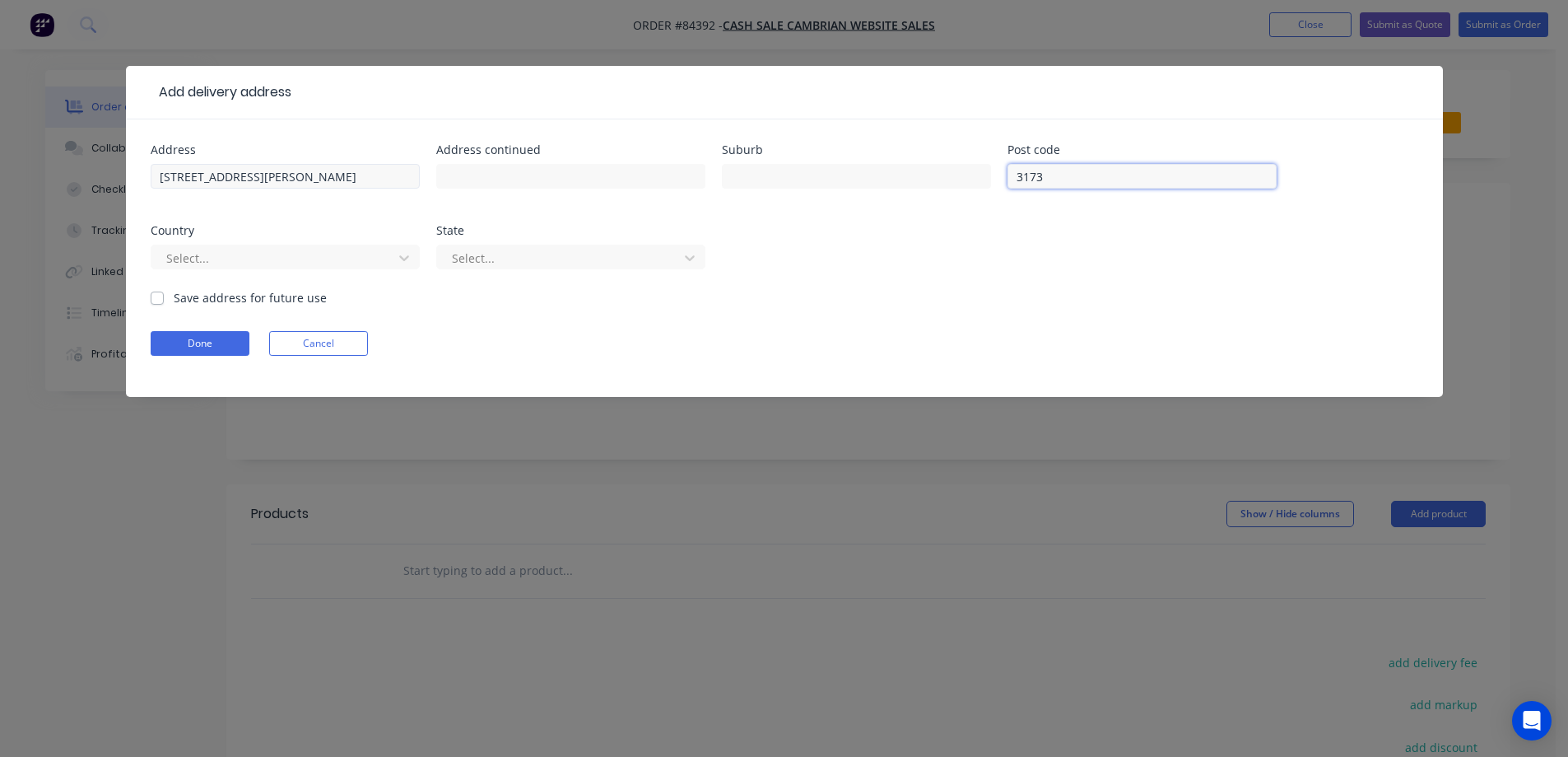
type input "3173"
drag, startPoint x: 251, startPoint y: 177, endPoint x: 303, endPoint y: 177, distance: 52.0
click at [318, 177] on input "[STREET_ADDRESS][PERSON_NAME]" at bounding box center [285, 176] width 269 height 25
type input "[STREET_ADDRESS][PERSON_NAME]"
type input "Pyes Pa"
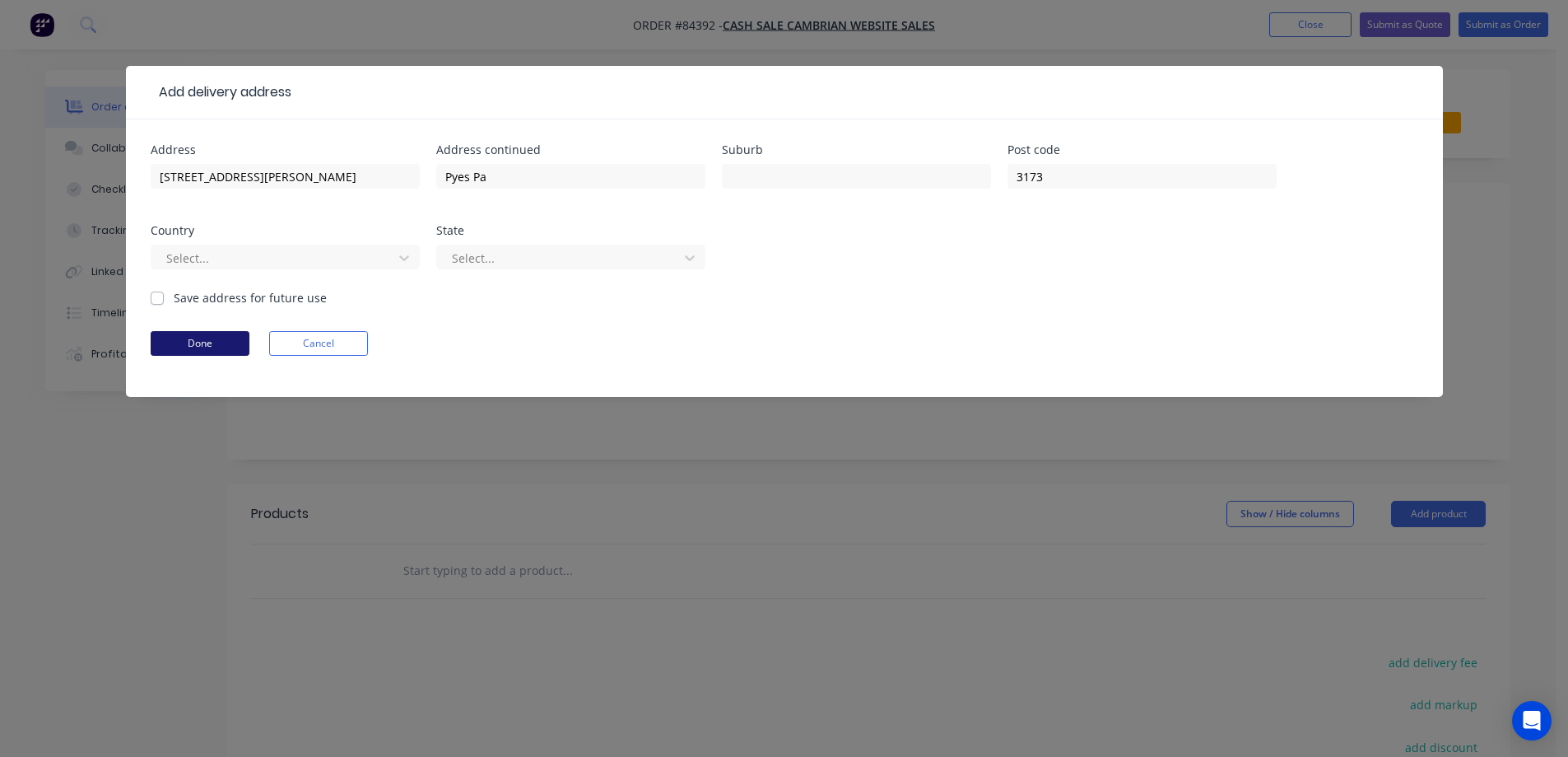
click at [225, 341] on button "Done" at bounding box center [200, 342] width 99 height 25
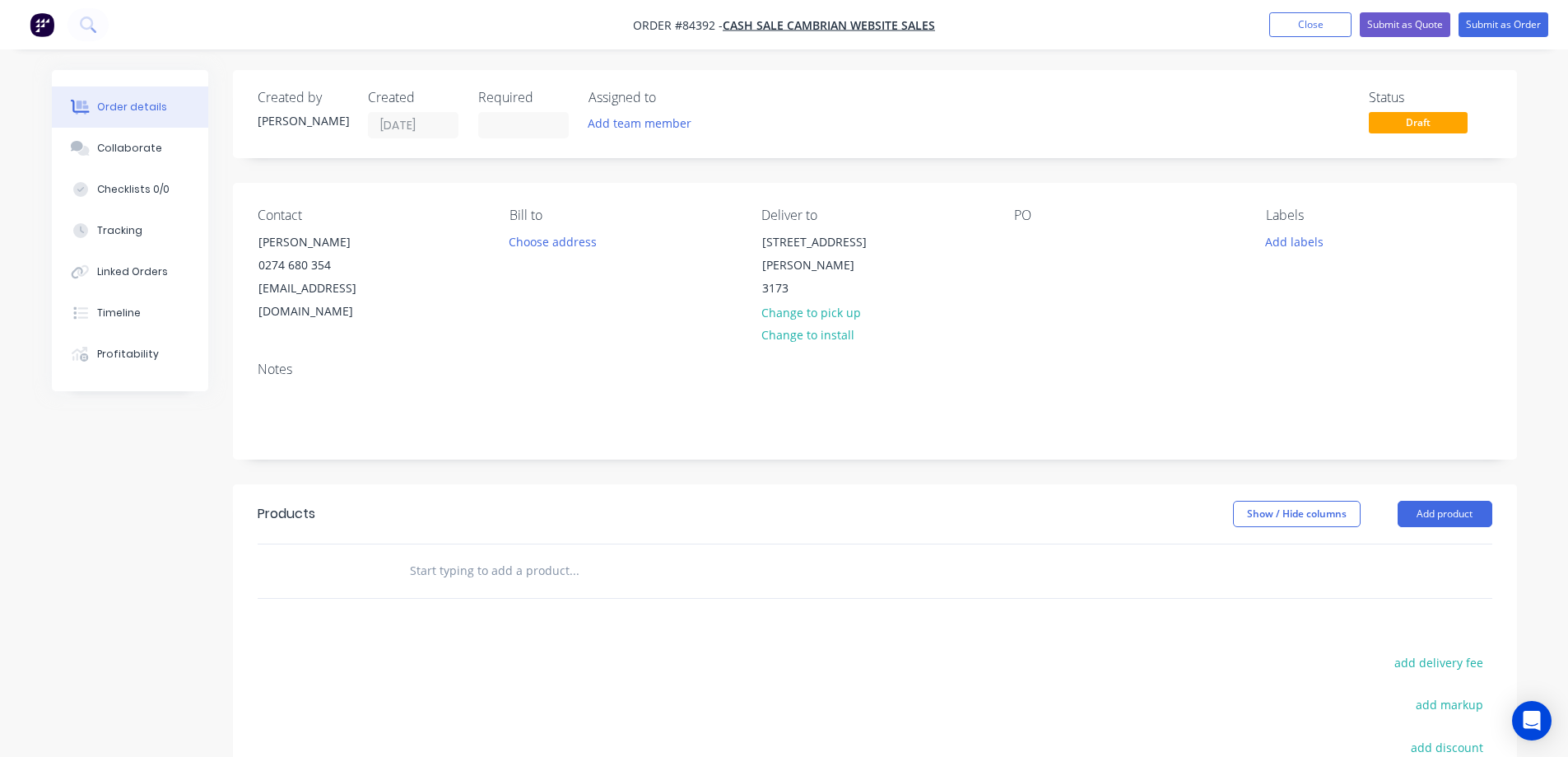
click at [1012, 245] on div "Contact Jesse Kruithoed 0274 680 354 admin@kiwitrim.co.nz Bill to Choose addres…" at bounding box center [875, 265] width 1285 height 166
click at [1023, 245] on div at bounding box center [1027, 242] width 27 height 24
drag, startPoint x: 246, startPoint y: 241, endPoint x: 897, endPoint y: 222, distance: 651.3
click at [462, 243] on div "Contact Jesse Kruithoed 0274 680 354 admin@kiwitrim.co.nz" at bounding box center [370, 265] width 226 height 116
copy div "Jesse Kruithoed"
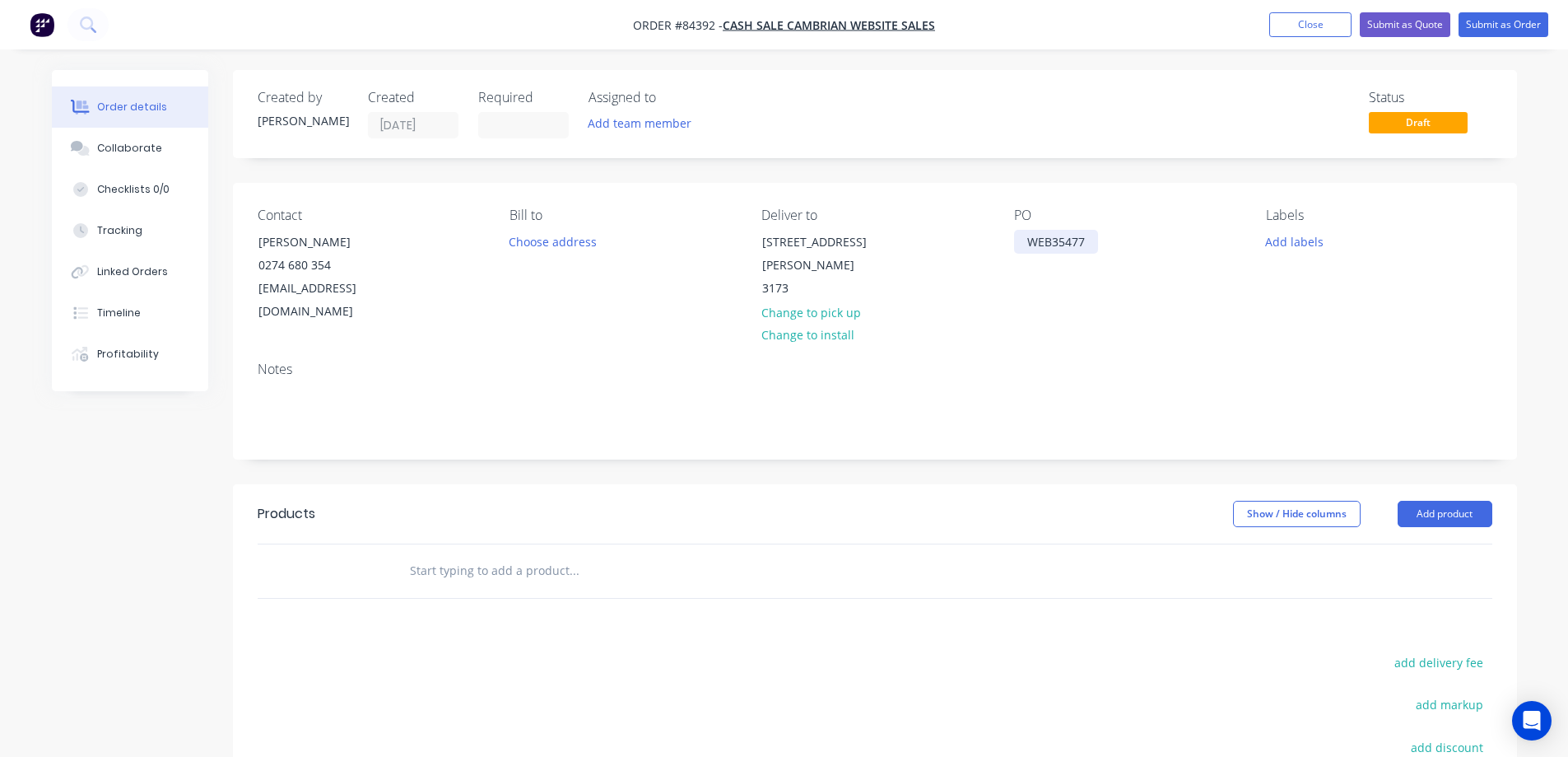
click at [1089, 237] on div "WEB35477" at bounding box center [1056, 242] width 84 height 24
click at [1305, 237] on button "Add labels" at bounding box center [1295, 241] width 76 height 23
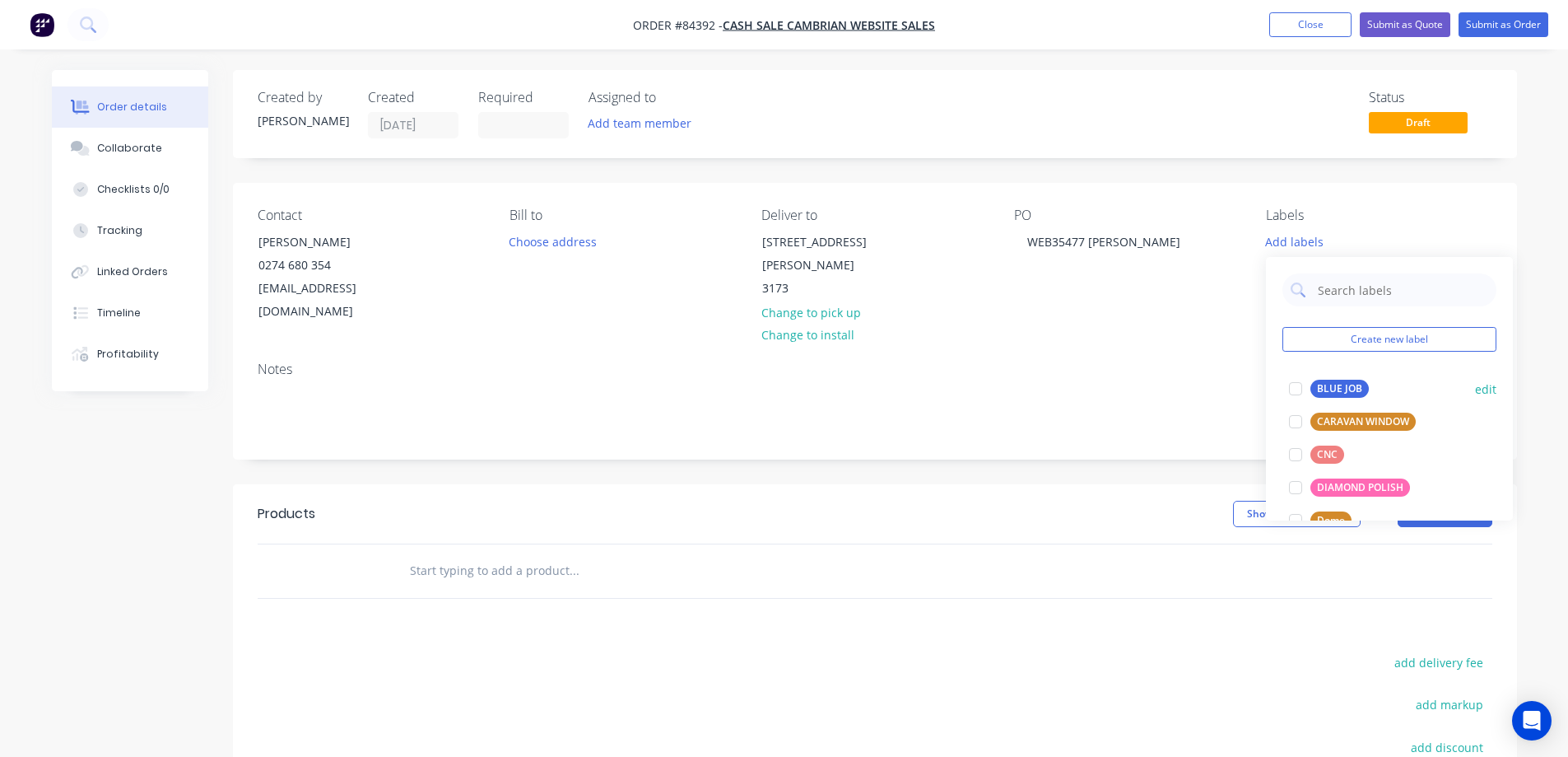
click at [1324, 384] on div "BLUE JOB" at bounding box center [1339, 389] width 58 height 18
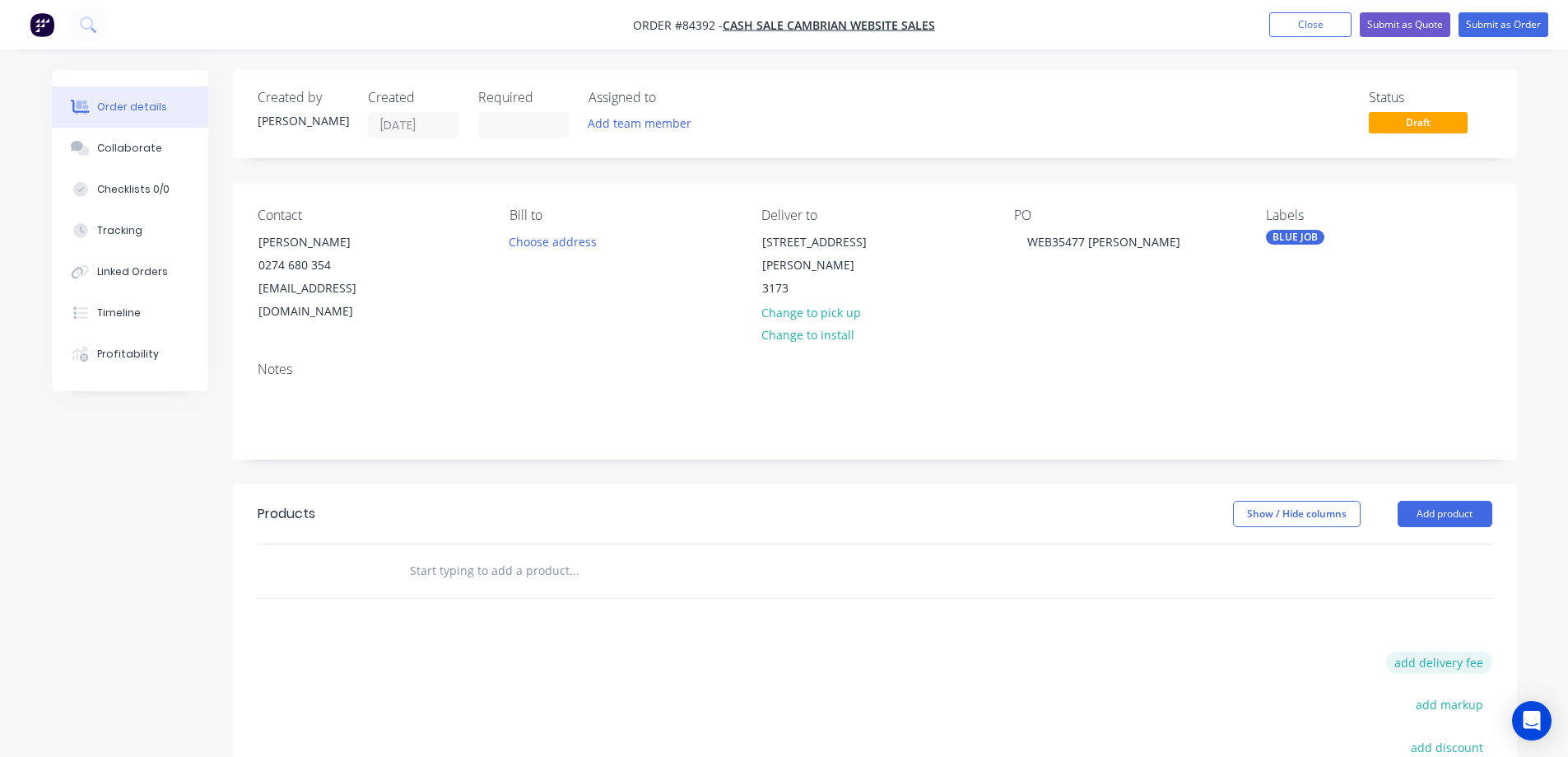
click at [1425, 651] on button "add delivery fee" at bounding box center [1440, 662] width 107 height 23
type input "12"
click at [480, 555] on input "text" at bounding box center [574, 570] width 330 height 33
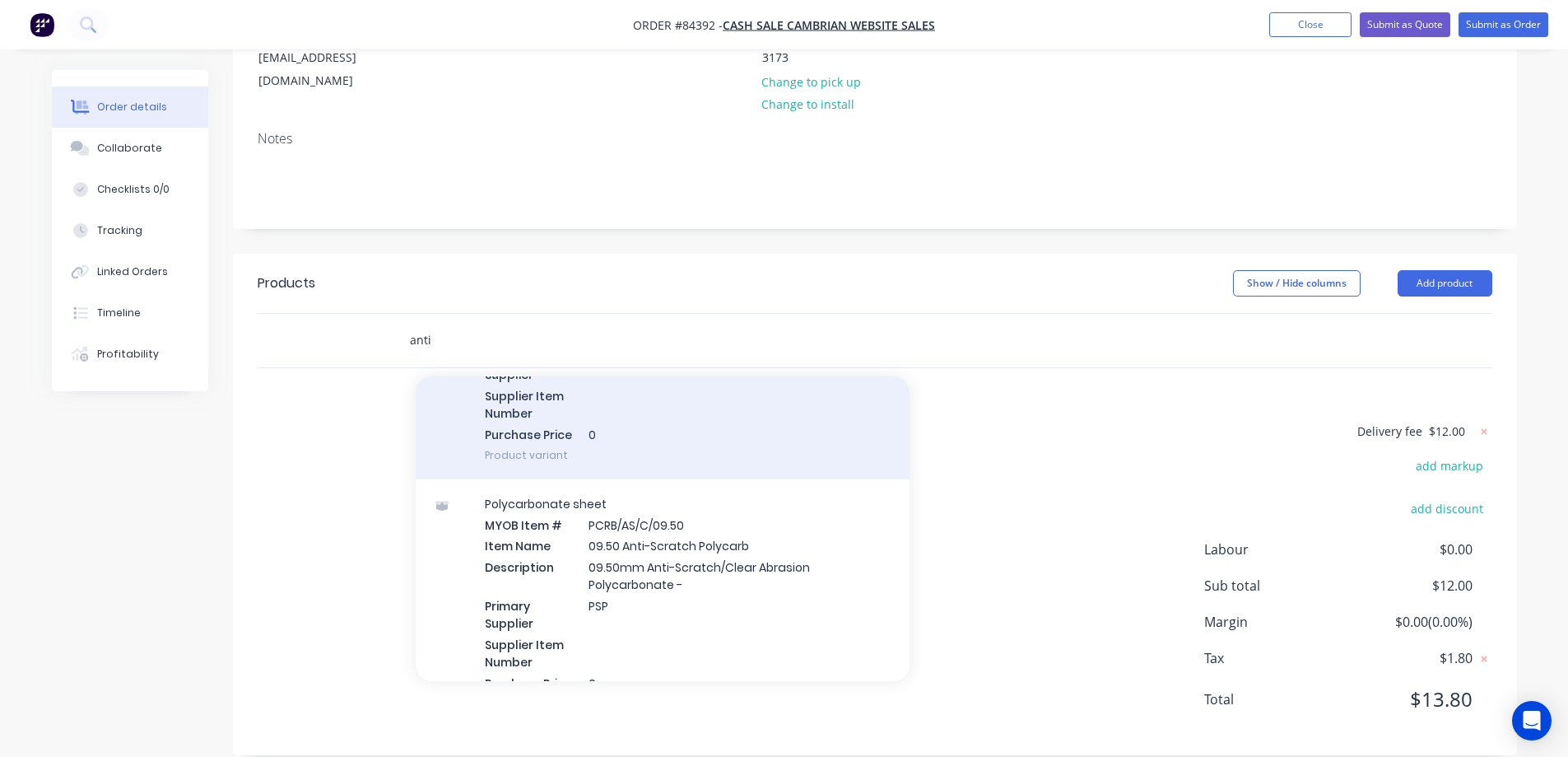
scroll to position [988, 0]
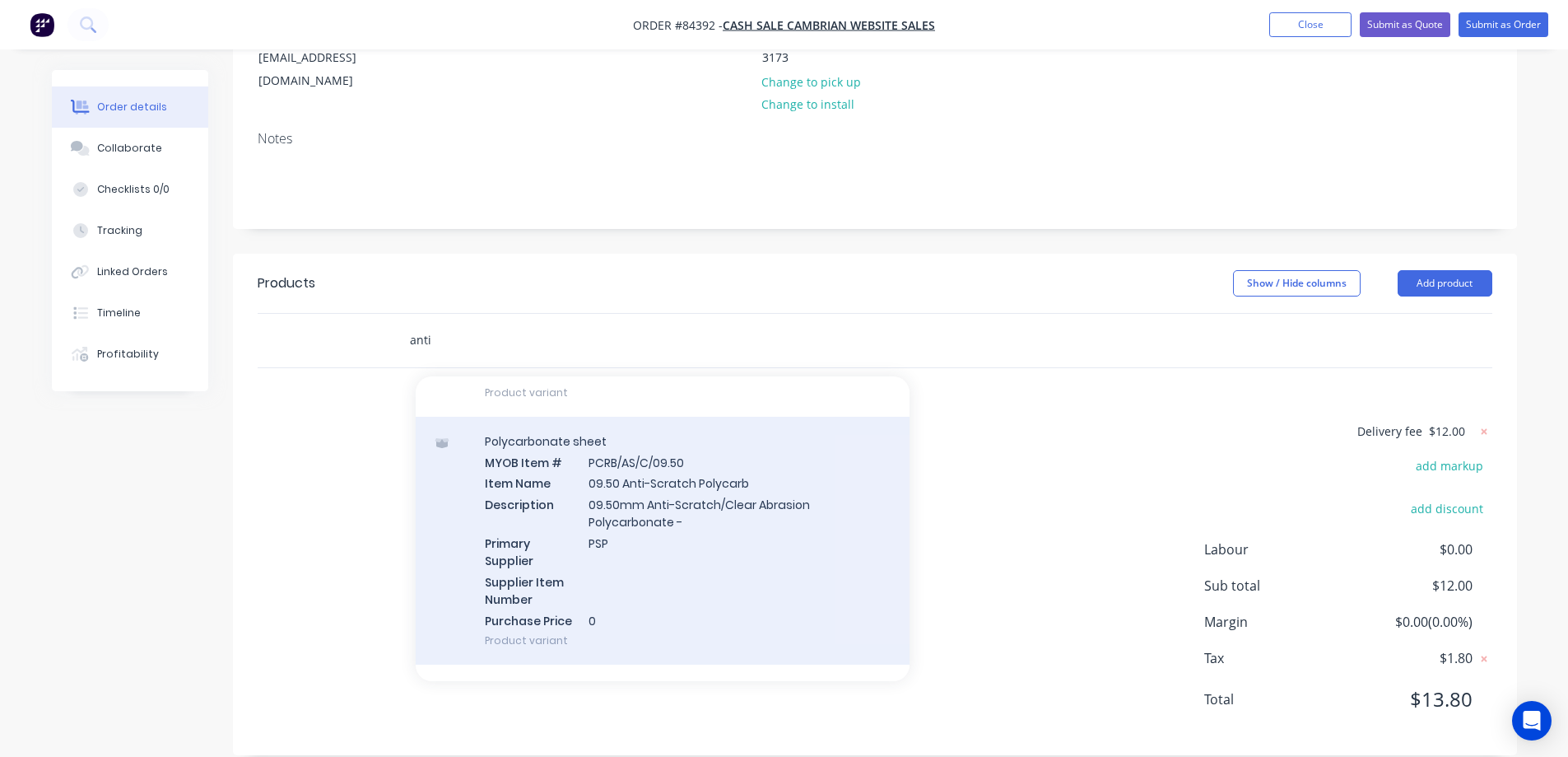
type input "anti"
click at [643, 513] on div "Polycarbonate sheet MYOB Item # PCRB/AS/C/09.50 Item Name 09.50 Anti-Scratch Po…" at bounding box center [662, 541] width 494 height 249
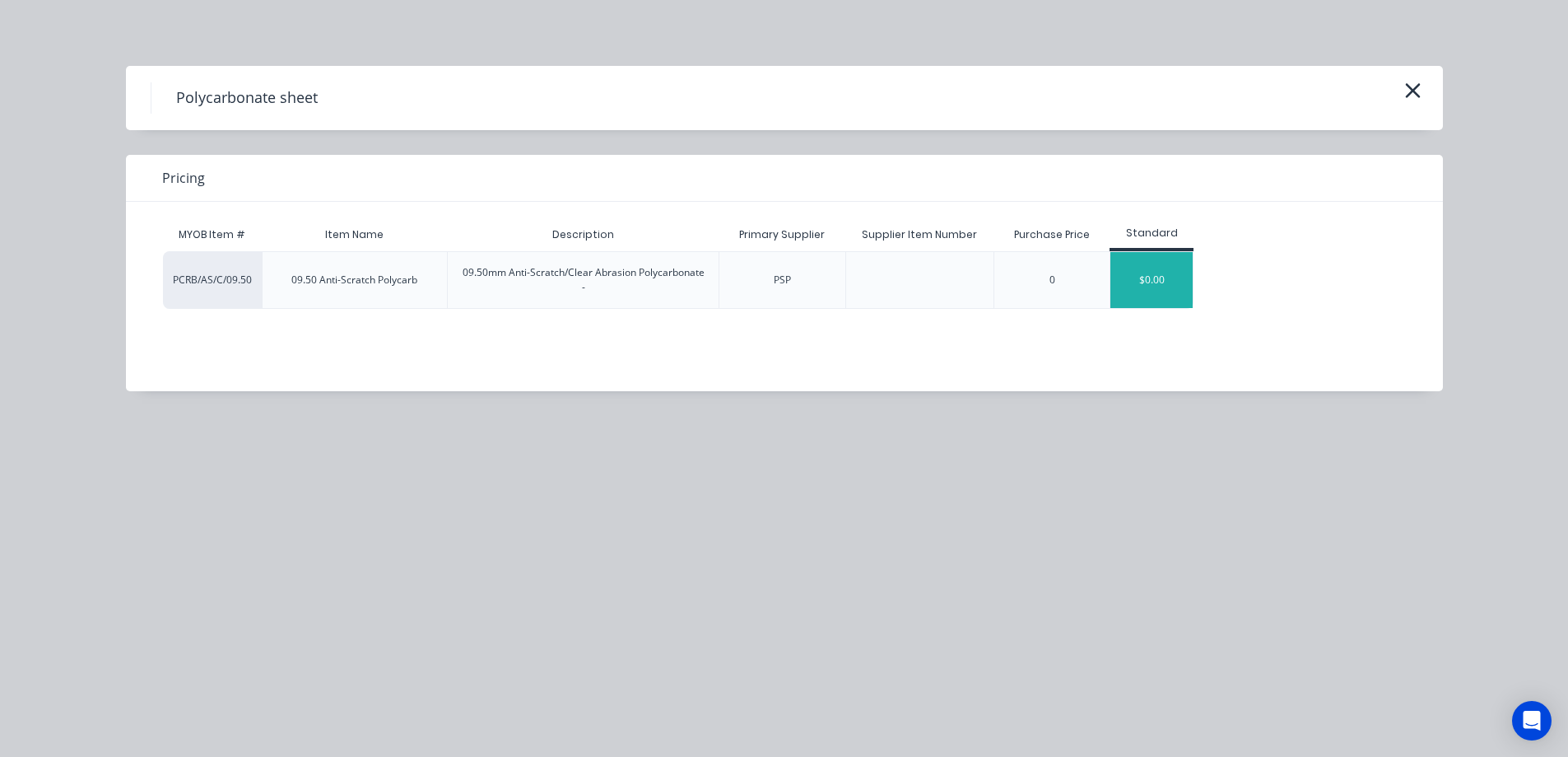
click at [1169, 297] on div "$0.00" at bounding box center [1152, 279] width 82 height 56
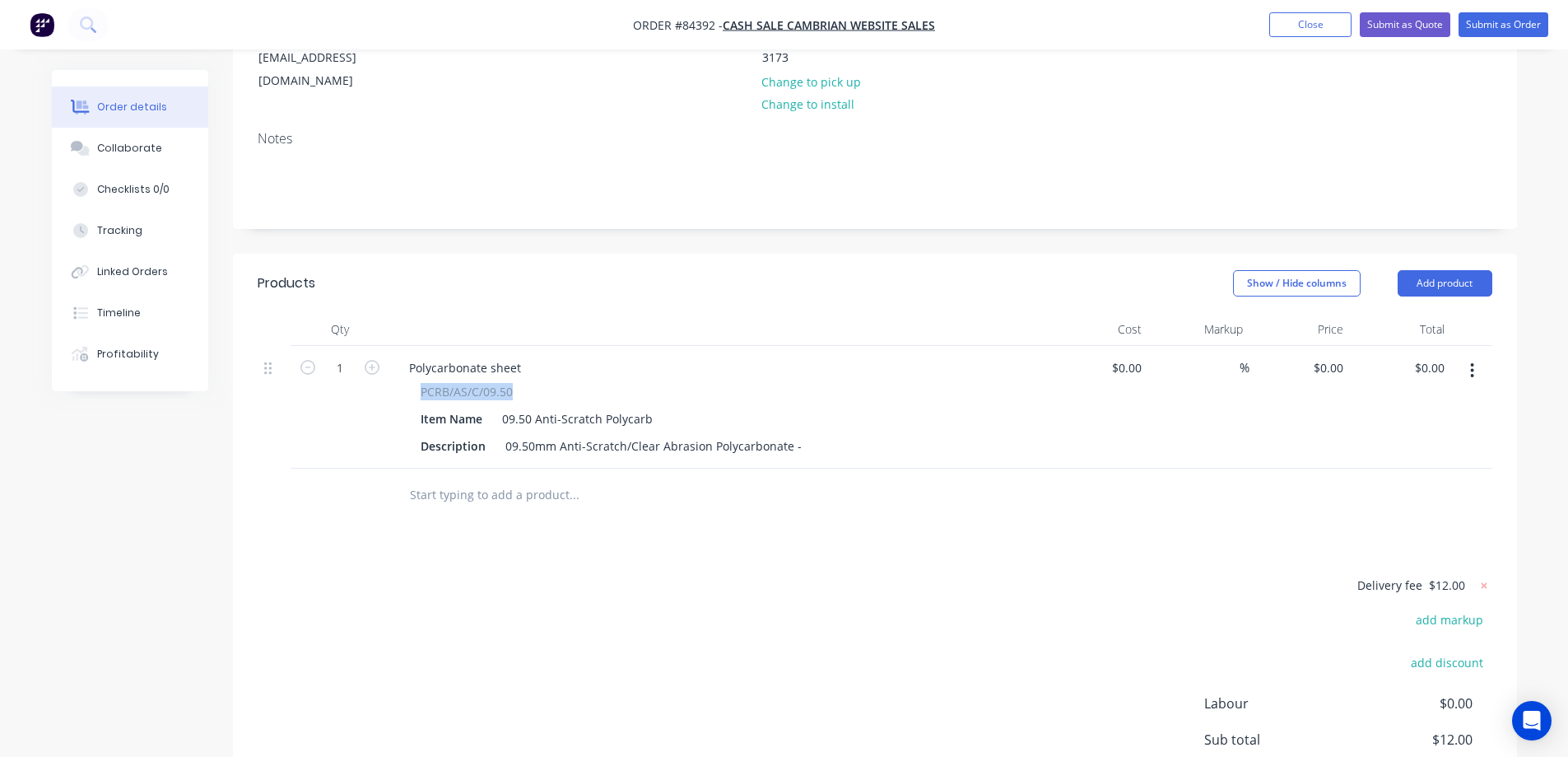
drag, startPoint x: 430, startPoint y: 366, endPoint x: 535, endPoint y: 373, distance: 105.2
click at [535, 383] on div "PCRB/AS/C/09.50" at bounding box center [718, 392] width 596 height 18
copy span "PCRB/AS/C/09.50"
click at [482, 482] on input "text" at bounding box center [574, 494] width 330 height 33
paste input "PCRB/AS/C/09.50"
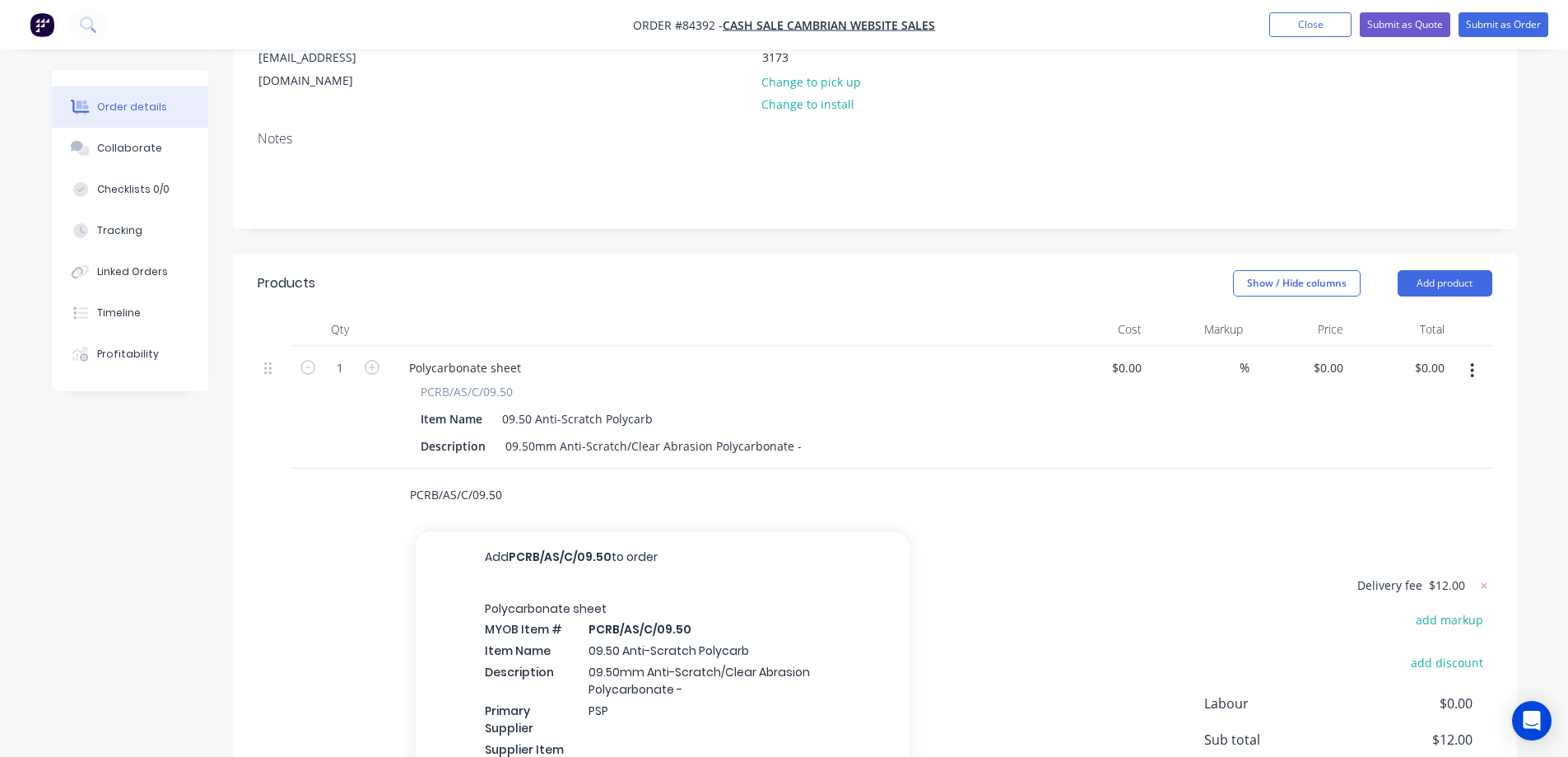
drag, startPoint x: 477, startPoint y: 471, endPoint x: 525, endPoint y: 475, distance: 48.2
click at [525, 479] on input "PCRB/AS/C/09.50" at bounding box center [574, 494] width 330 height 33
type input "PCRB/AS/C/"
click at [596, 626] on div "Polycarbonate sheet MYOB Item # PCRB/AS/C/ 12.70 Item Name 12.70 Anti-Scratch P…" at bounding box center [662, 714] width 494 height 249
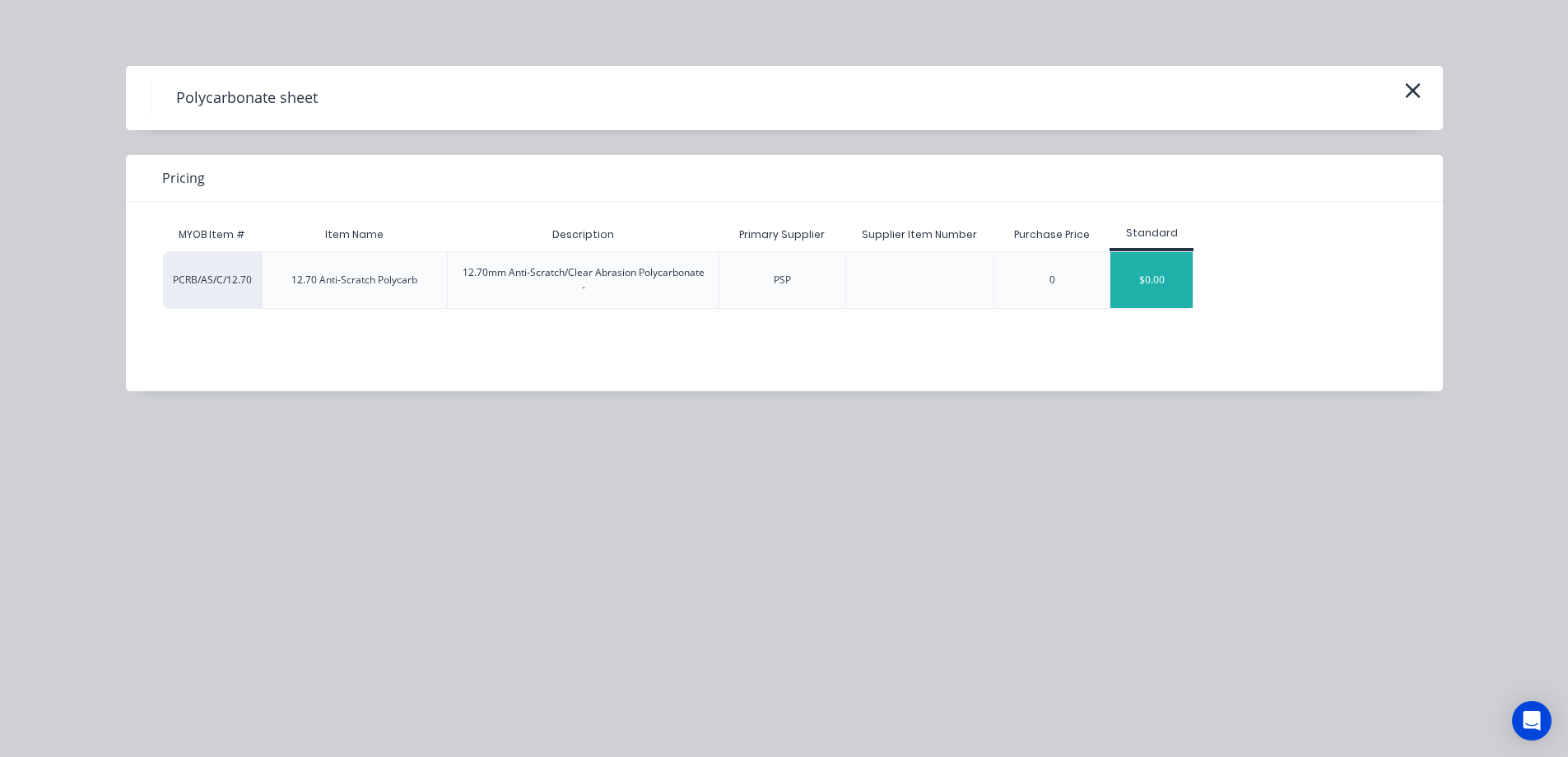
click at [1160, 281] on div "$0.00" at bounding box center [1152, 279] width 82 height 56
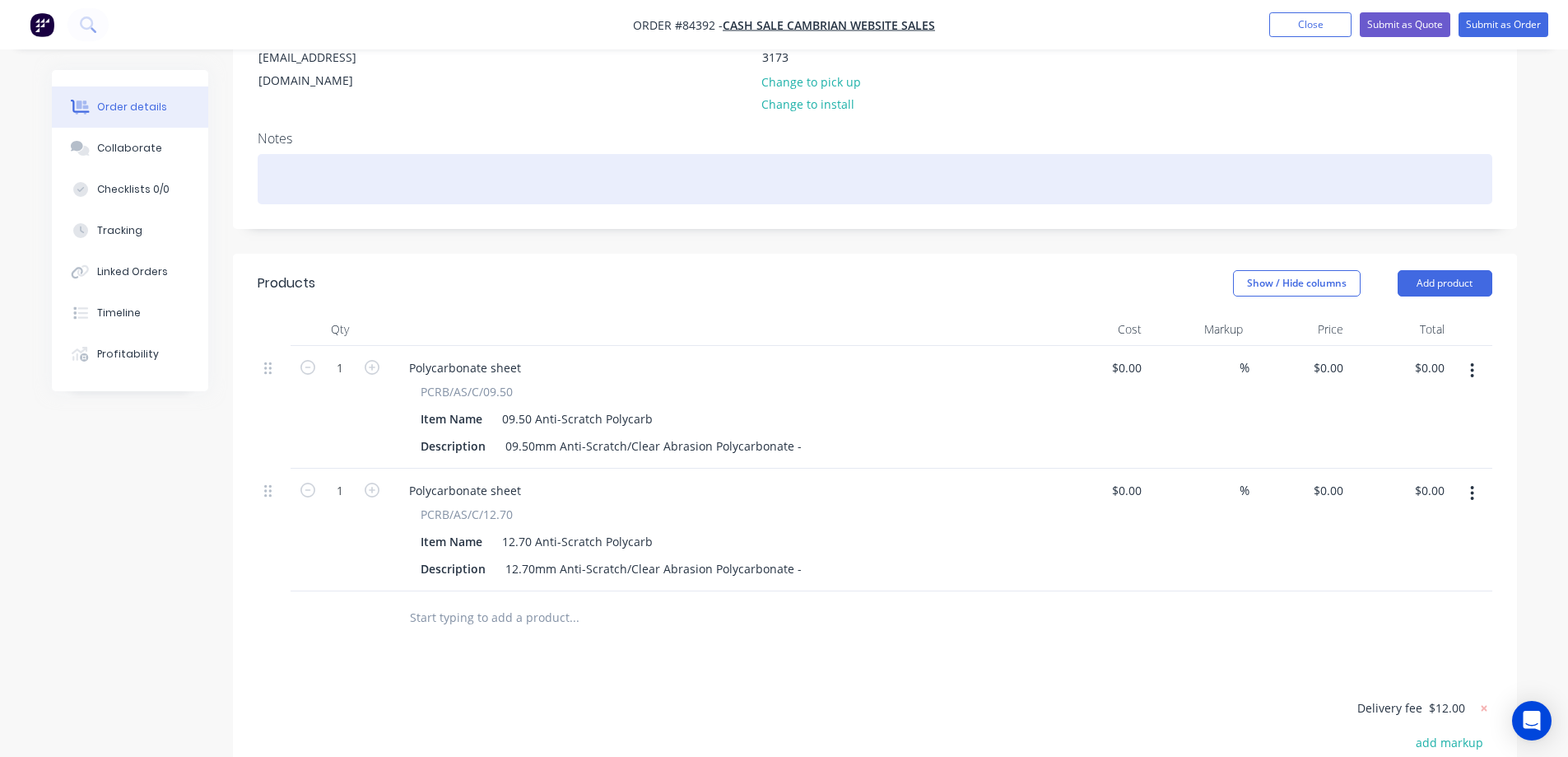
drag, startPoint x: 406, startPoint y: 3, endPoint x: 1046, endPoint y: 157, distance: 658.3
click at [1046, 157] on div at bounding box center [875, 179] width 1235 height 50
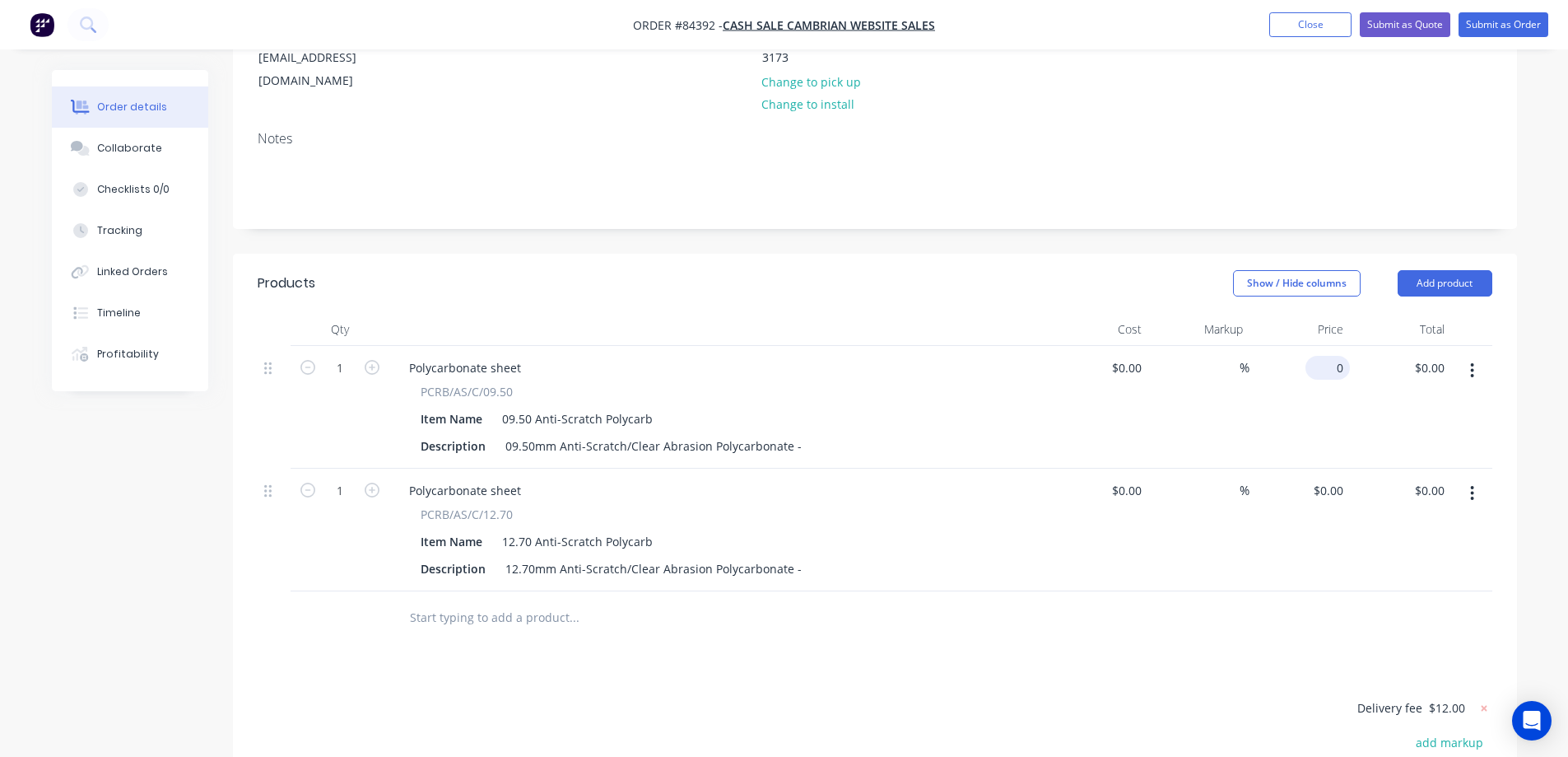
click at [1312, 345] on div "0 $0.00" at bounding box center [1301, 407] width 102 height 122
type input "$150.14"
click at [1252, 469] on div "$0.00 $0.00" at bounding box center [1301, 530] width 102 height 122
click at [1326, 479] on div "0 0" at bounding box center [1338, 491] width 26 height 24
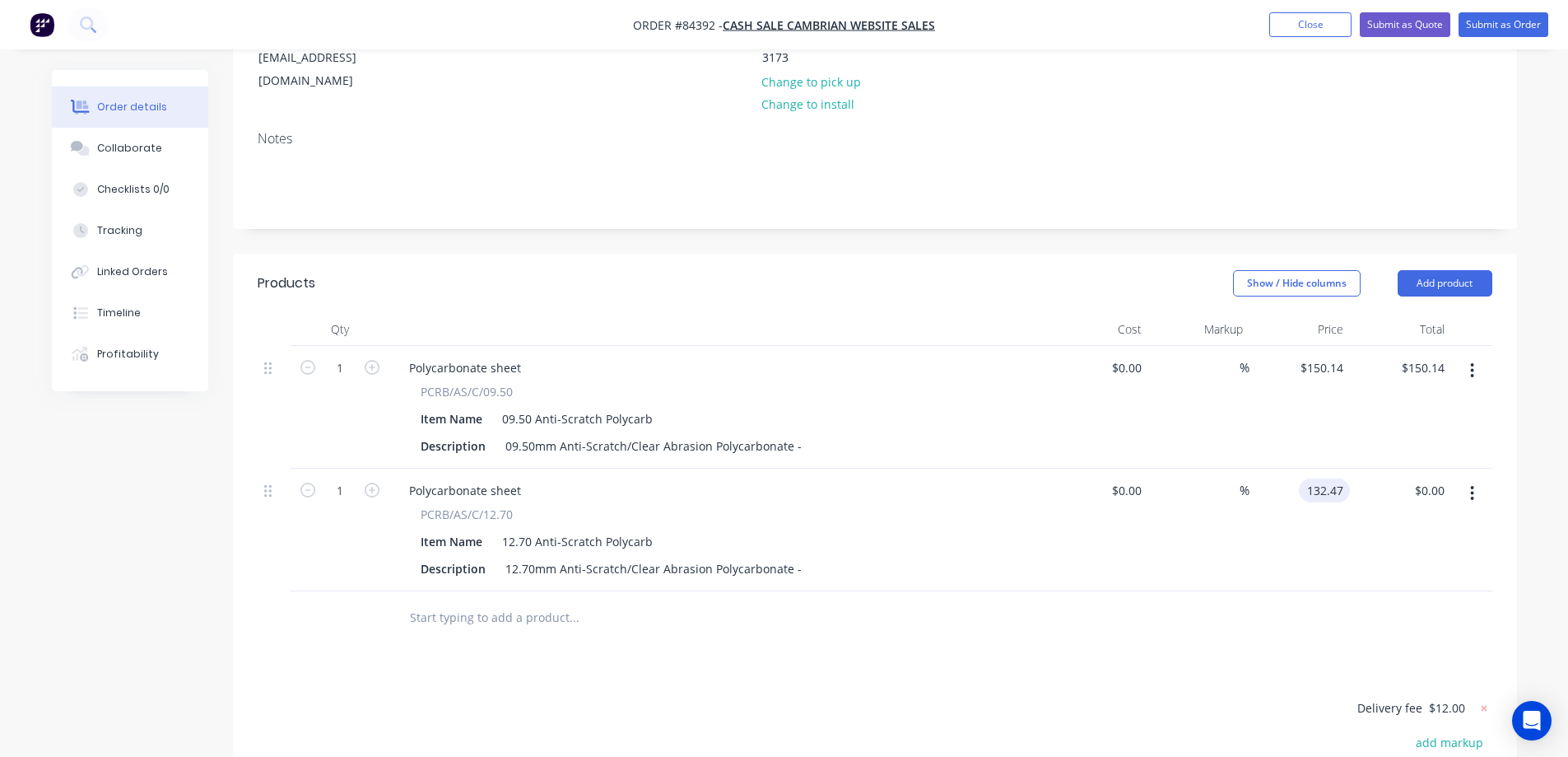
type input "$132.47"
click at [1106, 534] on div "$0.00 $0.00" at bounding box center [1098, 530] width 102 height 122
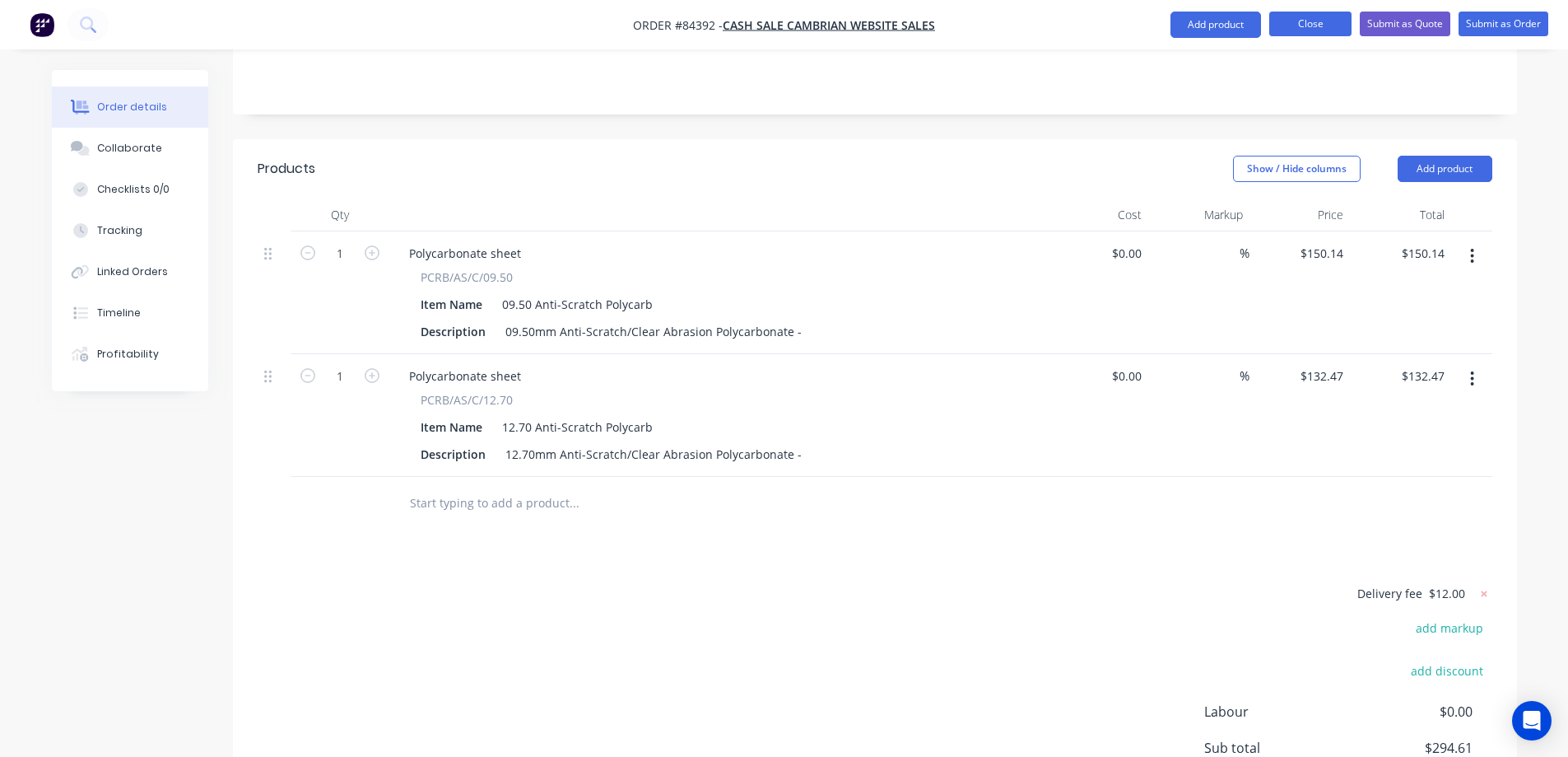
scroll to position [0, 0]
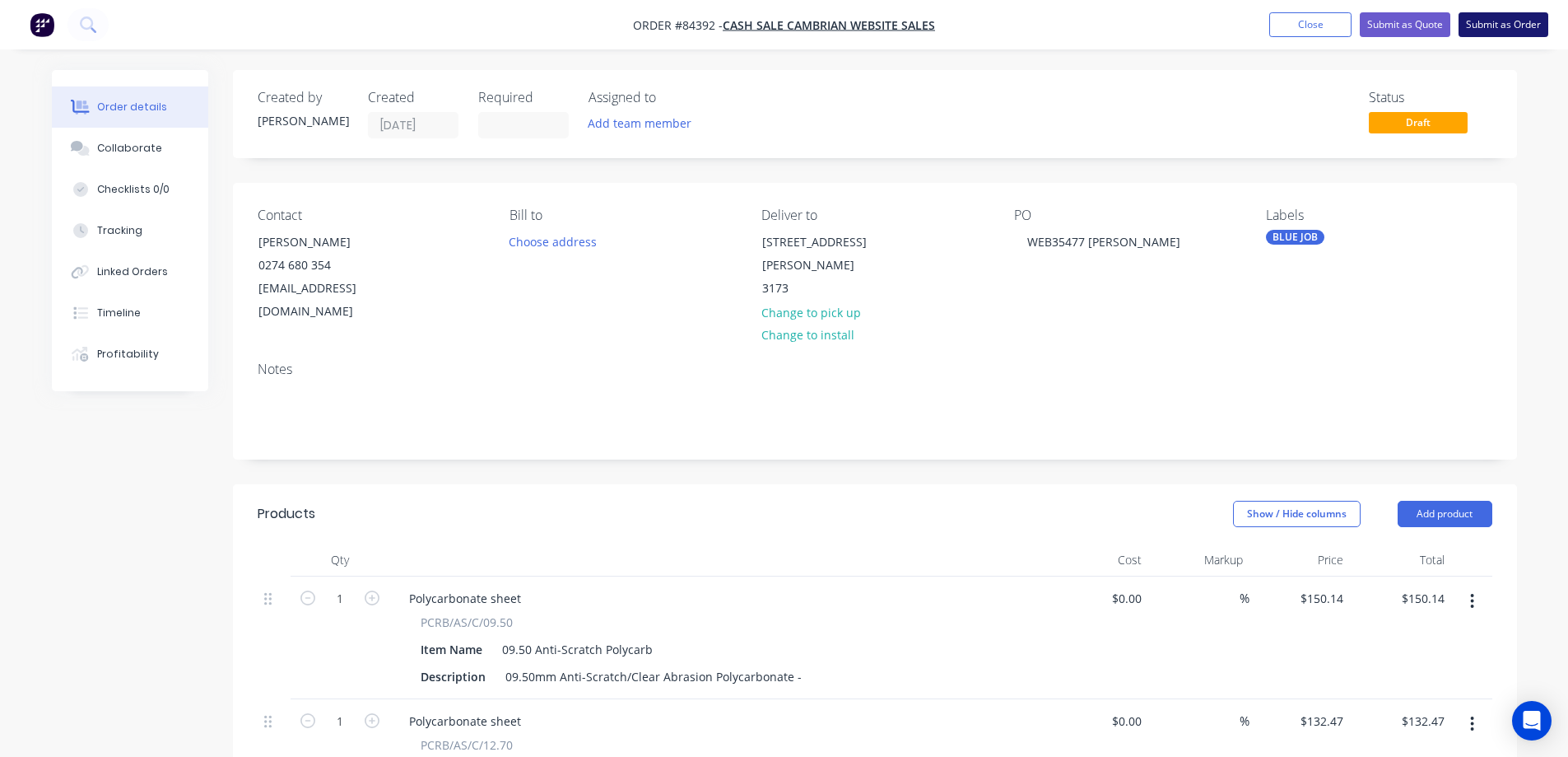
click at [1476, 24] on button "Submit as Order" at bounding box center [1504, 25] width 90 height 25
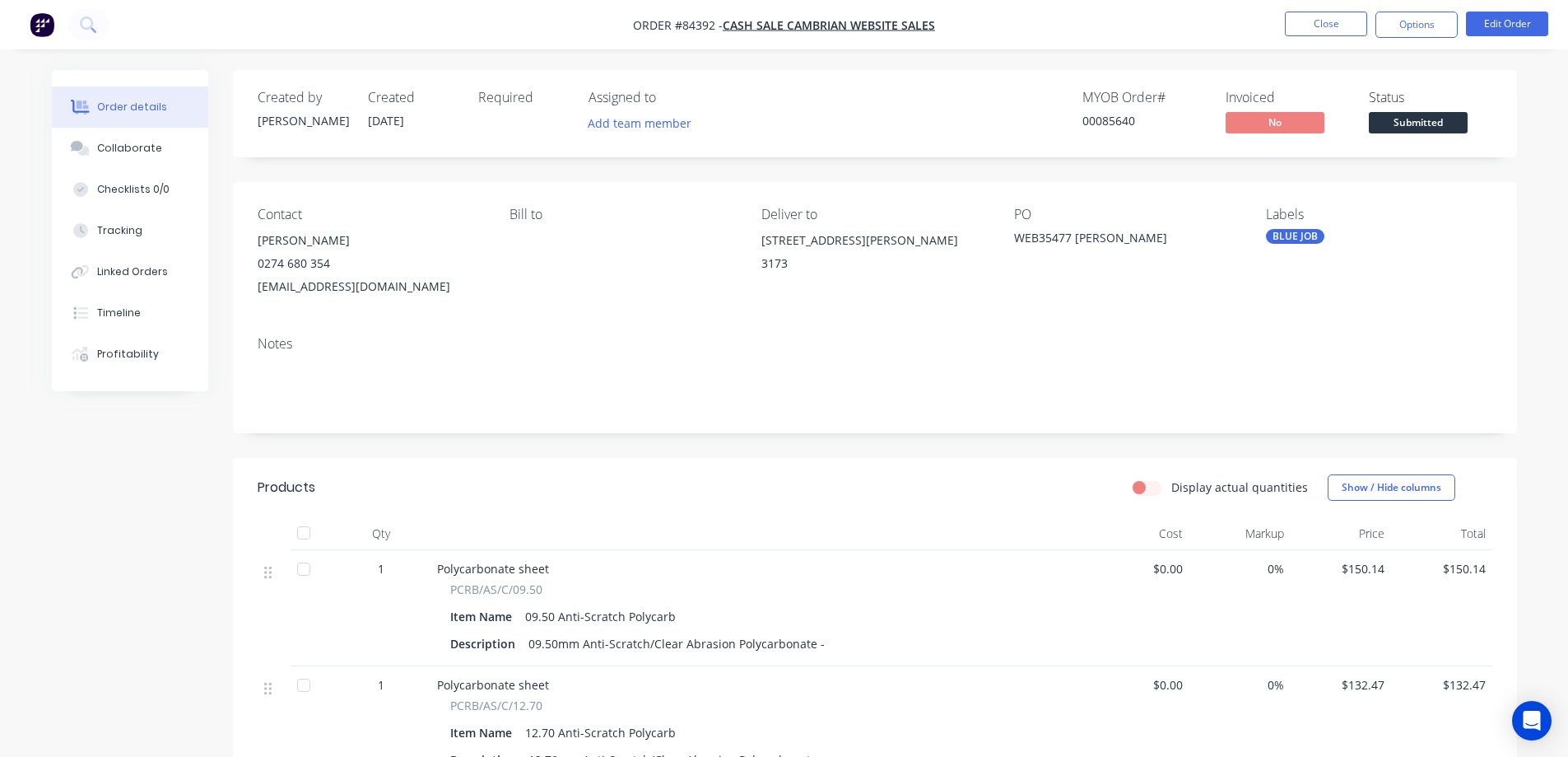
click at [1116, 124] on div "00085640" at bounding box center [1144, 120] width 123 height 18
copy div "00085640"
click at [1395, 29] on button "Options" at bounding box center [1416, 25] width 82 height 27
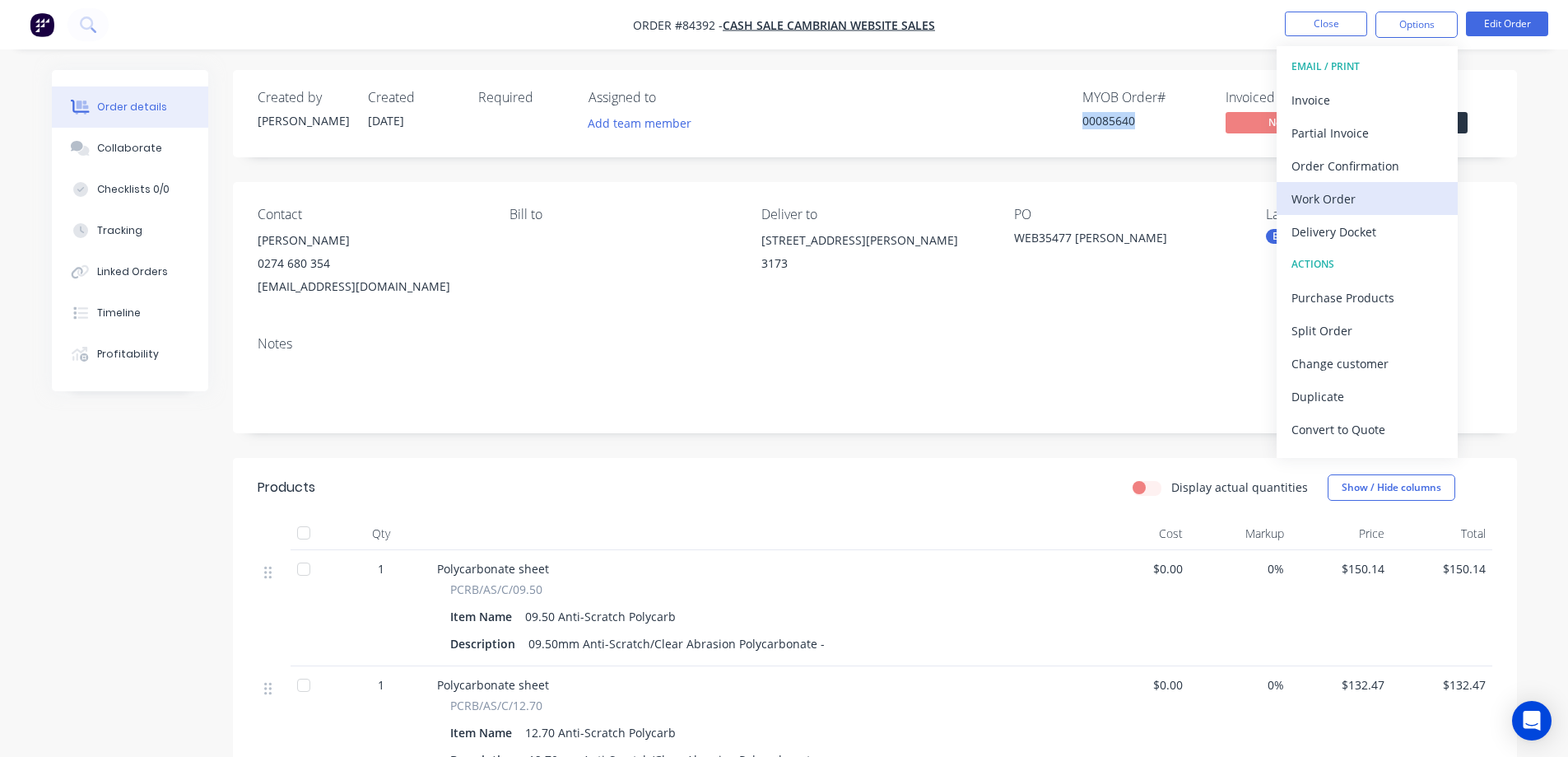
click at [1350, 194] on div "Work Order" at bounding box center [1368, 198] width 152 height 24
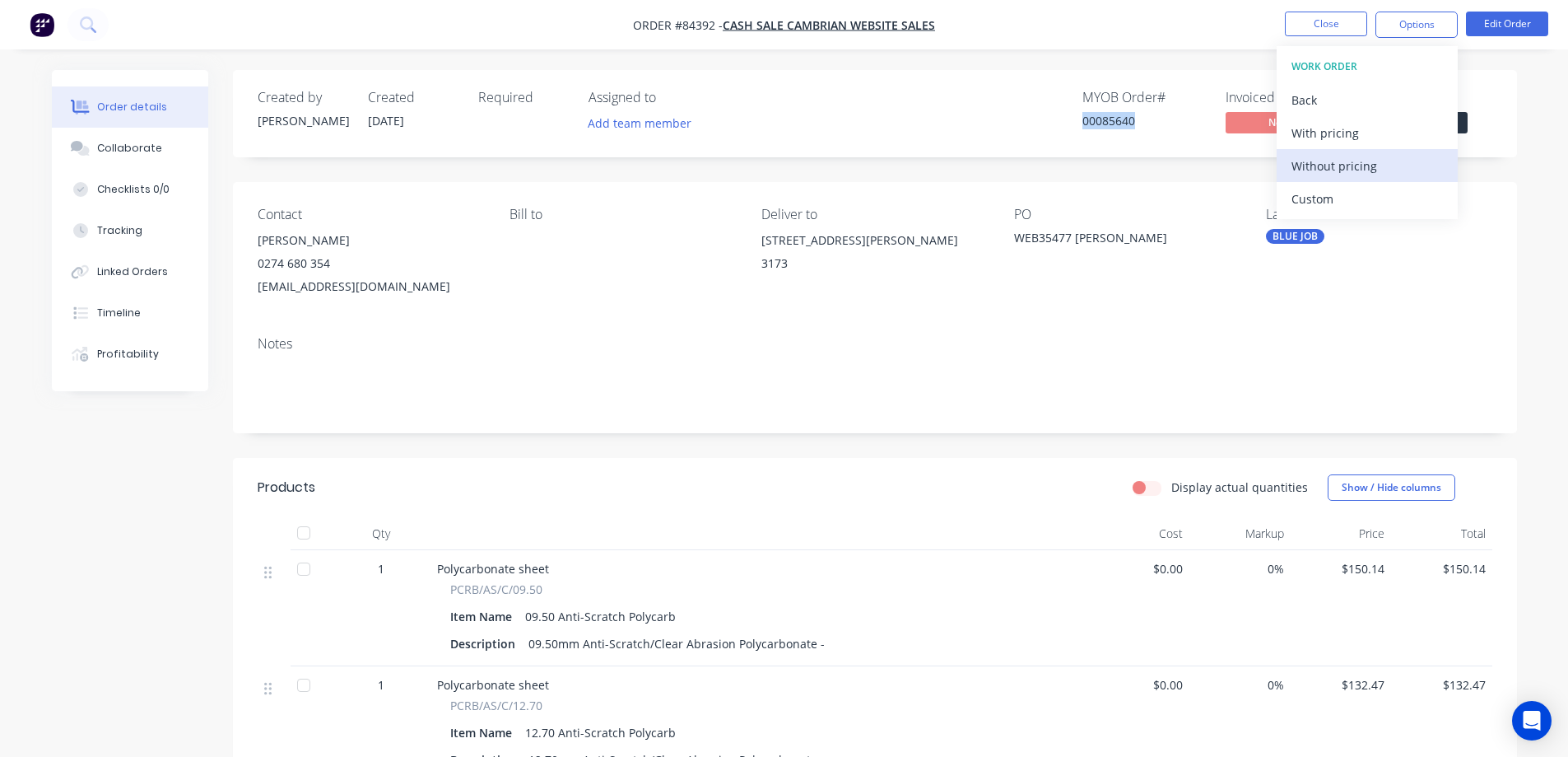
click at [1356, 167] on div "Without pricing" at bounding box center [1368, 166] width 152 height 24
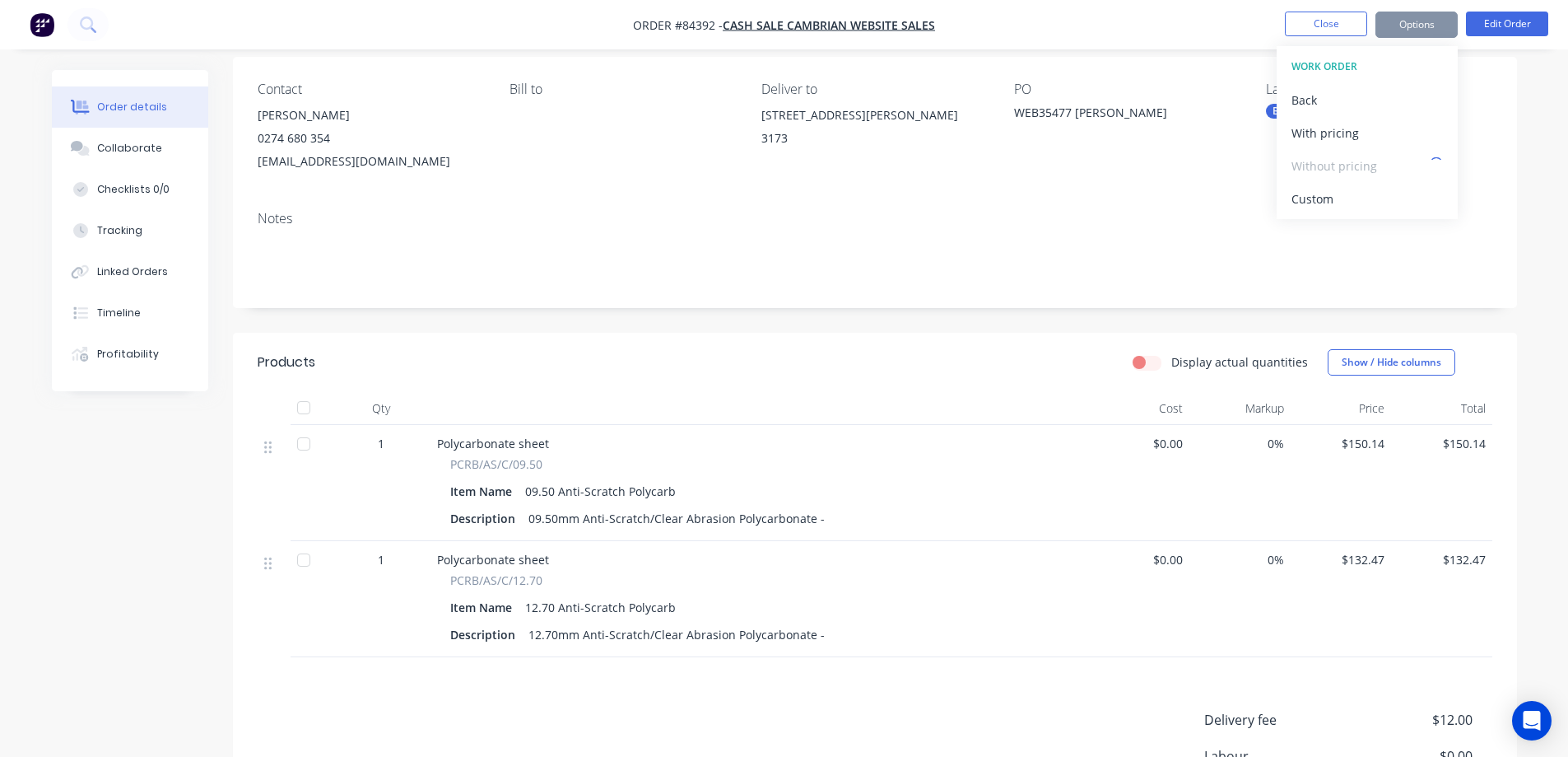
scroll to position [165, 0]
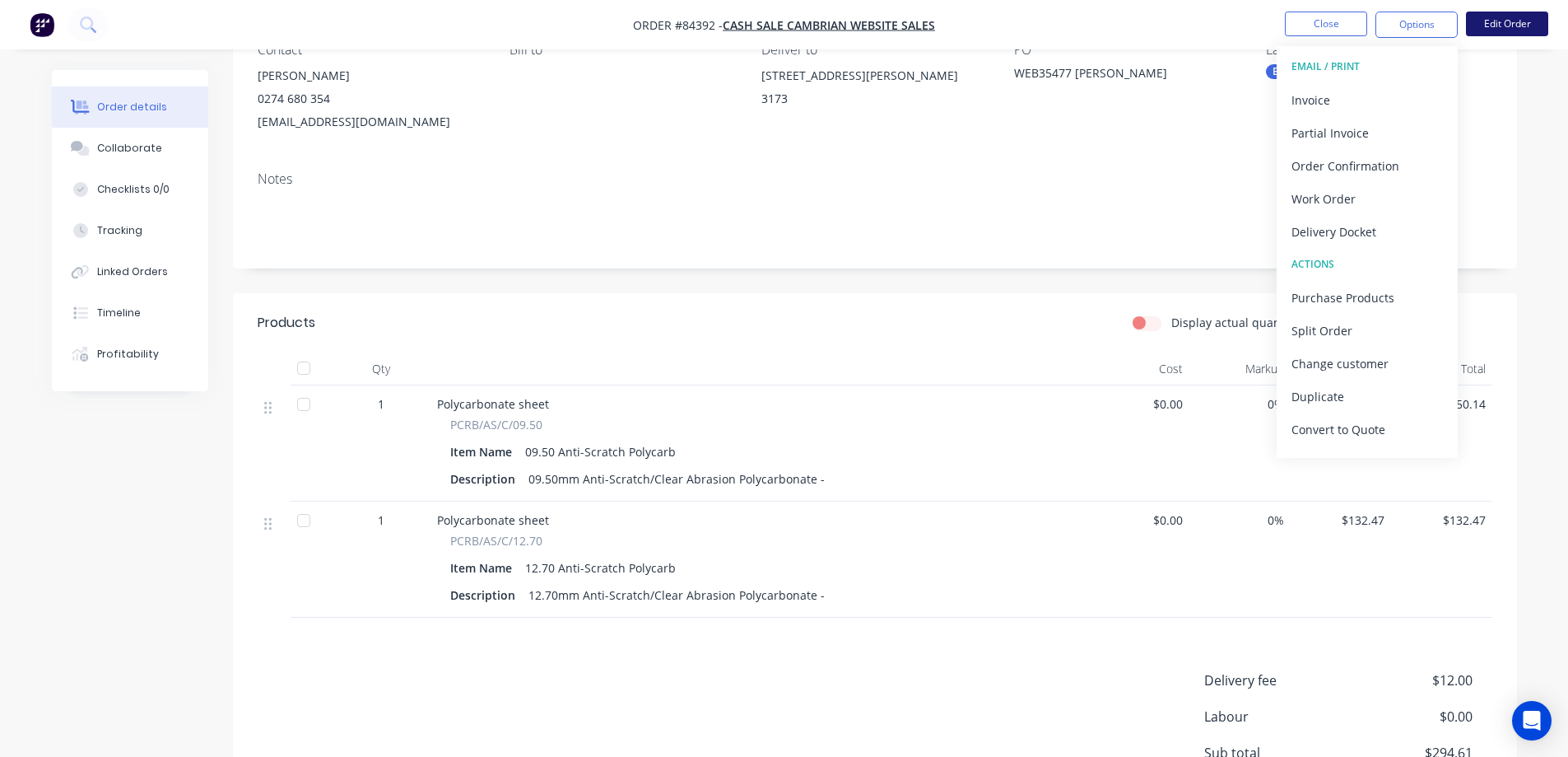
click at [1524, 22] on button "Edit Order" at bounding box center [1507, 24] width 82 height 25
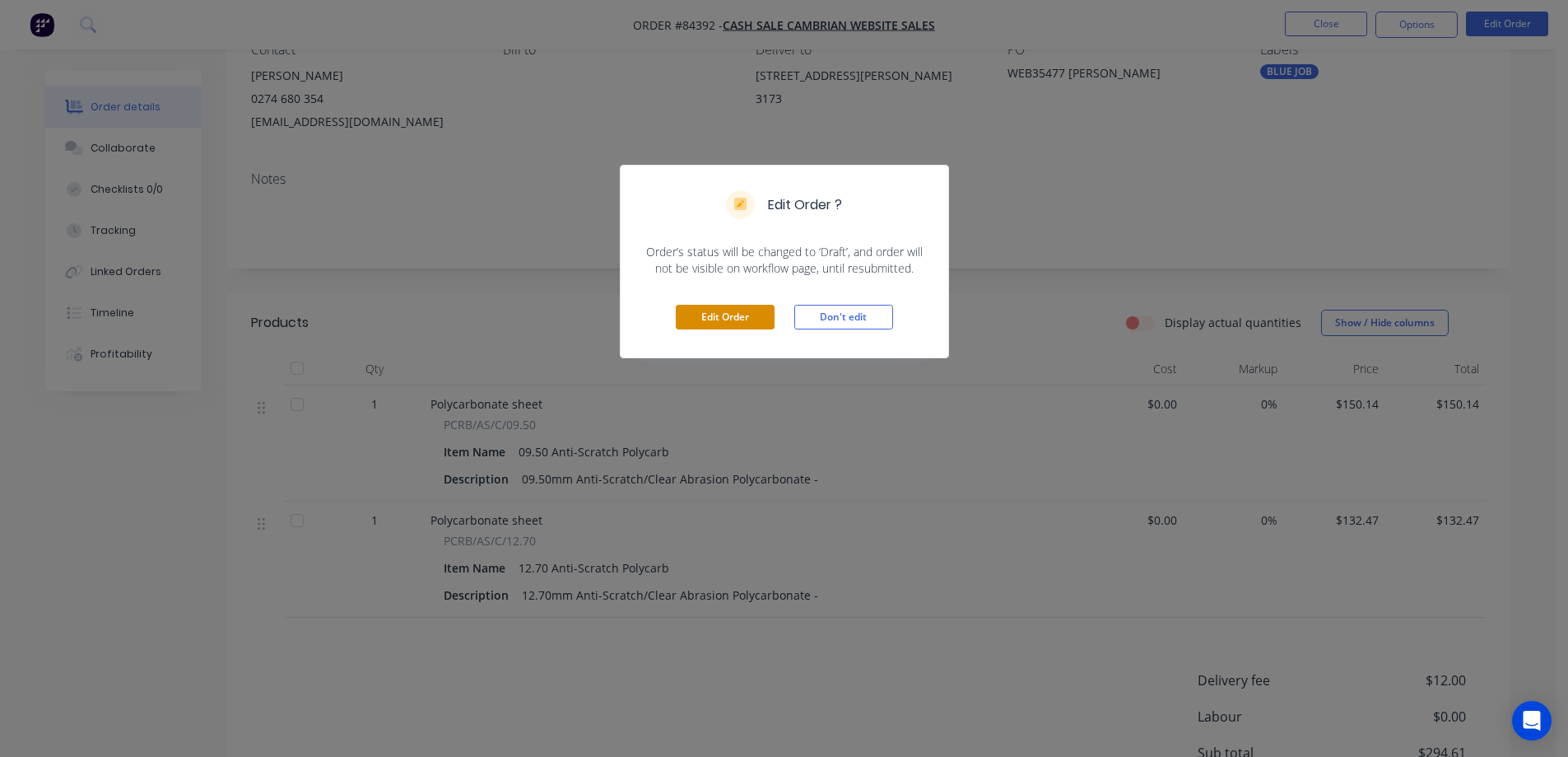
click at [763, 322] on button "Edit Order" at bounding box center [725, 317] width 99 height 25
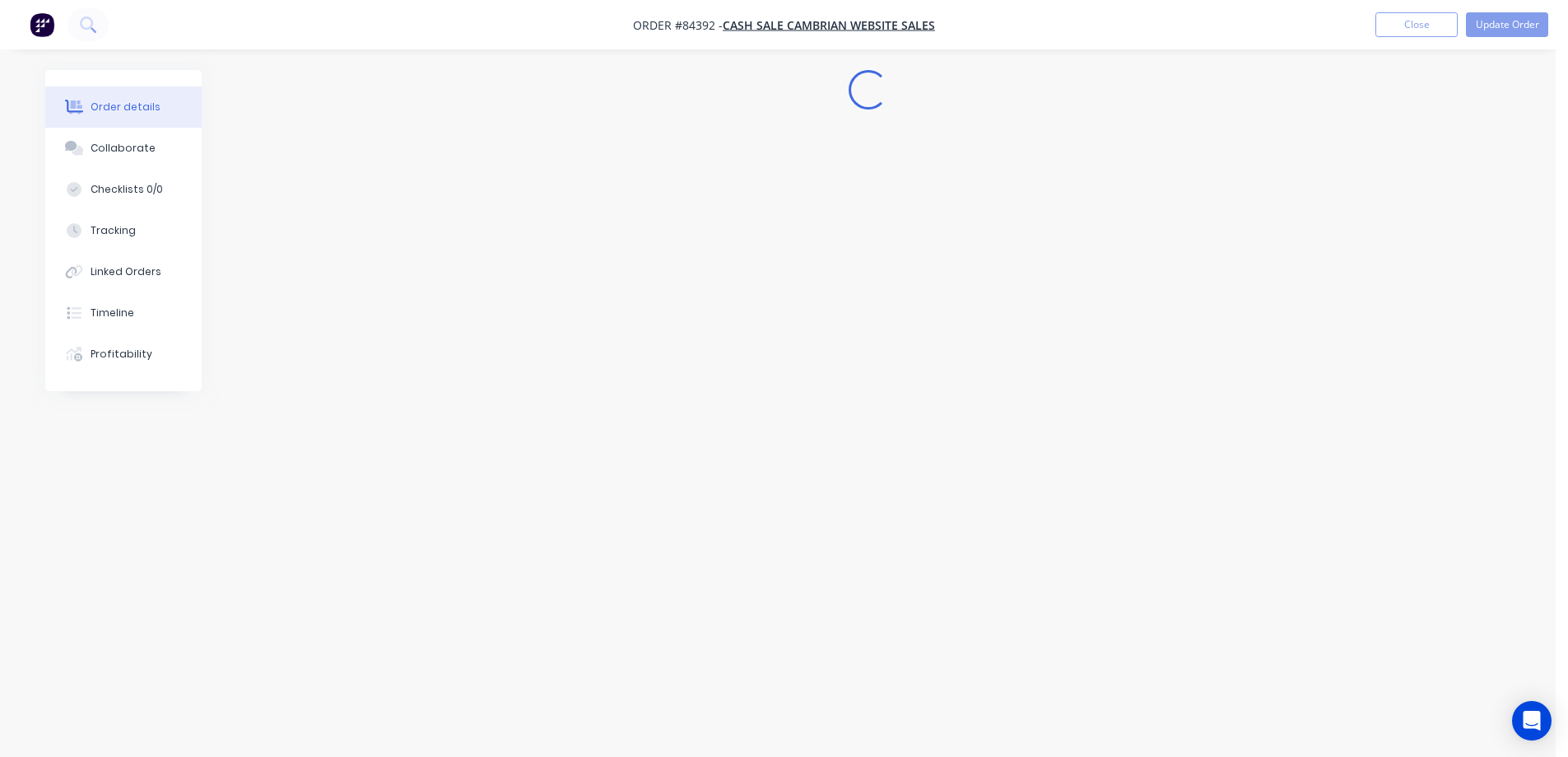
scroll to position [0, 0]
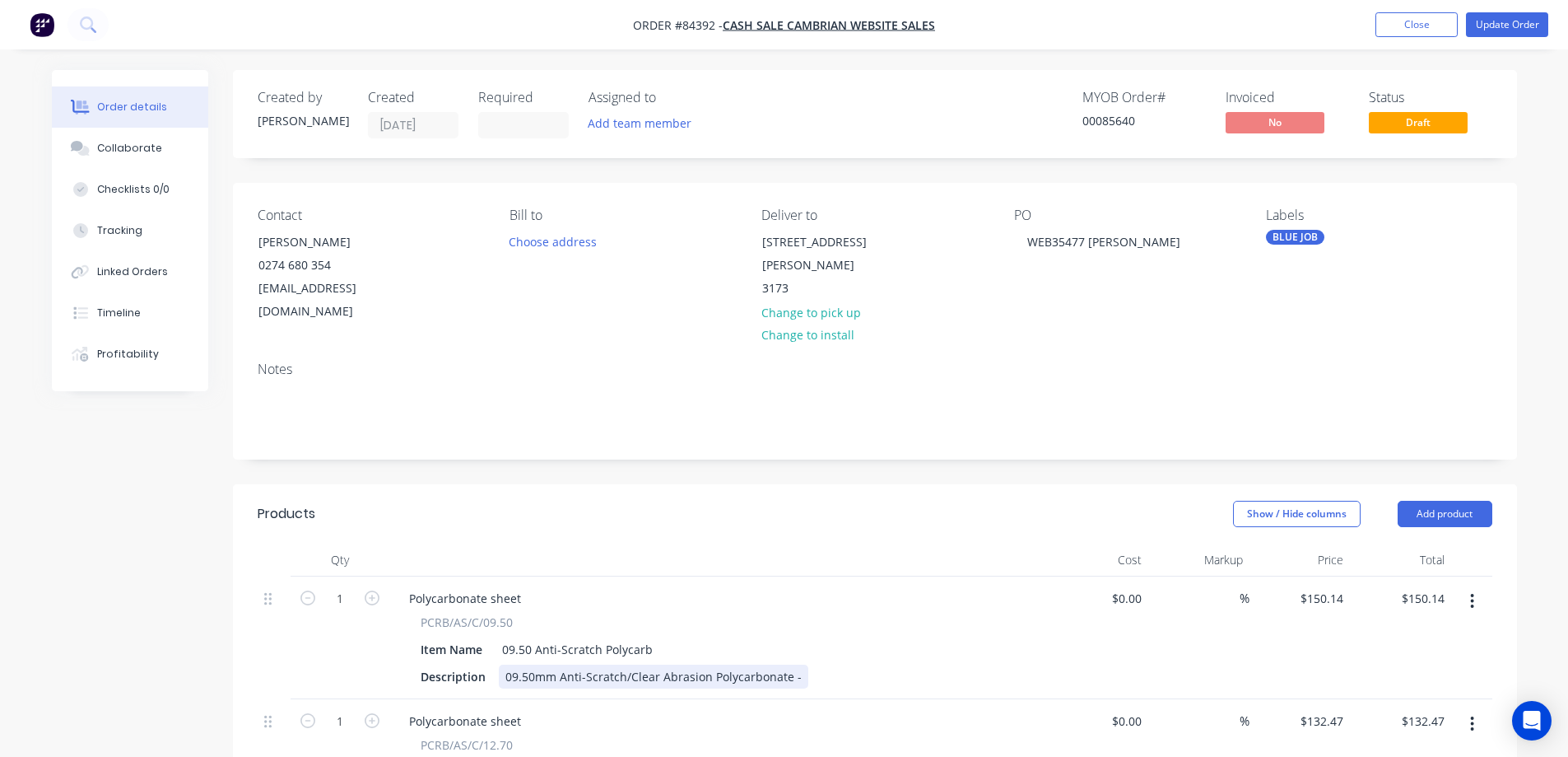
click at [792, 664] on div "09.50mm Anti-Scratch/Clear Abrasion Polycarbonate -" at bounding box center [654, 676] width 310 height 24
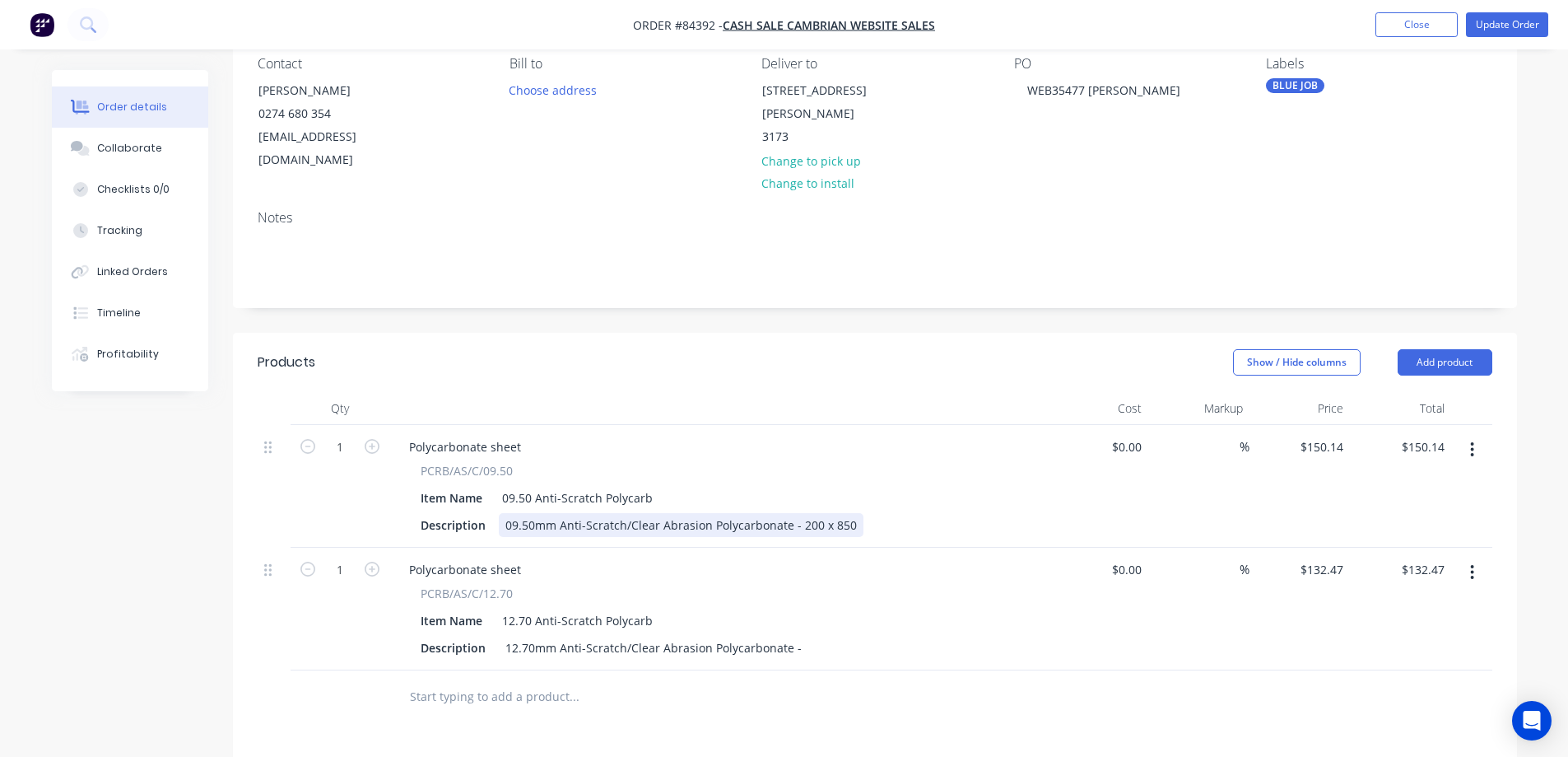
scroll to position [330, 0]
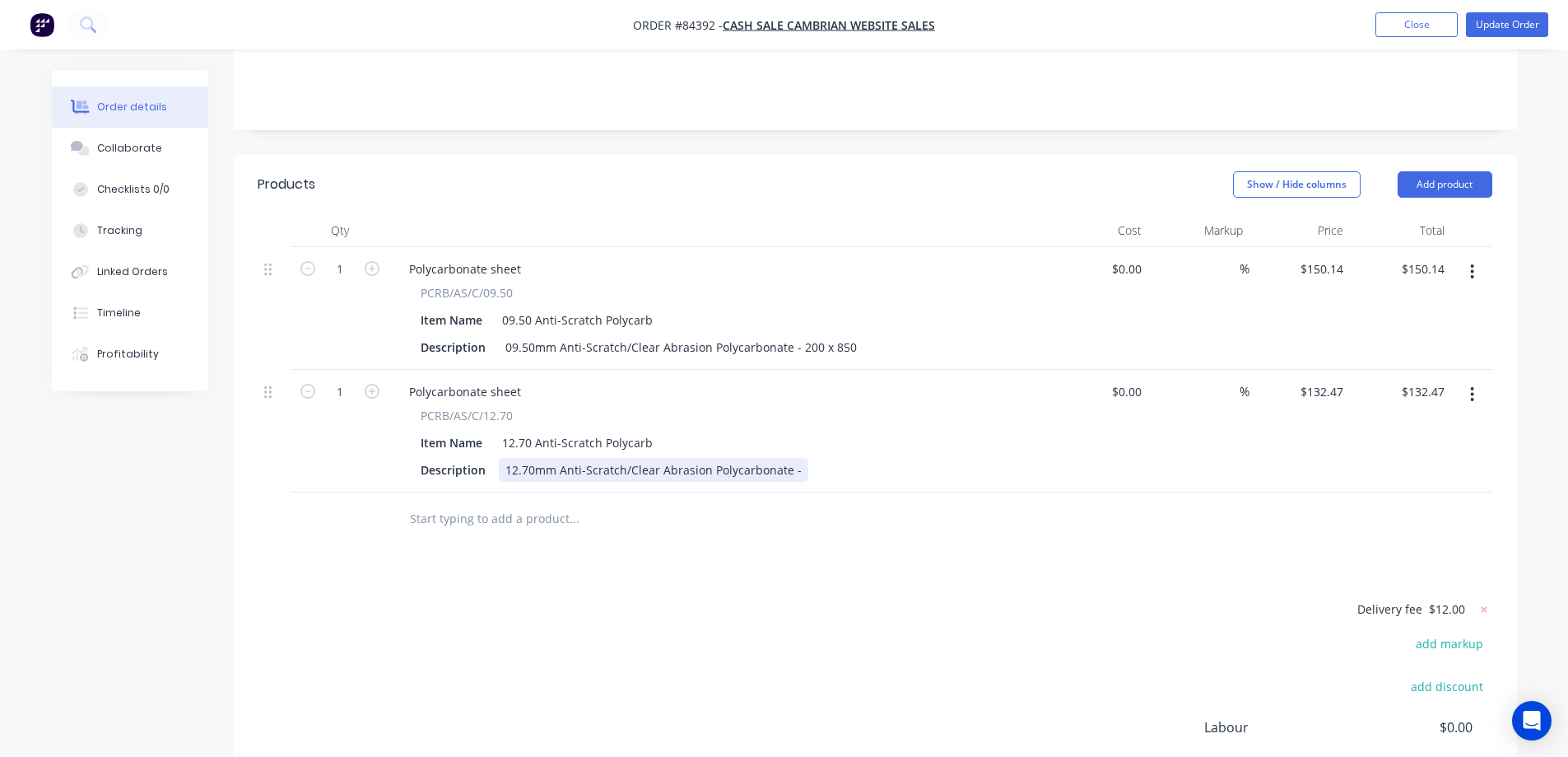
click at [798, 458] on div "12.70mm Anti-Scratch/Clear Abrasion Polycarbonate -" at bounding box center [654, 470] width 310 height 24
click at [1475, 28] on button "Update Order" at bounding box center [1507, 25] width 82 height 25
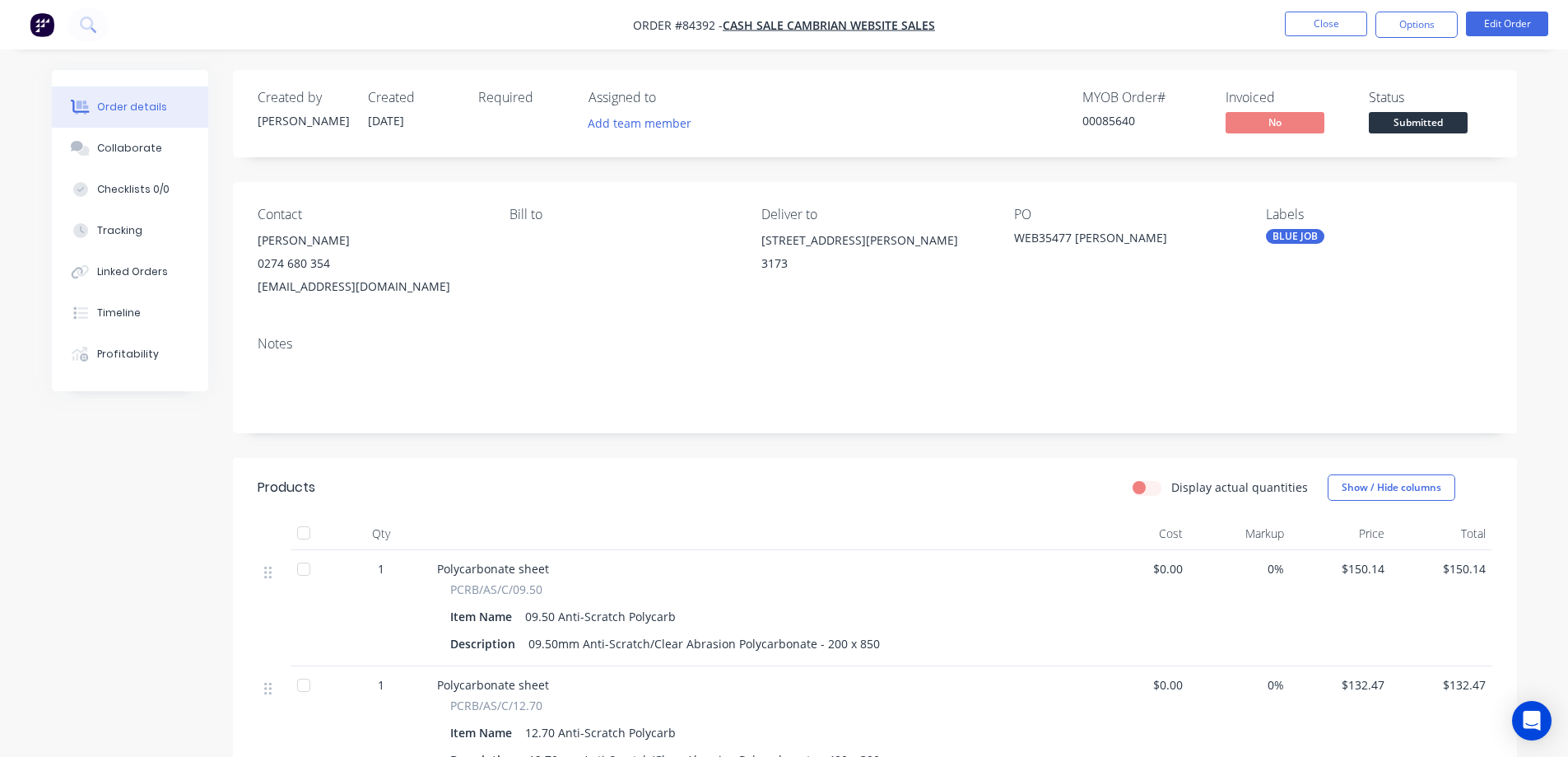
click at [808, 170] on div "Created by Jess Created 03/09/25 Required Assigned to Add team member MYOB Orde…" at bounding box center [875, 578] width 1285 height 1017
click at [1423, 22] on button "Options" at bounding box center [1416, 25] width 82 height 27
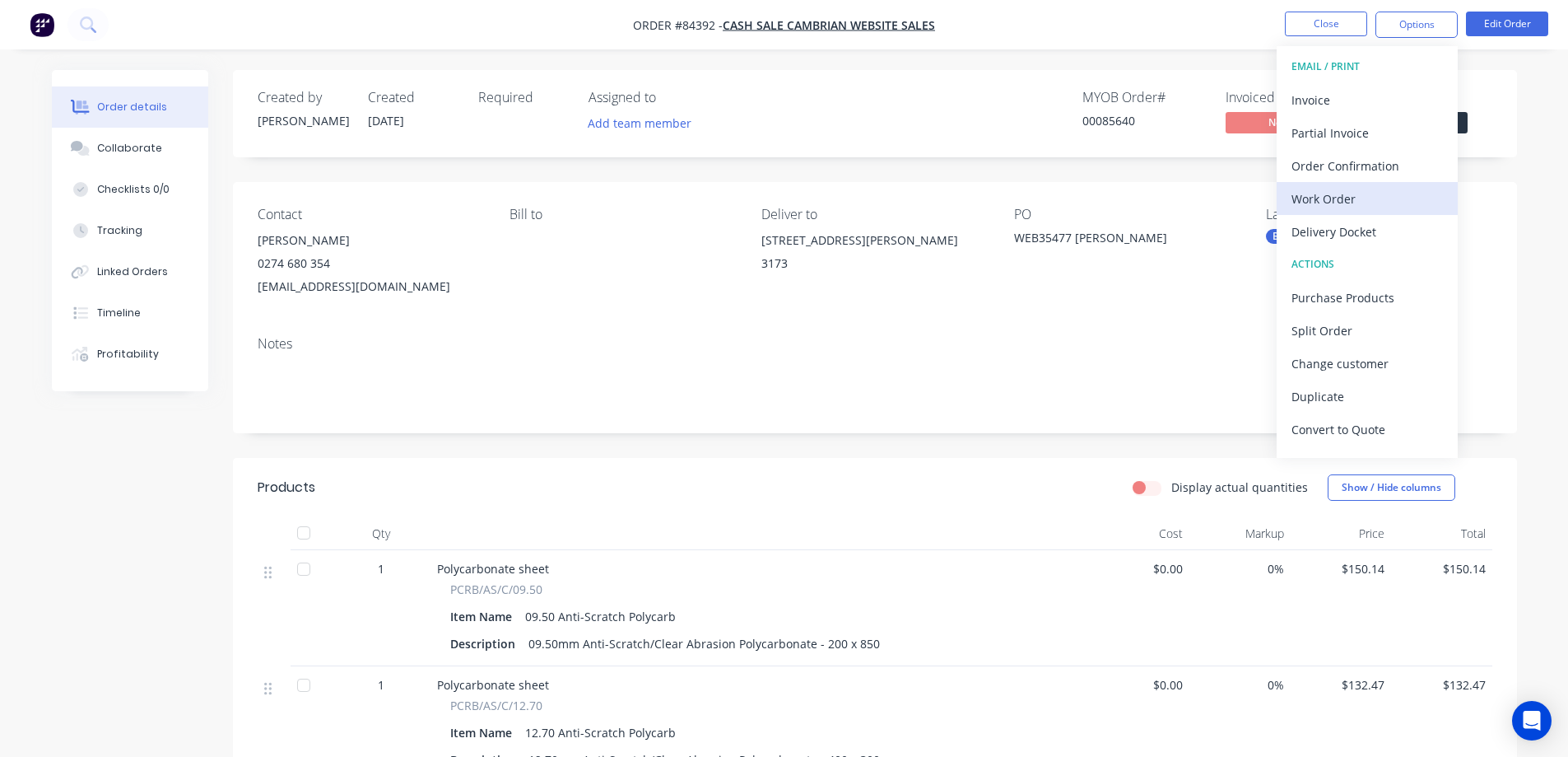
click at [1376, 206] on div "Work Order" at bounding box center [1368, 198] width 152 height 24
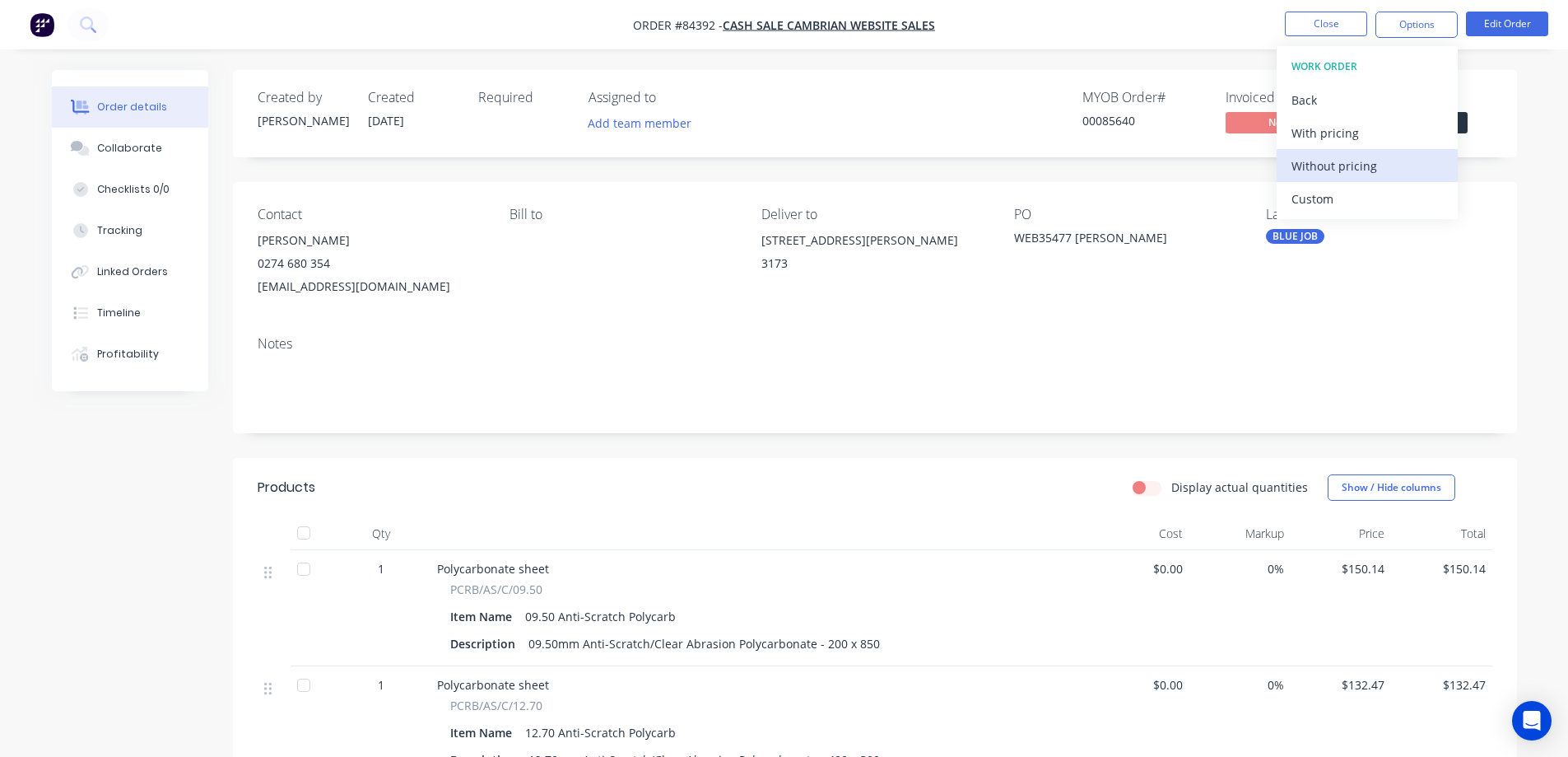
click at [1385, 172] on div "Without pricing" at bounding box center [1368, 166] width 152 height 24
click at [1419, 164] on div "Order Confirmation" at bounding box center [1368, 166] width 152 height 24
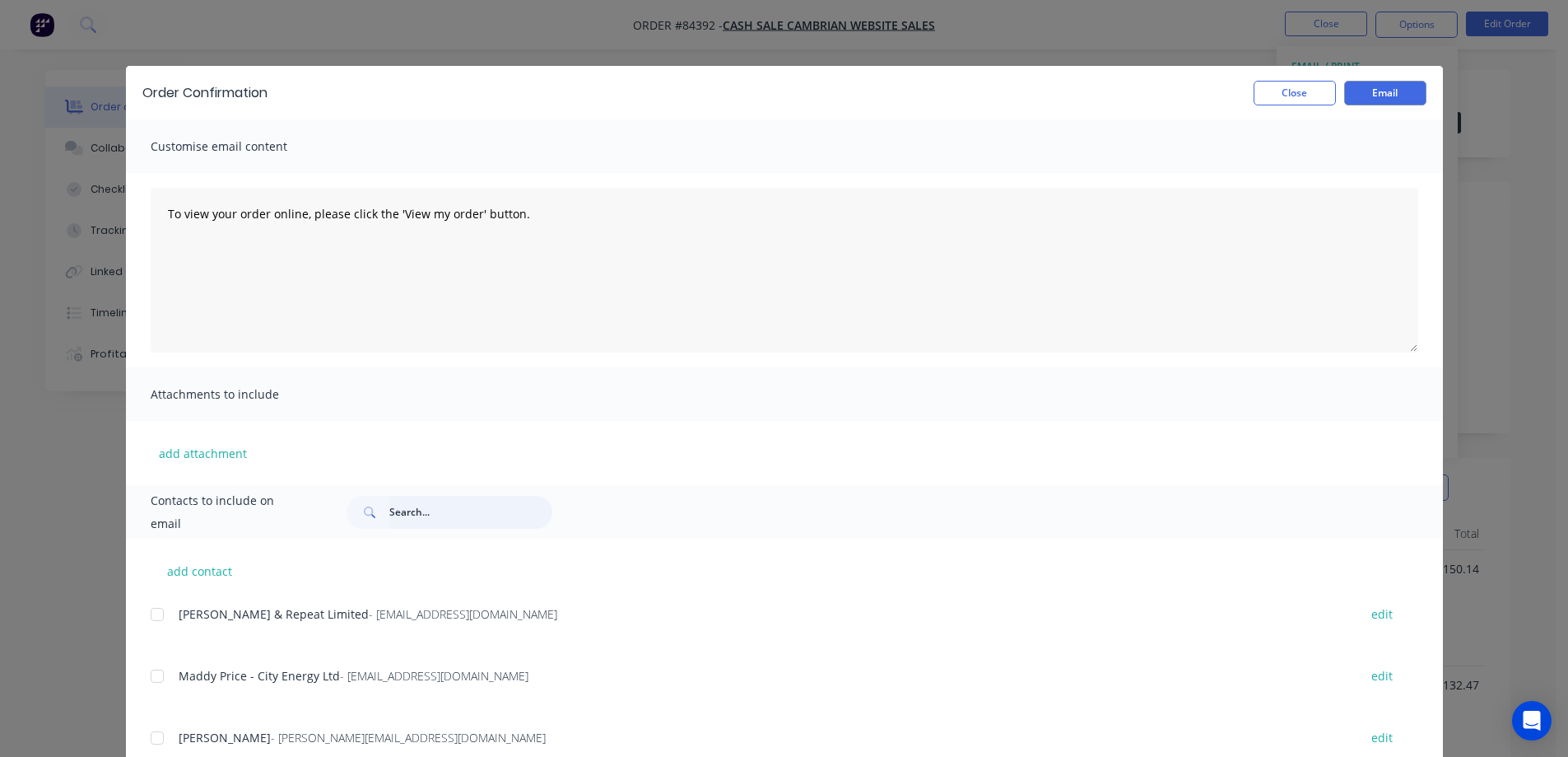
click at [435, 525] on input "text" at bounding box center [471, 511] width 163 height 33
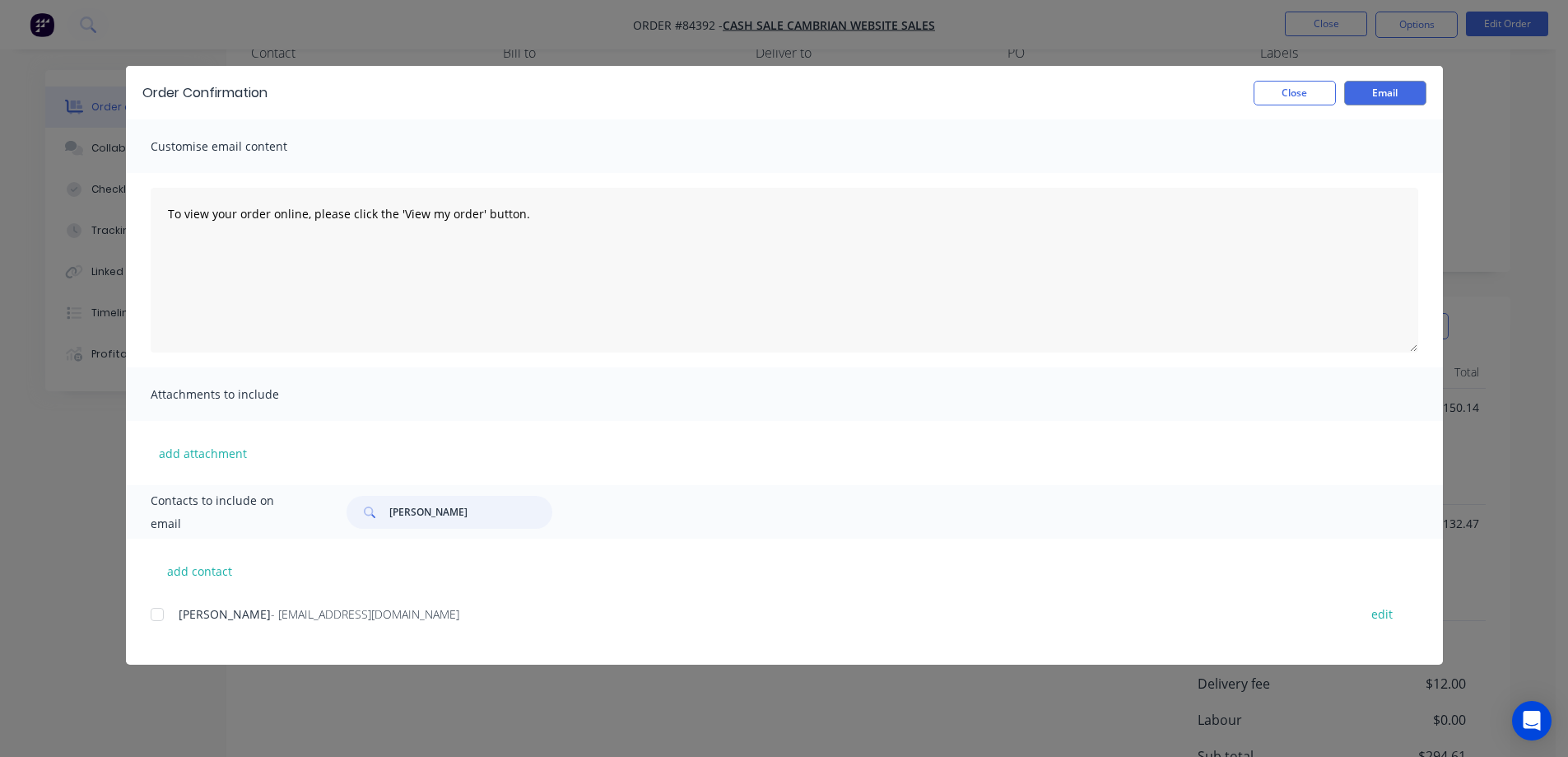
scroll to position [330, 0]
click at [168, 616] on div at bounding box center [157, 614] width 33 height 33
type input "jesse"
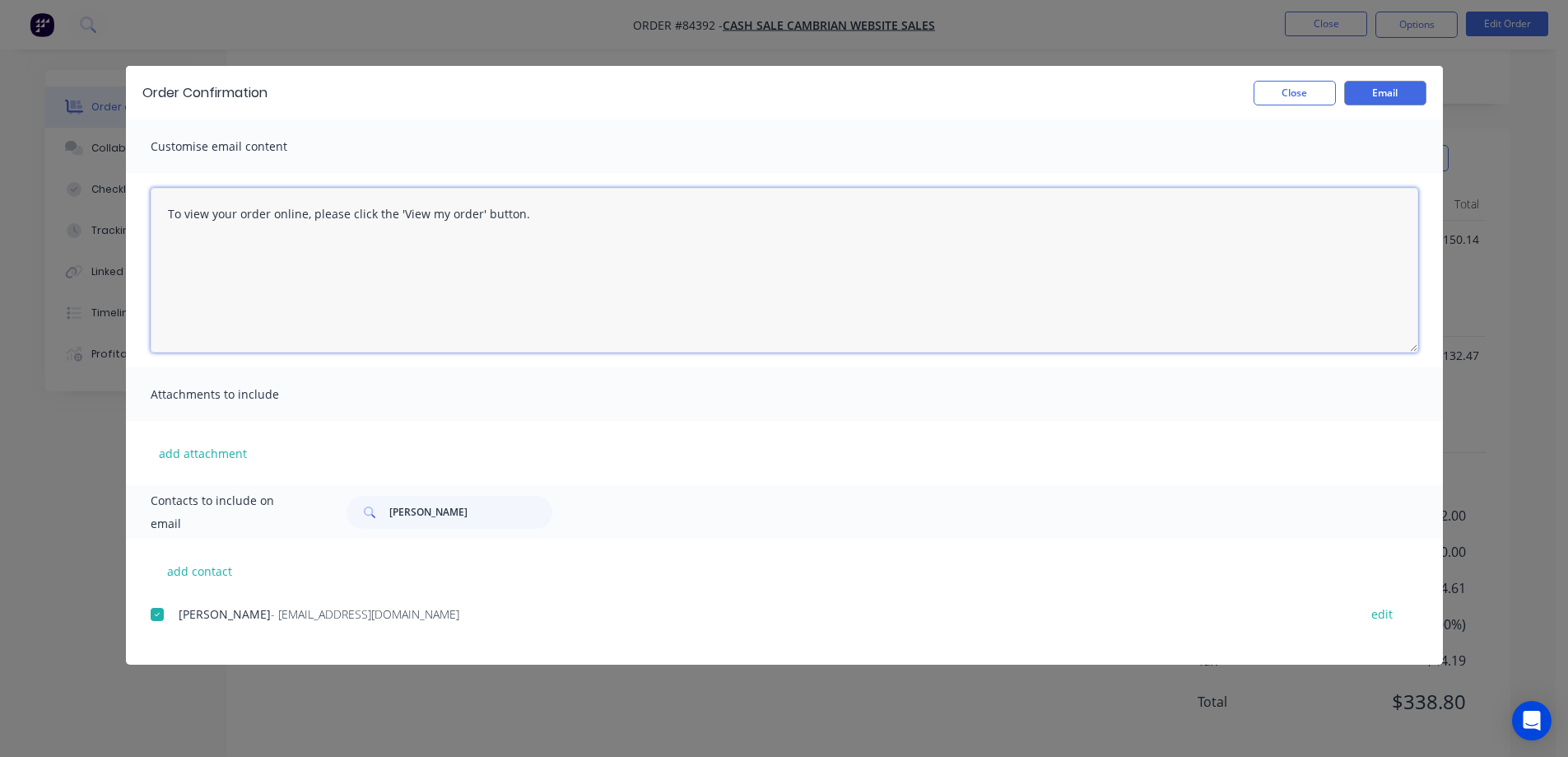
drag, startPoint x: 415, startPoint y: 237, endPoint x: 456, endPoint y: 234, distance: 41.1
click at [415, 237] on textarea "To view your order online, please click the 'View my order' button." at bounding box center [784, 269] width 1268 height 165
paste textarea "hank you for your order, confirmation of your order is attached. Your order wil…"
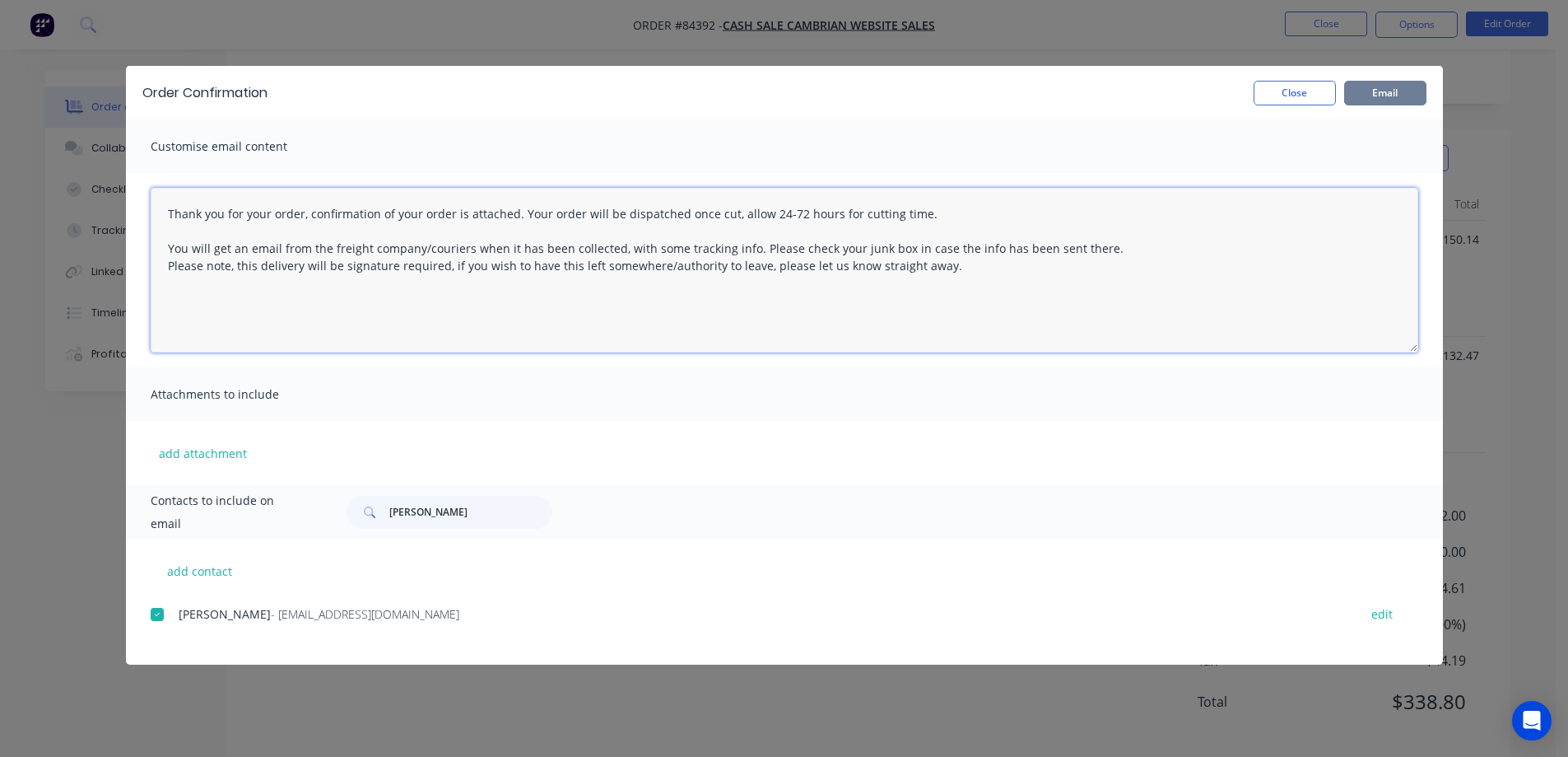
type textarea "Thank you for your order, confirmation of your order is attached. Your order wi…"
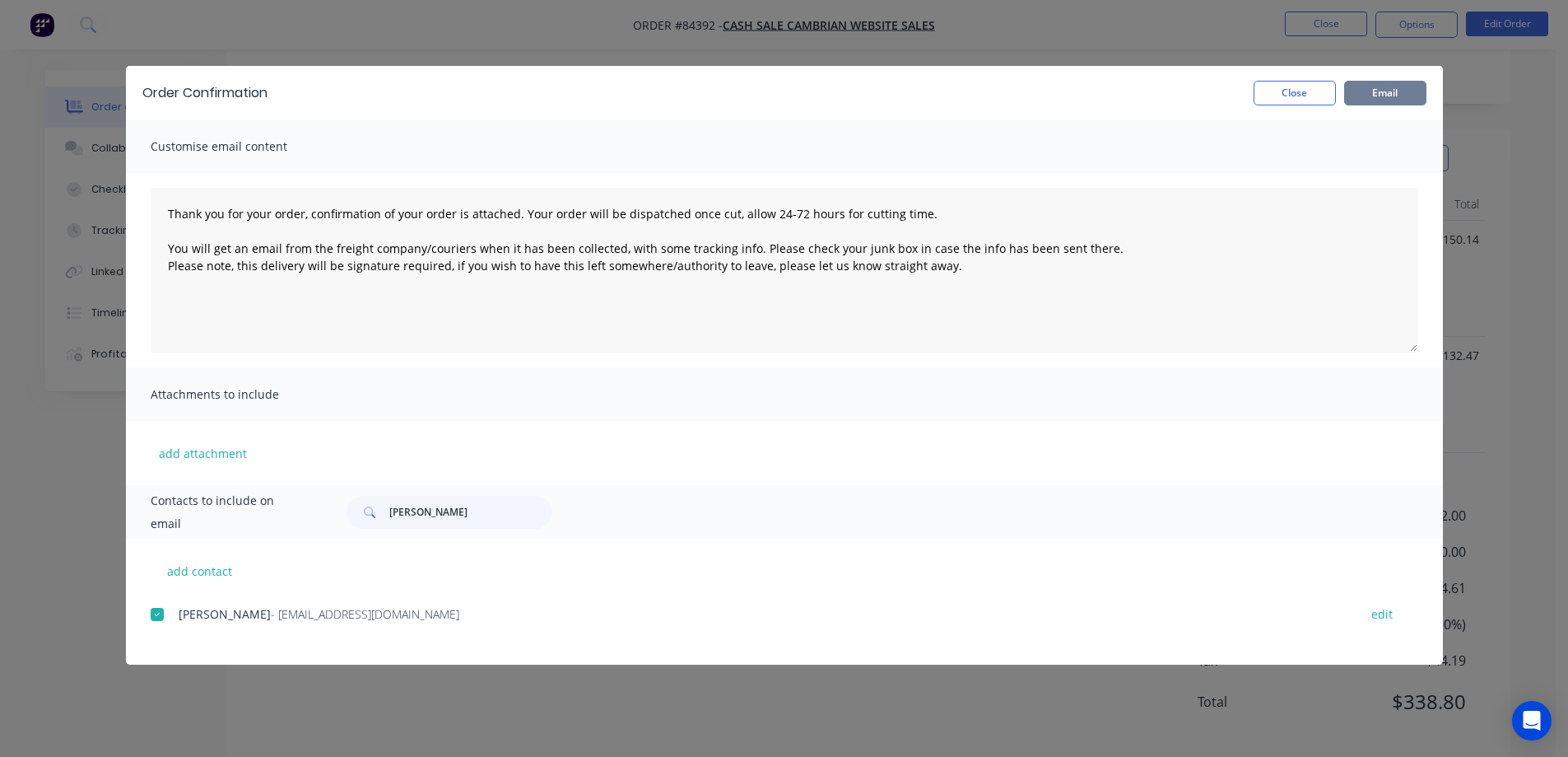
click at [1386, 92] on button "Email" at bounding box center [1385, 93] width 82 height 25
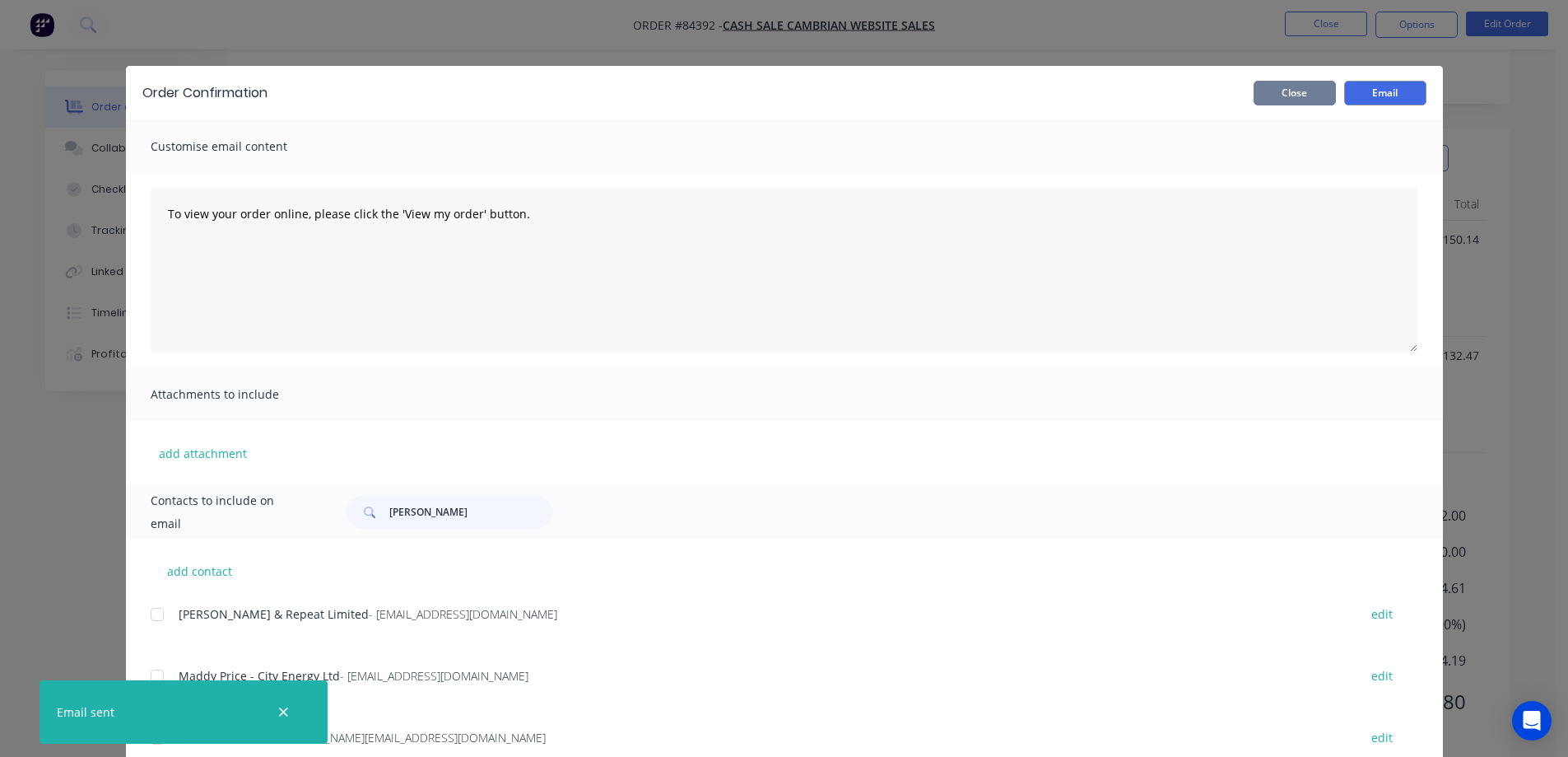
click at [1299, 88] on button "Close" at bounding box center [1295, 93] width 82 height 25
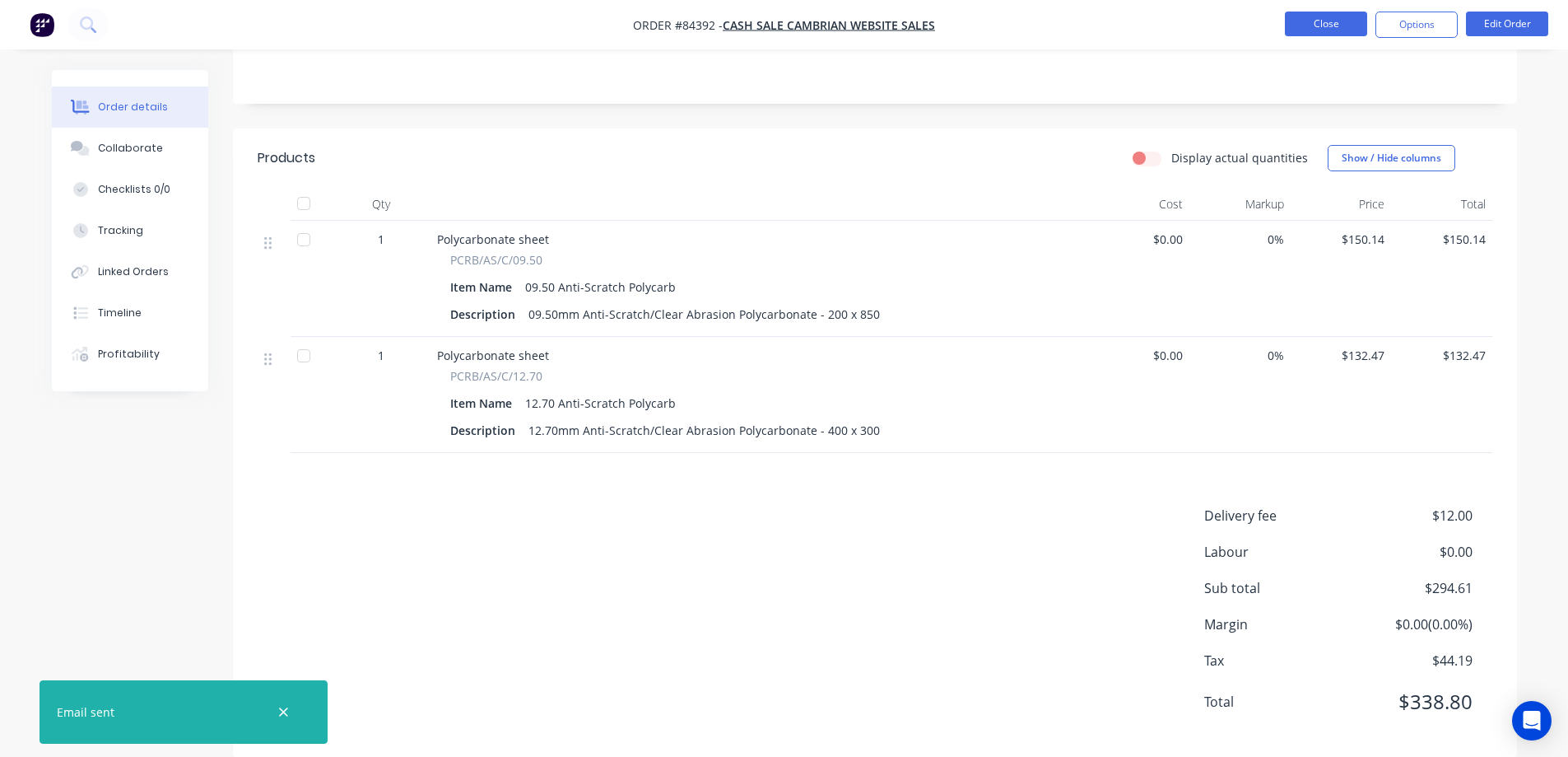
click at [1314, 28] on button "Close" at bounding box center [1325, 24] width 82 height 25
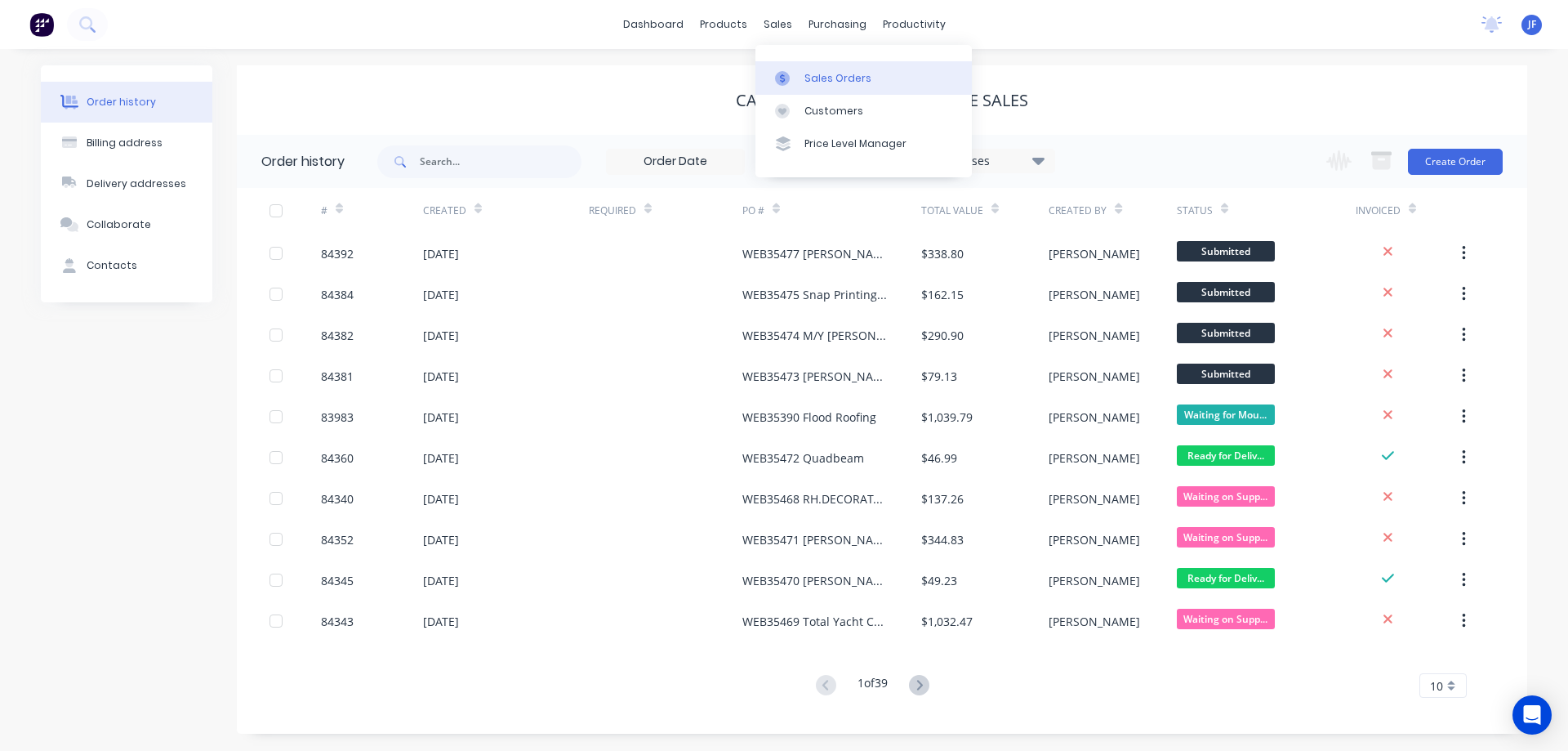
click at [819, 76] on div "Sales Orders" at bounding box center [838, 78] width 67 height 15
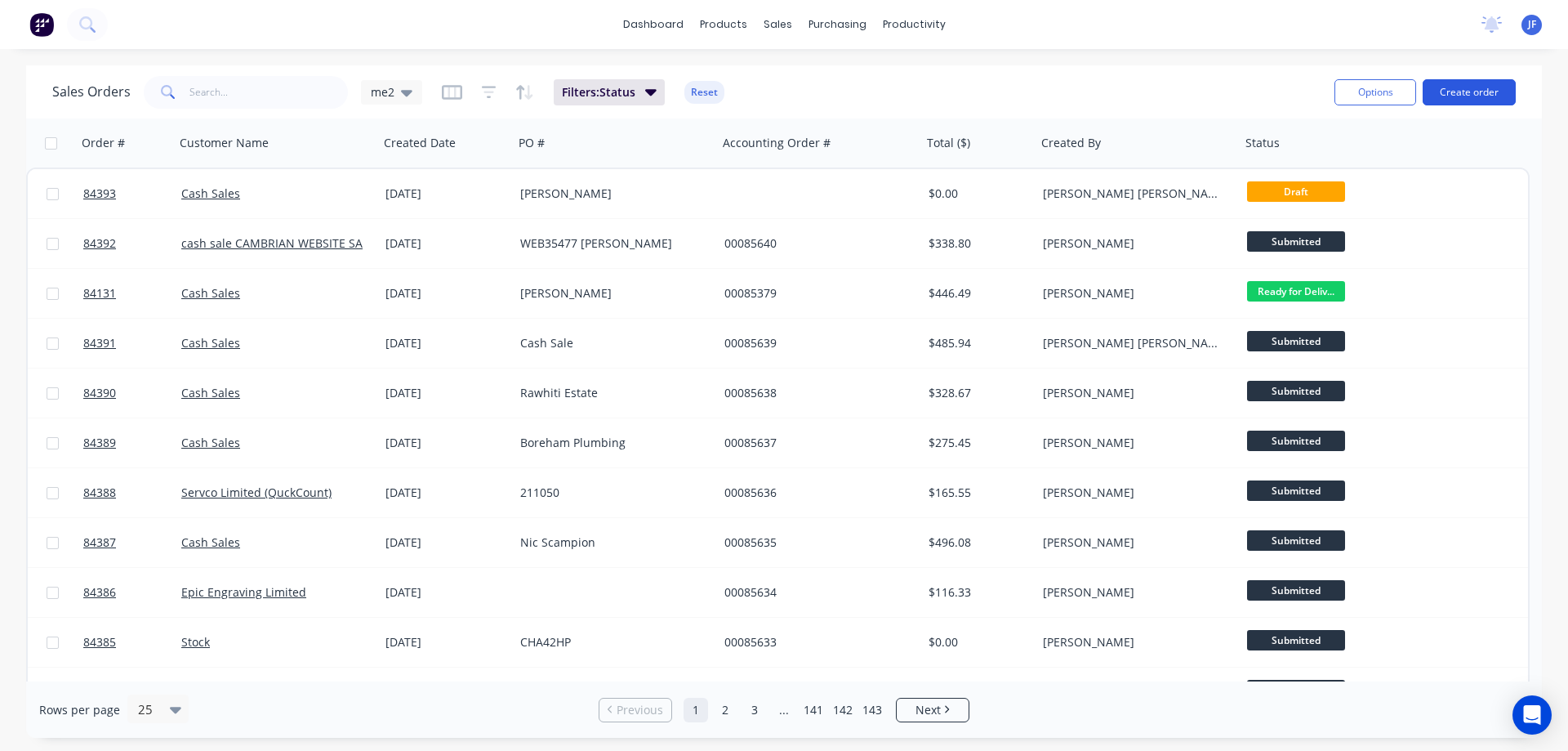
click at [1498, 82] on button "Create order" at bounding box center [1468, 92] width 93 height 26
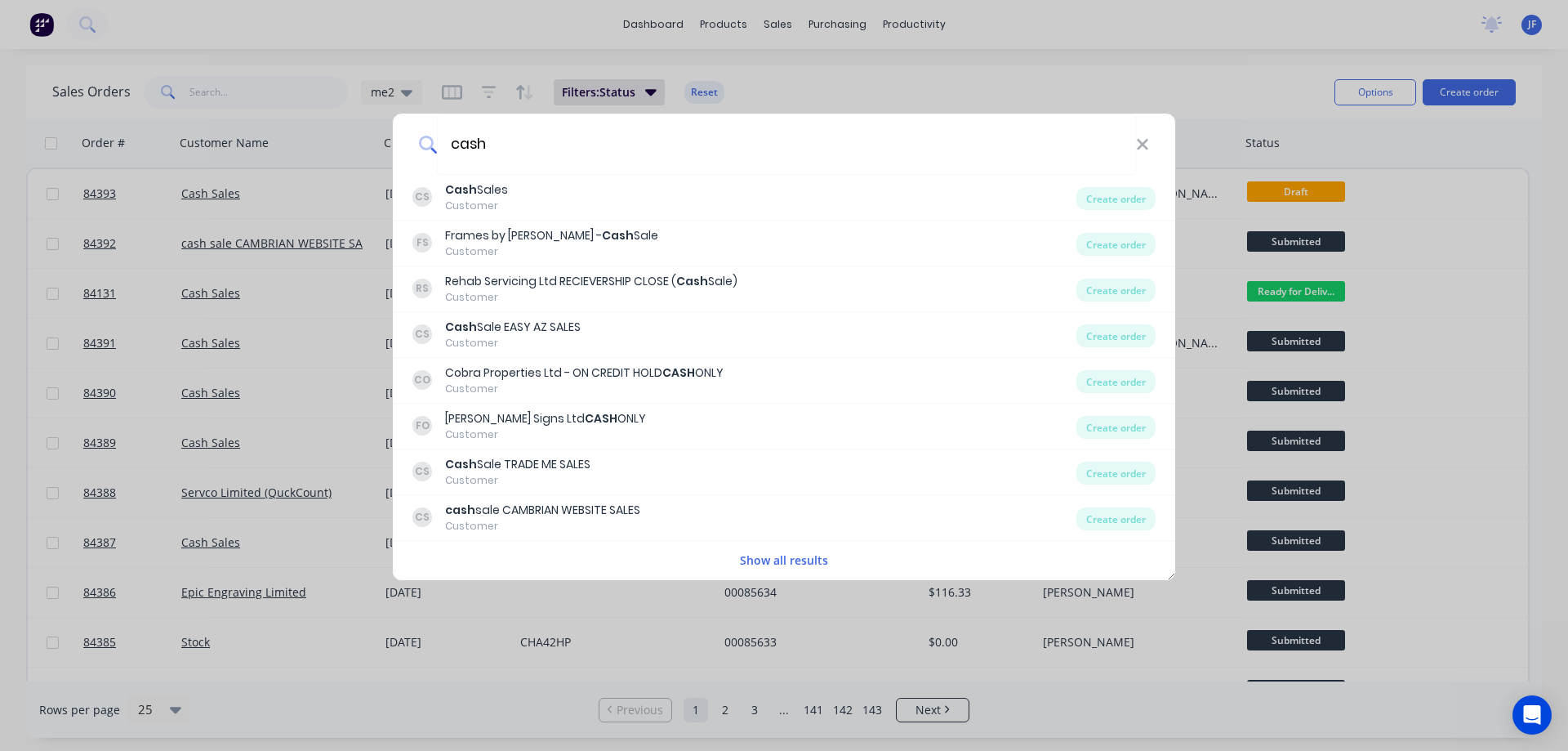
type input "cash"
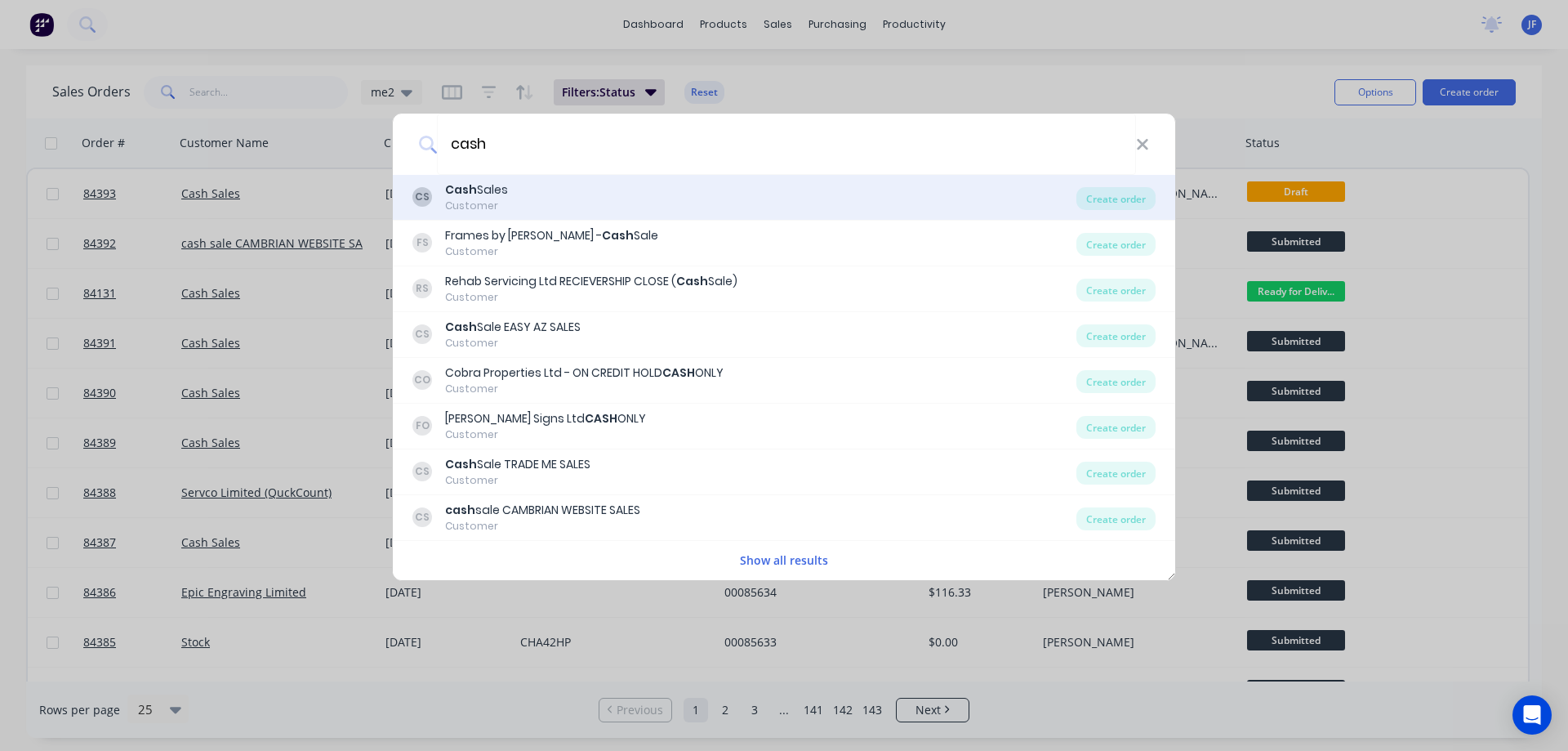
click at [570, 209] on div "CS Cash Sales Customer" at bounding box center [744, 197] width 664 height 32
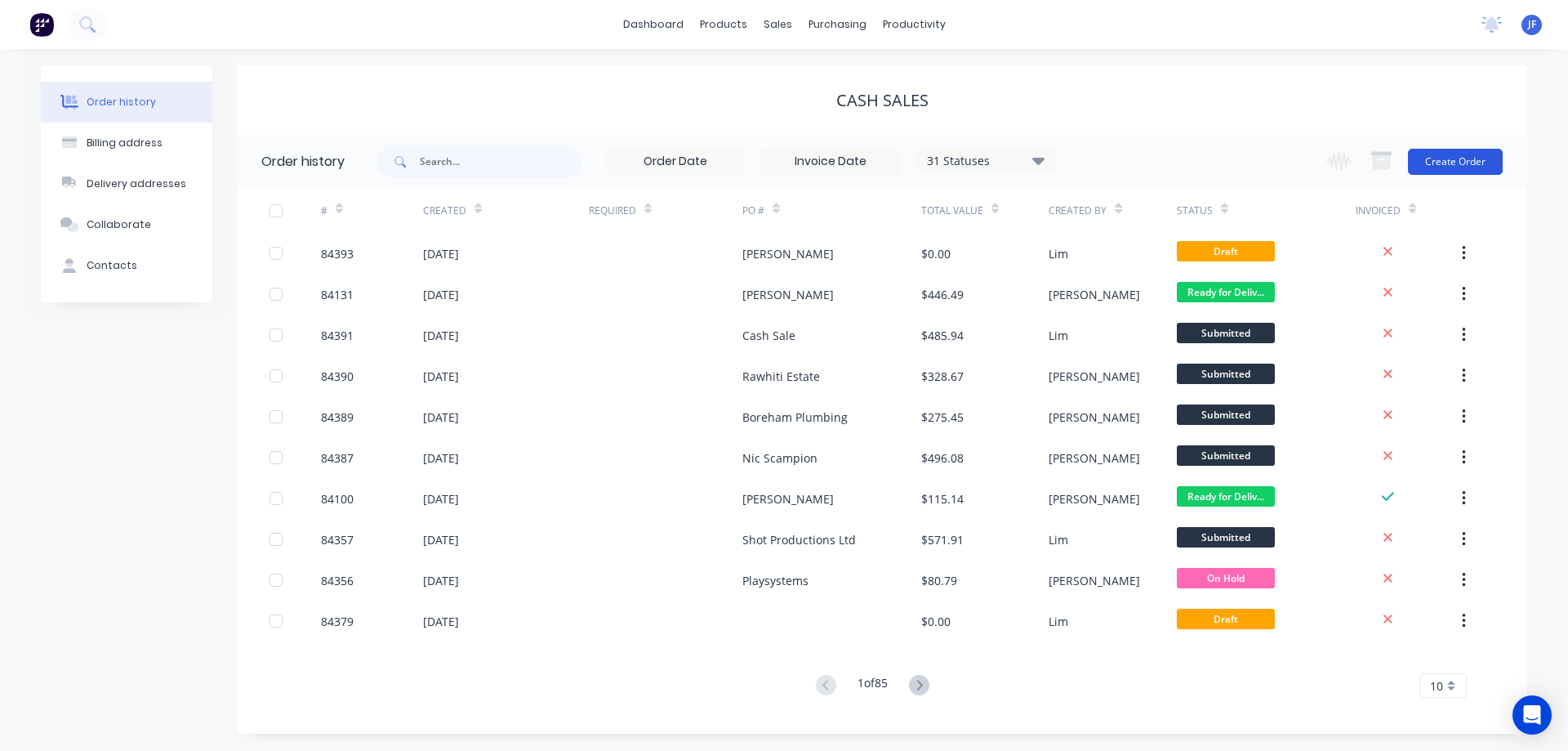
click at [1459, 164] on button "Create Order" at bounding box center [1454, 162] width 95 height 26
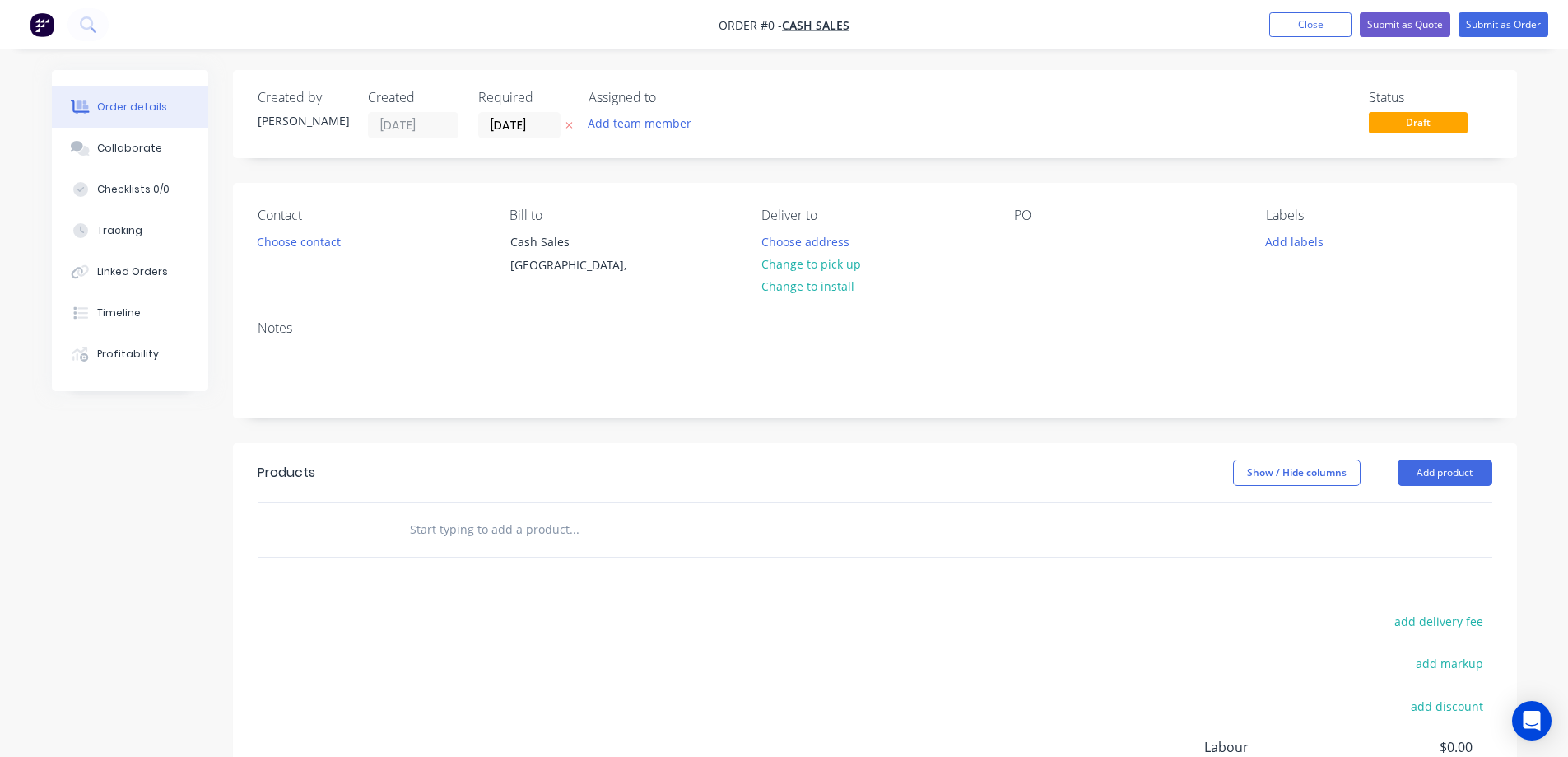
click at [567, 127] on icon at bounding box center [568, 125] width 7 height 7
click at [1333, 25] on button "Close" at bounding box center [1310, 25] width 82 height 25
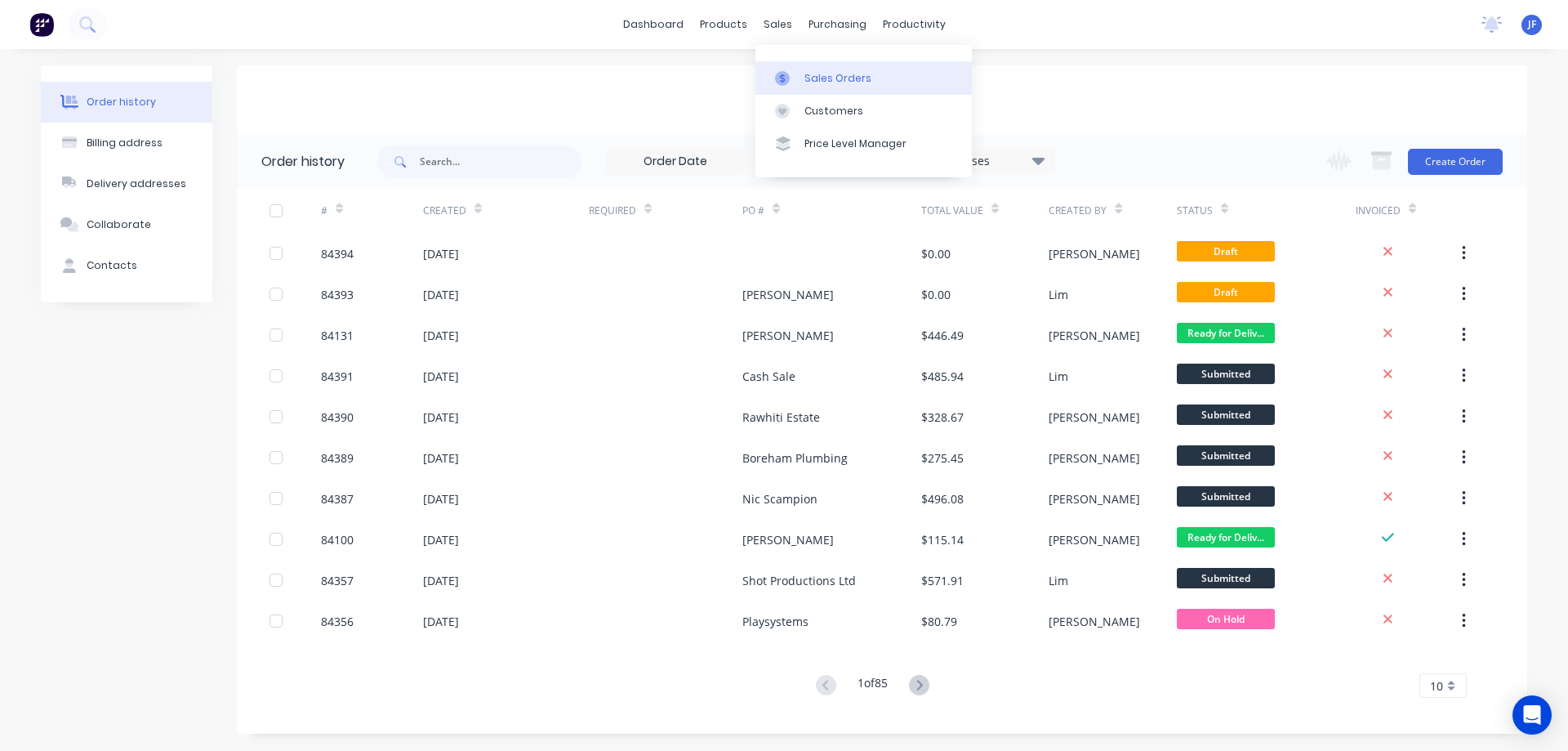
click at [811, 86] on link "Sales Orders" at bounding box center [863, 77] width 216 height 32
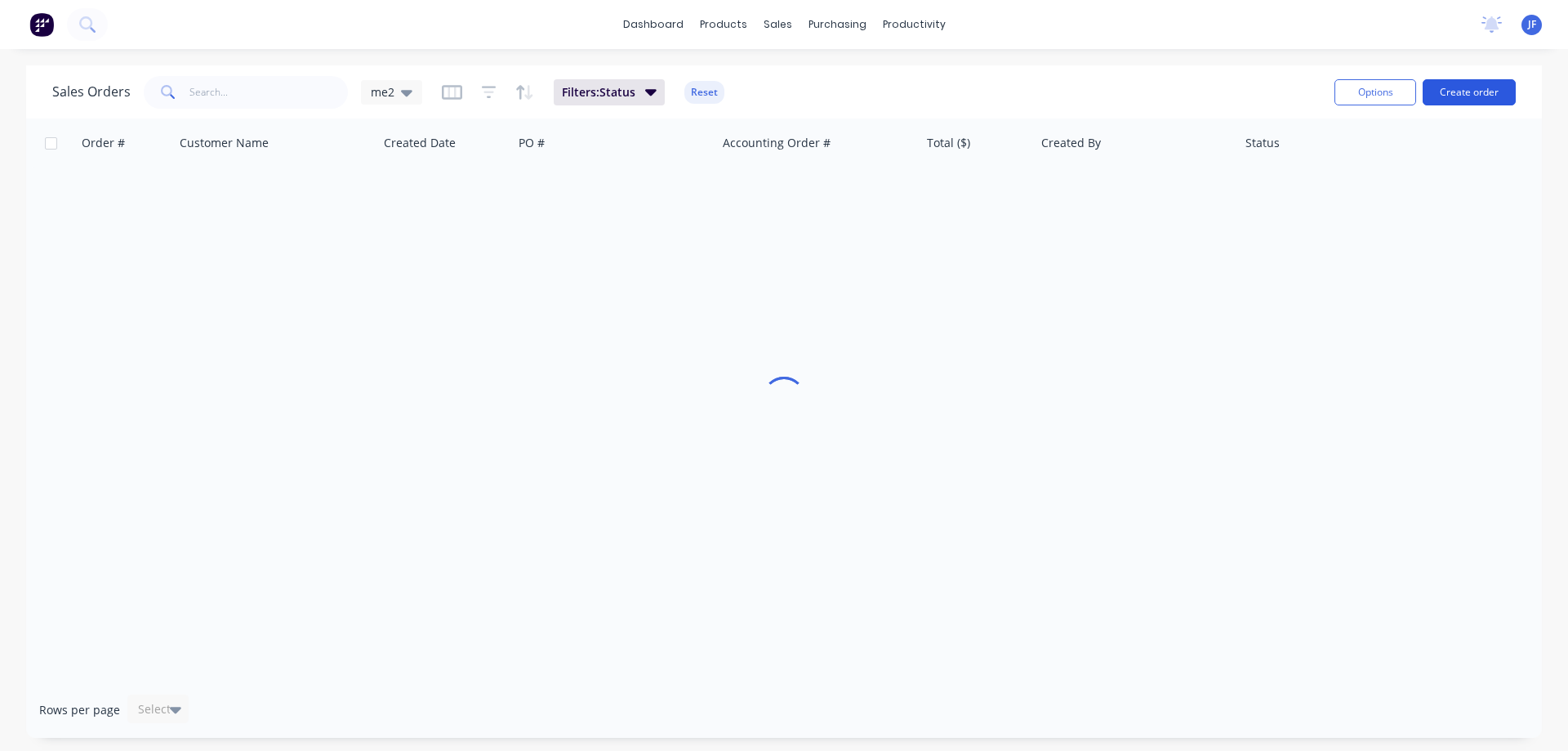
click at [1461, 83] on button "Create order" at bounding box center [1468, 92] width 93 height 26
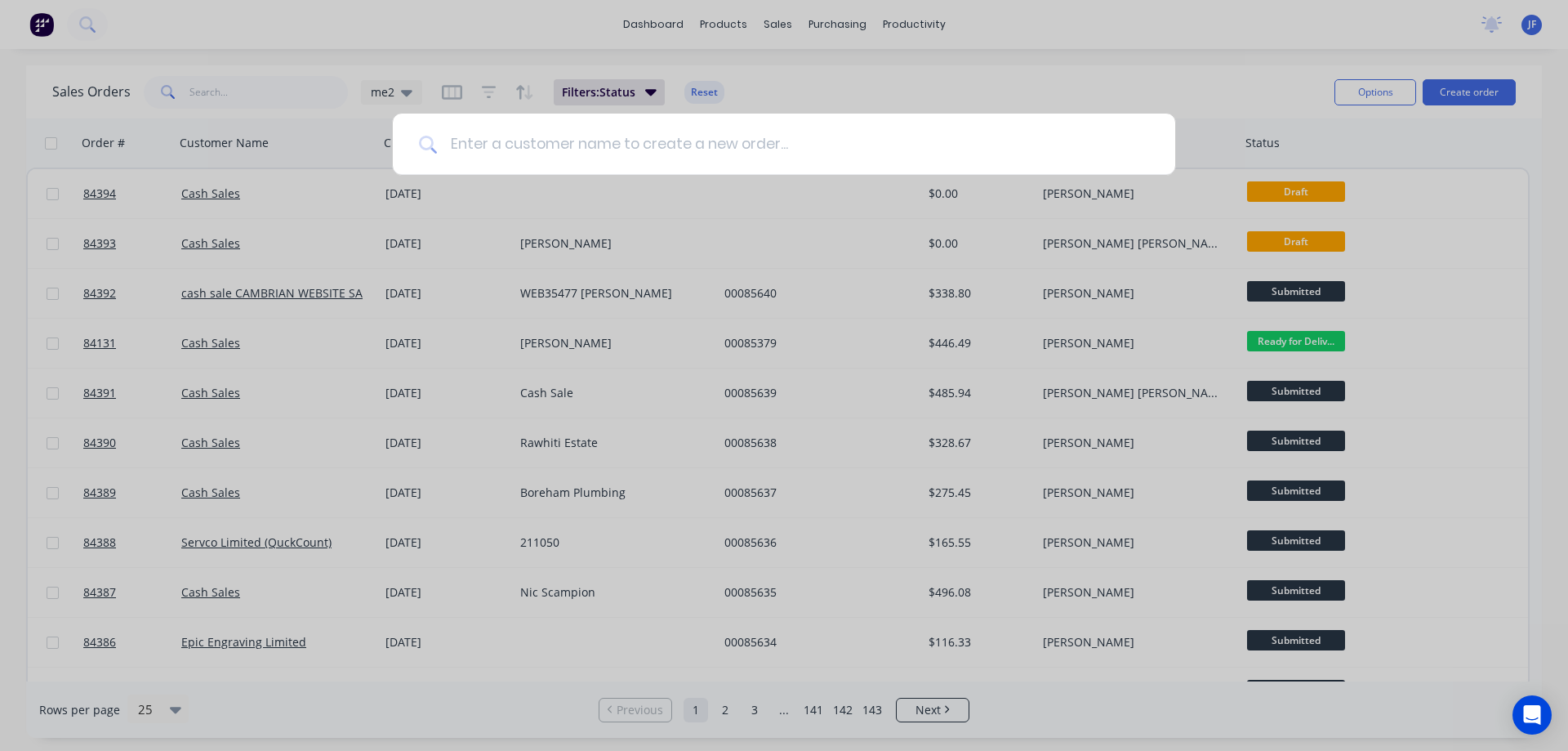
click at [513, 144] on input at bounding box center [793, 144] width 713 height 62
type input "Metro Property Services"
click at [438, 62] on div at bounding box center [784, 375] width 1568 height 751
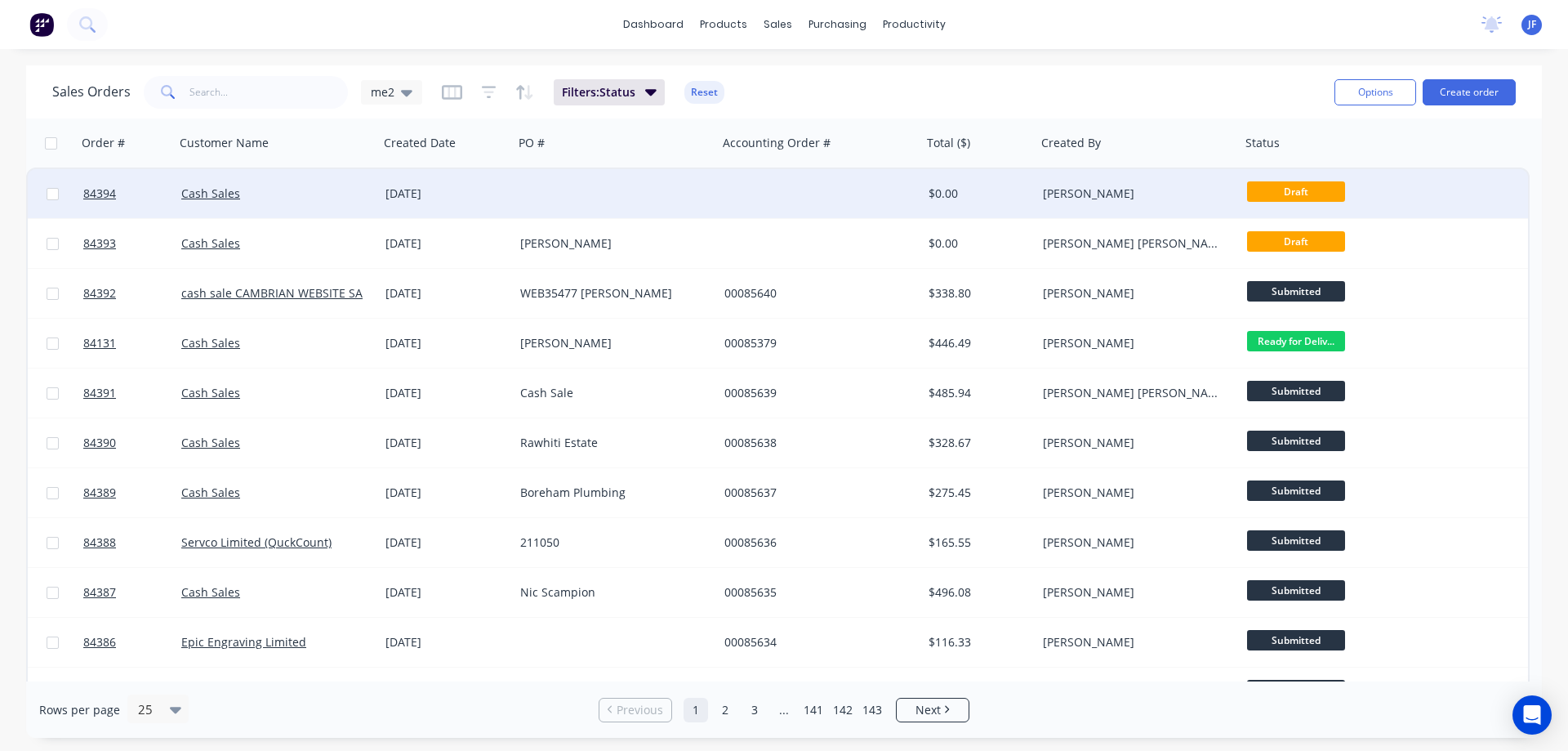
click at [526, 200] on div at bounding box center [616, 194] width 205 height 49
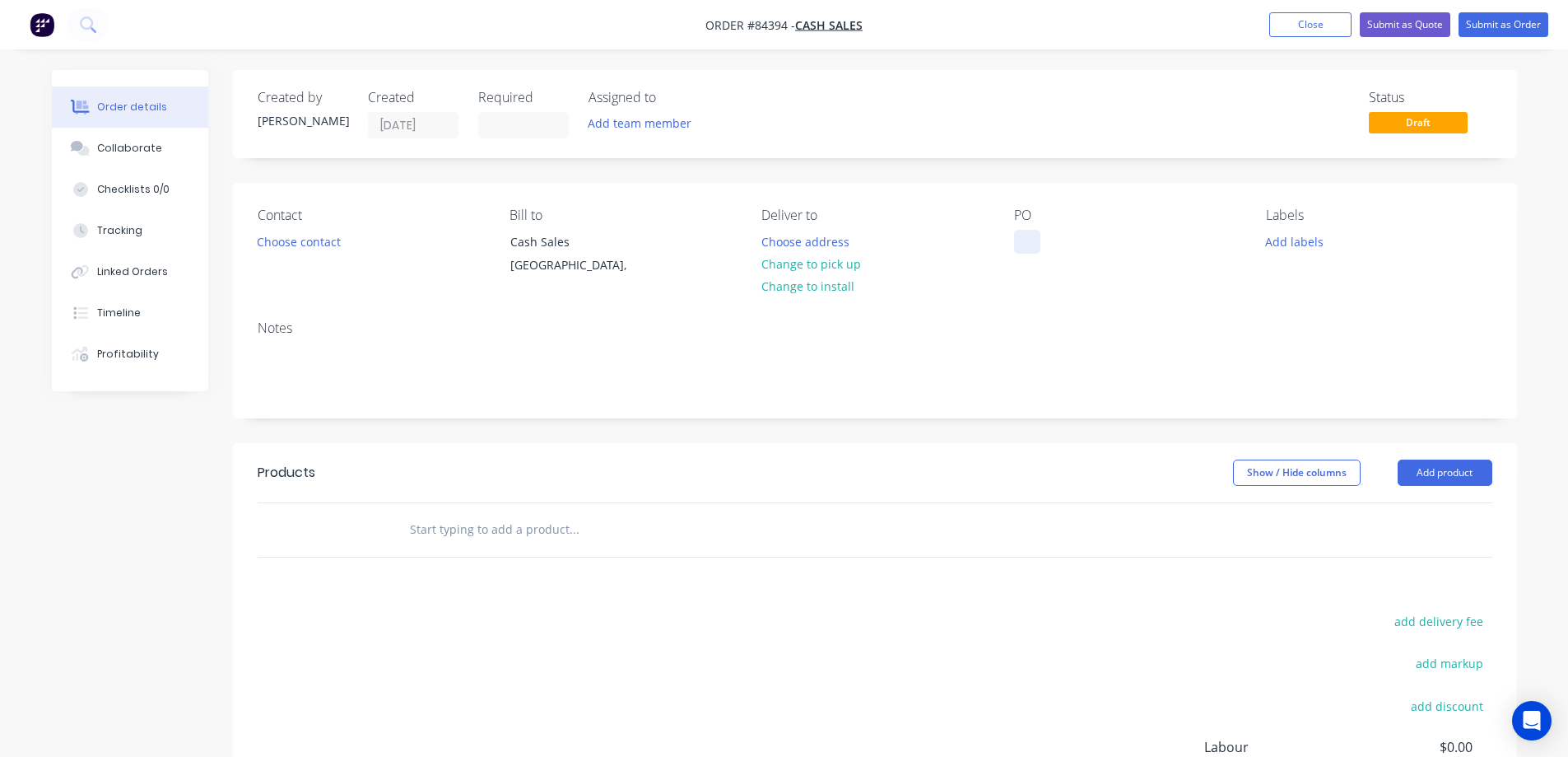
click at [1021, 239] on div at bounding box center [1027, 242] width 27 height 24
paste div
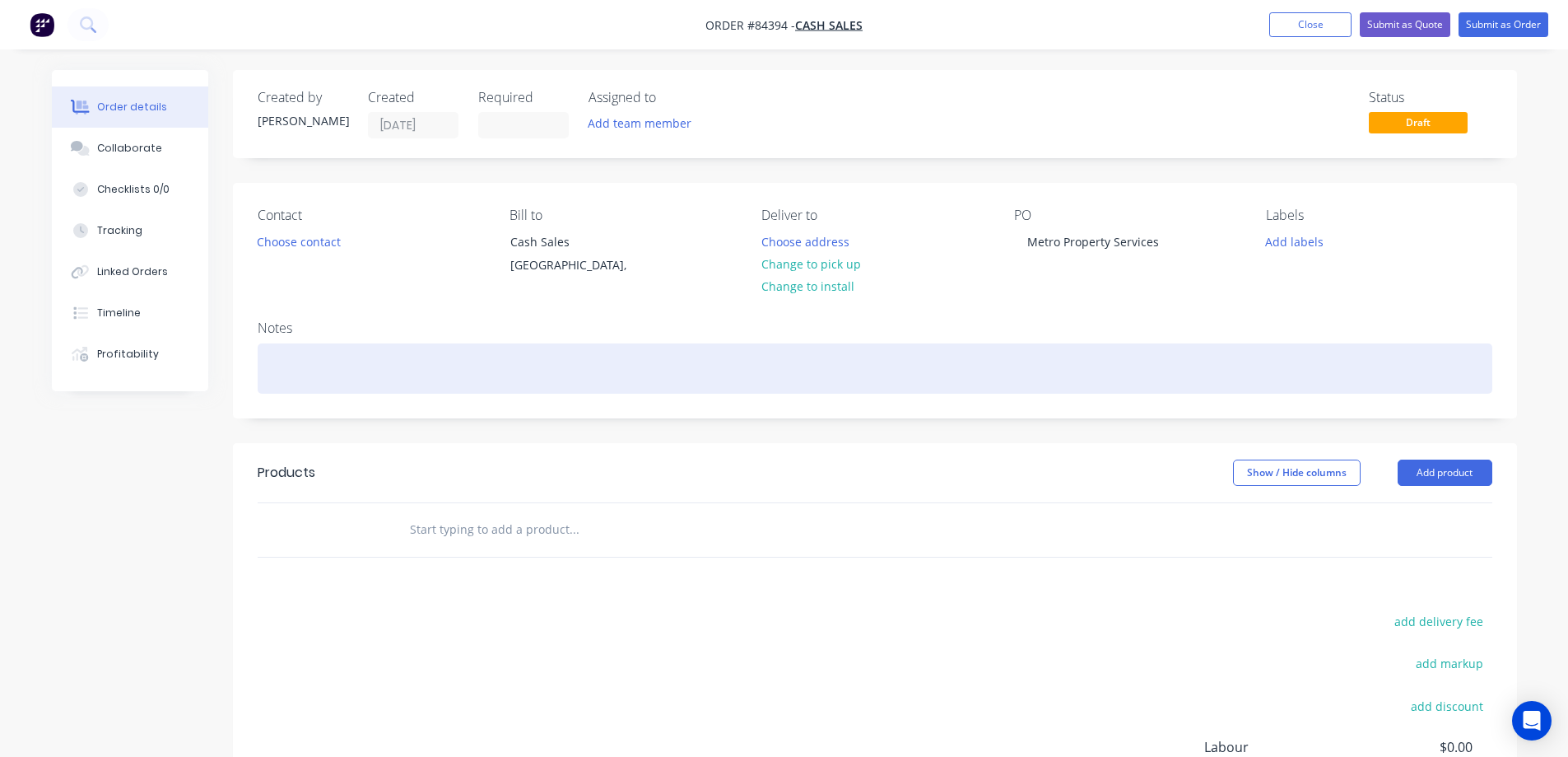
click at [1081, 357] on div at bounding box center [875, 368] width 1235 height 50
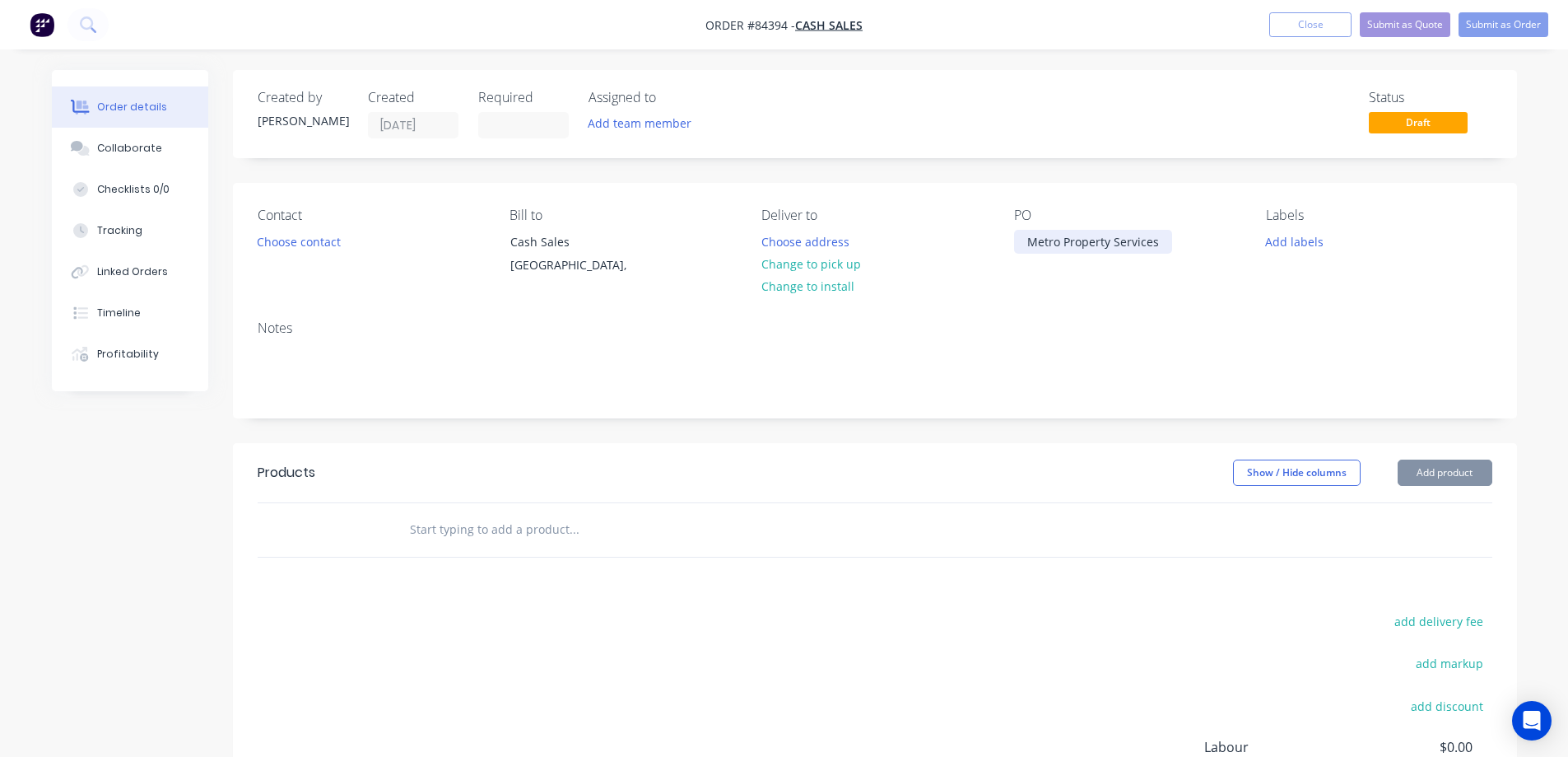
click at [1025, 254] on div "Metro Property Services" at bounding box center [1093, 242] width 158 height 24
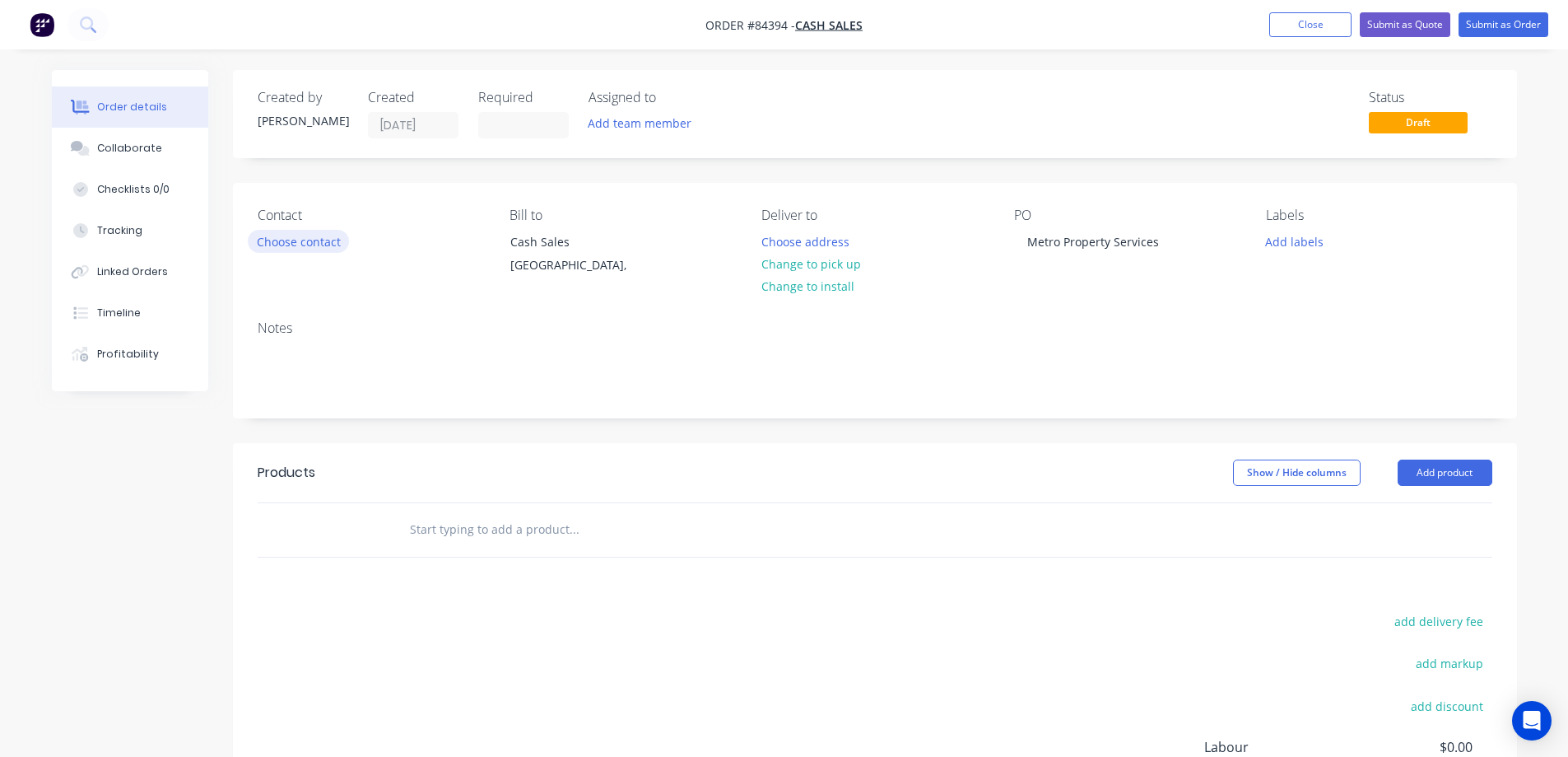
click at [306, 240] on button "Choose contact" at bounding box center [298, 241] width 102 height 23
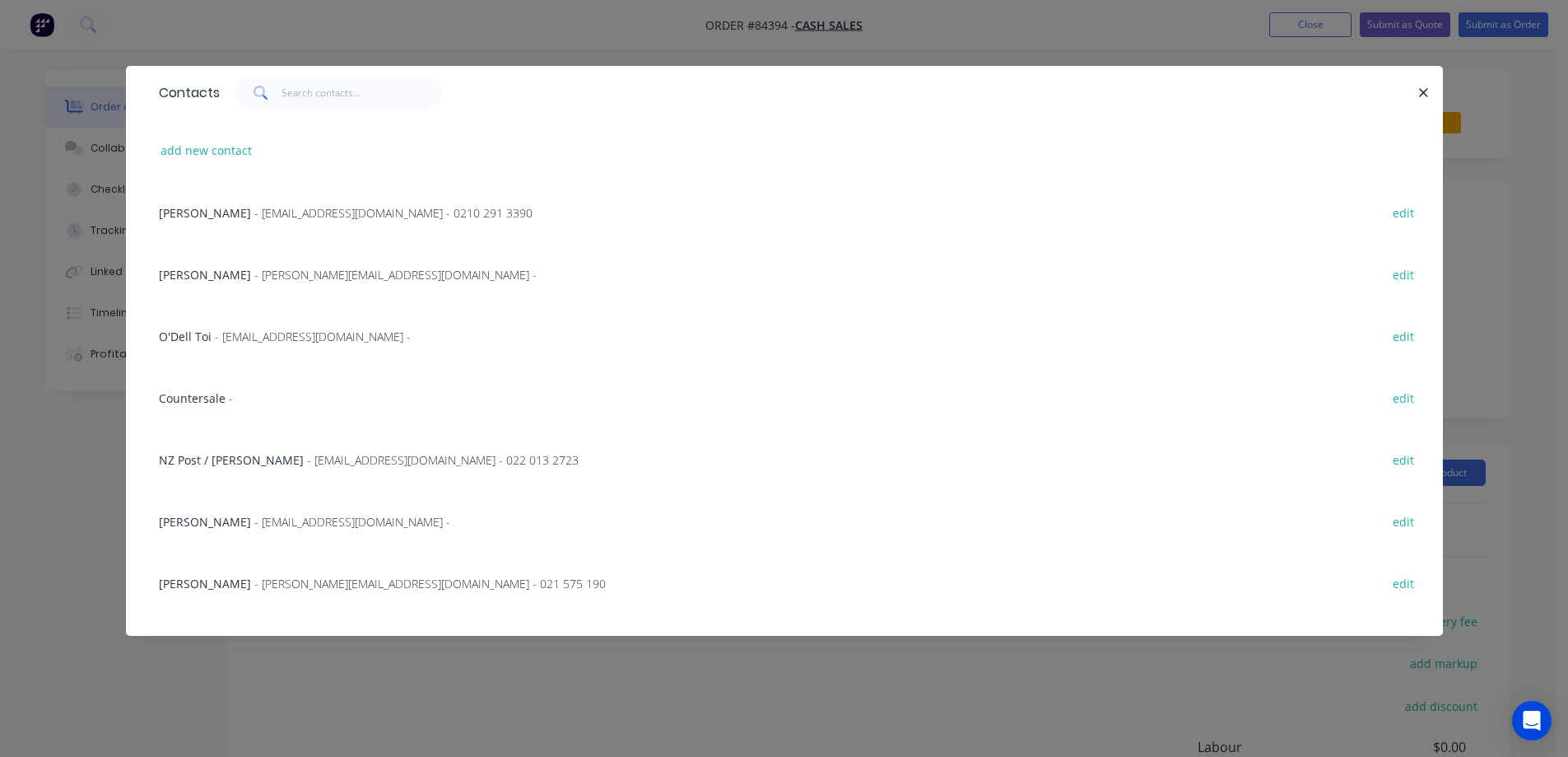
click at [272, 103] on span at bounding box center [259, 93] width 46 height 33
click at [293, 92] on input "text" at bounding box center [361, 93] width 161 height 33
paste input "Metro Property Services"
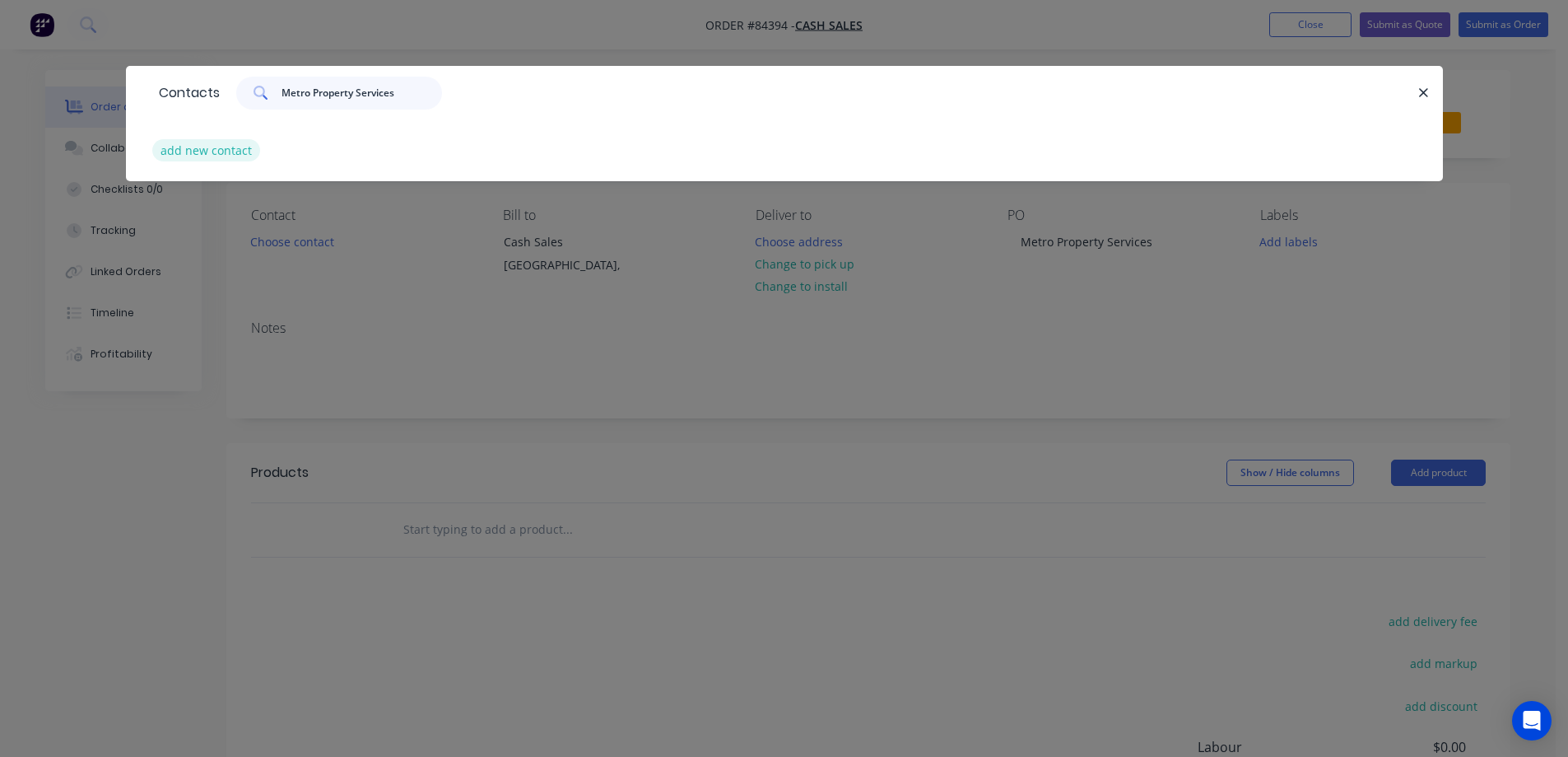
type input "Metro Property Services"
click at [203, 149] on button "add new contact" at bounding box center [206, 150] width 109 height 23
select select "NZ"
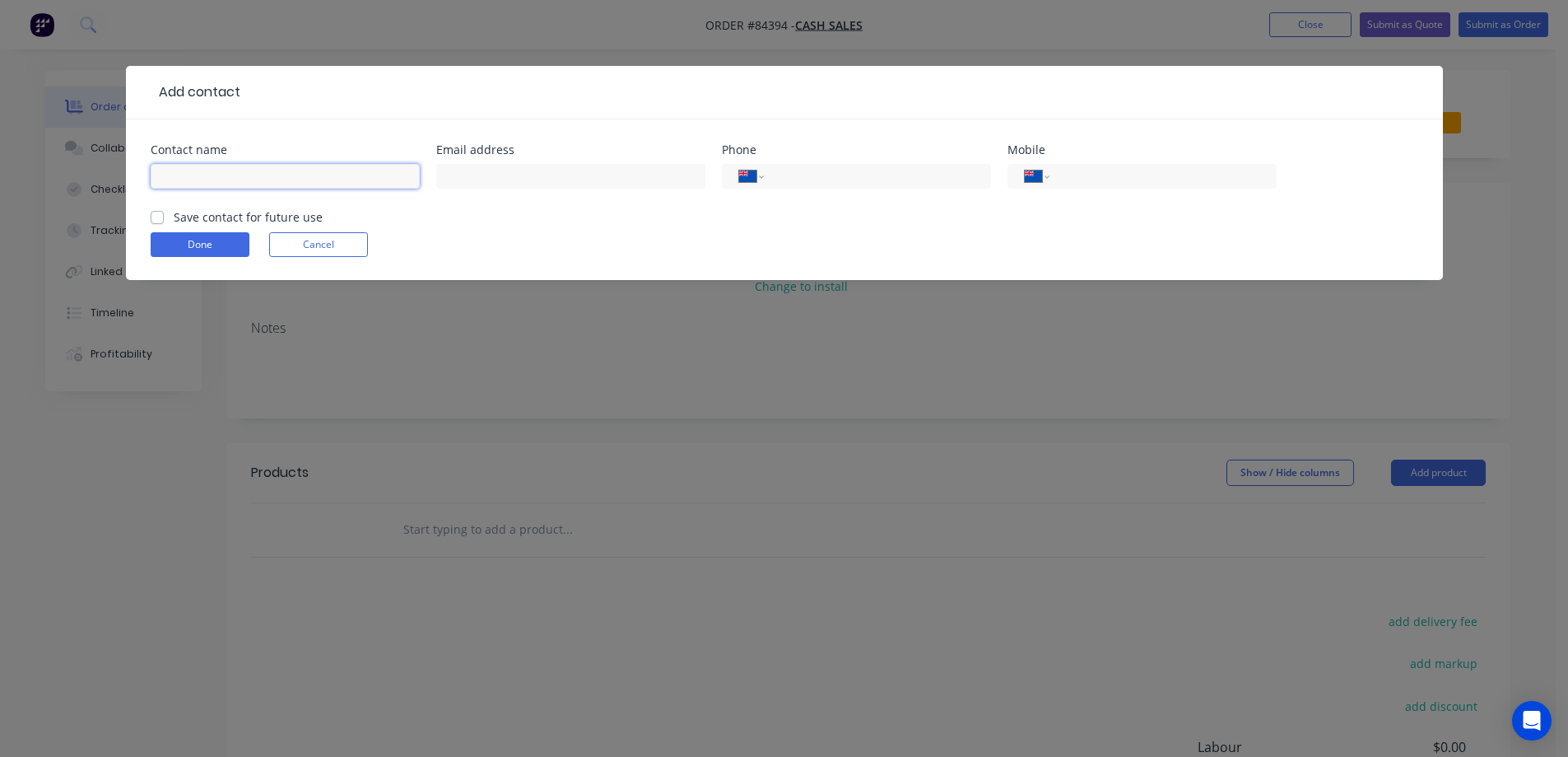
click at [238, 177] on input "text" at bounding box center [285, 176] width 269 height 25
paste input "Metro Property Services"
type input "Metro Property Services"
click at [232, 211] on label "Save contact for future use" at bounding box center [248, 217] width 149 height 18
click at [164, 211] on input "Save contact for future use" at bounding box center [157, 216] width 13 height 16
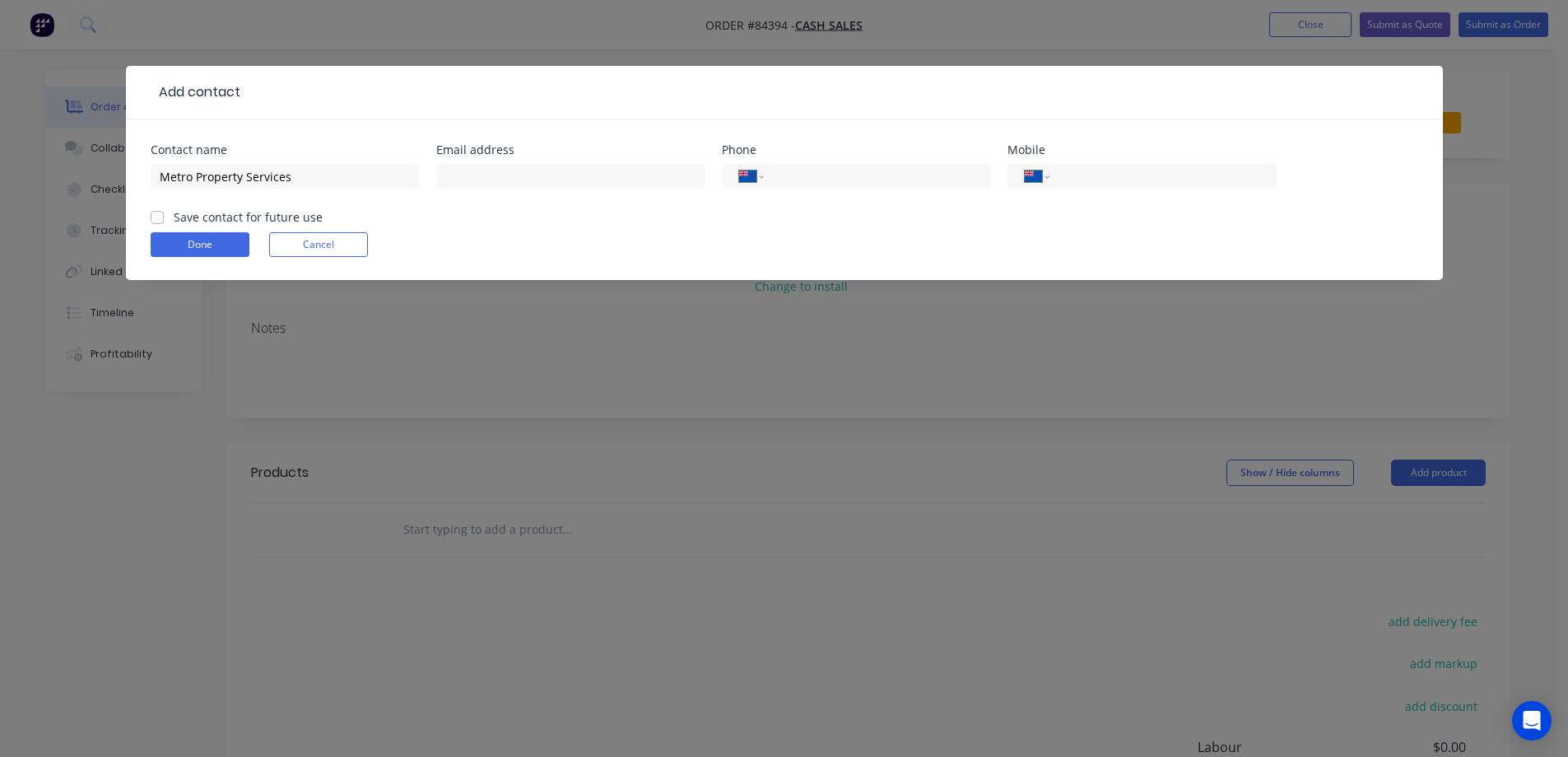
checkbox input "true"
click at [378, 167] on input "Metro Property Services" at bounding box center [285, 176] width 269 height 25
paste input "Mike Meier"
type input "Metro Property Services - Mike Meier"
click at [635, 177] on input "text" at bounding box center [570, 176] width 269 height 25
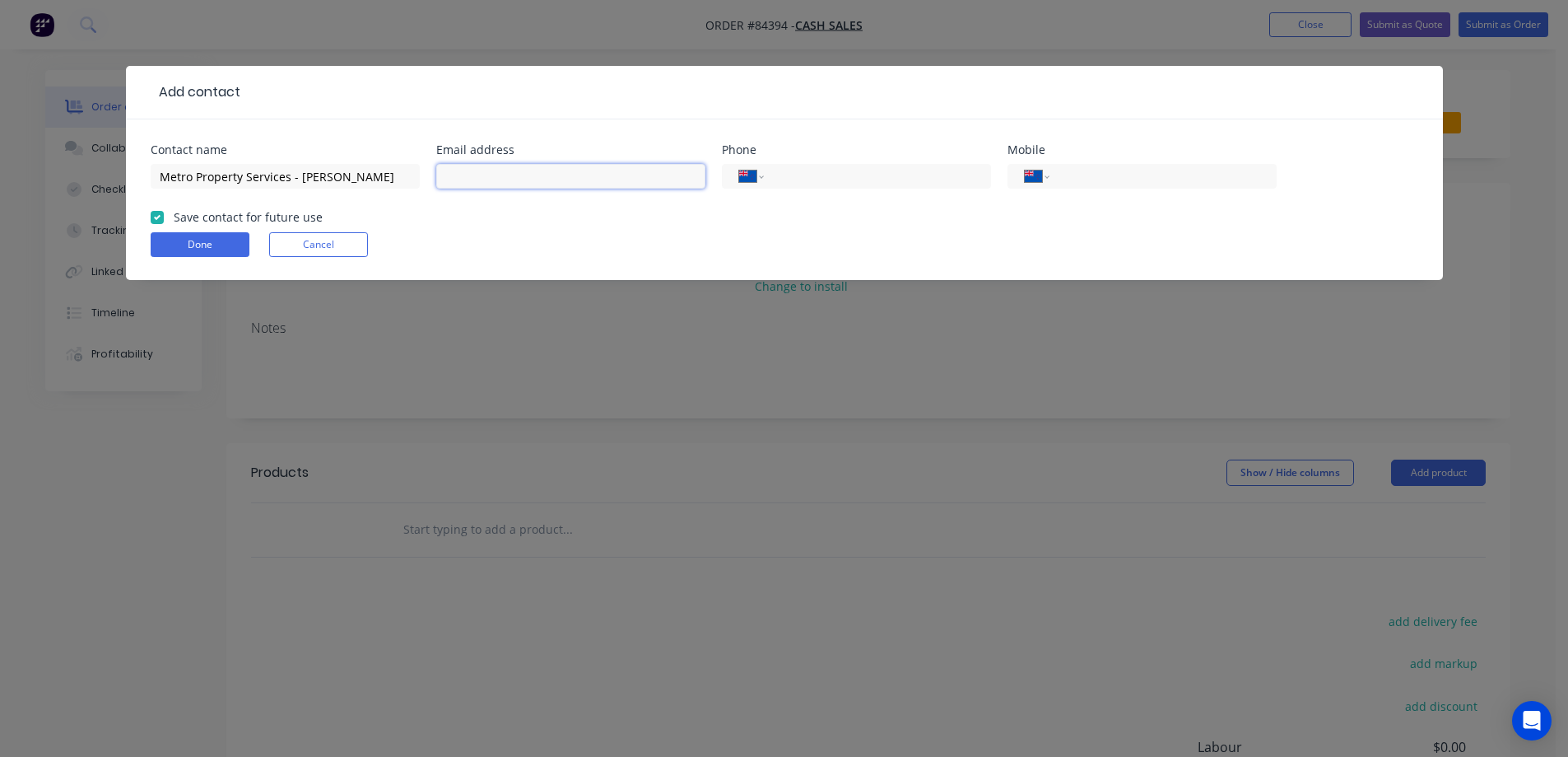
paste input "mike@mpsgroup.co.nz"
type input "mike@mpsgroup.co.nz"
click at [223, 244] on button "Done" at bounding box center [200, 244] width 99 height 25
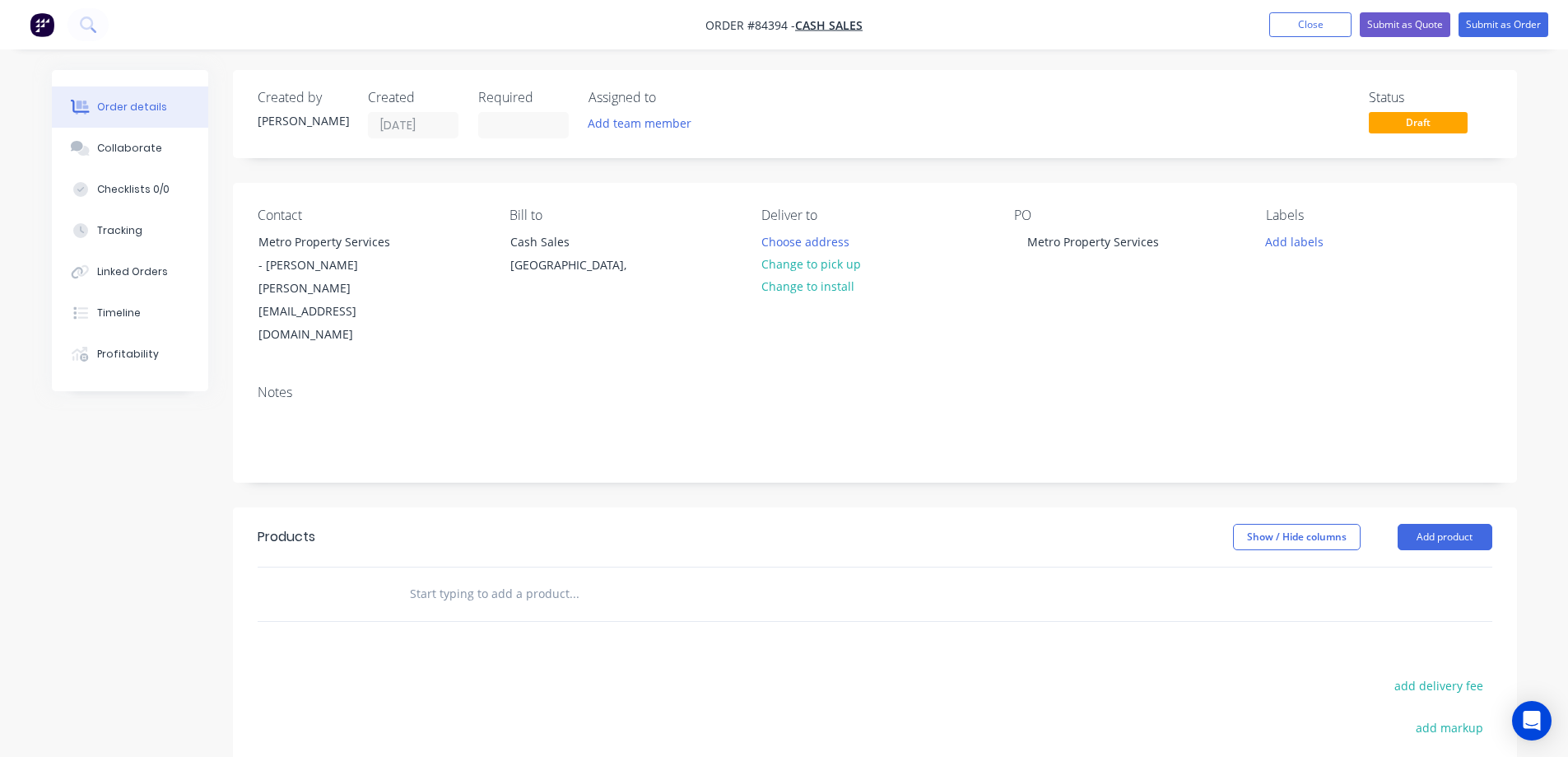
drag, startPoint x: 559, startPoint y: 543, endPoint x: 424, endPoint y: 550, distance: 135.2
click at [559, 577] on input "text" at bounding box center [574, 593] width 330 height 33
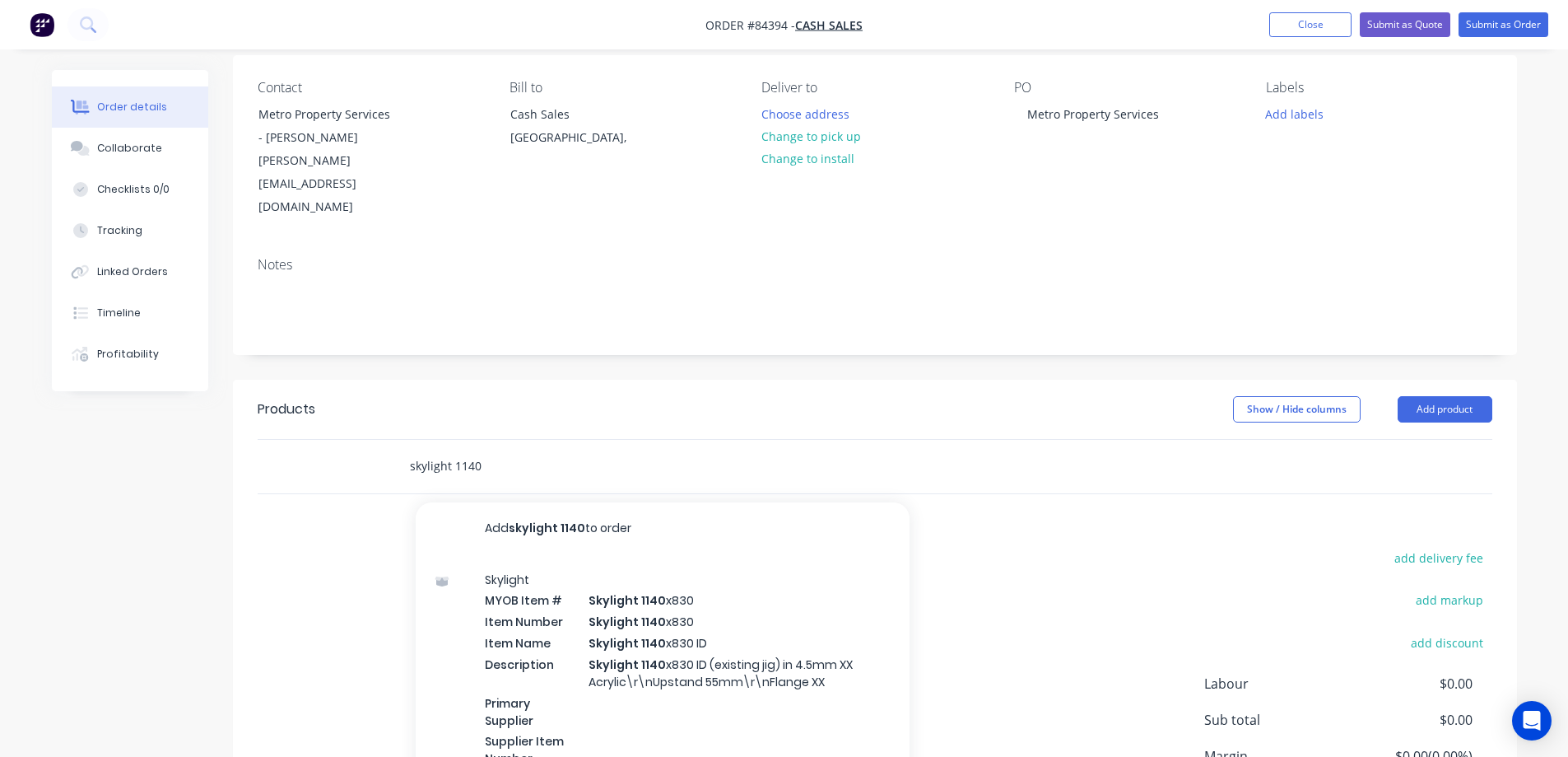
scroll to position [239, 0]
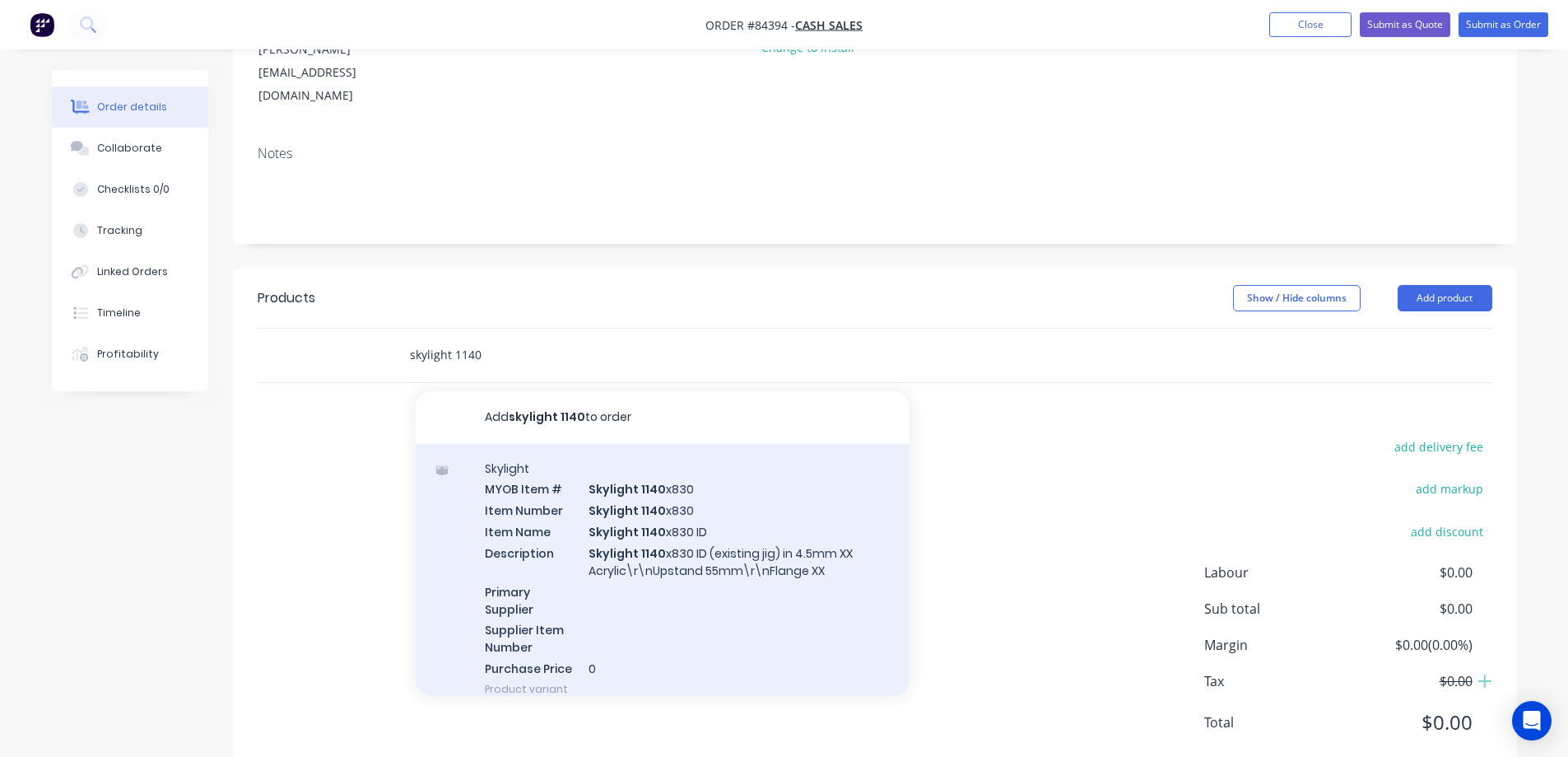
type input "skylight 1140"
click at [711, 536] on div "Skylight MYOB Item # Skylight 1140 x830 Item Number Skylight 1140 x830 Item Nam…" at bounding box center [662, 578] width 494 height 269
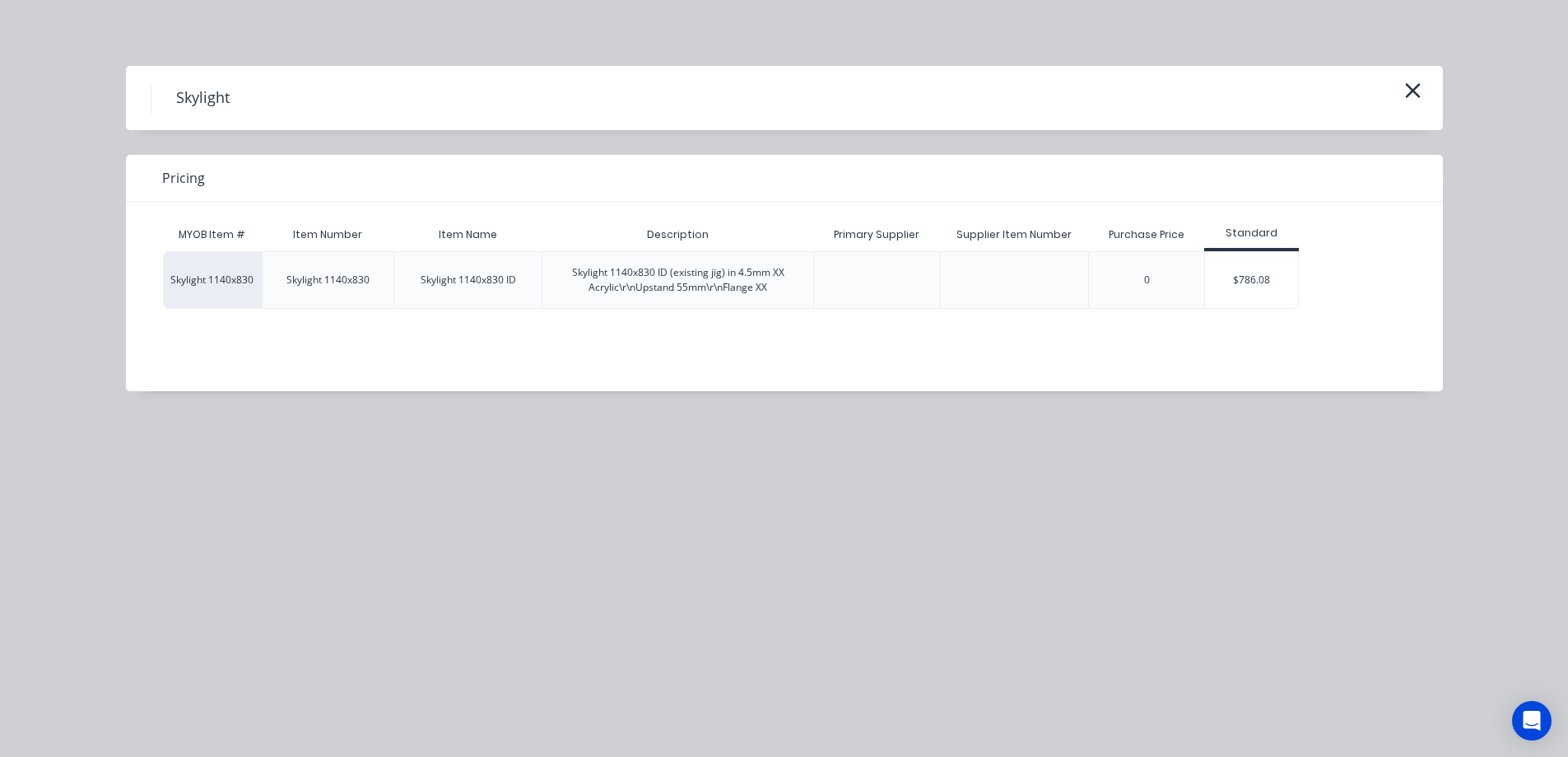
click at [1230, 257] on div "$786.08" at bounding box center [1252, 279] width 93 height 56
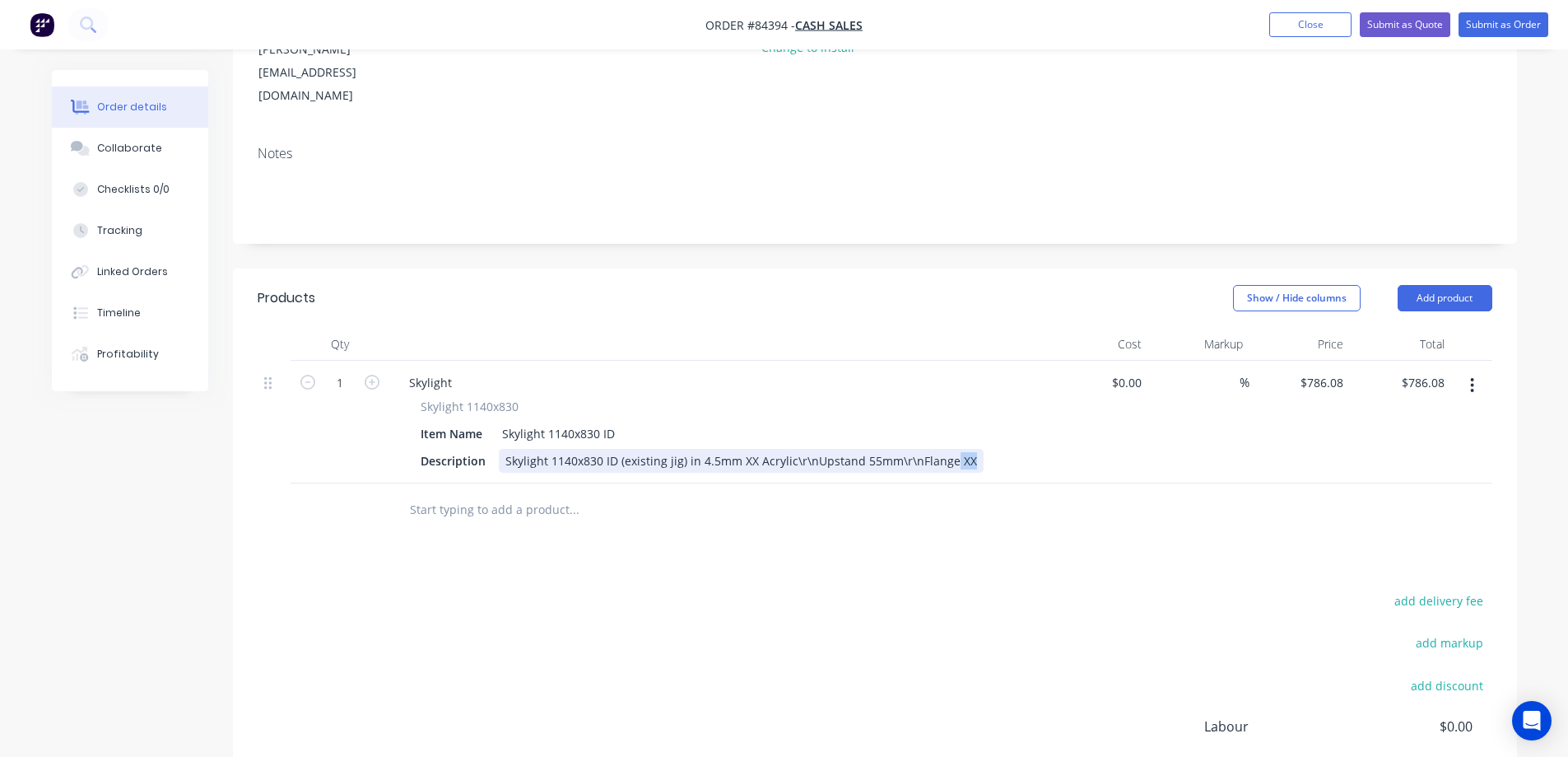
drag, startPoint x: 947, startPoint y: 418, endPoint x: 973, endPoint y: 420, distance: 26.1
click at [973, 449] on div "Description Skylight 1140x830 ID (existing jig) in 4.5mm XX Acrylic\r\nUpstand …" at bounding box center [715, 461] width 603 height 24
drag, startPoint x: 911, startPoint y: 414, endPoint x: 892, endPoint y: 416, distance: 19.1
click at [892, 449] on div "Skylight 1140x830 ID (existing jig) in 4.5mm XX Acrylic\r\nUpstand 55mm\r\nFlan…" at bounding box center [741, 461] width 485 height 24
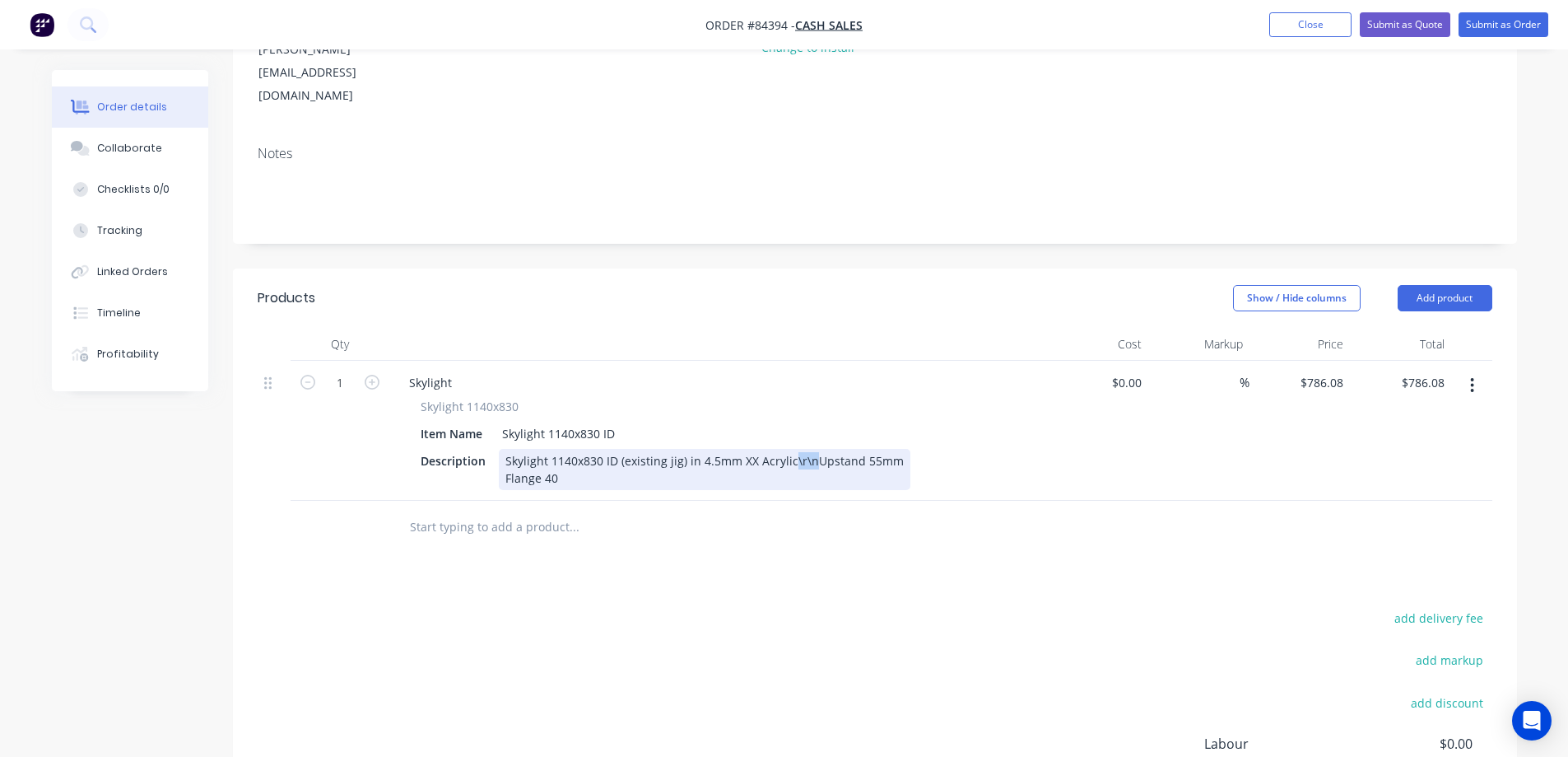
drag, startPoint x: 808, startPoint y: 414, endPoint x: 789, endPoint y: 415, distance: 19.0
click at [789, 449] on div "Skylight 1140x830 ID (existing jig) in 4.5mm XX Acrylic\r\nUpstand 55mm Flange …" at bounding box center [705, 470] width 411 height 41
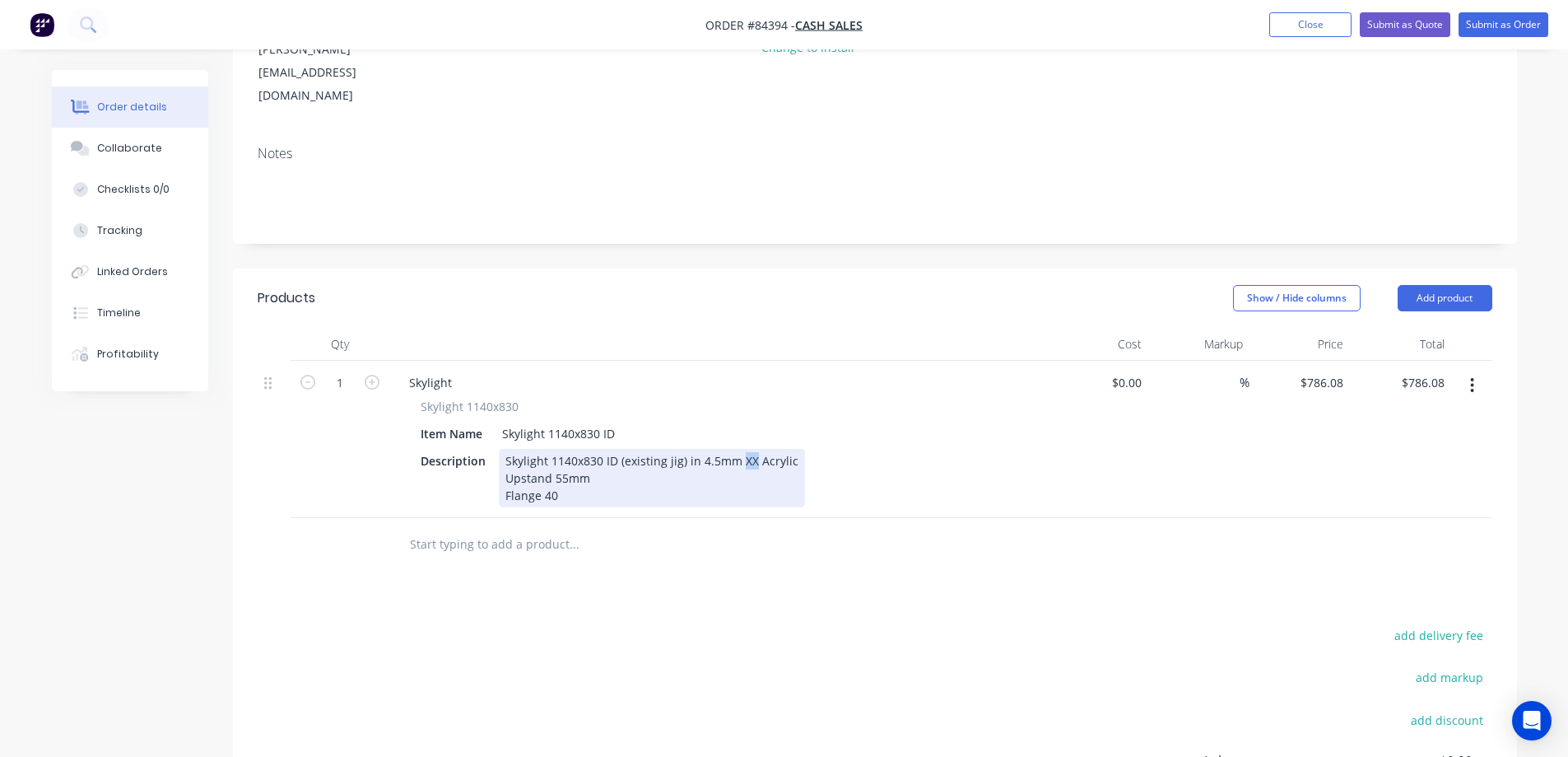
drag, startPoint x: 753, startPoint y: 416, endPoint x: 740, endPoint y: 415, distance: 13.0
click at [740, 449] on div "Skylight 1140x830 ID (existing jig) in 4.5mm XX Acrylic Upstand 55mm Flange 40" at bounding box center [652, 478] width 306 height 58
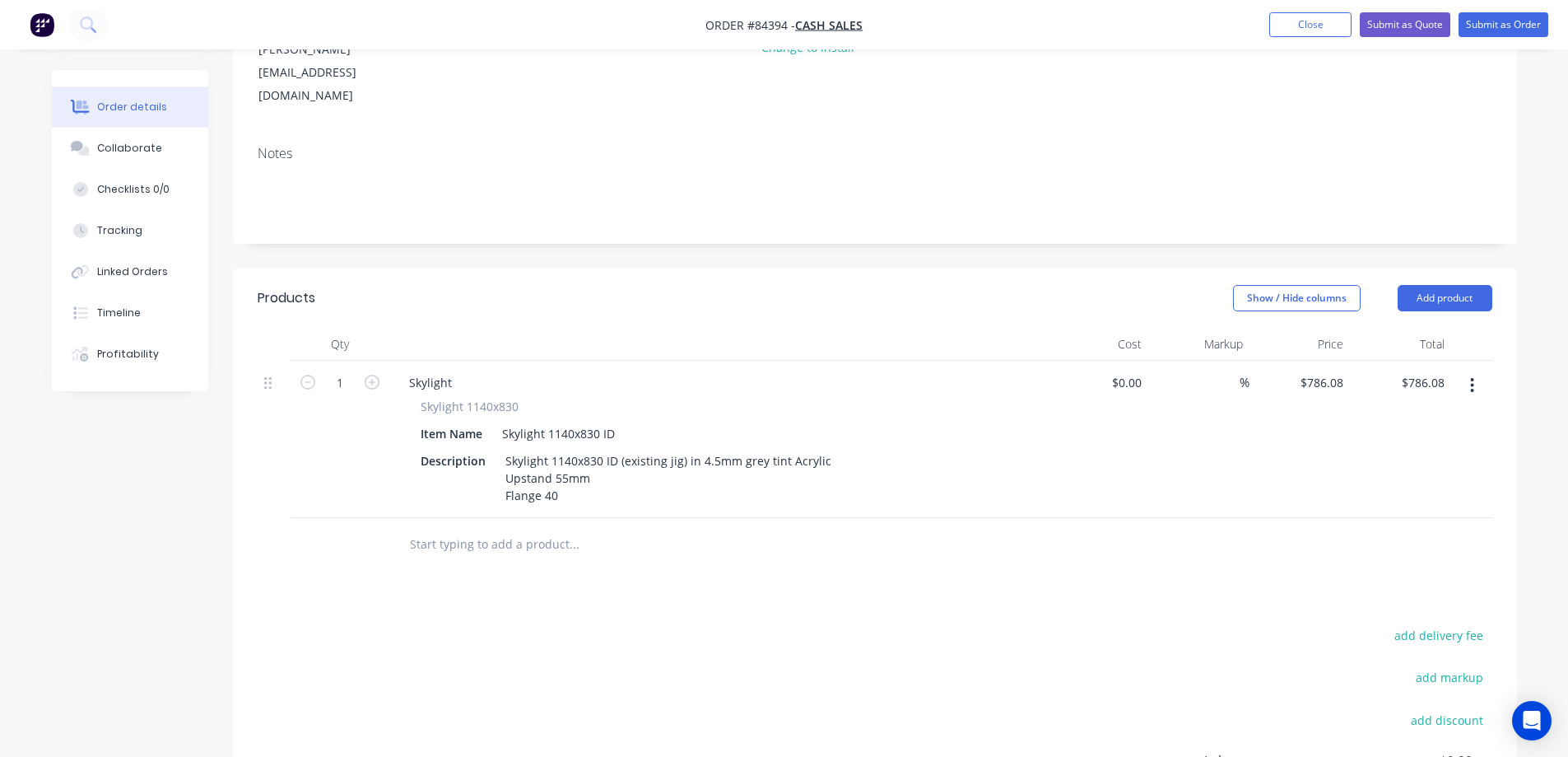
click at [350, 369] on div "1" at bounding box center [339, 381] width 42 height 25
click at [340, 370] on input "1" at bounding box center [339, 382] width 42 height 25
type input "13"
type input "$10,219.04"
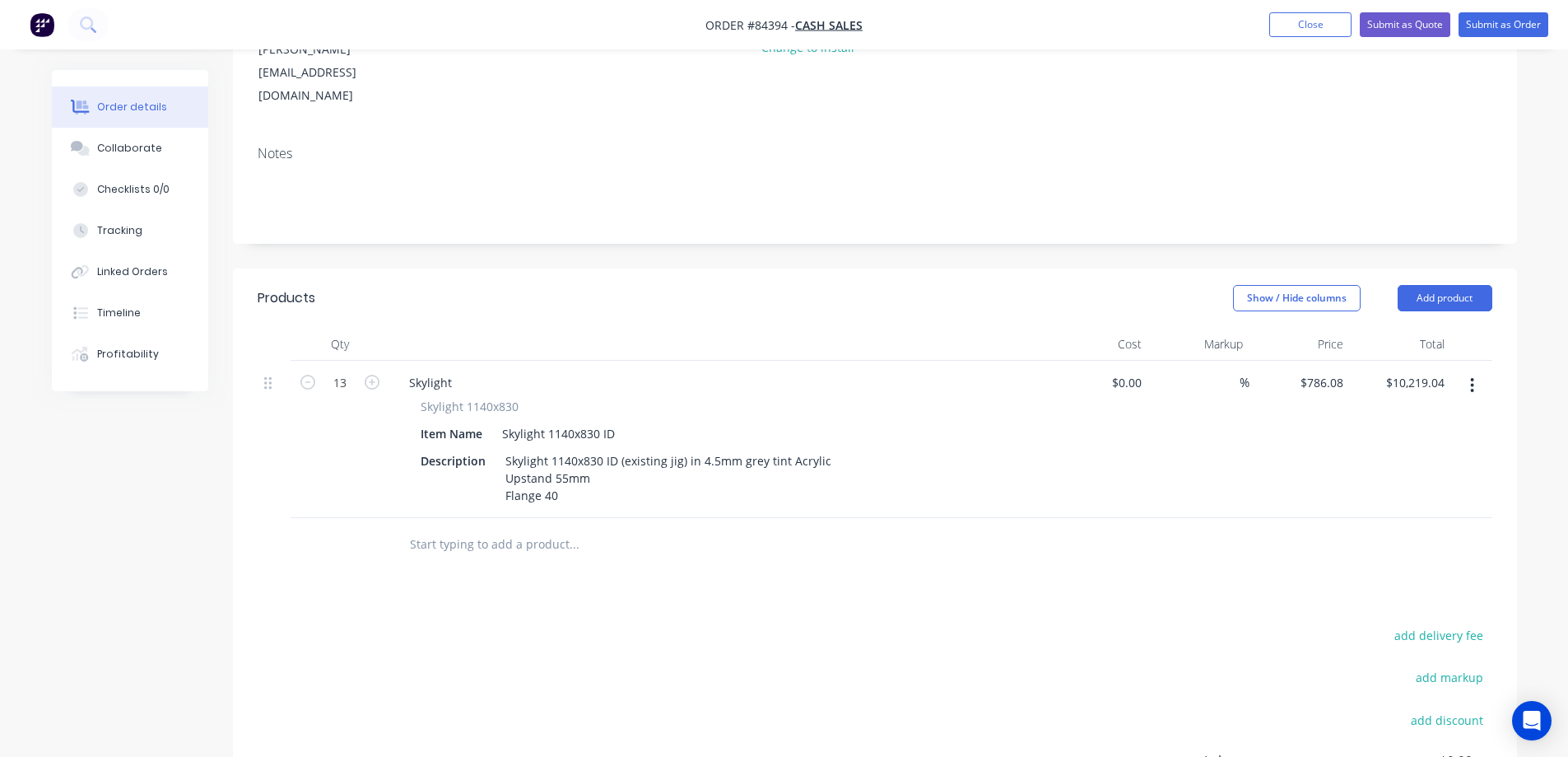
drag, startPoint x: 988, startPoint y: 529, endPoint x: 1368, endPoint y: 397, distance: 402.3
click at [995, 528] on div "Products Show / Hide columns Add product Qty Cost Markup Price Total 13 Skyligh…" at bounding box center [875, 618] width 1285 height 699
click at [1330, 370] on input "786.08" at bounding box center [1325, 382] width 51 height 24
type input "$633.92"
type input "$8,240.96"
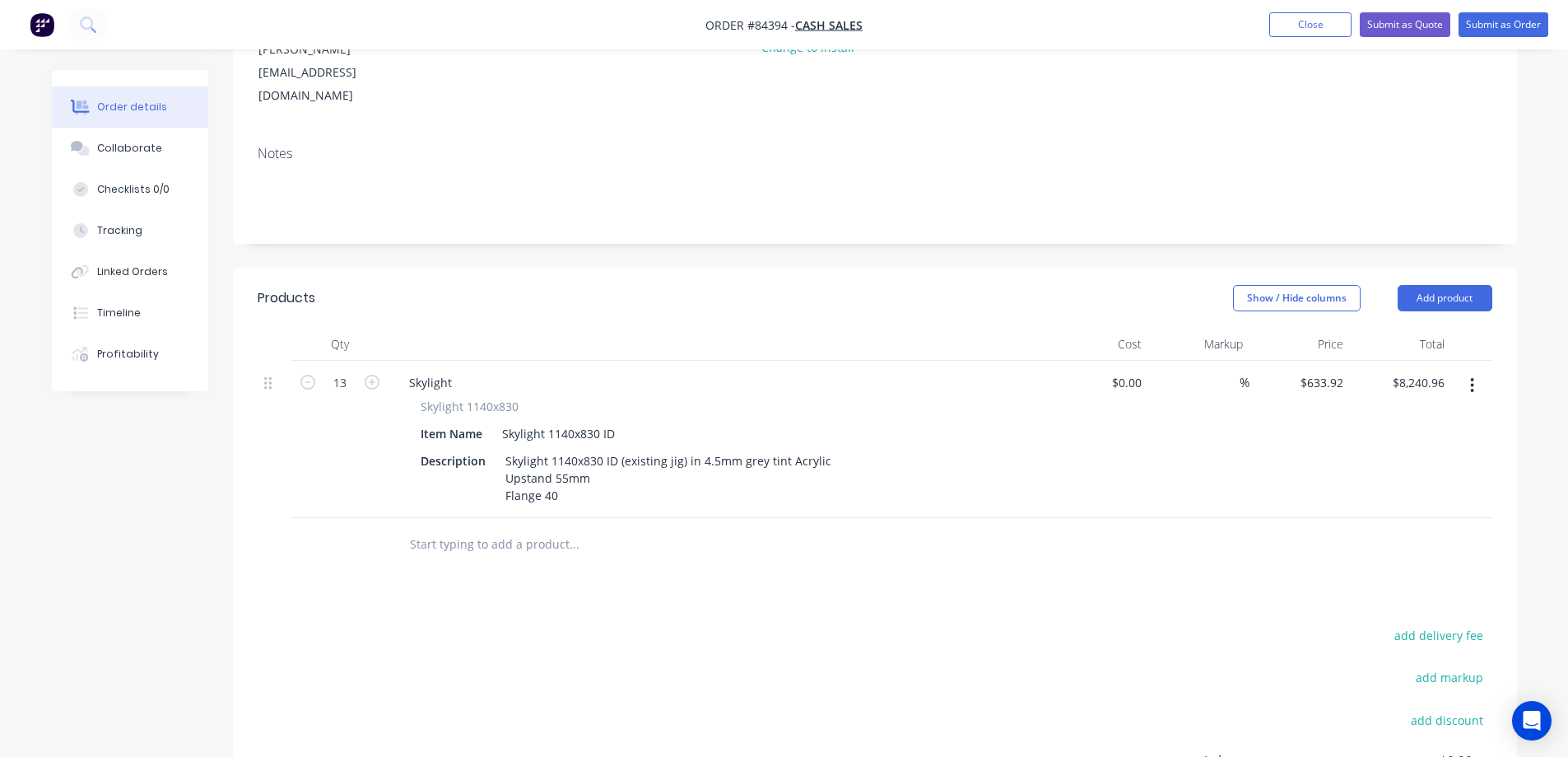
drag, startPoint x: 1309, startPoint y: 651, endPoint x: 1252, endPoint y: 628, distance: 61.5
click at [1309, 666] on div "add markup" at bounding box center [1389, 687] width 206 height 42
click at [1466, 574] on div "Products Show / Hide columns Add product Qty Cost Markup Price Total 13 Skyligh…" at bounding box center [875, 618] width 1285 height 699
click at [1462, 624] on button "add delivery fee" at bounding box center [1440, 635] width 107 height 23
type input "400"
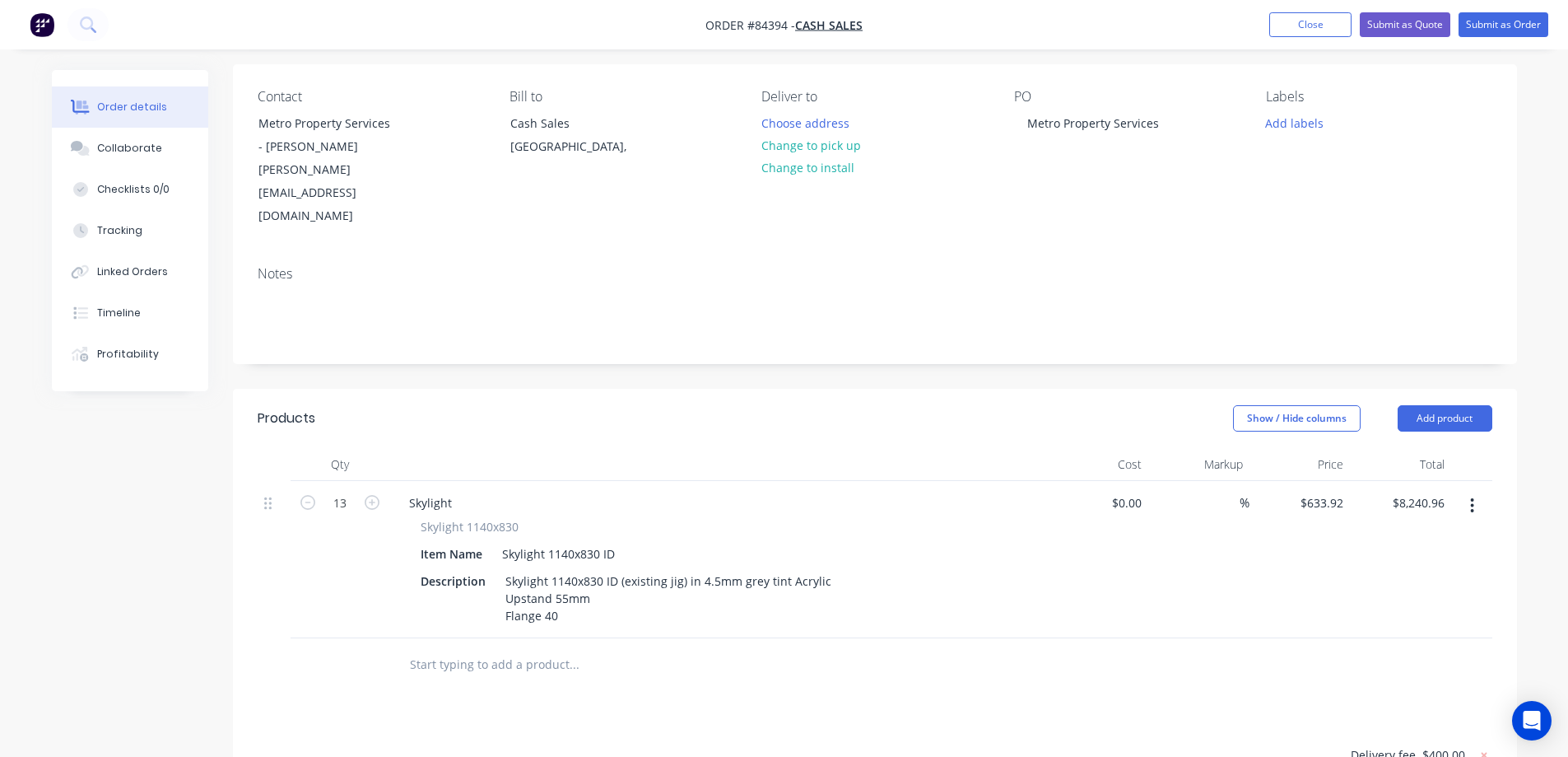
scroll to position [0, 0]
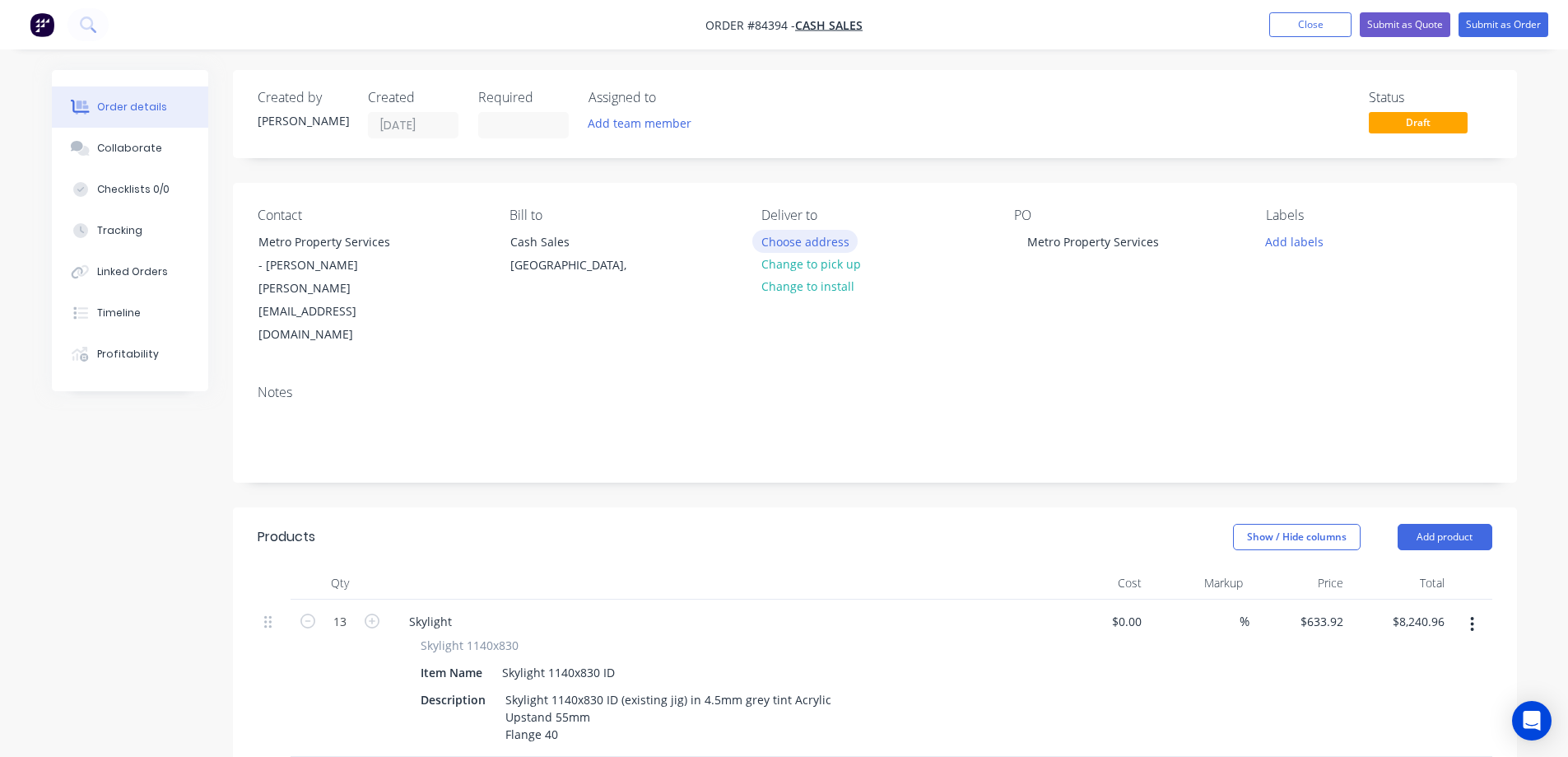
click at [832, 244] on button "Choose address" at bounding box center [805, 241] width 106 height 23
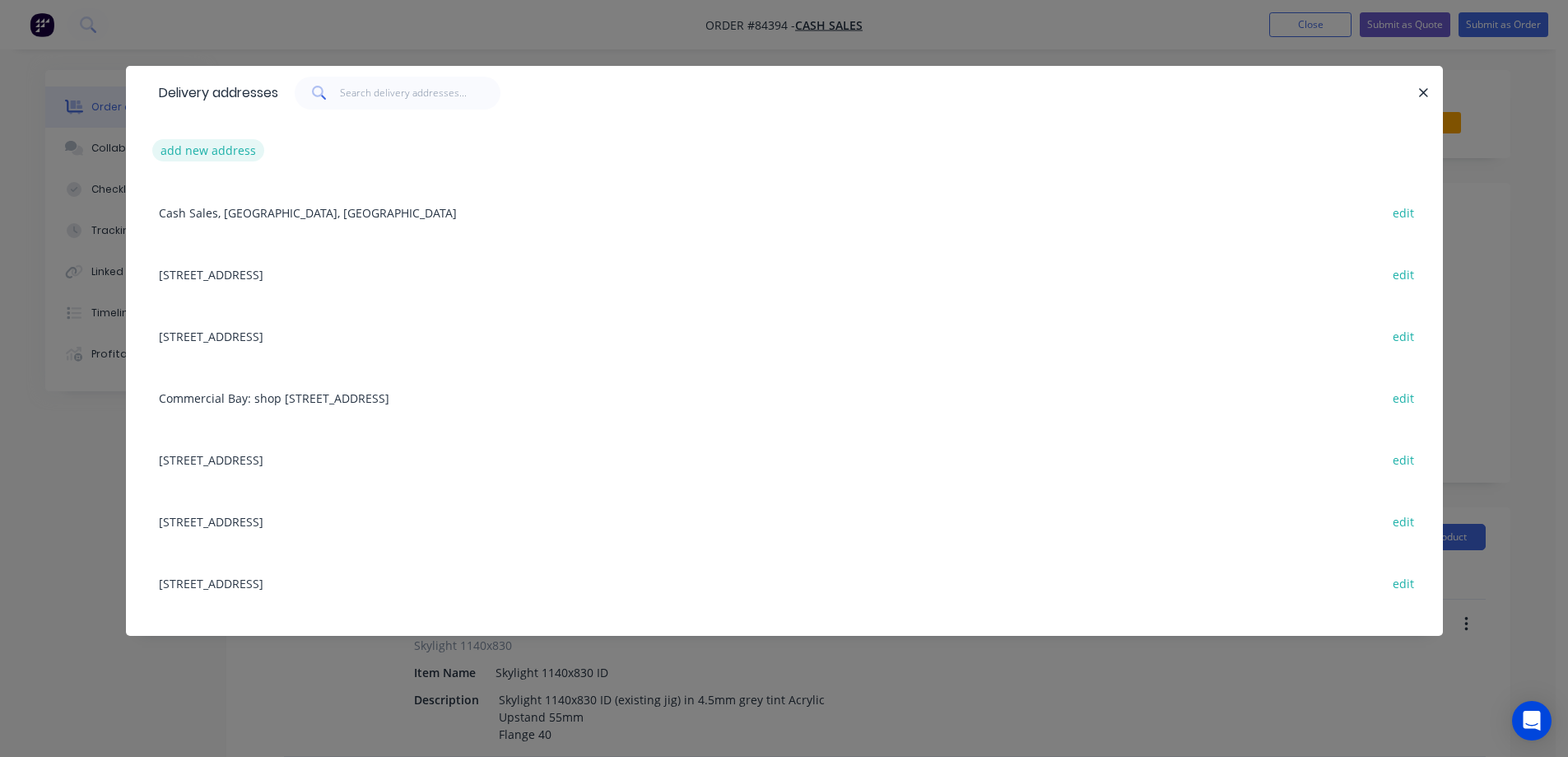
click at [225, 158] on button "add new address" at bounding box center [208, 150] width 112 height 23
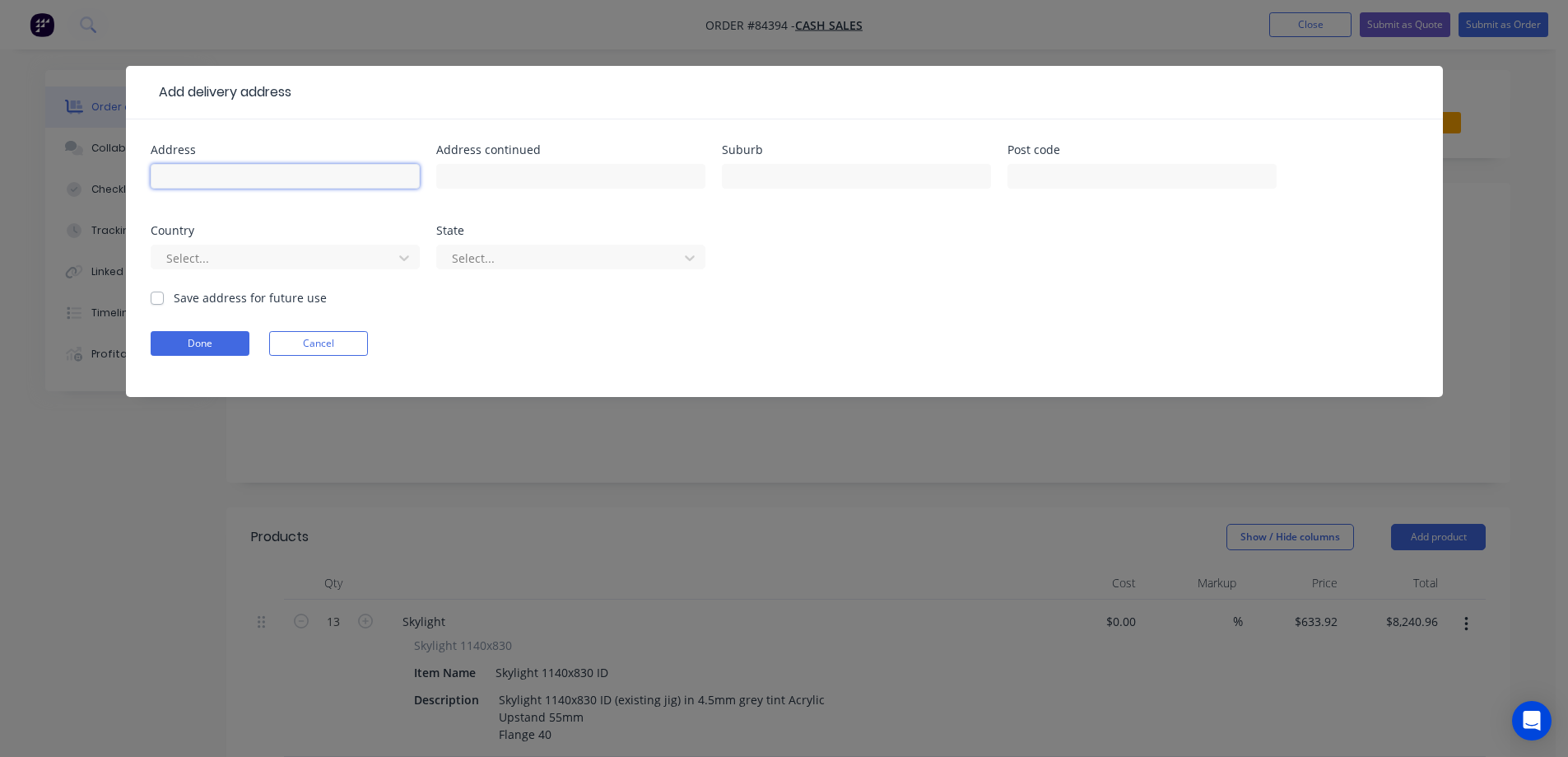
click at [241, 188] on input "text" at bounding box center [285, 176] width 269 height 25
paste input "frank coxon road, Belfast, Christchurch"
click at [343, 178] on input "frank coxon road, Belfast, Christchurch" at bounding box center [285, 176] width 269 height 25
type input "frank coxon road, Belfast,"
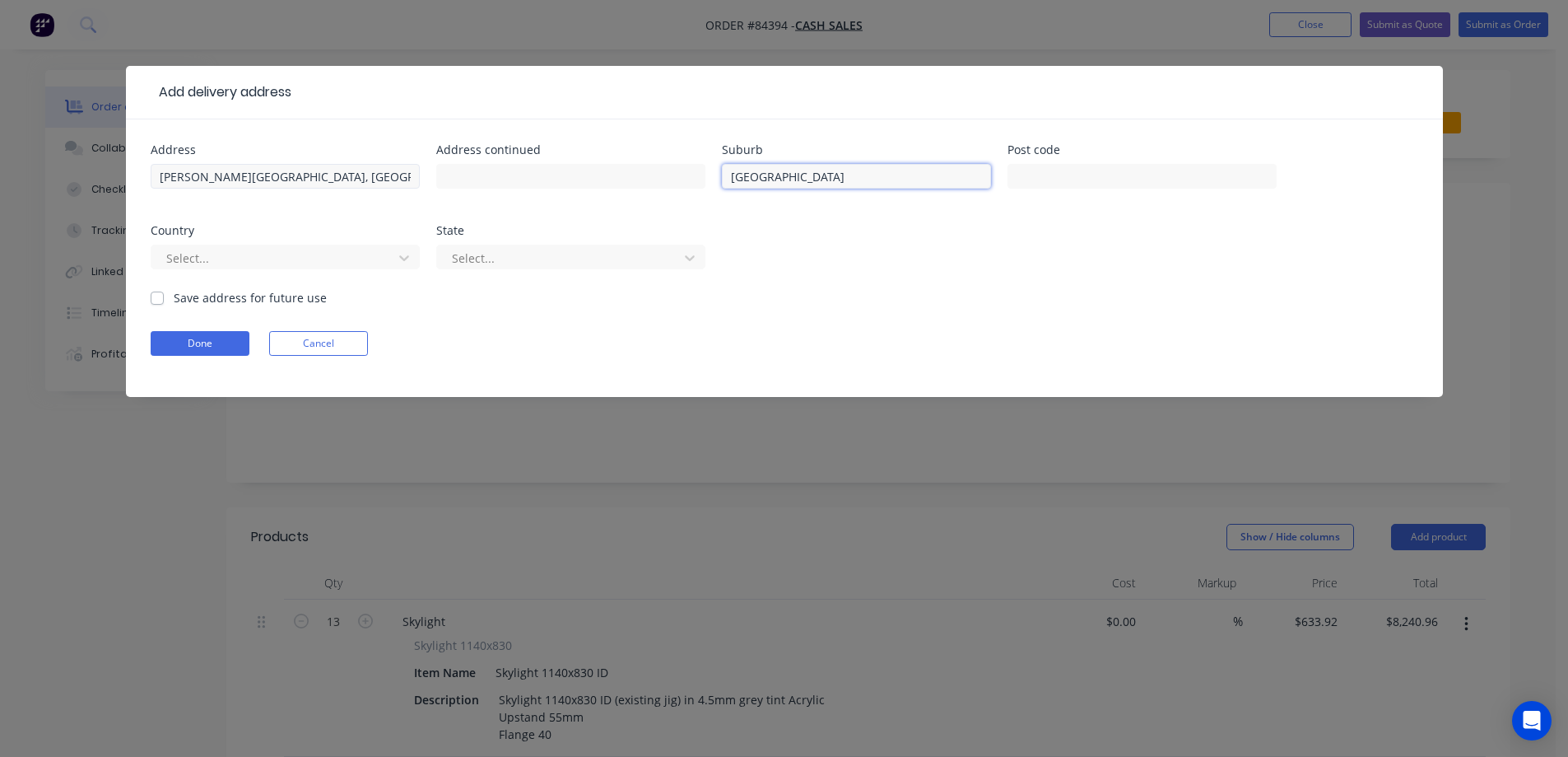
type input "Christchurch"
click at [286, 185] on input "frank coxon road, Belfast," at bounding box center [285, 176] width 269 height 25
click at [285, 185] on input "frank coxon road, Belfast," at bounding box center [285, 176] width 269 height 25
type input "frank coxon road, ,"
type input "Belfast"
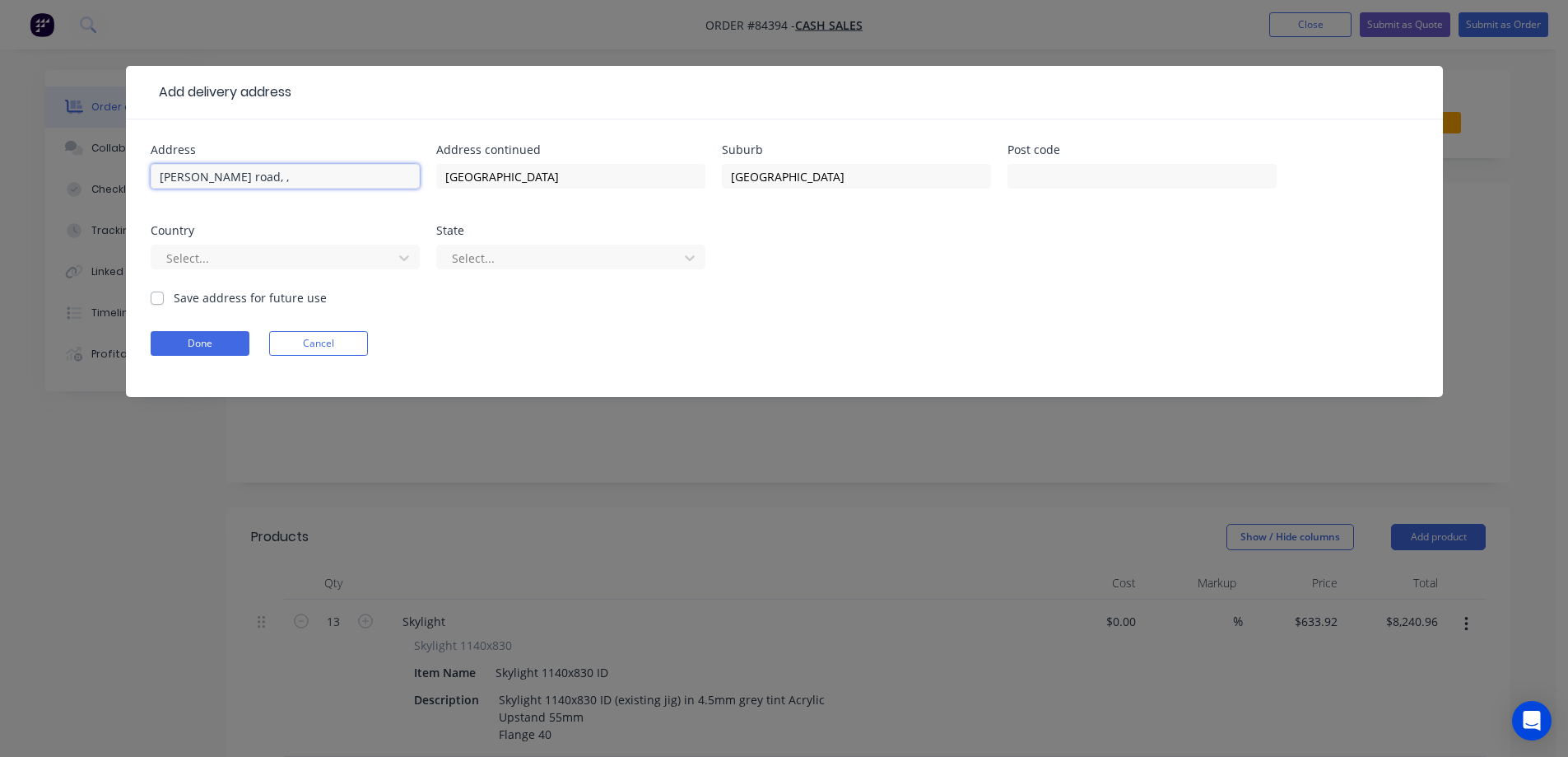
click at [158, 177] on input "frank coxon road, ," at bounding box center [285, 176] width 269 height 25
type input "1 frank coxon road, ,"
click at [231, 348] on button "Done" at bounding box center [200, 342] width 99 height 25
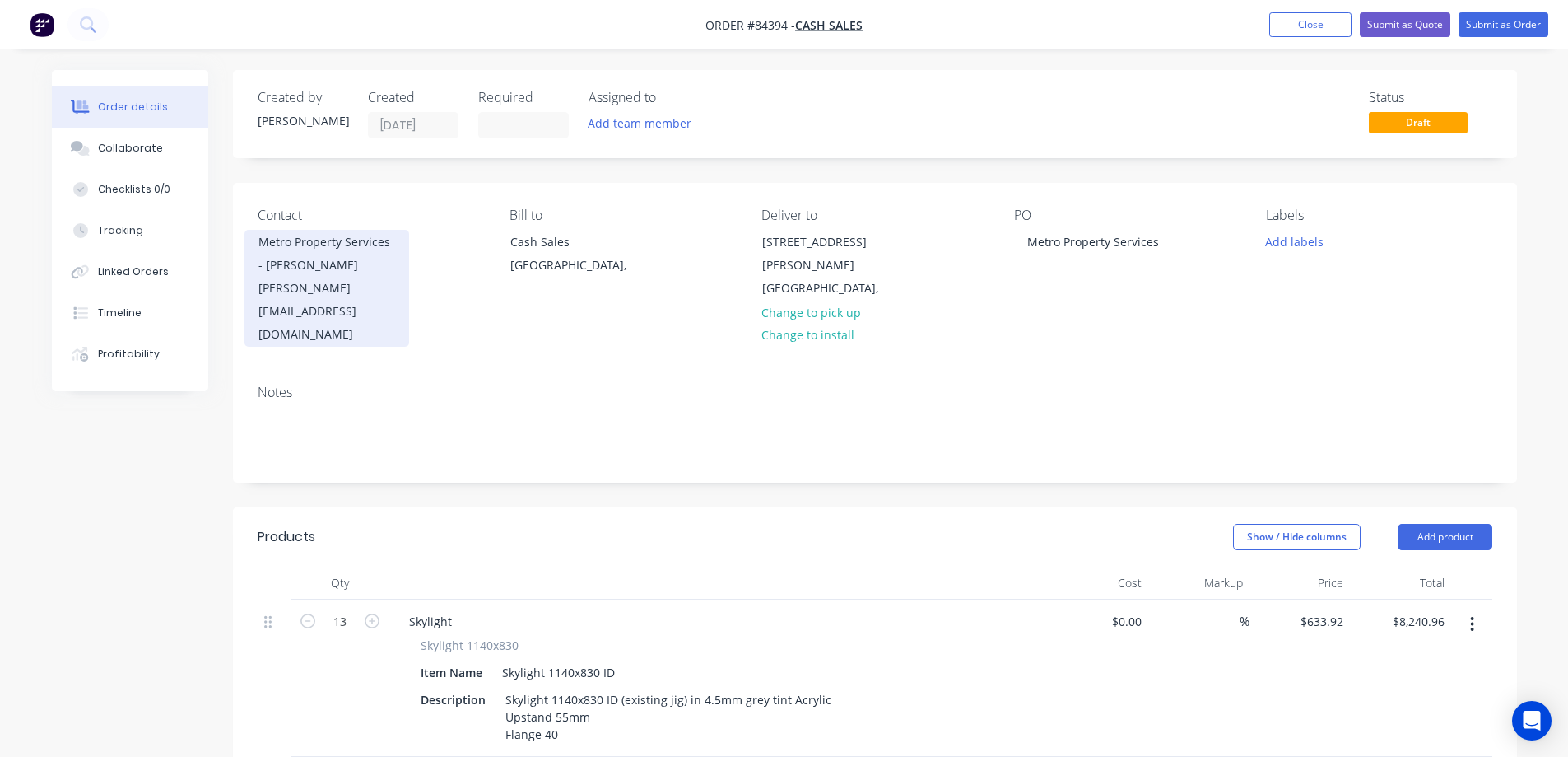
click at [370, 288] on div "mike@mpsgroup.co.nz" at bounding box center [327, 311] width 137 height 69
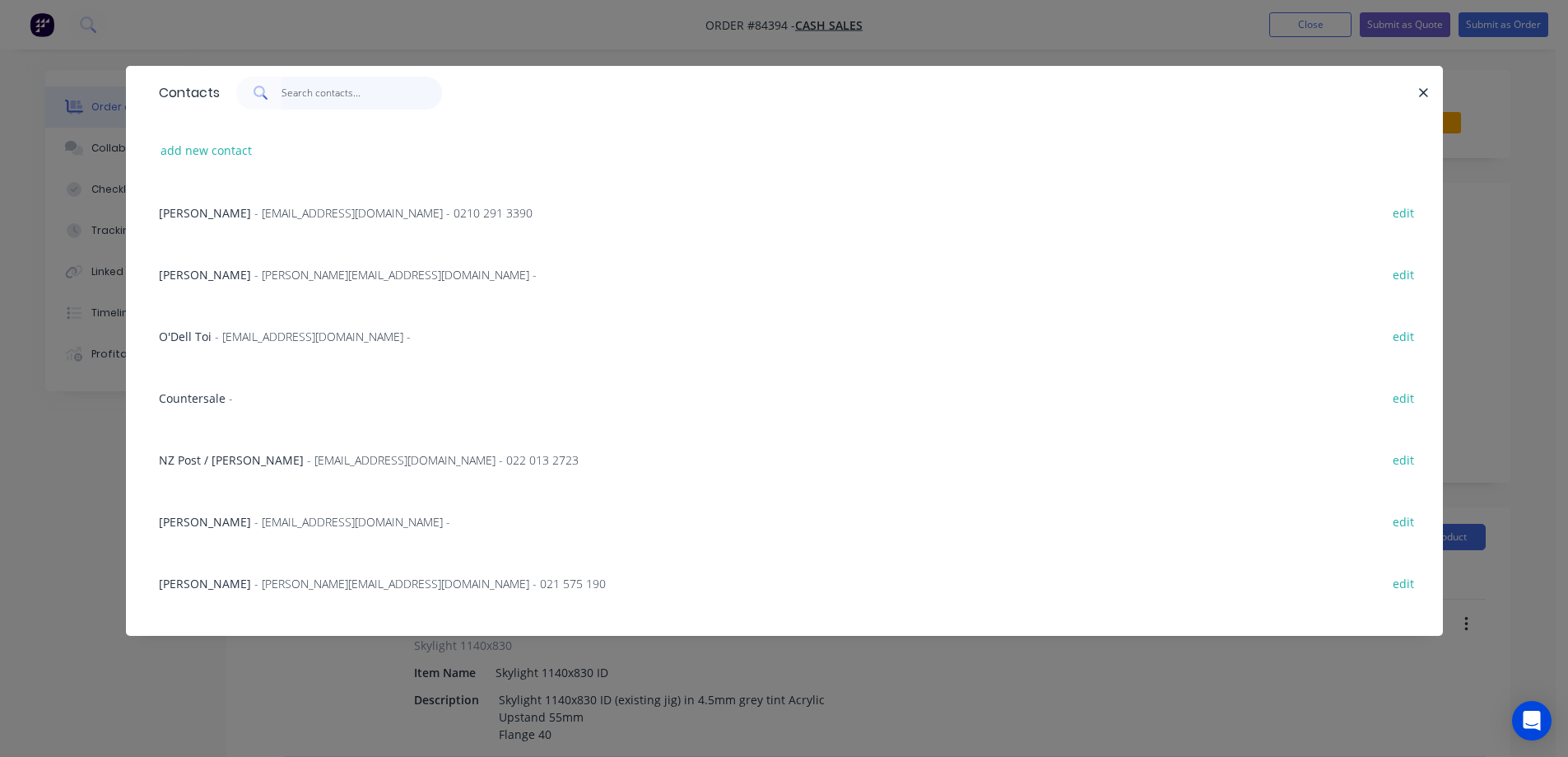
click at [351, 83] on input "text" at bounding box center [361, 93] width 161 height 33
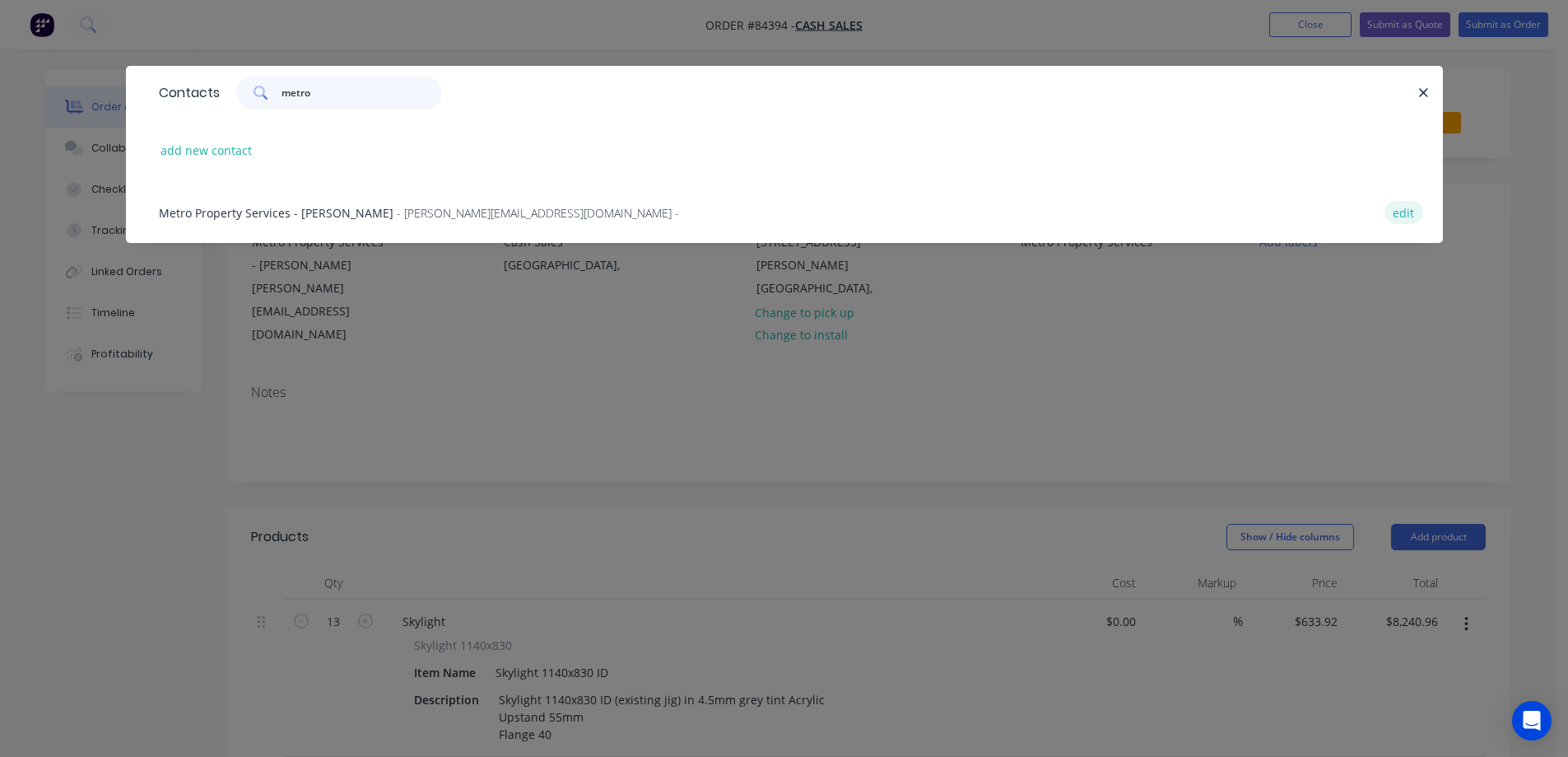
type input "metro"
click at [1394, 212] on button "edit" at bounding box center [1403, 212] width 38 height 23
select select "NZ"
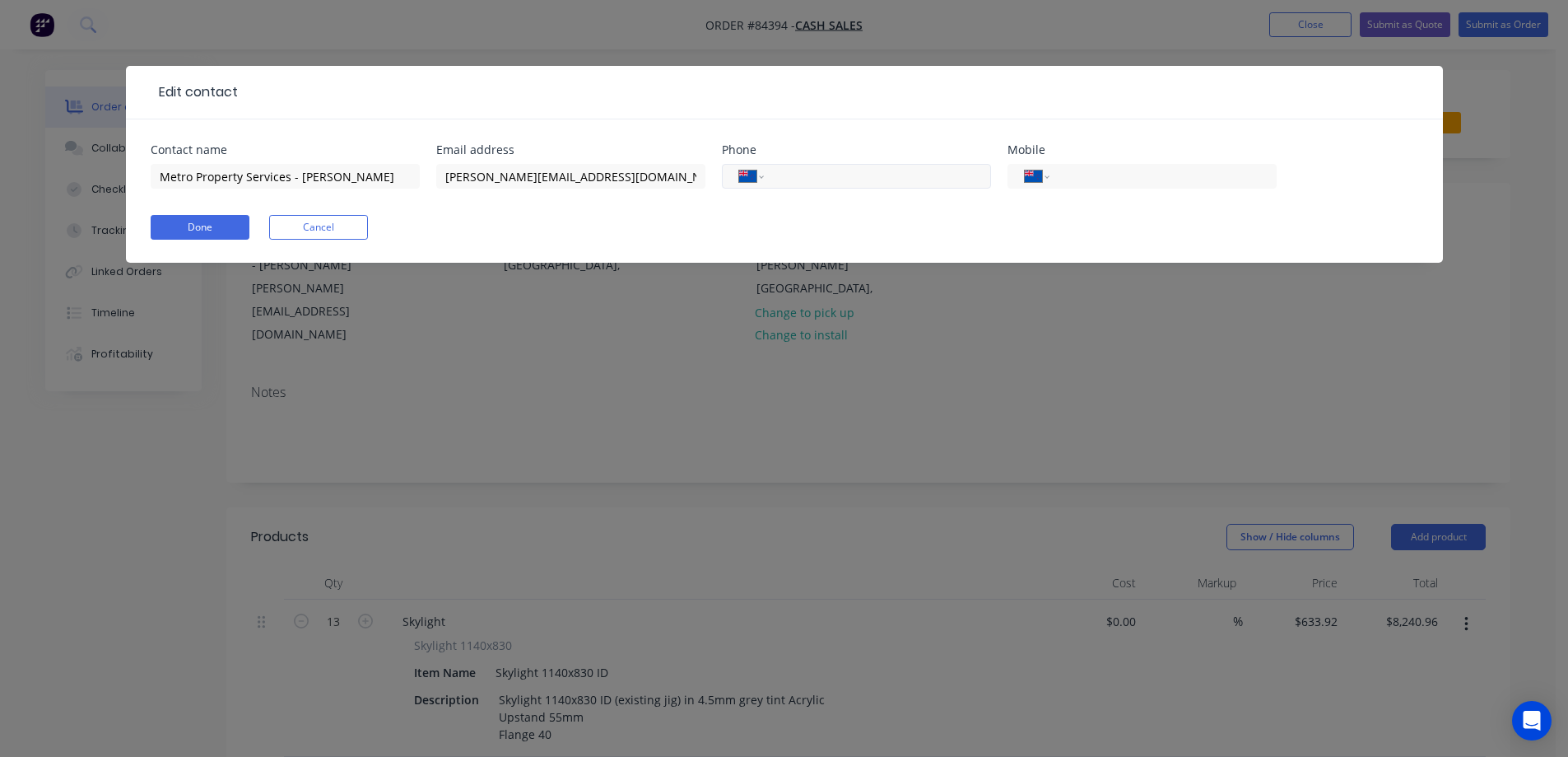
click at [904, 178] on input "tel" at bounding box center [874, 176] width 197 height 19
paste input "03 595 2012"
type input "03 595 2012"
select select "AU"
type input "03 595 2012"
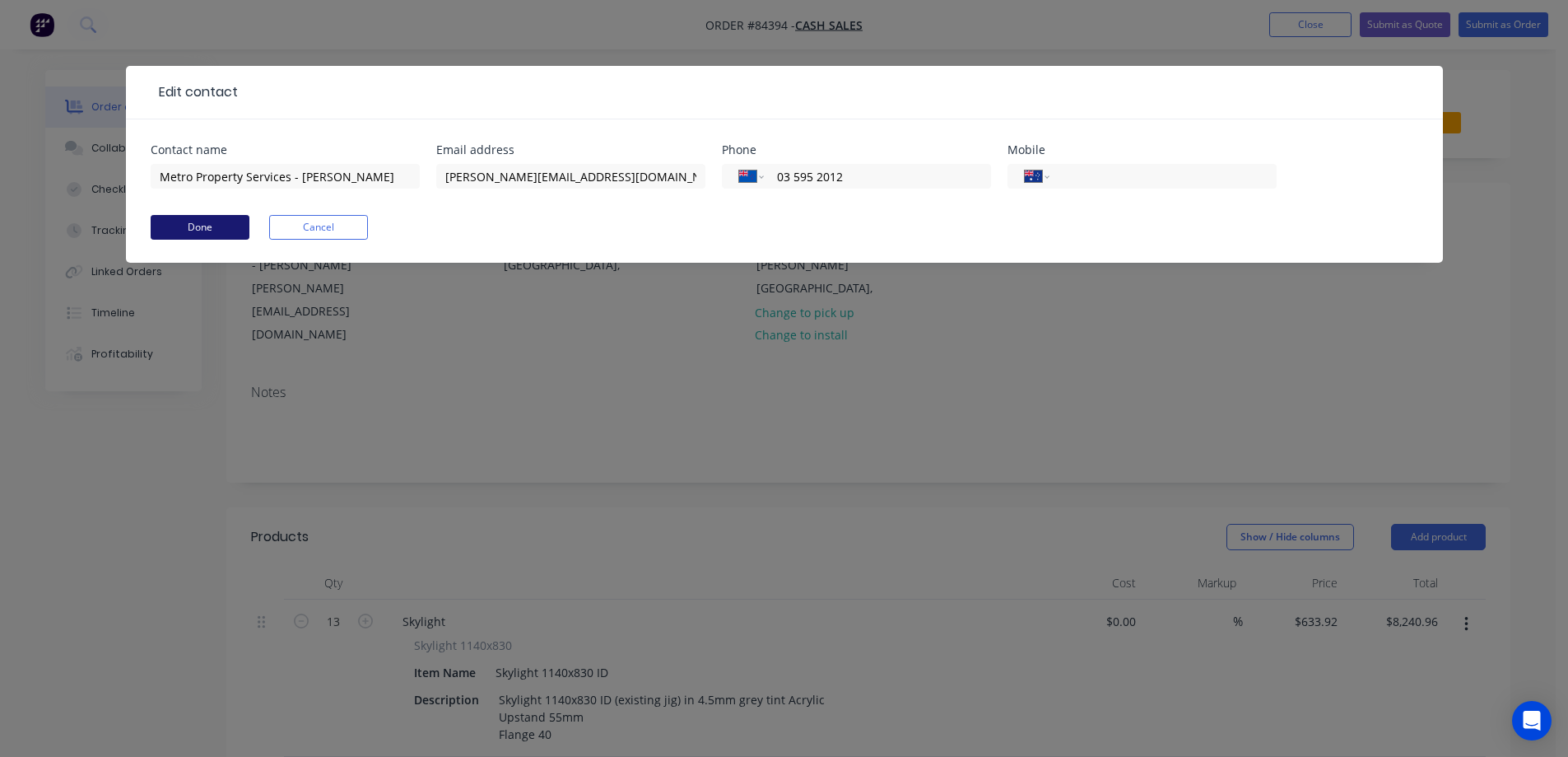
click at [207, 227] on button "Done" at bounding box center [200, 227] width 99 height 25
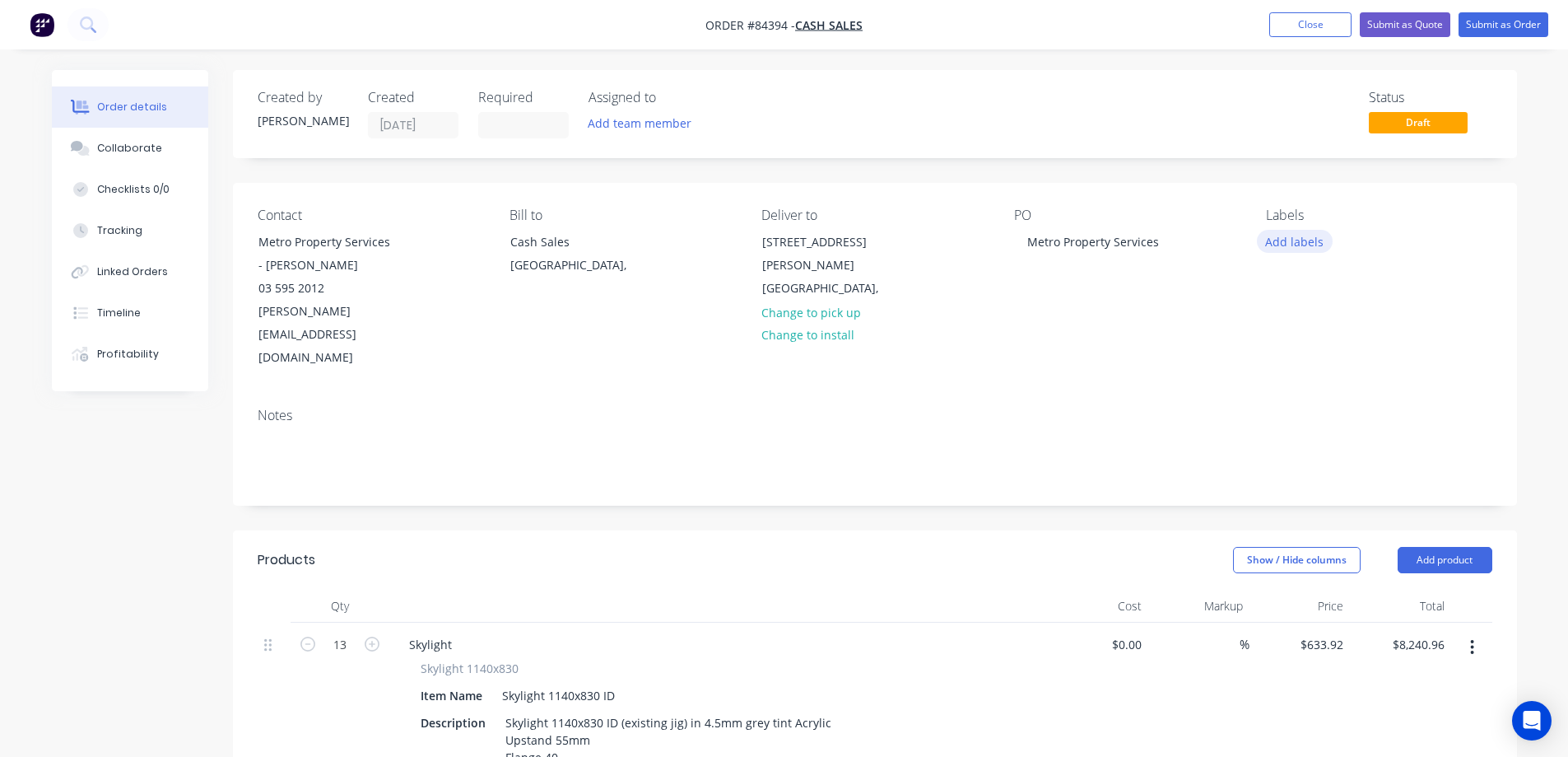
click at [1304, 239] on button "Add labels" at bounding box center [1295, 241] width 76 height 23
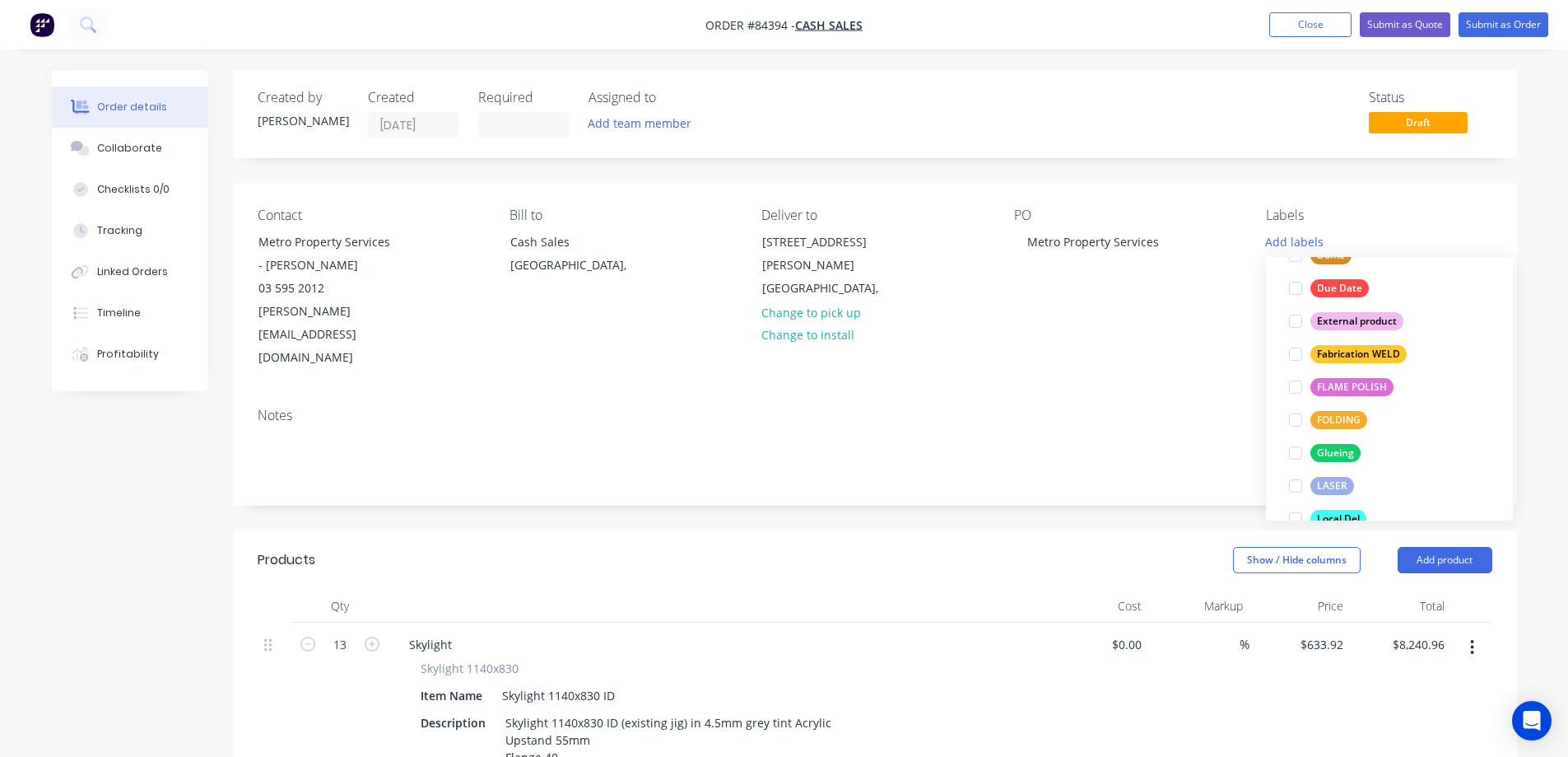
scroll to position [330, 0]
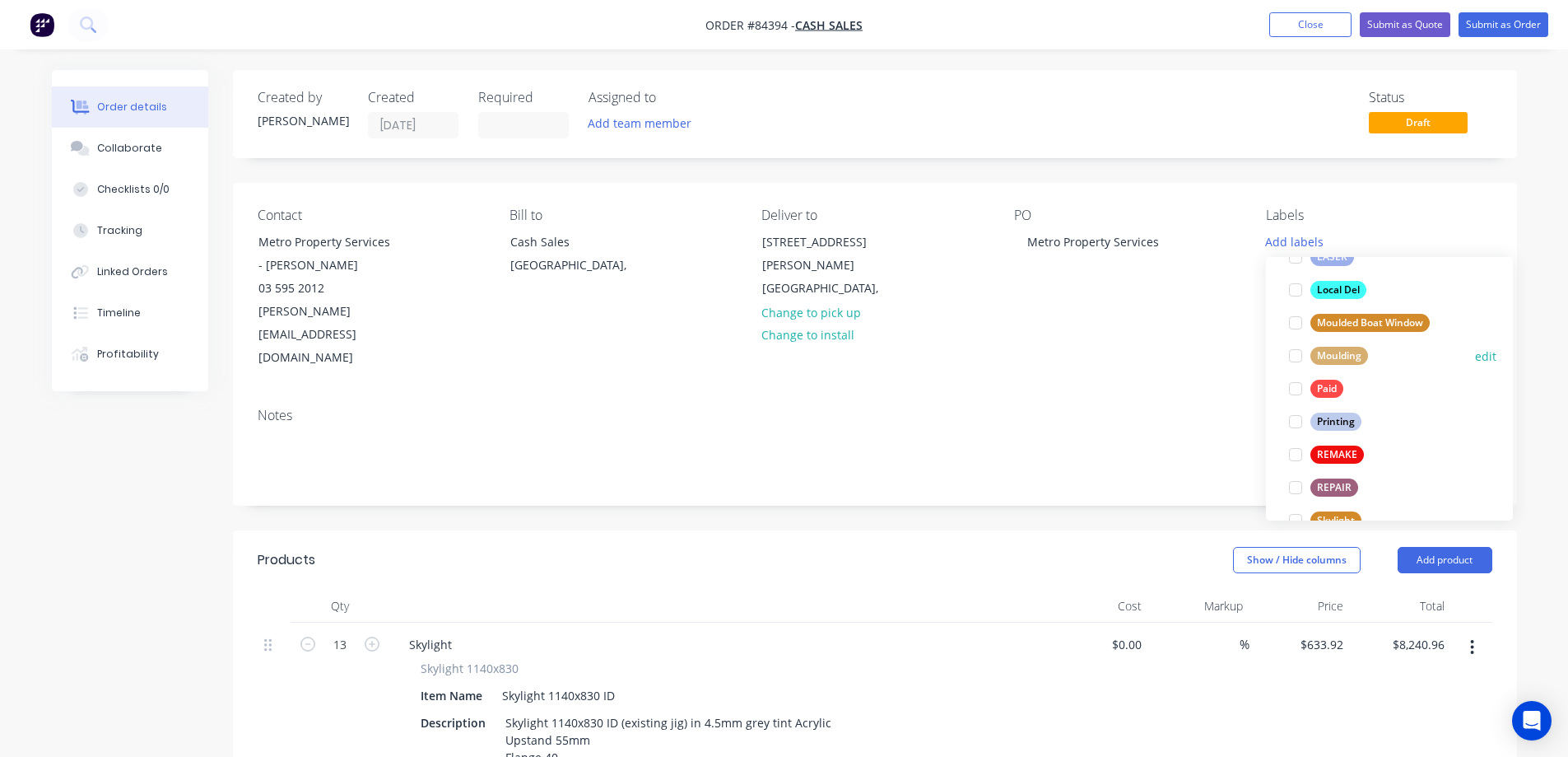
click at [1335, 360] on div "Moulding" at bounding box center [1339, 355] width 57 height 18
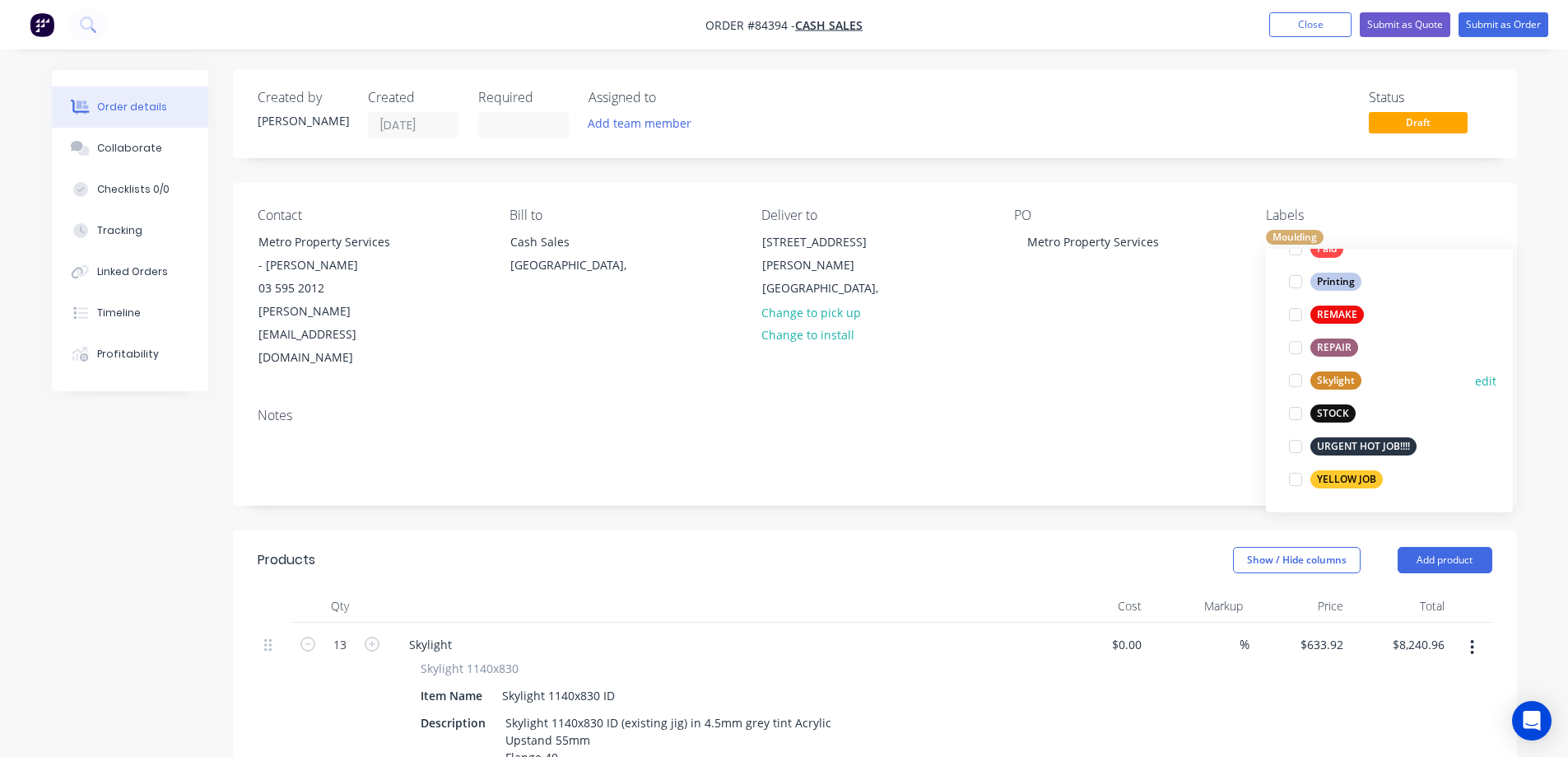
click at [1322, 378] on div "Skylight" at bounding box center [1336, 380] width 51 height 18
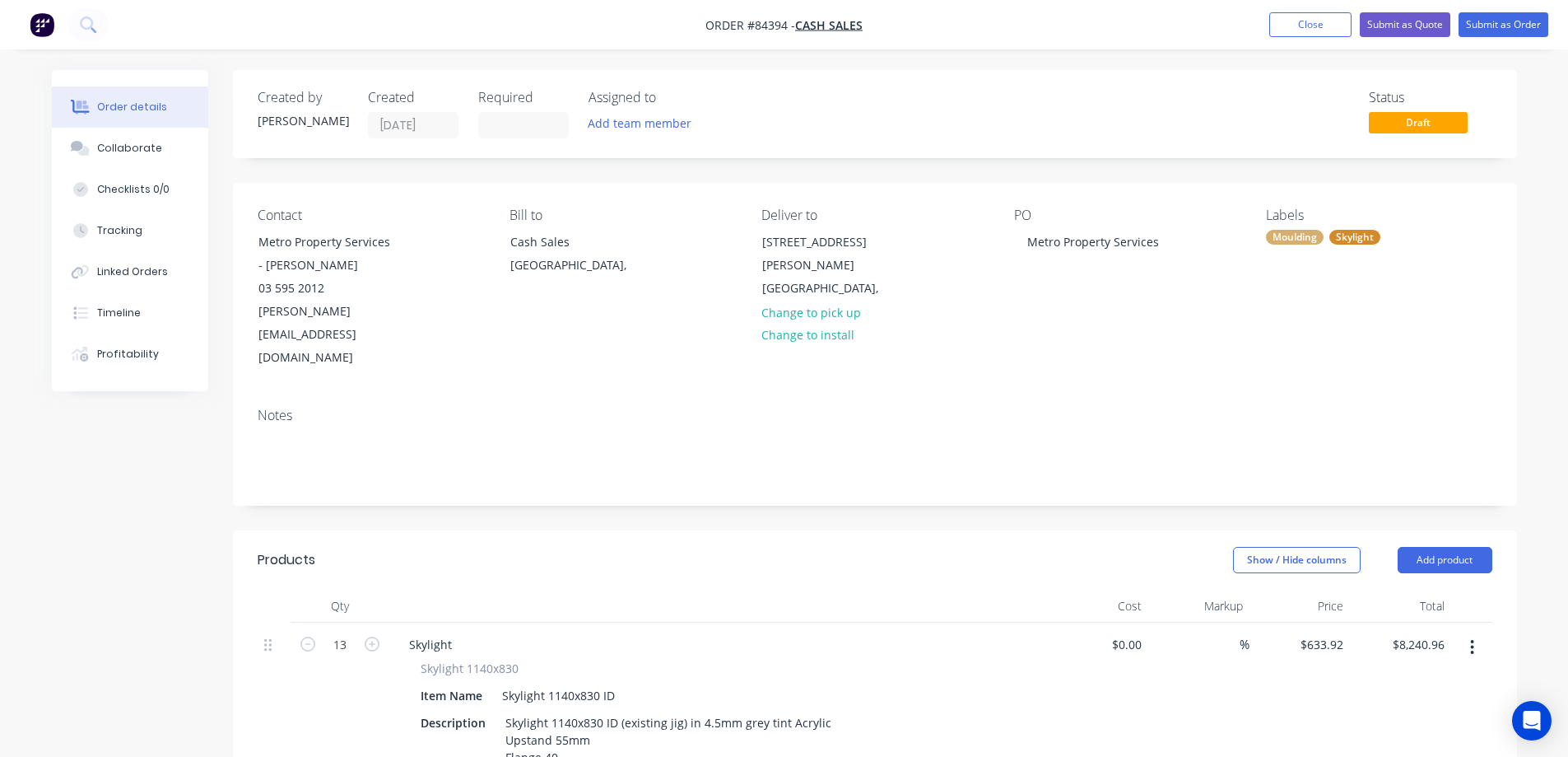
click at [1159, 319] on div "PO Metro Property Services" at bounding box center [1127, 288] width 226 height 162
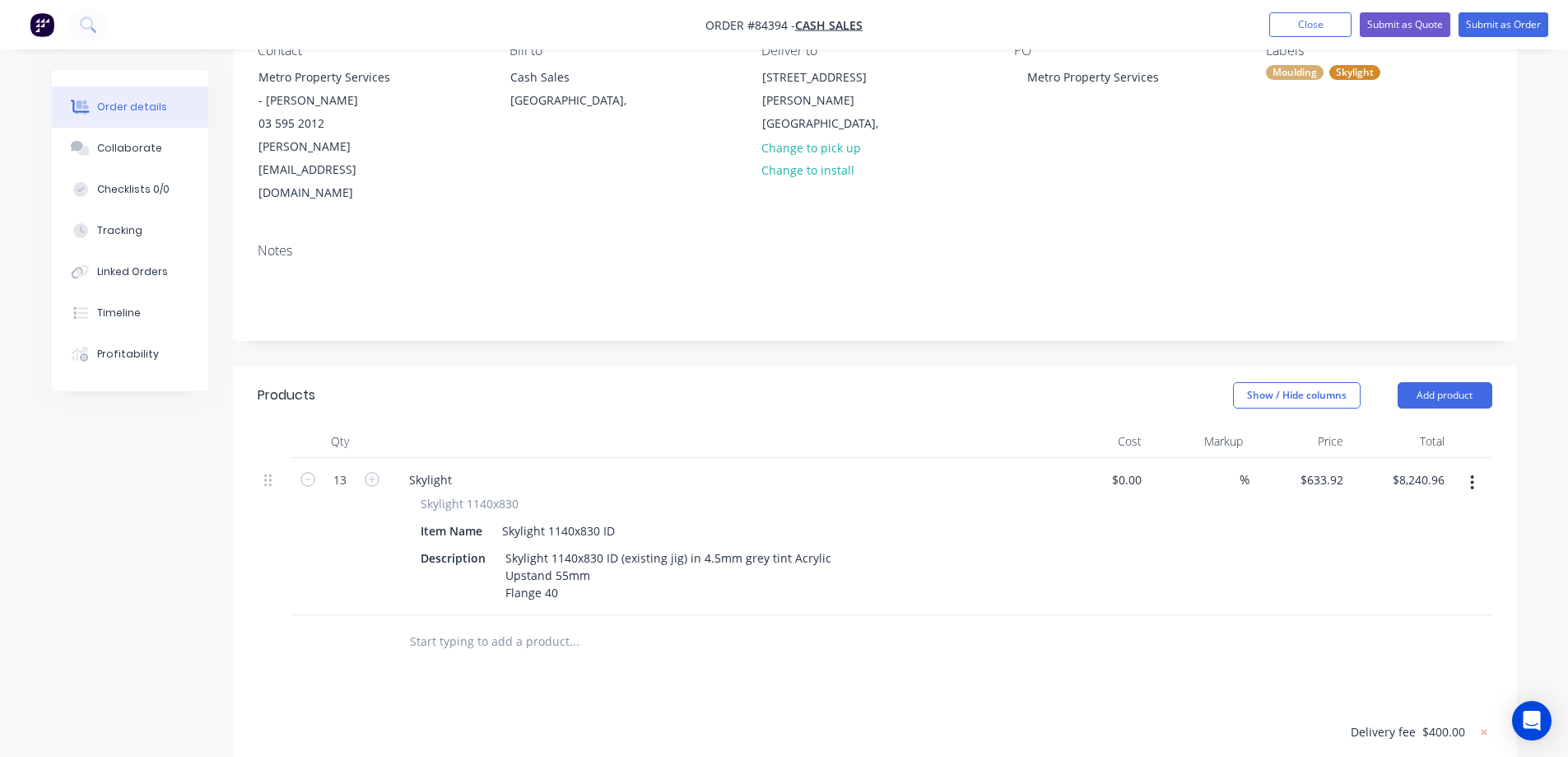
click at [631, 625] on input "text" at bounding box center [574, 641] width 330 height 33
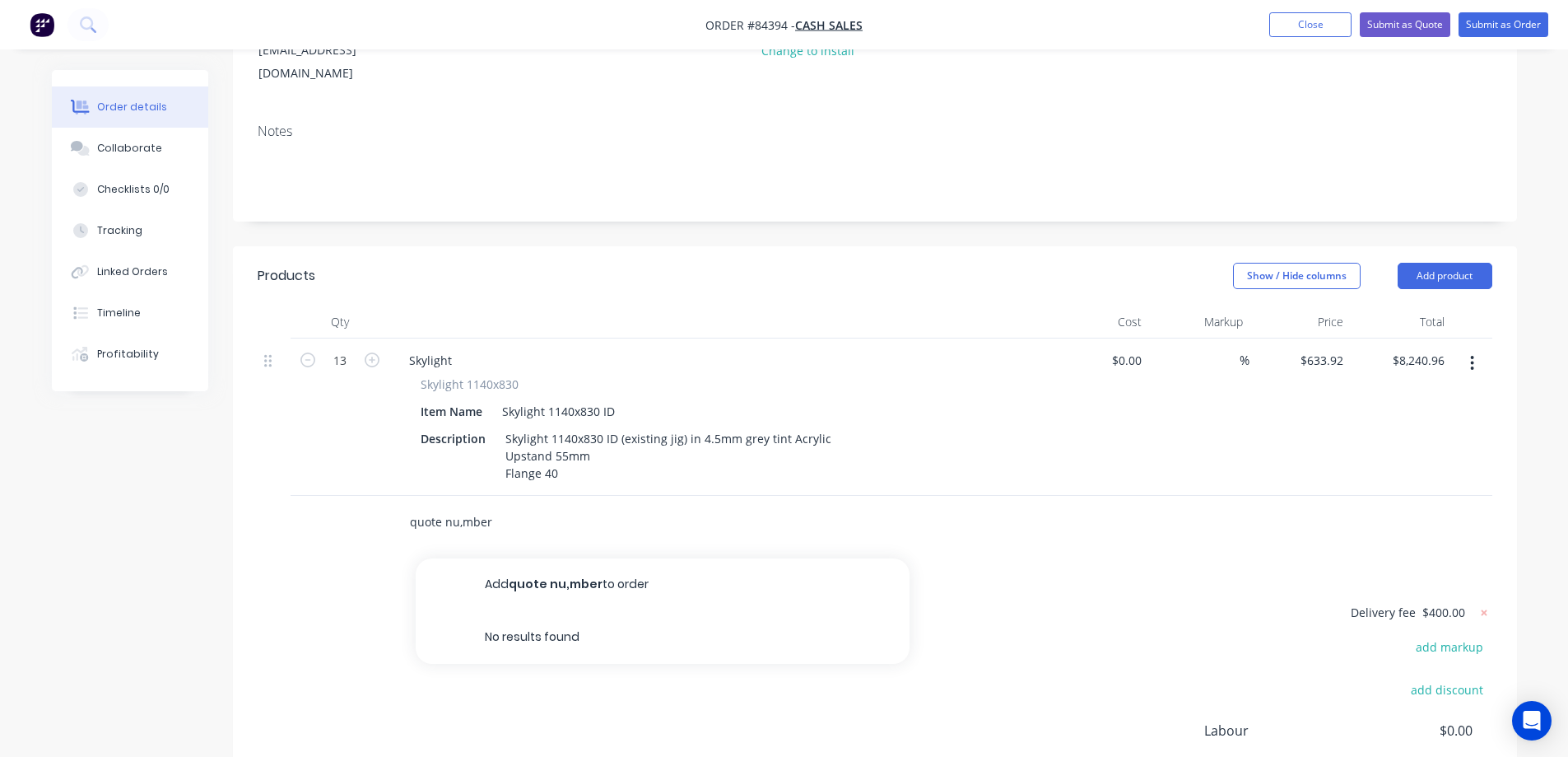
scroll to position [442, 0]
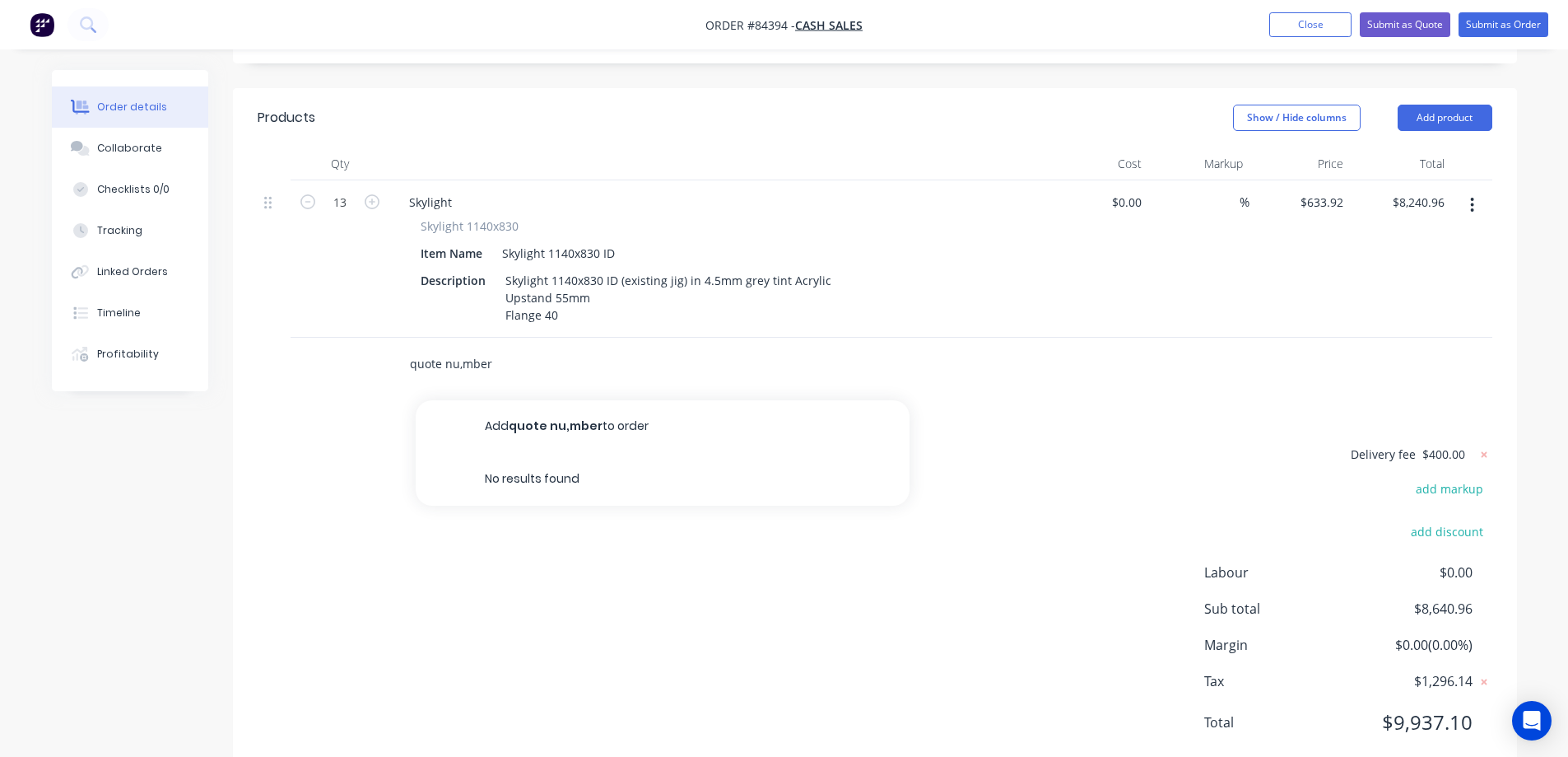
click at [464, 347] on input "quote nu,mber" at bounding box center [574, 363] width 330 height 33
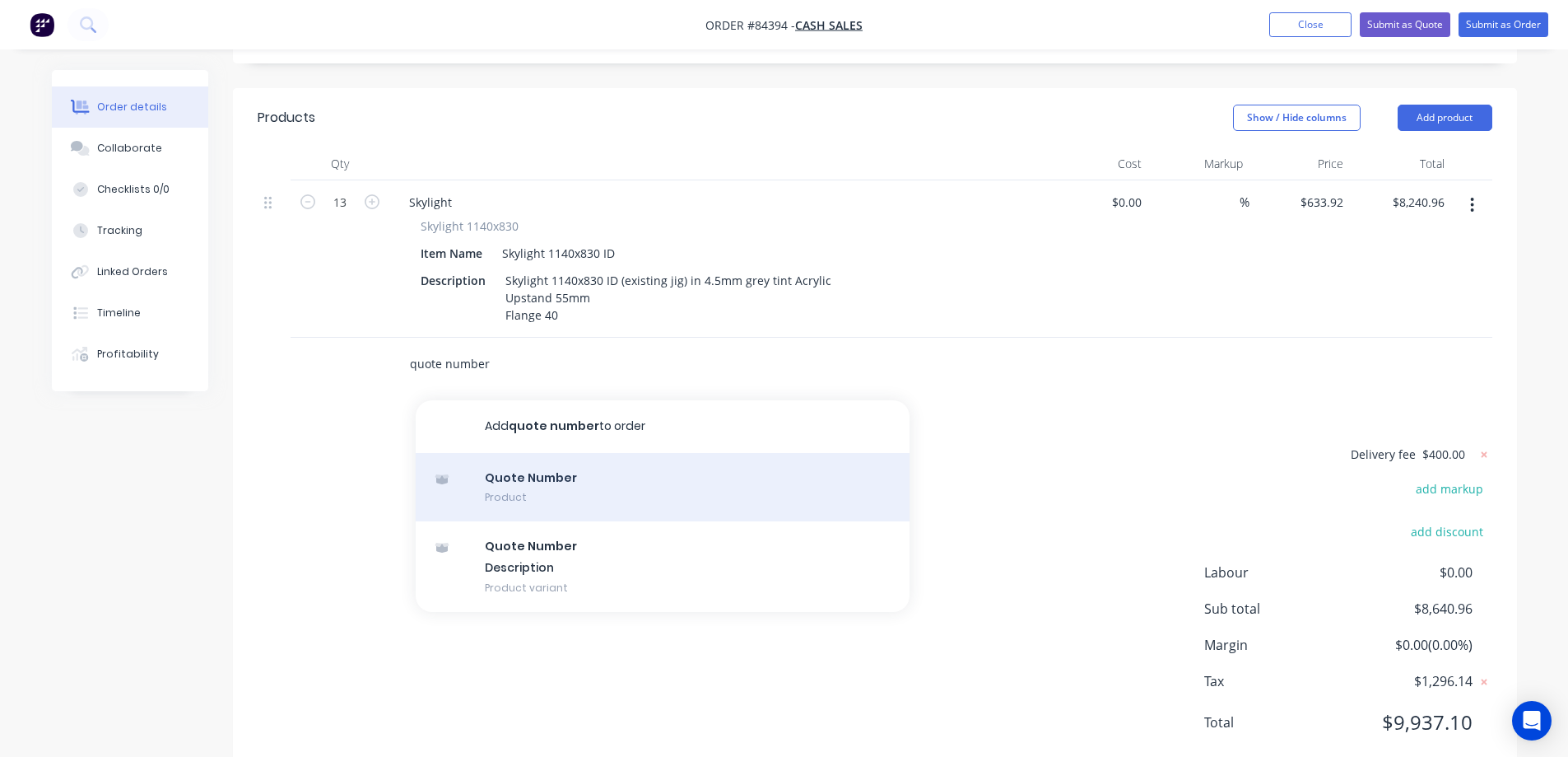
type input "quote number"
click at [579, 453] on div "Quote Number Product" at bounding box center [662, 488] width 494 height 69
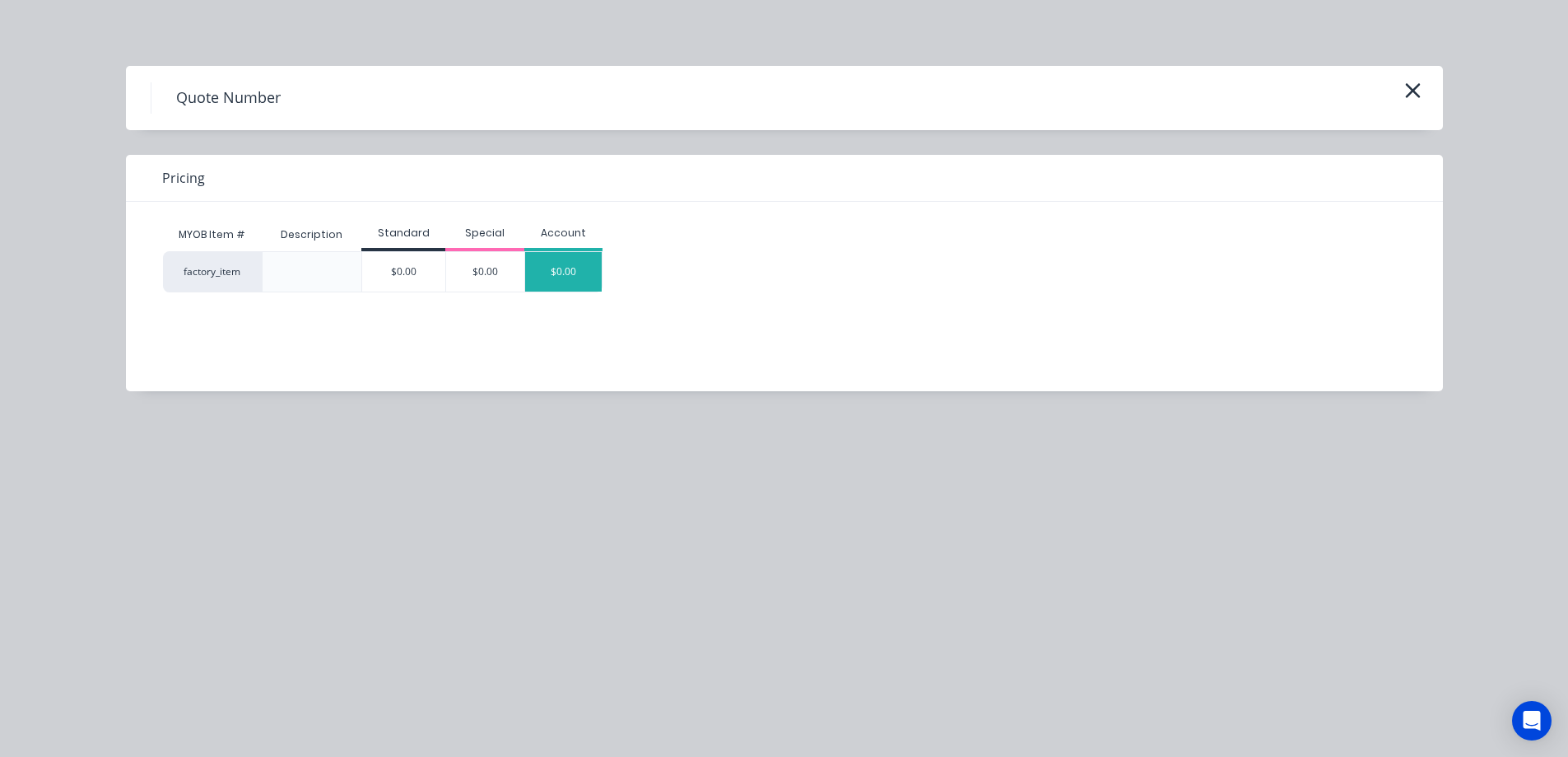
click at [579, 272] on div "$0.00" at bounding box center [563, 271] width 77 height 39
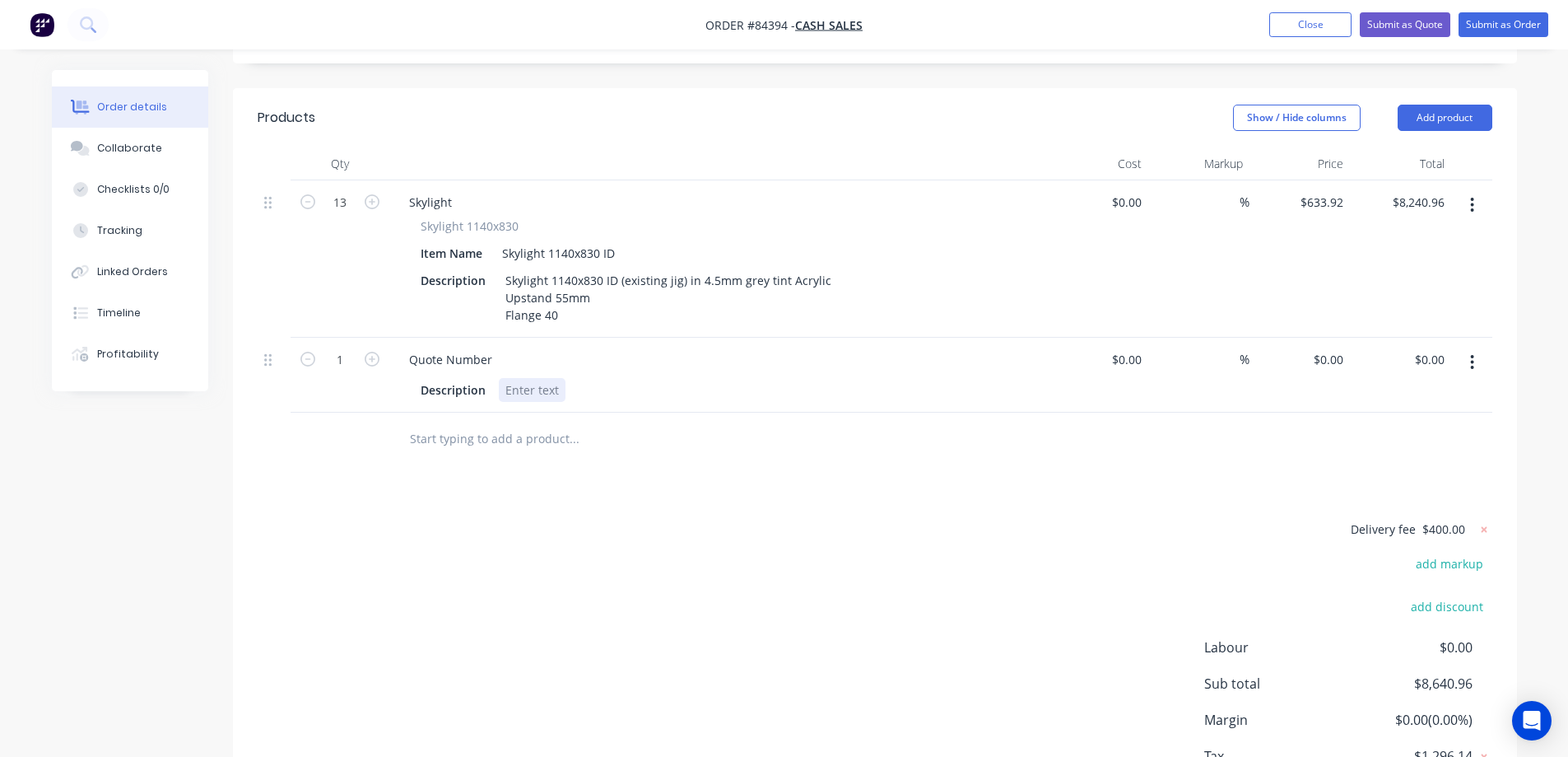
click at [524, 378] on div at bounding box center [533, 390] width 67 height 24
click at [306, 351] on icon "button" at bounding box center [308, 358] width 15 height 15
type input "0"
click at [681, 471] on div "Products Show / Hide columns Add product Qty Cost Markup Price Total 13 Skyligh…" at bounding box center [875, 470] width 1285 height 765
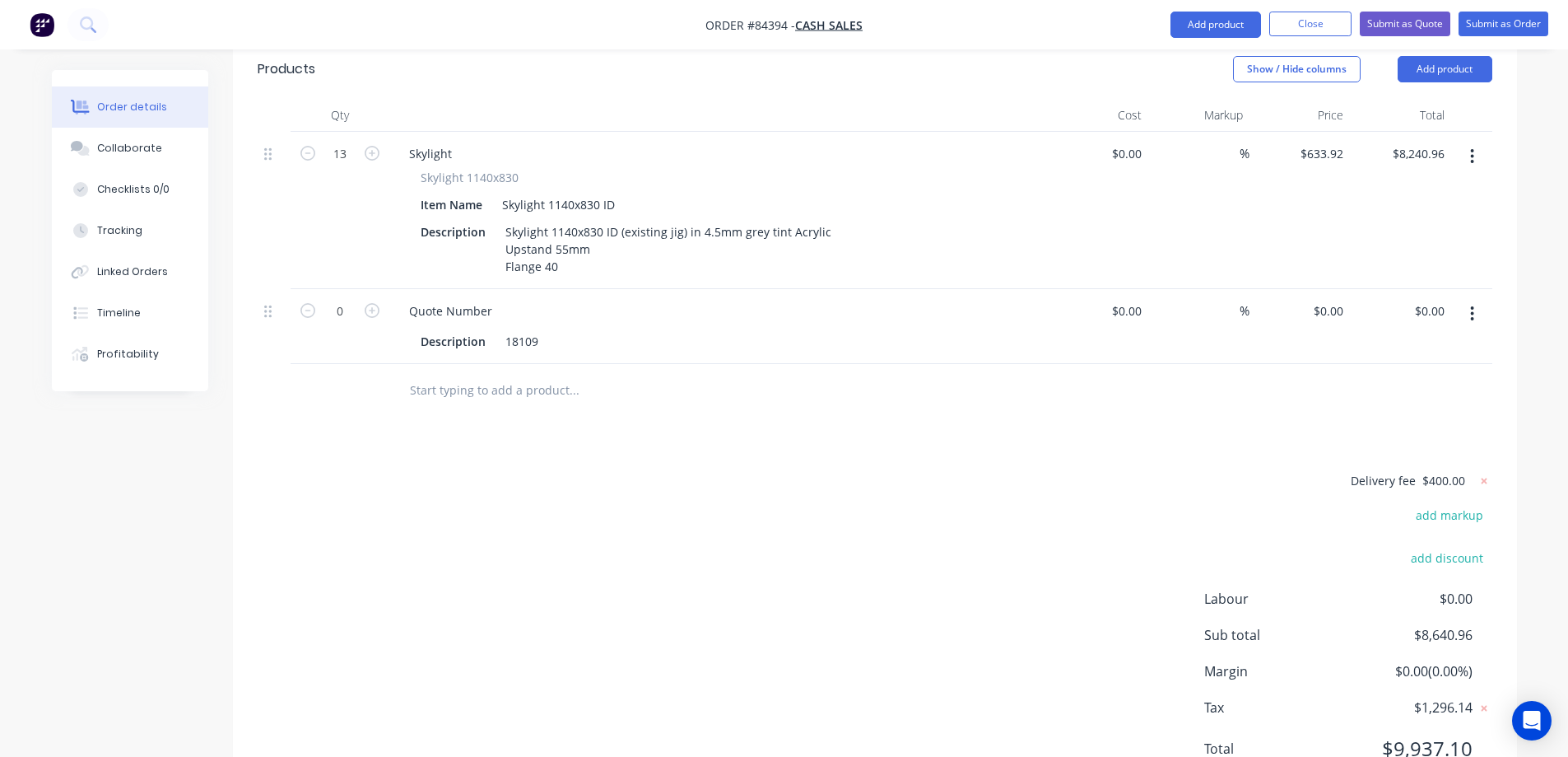
scroll to position [517, 0]
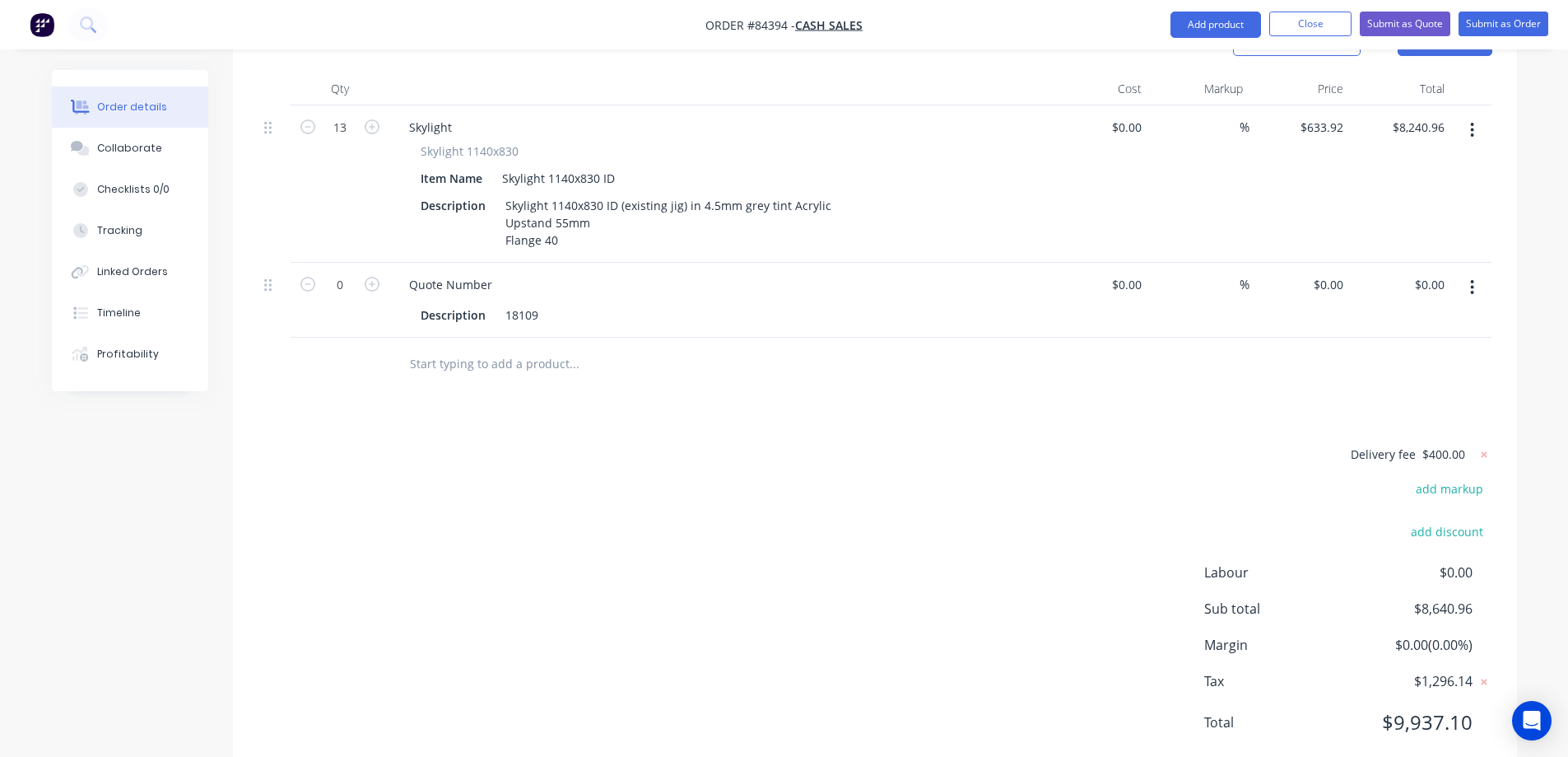
click at [557, 347] on input "text" at bounding box center [574, 363] width 330 height 33
click at [665, 347] on input "purchase" at bounding box center [574, 363] width 330 height 33
click at [462, 347] on input "purchase" at bounding box center [574, 363] width 330 height 33
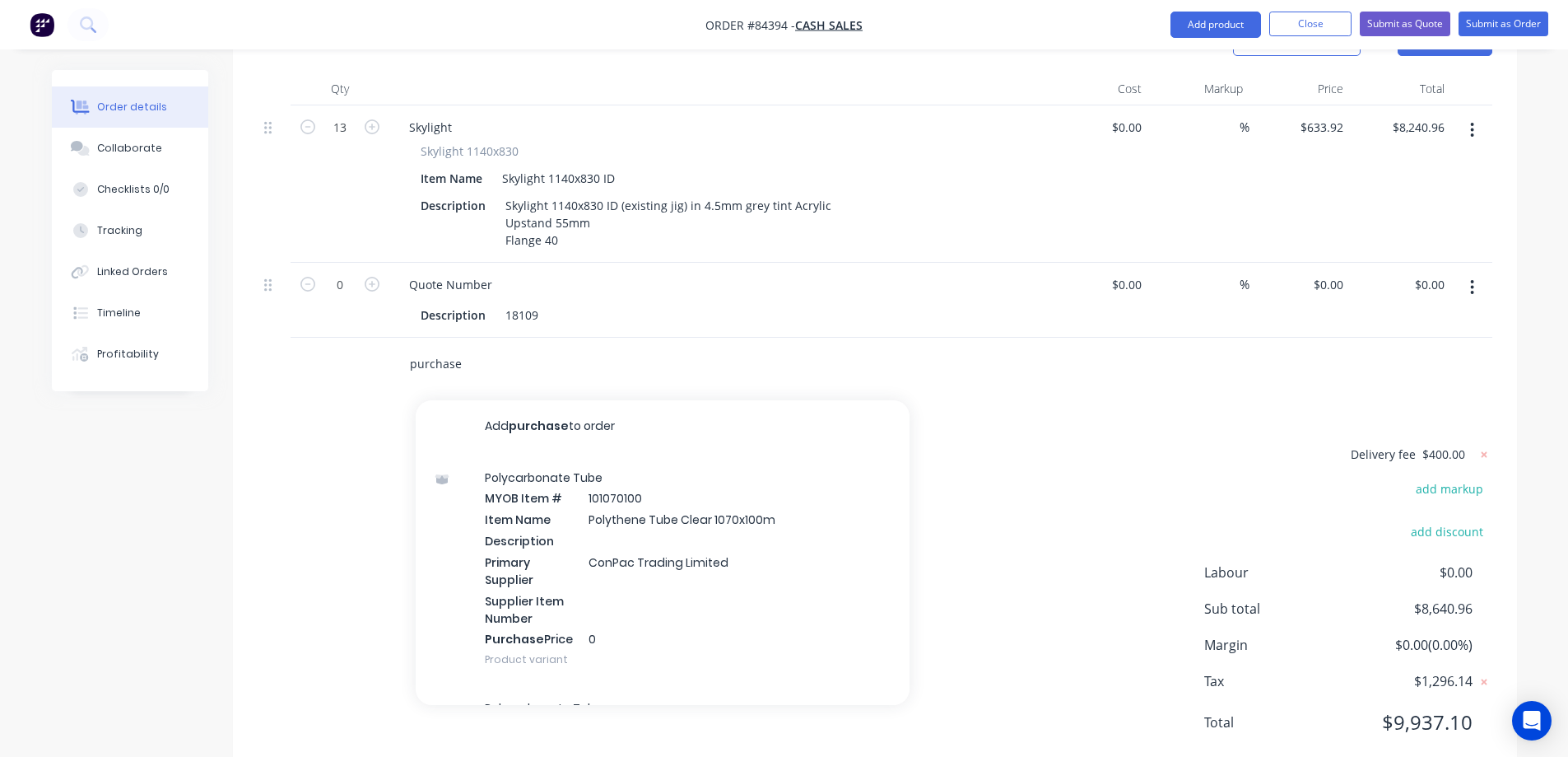
click at [493, 347] on input "purchase" at bounding box center [574, 363] width 330 height 33
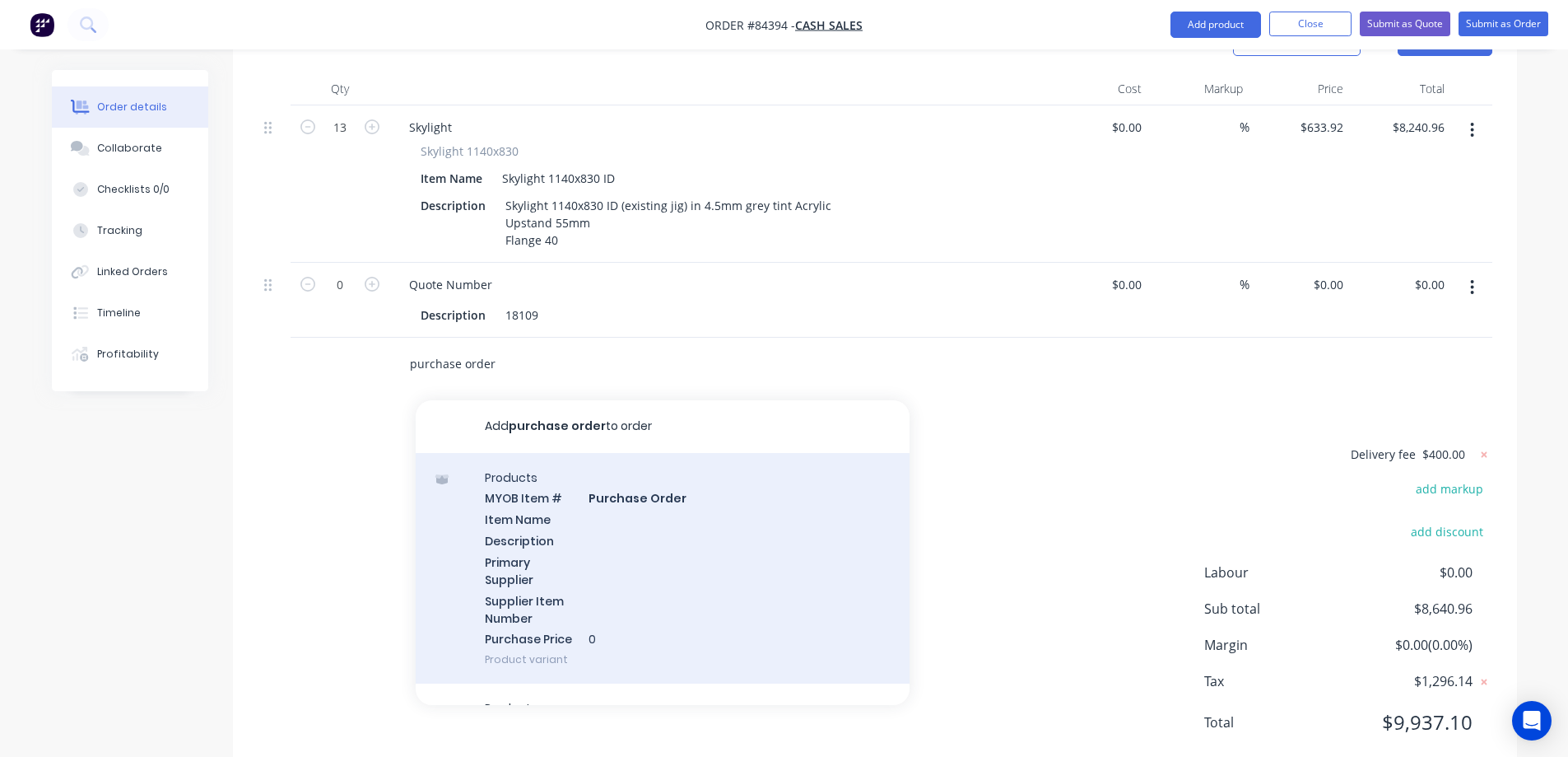
type input "purchase order"
click at [712, 539] on div "Products MYOB Item # Purchase Order Item Name Description Primary Supplier Supp…" at bounding box center [662, 568] width 494 height 231
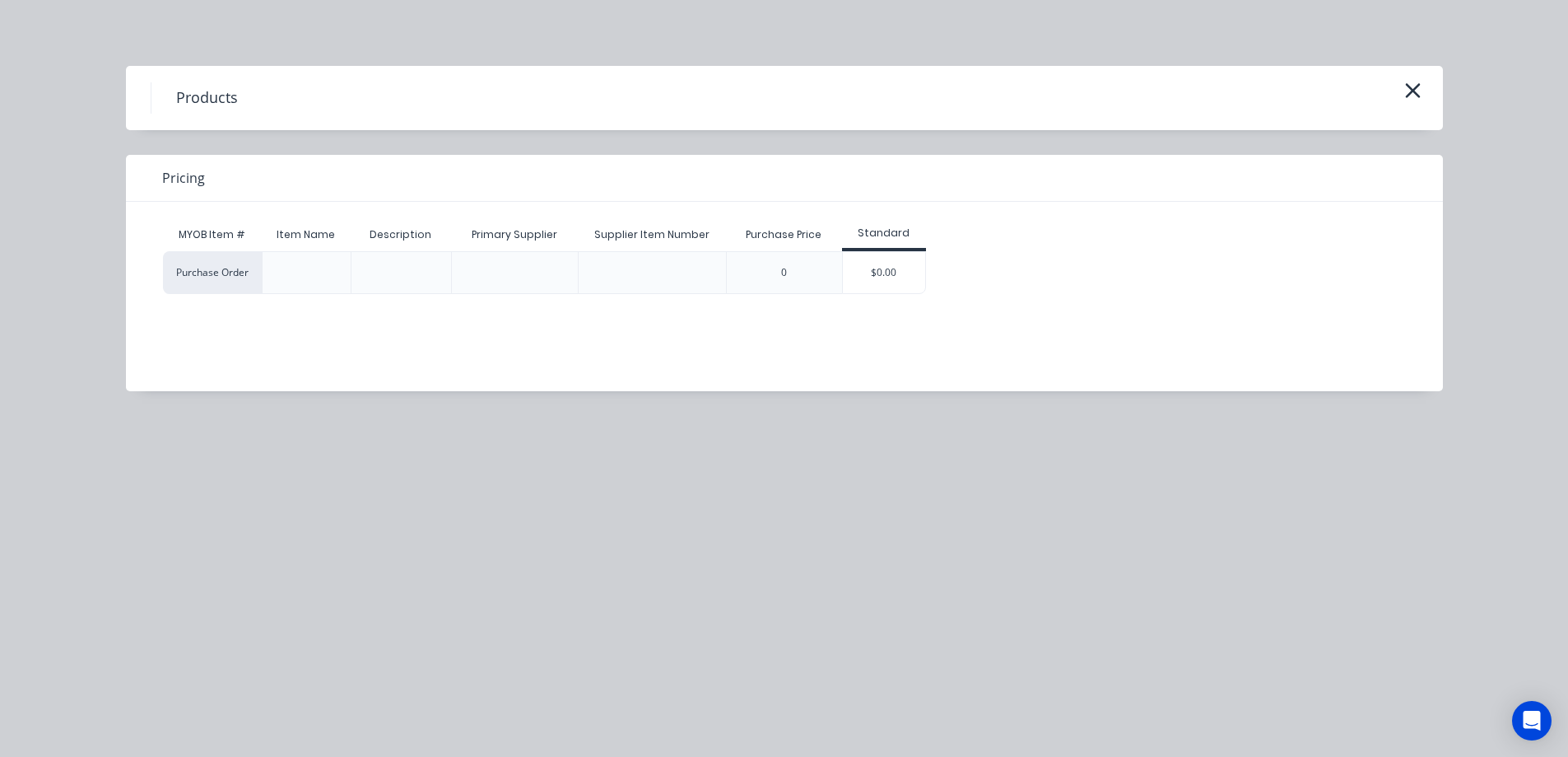
drag, startPoint x: 870, startPoint y: 270, endPoint x: 862, endPoint y: 275, distance: 9.4
click at [872, 271] on div "$0.00" at bounding box center [883, 272] width 82 height 41
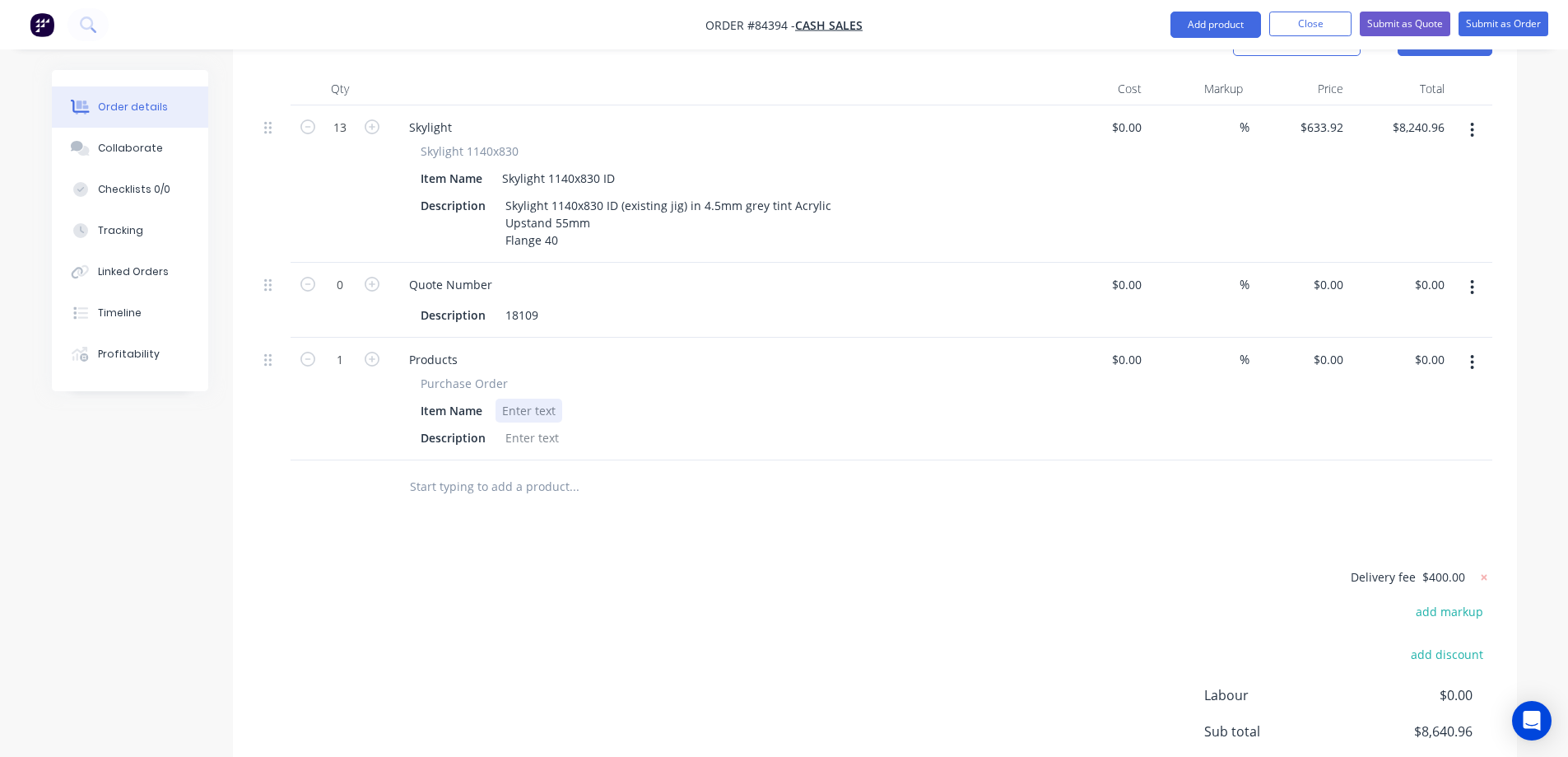
click at [526, 399] on div at bounding box center [529, 411] width 67 height 24
paste div
drag, startPoint x: 420, startPoint y: 337, endPoint x: 532, endPoint y: 347, distance: 112.4
click at [532, 375] on div "Purchase Order Item Name J015883 Description" at bounding box center [718, 413] width 645 height 75
copy div "Purchase Order Item Name"
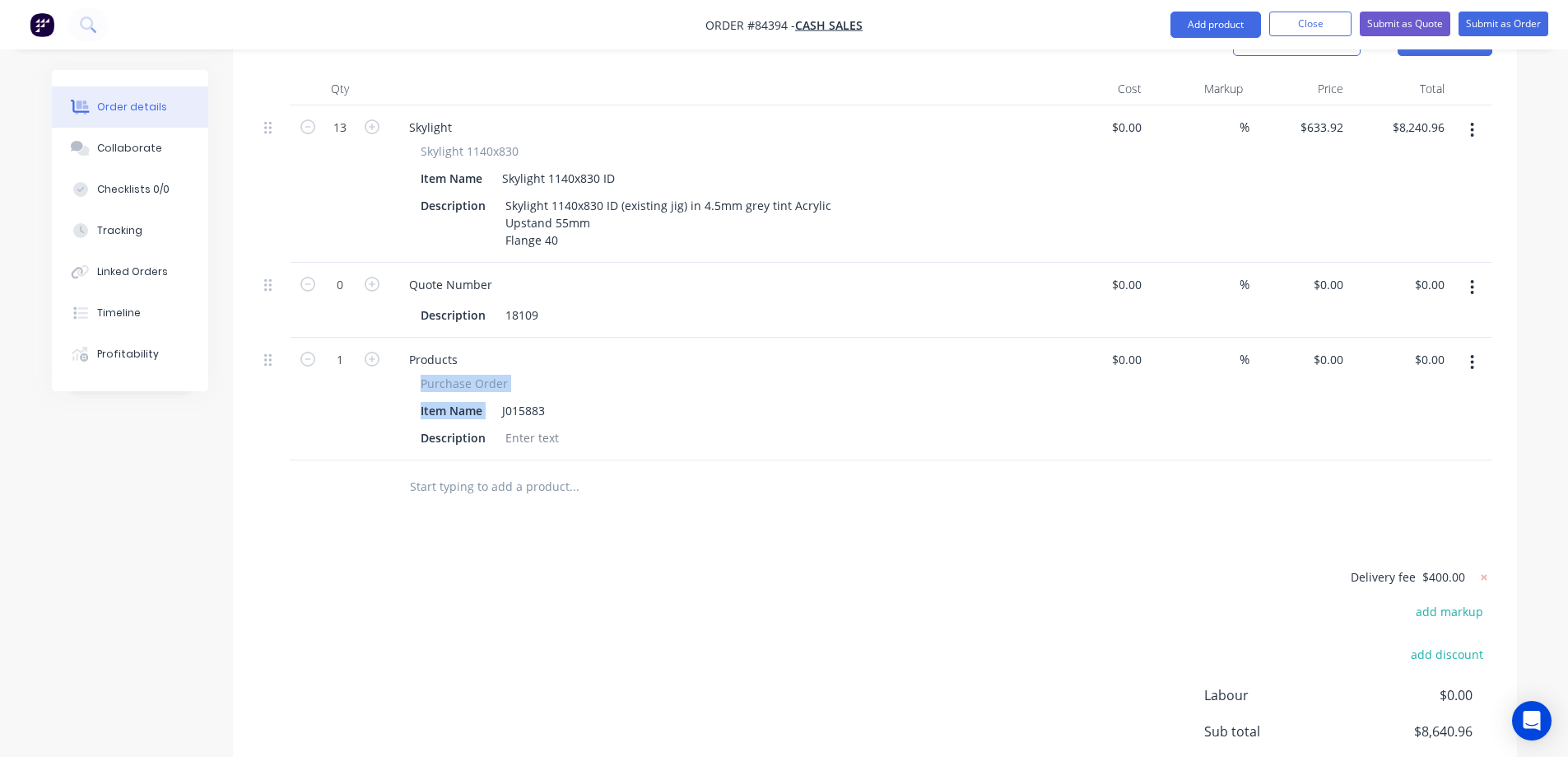
click at [494, 375] on div "Purchase Order Item Name J015883 Description" at bounding box center [718, 413] width 645 height 75
click at [505, 375] on div "Purchase Order" at bounding box center [718, 384] width 596 height 18
drag, startPoint x: 502, startPoint y: 338, endPoint x: 401, endPoint y: 342, distance: 101.1
click at [401, 375] on div "Purchase Order Item Name J015883 Description" at bounding box center [718, 413] width 645 height 75
copy span "Purchase Order"
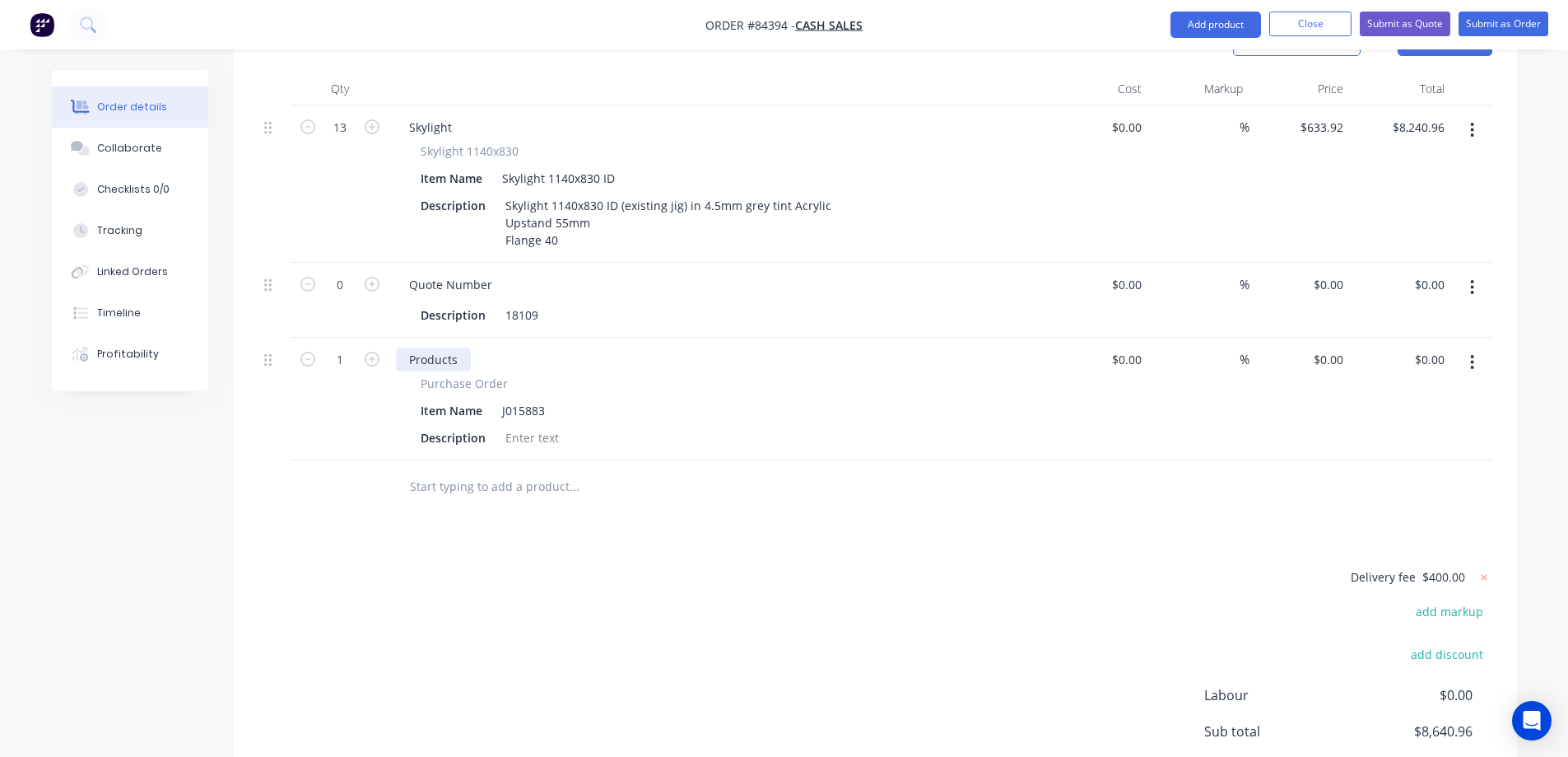
click at [420, 347] on div "Products" at bounding box center [433, 359] width 75 height 24
paste div
click at [315, 351] on icon "button" at bounding box center [308, 358] width 15 height 15
type input "0"
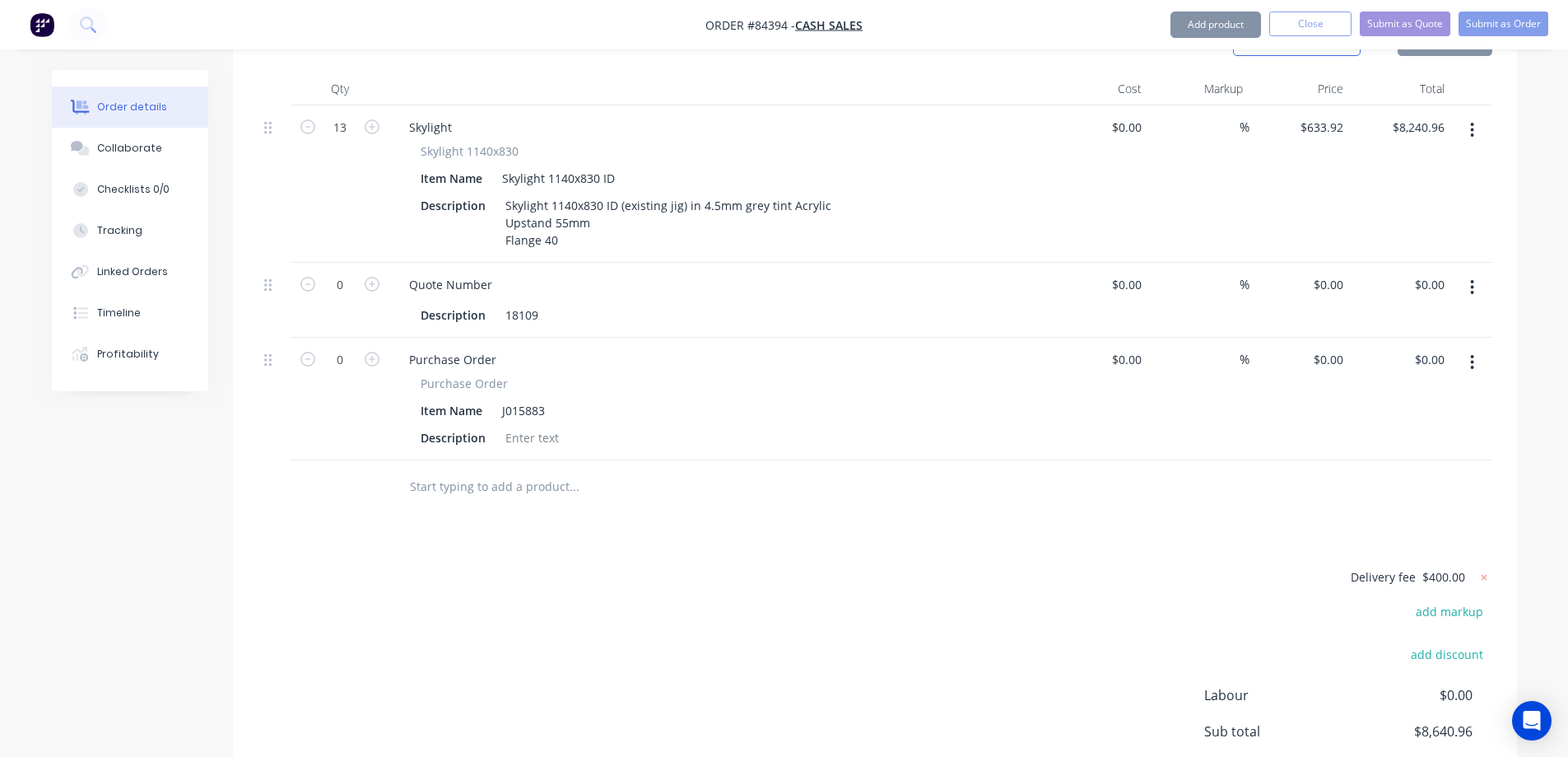
click at [609, 567] on div "Delivery fee $400.00 add markup add discount Labour $0.00 Sub total $8,640.96 M…" at bounding box center [875, 721] width 1235 height 310
click at [1479, 18] on button "Submit as Order" at bounding box center [1504, 24] width 90 height 25
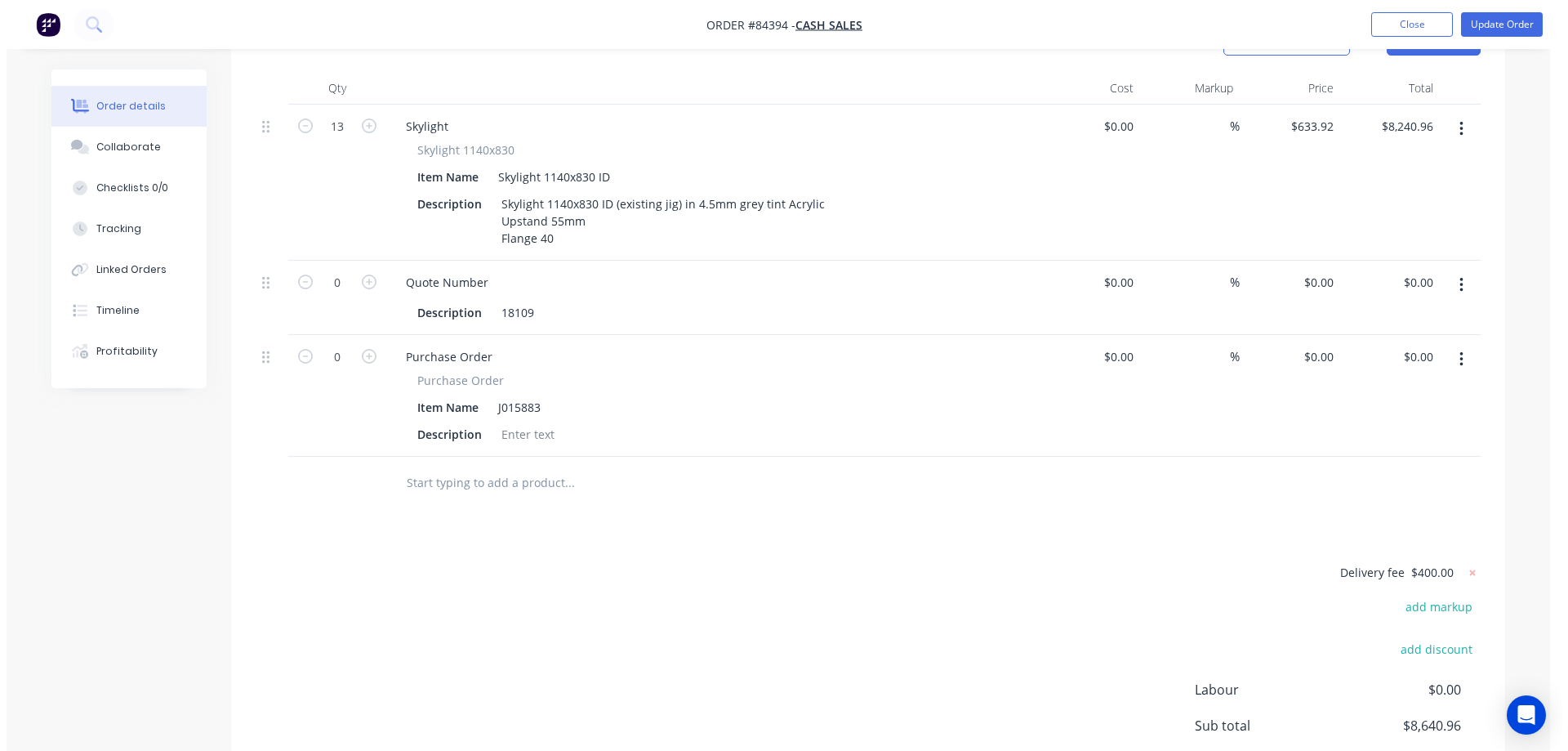
scroll to position [0, 0]
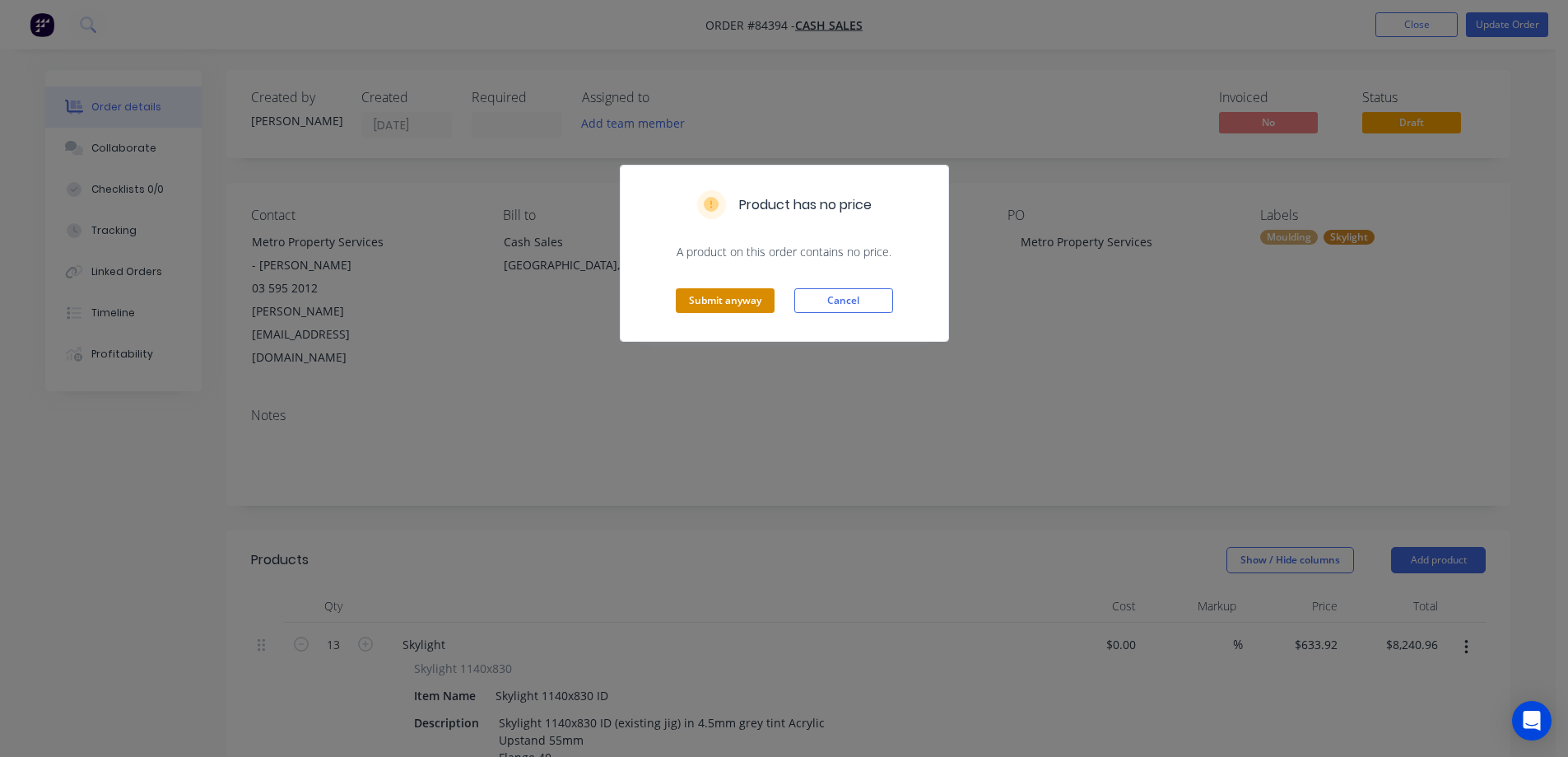
click at [722, 293] on button "Submit anyway" at bounding box center [725, 300] width 99 height 25
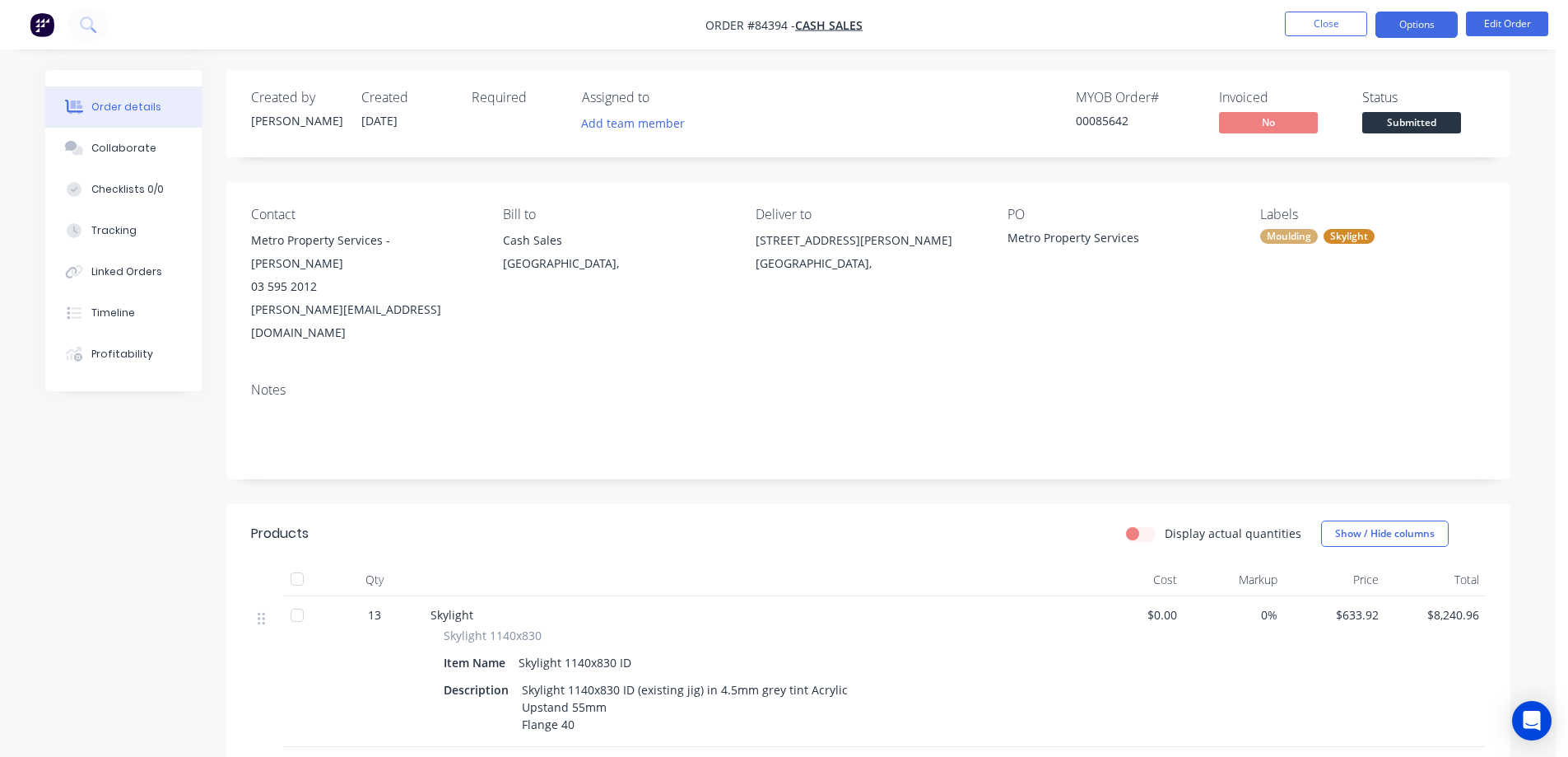
click at [1404, 30] on button "Options" at bounding box center [1416, 25] width 82 height 27
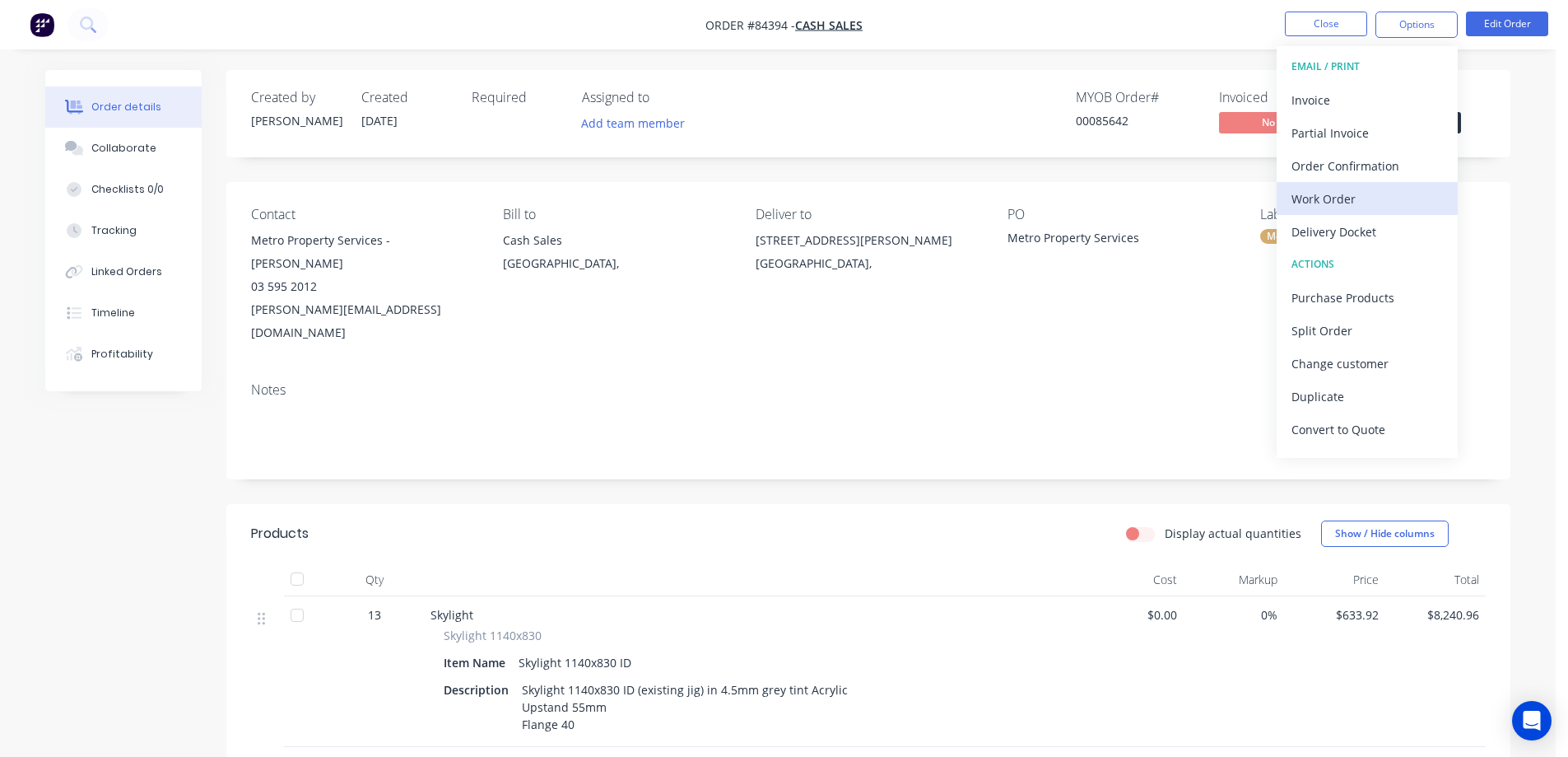
click at [1345, 197] on div "Work Order" at bounding box center [1368, 198] width 152 height 24
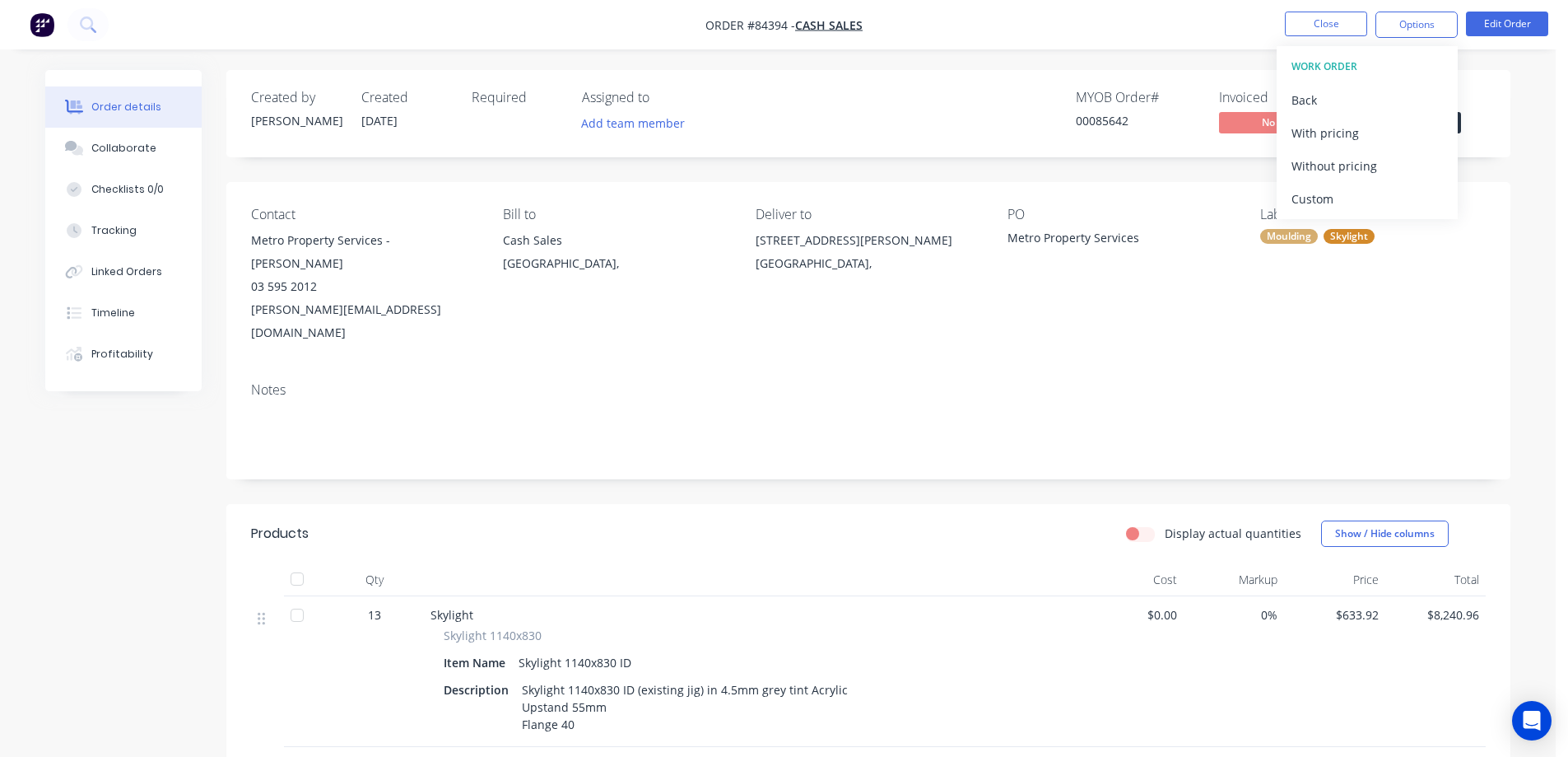
click at [1346, 167] on div "Without pricing" at bounding box center [1368, 166] width 152 height 24
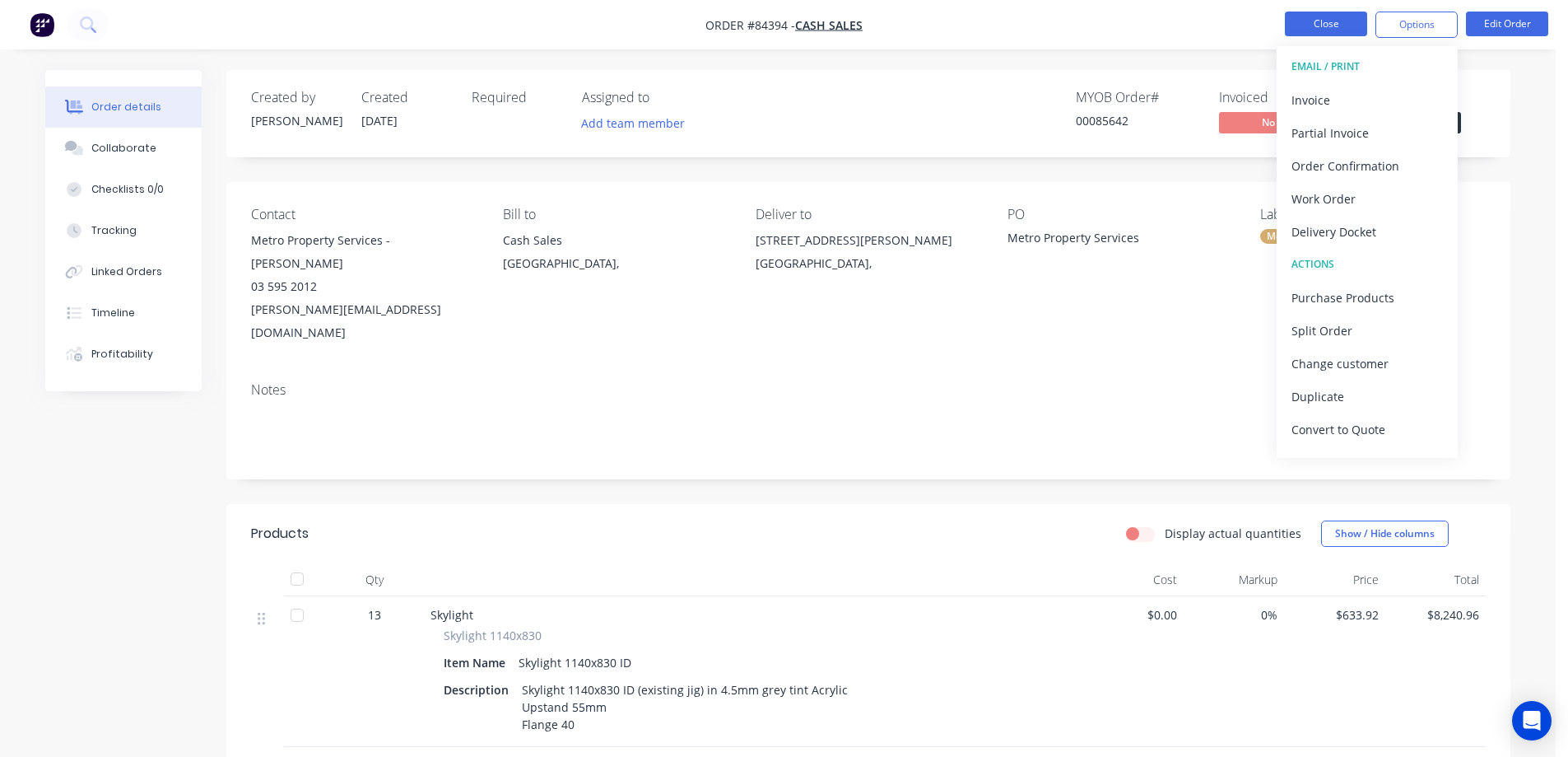
click at [1311, 19] on button "Close" at bounding box center [1325, 24] width 82 height 25
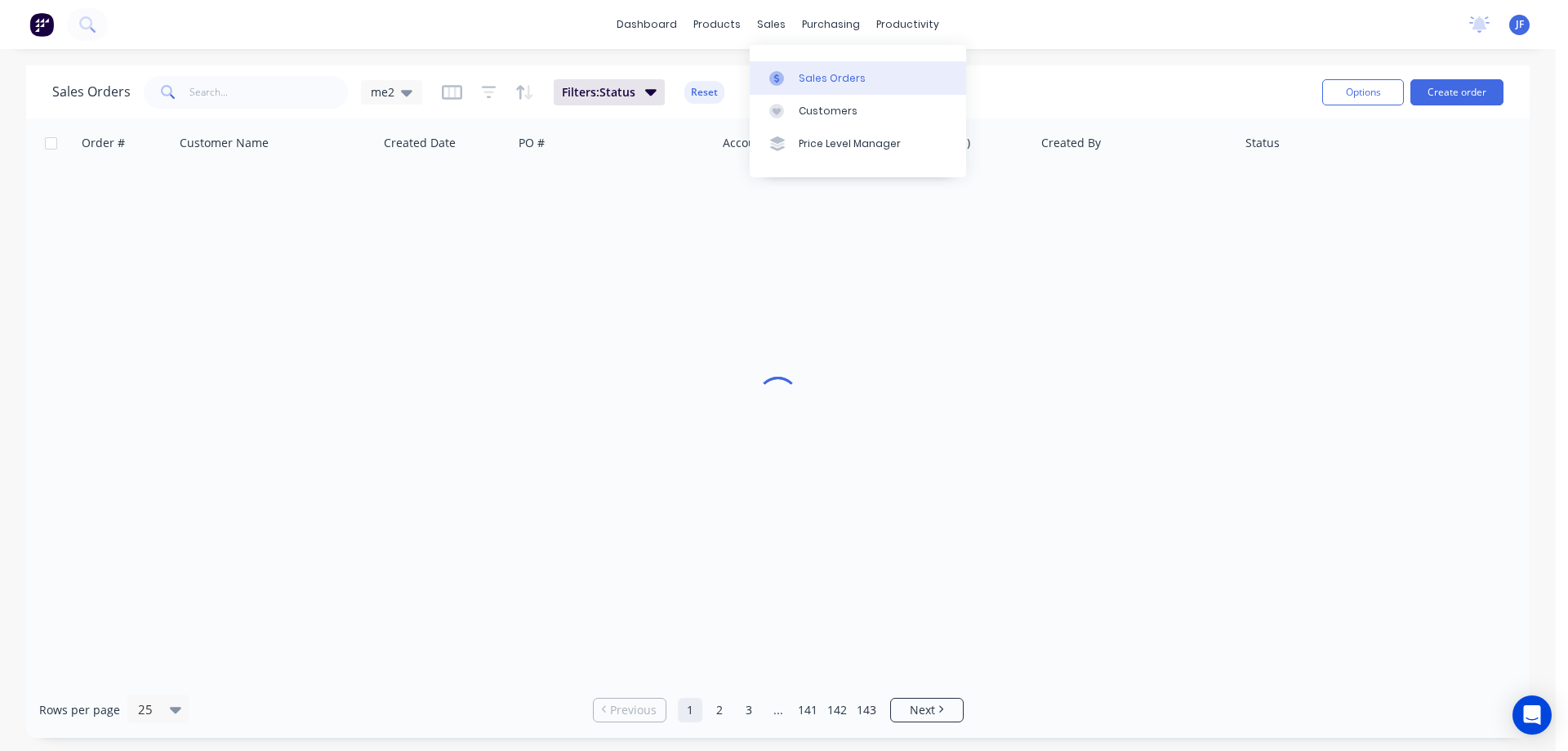
click at [822, 69] on link "Sales Orders" at bounding box center [857, 77] width 216 height 32
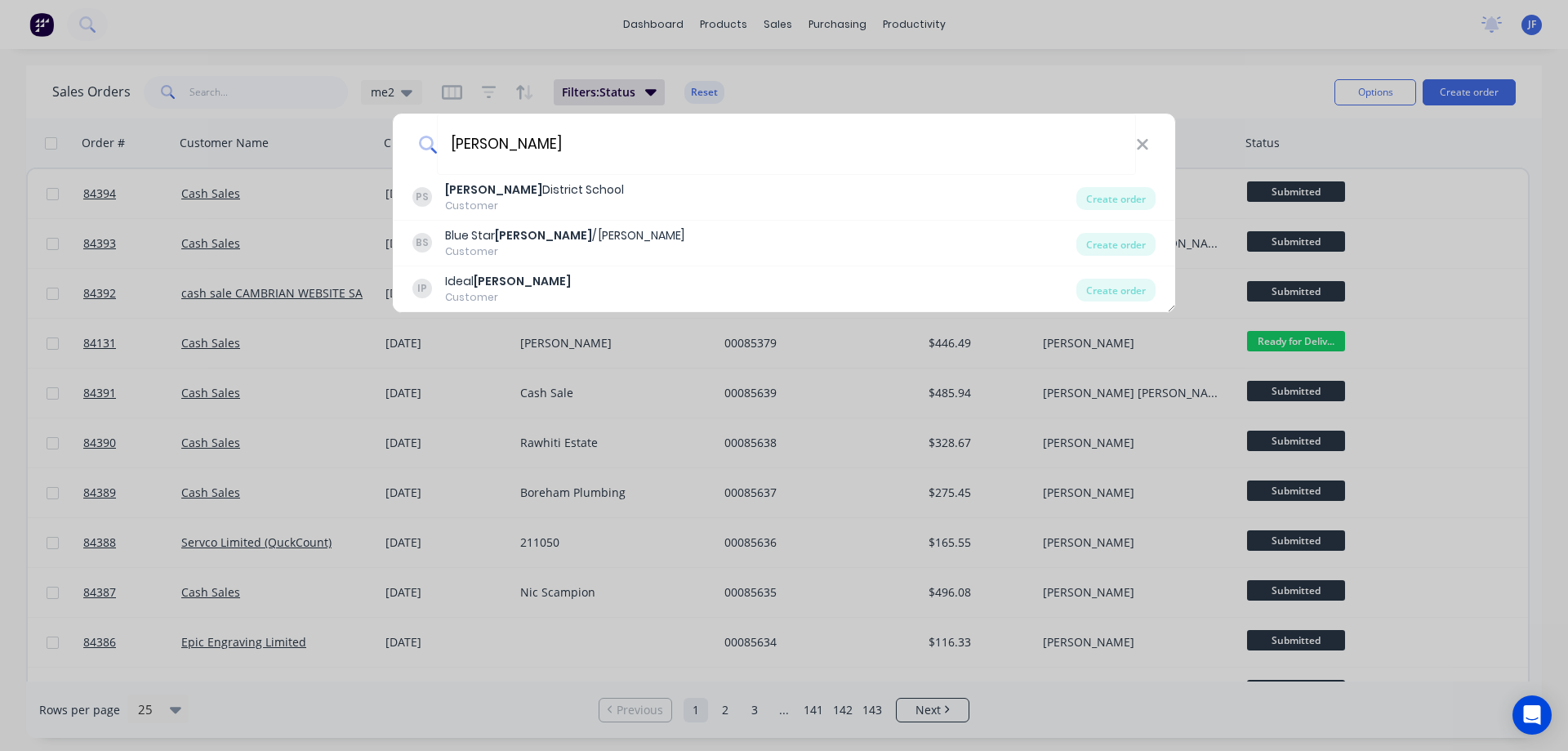
type input "[PERSON_NAME]"
drag, startPoint x: 1142, startPoint y: 148, endPoint x: 1153, endPoint y: 139, distance: 14.2
click at [1142, 148] on icon at bounding box center [1142, 145] width 13 height 18
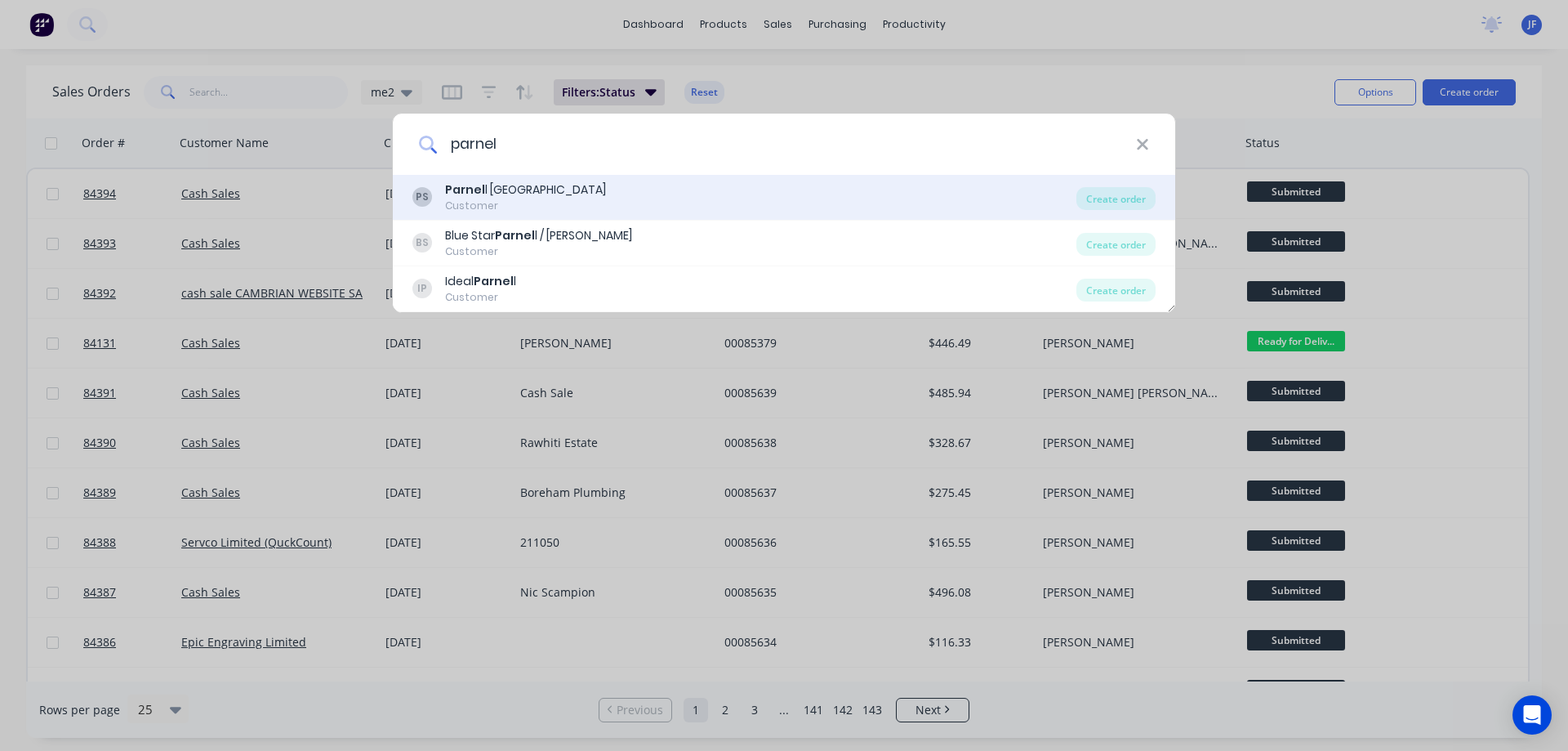
type input "parnel"
click at [541, 202] on div "Customer" at bounding box center [526, 206] width 161 height 15
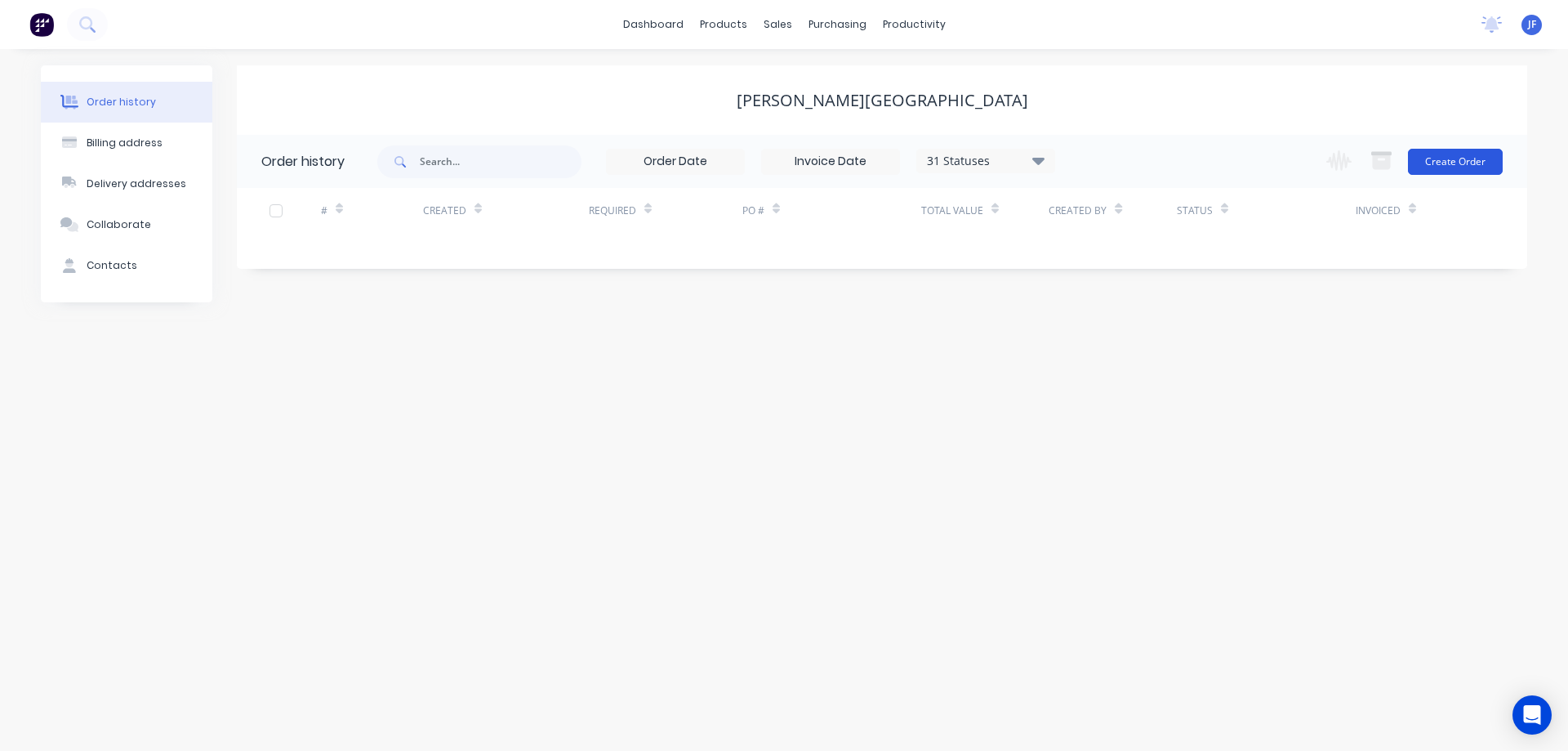
click at [1459, 160] on button "Create Order" at bounding box center [1454, 162] width 95 height 26
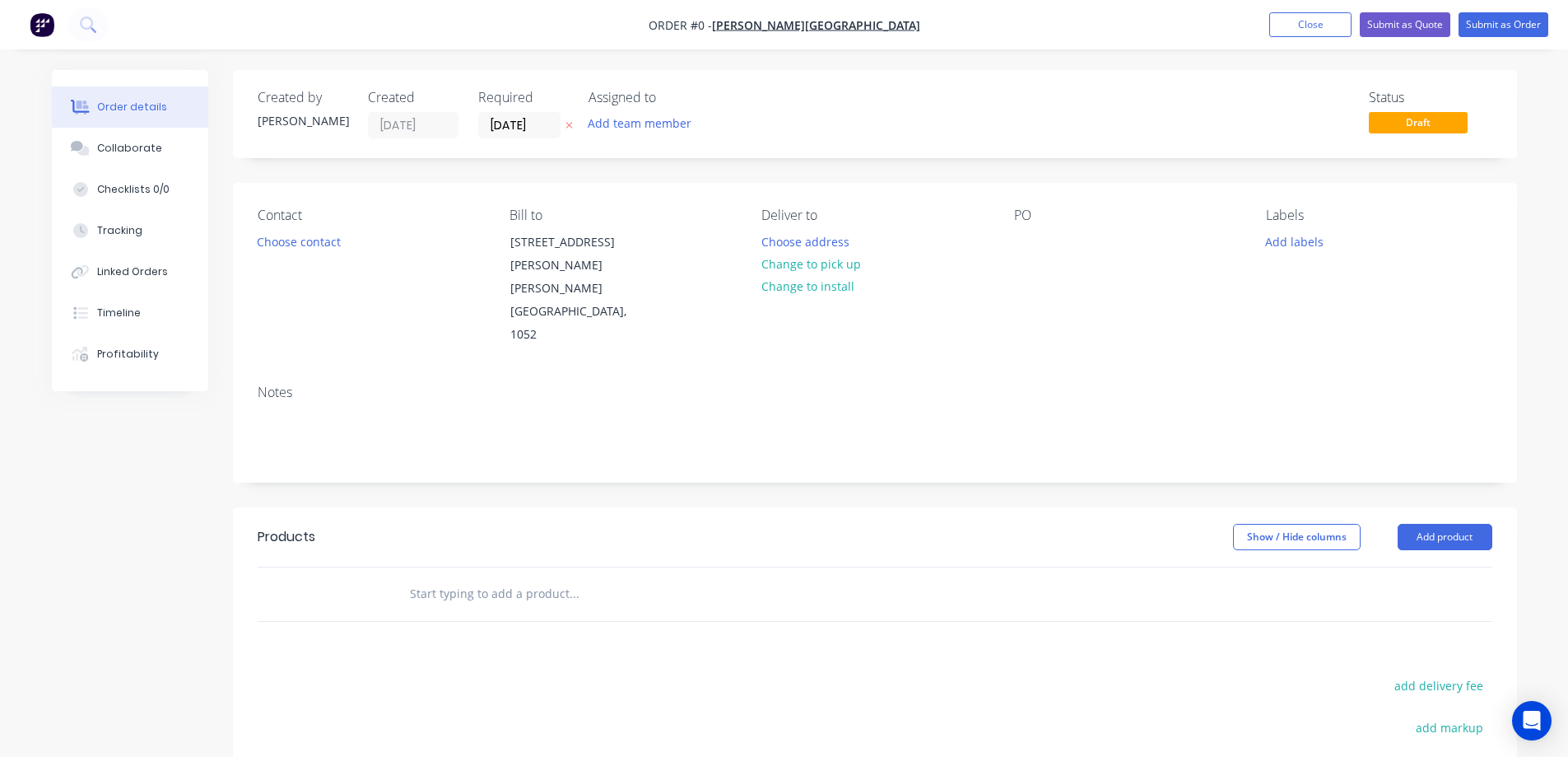
click at [574, 125] on button at bounding box center [569, 125] width 18 height 19
click at [303, 240] on button "Choose contact" at bounding box center [298, 241] width 102 height 23
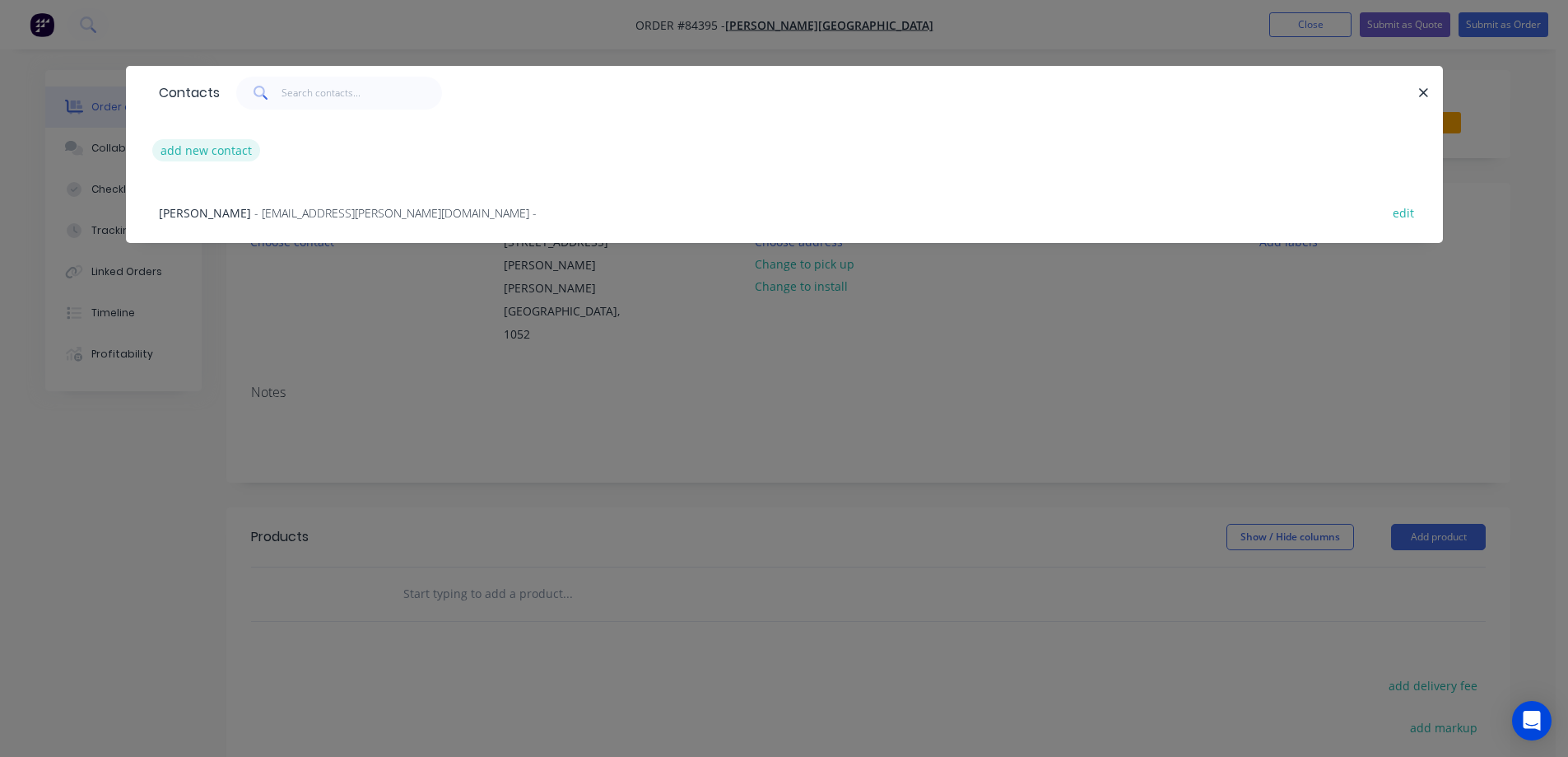
click at [231, 153] on button "add new contact" at bounding box center [206, 150] width 109 height 23
select select "NZ"
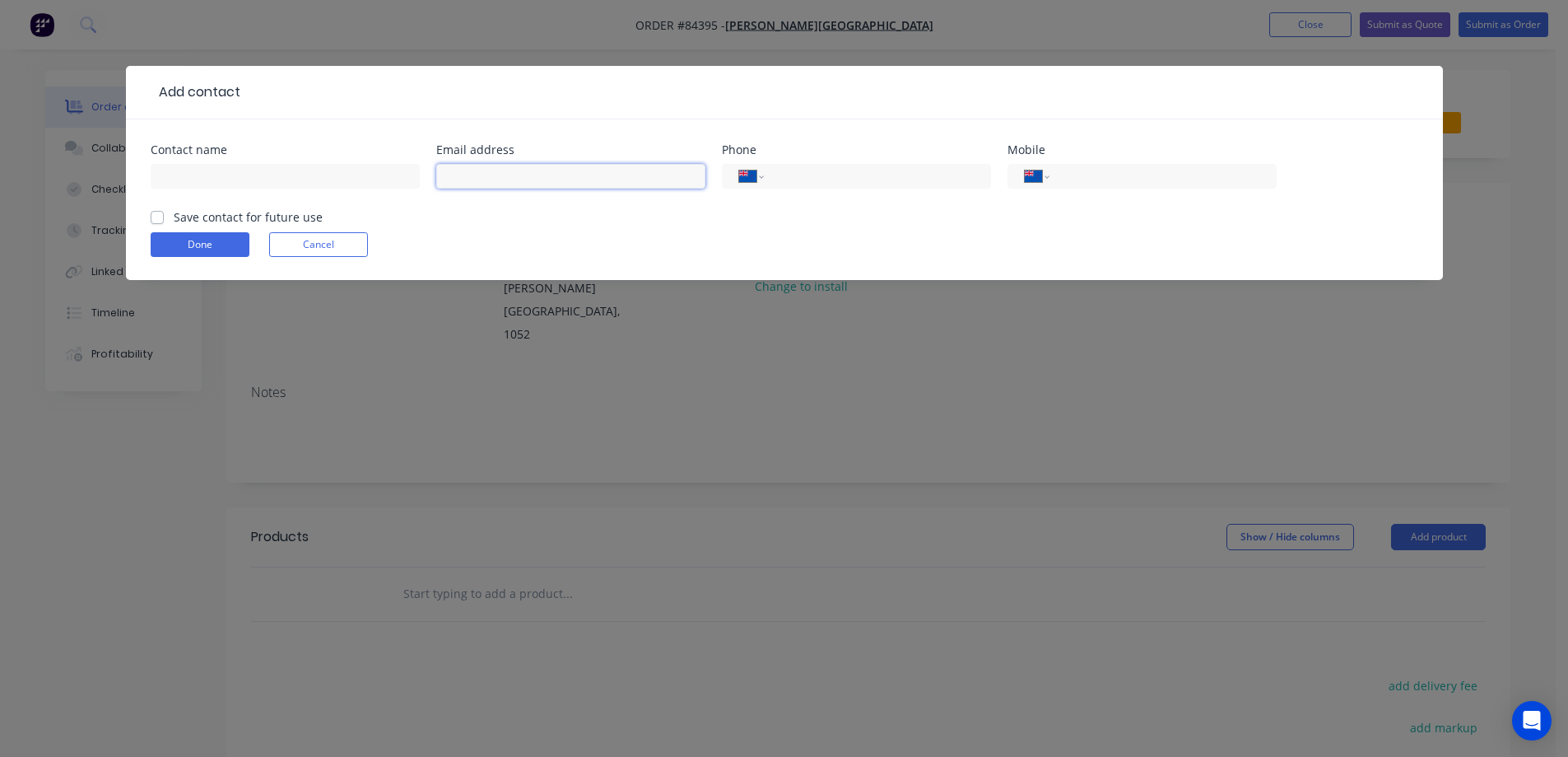
click at [560, 183] on input "text" at bounding box center [570, 176] width 269 height 25
paste input "[EMAIL_ADDRESS][PERSON_NAME][DOMAIN_NAME]"
type input "[EMAIL_ADDRESS][PERSON_NAME][DOMAIN_NAME]"
click at [285, 220] on label "Save contact for future use" at bounding box center [248, 217] width 149 height 18
click at [164, 220] on input "Save contact for future use" at bounding box center [157, 216] width 13 height 16
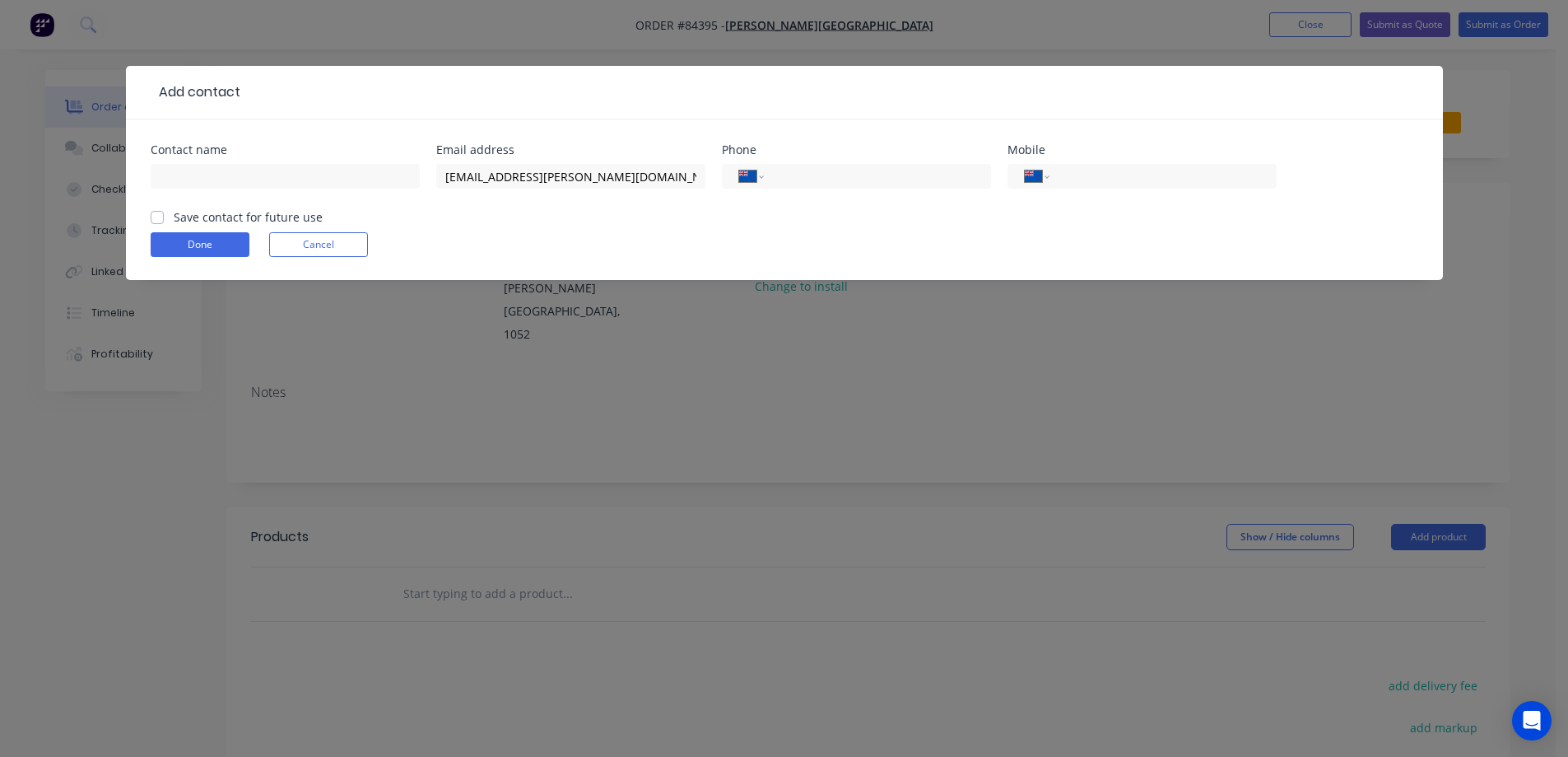
checkbox input "true"
click at [260, 178] on input "text" at bounding box center [285, 176] width 269 height 25
type input "[PERSON_NAME]"
click at [927, 185] on input "tel" at bounding box center [874, 176] width 197 height 19
type input "0"
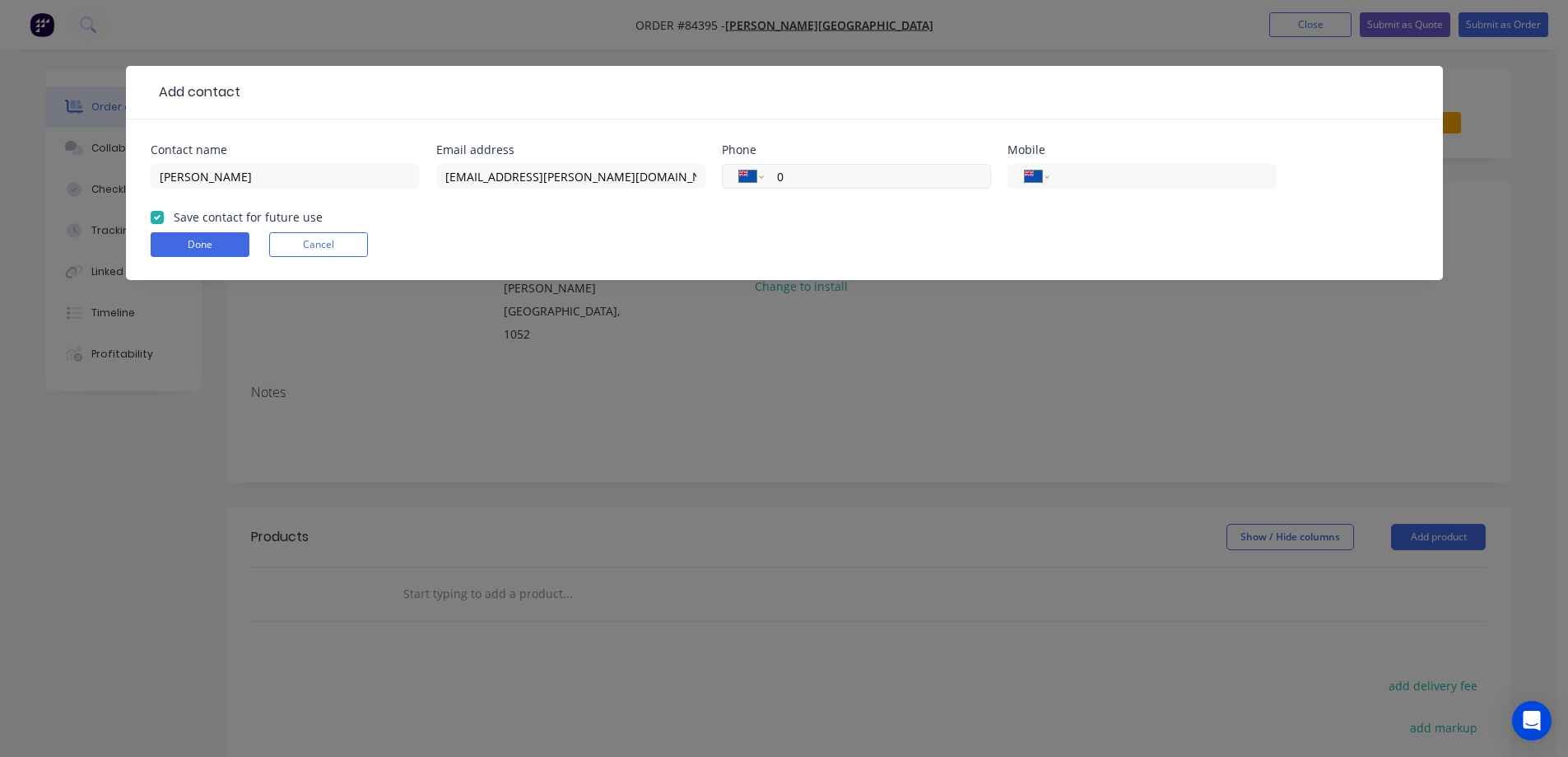
select select "AU"
type input "09 379 3008"
click at [232, 242] on button "Done" at bounding box center [200, 244] width 99 height 25
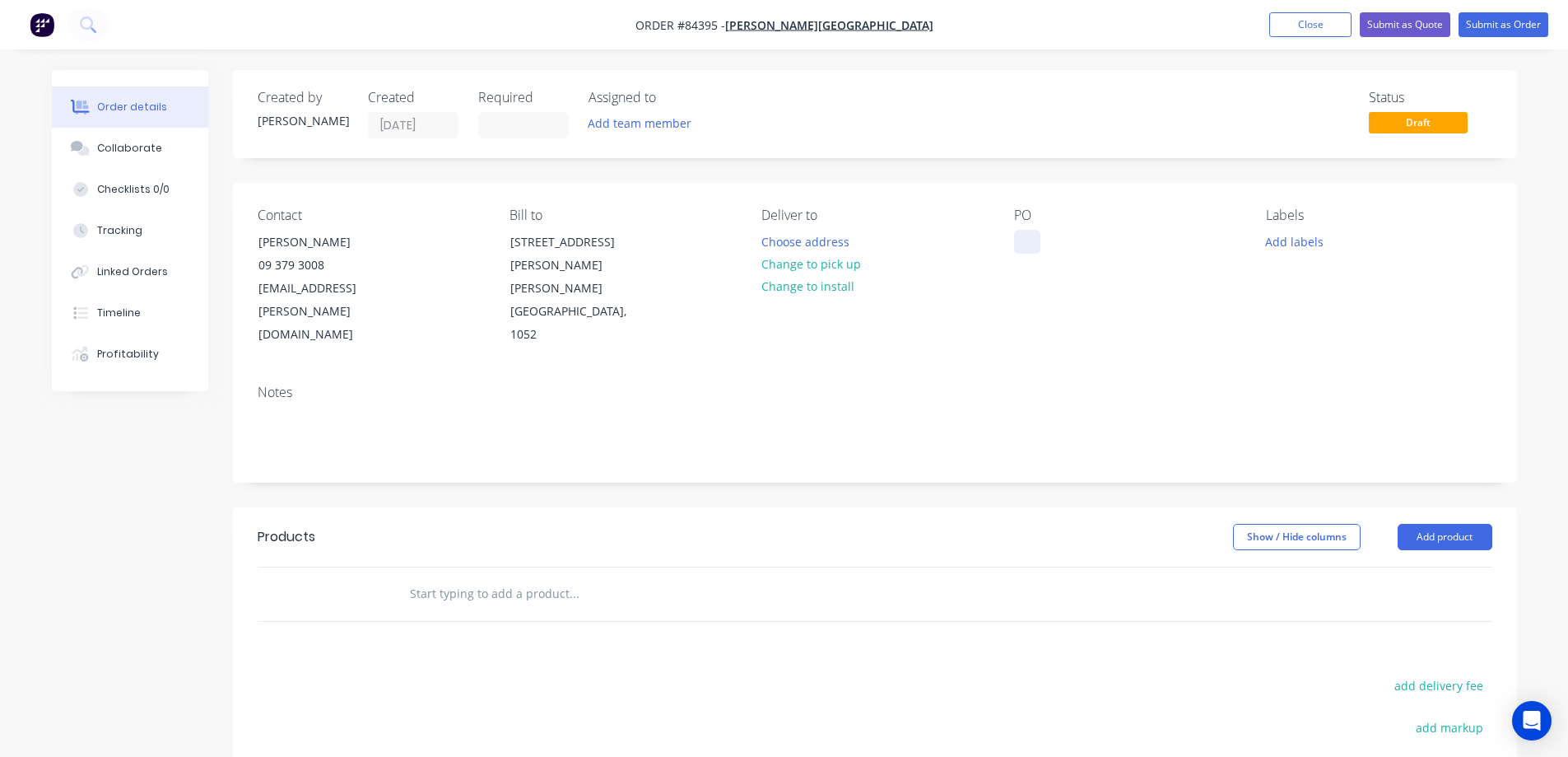
click at [1038, 240] on div at bounding box center [1027, 242] width 27 height 24
click at [638, 577] on input "text" at bounding box center [574, 593] width 330 height 33
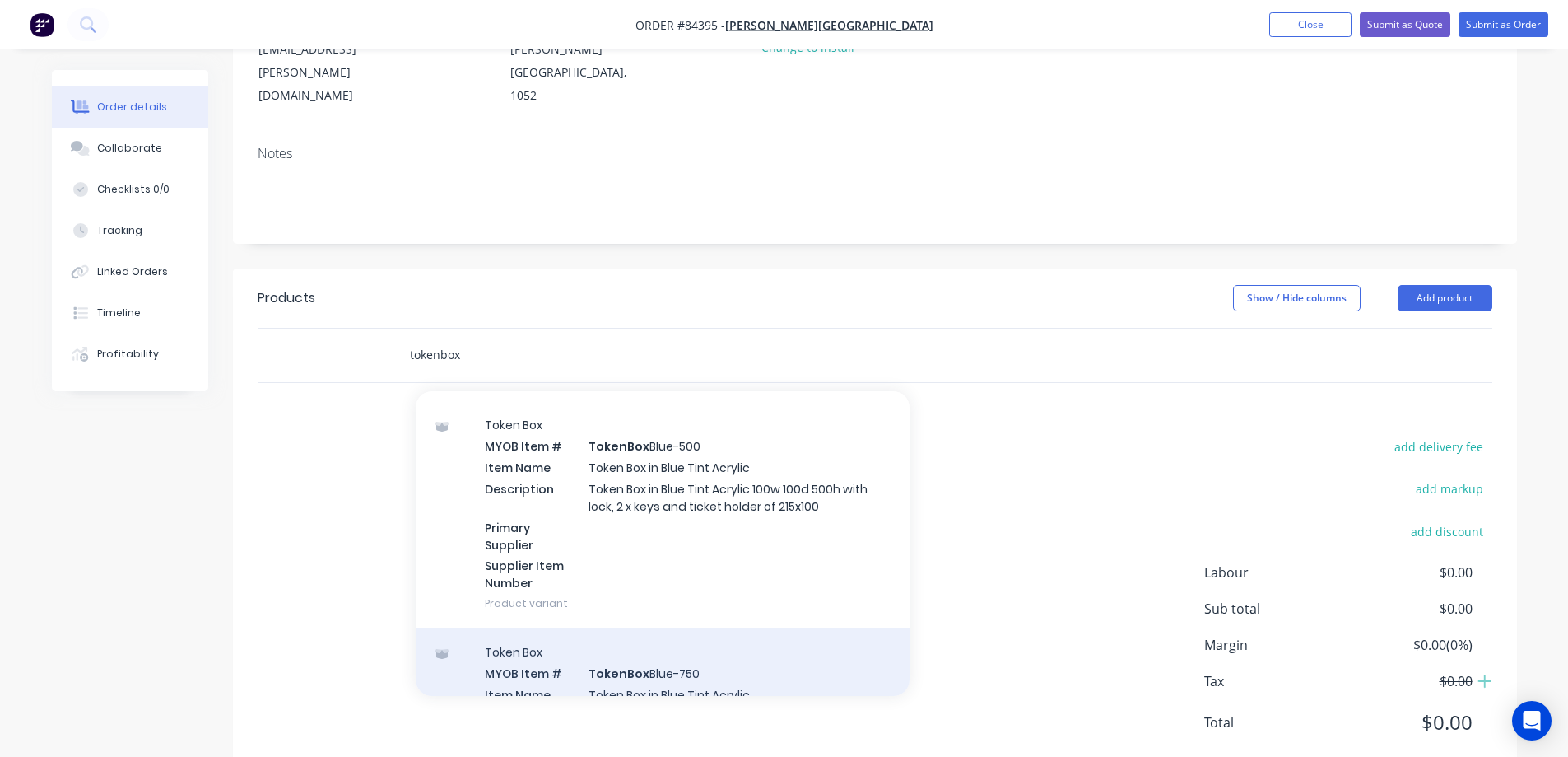
scroll to position [330, 0]
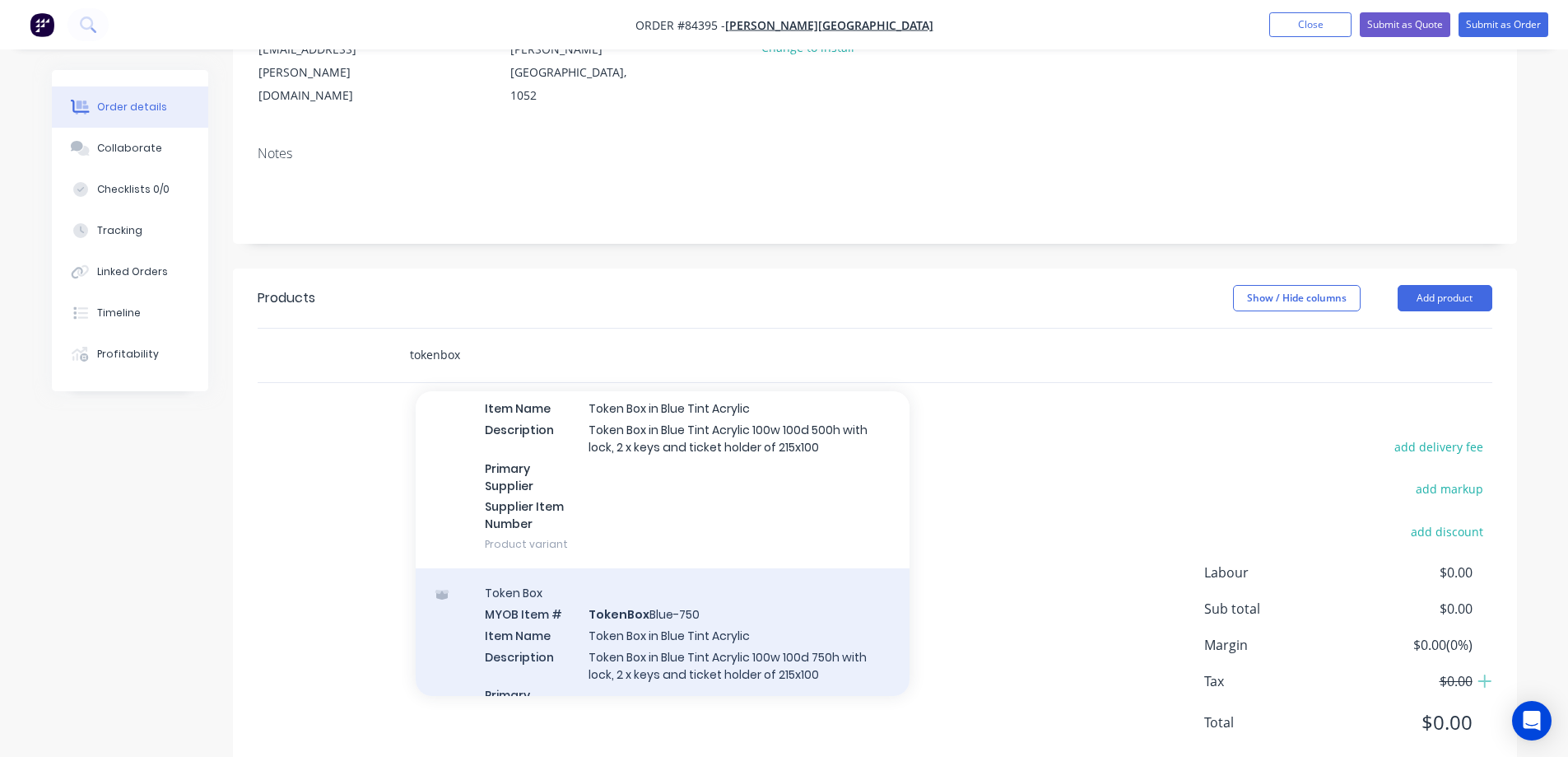
type input "tokenbox"
click at [607, 568] on div "Token Box MYOB Item # TokenBox Blue-750 Item Name Token Box in Blue Tint Acryli…" at bounding box center [662, 682] width 494 height 227
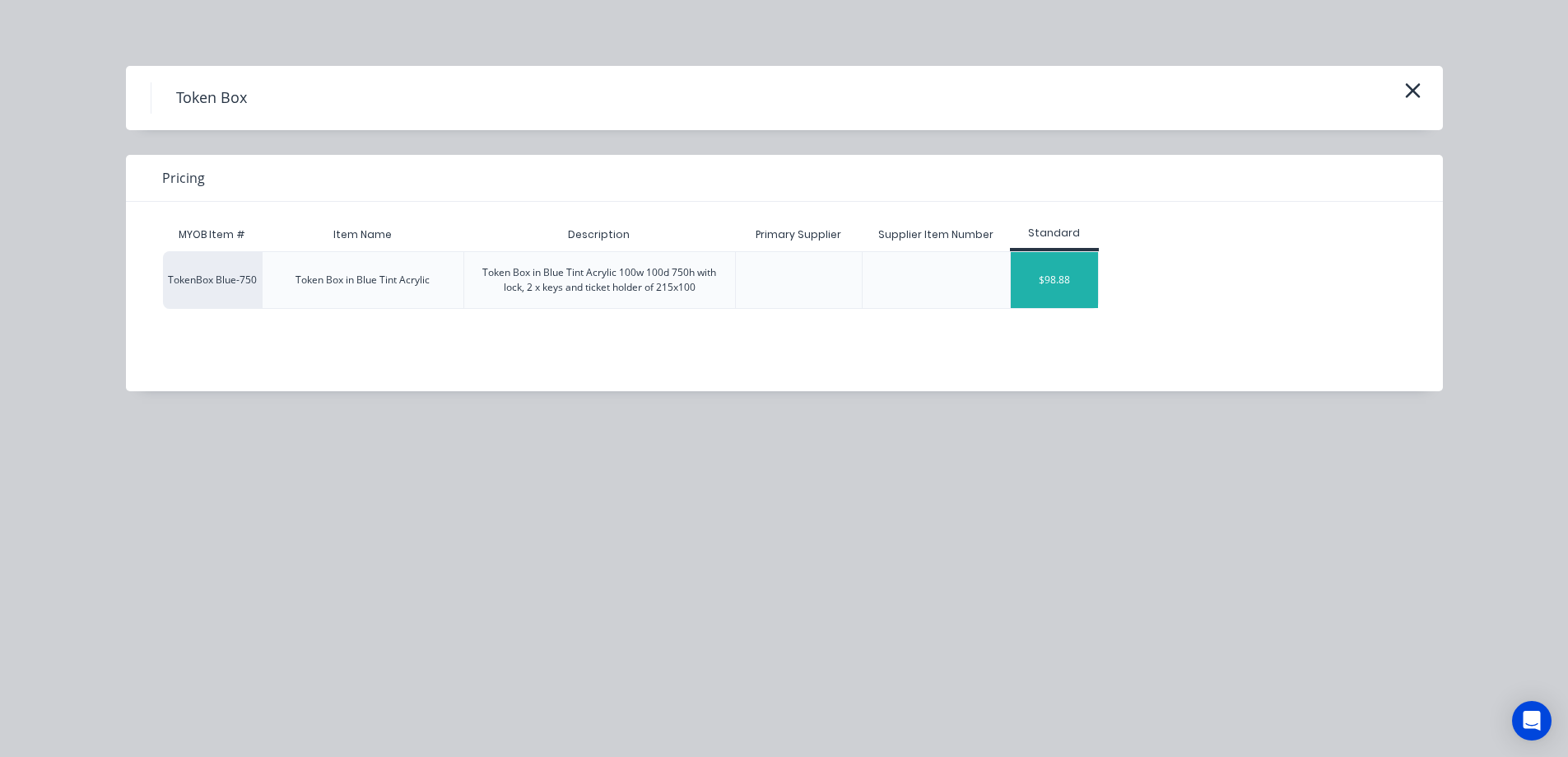
click at [1056, 279] on div "$98.88" at bounding box center [1055, 279] width 88 height 56
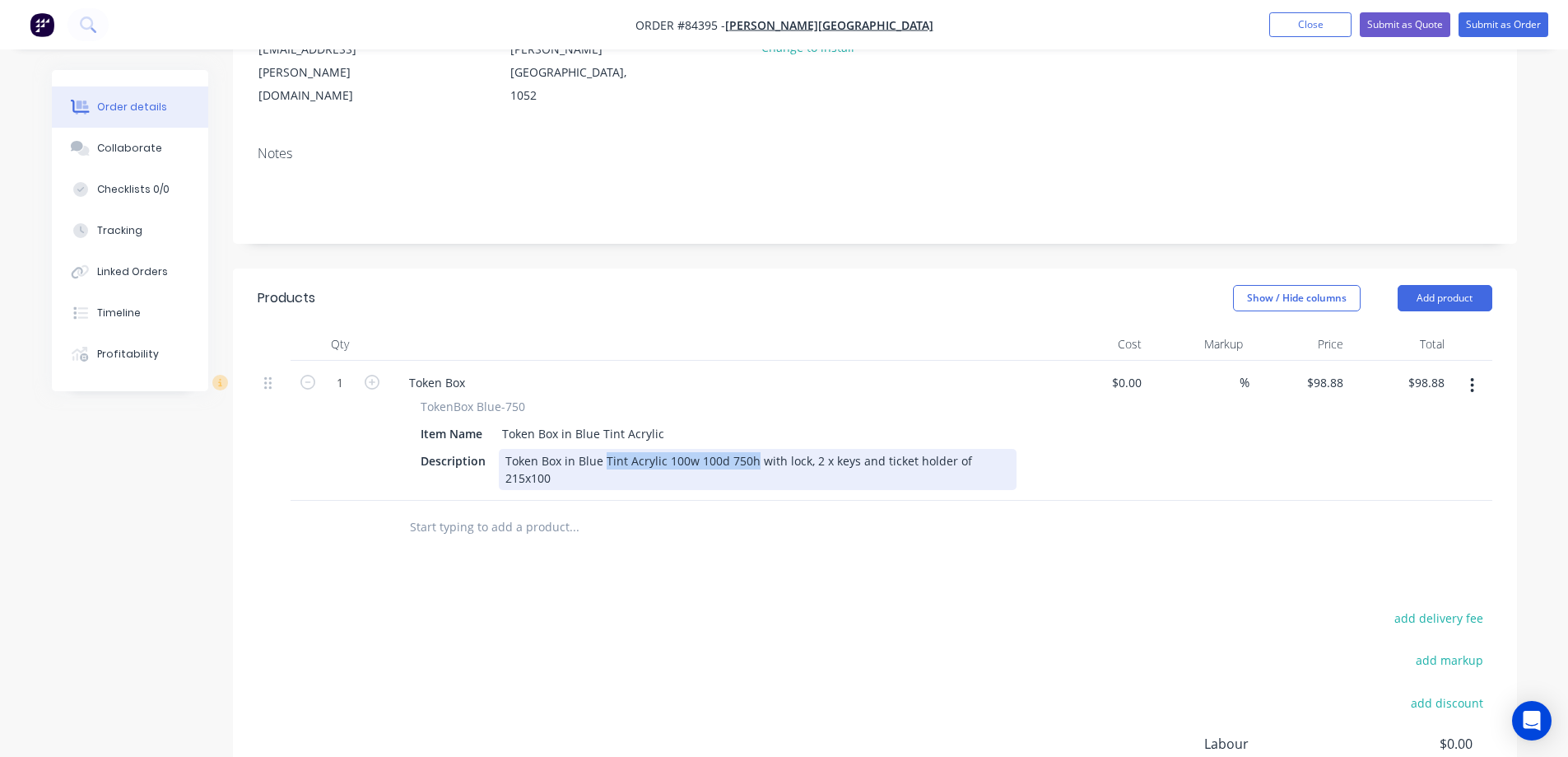
drag, startPoint x: 753, startPoint y: 416, endPoint x: 603, endPoint y: 427, distance: 150.4
click at [603, 427] on div "Token Box TokenBox Blue-750 Item Name Token Box in Blue Tint Acrylic Descriptio…" at bounding box center [718, 430] width 658 height 140
copy div "Tint Acrylic 100w 100d 750h"
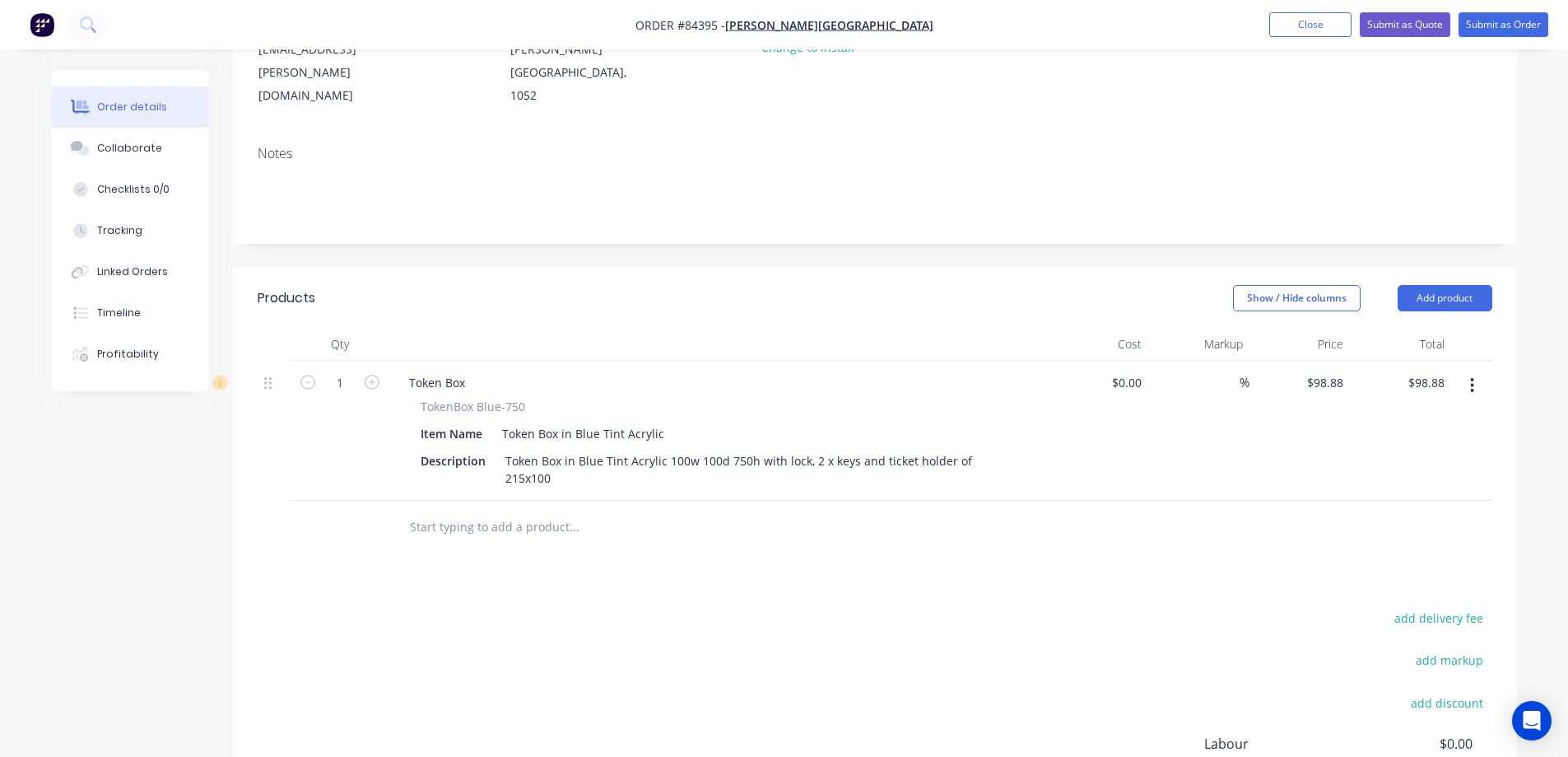
click at [497, 510] on input "text" at bounding box center [574, 526] width 330 height 33
paste input "Tint Acrylic 100w 100d 750h"
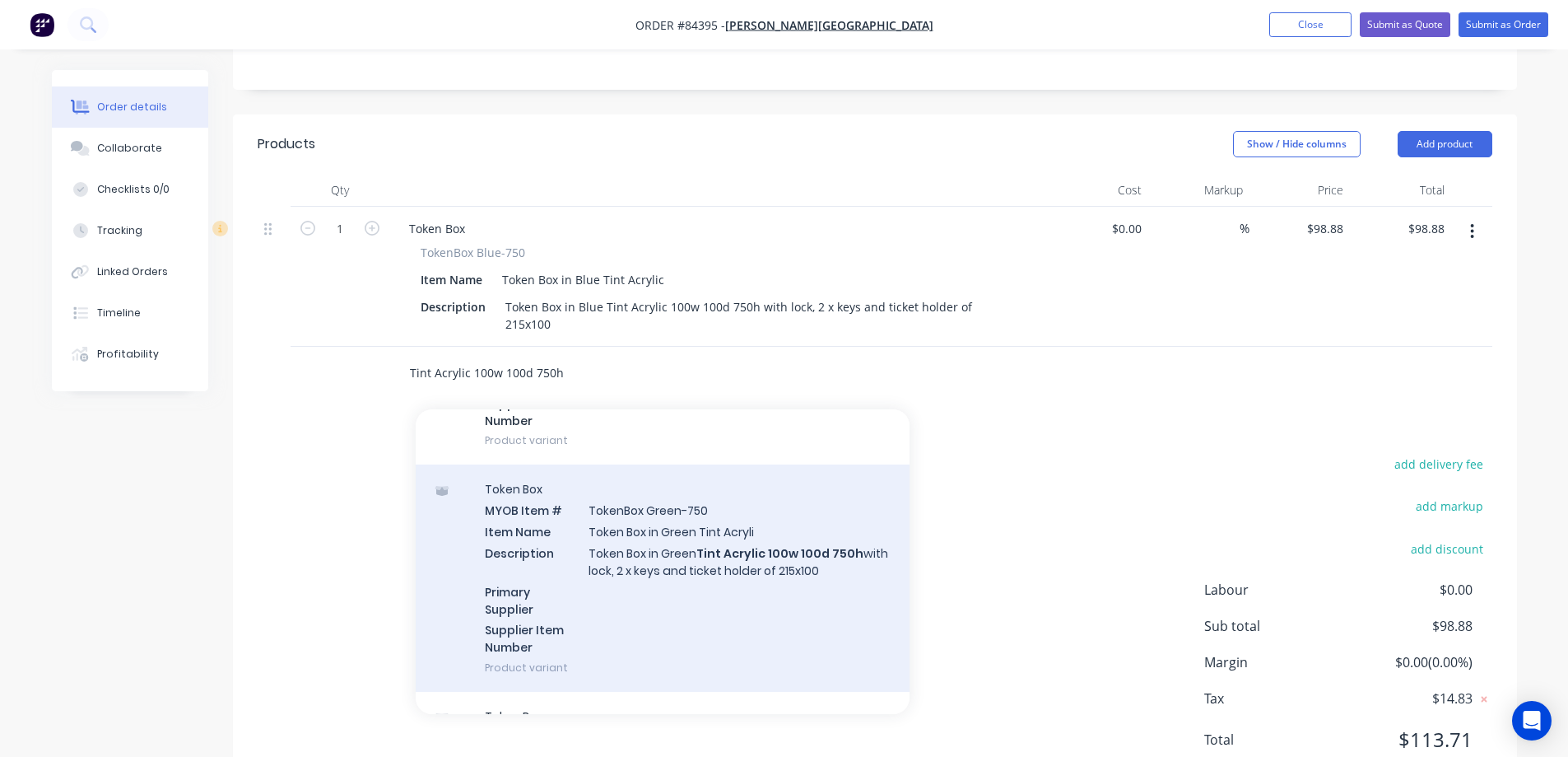
scroll to position [165, 0]
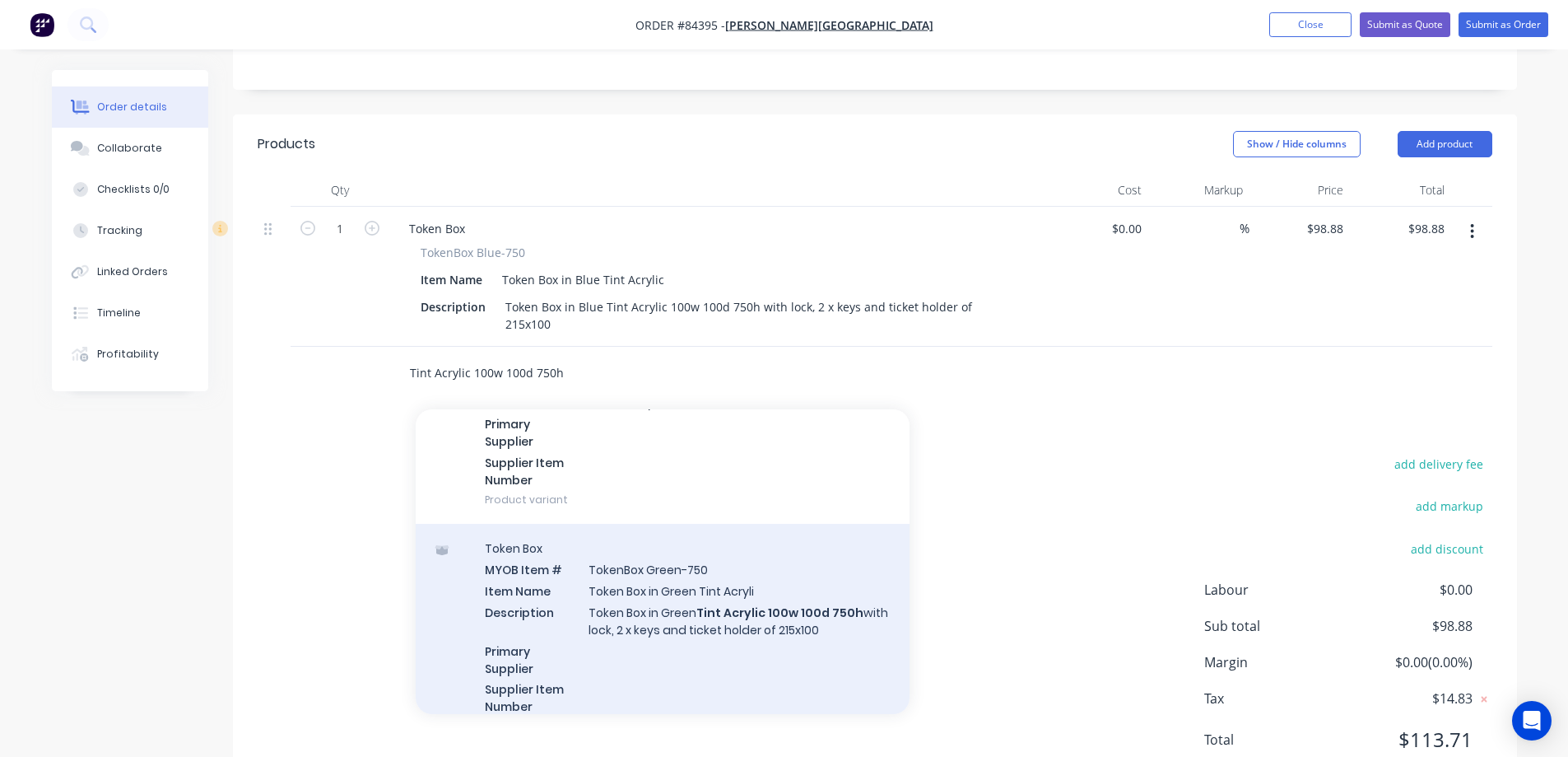
type input "Tint Acrylic 100w 100d 750h"
click at [671, 545] on div "Token Box MYOB Item # TokenBox Green-750 Item Name Token Box in Green Tint Acry…" at bounding box center [662, 638] width 494 height 227
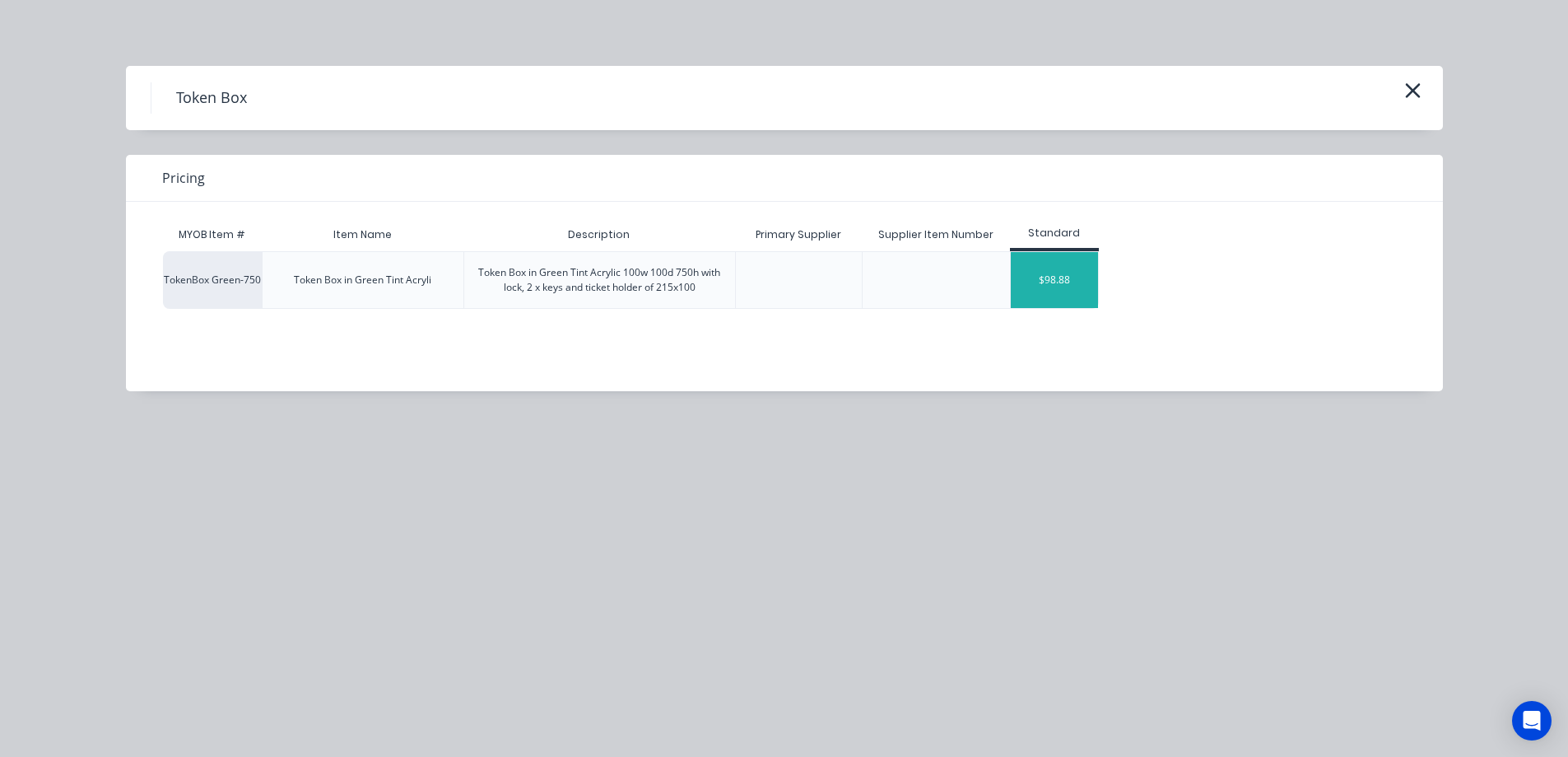
click at [1062, 289] on div "$98.88" at bounding box center [1055, 279] width 88 height 56
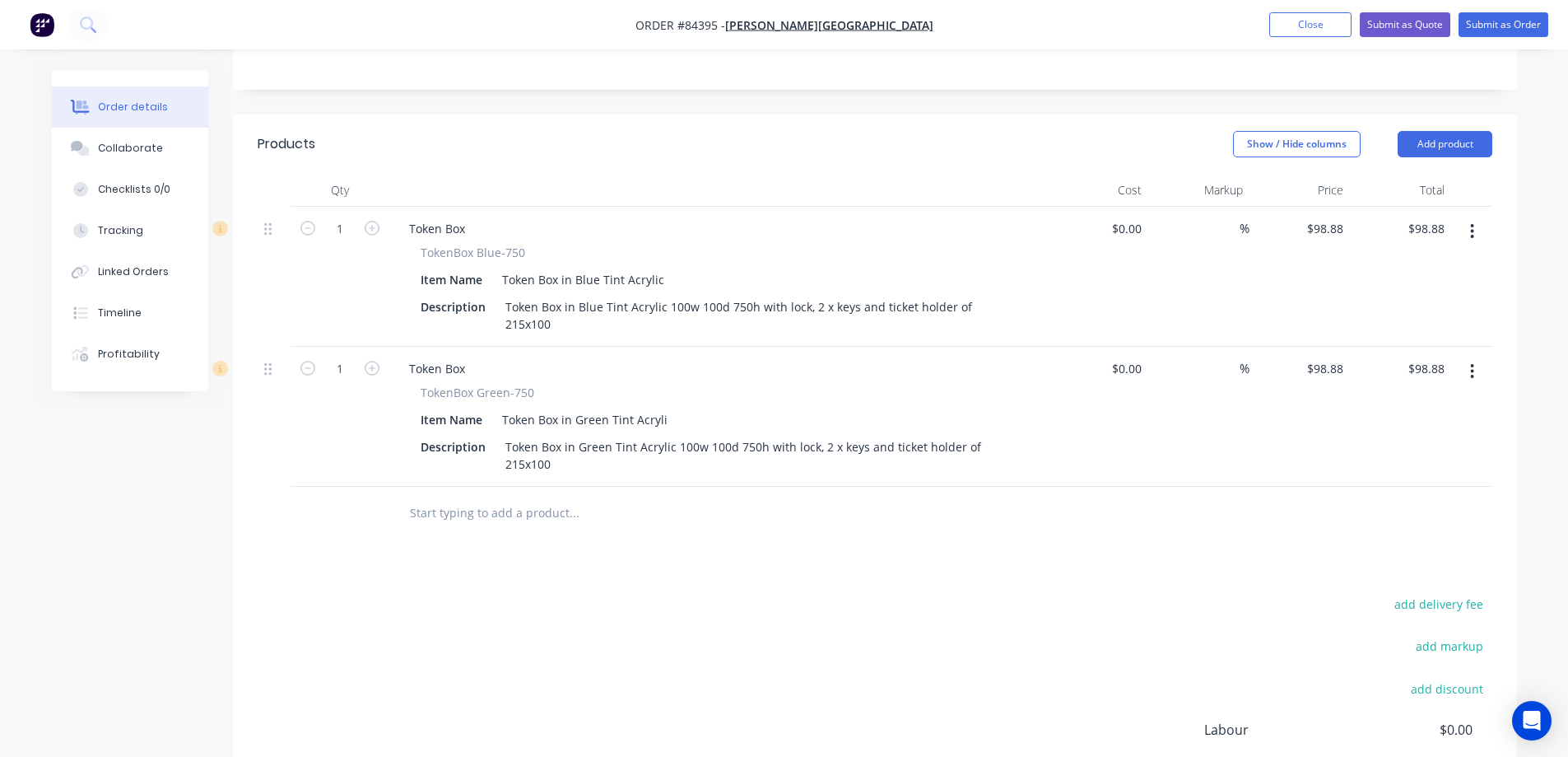
click at [556, 496] on input "text" at bounding box center [574, 512] width 330 height 33
paste input "Tint Acrylic 100w 100d 750h"
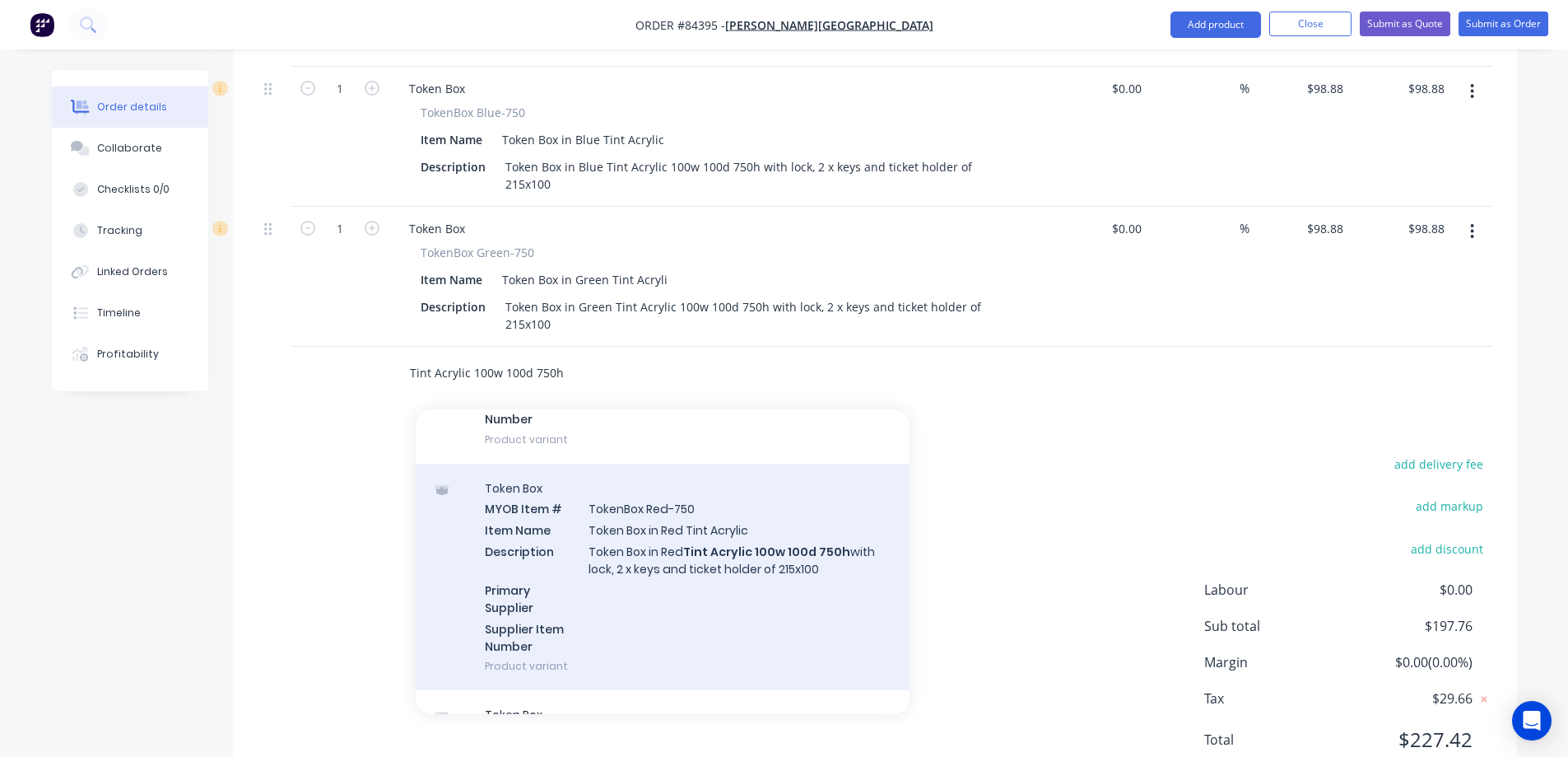
scroll to position [988, 0]
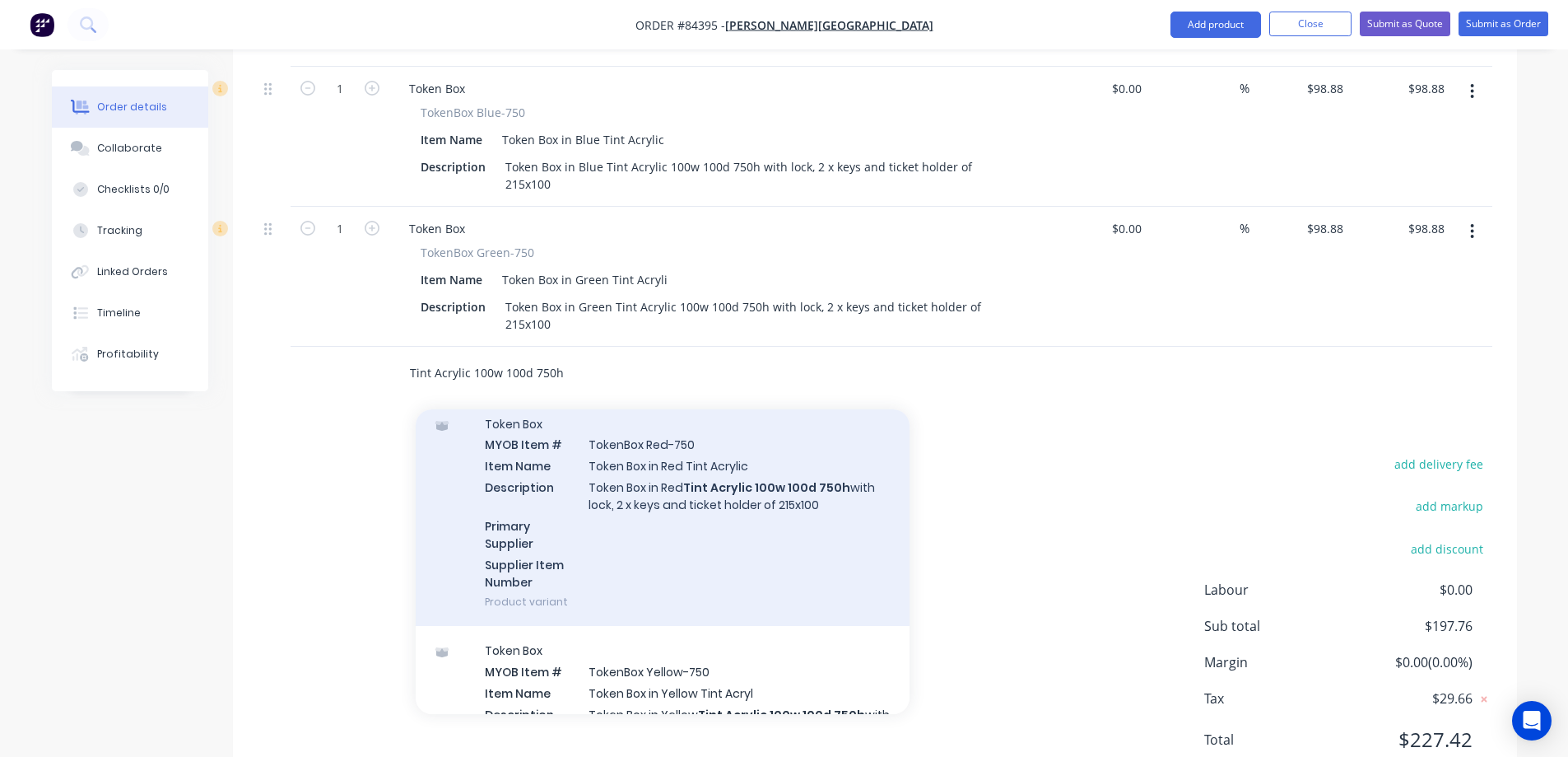
type input "Tint Acrylic 100w 100d 750h"
click at [667, 501] on div "Token Box MYOB Item # TokenBox Red-750 Item Name Token Box in Red Tint Acrylic …" at bounding box center [662, 513] width 494 height 227
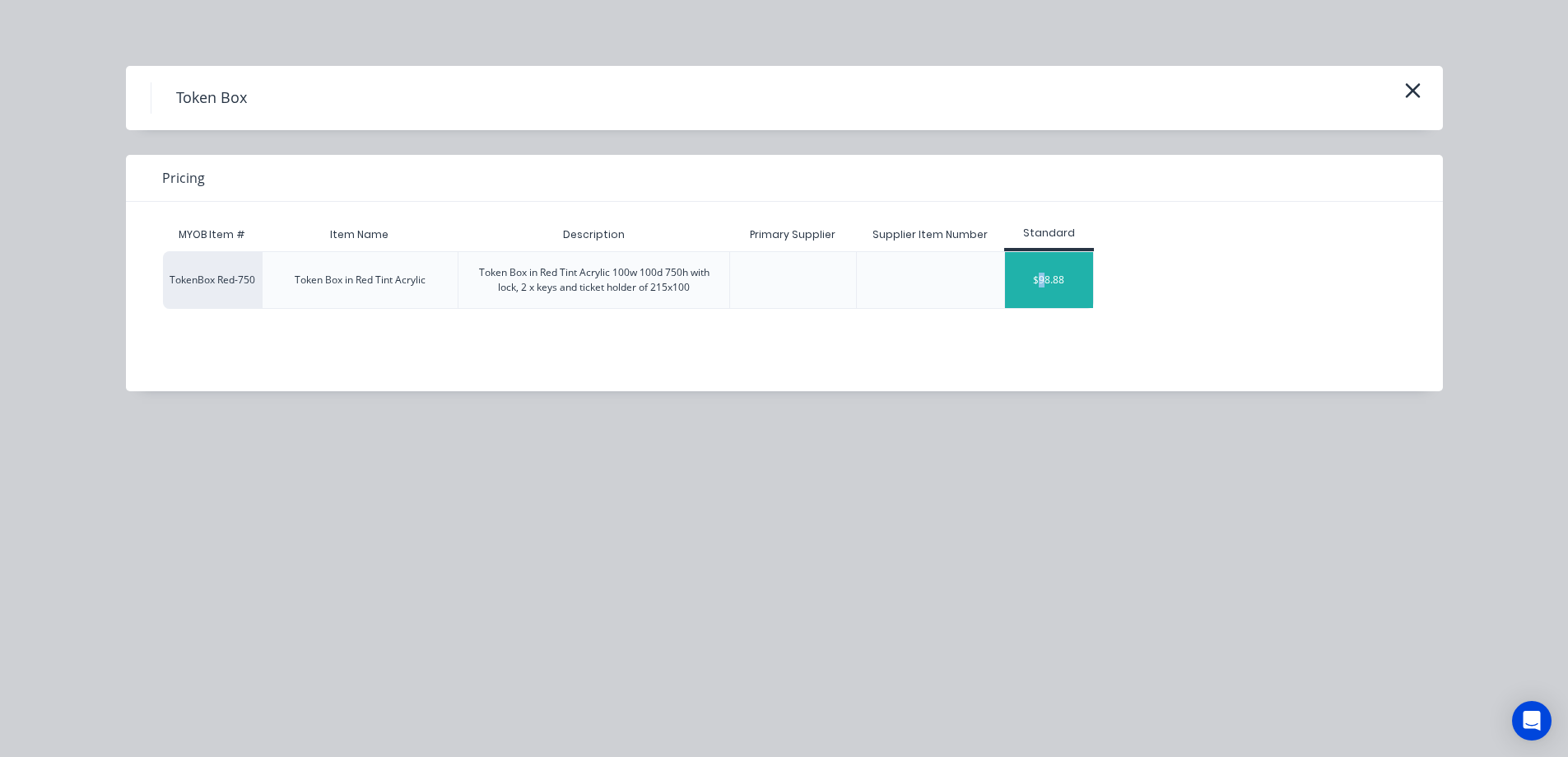
click at [1035, 276] on div "$98.88" at bounding box center [1049, 279] width 88 height 56
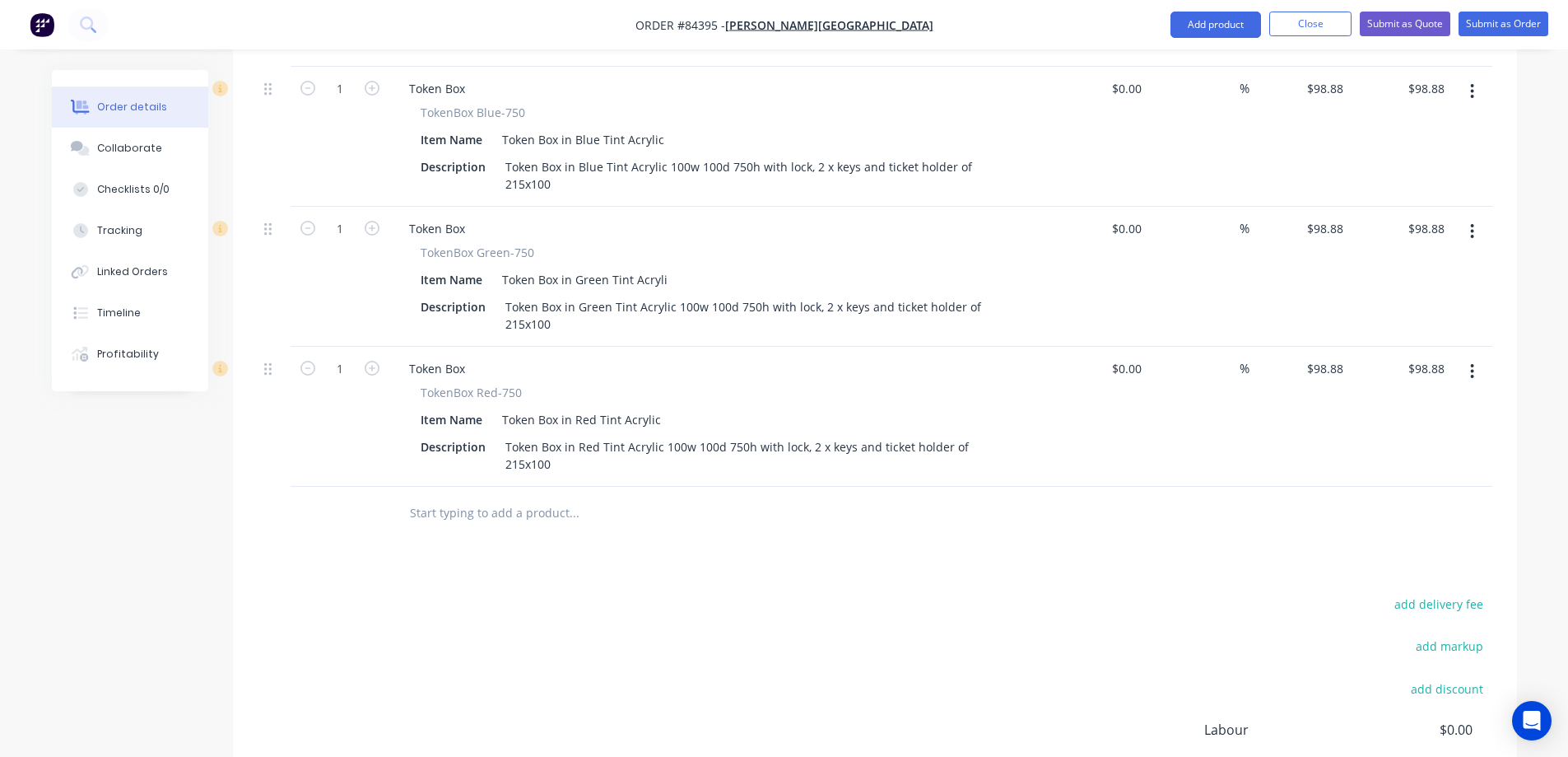
click at [508, 496] on input "text" at bounding box center [574, 512] width 330 height 33
paste input "Tint Acrylic 100w 100d 750h"
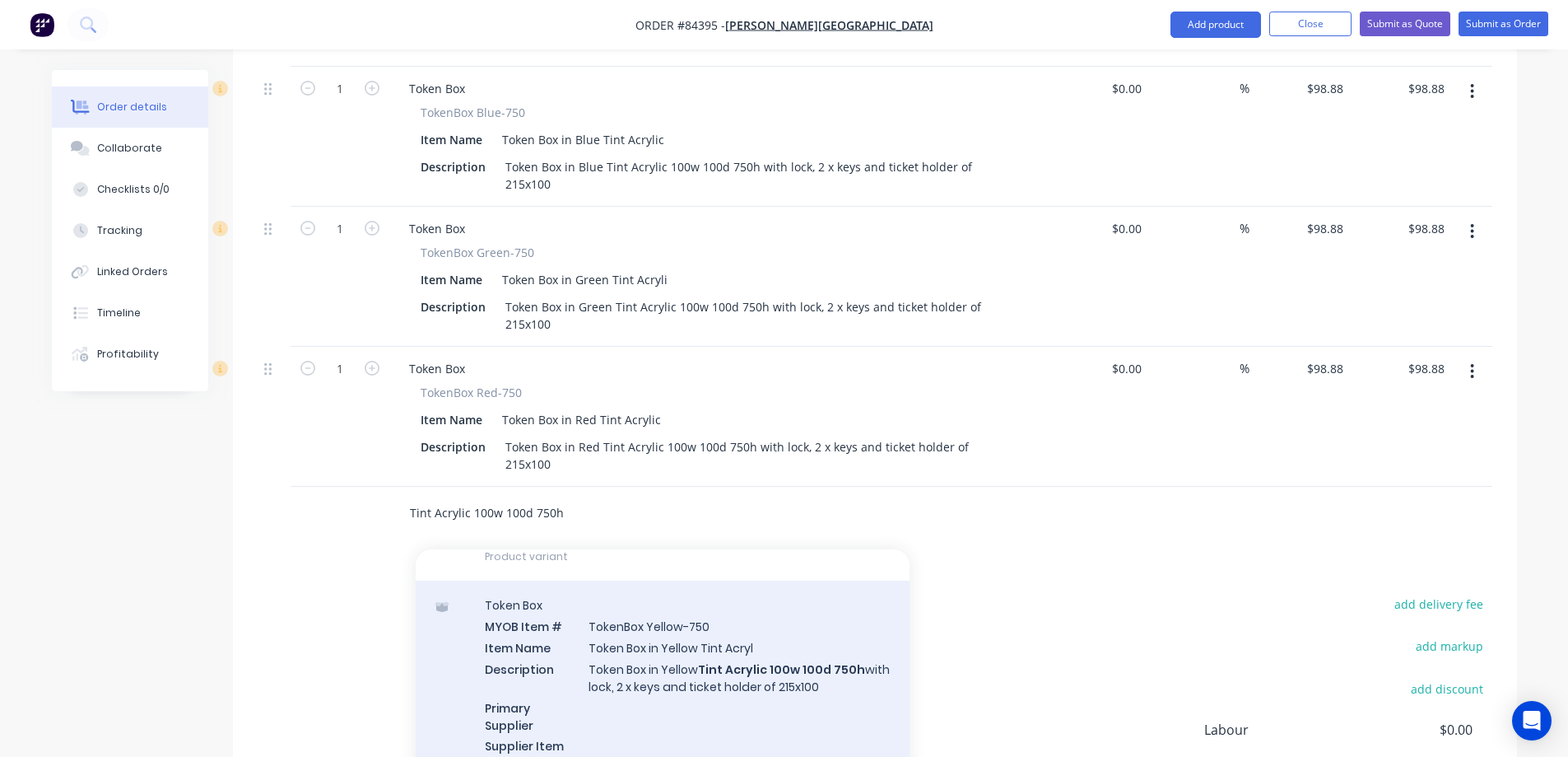
scroll to position [1179, 0]
type input "Tint Acrylic 100w 100d 750h"
click at [583, 608] on div "Token Box MYOB Item # TokenBox Yellow-750 Item Name Token Box in Yellow Tint Ac…" at bounding box center [662, 688] width 494 height 227
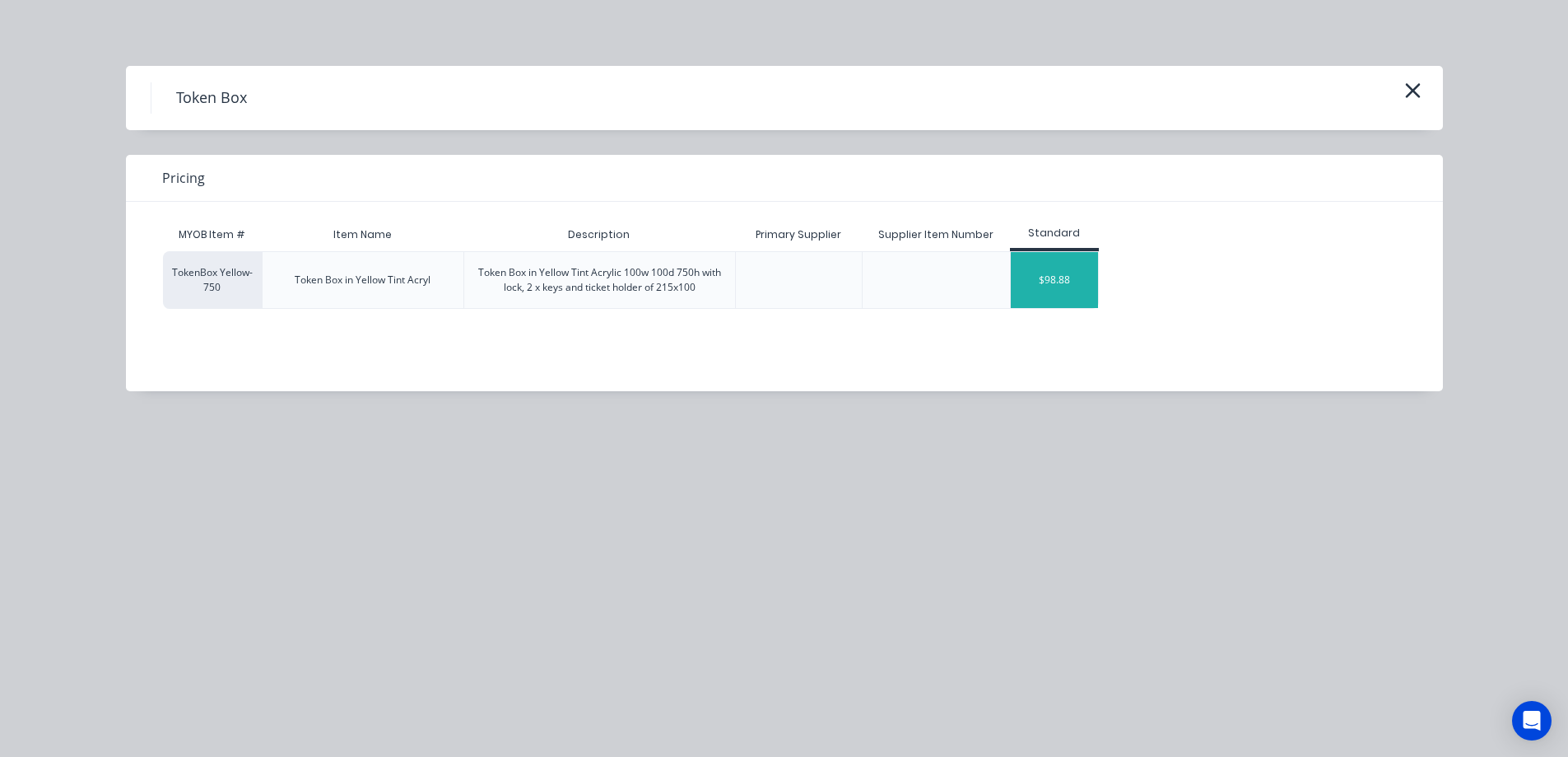
click at [1055, 279] on div "$98.88" at bounding box center [1055, 279] width 88 height 56
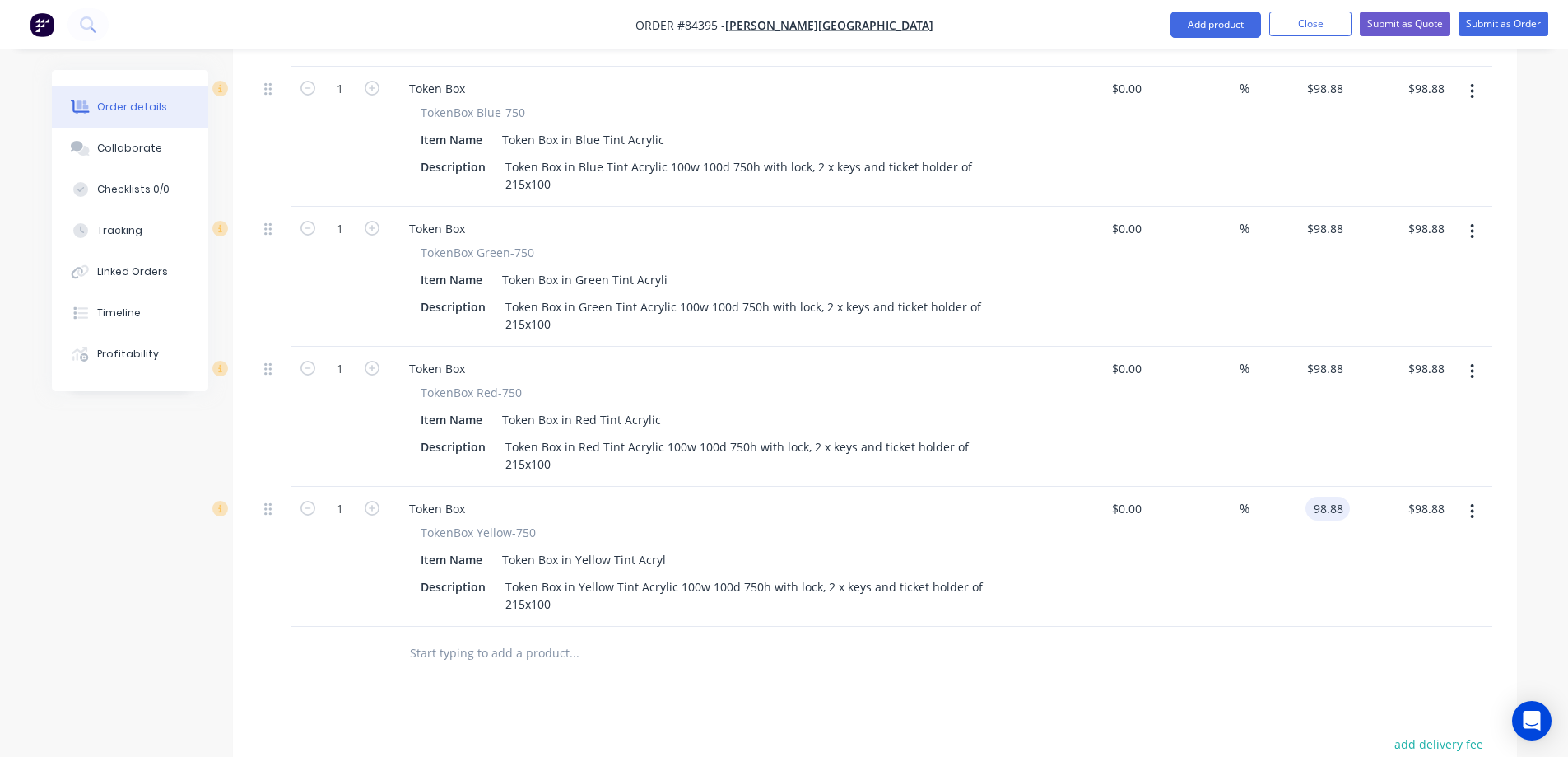
click at [1318, 496] on input "98.88" at bounding box center [1331, 508] width 37 height 24
type input "$108.77"
click at [1314, 487] on div "$108.77 108.77" at bounding box center [1301, 557] width 102 height 140
type input "108.77"
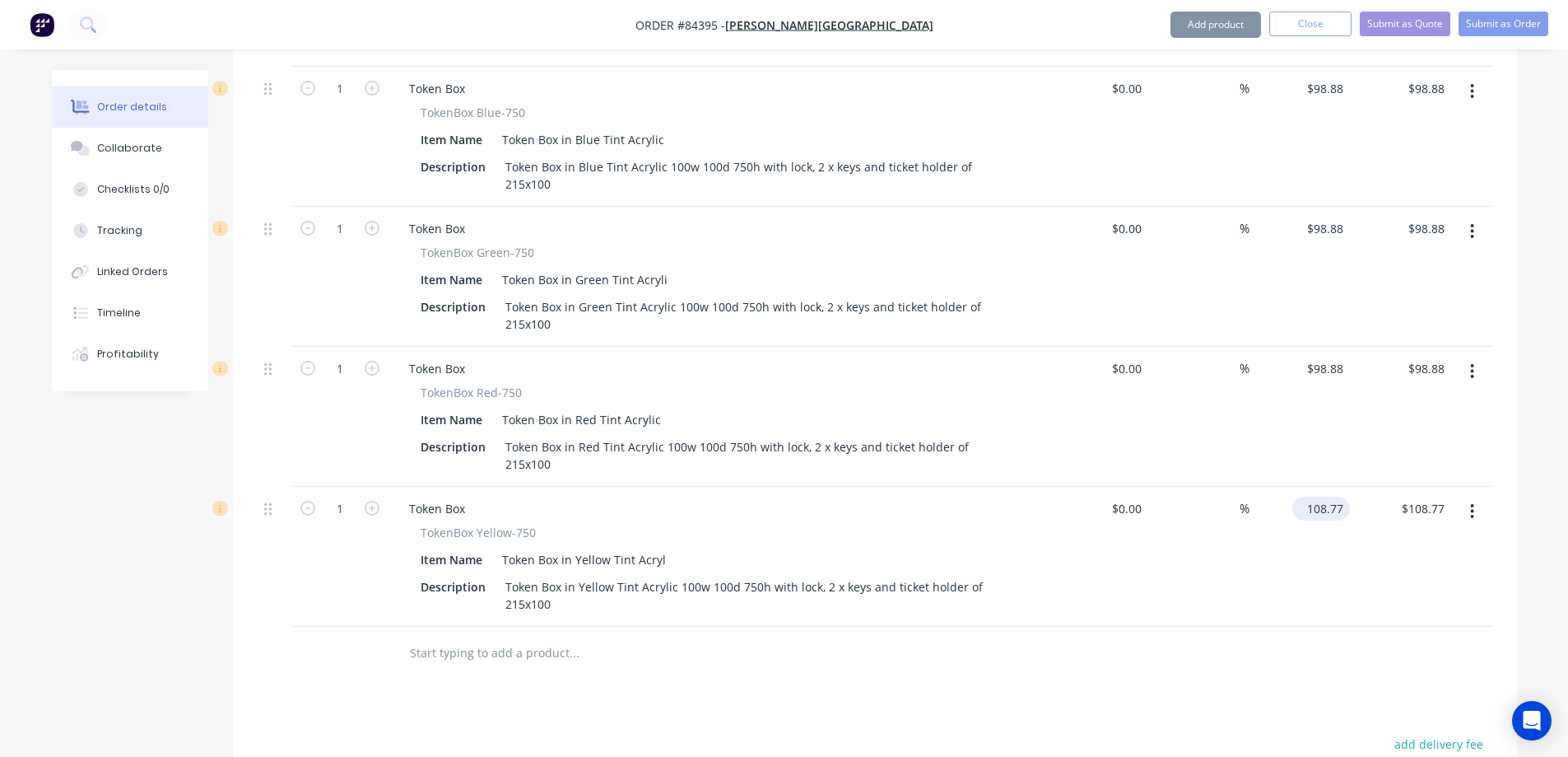
click at [1326, 496] on input "108.77" at bounding box center [1325, 508] width 51 height 24
type input "98.88"
type input "$108.77"
drag, startPoint x: 1314, startPoint y: 313, endPoint x: 1325, endPoint y: 207, distance: 106.6
click at [1314, 356] on input "98.88" at bounding box center [1331, 368] width 37 height 24
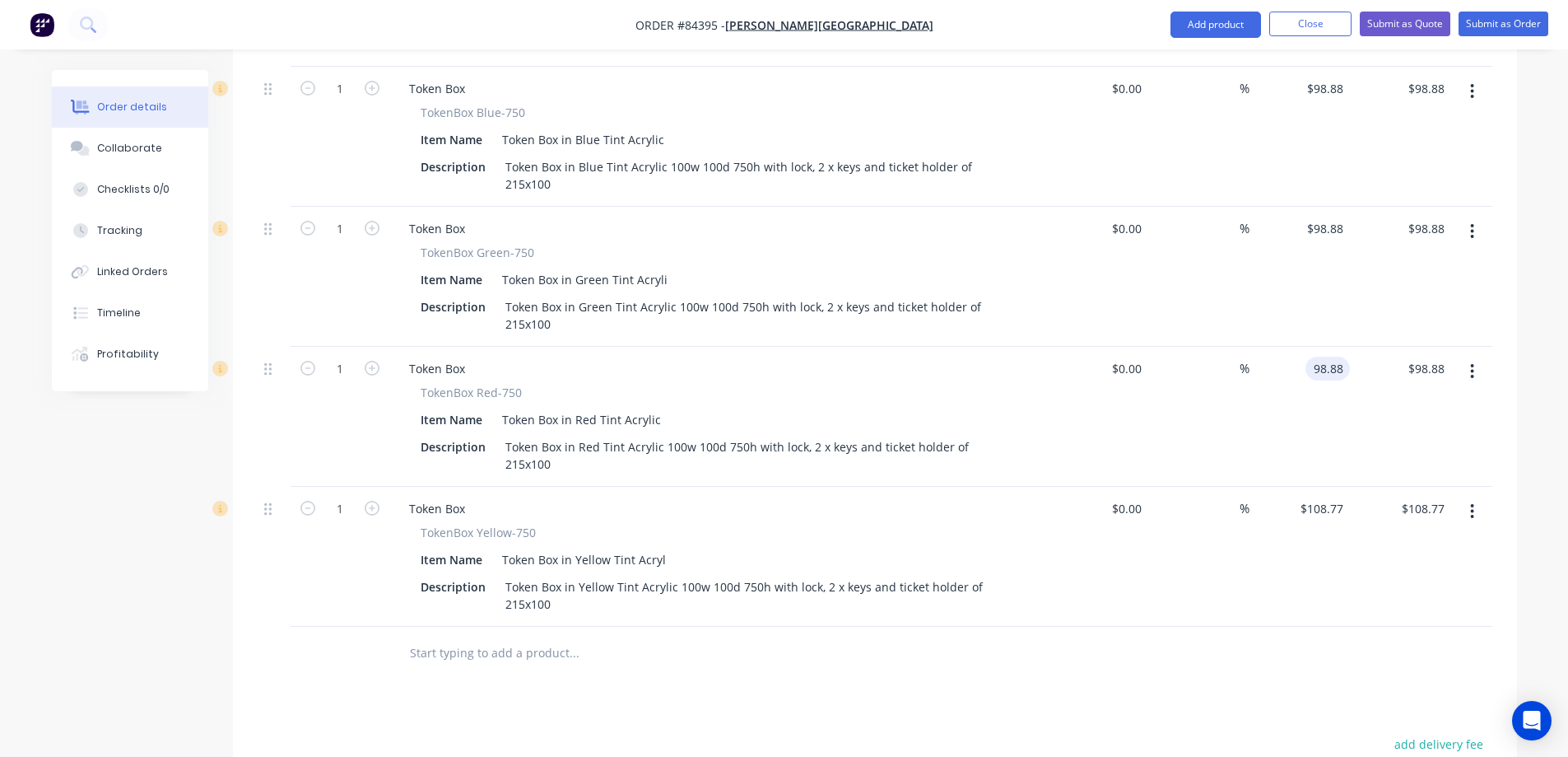
paste input "108.77"
type input "108.77"
type input "98.88"
type input "$108.77"
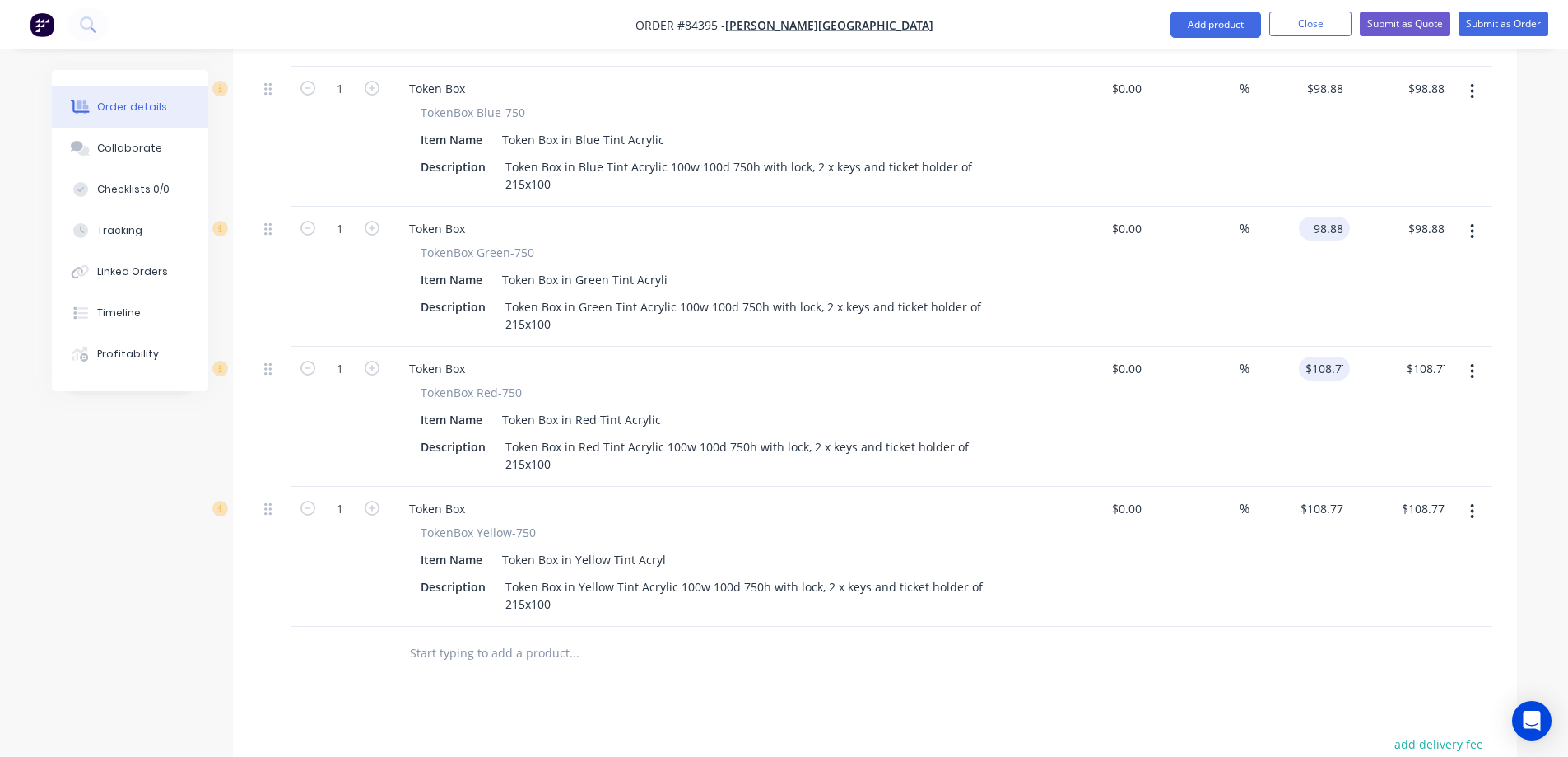
click at [1315, 216] on input "98.88" at bounding box center [1327, 228] width 44 height 24
paste input "108.77"
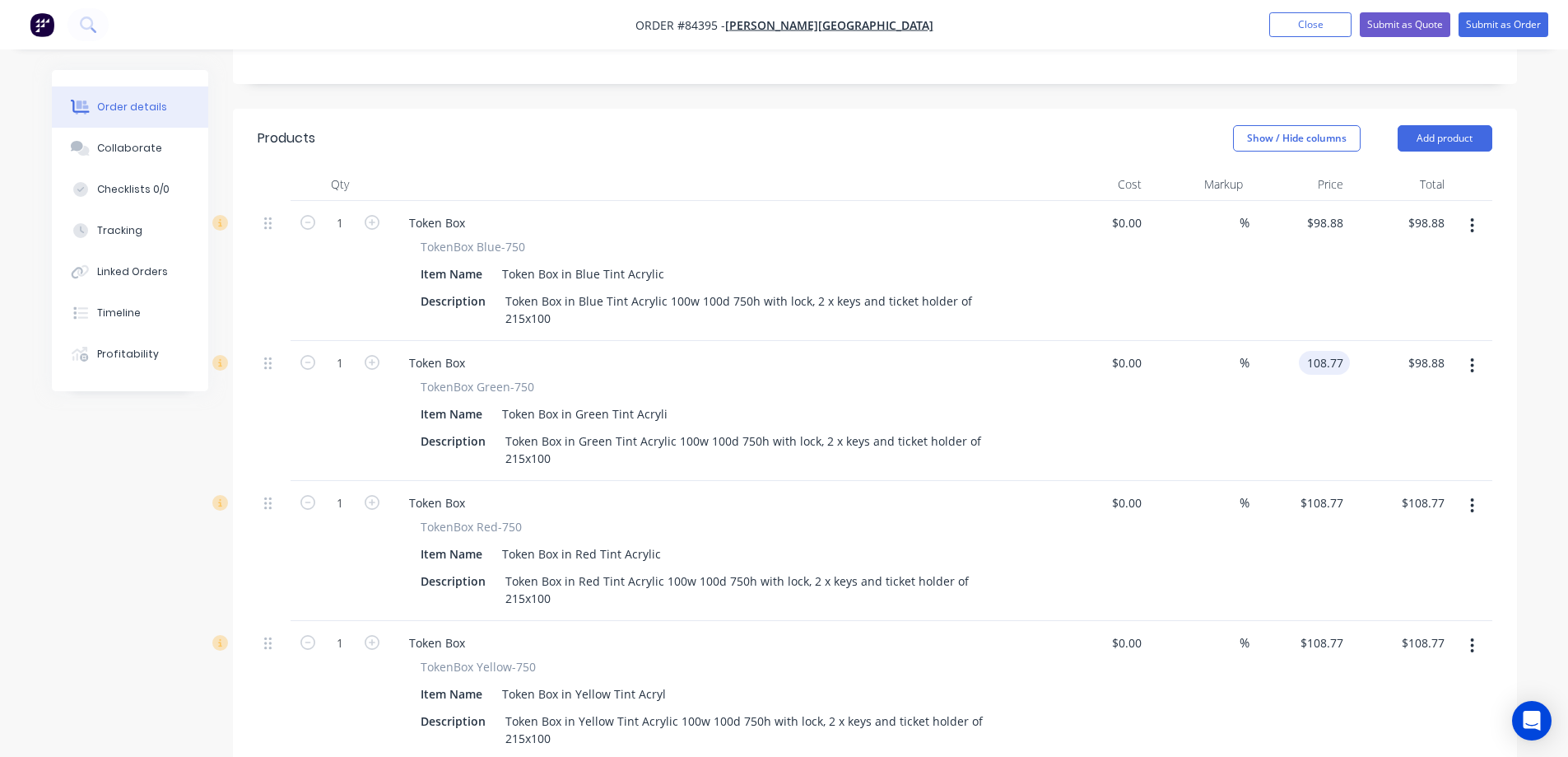
scroll to position [368, 0]
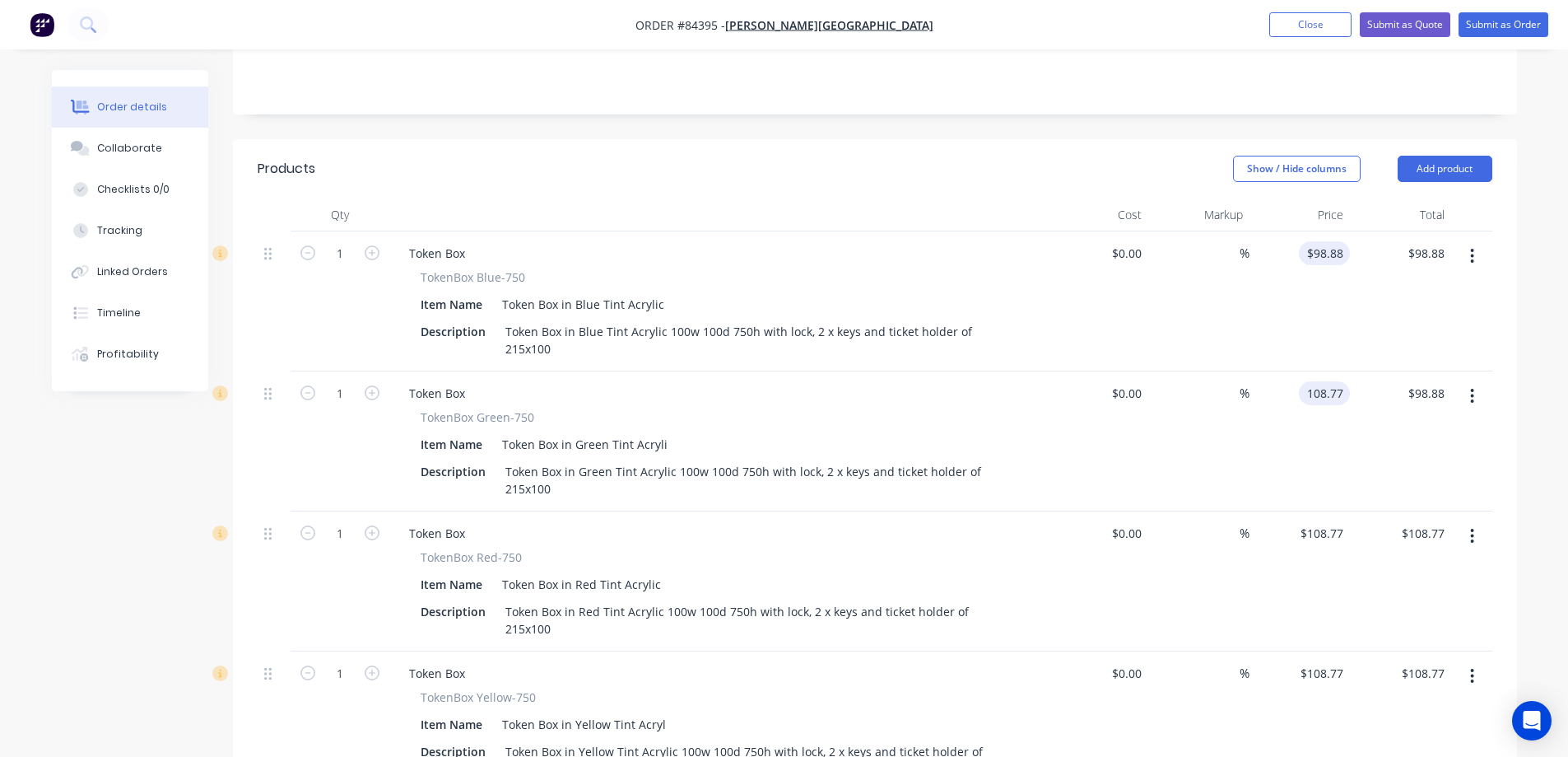
type input "108.77"
type input "98.88"
type input "$108.77"
click at [1325, 241] on input "98.88" at bounding box center [1331, 253] width 37 height 24
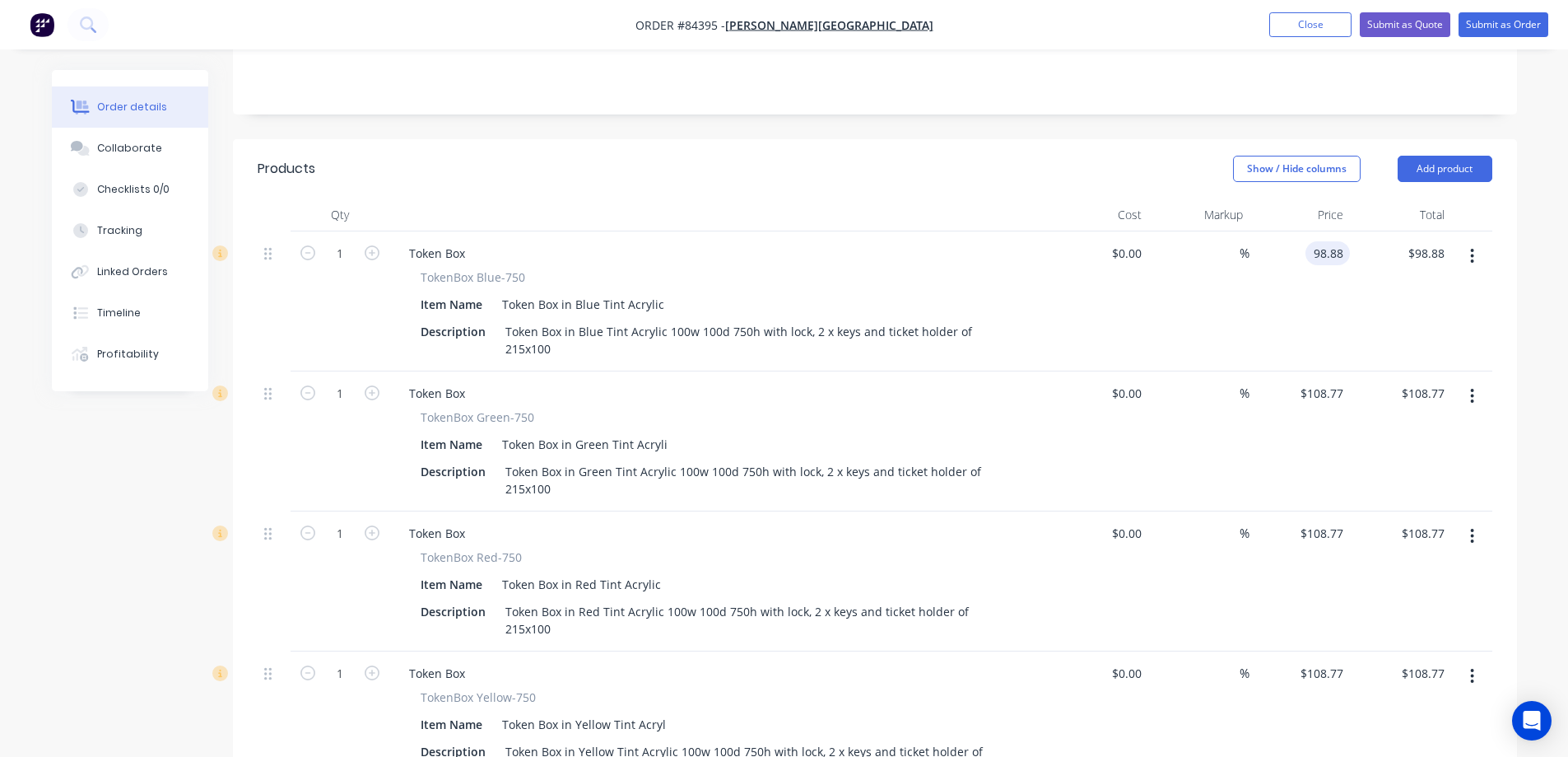
paste input "108.77"
type input "$108.77"
click at [1327, 245] on div "$108.77 108.77" at bounding box center [1301, 301] width 102 height 140
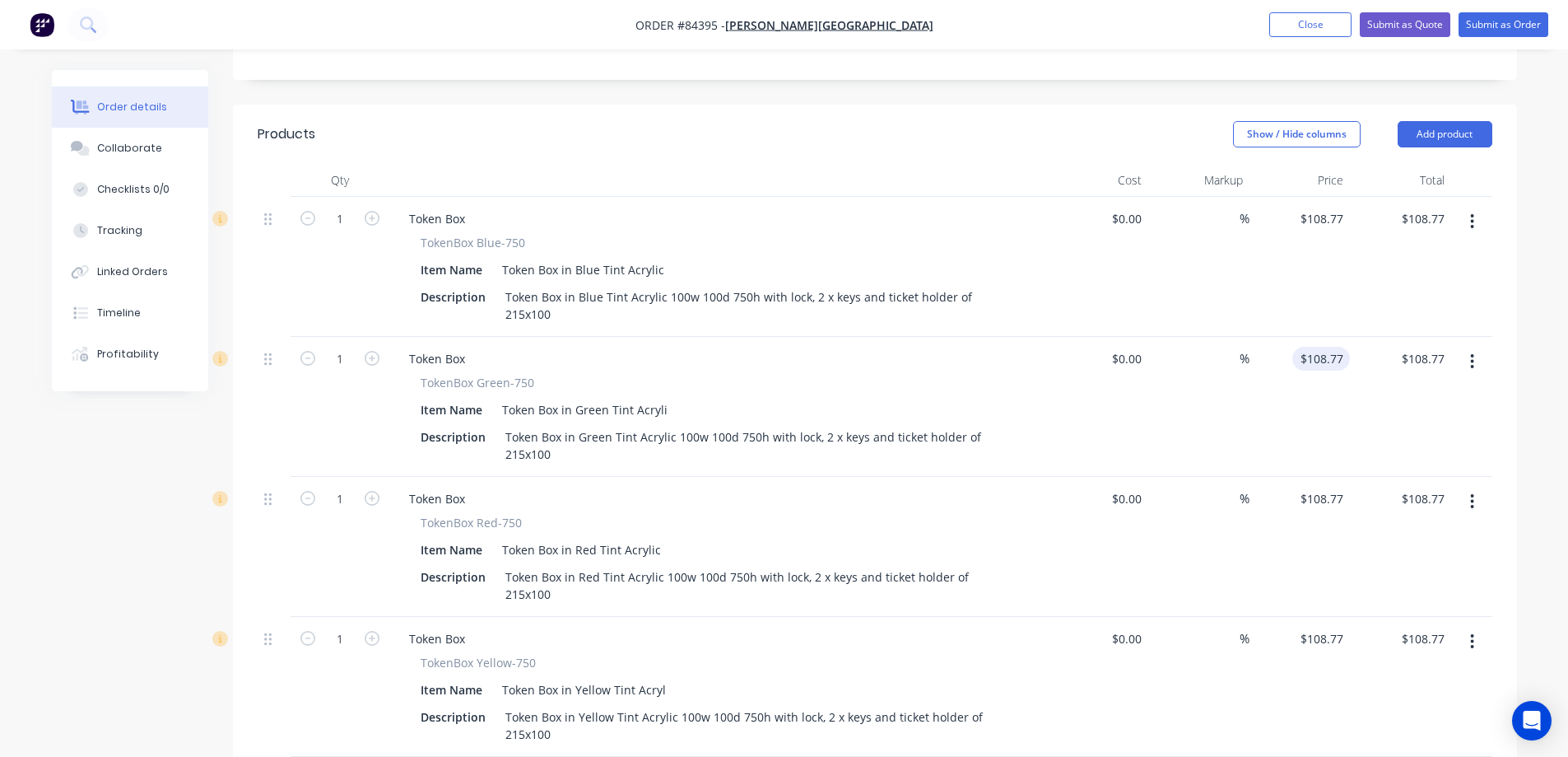
scroll to position [698, 0]
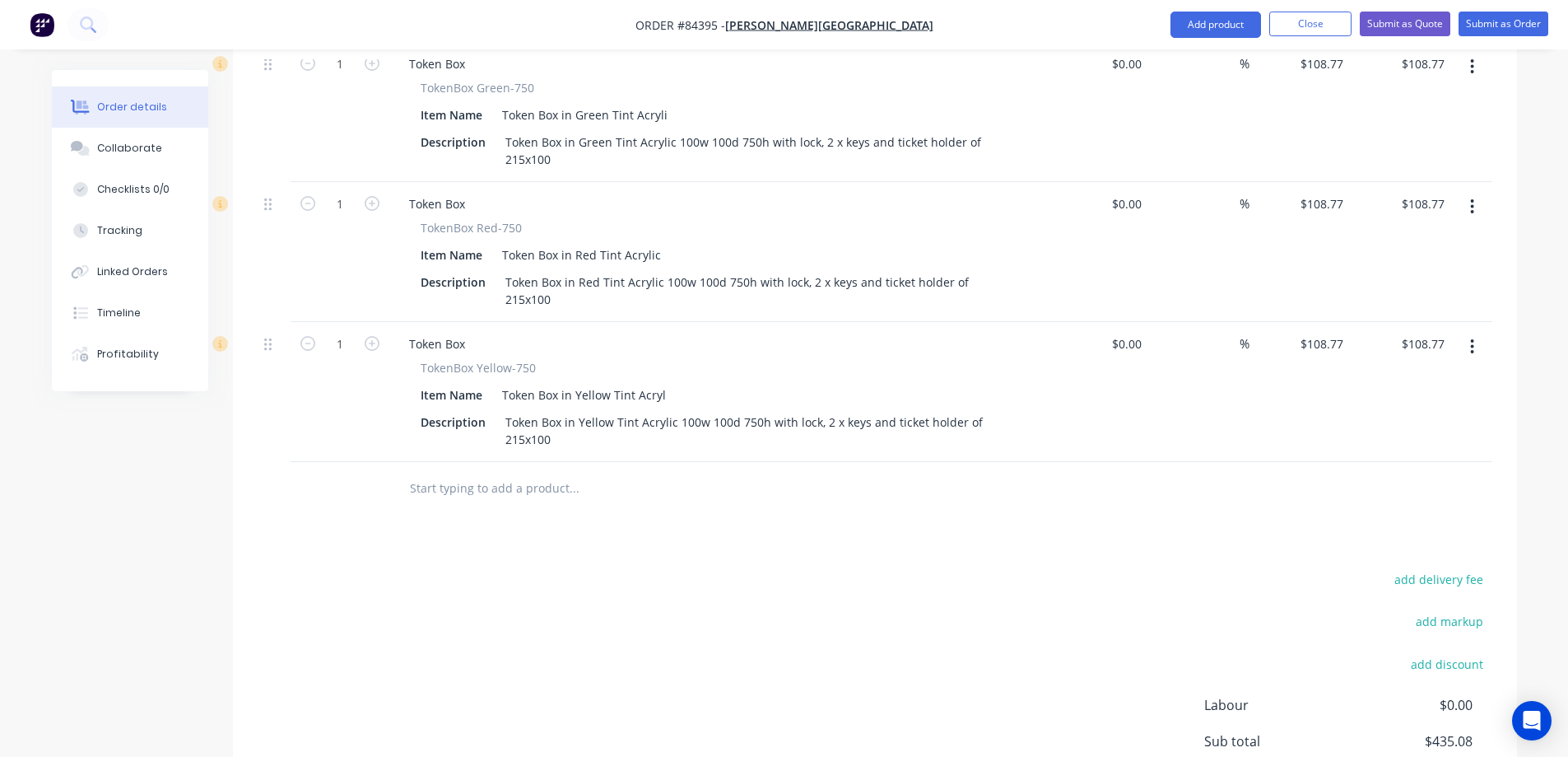
click at [561, 472] on input "text" at bounding box center [574, 488] width 330 height 33
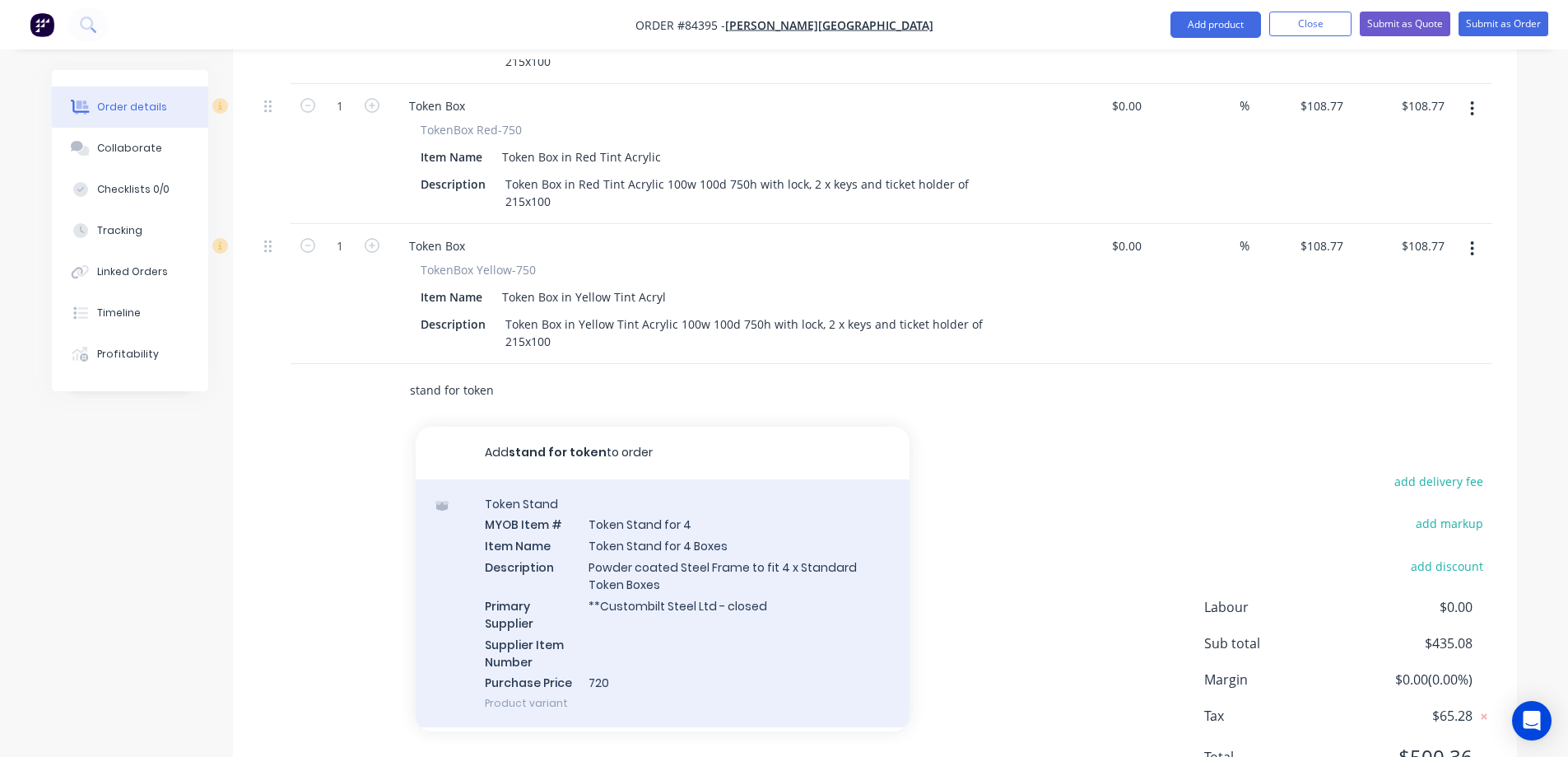
scroll to position [165, 0]
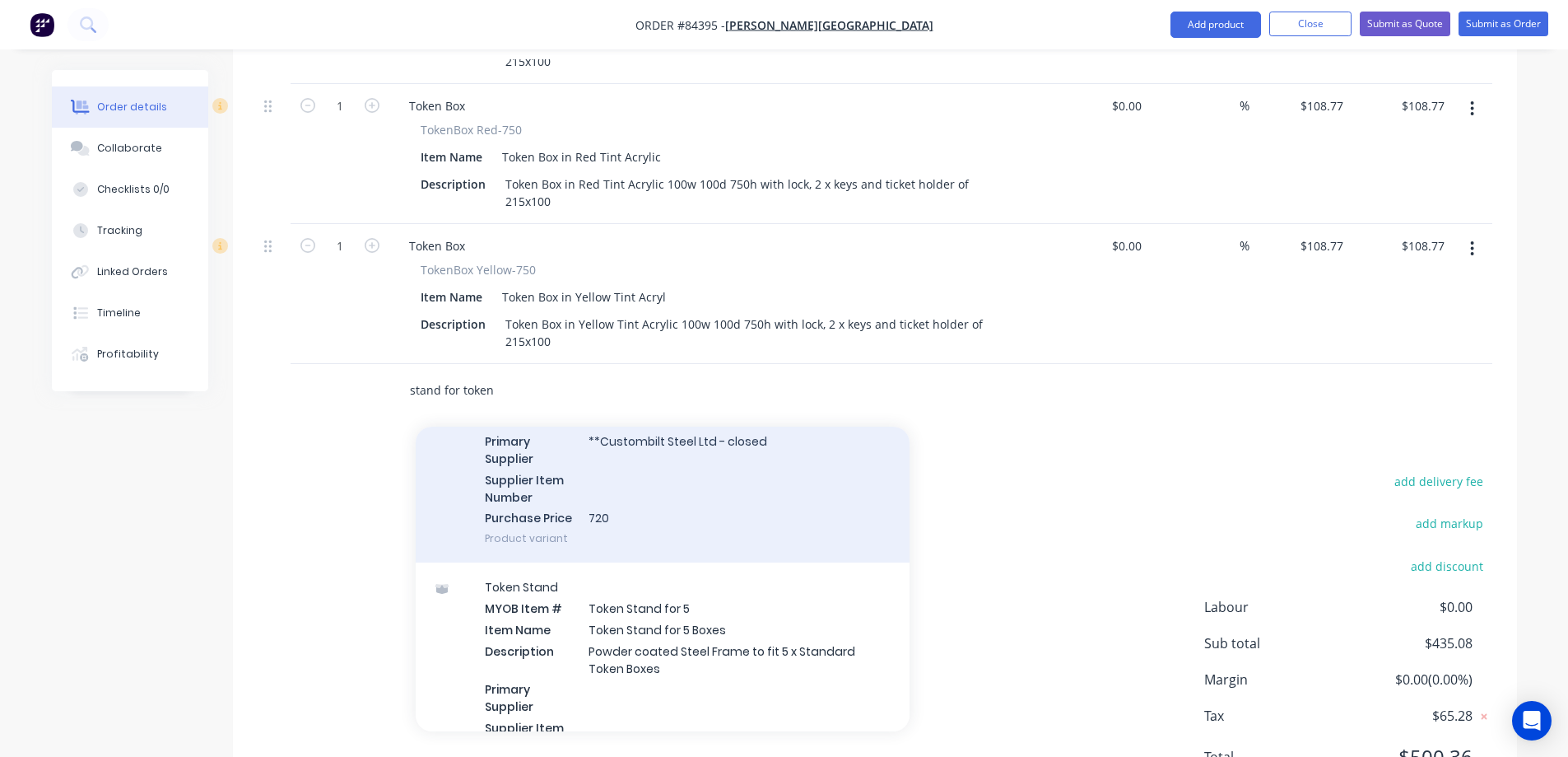
type input "stand for token"
click at [701, 464] on div "Token Stand MYOB Item # Token Stand for 4 Item Name Token Stand for 4 Boxes Des…" at bounding box center [662, 439] width 494 height 249
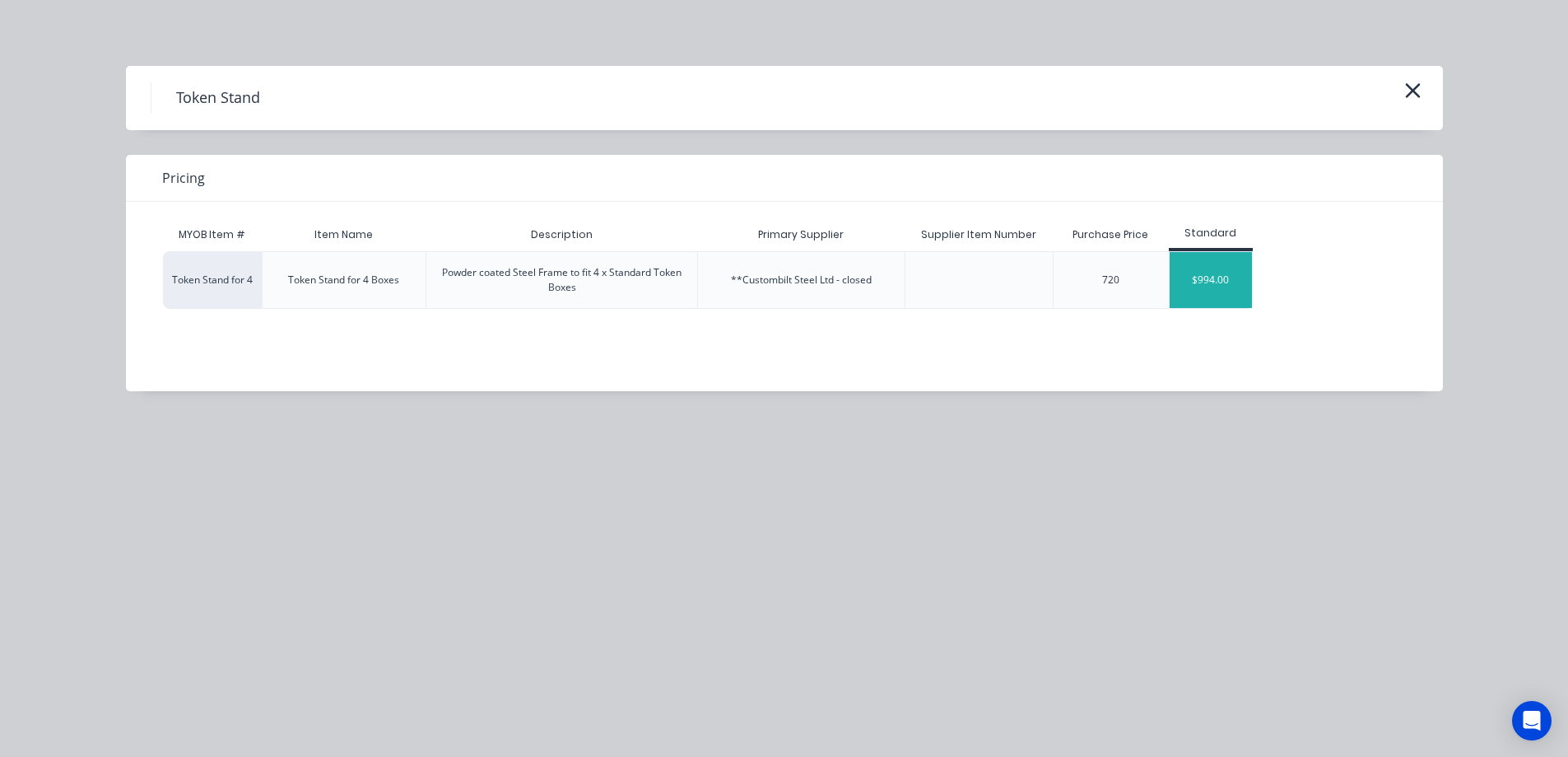
click at [1225, 256] on div "$994.00" at bounding box center [1211, 279] width 82 height 56
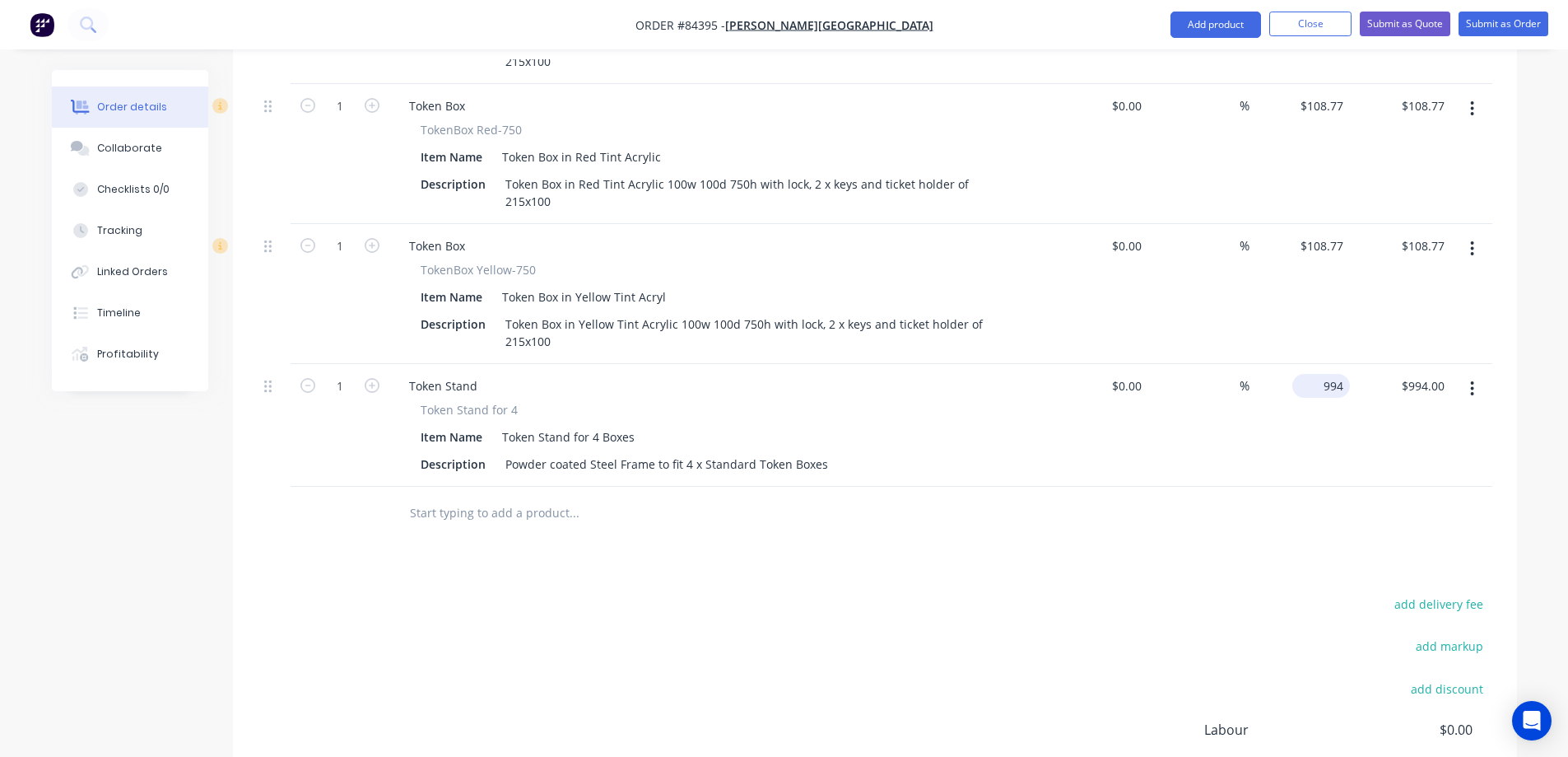
click at [1323, 374] on input "994" at bounding box center [1325, 386] width 51 height 24
type input "$1,093.40"
click at [547, 593] on div "add delivery fee add markup add discount Labour $0.00 Sub total $1,429.08 Margi…" at bounding box center [875, 752] width 1235 height 318
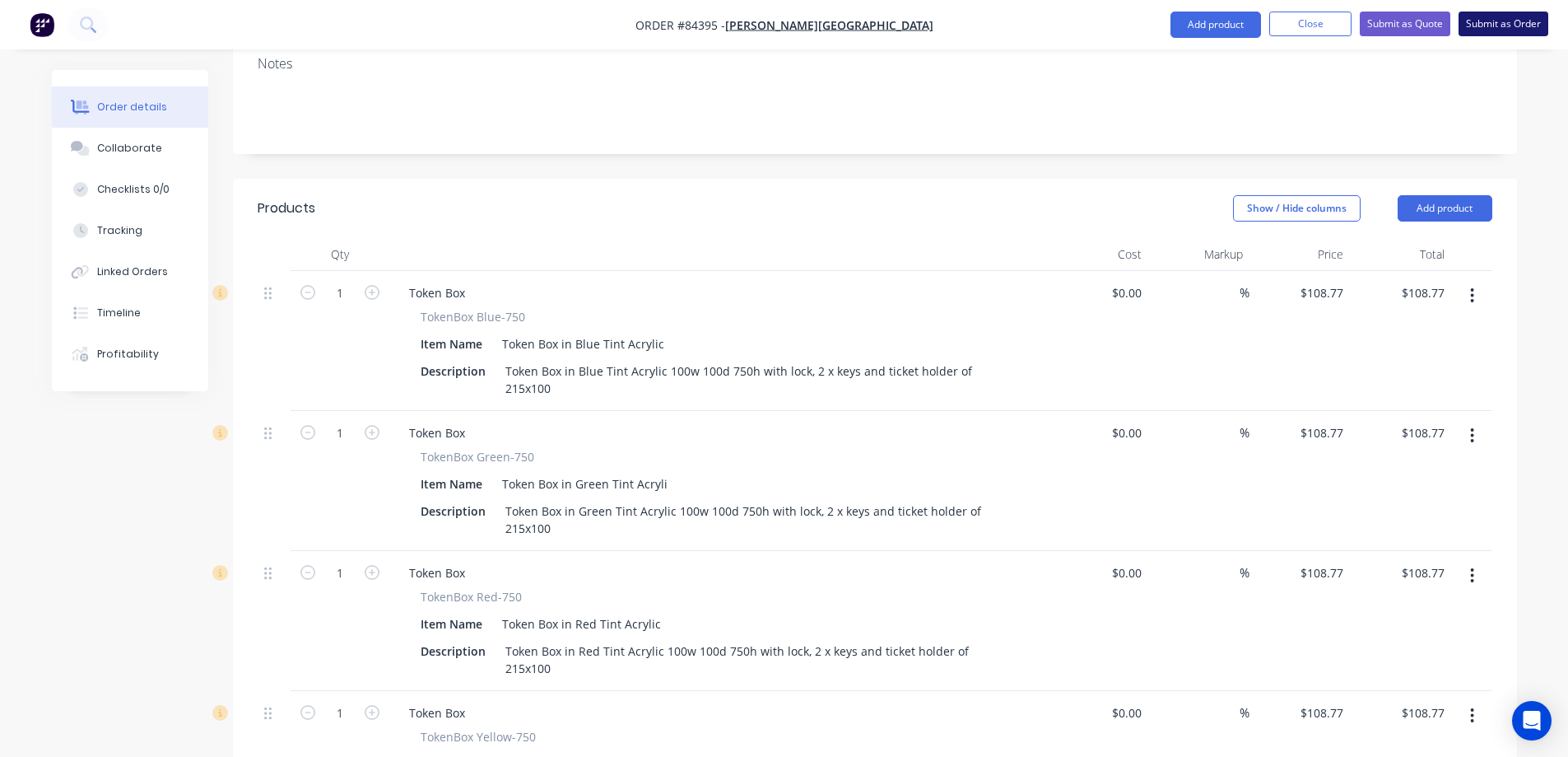
scroll to position [301, 0]
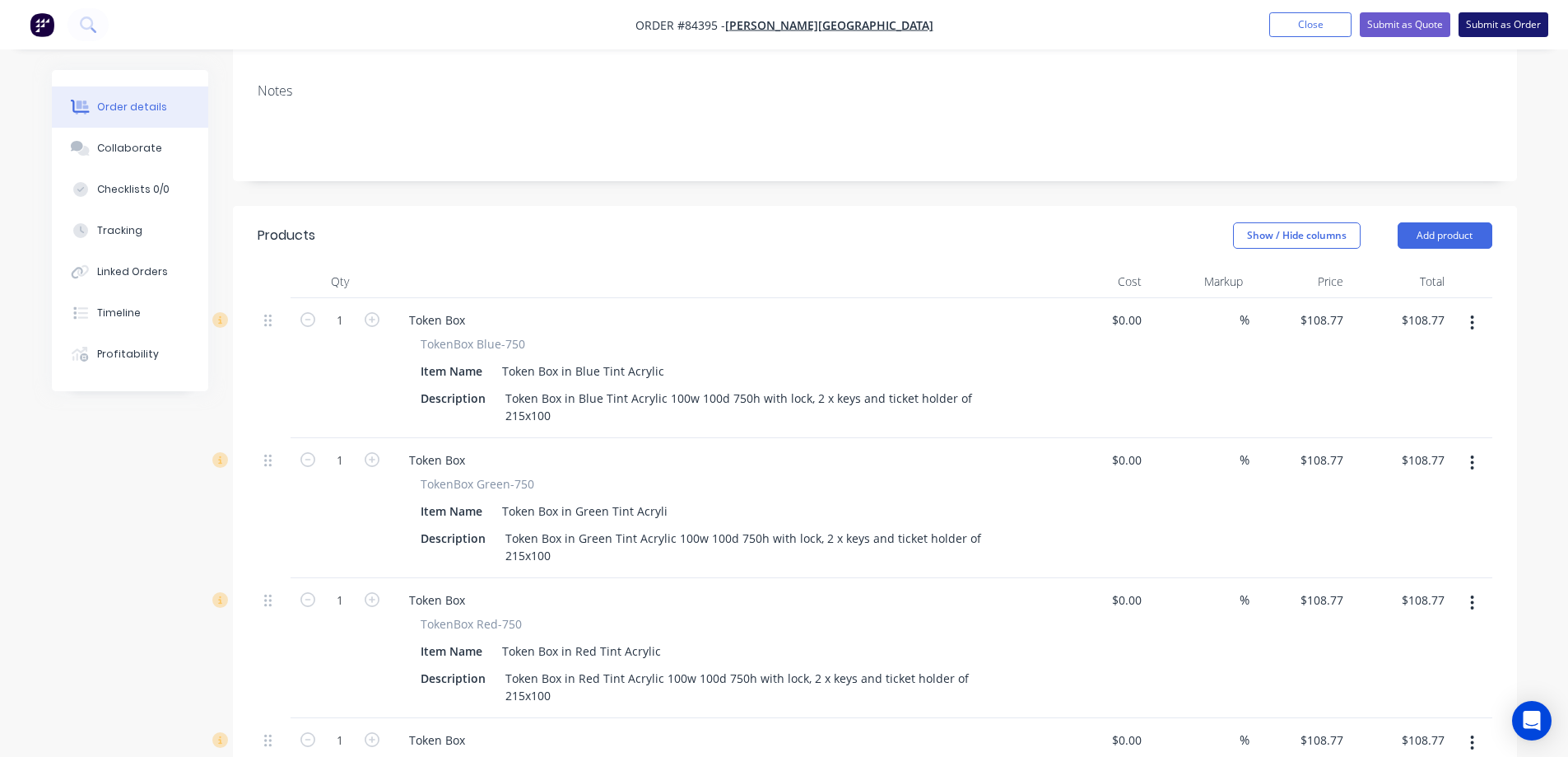
click at [1473, 23] on button "Submit as Order" at bounding box center [1504, 25] width 90 height 25
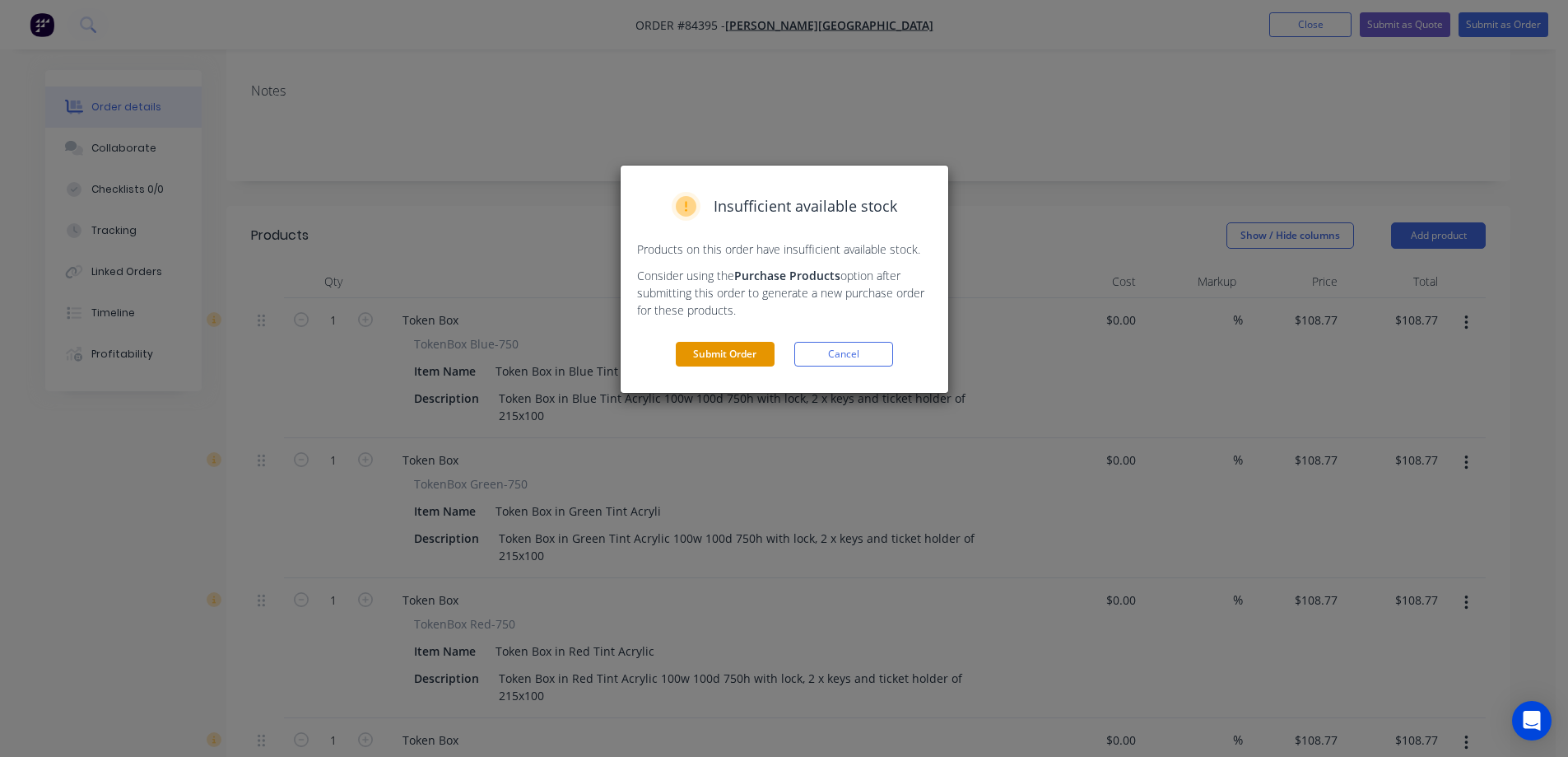
click at [727, 345] on button "Submit Order" at bounding box center [725, 353] width 99 height 25
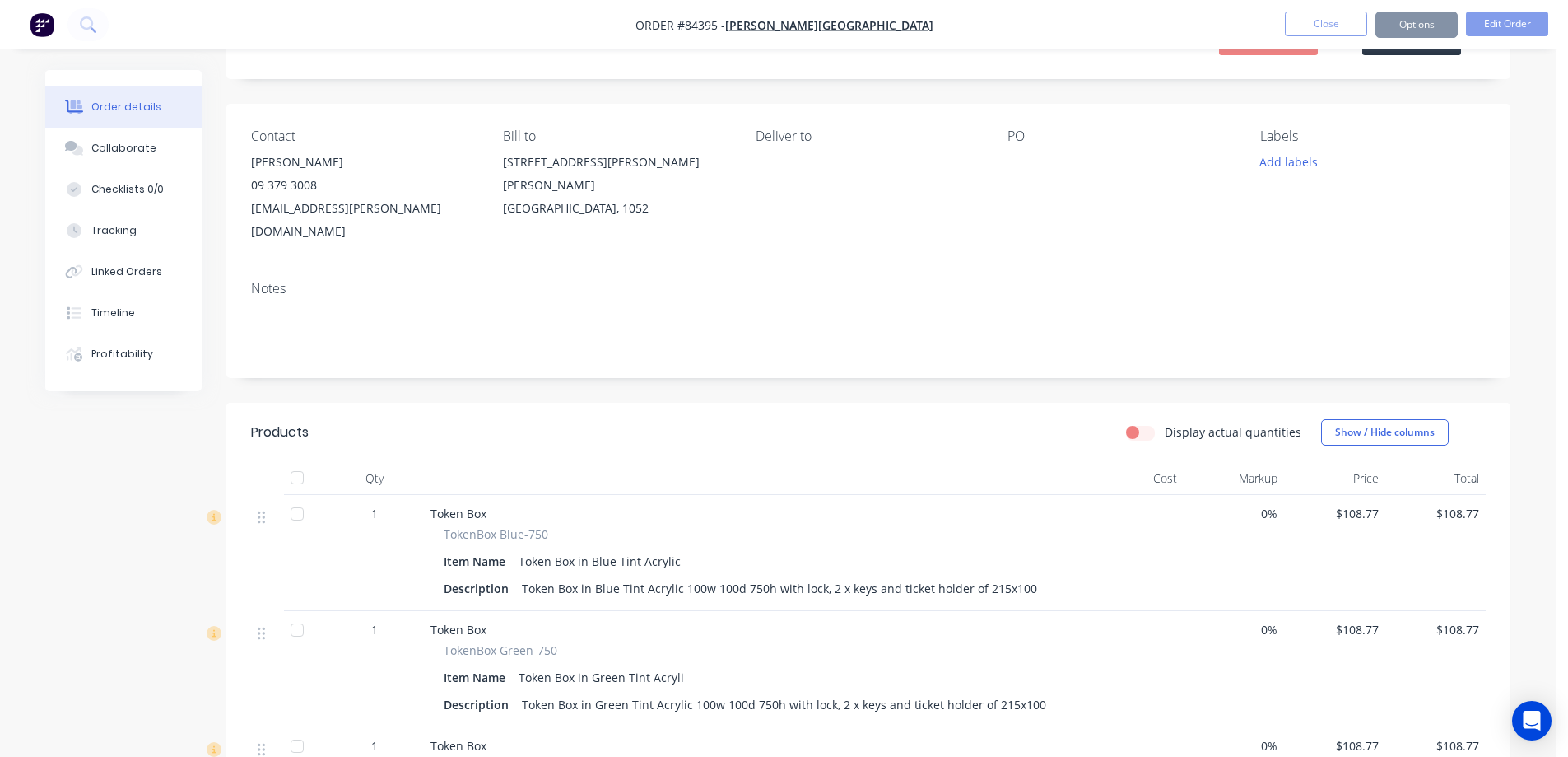
scroll to position [0, 0]
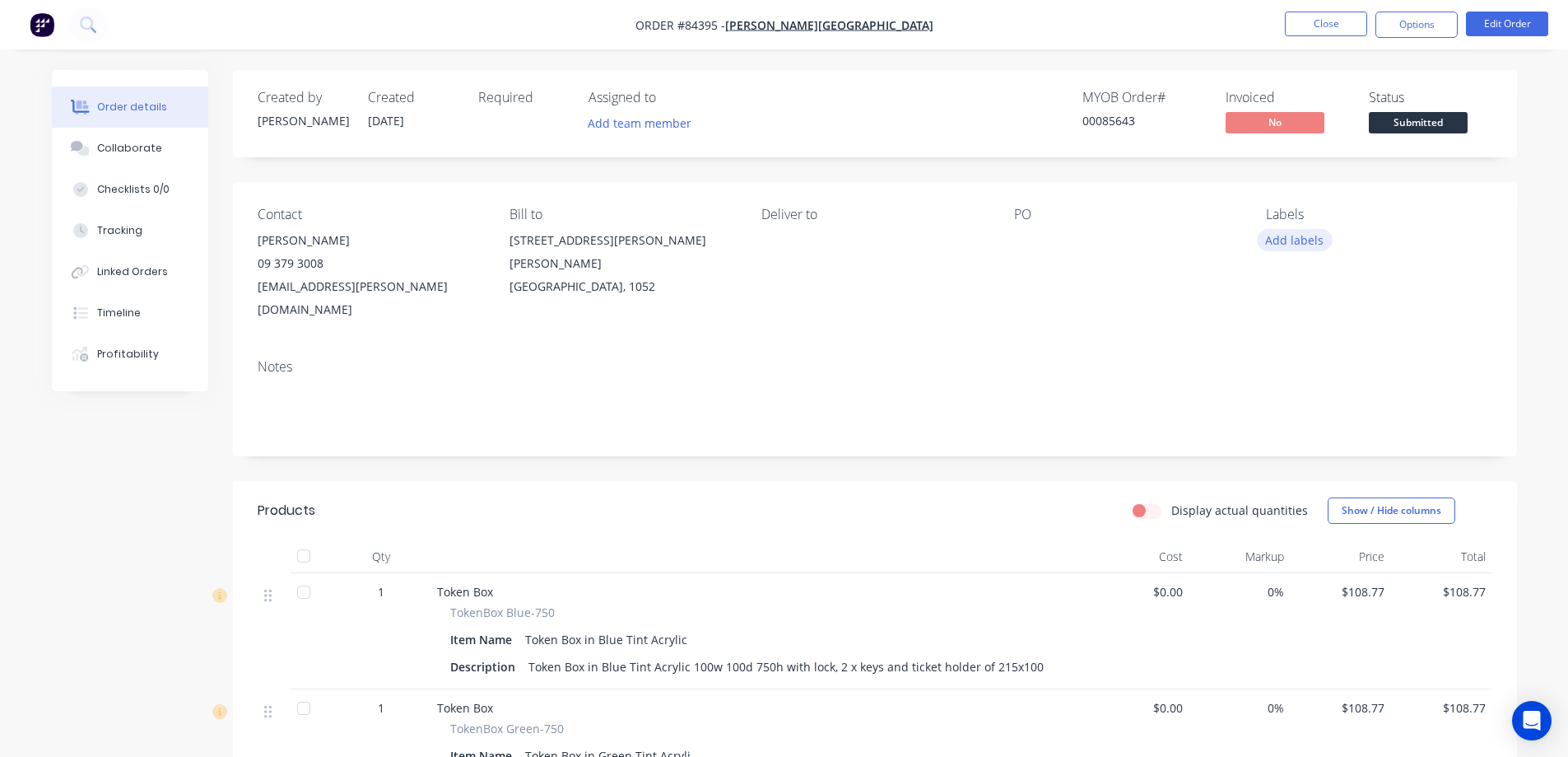
click at [1285, 234] on button "Add labels" at bounding box center [1295, 240] width 76 height 23
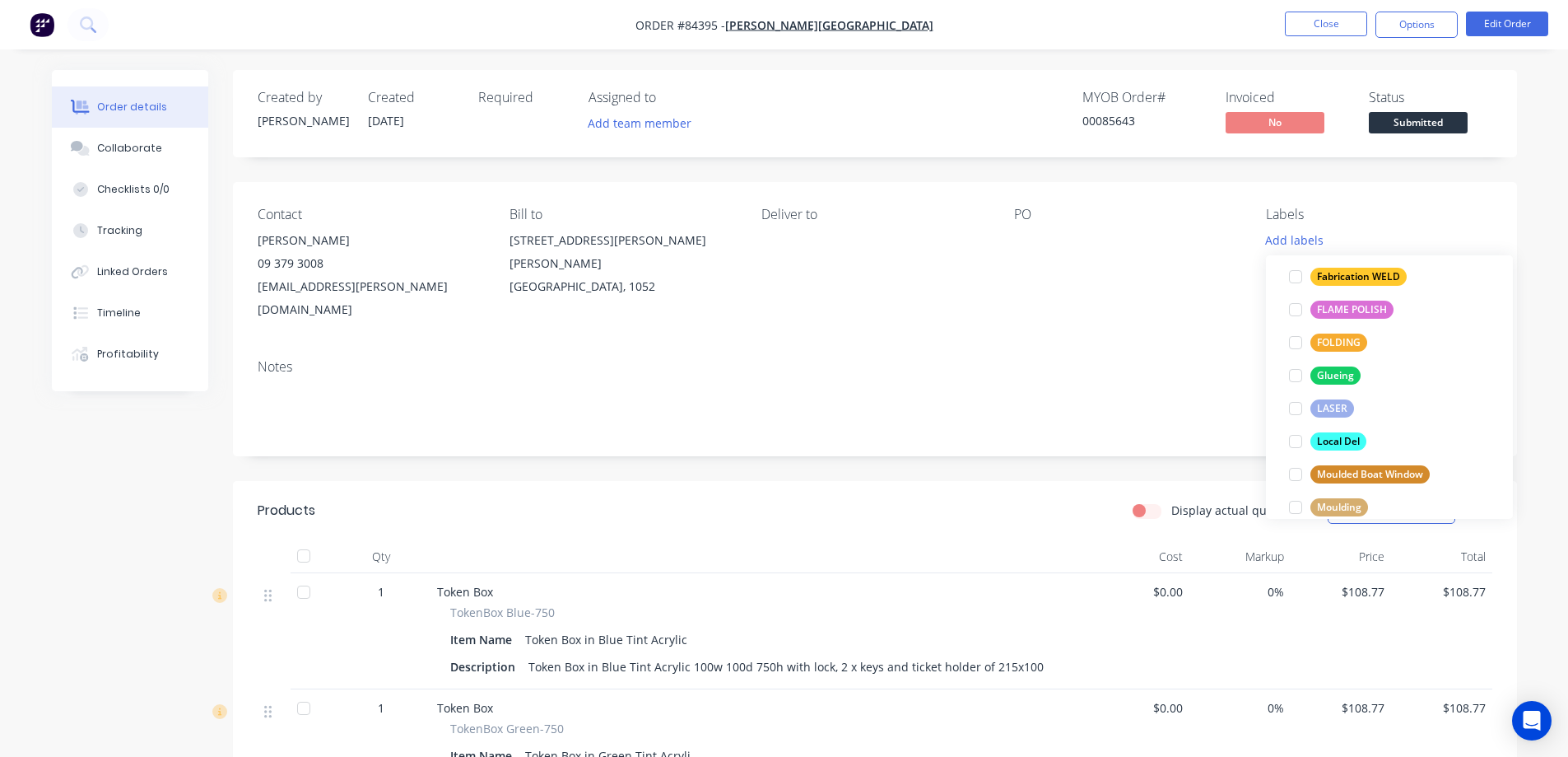
scroll to position [626, 0]
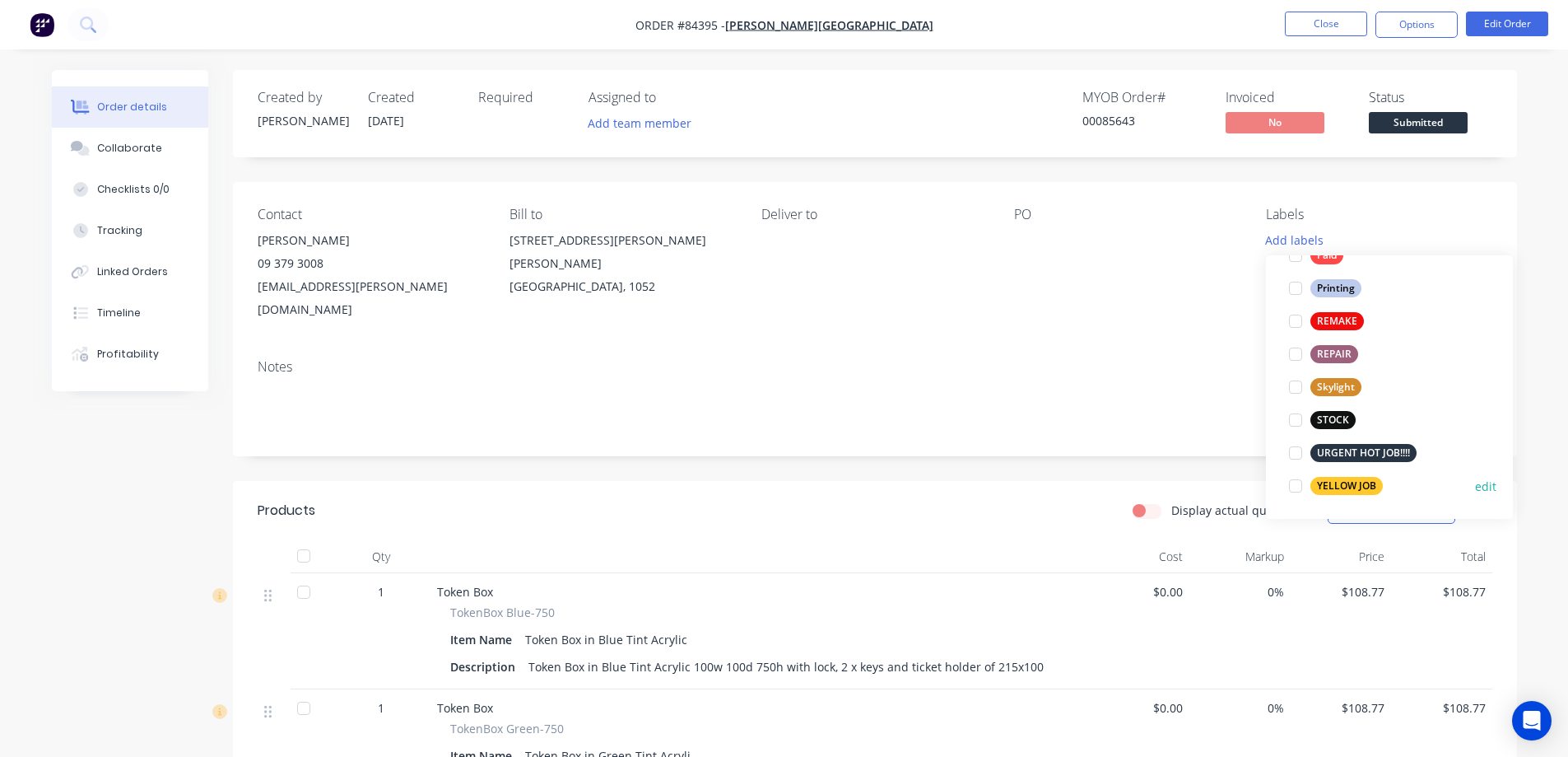
click at [1320, 500] on div "YELLOW JOB edit" at bounding box center [1389, 486] width 214 height 33
click at [1357, 494] on div "YELLOW JOB" at bounding box center [1346, 486] width 72 height 18
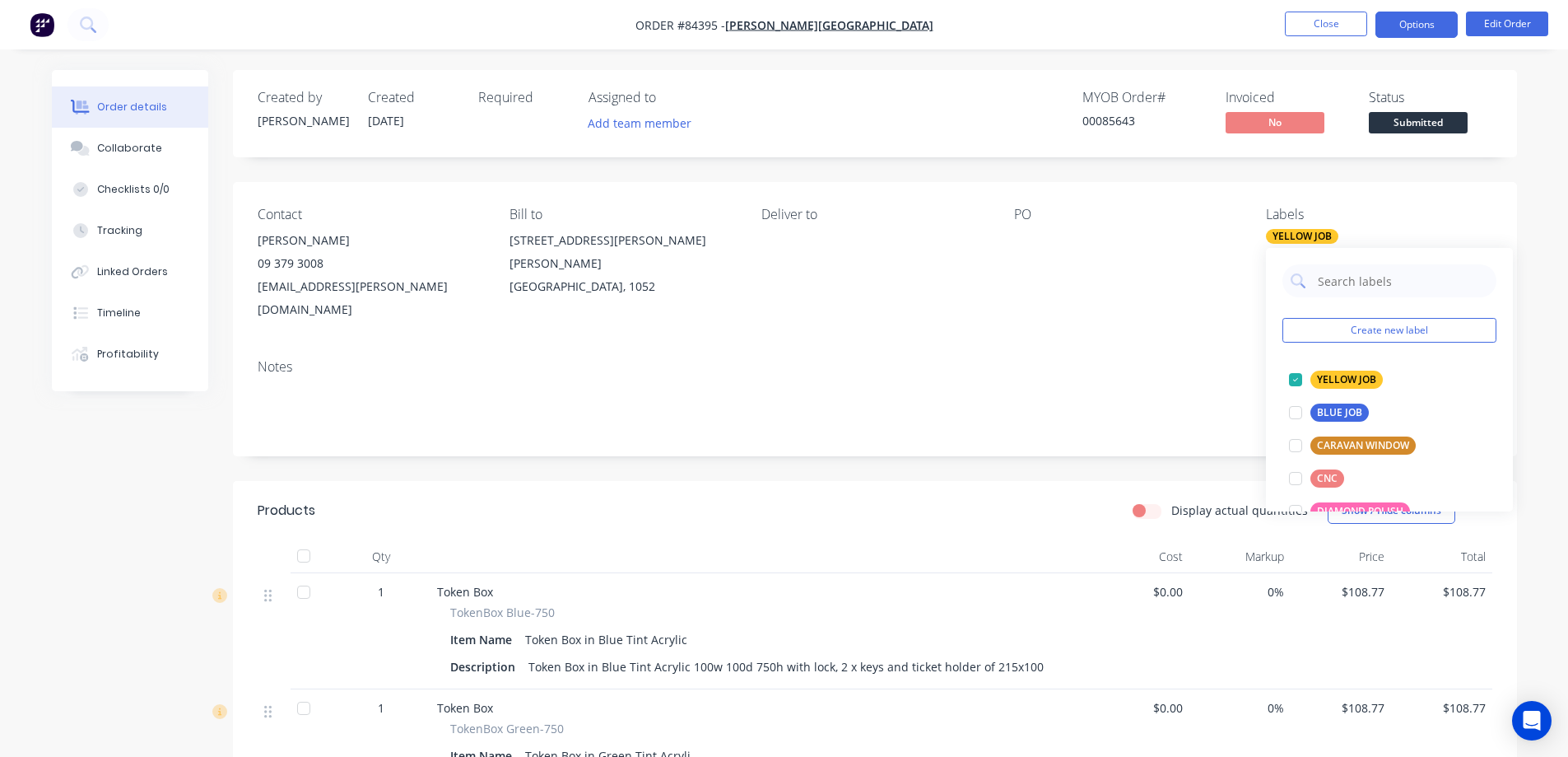
click at [1405, 35] on button "Options" at bounding box center [1416, 25] width 82 height 27
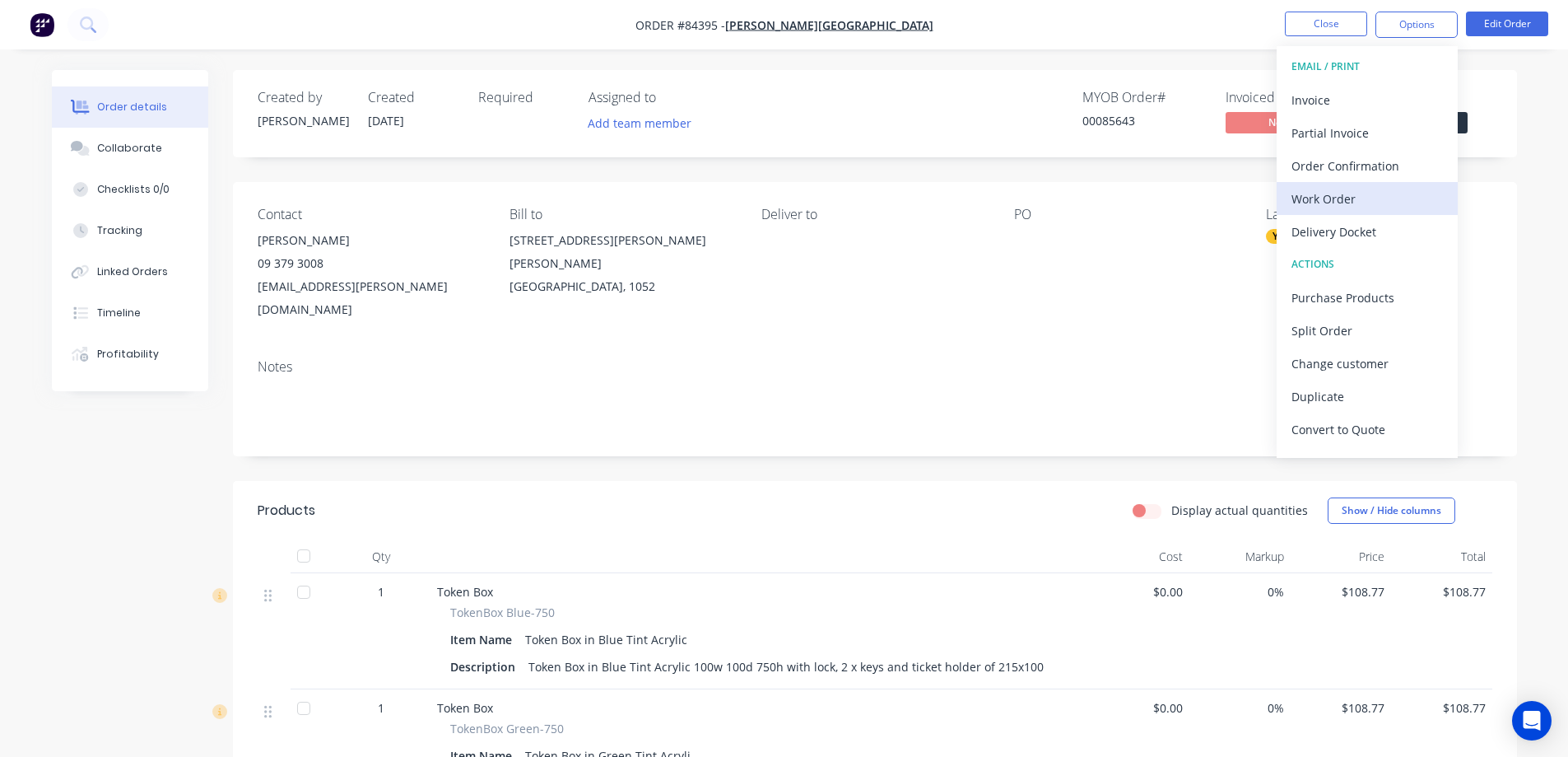
click at [1328, 196] on div "Work Order" at bounding box center [1368, 198] width 152 height 24
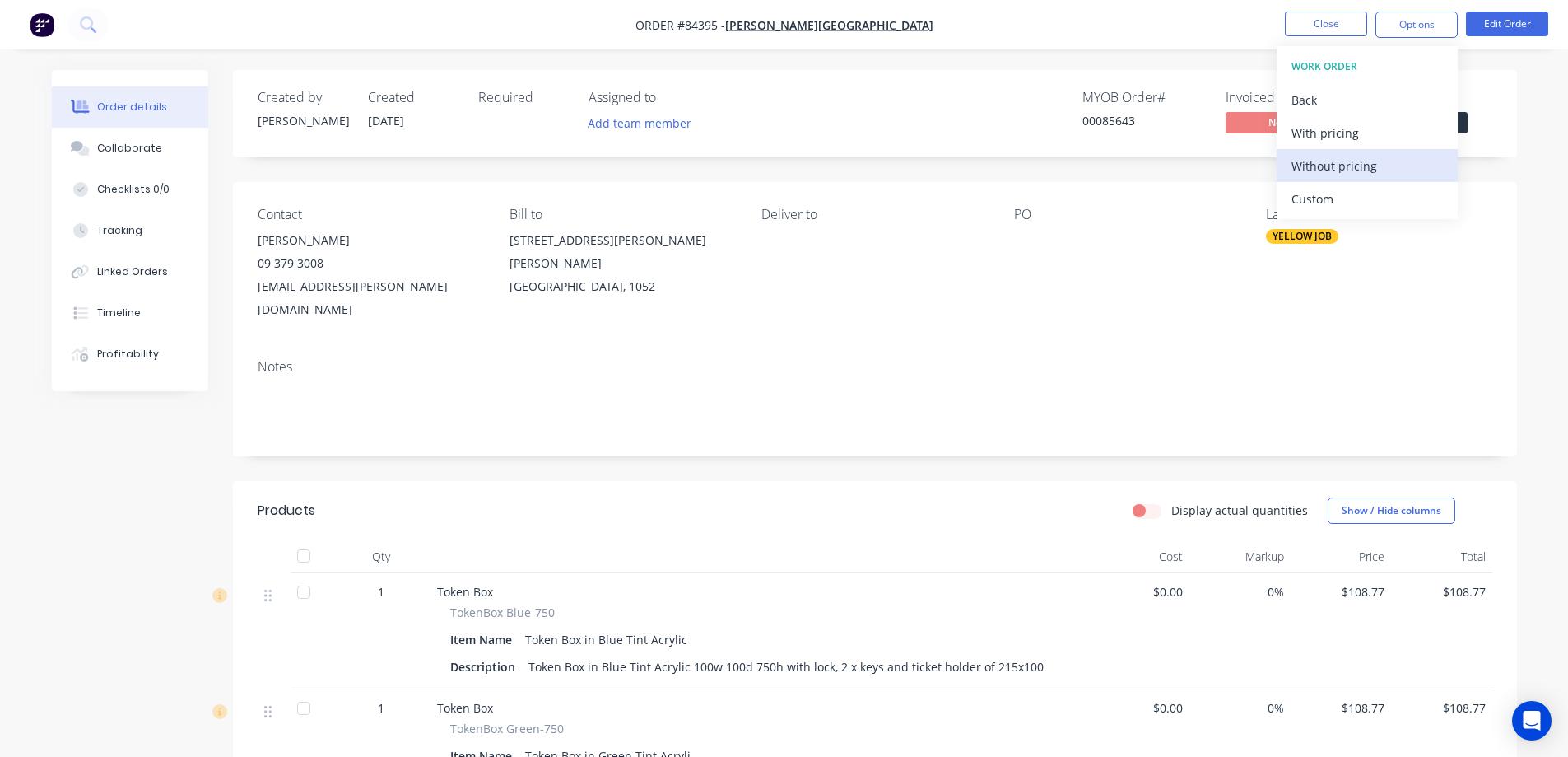
click at [1328, 179] on button "Without pricing" at bounding box center [1368, 165] width 182 height 33
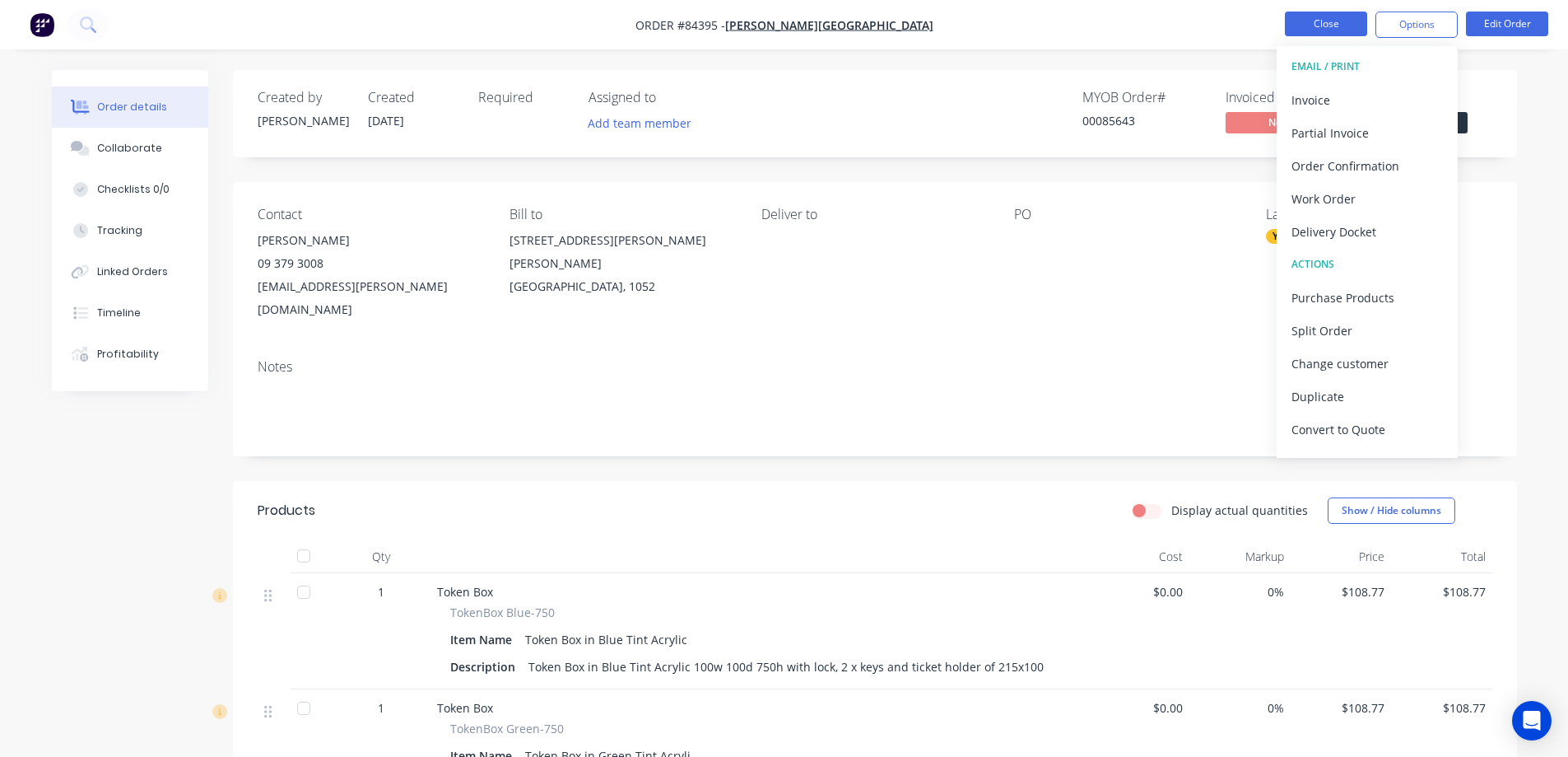
click at [1290, 27] on button "Close" at bounding box center [1325, 24] width 82 height 25
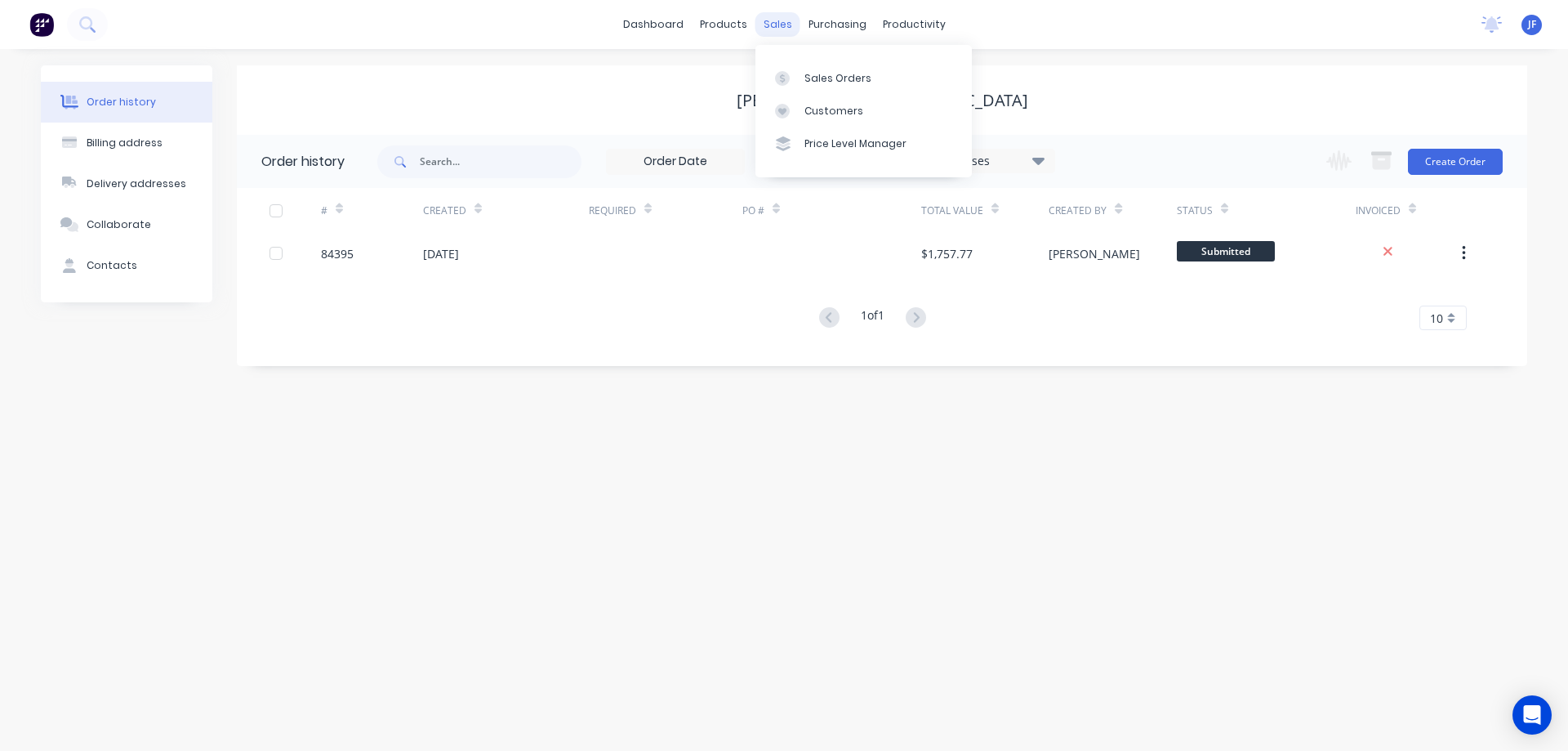
click at [769, 26] on div "sales" at bounding box center [778, 24] width 45 height 24
click at [801, 70] on link "Sales Orders" at bounding box center [863, 77] width 216 height 32
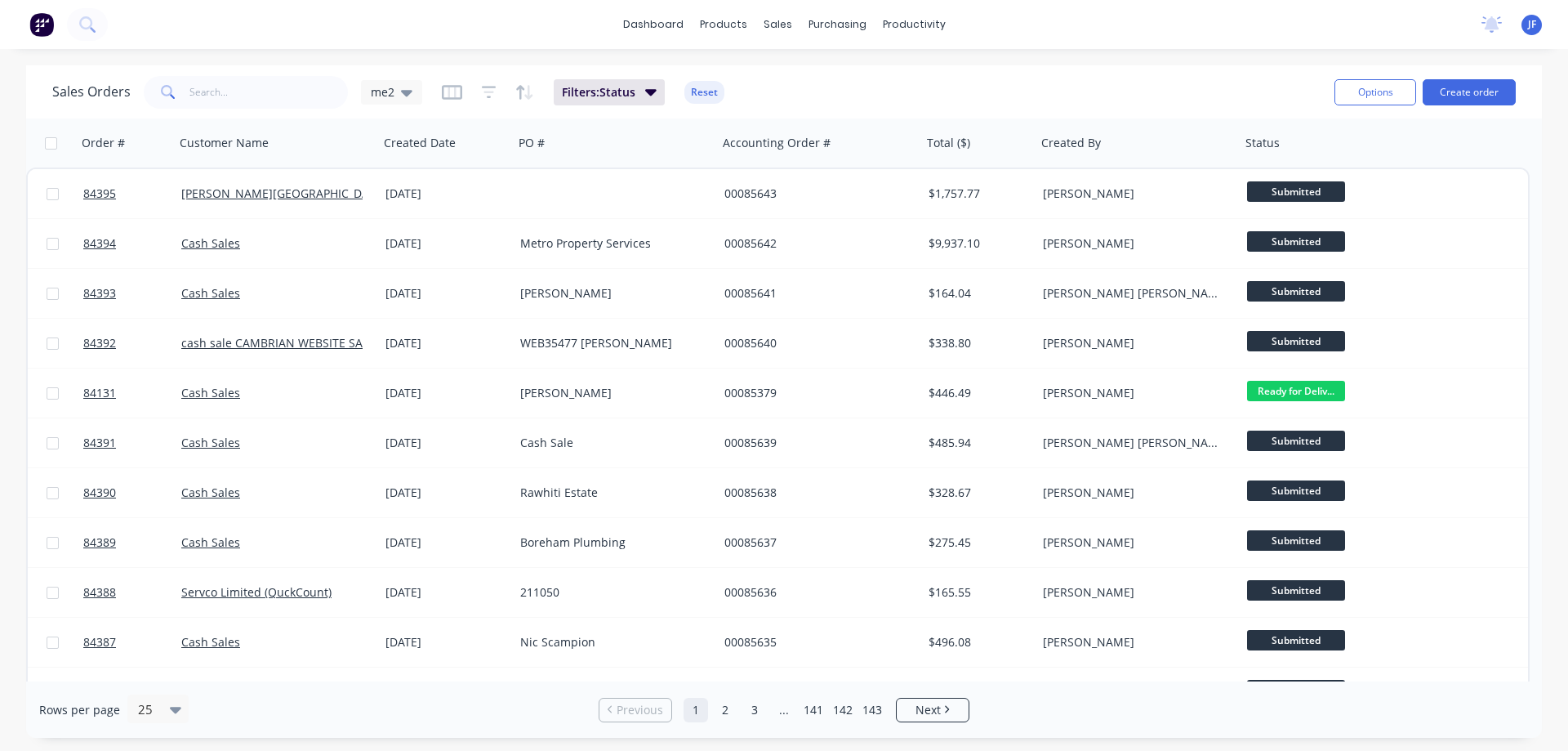
click at [1446, 81] on button "Create order" at bounding box center [1468, 92] width 93 height 26
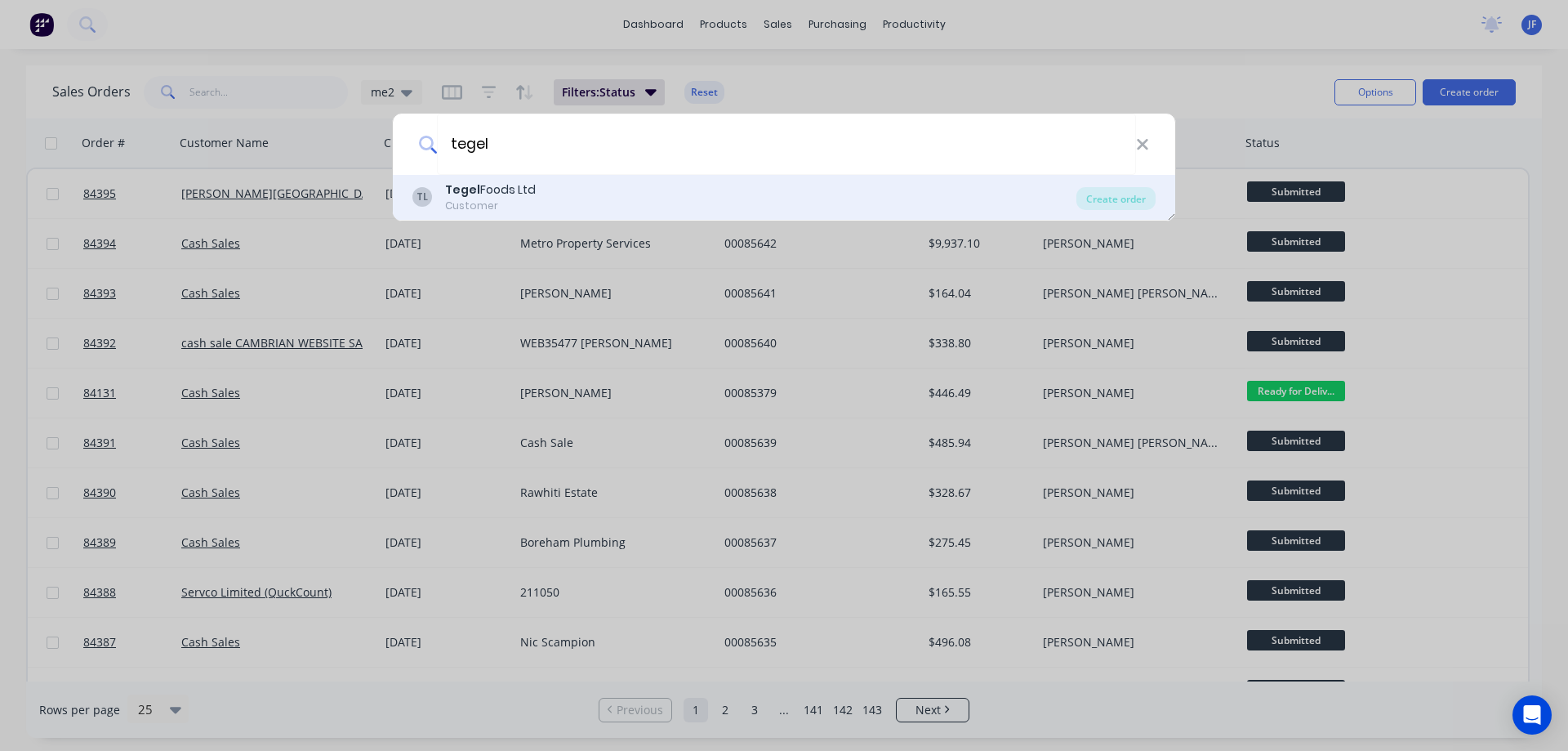
type input "tegel"
click at [674, 190] on div "[PERSON_NAME] Foods Ltd Customer" at bounding box center [744, 197] width 664 height 32
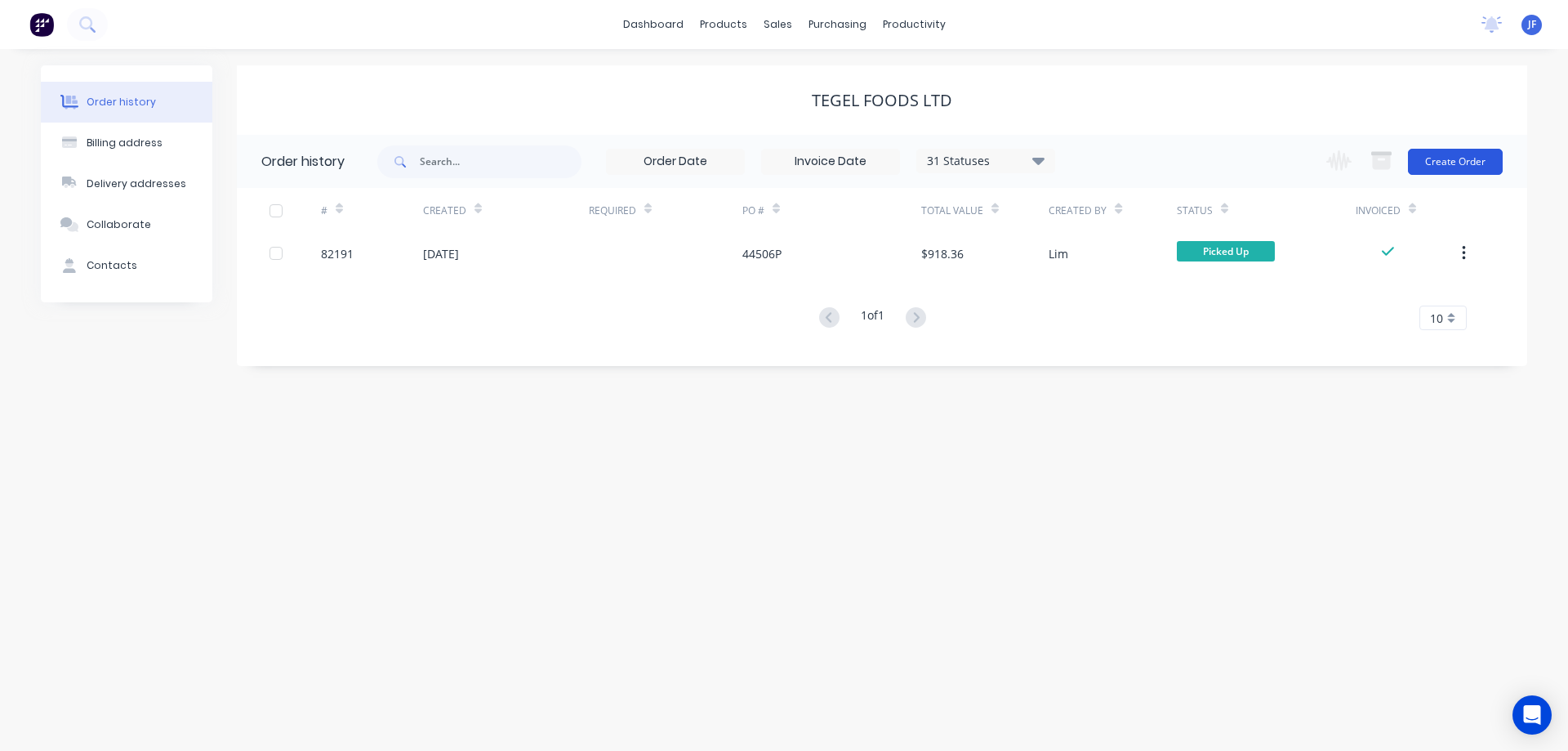
click at [1488, 169] on button "Create Order" at bounding box center [1454, 162] width 95 height 26
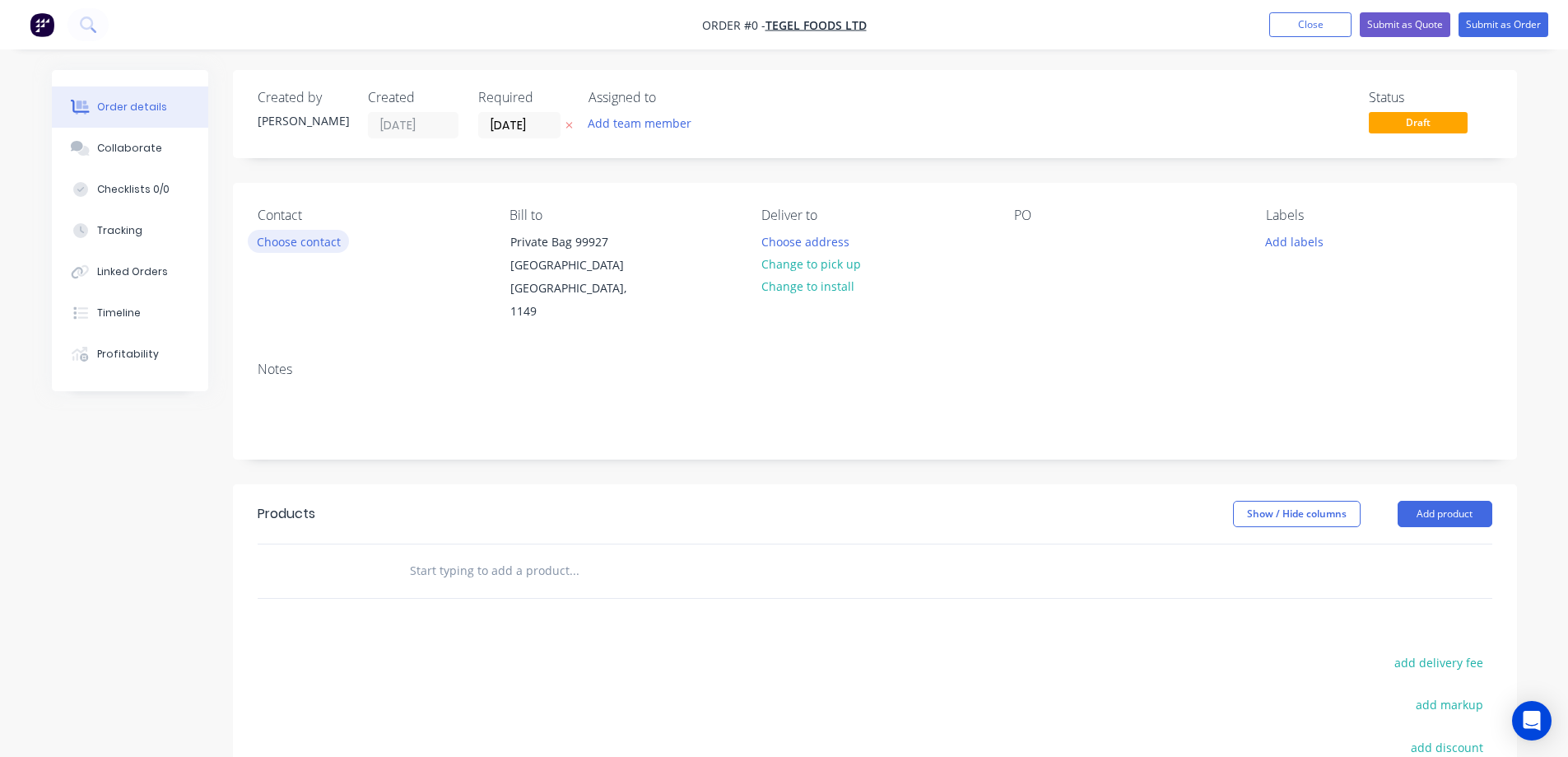
click at [311, 232] on button "Choose contact" at bounding box center [298, 241] width 102 height 23
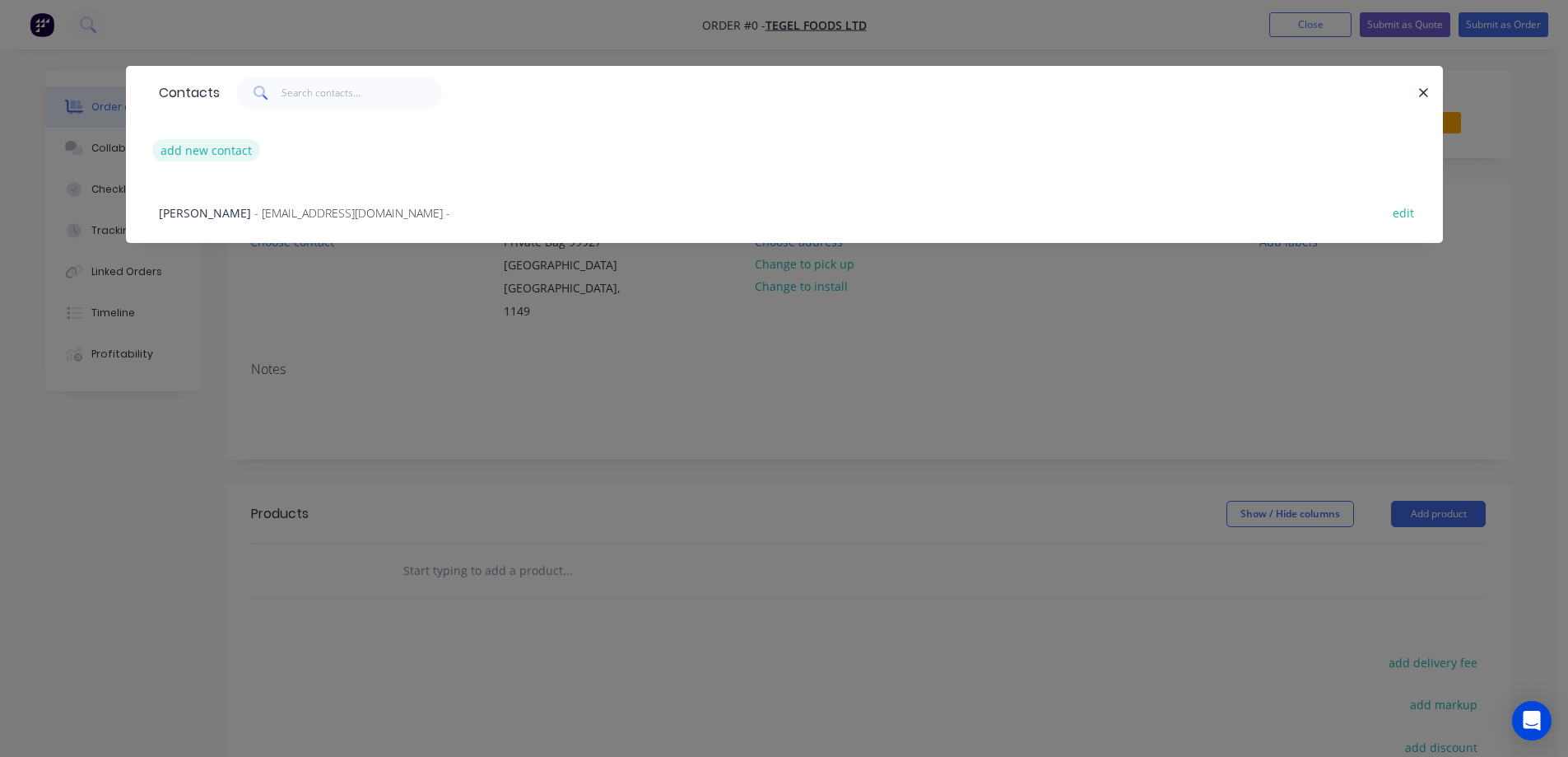
click at [226, 150] on button "add new contact" at bounding box center [206, 150] width 109 height 23
select select "NZ"
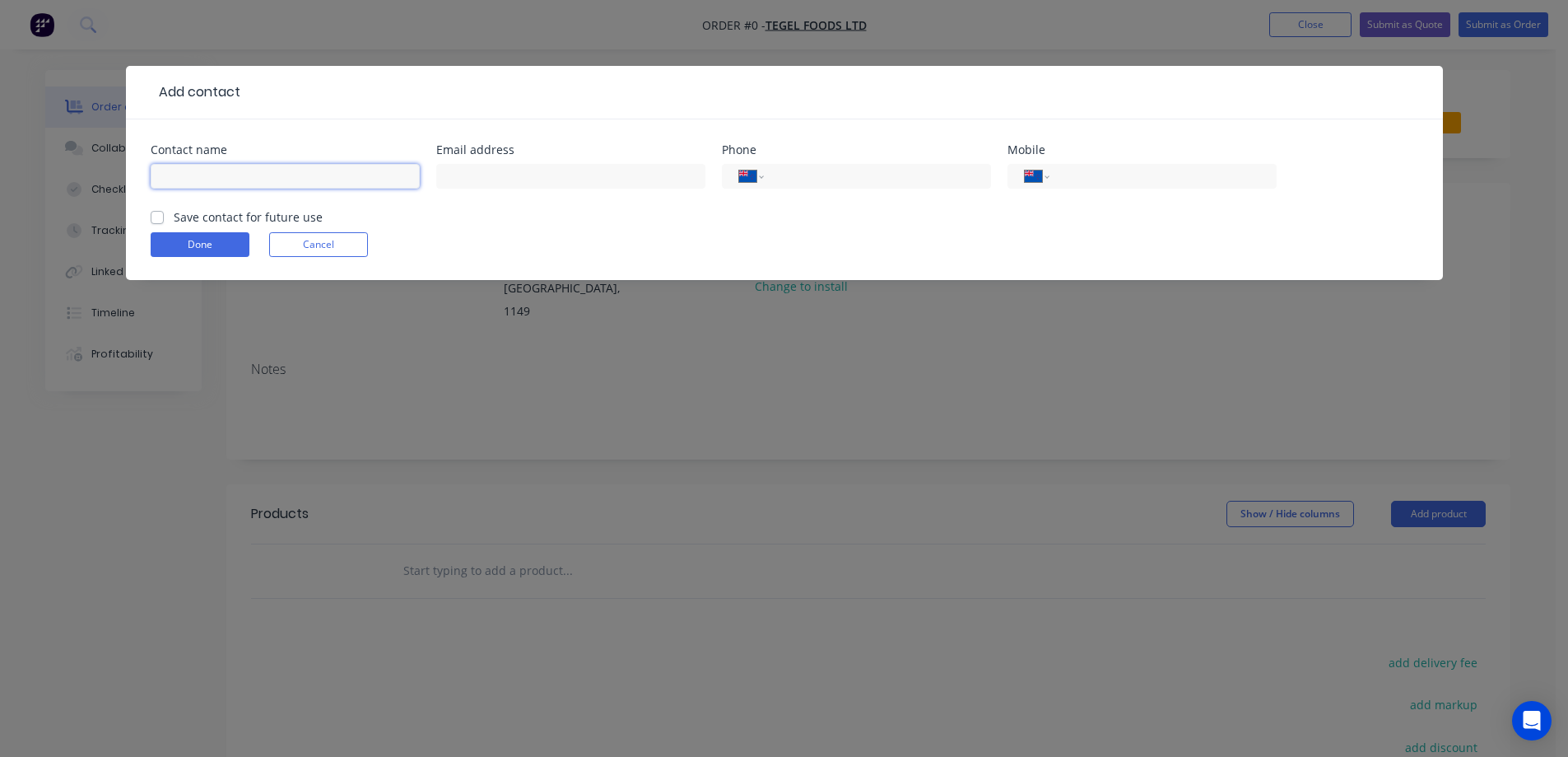
click at [233, 167] on input "text" at bounding box center [285, 176] width 269 height 25
type input "[PERSON_NAME]"
click at [550, 179] on input "text" at bounding box center [570, 176] width 269 height 25
paste input "[PERSON_NAME][EMAIL_ADDRESS][PERSON_NAME][DOMAIN_NAME]"
type input "[PERSON_NAME][EMAIL_ADDRESS][PERSON_NAME][DOMAIN_NAME]"
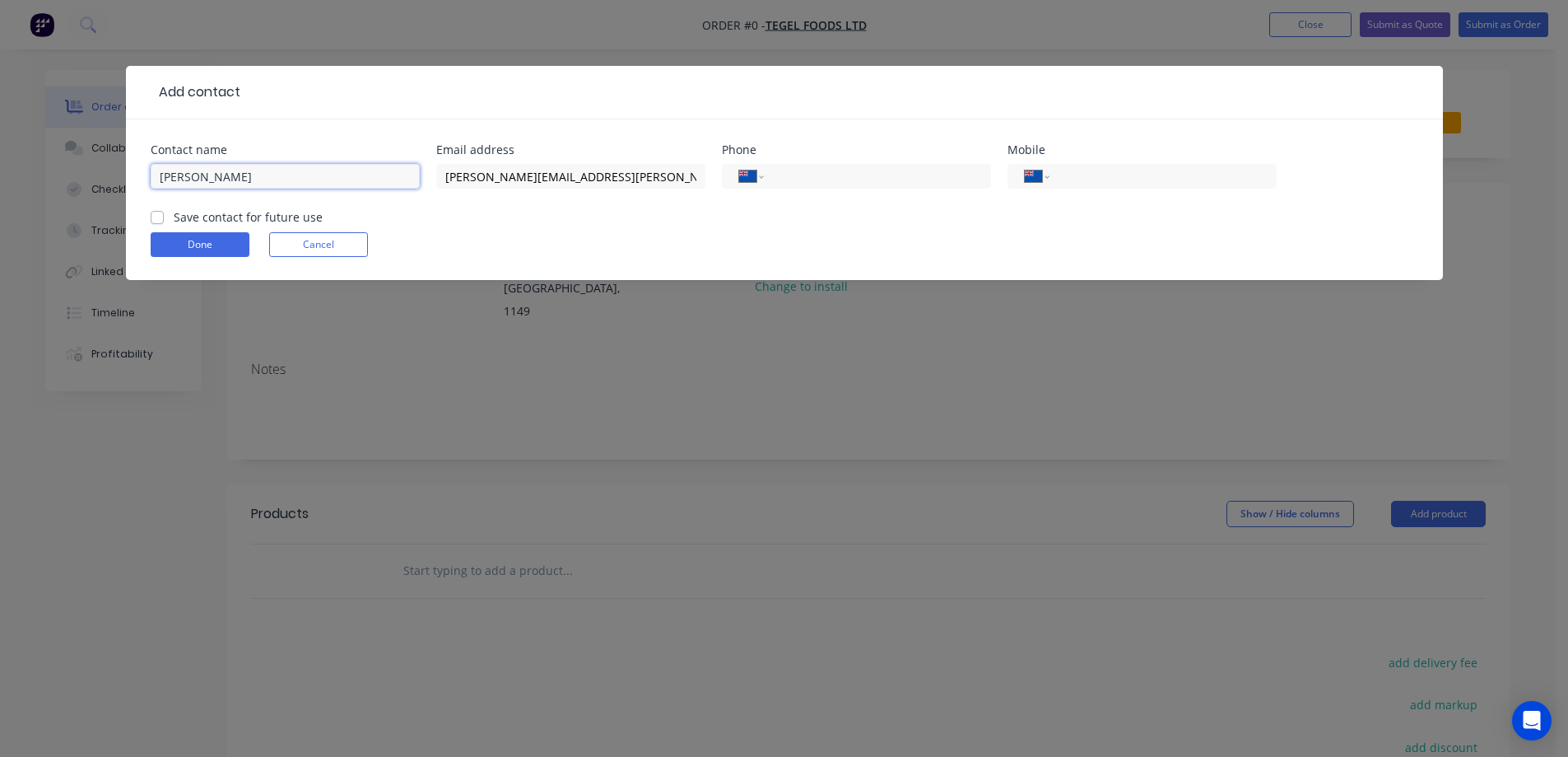
click at [355, 184] on input "[PERSON_NAME]" at bounding box center [285, 176] width 269 height 25
type input "[PERSON_NAME]"
click at [246, 213] on label "Save contact for future use" at bounding box center [248, 217] width 149 height 18
click at [164, 213] on input "Save contact for future use" at bounding box center [157, 216] width 13 height 16
checkbox input "true"
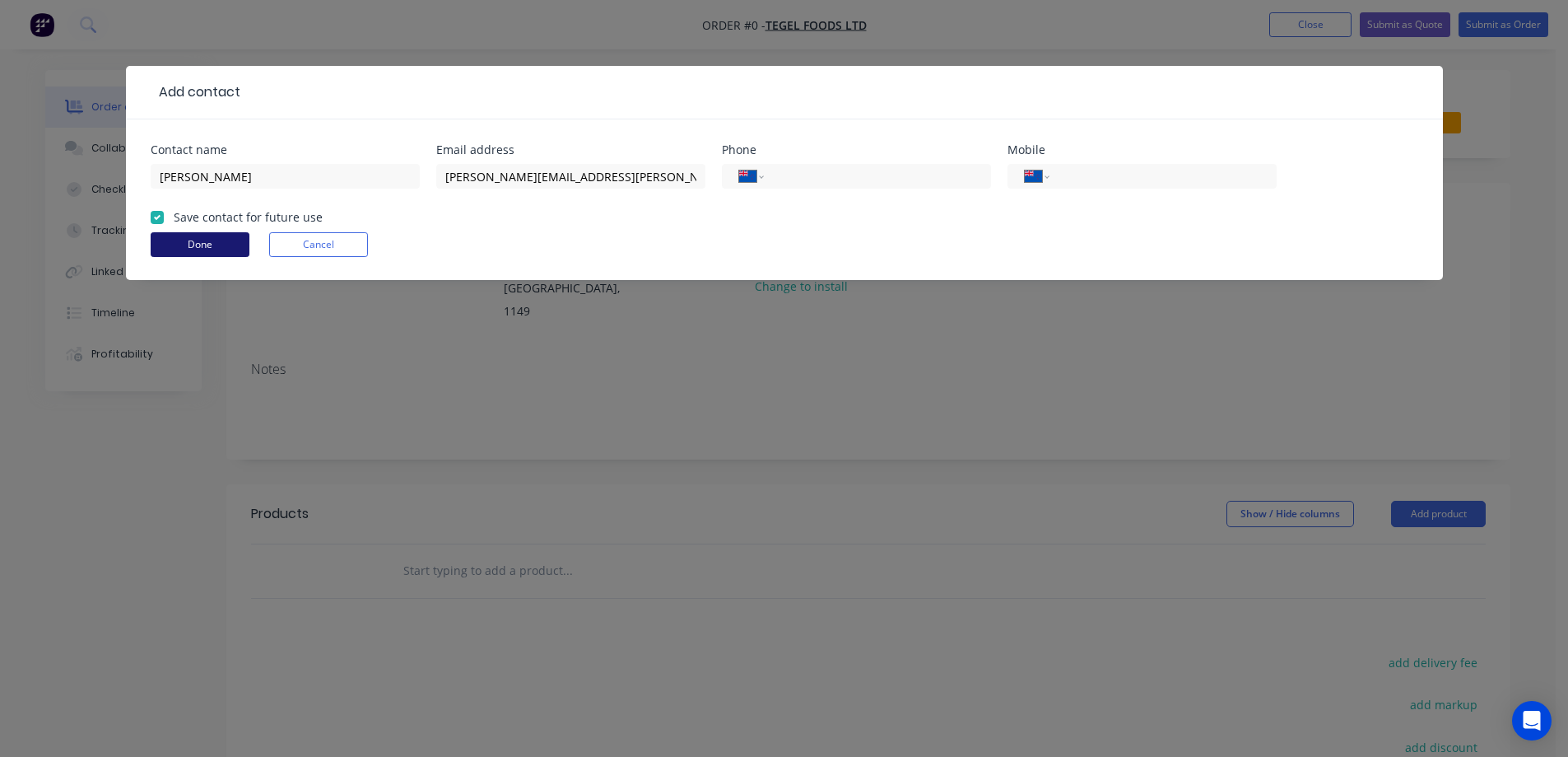
click at [228, 240] on button "Done" at bounding box center [200, 244] width 99 height 25
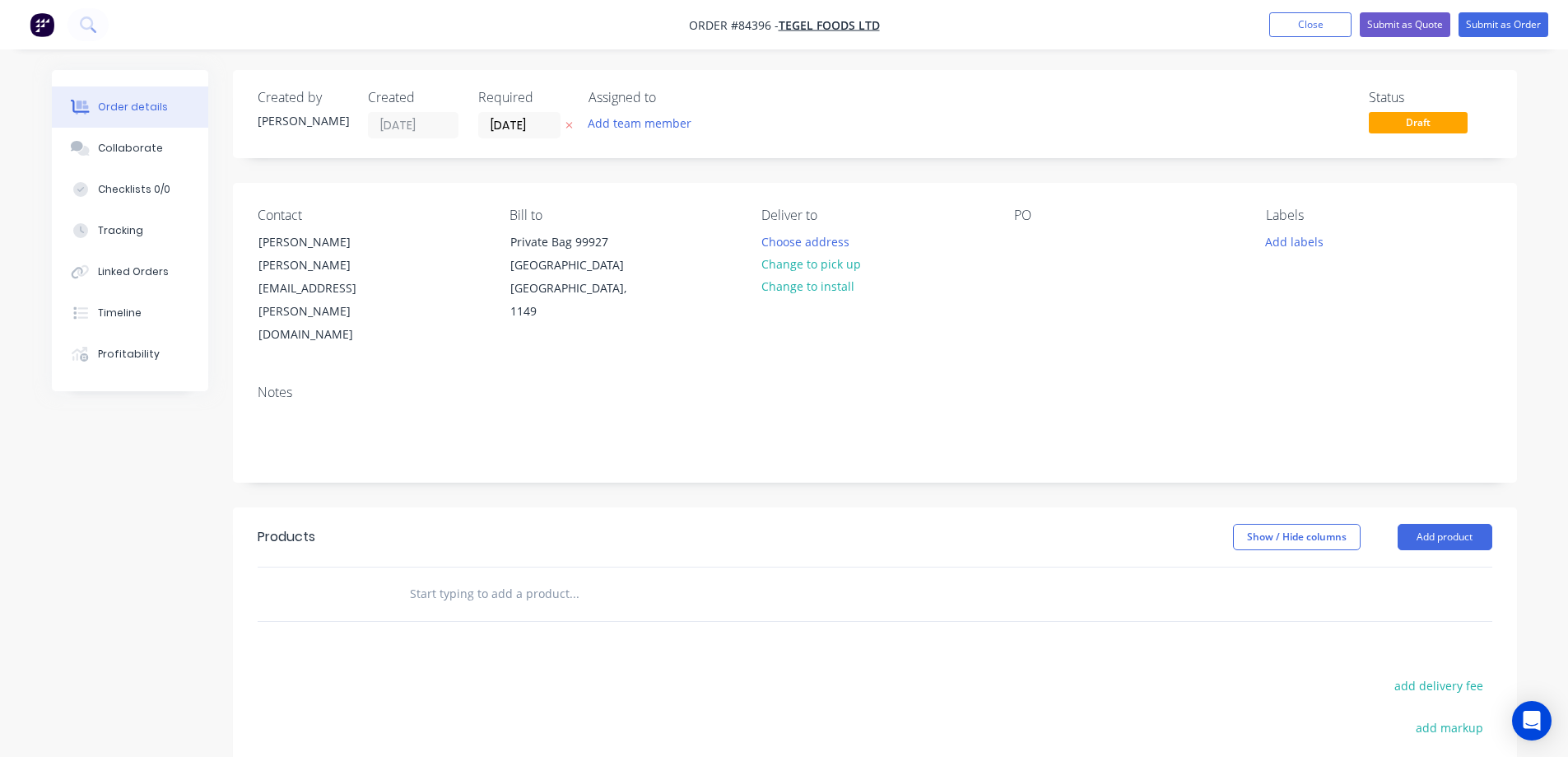
click at [569, 128] on icon at bounding box center [569, 125] width 8 height 10
click at [797, 266] on button "Change to pick up" at bounding box center [811, 264] width 116 height 23
click at [1018, 237] on div at bounding box center [1027, 242] width 27 height 24
click at [1001, 305] on div "Contact [PERSON_NAME] [PERSON_NAME][EMAIL_ADDRESS][PERSON_NAME][DOMAIN_NAME] Bi…" at bounding box center [875, 276] width 1285 height 189
click at [496, 577] on input "text" at bounding box center [574, 593] width 330 height 33
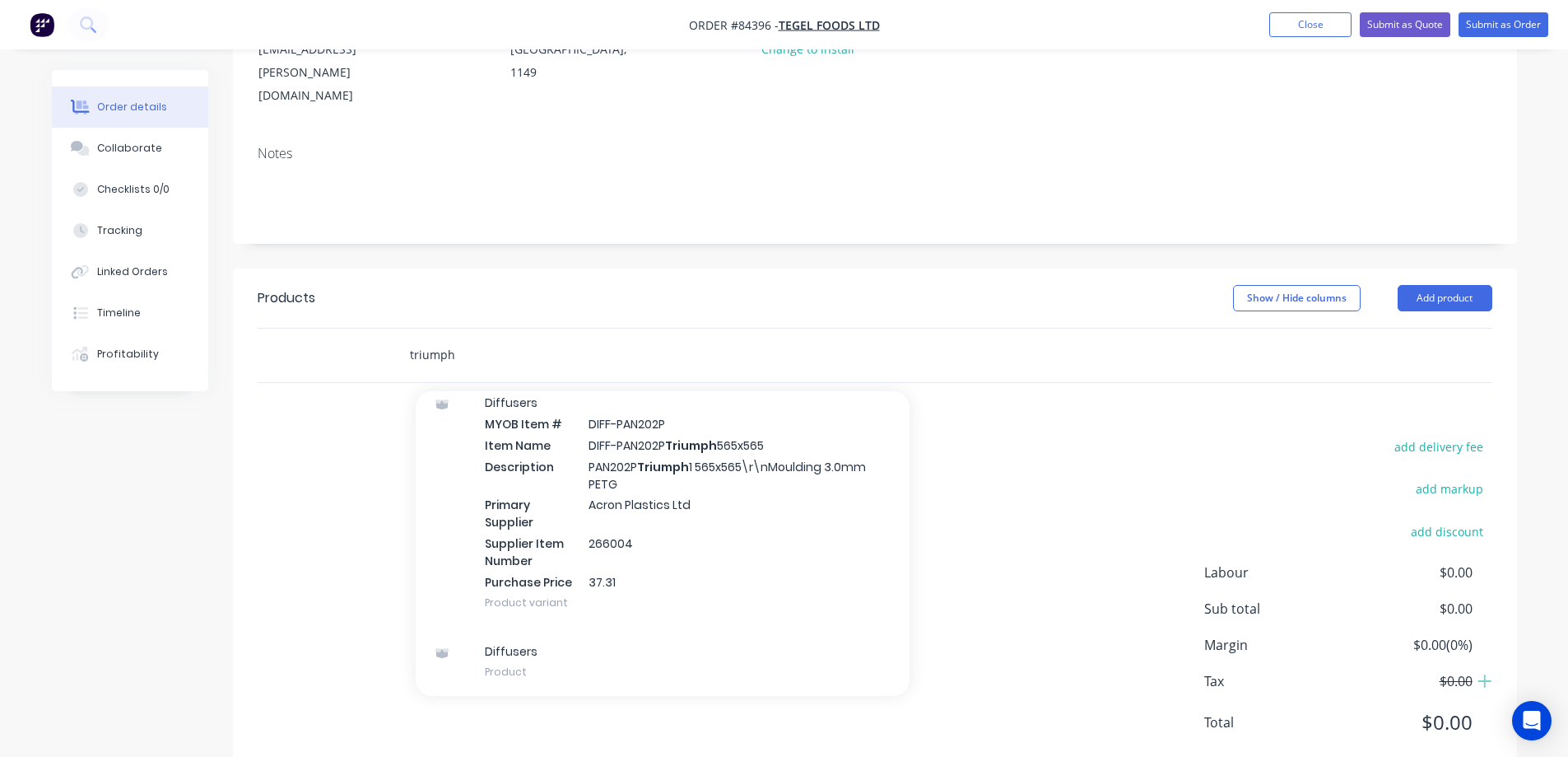
scroll to position [314, 0]
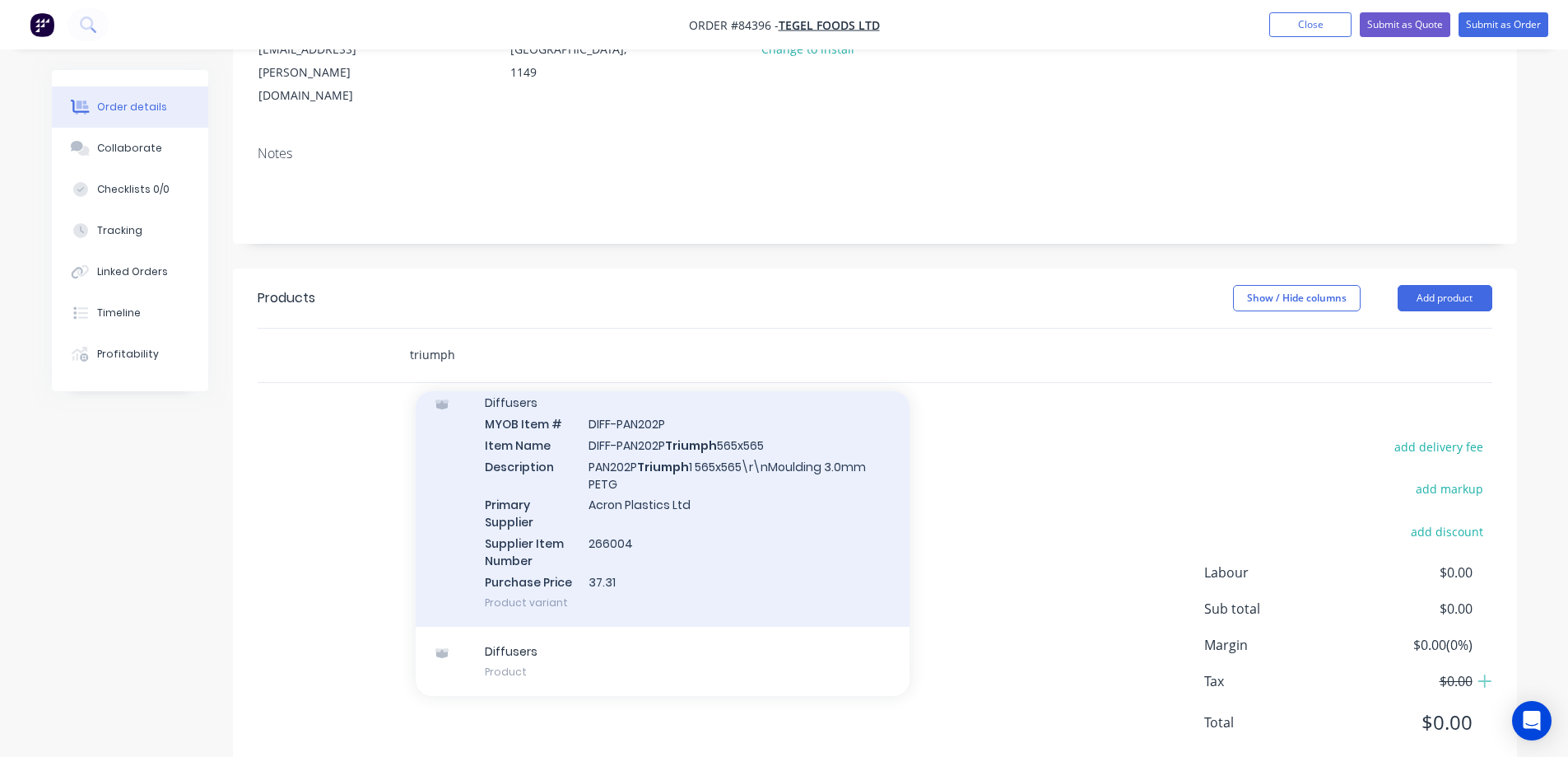
type input "triumph"
click at [629, 482] on div "Diffusers MYOB Item # DIFF-PAN202P Item Name DIFF-PAN202P Triumph 565x565 Descr…" at bounding box center [662, 502] width 494 height 249
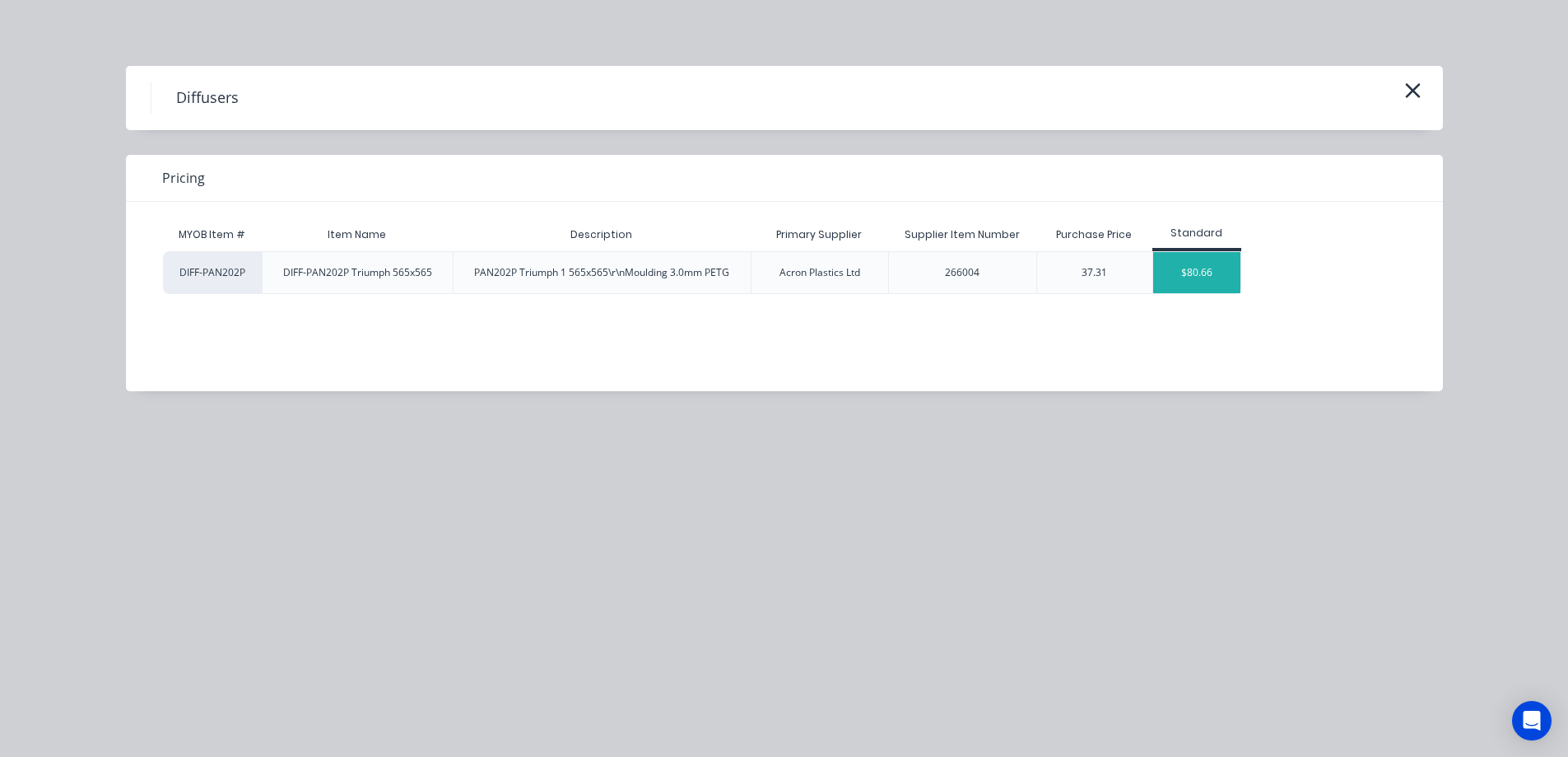
click at [1195, 271] on div "$80.66" at bounding box center [1197, 272] width 88 height 41
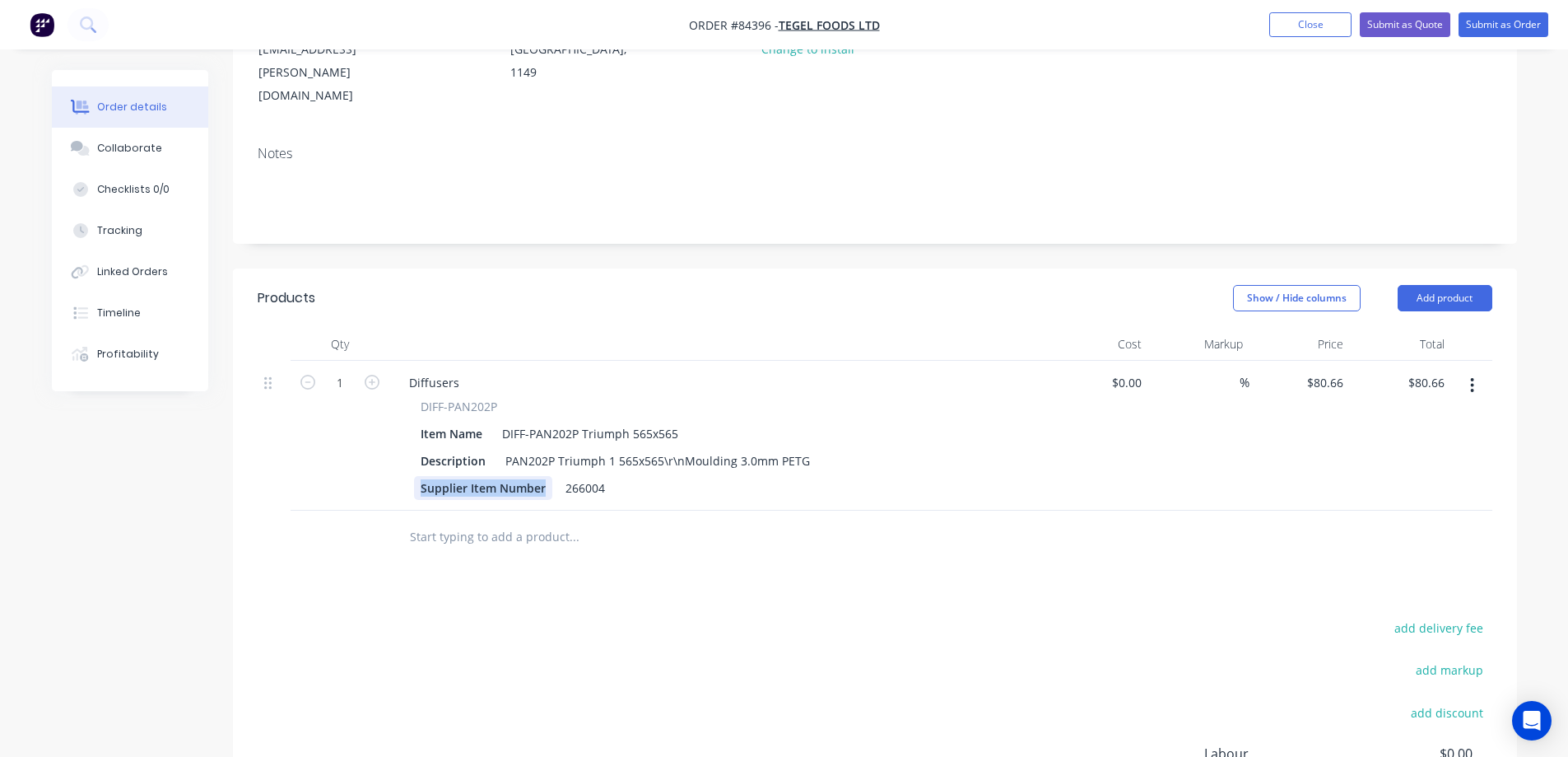
drag, startPoint x: 415, startPoint y: 446, endPoint x: 739, endPoint y: 446, distance: 324.0
click at [763, 476] on div "Supplier Item Number 266004" at bounding box center [715, 488] width 603 height 24
click at [475, 476] on div "266004" at bounding box center [471, 488] width 52 height 24
drag, startPoint x: 679, startPoint y: 416, endPoint x: 662, endPoint y: 417, distance: 17.0
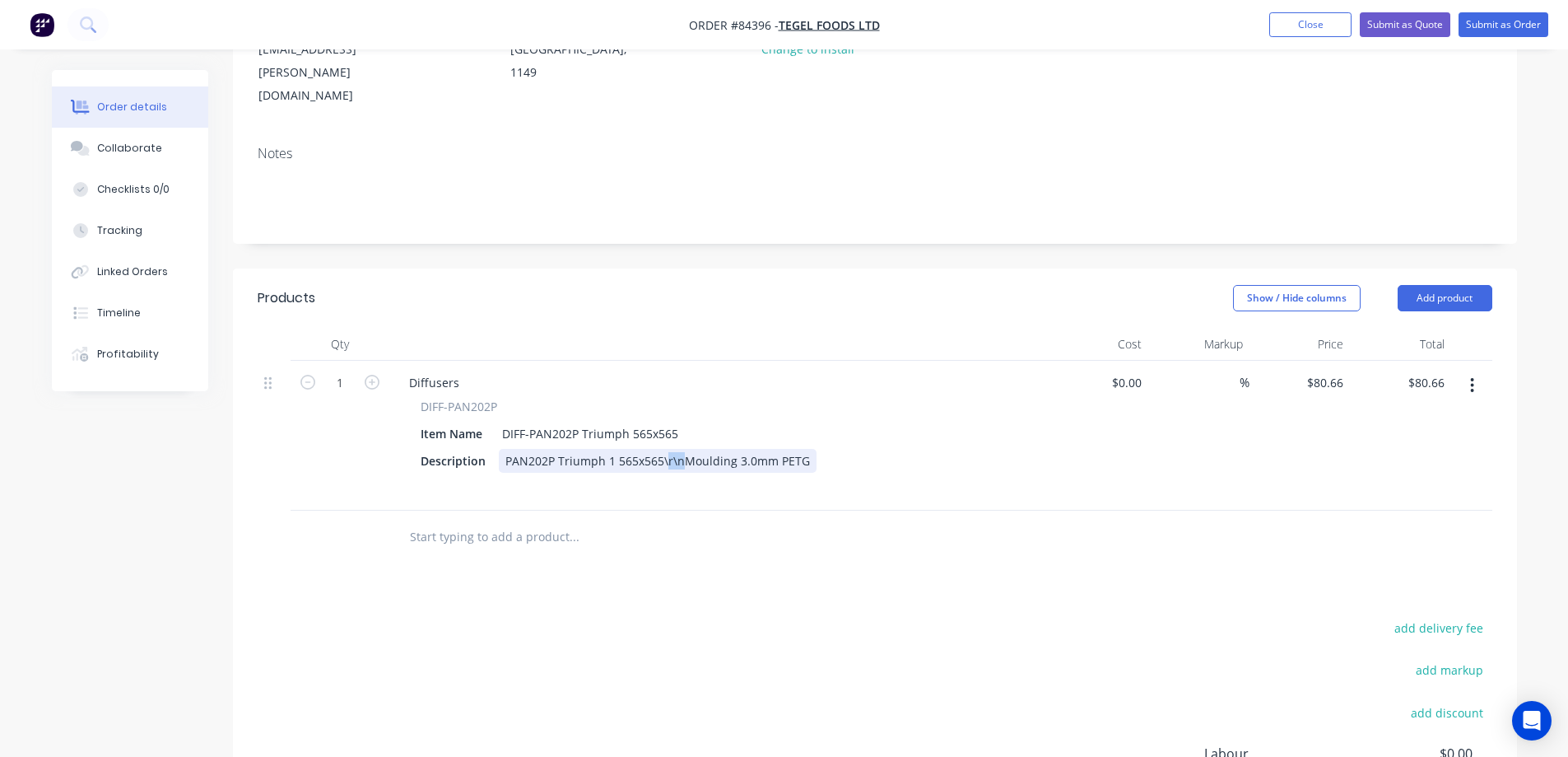
click at [662, 449] on div "PAN202P Triumph 1 565x565\r\nMoulding 3.0mm PETG" at bounding box center [658, 461] width 318 height 24
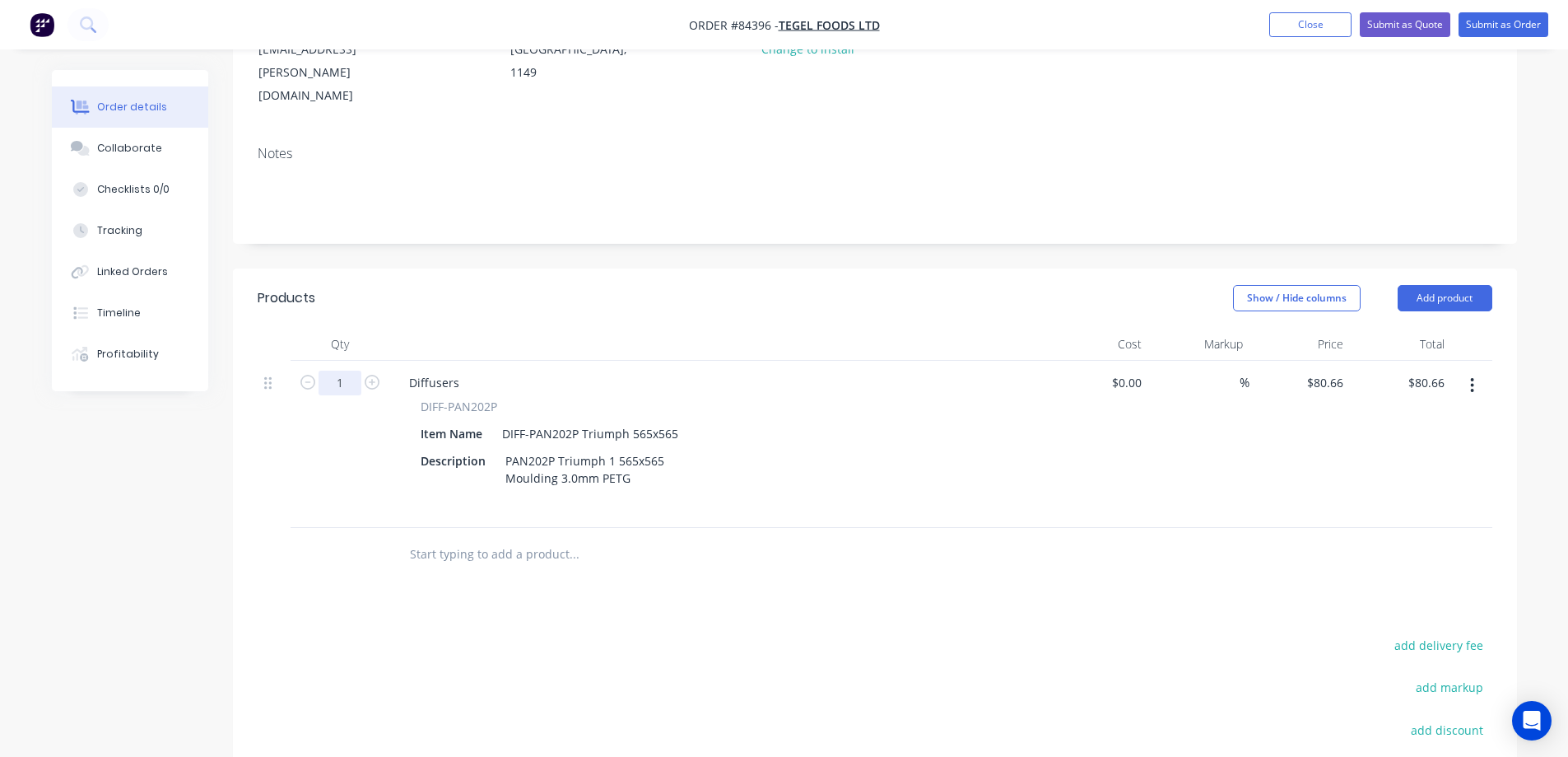
click at [331, 370] on input "1" at bounding box center [339, 382] width 42 height 25
type input "9"
type input "$725.94"
click at [731, 538] on div "Products Show / Hide columns Add product Qty Cost Markup Price Total 9 Diffuser…" at bounding box center [875, 623] width 1285 height 709
click at [1325, 370] on input "80.66" at bounding box center [1327, 382] width 44 height 24
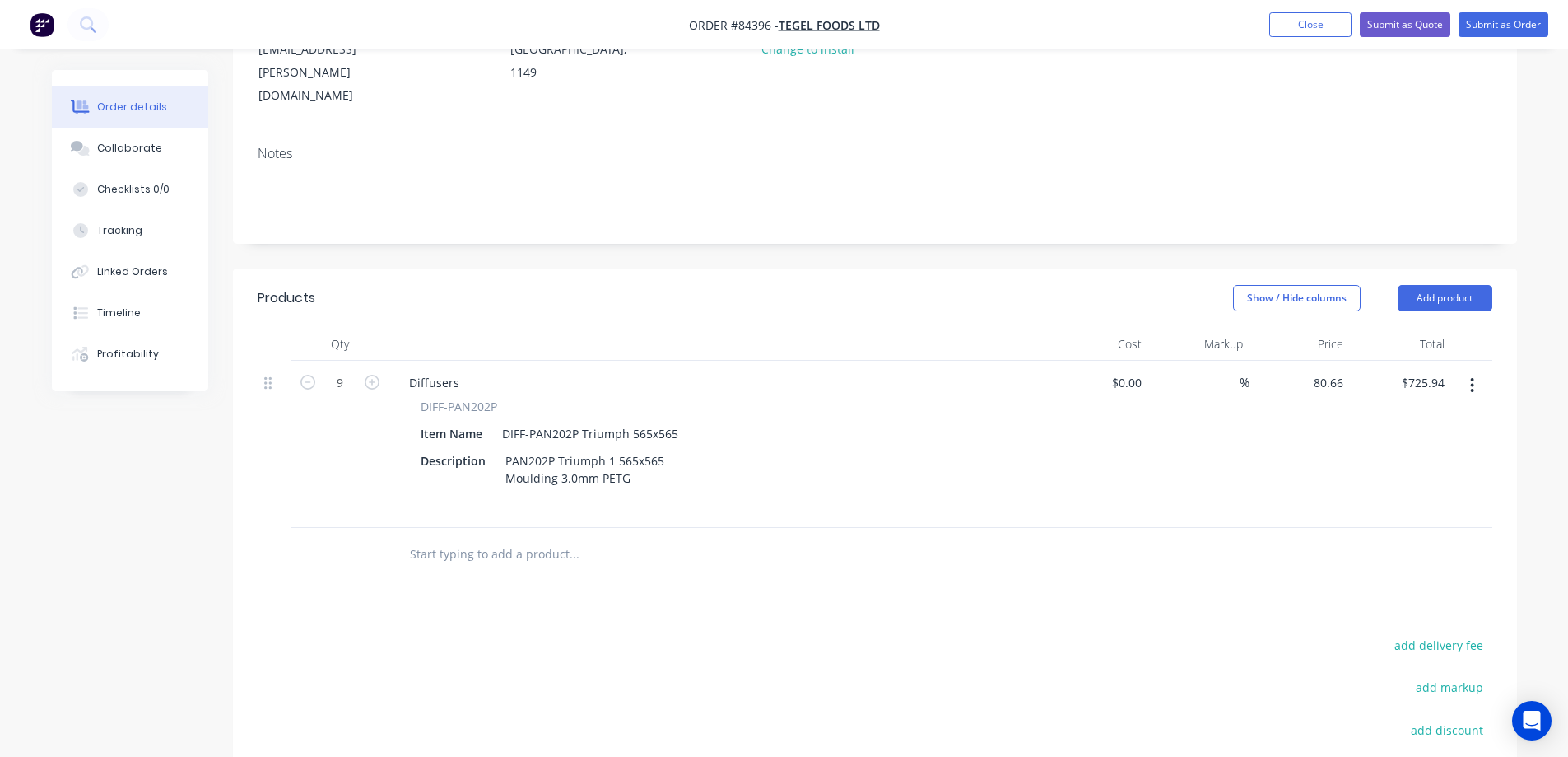
click at [1346, 528] on div at bounding box center [875, 555] width 1235 height 53
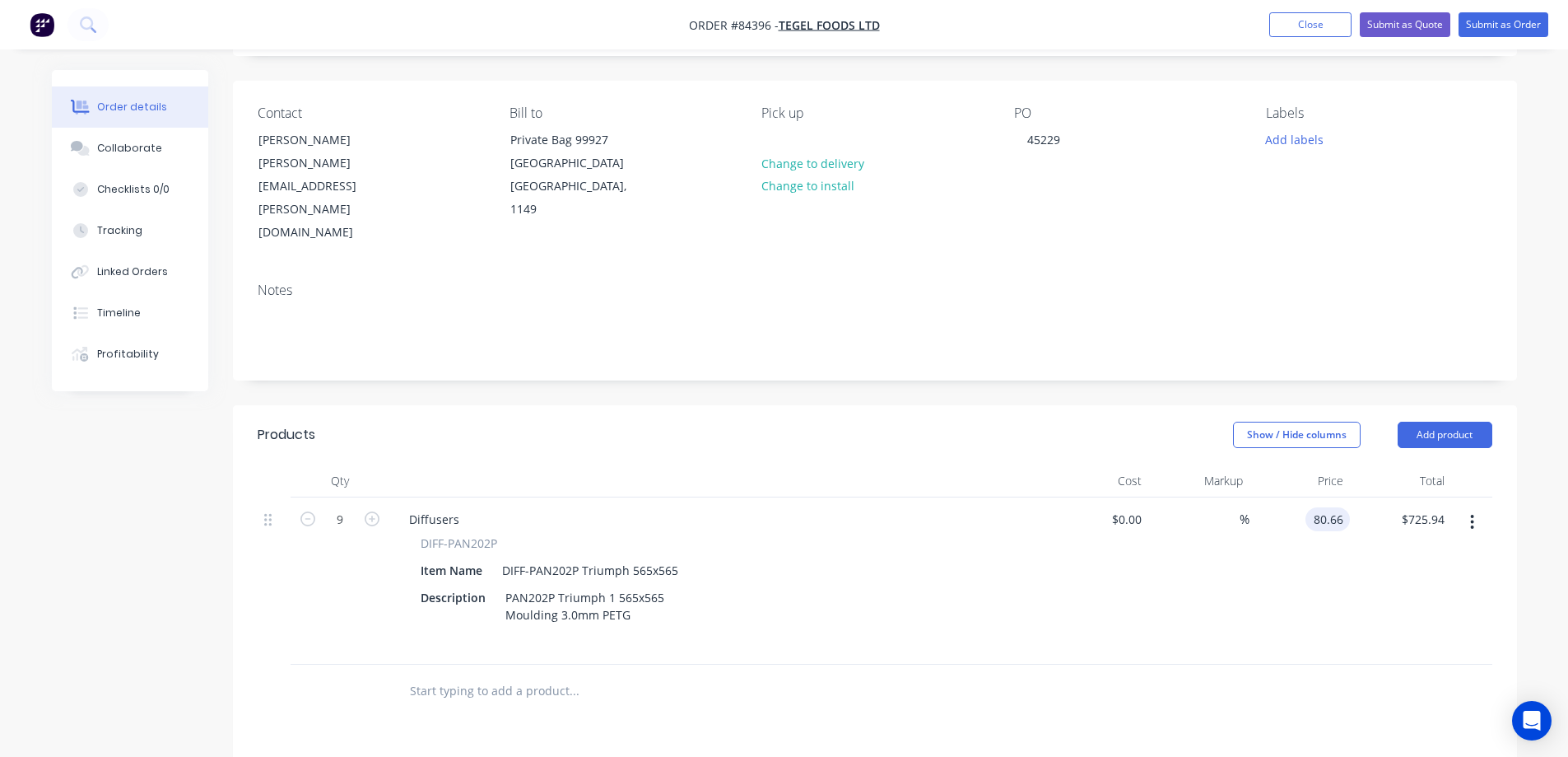
scroll to position [0, 0]
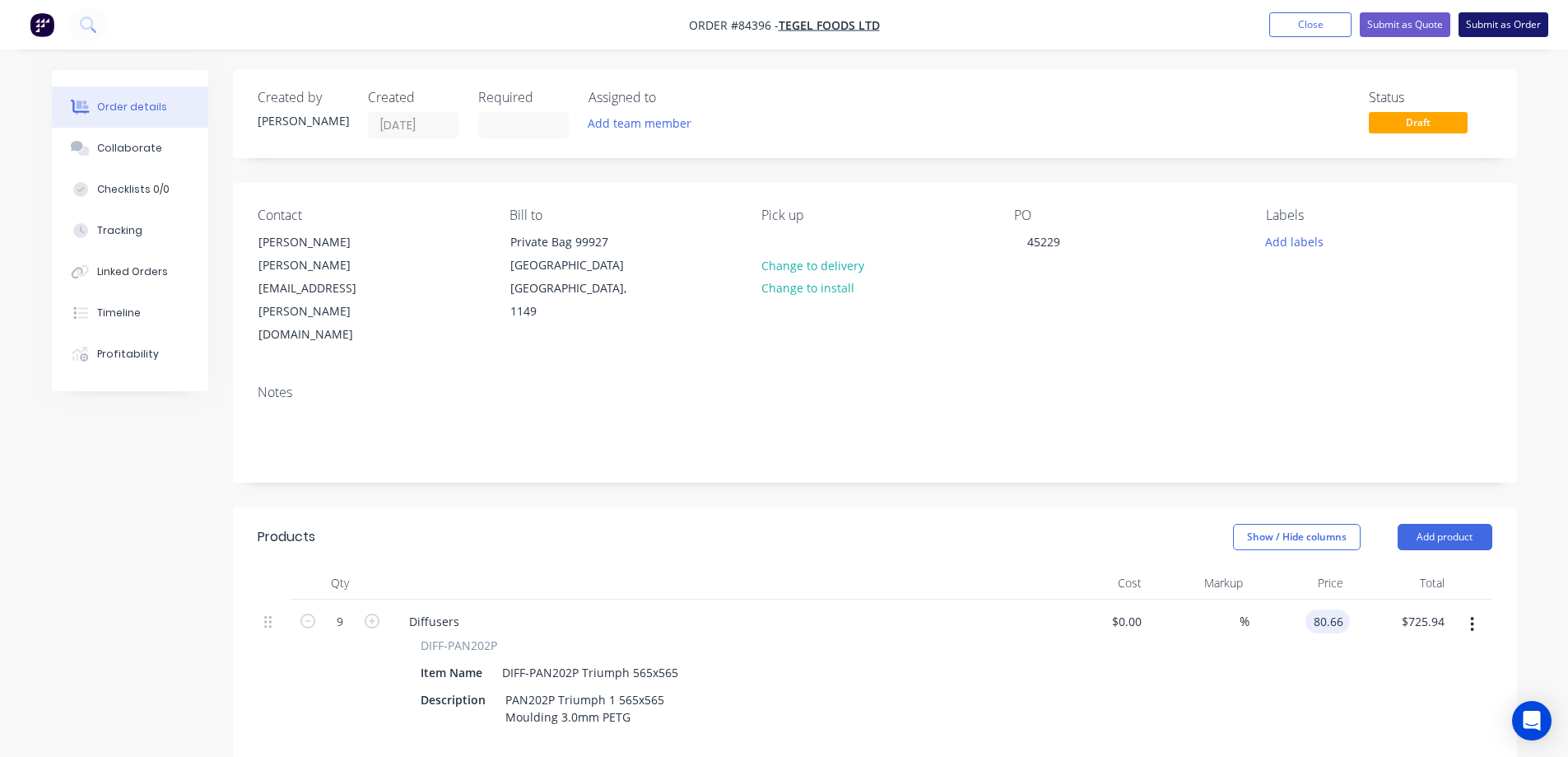
type input "$80.66"
click at [1506, 23] on button "Submit as Order" at bounding box center [1504, 25] width 90 height 25
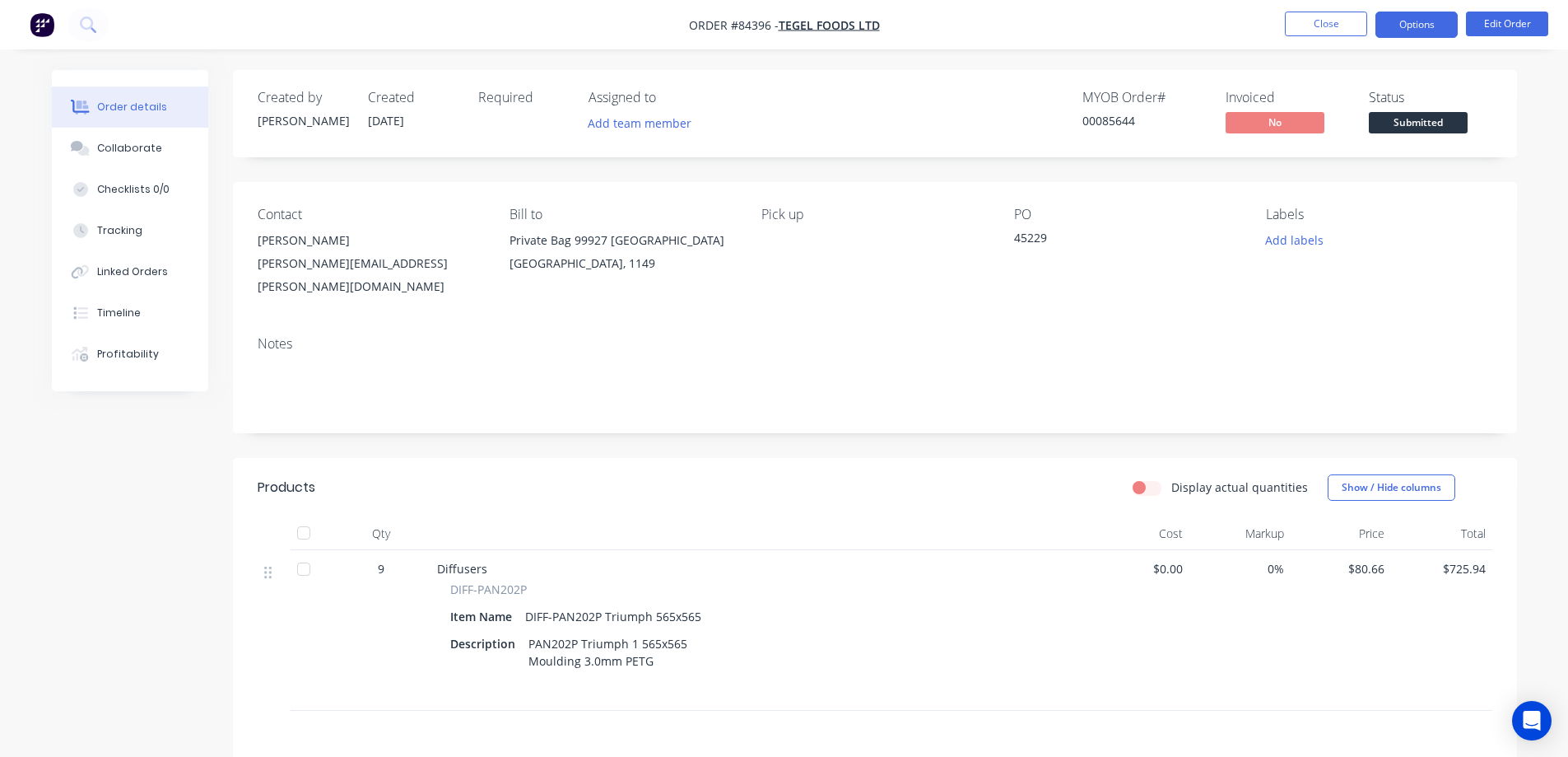
click at [1419, 28] on button "Options" at bounding box center [1416, 25] width 82 height 27
click at [1081, 61] on div "Order details Collaborate Checklists 0/0 Tracking Linked Orders Timeline Profit…" at bounding box center [784, 501] width 1568 height 1004
click at [1408, 33] on button "Options" at bounding box center [1416, 25] width 82 height 27
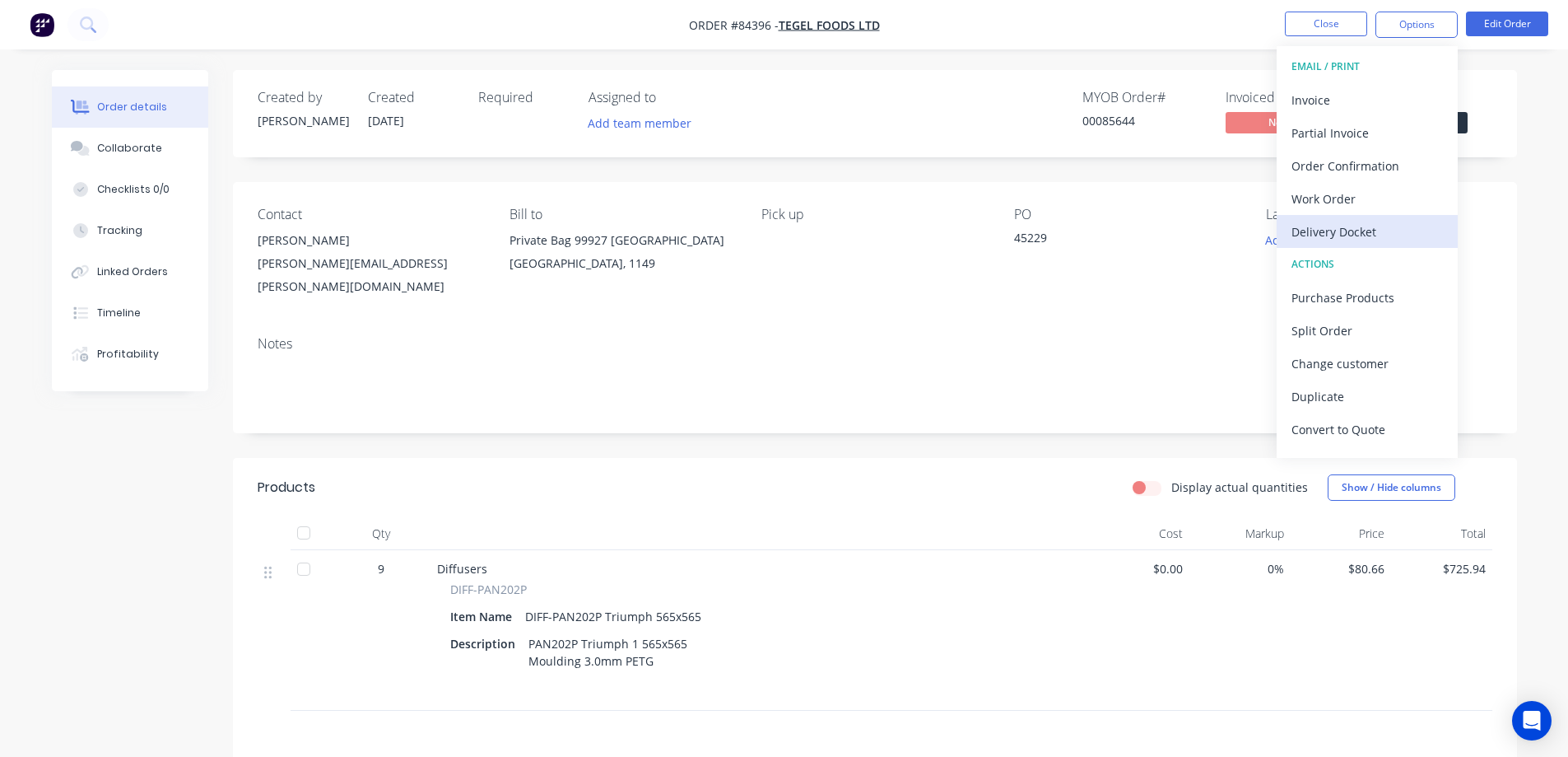
click at [1399, 230] on div "Delivery Docket" at bounding box center [1368, 232] width 152 height 24
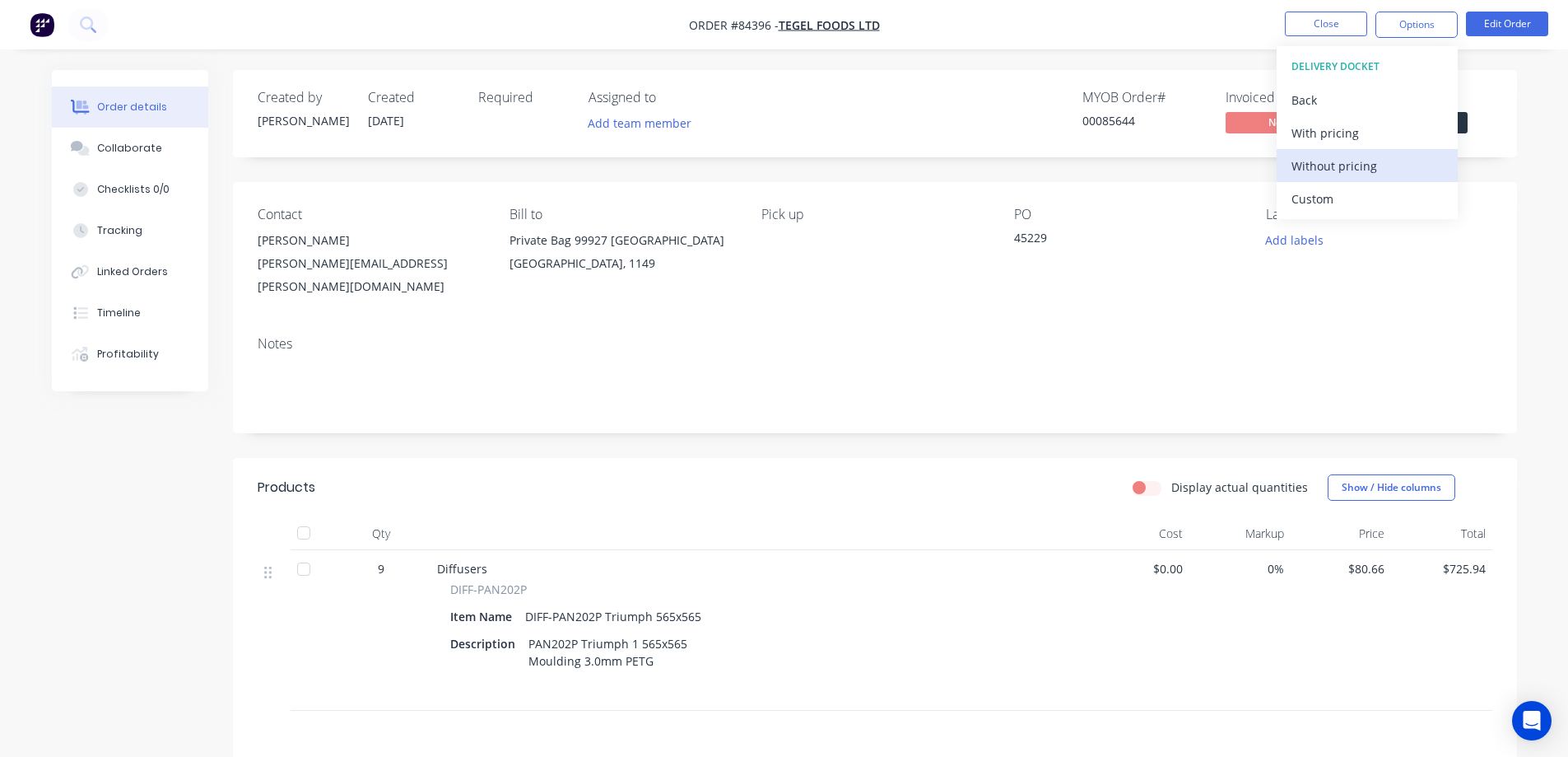
click at [1389, 157] on div "Without pricing" at bounding box center [1368, 166] width 152 height 24
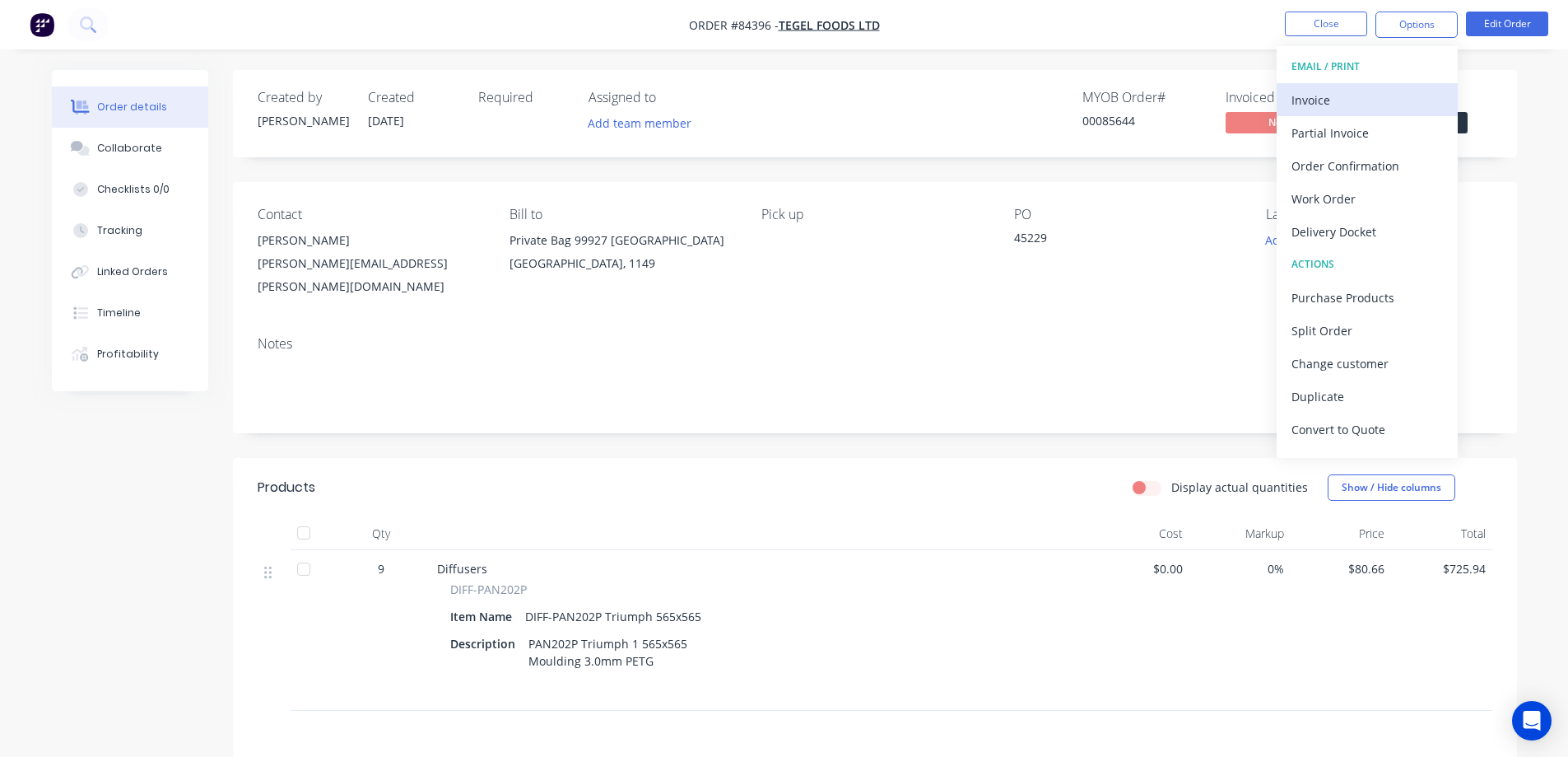
click at [1379, 104] on div "Invoice" at bounding box center [1368, 100] width 152 height 24
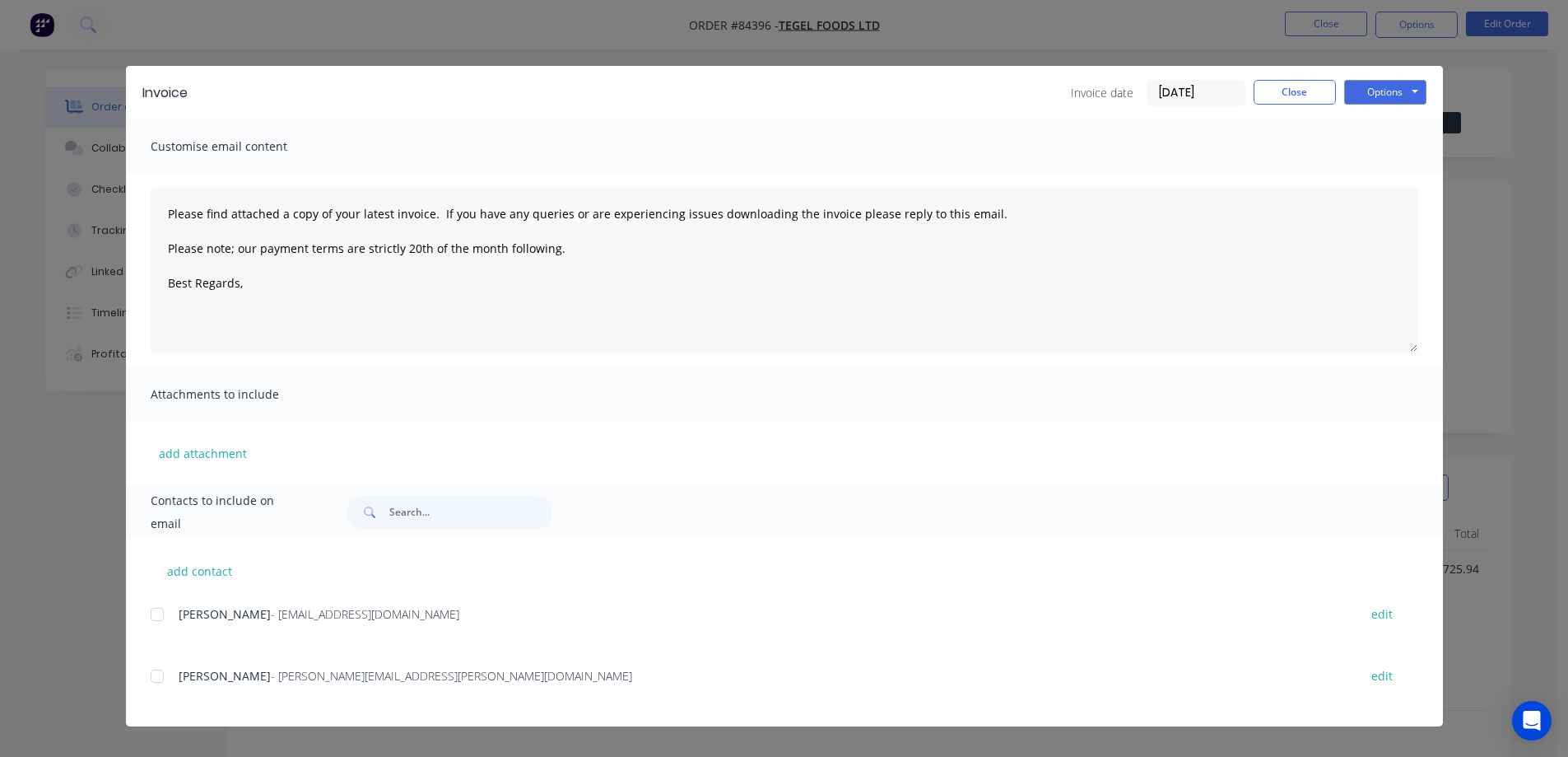
click at [166, 613] on div at bounding box center [157, 614] width 33 height 33
drag, startPoint x: 1383, startPoint y: 84, endPoint x: 1385, endPoint y: 105, distance: 21.1
click at [1384, 84] on button "Options" at bounding box center [1385, 92] width 82 height 25
click at [1387, 177] on button "Email" at bounding box center [1397, 176] width 106 height 28
type textarea "Please find attached a copy of your latest invoice. If you have any queries or …"
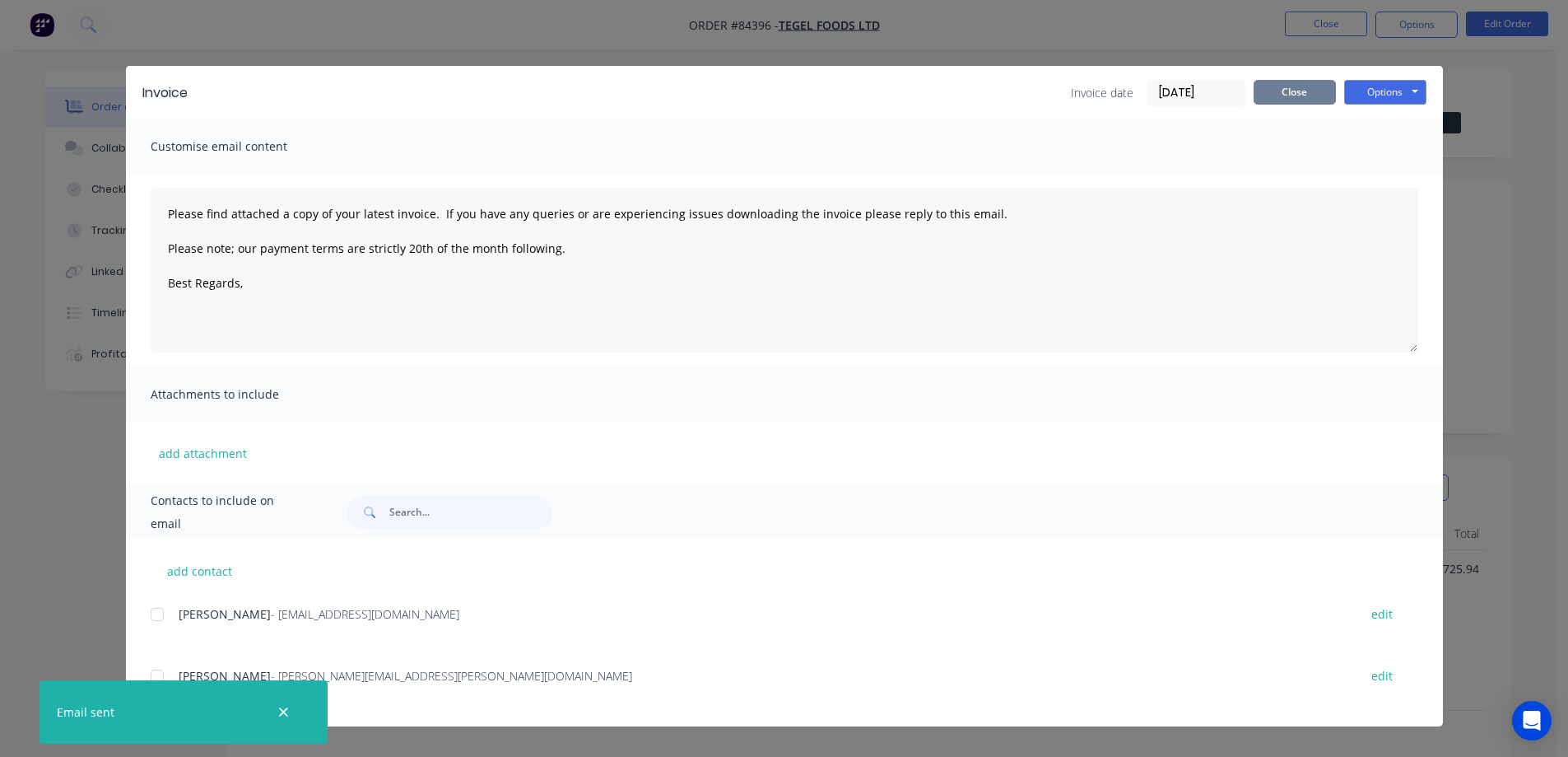
click at [1309, 89] on button "Close" at bounding box center [1295, 92] width 82 height 25
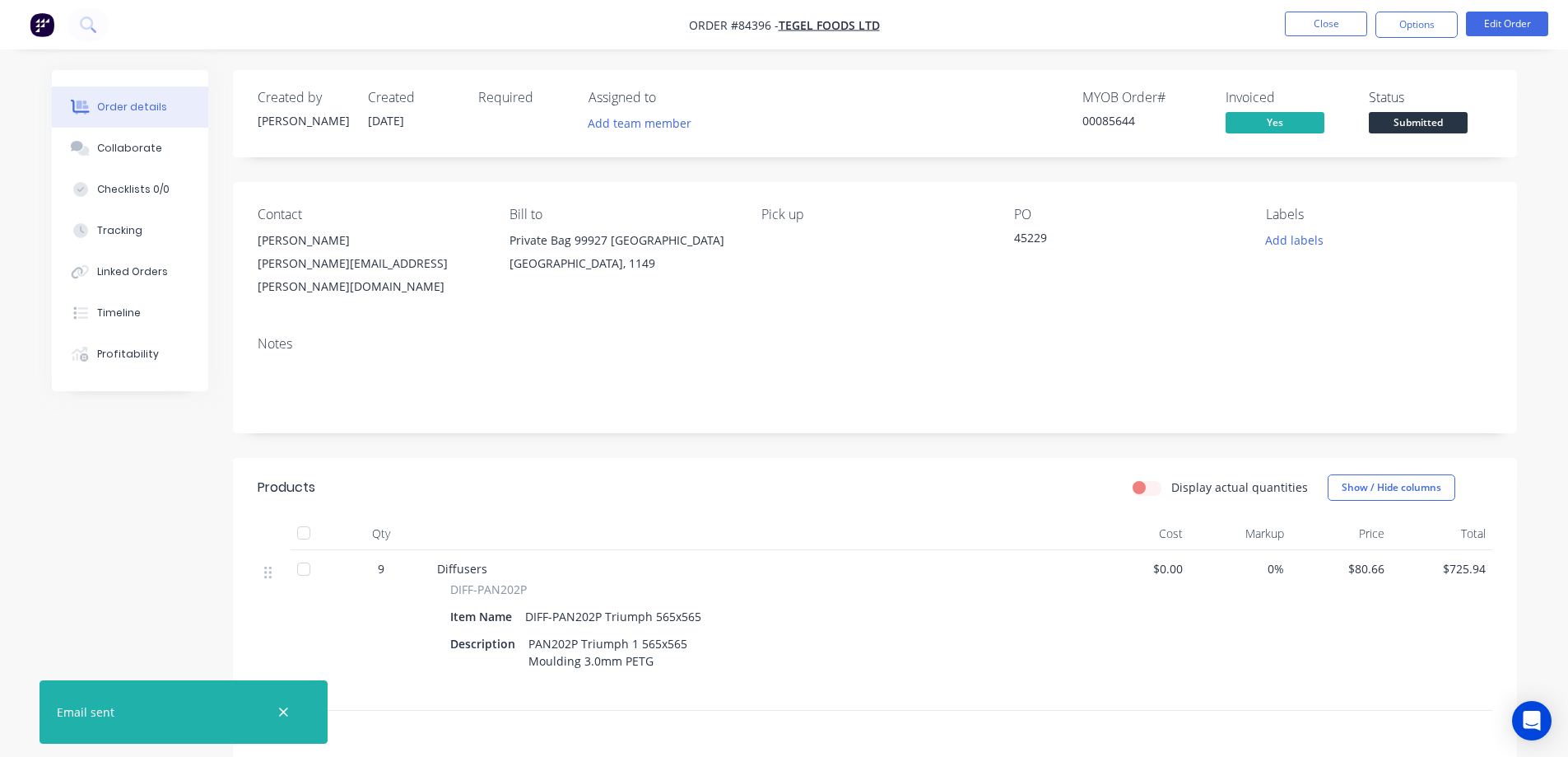
drag, startPoint x: 1432, startPoint y: 30, endPoint x: 1429, endPoint y: 38, distance: 8.5
click at [1431, 30] on button "Options" at bounding box center [1416, 25] width 82 height 27
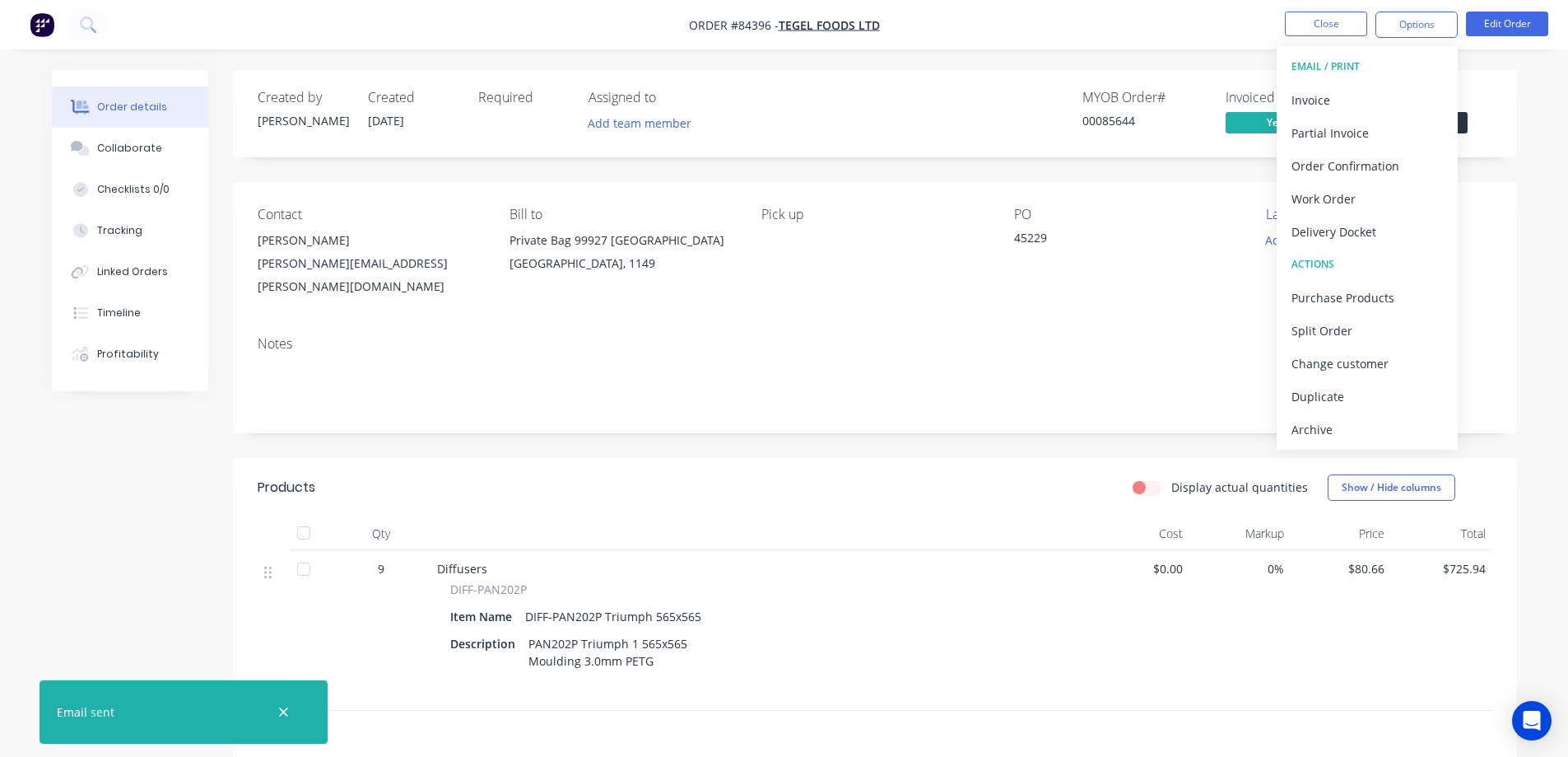
click at [1464, 85] on div "Created by Jess Created 03/09/25 Required Assigned to Add team member MYOB Orde…" at bounding box center [875, 114] width 1285 height 87
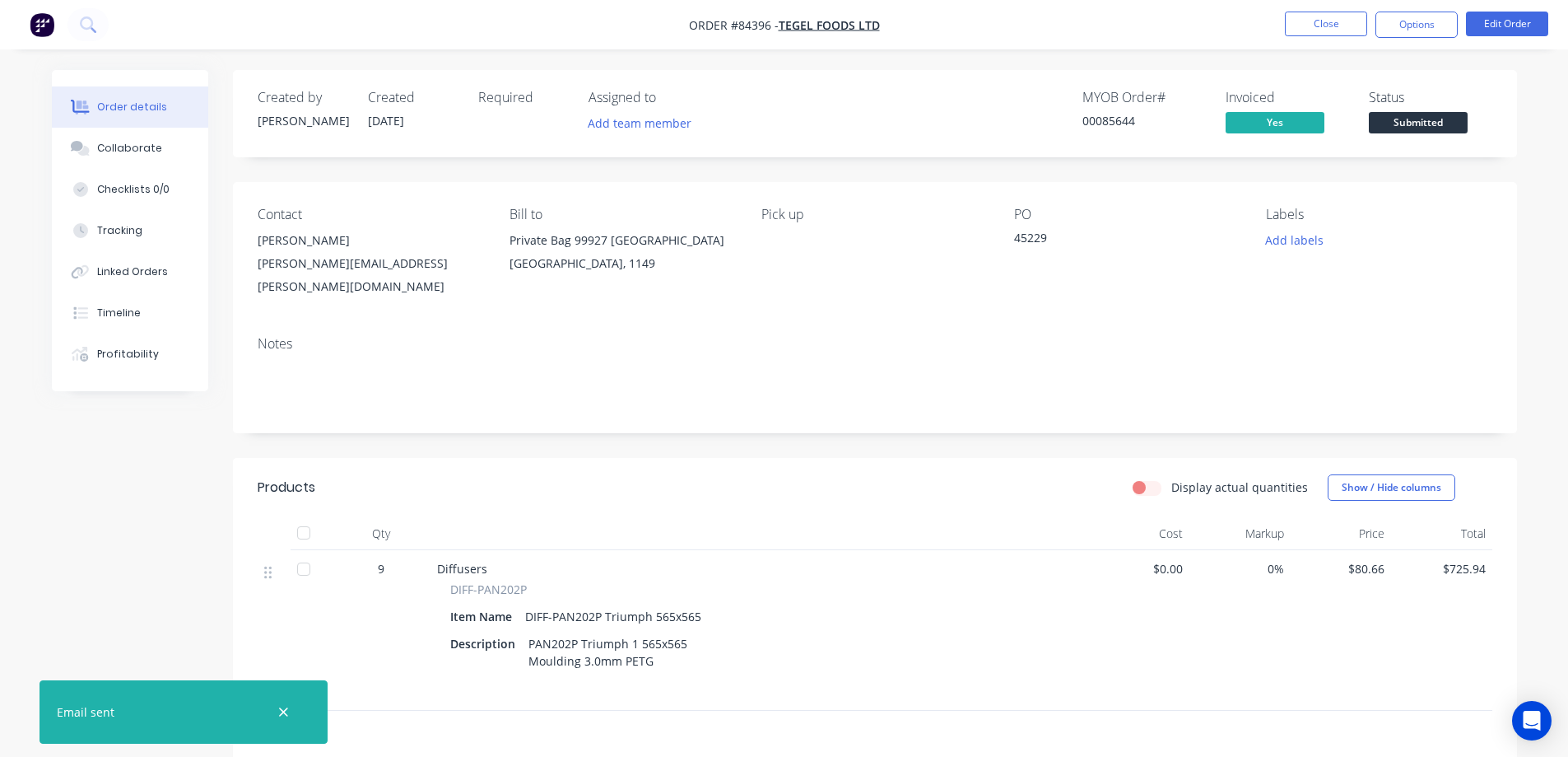
click at [1455, 121] on span "Submitted" at bounding box center [1419, 121] width 99 height 21
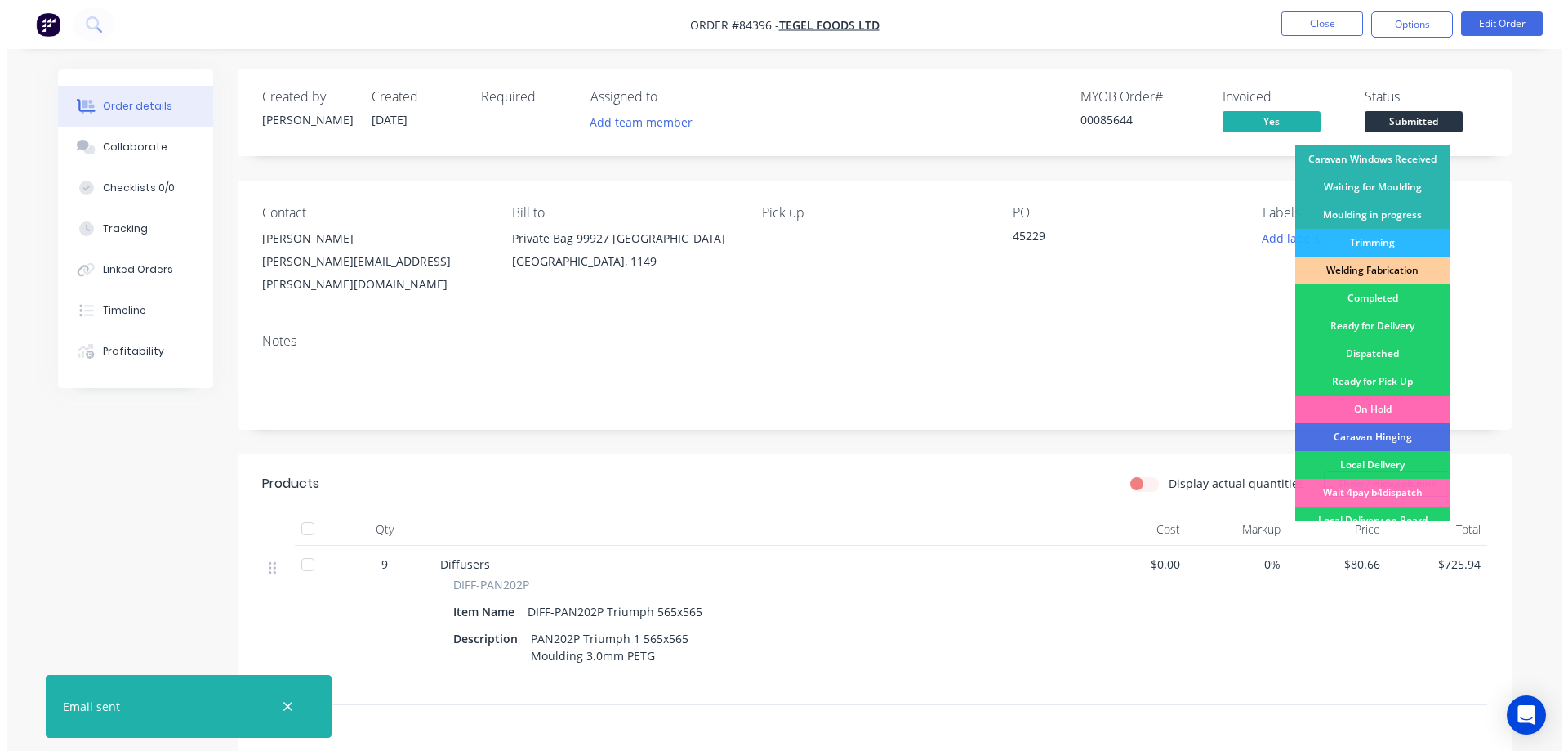
scroll to position [318, 0]
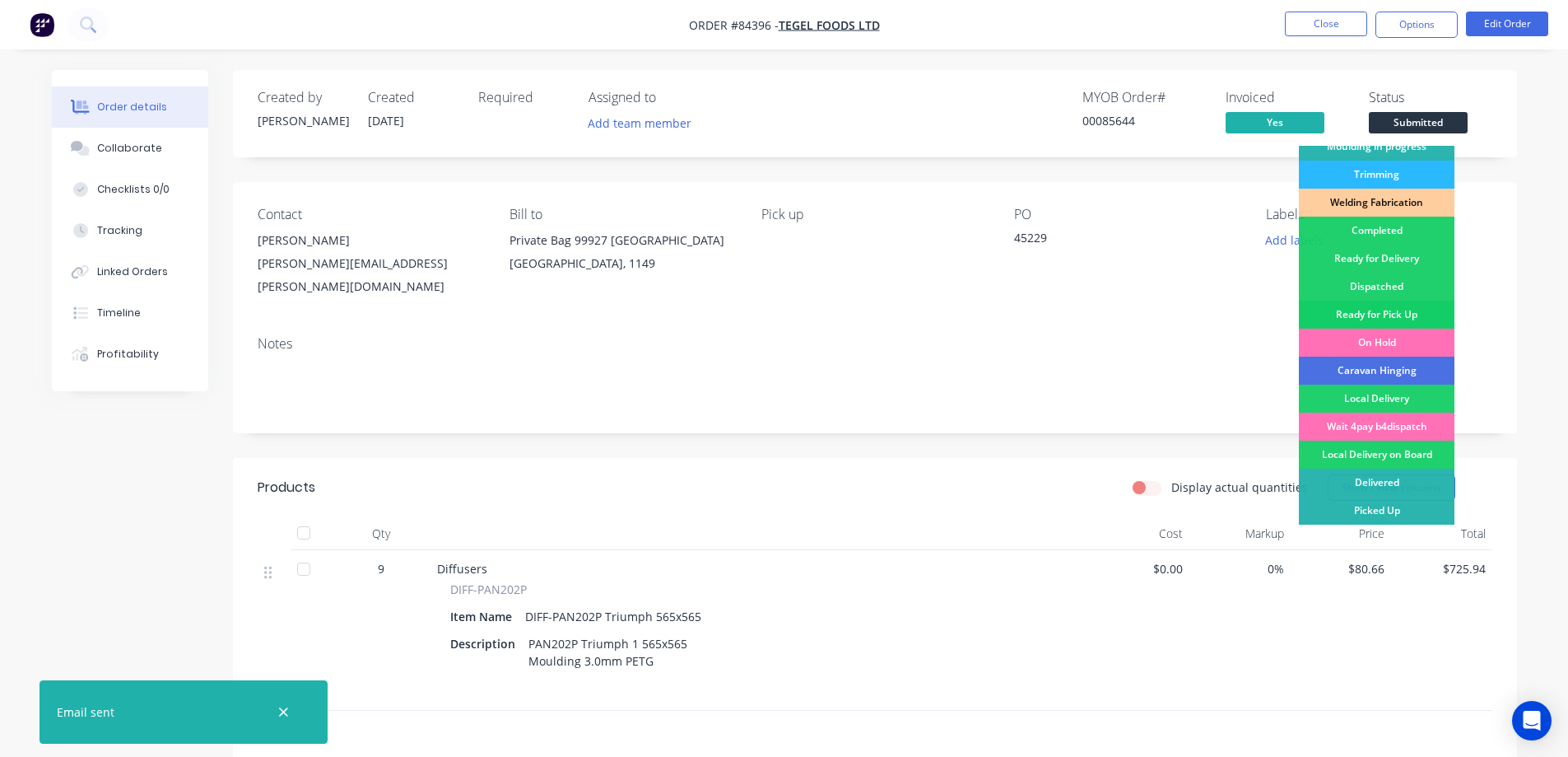
click at [1375, 316] on div "Ready for Pick Up" at bounding box center [1378, 315] width 156 height 28
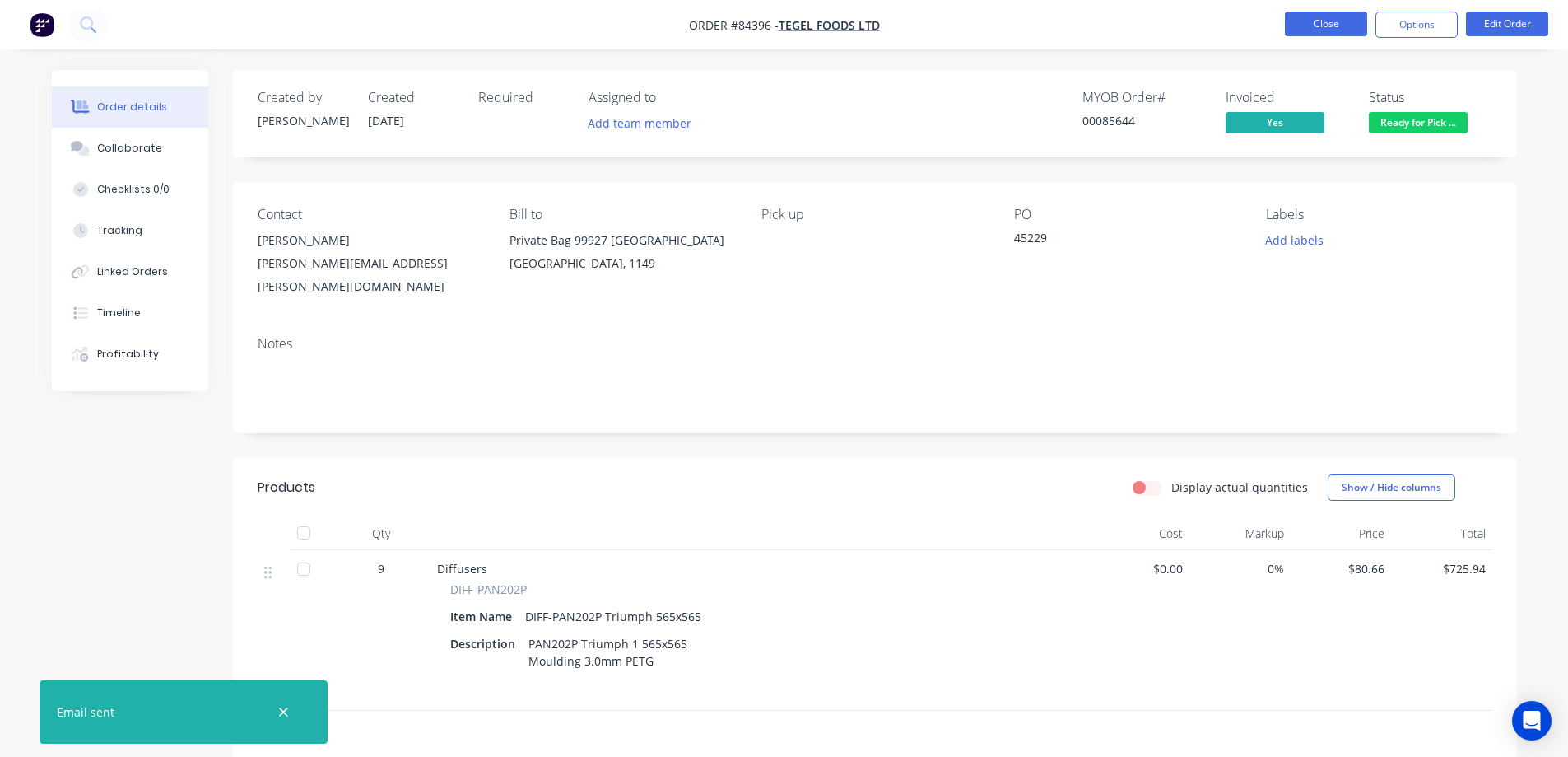
click at [1336, 27] on button "Close" at bounding box center [1325, 24] width 82 height 25
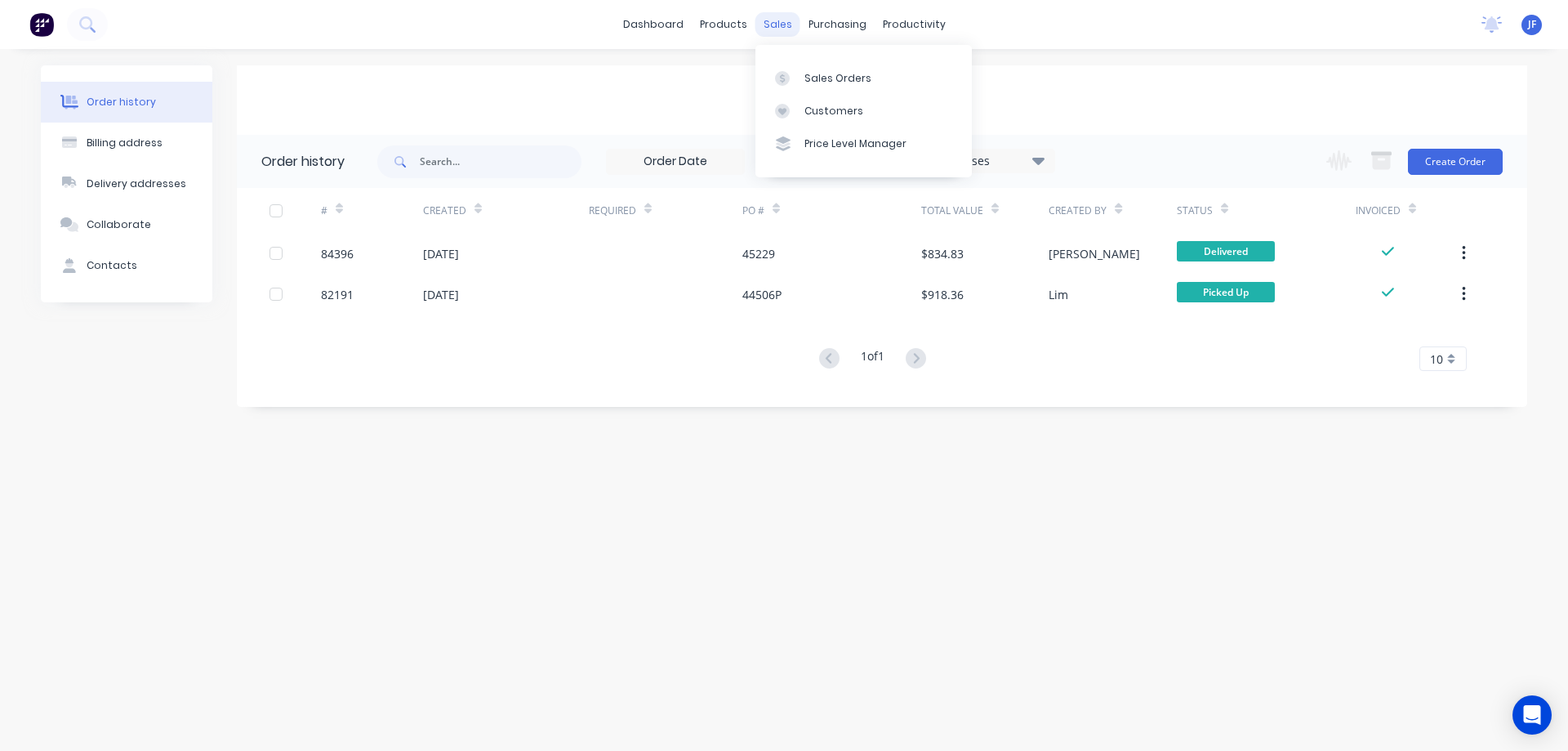
click at [771, 18] on div "sales" at bounding box center [778, 24] width 45 height 24
click at [808, 81] on div "Sales Orders" at bounding box center [838, 78] width 67 height 15
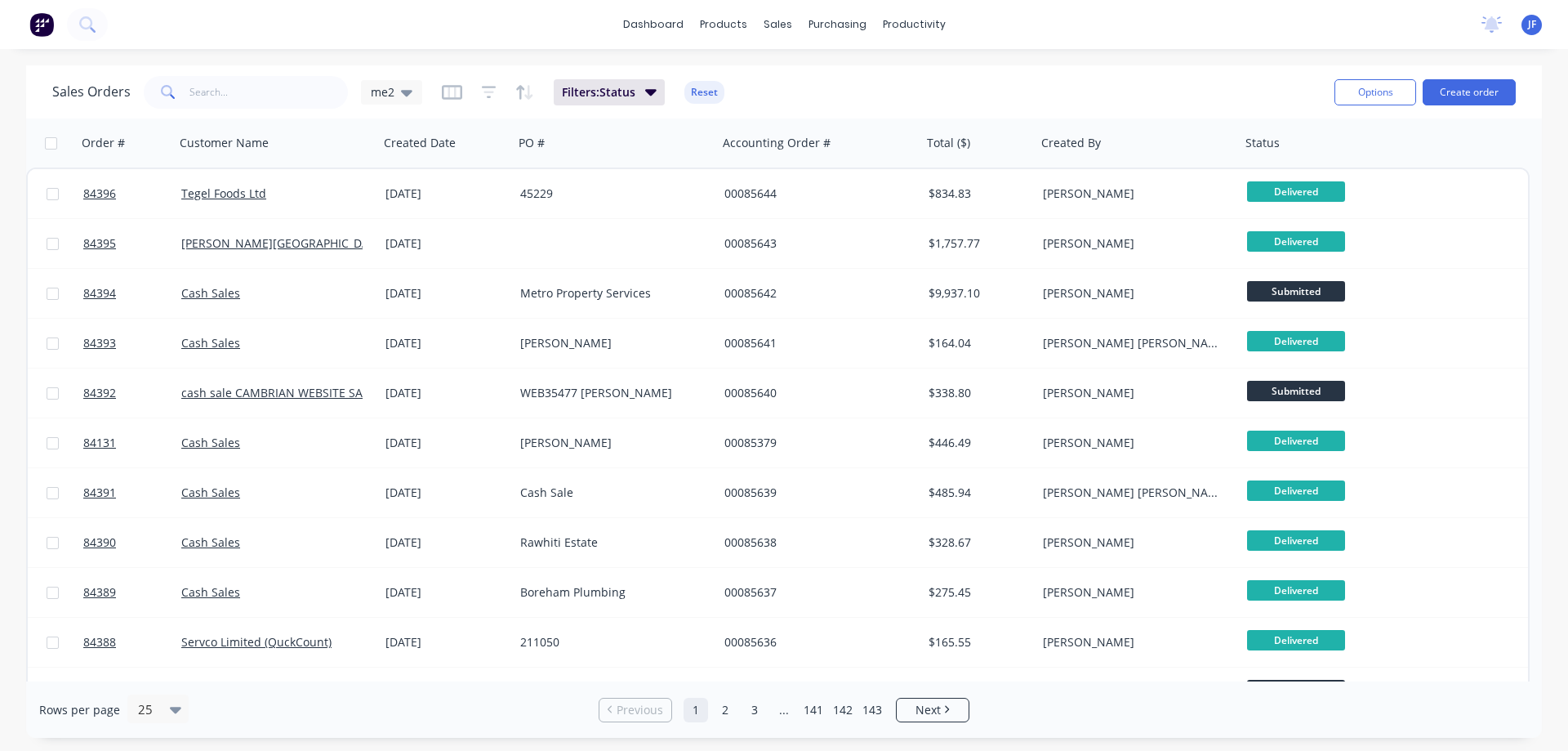
click at [1455, 93] on button "Create order" at bounding box center [1468, 92] width 93 height 26
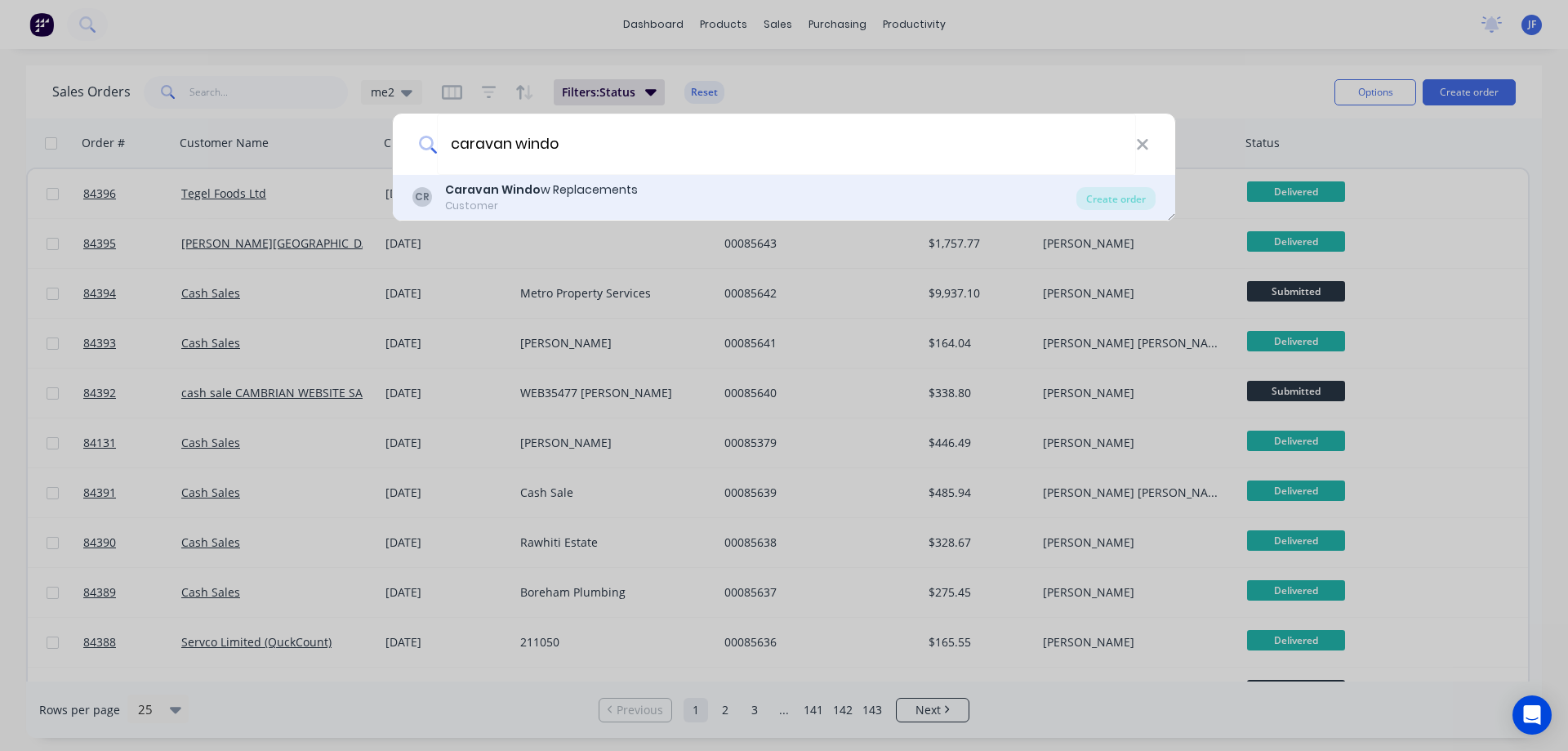
type input "caravan windo"
click at [776, 195] on div "CR Caravan Windo w Replacements Customer" at bounding box center [744, 197] width 664 height 32
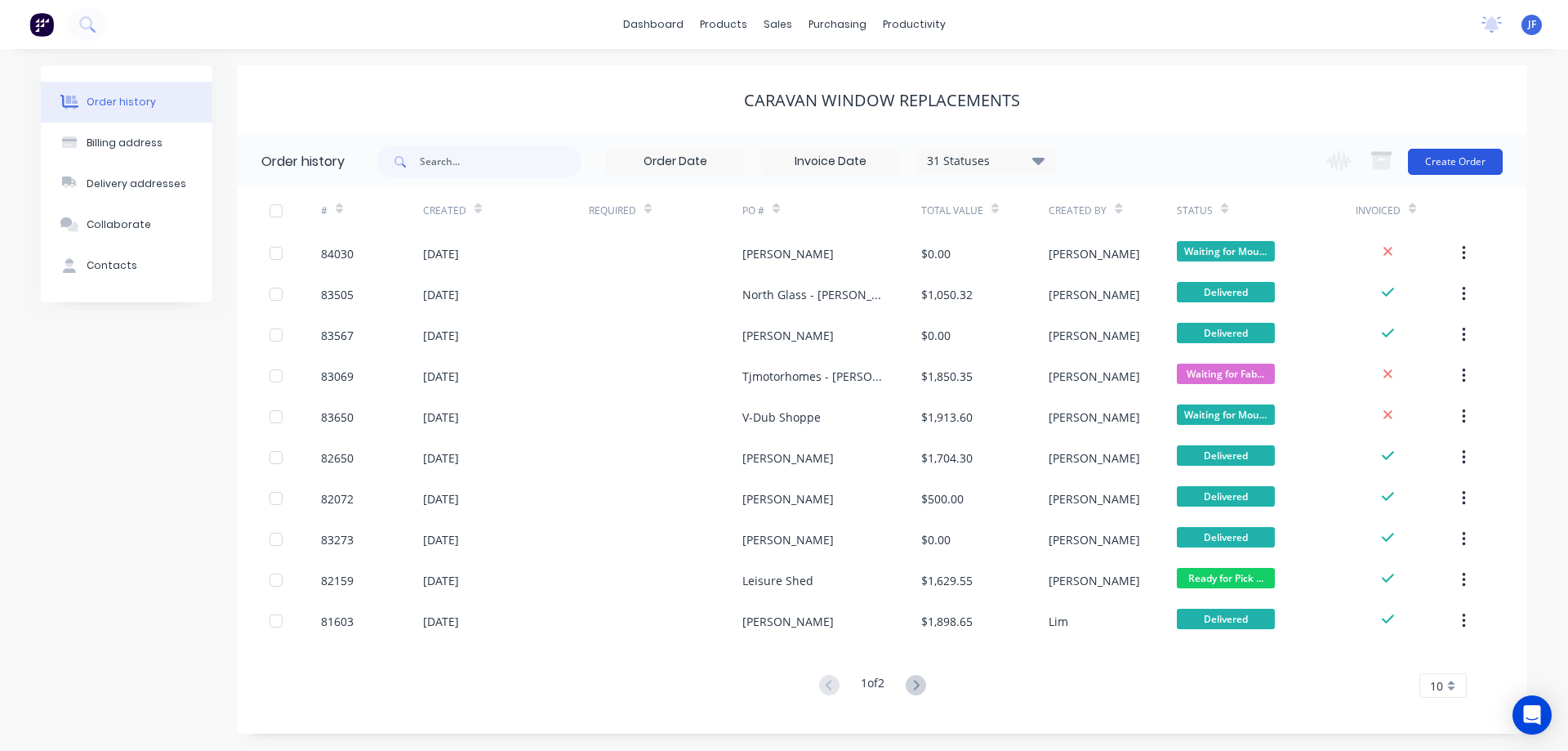
click at [1469, 155] on button "Create Order" at bounding box center [1454, 162] width 95 height 26
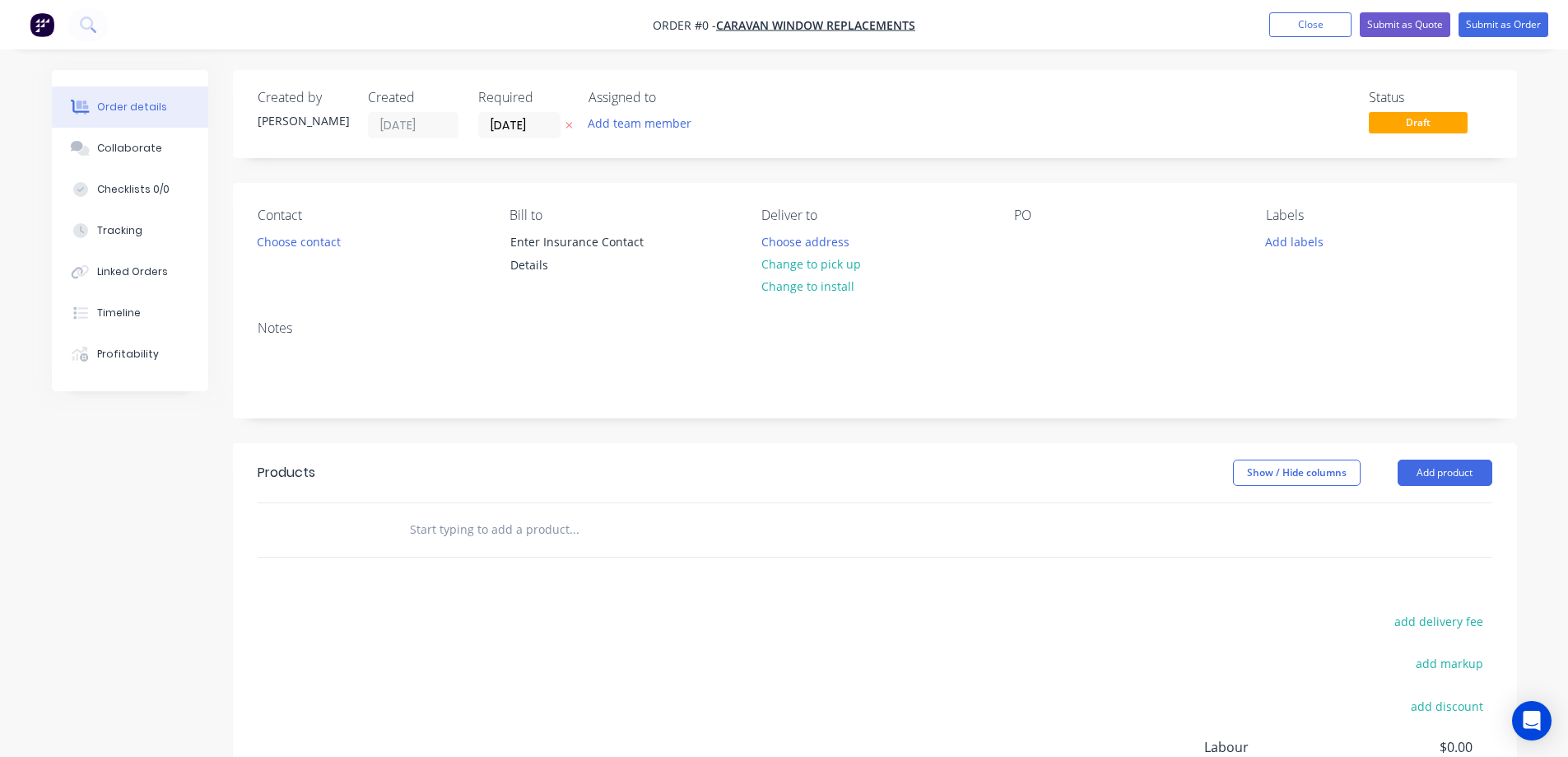
click at [569, 124] on icon at bounding box center [568, 125] width 7 height 7
click at [261, 241] on button "Choose contact" at bounding box center [298, 241] width 102 height 23
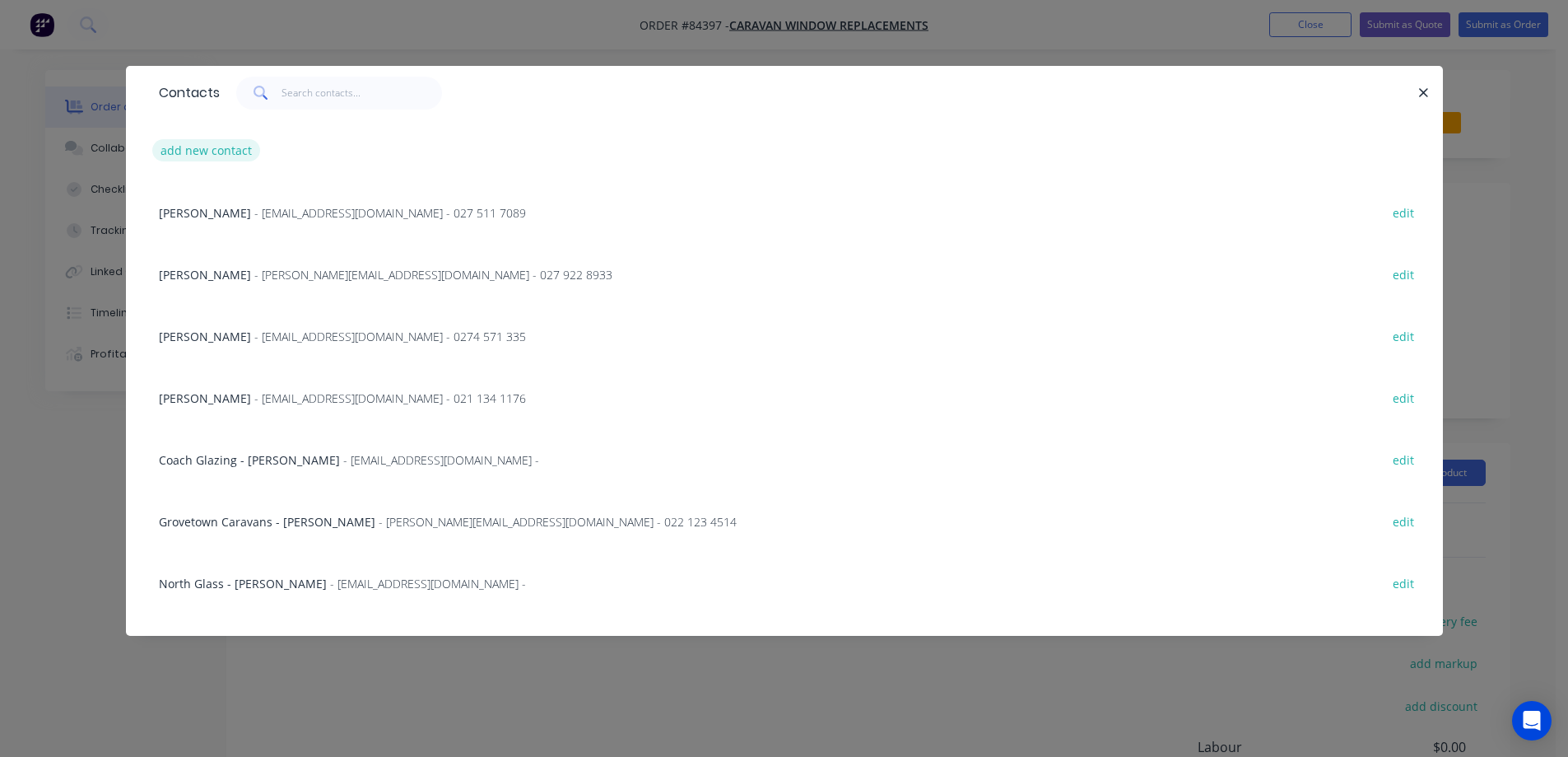
click at [238, 153] on button "add new contact" at bounding box center [206, 150] width 109 height 23
select select "NZ"
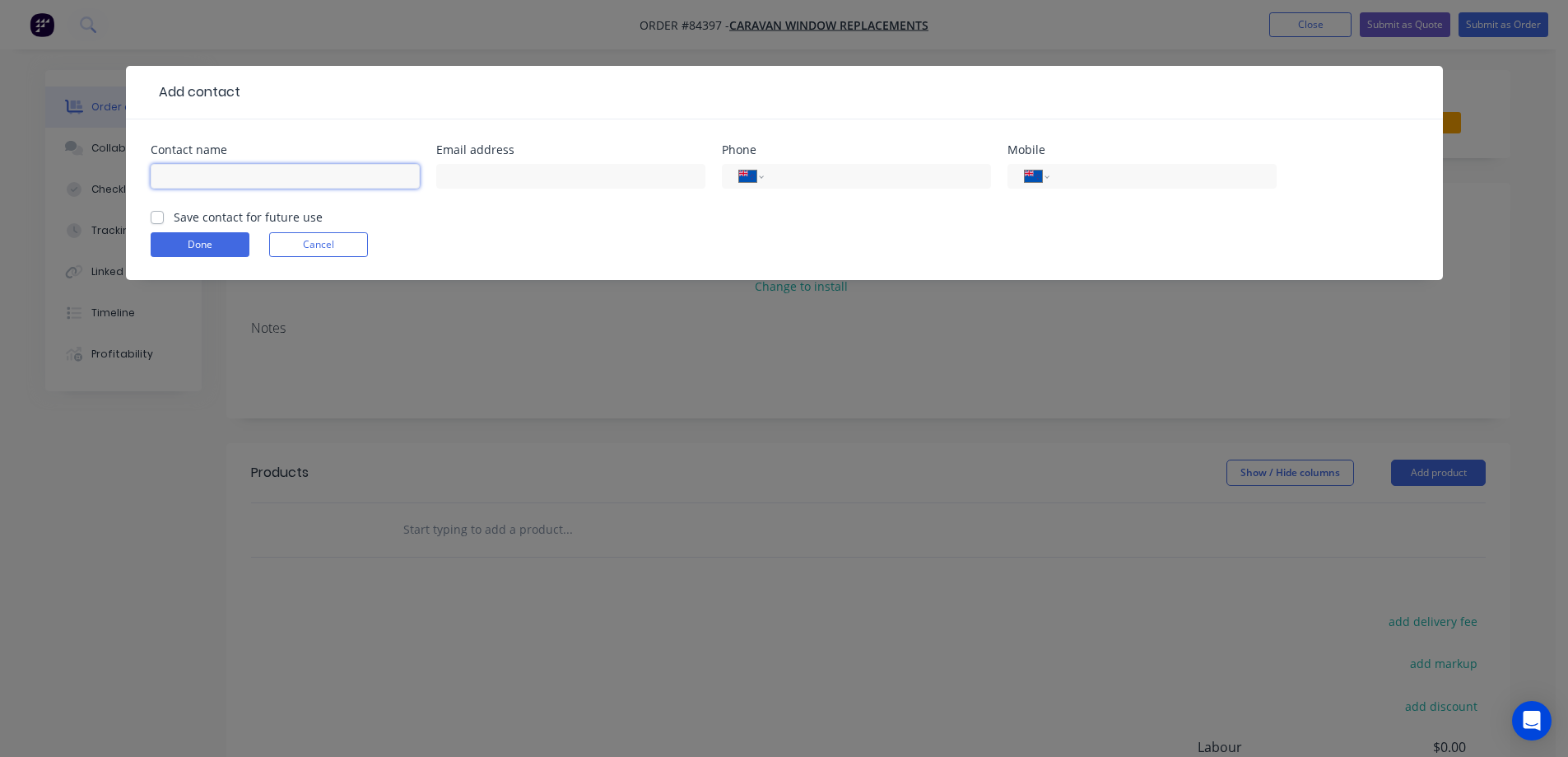
click at [336, 169] on input "text" at bounding box center [285, 176] width 269 height 25
paste input "[PERSON_NAME] & [PERSON_NAME] <[EMAIL_ADDRESS][DOMAIN_NAME]>"
click at [258, 178] on input "[PERSON_NAME] & [PERSON_NAME] <[EMAIL_ADDRESS][DOMAIN_NAME]>" at bounding box center [285, 176] width 269 height 25
click at [259, 178] on input "[PERSON_NAME] & [PERSON_NAME] <[EMAIL_ADDRESS][DOMAIN_NAME]>" at bounding box center [285, 176] width 269 height 25
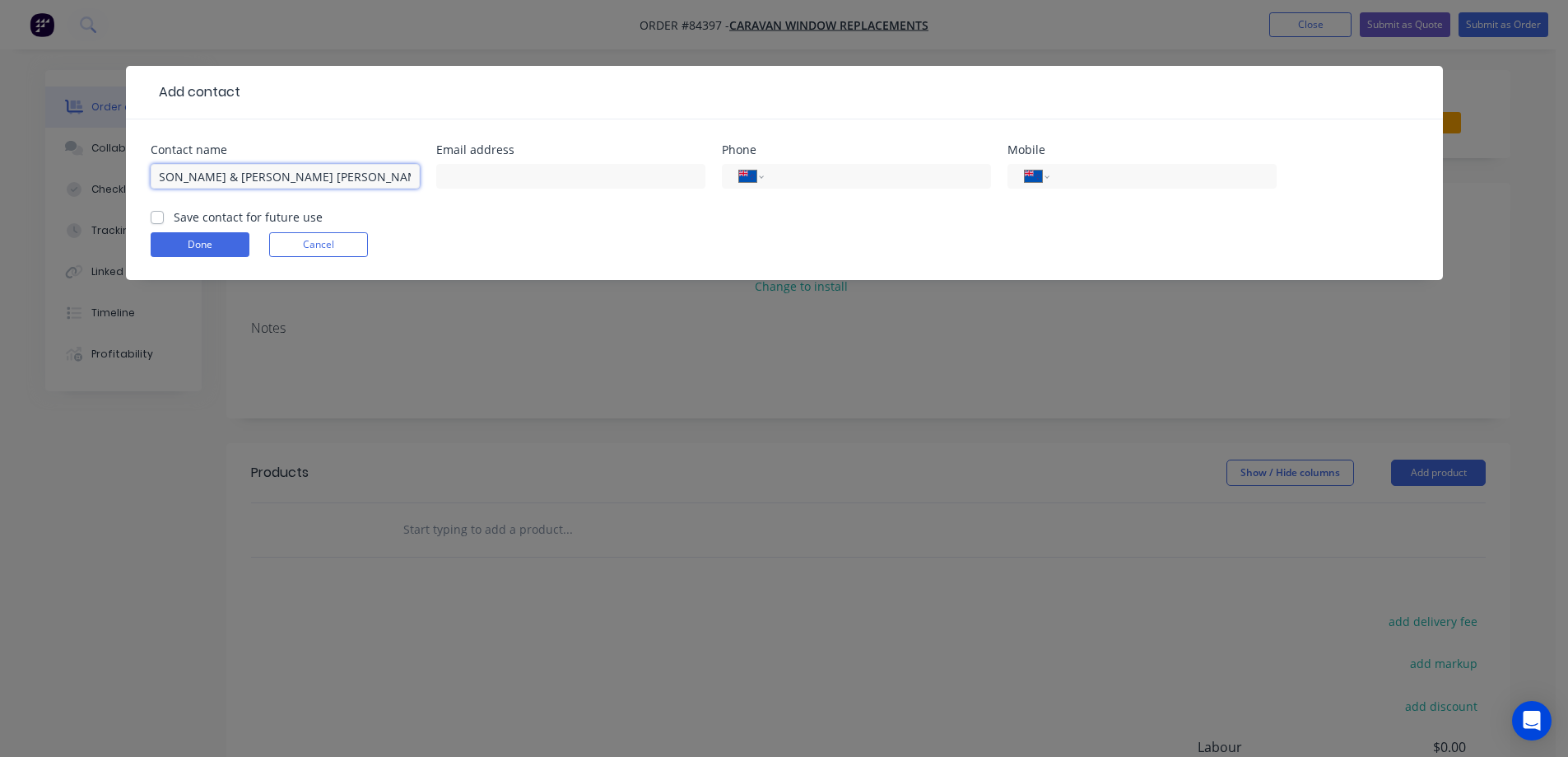
scroll to position [0, 14]
drag, startPoint x: 221, startPoint y: 181, endPoint x: 174, endPoint y: 185, distance: 47.2
click at [174, 185] on input "[PERSON_NAME] & [PERSON_NAME] [PERSON_NAME][EMAIL_ADDRESS][DOMAIN_NAME]>" at bounding box center [285, 176] width 269 height 25
drag, startPoint x: 252, startPoint y: 175, endPoint x: 387, endPoint y: 184, distance: 135.3
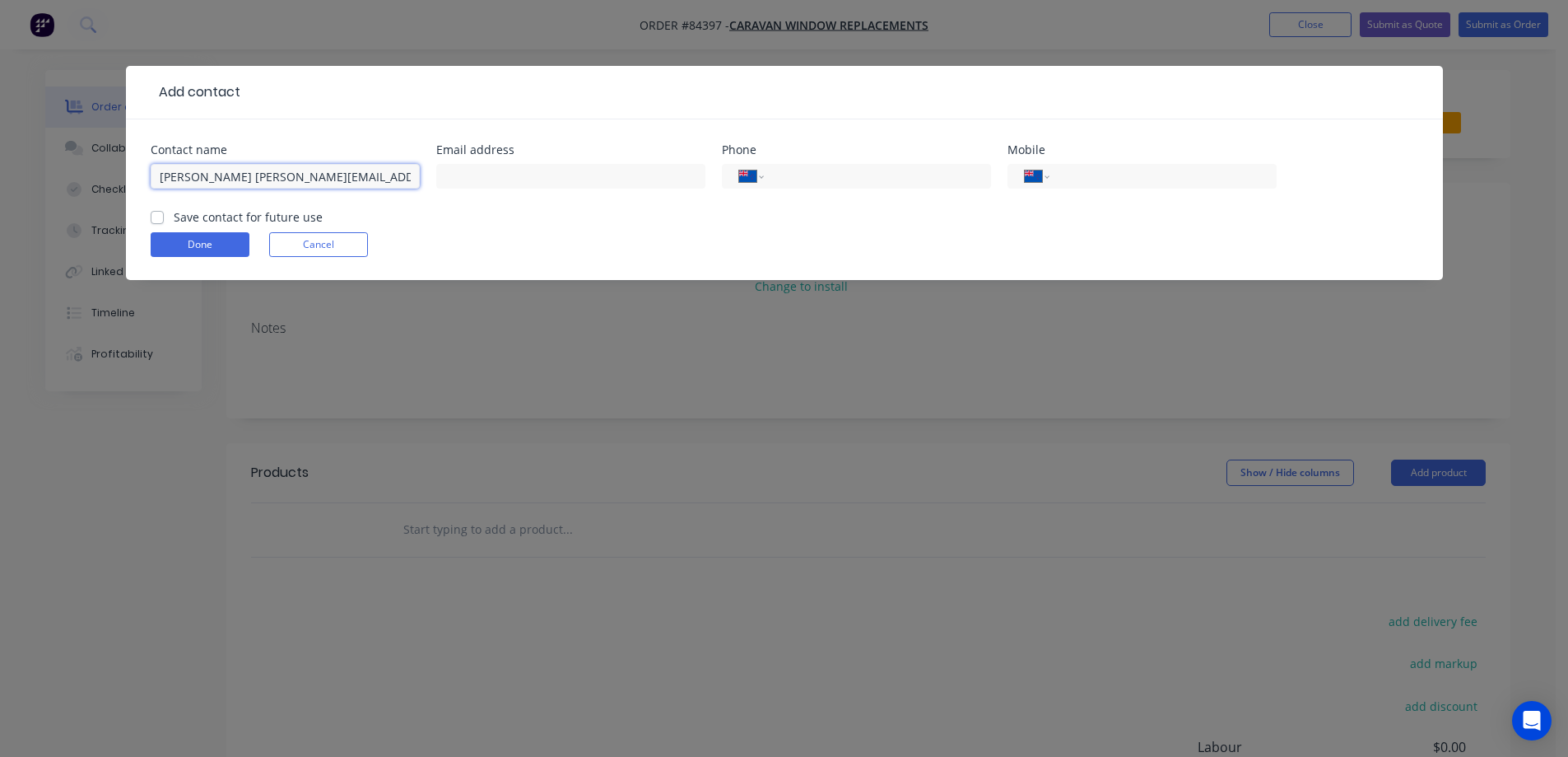
click at [387, 184] on input "[PERSON_NAME] [PERSON_NAME][EMAIL_ADDRESS][DOMAIN_NAME]>" at bounding box center [285, 176] width 269 height 25
type input "[PERSON_NAME]>"
type input "[EMAIL_ADDRESS][DOMAIN_NAME]"
click at [344, 172] on input "[PERSON_NAME]>" at bounding box center [285, 176] width 269 height 25
type input "[PERSON_NAME]"
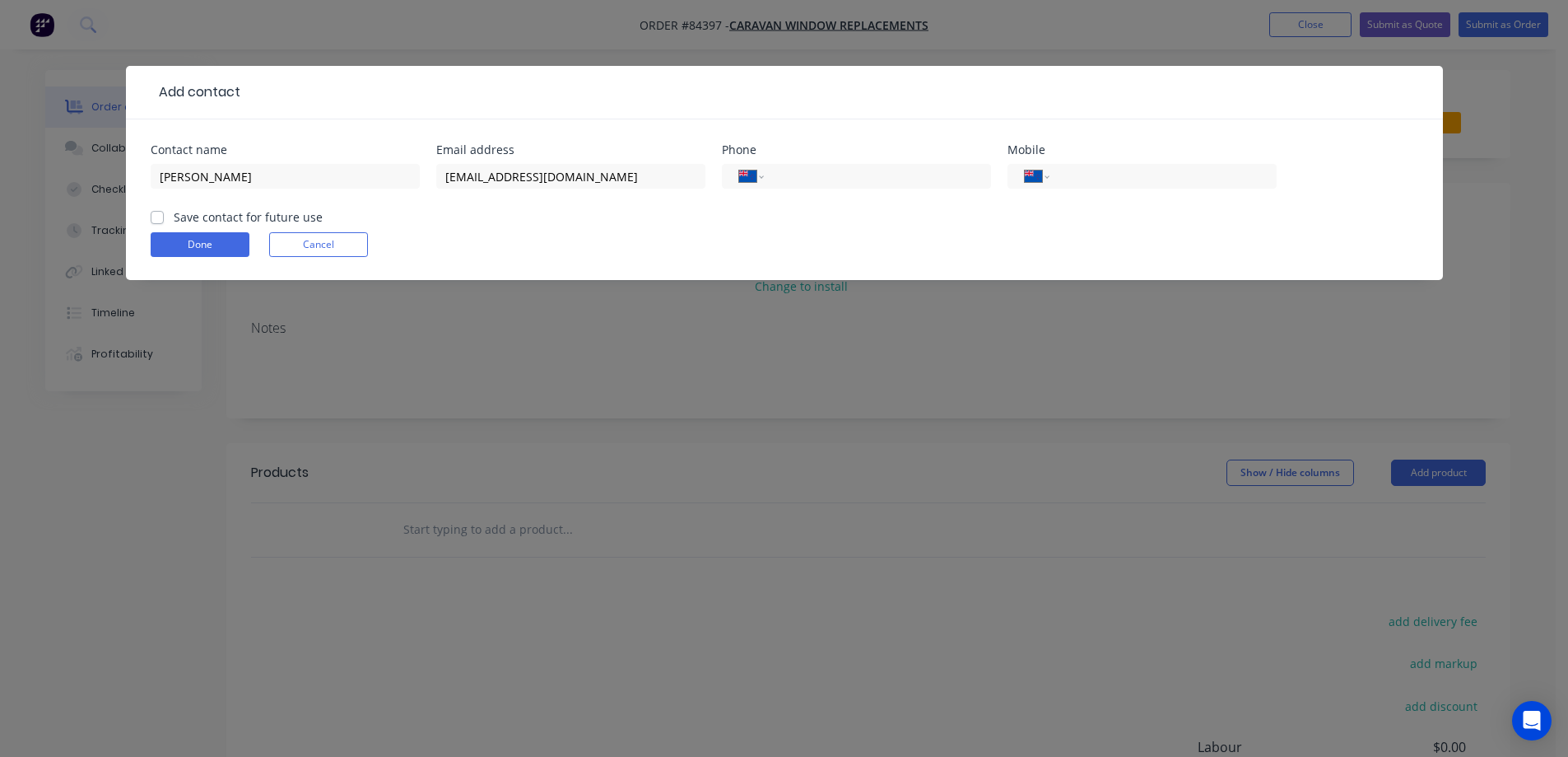
click at [295, 216] on label "Save contact for future use" at bounding box center [248, 217] width 149 height 18
click at [164, 216] on input "Save contact for future use" at bounding box center [157, 216] width 13 height 16
checkbox input "true"
click at [194, 248] on button "Done" at bounding box center [200, 244] width 99 height 25
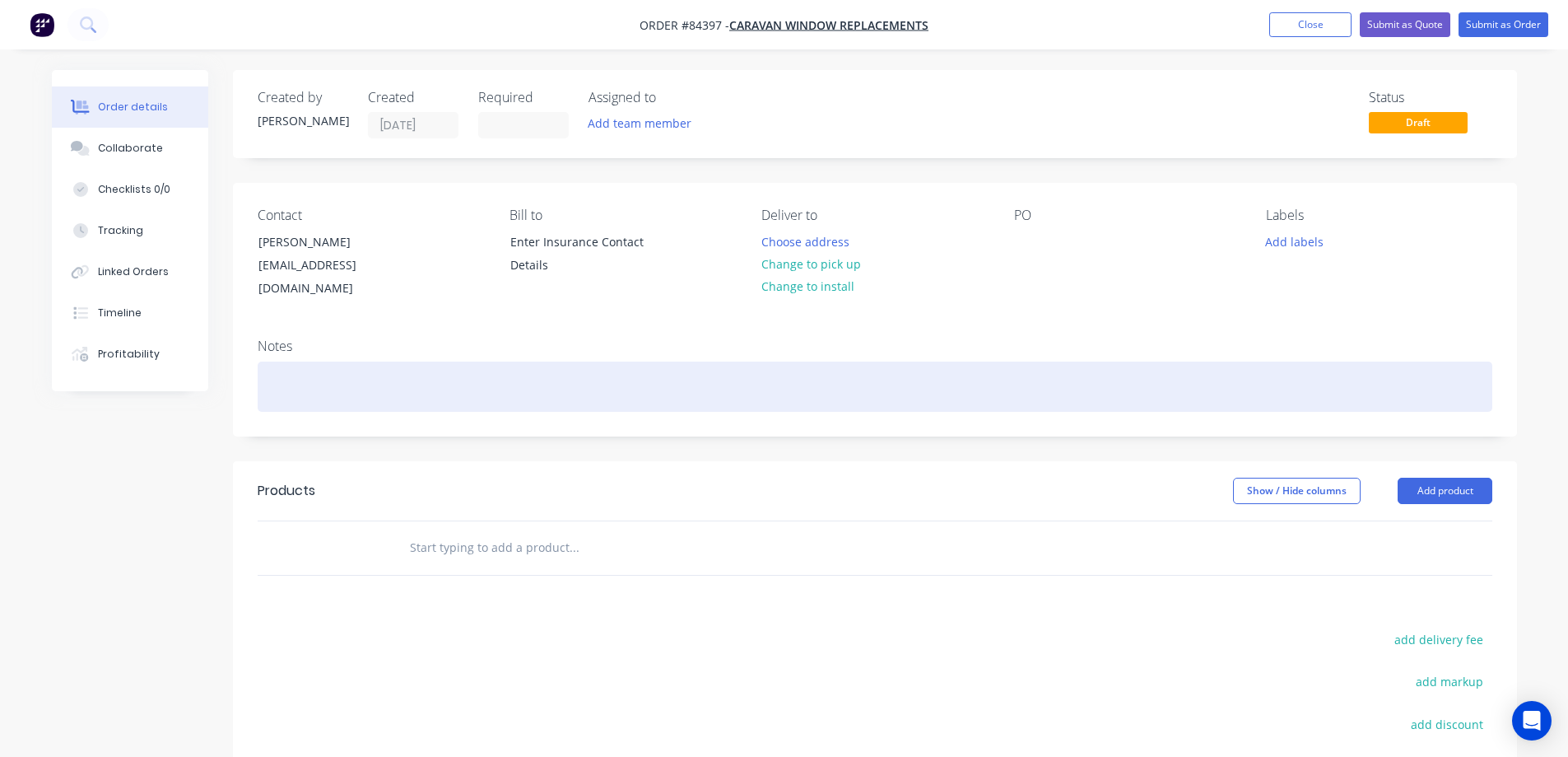
click at [444, 361] on div at bounding box center [875, 386] width 1235 height 50
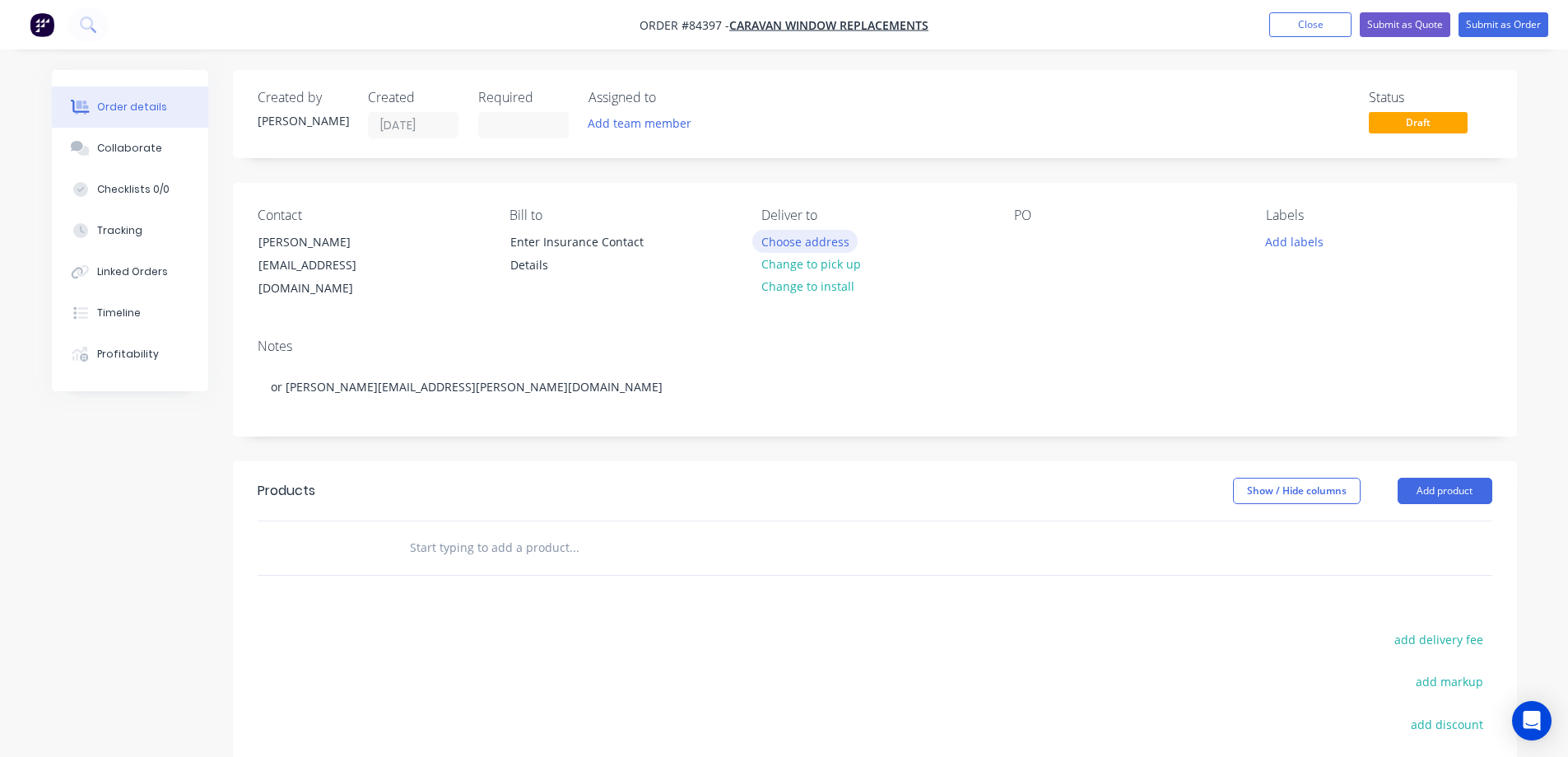
click at [836, 231] on button "Choose address" at bounding box center [805, 241] width 106 height 23
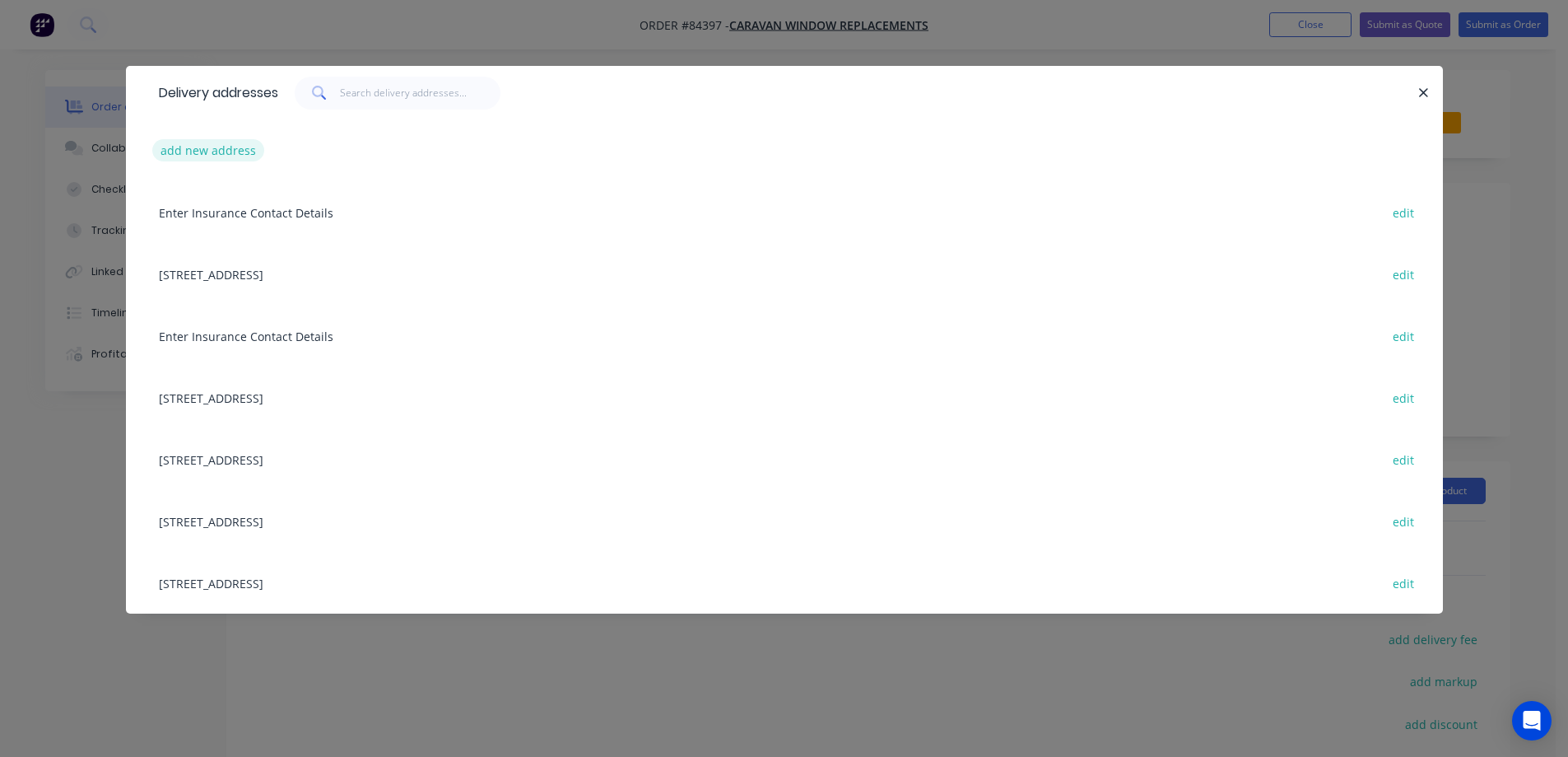
click at [182, 155] on button "add new address" at bounding box center [208, 150] width 112 height 23
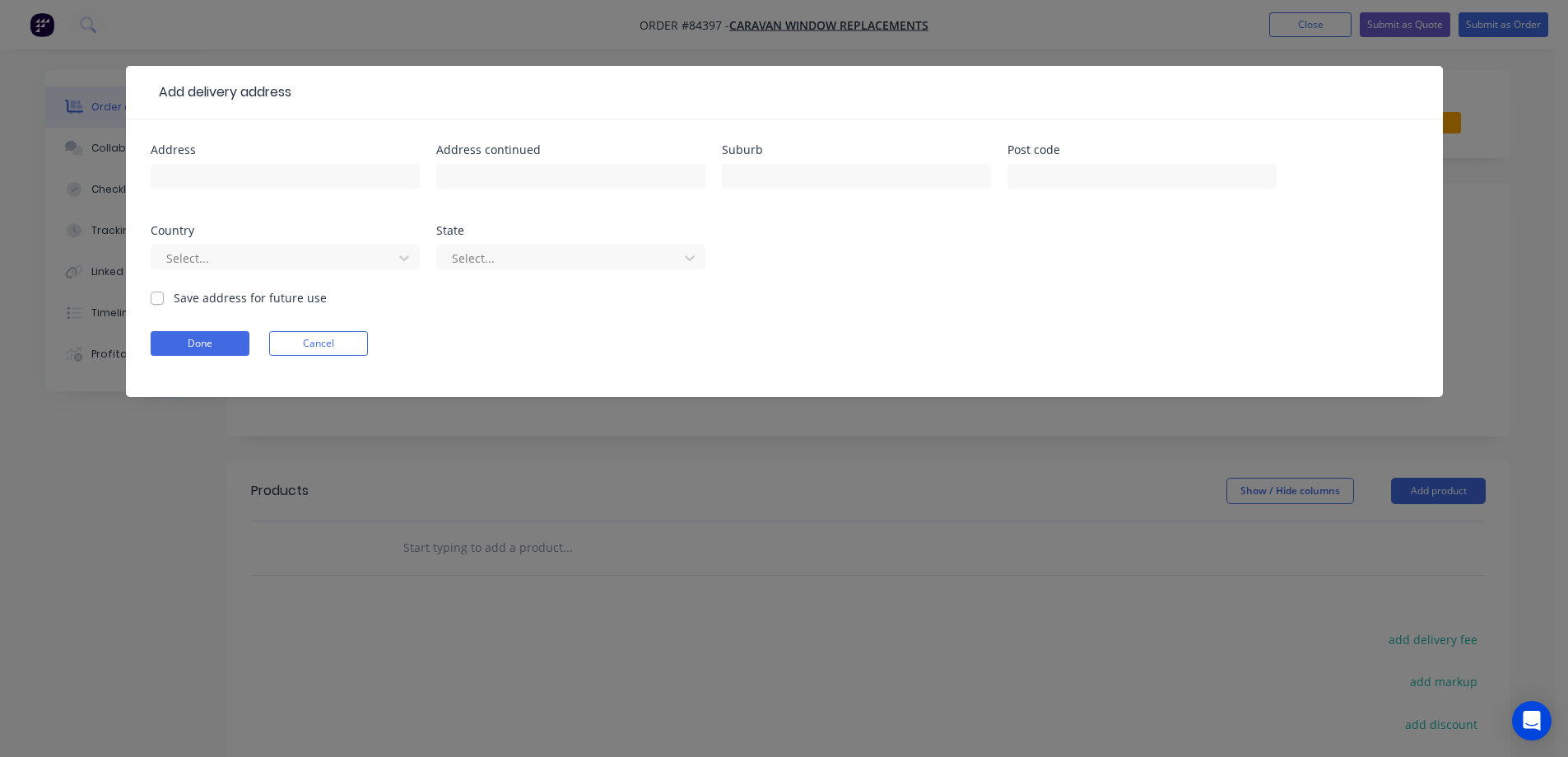
click at [256, 155] on div "Address" at bounding box center [285, 150] width 269 height 12
click at [264, 176] on input "text" at bounding box center [285, 176] width 269 height 25
type input "65 Main Road Hope"
type input "Richmond"
click at [235, 175] on input "65 Main Road Hope" at bounding box center [285, 176] width 269 height 25
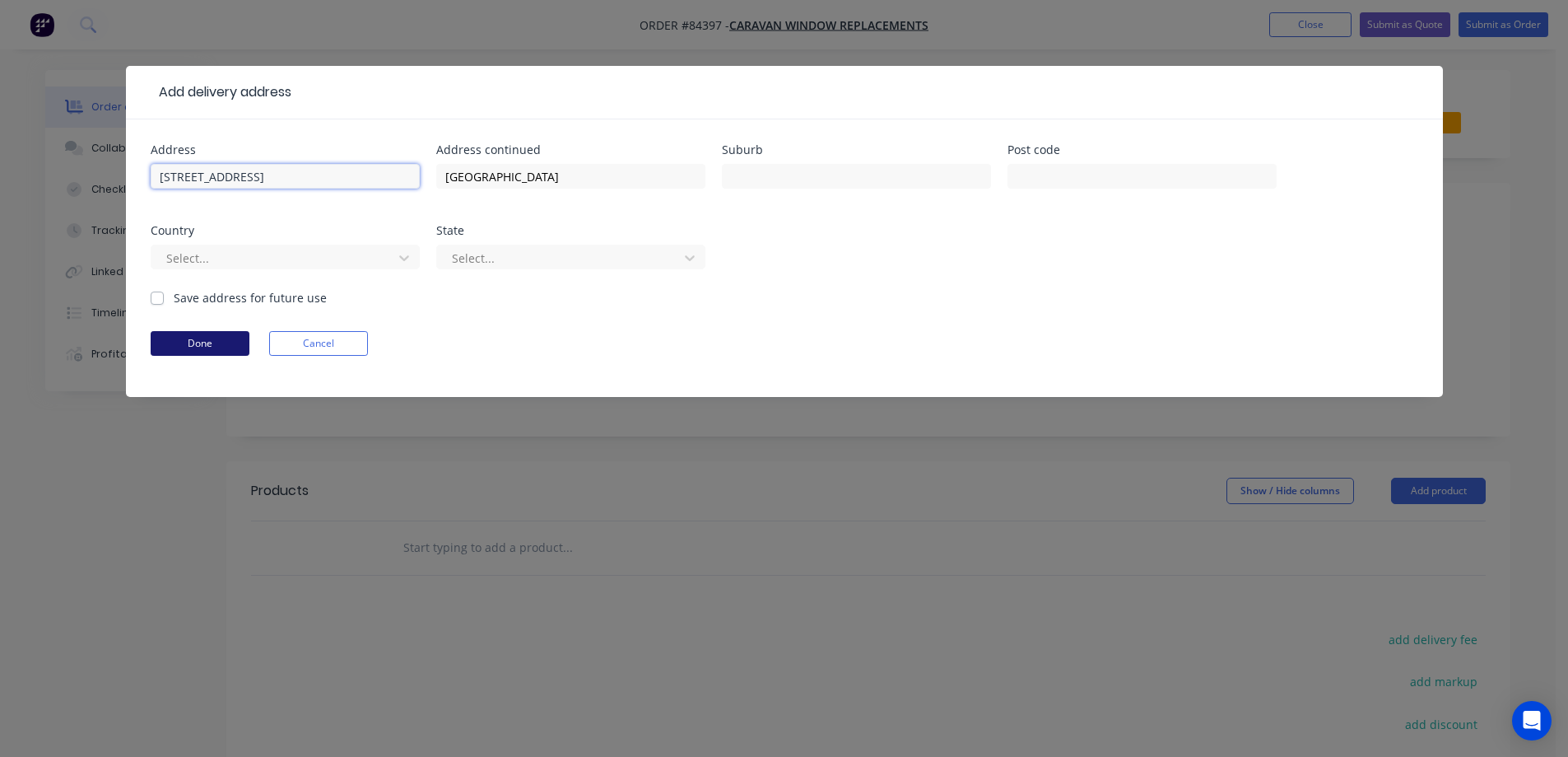
type input "65 Main Road, Hope"
click at [220, 344] on button "Done" at bounding box center [200, 342] width 99 height 25
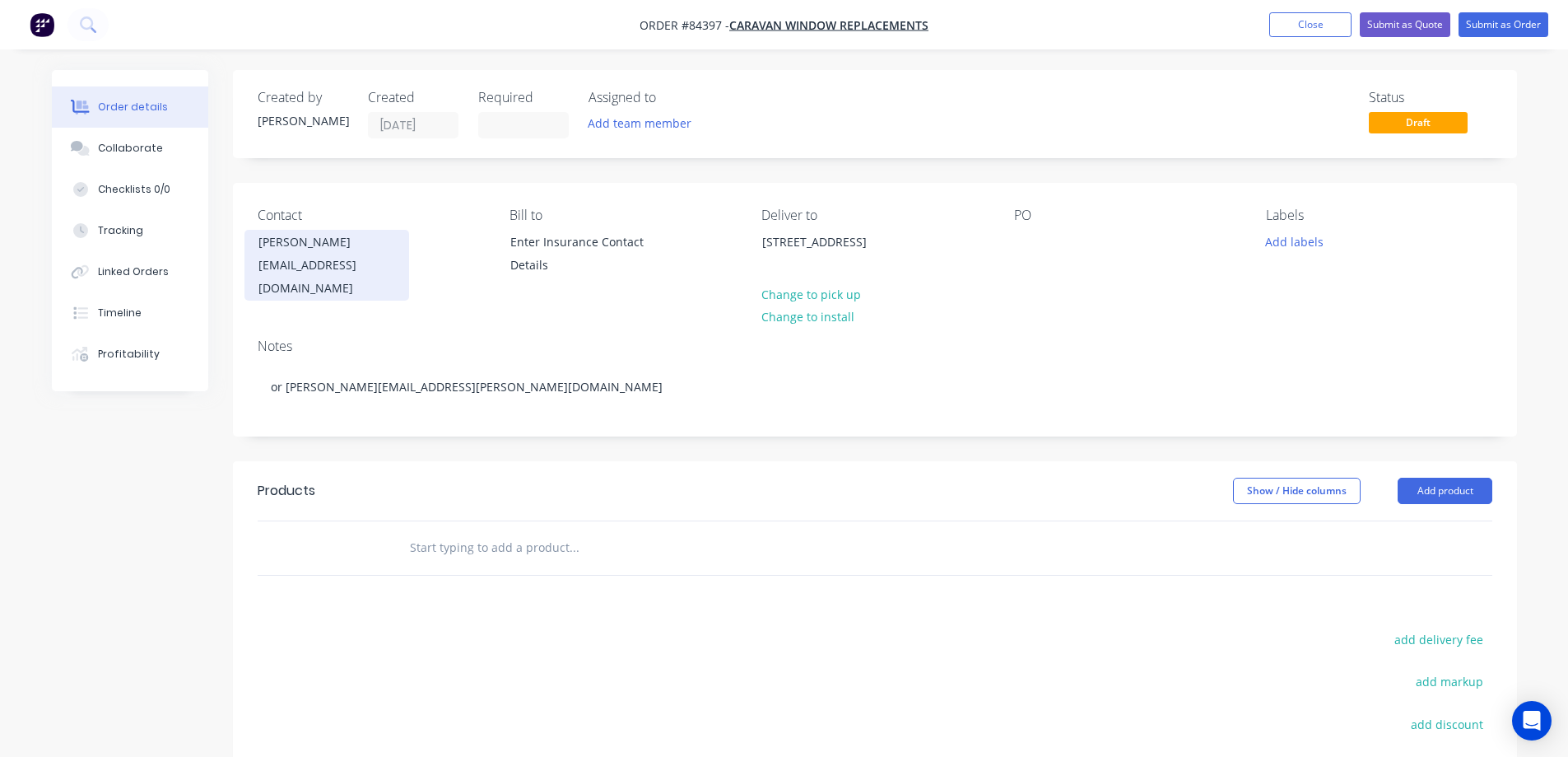
click at [336, 253] on div "[PERSON_NAME]" at bounding box center [327, 242] width 137 height 23
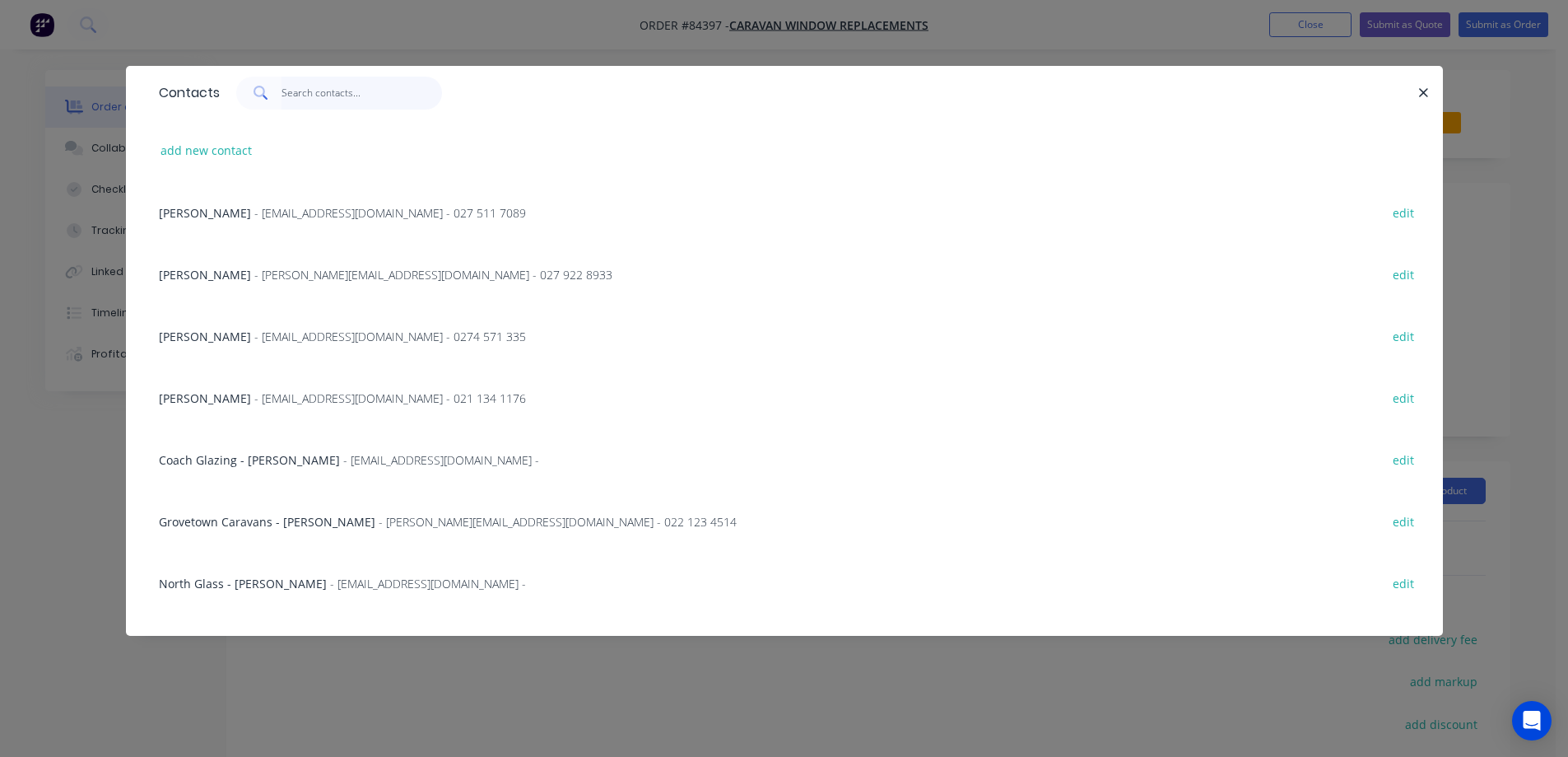
click at [327, 77] on input "text" at bounding box center [361, 93] width 161 height 33
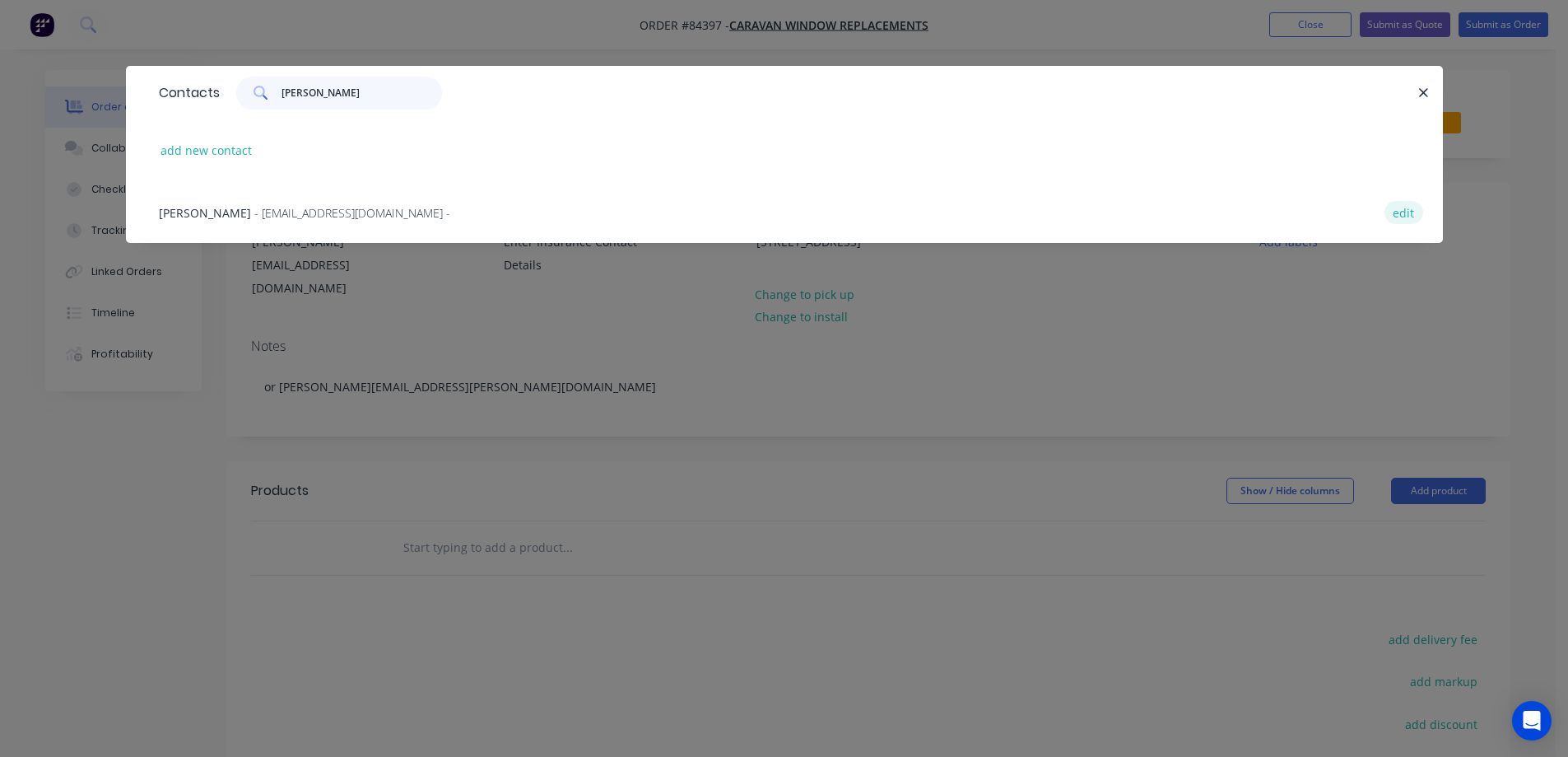
type input "clem"
click at [1407, 219] on button "edit" at bounding box center [1403, 212] width 38 height 23
select select "NZ"
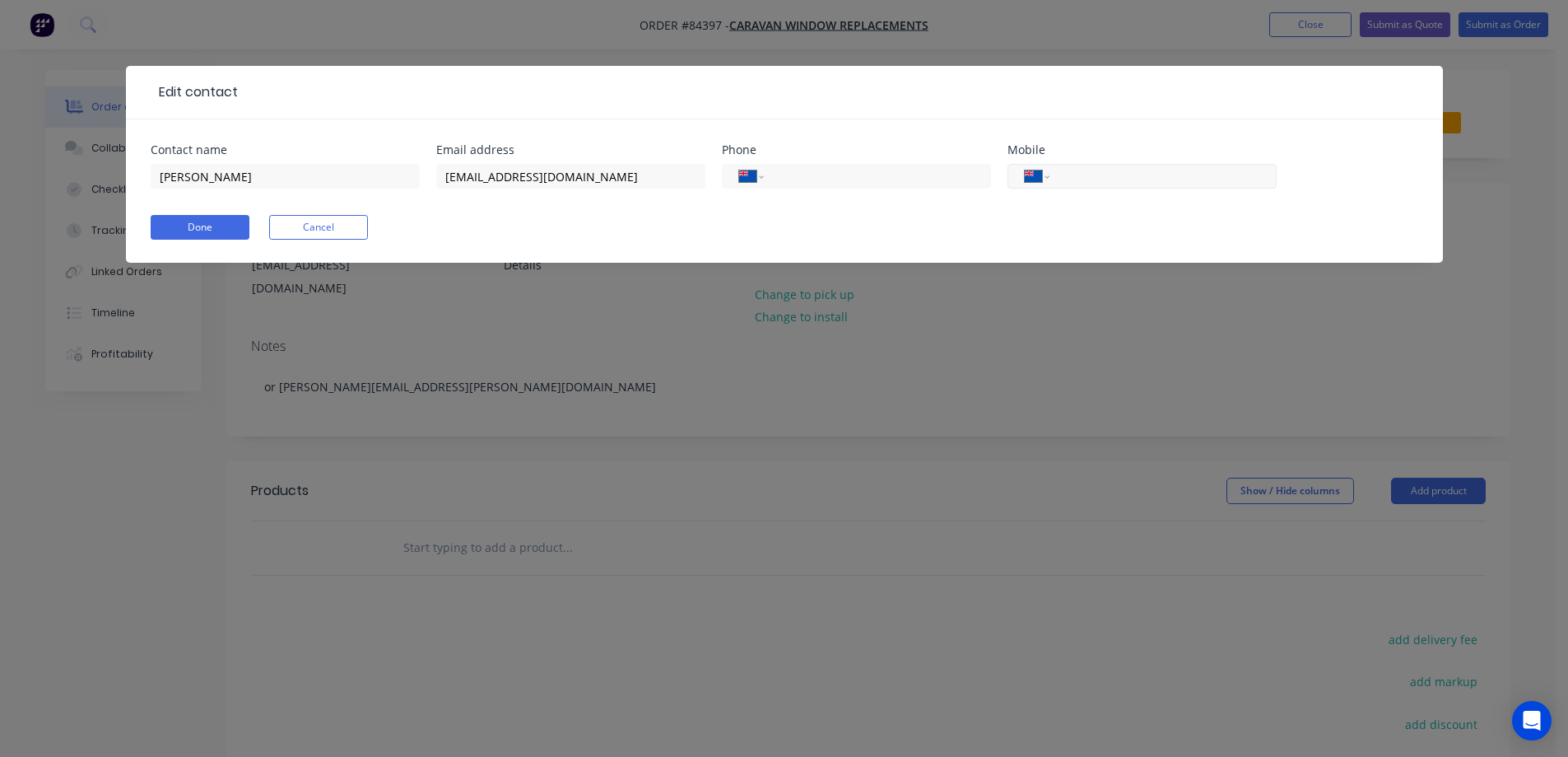
click at [1189, 180] on input "tel" at bounding box center [1160, 176] width 197 height 19
type input "021 470 879"
click at [199, 229] on button "Done" at bounding box center [200, 227] width 99 height 25
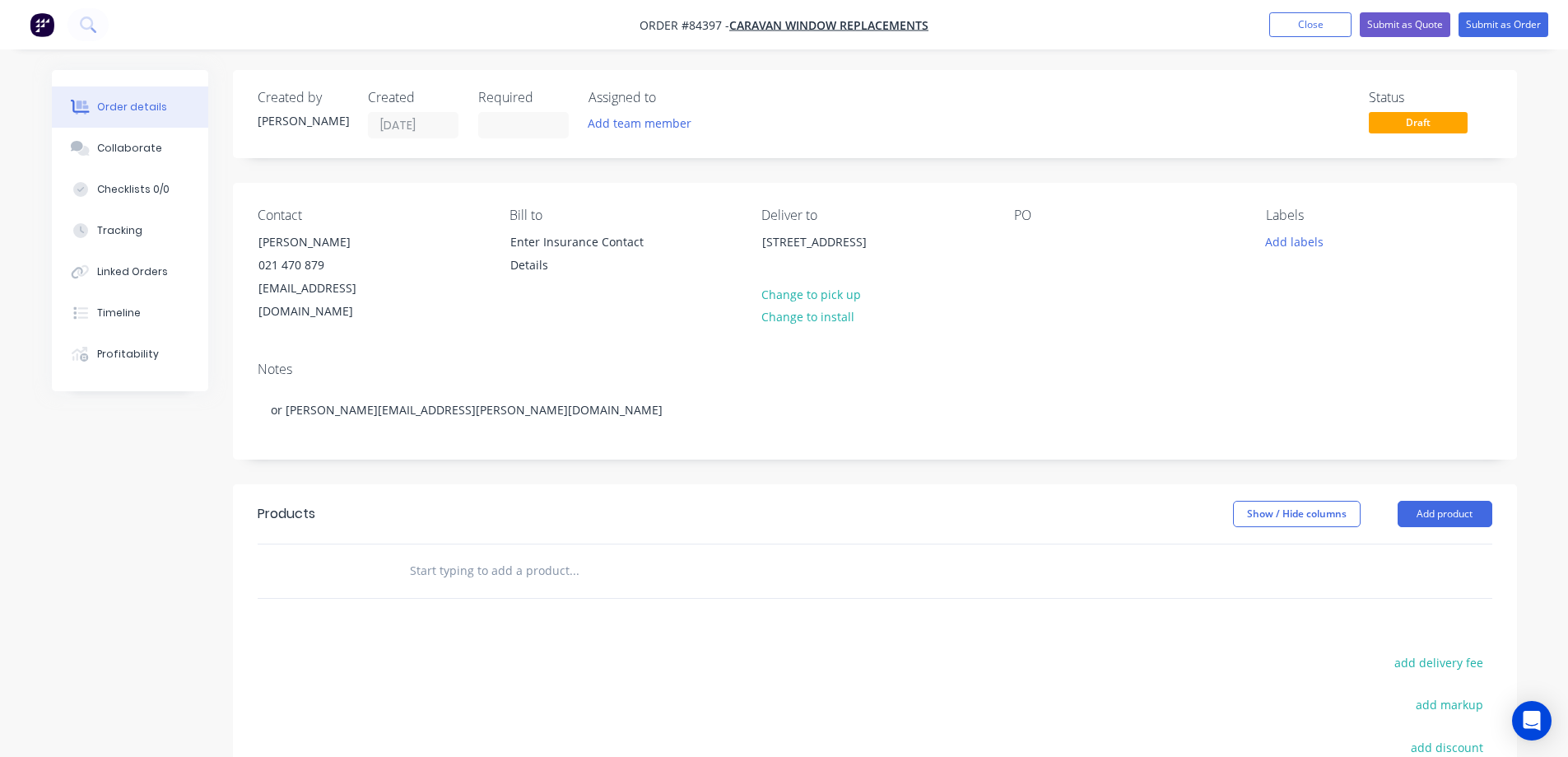
drag, startPoint x: 261, startPoint y: 237, endPoint x: 452, endPoint y: 234, distance: 191.0
click at [452, 234] on div "Contact Rodger Clements 021 470 879 clementsrrdl@gmail.com" at bounding box center [370, 265] width 226 height 116
copy div "[PERSON_NAME]"
click at [1030, 232] on div at bounding box center [1027, 242] width 27 height 24
paste div
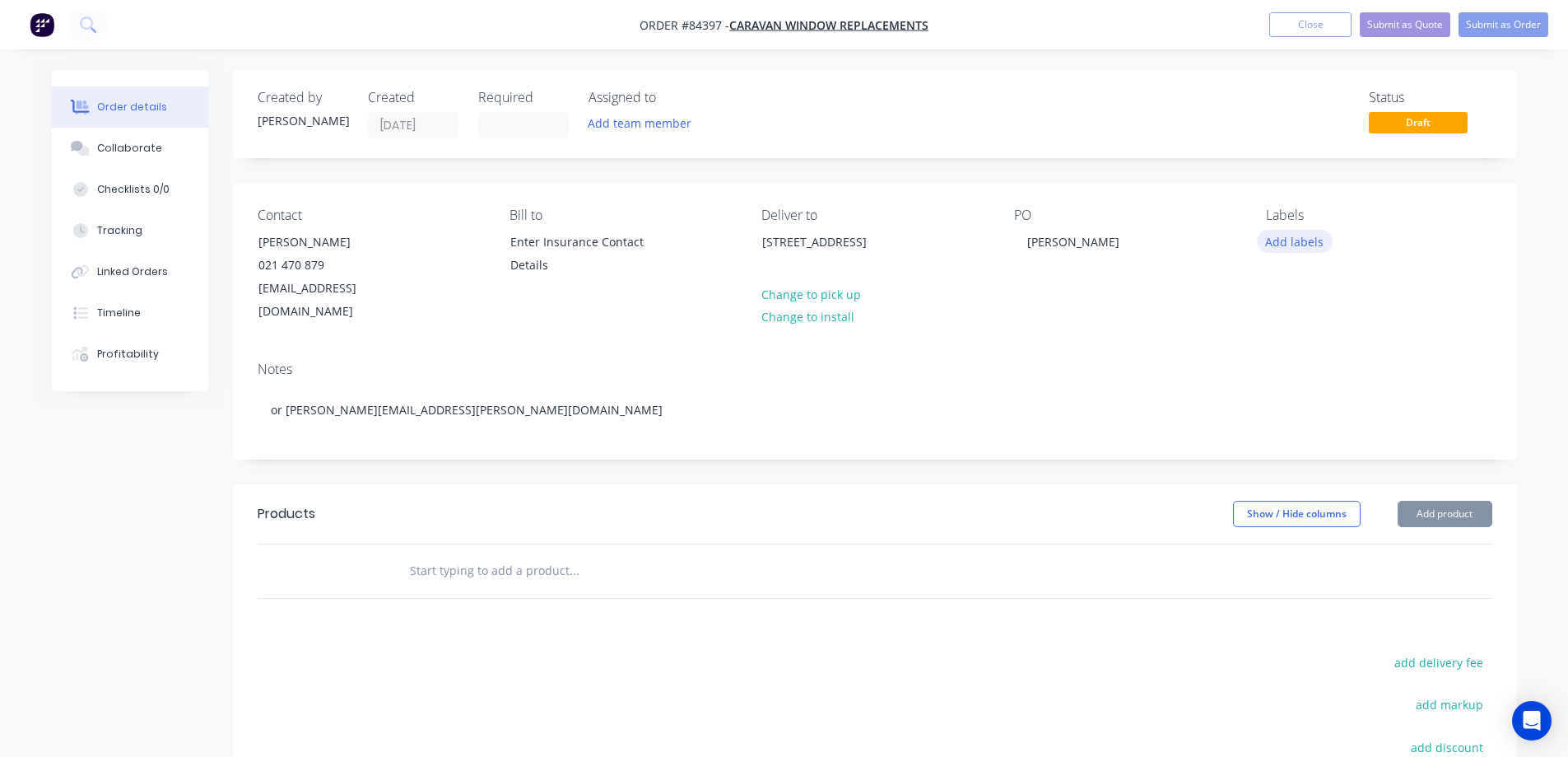
click at [1305, 249] on button "Add labels" at bounding box center [1295, 241] width 76 height 23
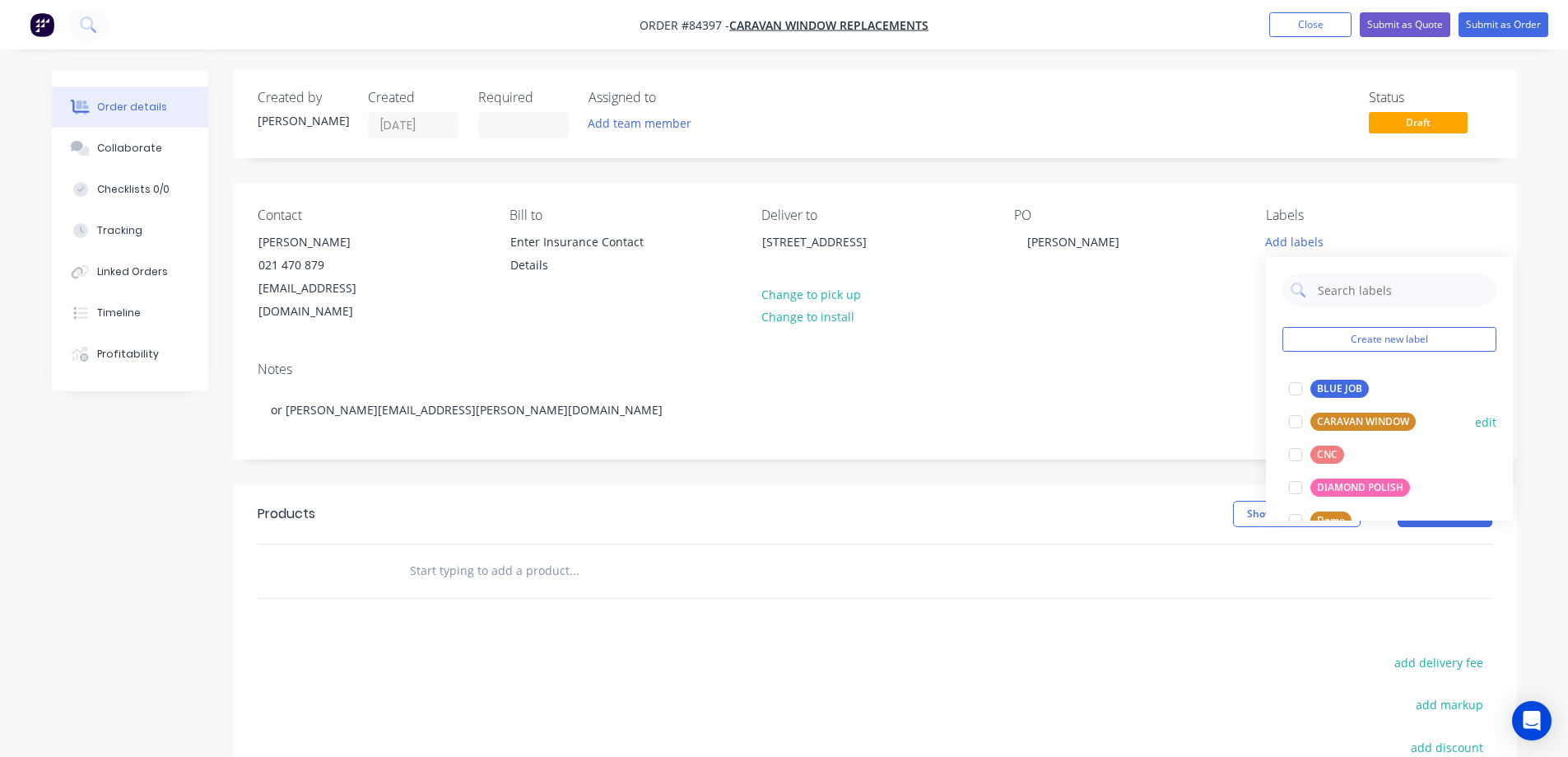
click at [1361, 415] on div "CARAVAN WINDOW" at bounding box center [1363, 421] width 106 height 18
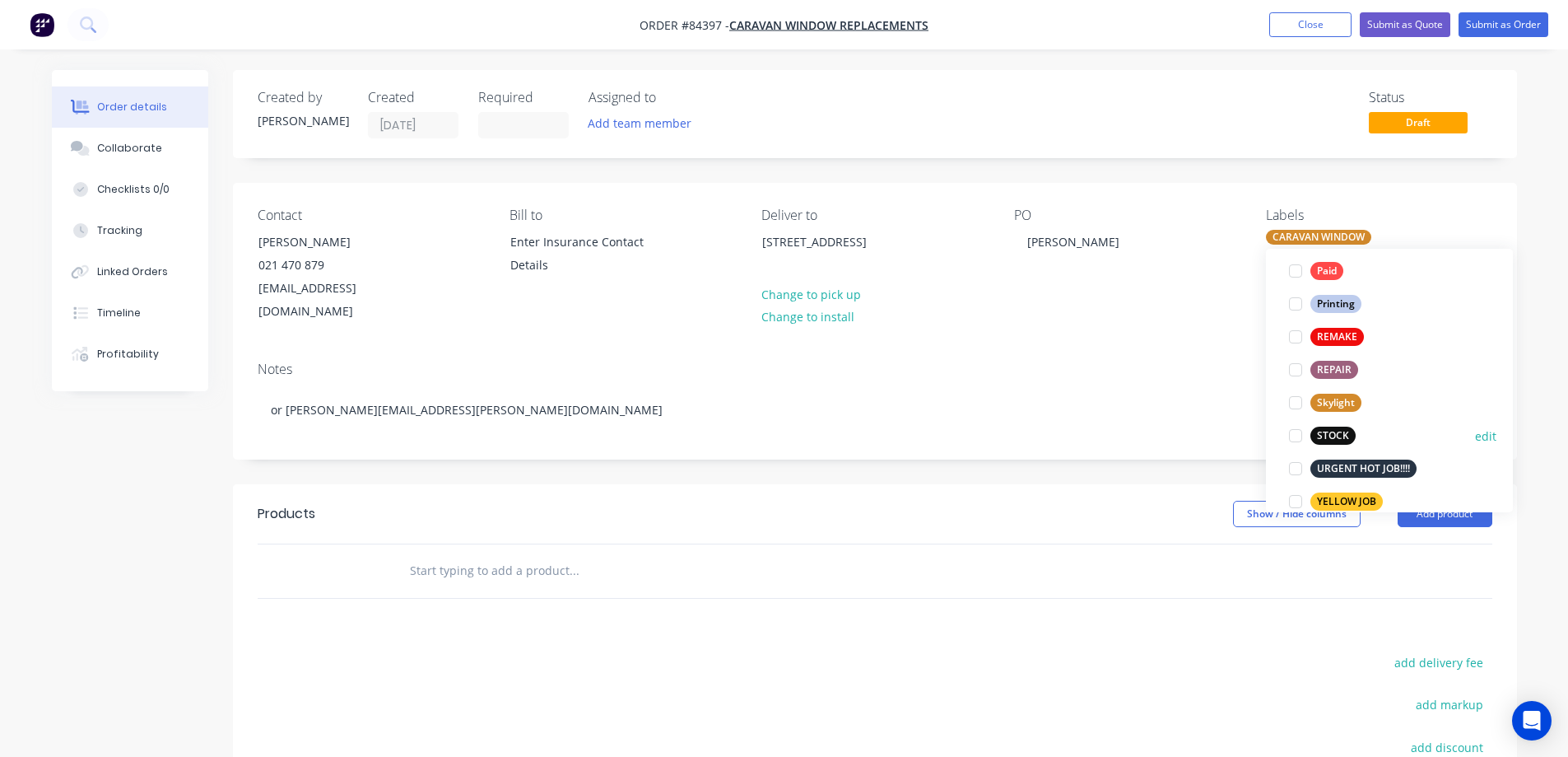
scroll to position [626, 0]
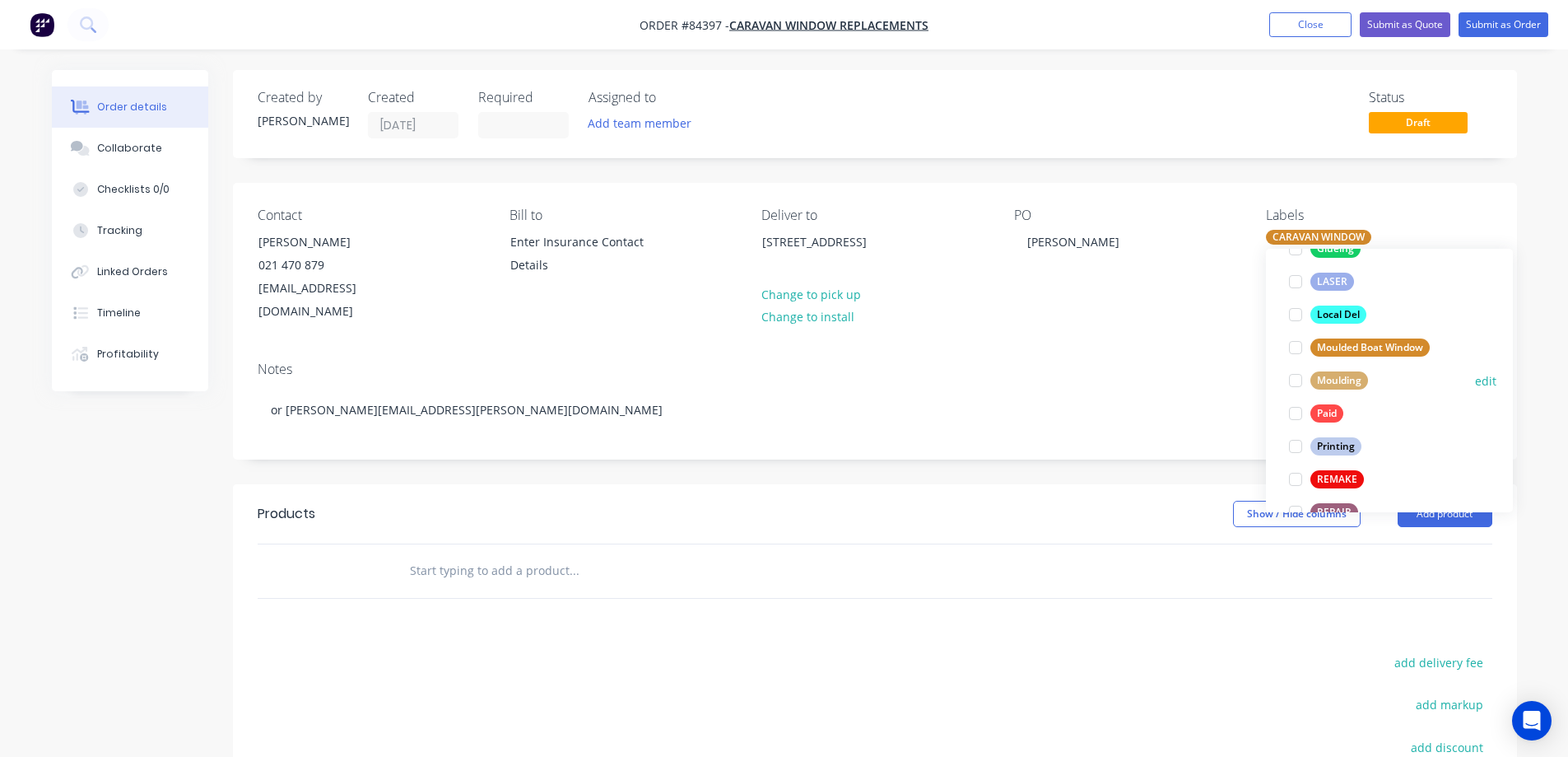
click at [1350, 385] on div "Moulding" at bounding box center [1339, 380] width 57 height 18
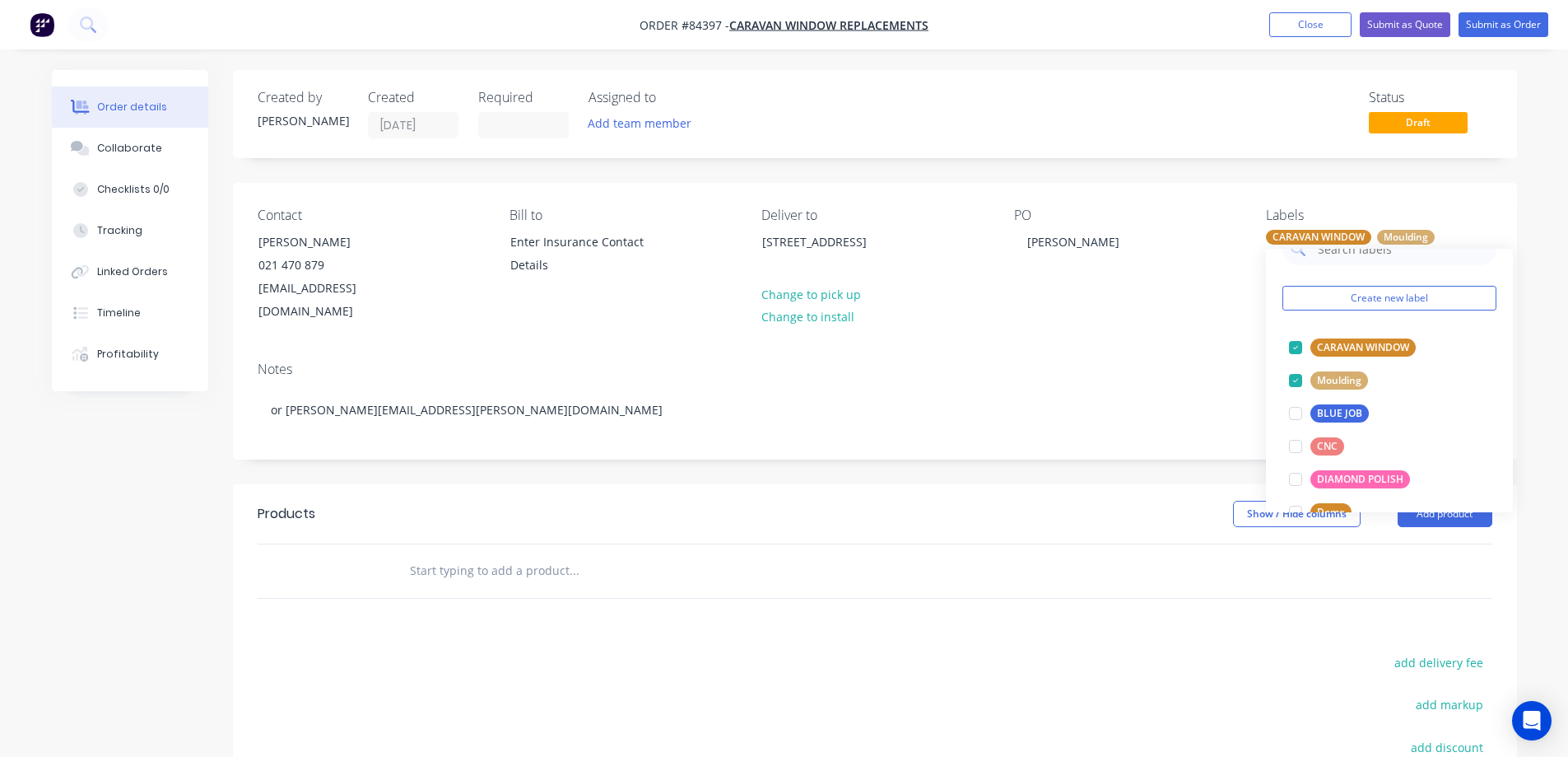
click at [492, 555] on input "text" at bounding box center [574, 570] width 330 height 33
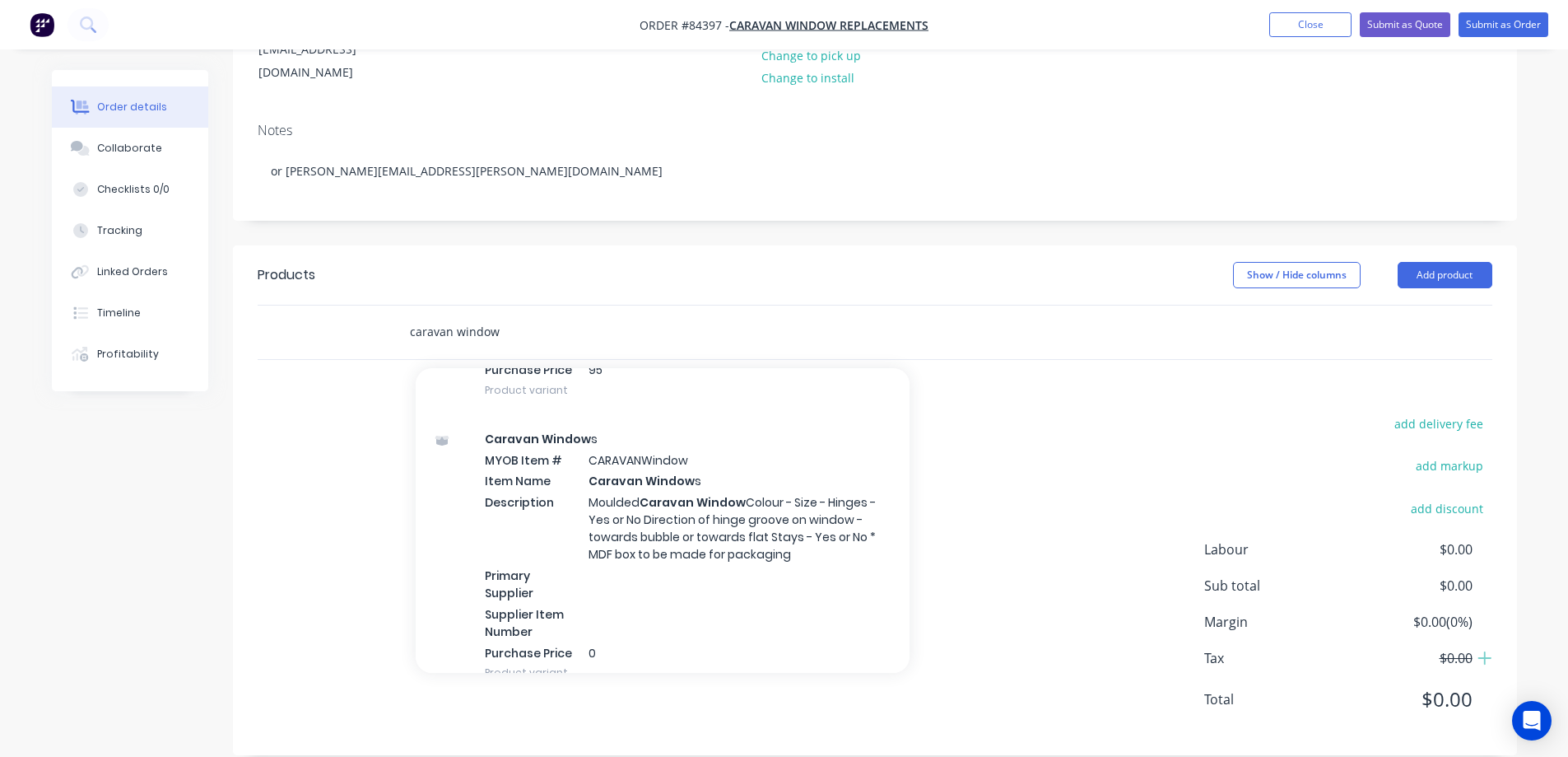
scroll to position [988, 0]
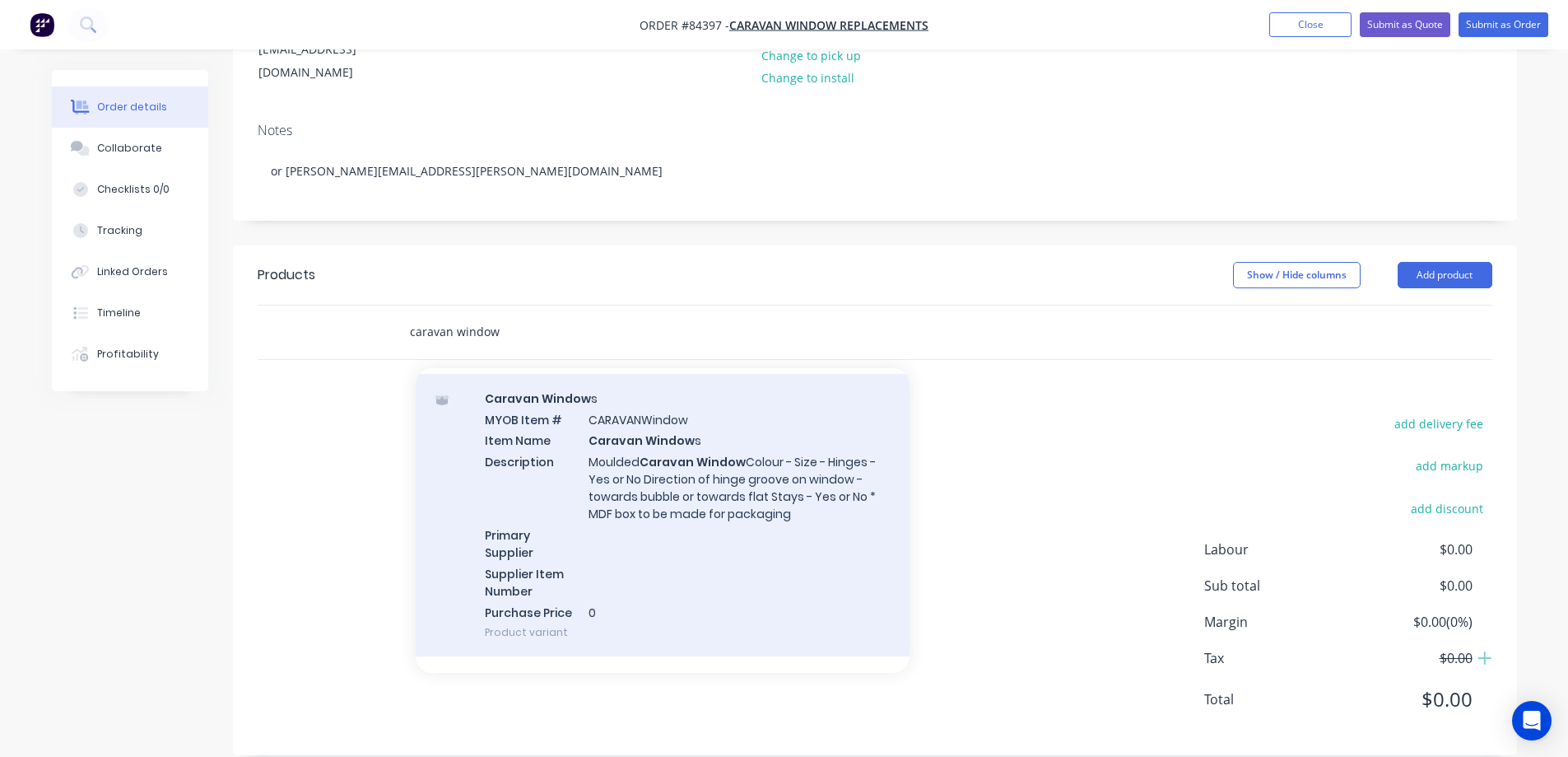
type input "caravan window"
click at [680, 490] on div "Caravan Window s MYOB Item # CARAVANWindow Item Name Caravan Window s Descripti…" at bounding box center [662, 515] width 494 height 283
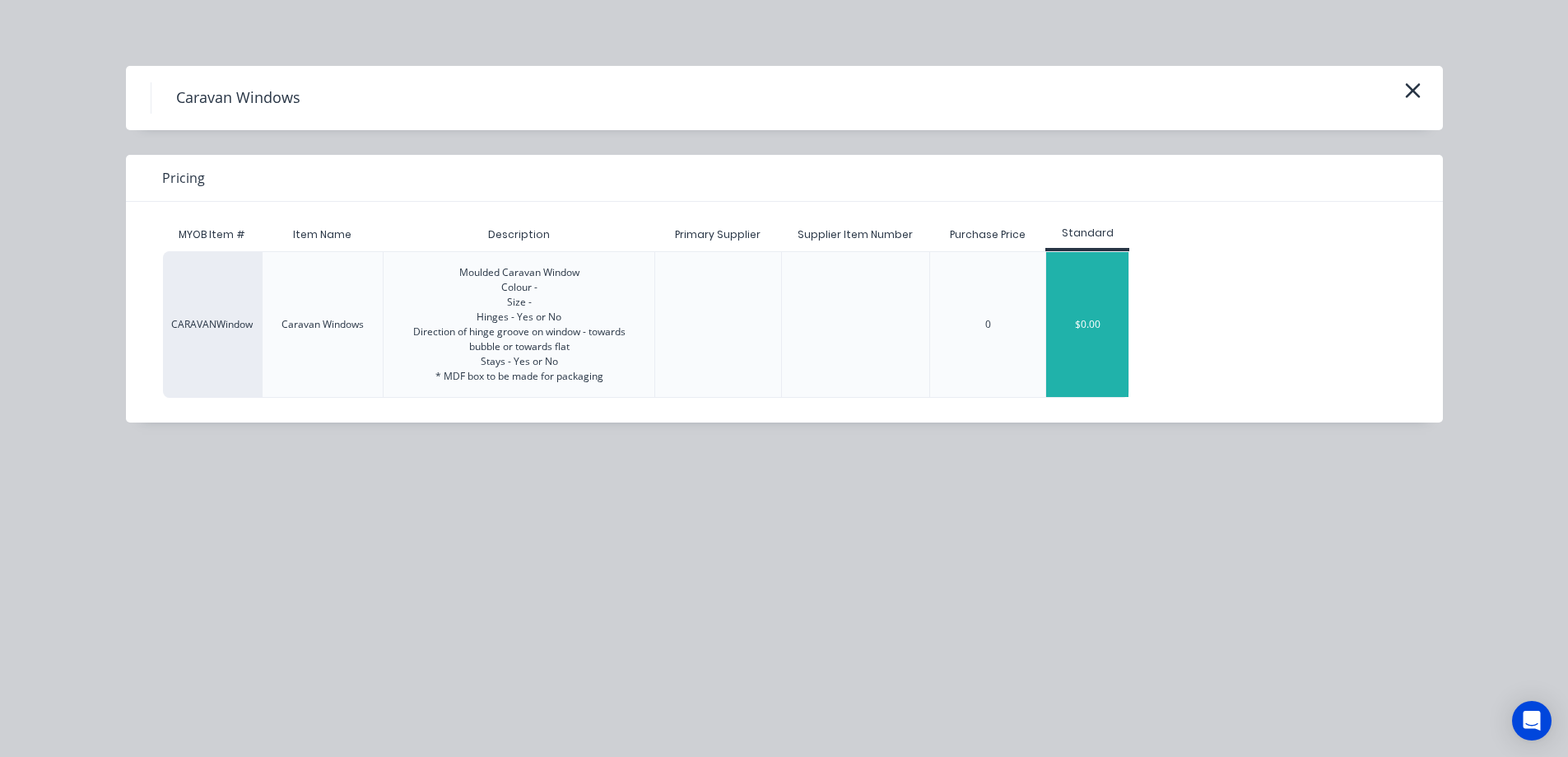
click at [1065, 297] on div "$0.00" at bounding box center [1086, 324] width 82 height 145
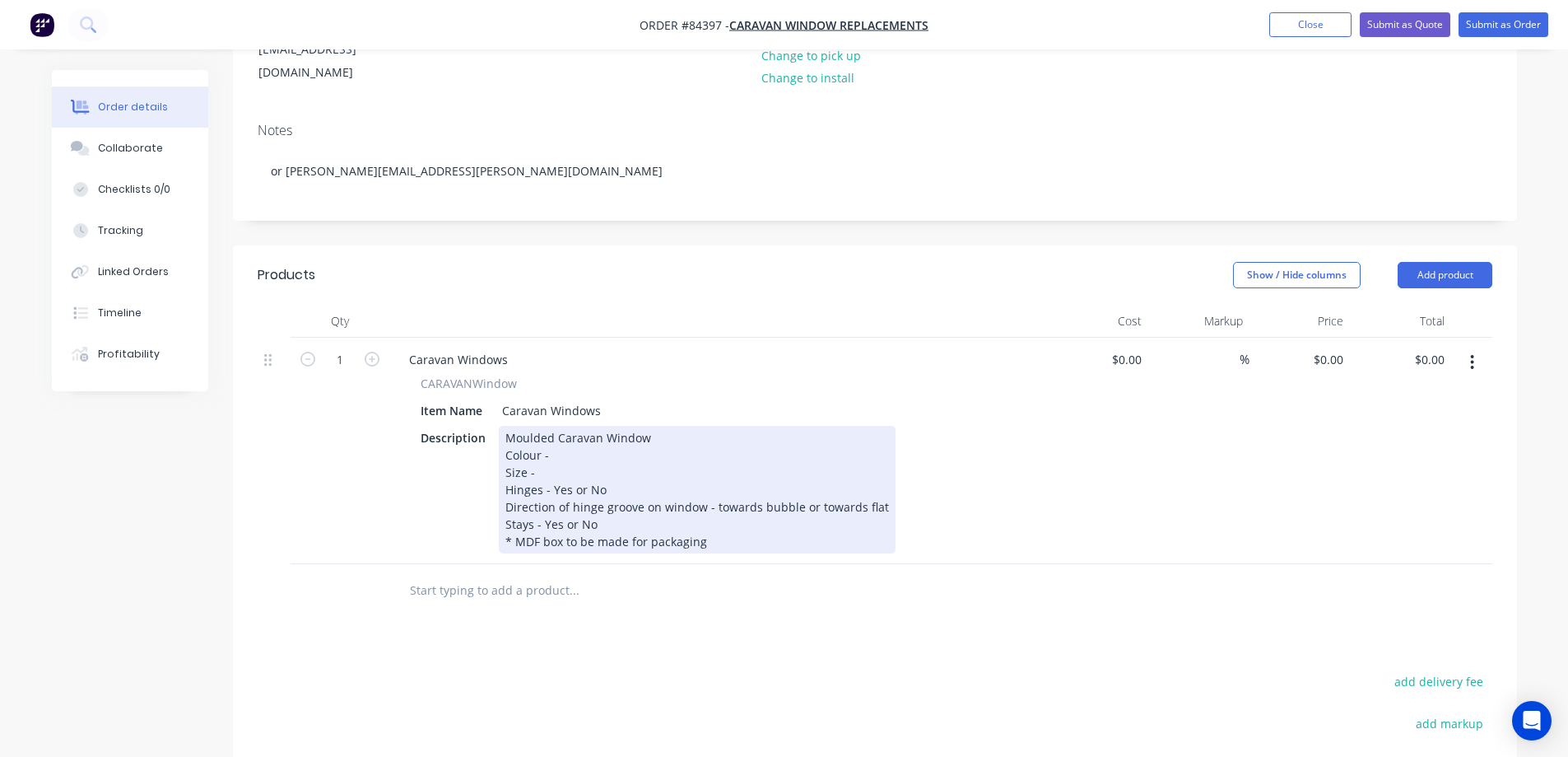
click at [563, 435] on div "Moulded Caravan Window Colour - Size - Hinges - Yes or No Direction of hinge gr…" at bounding box center [698, 489] width 397 height 127
click at [555, 441] on div "Moulded Caravan Window Colour - clear acrylic Size - Hinges - Yes or No Directi…" at bounding box center [698, 489] width 397 height 127
drag, startPoint x: 614, startPoint y: 469, endPoint x: 572, endPoint y: 469, distance: 42.0
click at [572, 469] on div "Moulded Caravan Window Colour - clear acrylic Size - approx 870 x 865 Hinges - …" at bounding box center [698, 489] width 397 height 127
drag, startPoint x: 816, startPoint y: 485, endPoint x: 930, endPoint y: 490, distance: 114.1
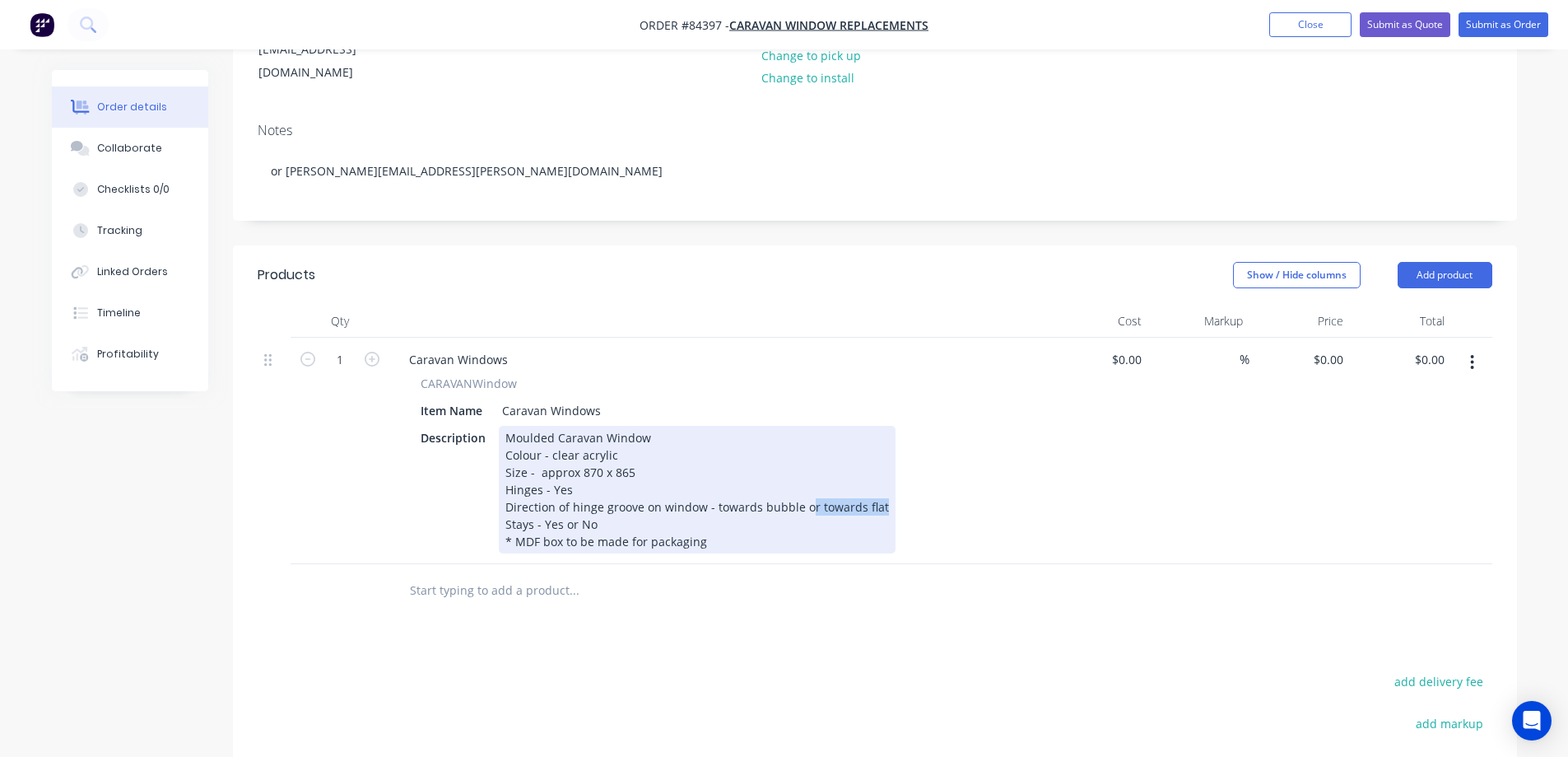
click at [930, 490] on div "Description Moulded Caravan Window Colour - clear acrylic Size - approx 870 x 8…" at bounding box center [715, 489] width 603 height 127
click at [609, 502] on div "Moulded Caravan Window Colour - clear acrylic Size - approx 870 x 865 Hinges - …" at bounding box center [657, 489] width 317 height 127
drag, startPoint x: 579, startPoint y: 501, endPoint x: 536, endPoint y: 501, distance: 43.0
click at [536, 501] on div "Moulded Caravan Window Colour - clear acrylic Size - approx 870 x 865 Hinges - …" at bounding box center [657, 489] width 317 height 127
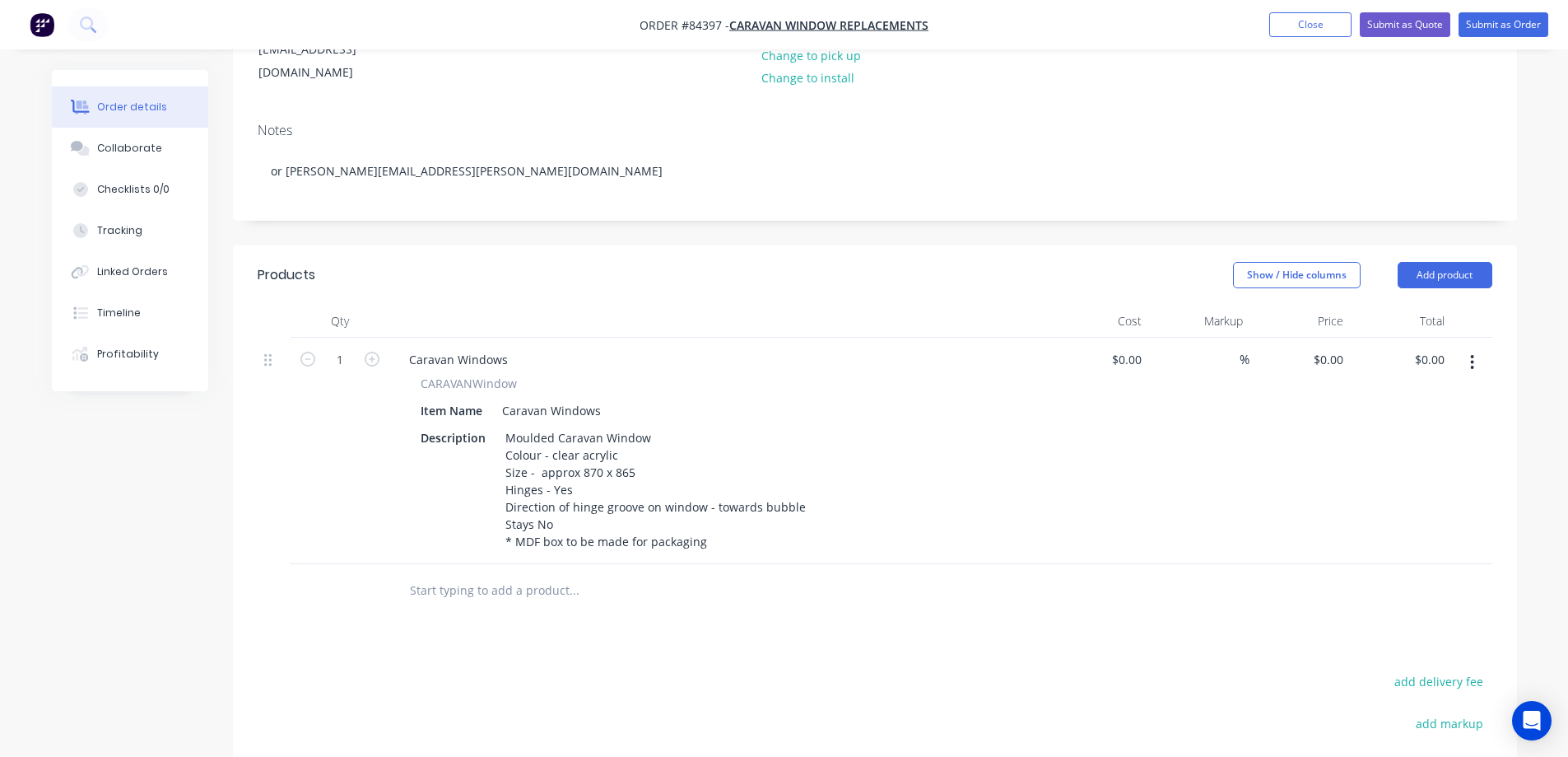
click at [848, 603] on div "Products Show / Hide columns Add product Qty Cost Markup Price Total 1 Caravan …" at bounding box center [875, 630] width 1285 height 768
click at [450, 574] on input "text" at bounding box center [574, 590] width 330 height 33
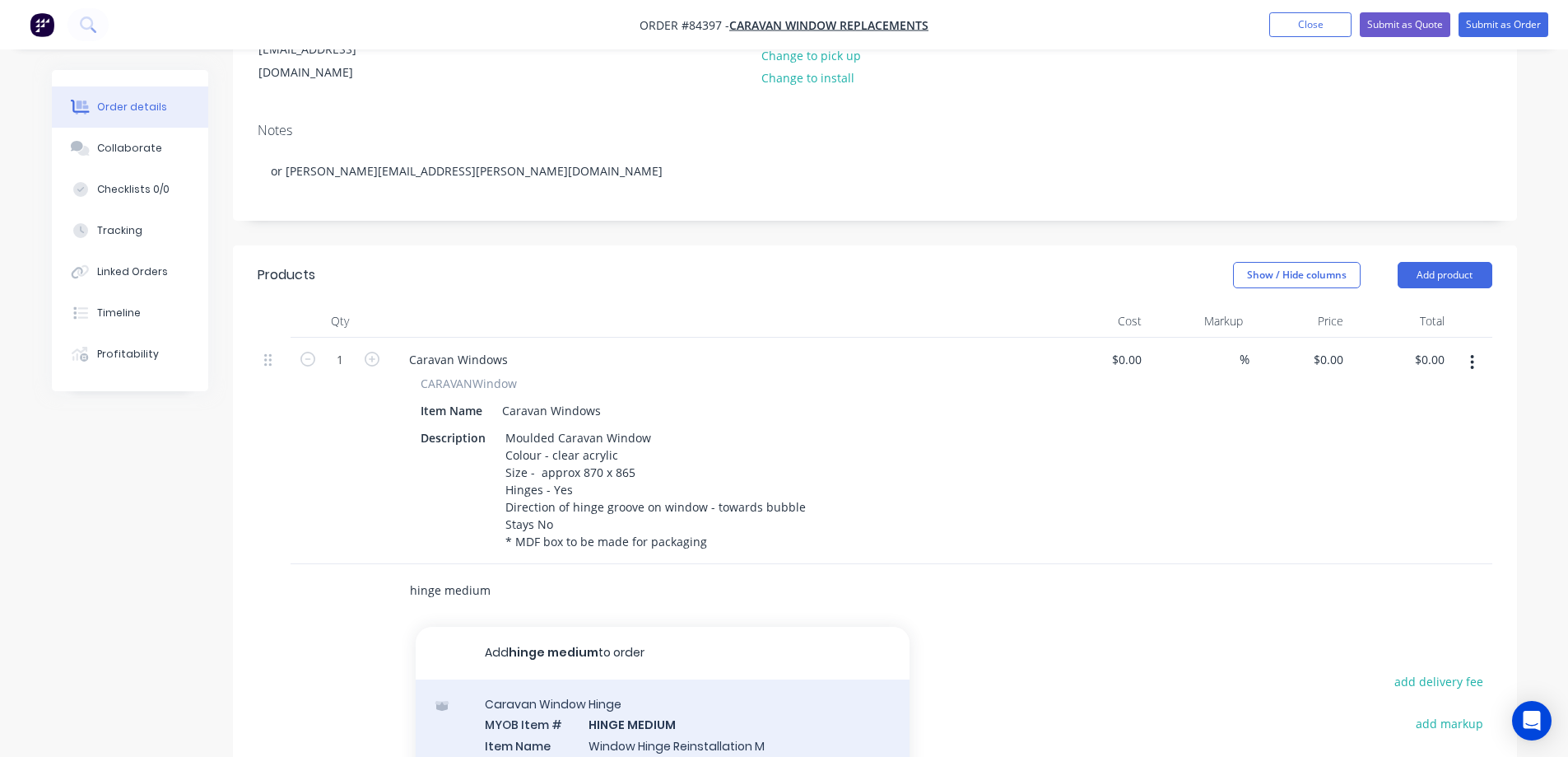
type input "hinge medium"
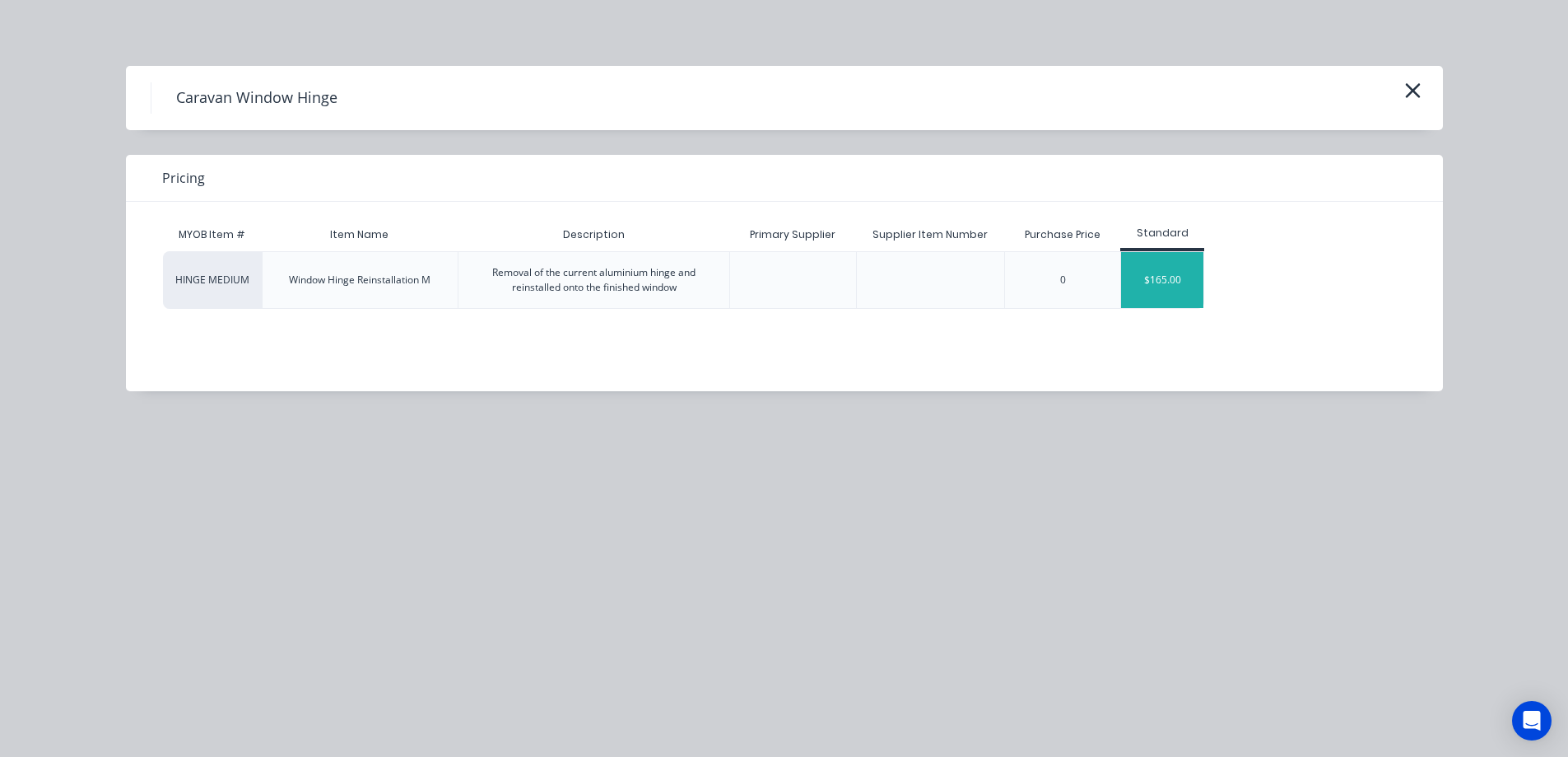
click at [1134, 287] on div "$165.00" at bounding box center [1161, 279] width 82 height 56
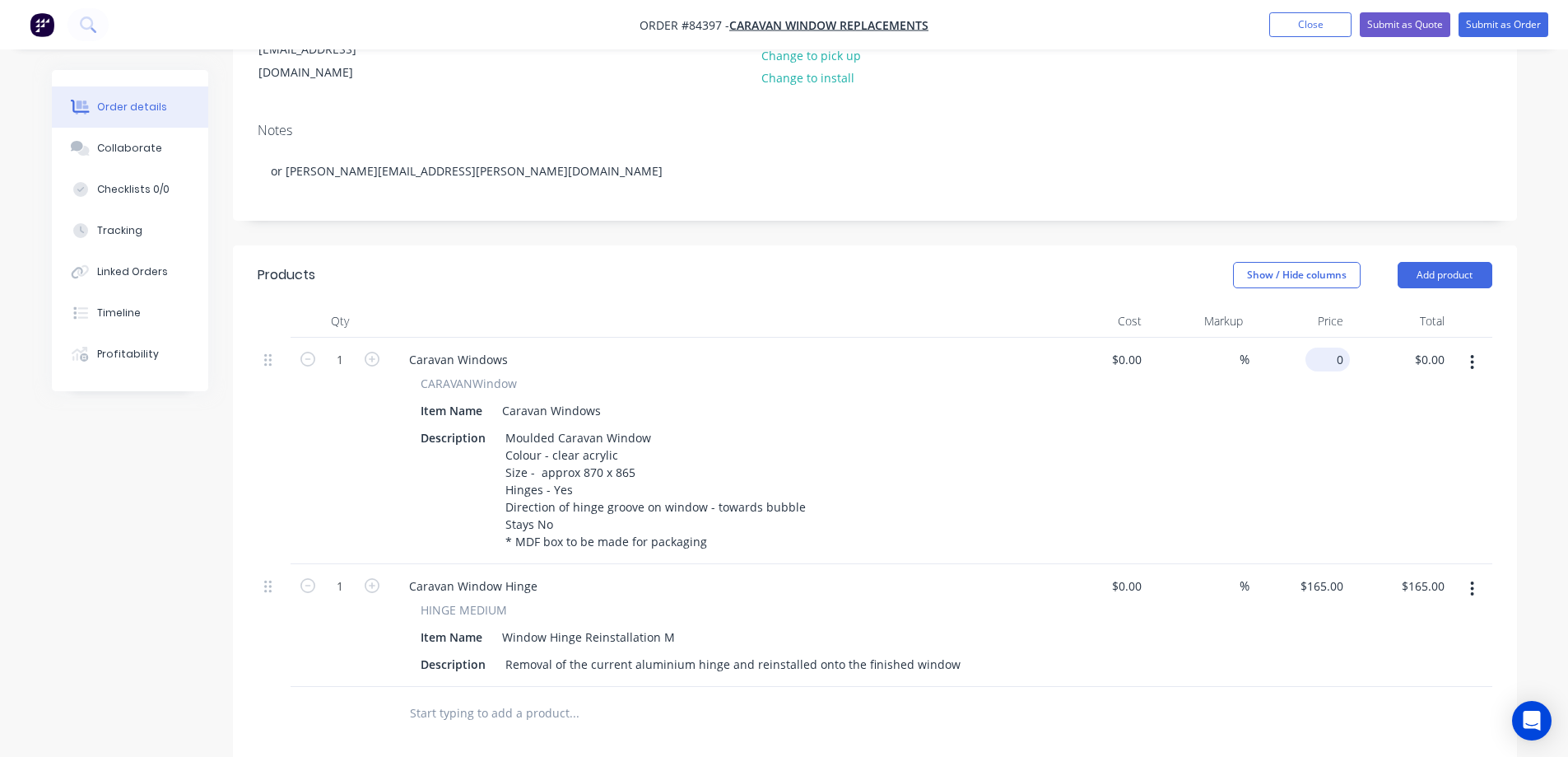
click at [1324, 338] on div "0 $0.00" at bounding box center [1301, 450] width 102 height 226
type input "$1,404.00"
click at [1309, 416] on div "$1,404.00 $1,404.00" at bounding box center [1301, 450] width 102 height 226
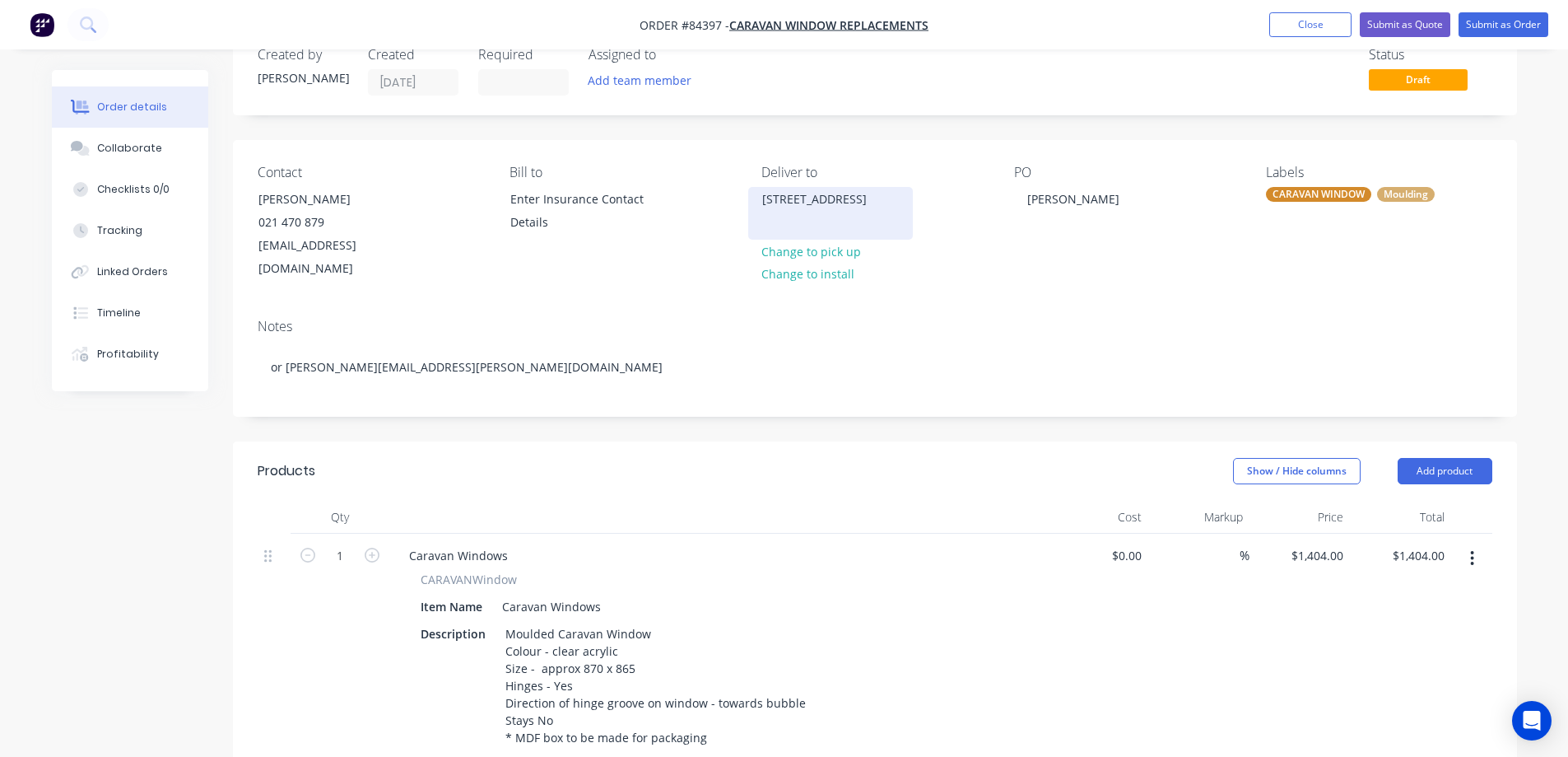
scroll to position [0, 0]
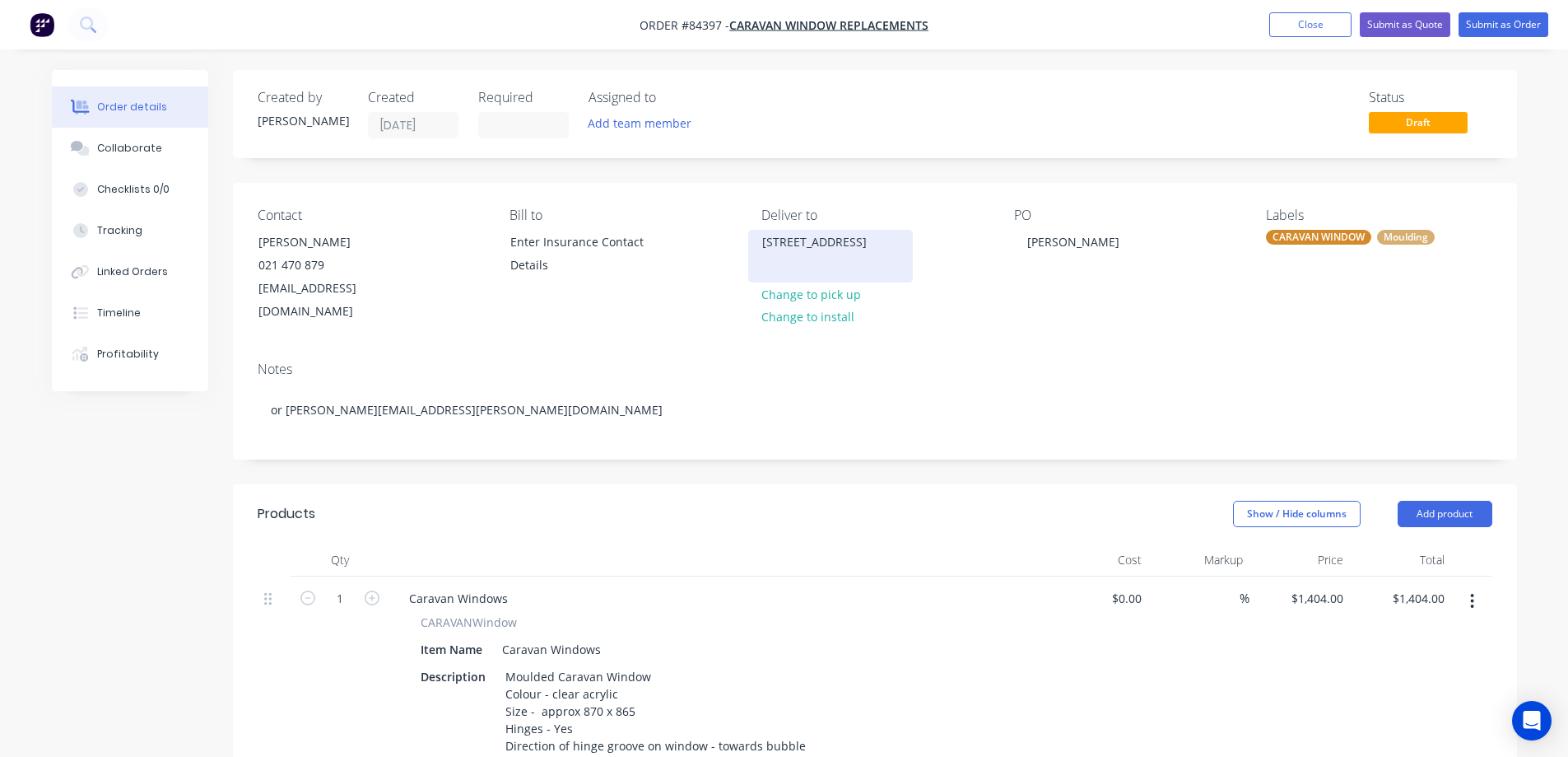
drag, startPoint x: 773, startPoint y: 241, endPoint x: 900, endPoint y: 241, distance: 127.0
click at [900, 241] on div "65 Main Road, Hope Richmond" at bounding box center [830, 256] width 165 height 52
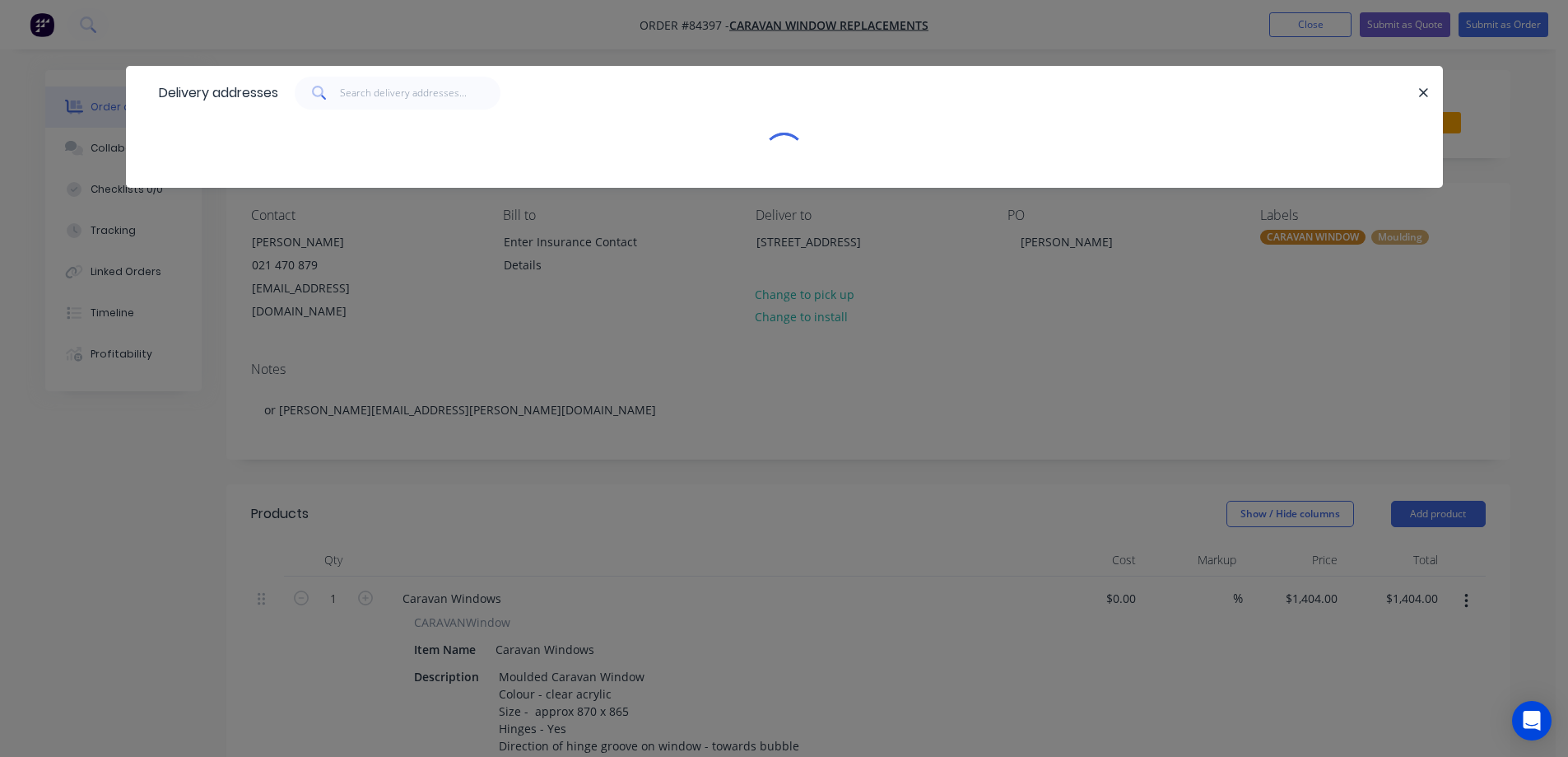
copy div "65 Main Road, Hope"
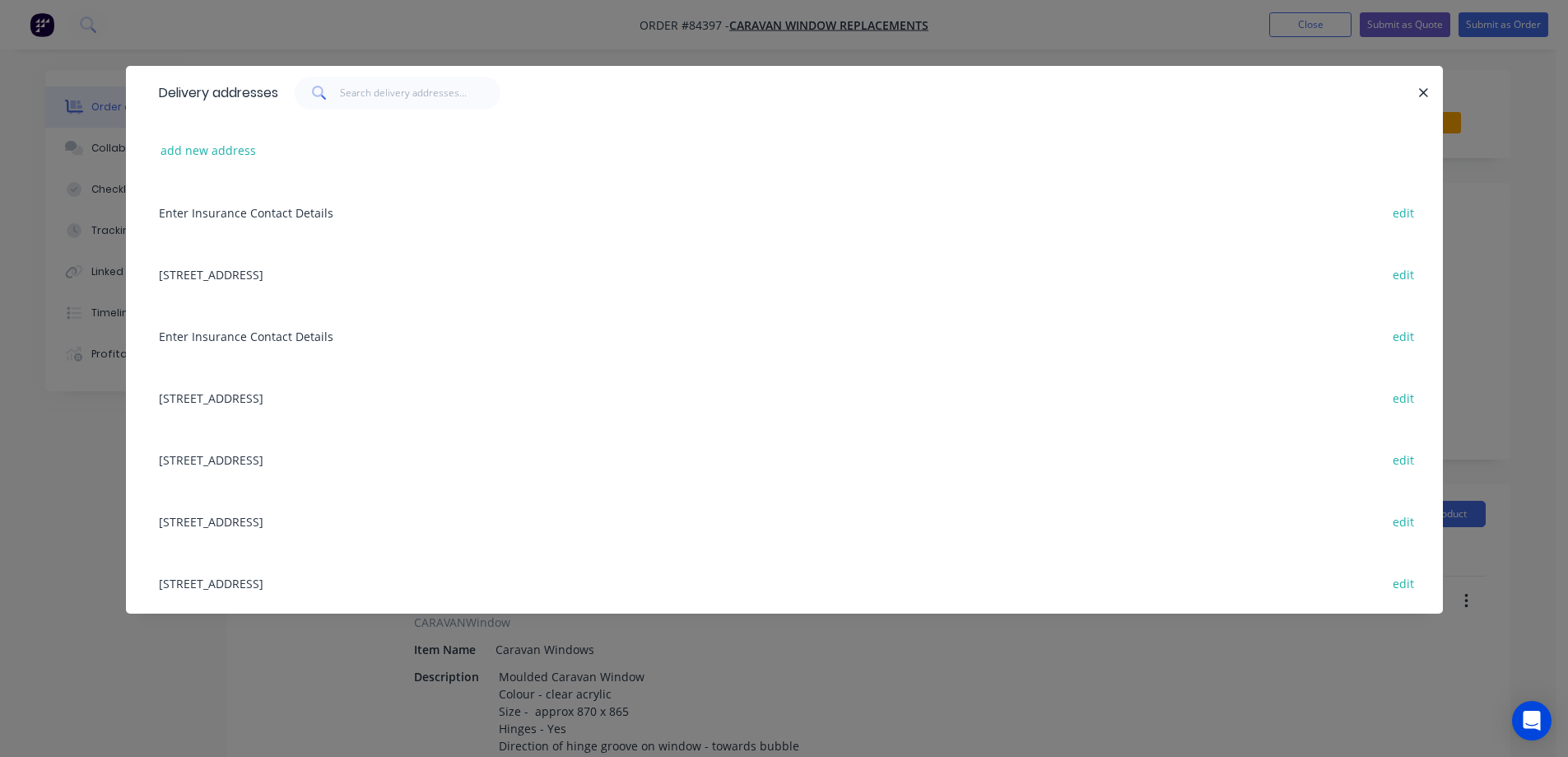
click at [1429, 87] on icon "button" at bounding box center [1424, 93] width 11 height 15
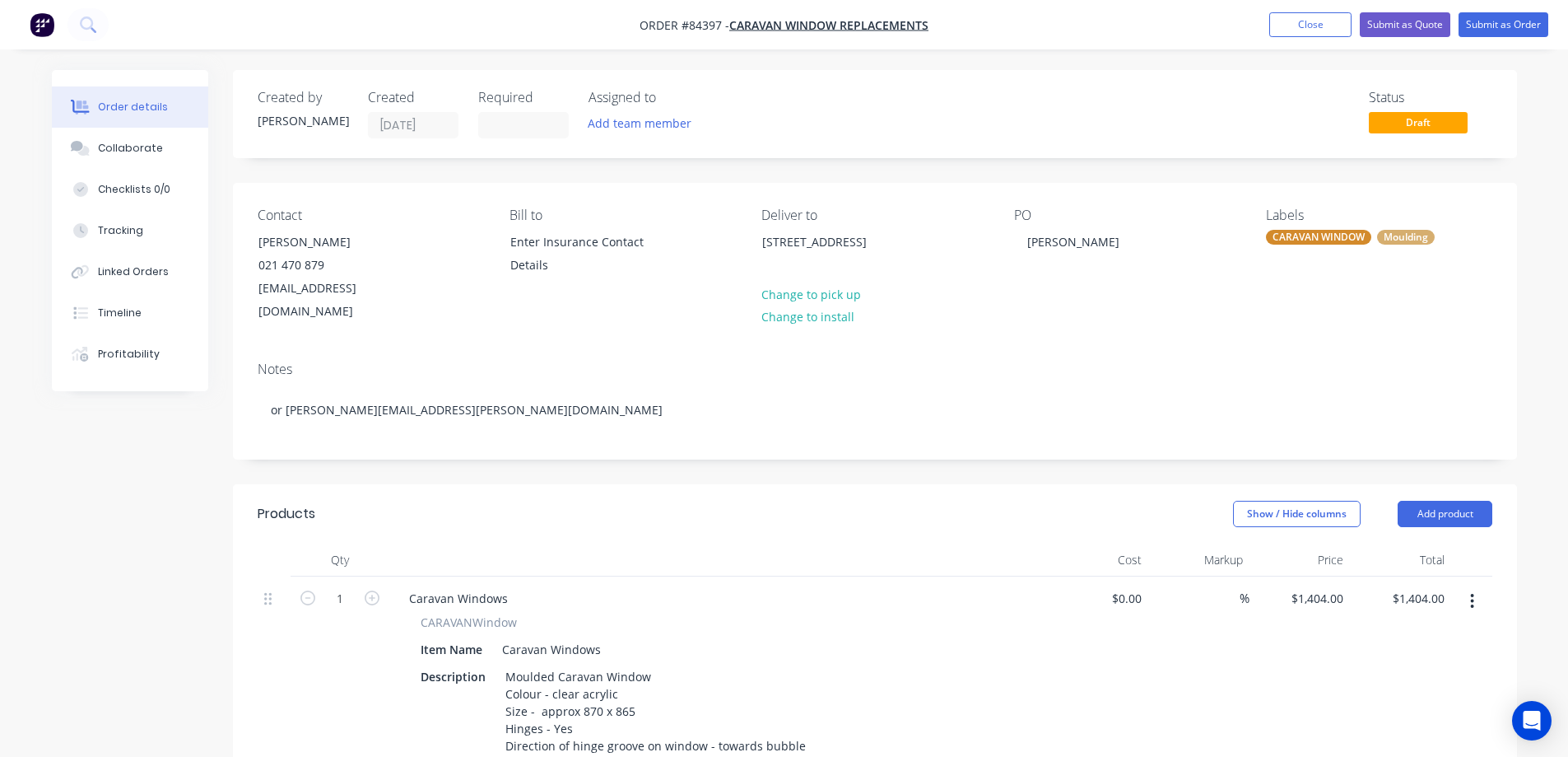
click at [1102, 500] on div "Show / Hide columns Add product" at bounding box center [1005, 513] width 972 height 27
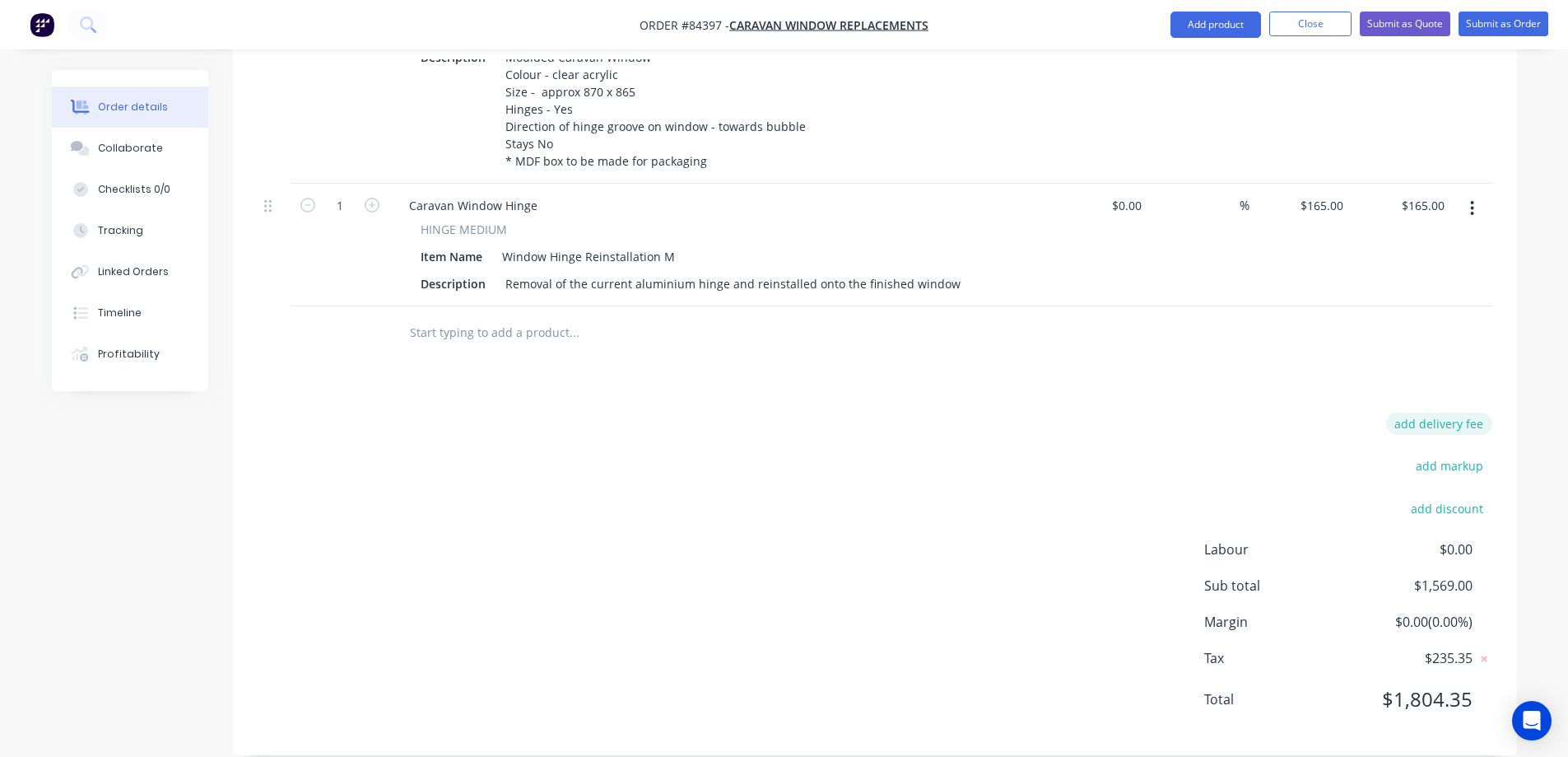
click at [1403, 413] on button "add delivery fee" at bounding box center [1440, 423] width 107 height 23
type input "100"
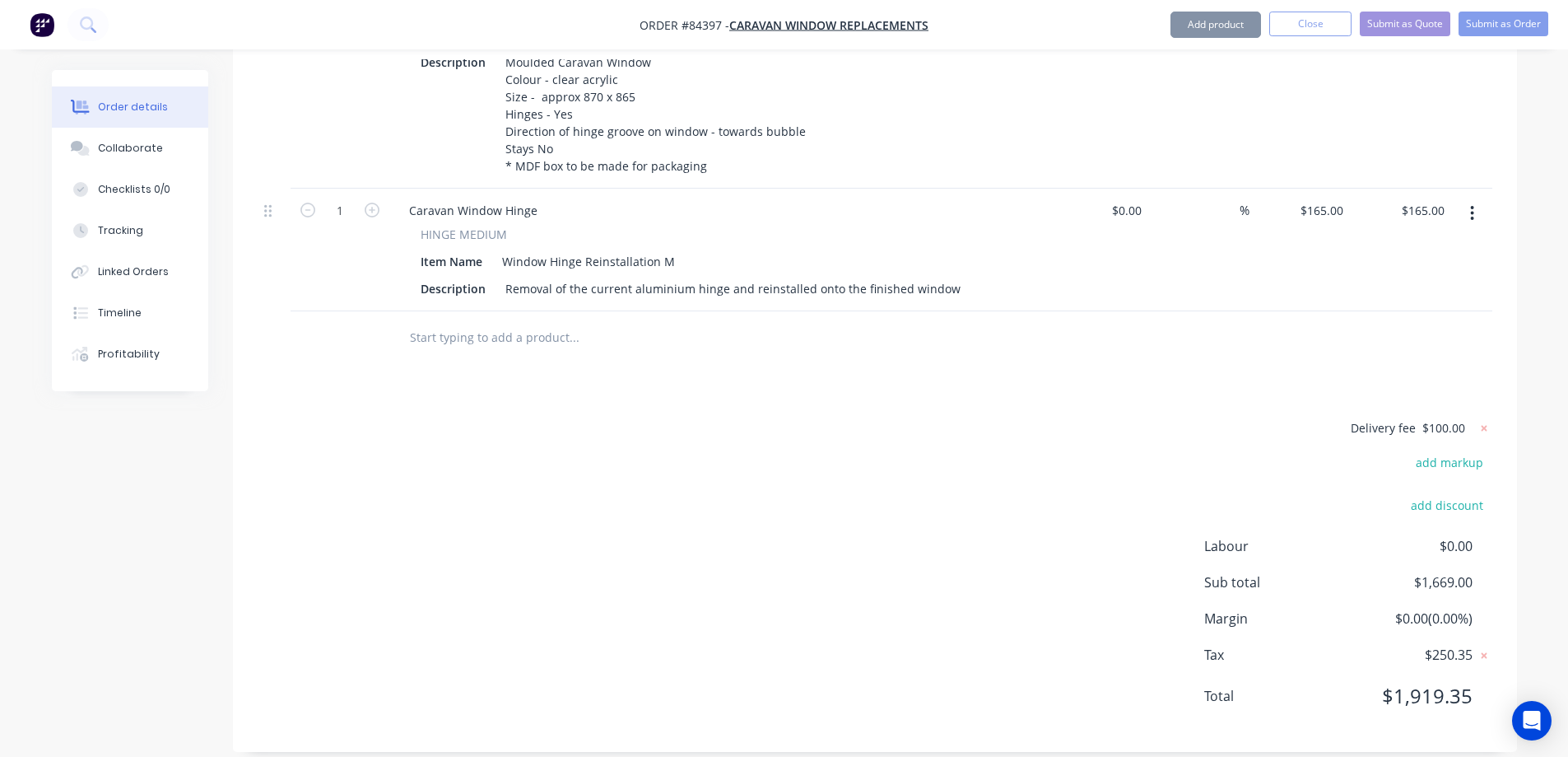
scroll to position [611, 0]
click at [1479, 34] on button "Submit as Order" at bounding box center [1504, 24] width 90 height 25
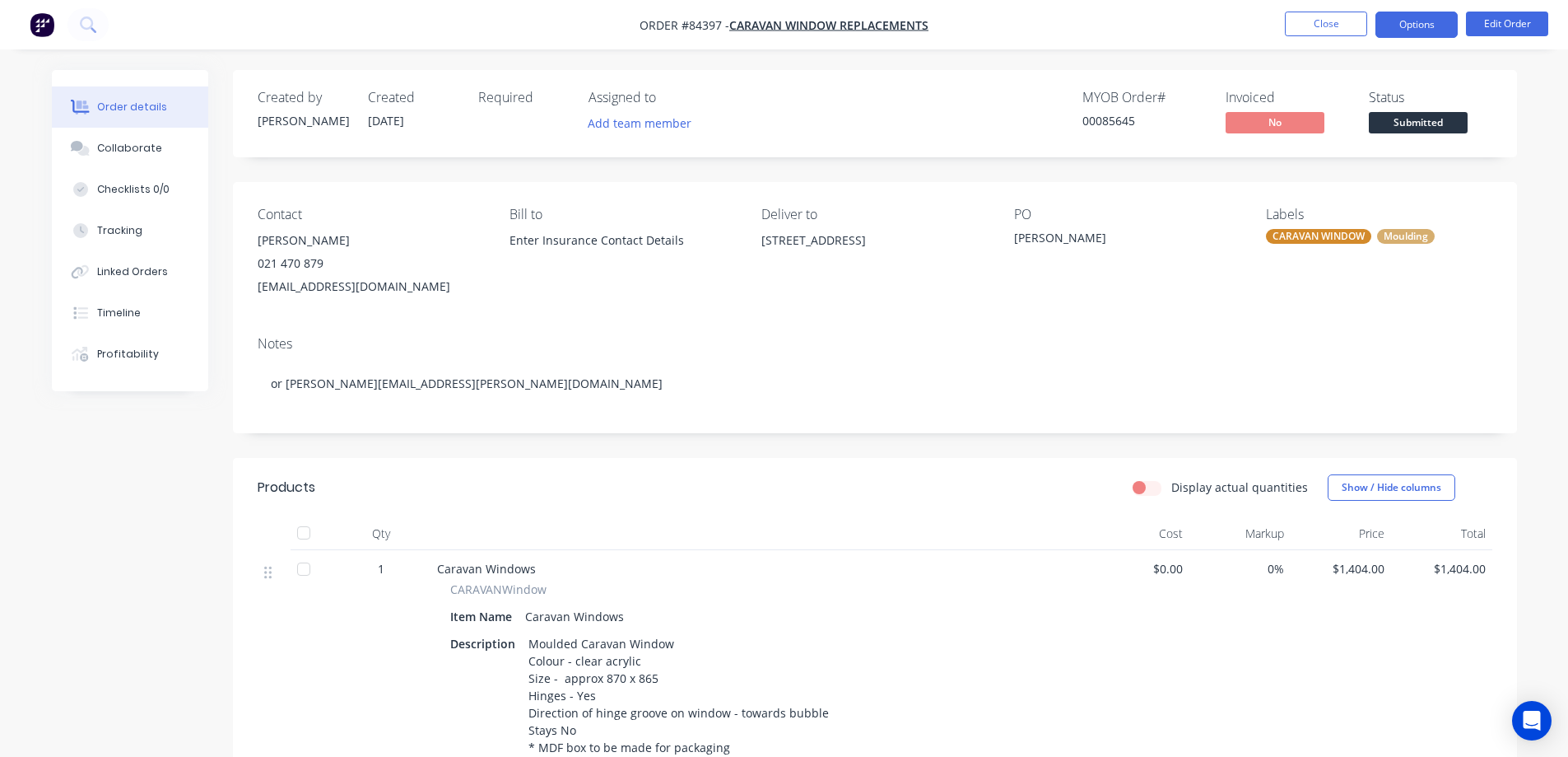
click at [1400, 33] on button "Options" at bounding box center [1416, 25] width 82 height 27
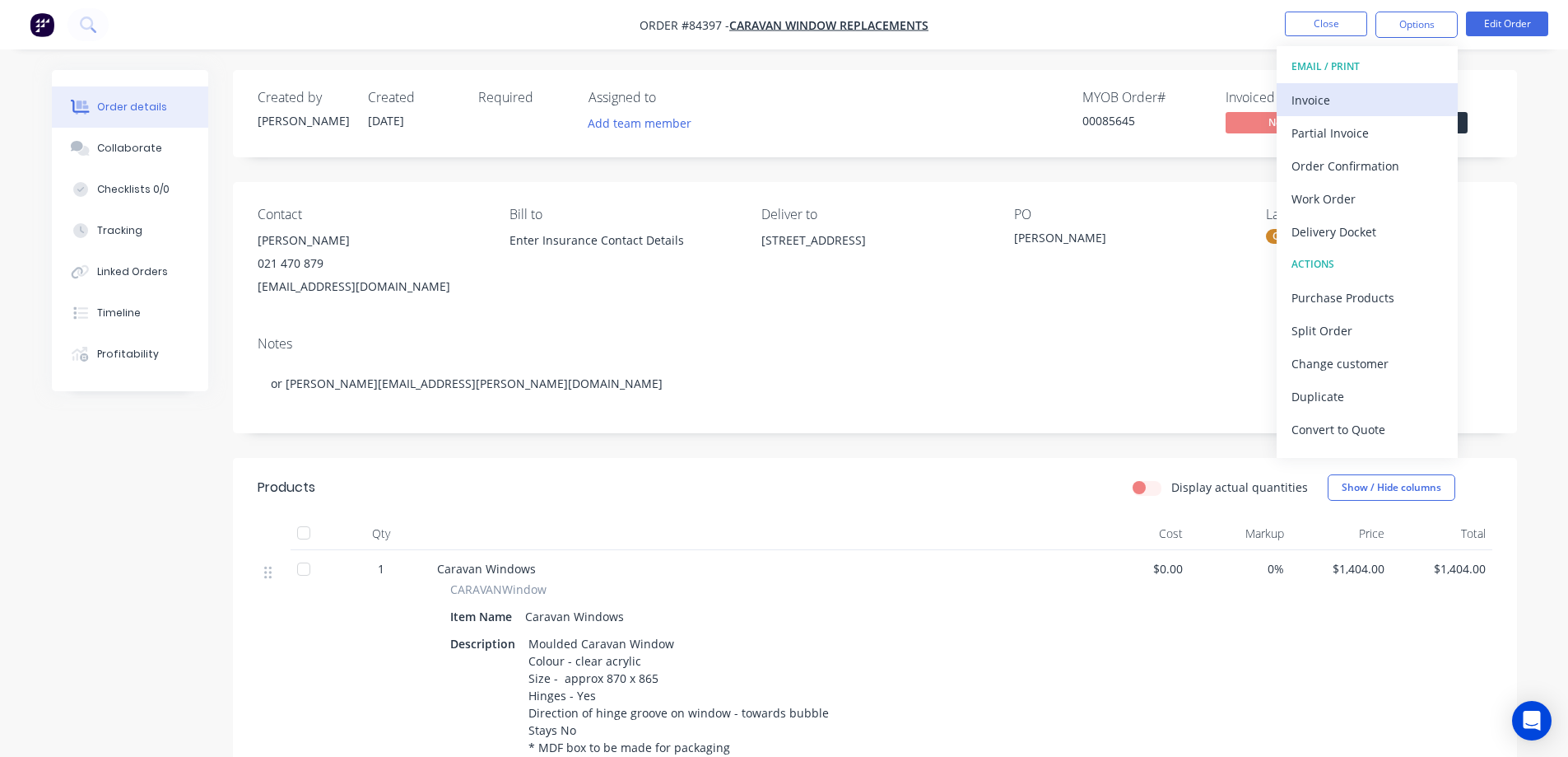
click at [1371, 101] on div "Invoice" at bounding box center [1368, 100] width 152 height 24
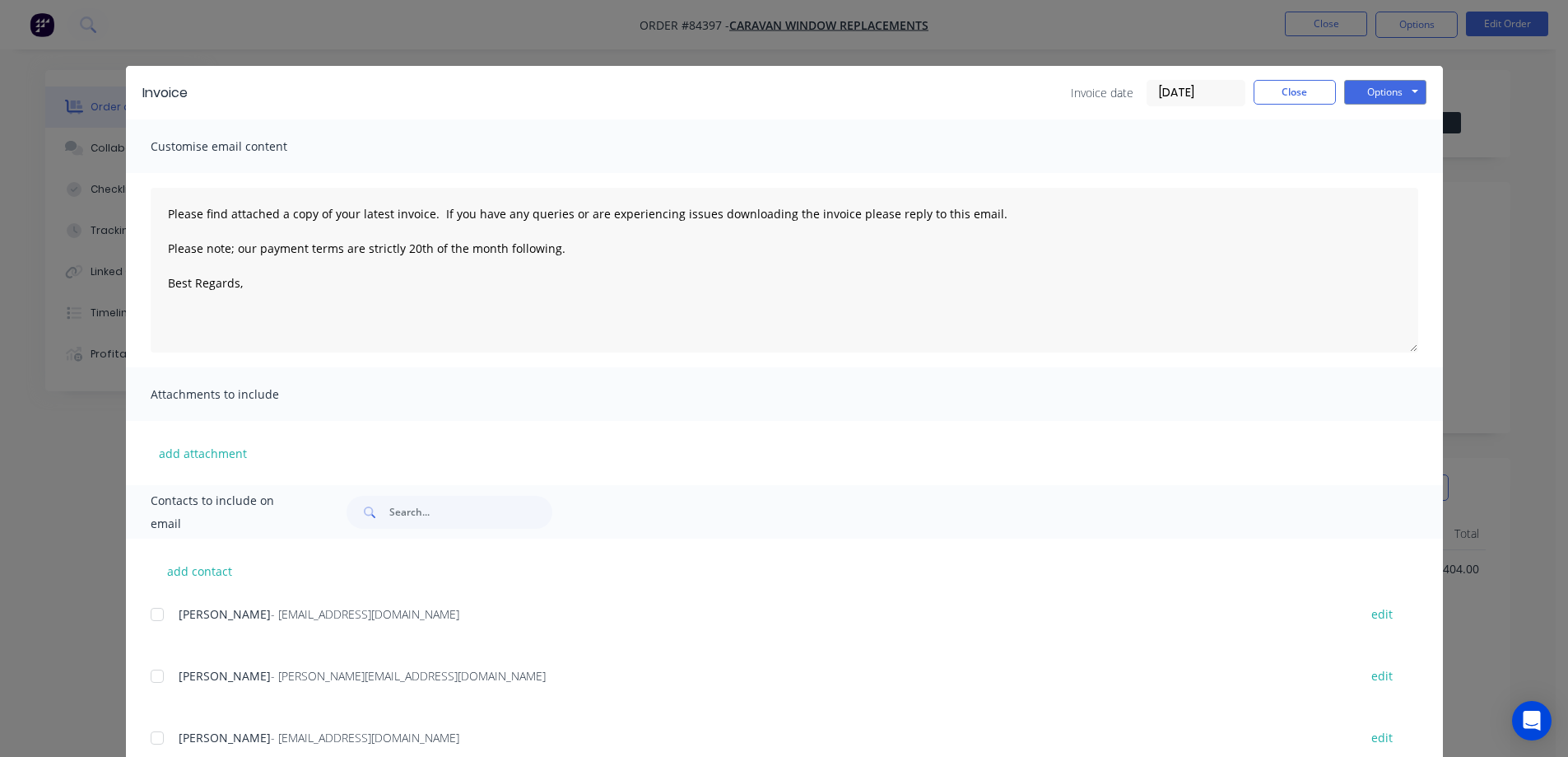
click at [1384, 91] on button "Options" at bounding box center [1385, 92] width 82 height 25
click at [1384, 127] on button "Preview" at bounding box center [1397, 121] width 106 height 28
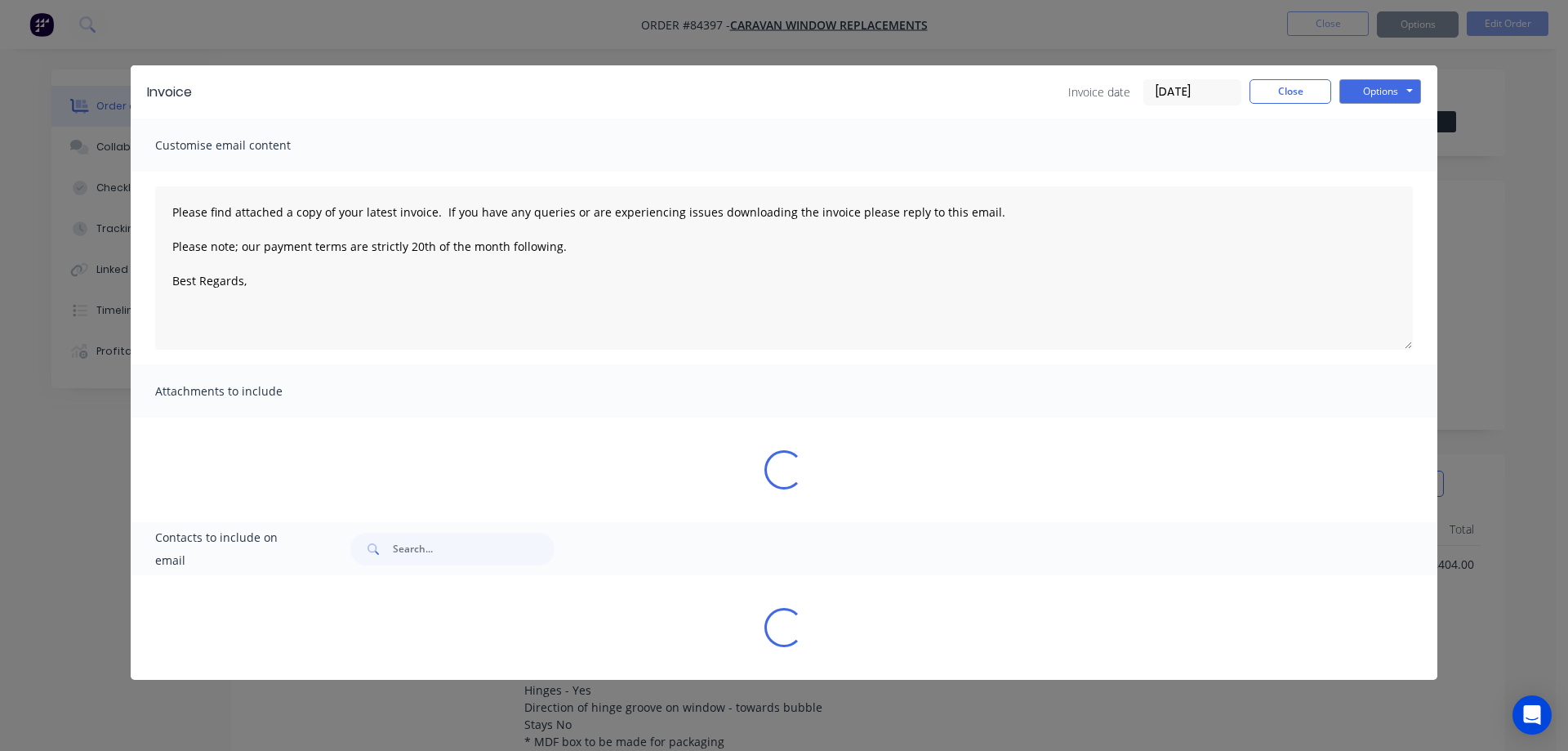
type textarea "Please find attached a copy of your latest invoice. If you have any queries or …"
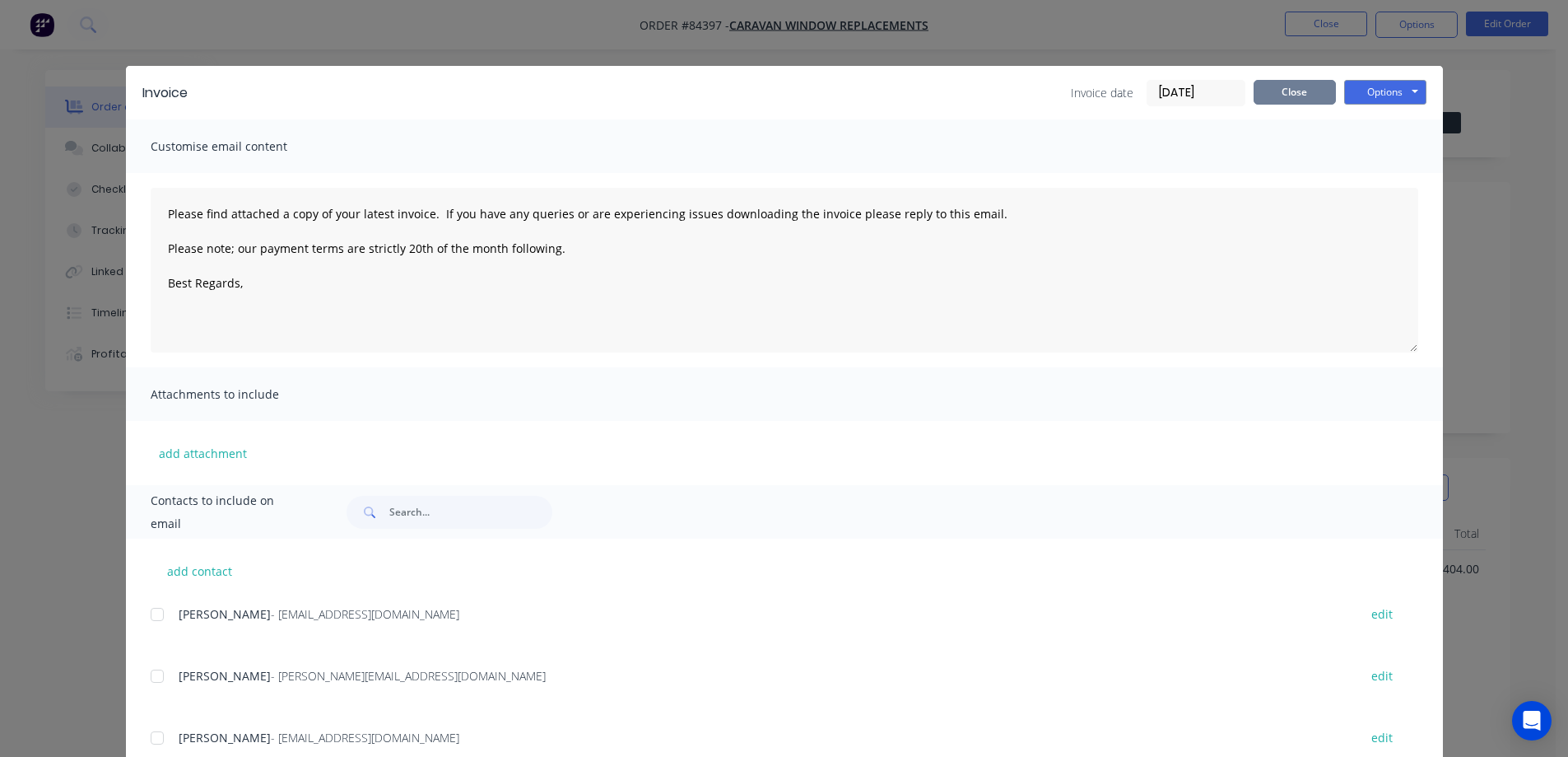
click at [1301, 99] on button "Close" at bounding box center [1295, 92] width 82 height 25
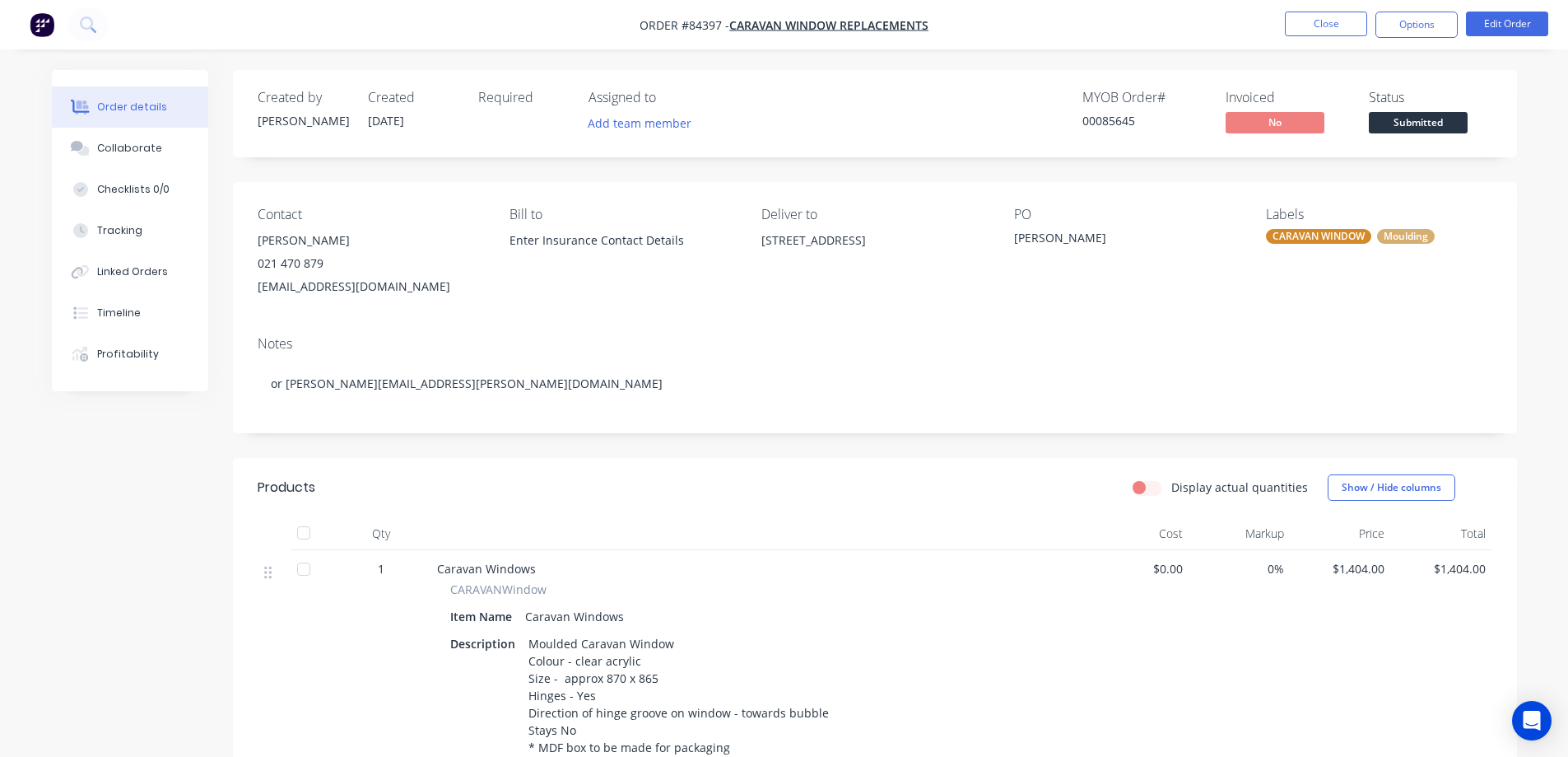
click at [75, 561] on div "Created by Jess Created 03/09/25 Required Assigned to Add team member MYOB Orde…" at bounding box center [784, 643] width 1465 height 1146
click at [167, 325] on button "Timeline" at bounding box center [130, 313] width 157 height 41
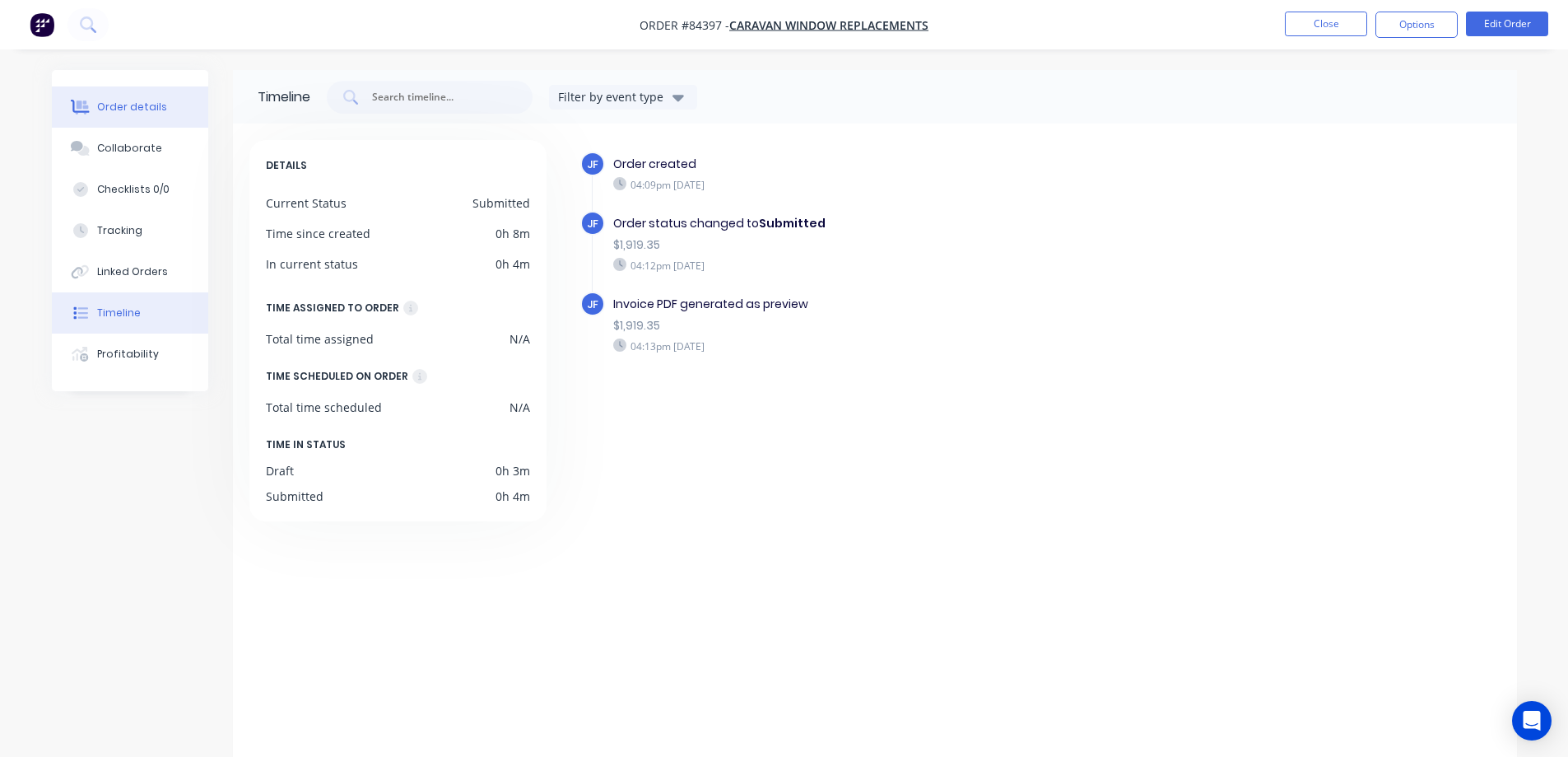
click at [141, 105] on div "Order details" at bounding box center [131, 107] width 70 height 15
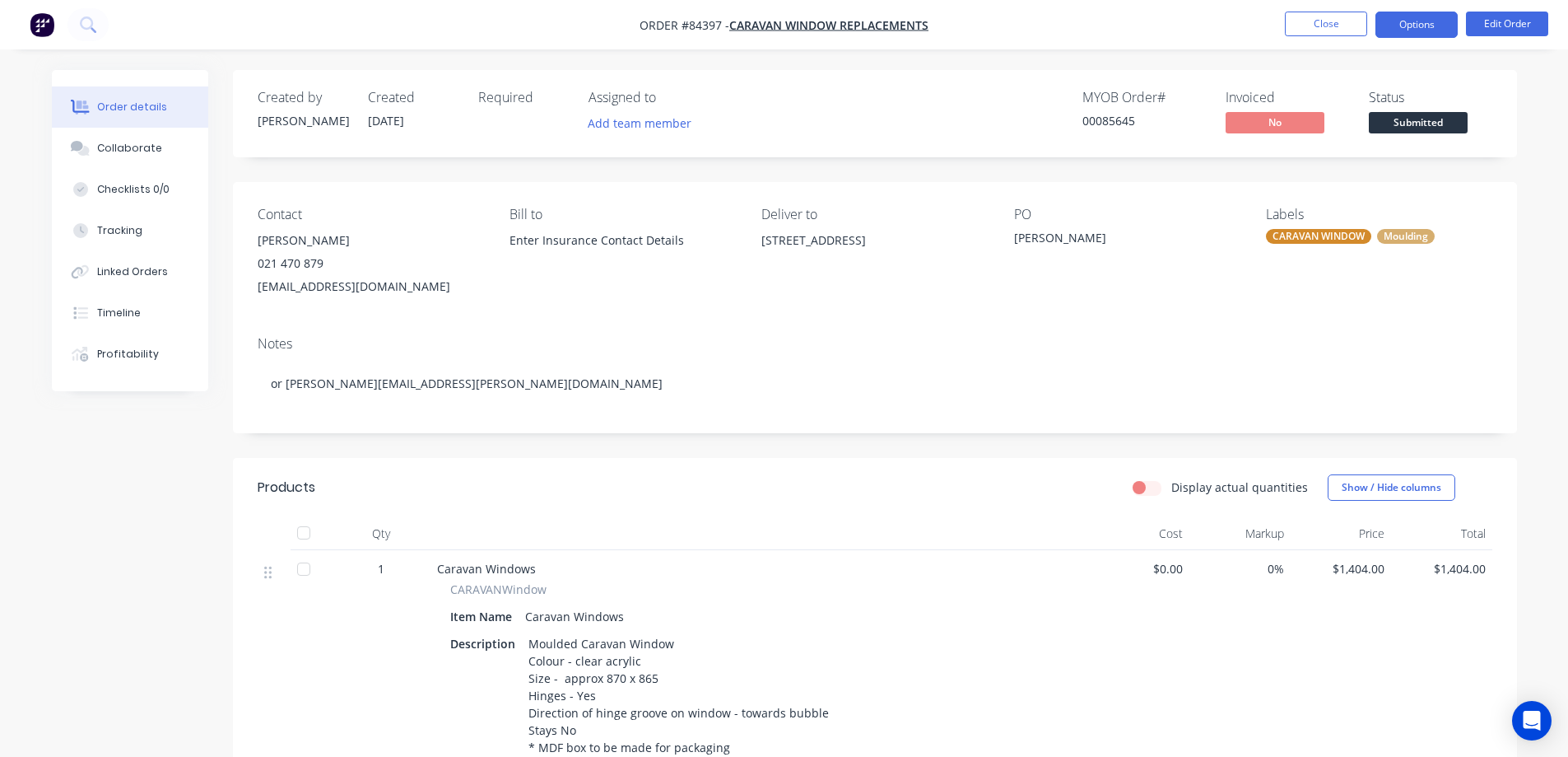
click at [1421, 17] on button "Options" at bounding box center [1416, 25] width 82 height 27
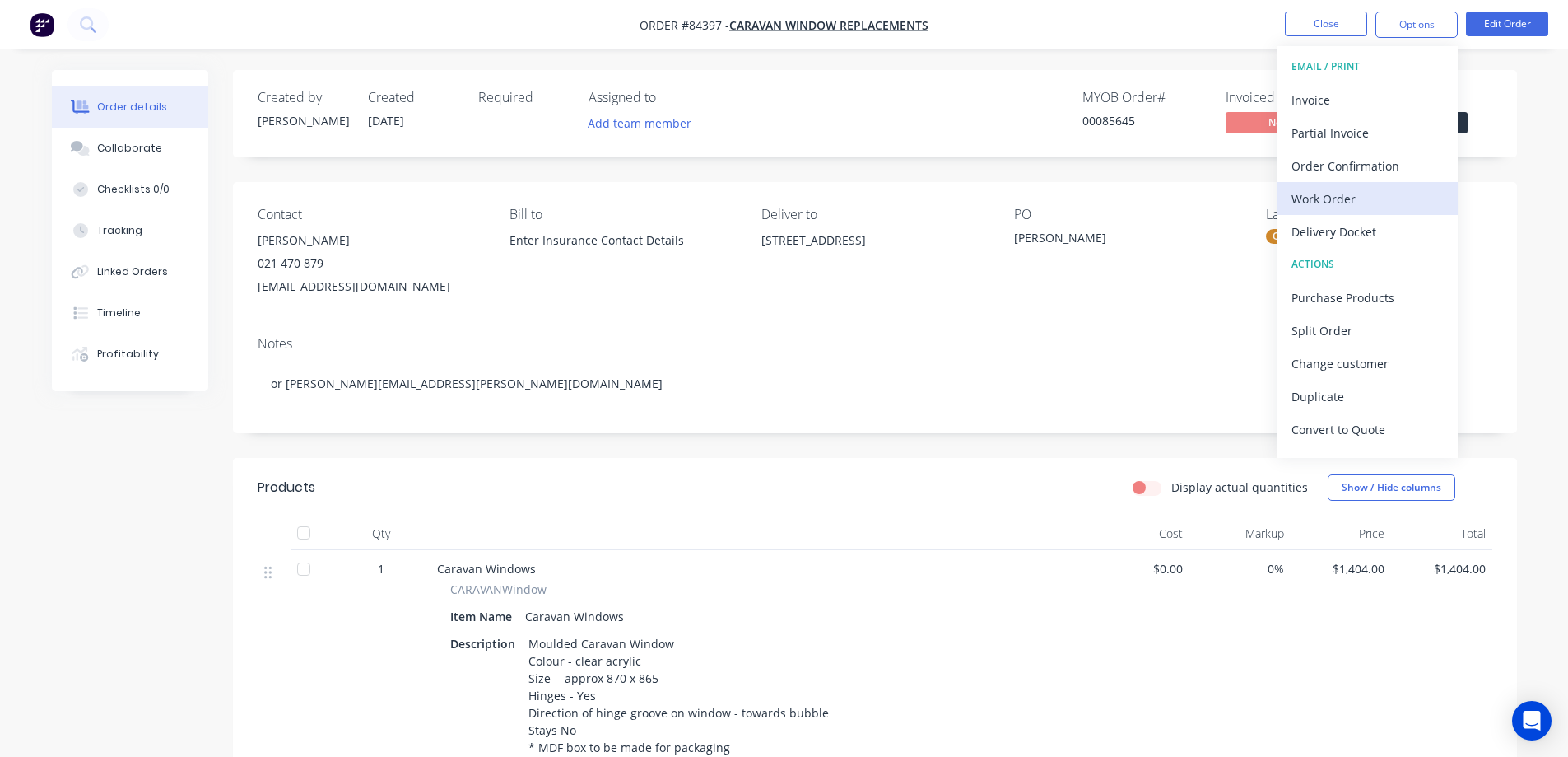
click at [1351, 207] on div "Work Order" at bounding box center [1368, 198] width 152 height 24
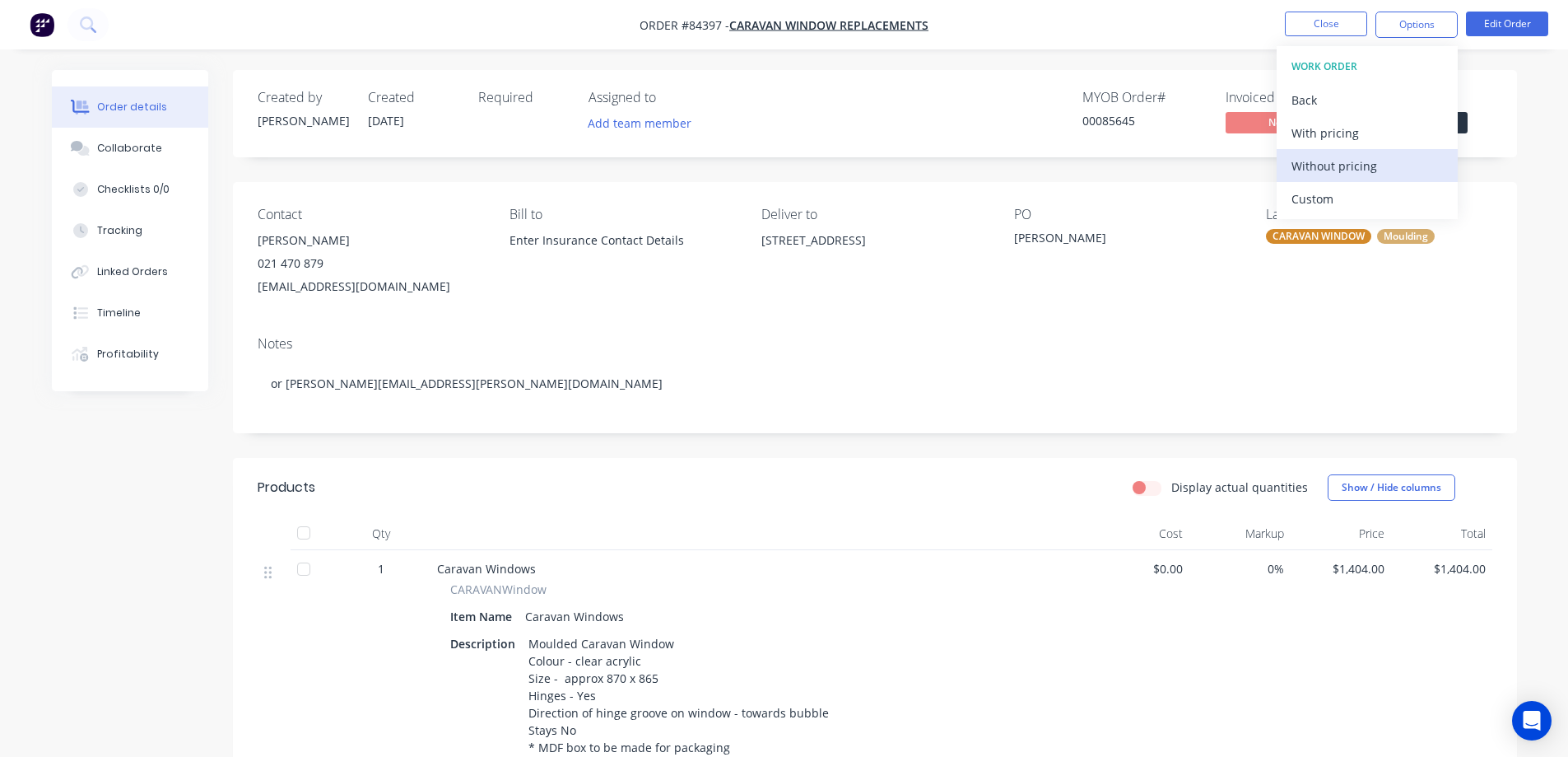
click at [1349, 176] on div "Without pricing" at bounding box center [1368, 166] width 152 height 24
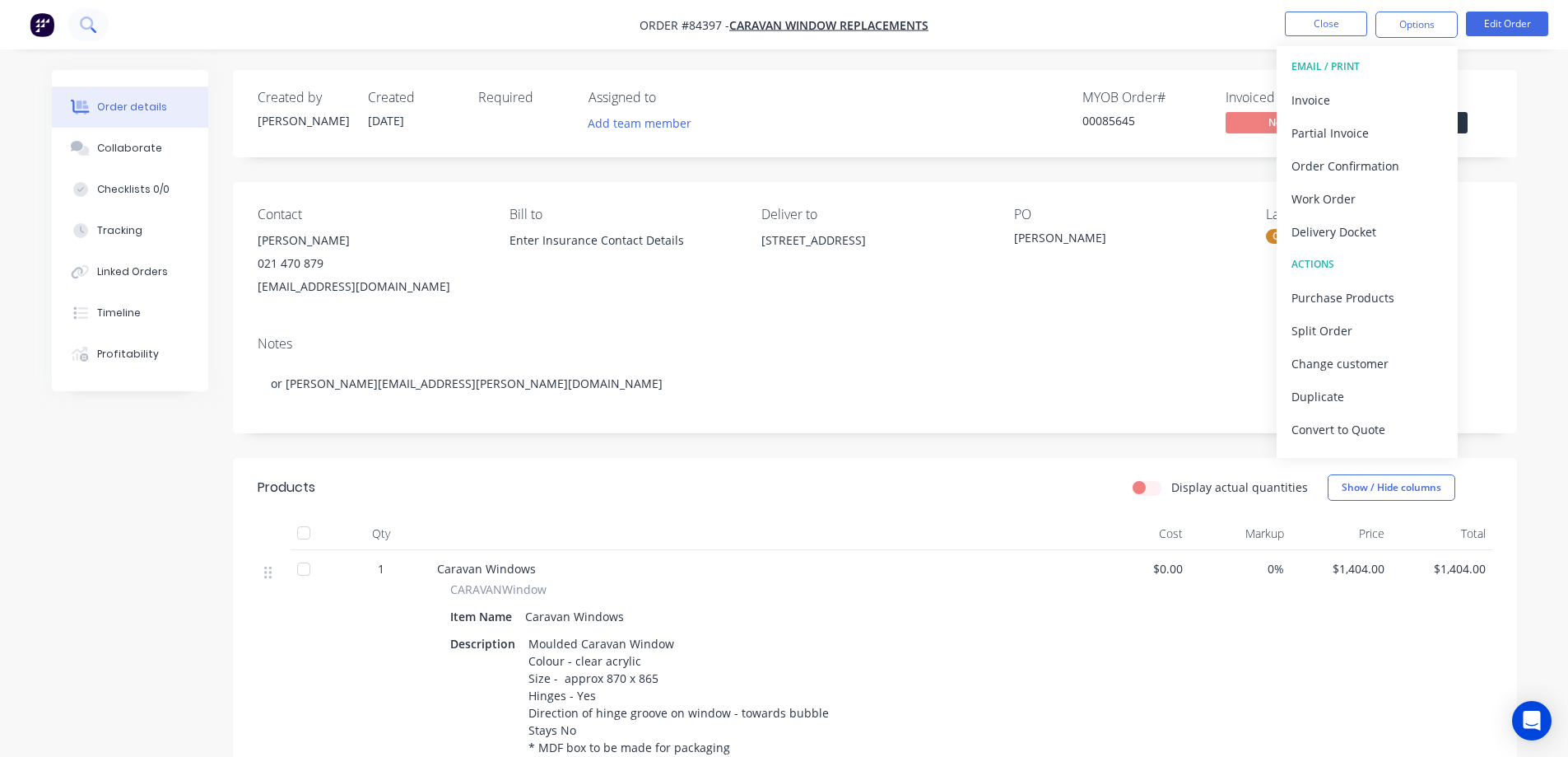
click at [78, 21] on button at bounding box center [88, 24] width 41 height 33
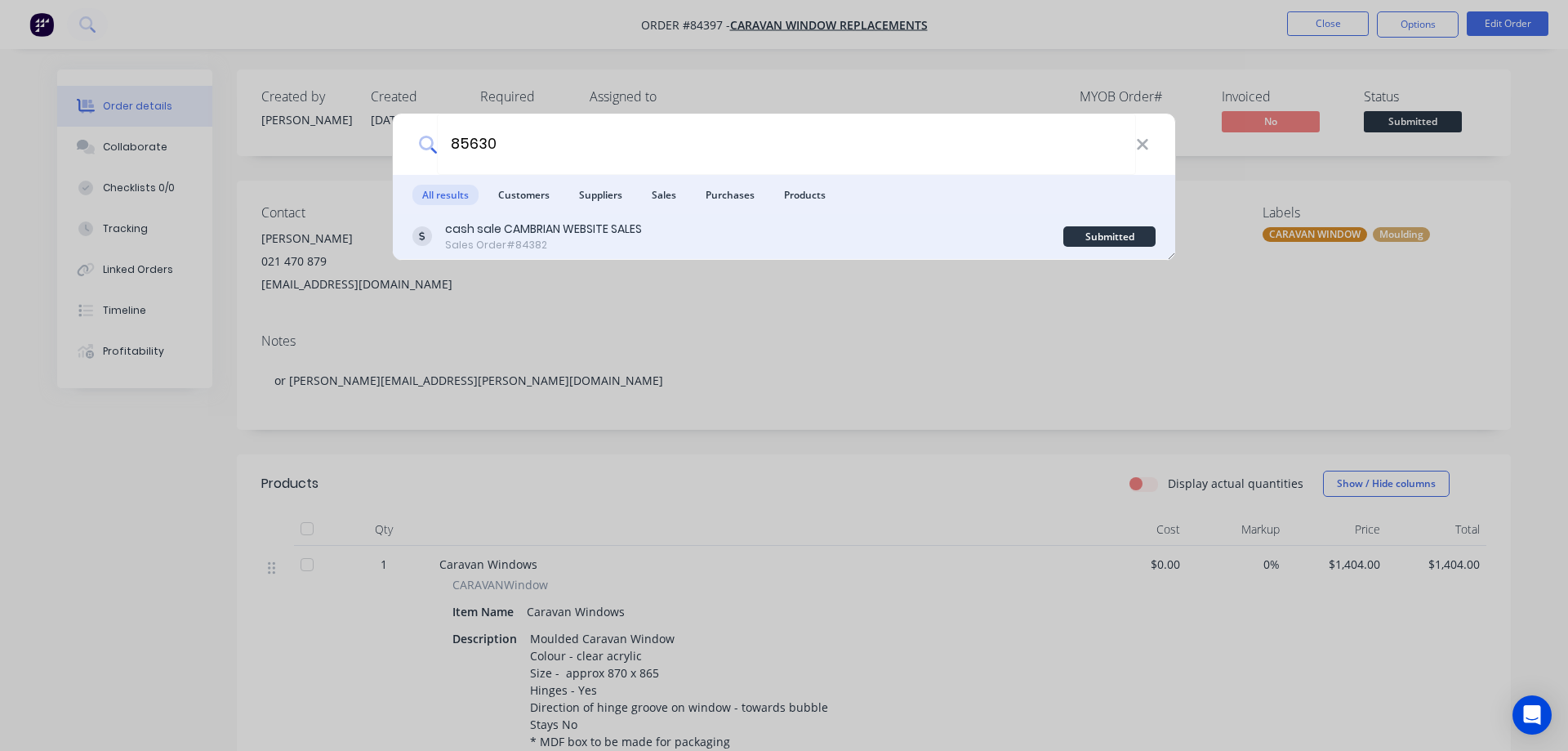
type input "85630"
click at [914, 230] on div "cash sale CAMBRIAN WEBSITE SALES Sales Order #84382" at bounding box center [737, 236] width 651 height 32
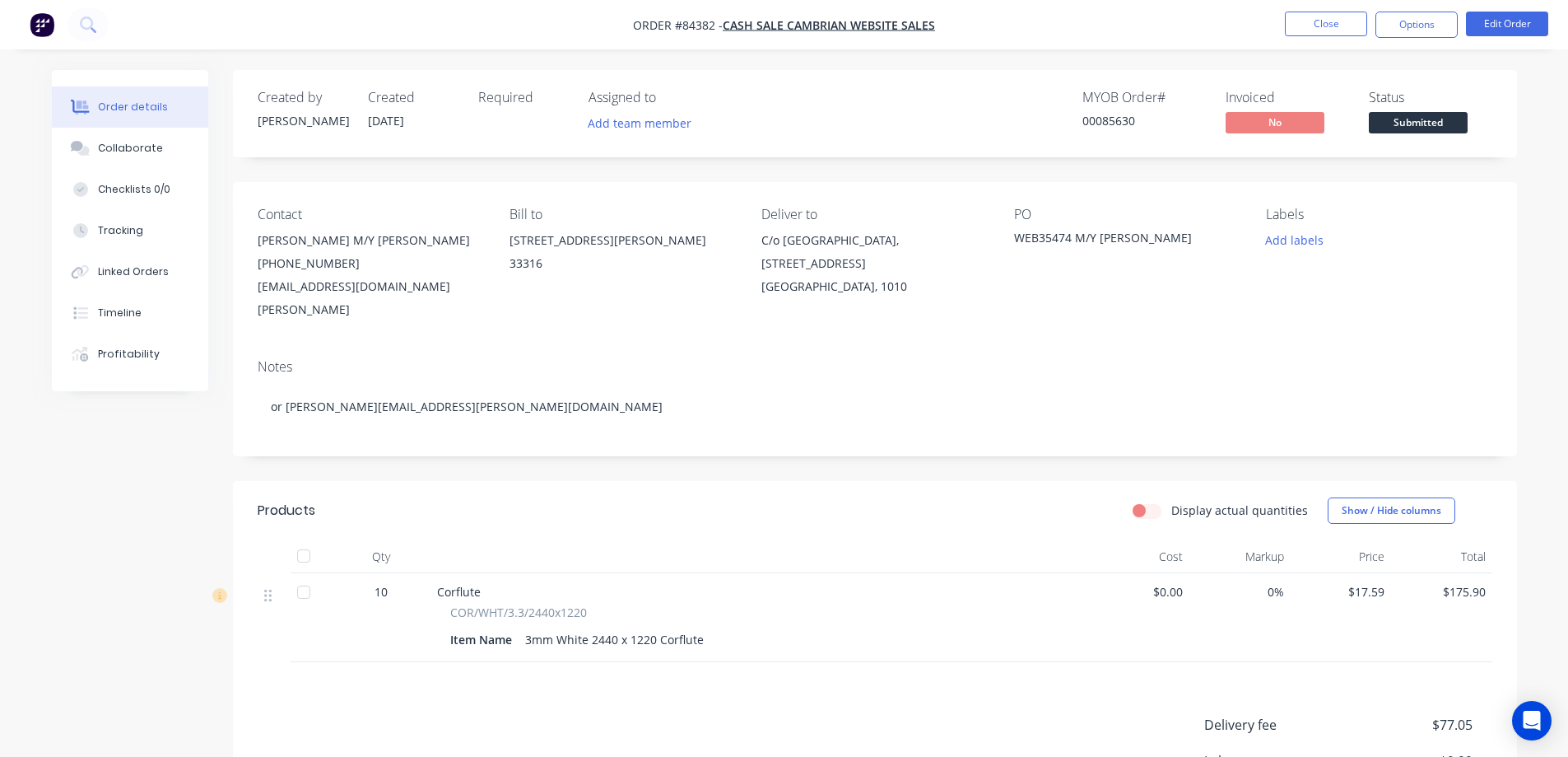
click at [1397, 118] on span "Submitted" at bounding box center [1419, 121] width 99 height 21
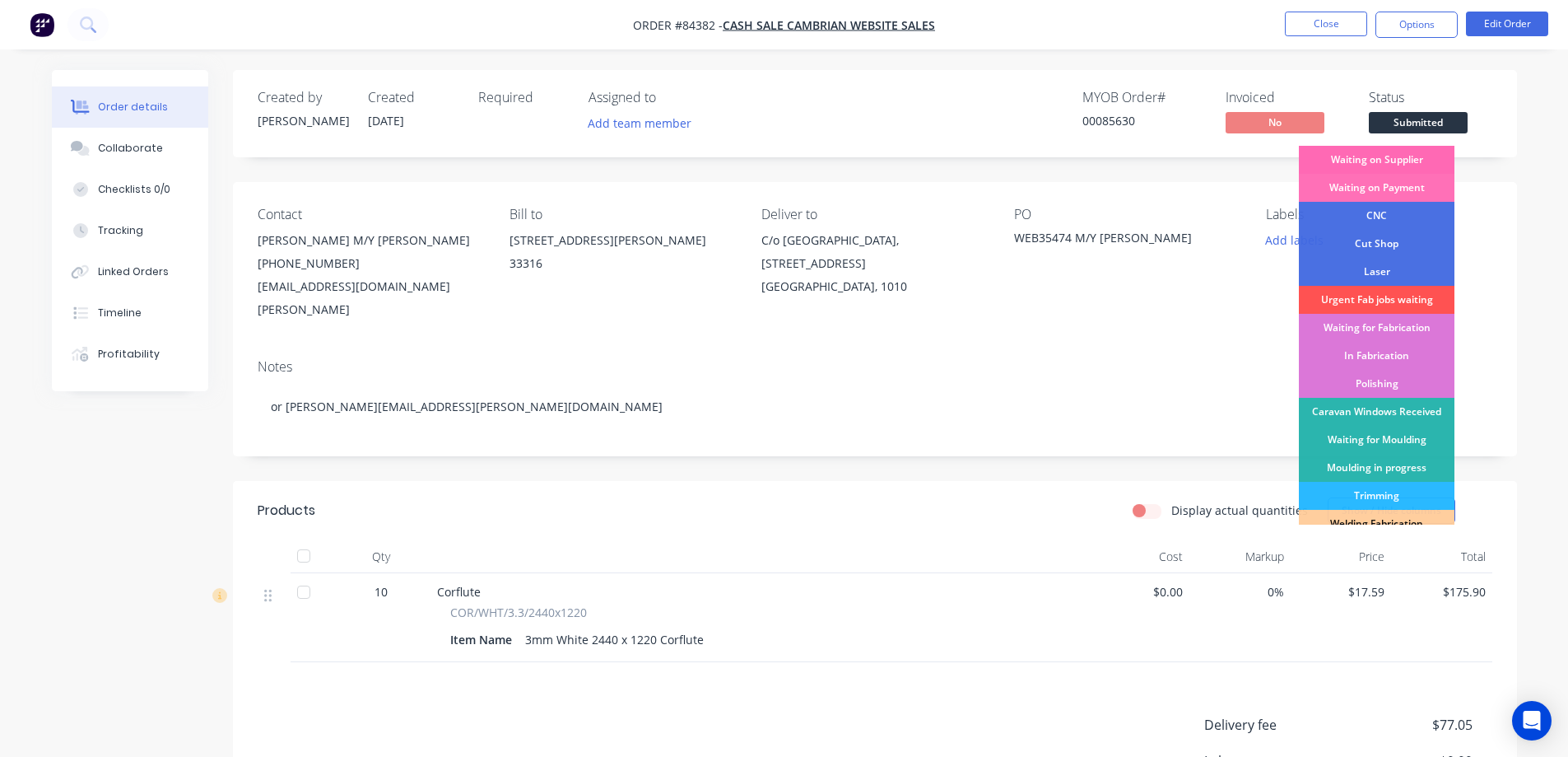
click at [1400, 163] on div "Waiting on Supplier" at bounding box center [1378, 160] width 156 height 28
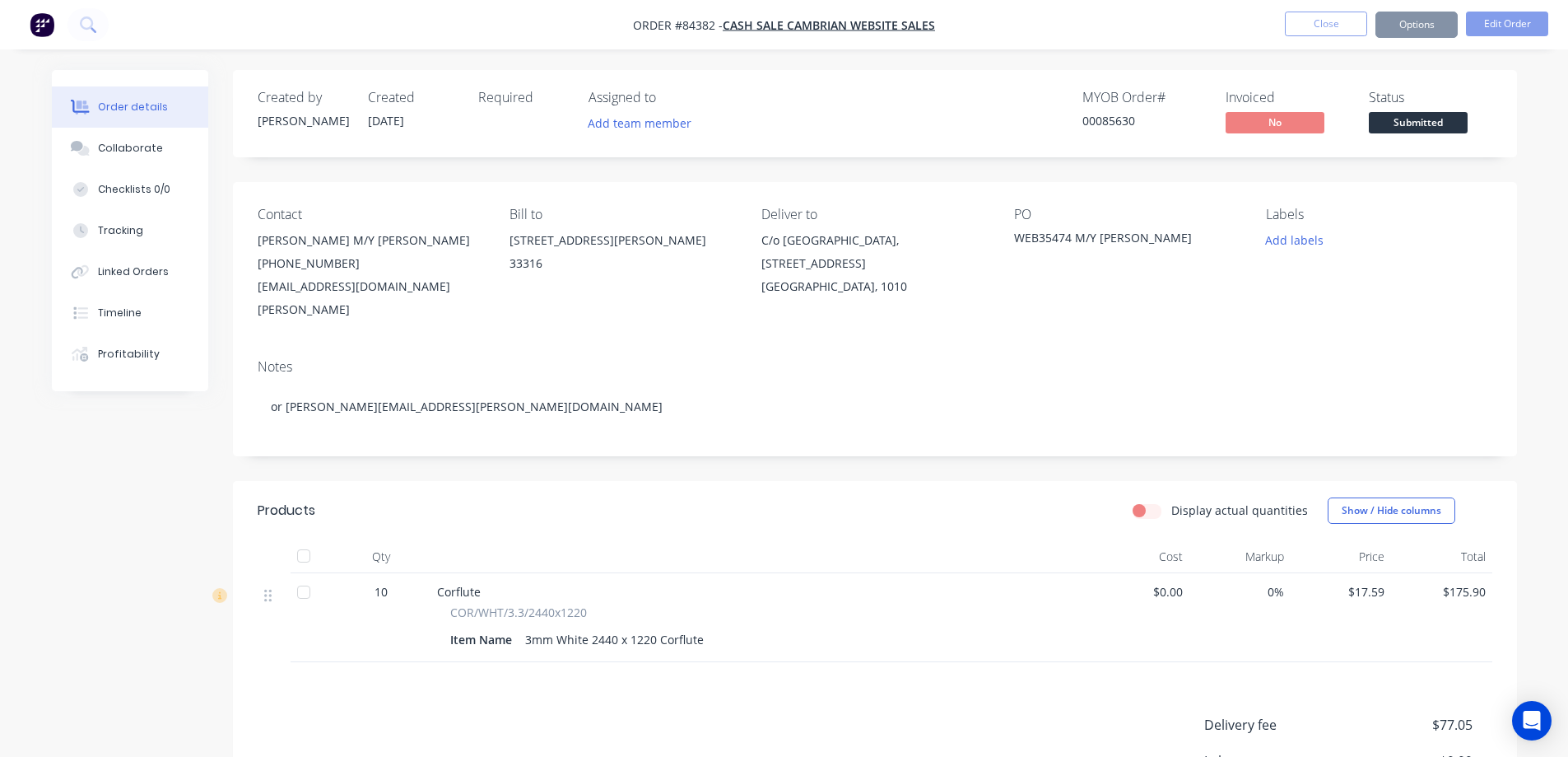
click at [1345, 82] on div "Created by Jess Created 03/09/25 Required Assigned to Add team member MYOB Orde…" at bounding box center [875, 114] width 1285 height 87
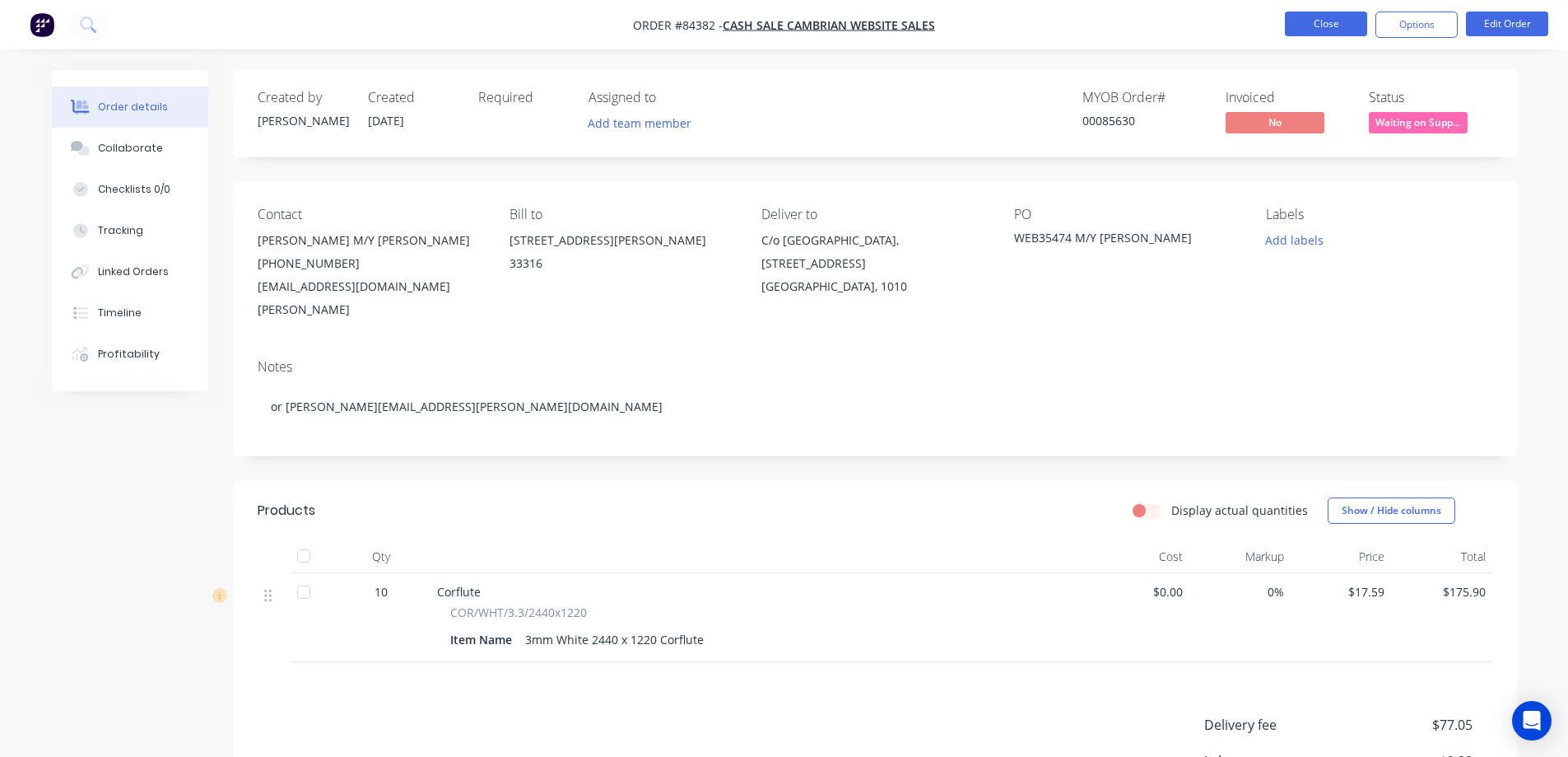
click at [1342, 28] on button "Close" at bounding box center [1325, 24] width 82 height 25
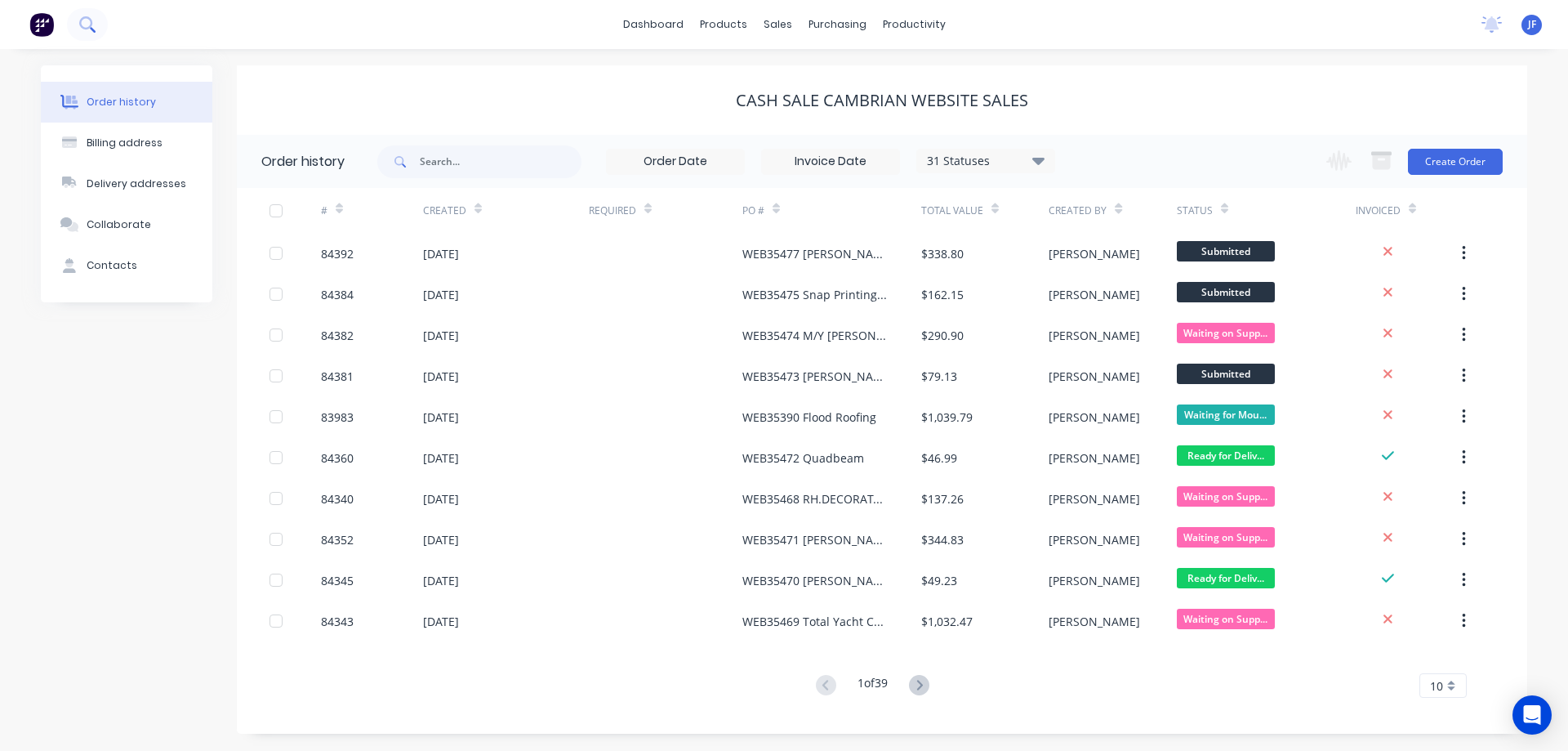
click at [80, 20] on icon at bounding box center [87, 24] width 16 height 16
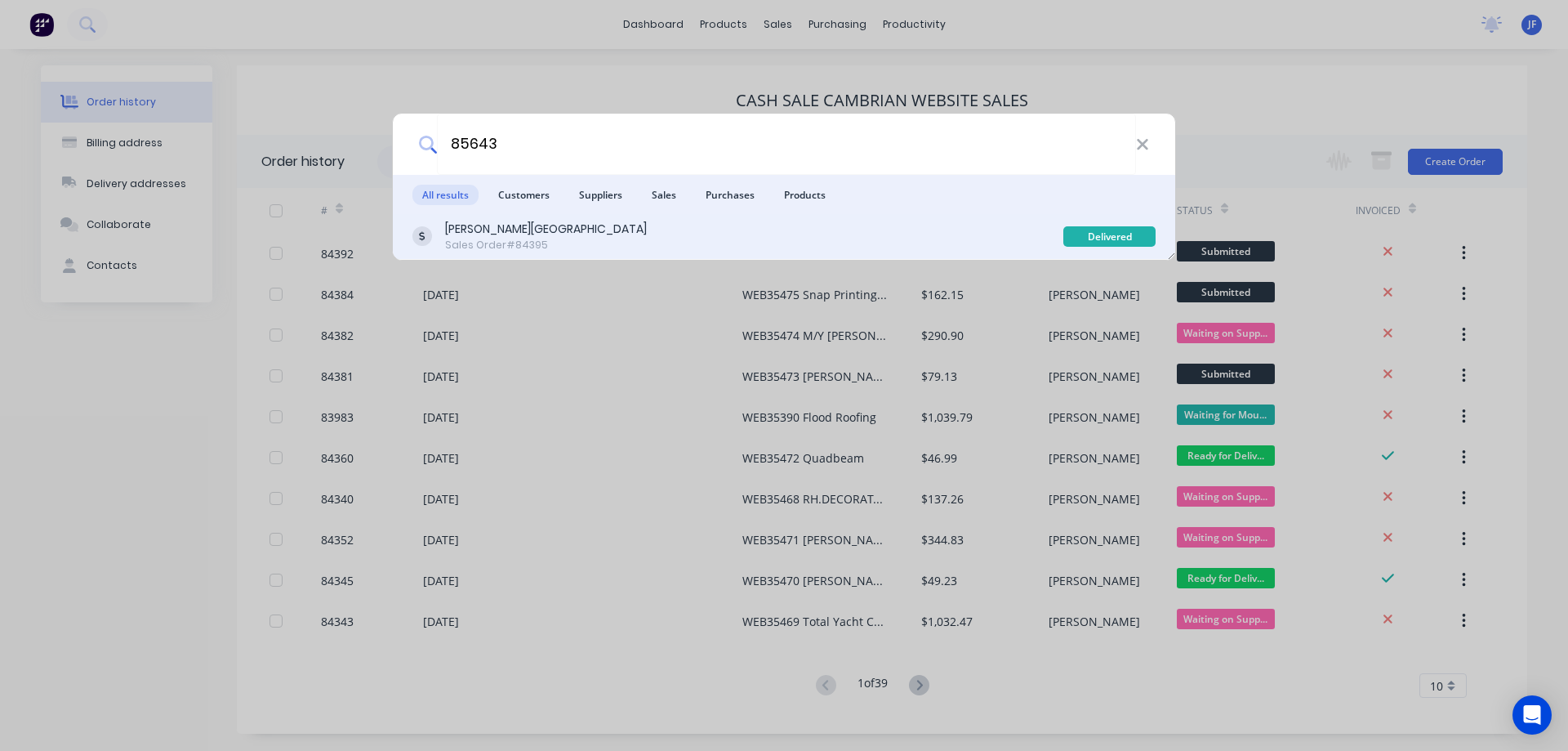
type input "85643"
click at [566, 219] on div "Parnell District School Sales Order #84395 Delivered" at bounding box center [783, 237] width 782 height 46
click at [776, 219] on div "Parnell District School Sales Order #84395 Delivered" at bounding box center [783, 237] width 782 height 46
click at [902, 226] on div "Parnell District School Sales Order #84395" at bounding box center [737, 236] width 651 height 32
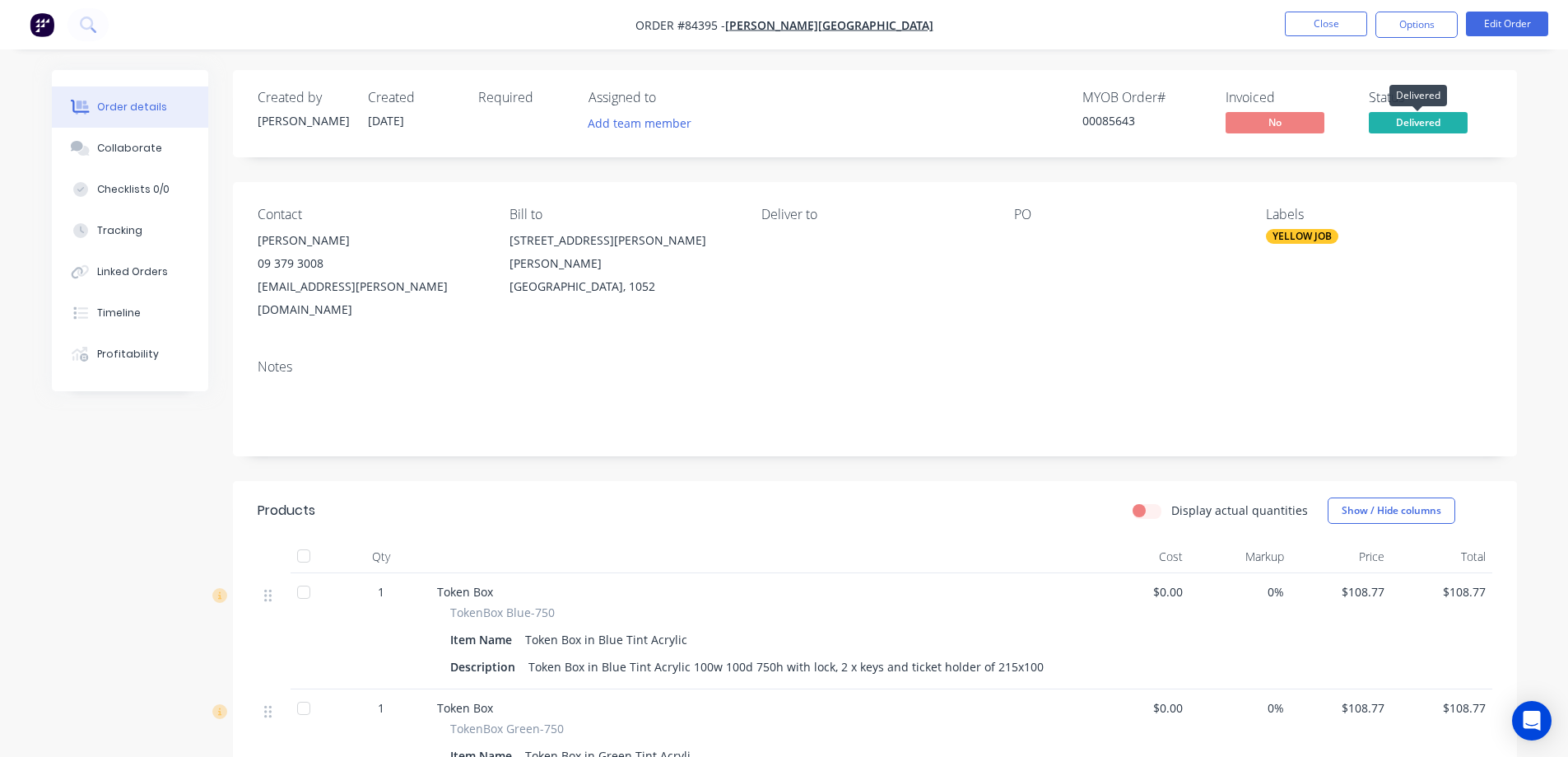
click at [1409, 127] on span "Delivered" at bounding box center [1419, 121] width 99 height 21
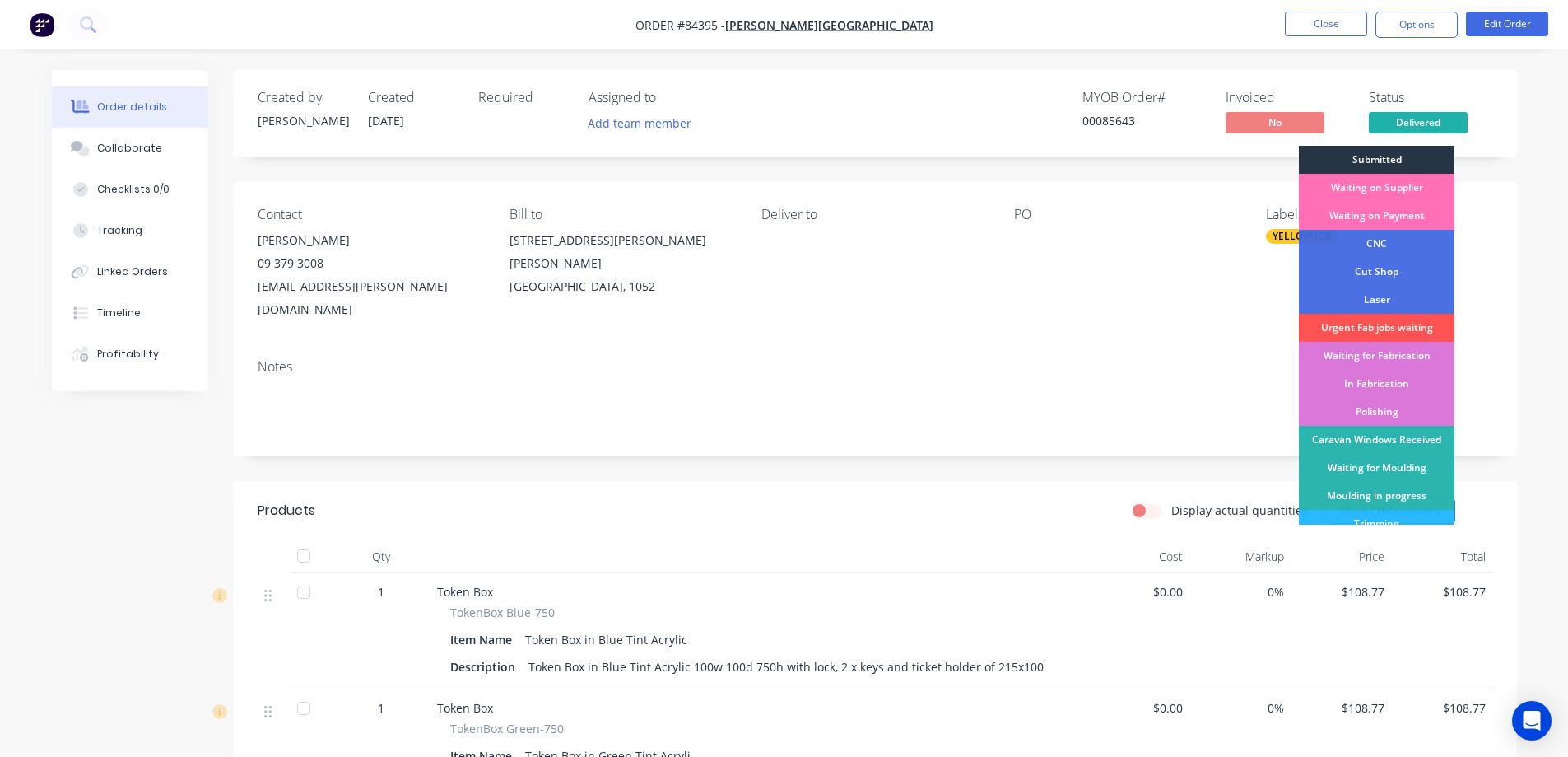
click at [1411, 165] on div "Submitted" at bounding box center [1378, 160] width 156 height 28
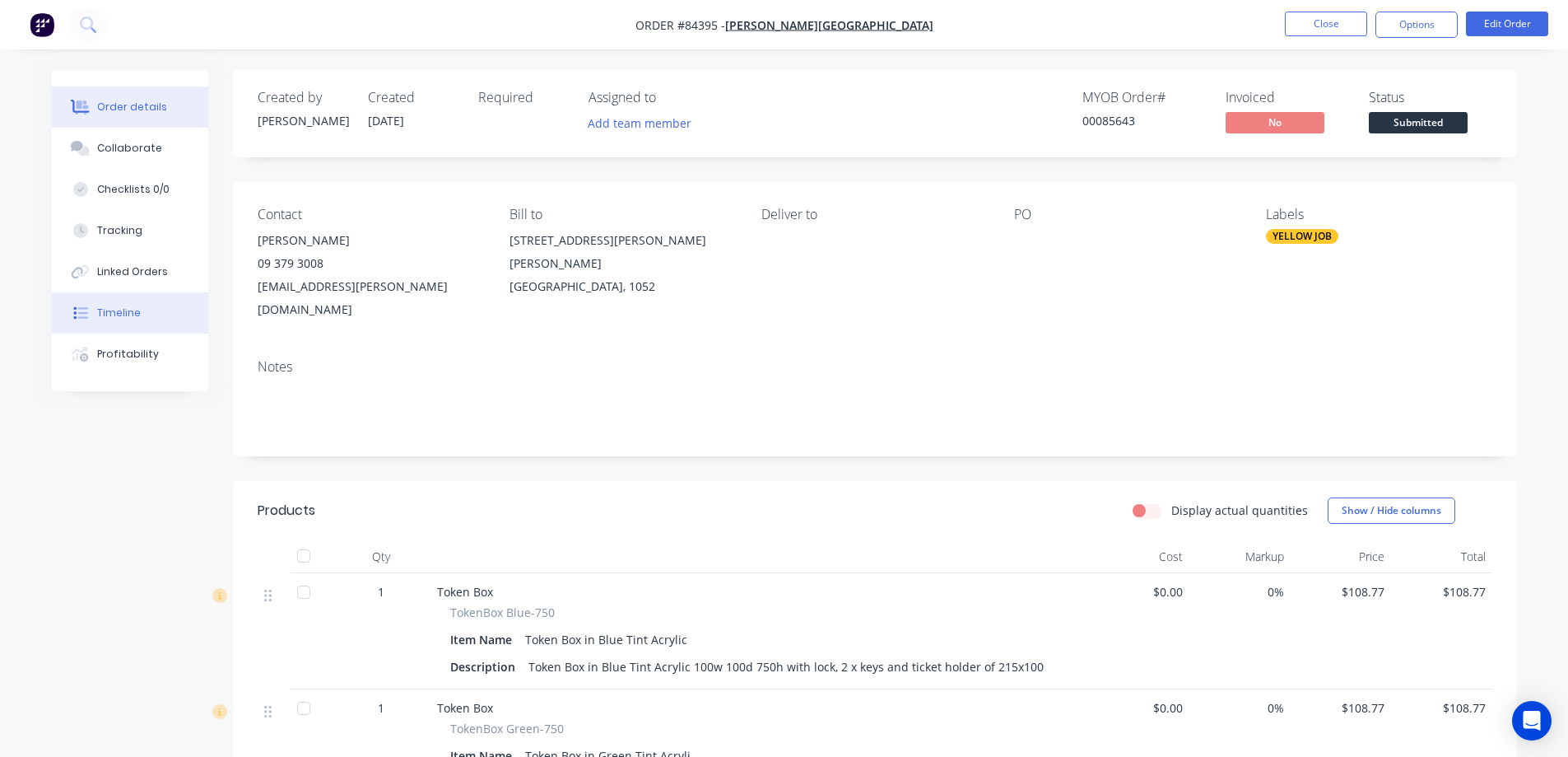
click at [166, 304] on button "Timeline" at bounding box center [130, 313] width 157 height 41
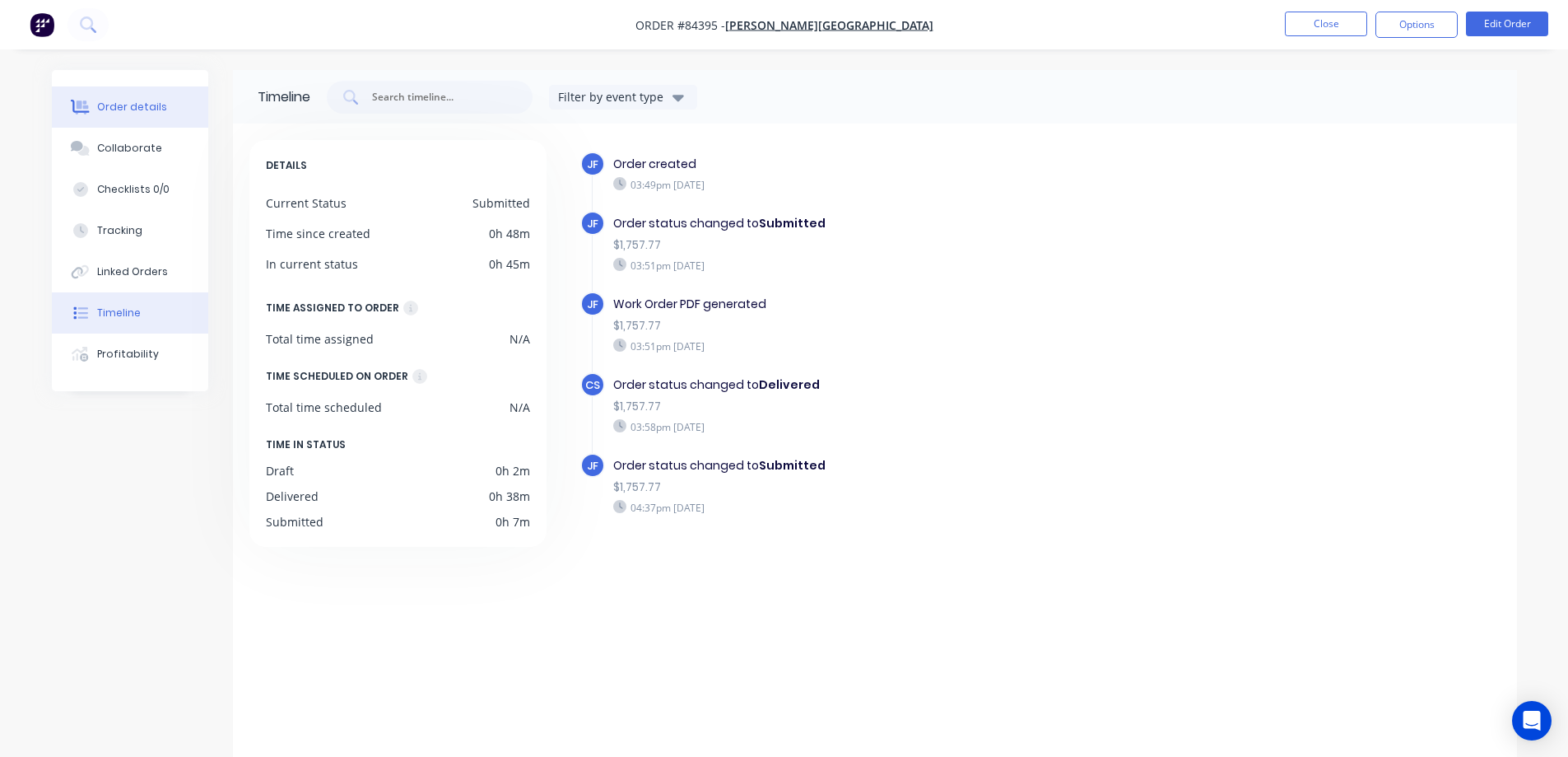
click at [103, 107] on div "Order details" at bounding box center [131, 107] width 70 height 15
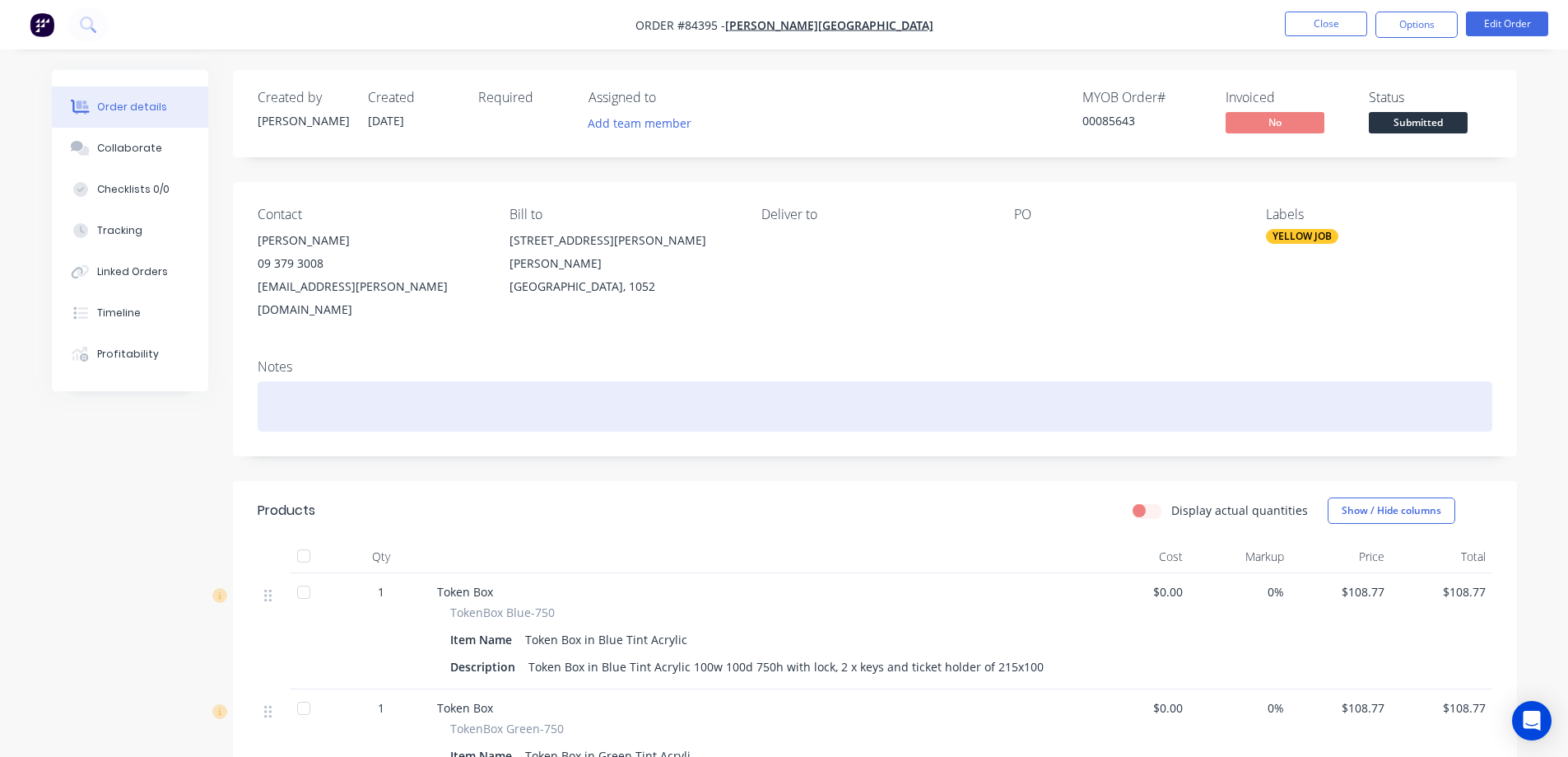
click at [494, 381] on div at bounding box center [875, 406] width 1235 height 50
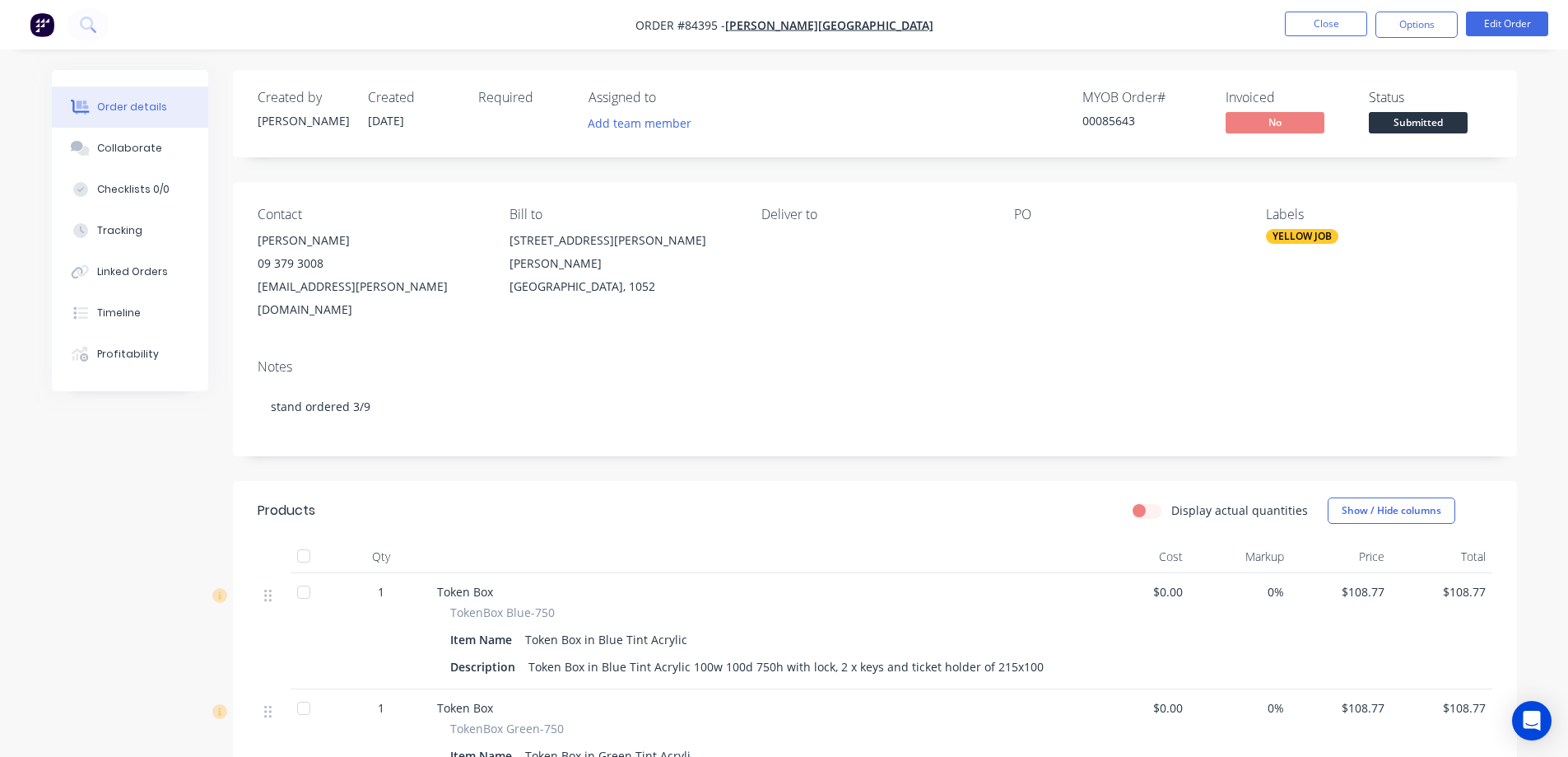
click at [906, 481] on header "Products Display actual quantities Show / Hide columns" at bounding box center [875, 510] width 1285 height 59
click at [88, 13] on button at bounding box center [88, 24] width 41 height 33
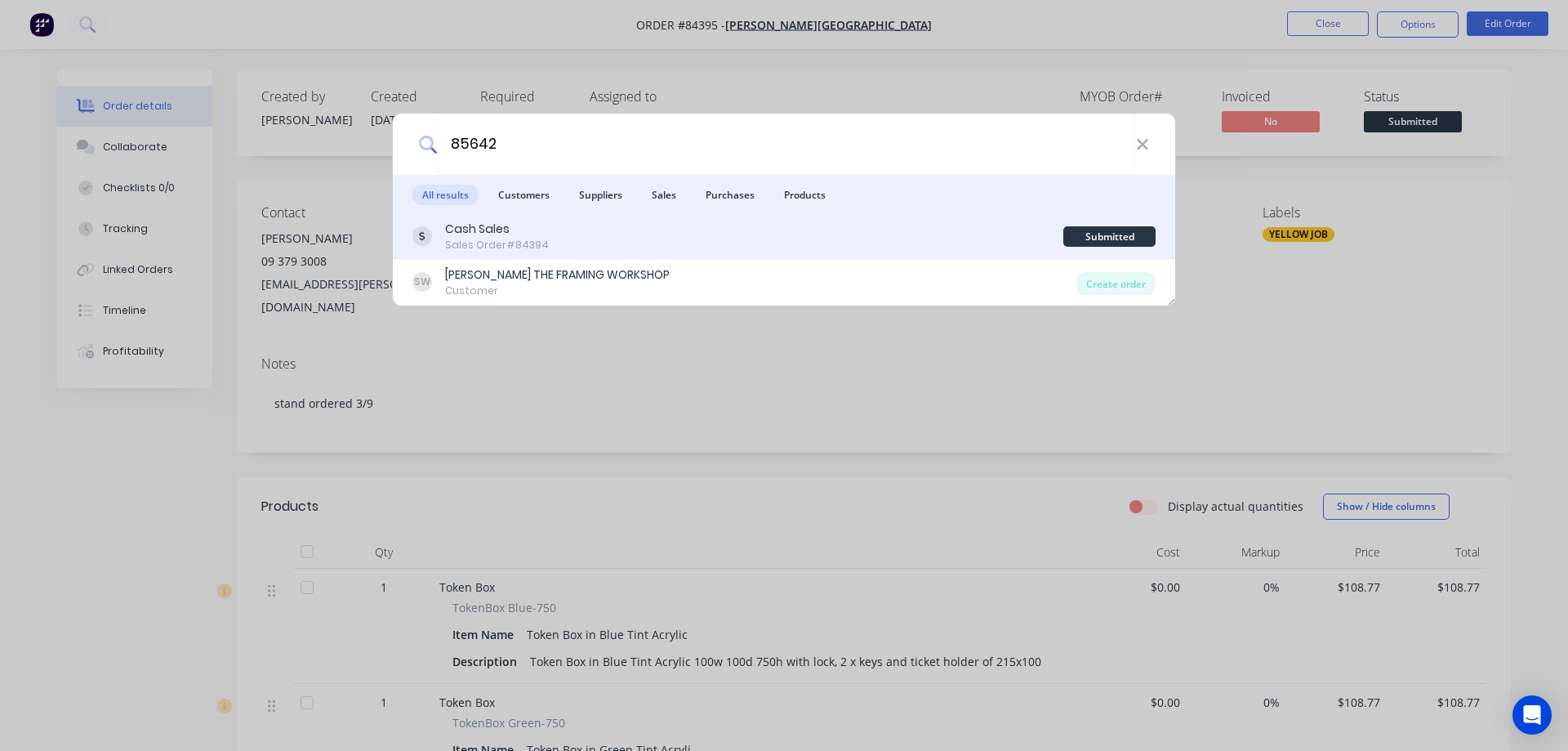
type input "85642"
click at [792, 232] on div "Cash Sales Sales Order #84394" at bounding box center [737, 236] width 651 height 32
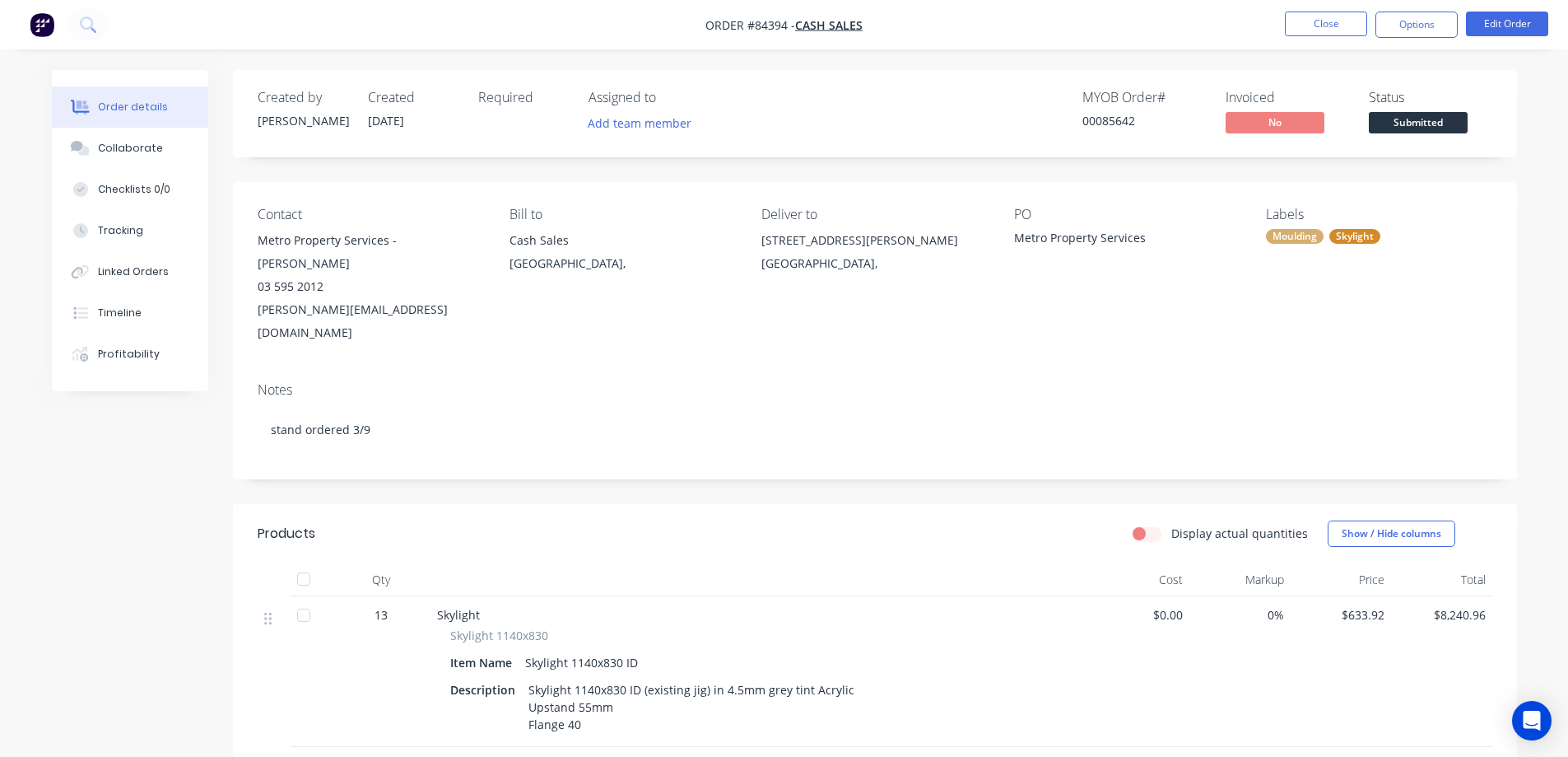
click at [1437, 119] on span "Submitted" at bounding box center [1419, 121] width 99 height 21
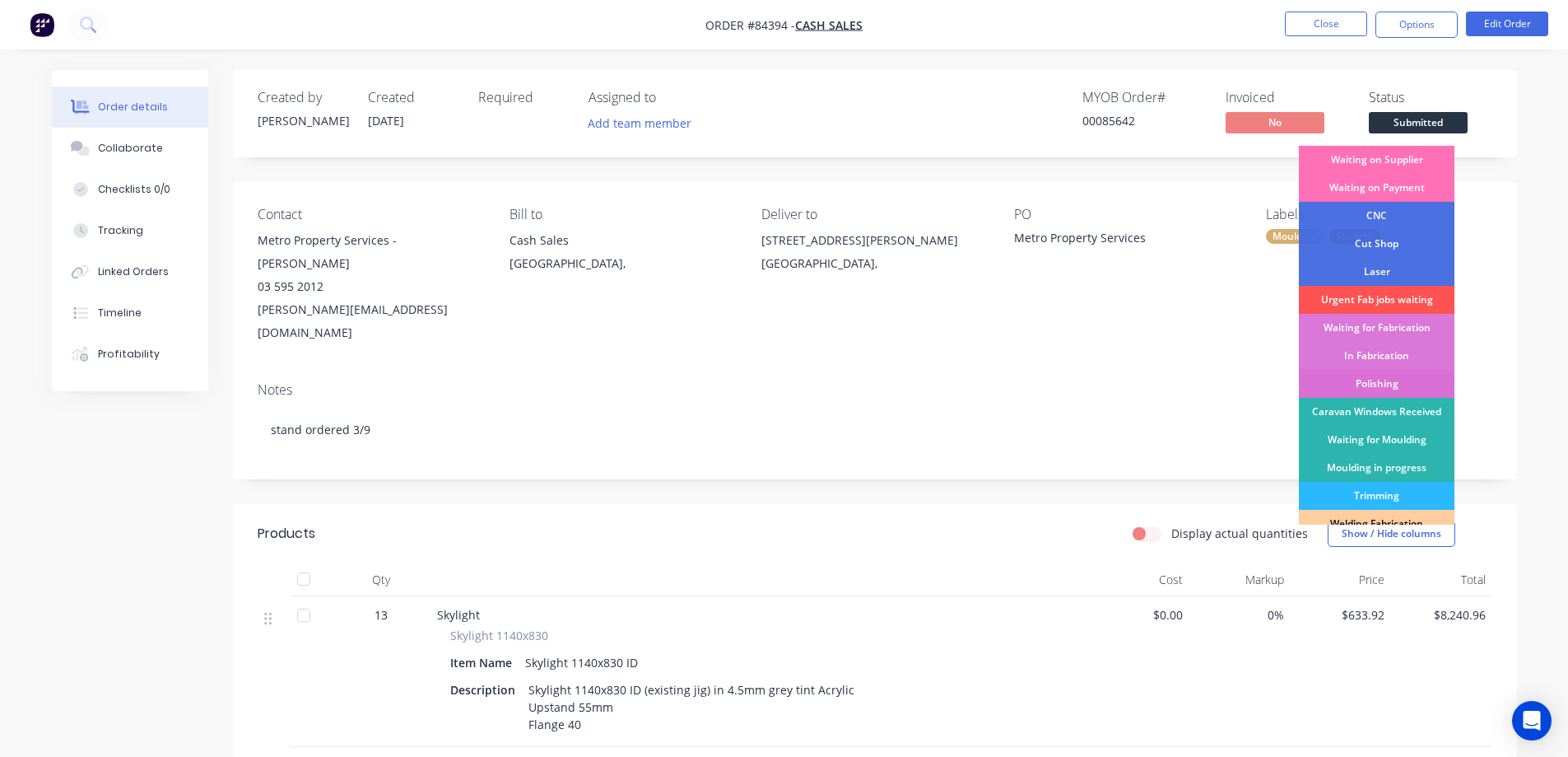
scroll to position [321, 0]
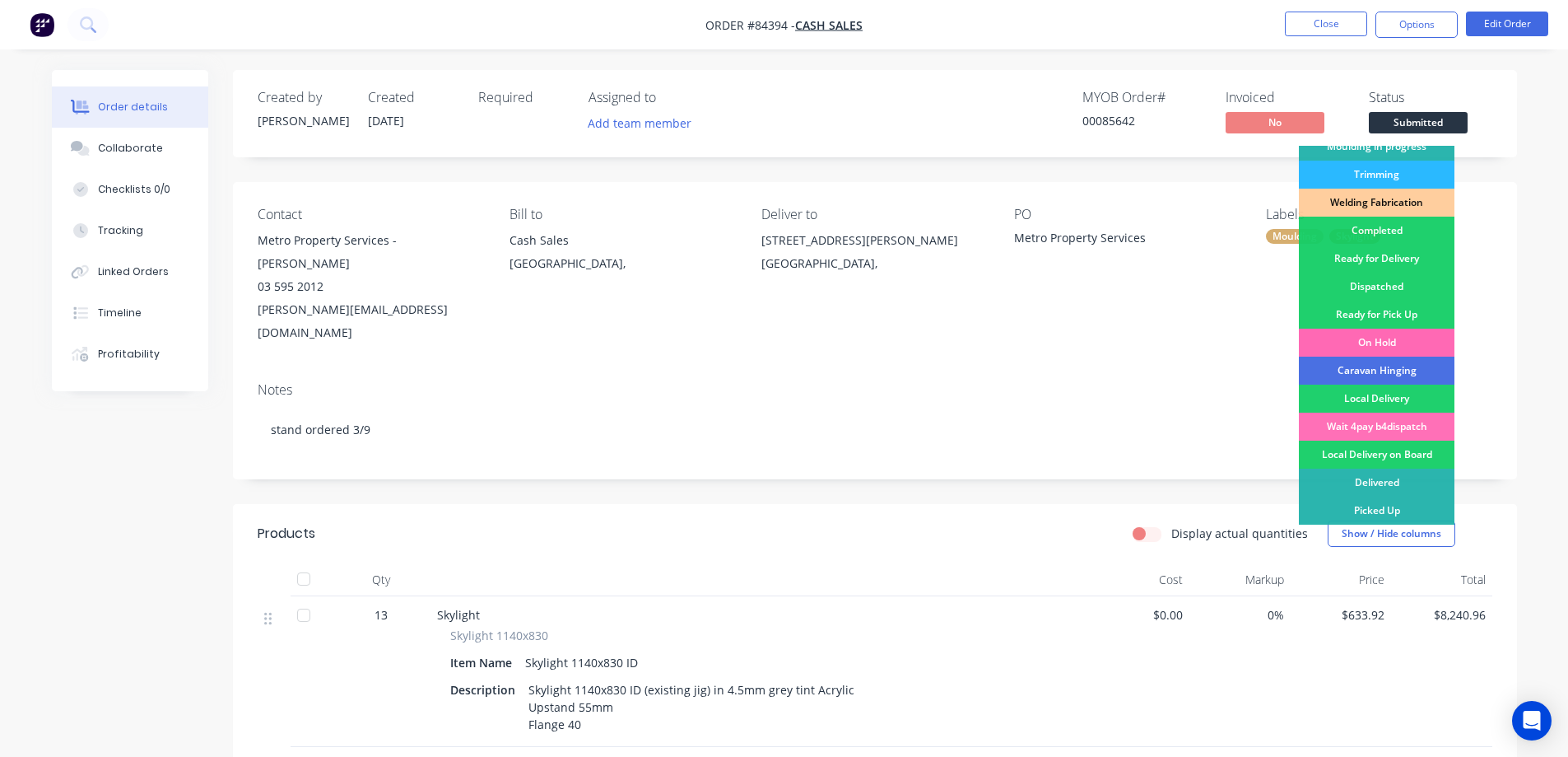
click at [1386, 331] on div "On Hold" at bounding box center [1378, 342] width 156 height 28
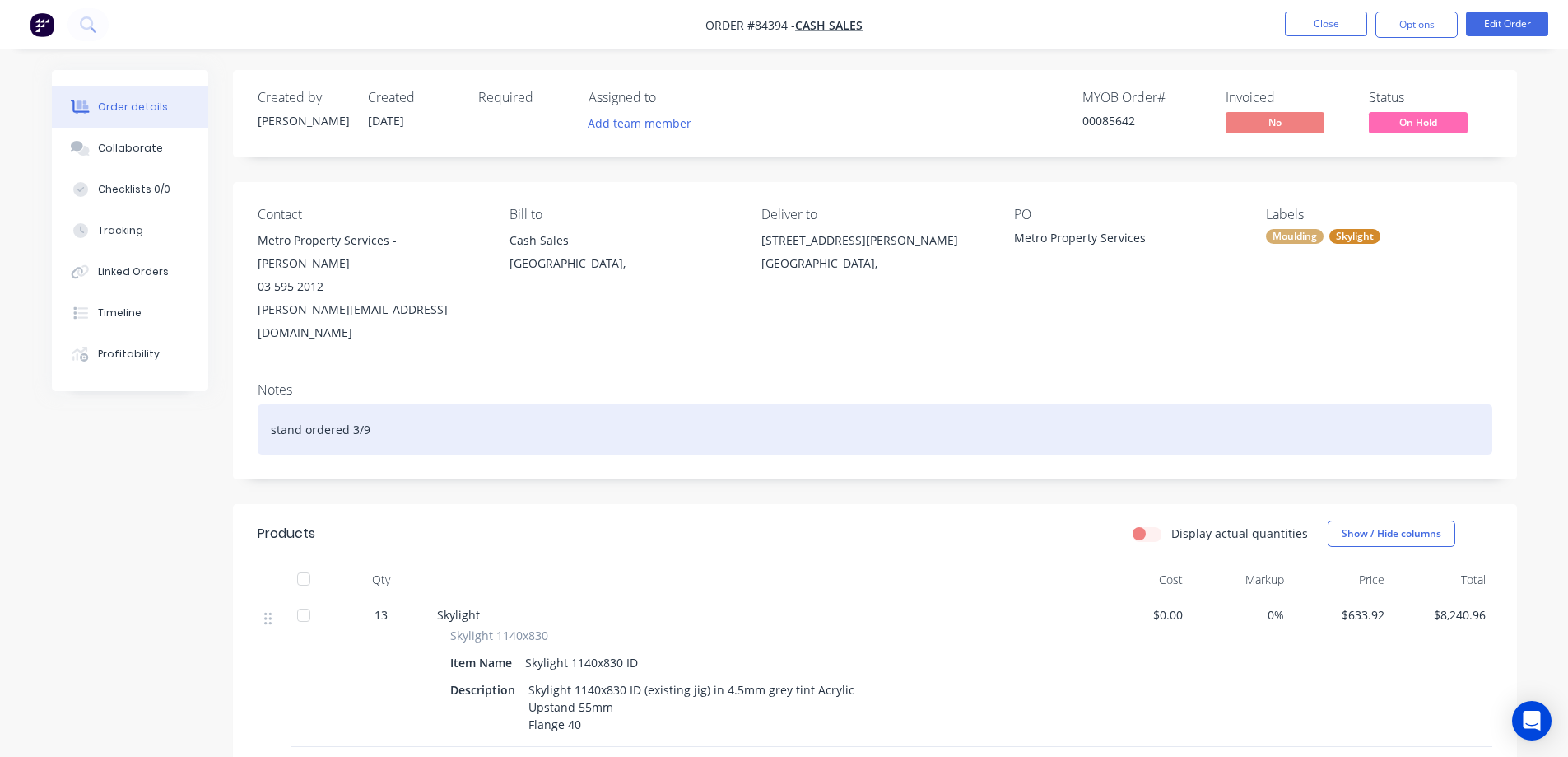
click at [535, 405] on div "stand ordered 3/9" at bounding box center [875, 429] width 1235 height 50
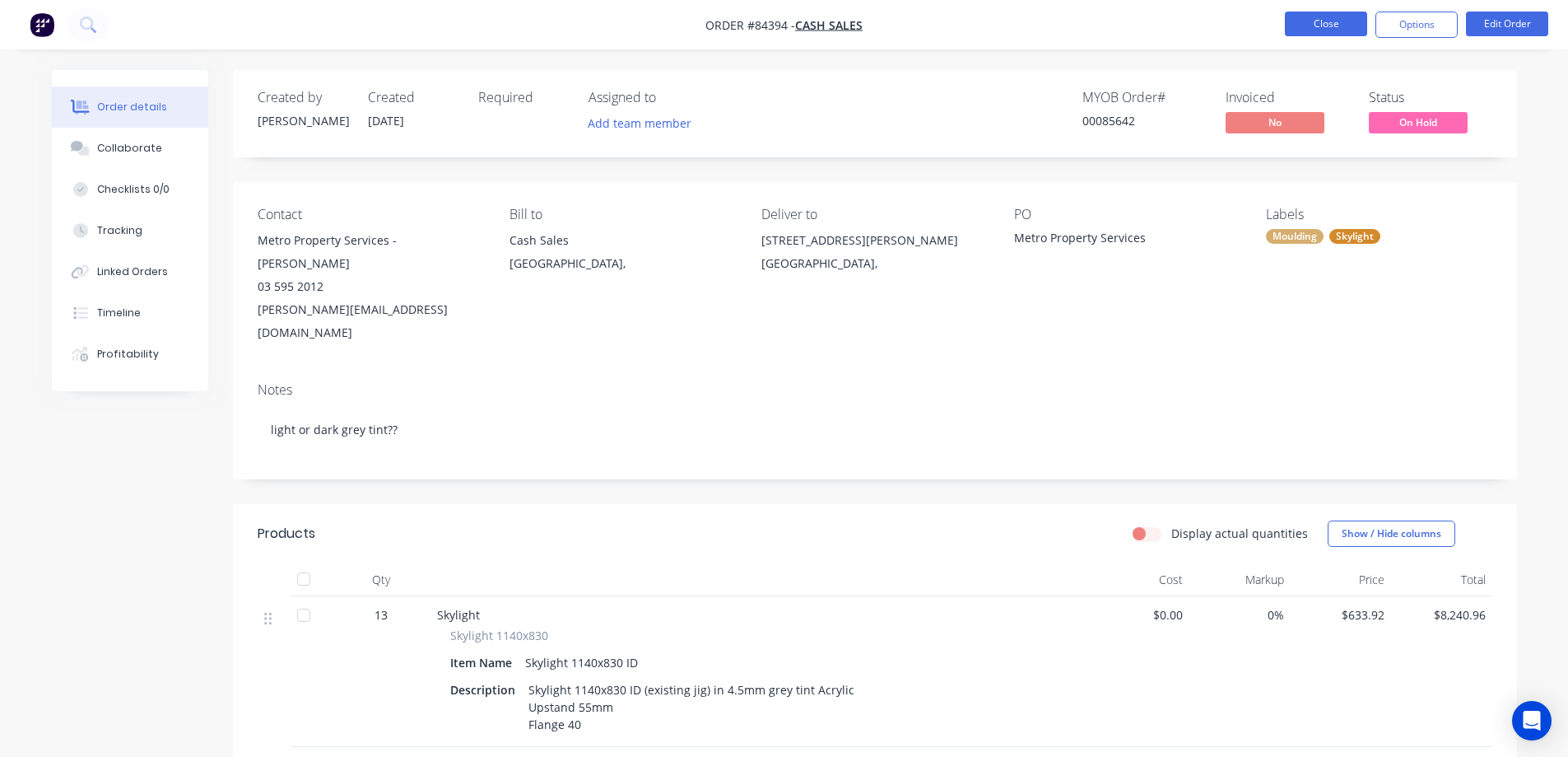
click at [1337, 22] on button "Close" at bounding box center [1325, 24] width 82 height 25
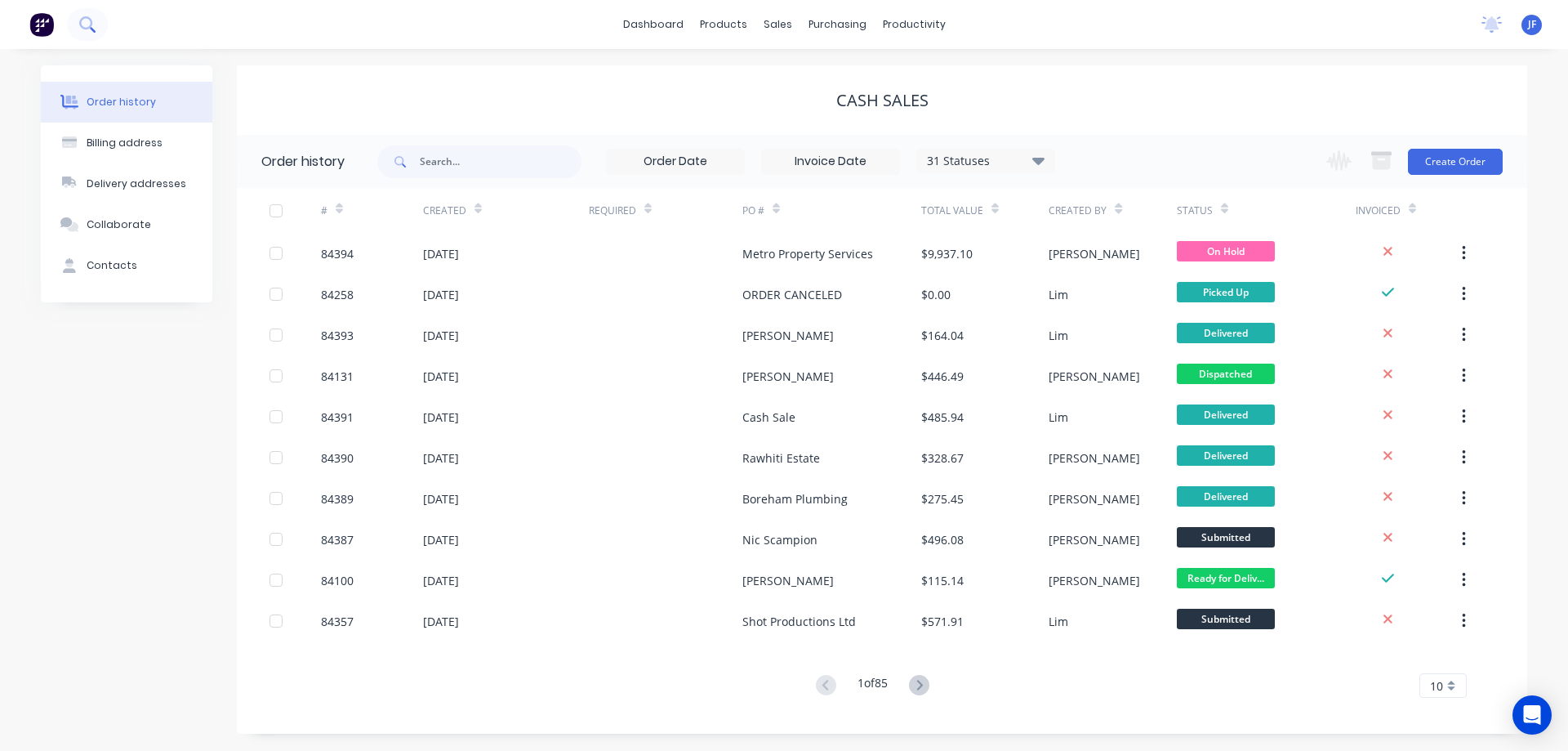
click at [94, 20] on icon at bounding box center [87, 24] width 16 height 16
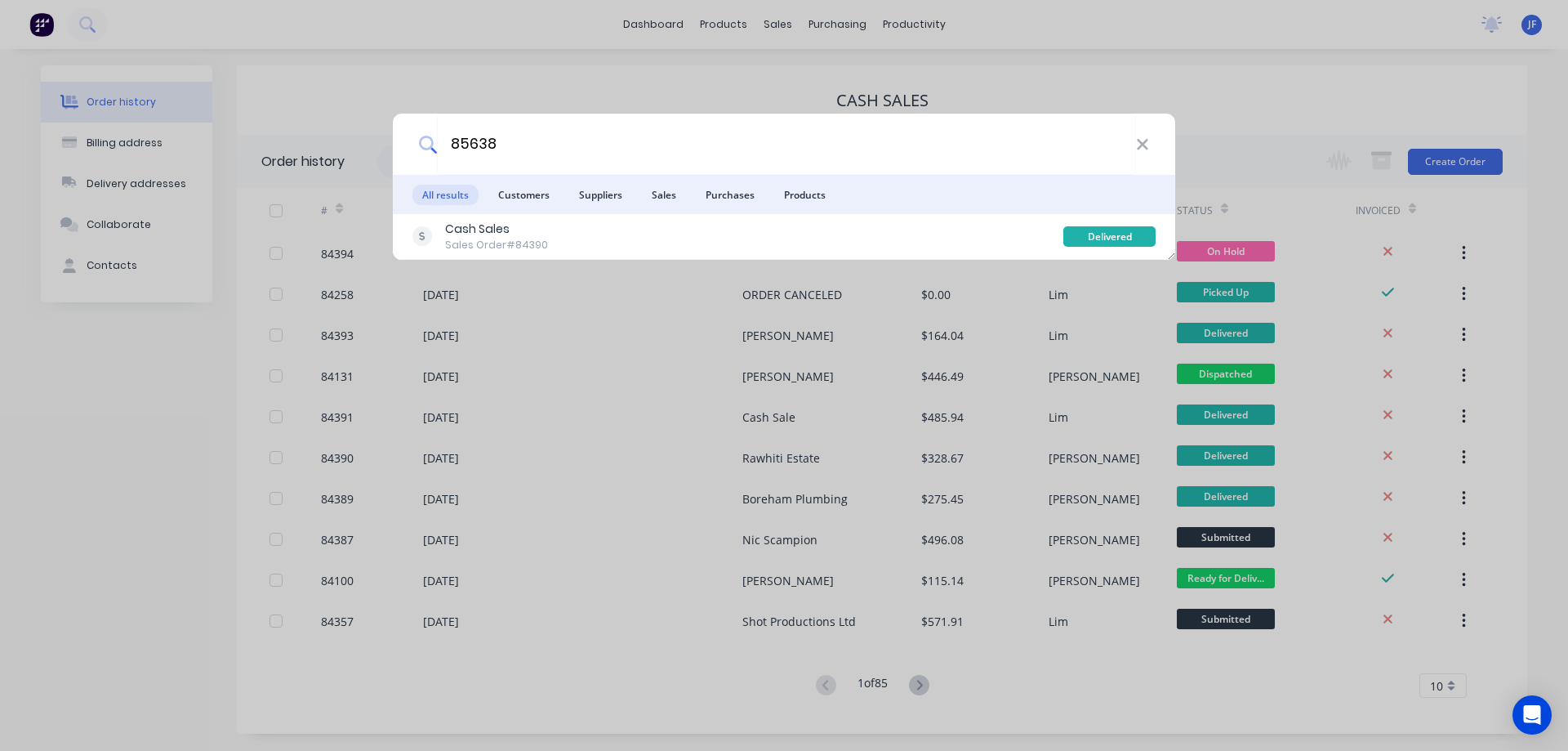
type input "85638"
click at [775, 226] on div "Cash Sales Sales Order #84390" at bounding box center [737, 236] width 651 height 32
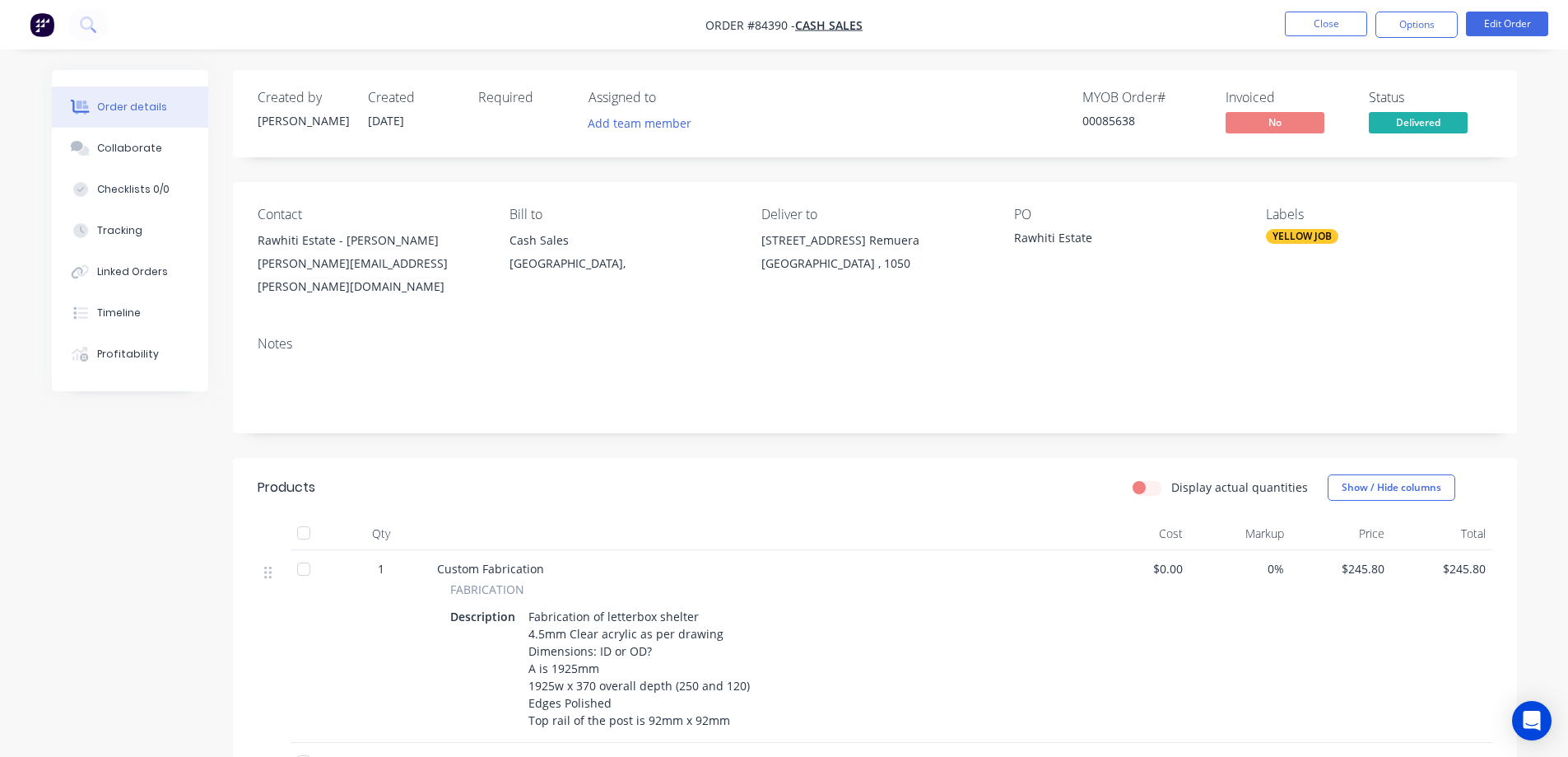
click at [1422, 129] on span "Delivered" at bounding box center [1419, 121] width 99 height 21
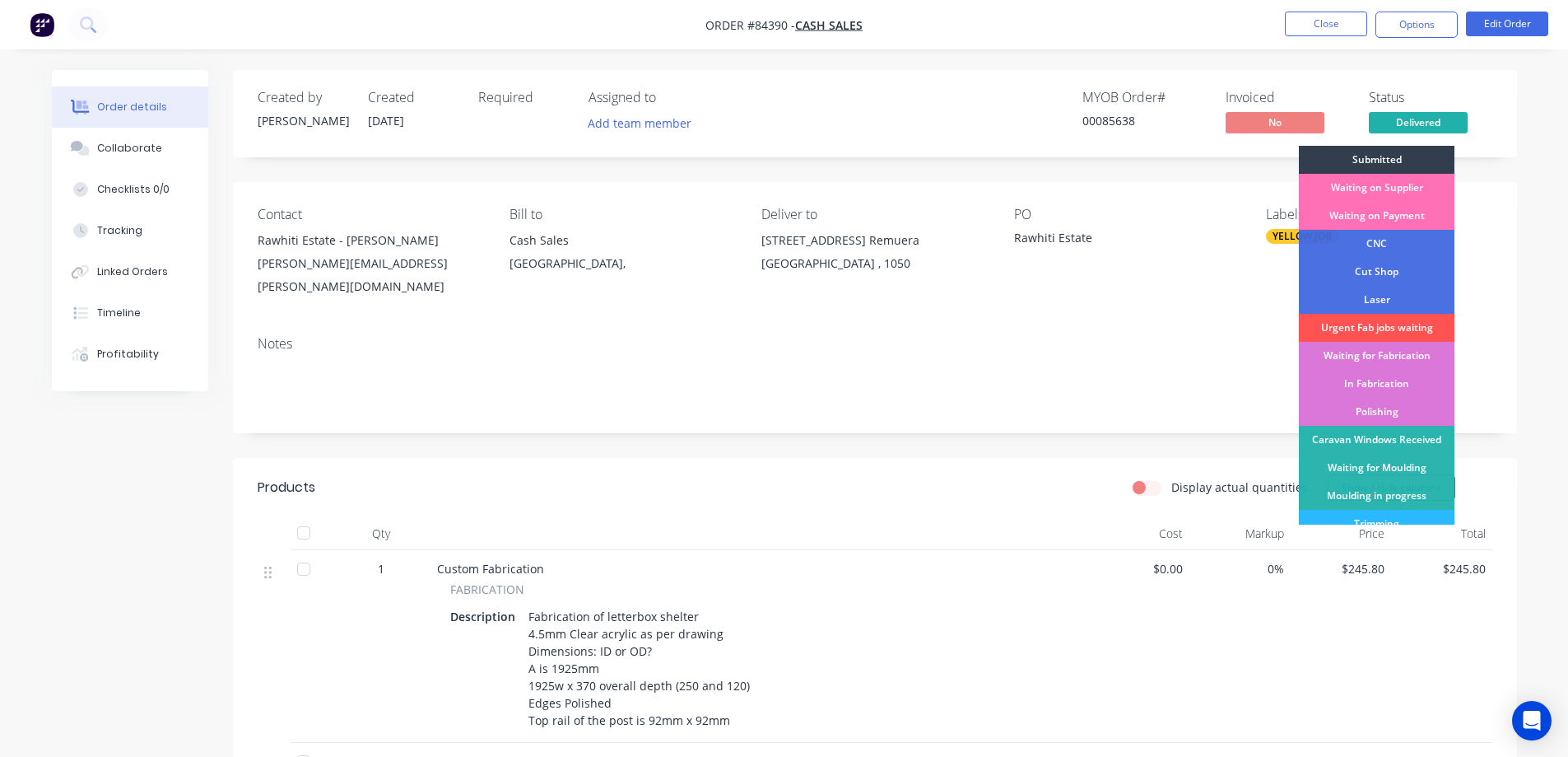
click at [1423, 145] on div "Created by Jess Created 03/09/25 Required Assigned to Add team member MYOB Orde…" at bounding box center [875, 114] width 1285 height 87
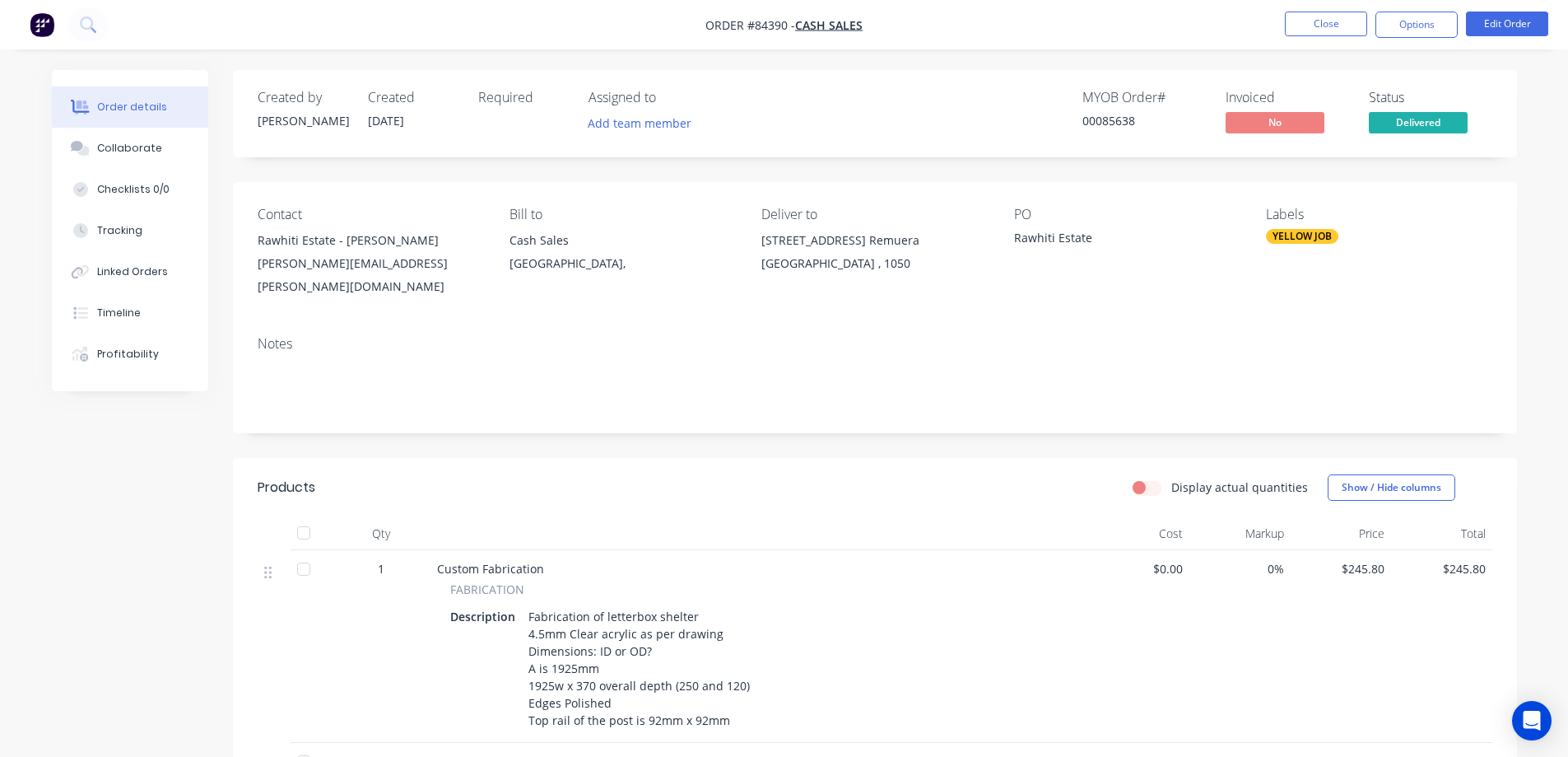
click at [1416, 123] on span "Delivered" at bounding box center [1419, 121] width 99 height 21
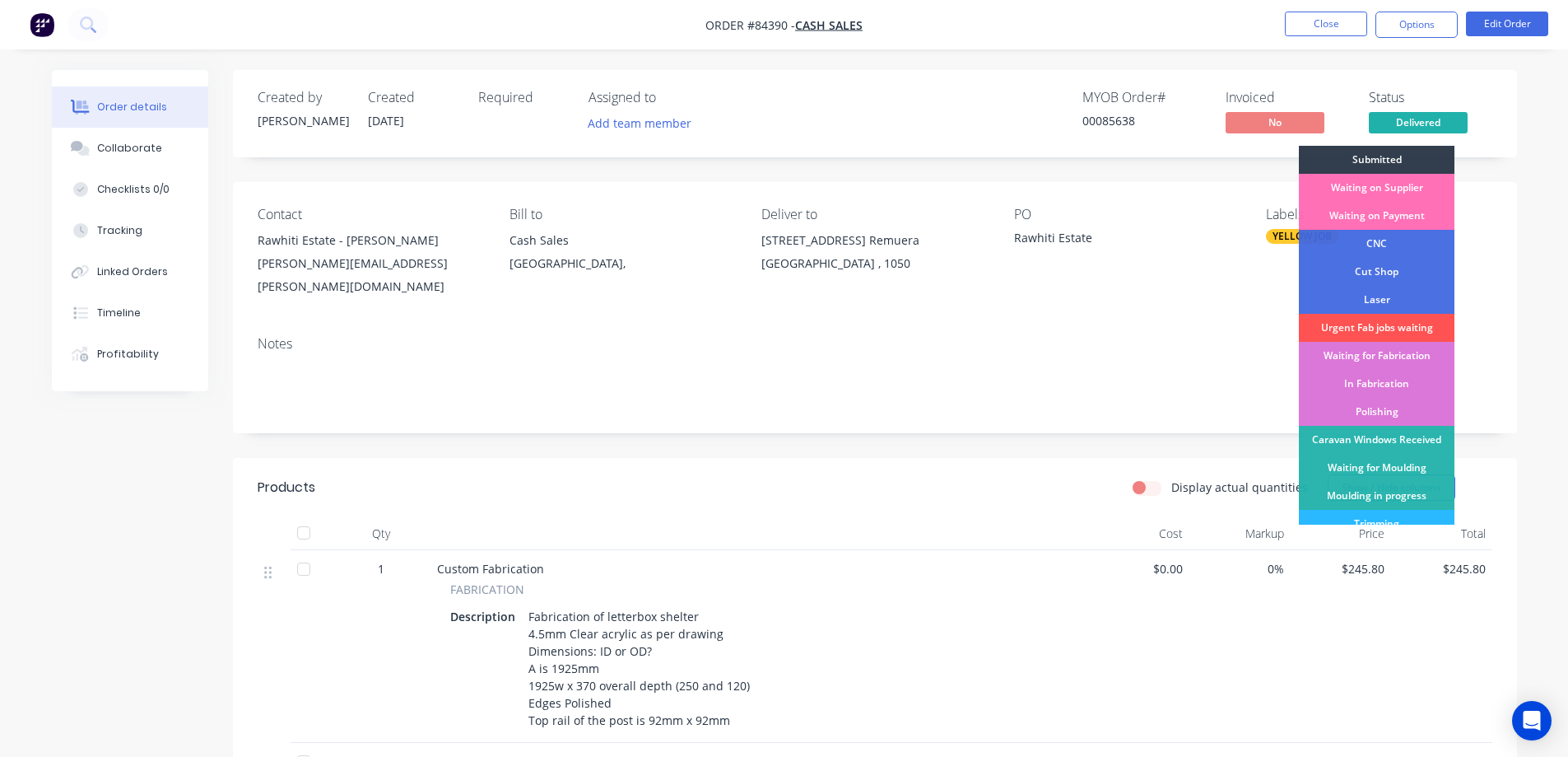
drag, startPoint x: 1416, startPoint y: 133, endPoint x: 1421, endPoint y: 158, distance: 25.5
click at [1421, 158] on div "Submitted" at bounding box center [1378, 160] width 156 height 28
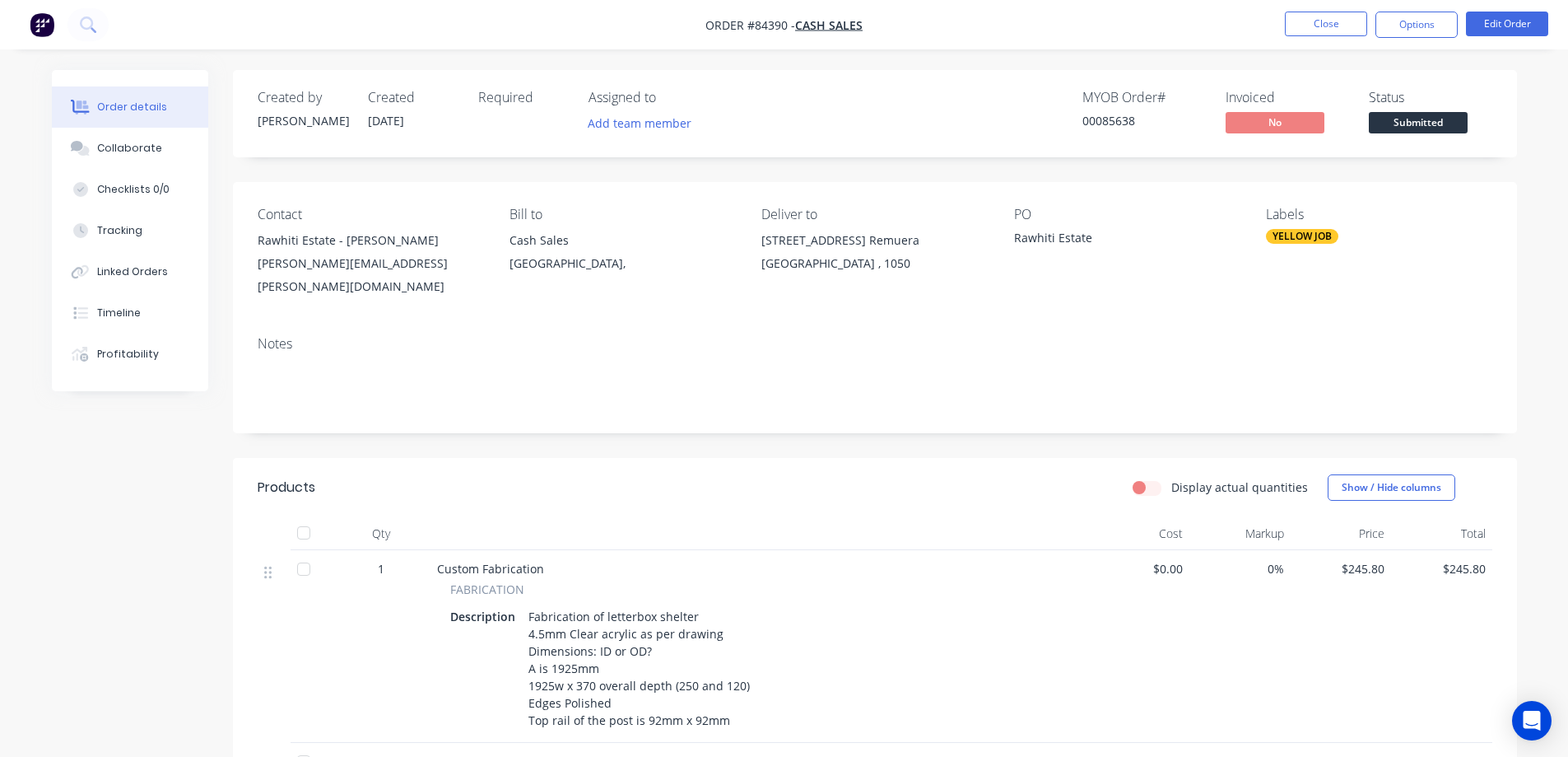
click at [1317, 74] on div "Created by Jess Created 03/09/25 Required Assigned to Add team member MYOB Orde…" at bounding box center [875, 114] width 1285 height 87
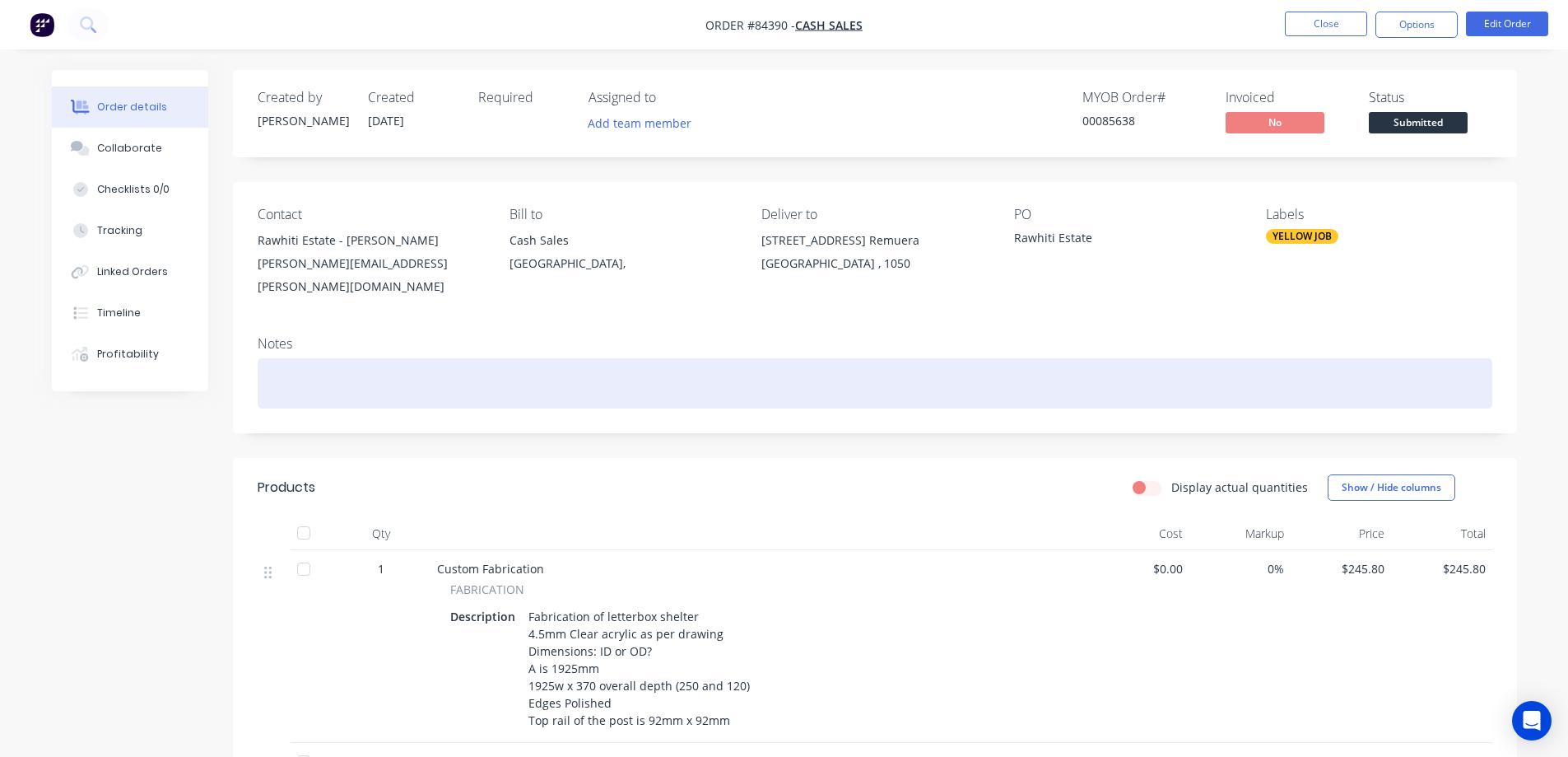
click at [361, 358] on div at bounding box center [875, 383] width 1235 height 50
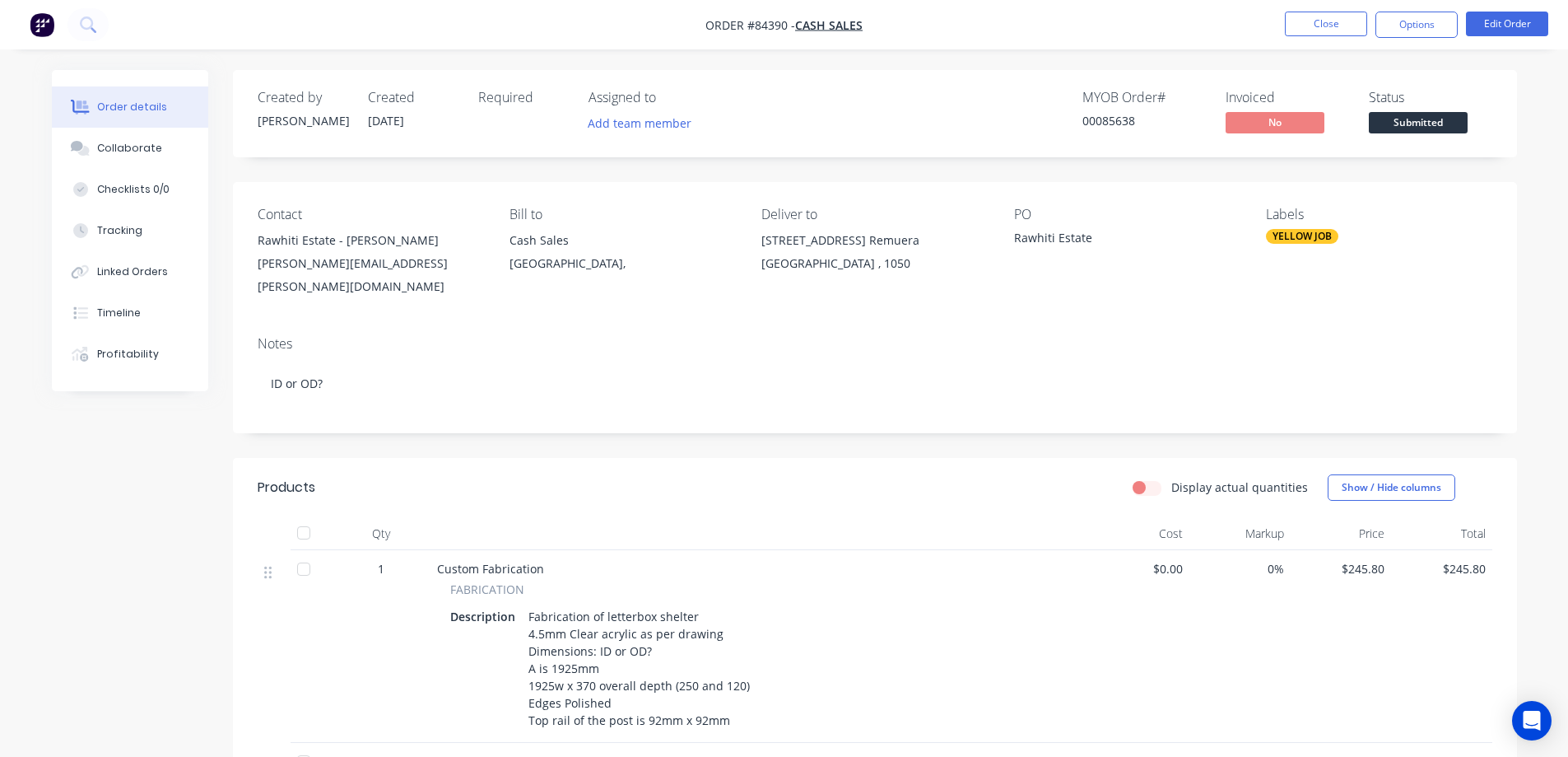
click at [1374, 64] on div "Order details Collaborate Checklists 0/0 Tracking Linked Orders Timeline Profit…" at bounding box center [784, 570] width 1568 height 1141
click at [1392, 122] on span "Submitted" at bounding box center [1419, 121] width 99 height 21
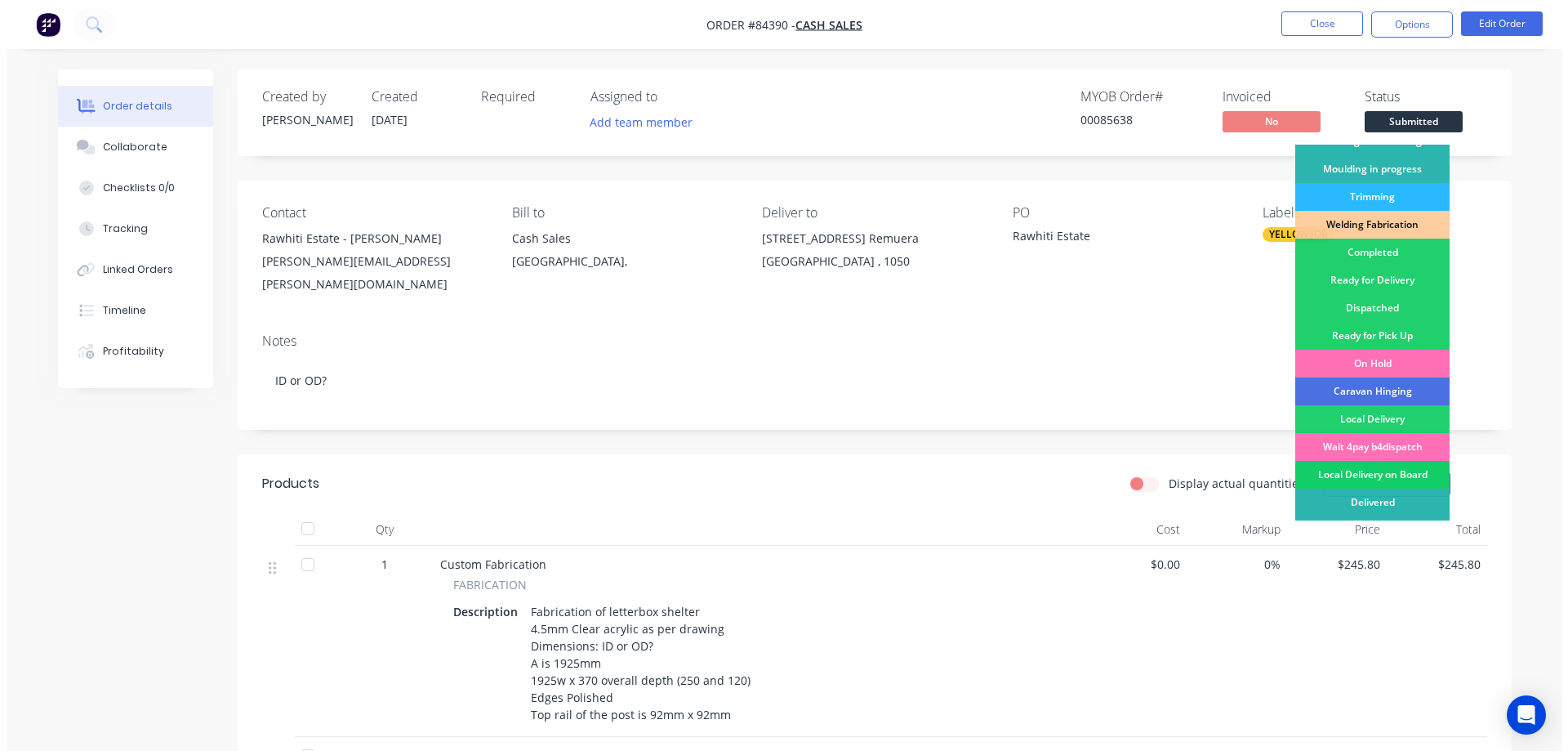
scroll to position [318, 0]
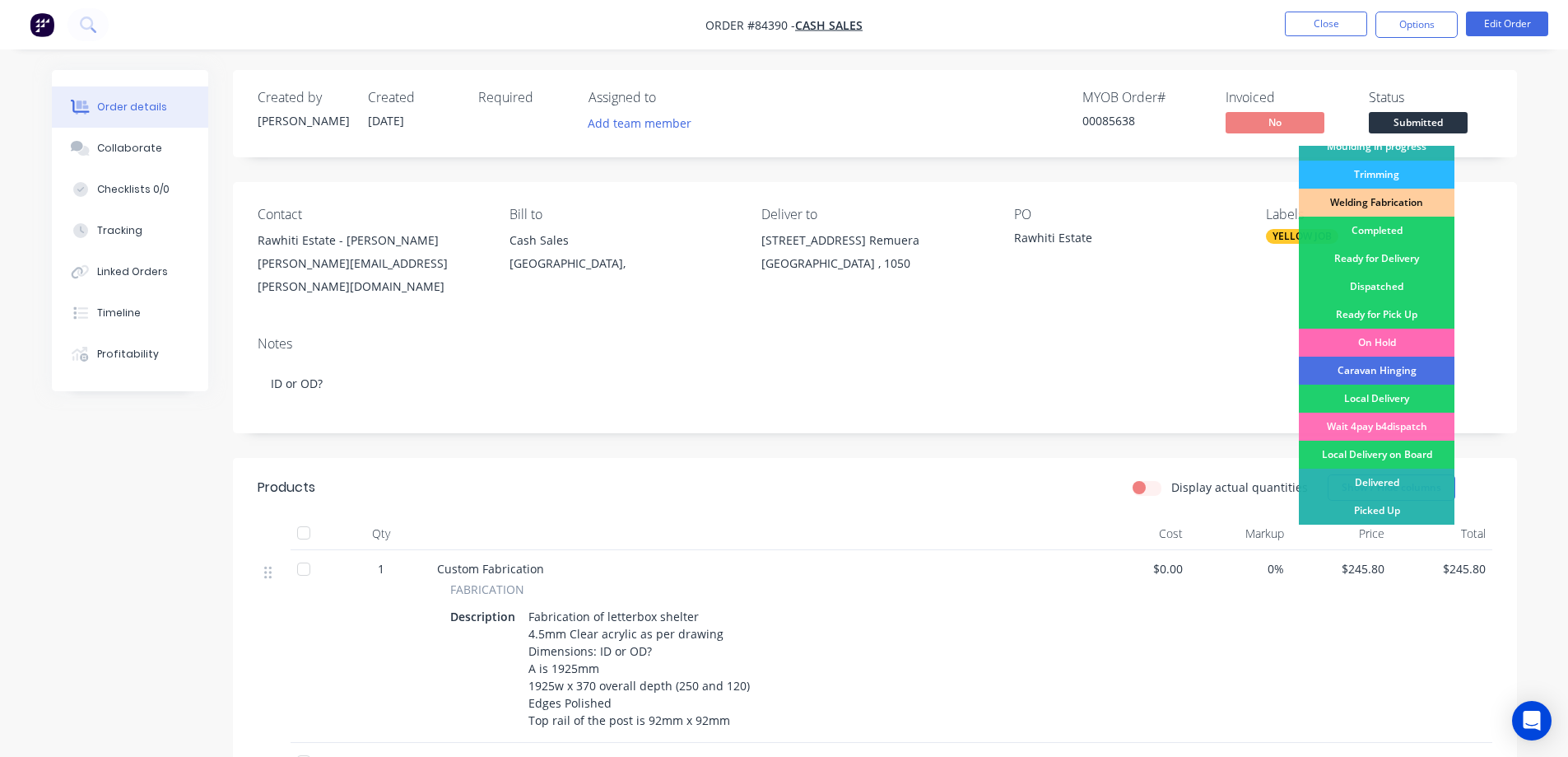
click at [1365, 347] on div "On Hold" at bounding box center [1378, 342] width 156 height 28
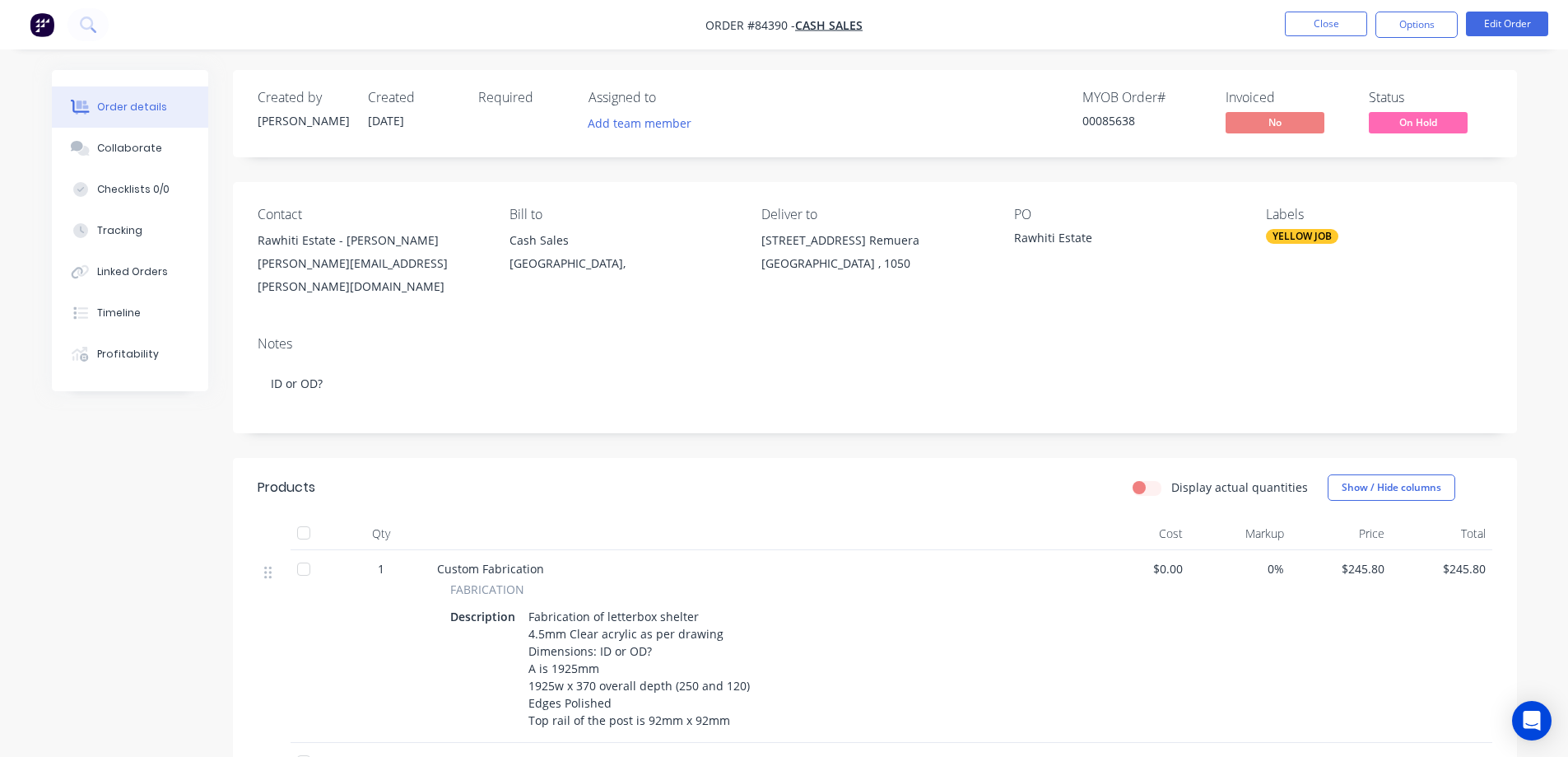
click at [1257, 175] on div "Created by Jess Created 03/09/25 Required Assigned to Add team member MYOB Orde…" at bounding box center [875, 593] width 1285 height 1046
click at [95, 20] on icon at bounding box center [88, 25] width 16 height 16
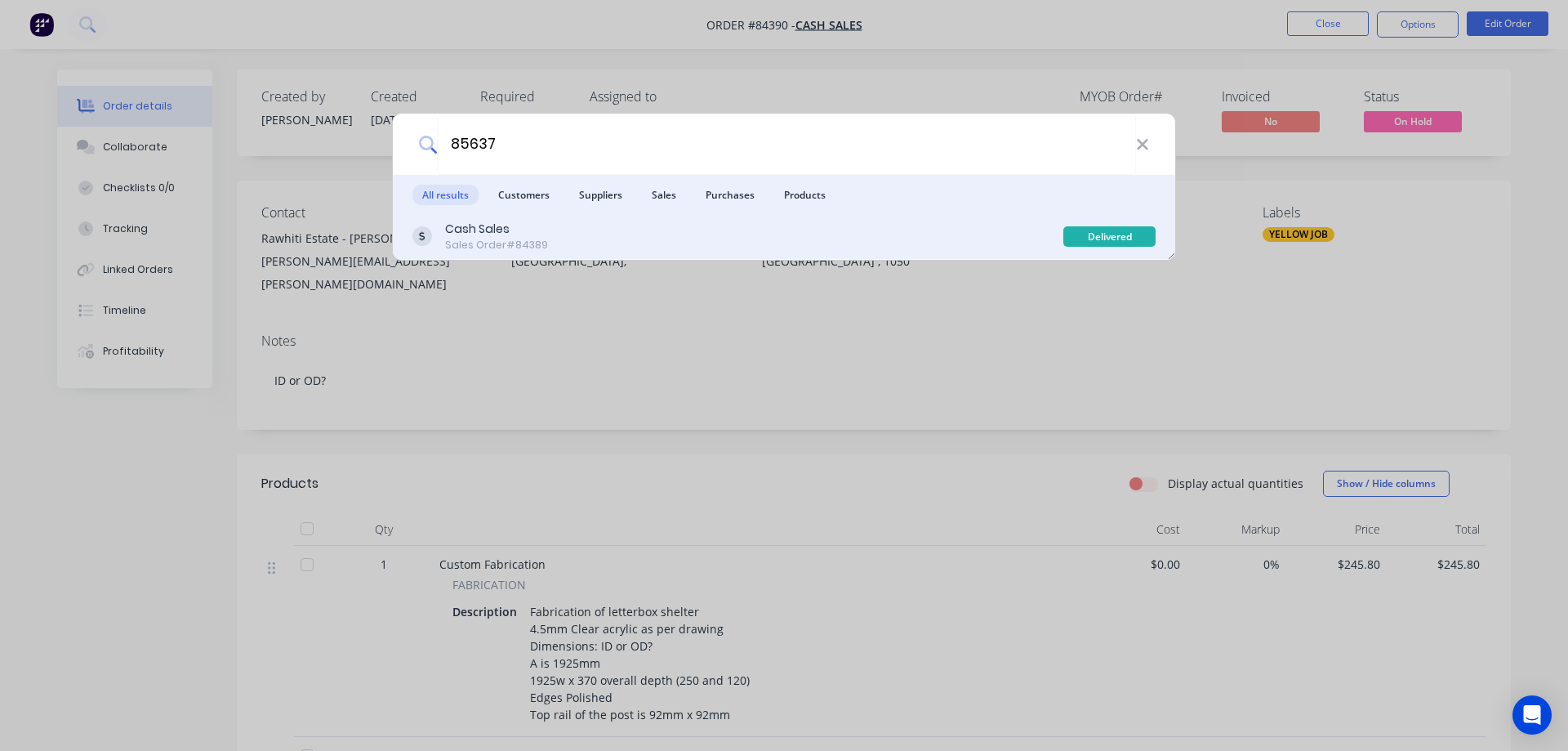
type input "85637"
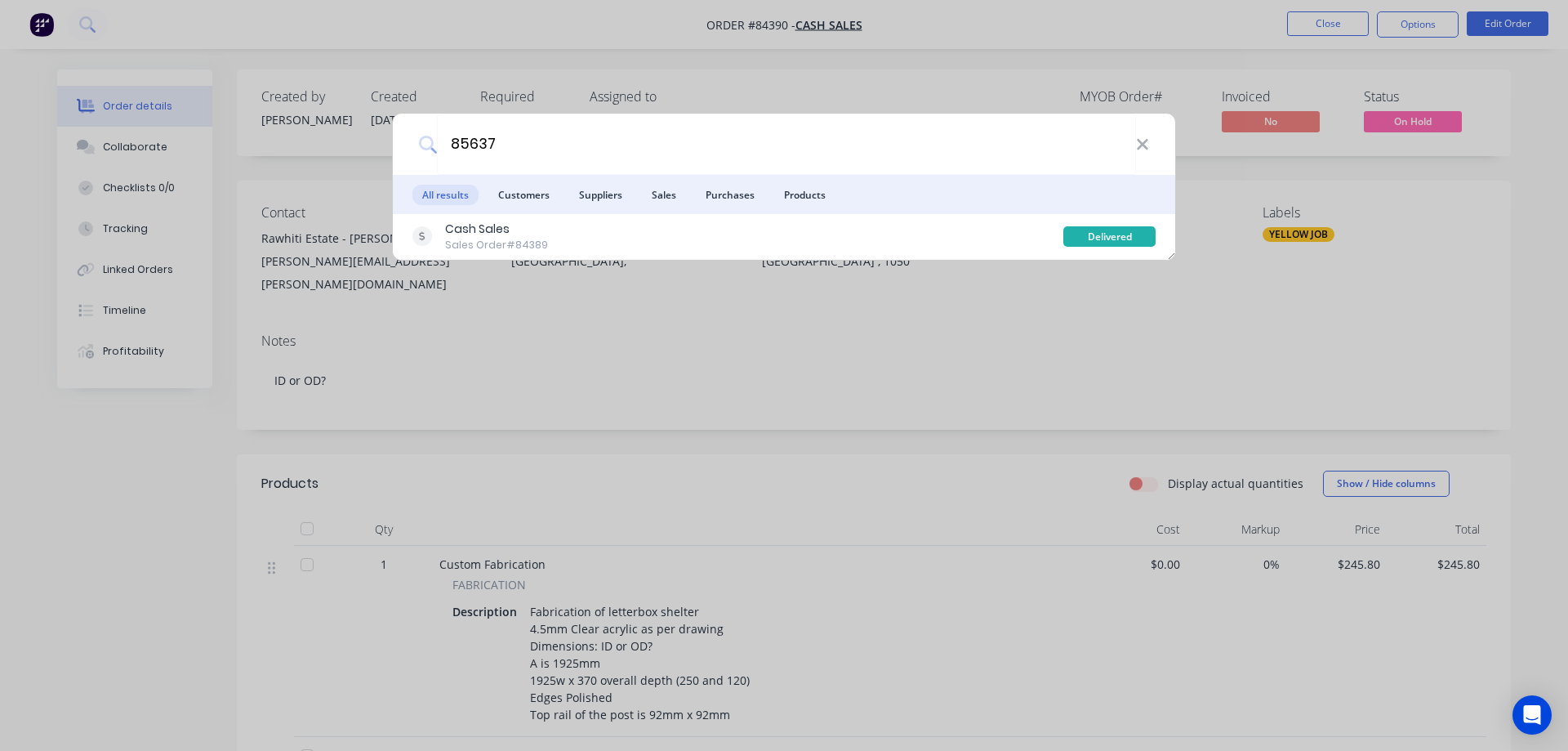
drag, startPoint x: 943, startPoint y: 225, endPoint x: 1254, endPoint y: 217, distance: 311.1
click at [944, 225] on div "Cash Sales Sales Order #84389" at bounding box center [737, 236] width 651 height 32
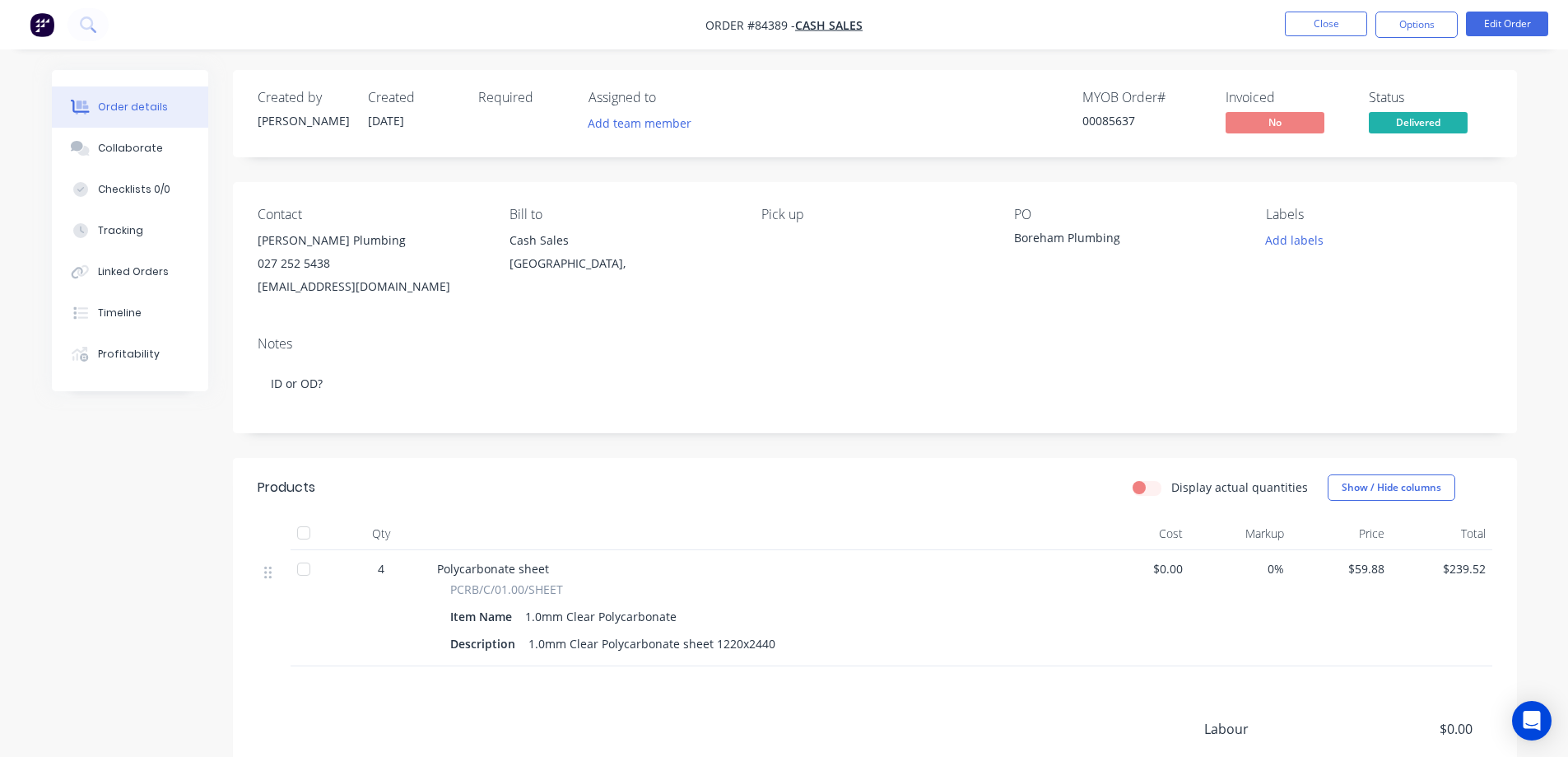
click at [1410, 124] on span "Delivered" at bounding box center [1419, 121] width 99 height 21
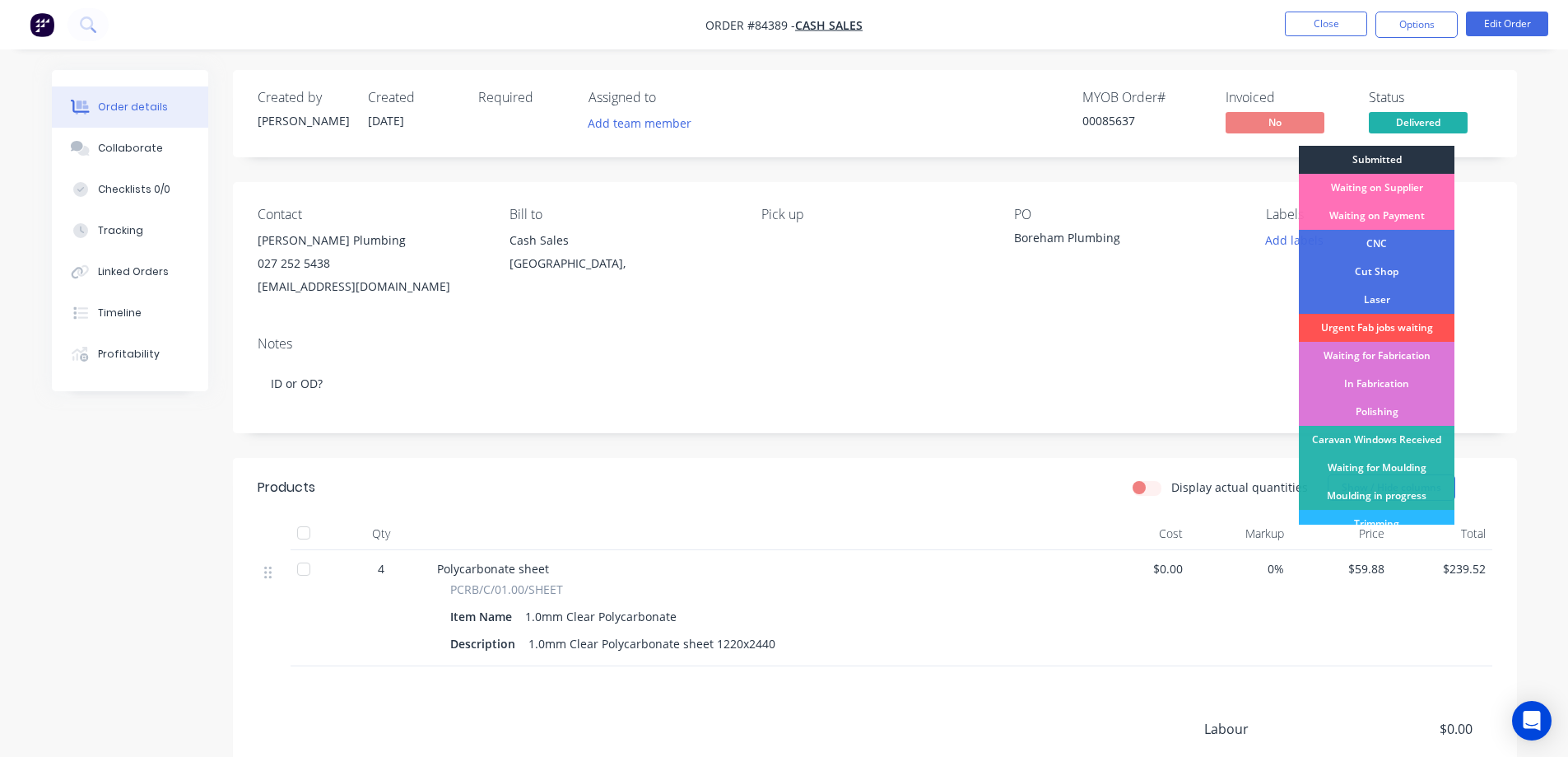
click at [1412, 159] on div "Submitted" at bounding box center [1378, 160] width 156 height 28
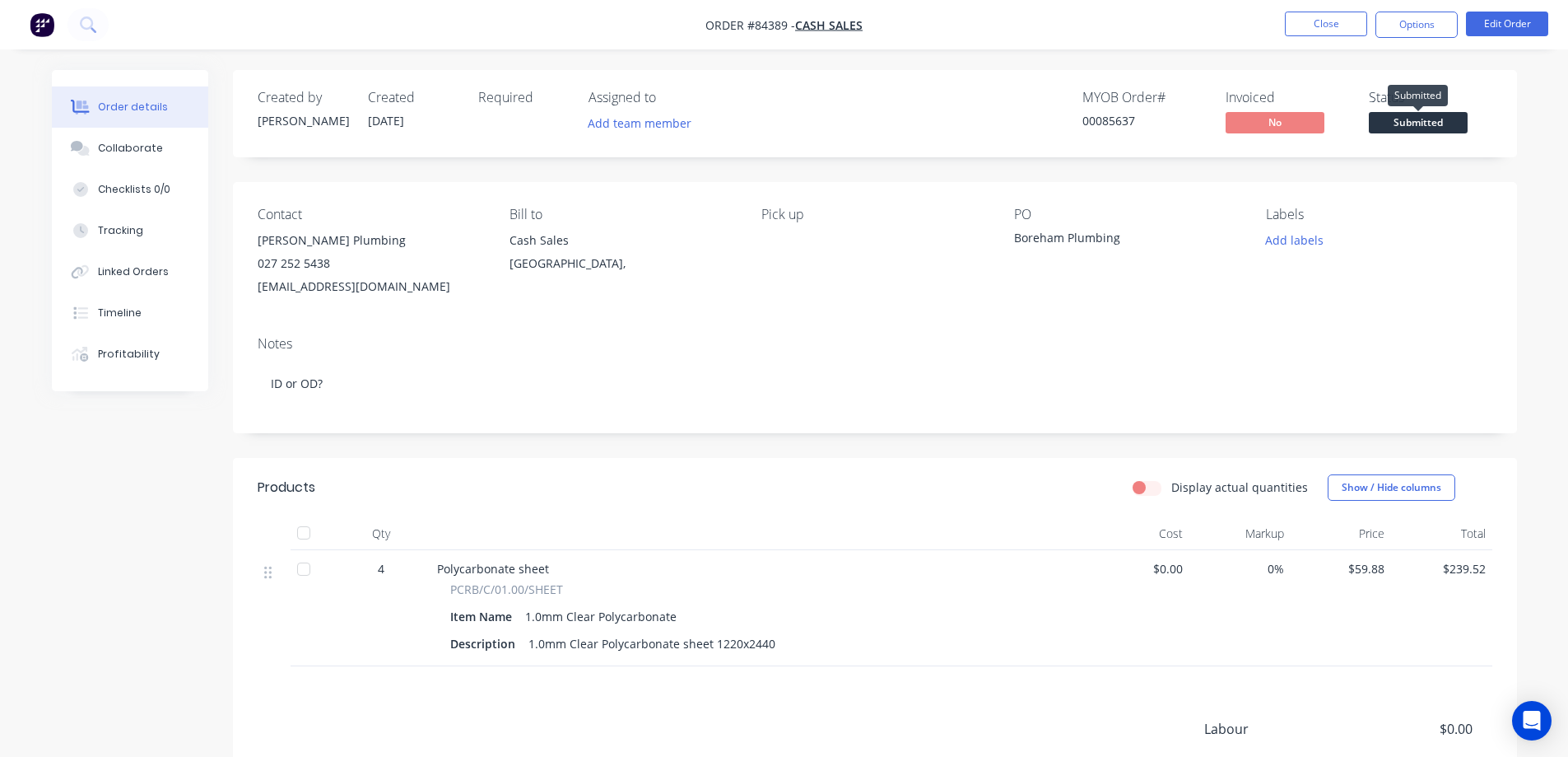
click at [1410, 126] on span "Submitted" at bounding box center [1419, 121] width 99 height 21
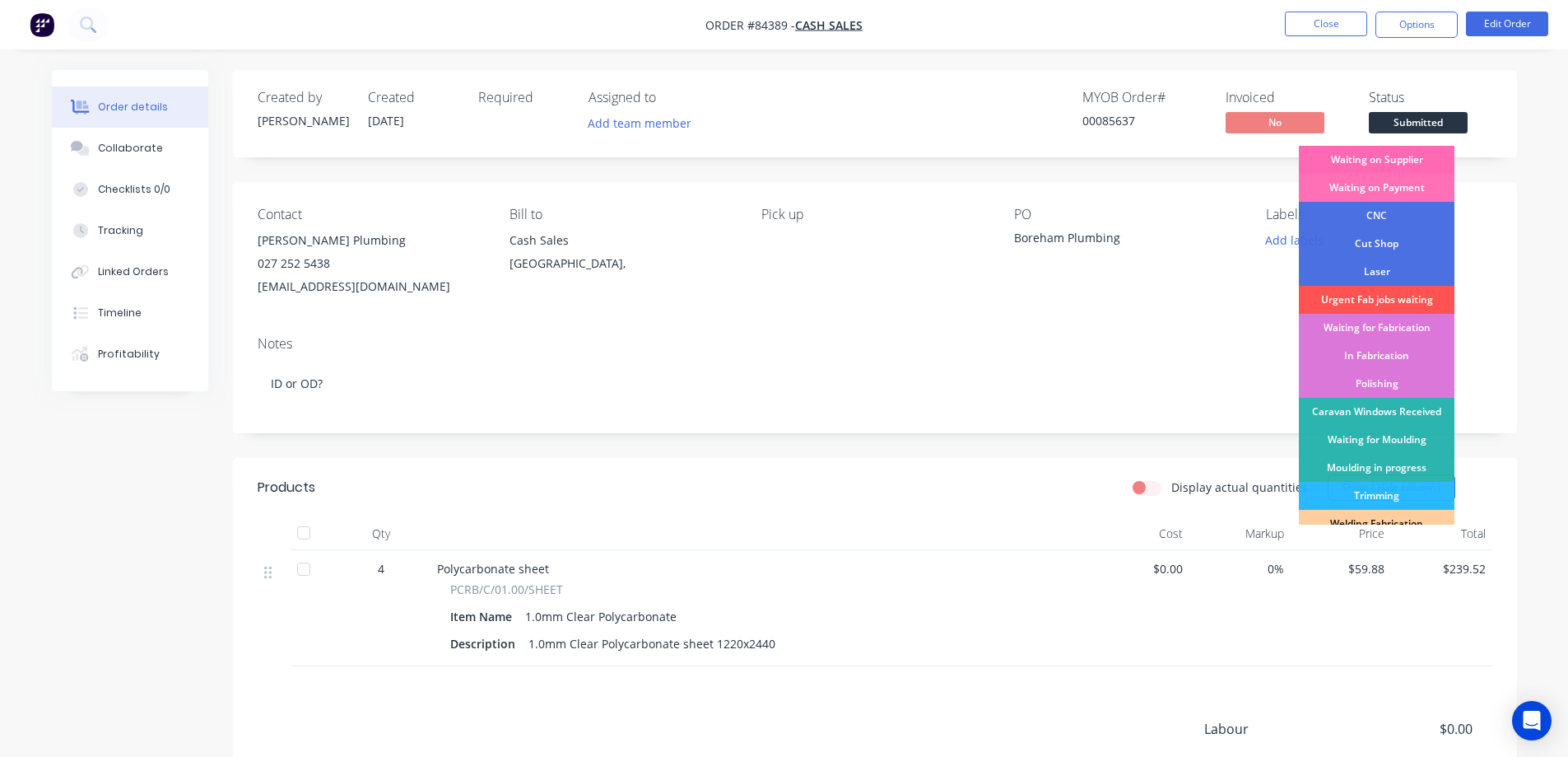
click at [1411, 159] on div "Waiting on Supplier" at bounding box center [1378, 160] width 156 height 28
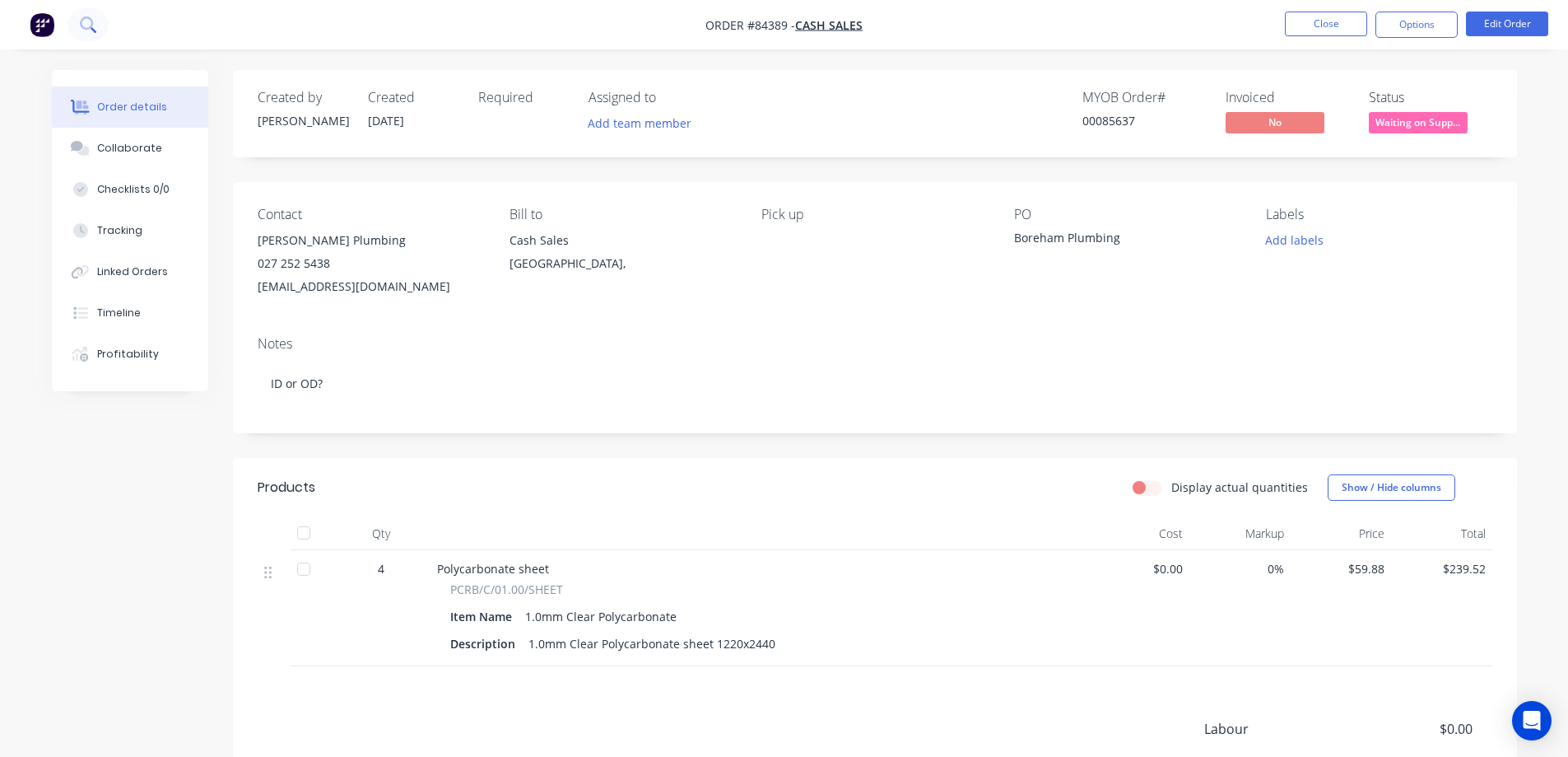
click at [90, 23] on icon at bounding box center [88, 25] width 16 height 16
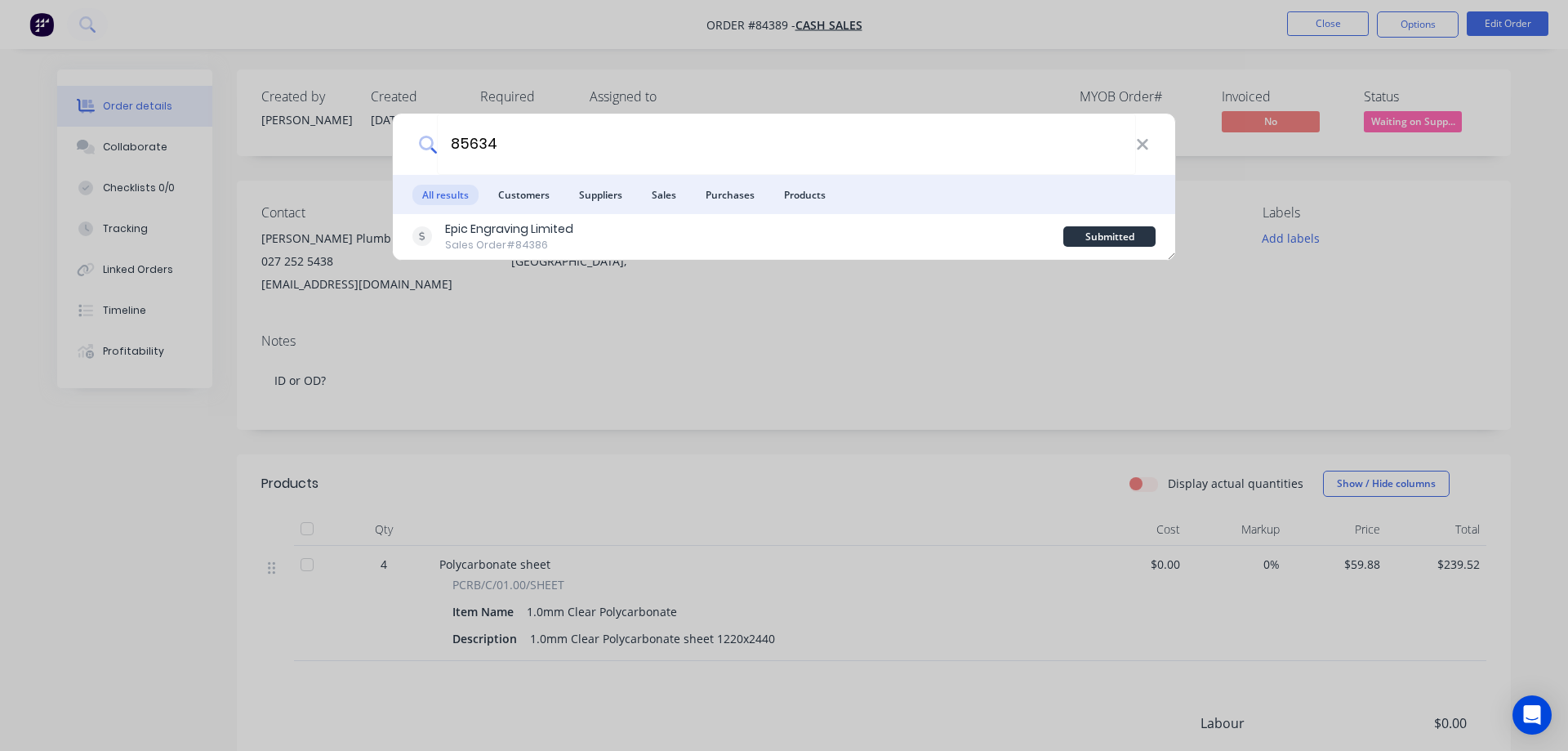
type input "85634"
click at [983, 248] on div "Epic Engraving Limited Sales Order #84386" at bounding box center [737, 236] width 651 height 32
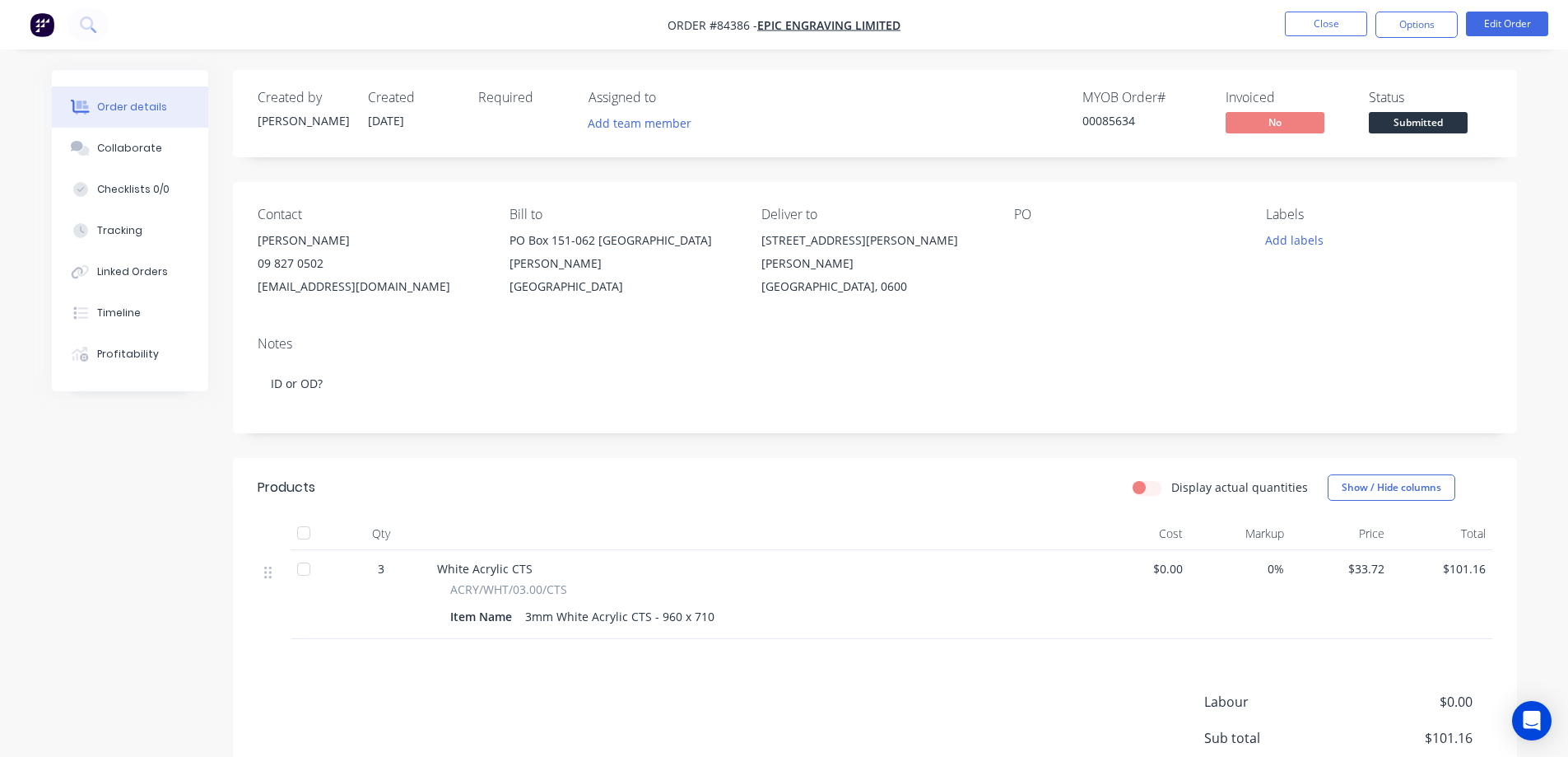
drag, startPoint x: 1442, startPoint y: 112, endPoint x: 1444, endPoint y: 121, distance: 9.2
click at [1444, 102] on div "Submitted" at bounding box center [1418, 96] width 60 height 22
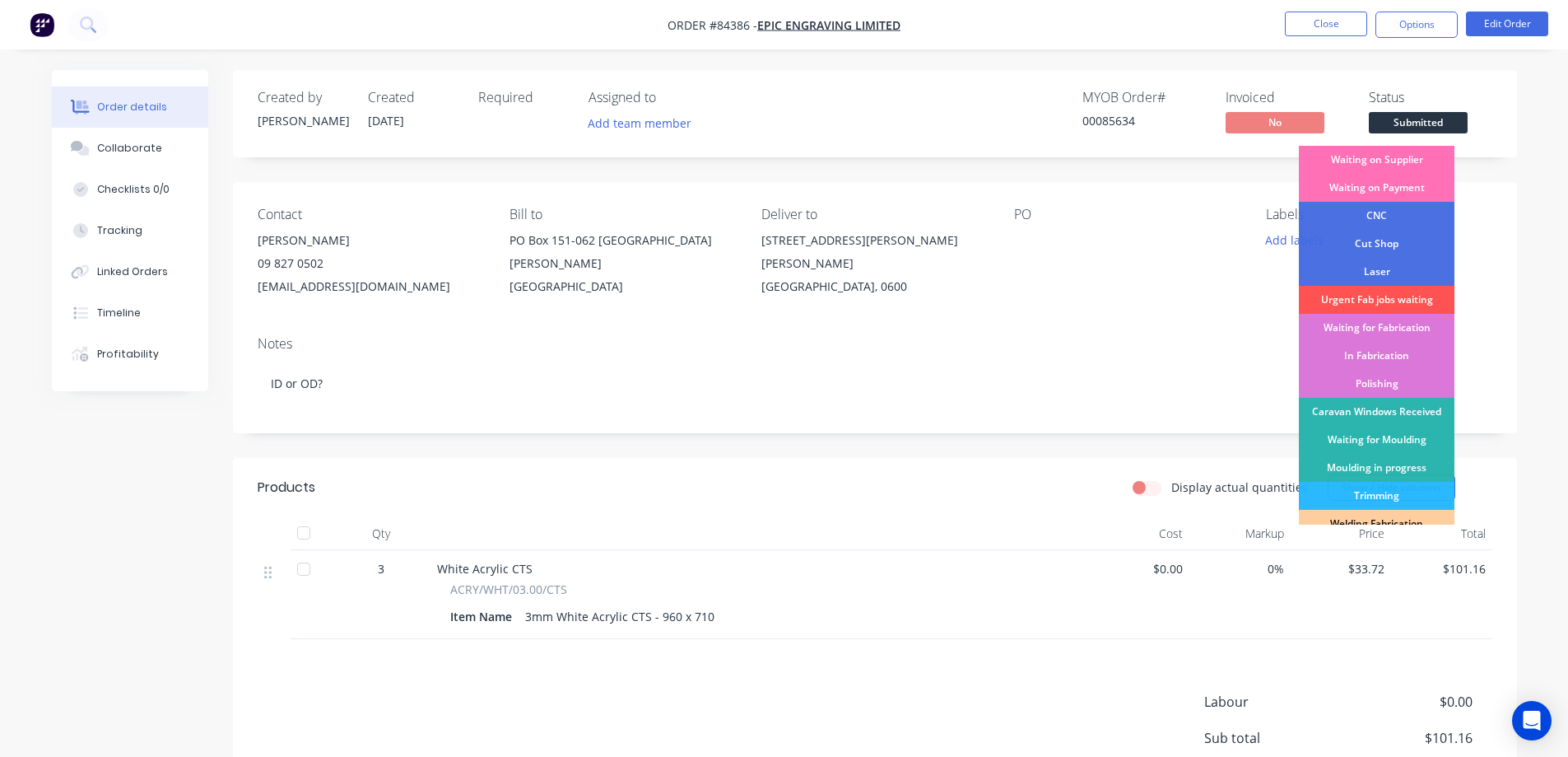
drag, startPoint x: 1444, startPoint y: 121, endPoint x: 1440, endPoint y: 133, distance: 12.6
click at [1444, 121] on span "Submitted" at bounding box center [1419, 121] width 99 height 21
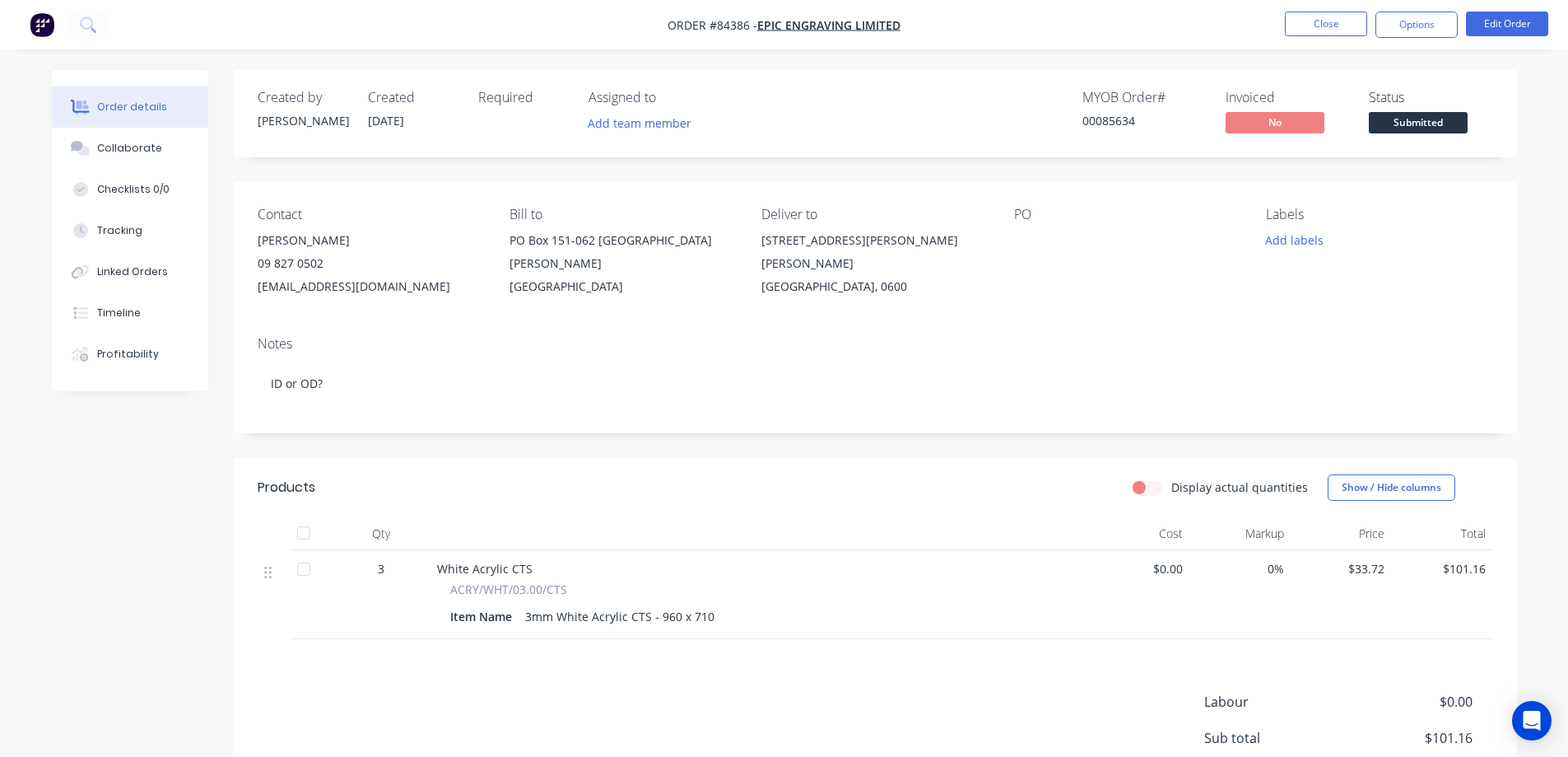
click at [1434, 126] on span "Submitted" at bounding box center [1419, 121] width 99 height 21
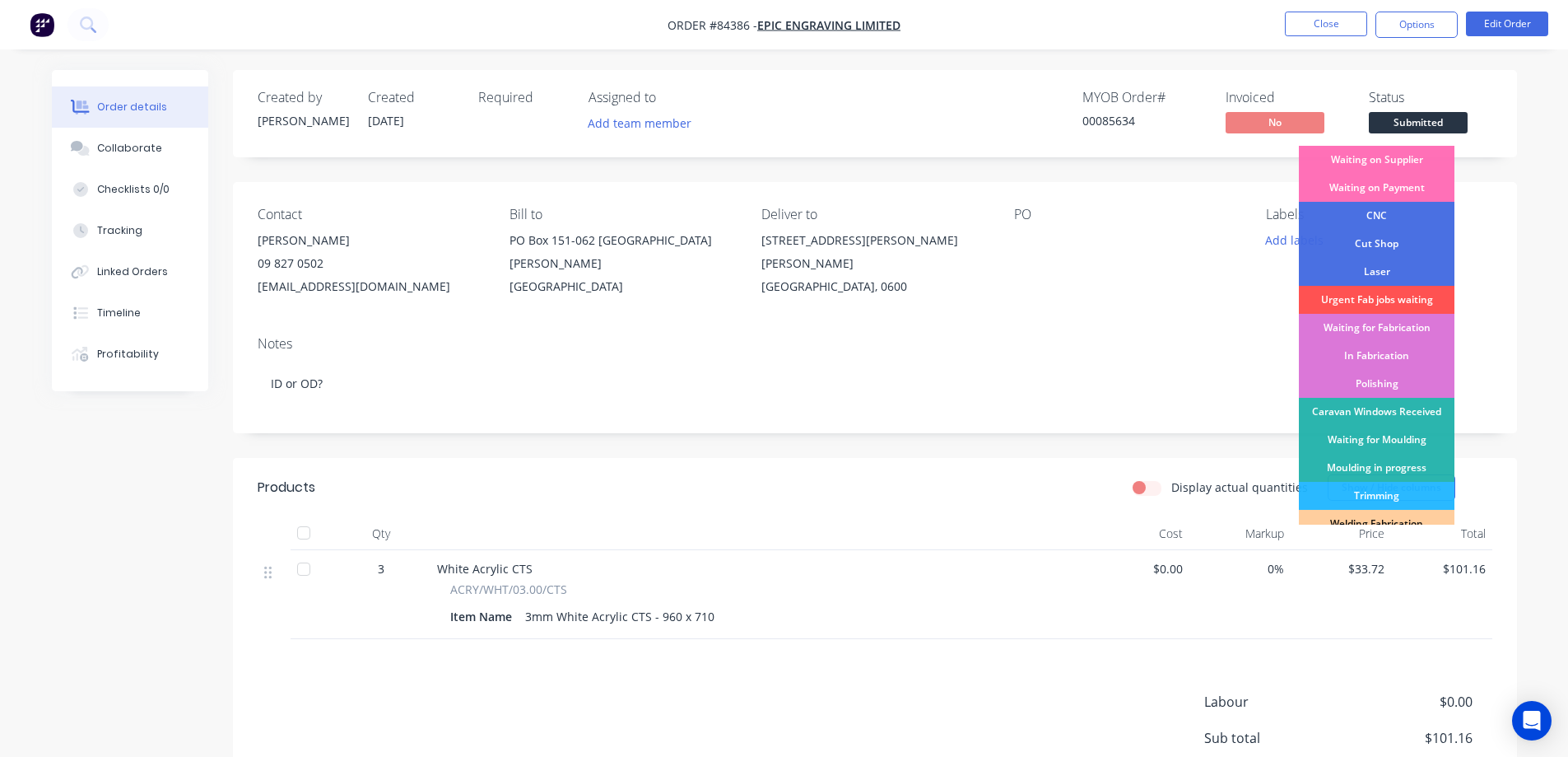
click at [1423, 161] on div "Waiting on Supplier" at bounding box center [1378, 160] width 156 height 28
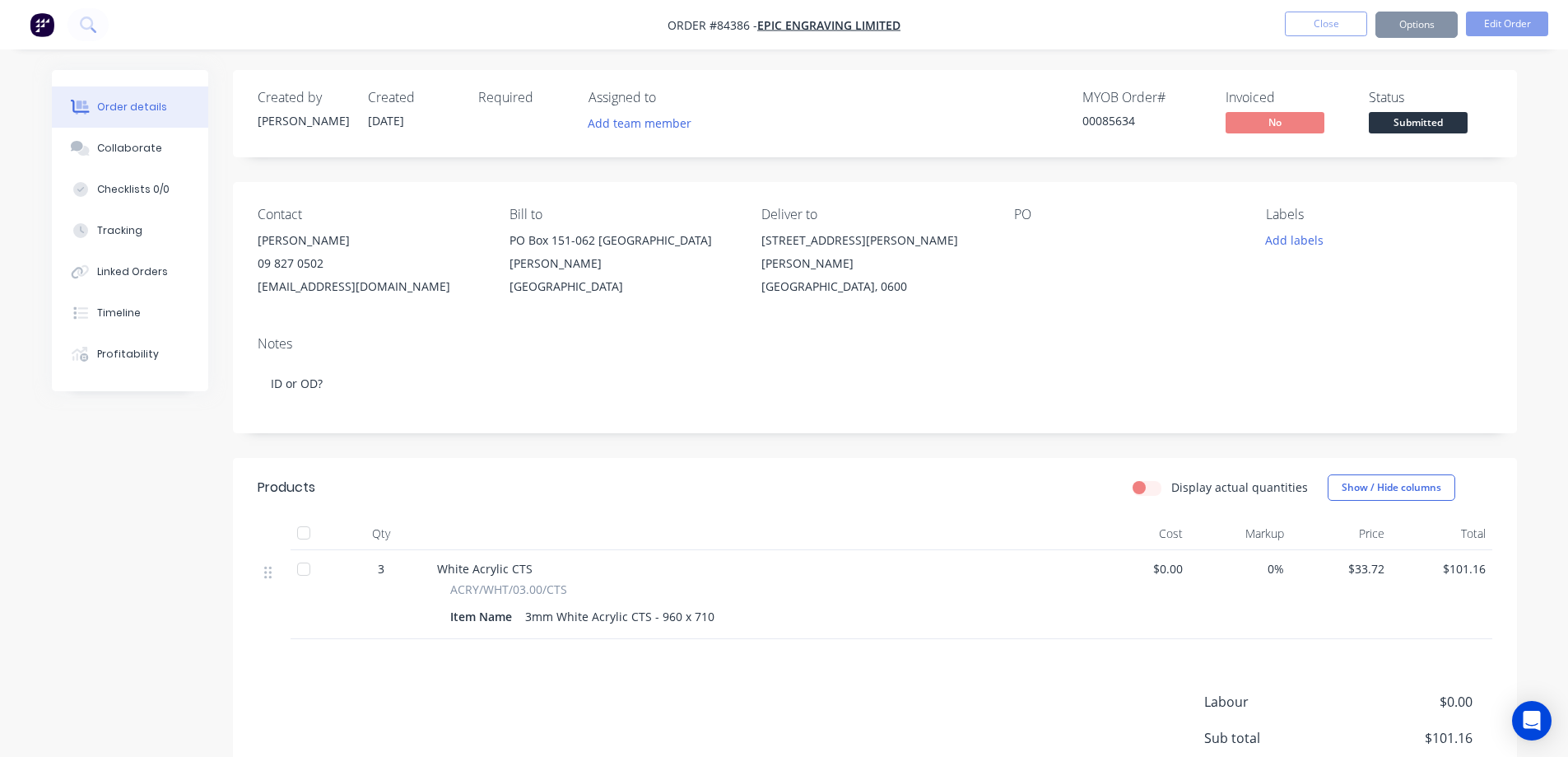
click at [1364, 80] on div "Created by Jess Created 03/09/25 Required Assigned to Add team member MYOB Orde…" at bounding box center [875, 114] width 1285 height 87
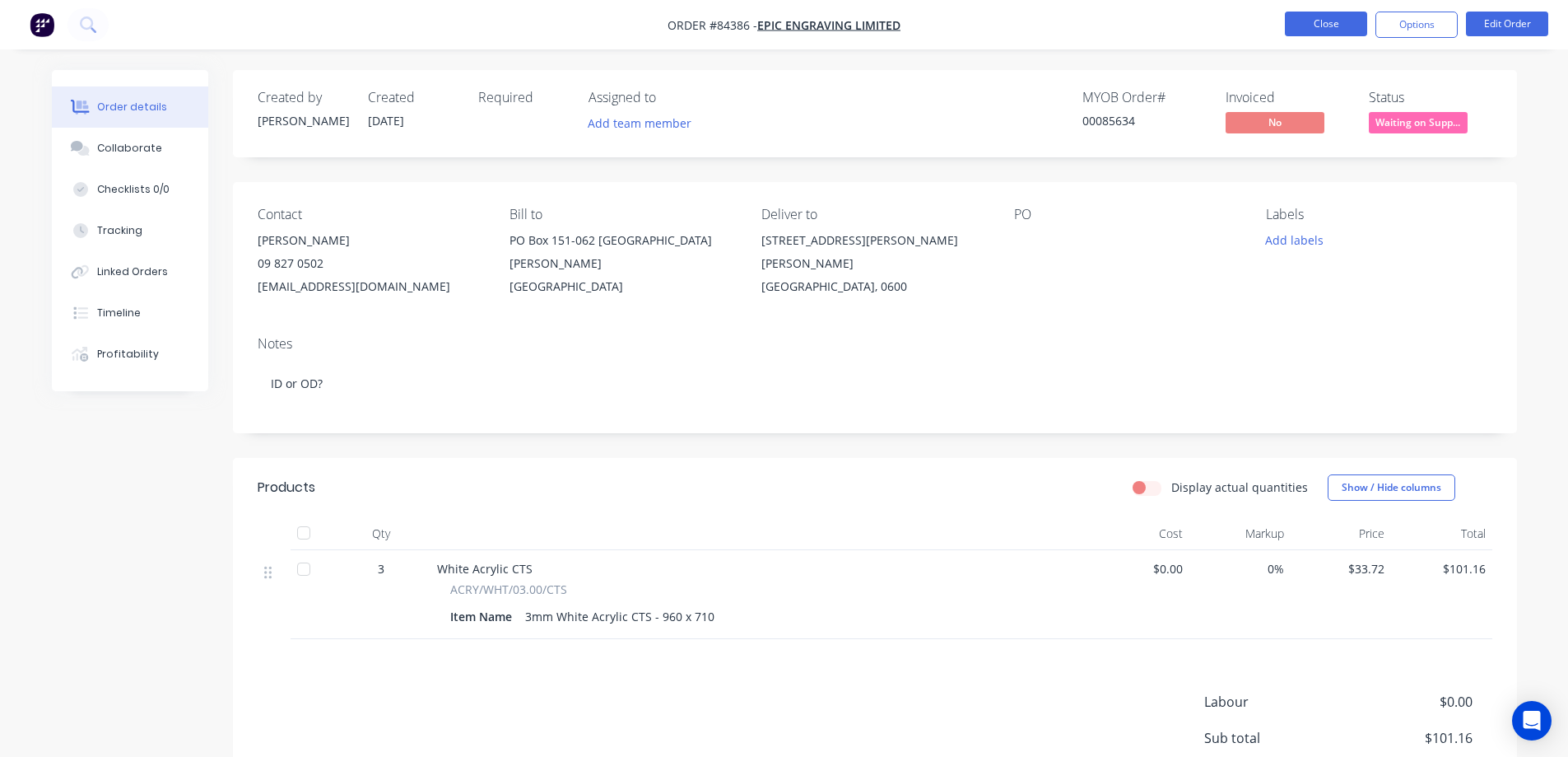
click at [1323, 21] on button "Close" at bounding box center [1325, 24] width 82 height 25
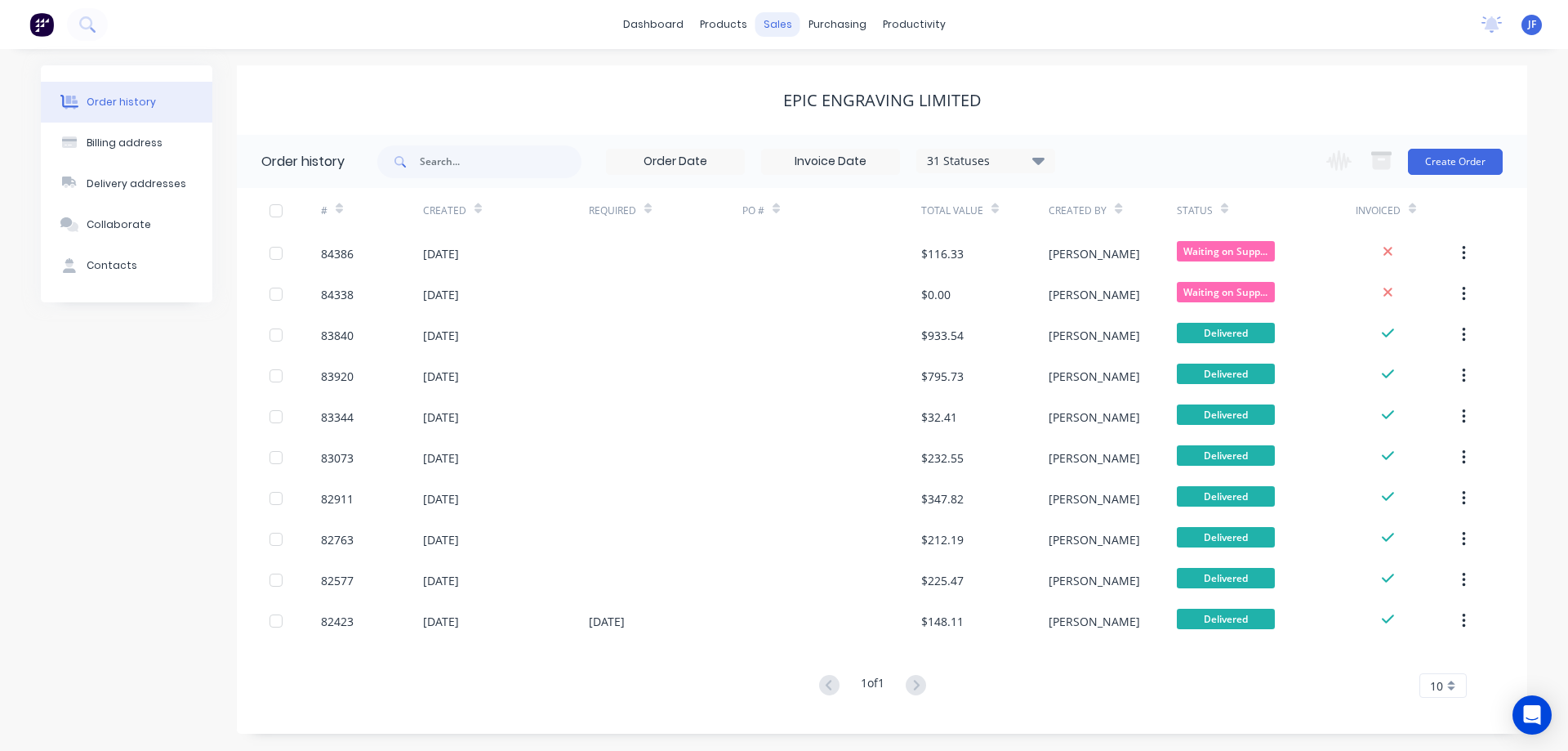
click at [779, 25] on div "sales" at bounding box center [778, 24] width 45 height 24
click at [787, 73] on icon at bounding box center [782, 78] width 15 height 15
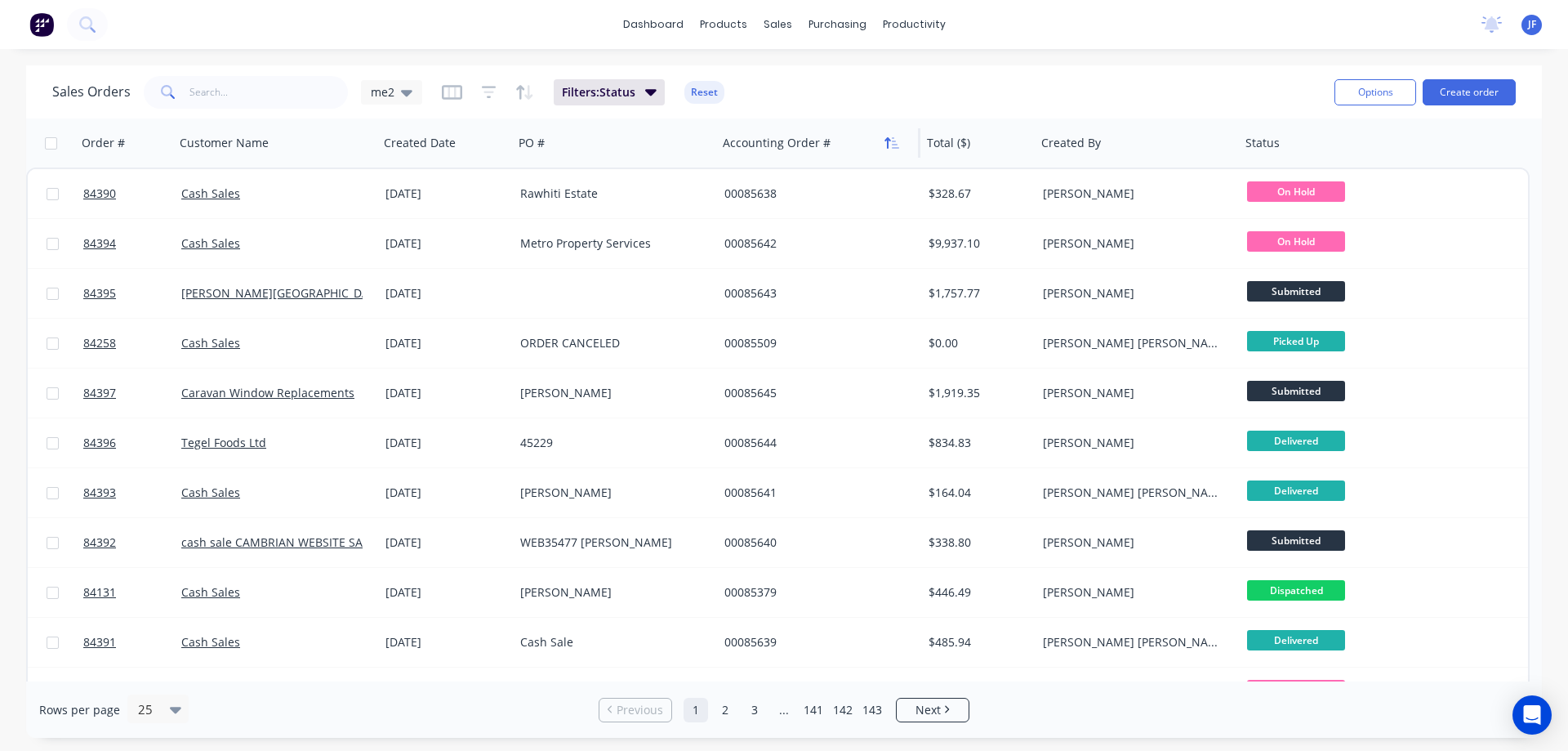
click at [888, 146] on icon "button" at bounding box center [888, 143] width 6 height 12
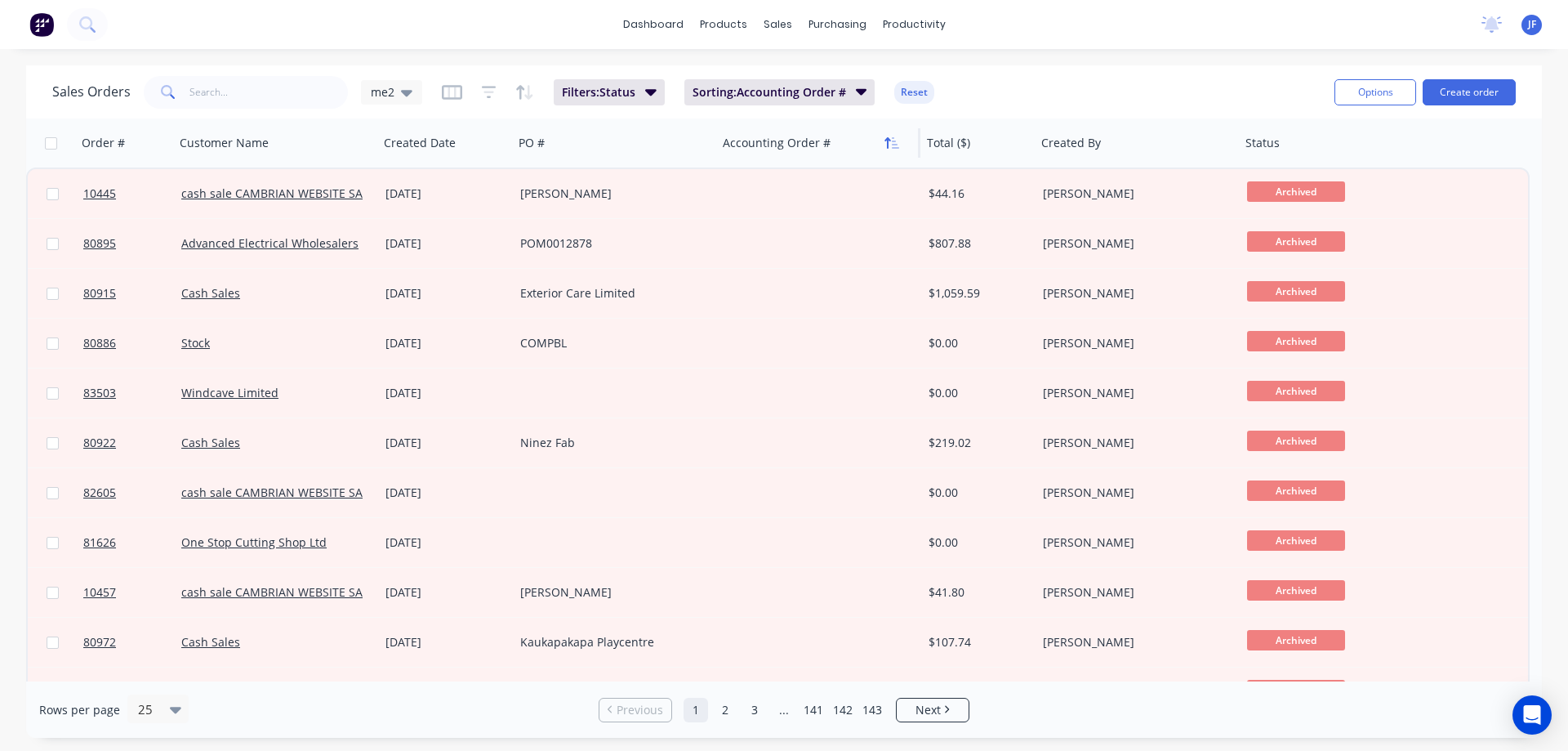
click at [888, 145] on icon "button" at bounding box center [888, 143] width 6 height 12
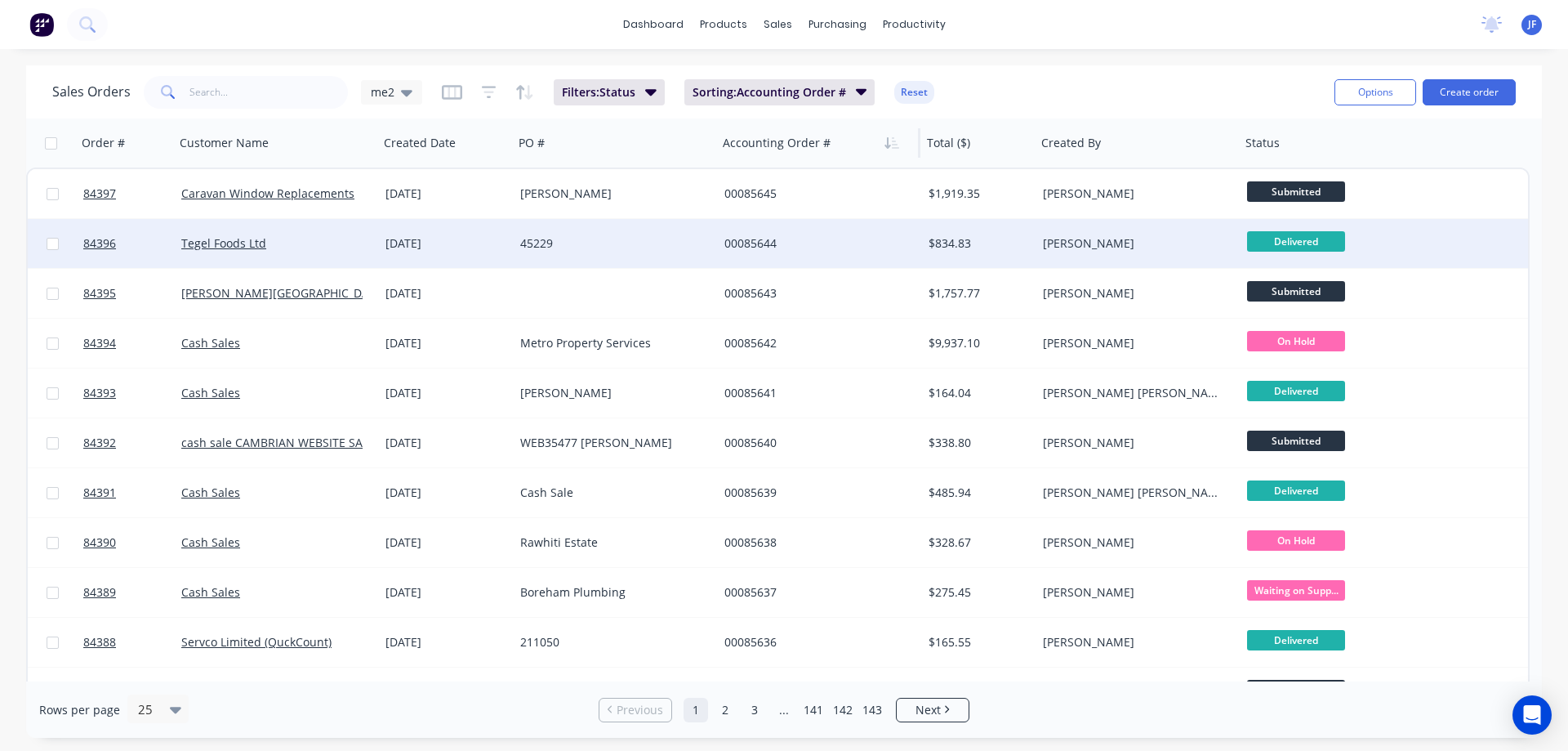
click at [1261, 249] on span "Delivered" at bounding box center [1296, 241] width 98 height 21
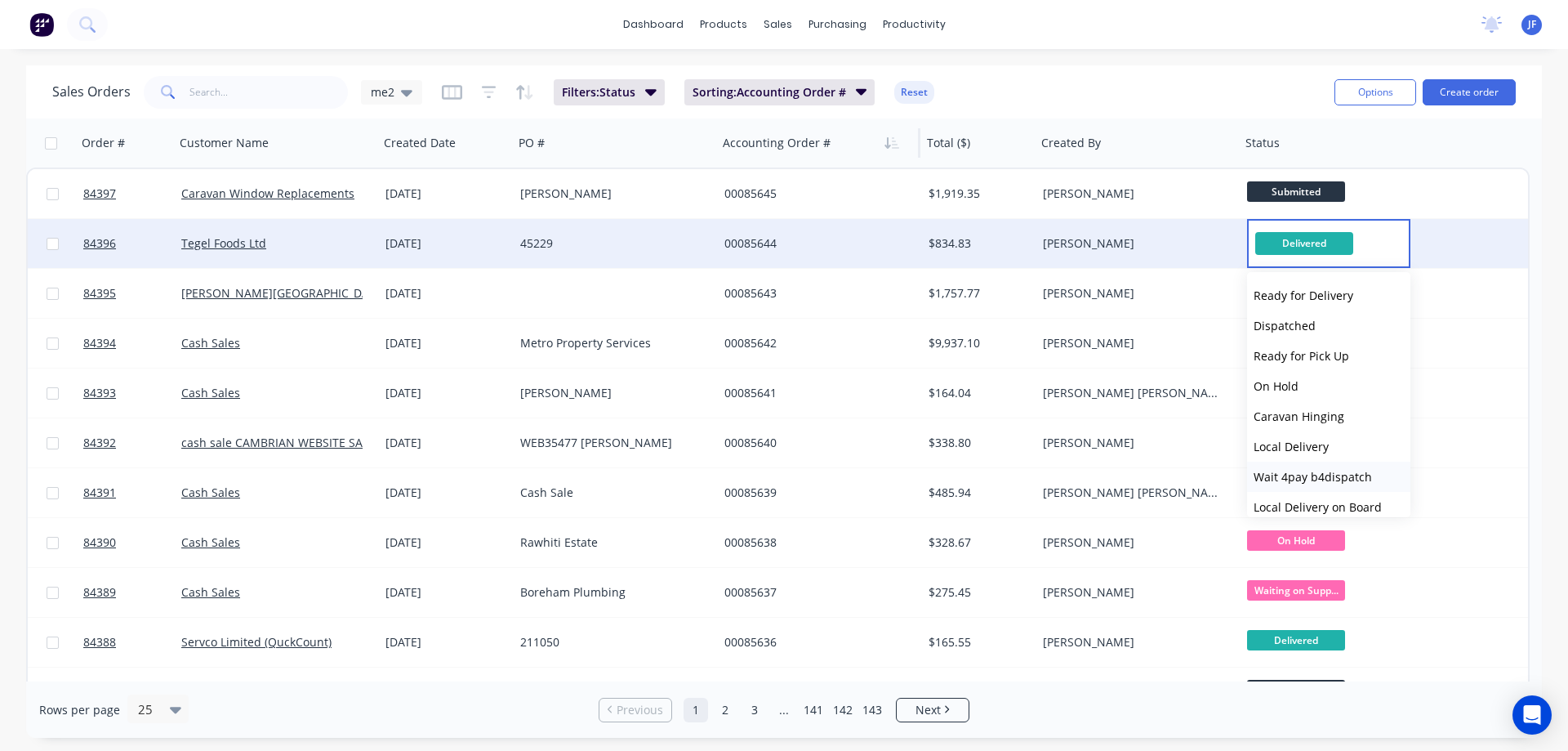
scroll to position [554, 0]
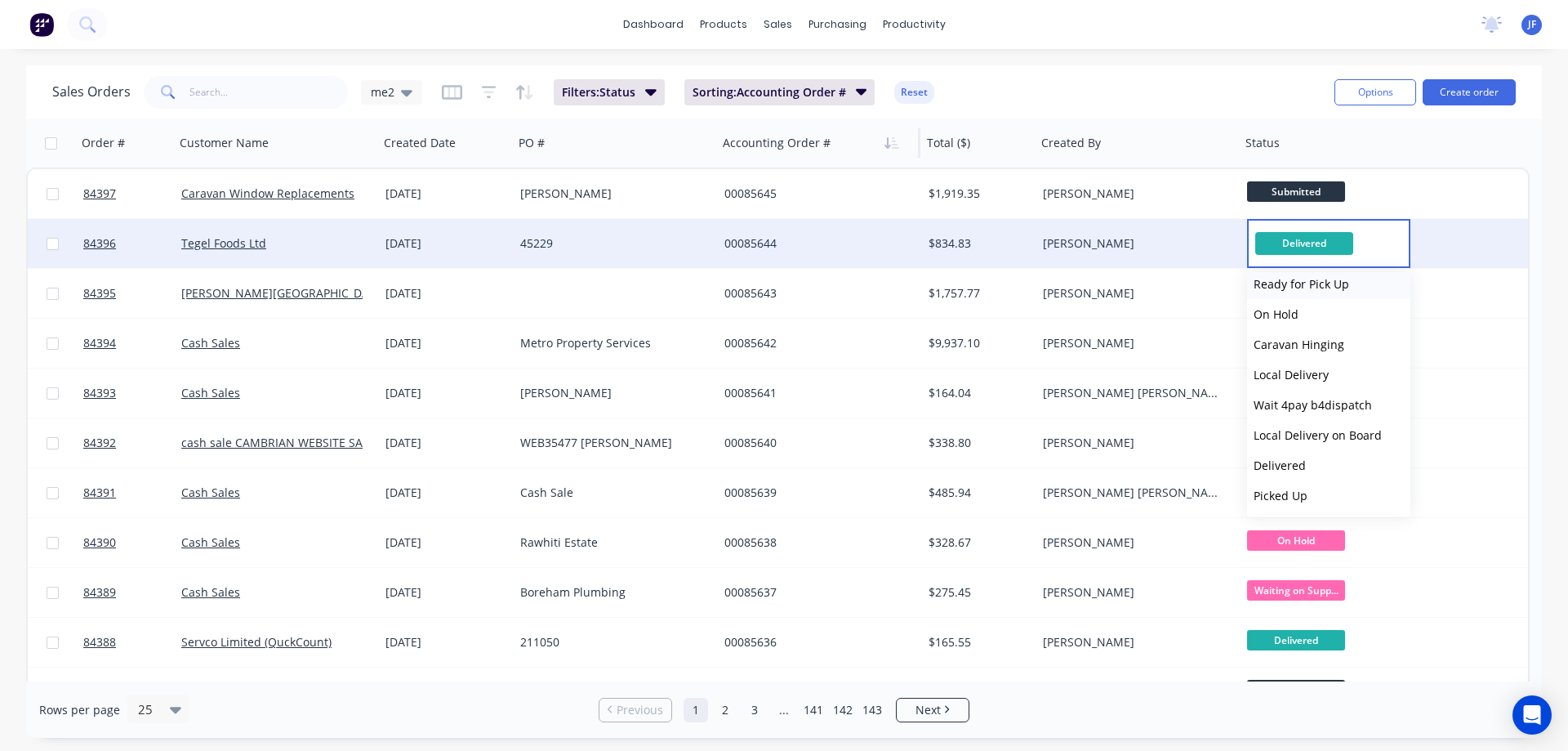
click at [1330, 293] on button "Ready for Pick Up" at bounding box center [1328, 284] width 163 height 30
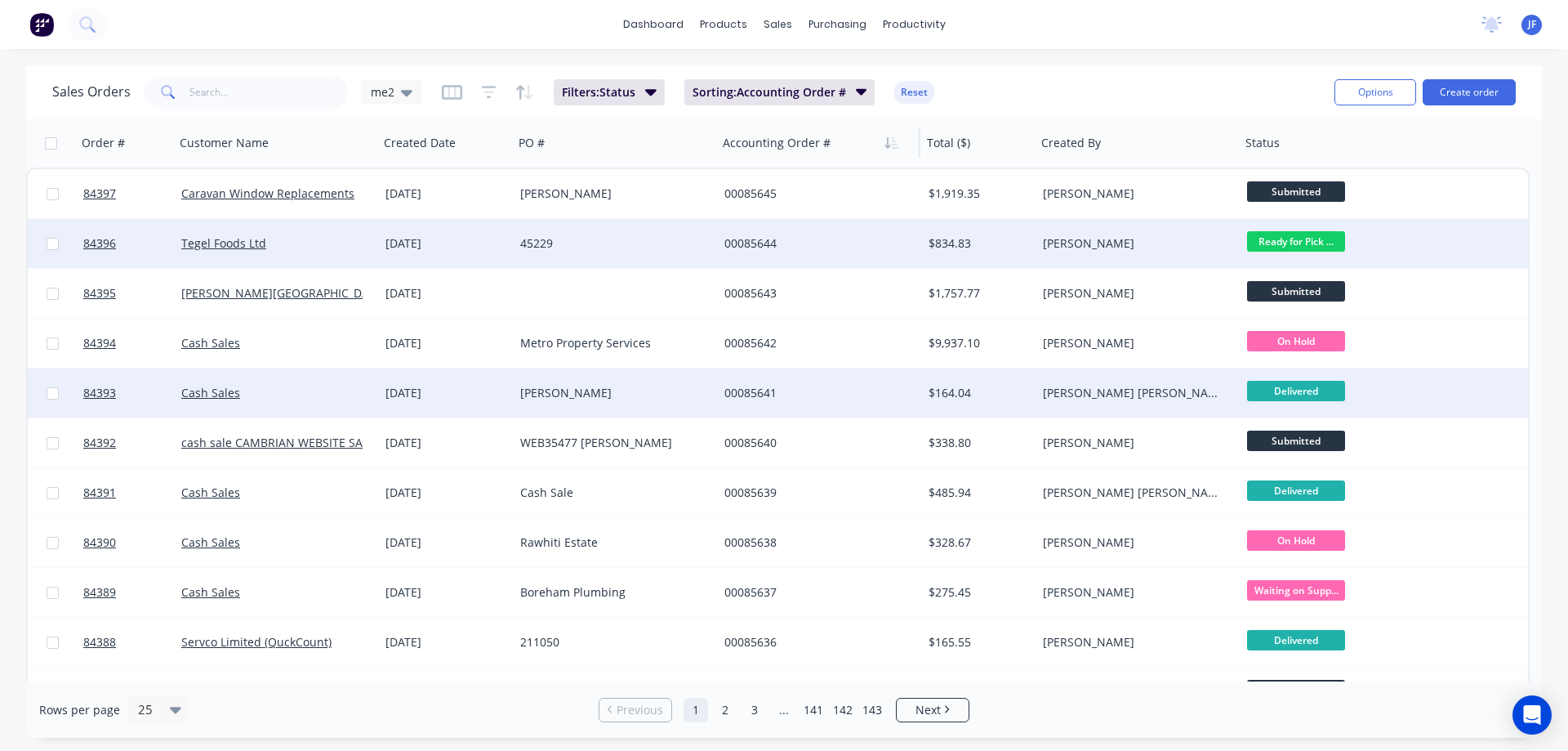
click at [1156, 402] on div "[PERSON_NAME] [PERSON_NAME]" at bounding box center [1138, 393] width 205 height 49
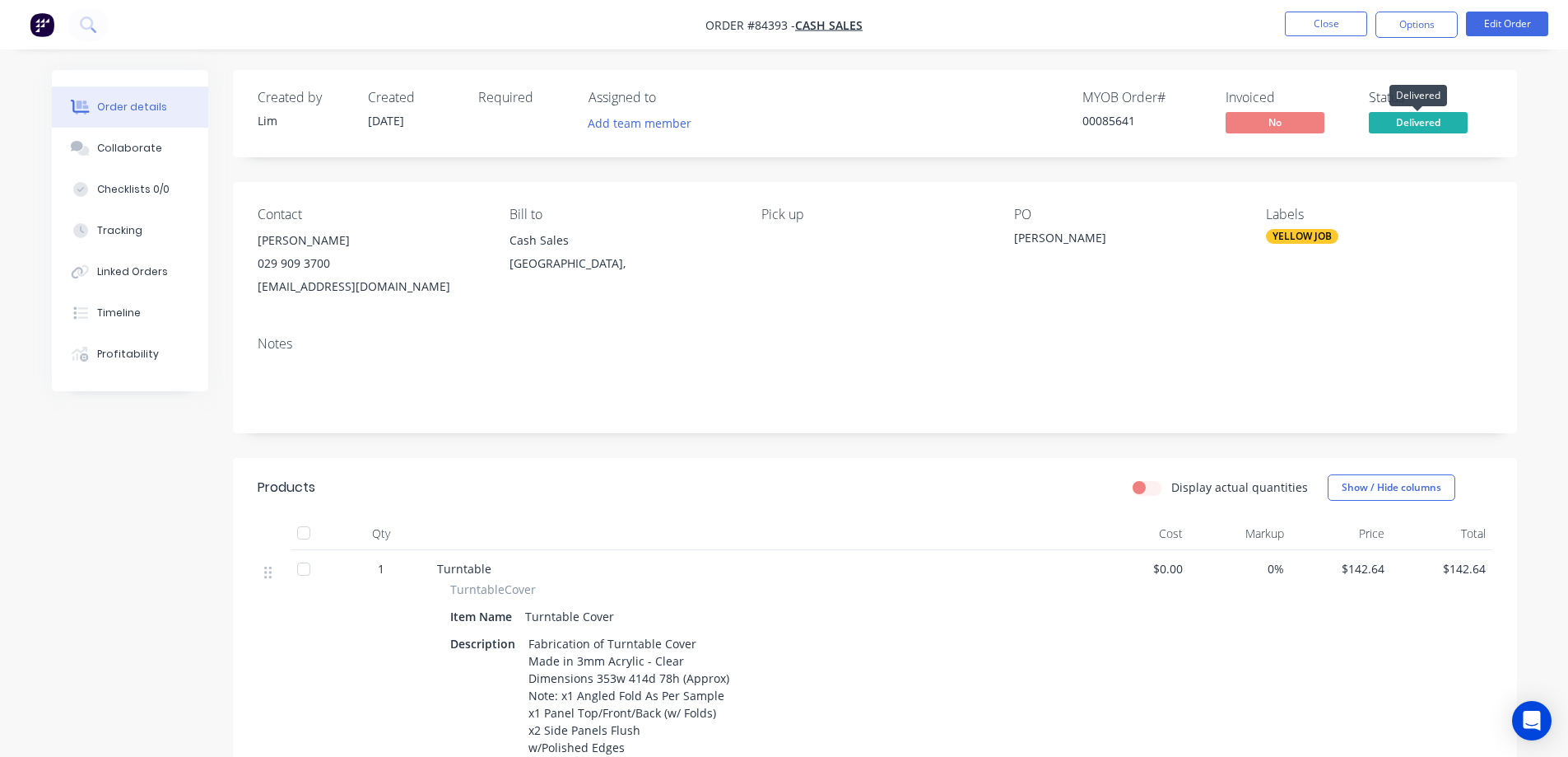
click at [1411, 122] on span "Delivered" at bounding box center [1419, 121] width 99 height 21
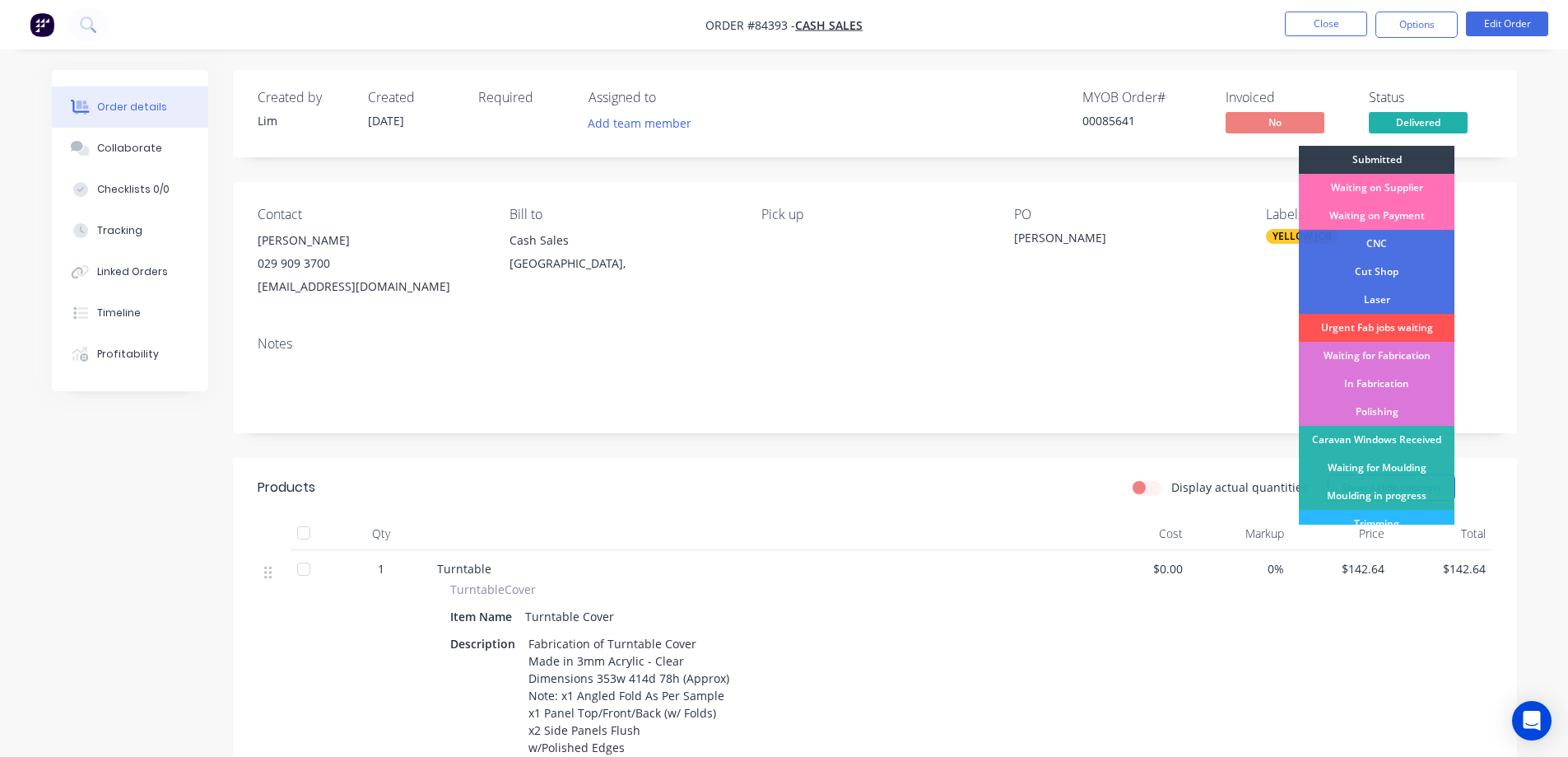
drag, startPoint x: 1409, startPoint y: 160, endPoint x: 1354, endPoint y: 38, distance: 133.8
click at [1408, 159] on div "Submitted" at bounding box center [1378, 160] width 156 height 28
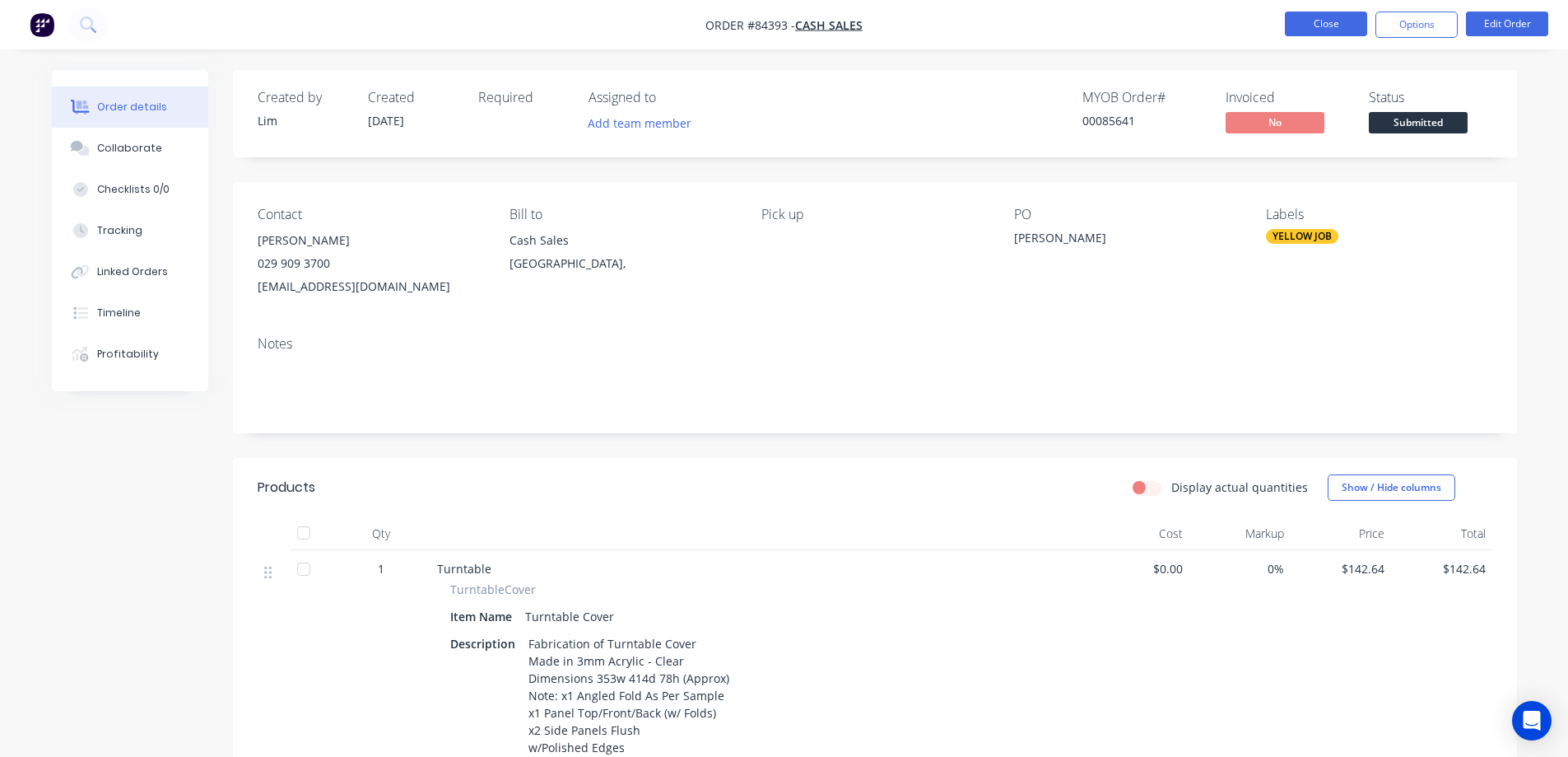
click at [1331, 29] on button "Close" at bounding box center [1325, 24] width 82 height 25
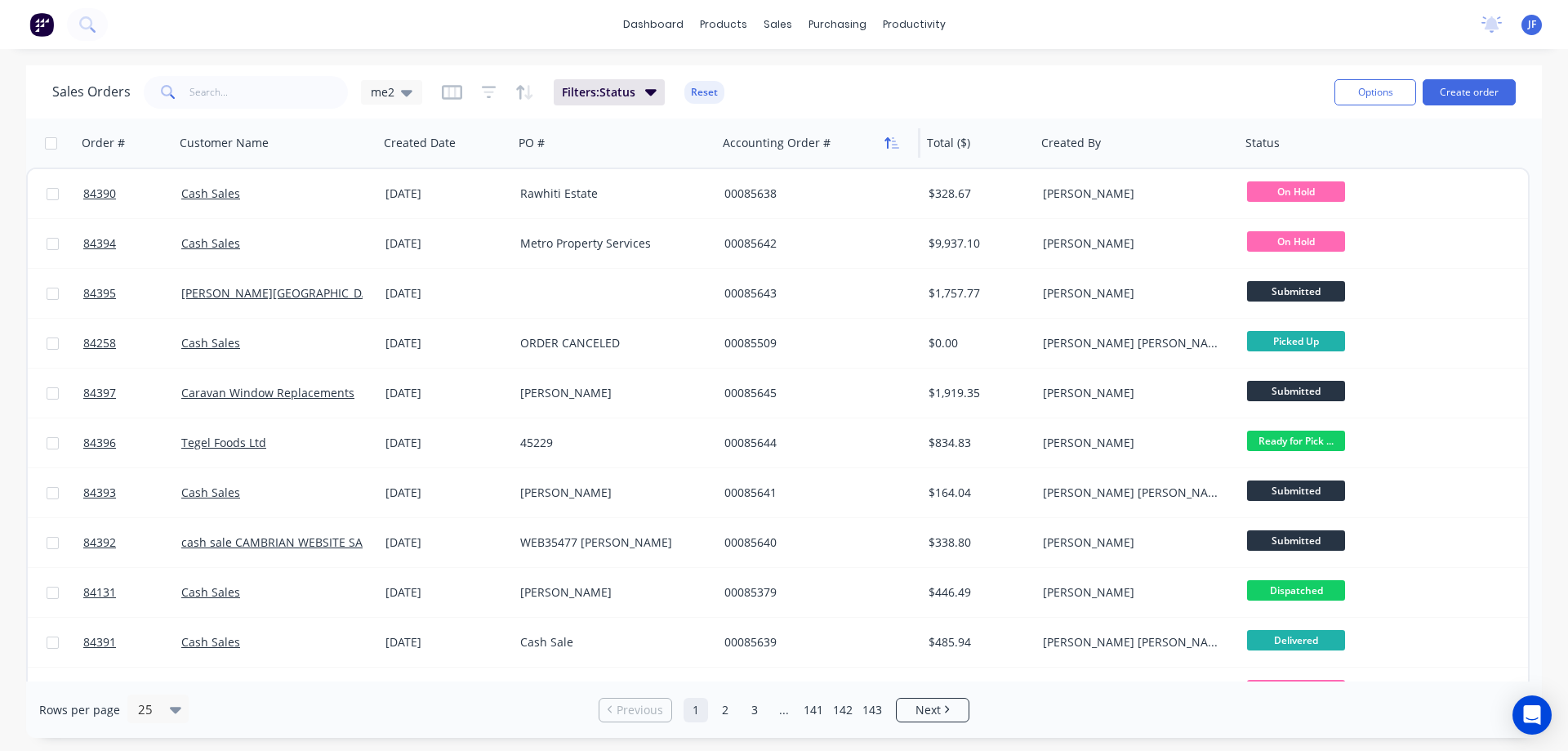
click at [898, 141] on icon "button" at bounding box center [892, 142] width 15 height 13
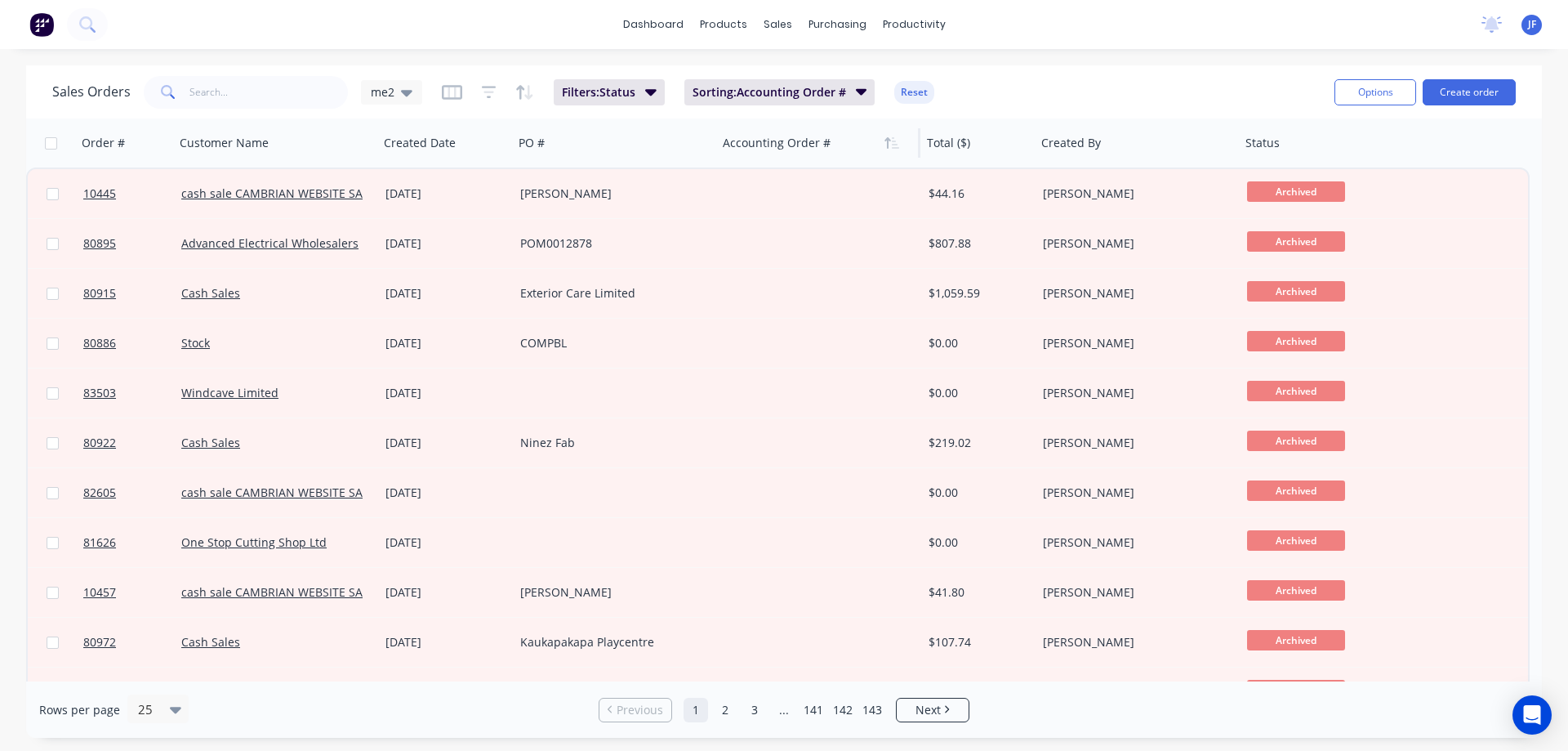
click at [898, 141] on icon "button" at bounding box center [892, 142] width 15 height 13
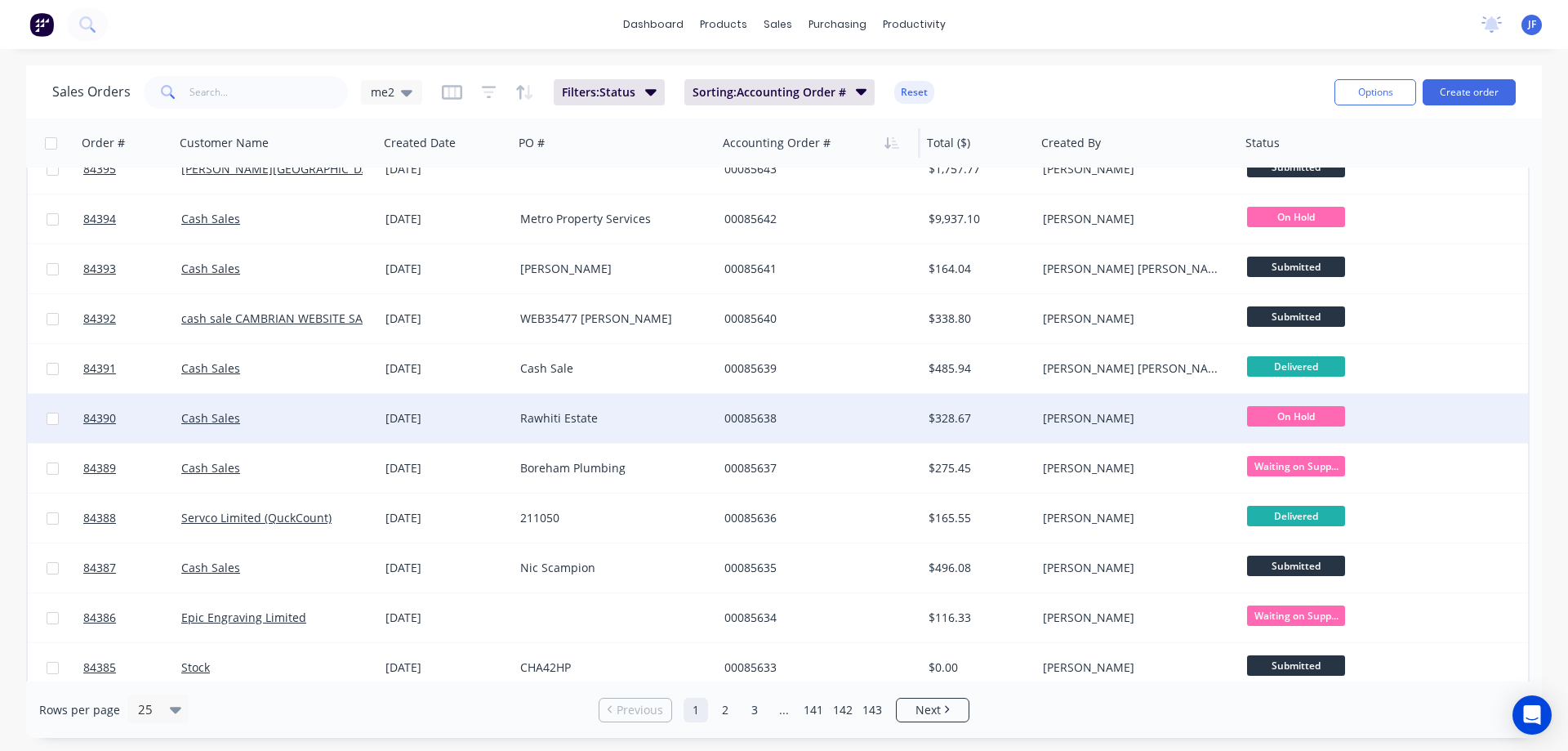
scroll to position [164, 0]
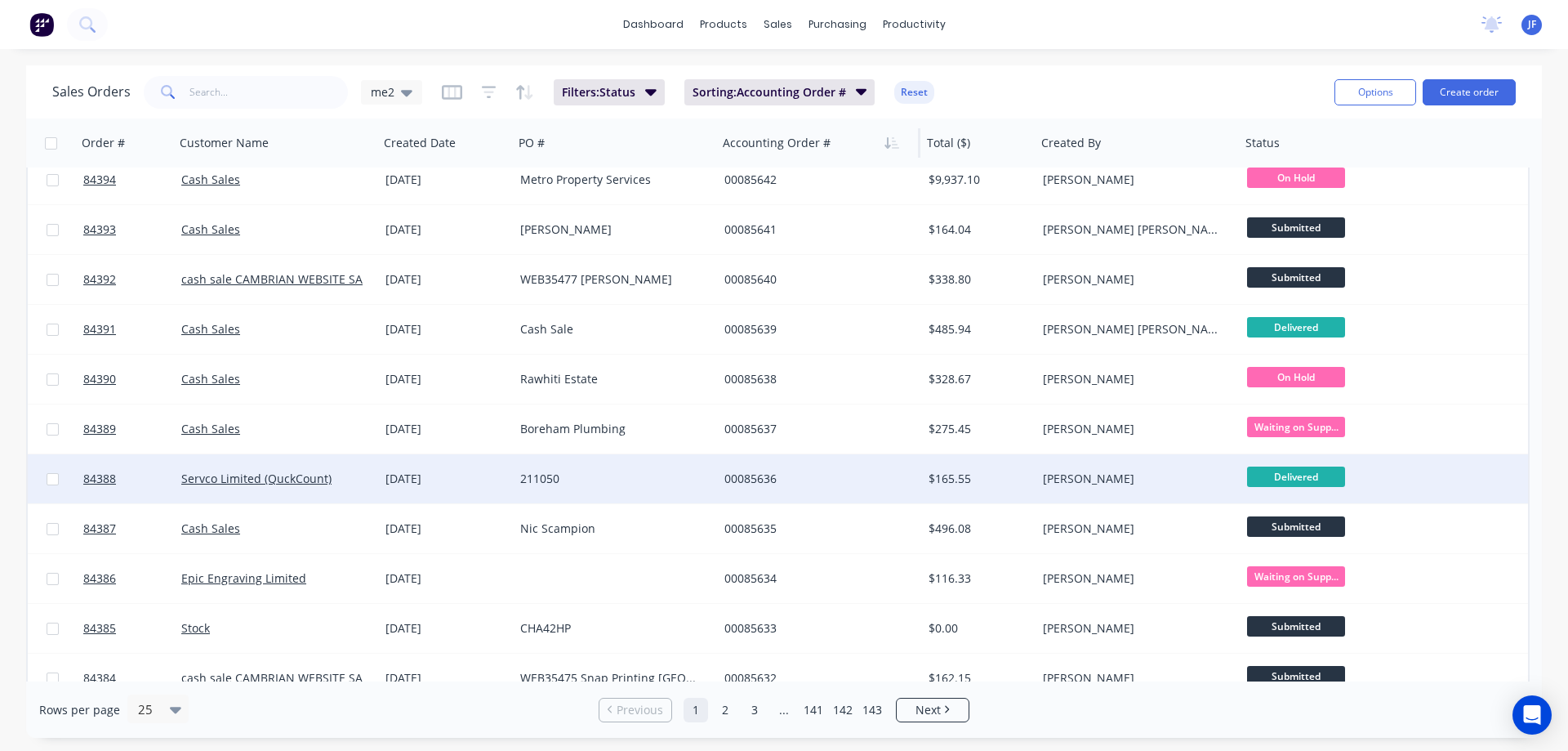
click at [1296, 481] on span "Delivered" at bounding box center [1296, 476] width 98 height 21
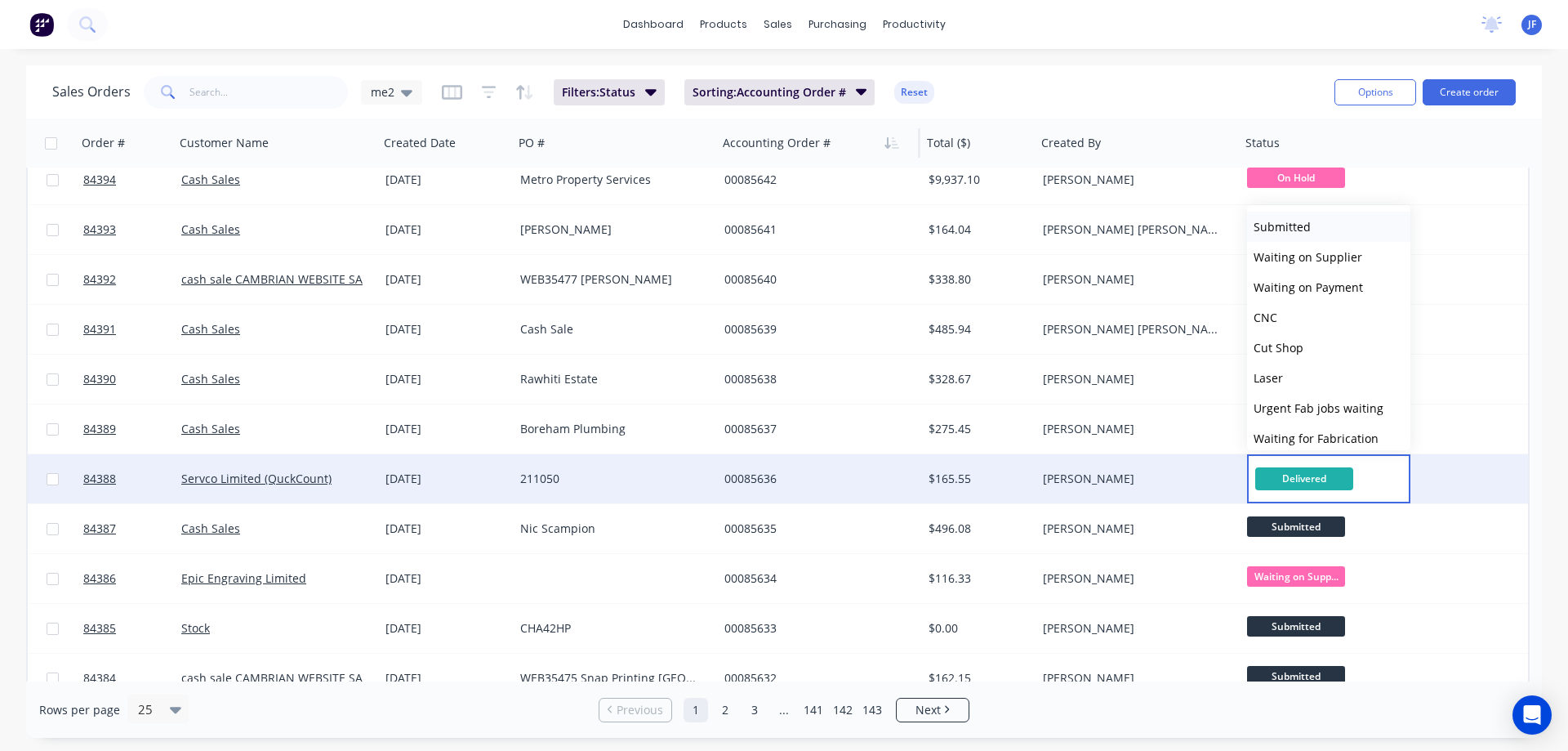
click at [1323, 233] on button "Submitted" at bounding box center [1328, 226] width 163 height 30
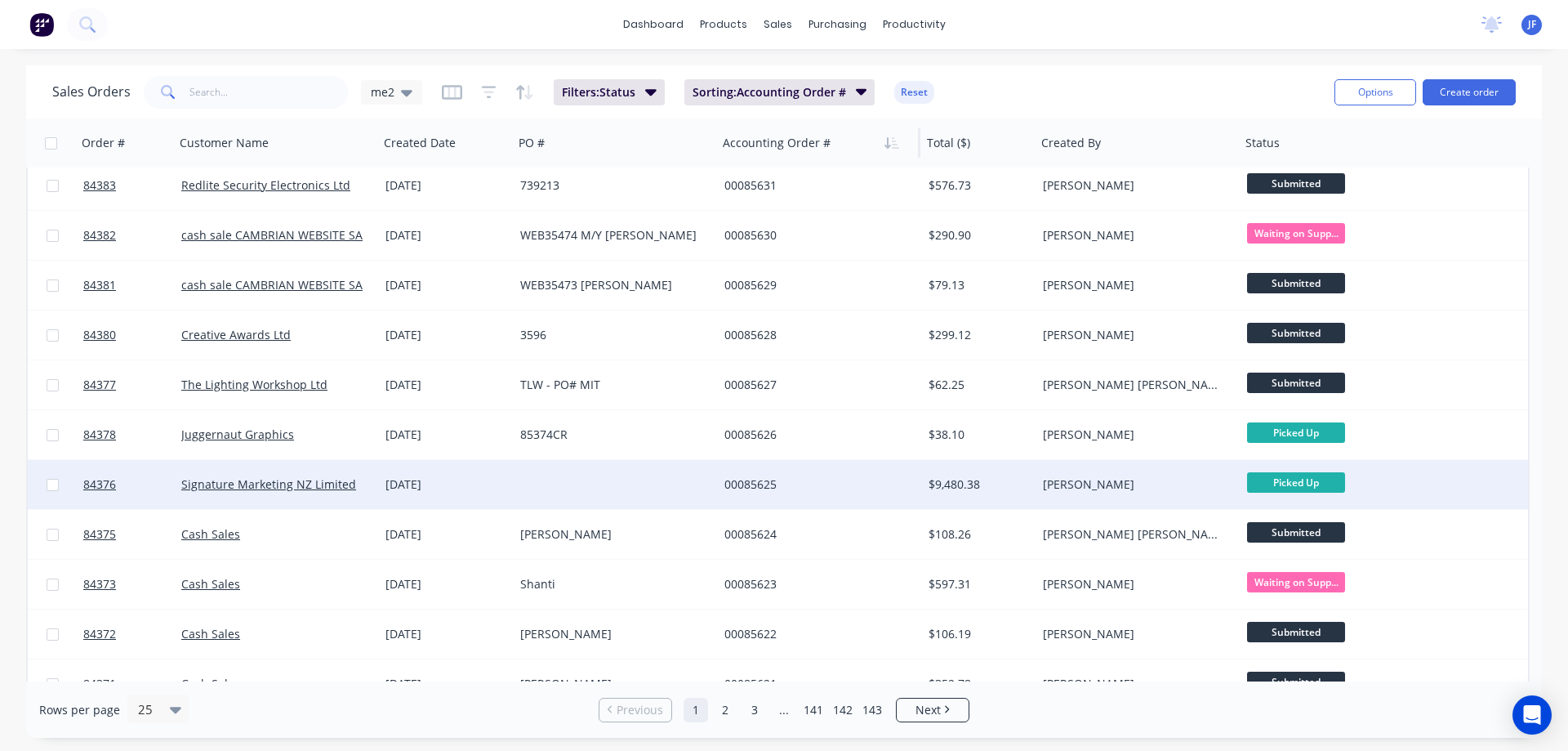
scroll to position [732, 0]
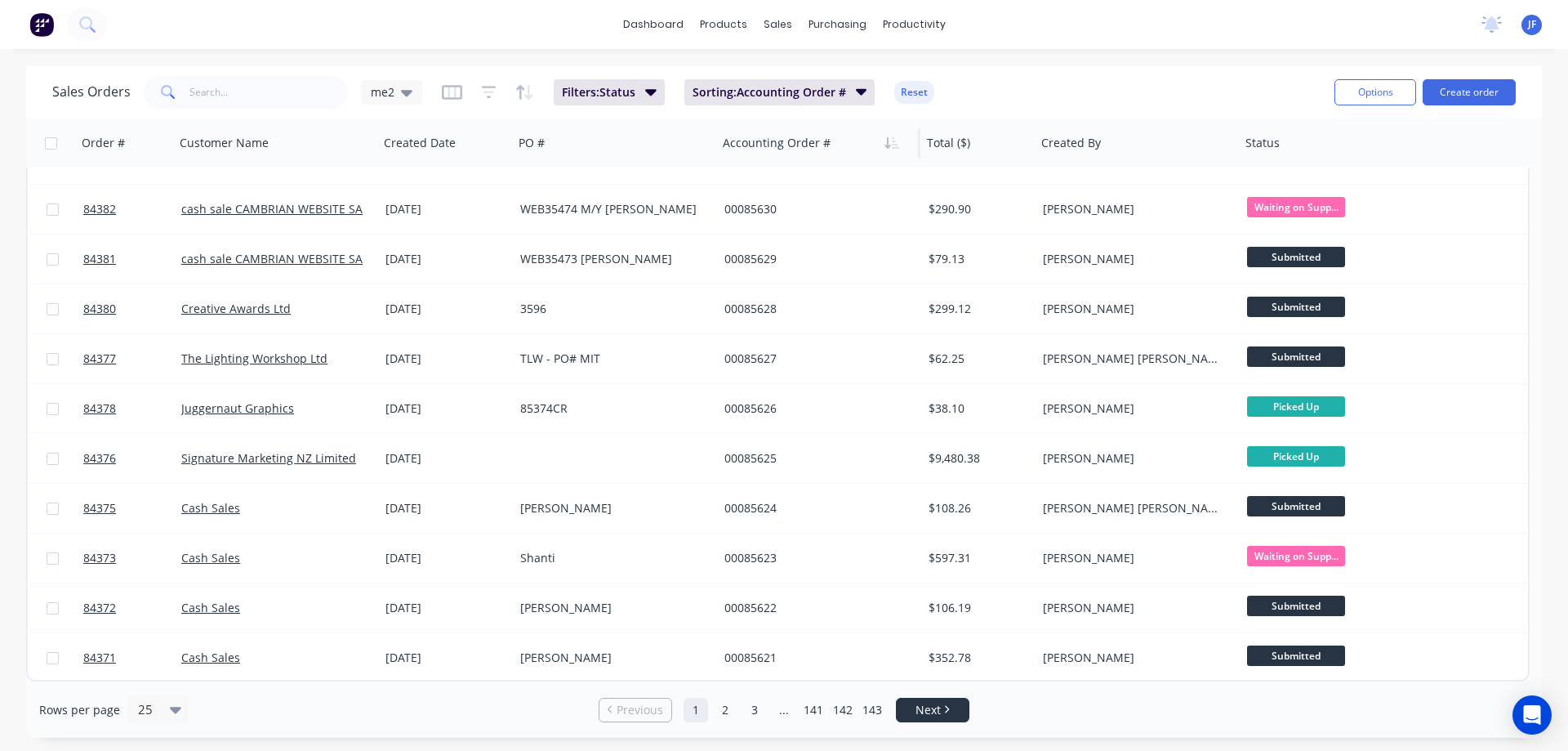
click at [954, 713] on link "Next" at bounding box center [932, 710] width 71 height 17
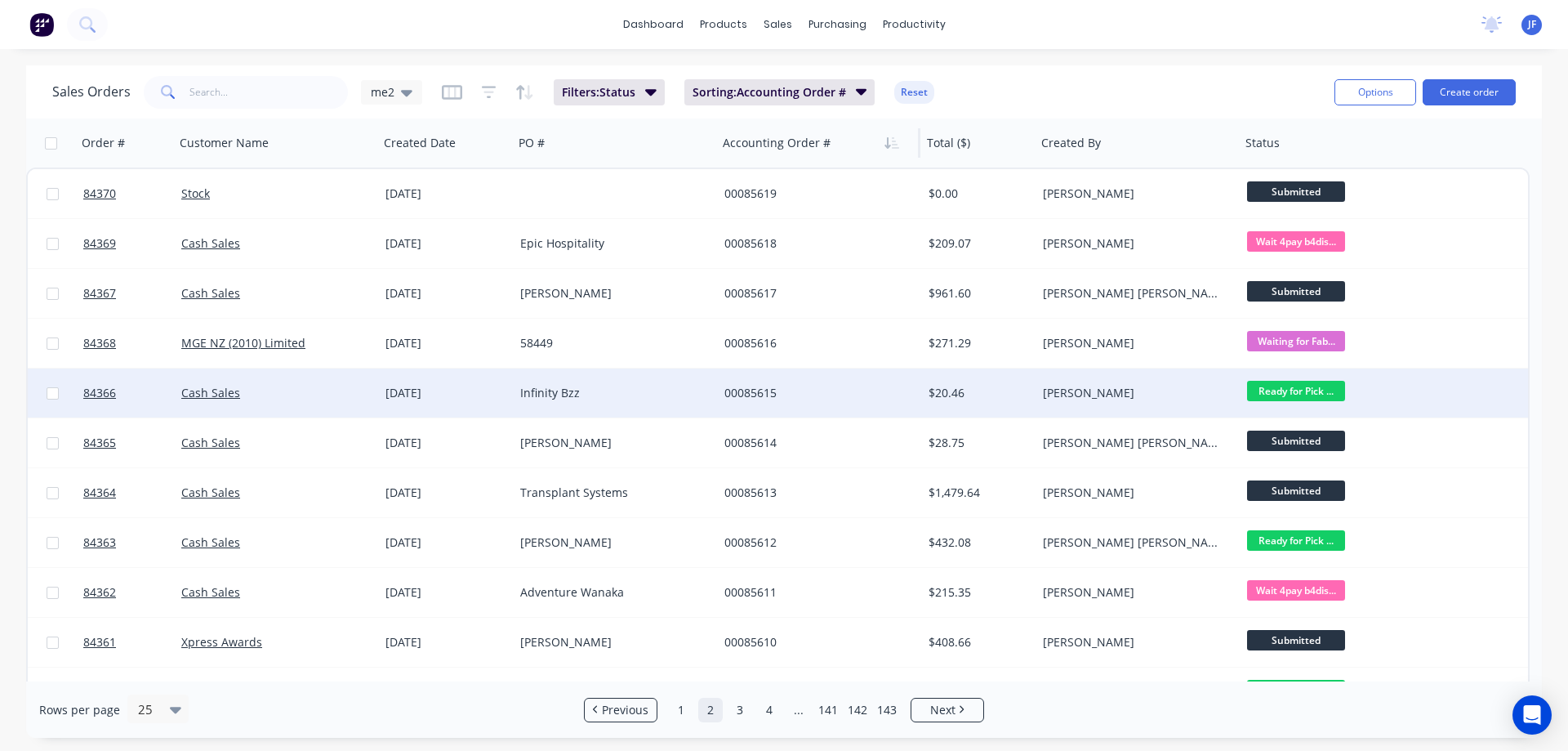
click at [1287, 389] on span "Ready for Pick ..." at bounding box center [1296, 391] width 98 height 21
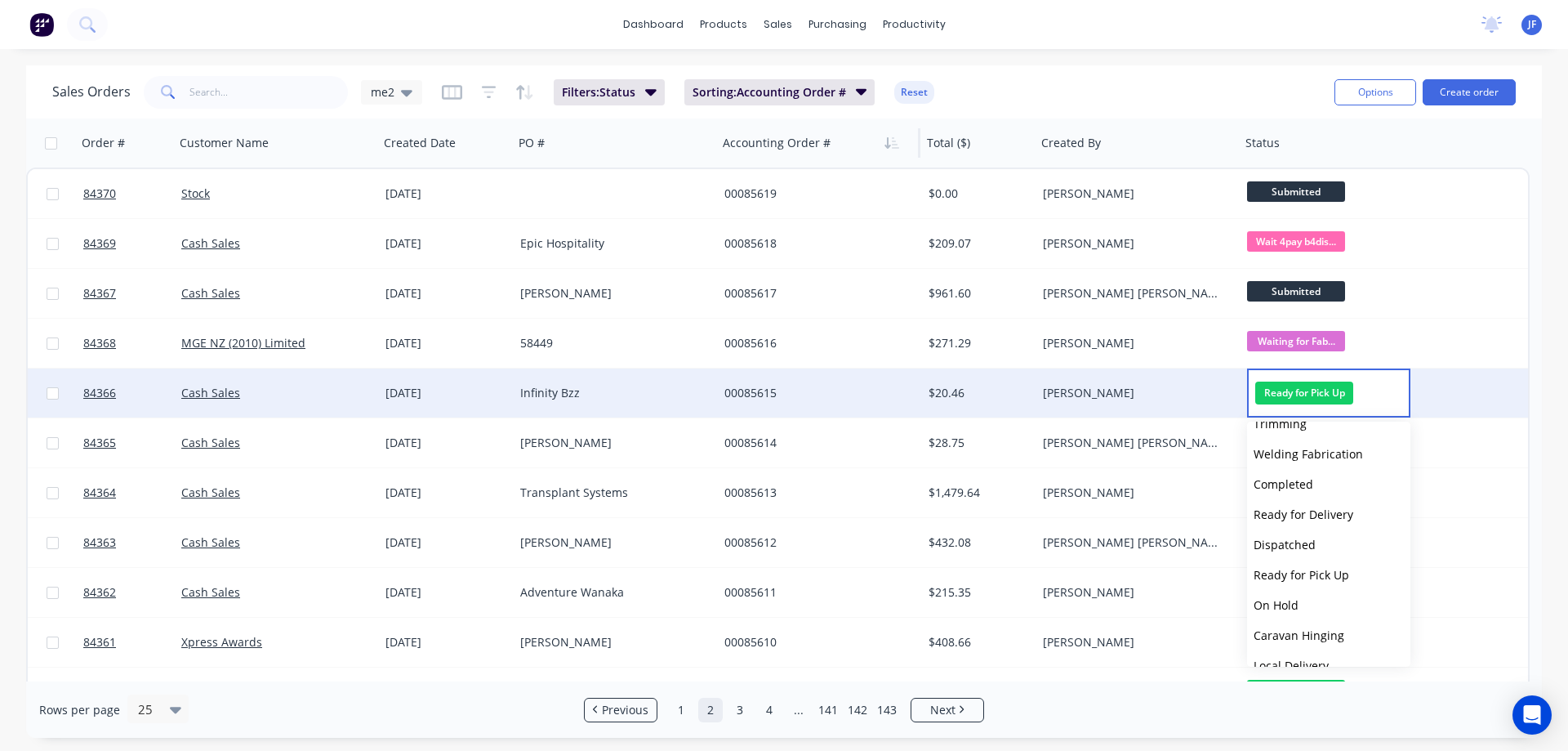
scroll to position [554, 0]
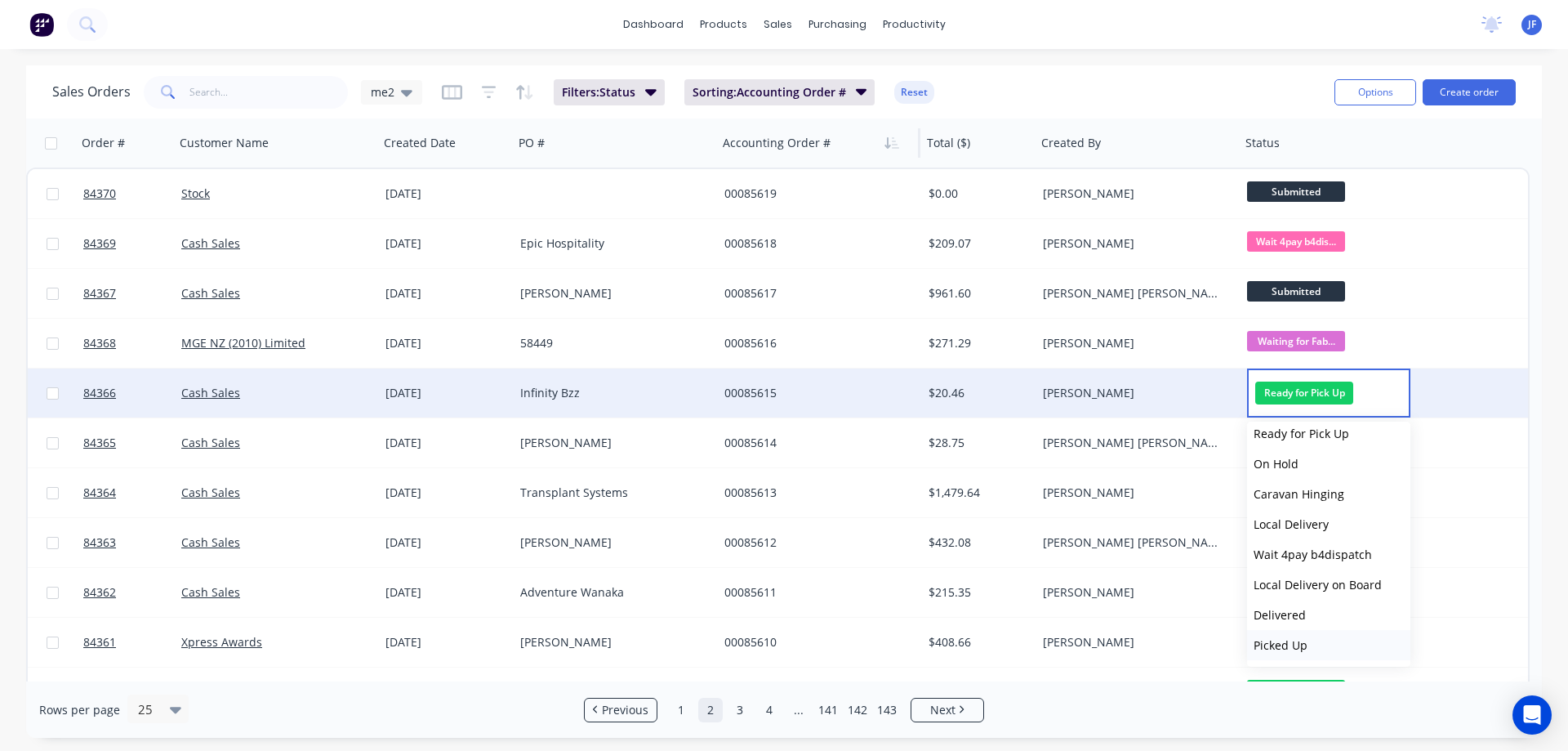
click at [1324, 643] on button "Picked Up" at bounding box center [1328, 644] width 163 height 30
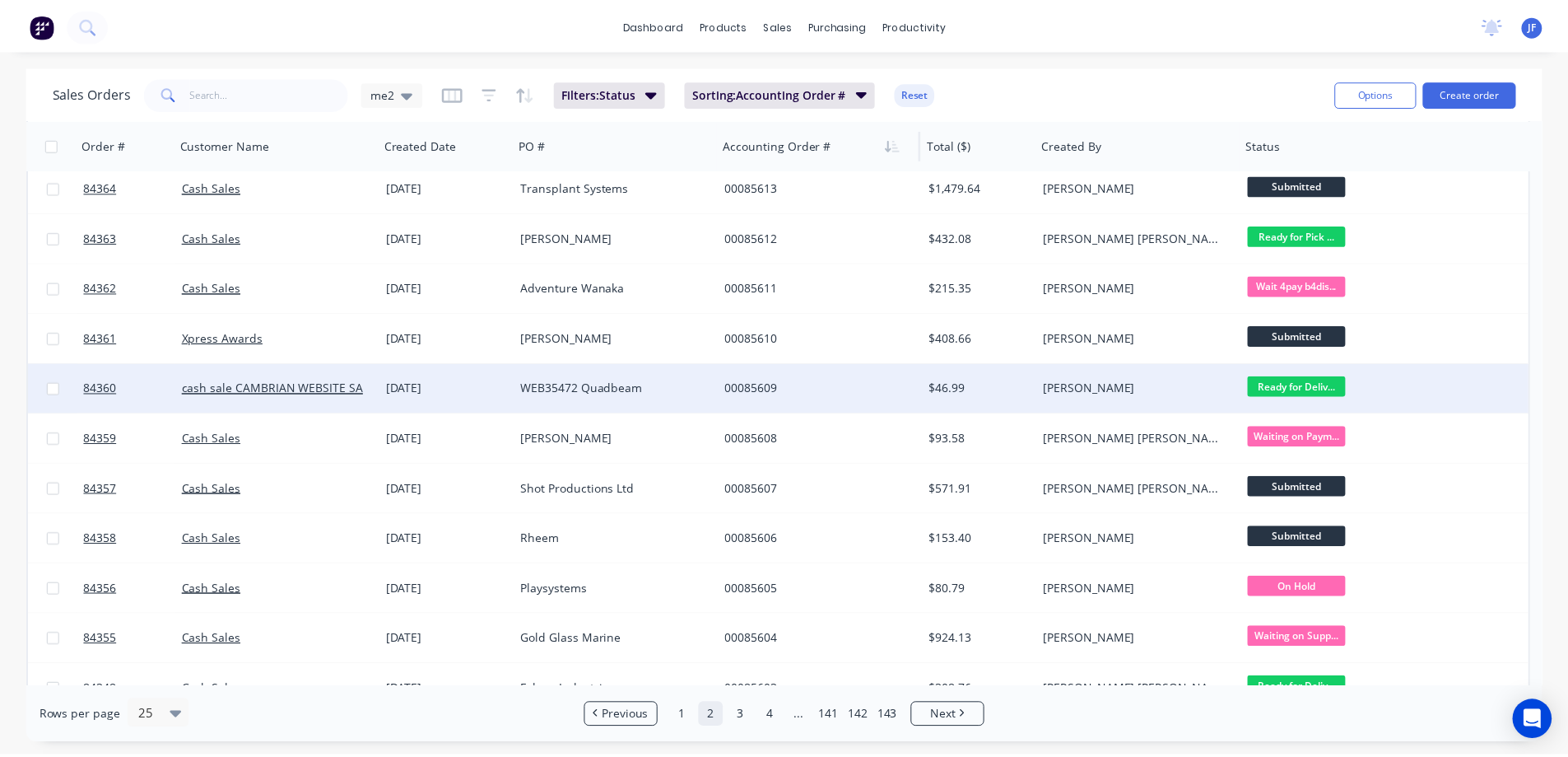
scroll to position [330, 0]
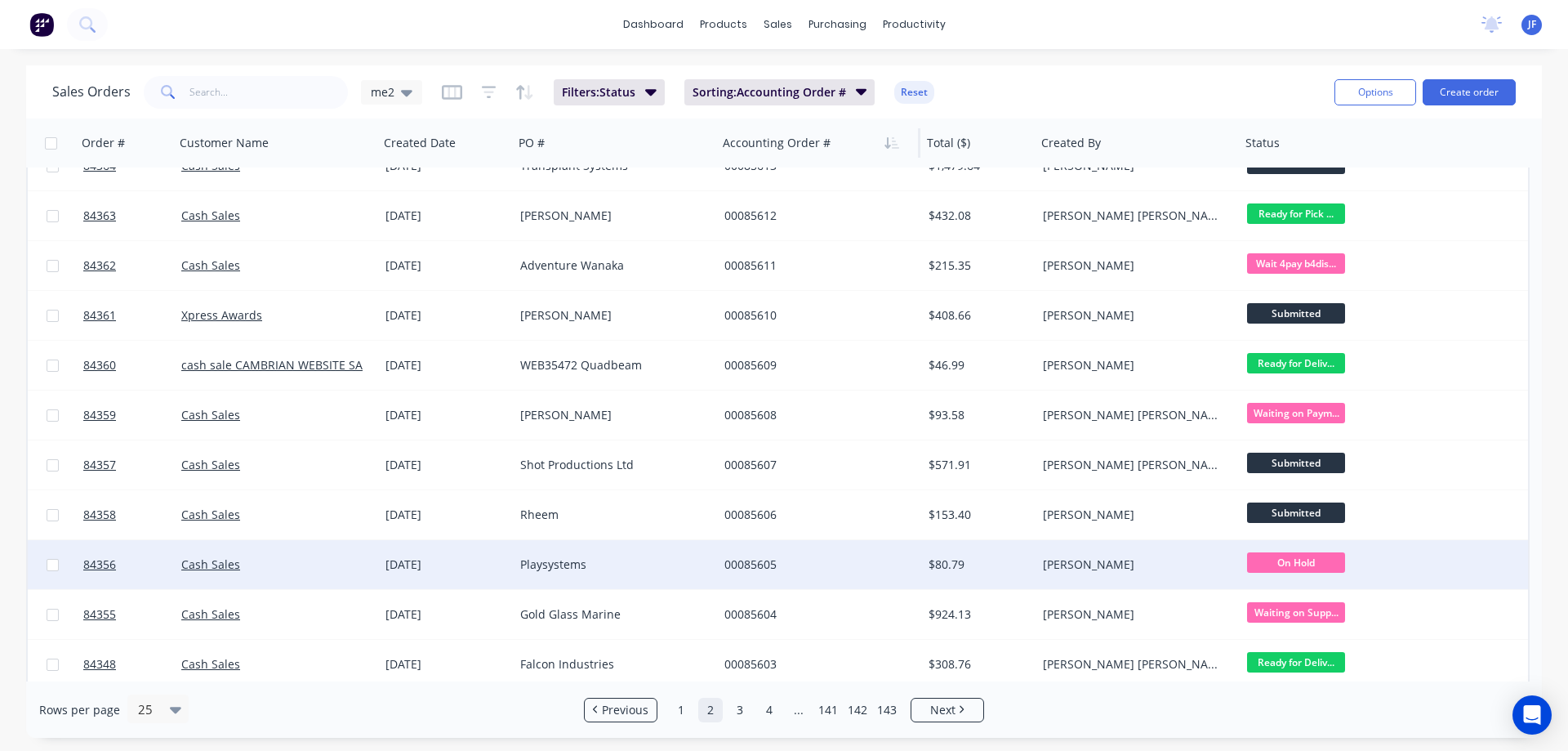
click at [1233, 557] on div "[PERSON_NAME]" at bounding box center [1137, 564] width 191 height 17
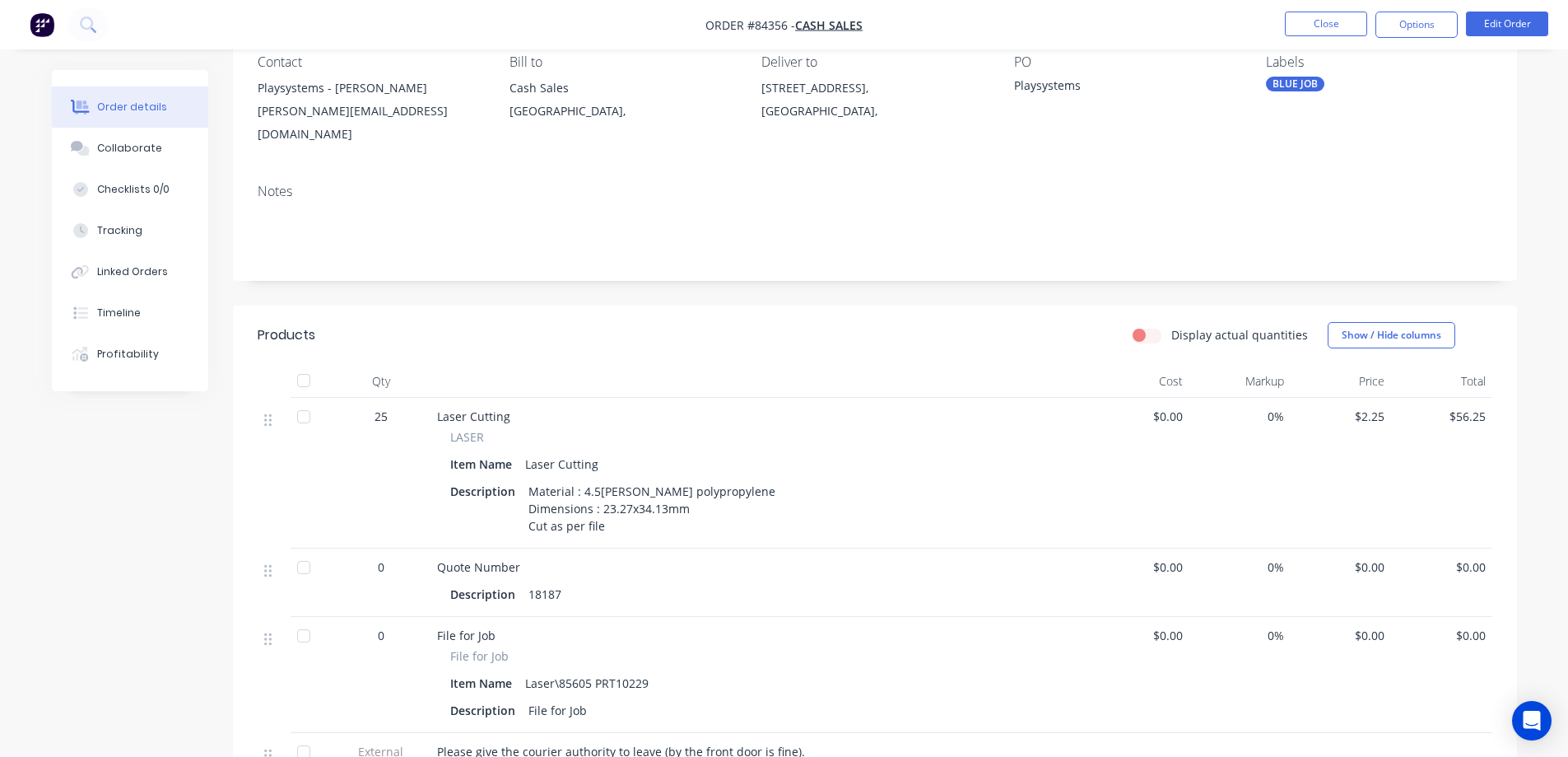
scroll to position [330, 0]
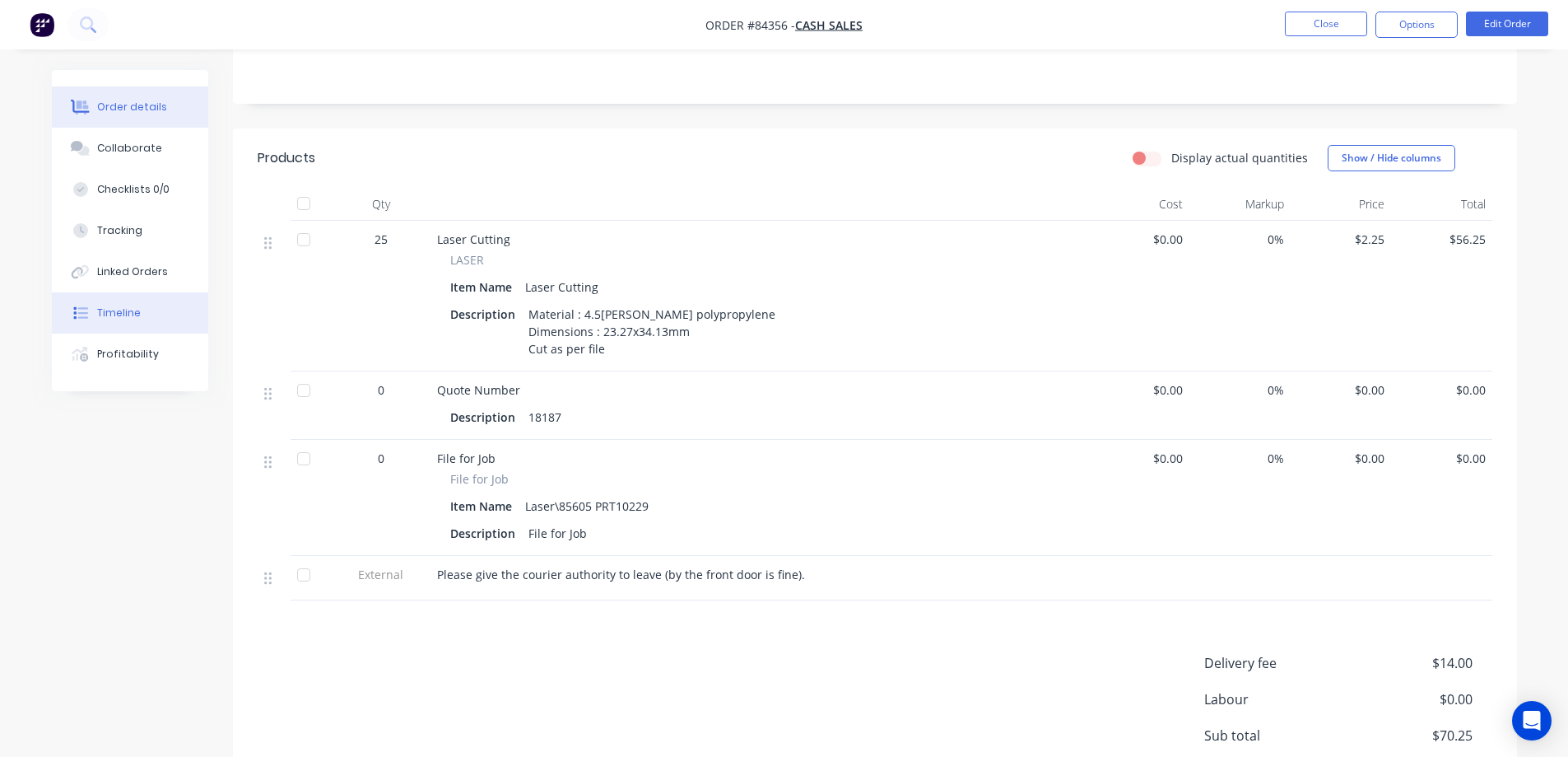
click at [109, 324] on button "Timeline" at bounding box center [130, 313] width 157 height 41
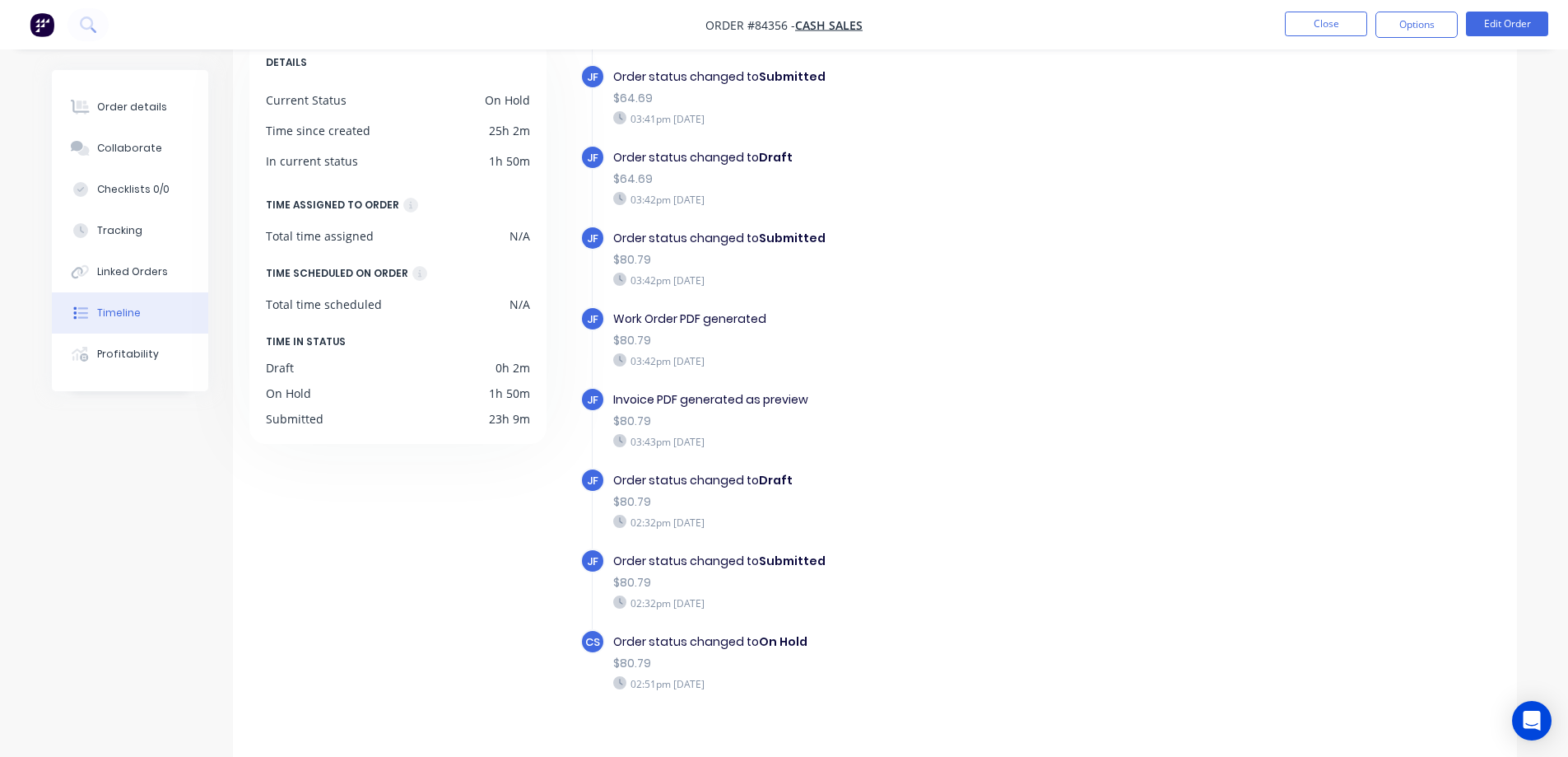
scroll to position [126, 0]
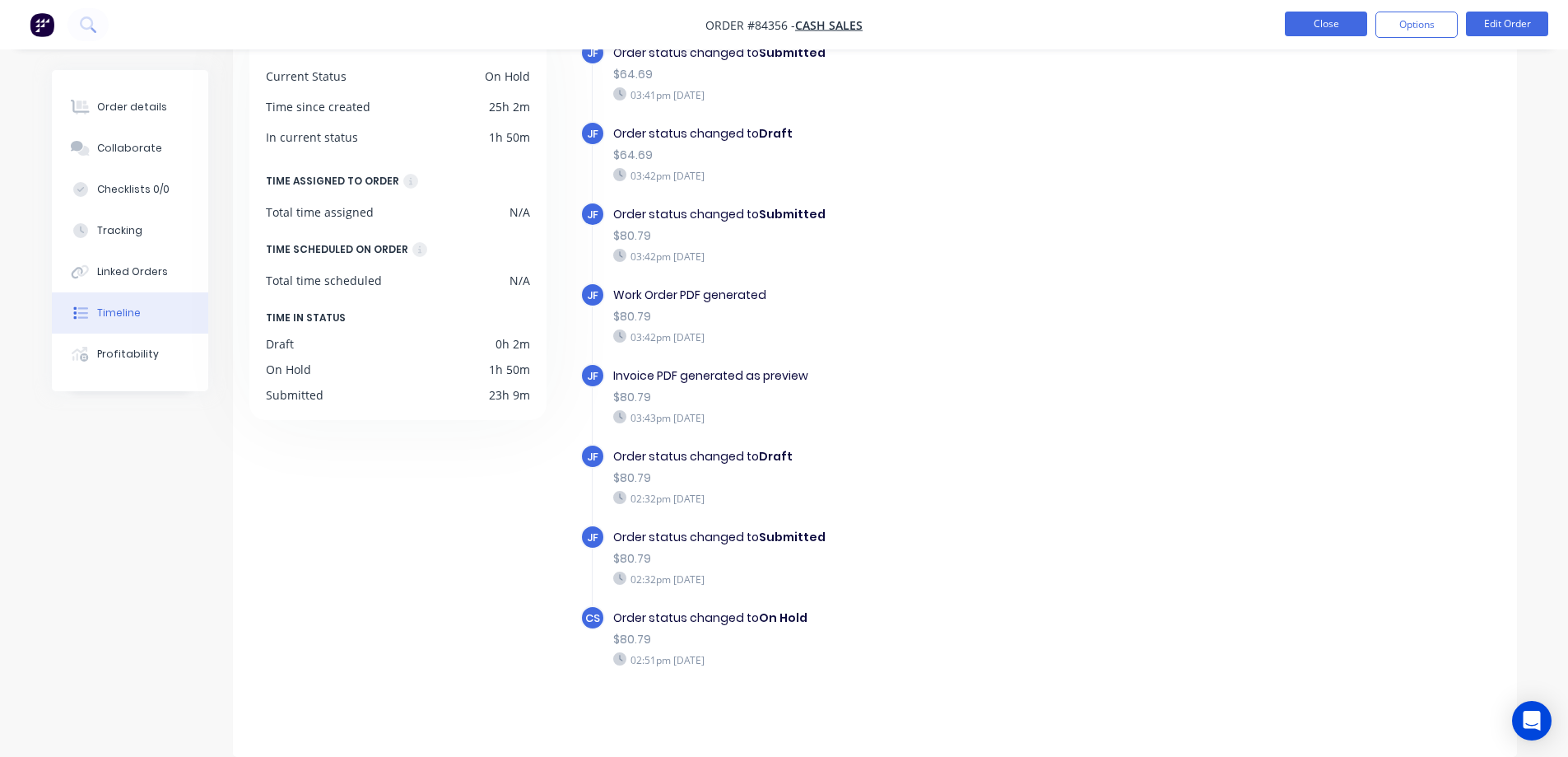
click at [1329, 25] on button "Close" at bounding box center [1325, 24] width 82 height 25
